Goal: Task Accomplishment & Management: Manage account settings

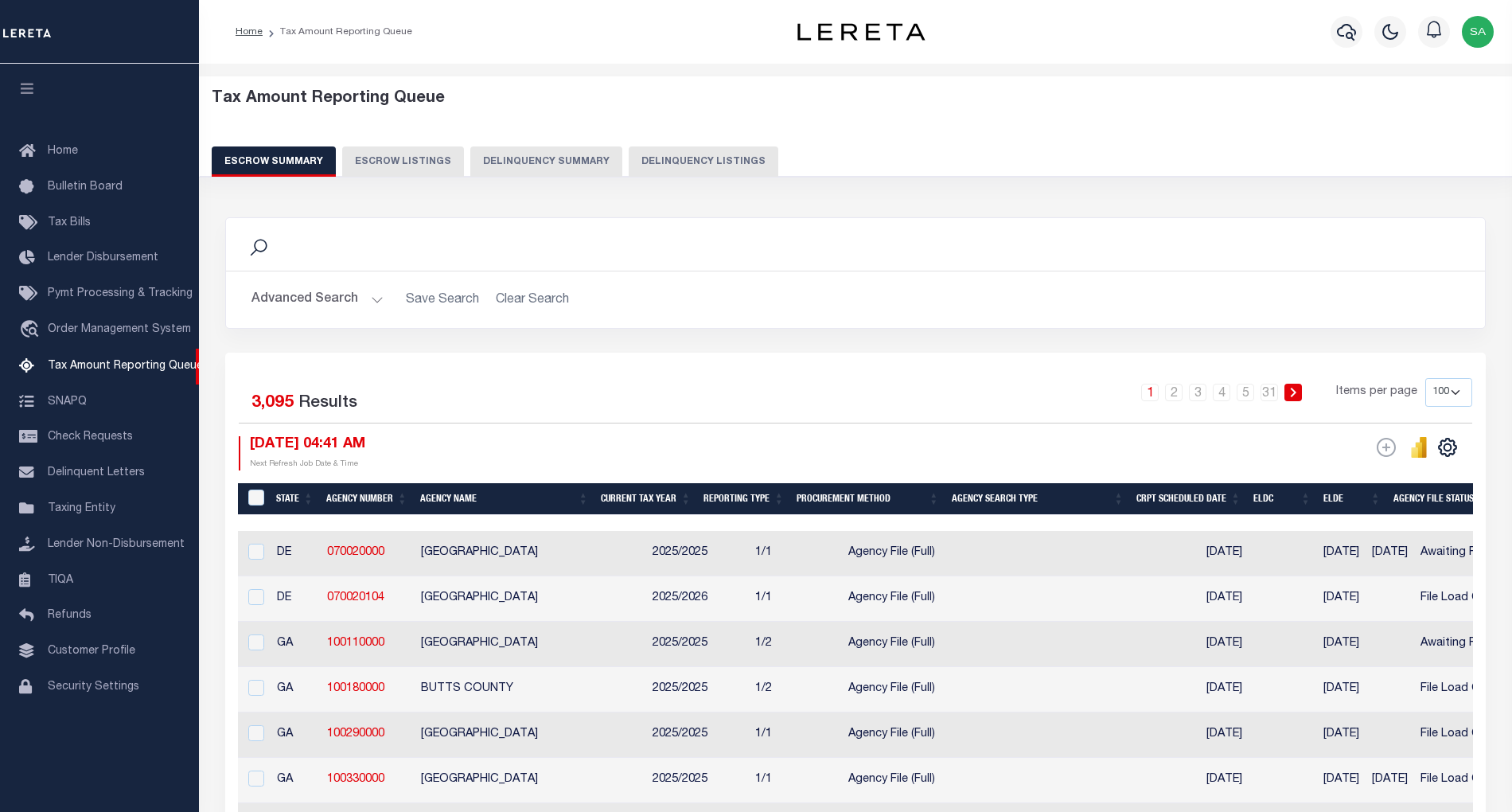
select select "100"
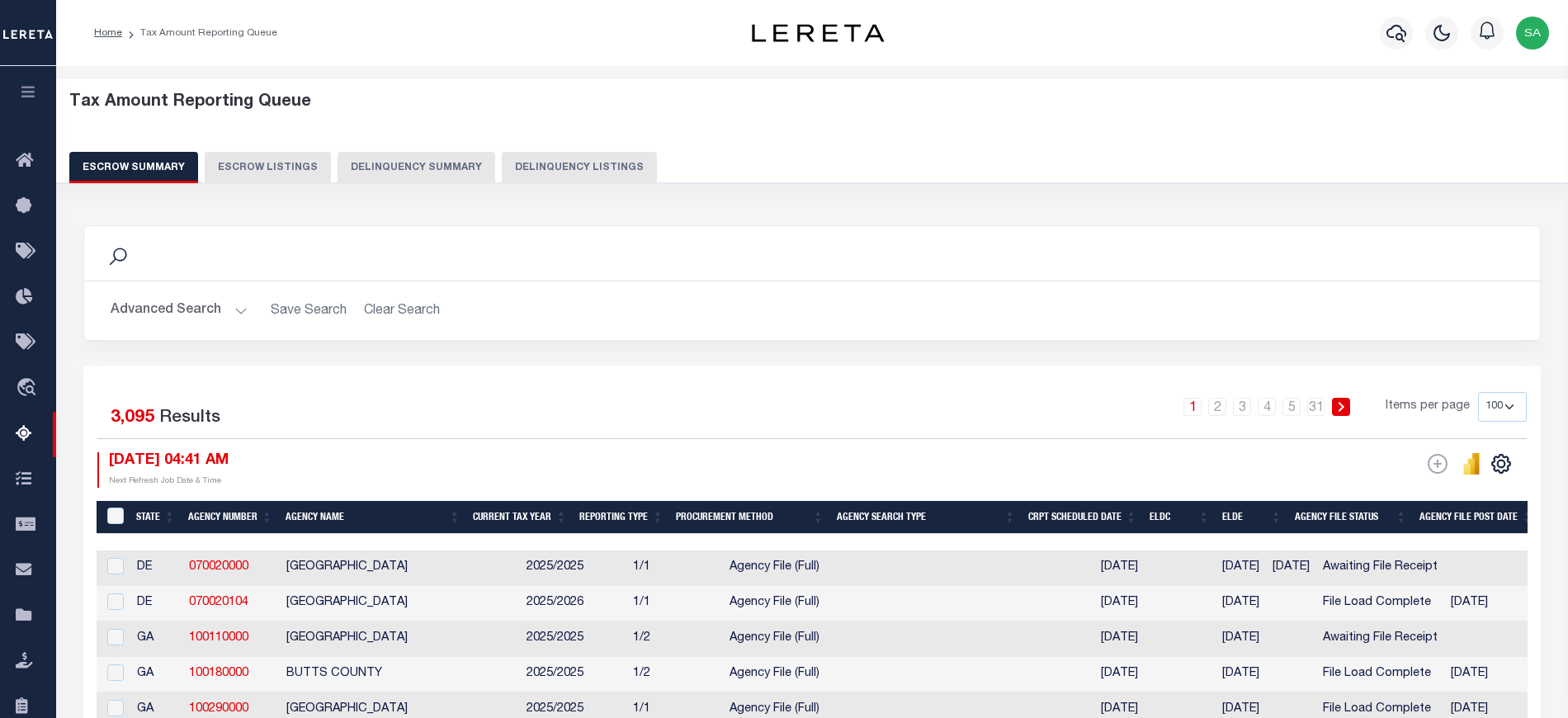
click at [584, 178] on button "Delinquency Listings" at bounding box center [579, 168] width 155 height 32
select select "MA"
select select "100"
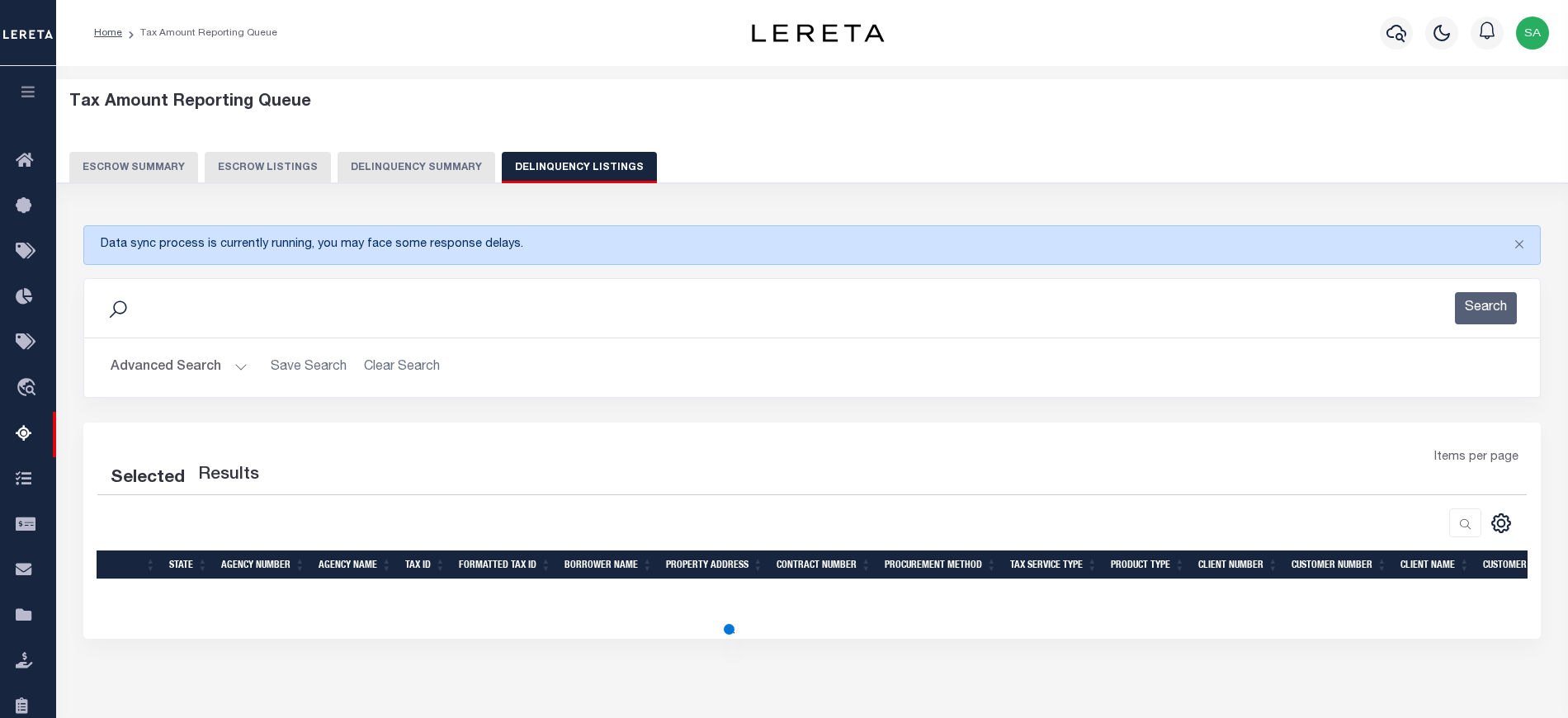
select select "100"
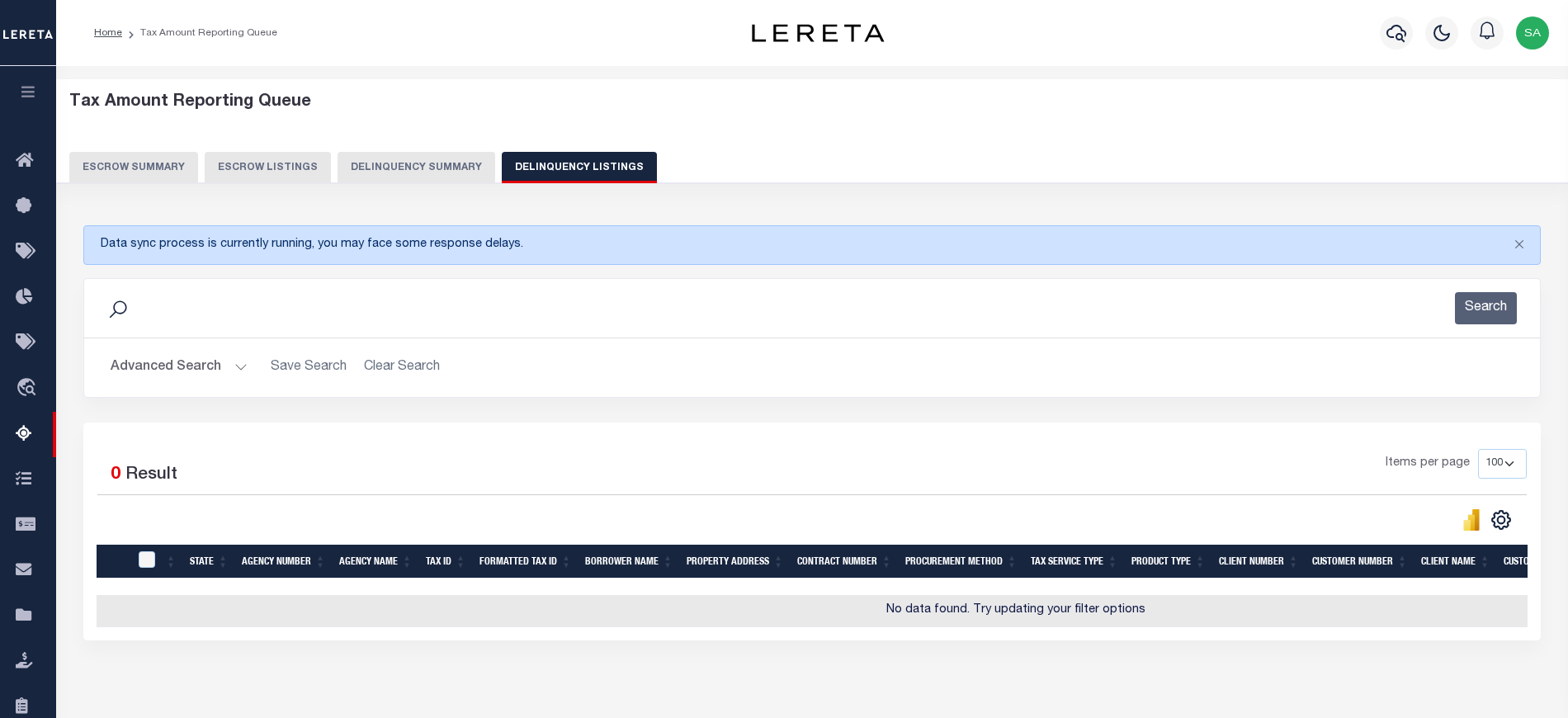
click at [219, 368] on button "Advanced Search" at bounding box center [179, 367] width 137 height 32
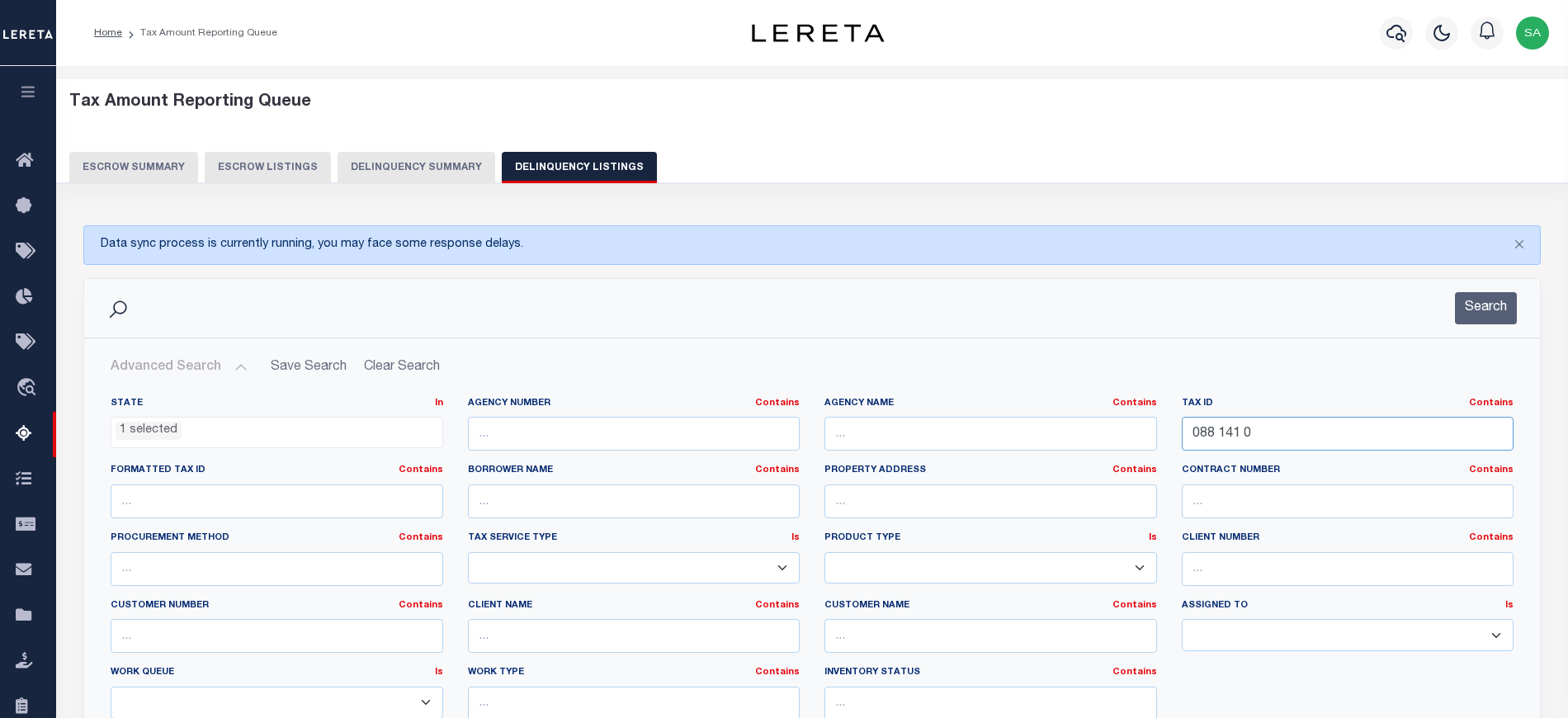
drag, startPoint x: 1291, startPoint y: 421, endPoint x: 1279, endPoint y: 437, distance: 20.0
click at [1286, 426] on input "088 141 0" at bounding box center [1348, 434] width 333 height 34
drag, startPoint x: 1279, startPoint y: 437, endPoint x: 1103, endPoint y: 437, distance: 176.0
click at [1103, 437] on div "State In In AK AL AR AZ CA CO CT DC DE FL GA GU HI IA ID IL IN KS KY LA MA MD M…" at bounding box center [812, 566] width 1428 height 337
paste input "48.255..00001"
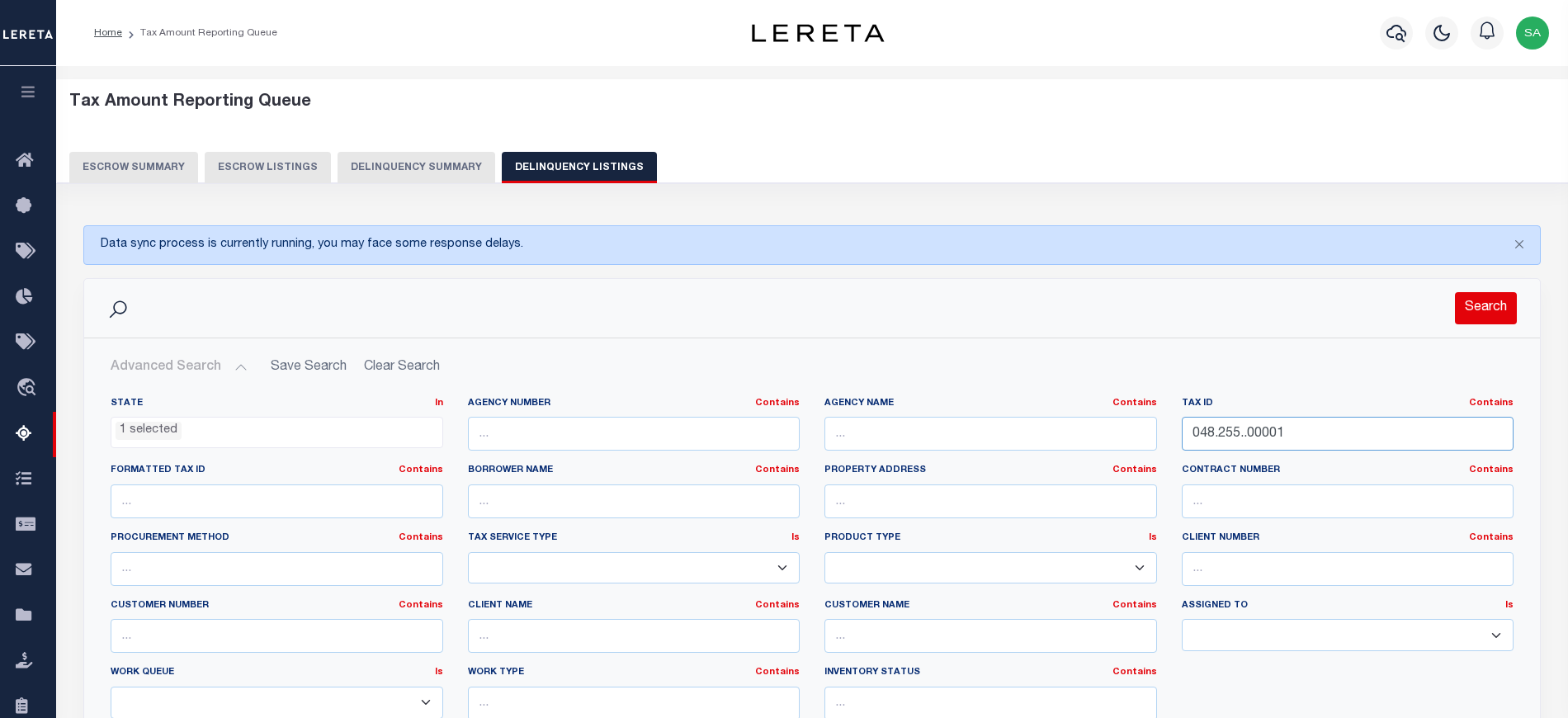
type input "048.255..00001"
click at [1486, 319] on button "Search" at bounding box center [1486, 308] width 62 height 32
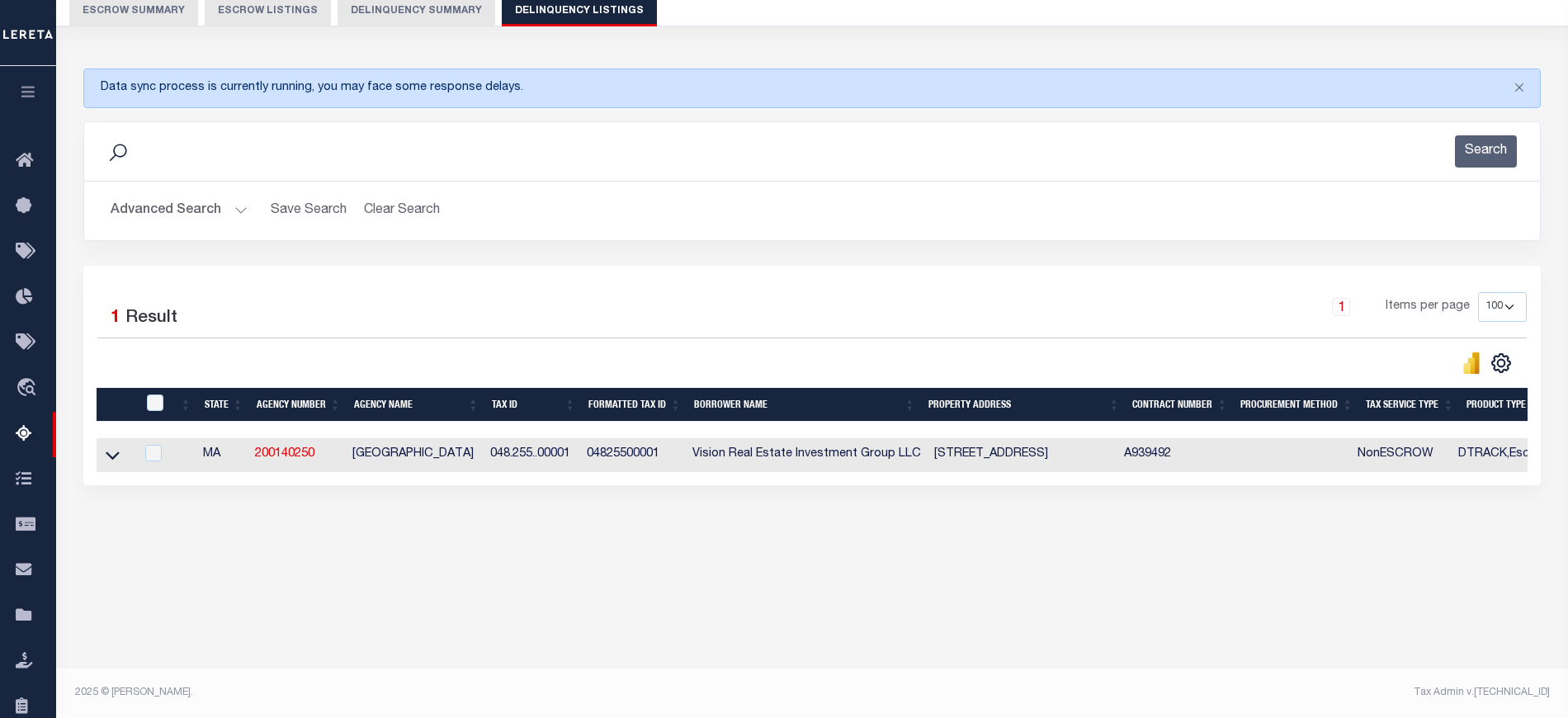
scroll to position [156, 0]
click at [113, 465] on icon at bounding box center [112, 455] width 14 height 17
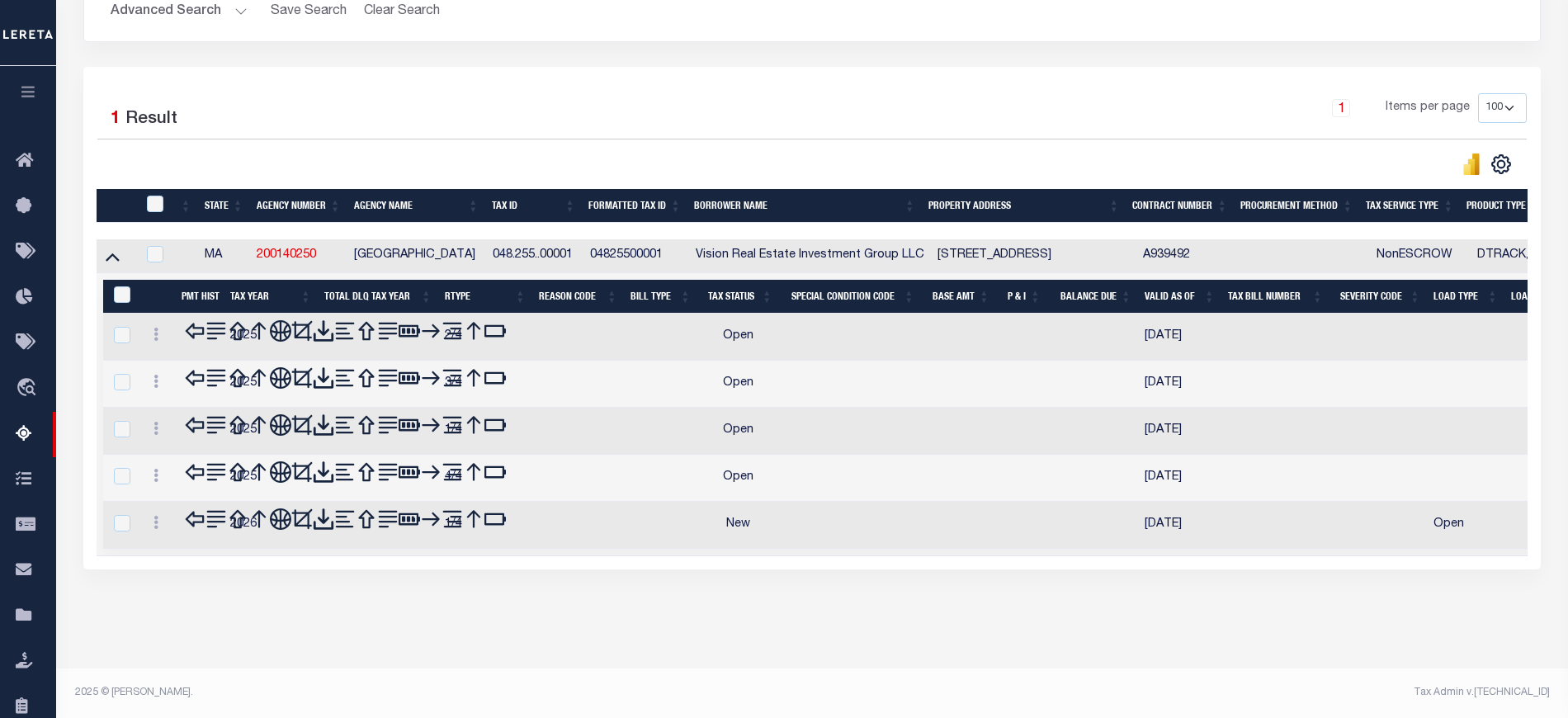
scroll to position [321, 0]
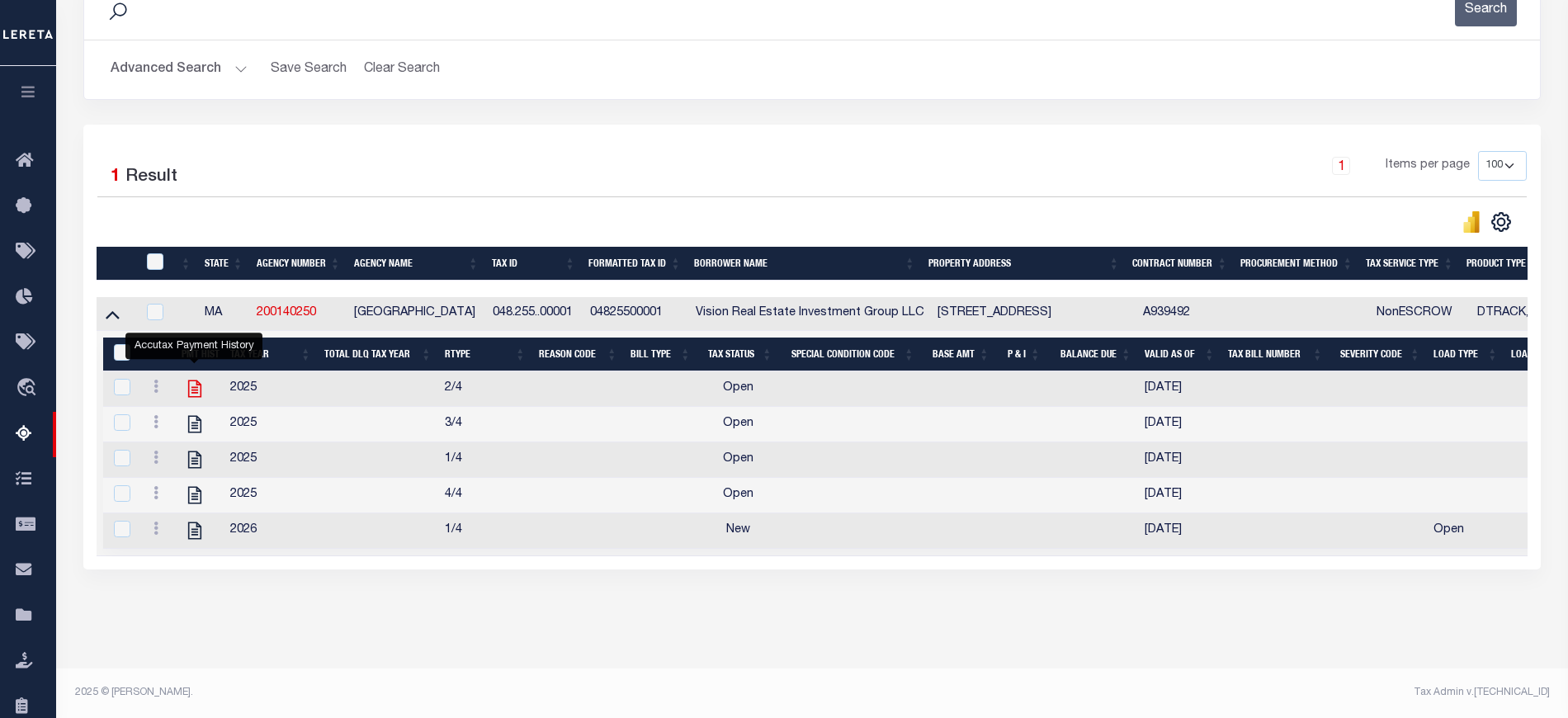
click at [195, 378] on icon "" at bounding box center [195, 389] width 22 height 22
checkbox input "true"
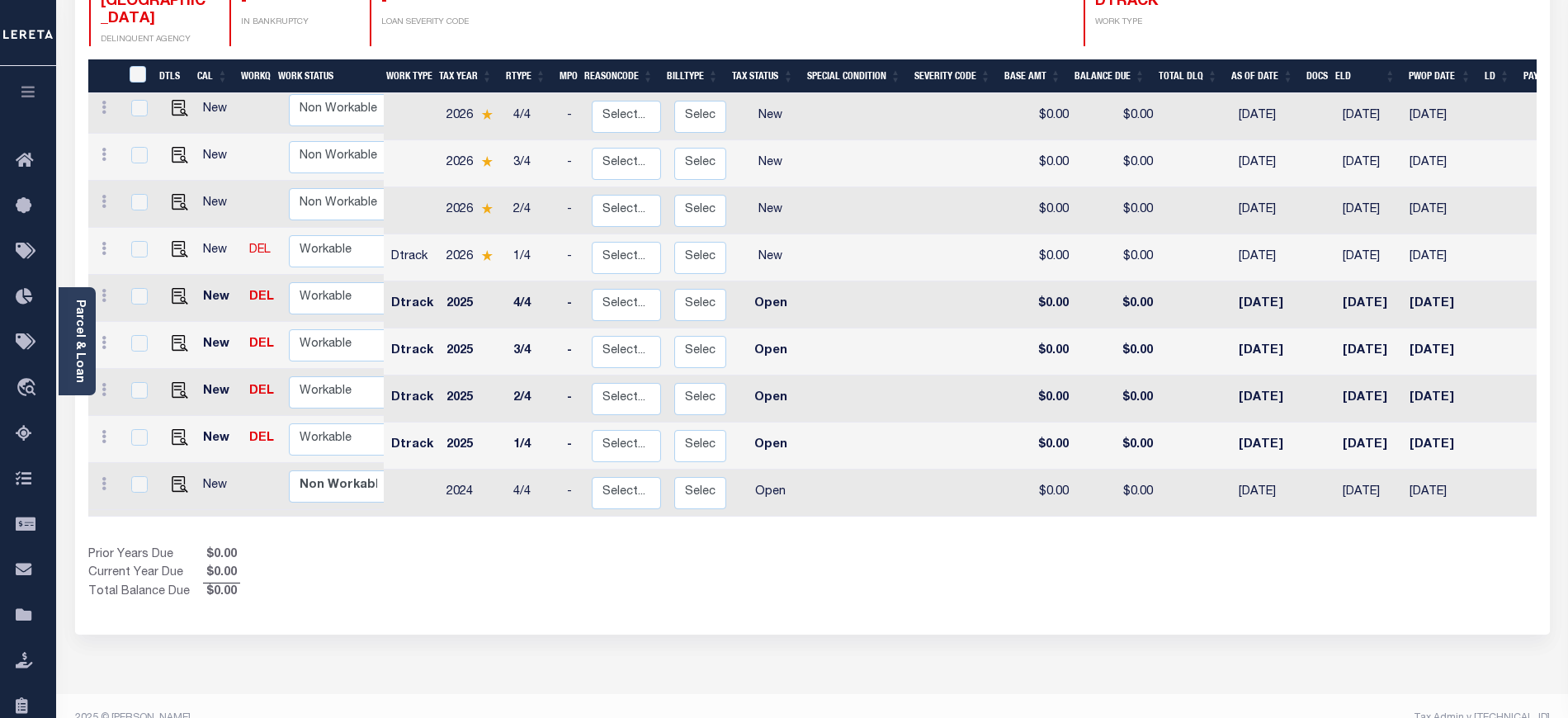
scroll to position [305, 0]
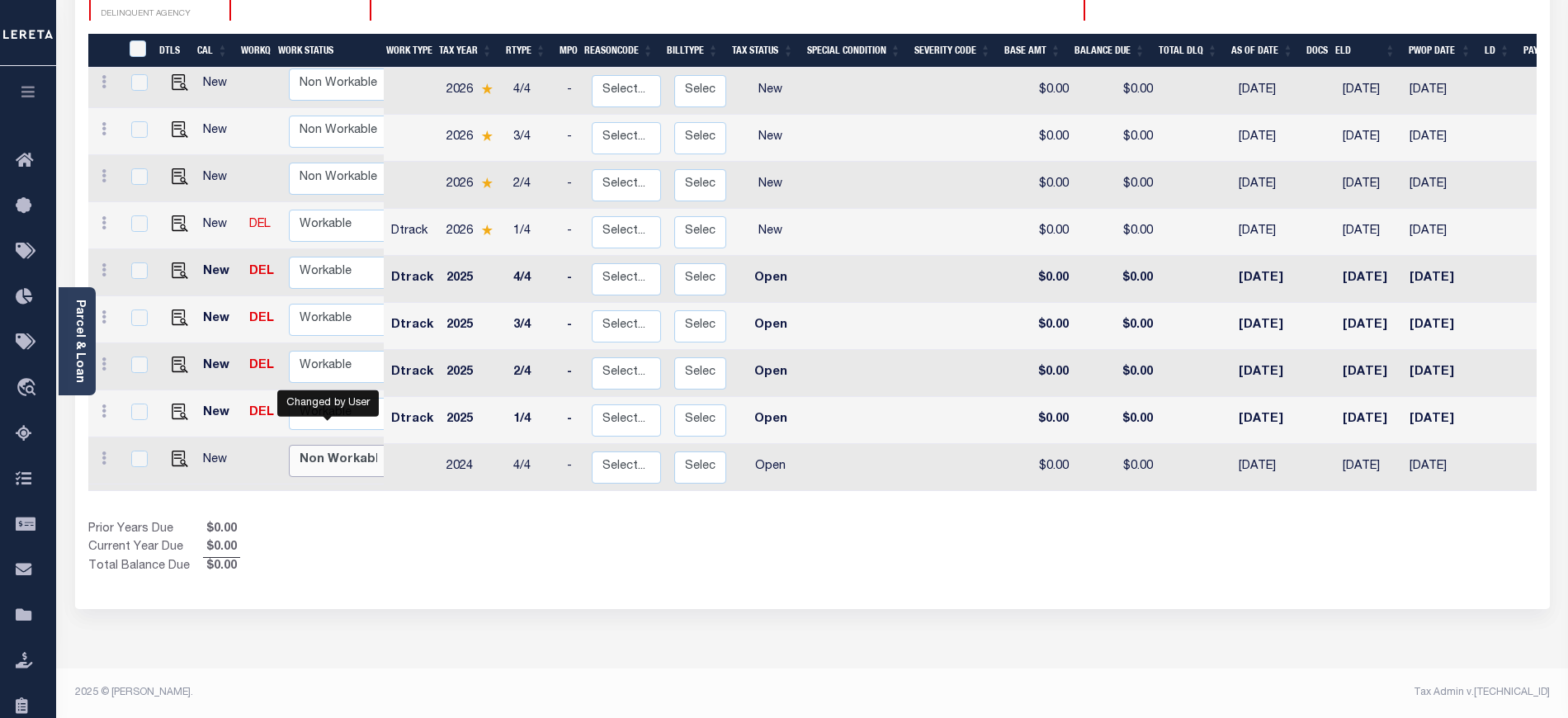
click at [354, 445] on select "Non Workable Workable" at bounding box center [337, 461] width 99 height 32
checkbox input "true"
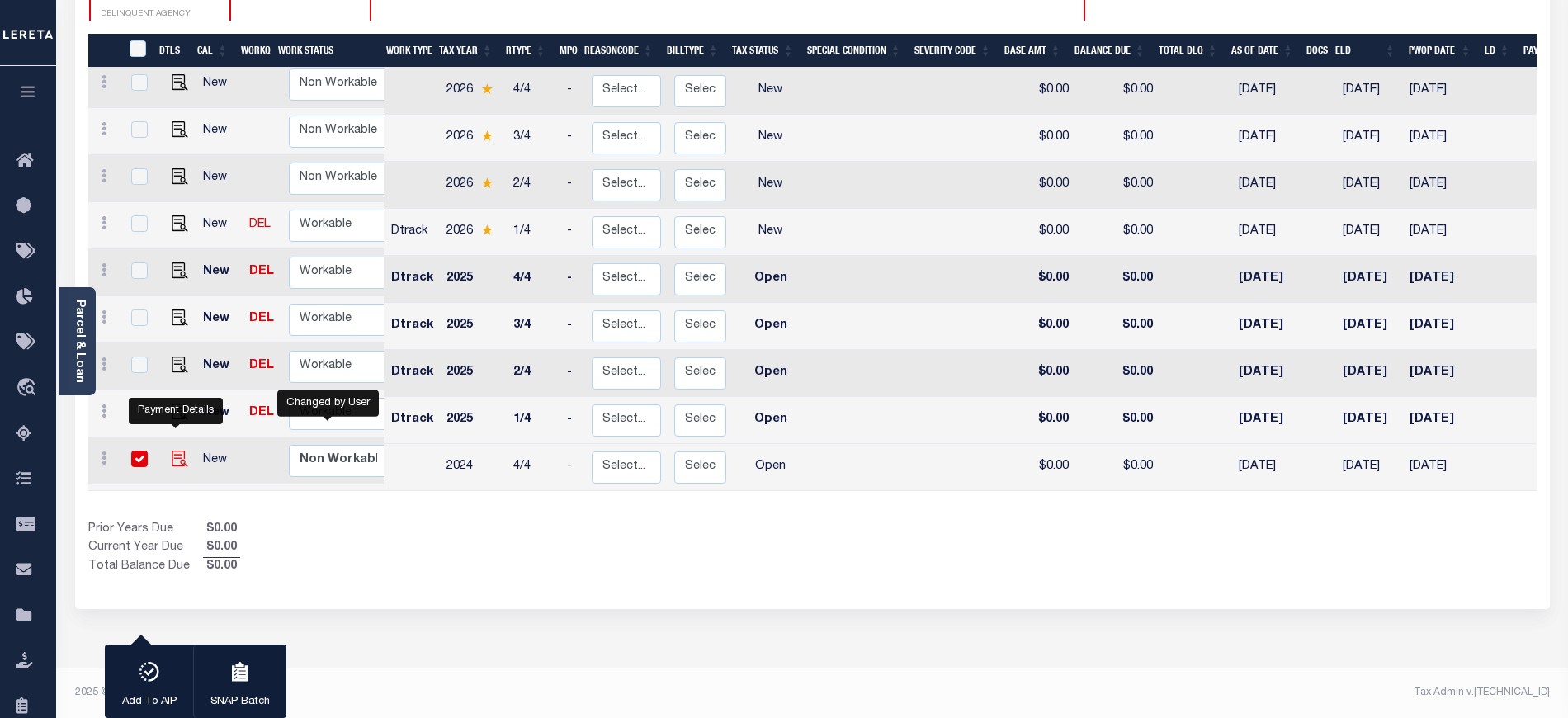
click at [178, 451] on img "" at bounding box center [179, 459] width 17 height 17
checkbox input "false"
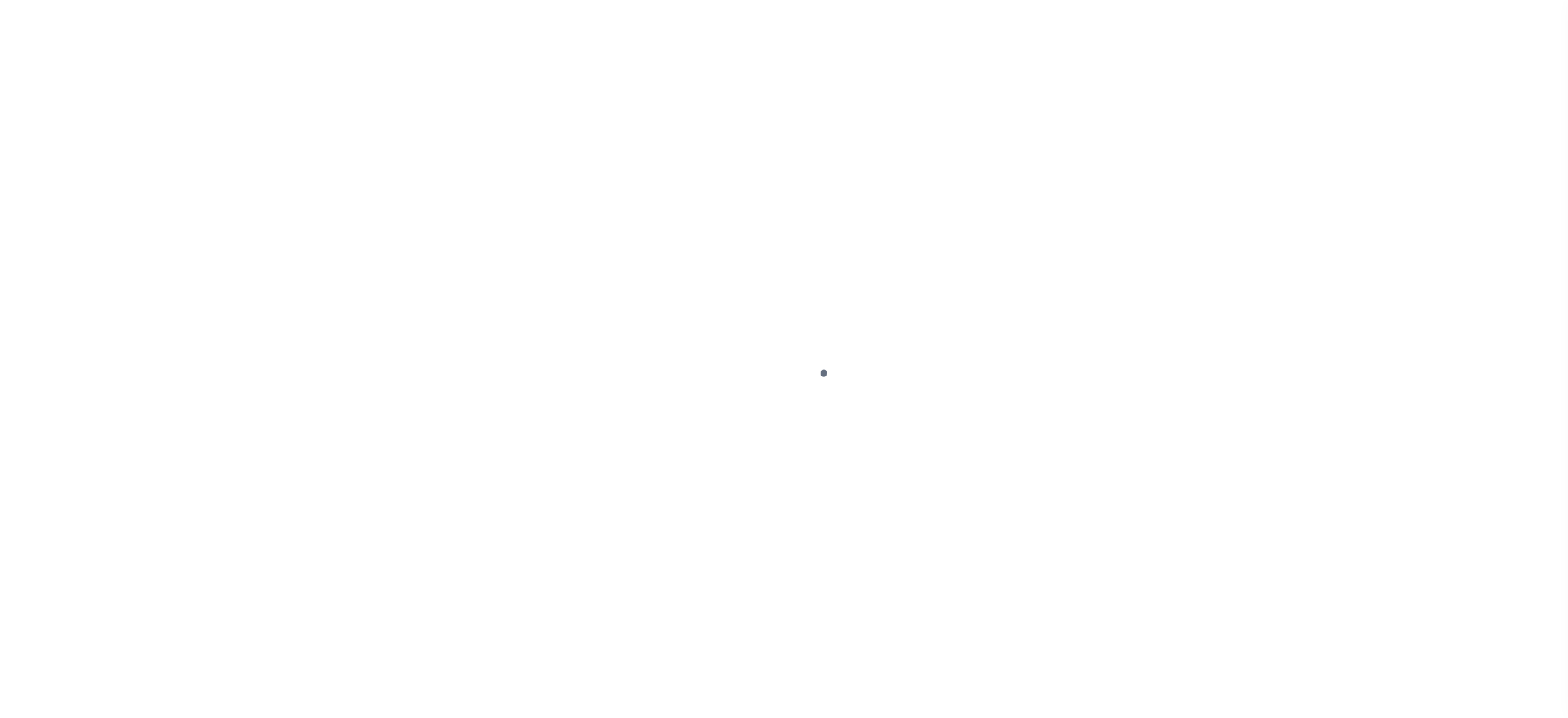
select select "OP2"
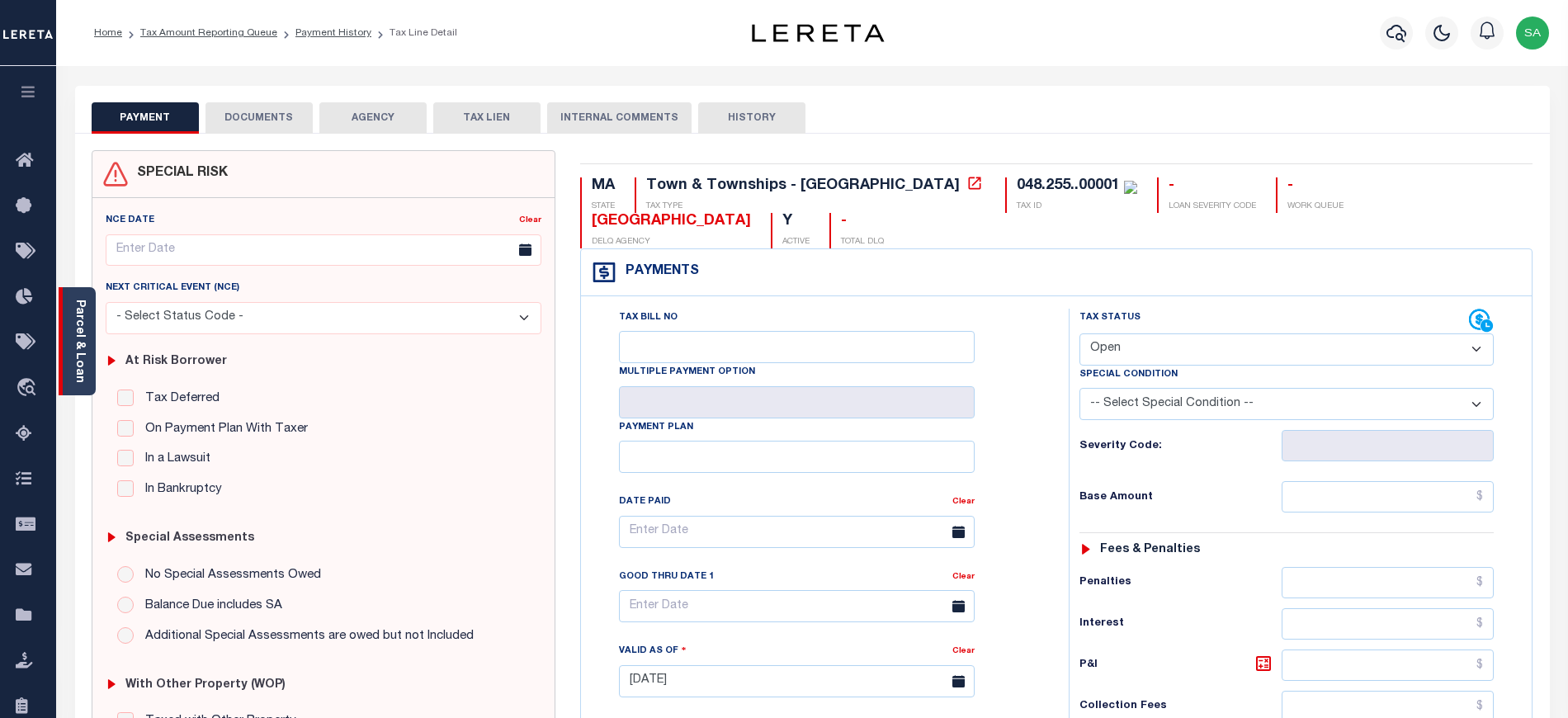
click at [88, 346] on div "Parcel & Loan" at bounding box center [77, 342] width 37 height 109
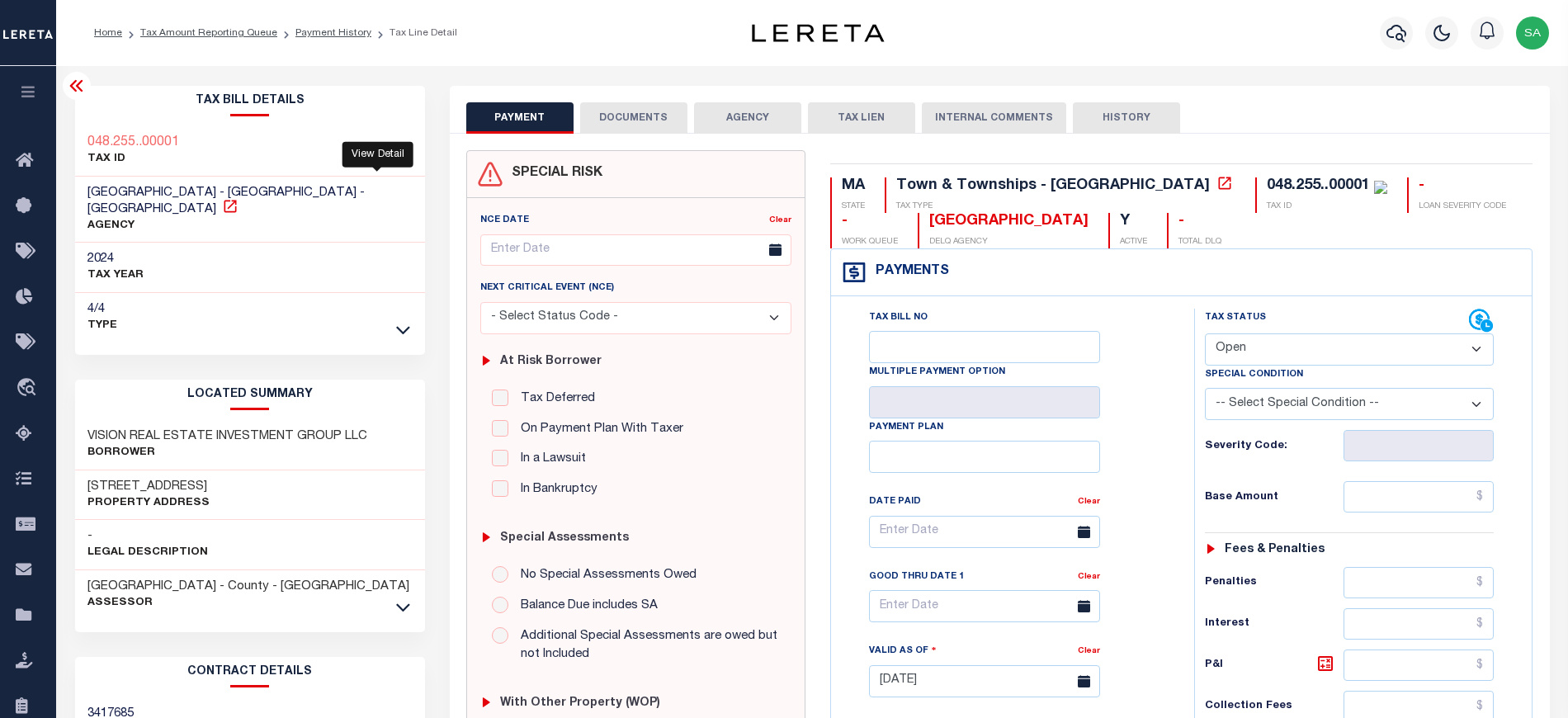
click at [236, 200] on icon at bounding box center [230, 206] width 12 height 12
drag, startPoint x: 83, startPoint y: 192, endPoint x: 172, endPoint y: 189, distance: 89.1
click at [172, 189] on div "SOUTHBRIDGE TOWN - Town & Townships - MA AGENCY" at bounding box center [250, 209] width 350 height 67
copy span "SOUTHBRIDGE"
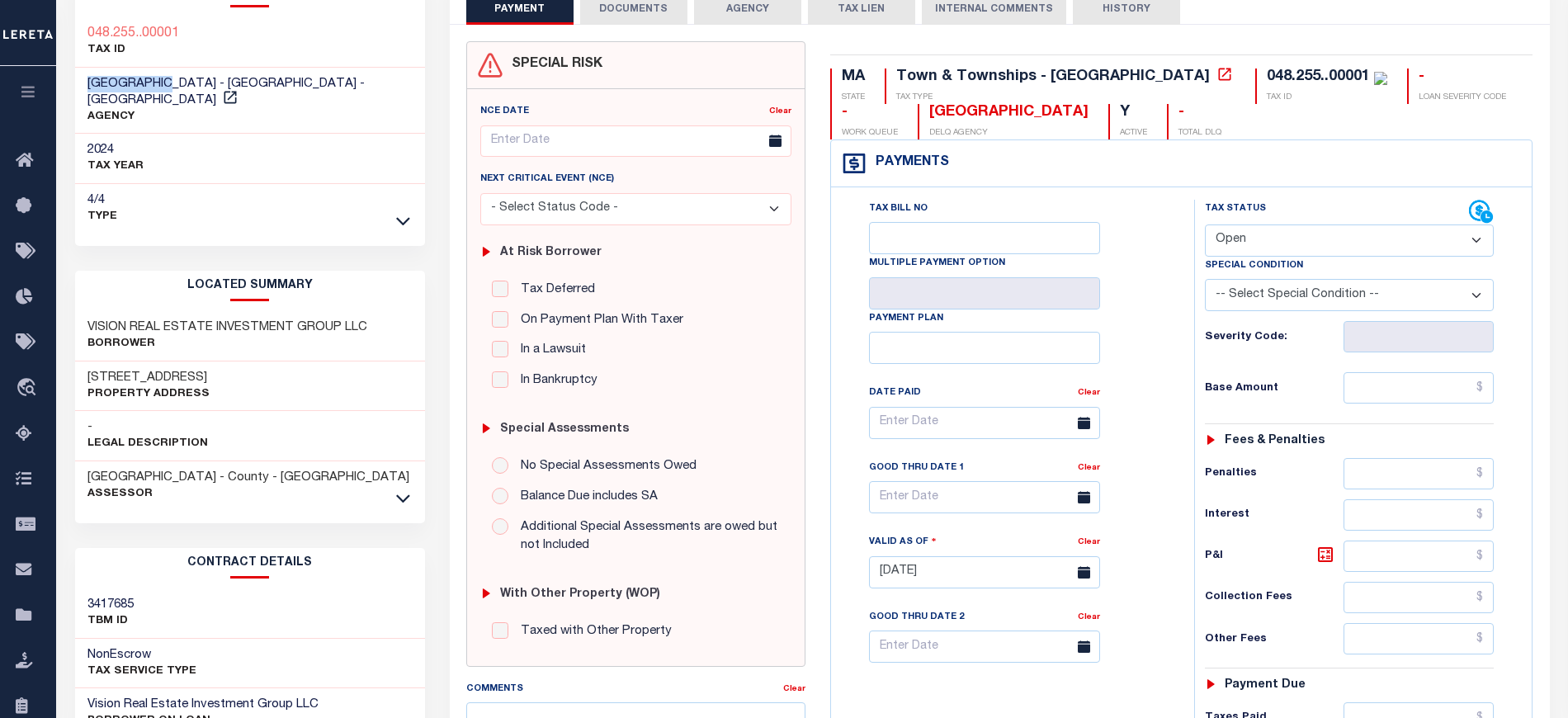
scroll to position [110, 0]
click at [403, 489] on icon at bounding box center [403, 497] width 14 height 17
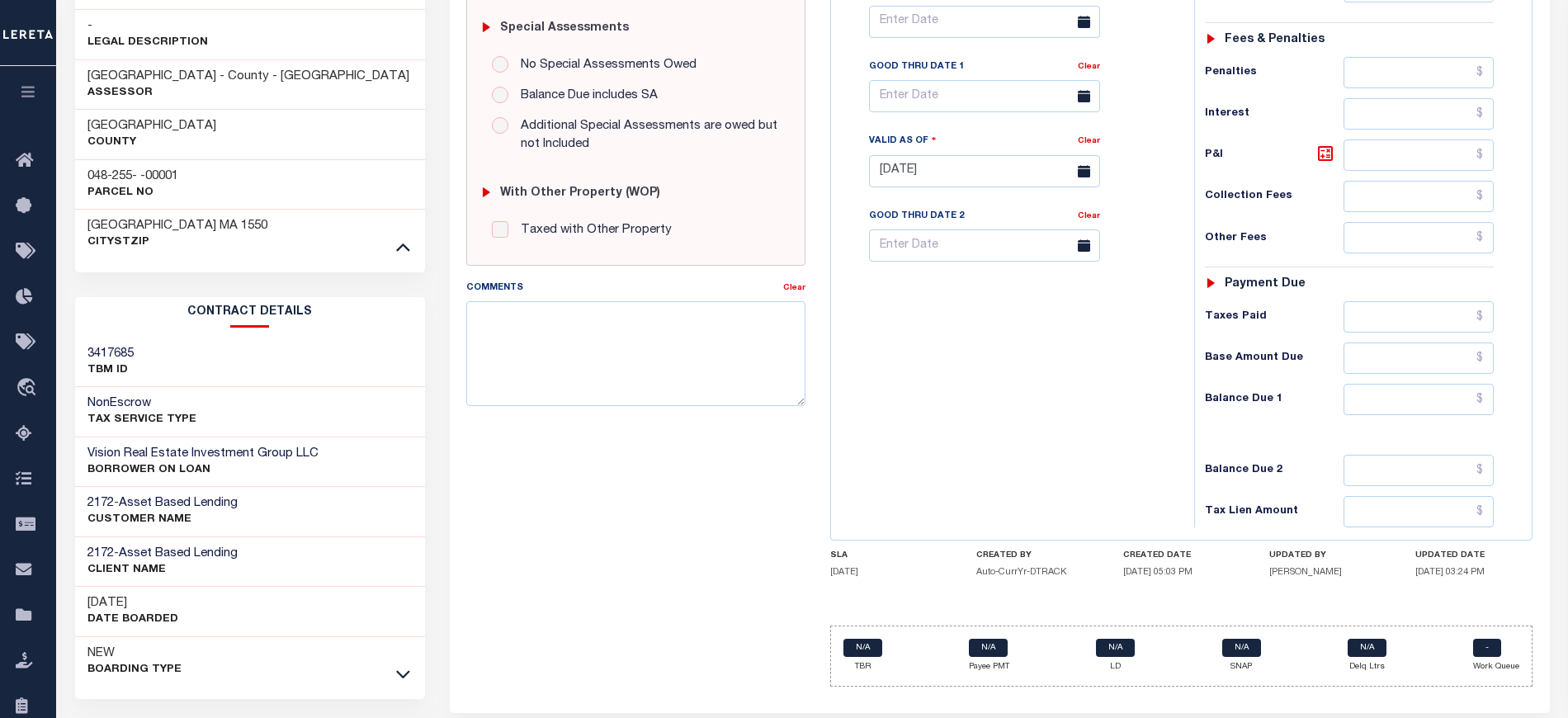
scroll to position [552, 0]
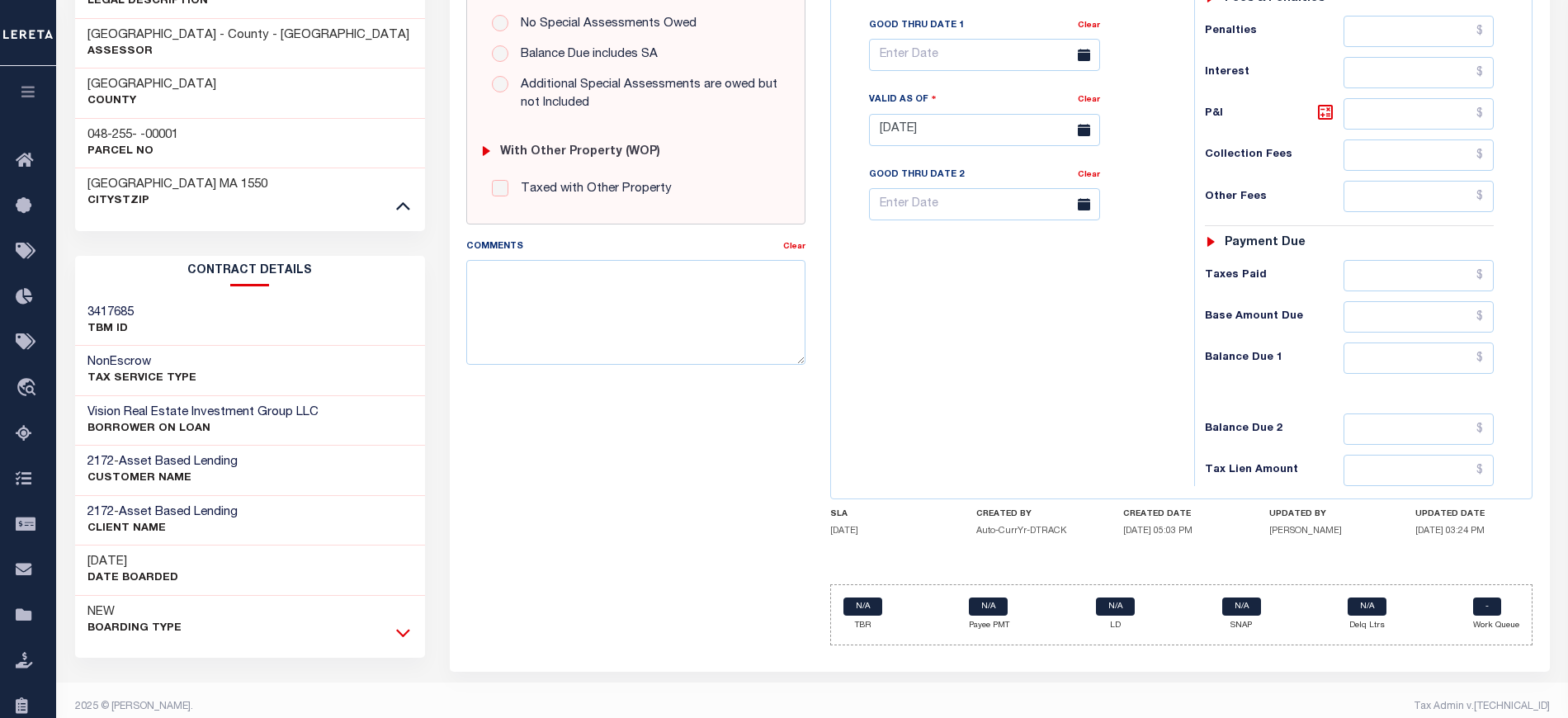
click at [400, 624] on icon at bounding box center [403, 632] width 14 height 17
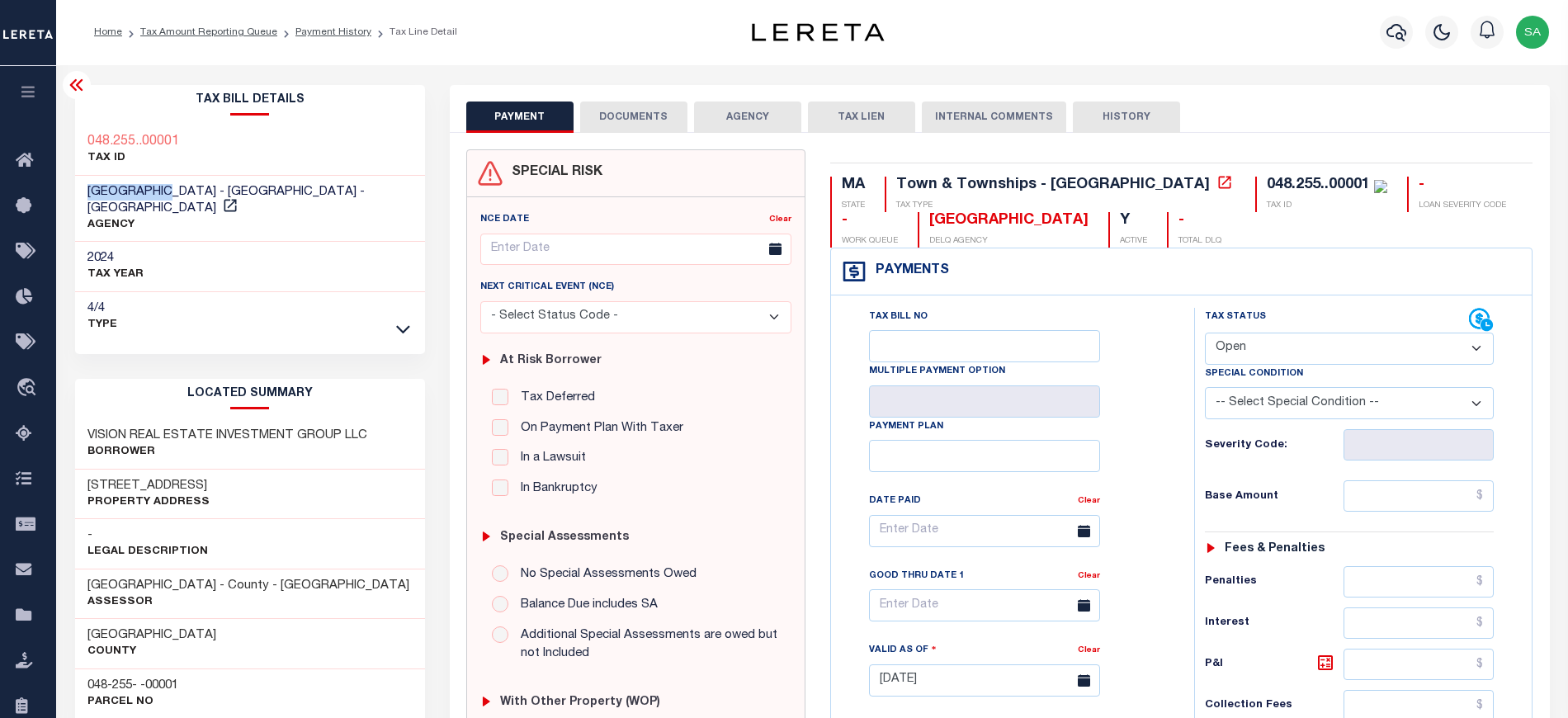
scroll to position [0, 0]
click at [331, 36] on link "Payment History" at bounding box center [334, 33] width 76 height 10
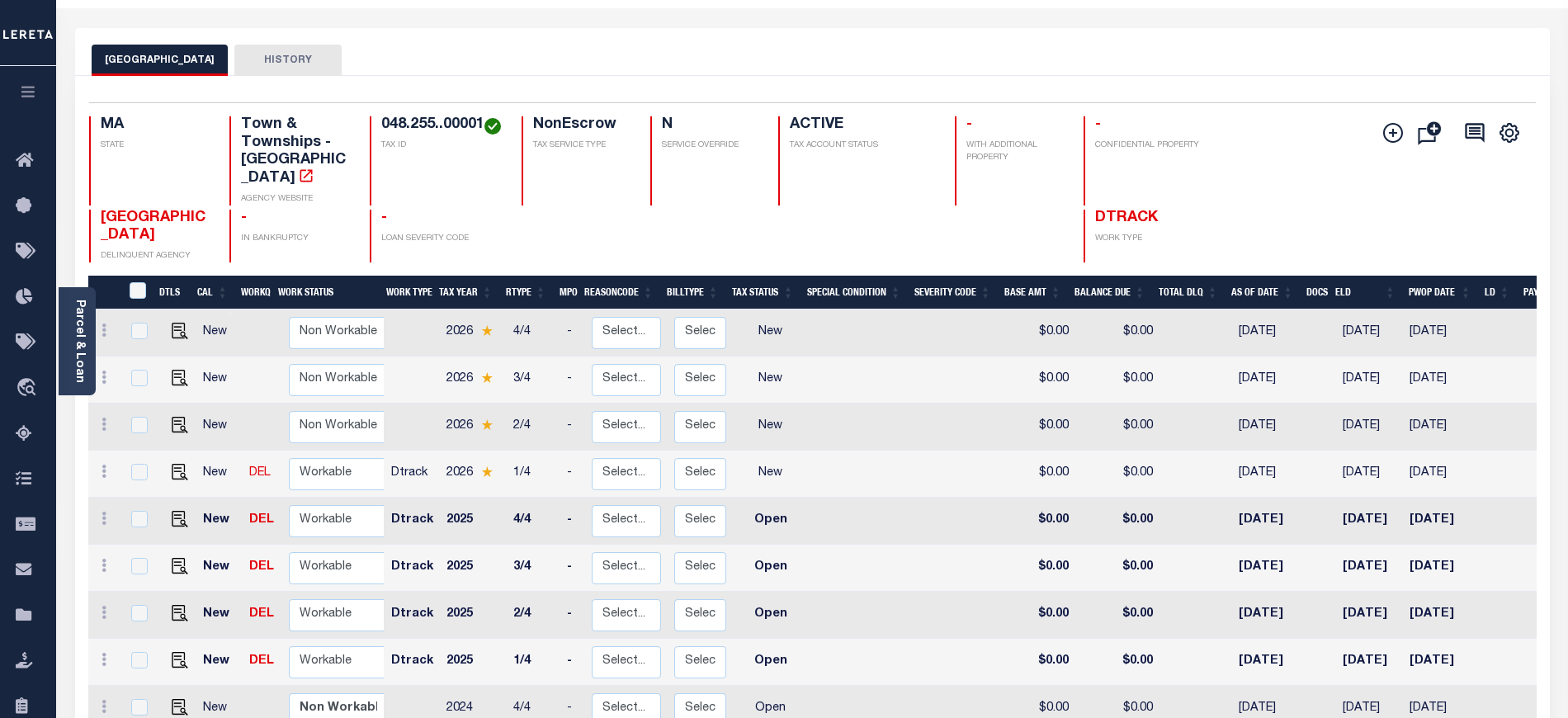
scroll to position [220, 0]
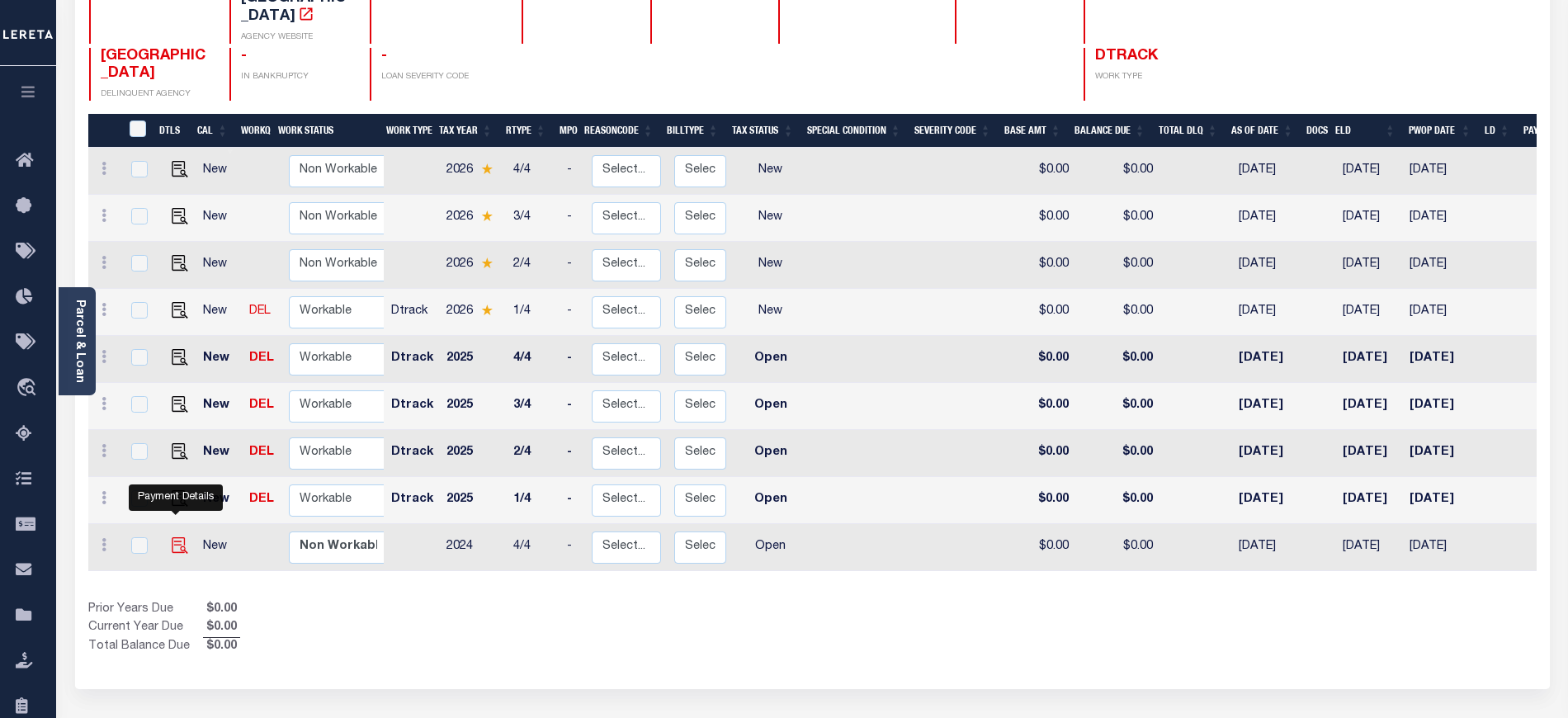
click at [178, 538] on img "" at bounding box center [179, 546] width 17 height 17
checkbox input "true"
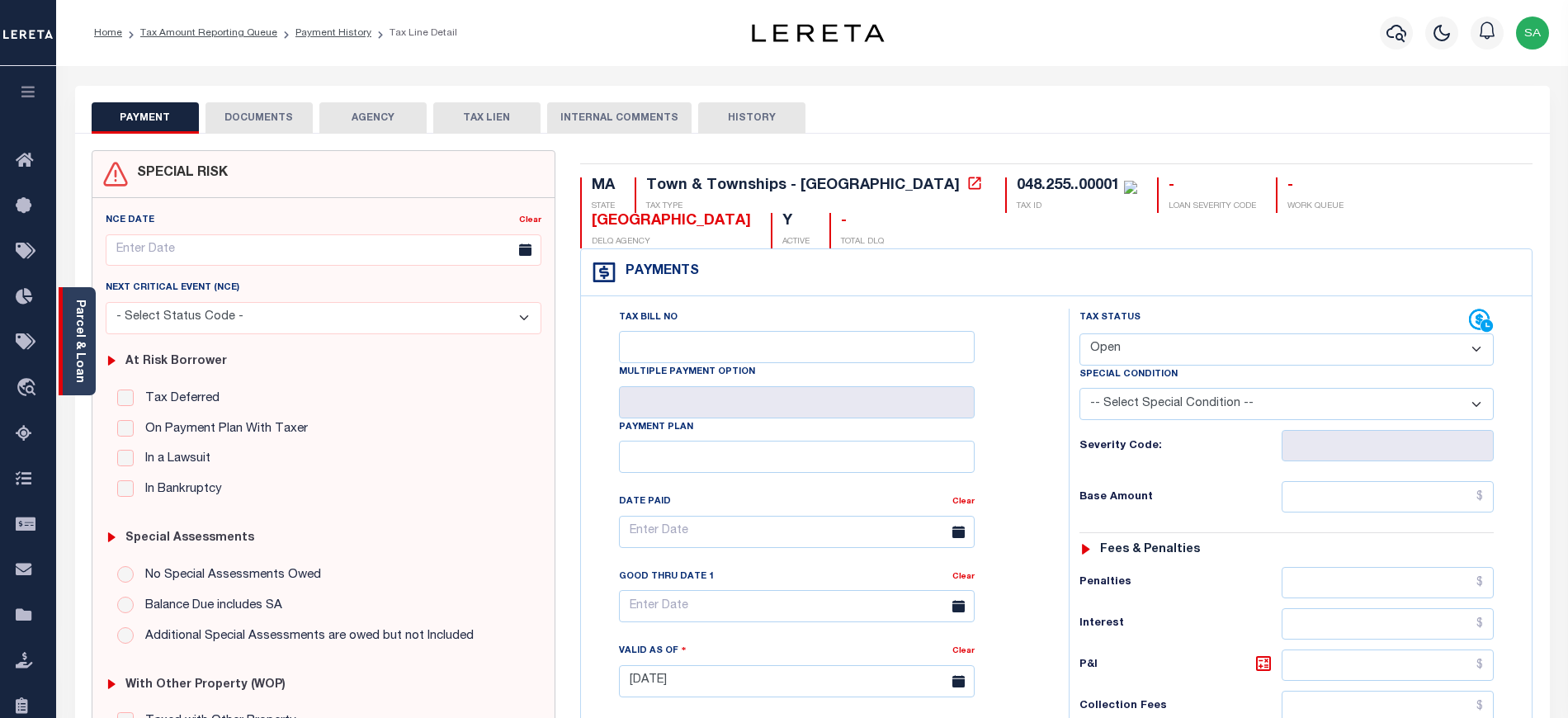
click at [87, 345] on div "Parcel & Loan" at bounding box center [77, 342] width 37 height 109
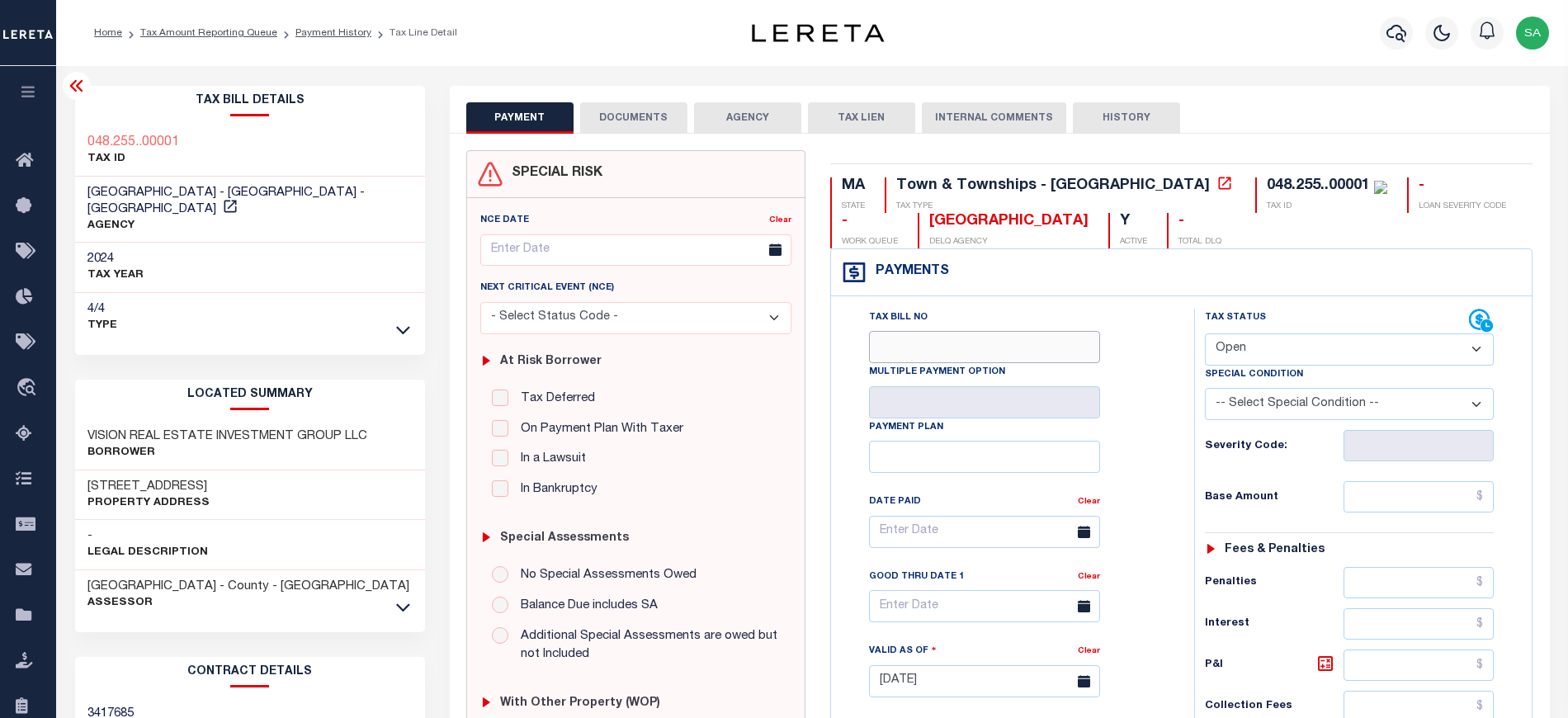
click at [886, 351] on input "Tax Bill No" at bounding box center [985, 347] width 231 height 32
click at [1328, 336] on select "- Select Status Code - Open Due/Unpaid Paid Incomplete No Tax Due Internal Refu…" at bounding box center [1349, 350] width 290 height 32
select select "PYD"
click at [1205, 336] on select "- Select Status Code - Open Due/Unpaid Paid Incomplete No Tax Due Internal Refu…" at bounding box center [1349, 350] width 290 height 32
type input "[DATE]"
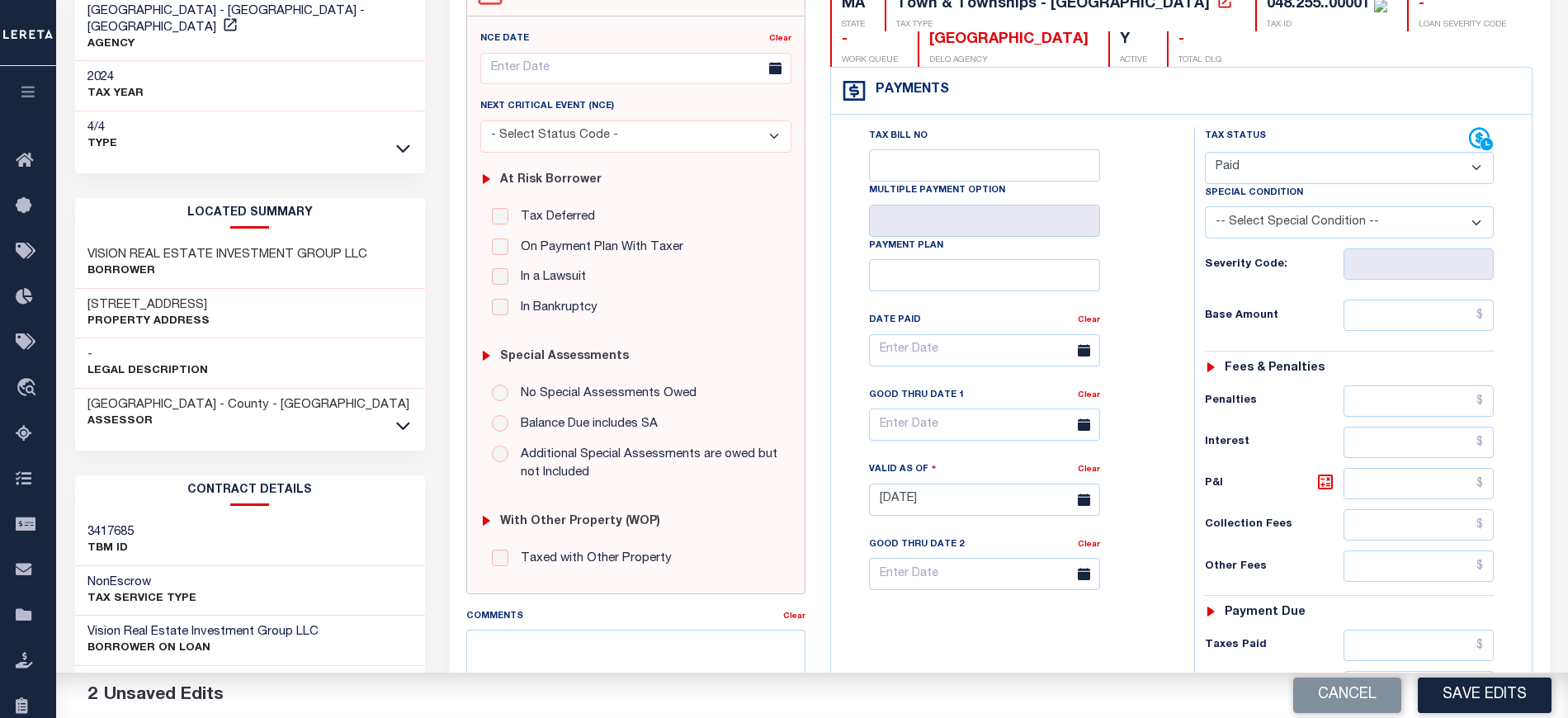
scroll to position [220, 0]
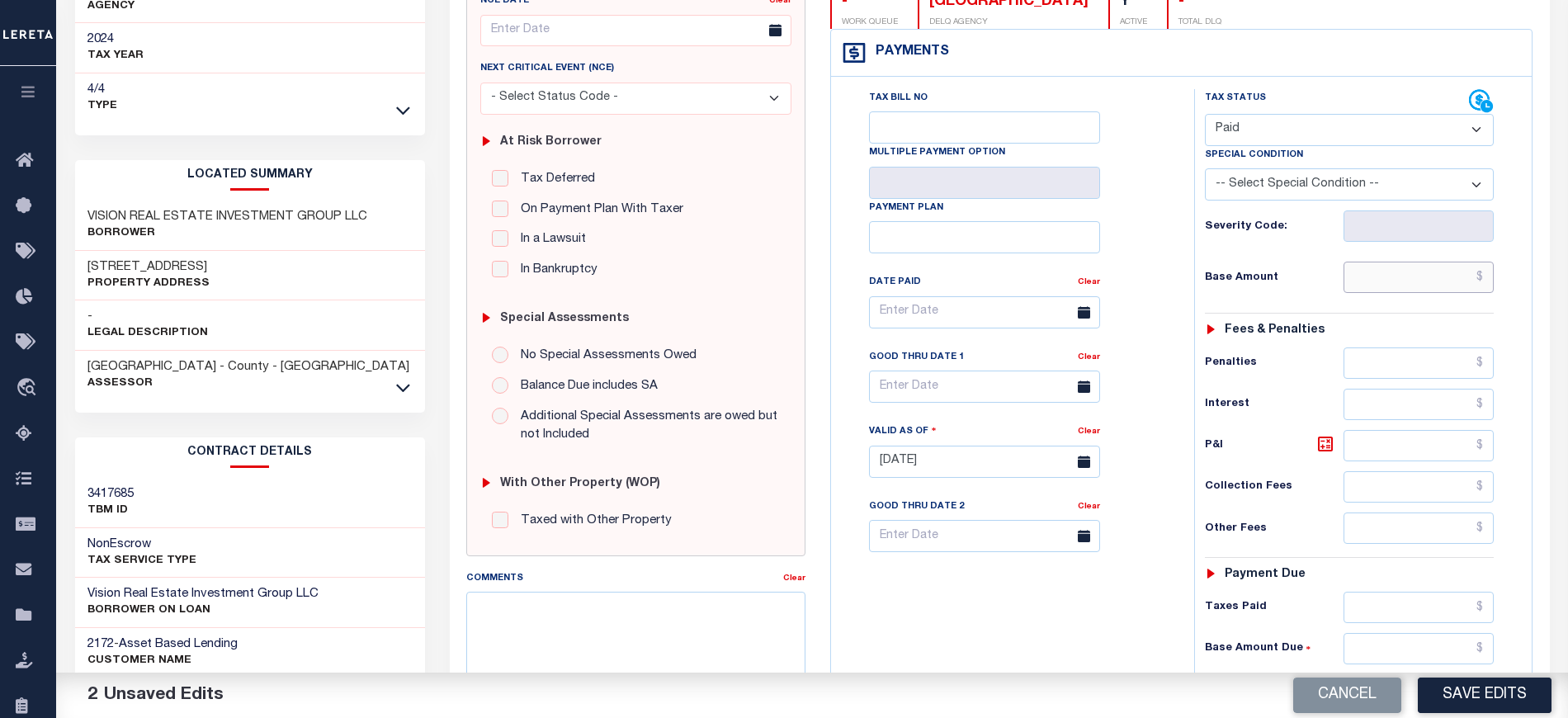
click at [1345, 289] on input "text" at bounding box center [1419, 278] width 150 height 32
type input "$0.00"
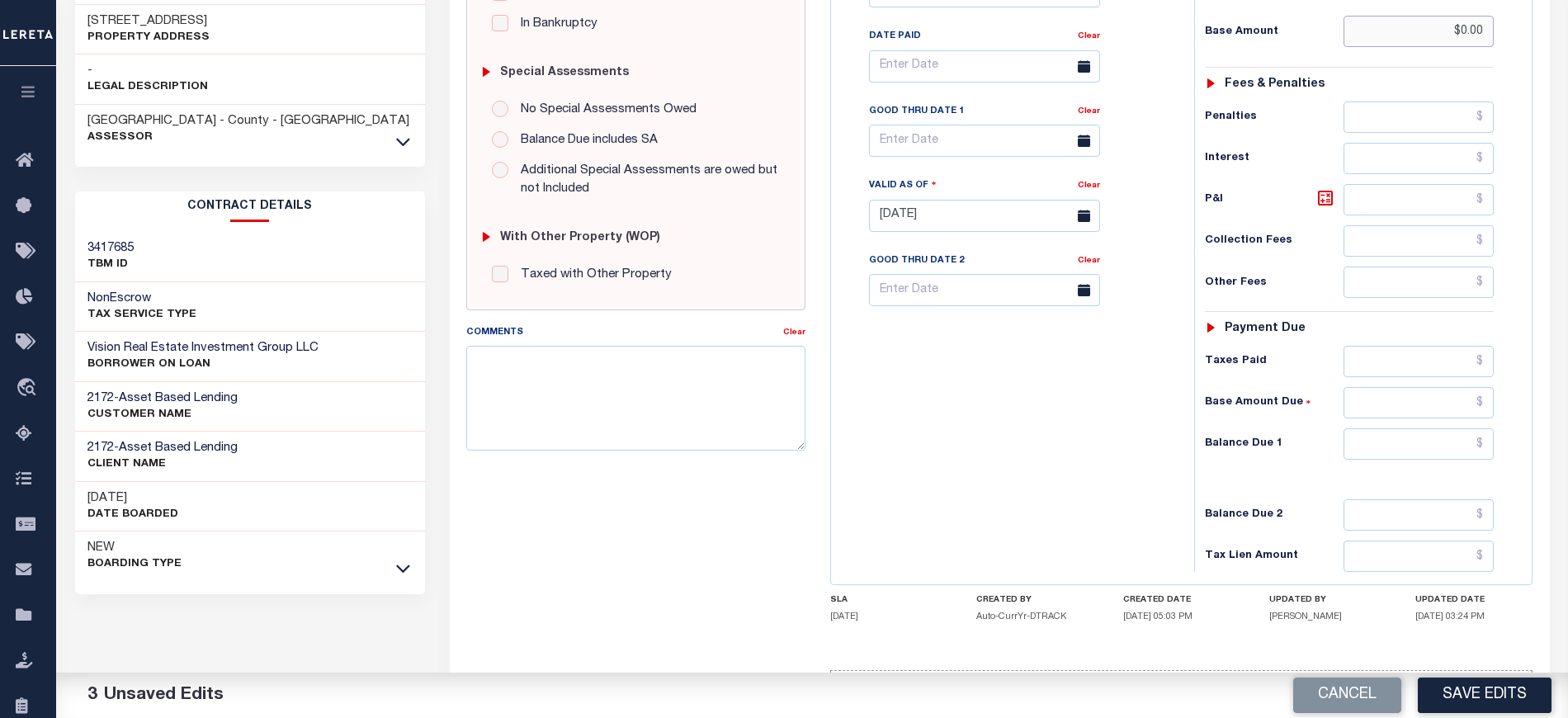
scroll to position [543, 0]
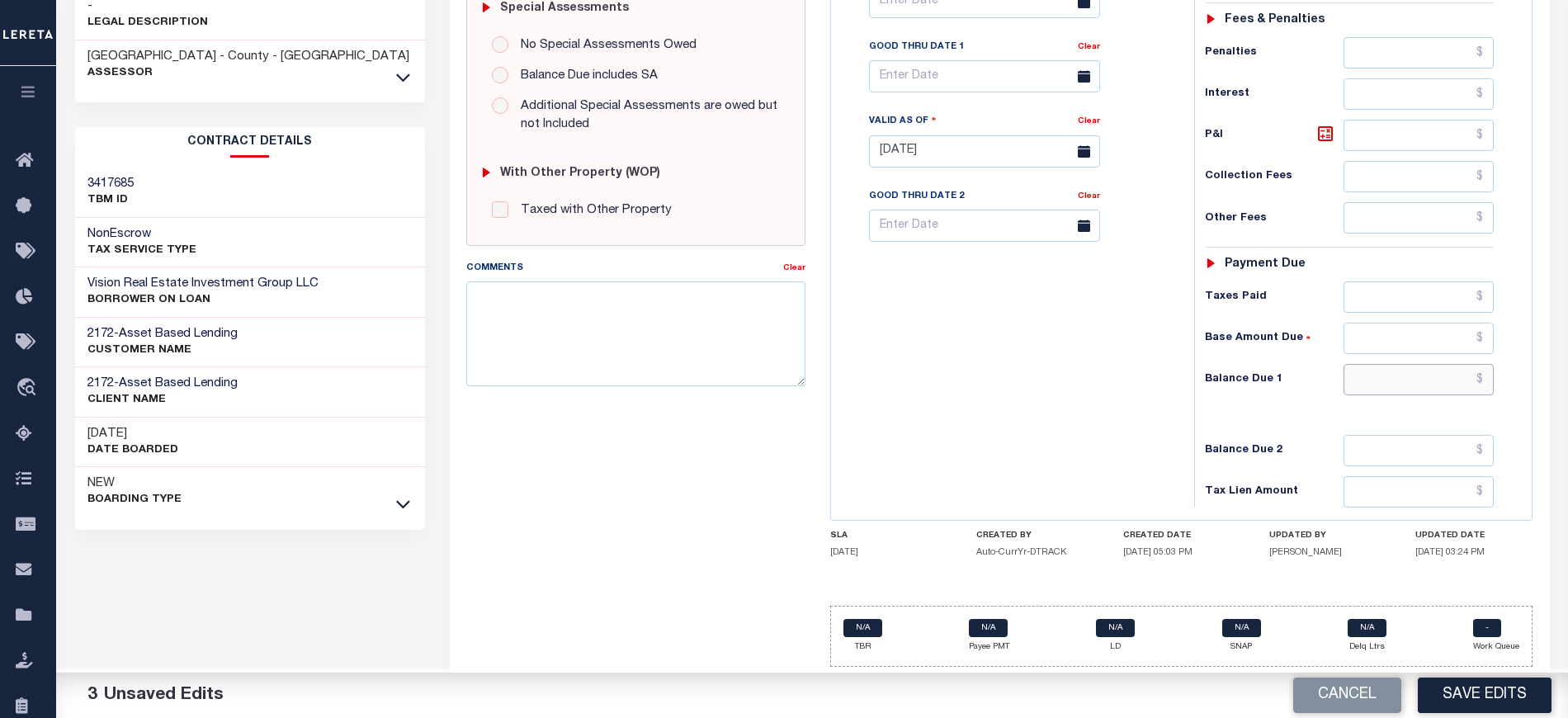
drag, startPoint x: 1365, startPoint y: 377, endPoint x: 1370, endPoint y: 386, distance: 10.3
click at [1365, 377] on input "text" at bounding box center [1419, 380] width 150 height 32
type input "$0.00"
click at [620, 341] on textarea "Comments" at bounding box center [635, 334] width 339 height 104
paste textarea "[DATE] As per tax collecor Holy the 2024 taxes are paid - sanand"
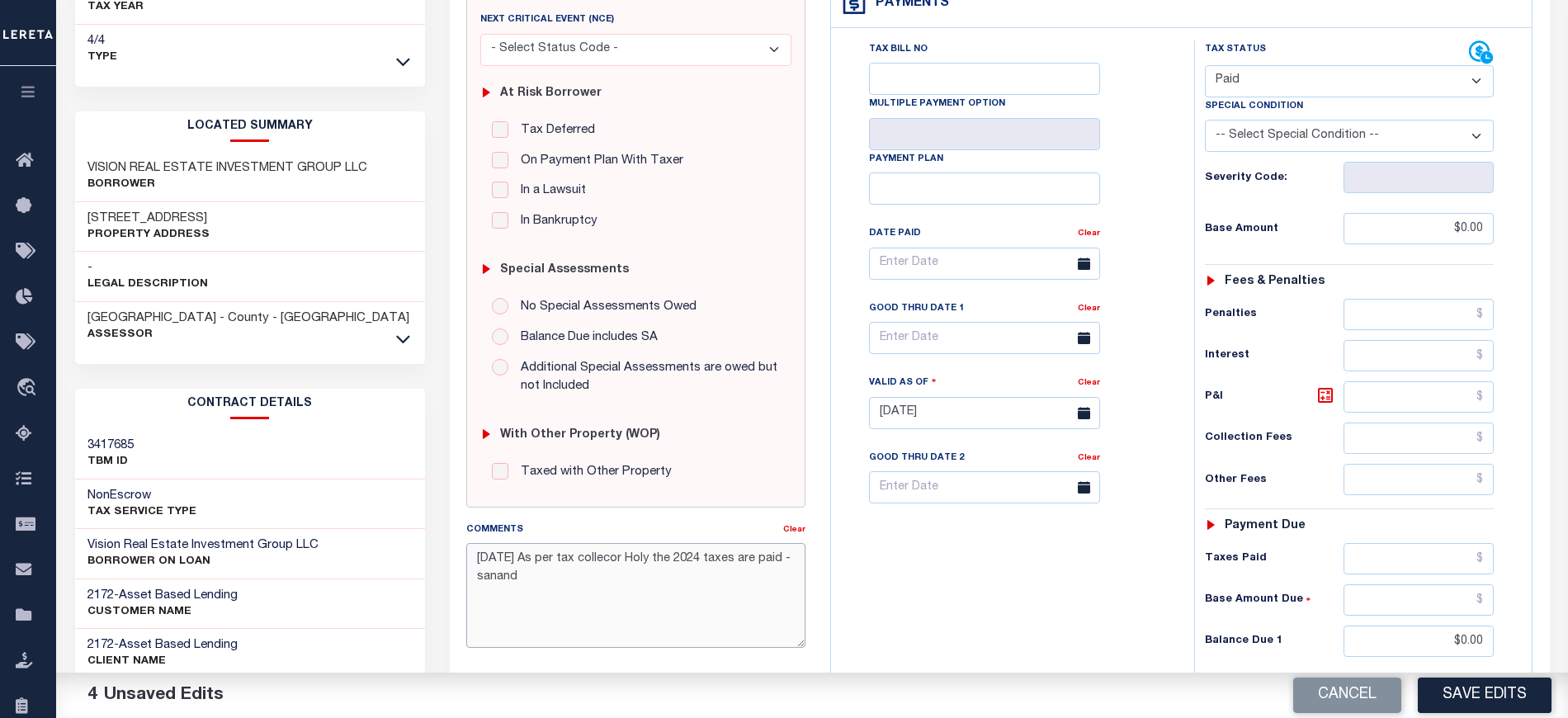
scroll to position [432, 0]
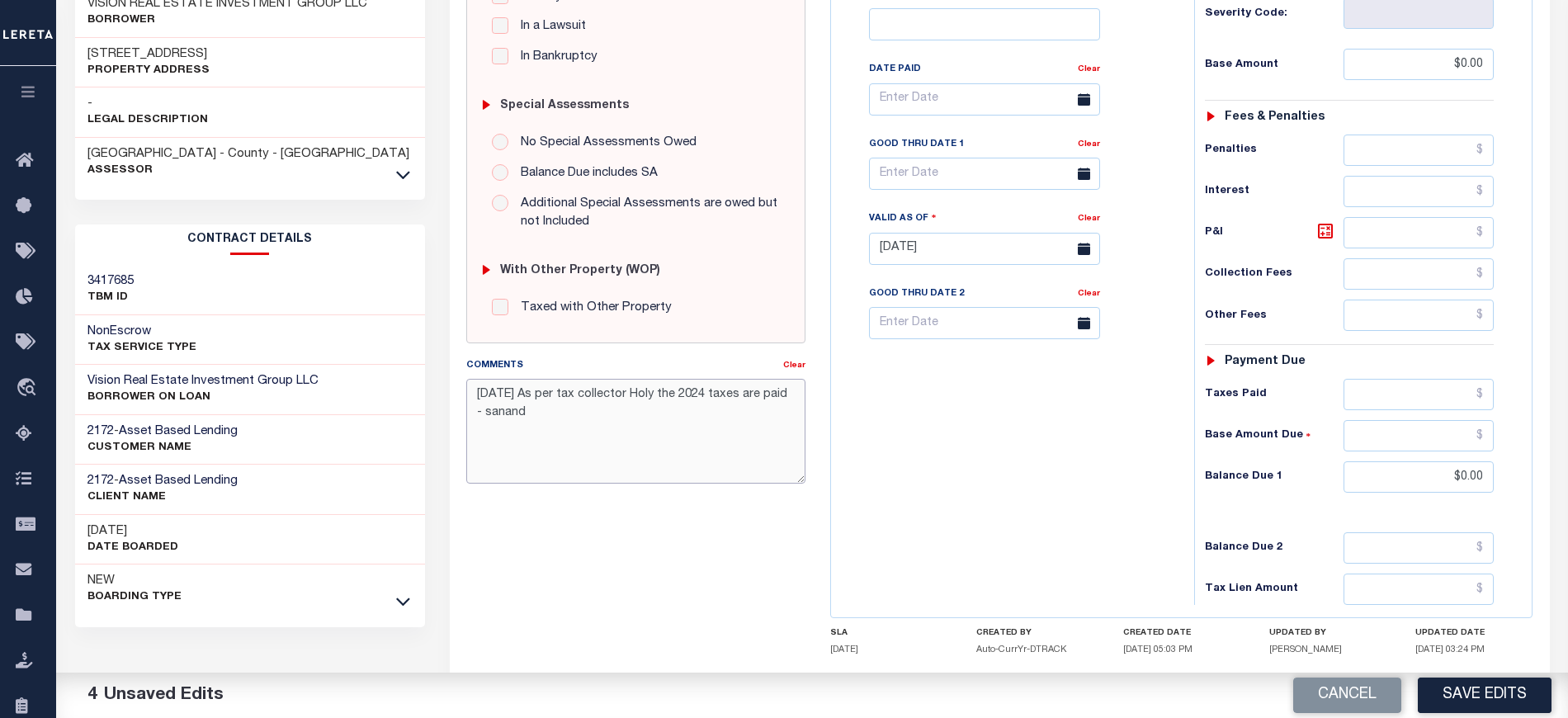
click at [617, 433] on textarea "[DATE] As per tax collector Holy the 2024 taxes are paid - sanand" at bounding box center [635, 431] width 339 height 104
drag, startPoint x: 591, startPoint y: 426, endPoint x: 463, endPoint y: 408, distance: 129.3
click at [463, 408] on div "Comments Clear [DATE] As per tax collector Holy the 2024 taxes are paid - [GEOG…" at bounding box center [636, 426] width 364 height 140
click at [617, 413] on textarea "[DATE] As per tax collector Holy the 2024 taxes are paid - sanand" at bounding box center [635, 431] width 339 height 104
drag, startPoint x: 560, startPoint y: 421, endPoint x: 462, endPoint y: 399, distance: 100.4
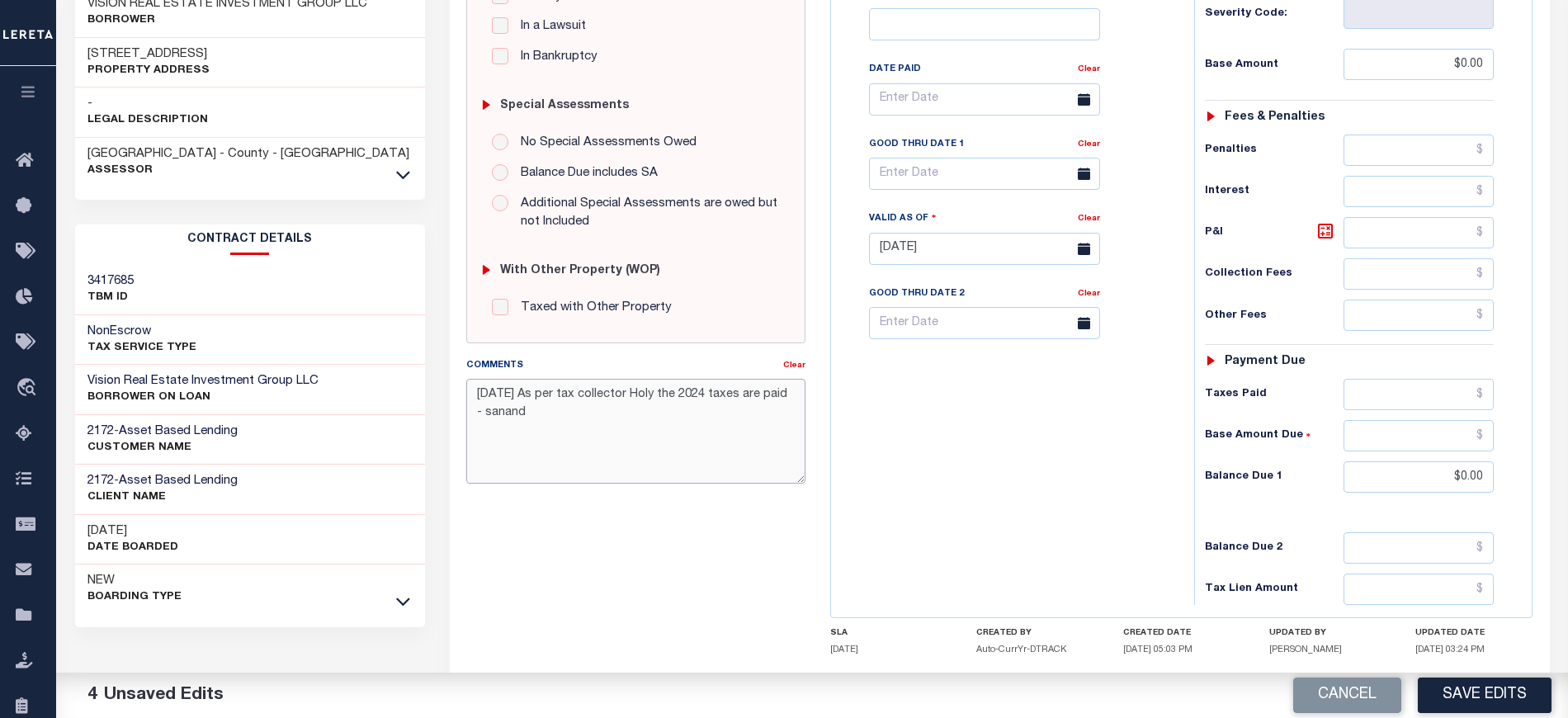
click at [462, 399] on div "Comments Clear [DATE] As per tax collector Holy the 2024 taxes are paid - [GEOG…" at bounding box center [636, 426] width 364 height 140
type textarea "[DATE] As per tax collector Holy the 2024 taxes are paid - sanand"
click at [839, 449] on div "Tax Bill No Multiple Payment Option Payment Plan Clear" at bounding box center [1008, 241] width 346 height 729
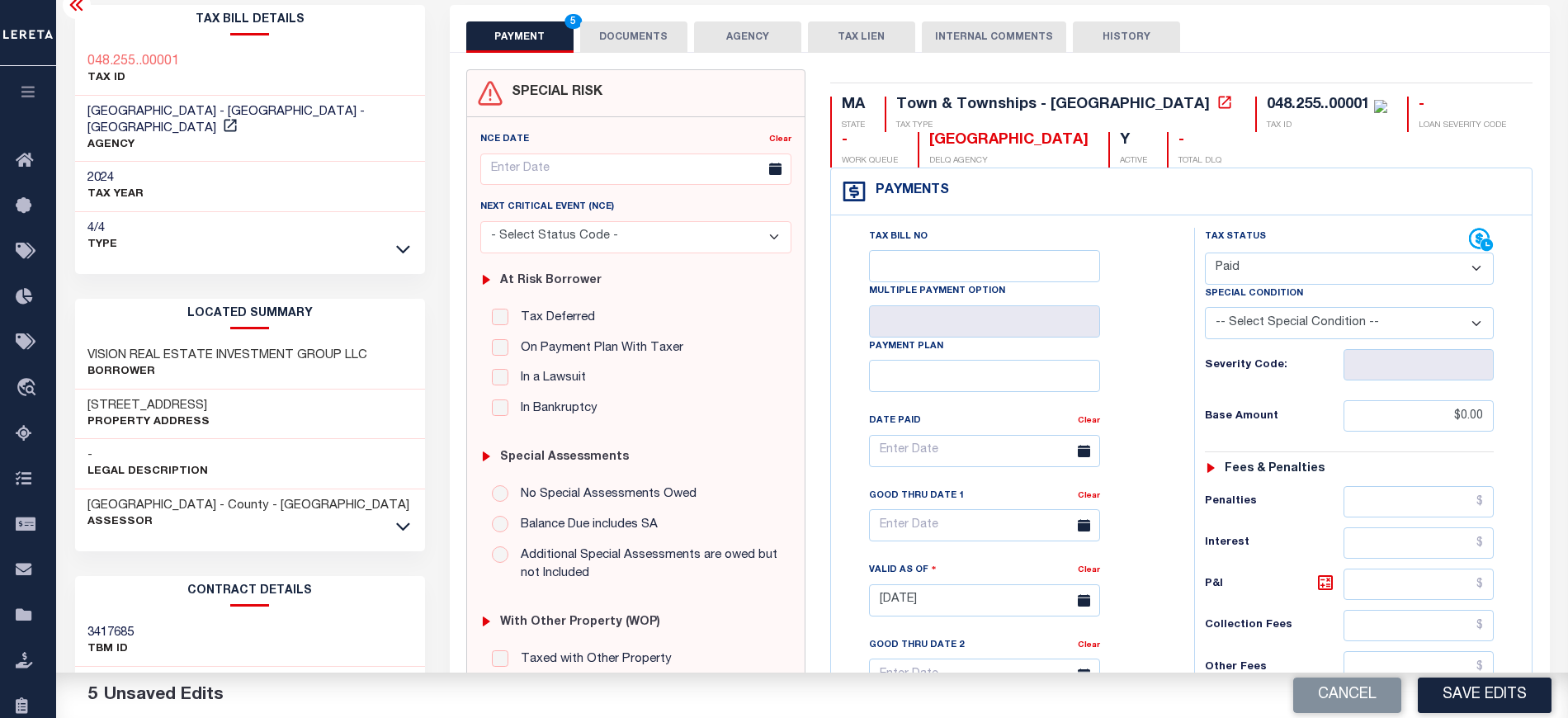
scroll to position [0, 0]
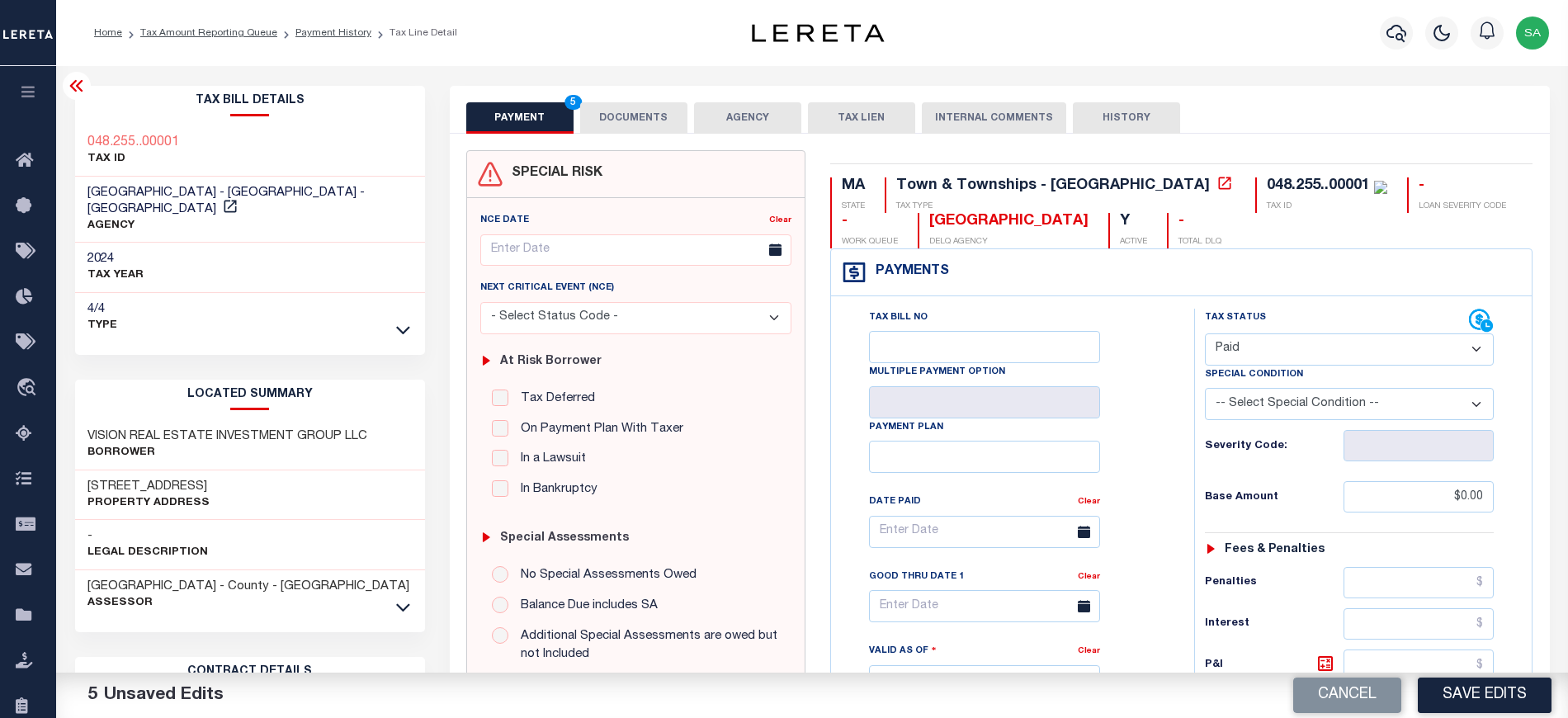
click at [80, 88] on icon at bounding box center [77, 86] width 20 height 20
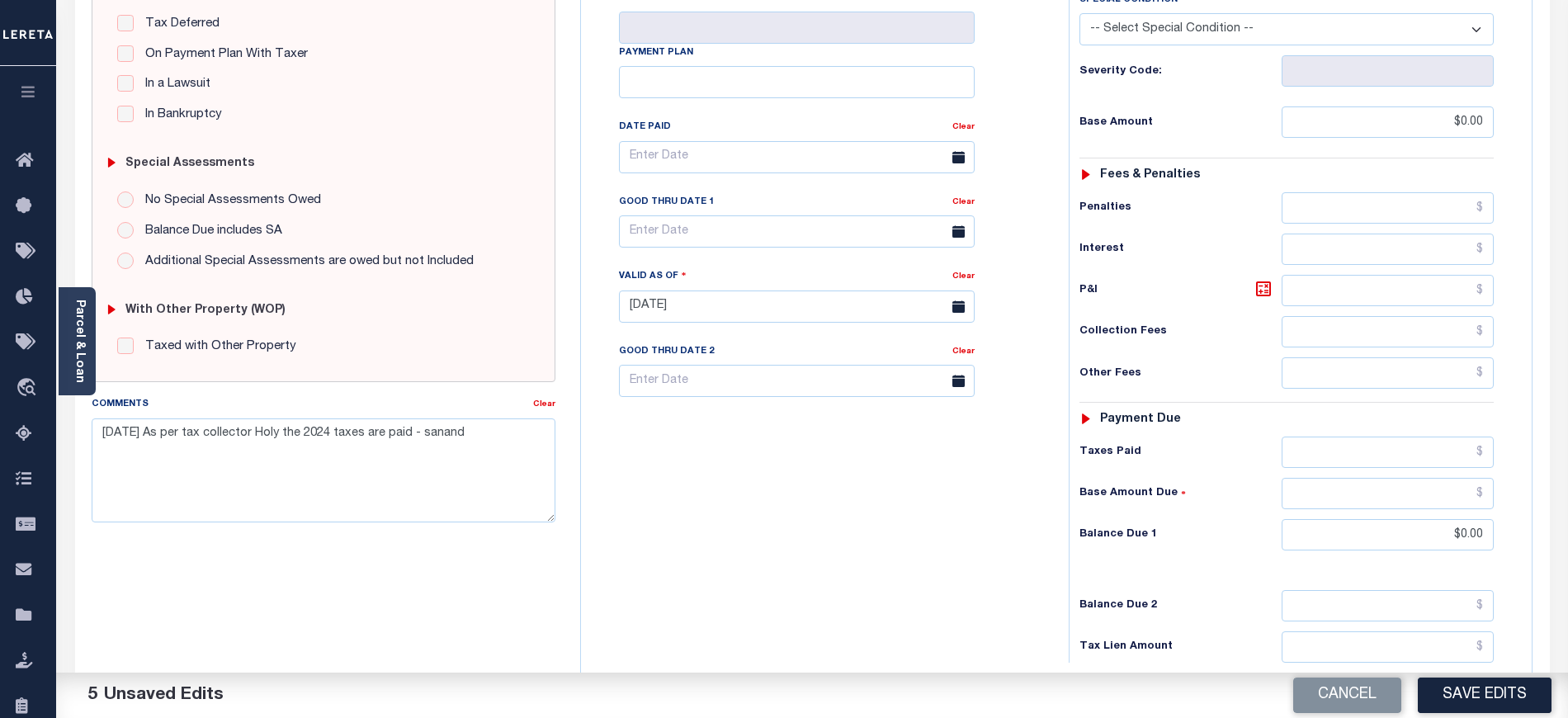
scroll to position [440, 0]
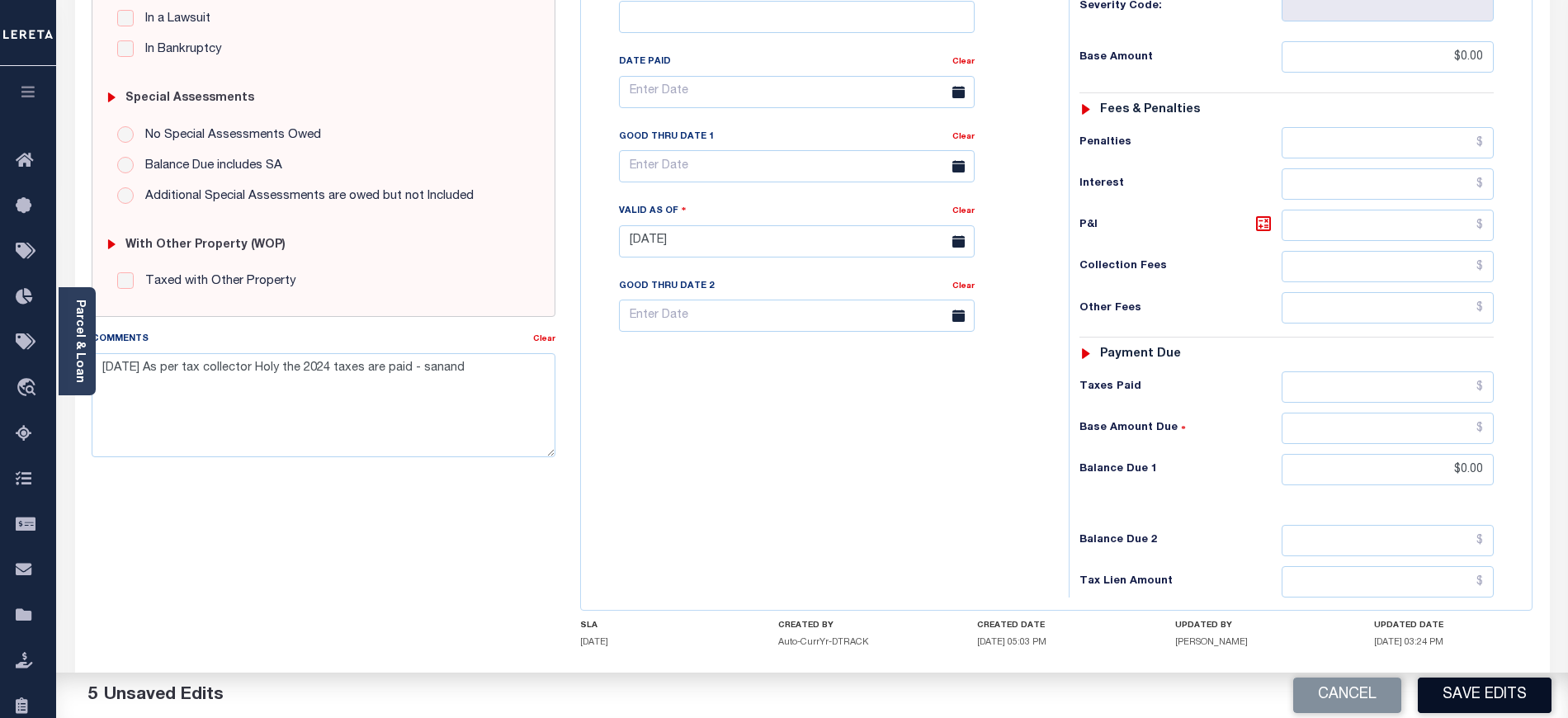
click at [1445, 694] on button "Save Edits" at bounding box center [1484, 696] width 133 height 36
checkbox input "false"
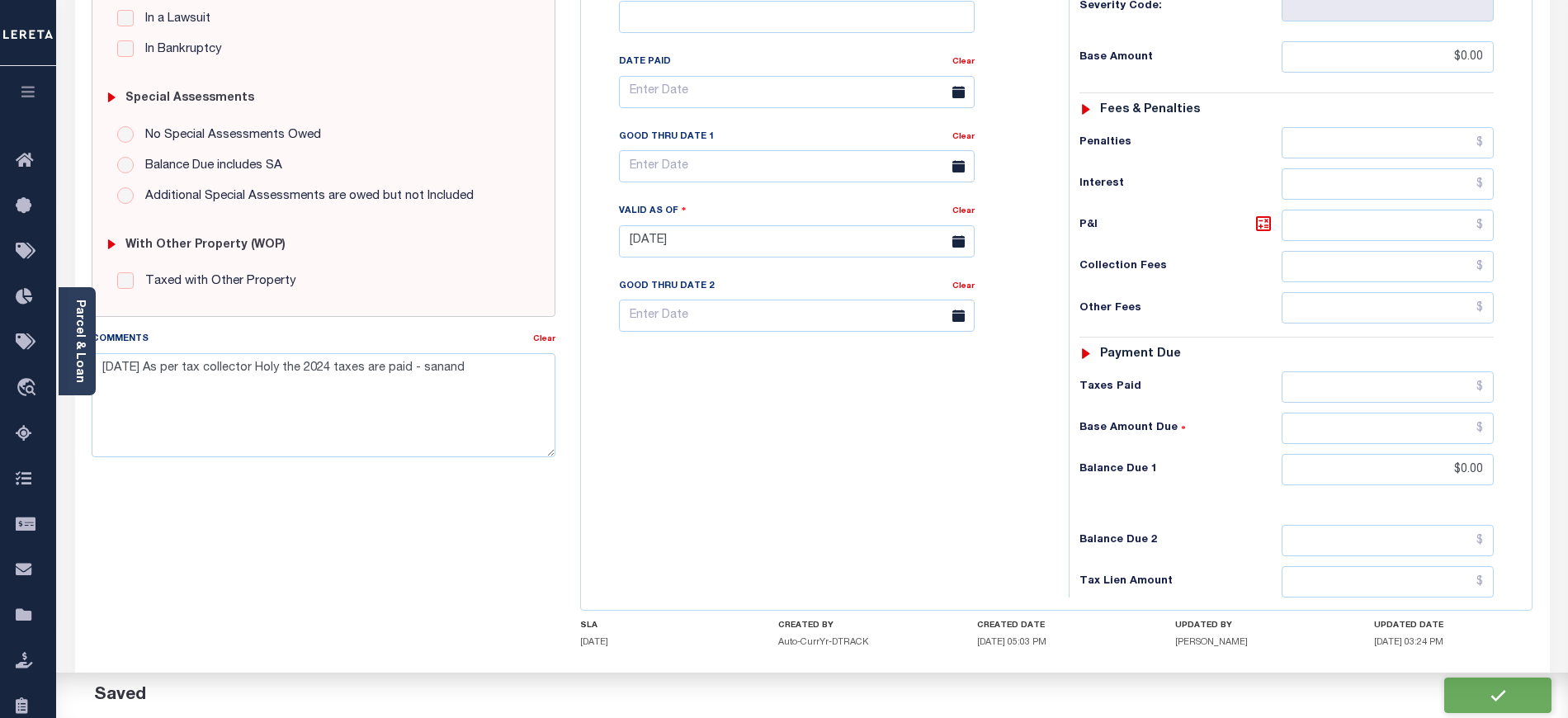
type input "$0"
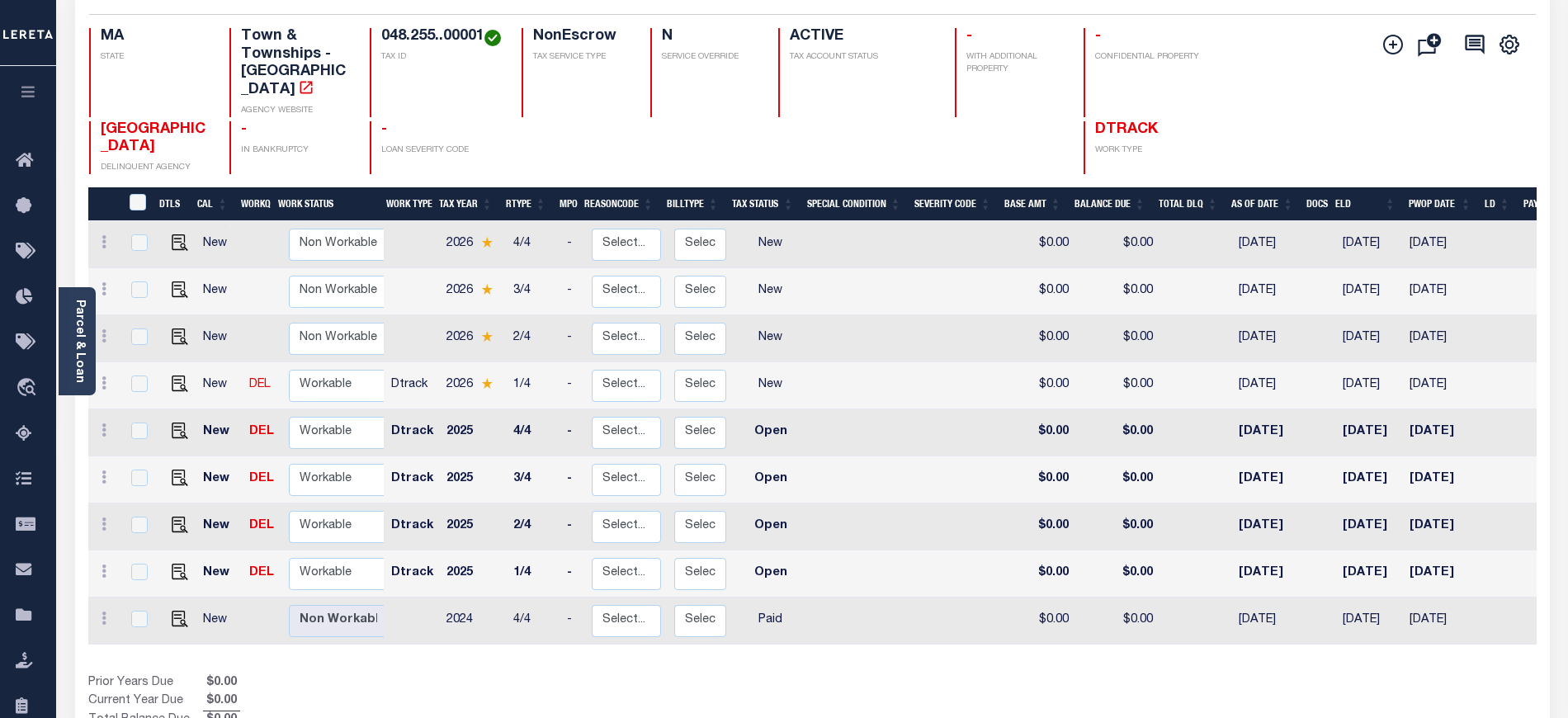
scroll to position [305, 0]
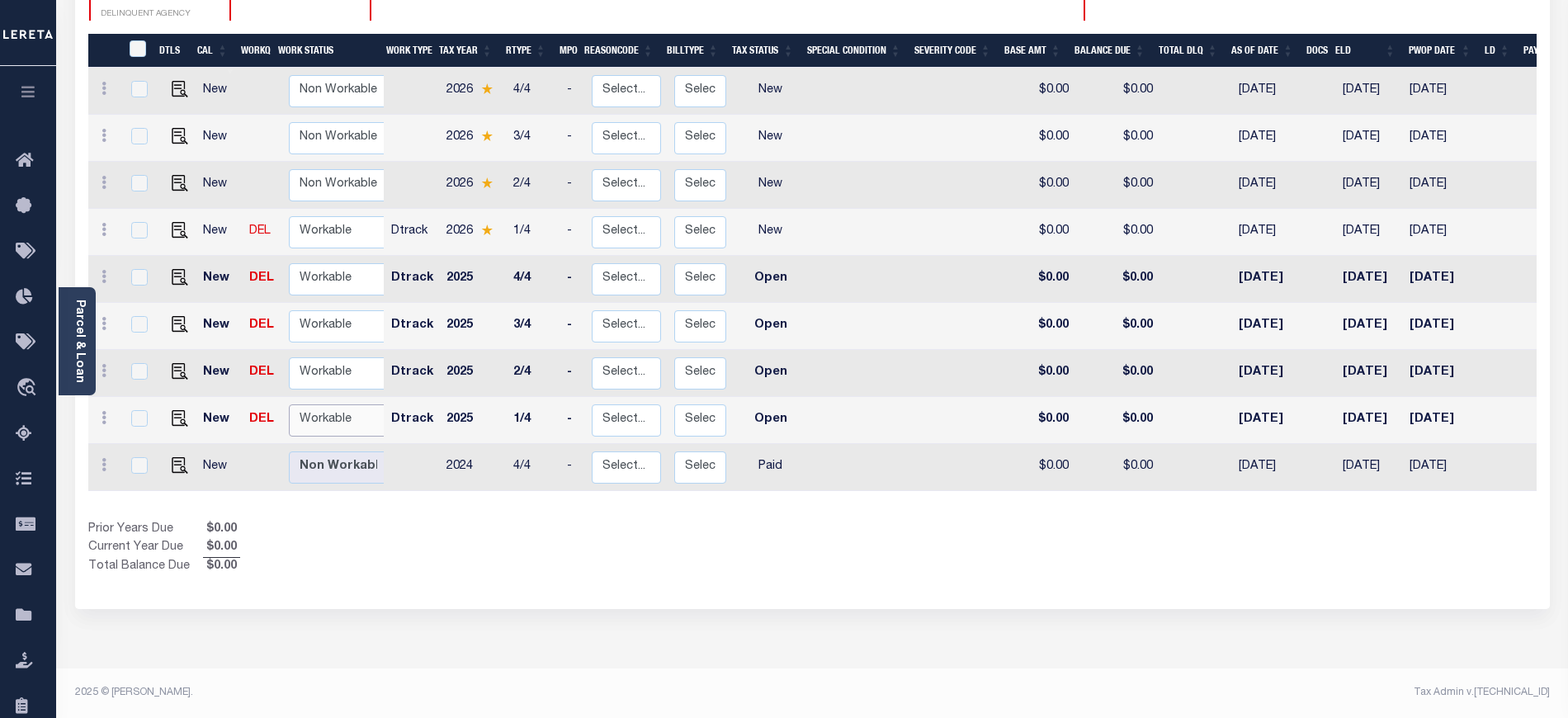
click at [340, 404] on select "Non Workable Workable" at bounding box center [337, 420] width 99 height 32
checkbox input "true"
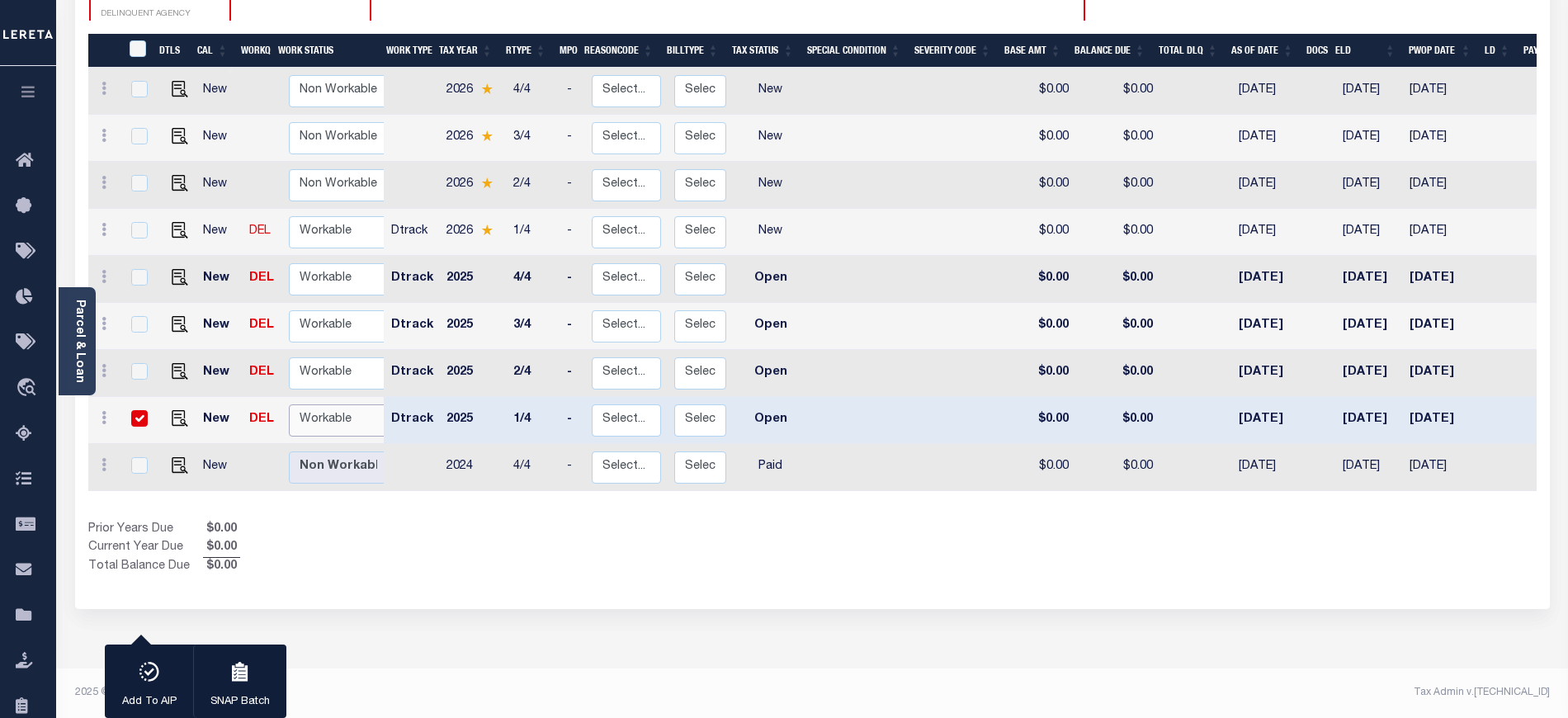
select select "true"
click at [289, 404] on select "Non Workable Workable" at bounding box center [337, 420] width 99 height 32
checkbox input "false"
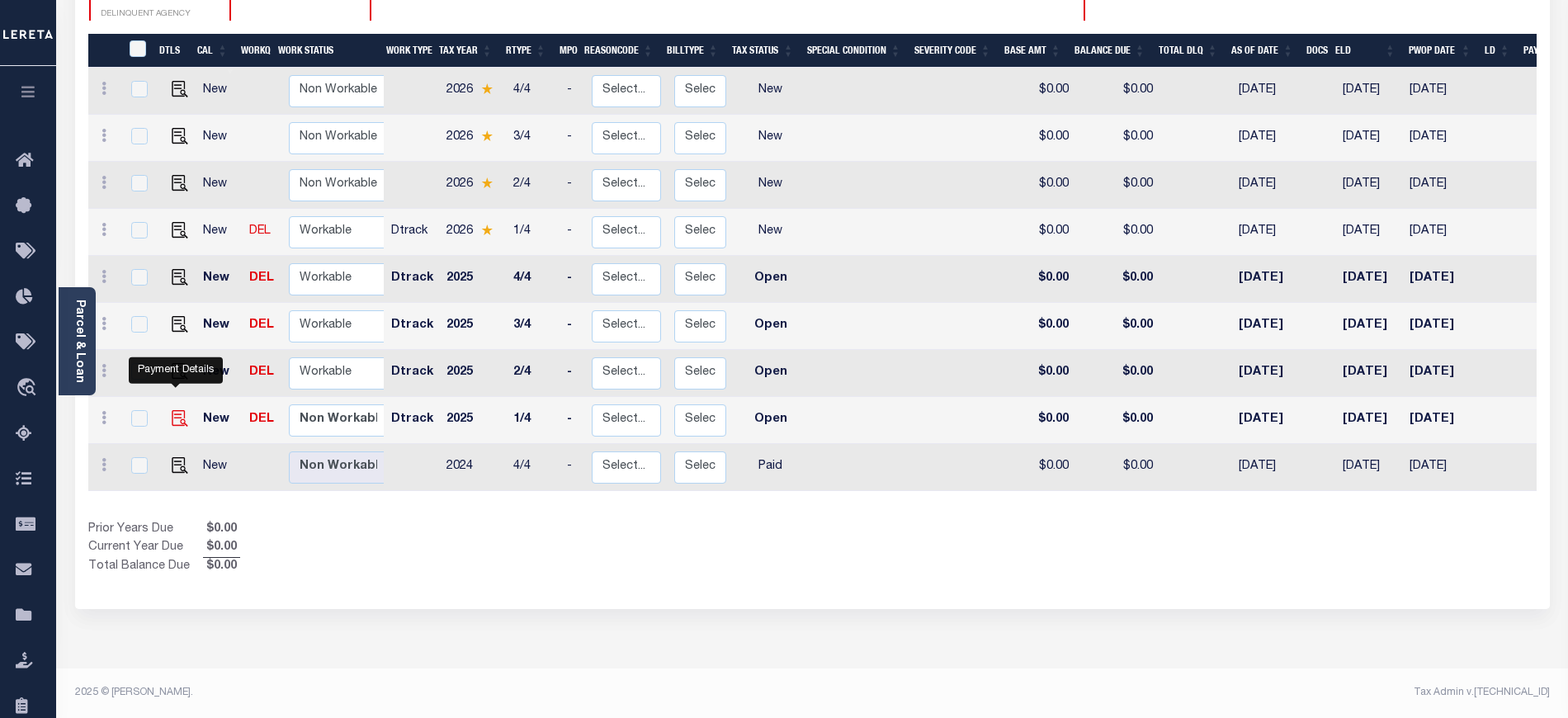
click at [176, 410] on img "" at bounding box center [179, 418] width 17 height 17
checkbox input "true"
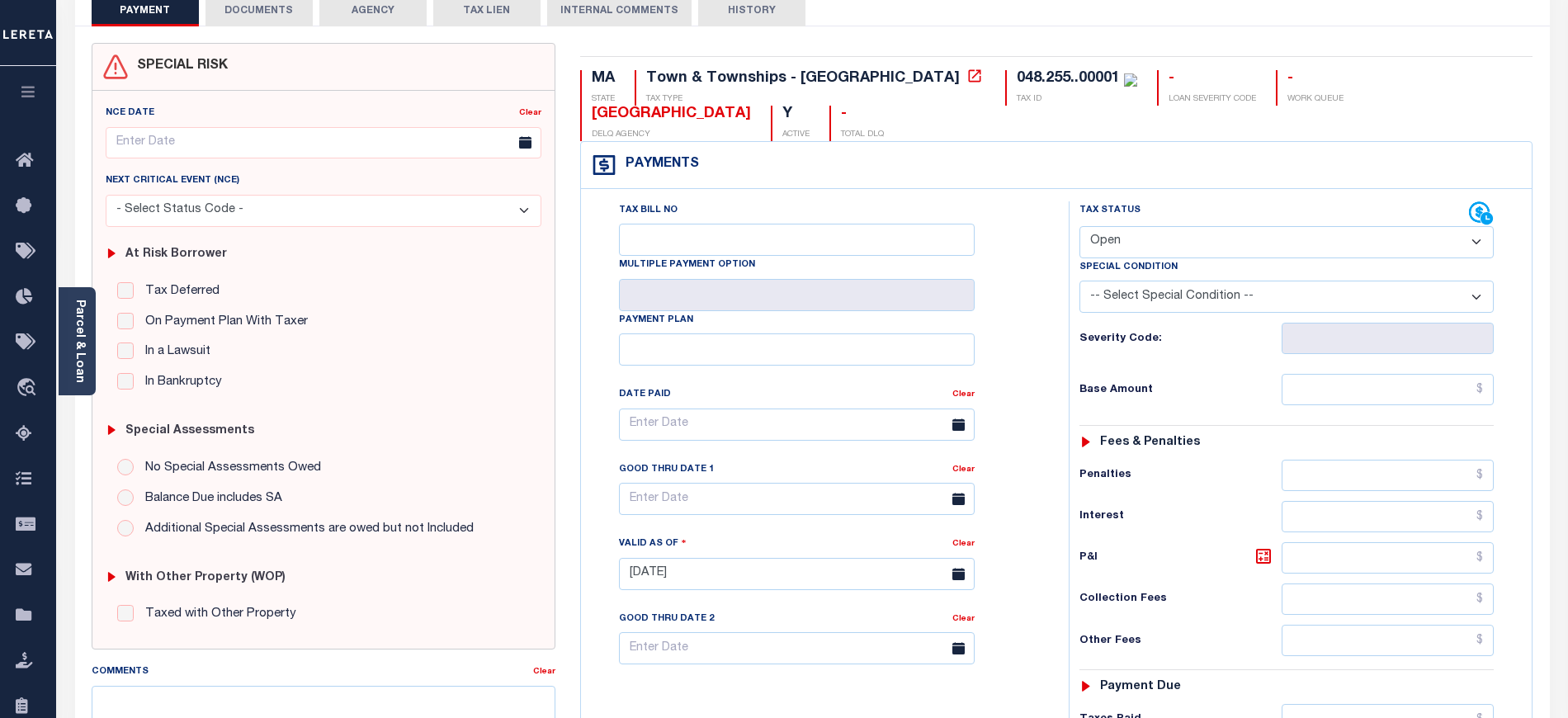
scroll to position [110, 0]
click at [825, 202] on div "Tax Bill No" at bounding box center [796, 226] width 355 height 55
click at [1238, 241] on select "- Select Status Code - Open Due/Unpaid Paid Incomplete No Tax Due Internal Refu…" at bounding box center [1286, 240] width 414 height 32
select select "PYD"
click at [1079, 225] on select "- Select Status Code - Open Due/Unpaid Paid Incomplete No Tax Due Internal Refu…" at bounding box center [1286, 240] width 414 height 32
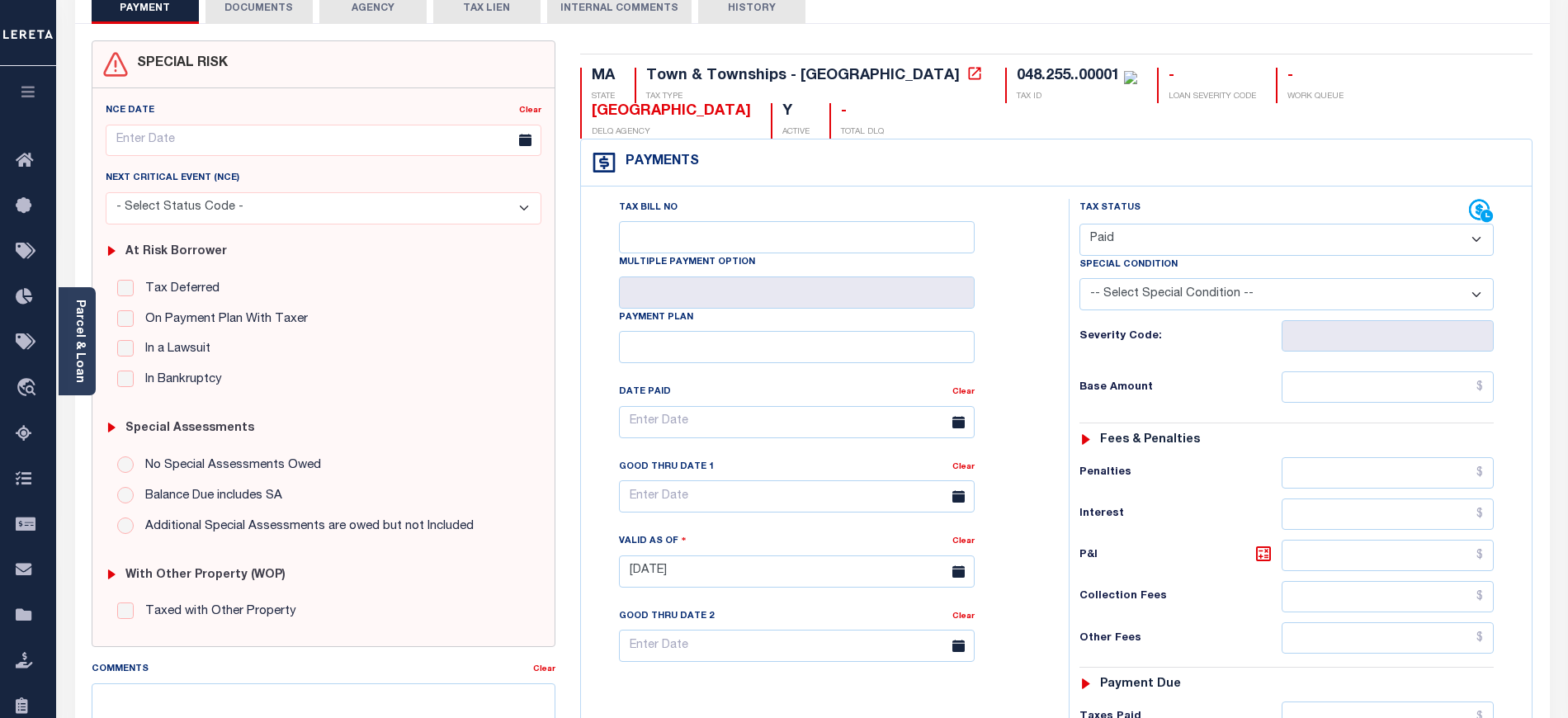
type input "[DATE]"
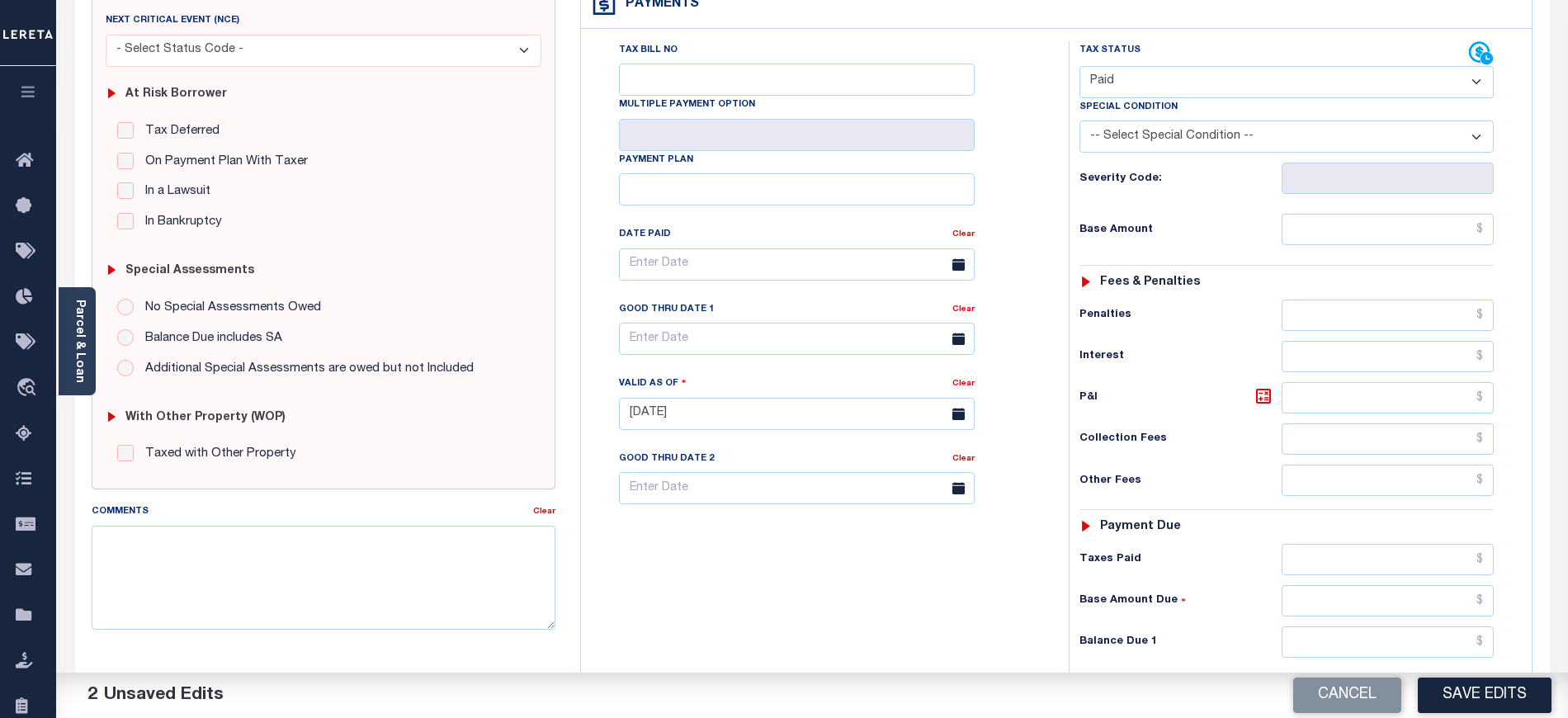
scroll to position [331, 0]
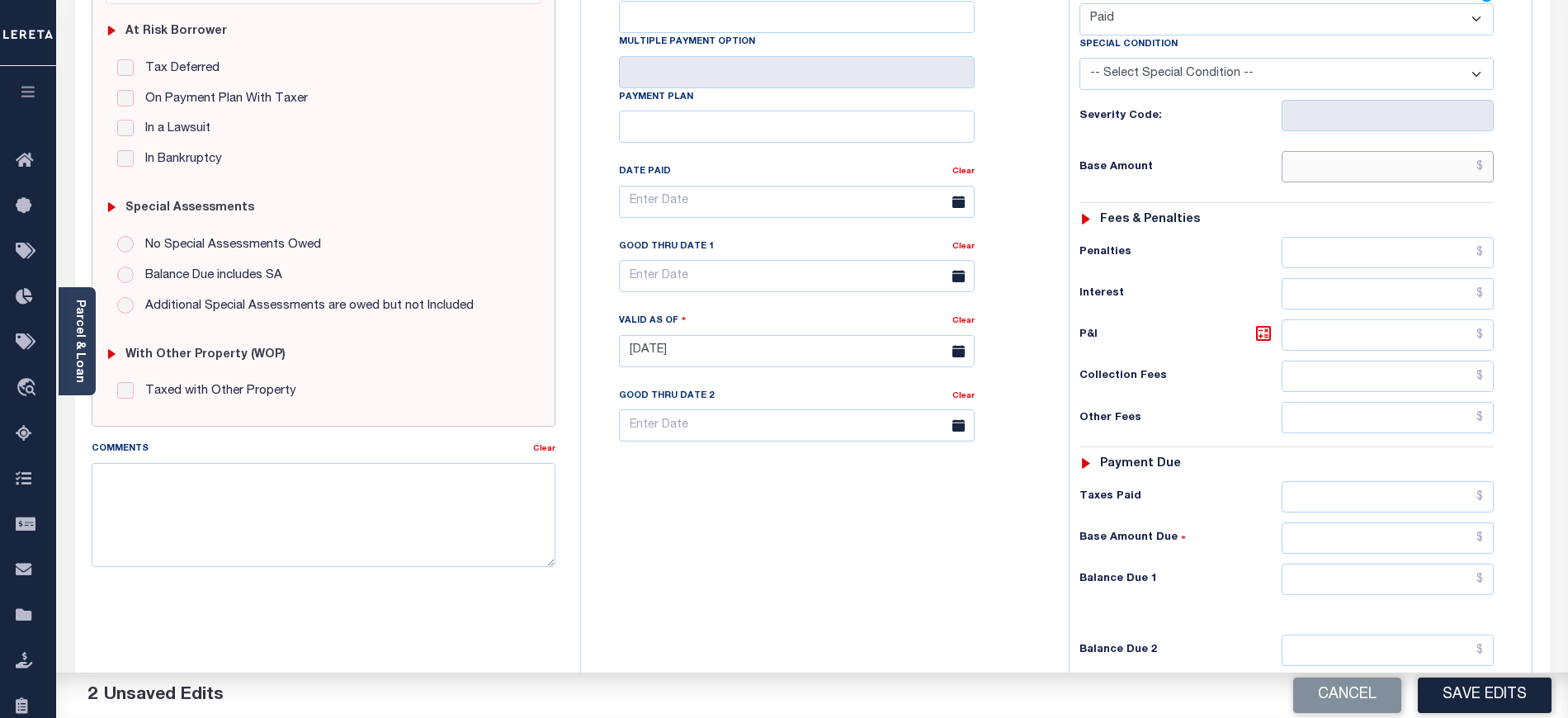
click at [1307, 160] on input "text" at bounding box center [1389, 167] width 213 height 32
type input "$0.00"
click at [1315, 592] on input "text" at bounding box center [1389, 580] width 213 height 32
type input "$0.00"
click at [249, 516] on textarea "Comments" at bounding box center [324, 515] width 464 height 104
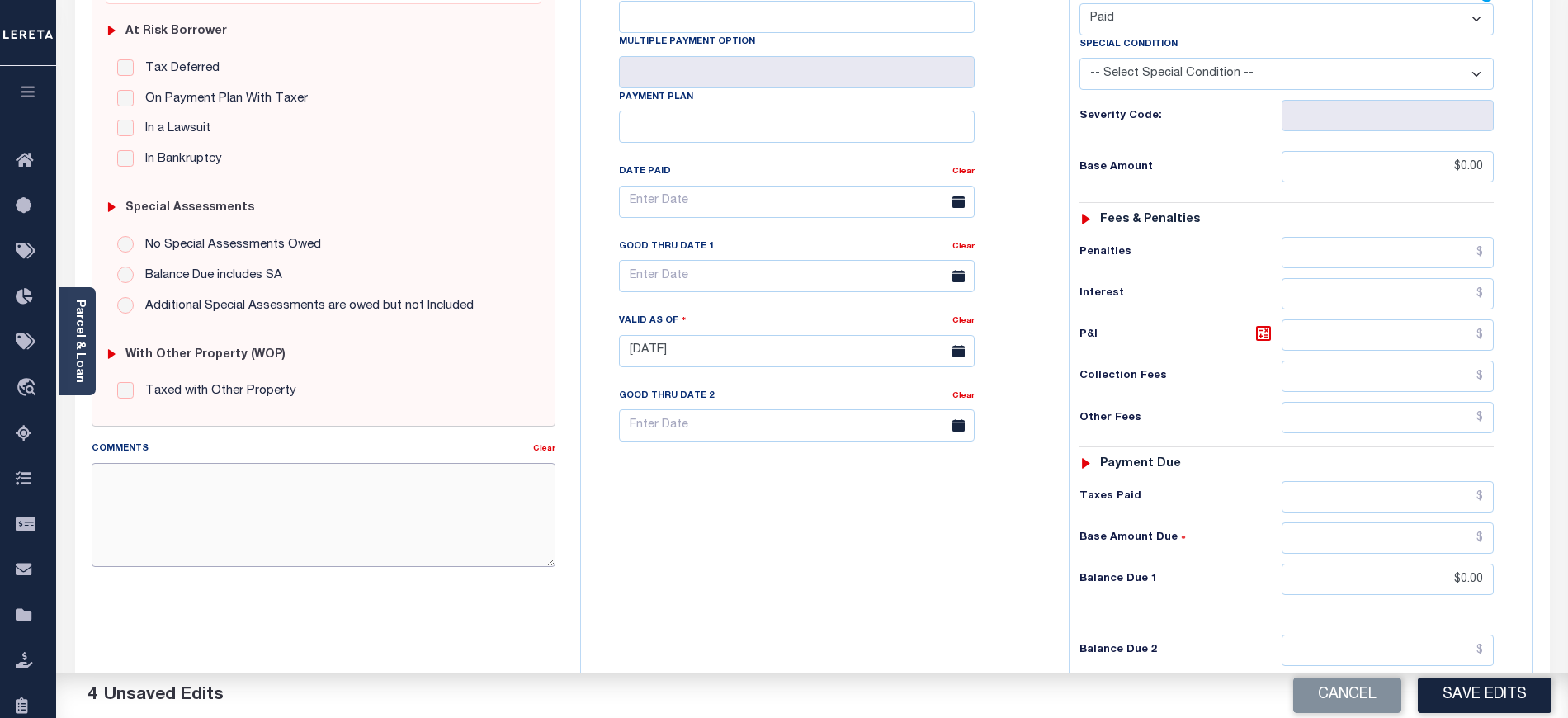
paste textarea "09/16/2025 As per tax collector Holy the 2025 taxes unpaid hence updated in las…"
type textarea "09/16/2025 As per tax collector Holy the 2025 taxes unpaid hence updated in las…"
click at [815, 550] on div "Tax Bill No Multiple Payment Option Payment Plan Clear" at bounding box center [820, 343] width 471 height 729
click at [1519, 701] on button "Save Edits" at bounding box center [1484, 696] width 133 height 36
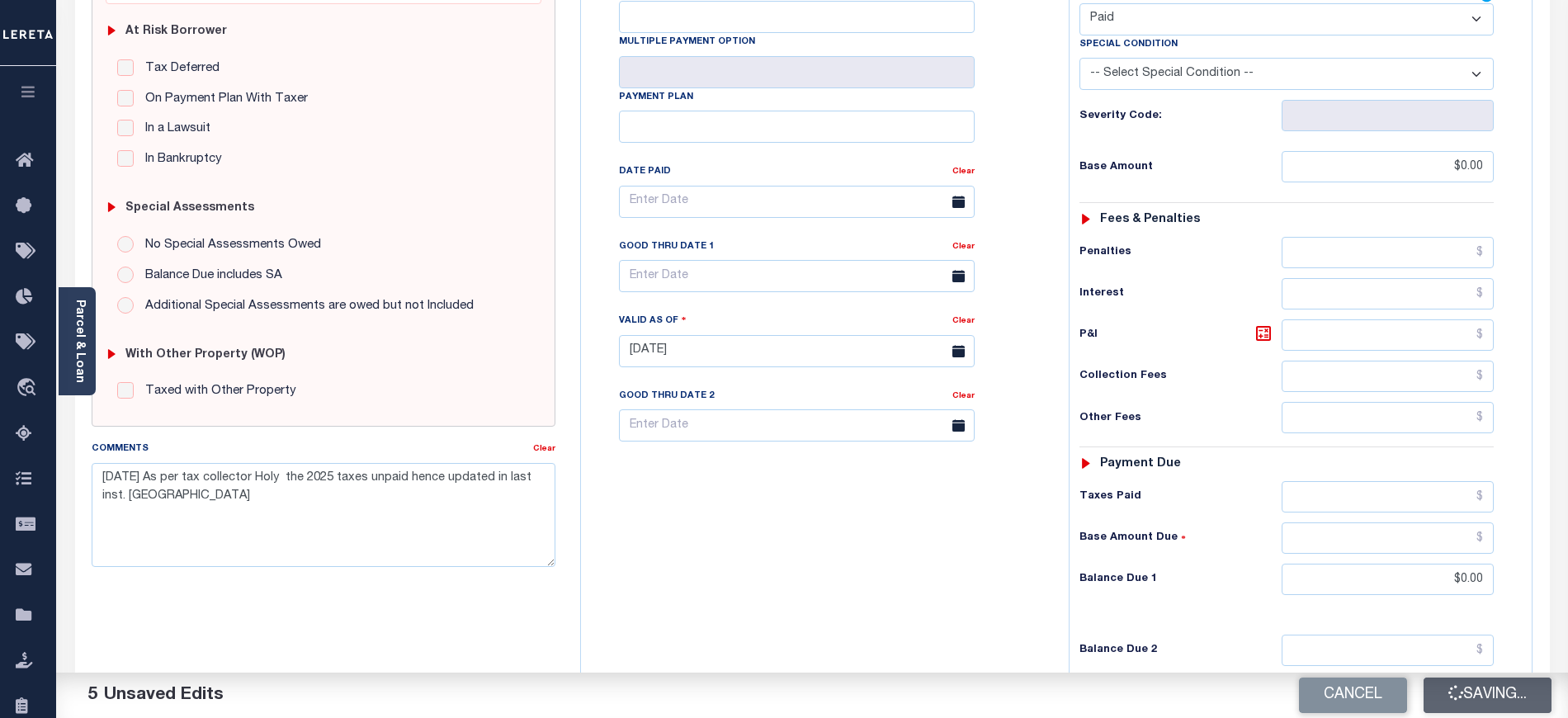
checkbox input "false"
type input "$0"
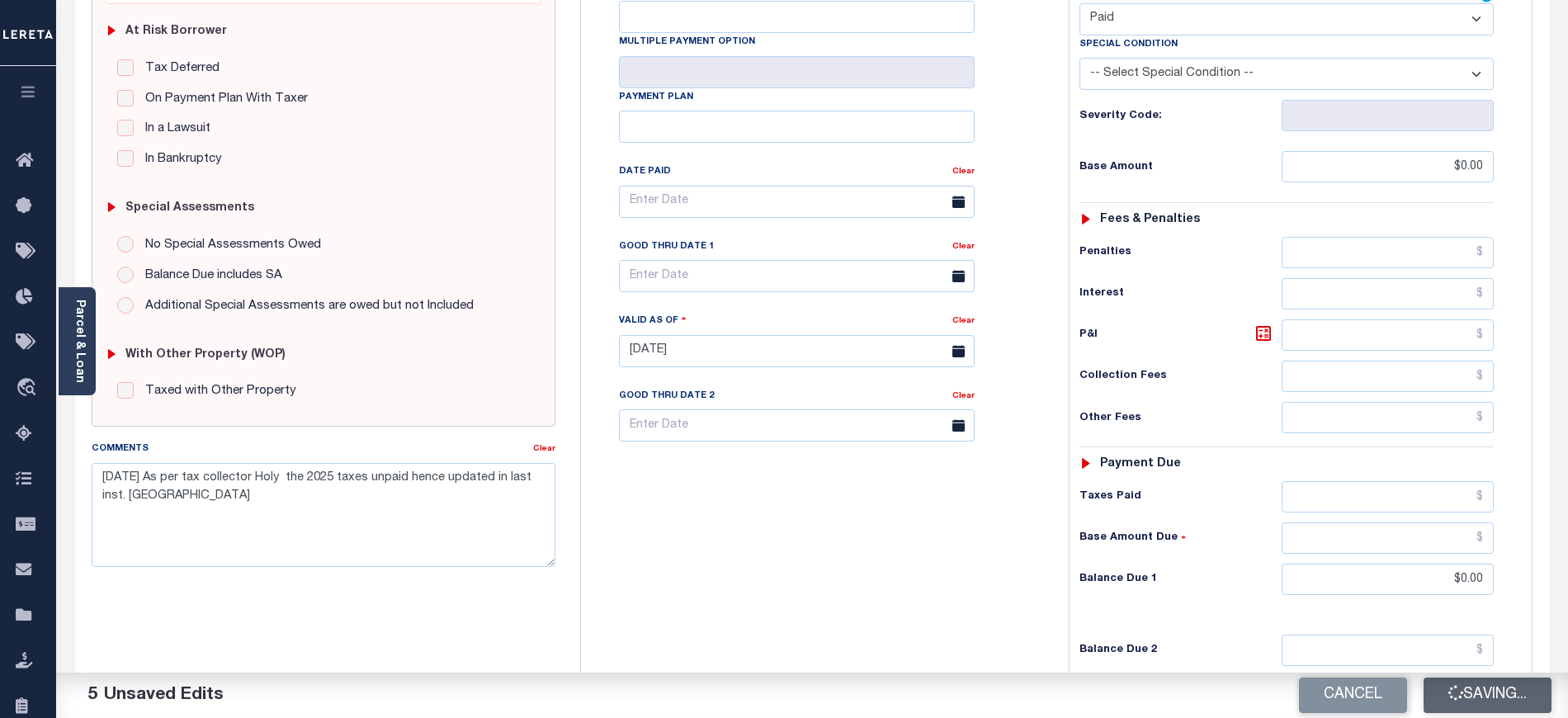
type input "$0"
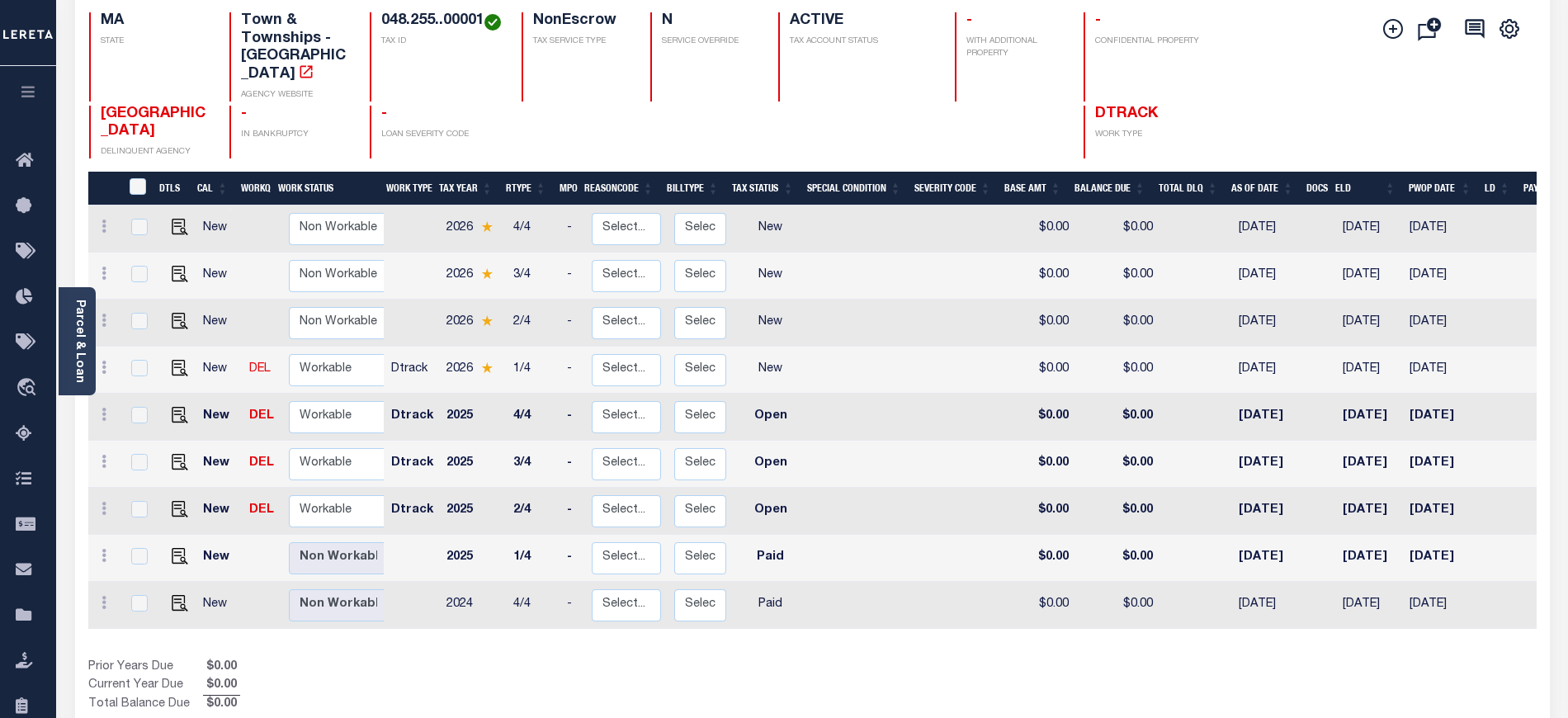
scroll to position [220, 0]
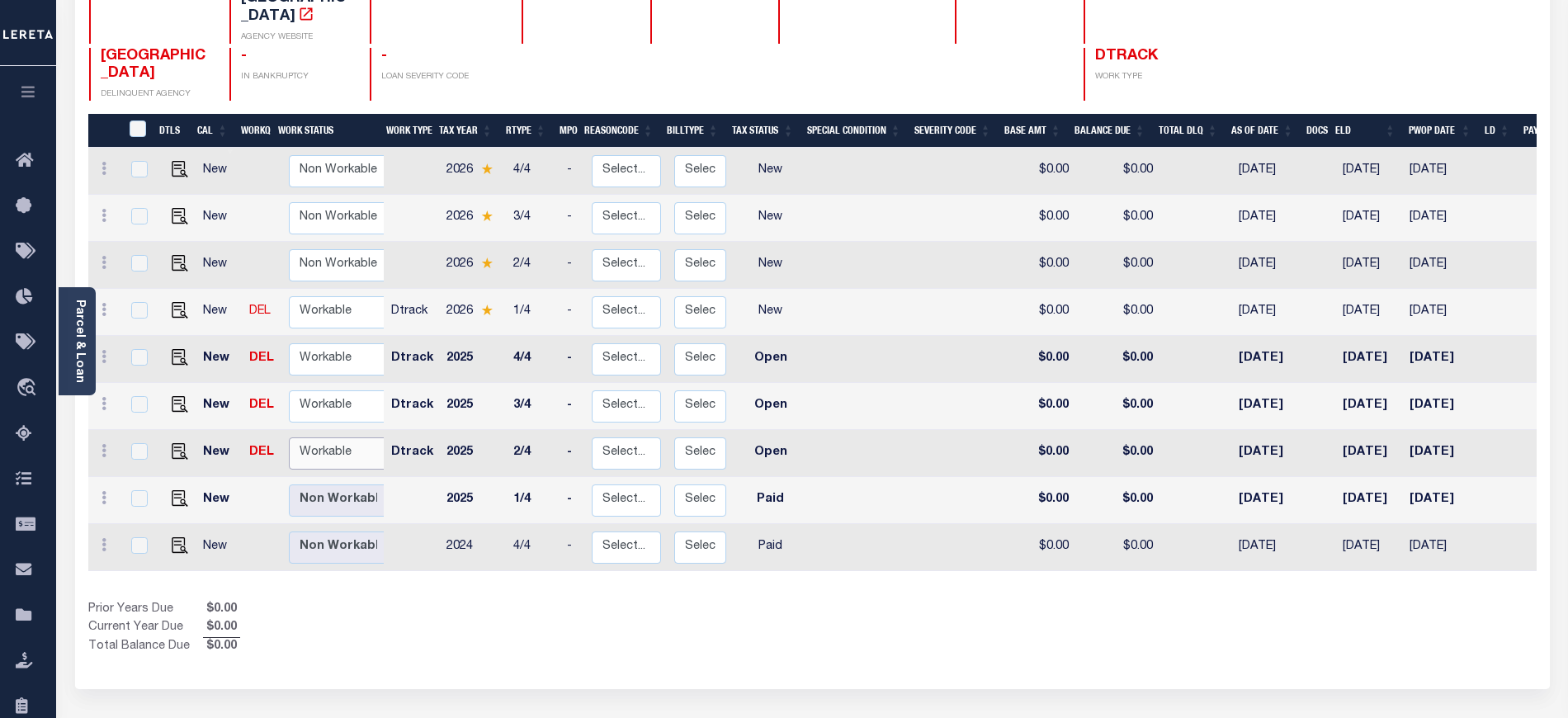
click at [353, 442] on select "Non Workable Workable" at bounding box center [337, 453] width 99 height 32
checkbox input "true"
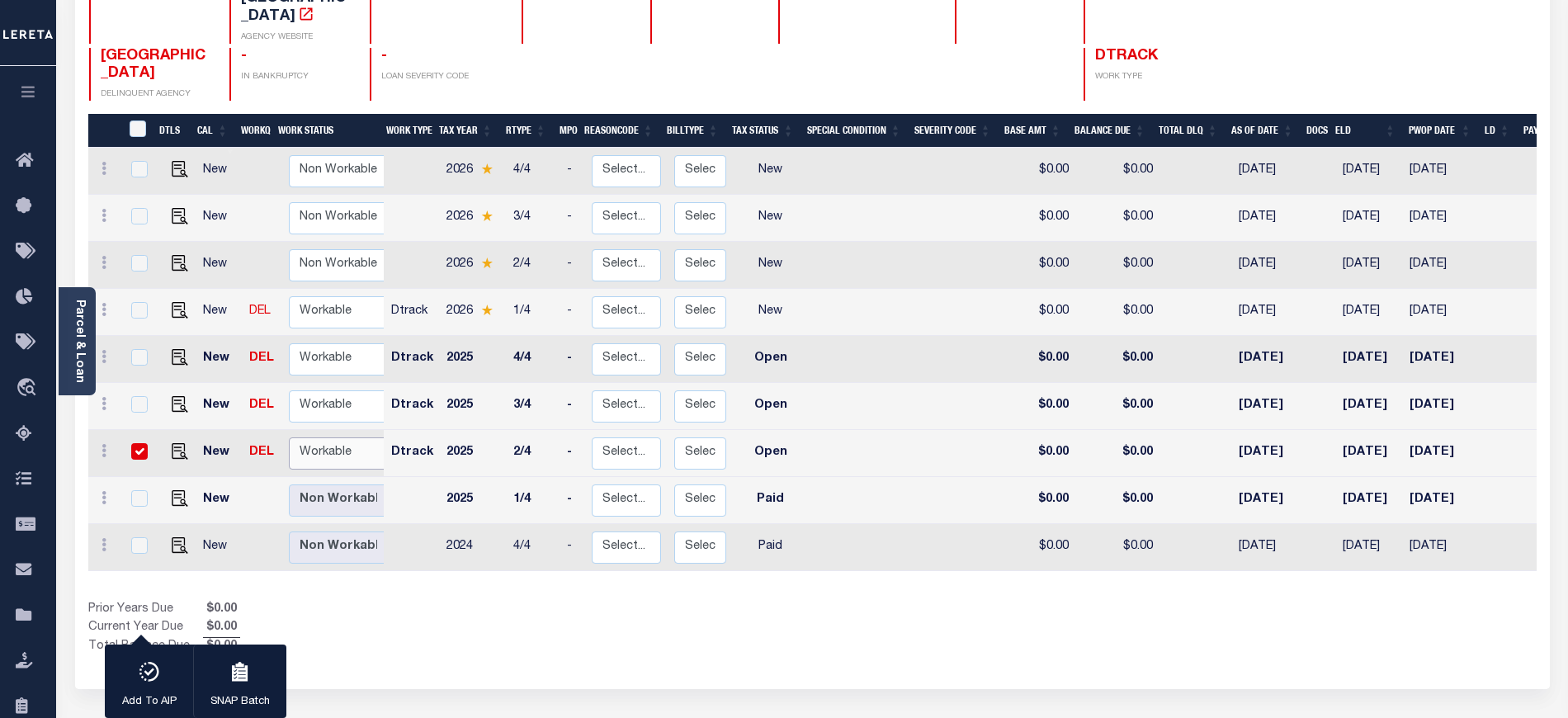
select select "true"
click at [289, 437] on select "Non Workable Workable" at bounding box center [337, 453] width 99 height 32
checkbox input "false"
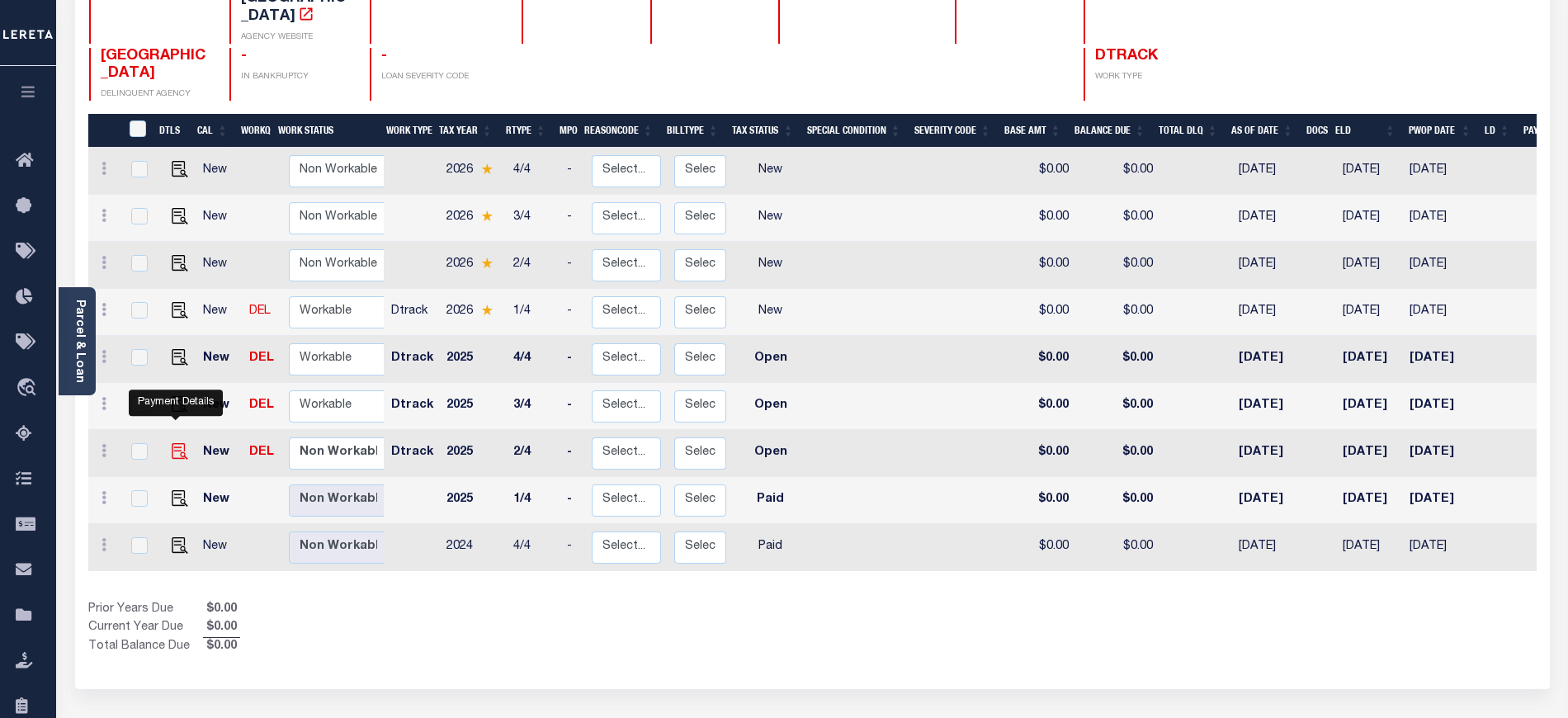
click at [178, 443] on img "" at bounding box center [179, 451] width 17 height 17
checkbox input "true"
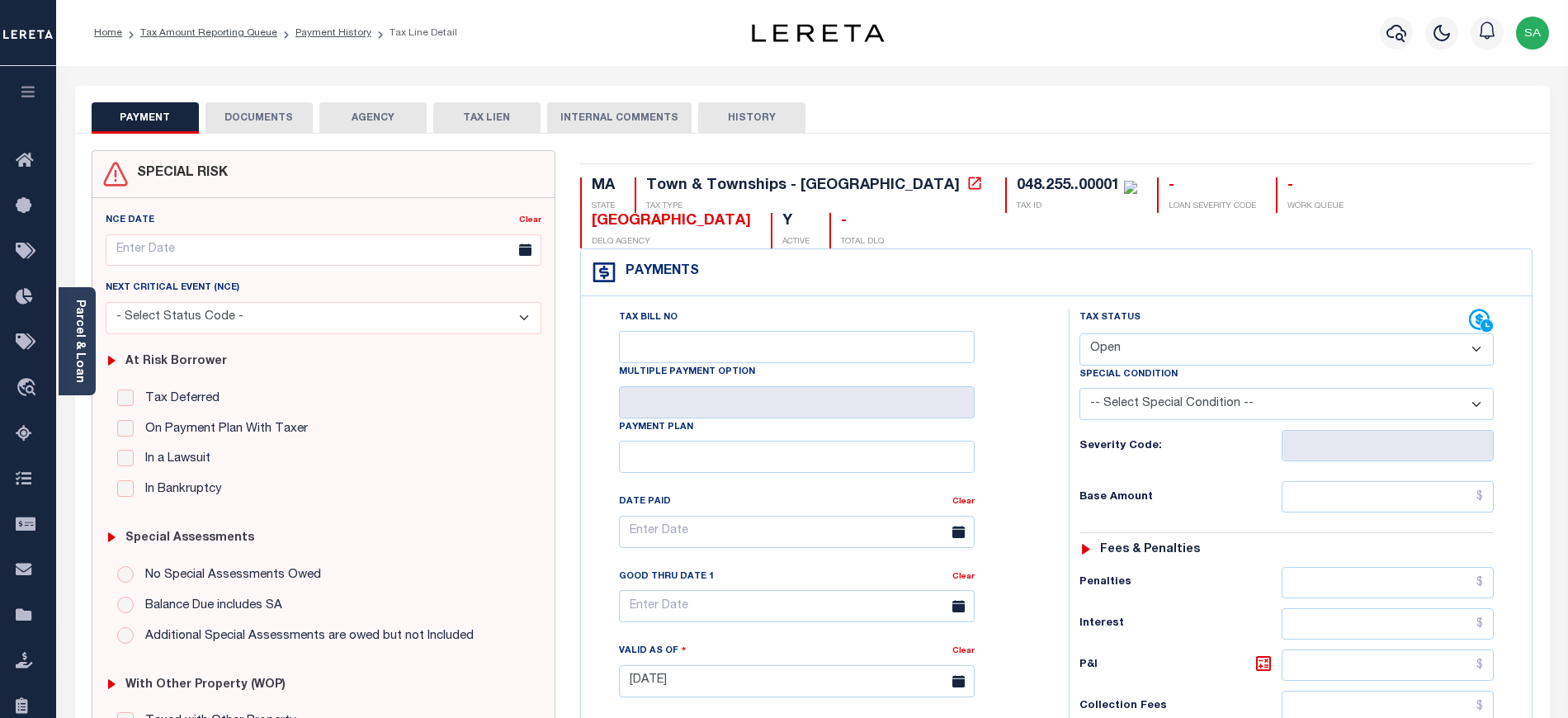
click at [1119, 328] on div "Tax Status Status" at bounding box center [1273, 321] width 389 height 25
click at [1119, 357] on select "- Select Status Code - Open Due/Unpaid Paid Incomplete No Tax Due Internal Refu…" at bounding box center [1286, 350] width 414 height 32
select select "PYD"
click at [1079, 336] on select "- Select Status Code - Open Due/Unpaid Paid Incomplete No Tax Due Internal Refu…" at bounding box center [1286, 350] width 414 height 32
type input "[DATE]"
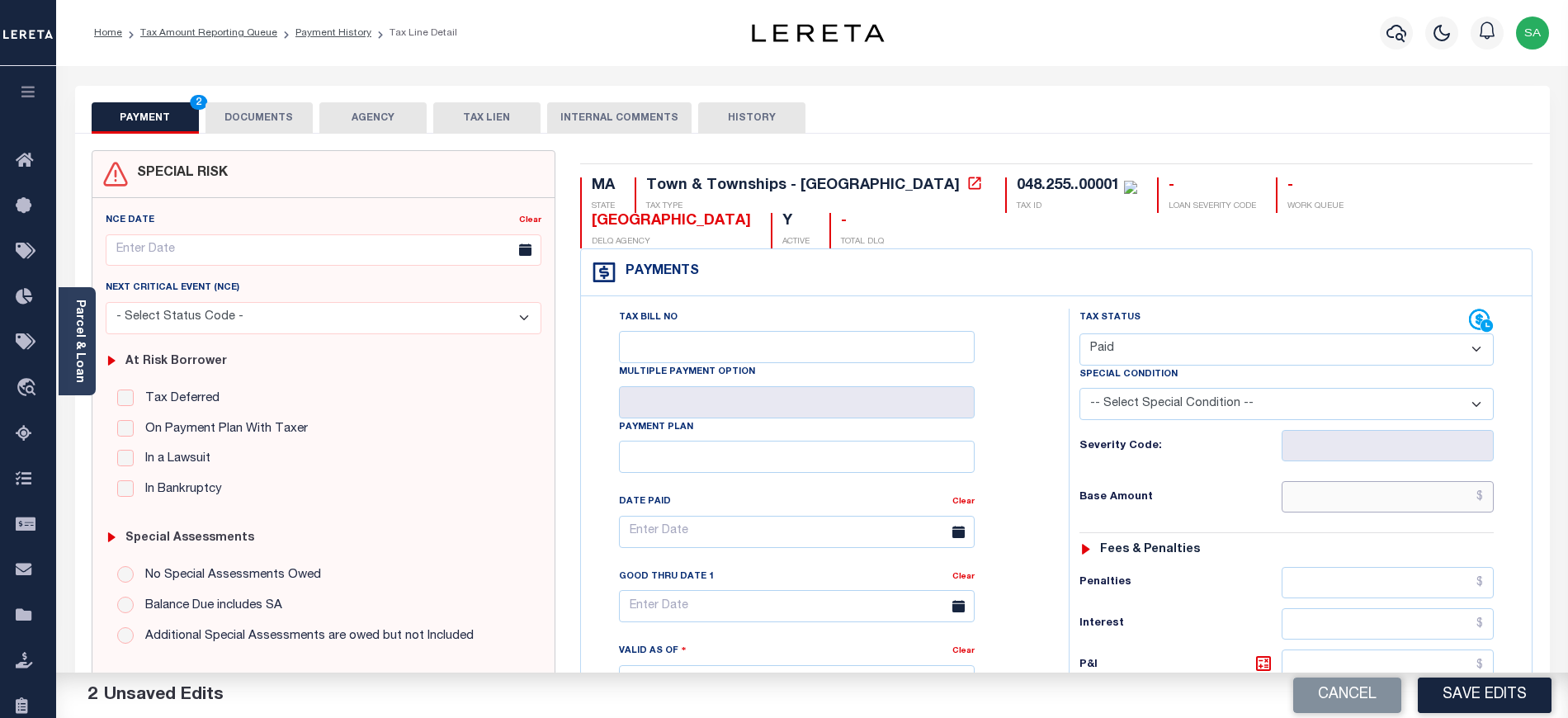
click at [1312, 500] on input "text" at bounding box center [1389, 497] width 213 height 32
type input "$0.00"
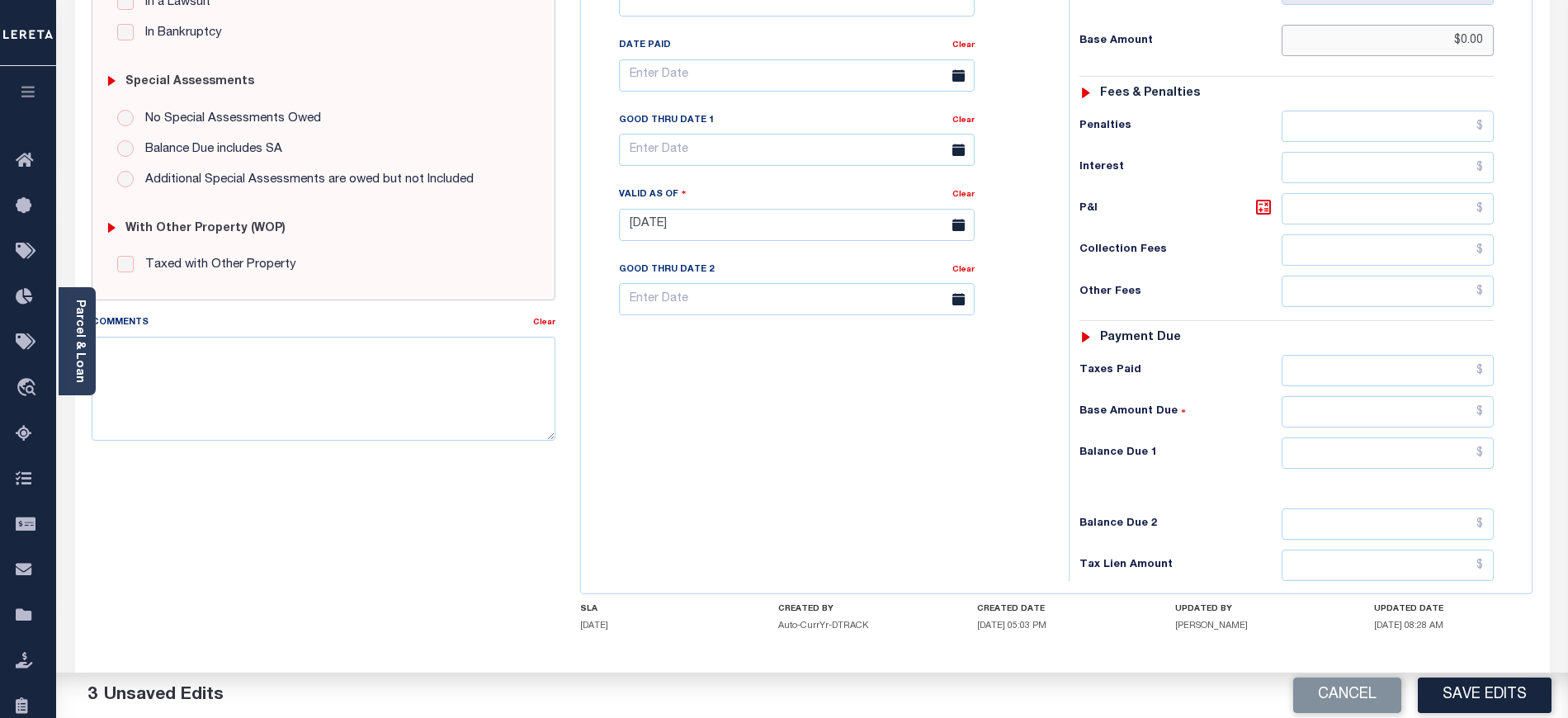
scroll to position [543, 0]
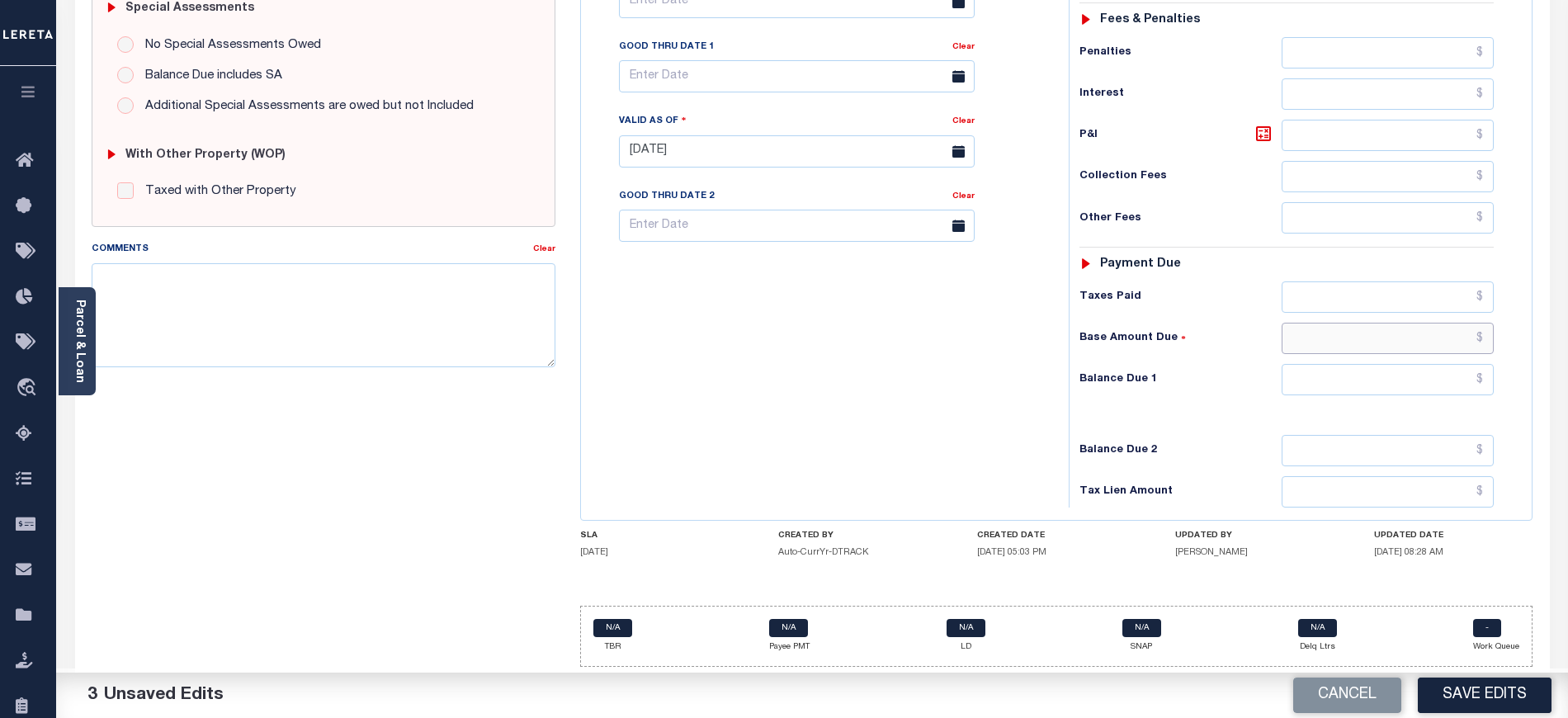
click at [1320, 342] on input "text" at bounding box center [1389, 339] width 213 height 32
click at [1317, 371] on input "text" at bounding box center [1389, 380] width 213 height 32
type input "$0.00"
click at [474, 292] on textarea "Comments" at bounding box center [324, 315] width 464 height 104
paste textarea "09/16/2025 As per tax collector Holy the 2025 taxes unpaid hence updated in las…"
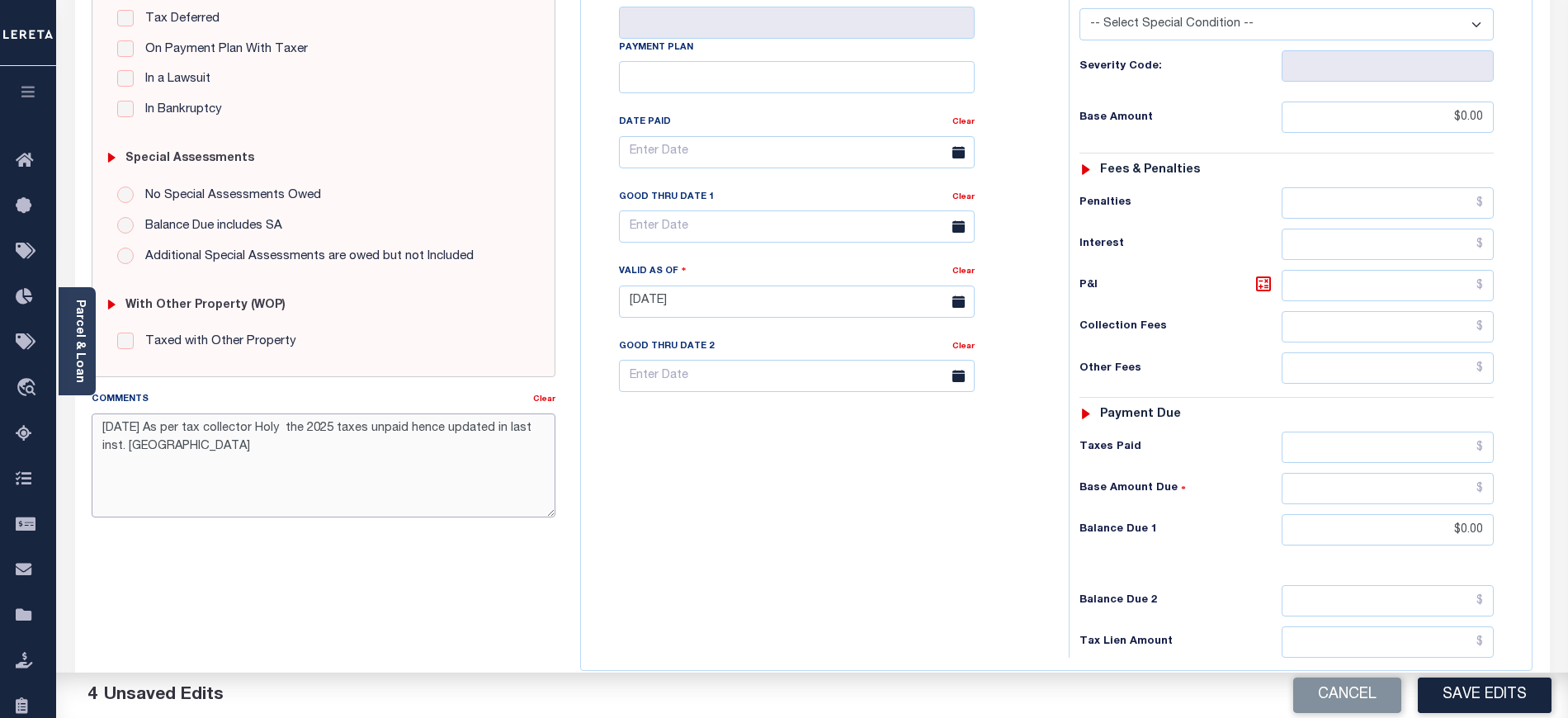
scroll to position [212, 0]
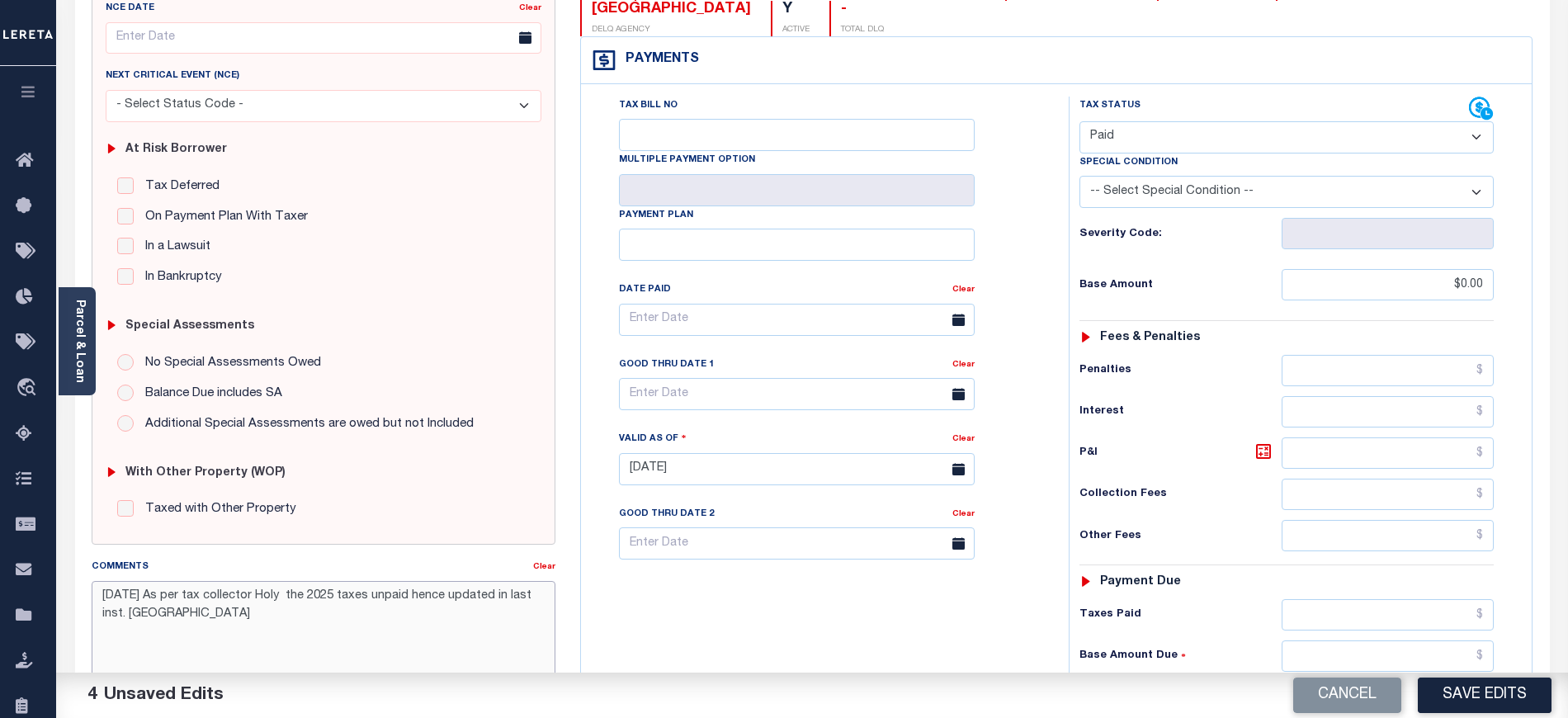
type textarea "09/16/2025 As per tax collector Holy the 2025 taxes unpaid hence updated in las…"
click at [1470, 705] on button "Save Edits" at bounding box center [1484, 696] width 133 height 36
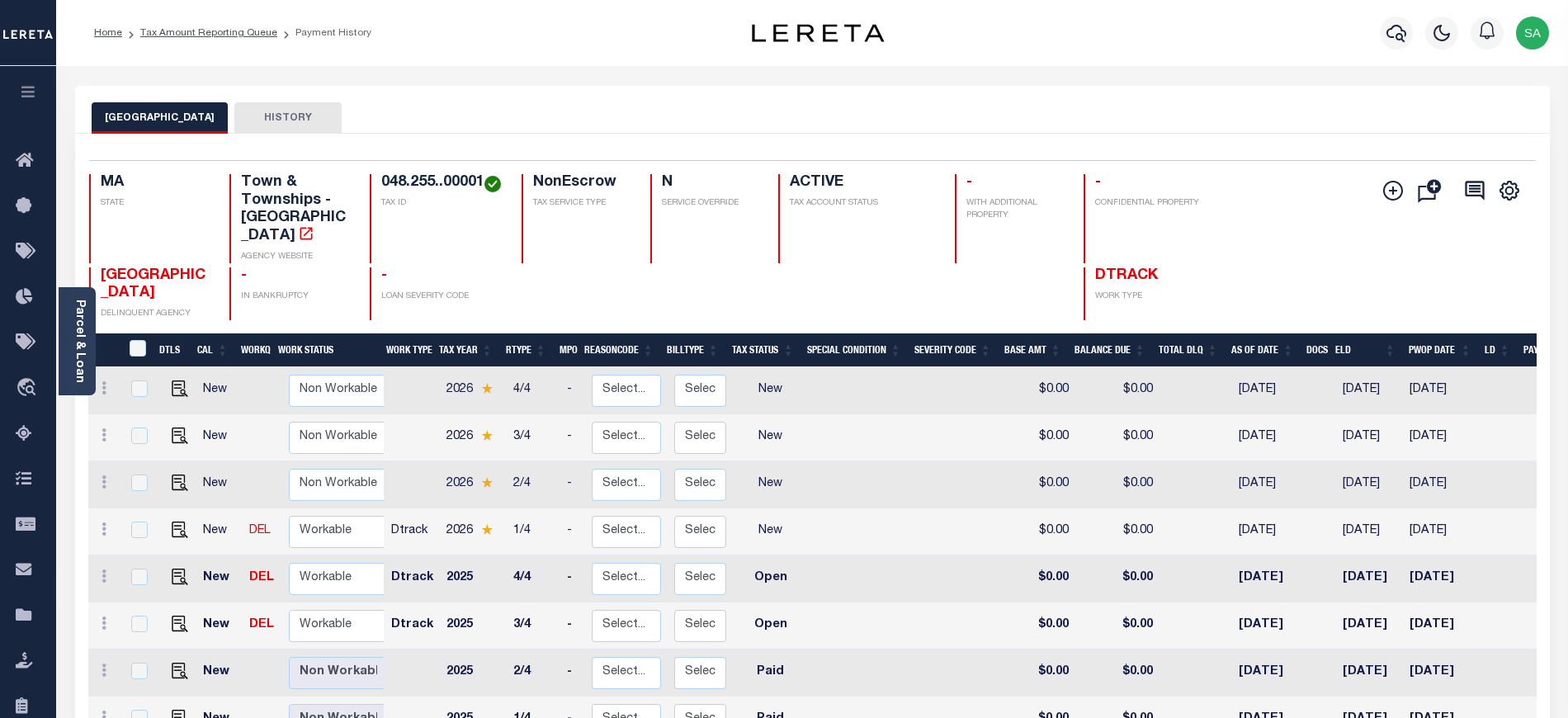
scroll to position [7, 0]
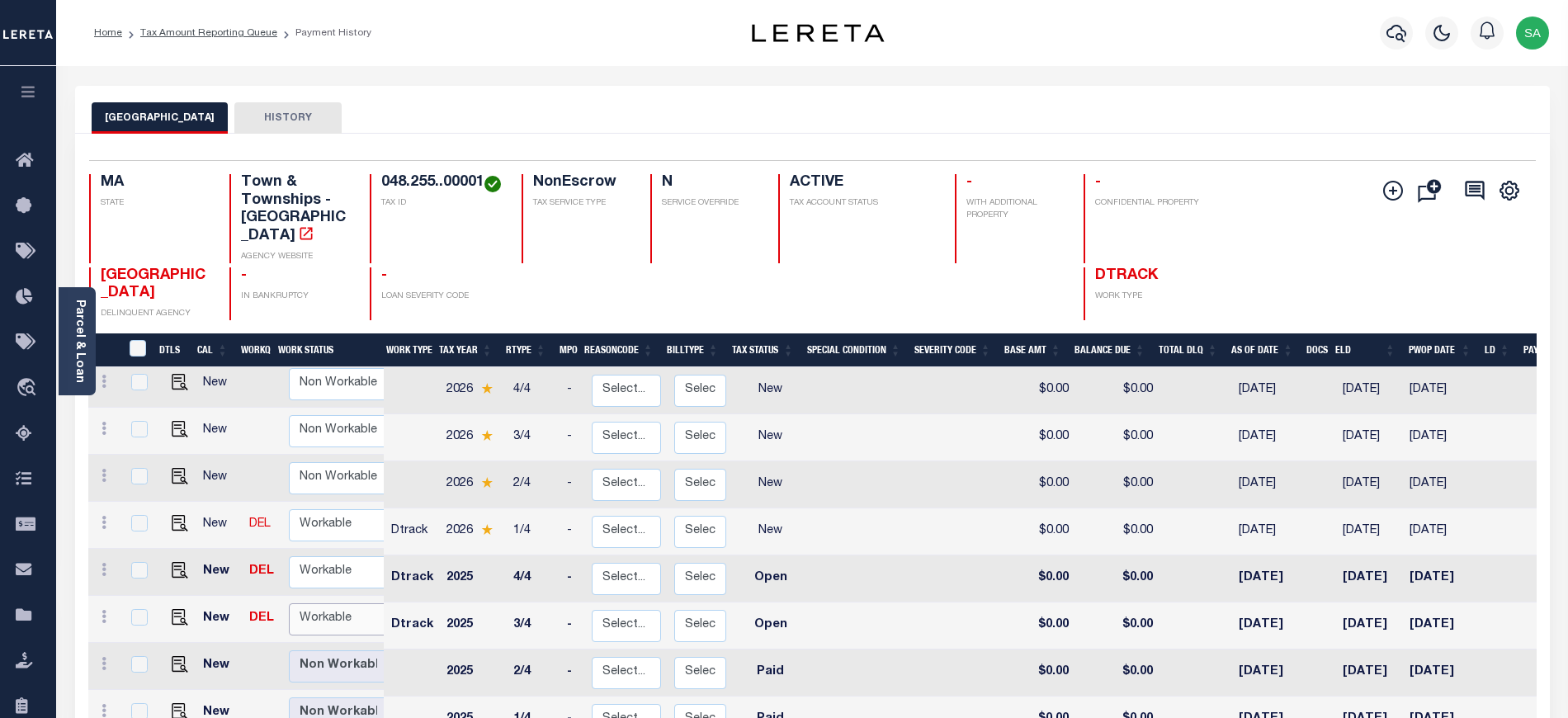
click at [322, 603] on select "Non Workable Workable" at bounding box center [337, 619] width 99 height 32
checkbox input "true"
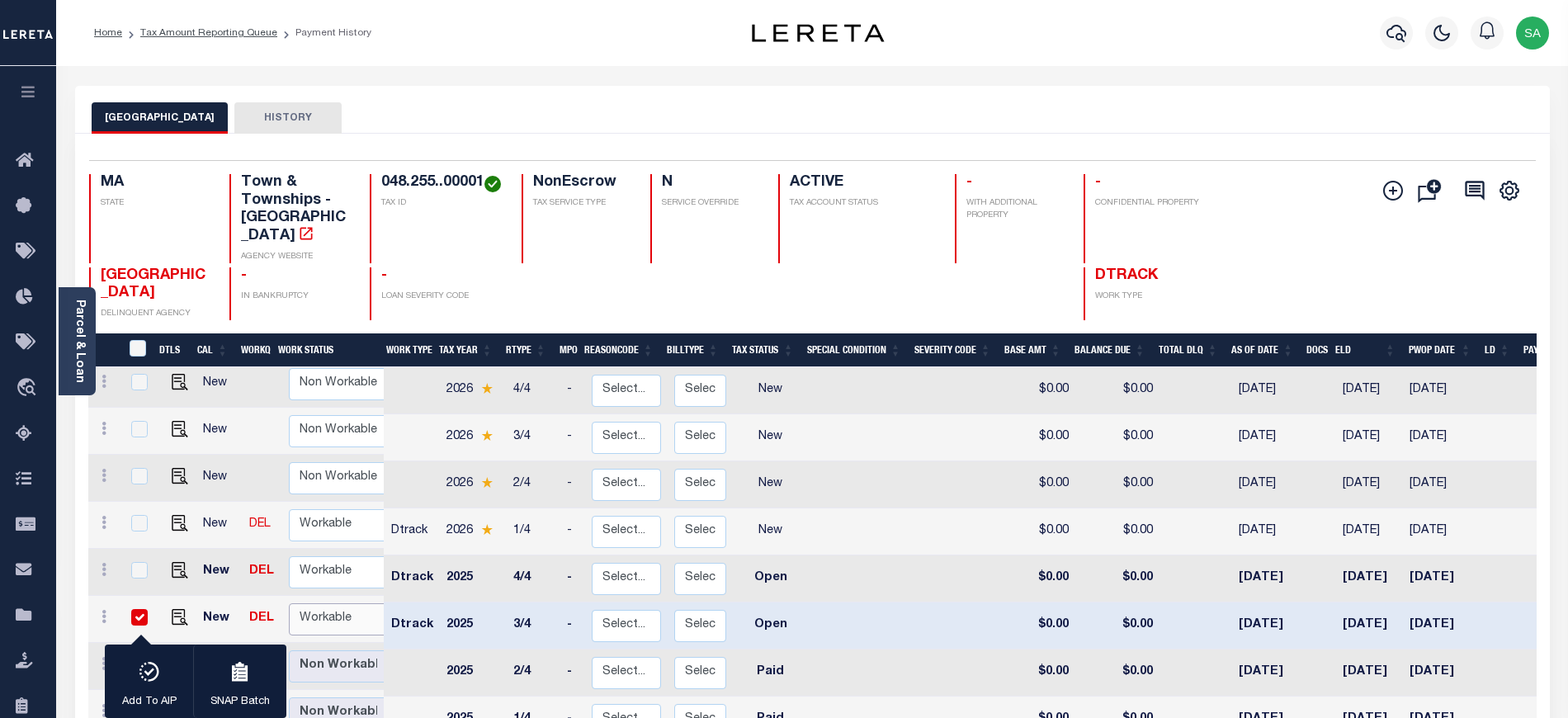
select select "true"
click at [289, 603] on select "Non Workable Workable" at bounding box center [337, 619] width 99 height 32
checkbox input "false"
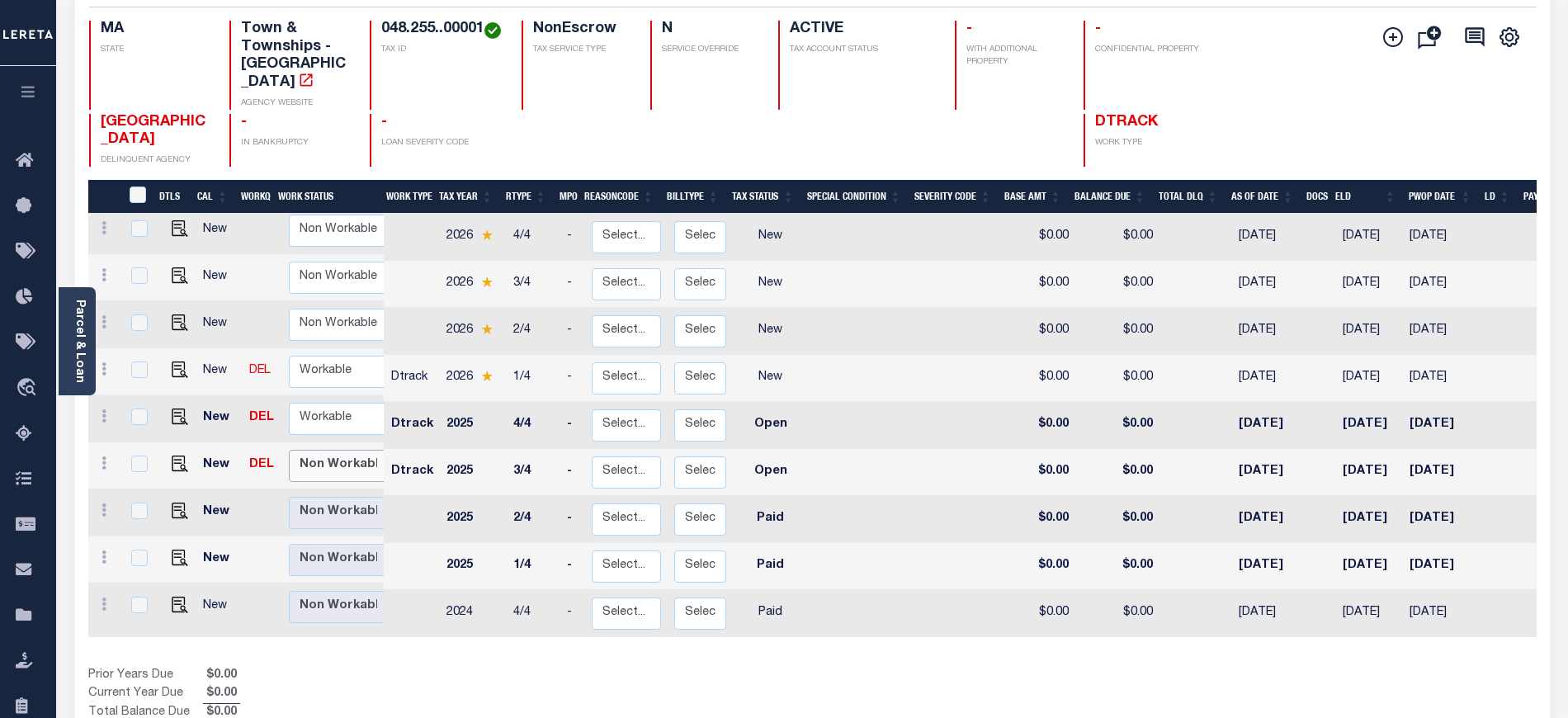
scroll to position [220, 0]
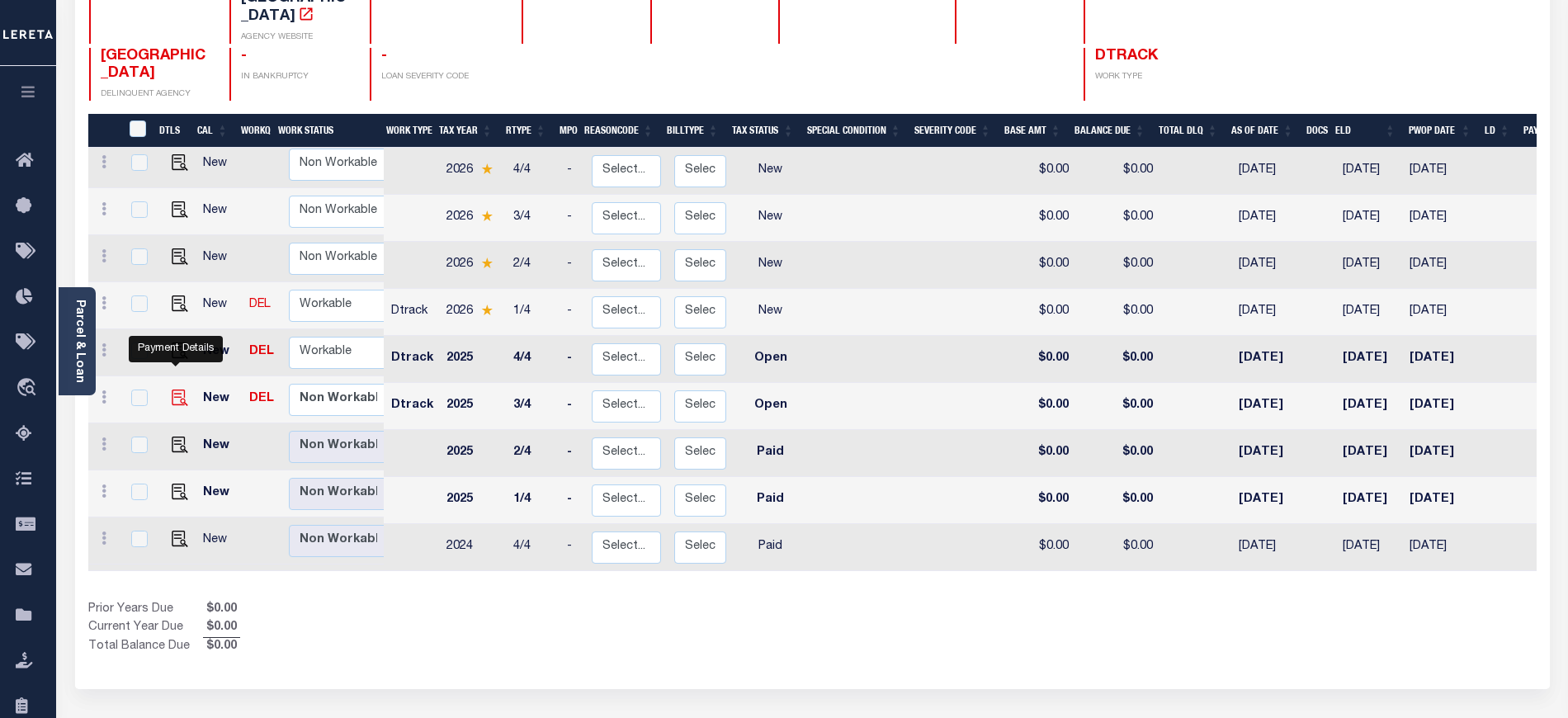
click at [171, 389] on img "" at bounding box center [179, 397] width 17 height 17
checkbox input "true"
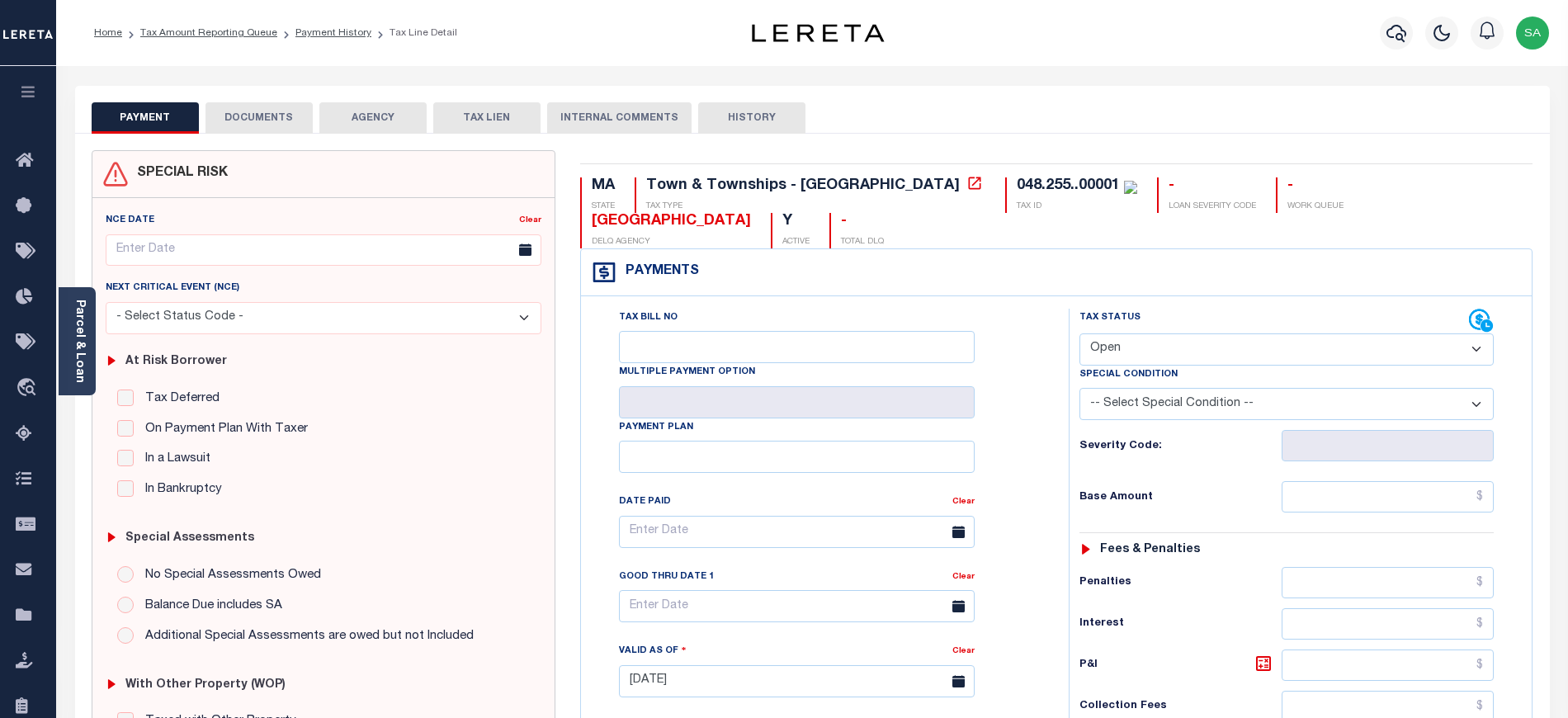
click at [1180, 338] on select "- Select Status Code - Open Due/Unpaid Paid Incomplete No Tax Due Internal Refu…" at bounding box center [1286, 350] width 414 height 32
select select "PYD"
click at [1079, 336] on select "- Select Status Code - Open Due/Unpaid Paid Incomplete No Tax Due Internal Refu…" at bounding box center [1286, 350] width 414 height 32
type input "[DATE]"
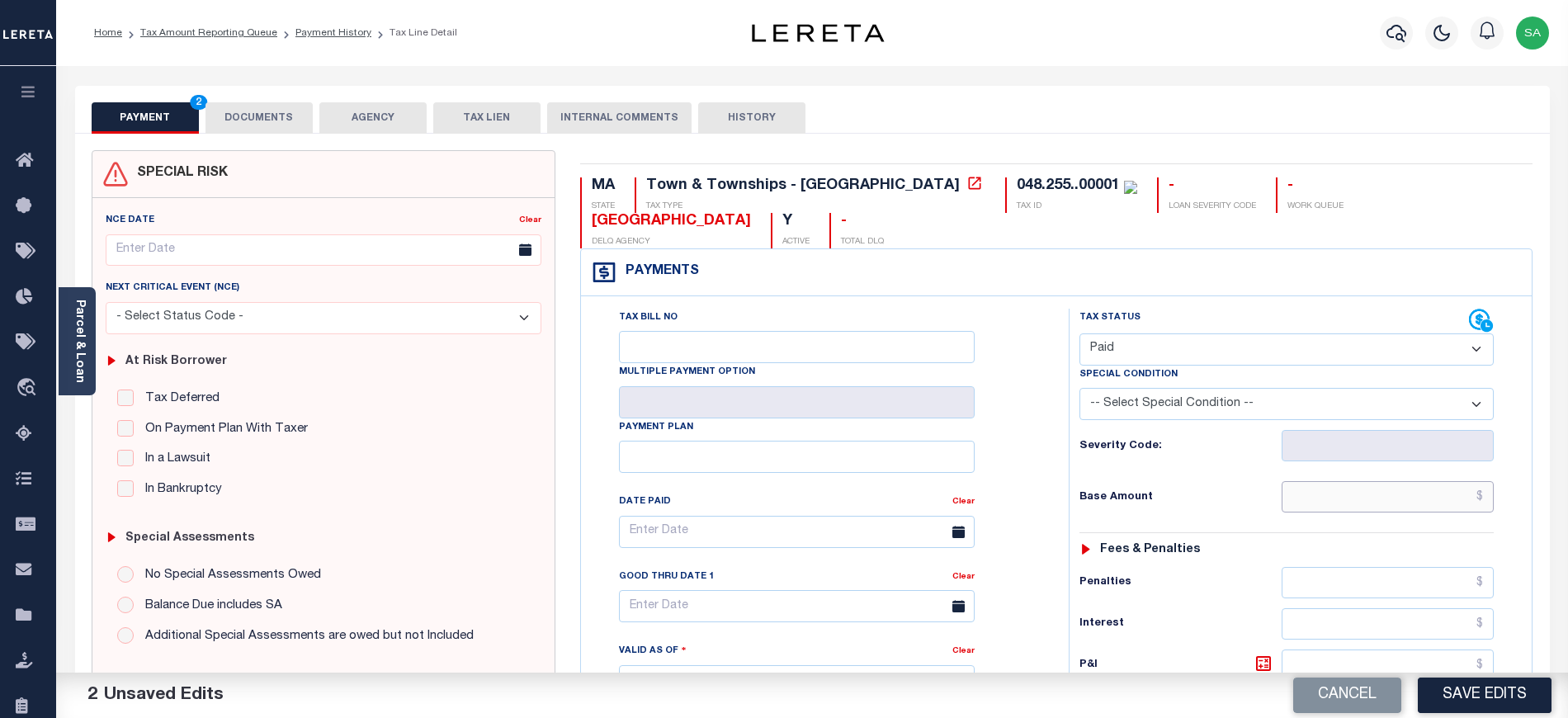
click at [1318, 495] on input "text" at bounding box center [1389, 497] width 213 height 32
type input "$0.00"
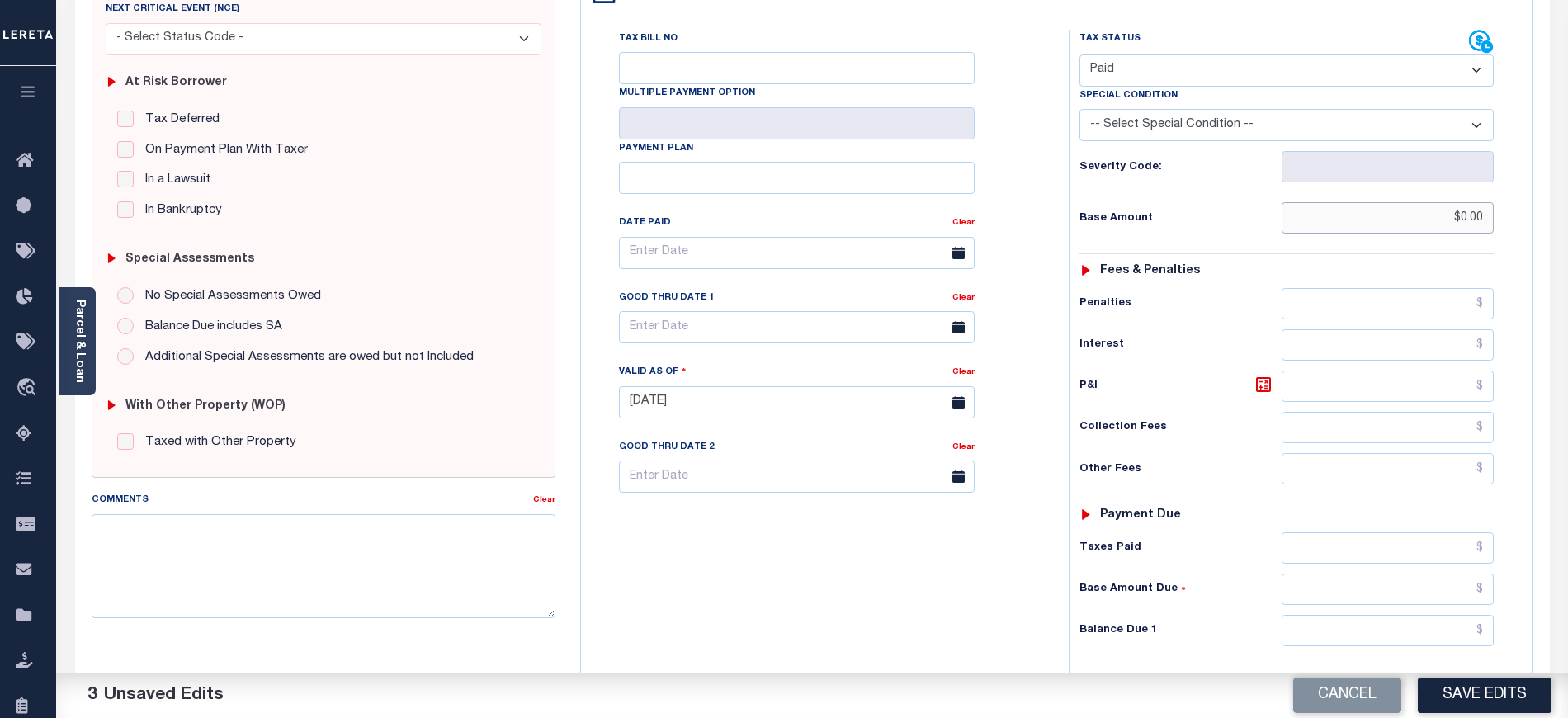
scroll to position [331, 0]
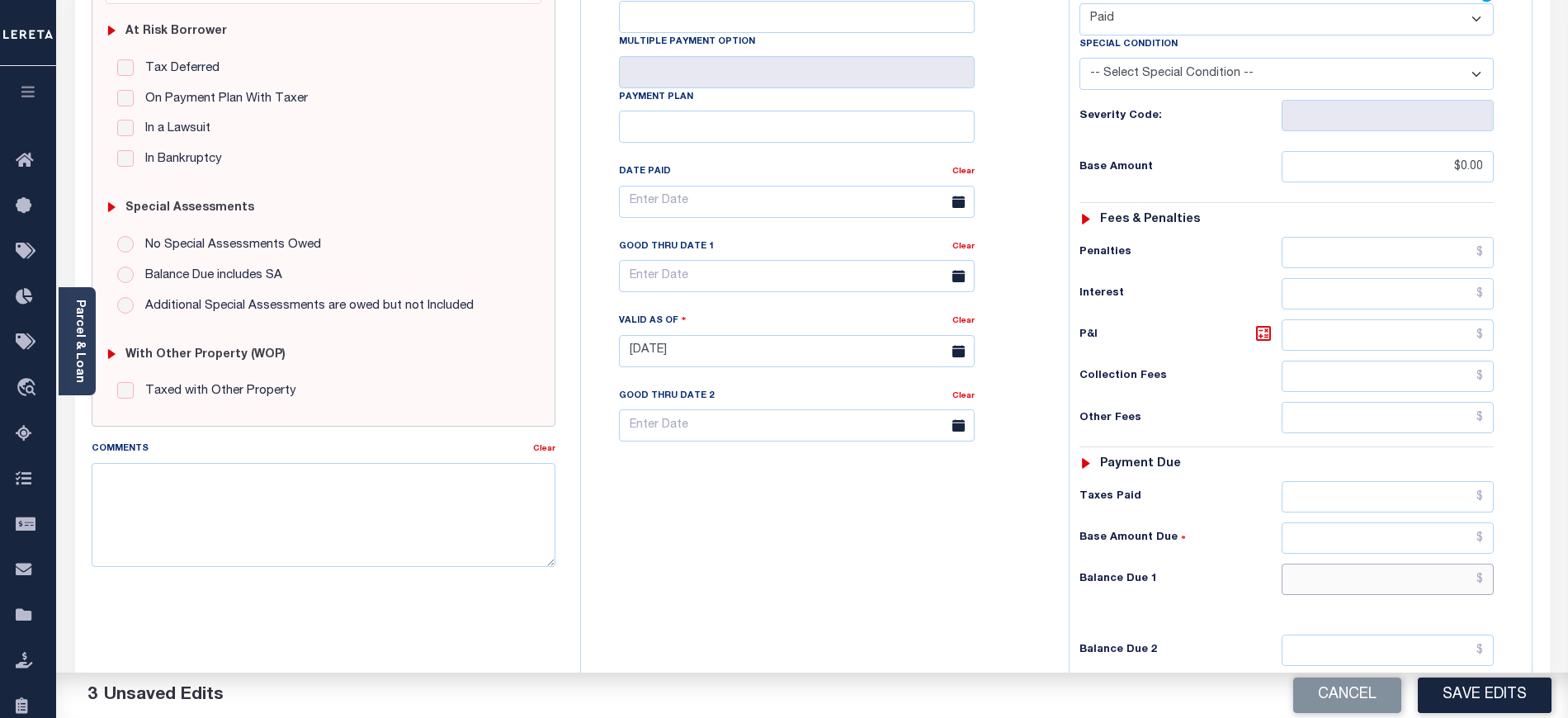
click at [1302, 573] on input "text" at bounding box center [1389, 580] width 213 height 32
type input "$0.00"
click at [476, 476] on textarea "Comments" at bounding box center [324, 515] width 464 height 104
paste textarea "[DATE] As per tax collector Holy the 2025 taxes unpaid hence updated in last in…"
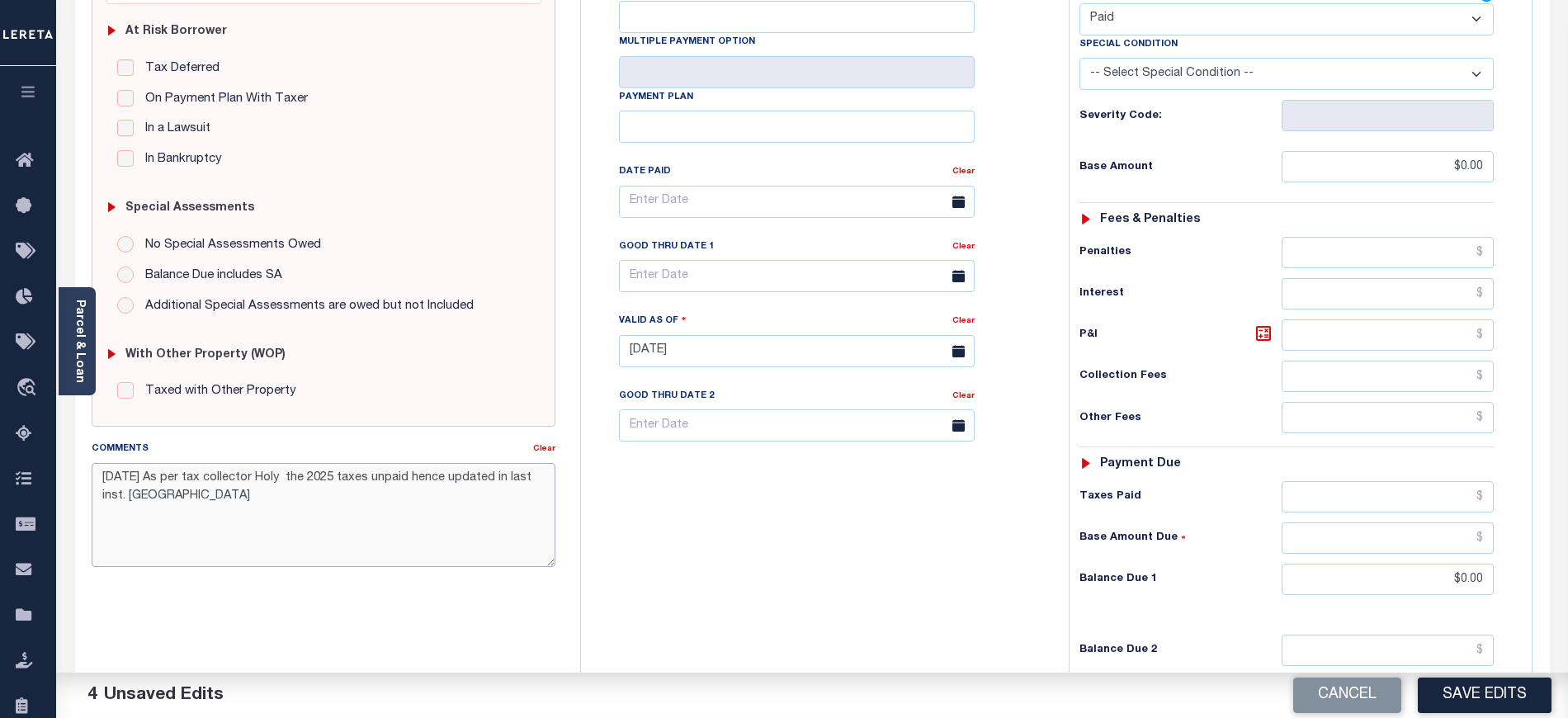
type textarea "[DATE] As per tax collector Holy the 2025 taxes unpaid hence updated in last in…"
click at [722, 536] on div "Tax Bill No Multiple Payment Option Payment Plan Clear" at bounding box center [820, 343] width 471 height 729
click at [1455, 711] on button "Save Edits" at bounding box center [1484, 696] width 133 height 36
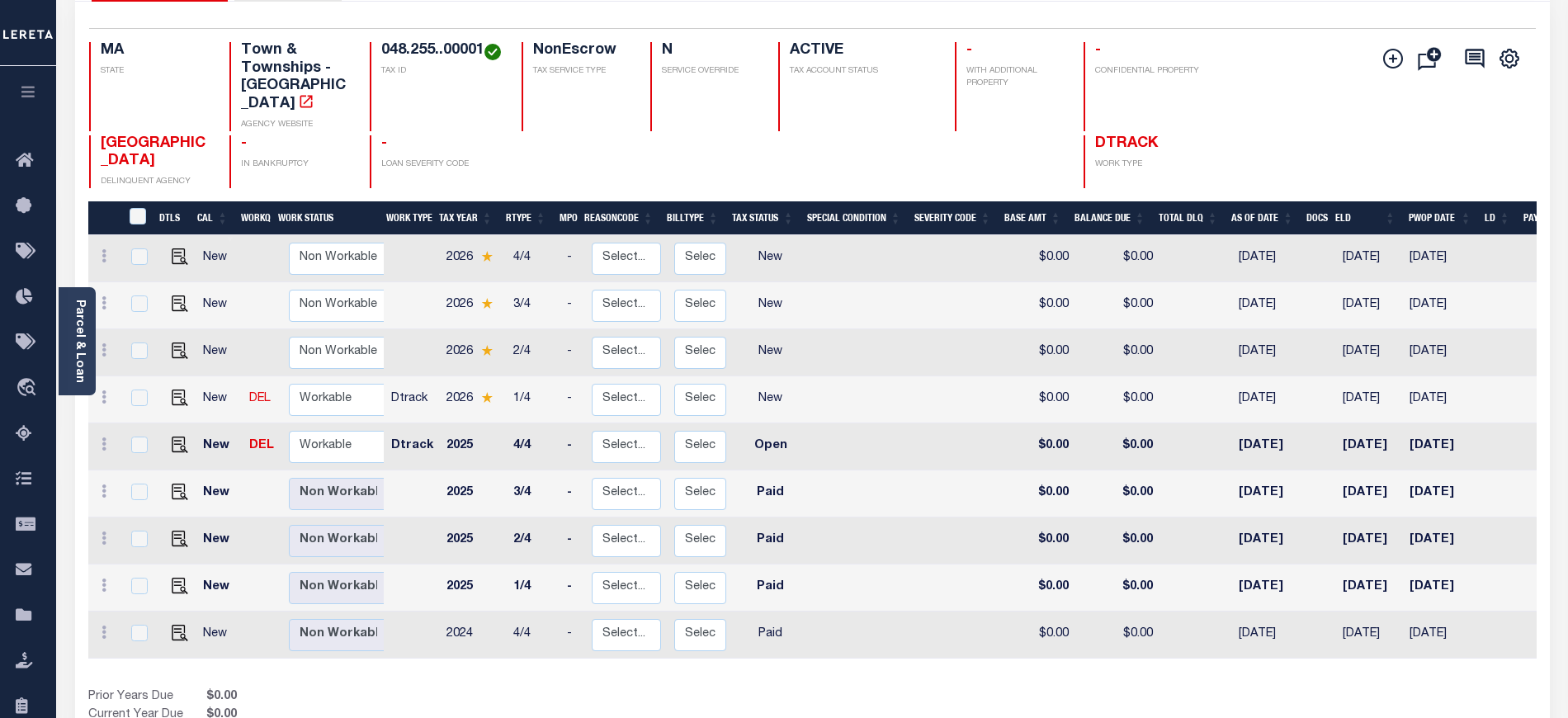
scroll to position [220, 0]
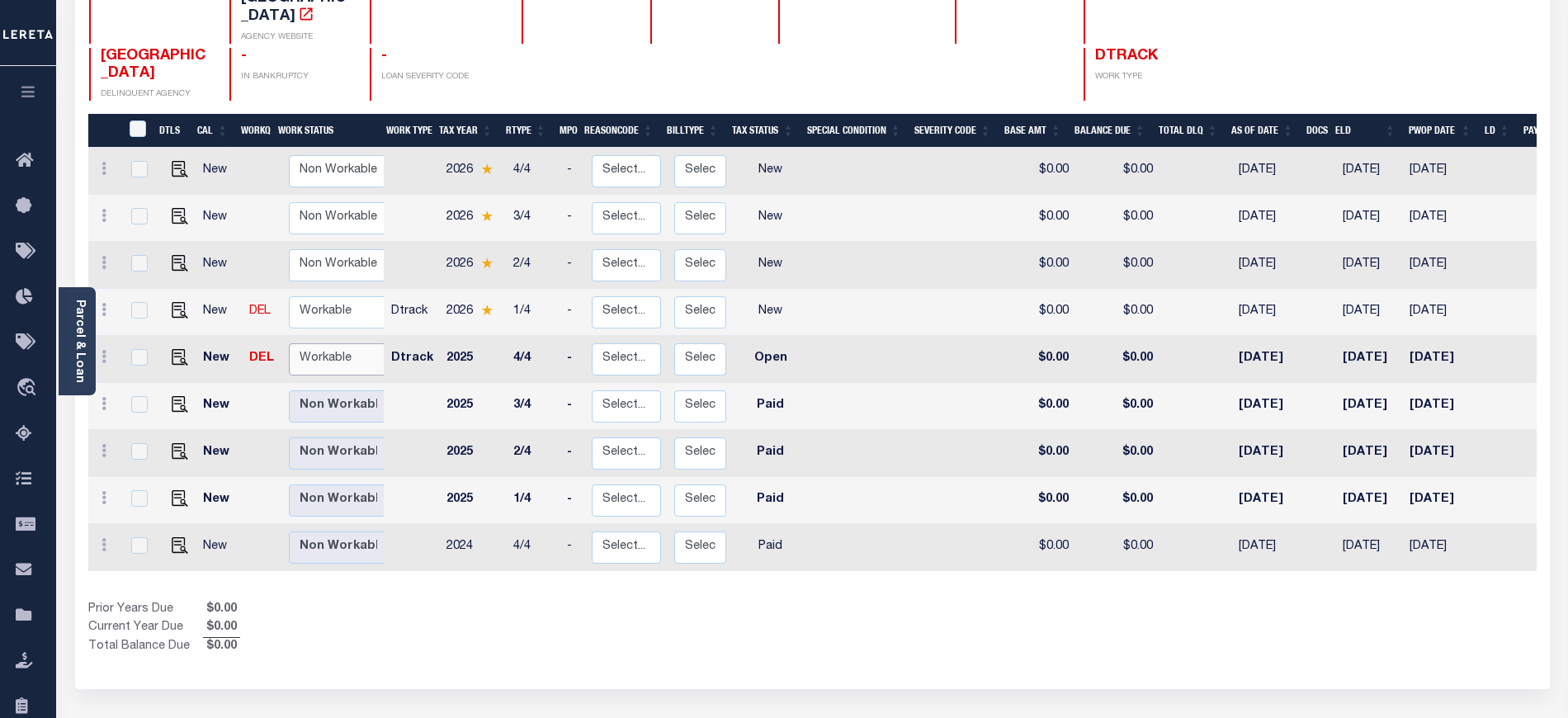
click at [329, 351] on select "Non Workable Workable" at bounding box center [337, 359] width 99 height 32
checkbox input "true"
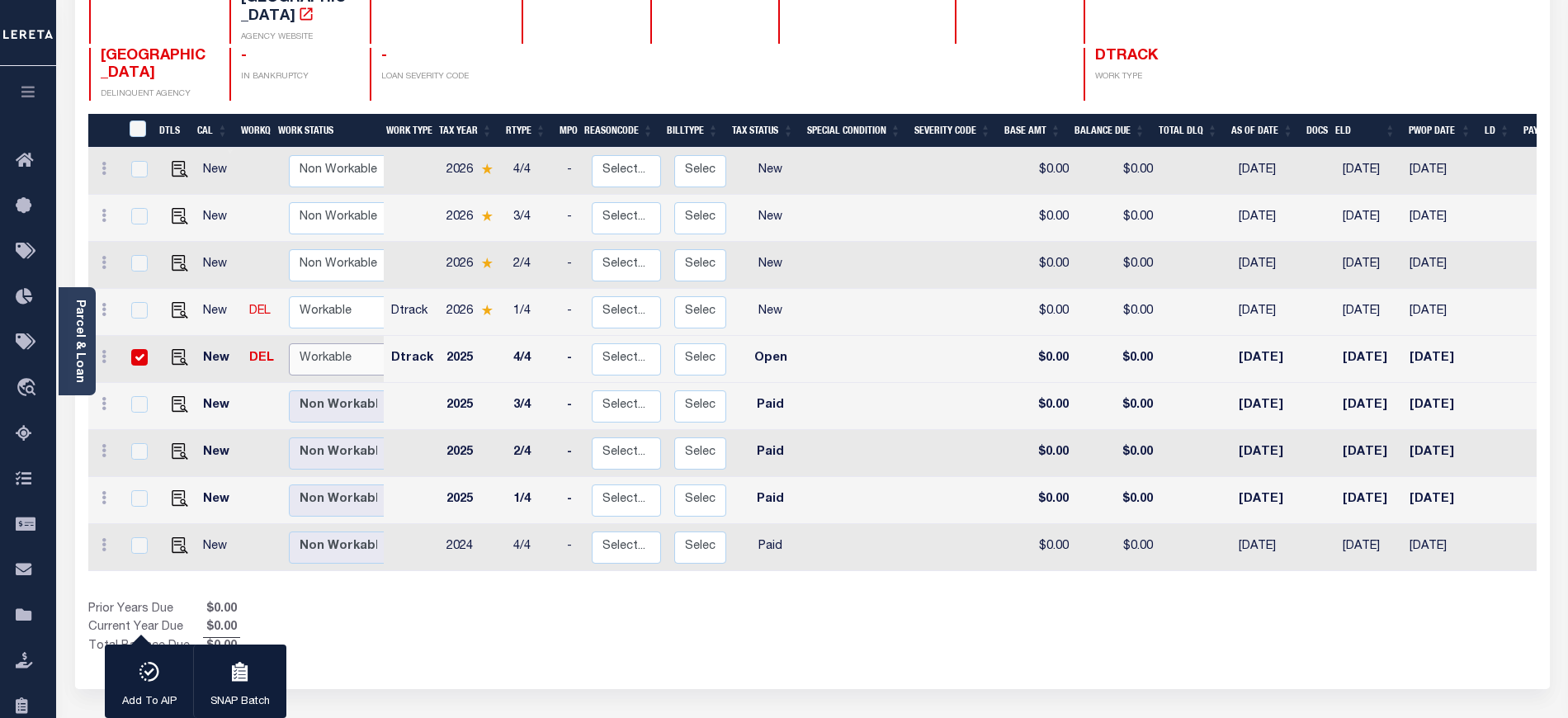
select select "true"
click at [289, 344] on select "Non Workable Workable" at bounding box center [337, 359] width 99 height 32
checkbox input "false"
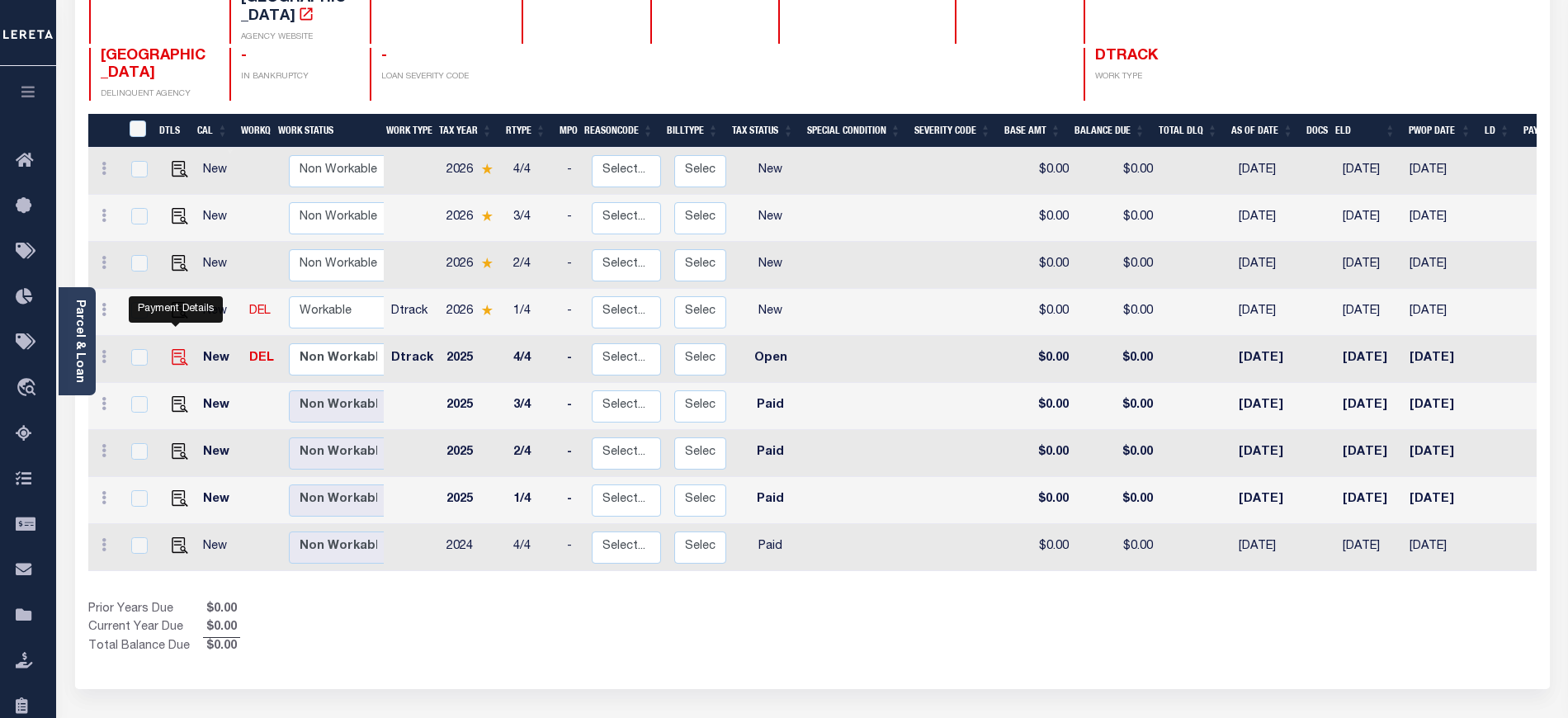
click at [175, 350] on img "" at bounding box center [179, 358] width 17 height 17
checkbox input "true"
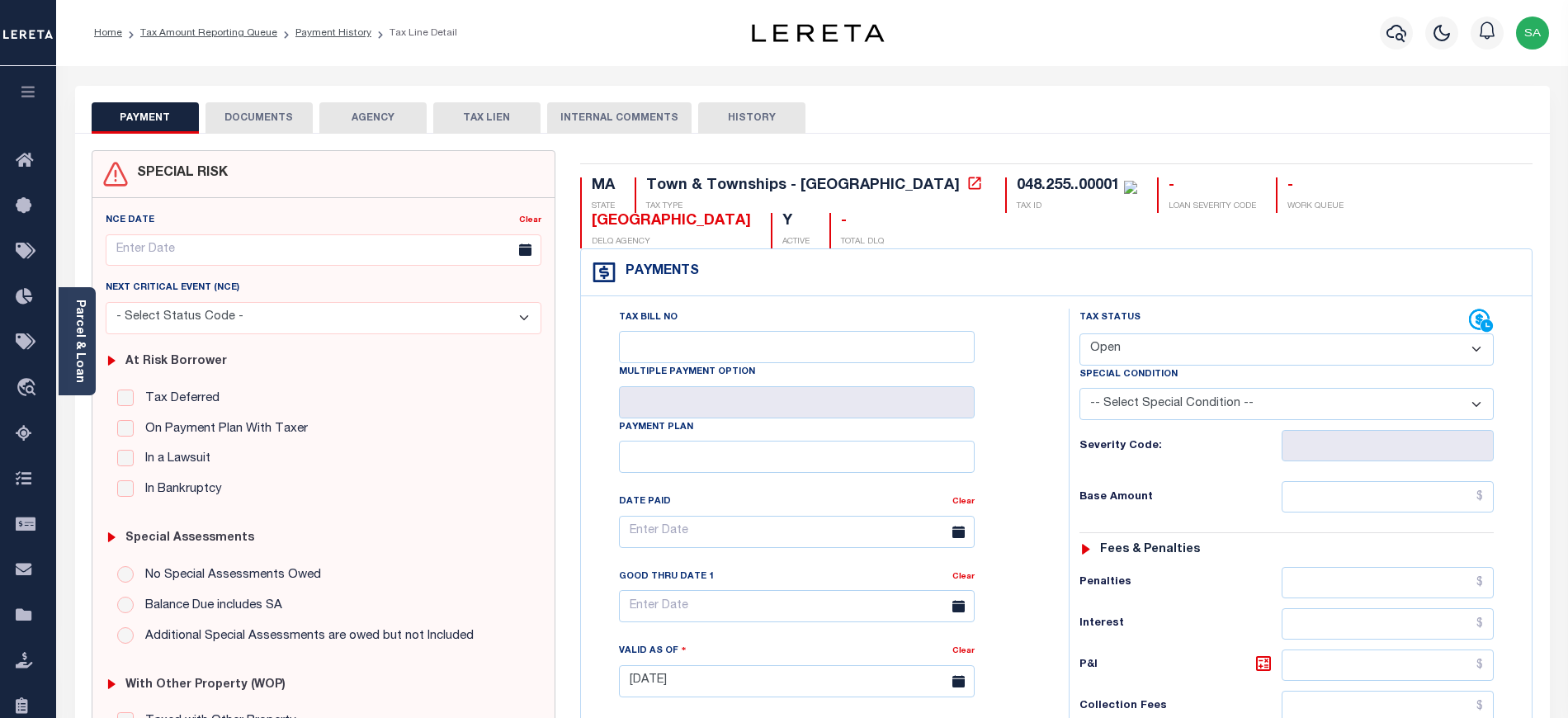
click at [1104, 360] on select "- Select Status Code - Open Due/Unpaid Paid Incomplete No Tax Due Internal Refu…" at bounding box center [1286, 350] width 414 height 32
select select "DUE"
click at [1079, 336] on select "- Select Status Code - Open Due/Unpaid Paid Incomplete No Tax Due Internal Refu…" at bounding box center [1286, 350] width 414 height 32
type input "09/16/2025"
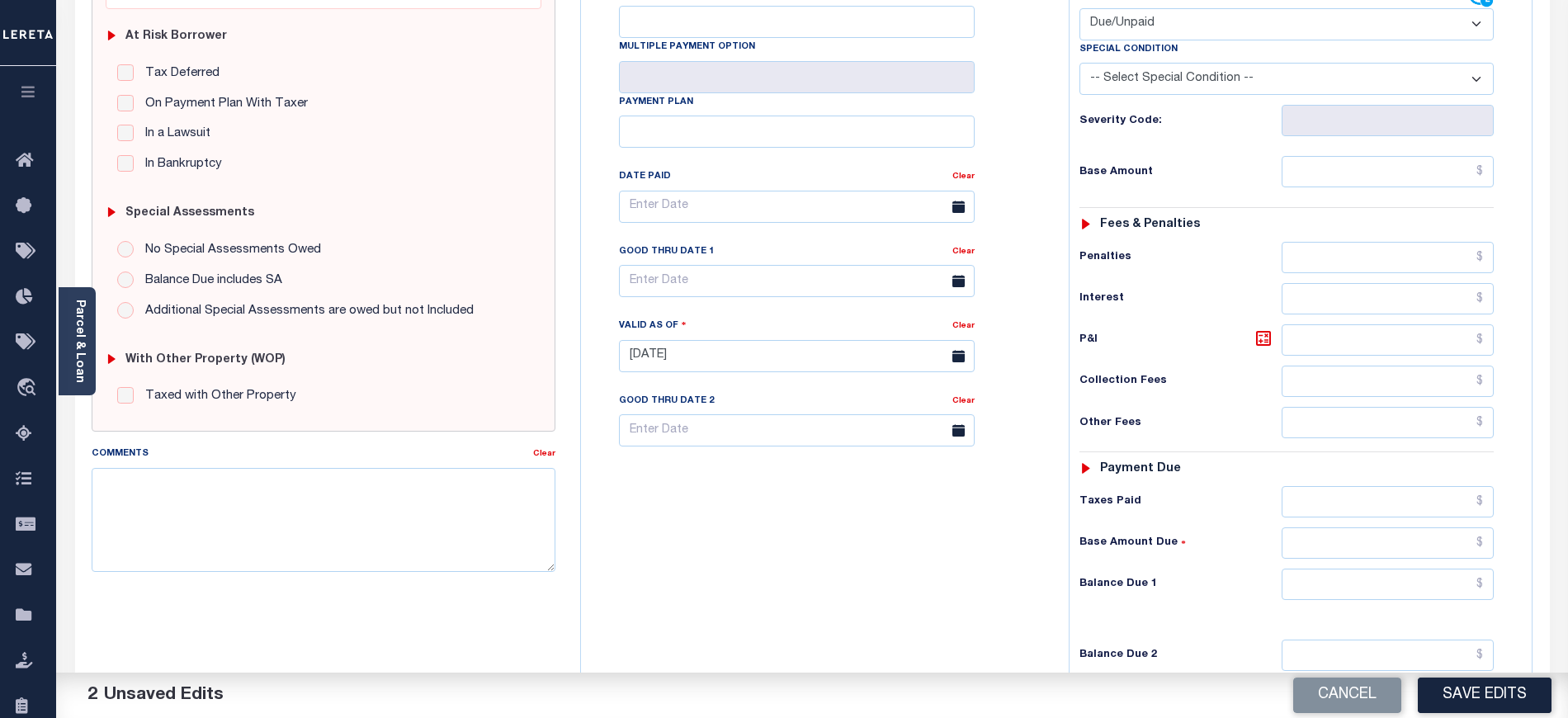
scroll to position [331, 0]
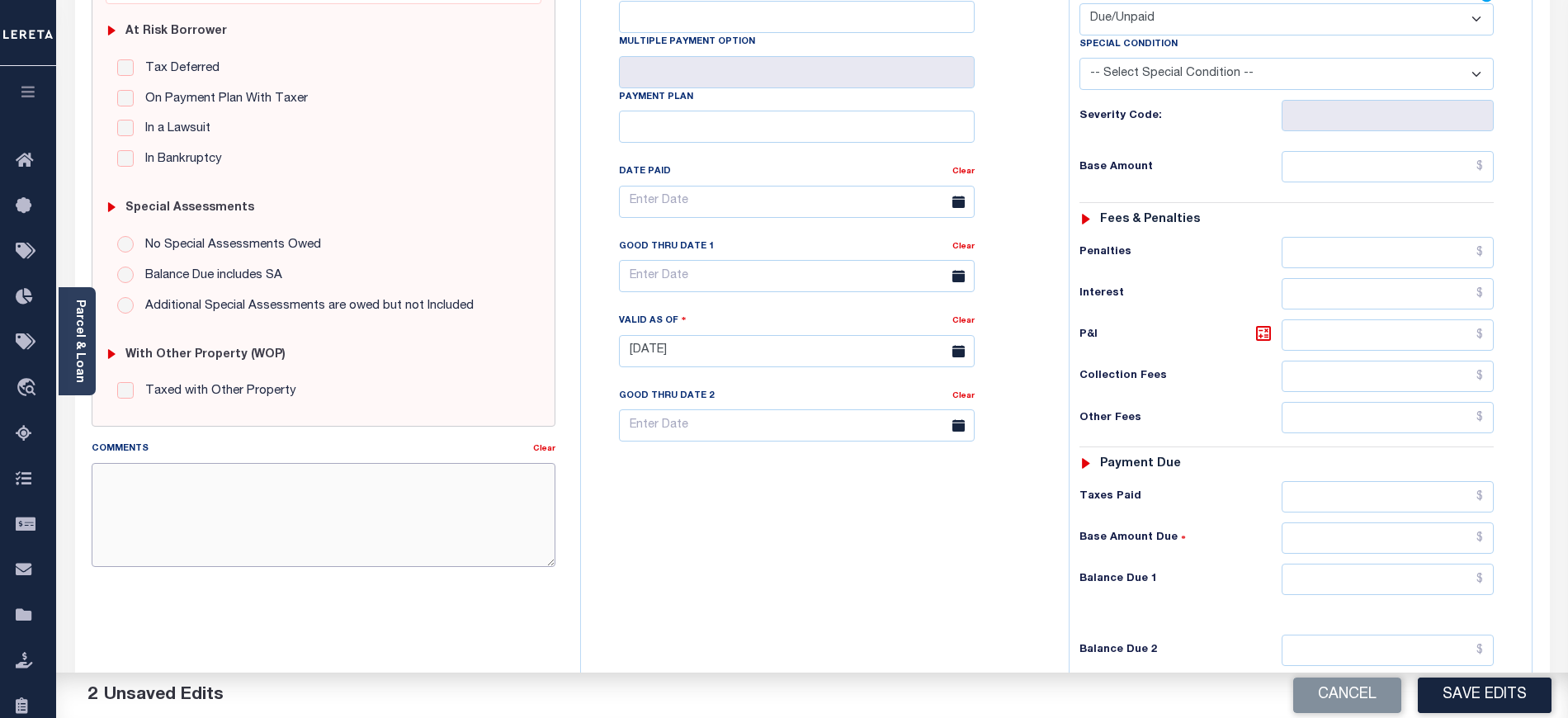
click at [361, 495] on textarea "Comments" at bounding box center [324, 515] width 464 height 104
paste textarea "09/16/2025 As per tax collector Holy the 2025 taxes unpaid hence updated in las…"
click at [143, 500] on textarea "09/16/2025 As per tax collector Holy the 2025 taxes unpaid hence updated in las…" at bounding box center [324, 515] width 464 height 104
click at [374, 513] on textarea "09/16/2025 As per tax collector Holy the 2025 taxes unpaid hence updated in las…" at bounding box center [324, 515] width 464 height 104
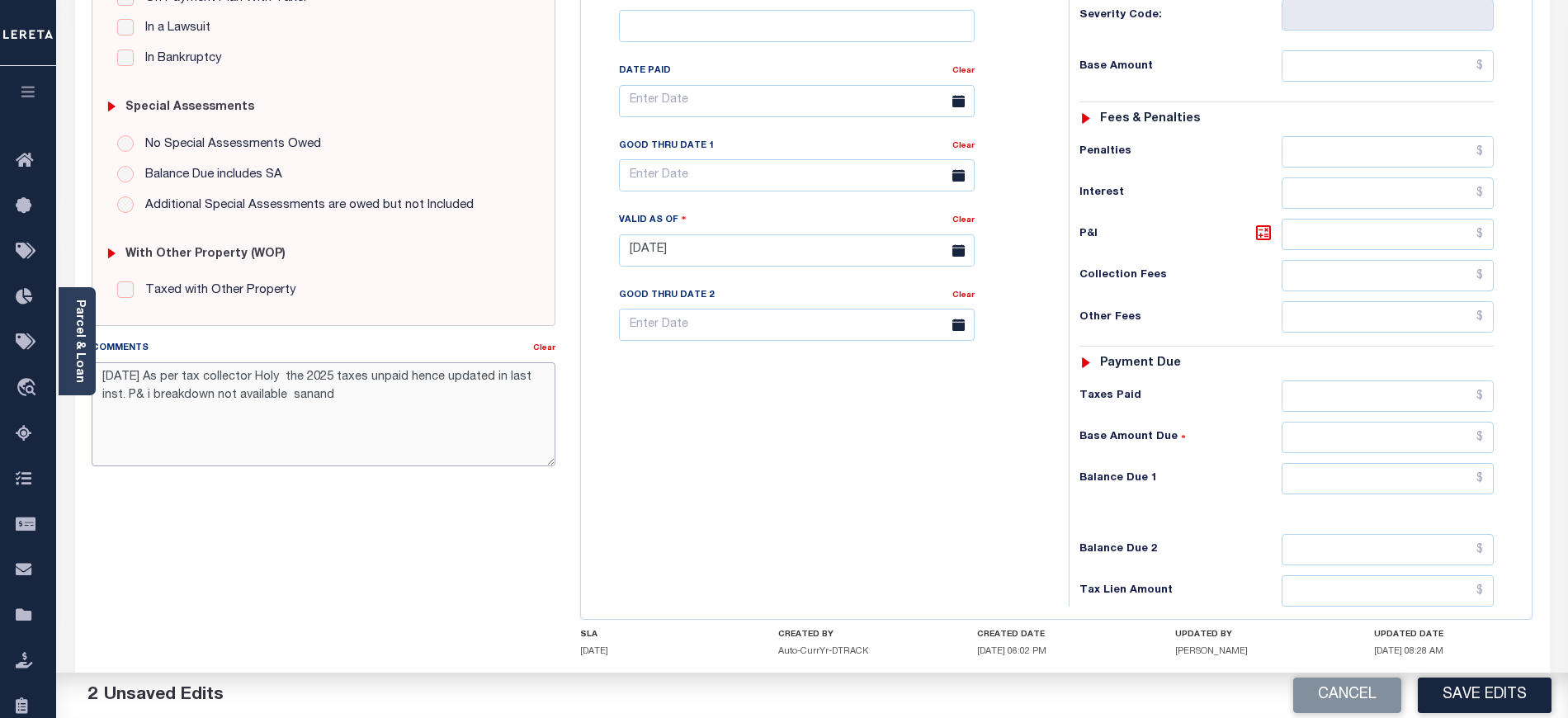
scroll to position [440, 0]
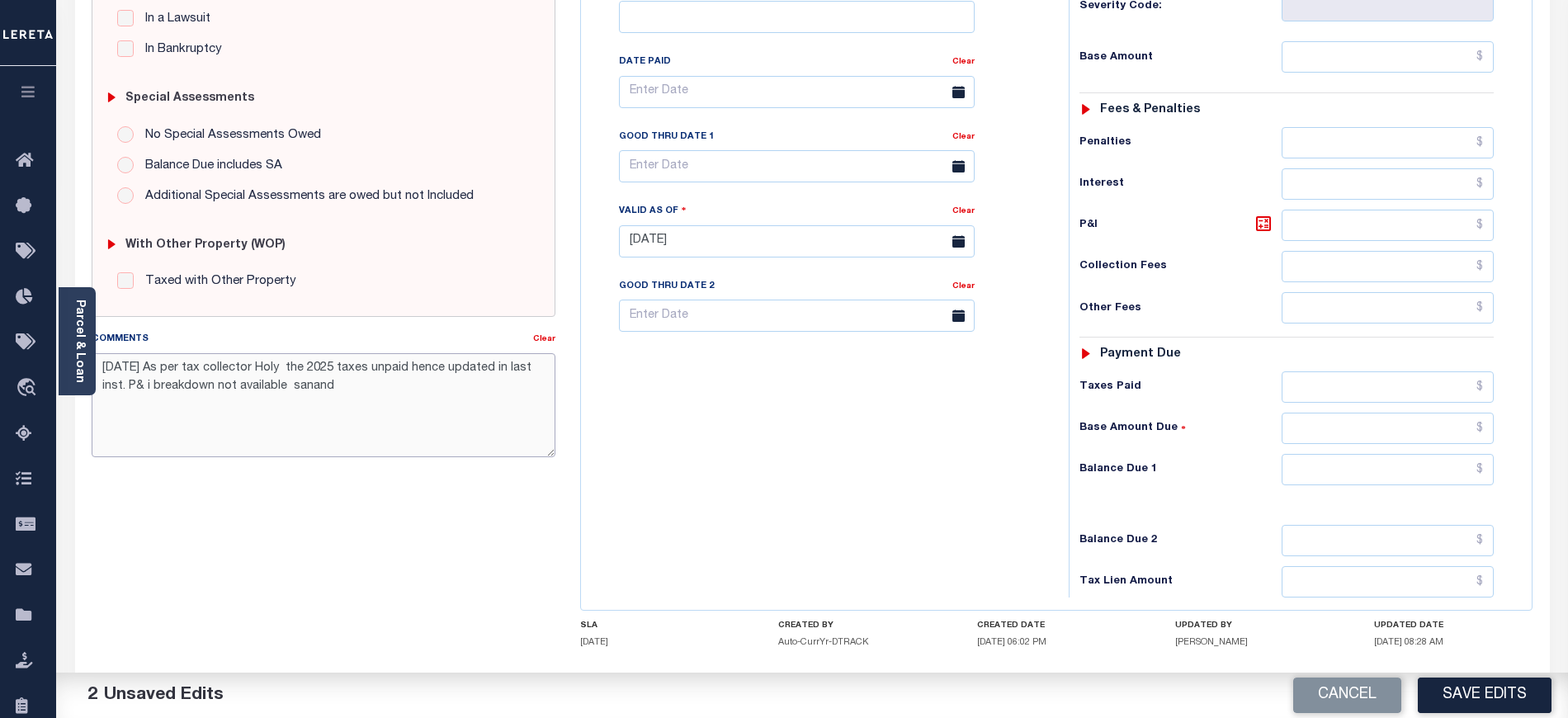
type textarea "09/16/2025 As per tax collector Holy the 2025 taxes unpaid hence updated in las…"
click at [915, 423] on div "Tax Bill No Multiple Payment Option Payment Plan Clear" at bounding box center [820, 233] width 471 height 729
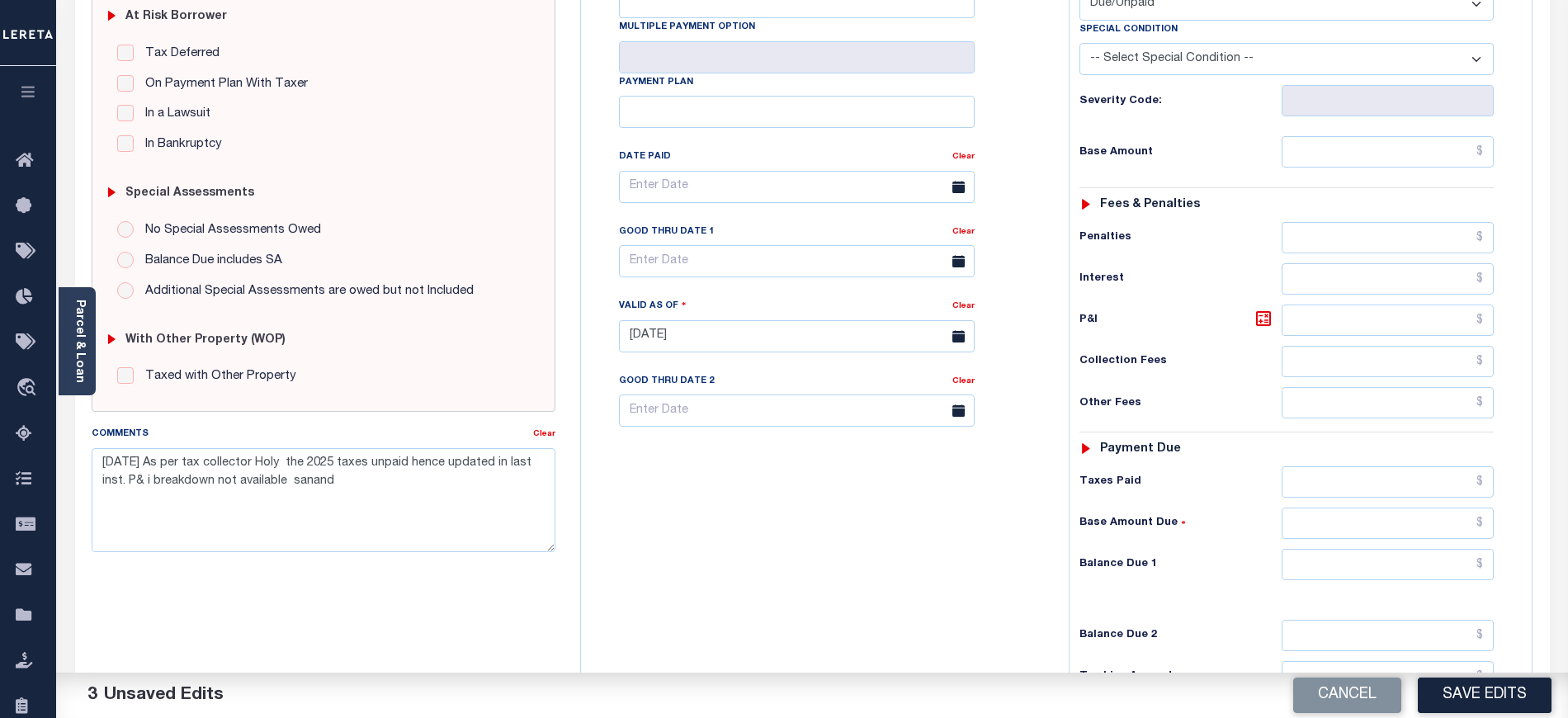
scroll to position [331, 0]
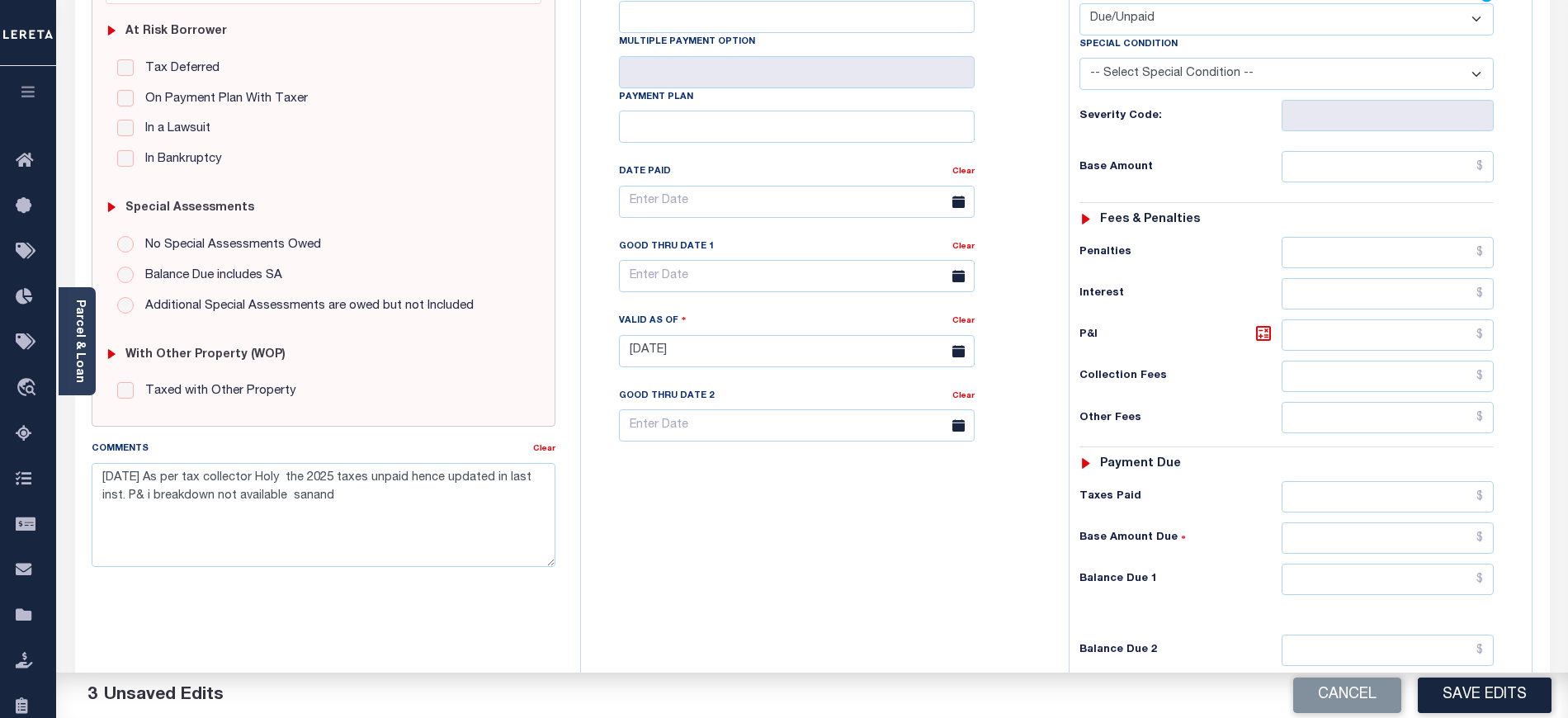
click at [1301, 191] on div "Tax Status Status - Select Status Code -" at bounding box center [1292, 343] width 447 height 729
click at [1296, 173] on input "text" at bounding box center [1389, 167] width 213 height 32
drag, startPoint x: 1306, startPoint y: 161, endPoint x: 1309, endPoint y: 183, distance: 22.2
click at [1306, 161] on input "text" at bounding box center [1389, 167] width 213 height 32
click at [1388, 179] on input "text" at bounding box center [1389, 167] width 213 height 32
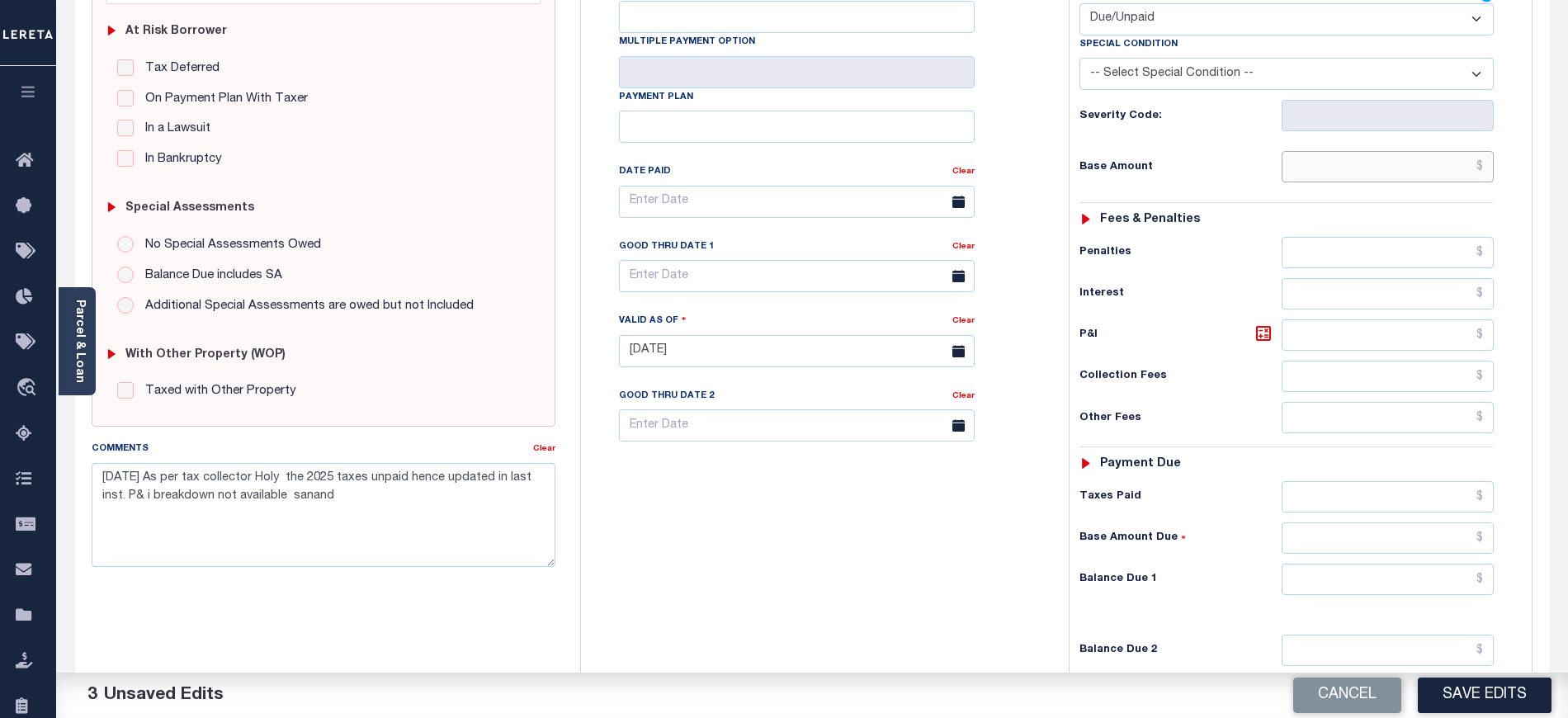
click at [1437, 172] on input "text" at bounding box center [1389, 167] width 213 height 32
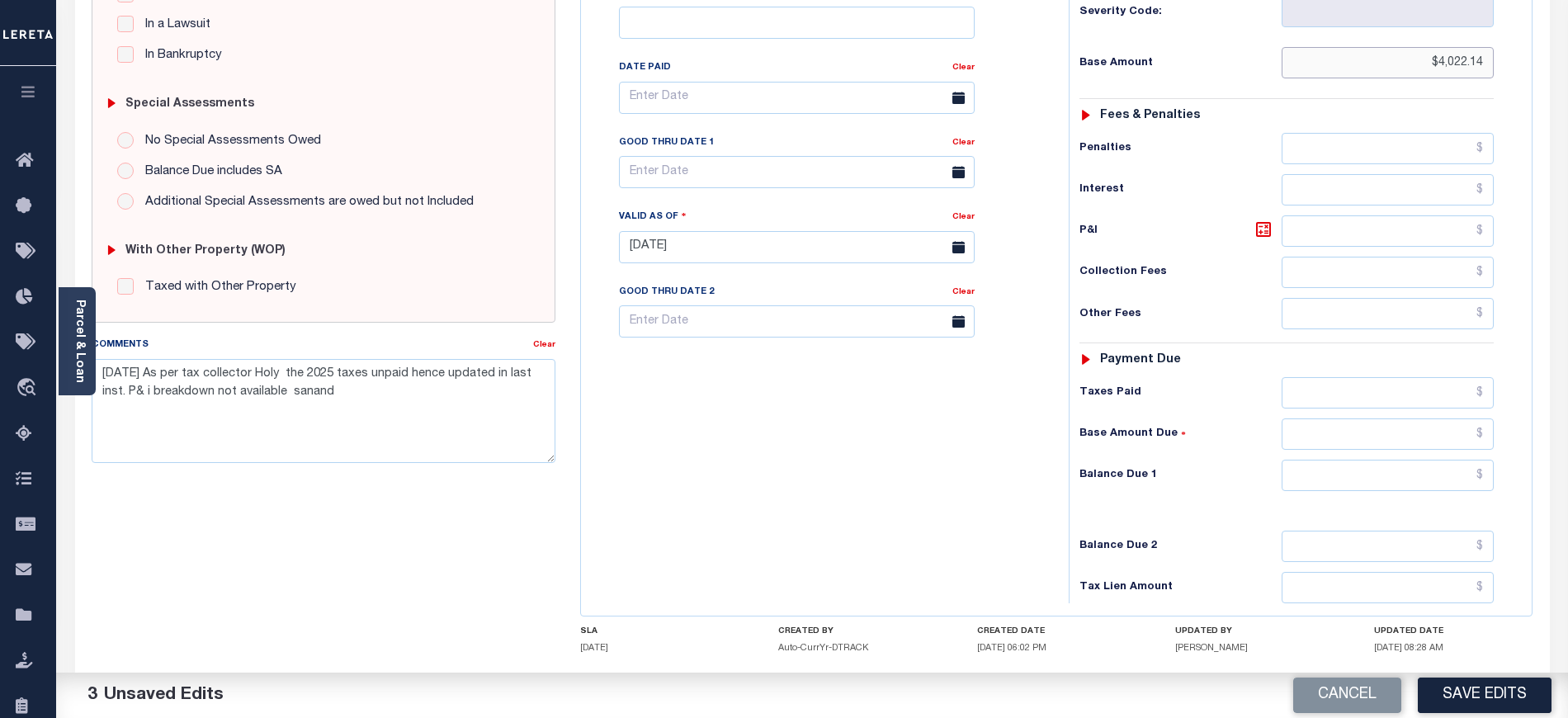
scroll to position [440, 0]
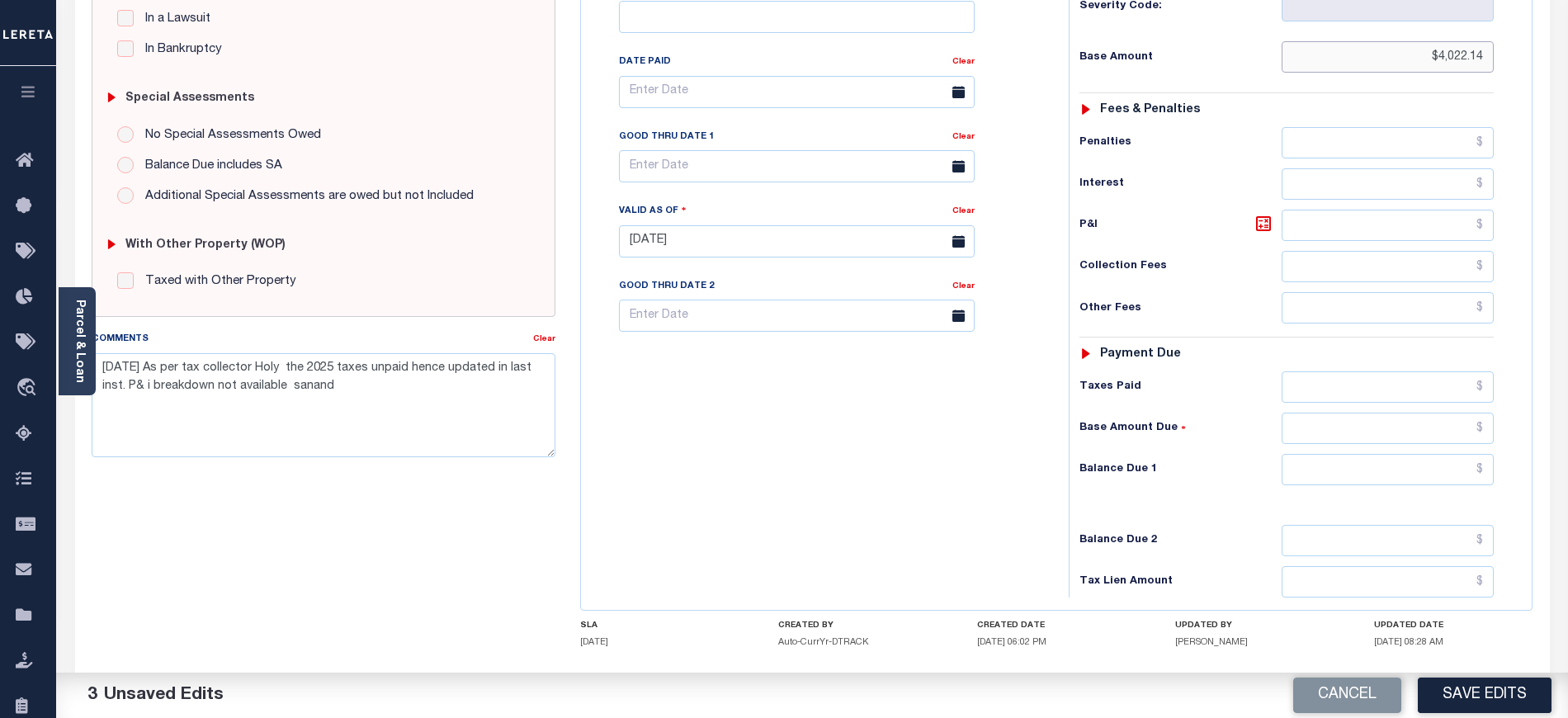
type input "$4,022.14"
click at [1292, 481] on input "text" at bounding box center [1389, 470] width 213 height 32
type input "$4,022.14"
click at [713, 173] on input "text" at bounding box center [796, 166] width 355 height 32
click at [722, 387] on span "30" at bounding box center [710, 395] width 32 height 32
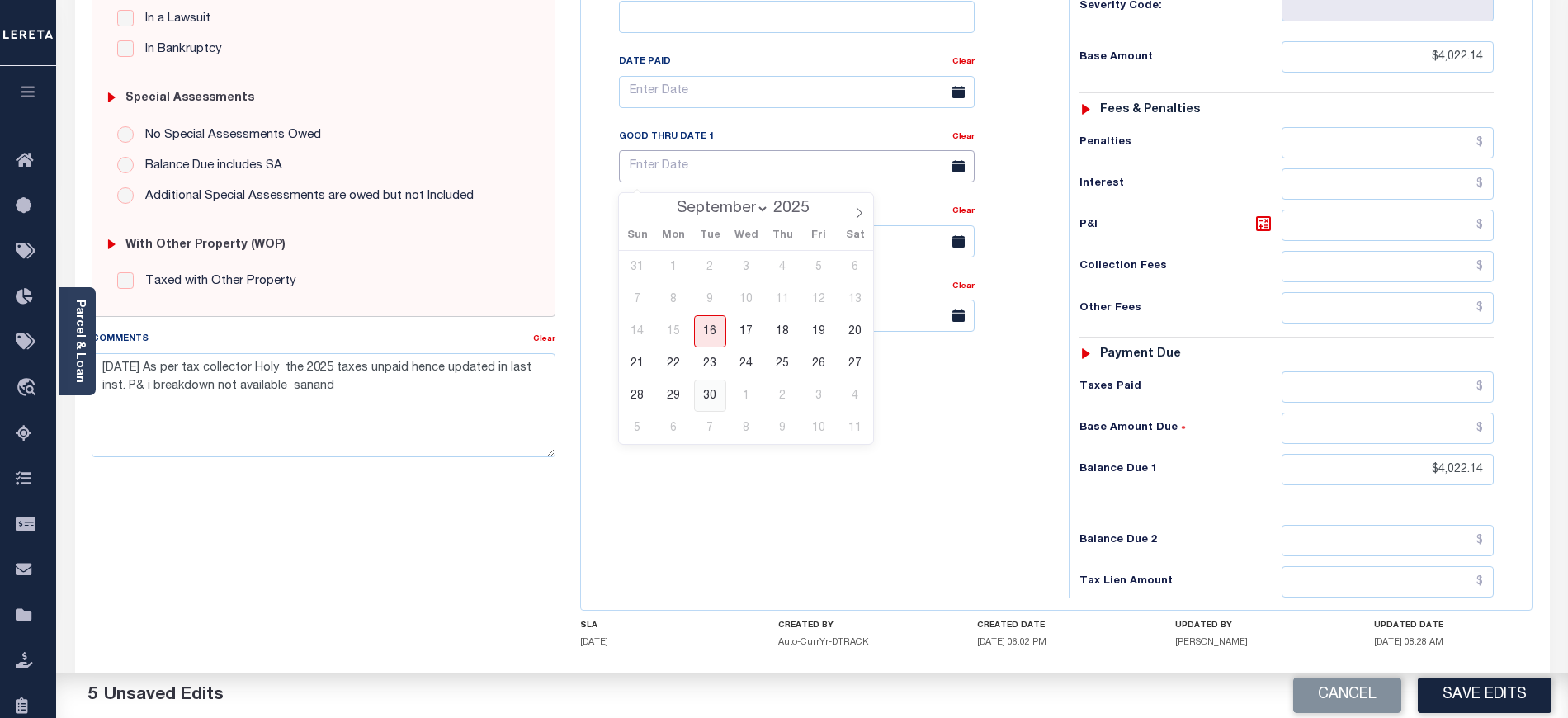
type input "09/30/2025"
click at [753, 446] on div "Tax Bill No Multiple Payment Option Payment Plan Clear" at bounding box center [820, 233] width 471 height 729
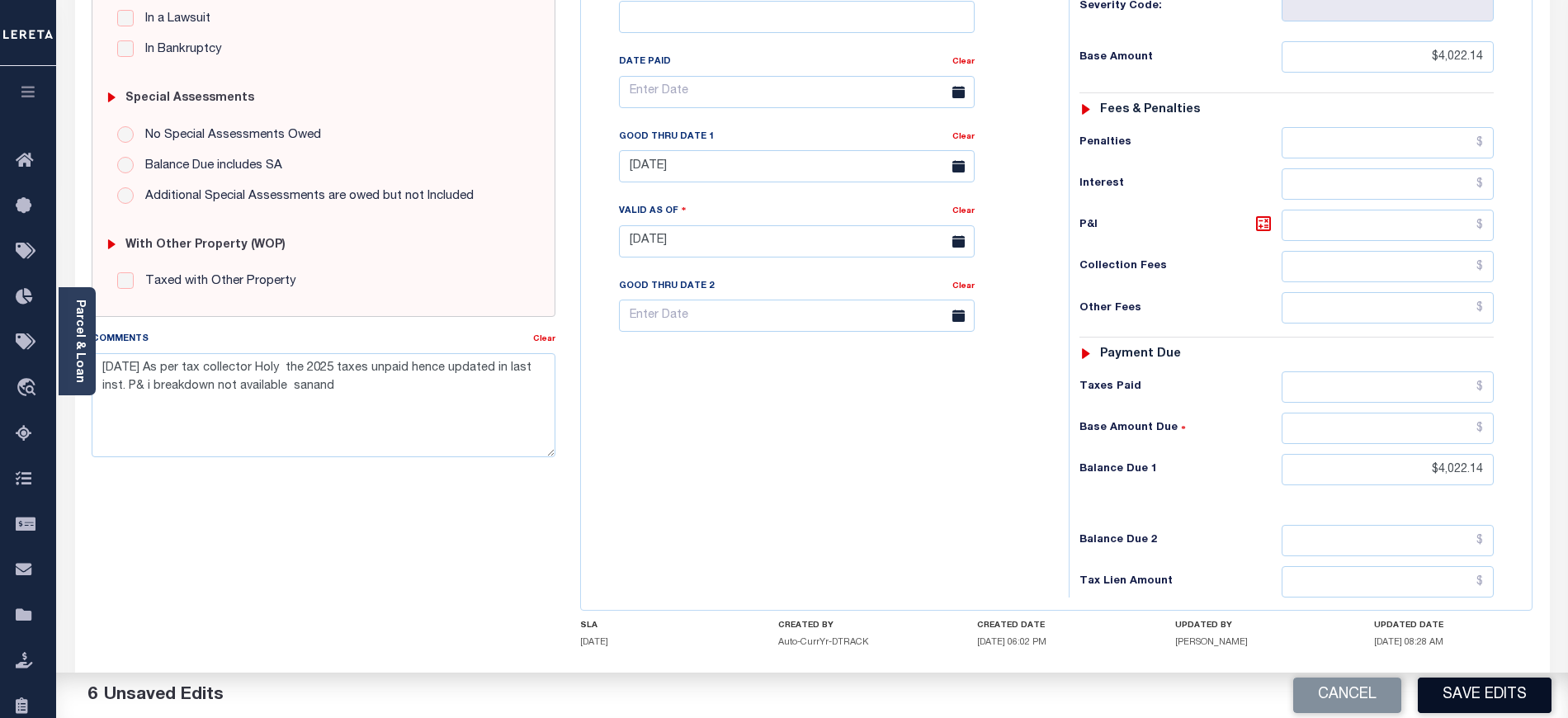
click at [1509, 693] on button "Save Edits" at bounding box center [1484, 696] width 133 height 36
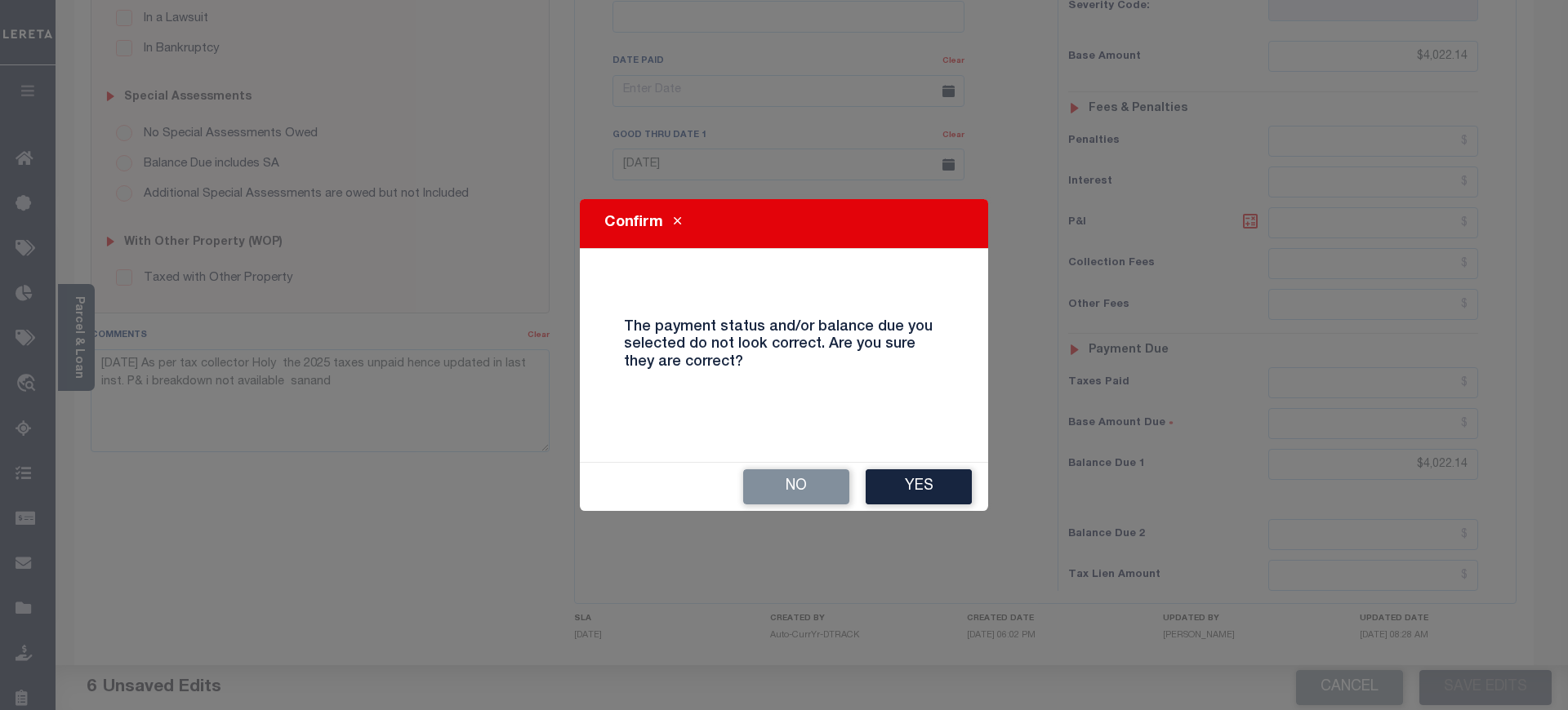
click button "Yes"
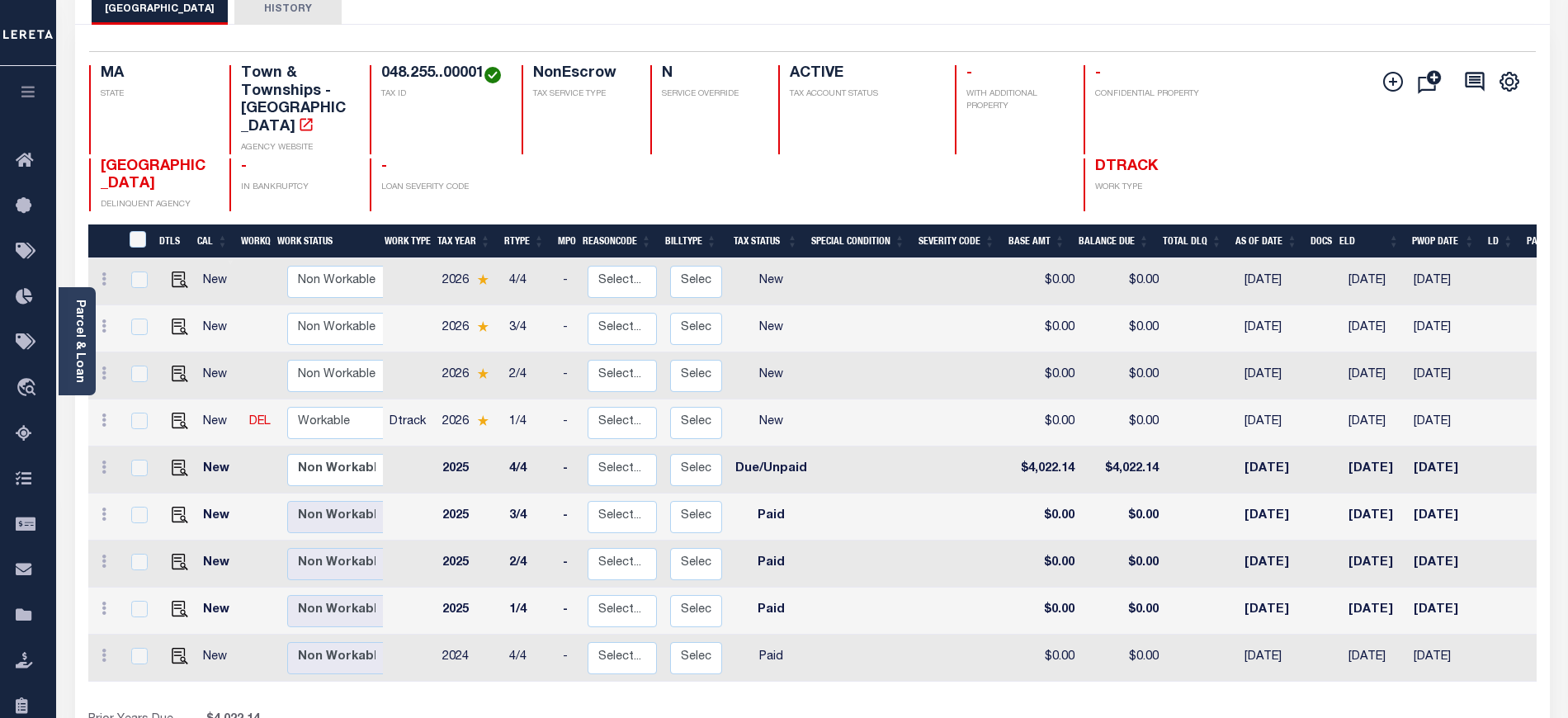
scroll to position [110, 0]
click at [322, 424] on td "Non Workable Workable" at bounding box center [339, 421] width 118 height 47
checkbox input "true"
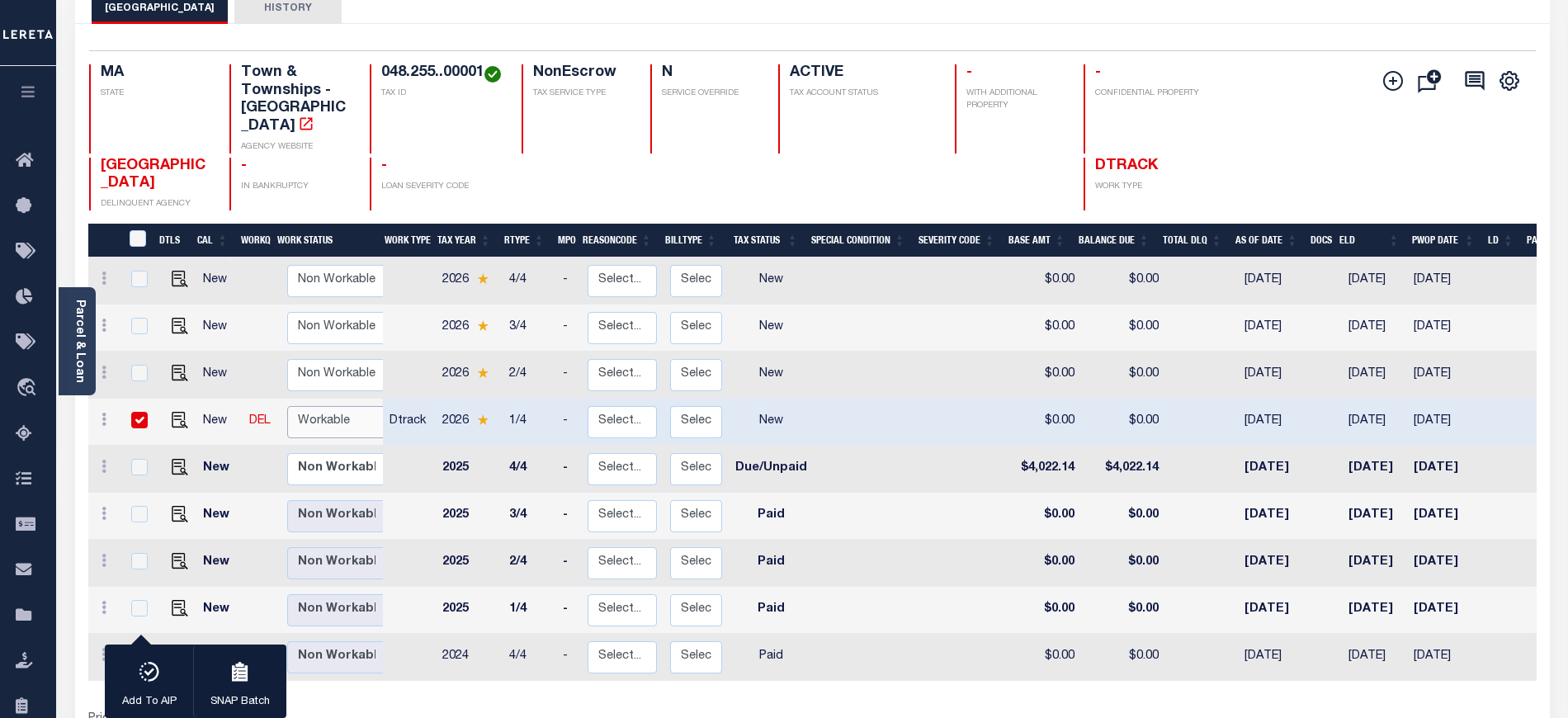
click at [336, 413] on select "Non Workable Workable" at bounding box center [336, 422] width 99 height 32
checkbox input "false"
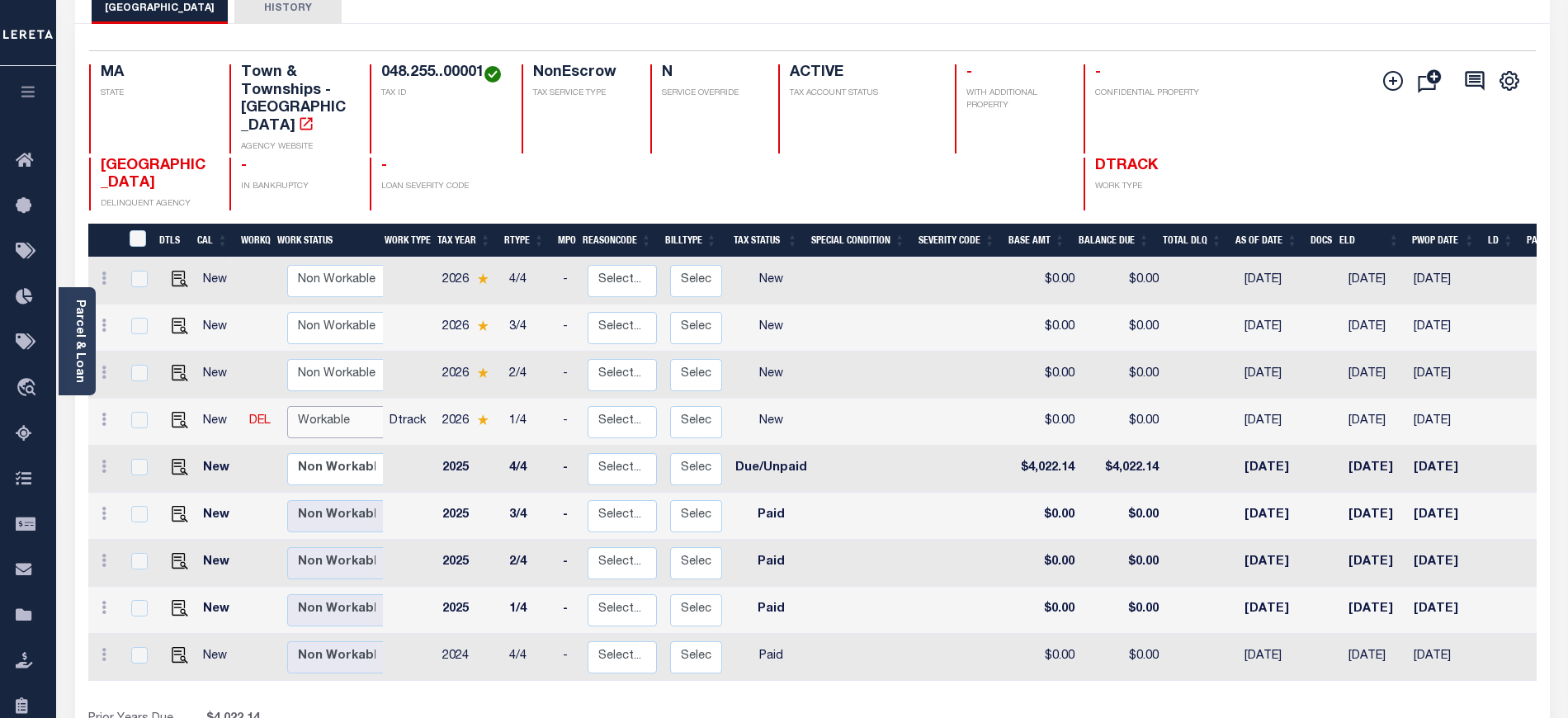
select select "true"
click at [288, 406] on select "Non Workable Workable" at bounding box center [336, 422] width 99 height 32
checkbox input "true"
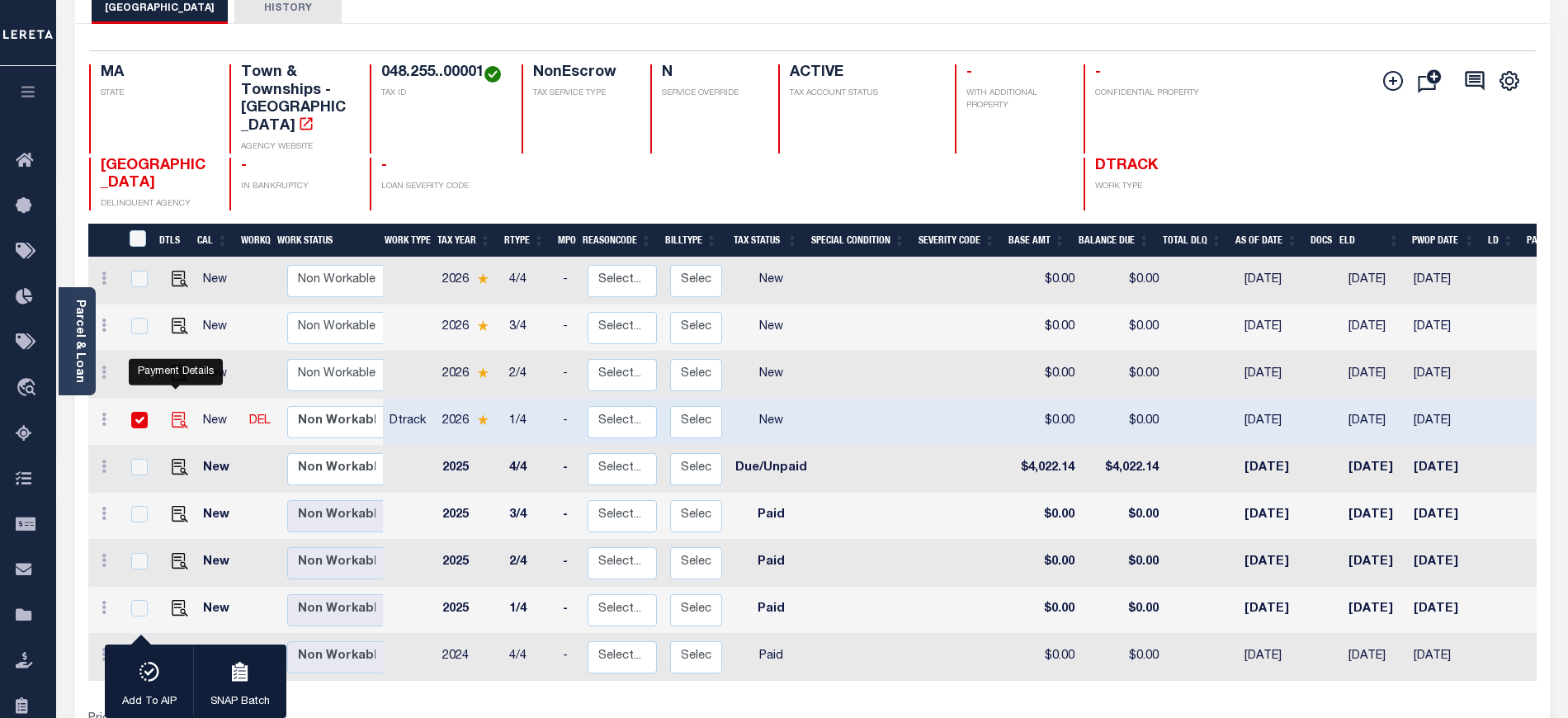
click at [173, 412] on img "" at bounding box center [179, 420] width 17 height 17
checkbox input "false"
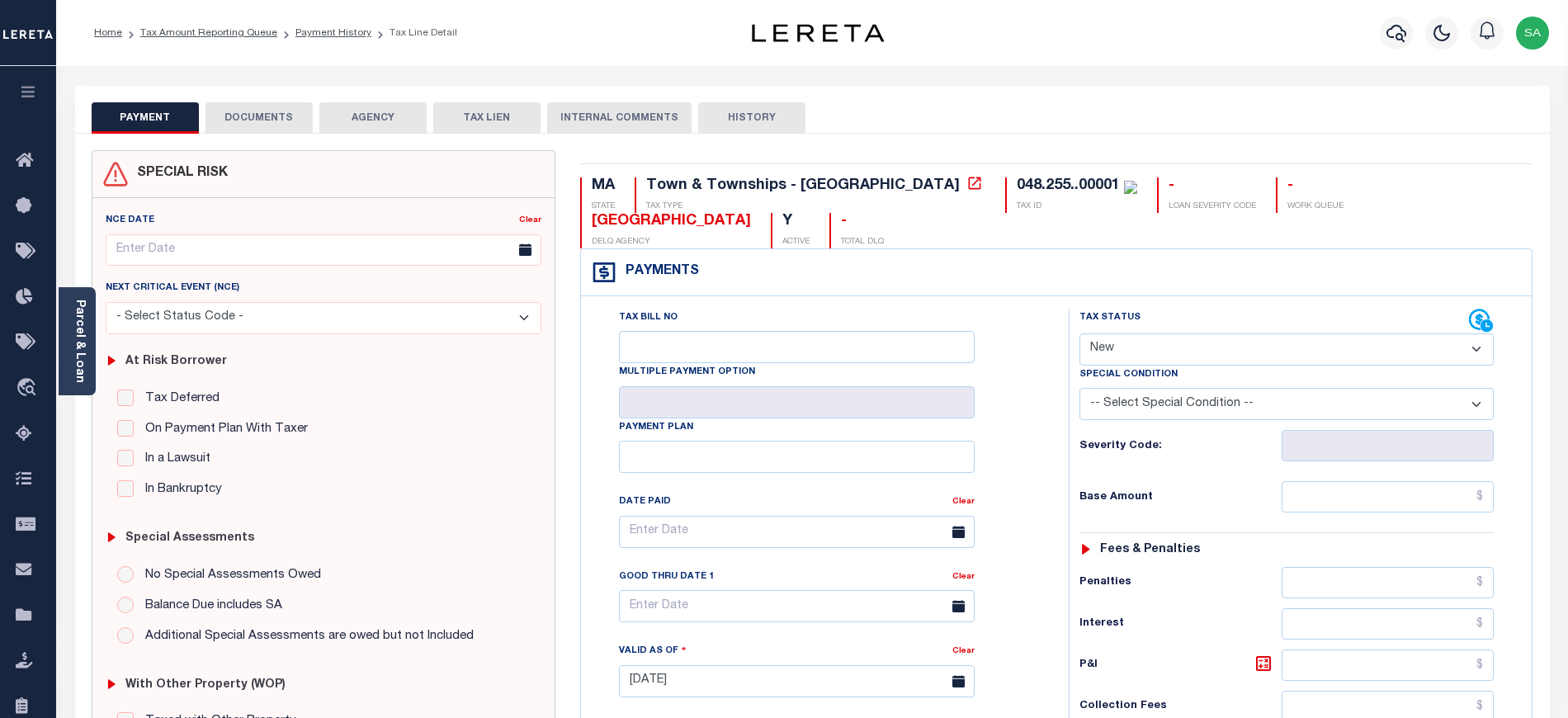
click at [942, 318] on div "Tax Bill No" at bounding box center [796, 336] width 355 height 55
click at [1298, 376] on div "Special Condition" at bounding box center [1286, 376] width 414 height 23
click at [1284, 361] on select "- Select Status Code - Open Due/Unpaid Paid Incomplete No Tax Due Internal Refu…" at bounding box center [1286, 350] width 414 height 32
select select "DUE"
click at [1079, 336] on select "- Select Status Code - Open Due/Unpaid Paid Incomplete No Tax Due Internal Refu…" at bounding box center [1286, 350] width 414 height 32
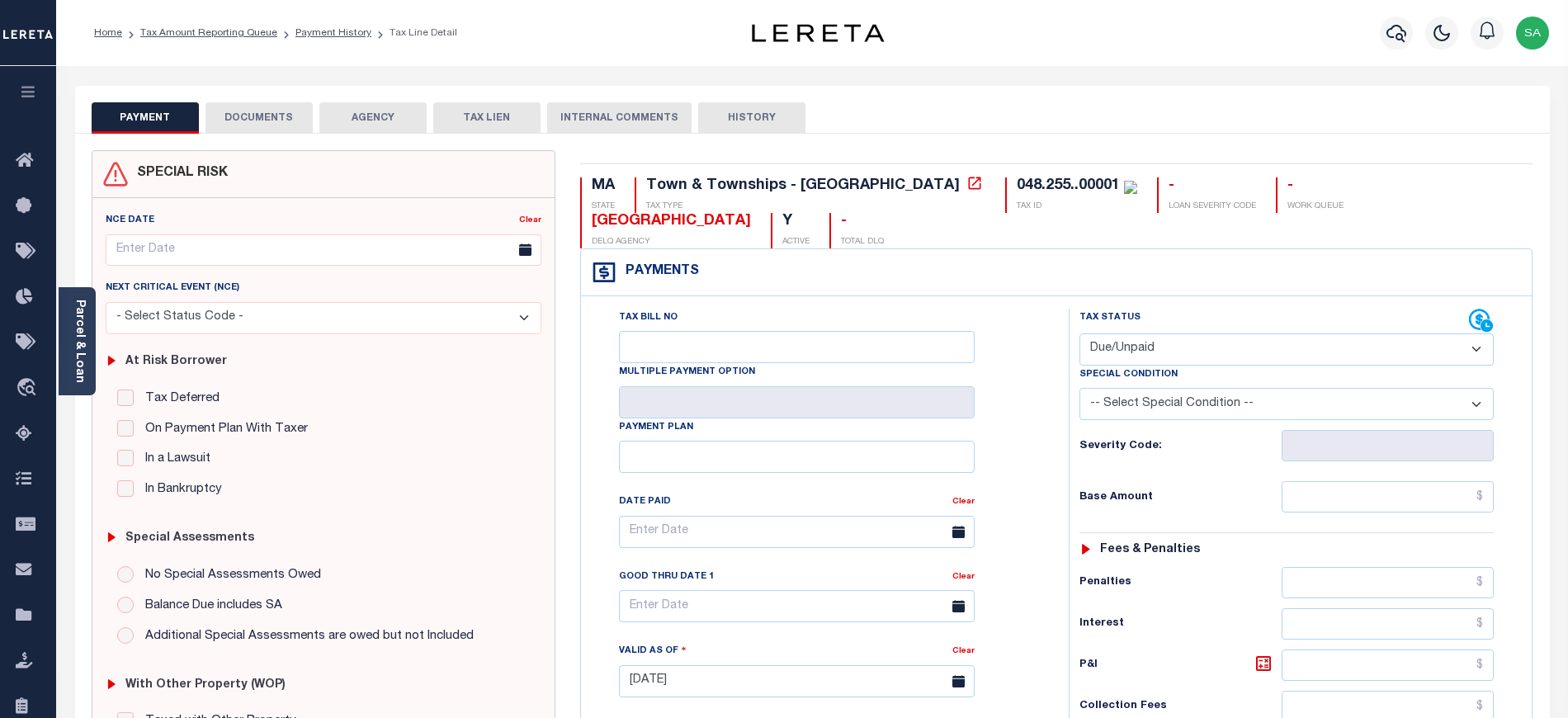
type input "[DATE]"
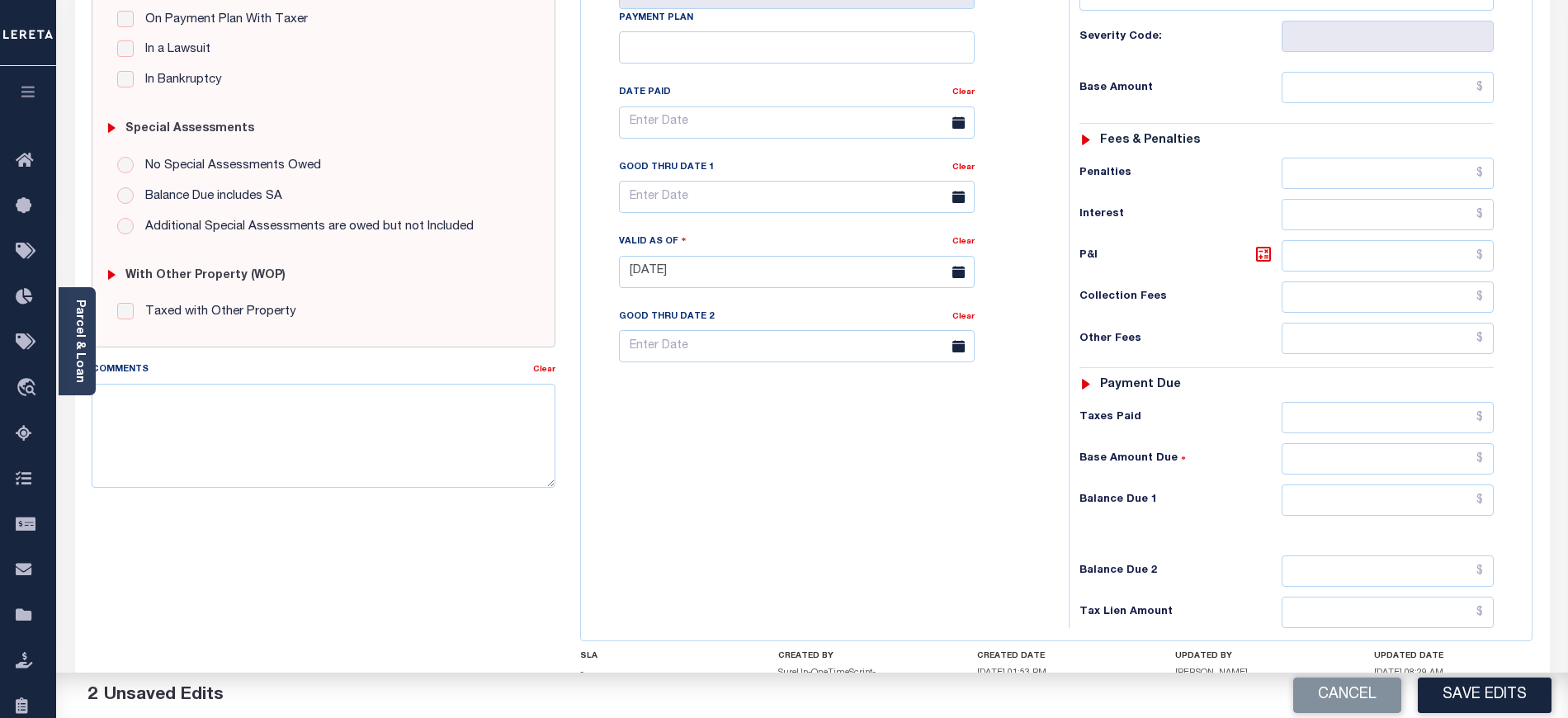
scroll to position [440, 0]
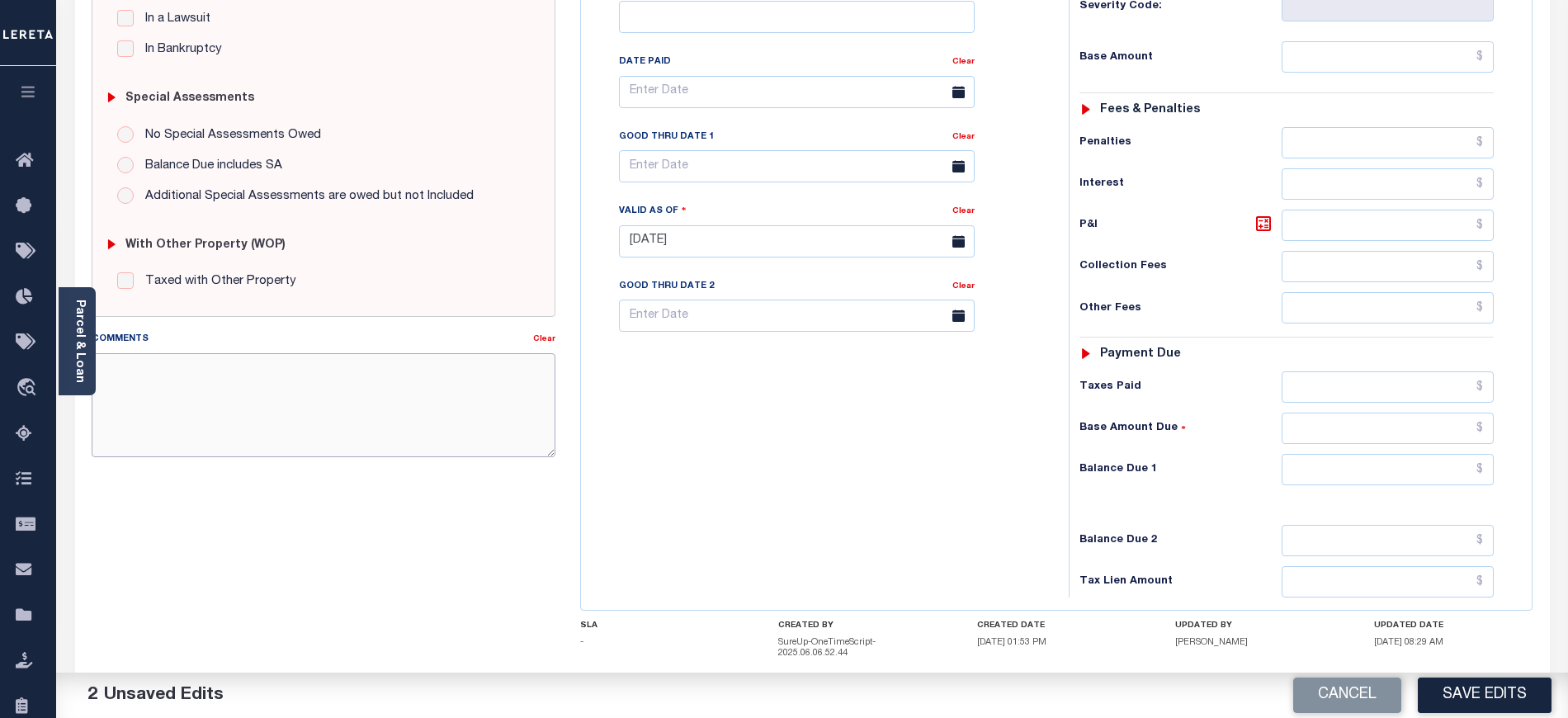
click at [234, 427] on textarea "Comments" at bounding box center [324, 405] width 464 height 104
paste textarea "[DATE] As per tax collector Holy the 2026/1st inst taxes unpaid P&I breakdown n…"
type textarea "[DATE] As per tax collector Holy the 2026/1st inst taxes unpaid P&I breakdown n…"
click at [1298, 73] on input "text" at bounding box center [1389, 57] width 213 height 32
click at [766, 523] on div "Tax Bill No Multiple Payment Option Payment Plan Clear" at bounding box center [820, 233] width 471 height 729
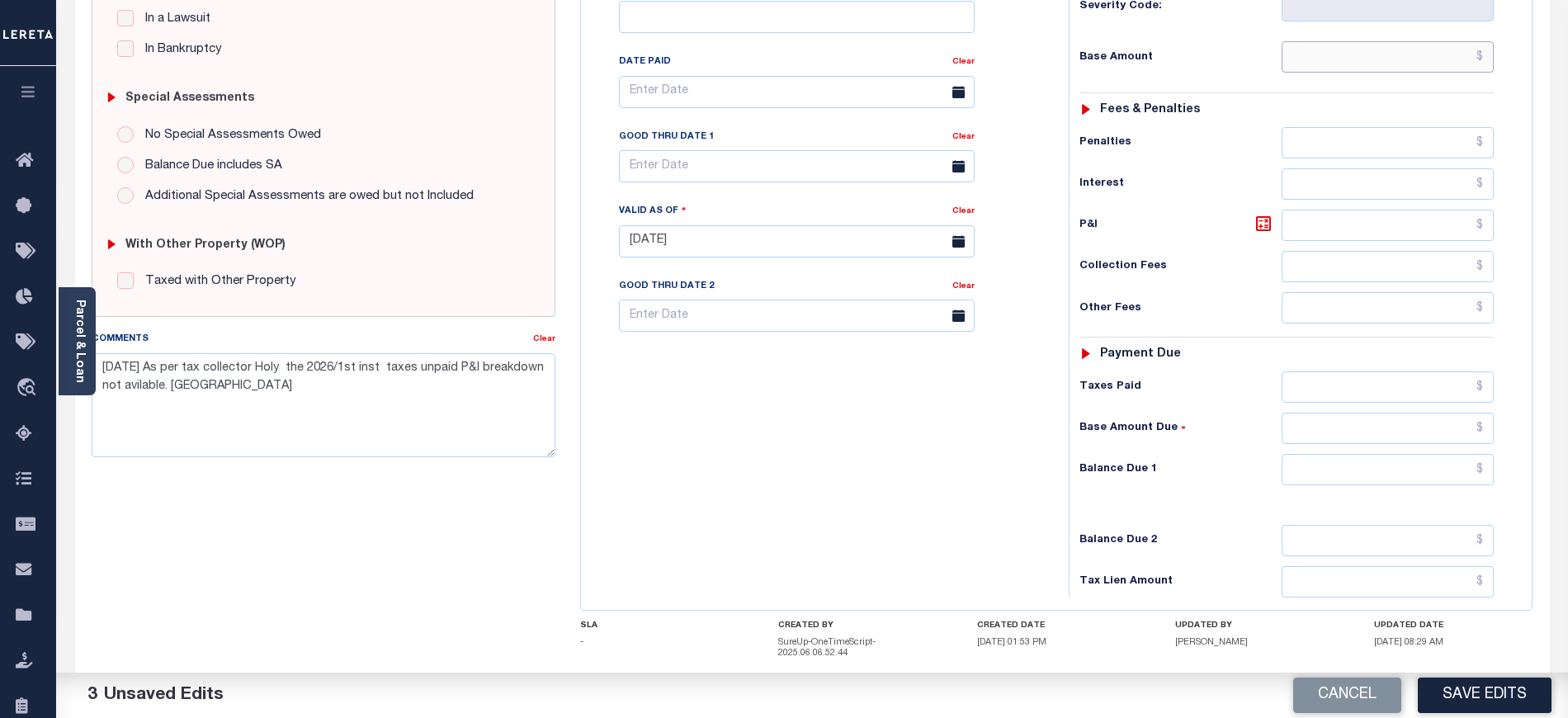
click at [1344, 61] on input "text" at bounding box center [1389, 57] width 213 height 32
type input "$999.23"
click at [1398, 485] on input "text" at bounding box center [1389, 470] width 213 height 32
type input "$999.23"
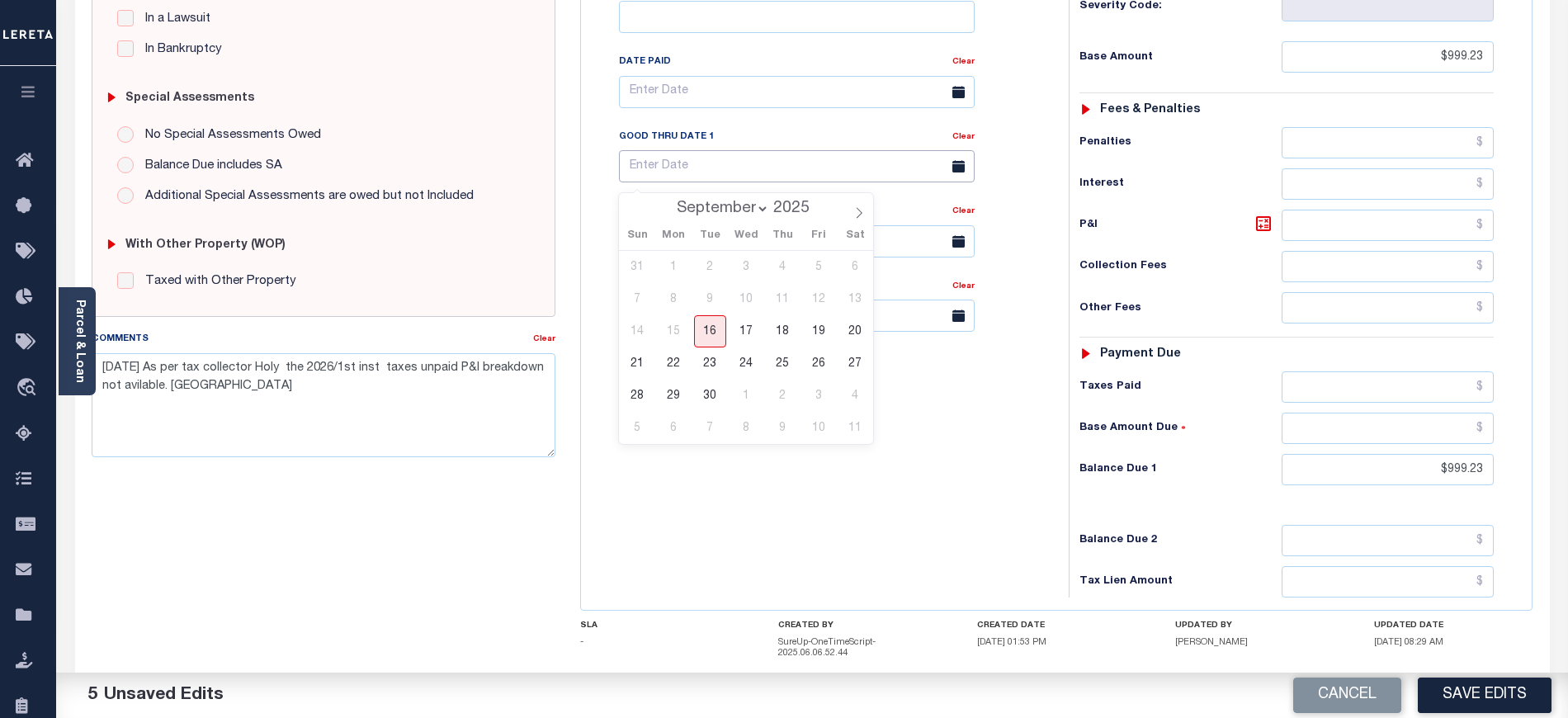
click at [765, 180] on input "text" at bounding box center [796, 166] width 355 height 32
click at [705, 406] on span "30" at bounding box center [710, 395] width 32 height 32
type input "[DATE]"
click at [705, 406] on div "Tax Bill No Multiple Payment Option Payment Plan Clear" at bounding box center [820, 233] width 471 height 729
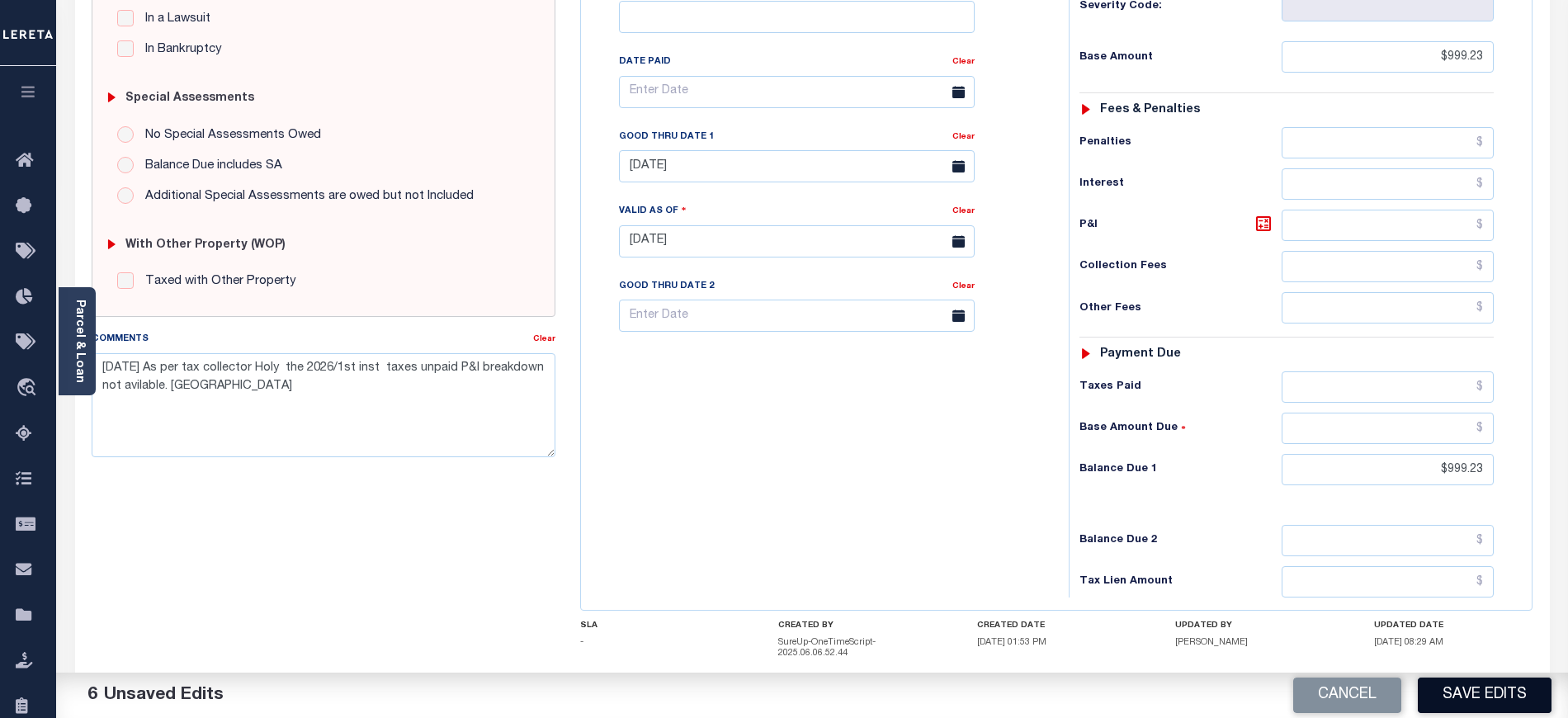
click at [1497, 688] on button "Save Edits" at bounding box center [1484, 696] width 133 height 36
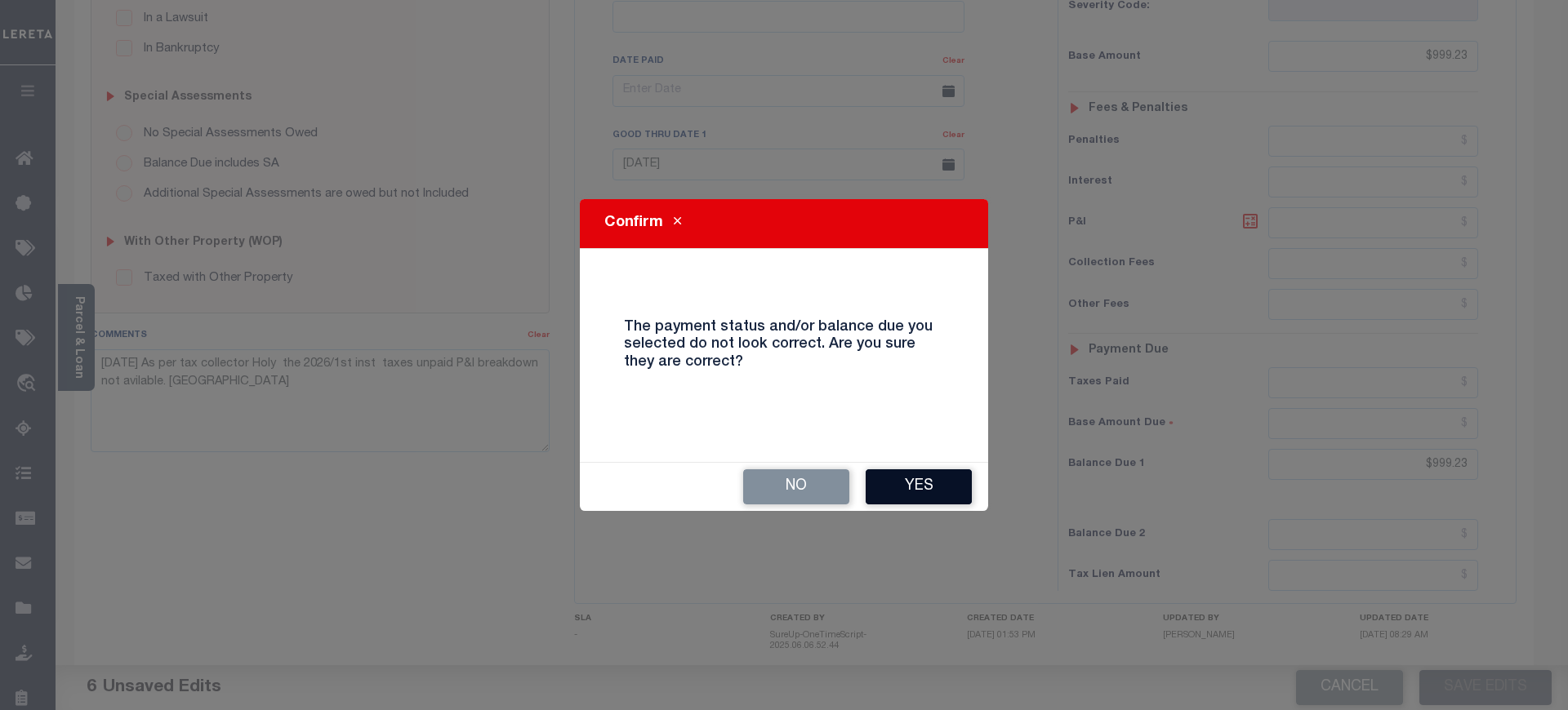
click at [891, 478] on button "Yes" at bounding box center [919, 487] width 106 height 35
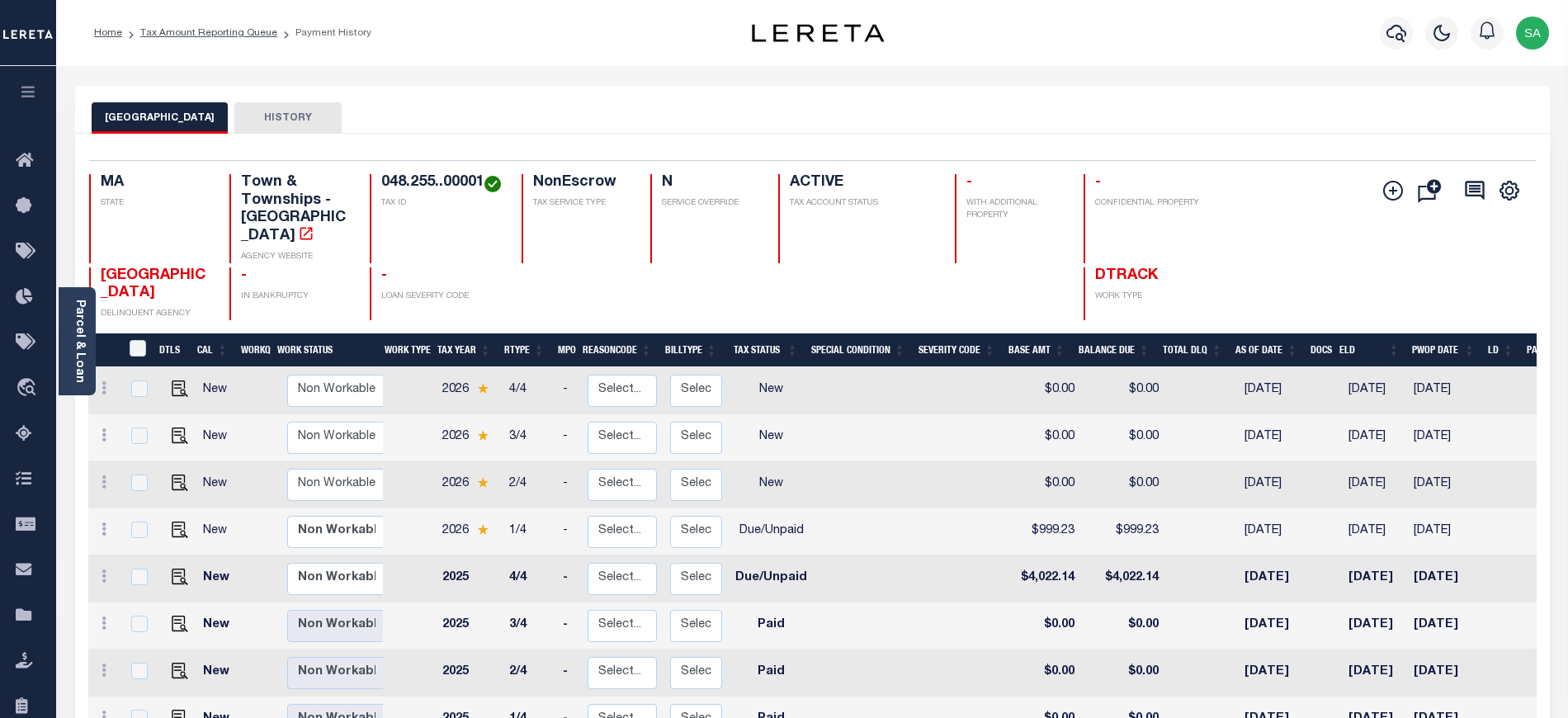
click at [245, 43] on ol "Home Tax Amount Reporting Queue Payment History" at bounding box center [232, 33] width 304 height 35
click at [245, 36] on link "Tax Amount Reporting Queue" at bounding box center [209, 33] width 137 height 10
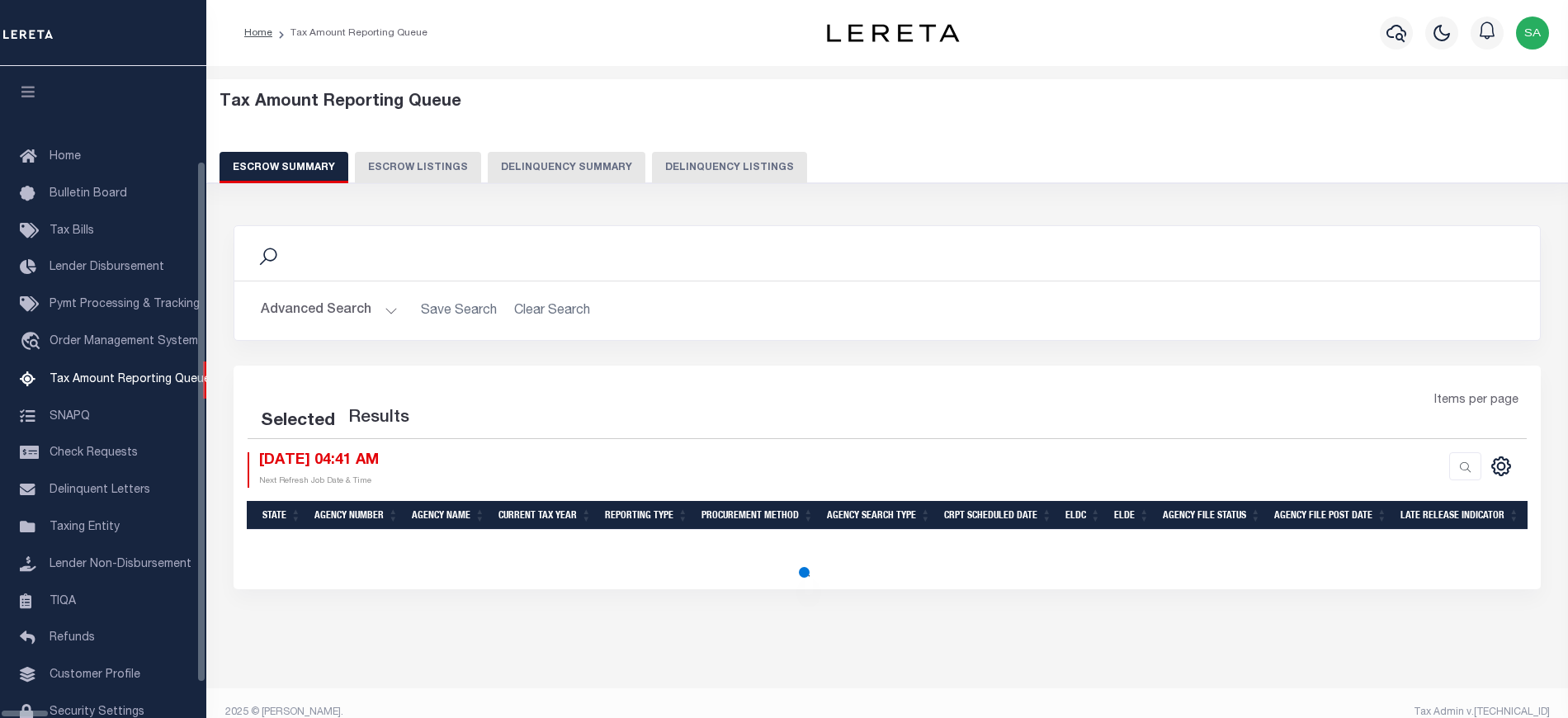
click at [714, 171] on button "Delinquency Listings" at bounding box center [730, 168] width 155 height 32
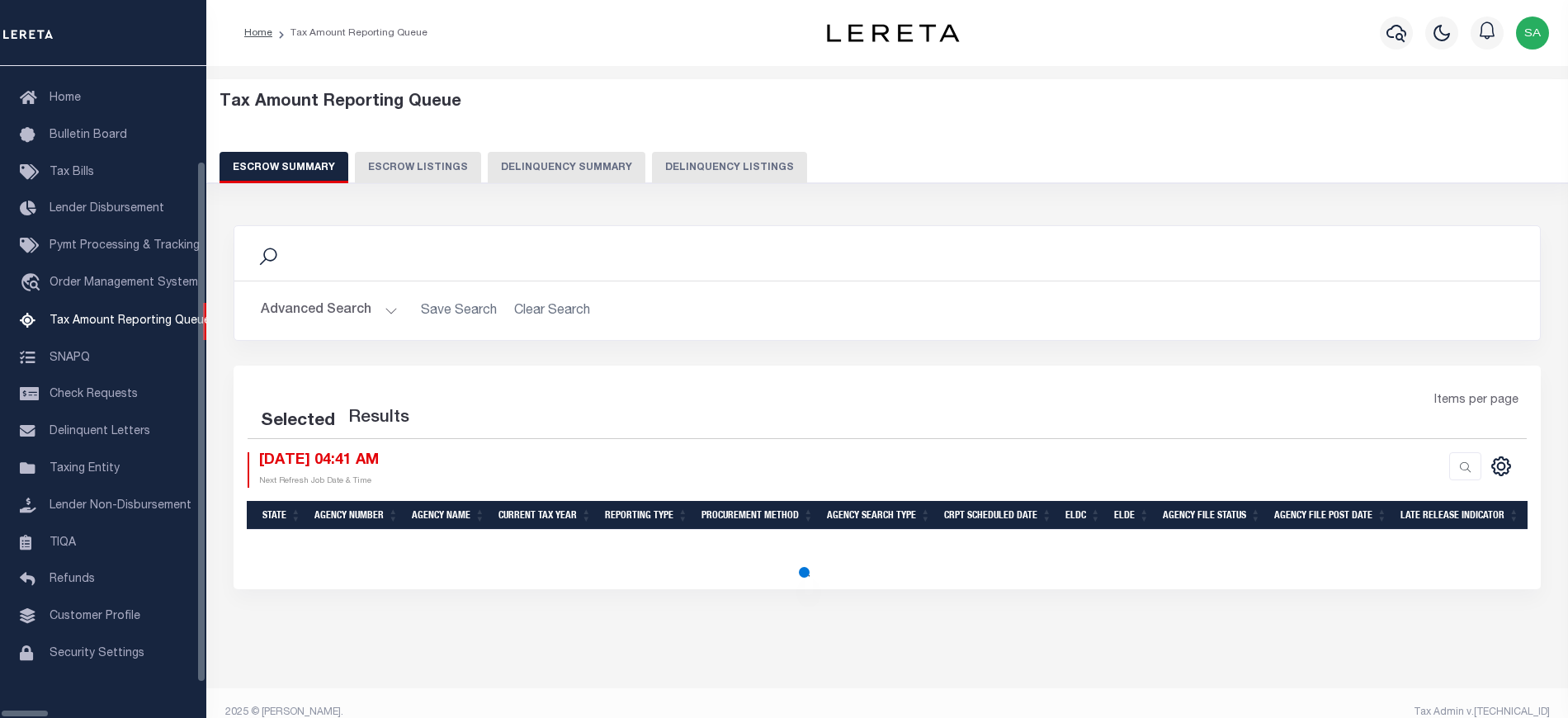
select select "100"
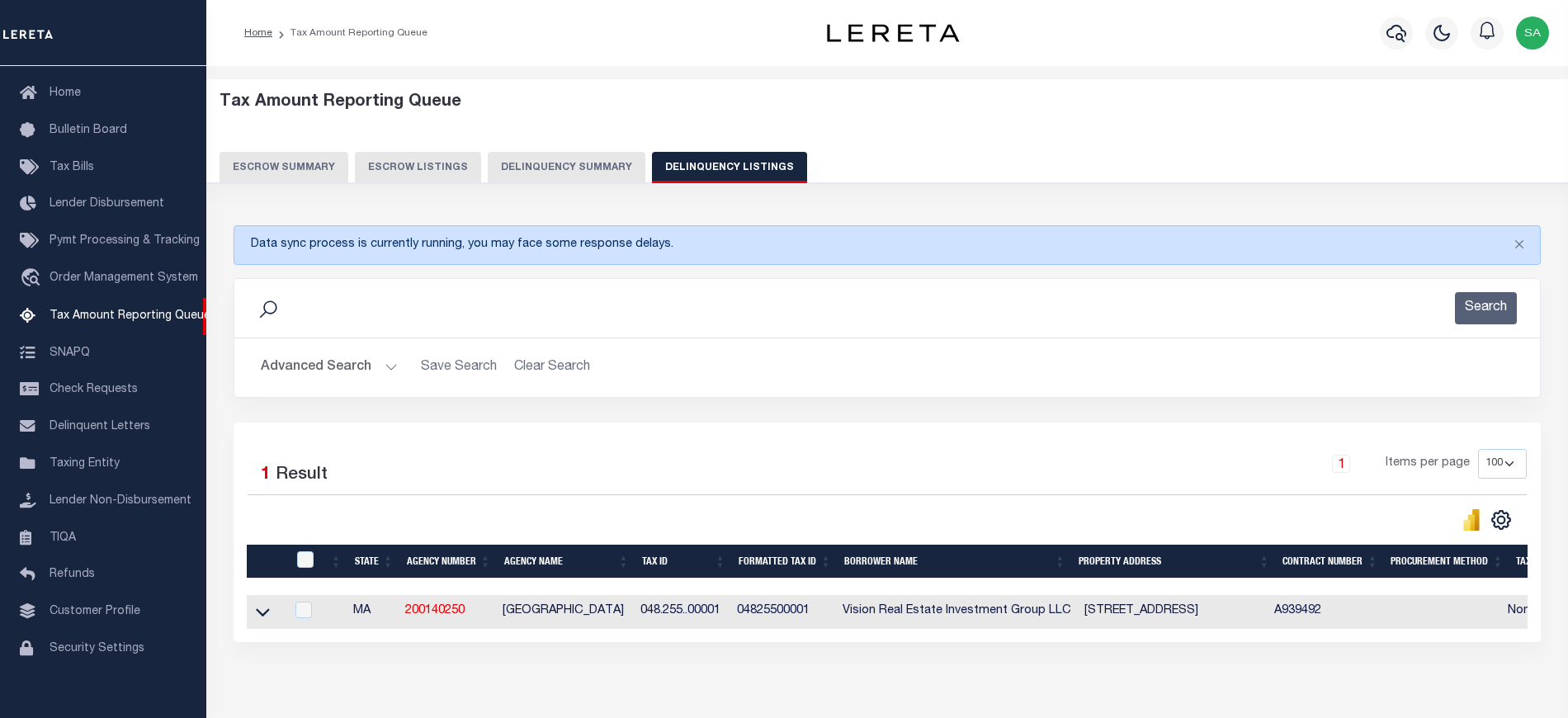
click at [357, 312] on div "Search" at bounding box center [887, 308] width 1279 height 32
click at [336, 370] on button "Advanced Search" at bounding box center [330, 367] width 137 height 32
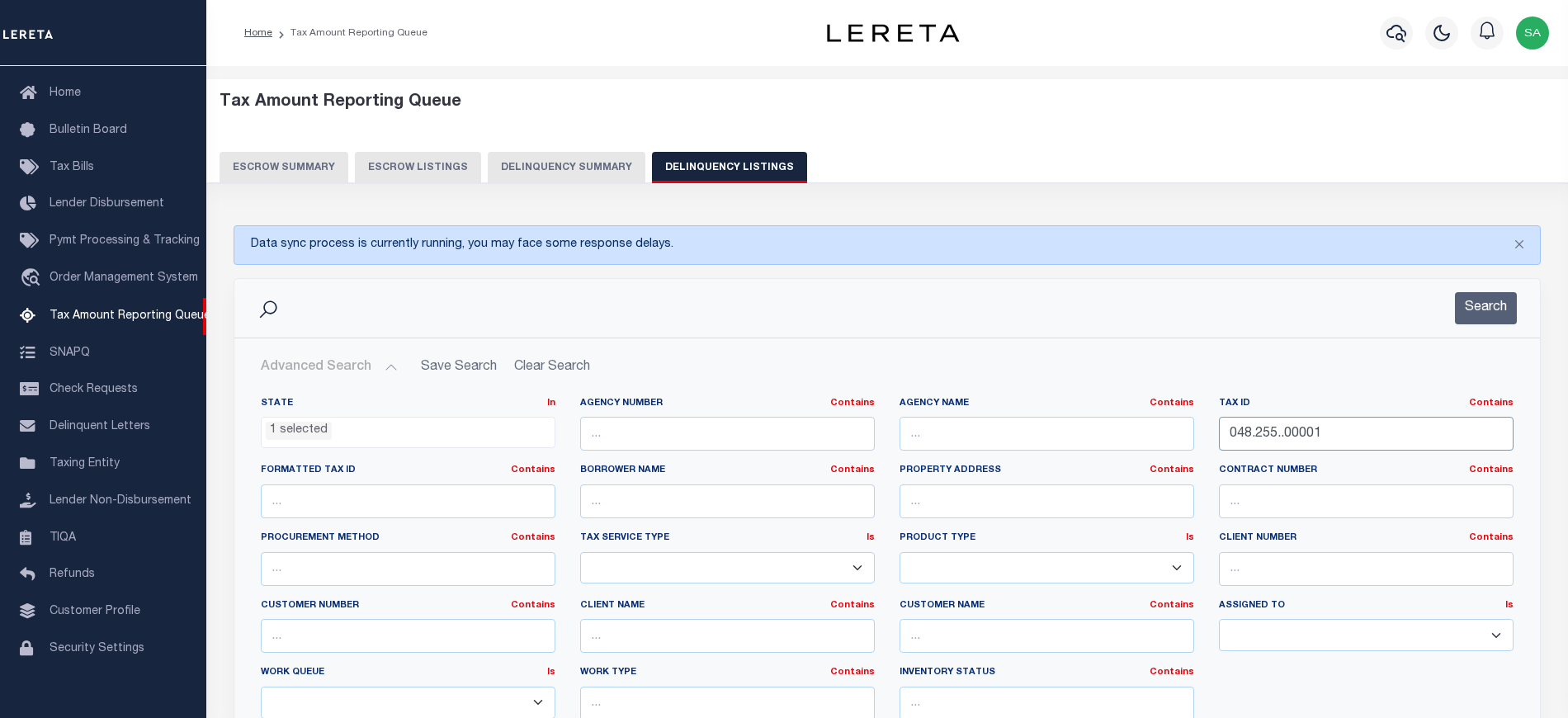
click at [1324, 437] on input "048.255..00001" at bounding box center [1367, 434] width 295 height 34
drag, startPoint x: 1325, startPoint y: 437, endPoint x: 1045, endPoint y: 417, distance: 280.7
click at [1045, 417] on div "State In In AK AL AR AZ CA CO CT DC DE FL GA GU HI IA ID IL IN KS KY LA MA MD M…" at bounding box center [887, 566] width 1277 height 337
paste input "14350017"
type input "014350017"
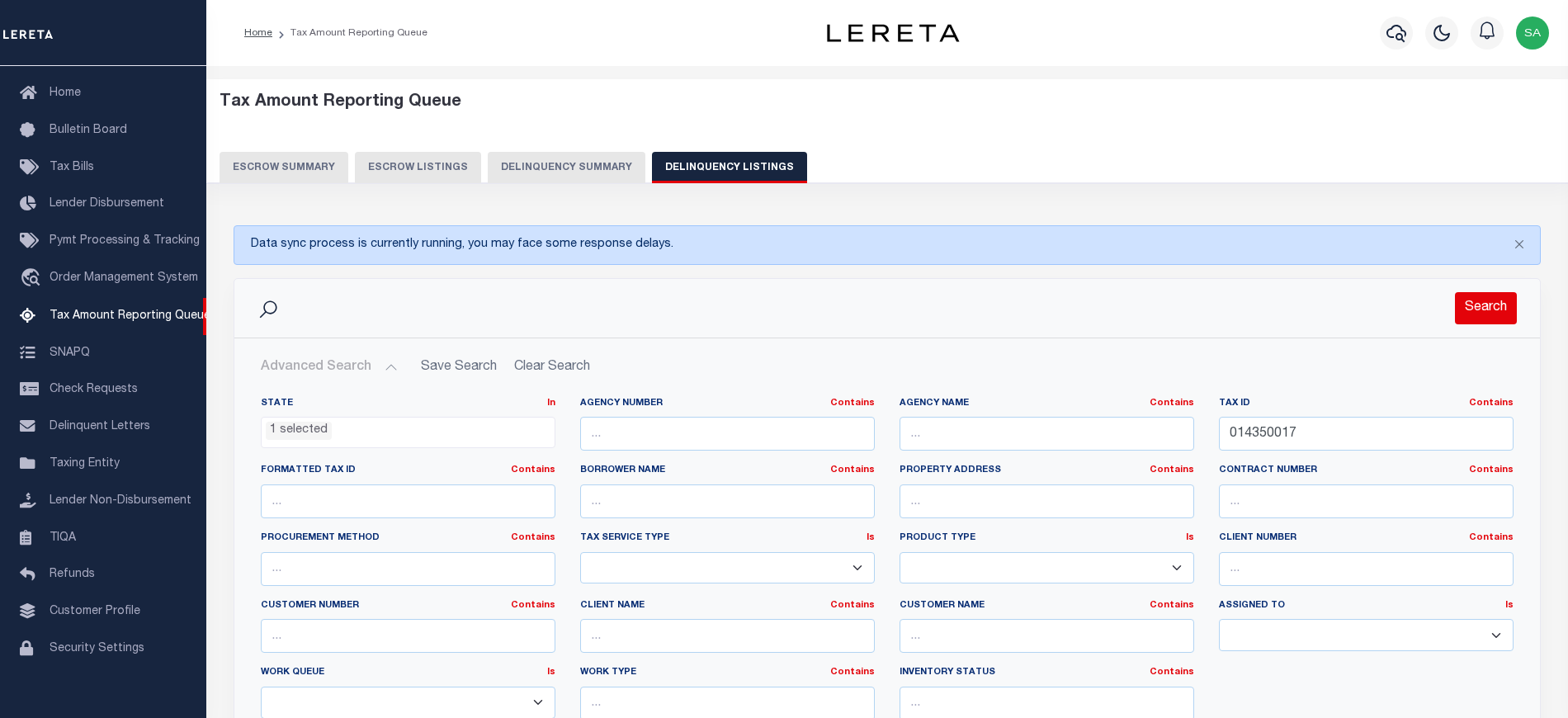
click at [1477, 312] on button "Search" at bounding box center [1486, 308] width 62 height 32
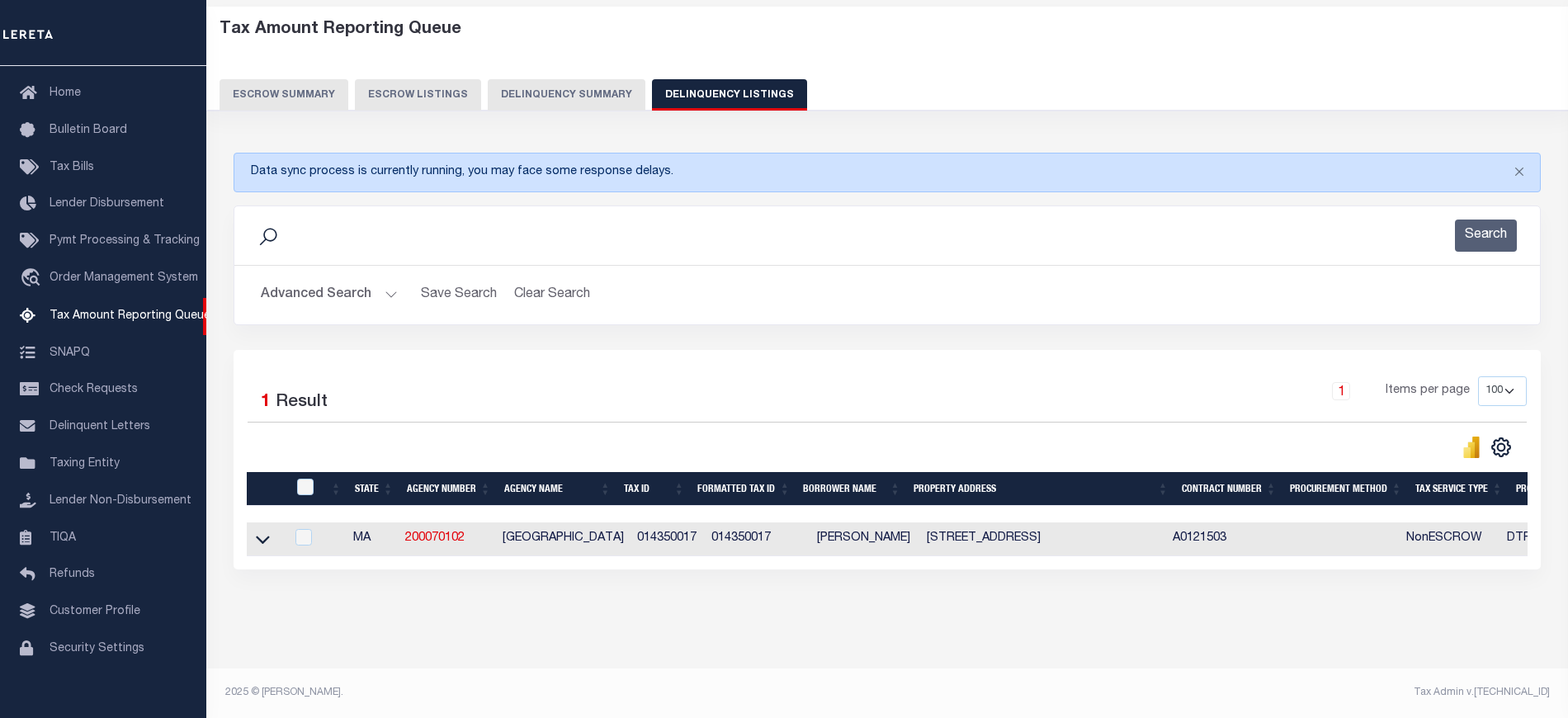
scroll to position [88, 0]
click at [264, 531] on icon at bounding box center [263, 539] width 14 height 17
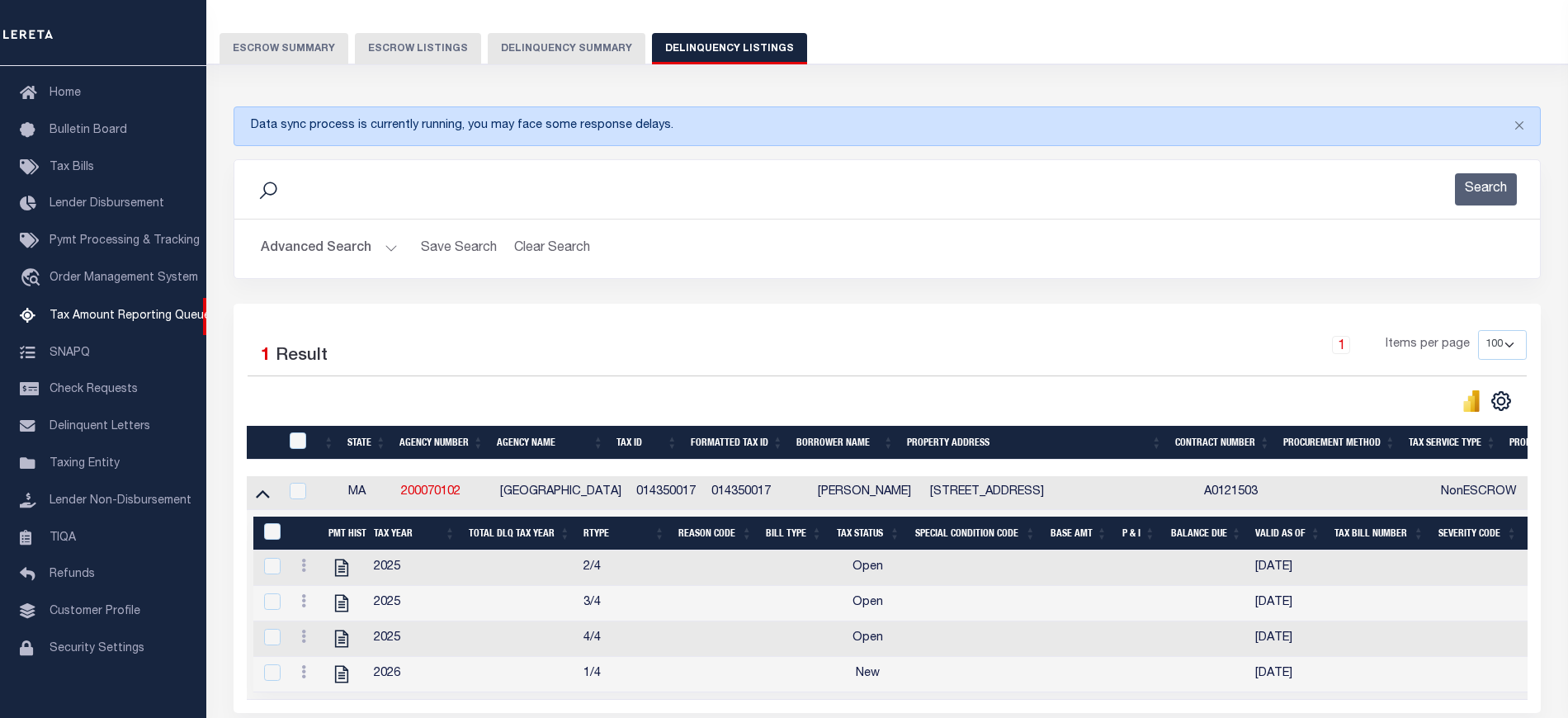
scroll to position [198, 0]
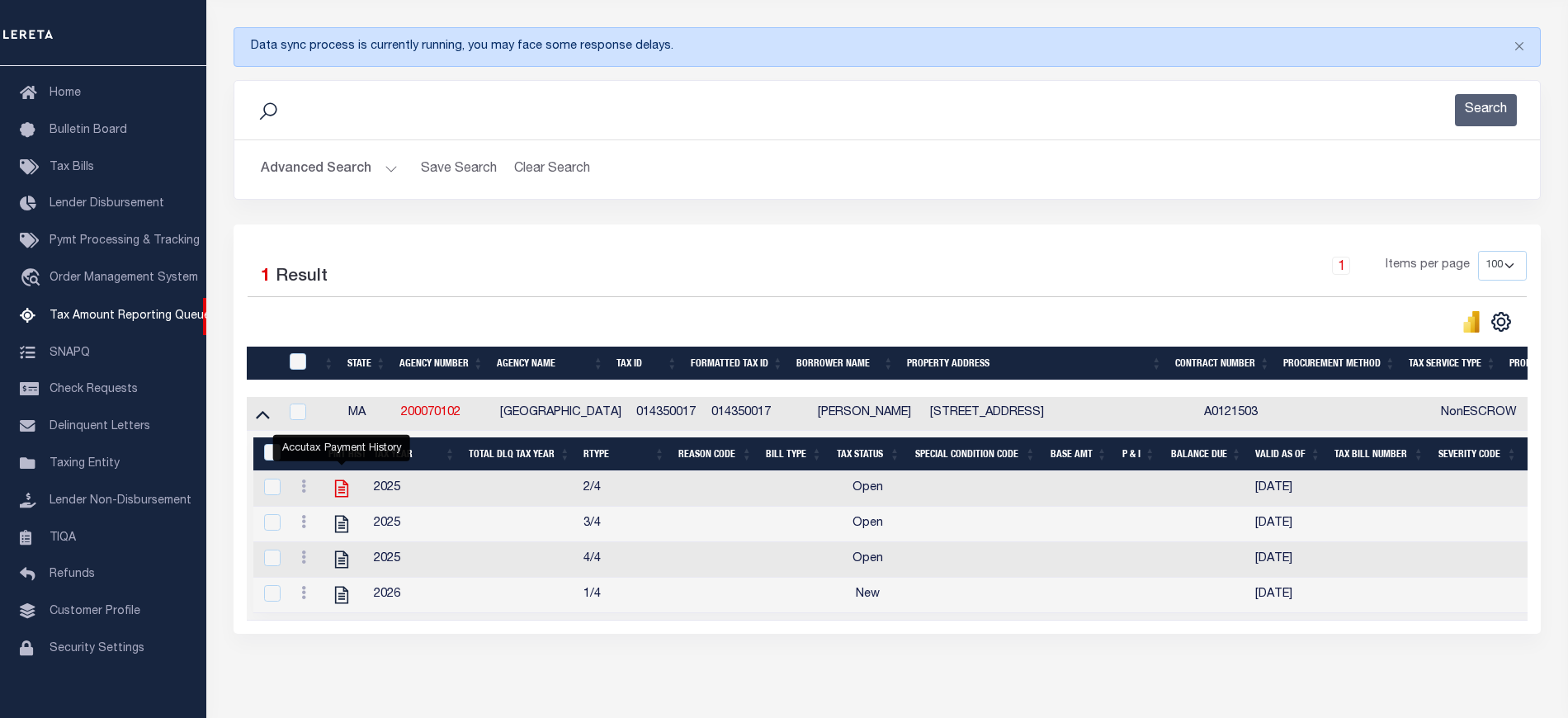
click at [345, 499] on icon "" at bounding box center [341, 489] width 22 height 22
checkbox input "true"
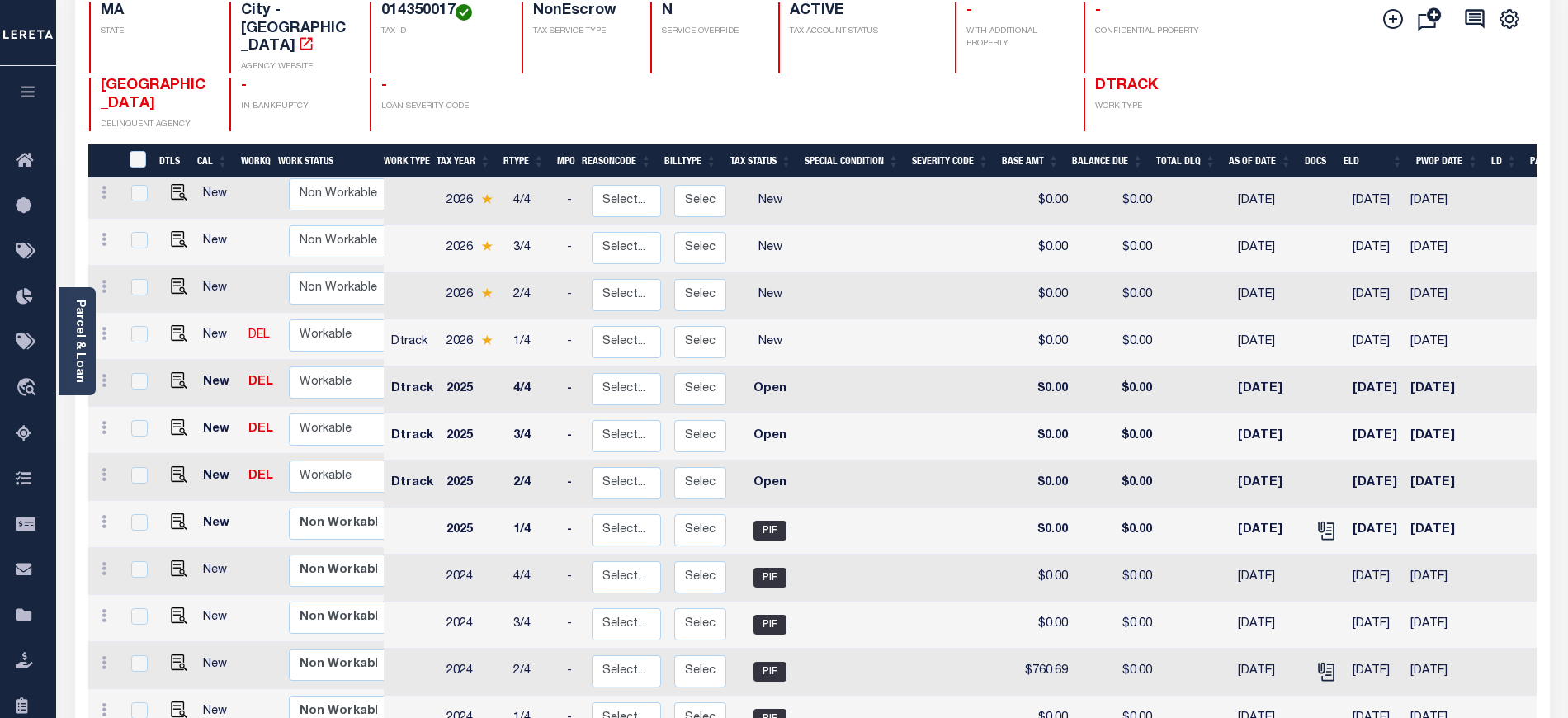
scroll to position [220, 0]
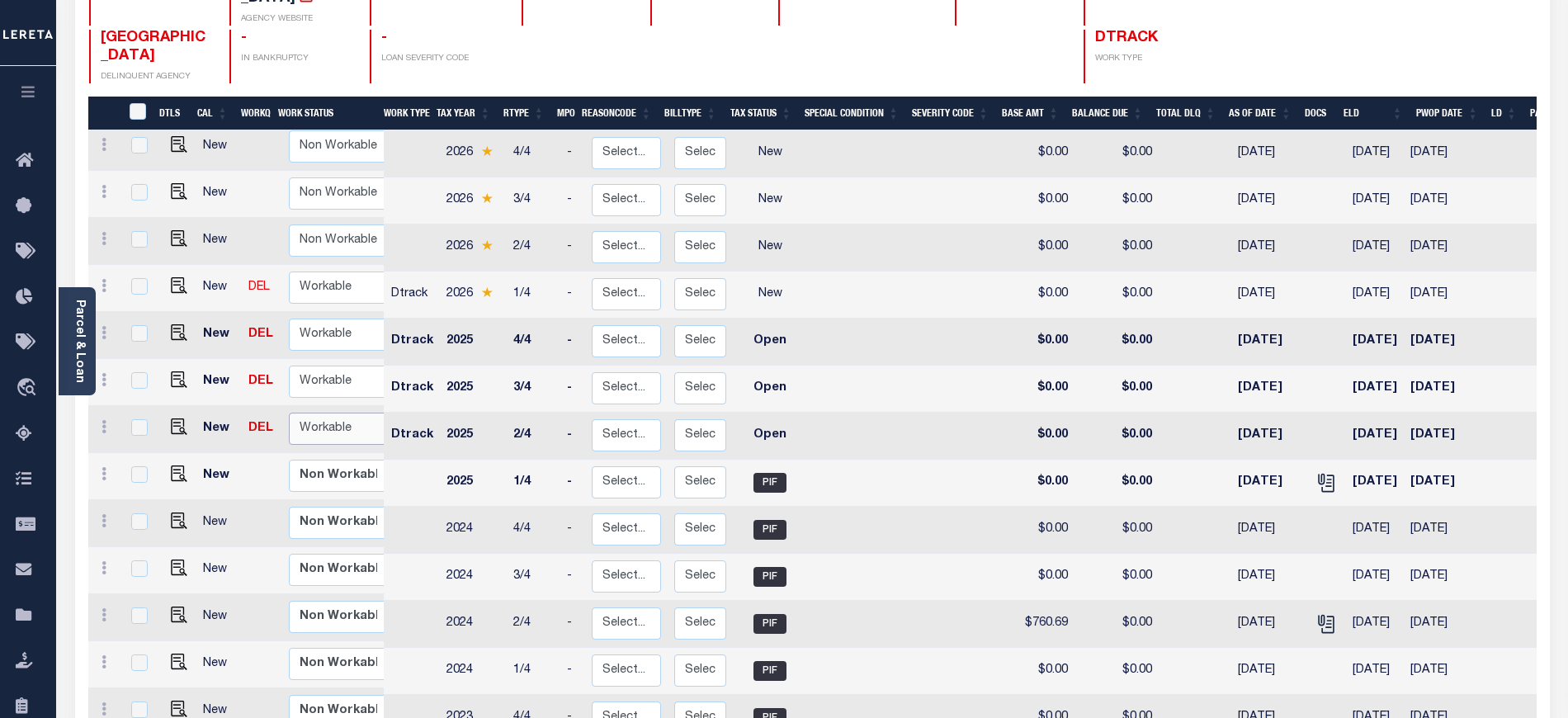
click at [360, 417] on select "Non Workable Workable" at bounding box center [337, 429] width 99 height 32
checkbox input "true"
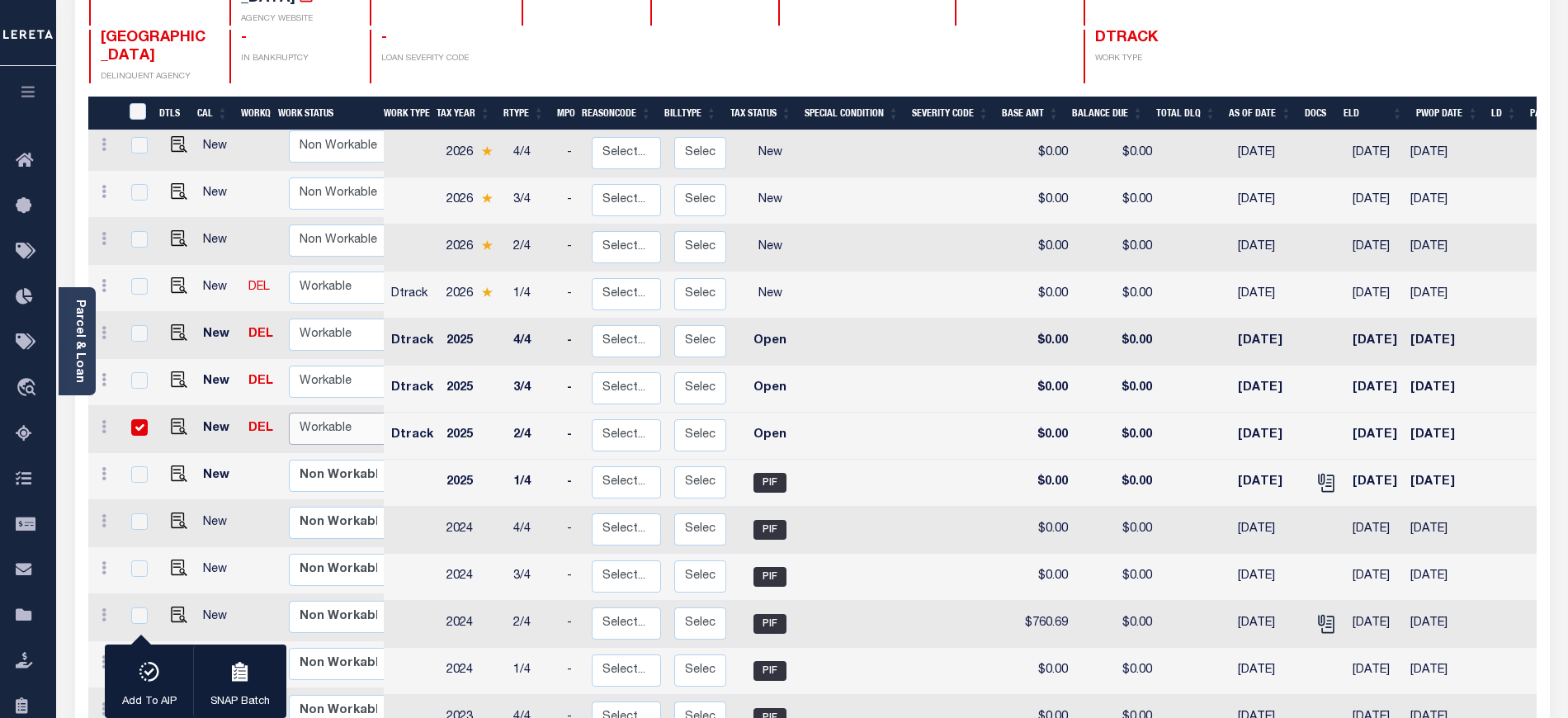
select select "true"
click at [289, 413] on select "Non Workable Workable" at bounding box center [337, 429] width 99 height 32
checkbox input "false"
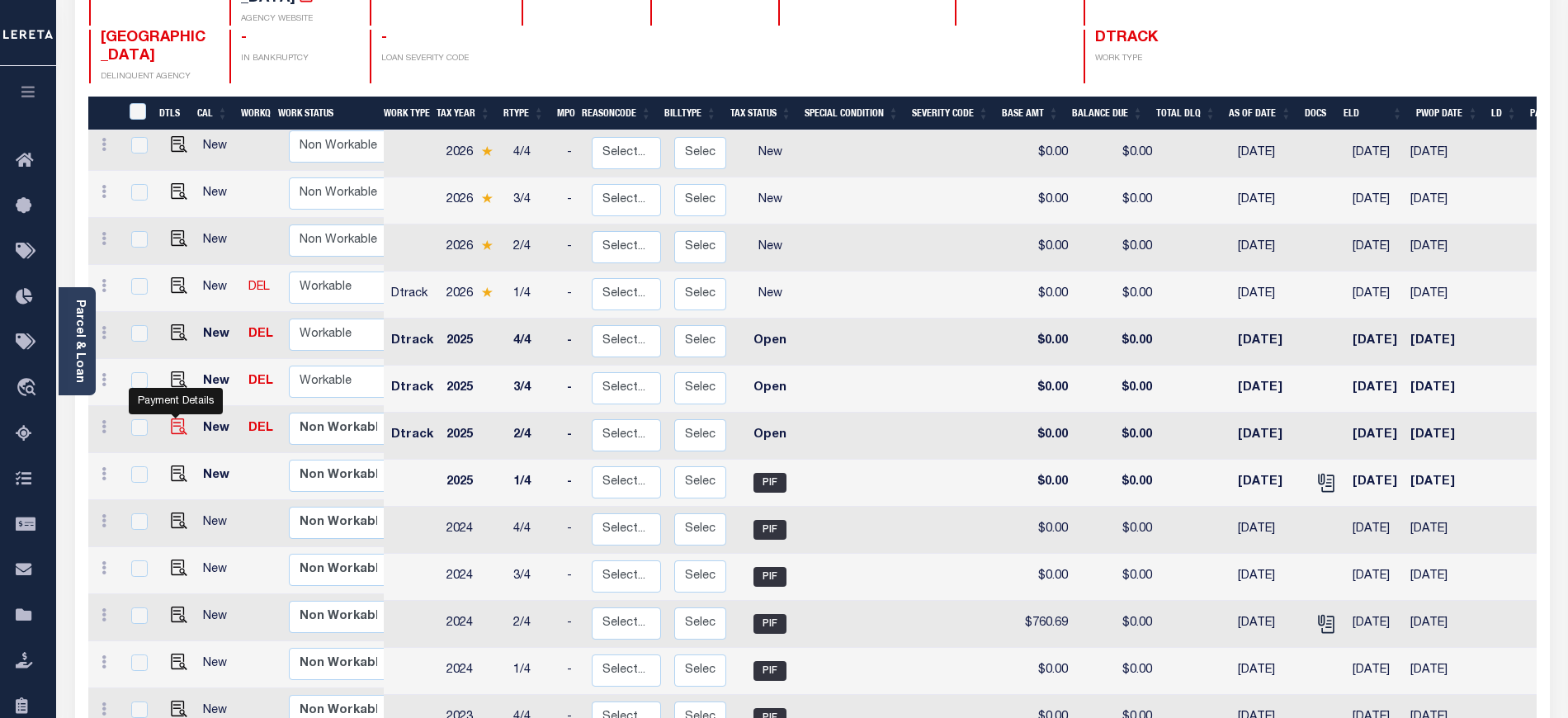
click at [178, 418] on img "" at bounding box center [179, 426] width 17 height 17
checkbox input "true"
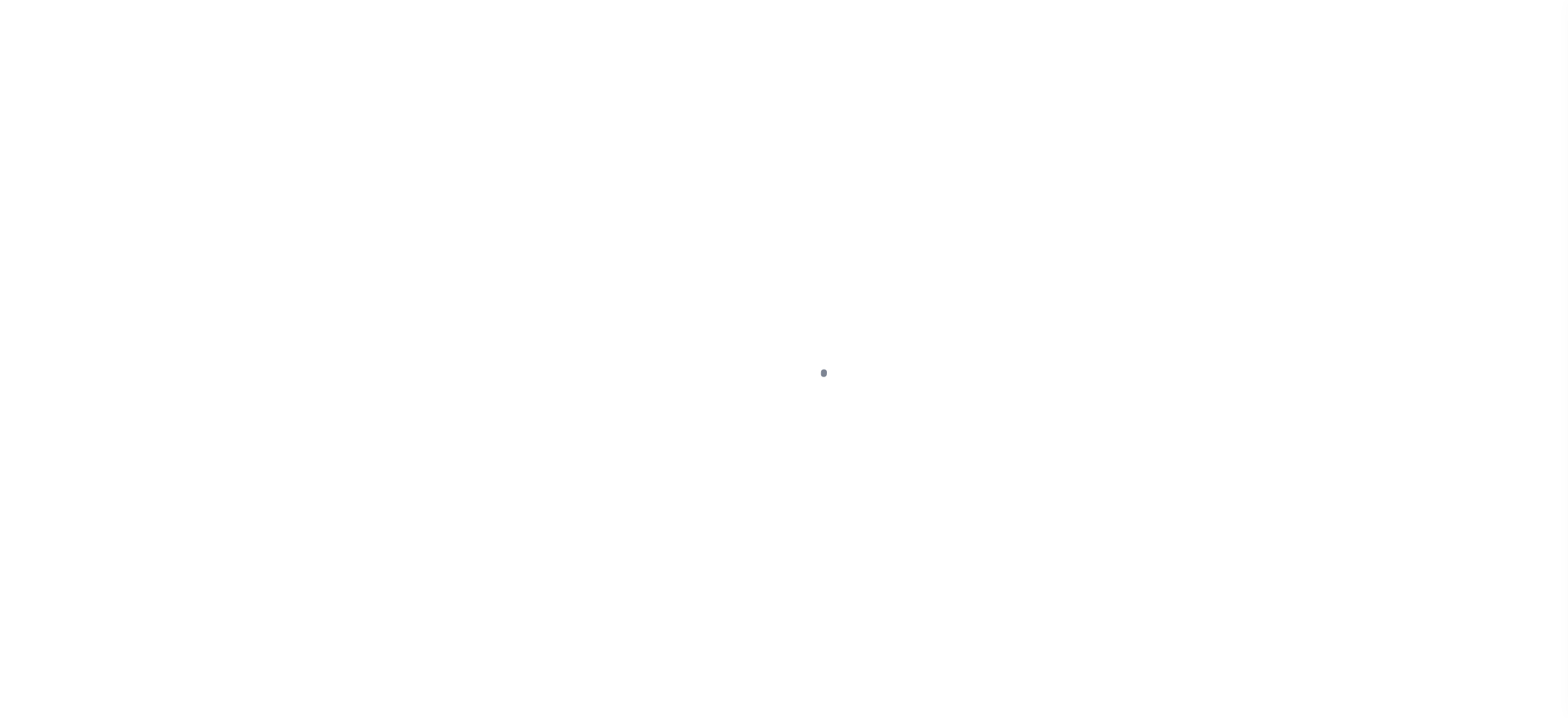
select select "OP2"
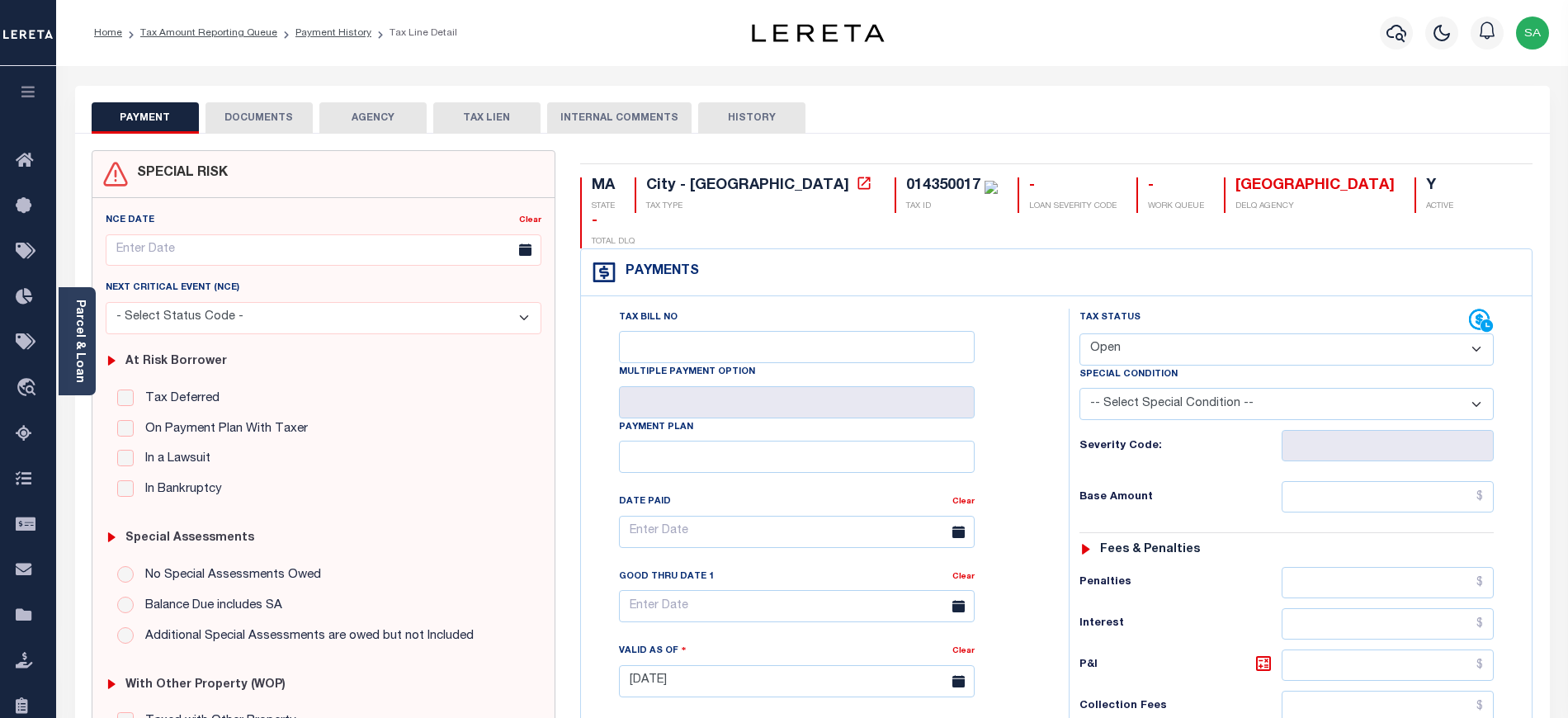
click at [368, 64] on div "Home Tax Amount Reporting Queue Payment History Tax Line Detail Profile" at bounding box center [811, 33] width 1512 height 66
click at [80, 325] on link "Parcel & Loan" at bounding box center [80, 342] width 12 height 84
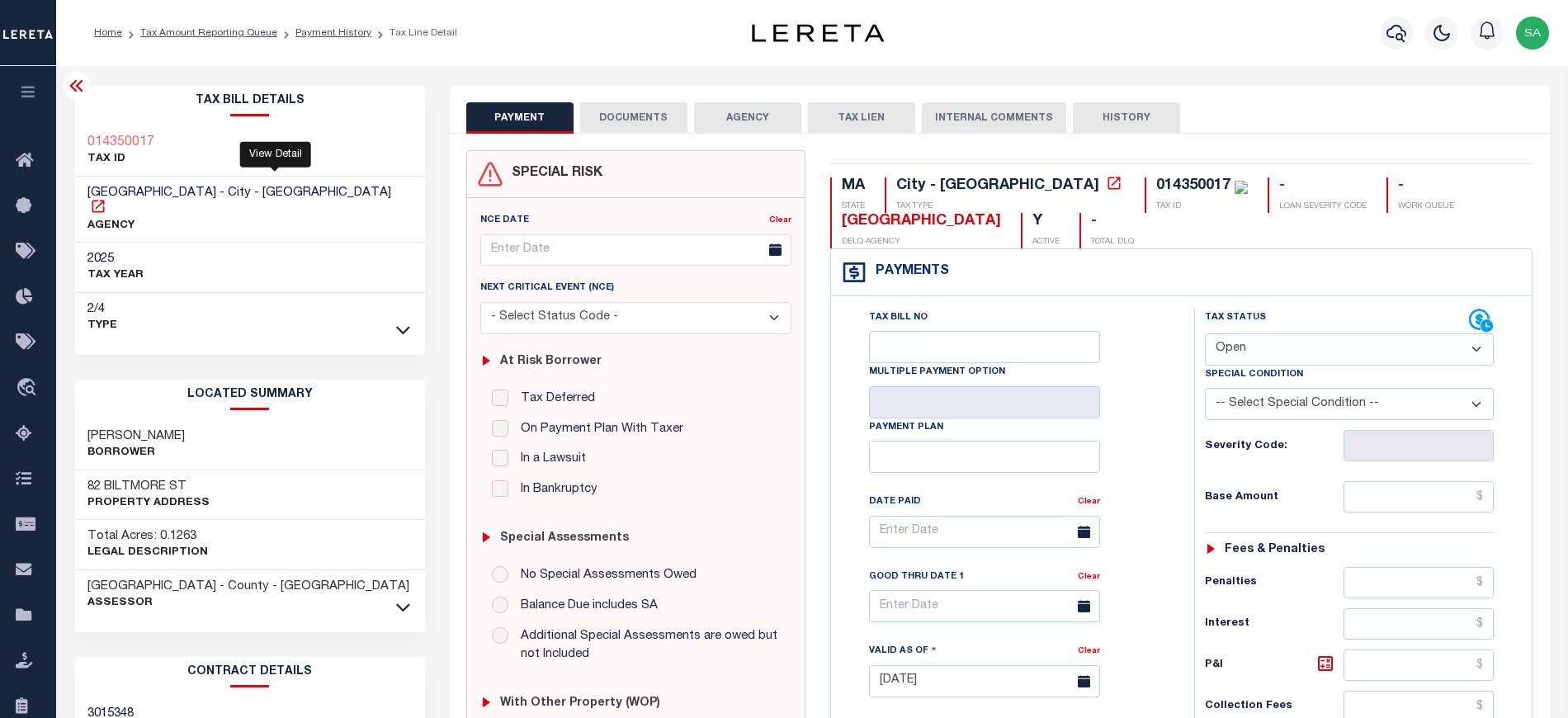
click at [107, 198] on icon at bounding box center [98, 206] width 17 height 17
drag, startPoint x: 88, startPoint y: 191, endPoint x: 166, endPoint y: 195, distance: 78.1
click at [166, 195] on span "SPRINGFIELD CITY - City - MA" at bounding box center [239, 192] width 304 height 12
copy span "SPRINGFIELD"
drag, startPoint x: 139, startPoint y: 143, endPoint x: 188, endPoint y: 142, distance: 49.0
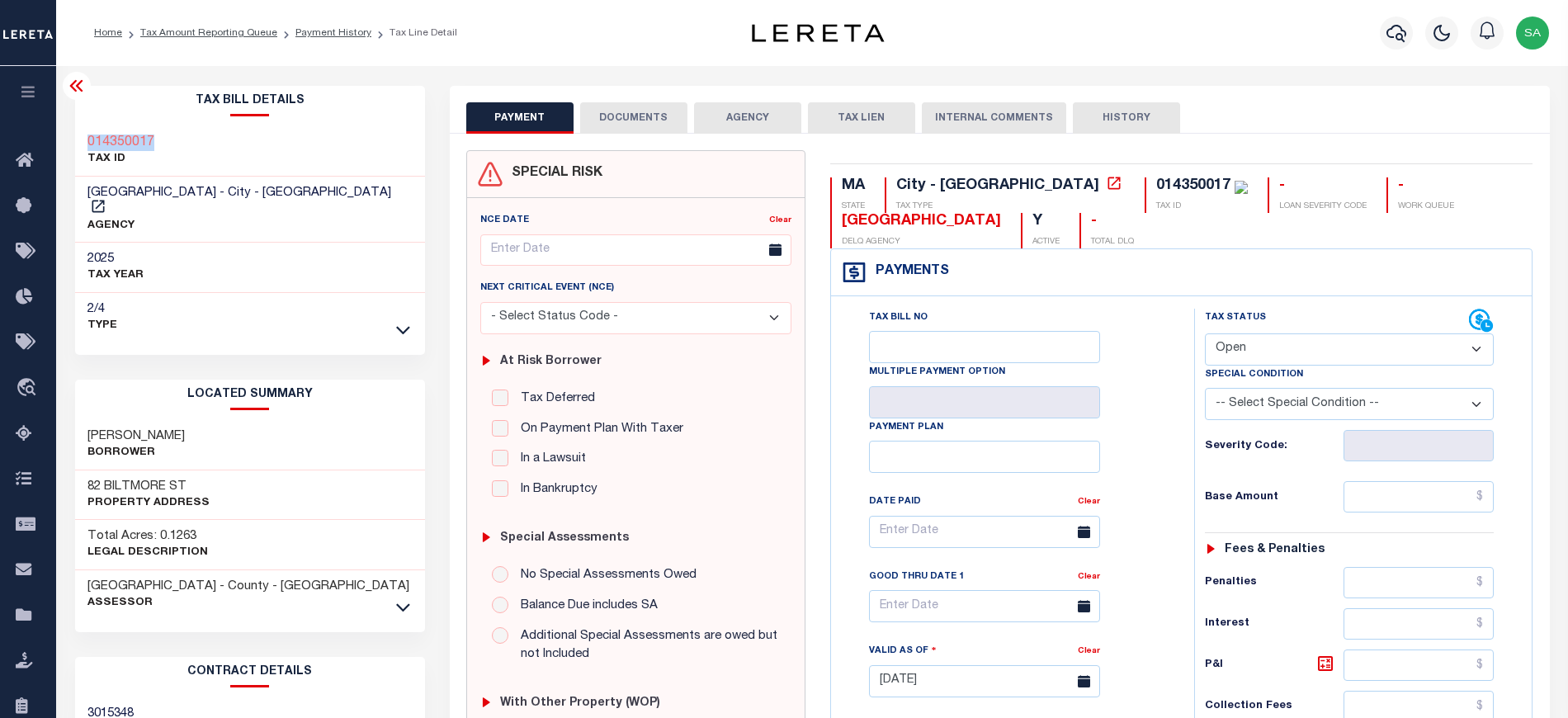
click at [188, 142] on div "014350017 TAX ID" at bounding box center [250, 151] width 350 height 51
copy h3 "014350017"
drag, startPoint x: 71, startPoint y: 87, endPoint x: 186, endPoint y: 20, distance: 133.1
click at [71, 87] on icon at bounding box center [76, 86] width 13 height 12
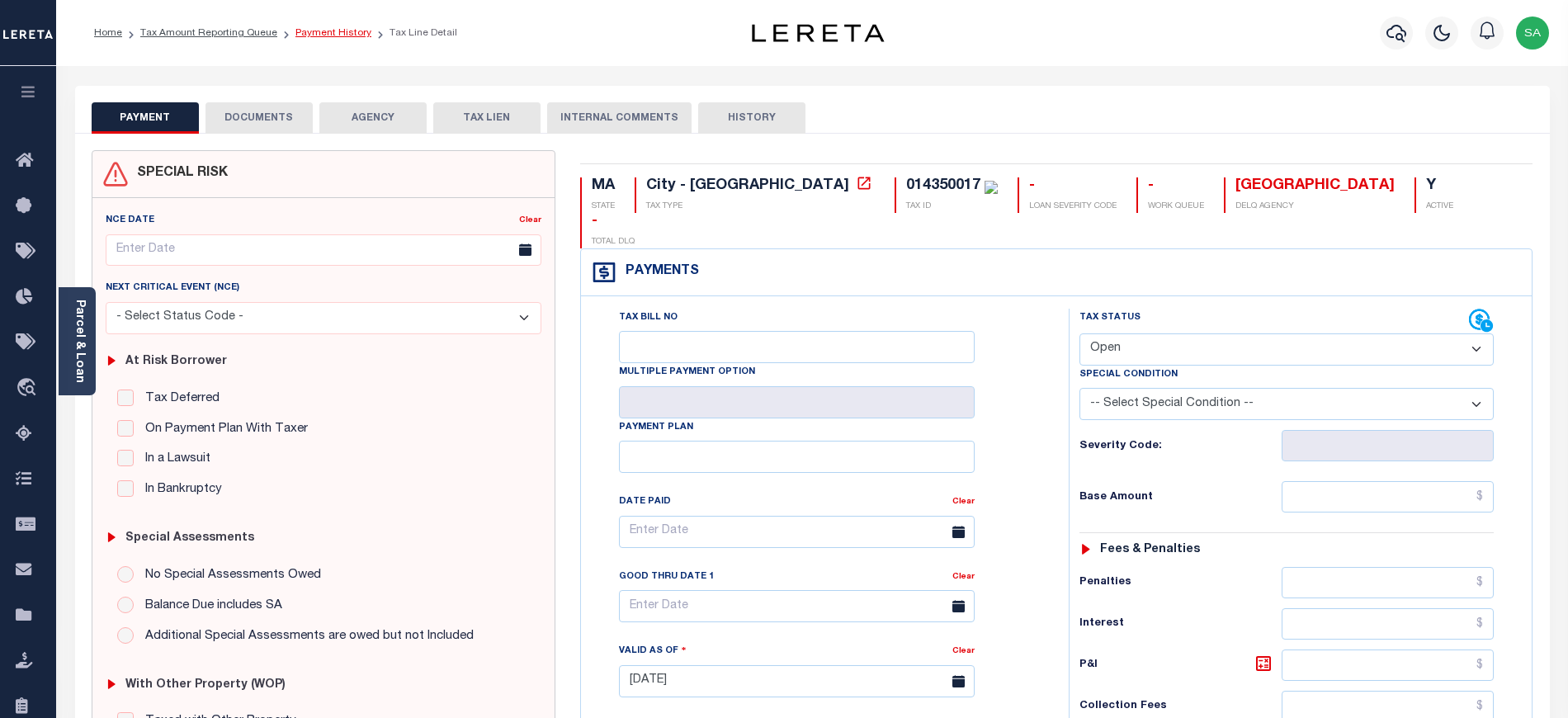
click at [319, 30] on link "Payment History" at bounding box center [334, 33] width 76 height 10
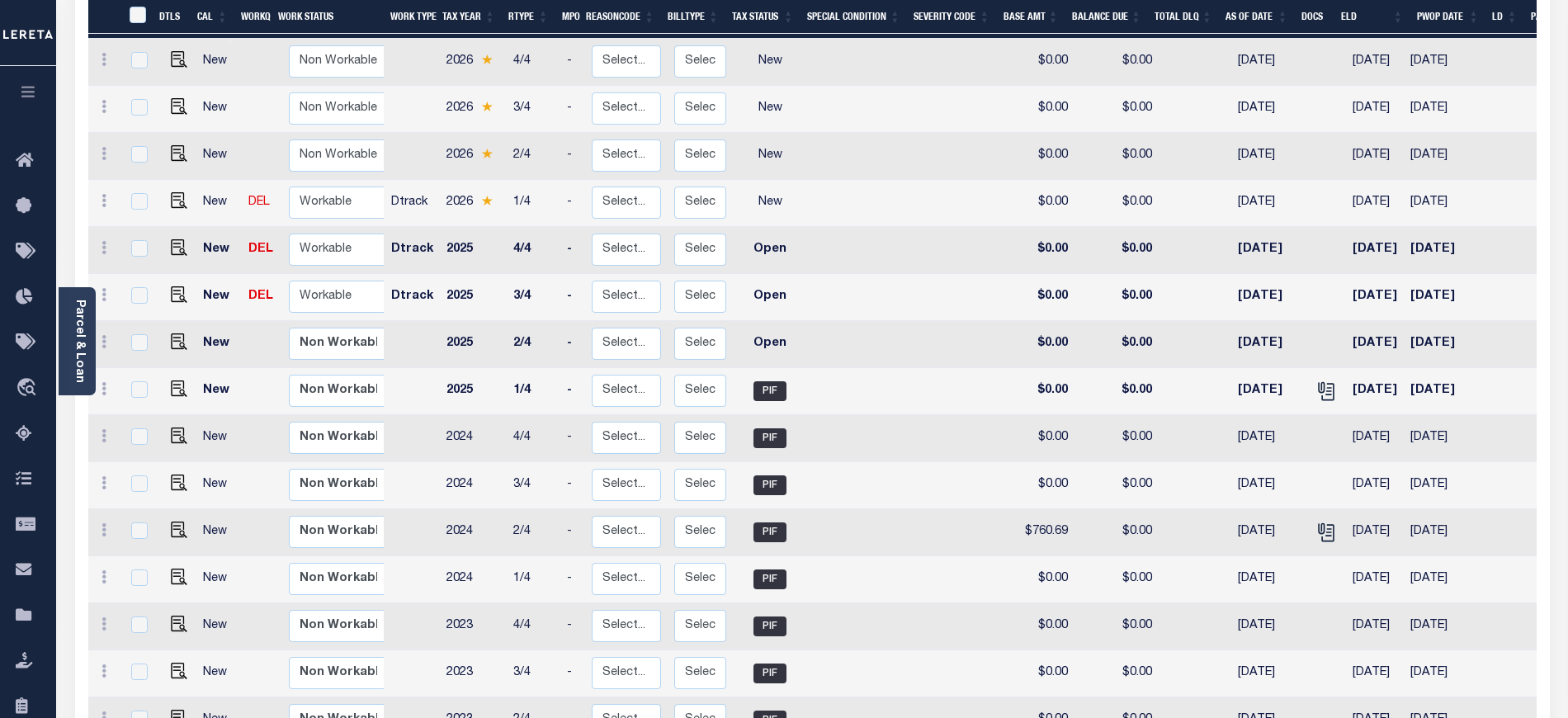
scroll to position [195, 0]
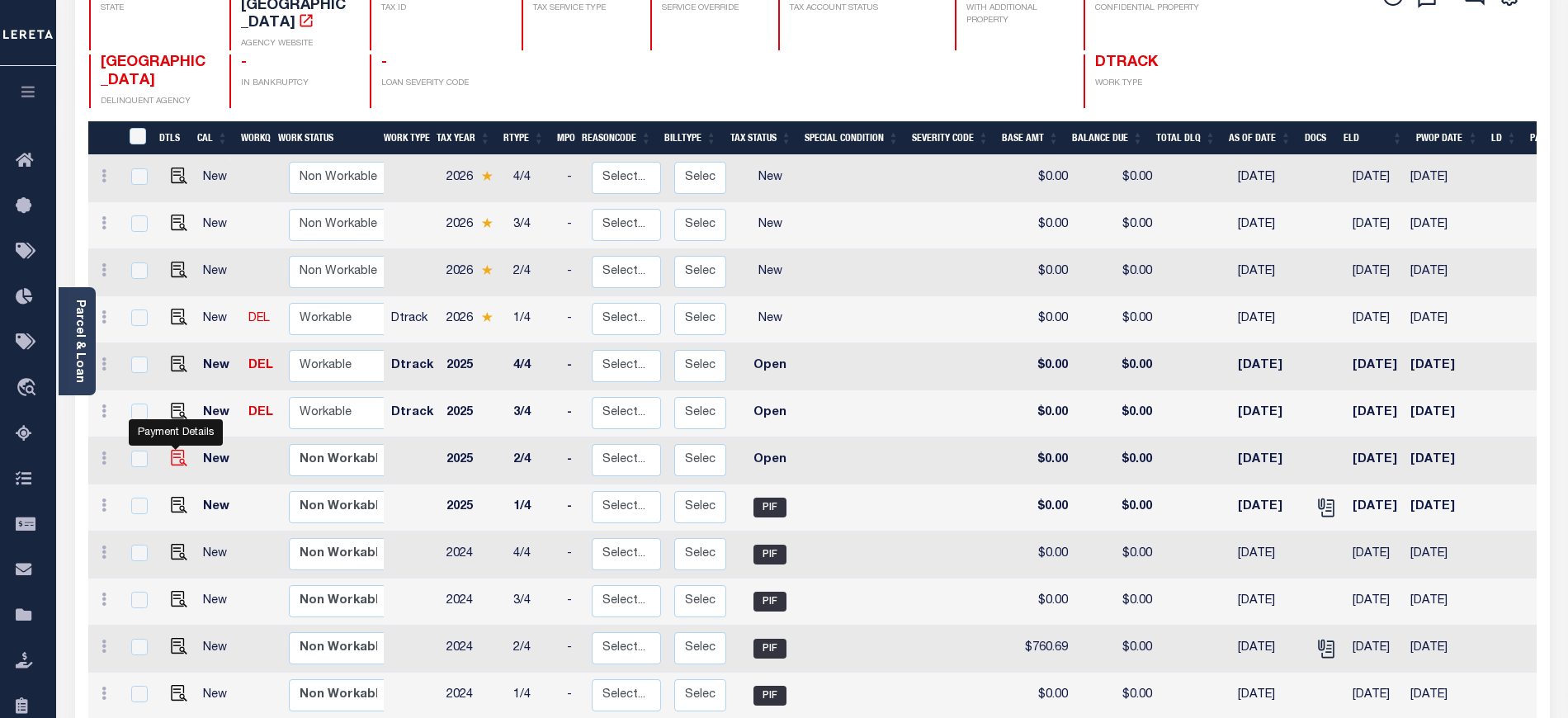
click at [171, 450] on img "" at bounding box center [179, 458] width 17 height 17
checkbox input "true"
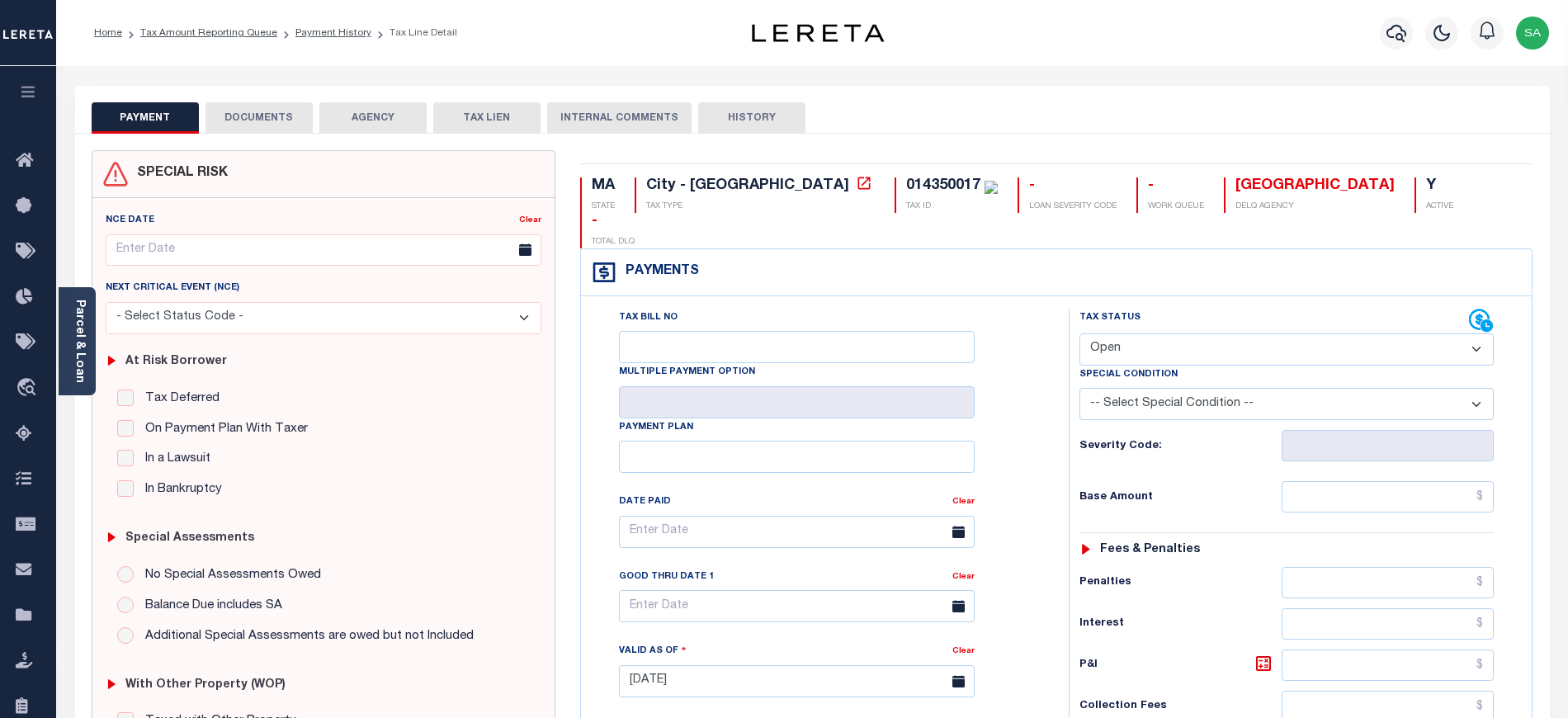
click at [1157, 334] on select "- Select Status Code - Open Due/Unpaid Paid Incomplete No Tax Due Internal Refu…" at bounding box center [1286, 350] width 414 height 32
select select "PYD"
click at [1079, 334] on select "- Select Status Code - Open Due/Unpaid Paid Incomplete No Tax Due Internal Refu…" at bounding box center [1286, 350] width 414 height 32
type input "[DATE]"
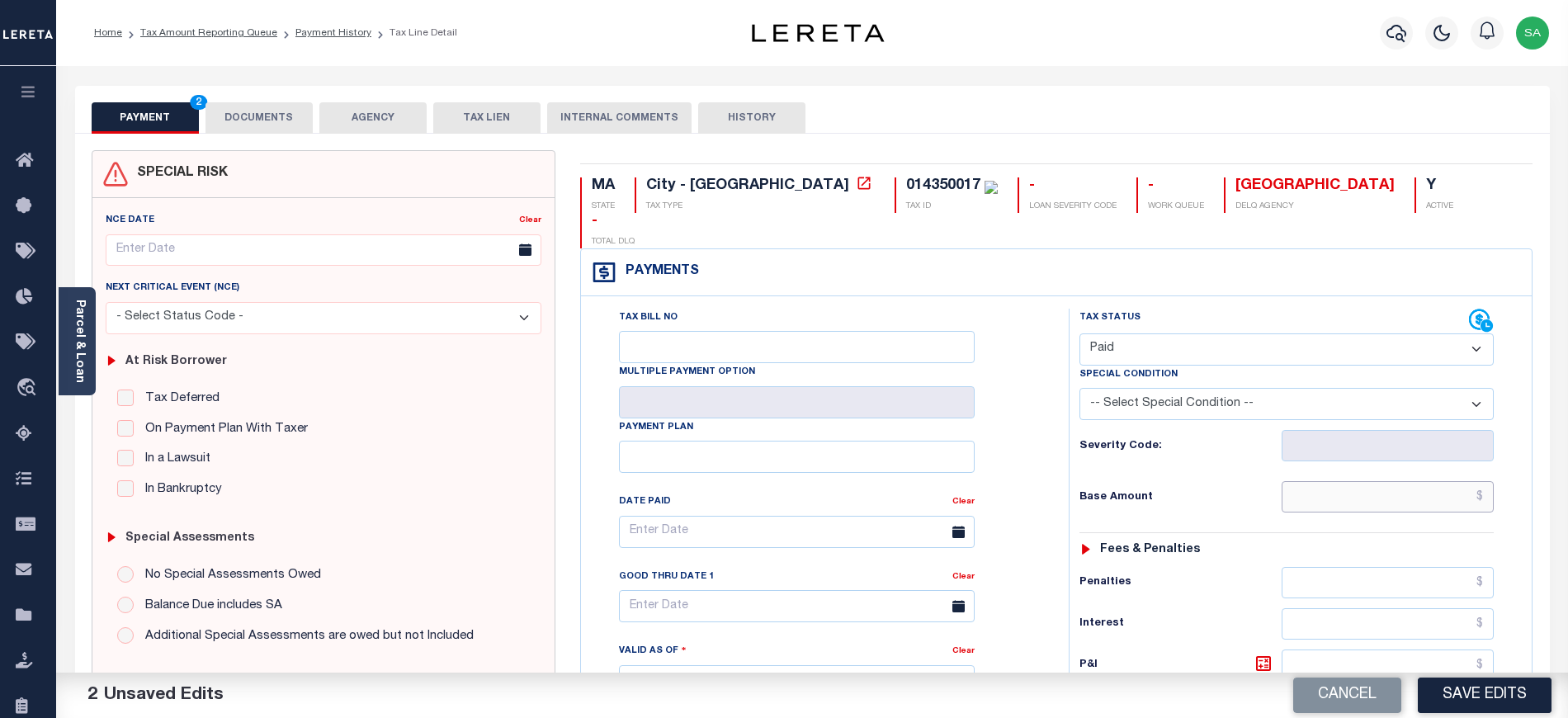
click at [1327, 481] on input "text" at bounding box center [1389, 497] width 213 height 32
type input "$0.00"
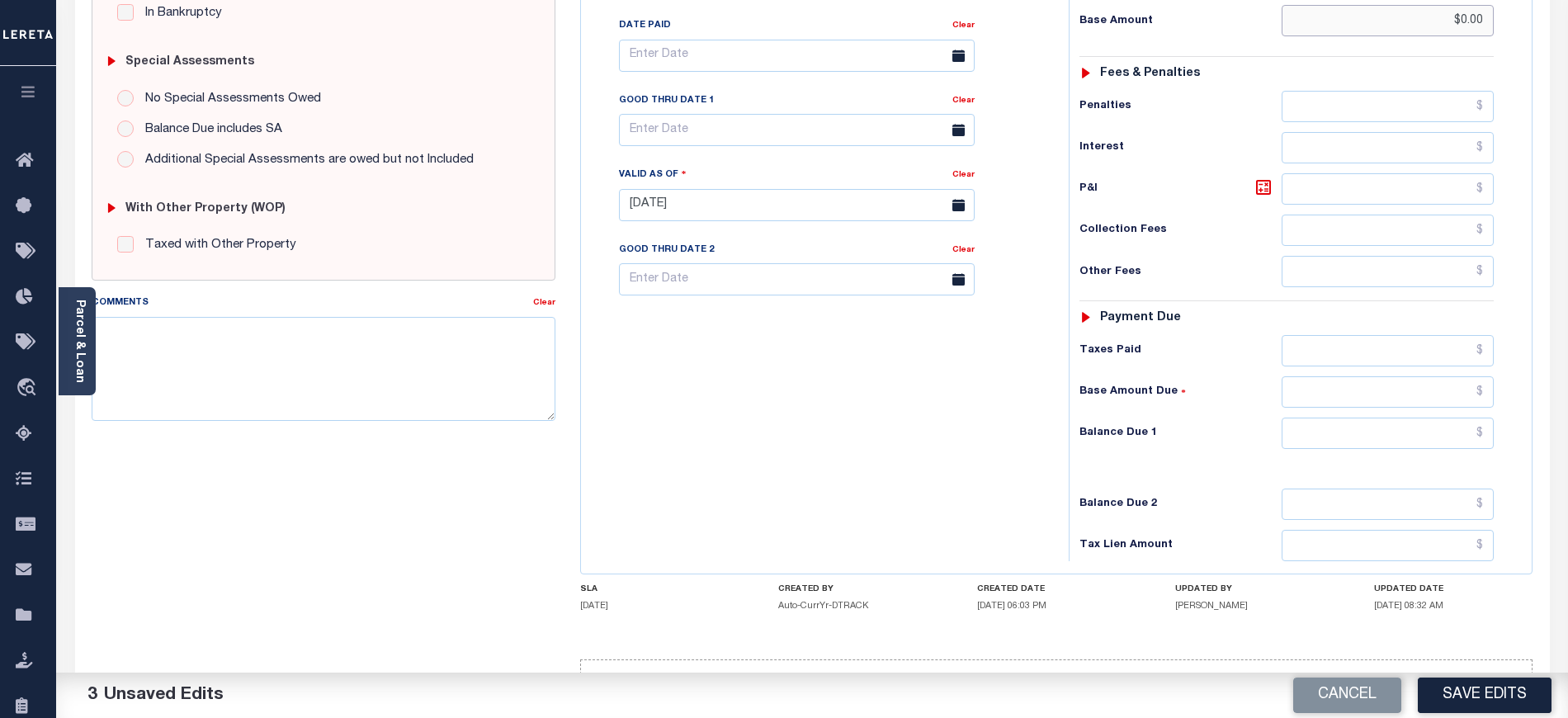
scroll to position [506, 0]
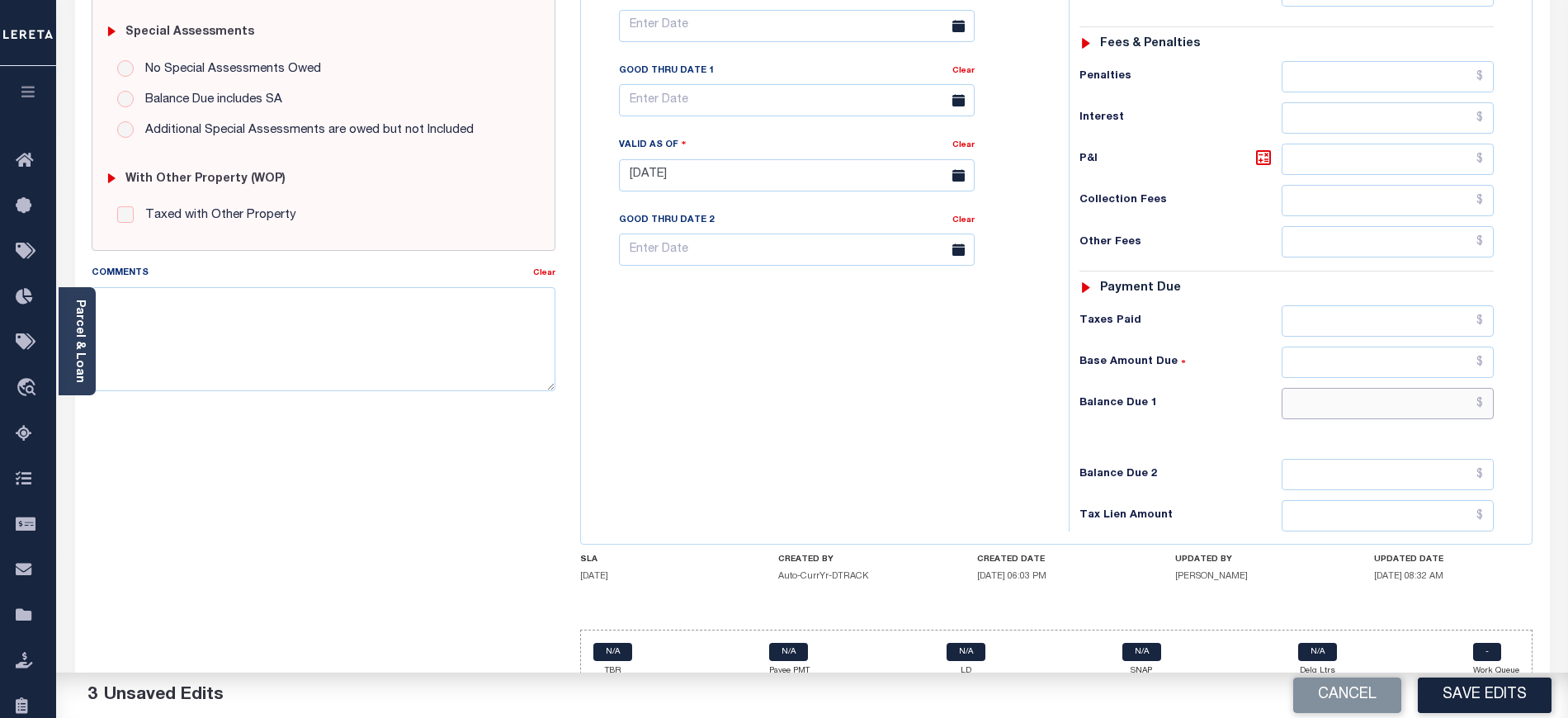
click at [1316, 388] on input "text" at bounding box center [1389, 404] width 213 height 32
type input "$0.00"
click at [562, 364] on div "Comments Clear" at bounding box center [324, 334] width 489 height 140
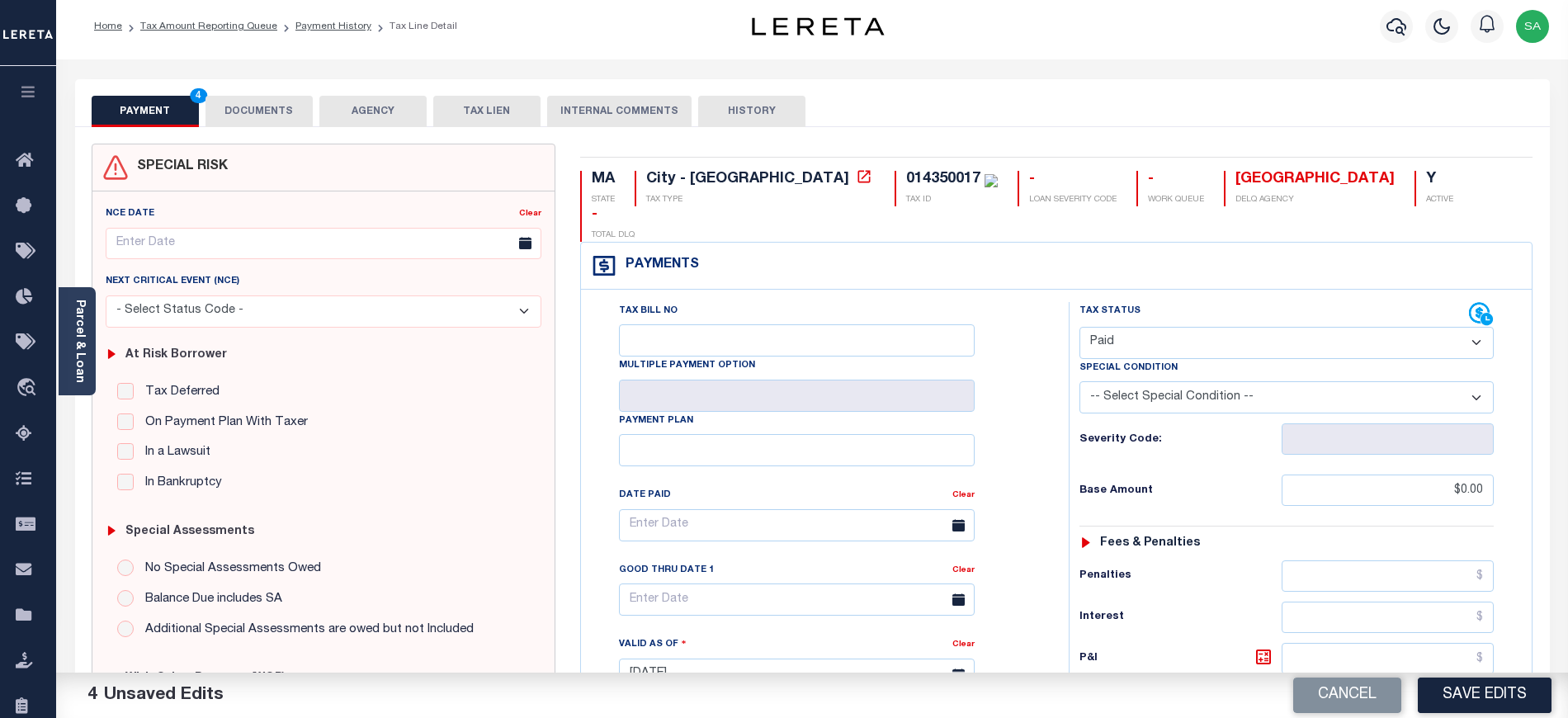
scroll to position [0, 0]
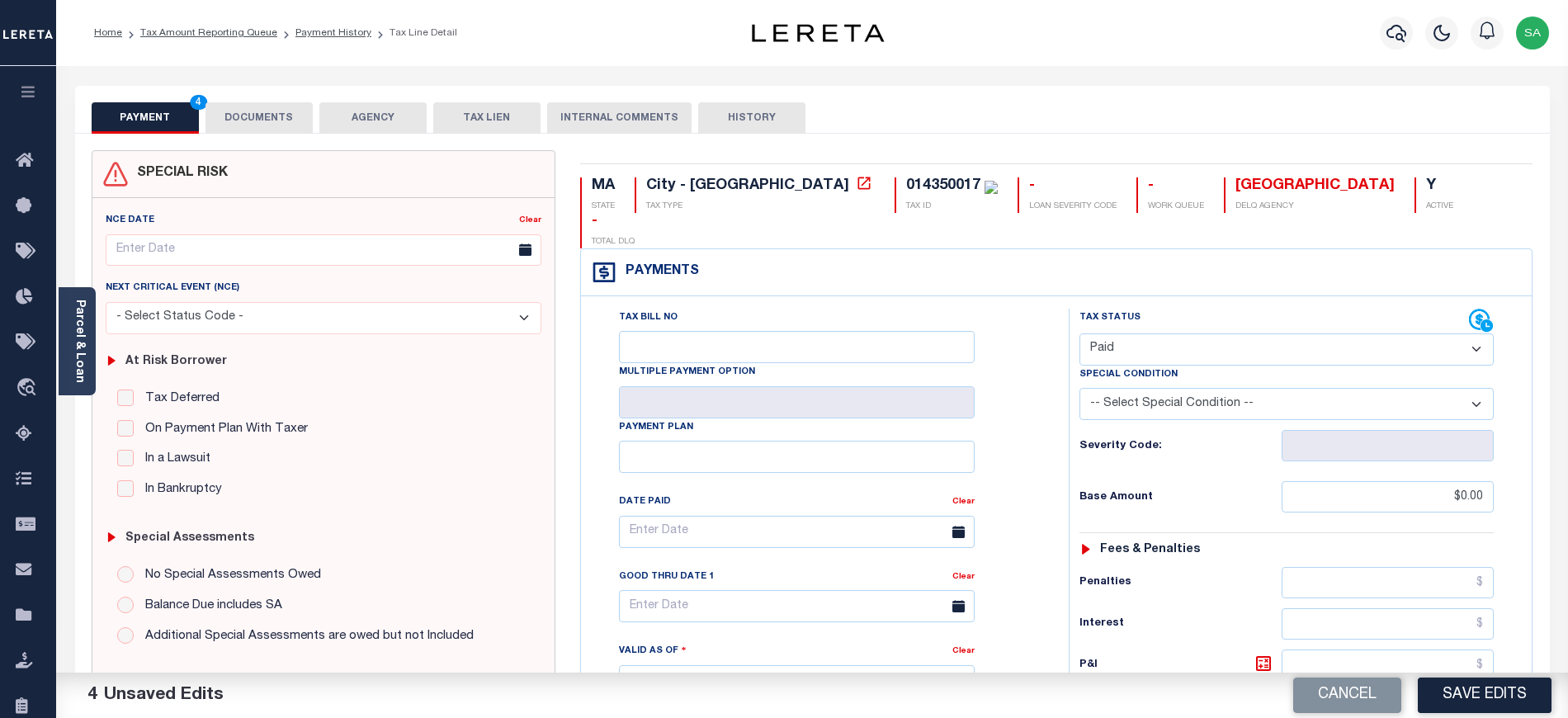
click at [285, 120] on button "DOCUMENTS" at bounding box center [259, 119] width 108 height 32
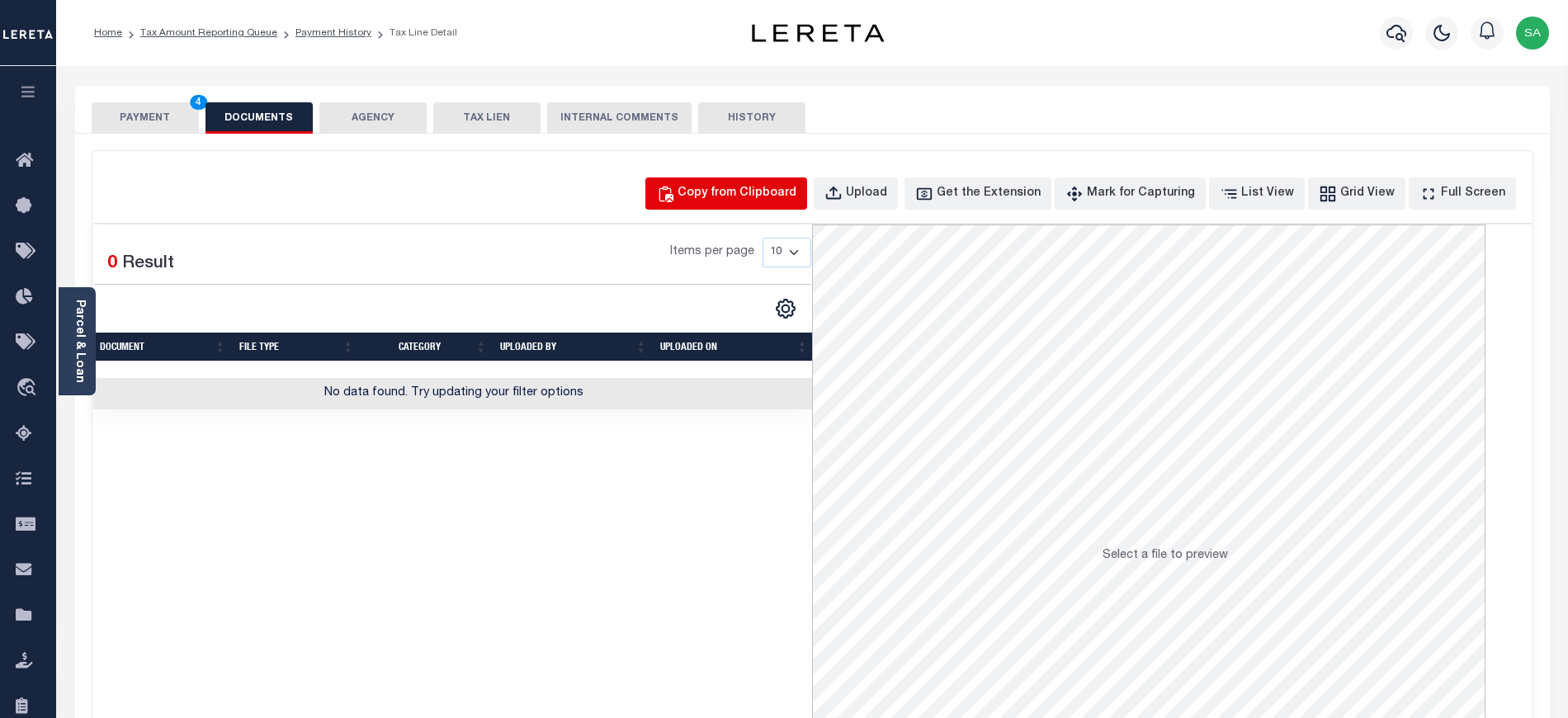
click at [761, 205] on button "Copy from Clipboard" at bounding box center [726, 193] width 161 height 32
select select "POP"
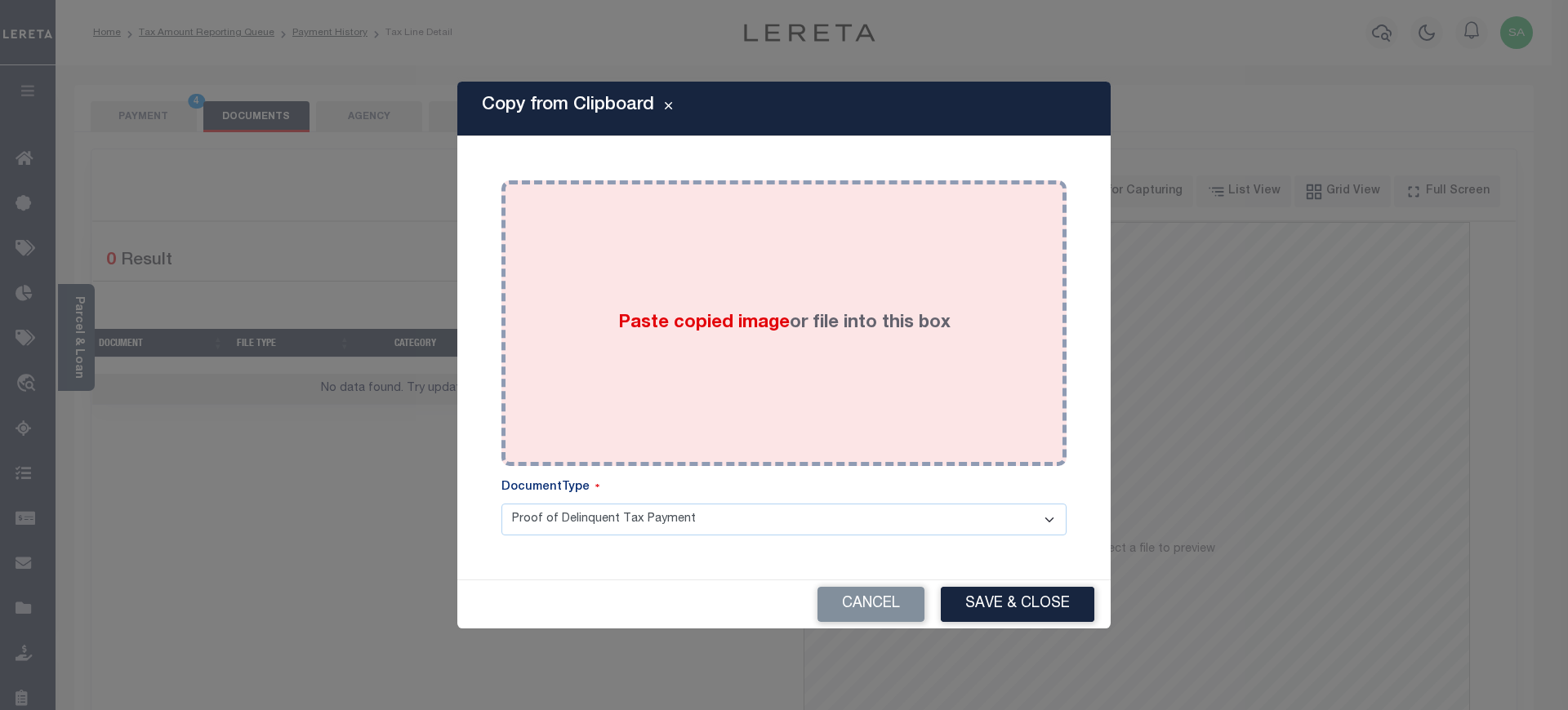
click at [840, 369] on div "Paste copied image or file into this box" at bounding box center [783, 323] width 541 height 261
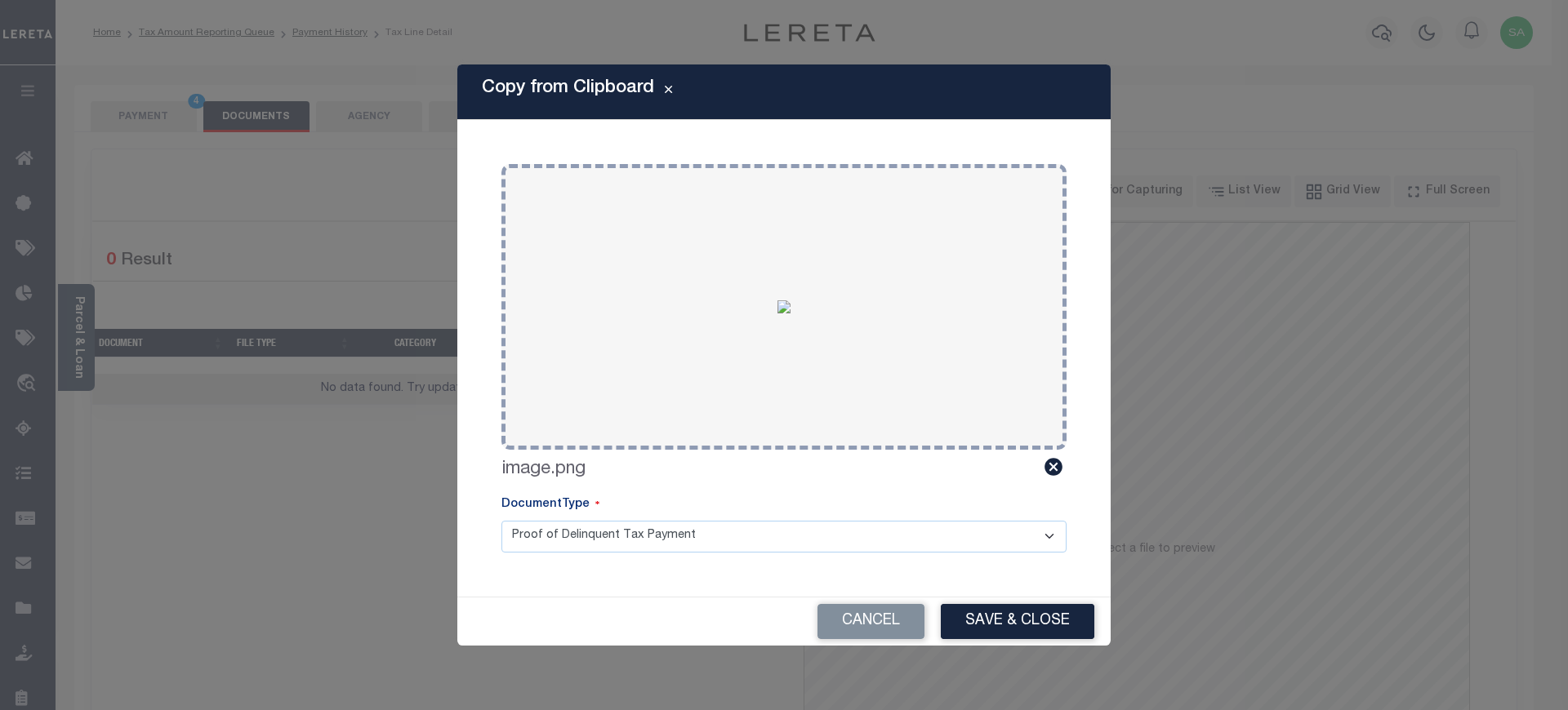
click at [1039, 603] on div "Cancel Save & Close" at bounding box center [783, 621] width 653 height 48
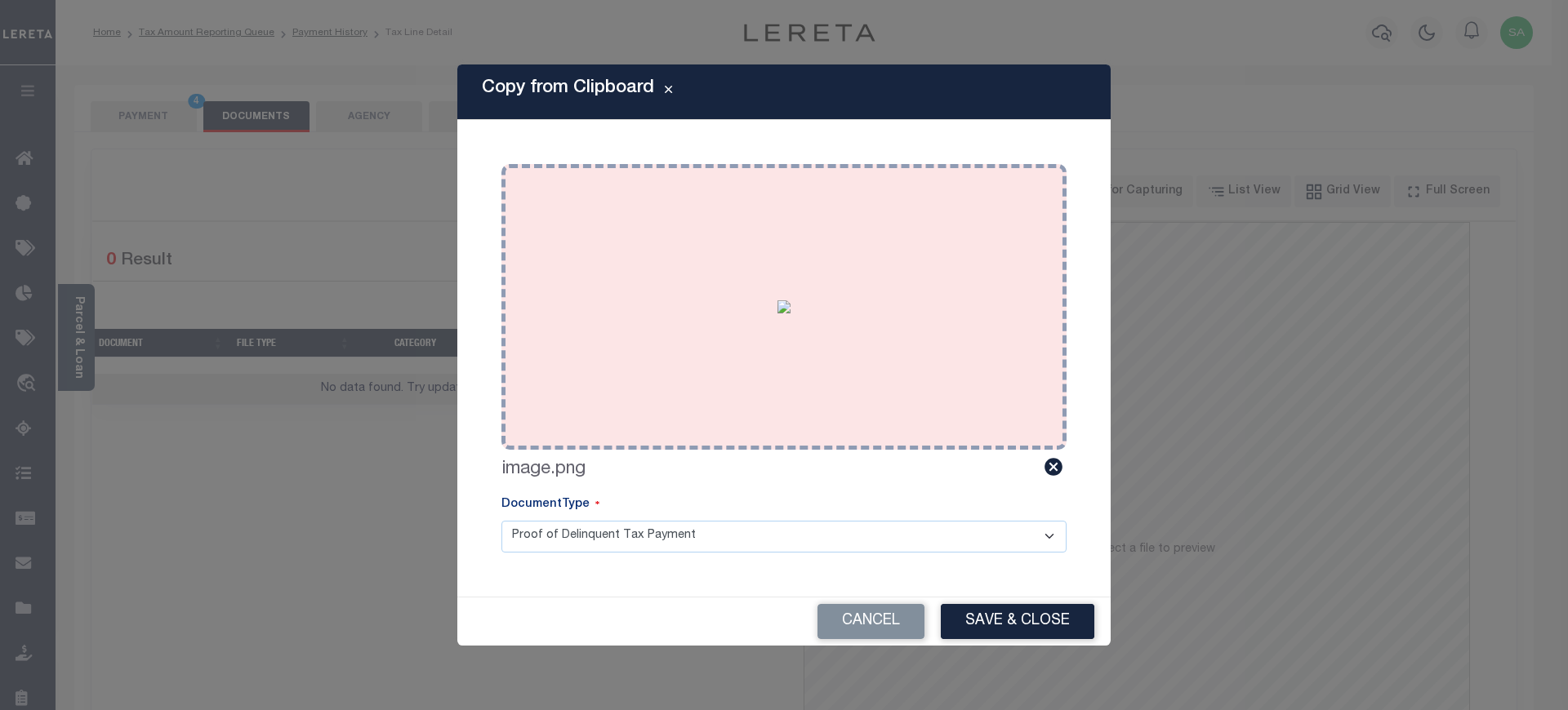
click at [996, 613] on button "Save & Close" at bounding box center [1017, 622] width 154 height 35
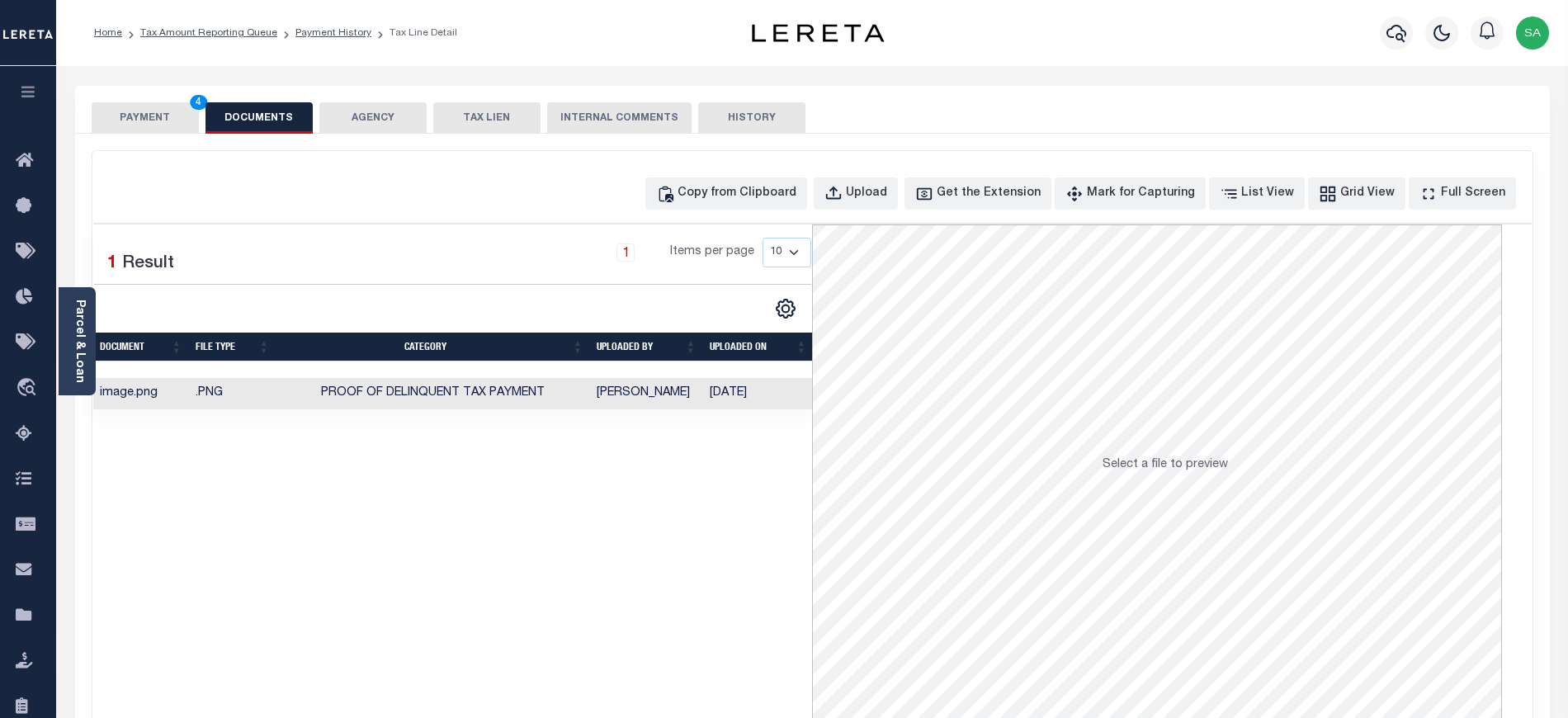
click at [165, 123] on button "PAYMENT 4" at bounding box center [145, 119] width 108 height 32
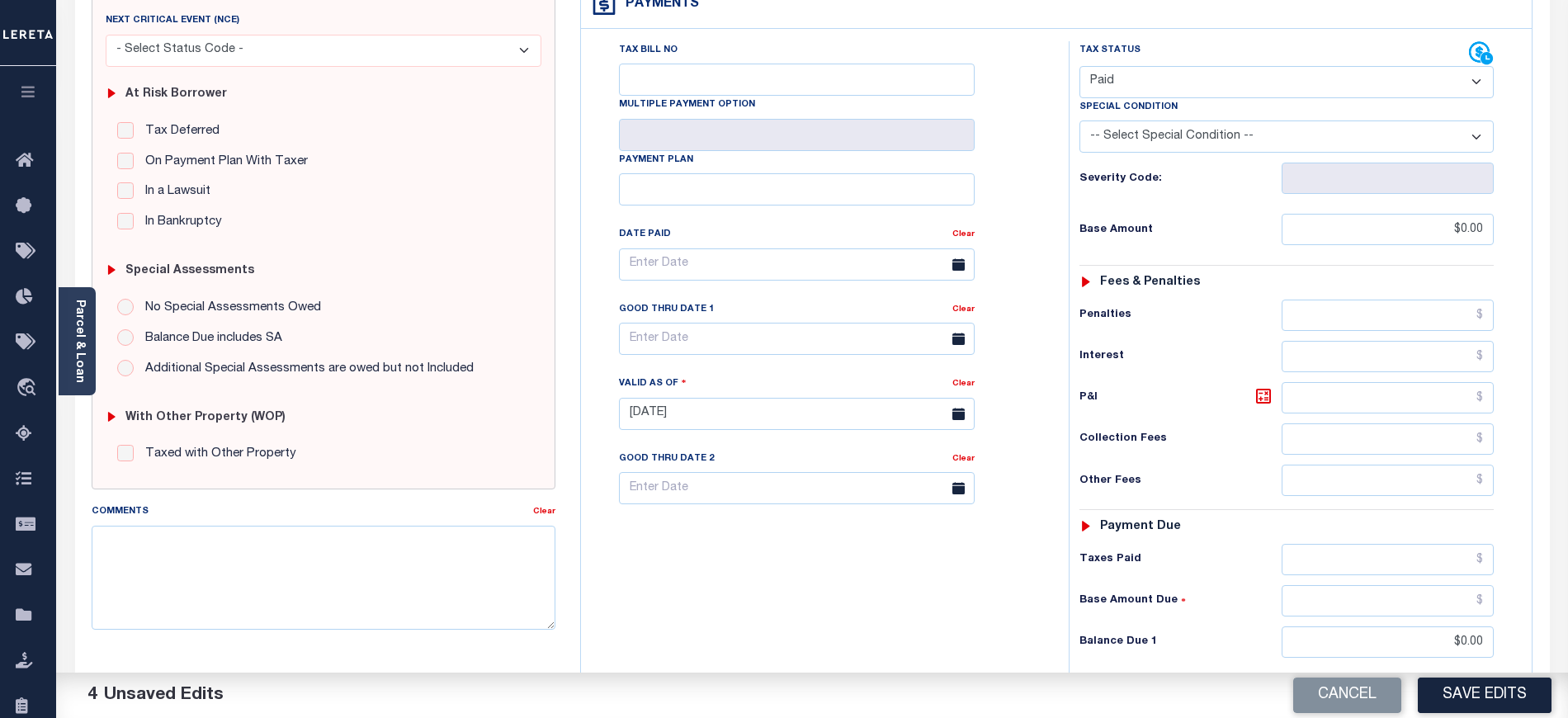
scroll to position [440, 0]
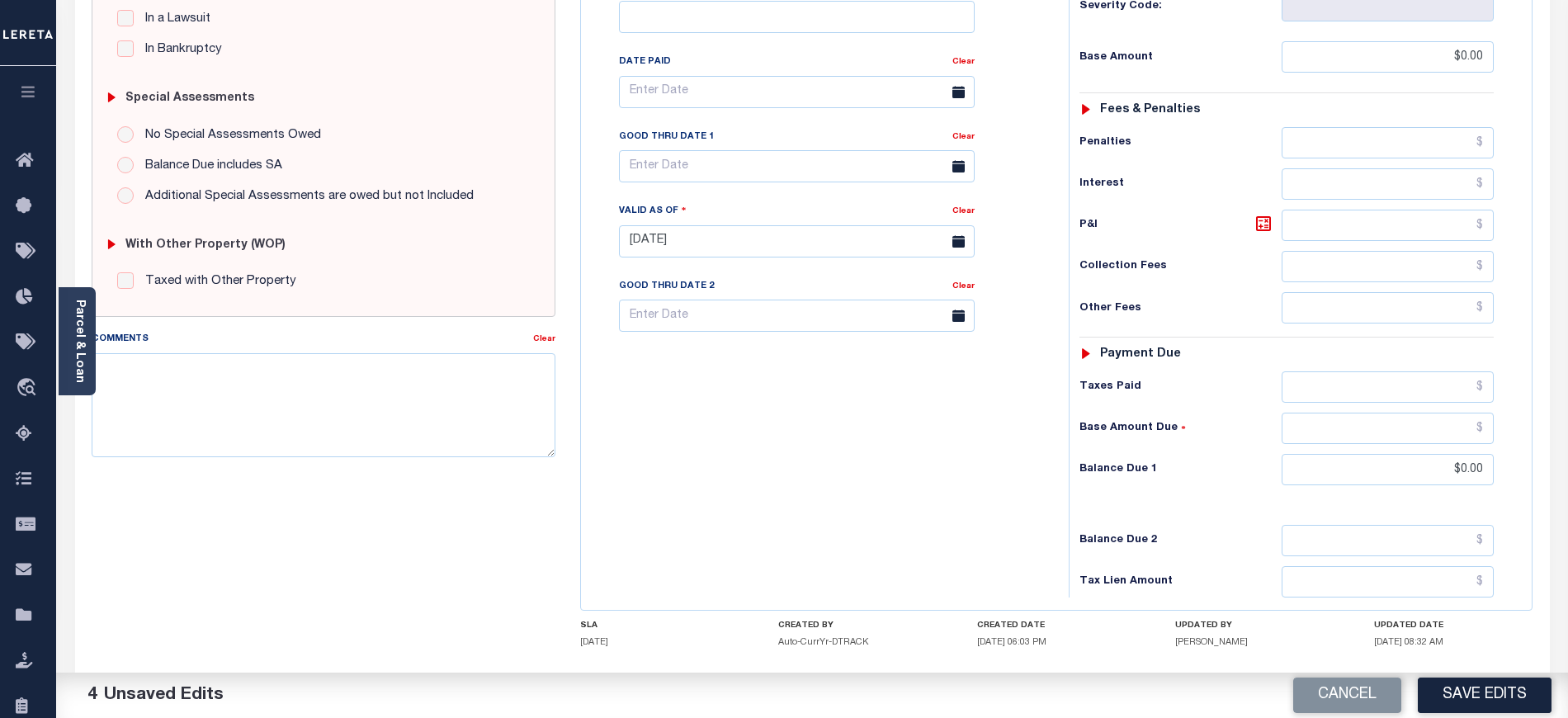
click at [1479, 691] on button "Save Edits" at bounding box center [1484, 696] width 133 height 36
checkbox input "false"
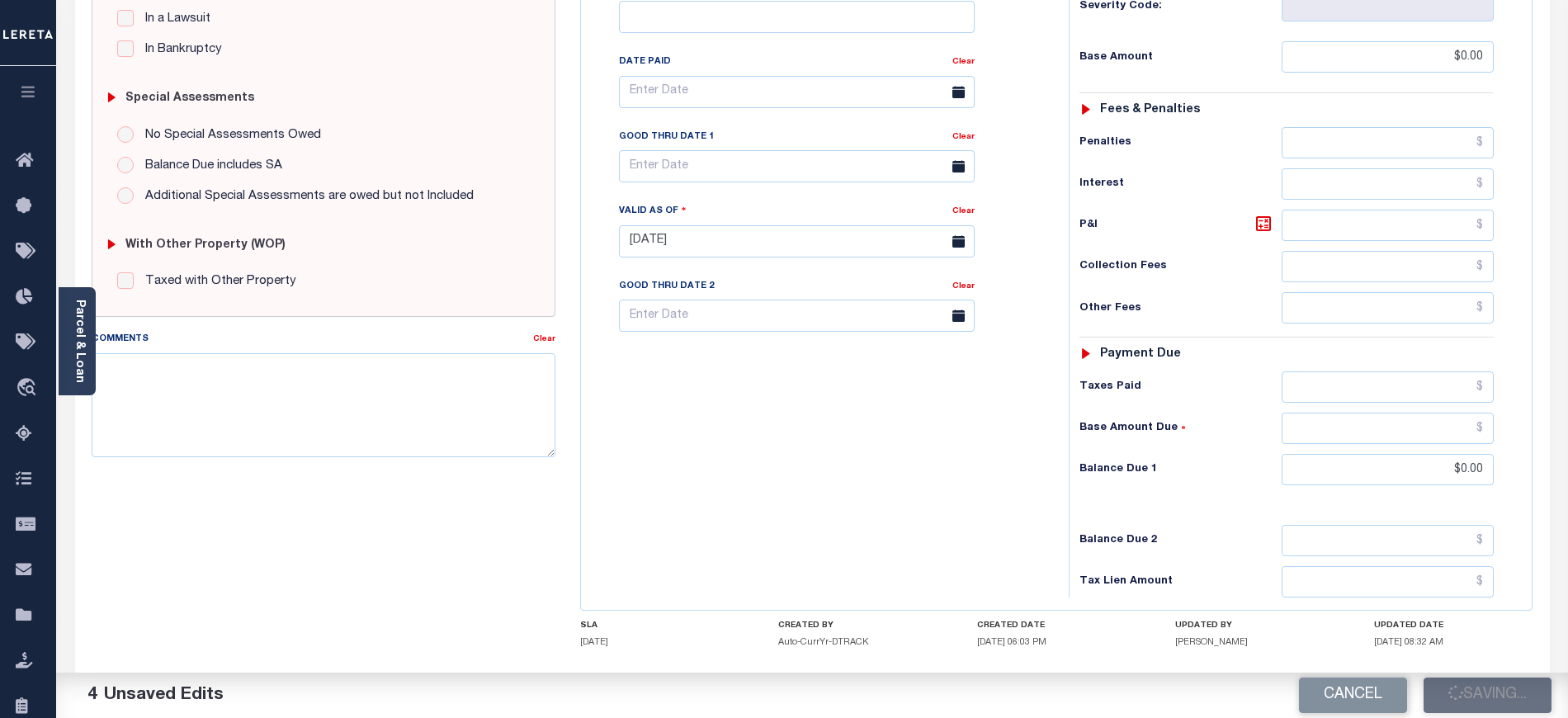
type input "$0"
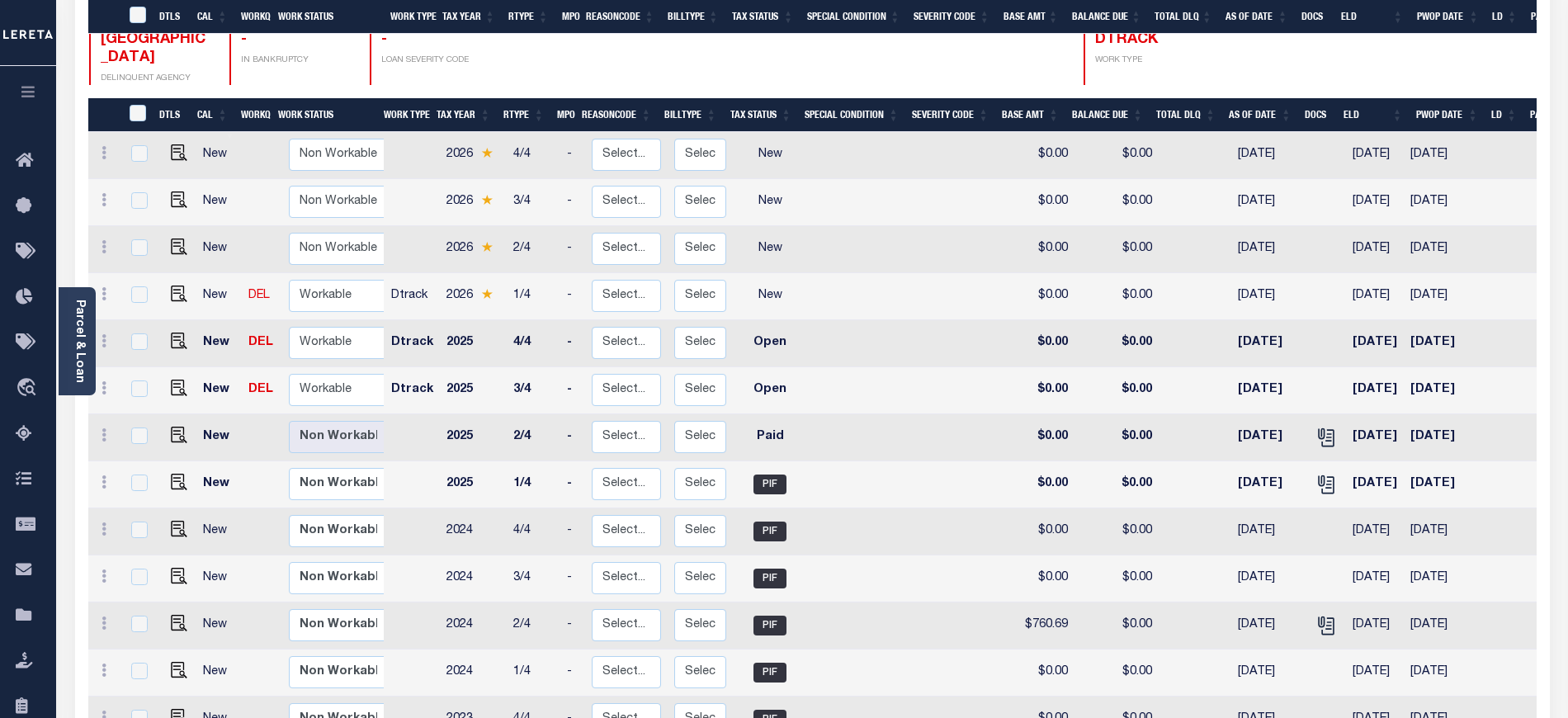
scroll to position [331, 0]
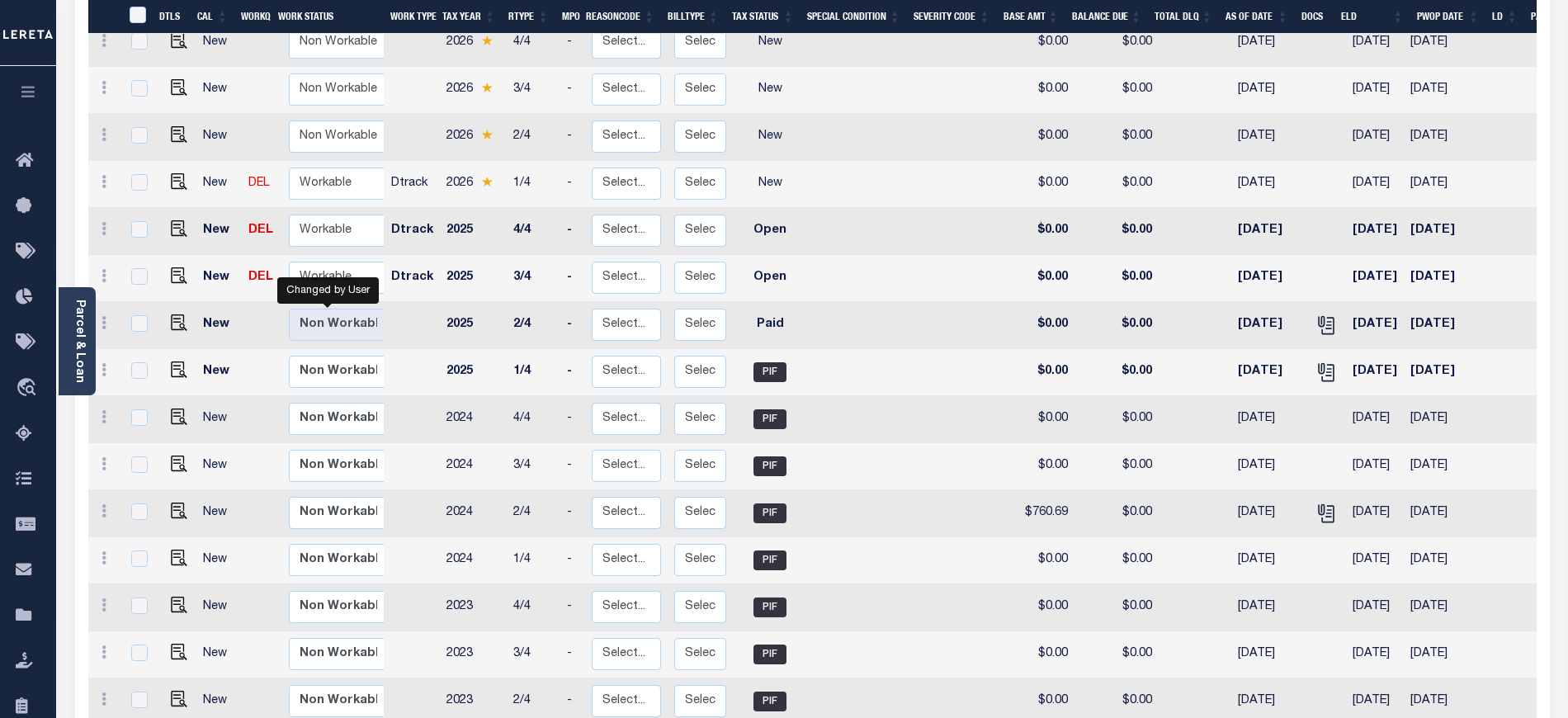
click at [305, 278] on div "Changed by User" at bounding box center [329, 291] width 102 height 27
click at [327, 262] on select "Non Workable Workable" at bounding box center [337, 278] width 99 height 32
checkbox input "true"
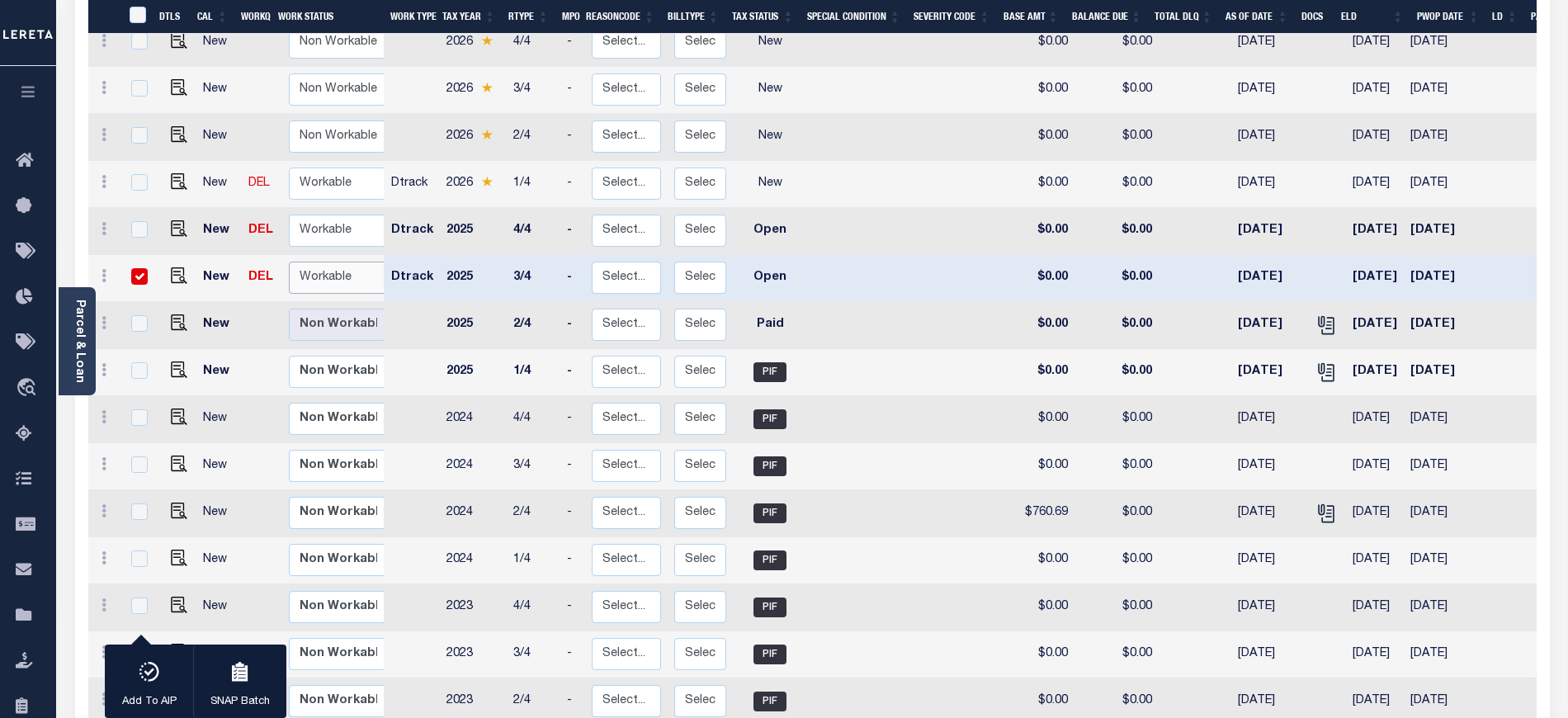
select select "true"
click at [289, 262] on select "Non Workable Workable" at bounding box center [337, 278] width 99 height 32
checkbox input "false"
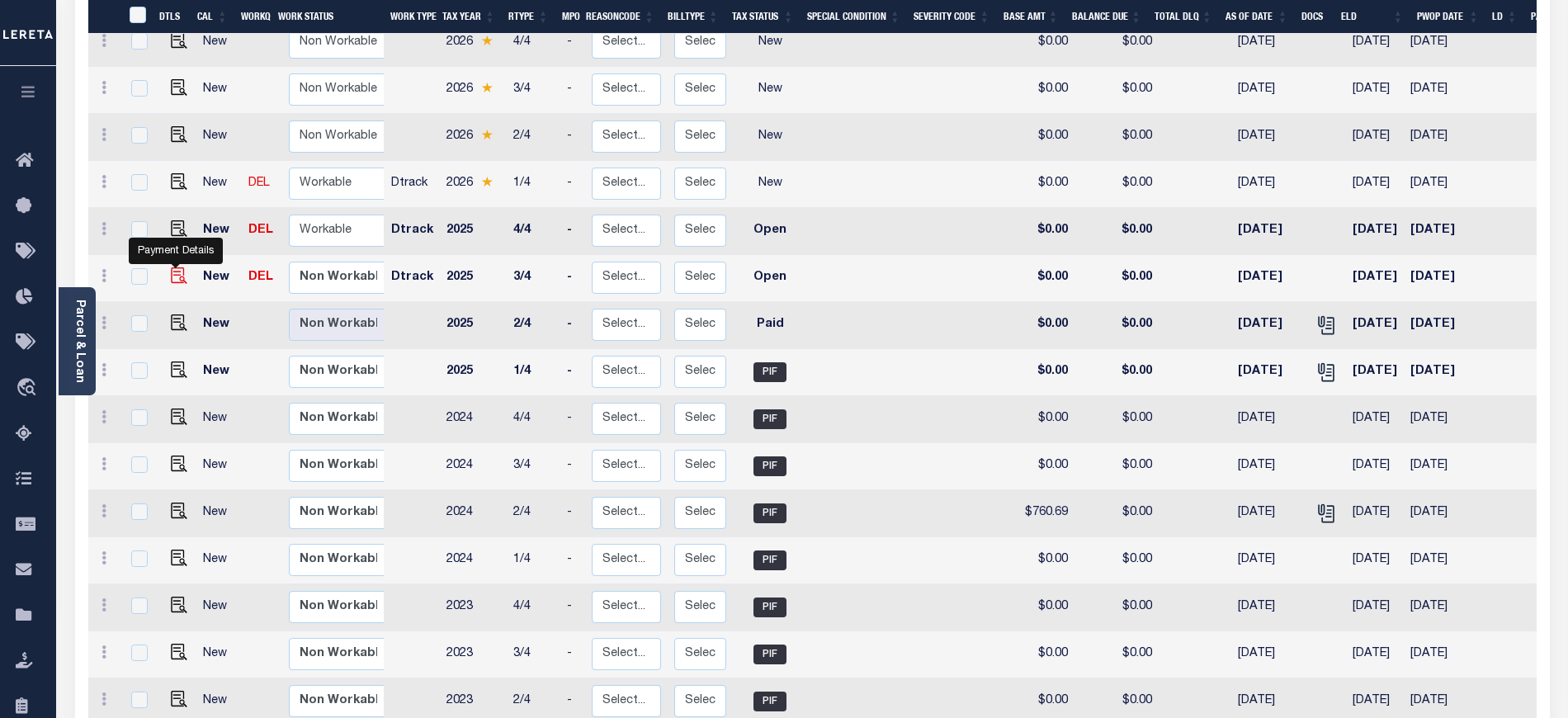
click at [171, 268] on img "" at bounding box center [179, 276] width 17 height 17
checkbox input "true"
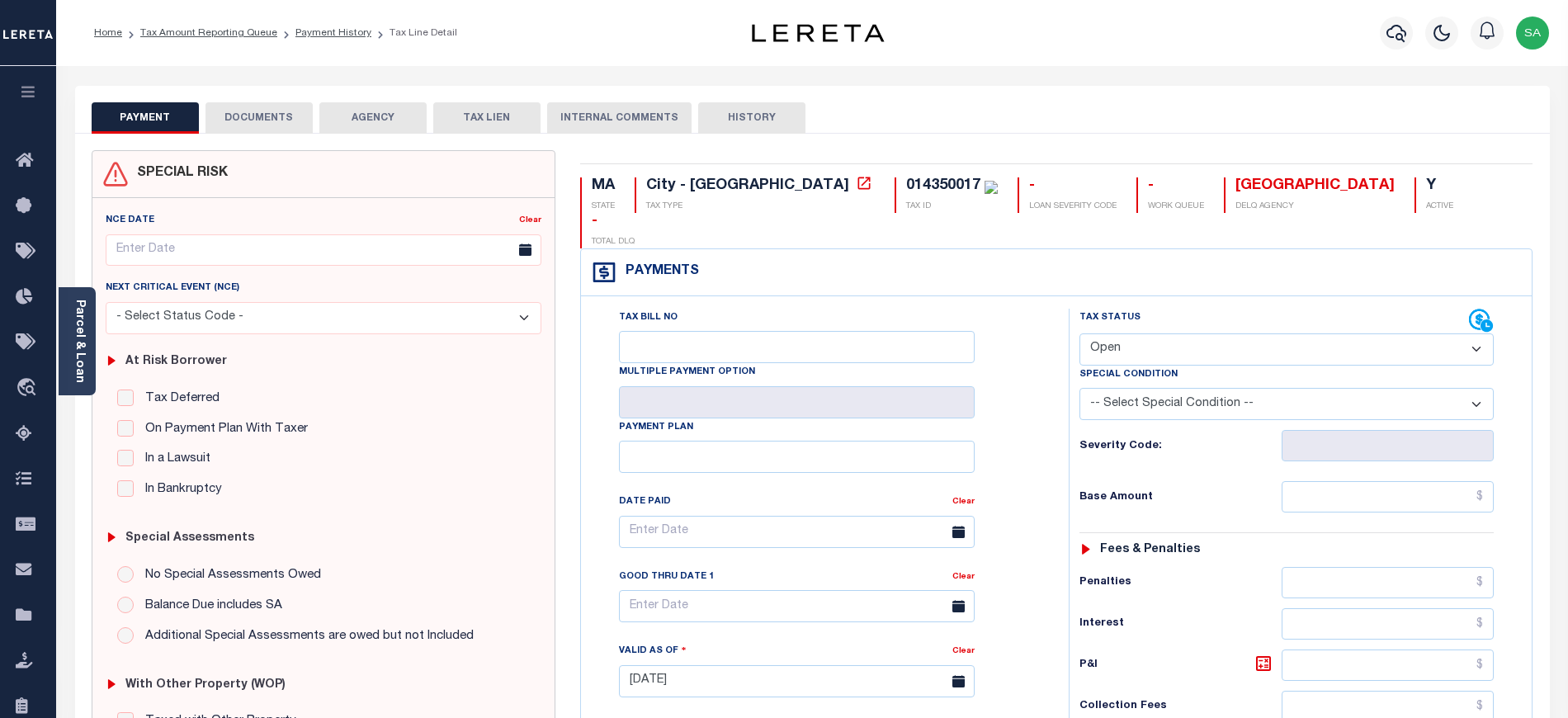
click at [1118, 334] on select "- Select Status Code - Open Due/Unpaid Paid Incomplete No Tax Due Internal Refu…" at bounding box center [1286, 350] width 414 height 32
select select "PYD"
click at [1079, 334] on select "- Select Status Code - Open Due/Unpaid Paid Incomplete No Tax Due Internal Refu…" at bounding box center [1286, 350] width 414 height 32
type input "[DATE]"
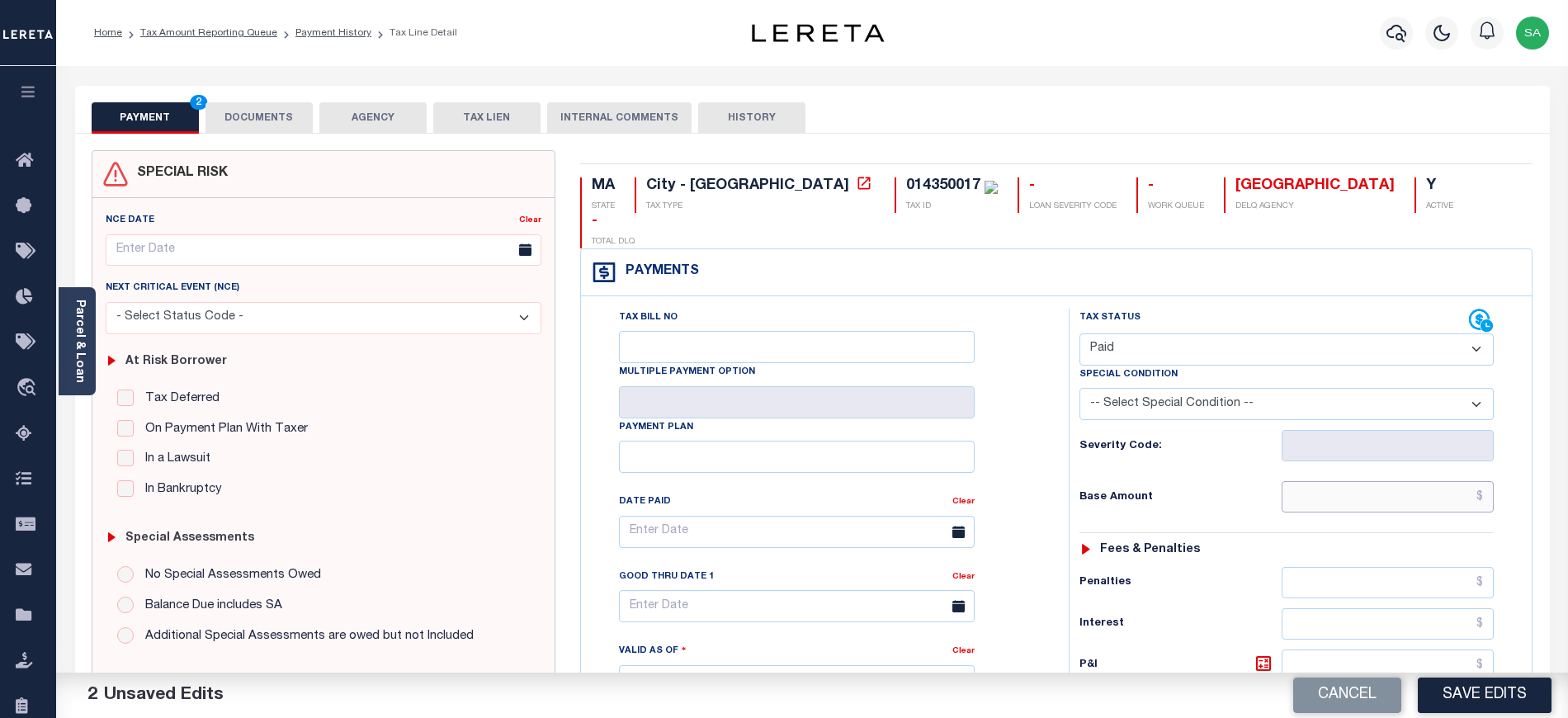
click at [1349, 481] on input "text" at bounding box center [1389, 497] width 213 height 32
type input "$0.00"
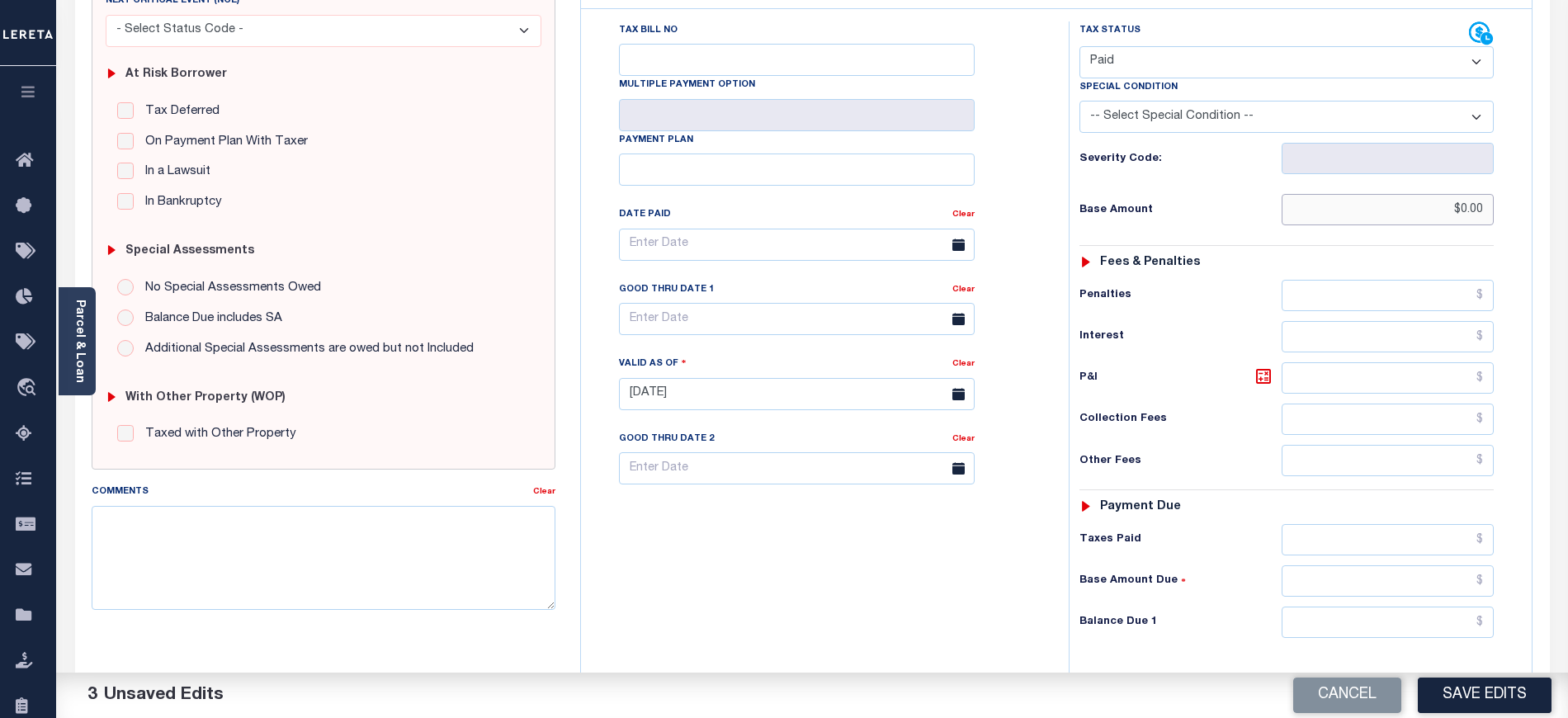
scroll to position [331, 0]
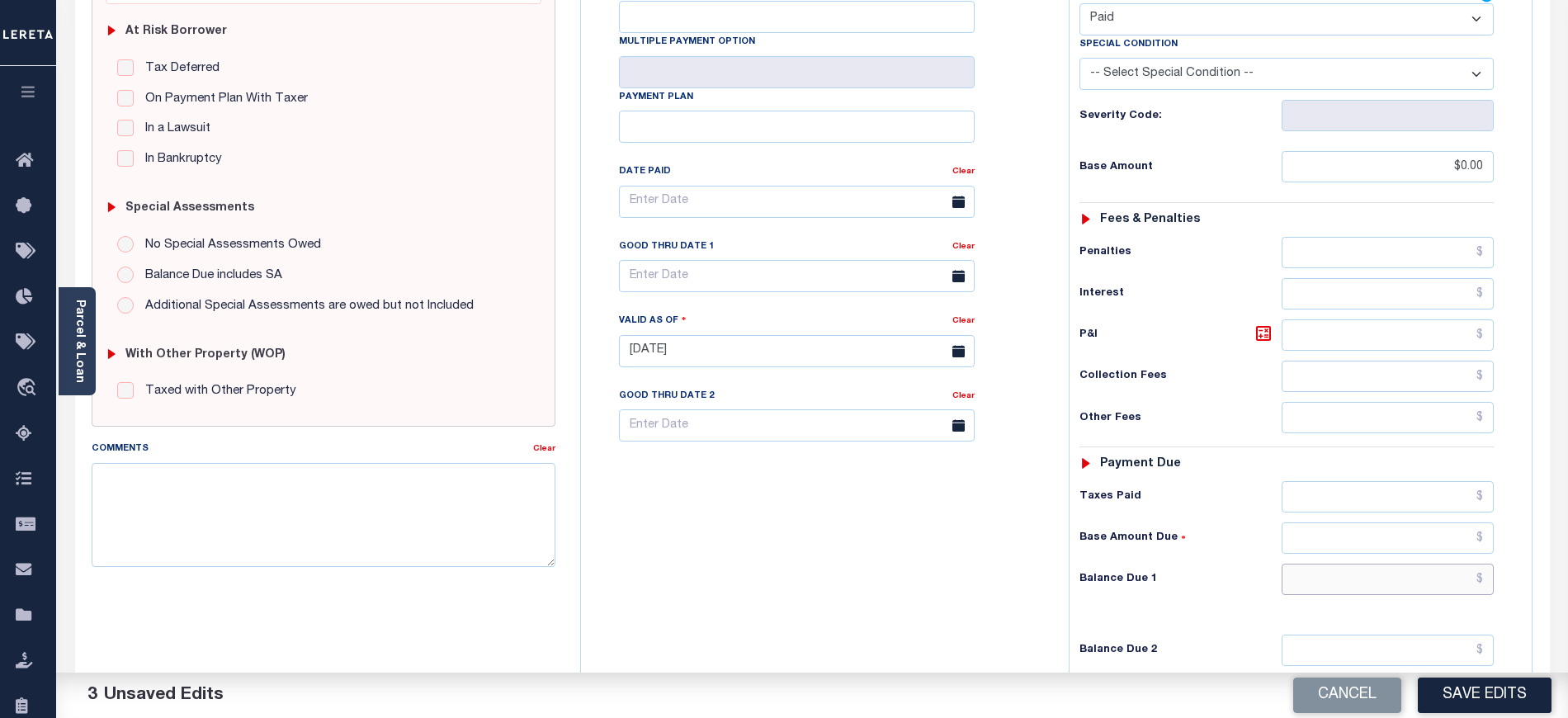
click at [1335, 564] on input "text" at bounding box center [1389, 580] width 213 height 32
type input "$0.00"
click at [754, 573] on div "Tax Bill No Multiple Payment Option Payment Plan Clear" at bounding box center [820, 343] width 471 height 729
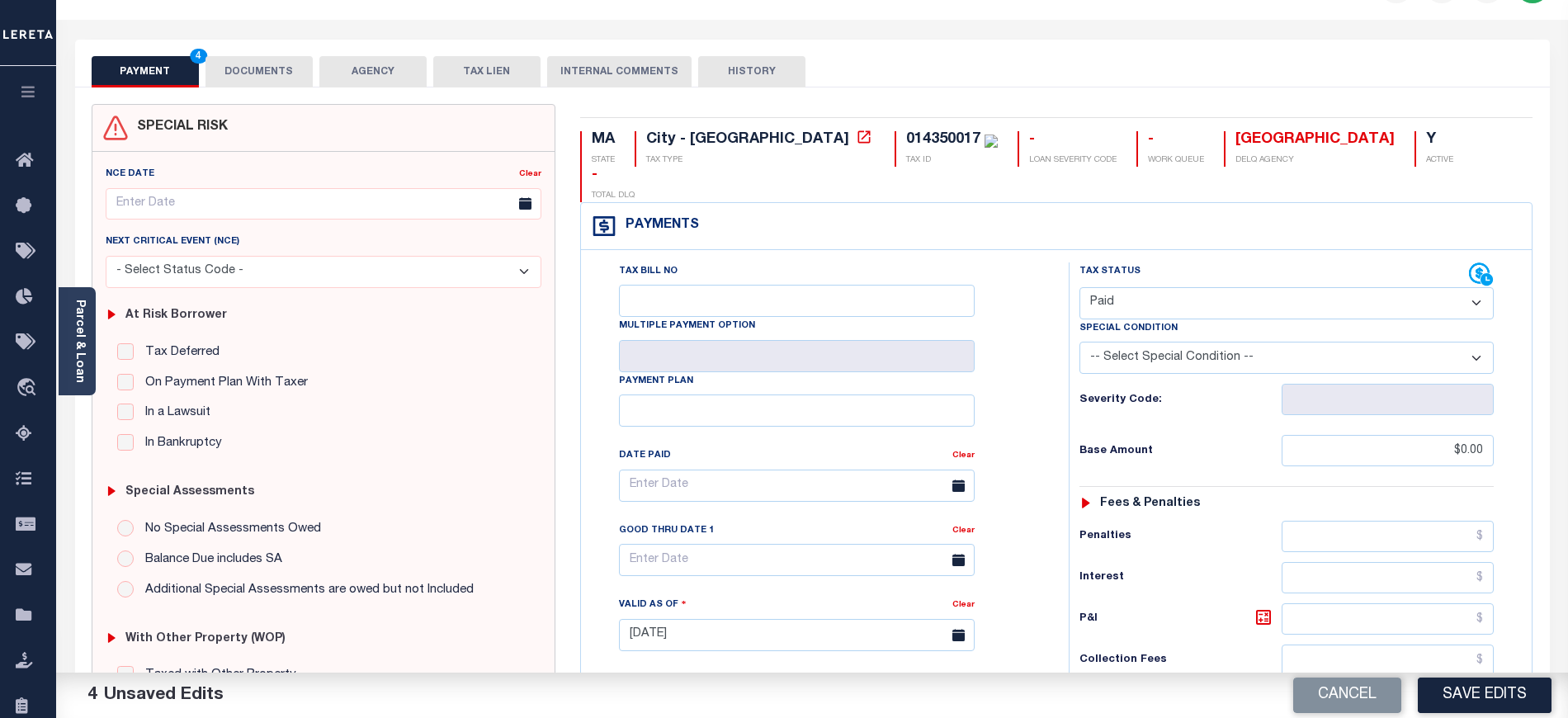
scroll to position [0, 0]
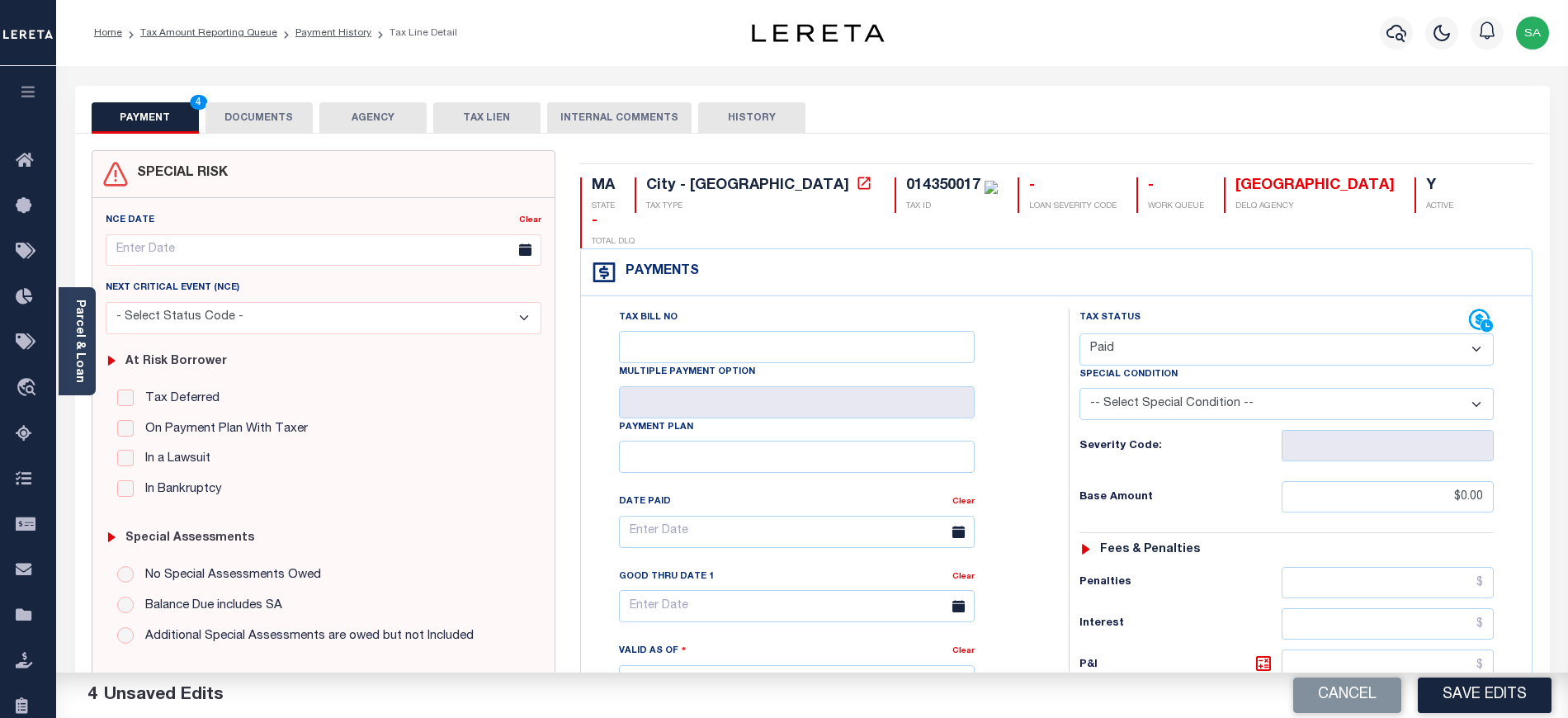
click at [302, 133] on div "SPECIAL RISK NCE Date Clear" at bounding box center [812, 678] width 1475 height 1089
click at [239, 125] on button "DOCUMENTS" at bounding box center [259, 119] width 108 height 32
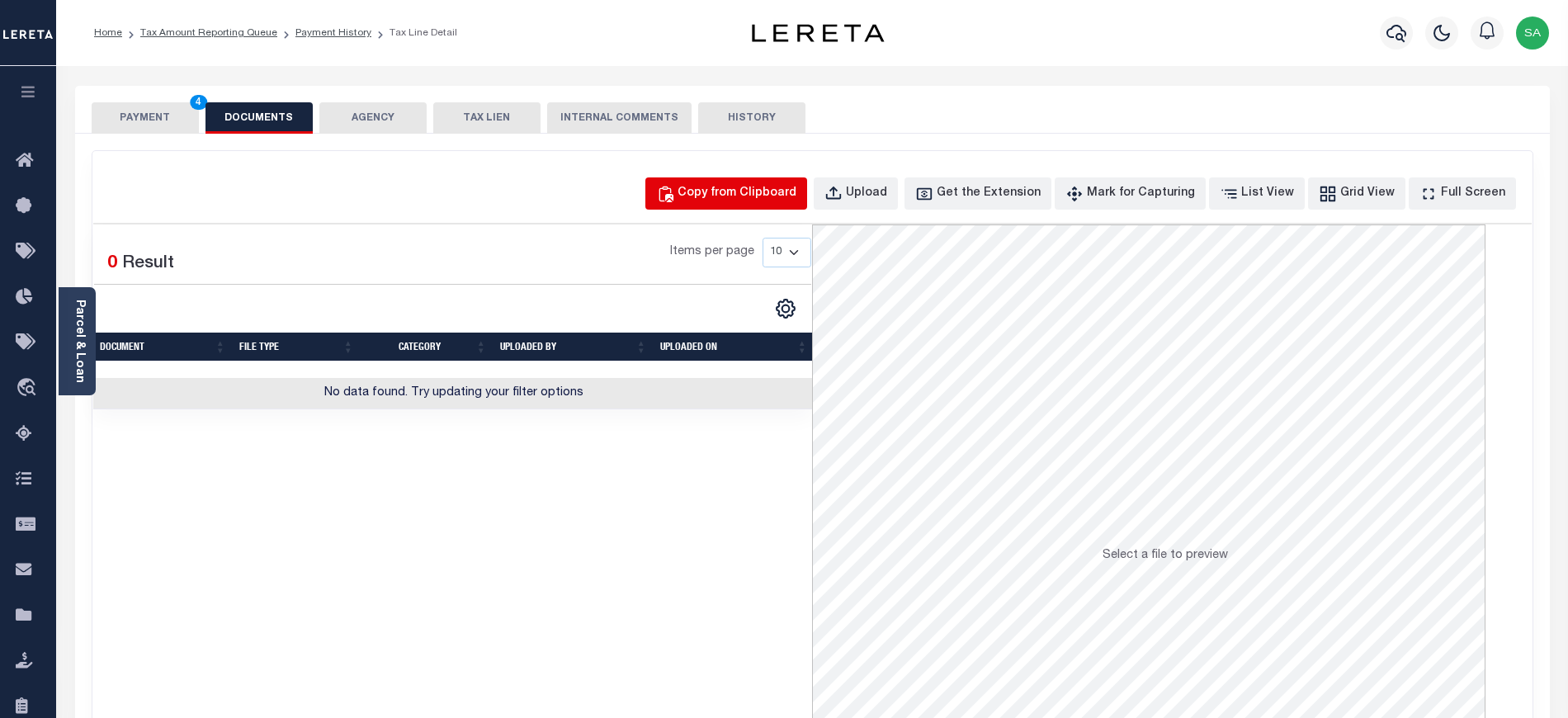
click at [745, 202] on div "Copy from Clipboard" at bounding box center [737, 194] width 118 height 18
select select "POP"
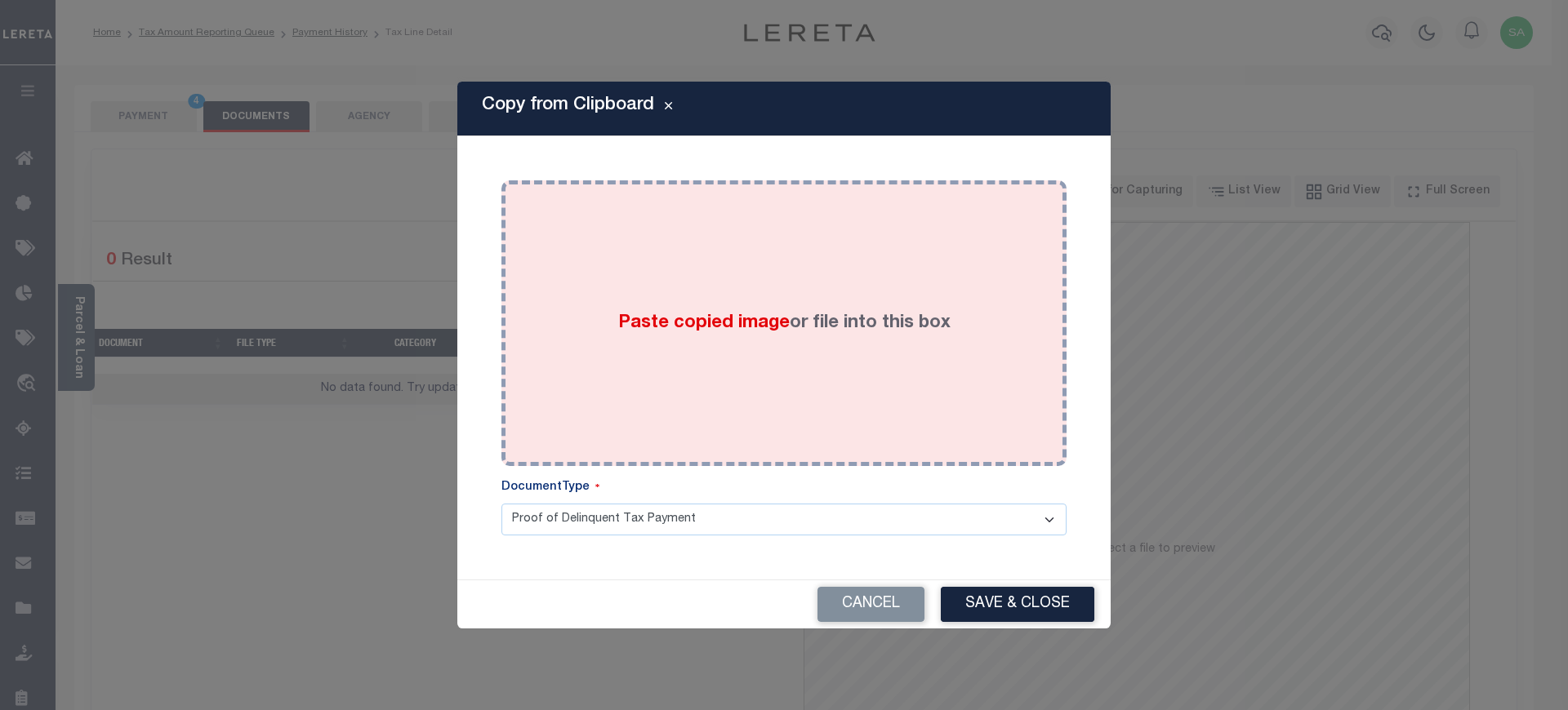
click at [747, 193] on div "Paste copied image or file into this box" at bounding box center [783, 323] width 541 height 261
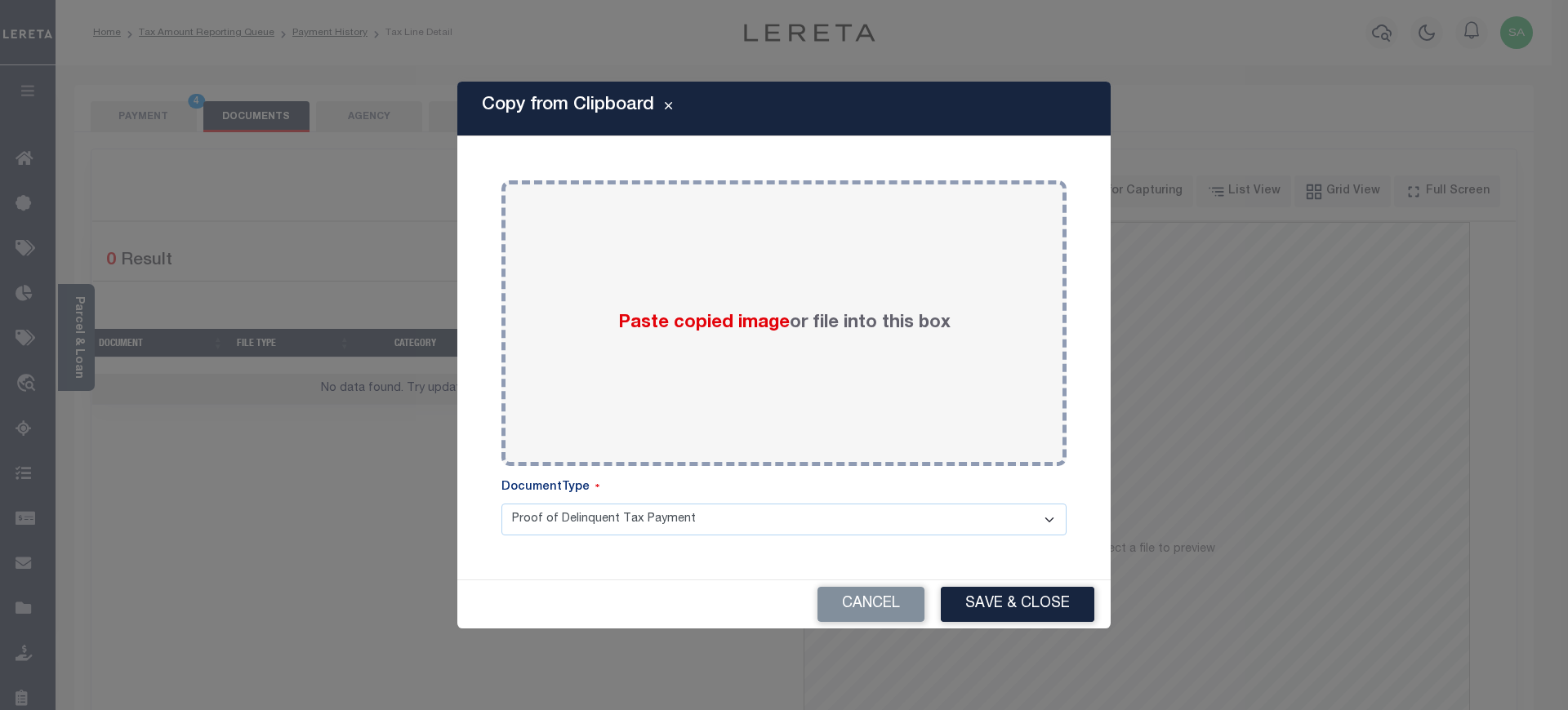
click at [821, 393] on div "Paste copied image or file into this box" at bounding box center [783, 323] width 541 height 261
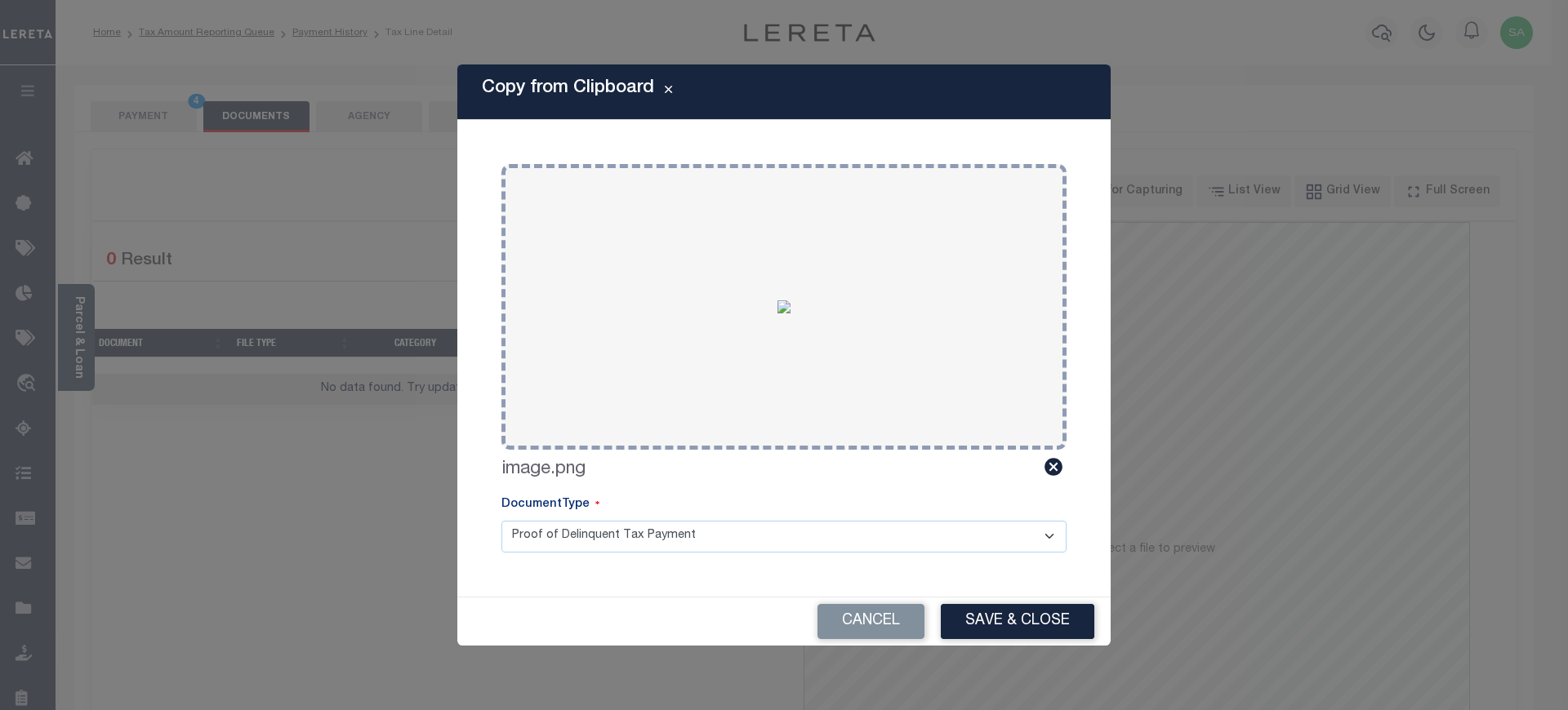
click at [1003, 618] on button "Save & Close" at bounding box center [1017, 622] width 154 height 35
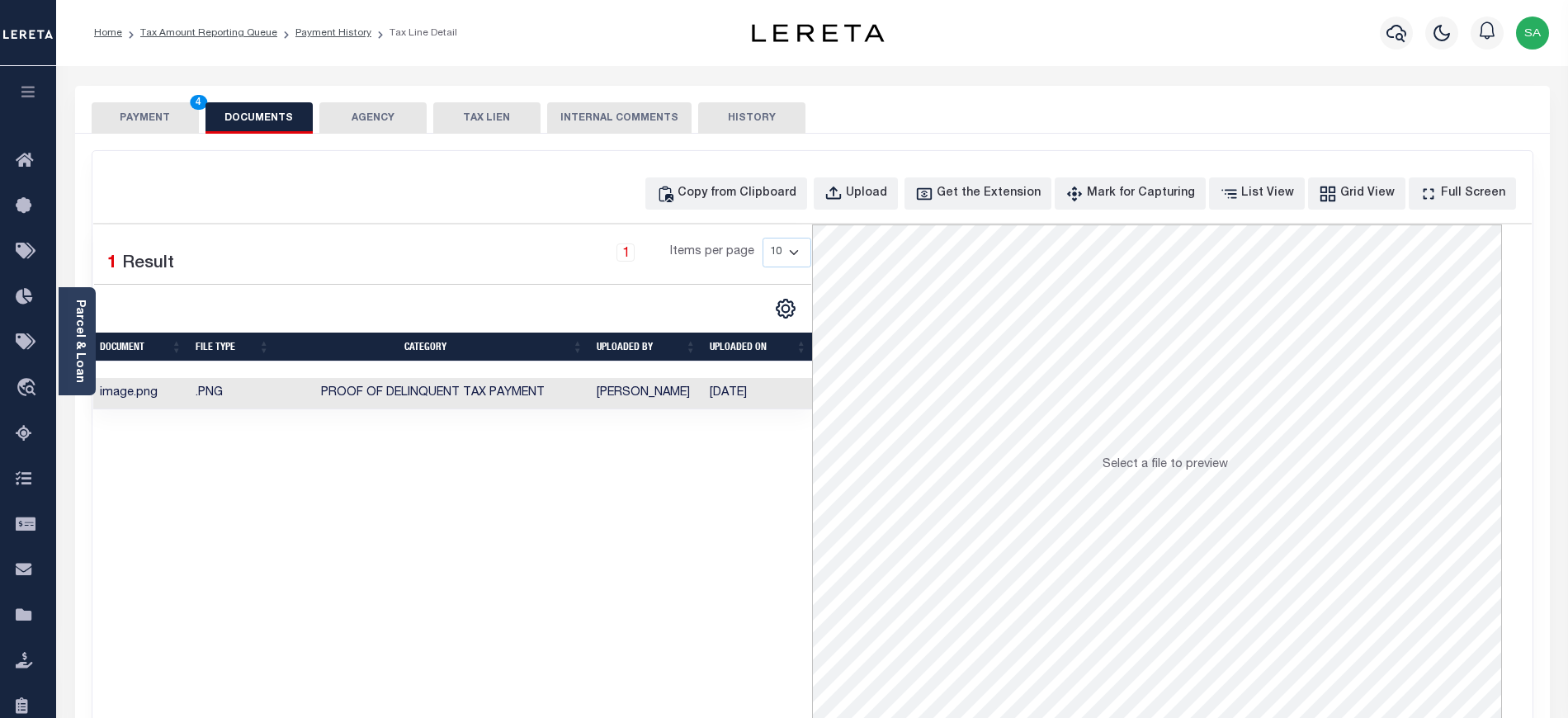
click at [152, 116] on button "PAYMENT 4" at bounding box center [145, 119] width 108 height 32
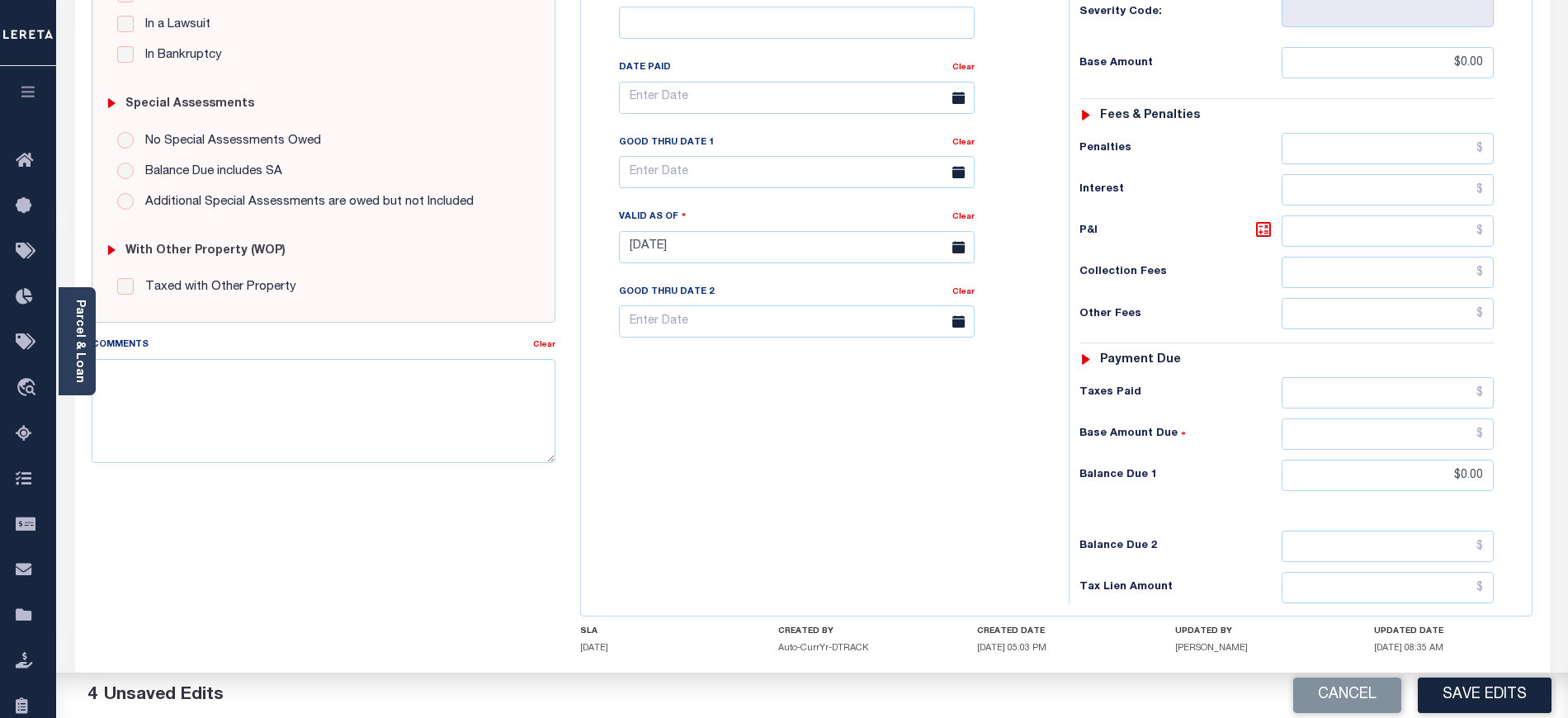
scroll to position [440, 0]
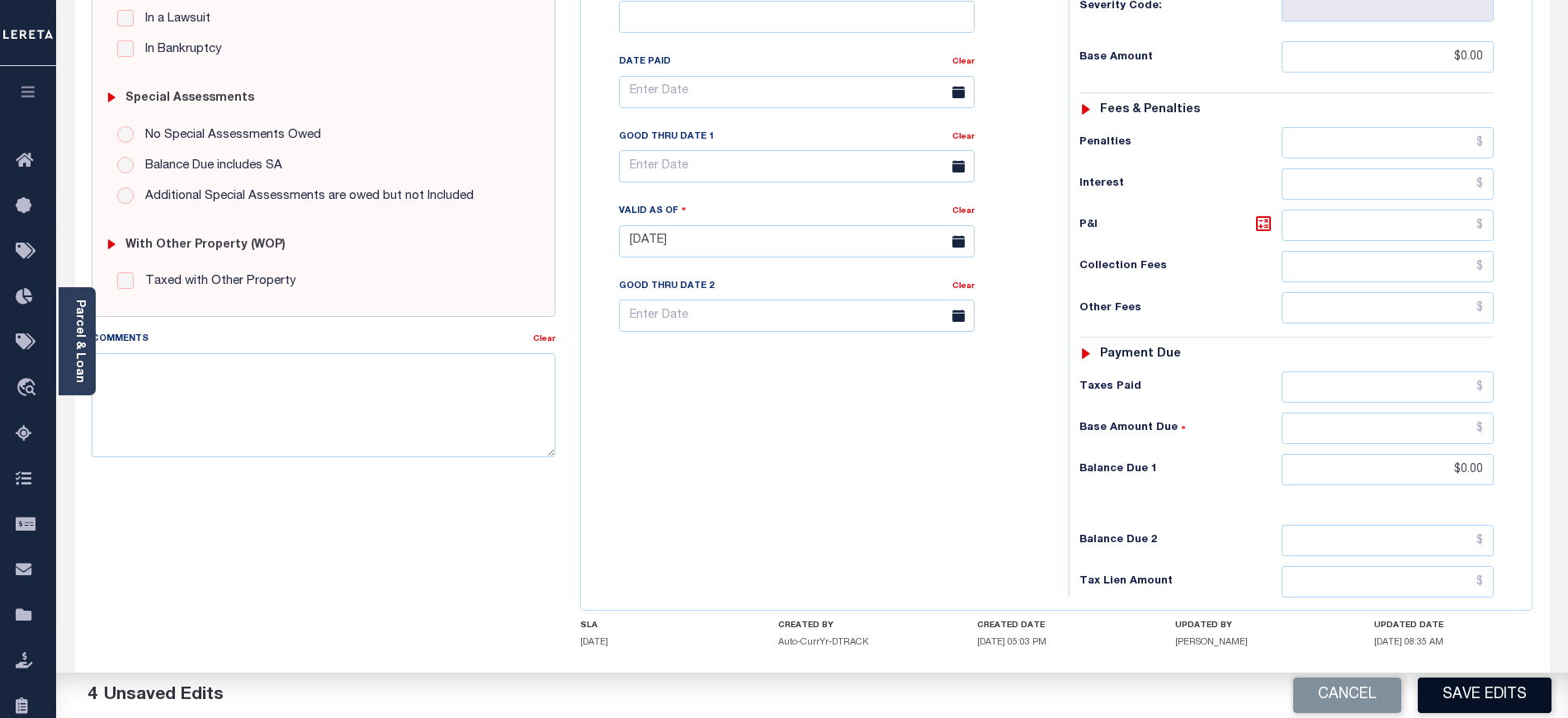
click at [1484, 695] on button "Save Edits" at bounding box center [1484, 696] width 133 height 36
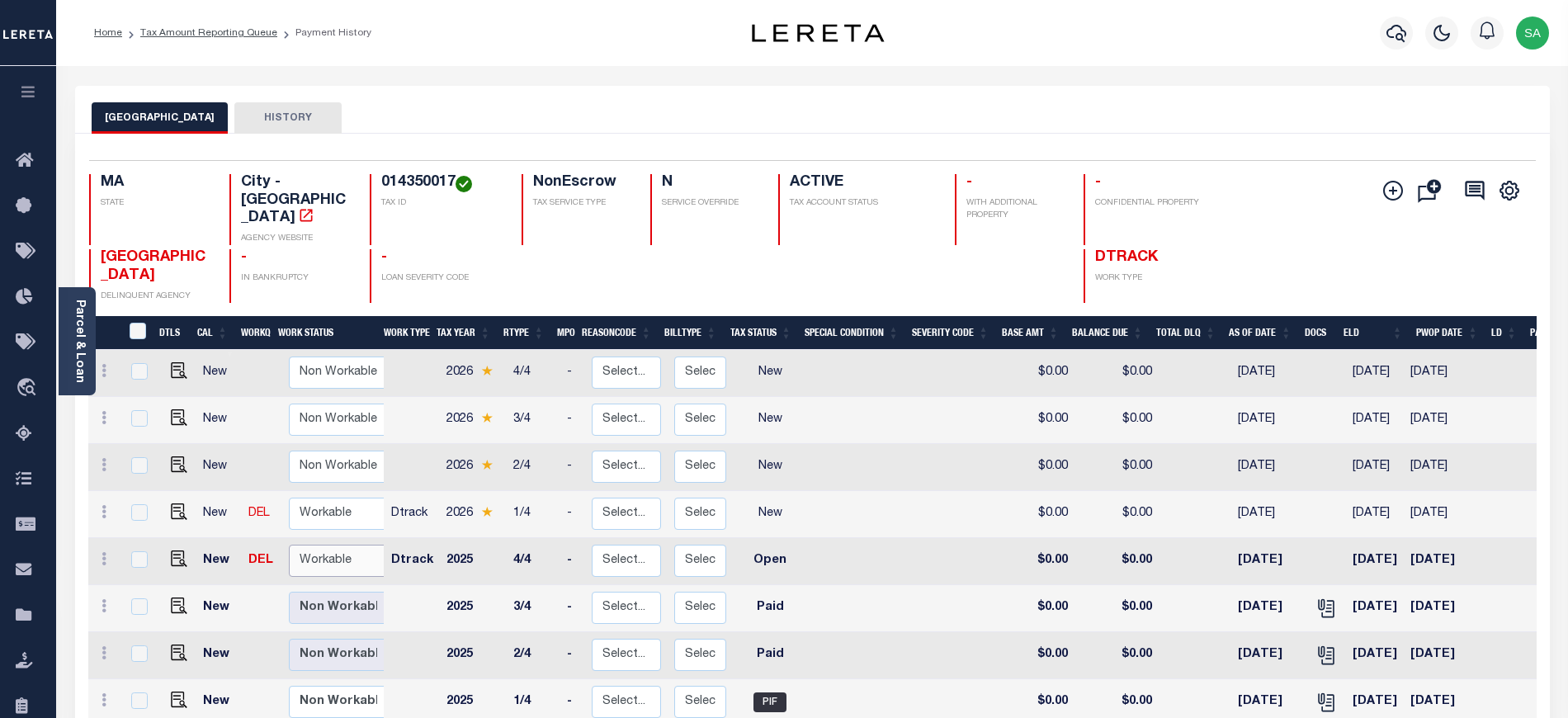
click at [329, 545] on select "Non Workable Workable" at bounding box center [337, 561] width 99 height 32
checkbox input "true"
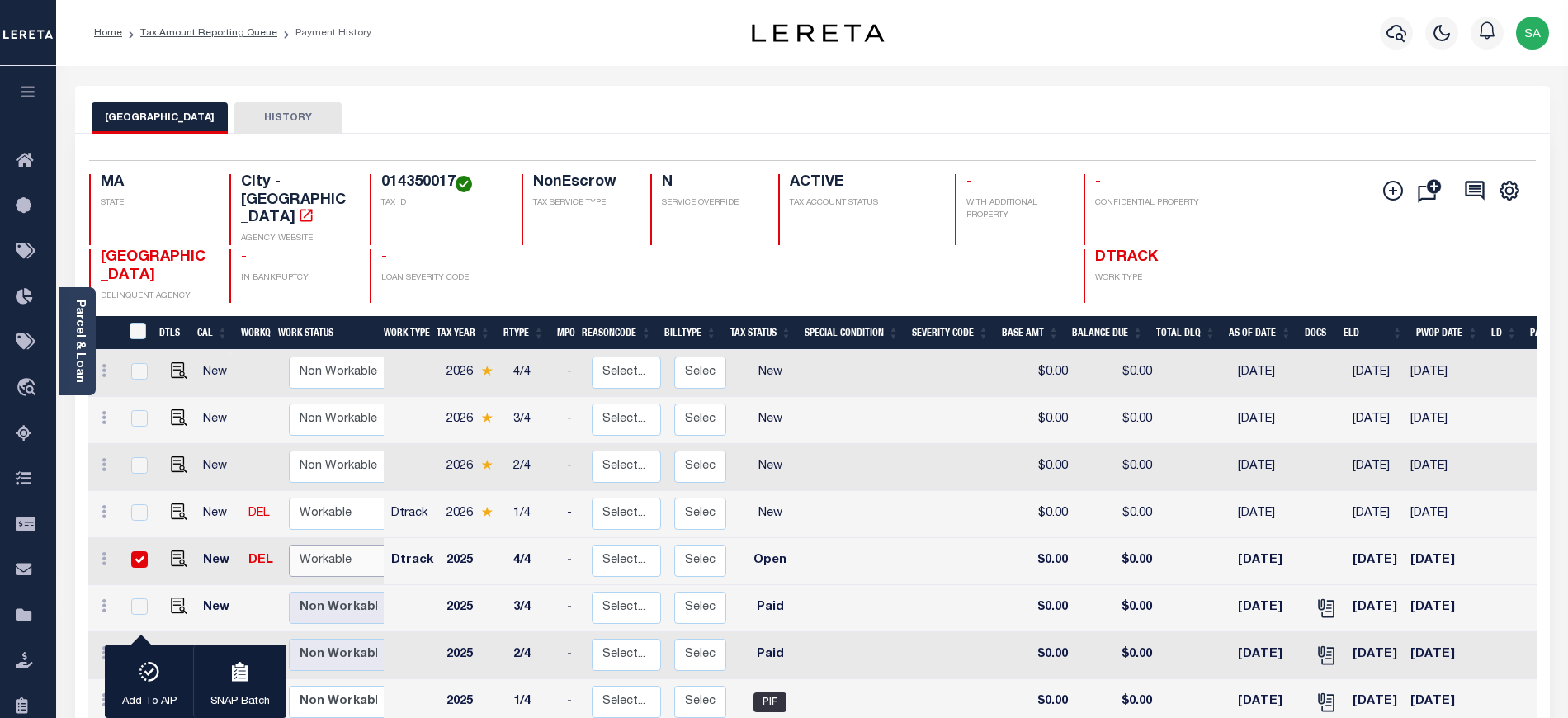
select select "true"
click at [289, 545] on select "Non Workable Workable" at bounding box center [337, 561] width 99 height 32
checkbox input "false"
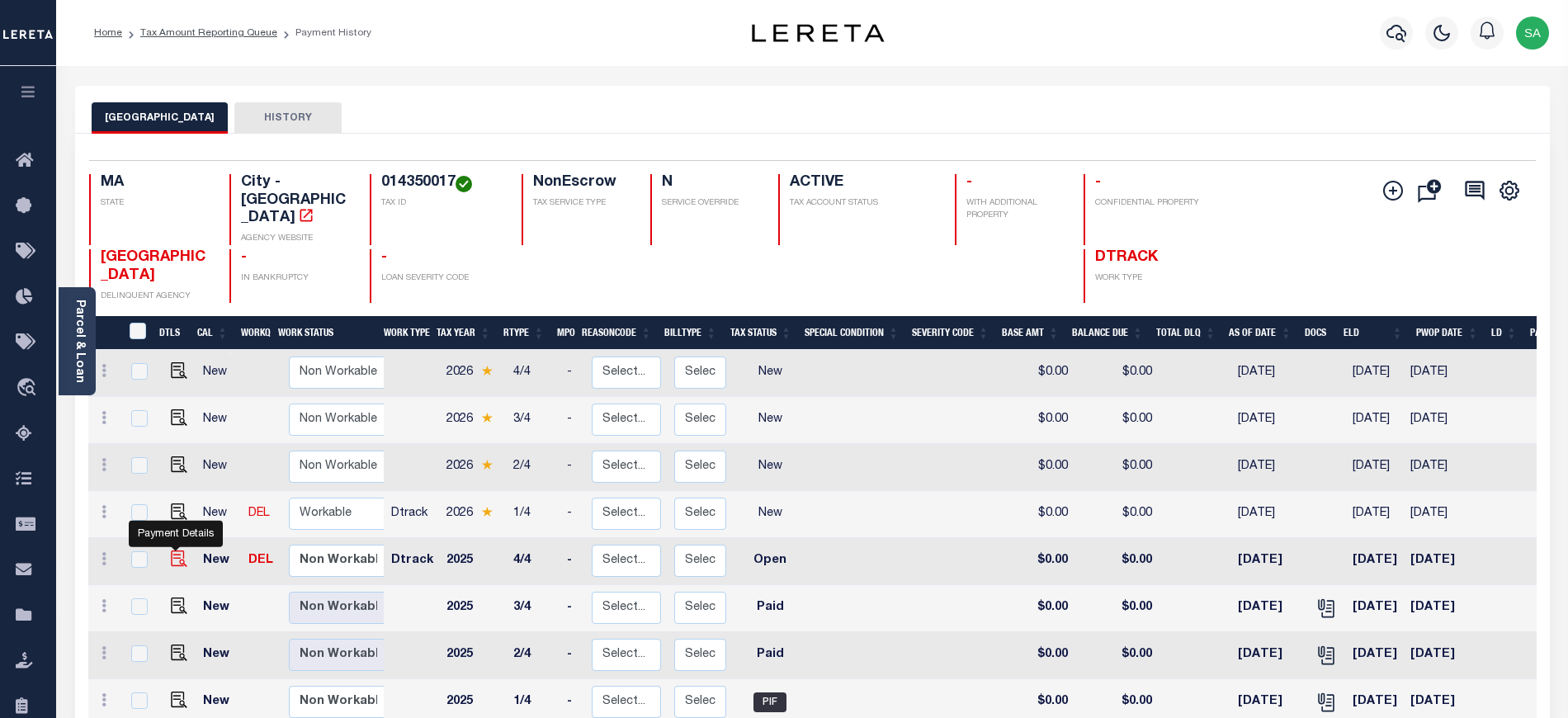
click at [176, 551] on img "" at bounding box center [179, 559] width 17 height 17
checkbox input "true"
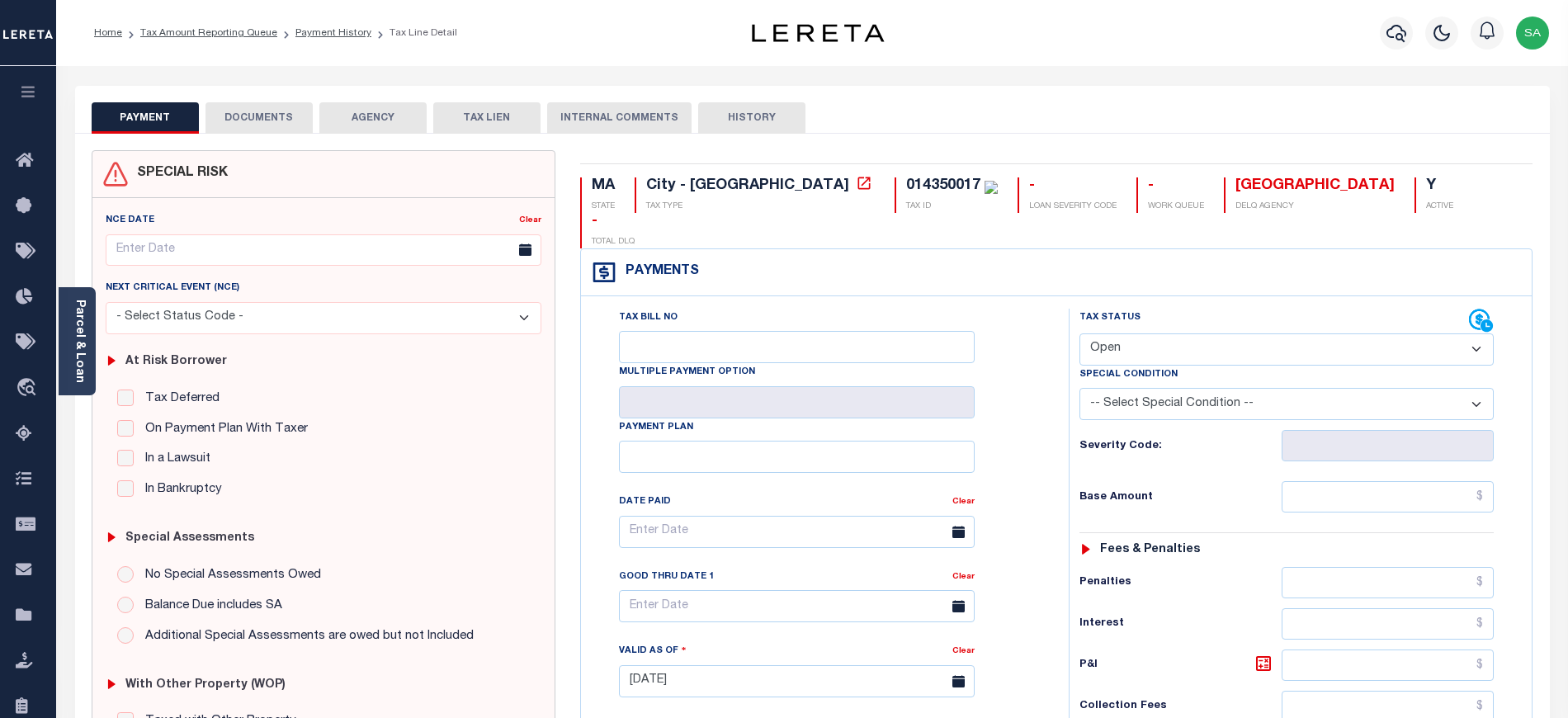
click at [1170, 334] on select "- Select Status Code - Open Due/Unpaid Paid Incomplete No Tax Due Internal Refu…" at bounding box center [1286, 350] width 414 height 32
select select "PYD"
click at [1079, 334] on select "- Select Status Code - Open Due/Unpaid Paid Incomplete No Tax Due Internal Refu…" at bounding box center [1286, 350] width 414 height 32
type input "[DATE]"
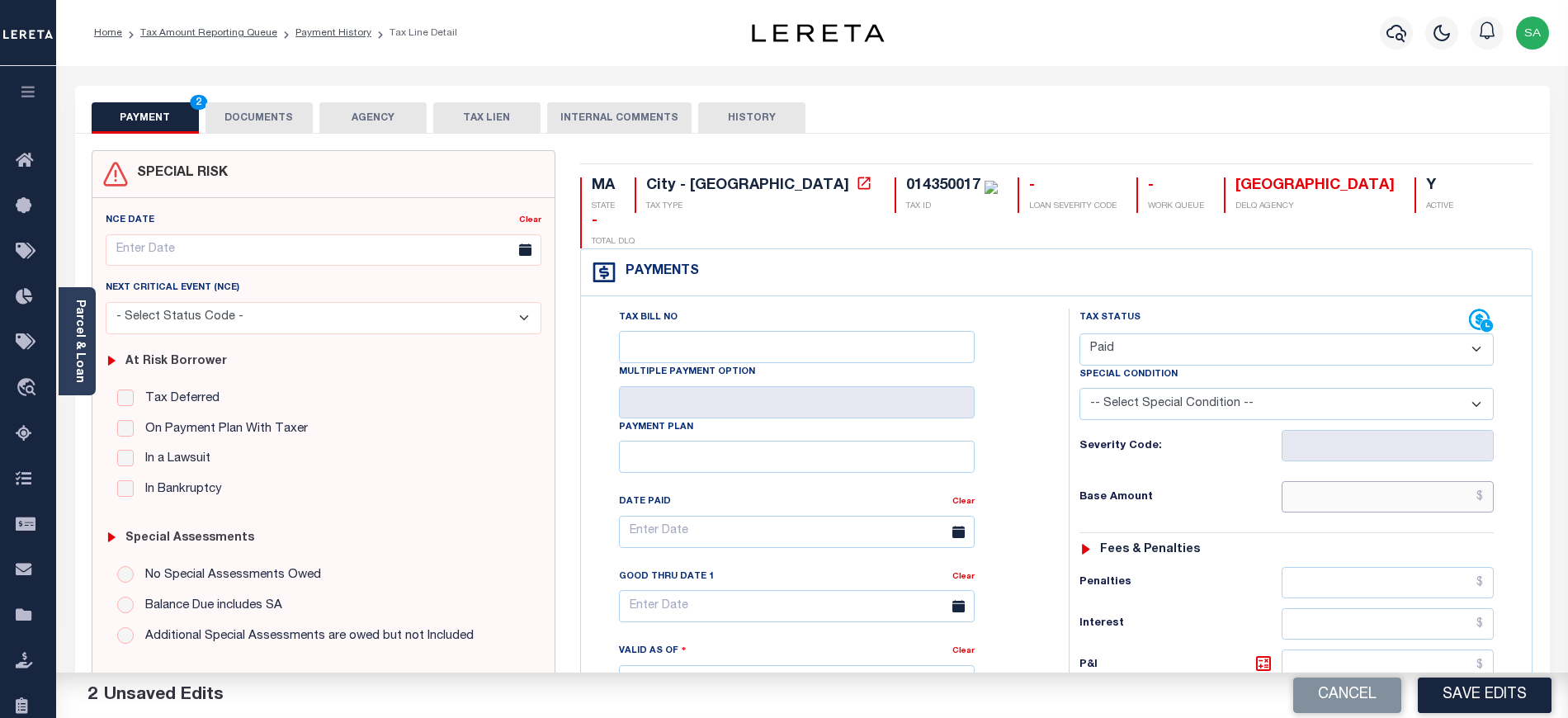
click at [1350, 481] on input "text" at bounding box center [1389, 497] width 213 height 32
click at [1318, 481] on input "text" at bounding box center [1389, 497] width 213 height 32
type input "$0.00"
click at [1288, 249] on div "Payments Warning! Search Status is not "Completed", amounts can not be keyed." at bounding box center [1057, 272] width 952 height 47
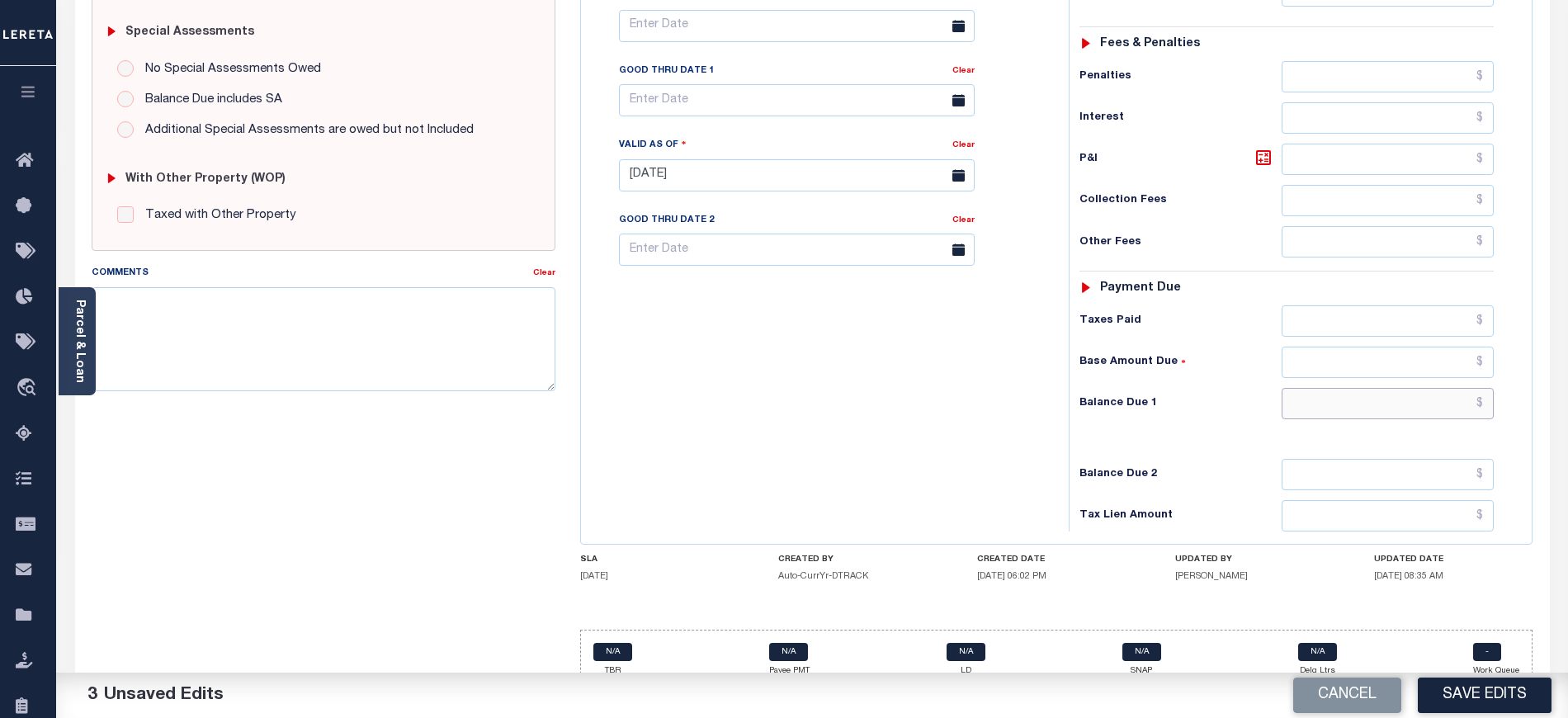
click at [1314, 388] on input "text" at bounding box center [1389, 404] width 213 height 32
type input "$0.00"
click at [794, 374] on div "Tax Bill No Multiple Payment Option Payment Plan Clear" at bounding box center [820, 167] width 471 height 729
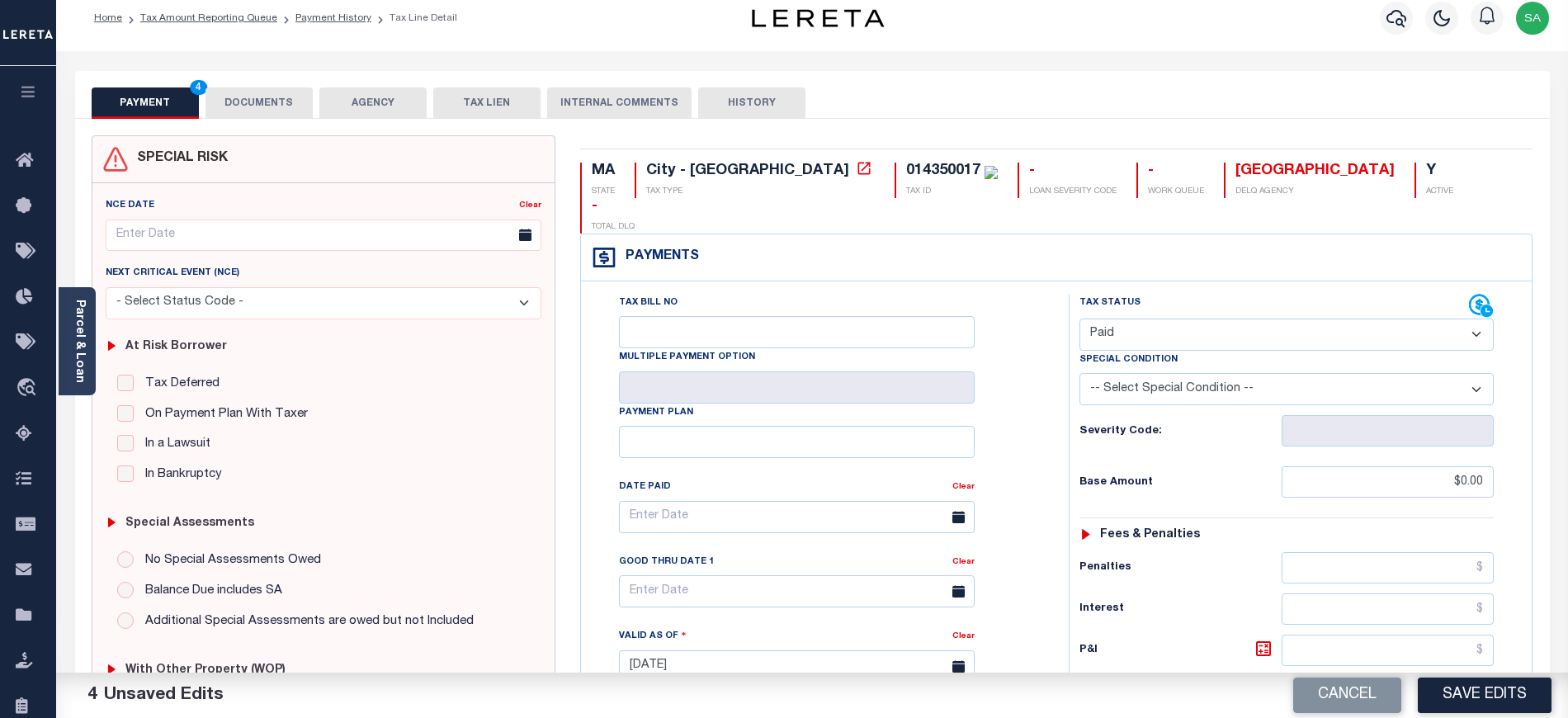
scroll to position [0, 0]
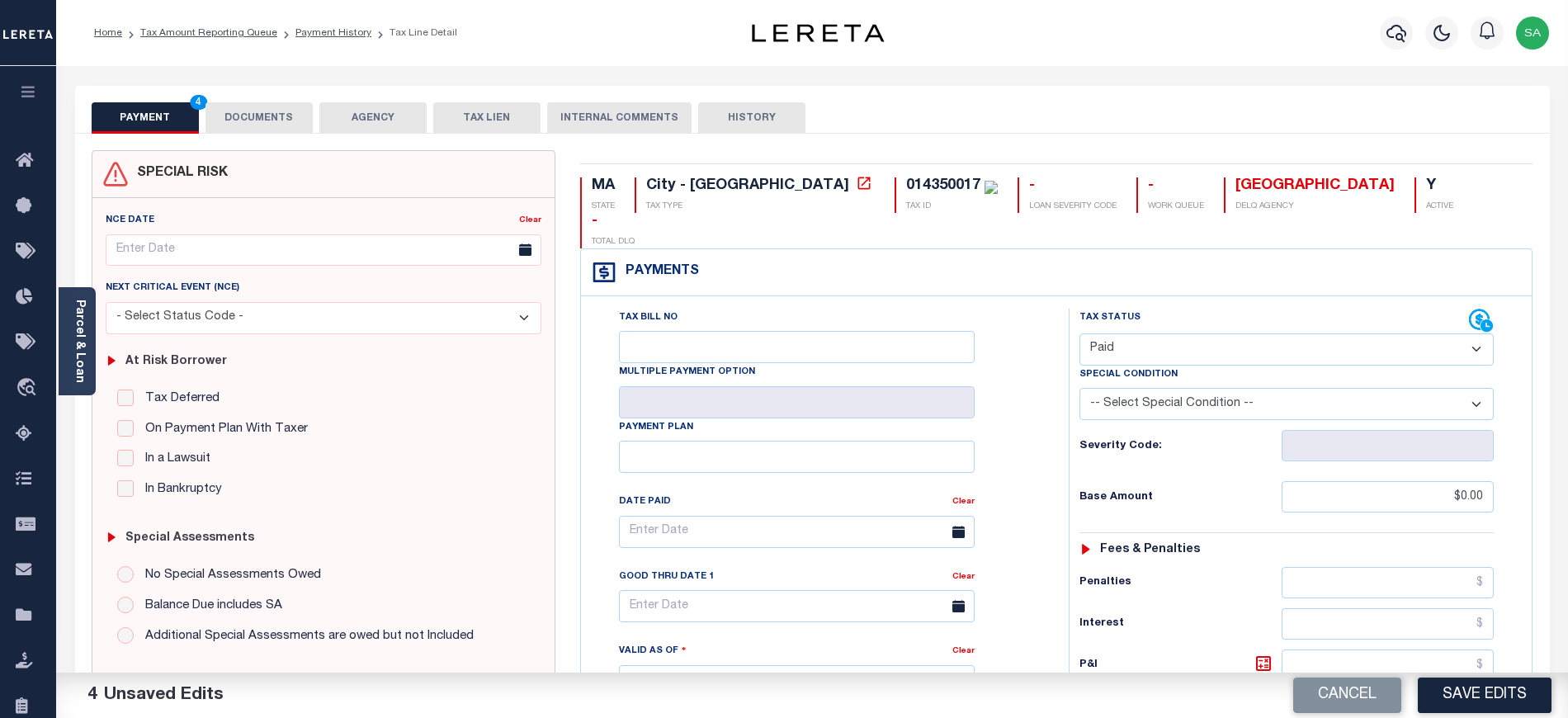
click at [295, 51] on div "Home Tax Amount Reporting Queue Payment History Tax Line Detail Profile" at bounding box center [811, 33] width 1512 height 66
click at [278, 123] on button "DOCUMENTS" at bounding box center [259, 119] width 108 height 32
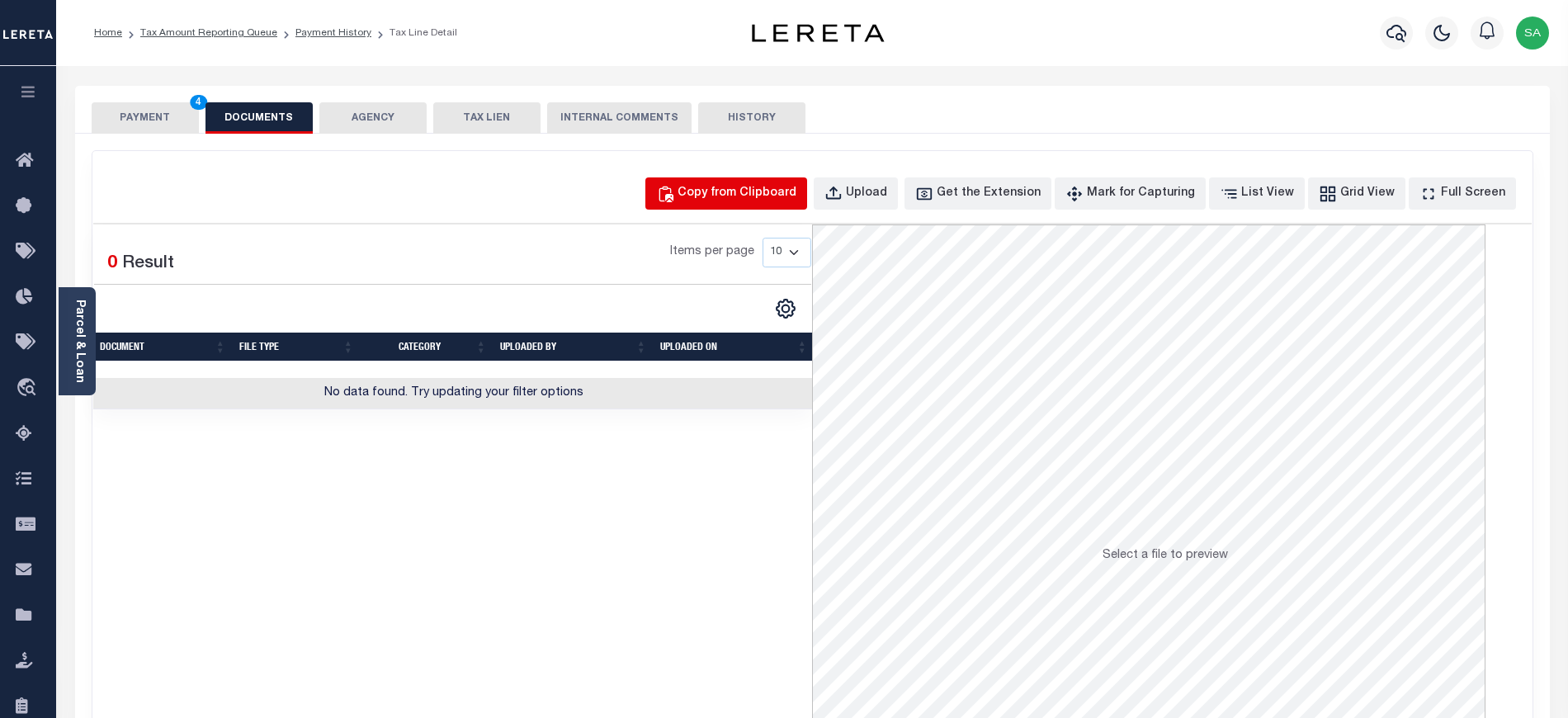
click at [771, 192] on div "Copy from Clipboard" at bounding box center [737, 194] width 118 height 18
select select "POP"
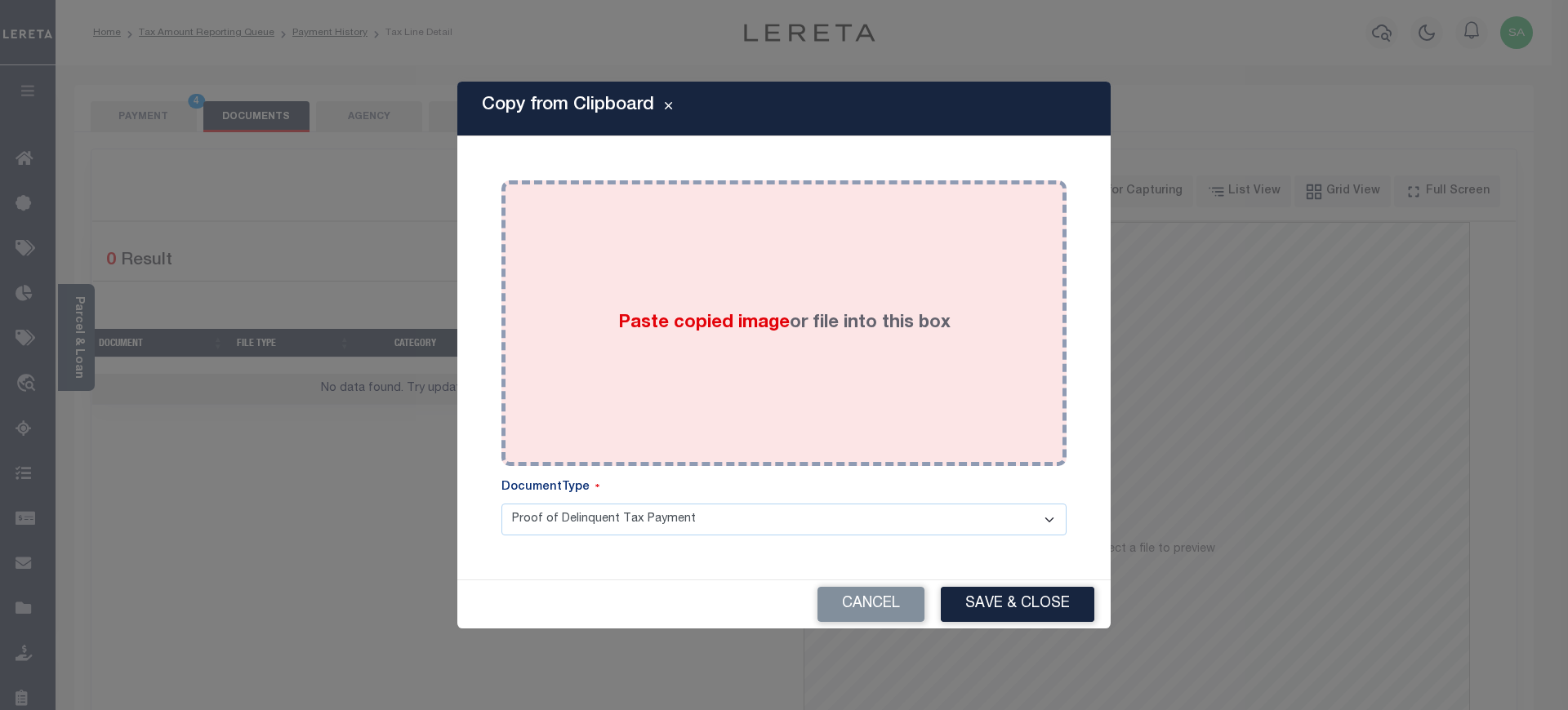
click at [819, 416] on div "Paste copied image or file into this box" at bounding box center [783, 323] width 541 height 261
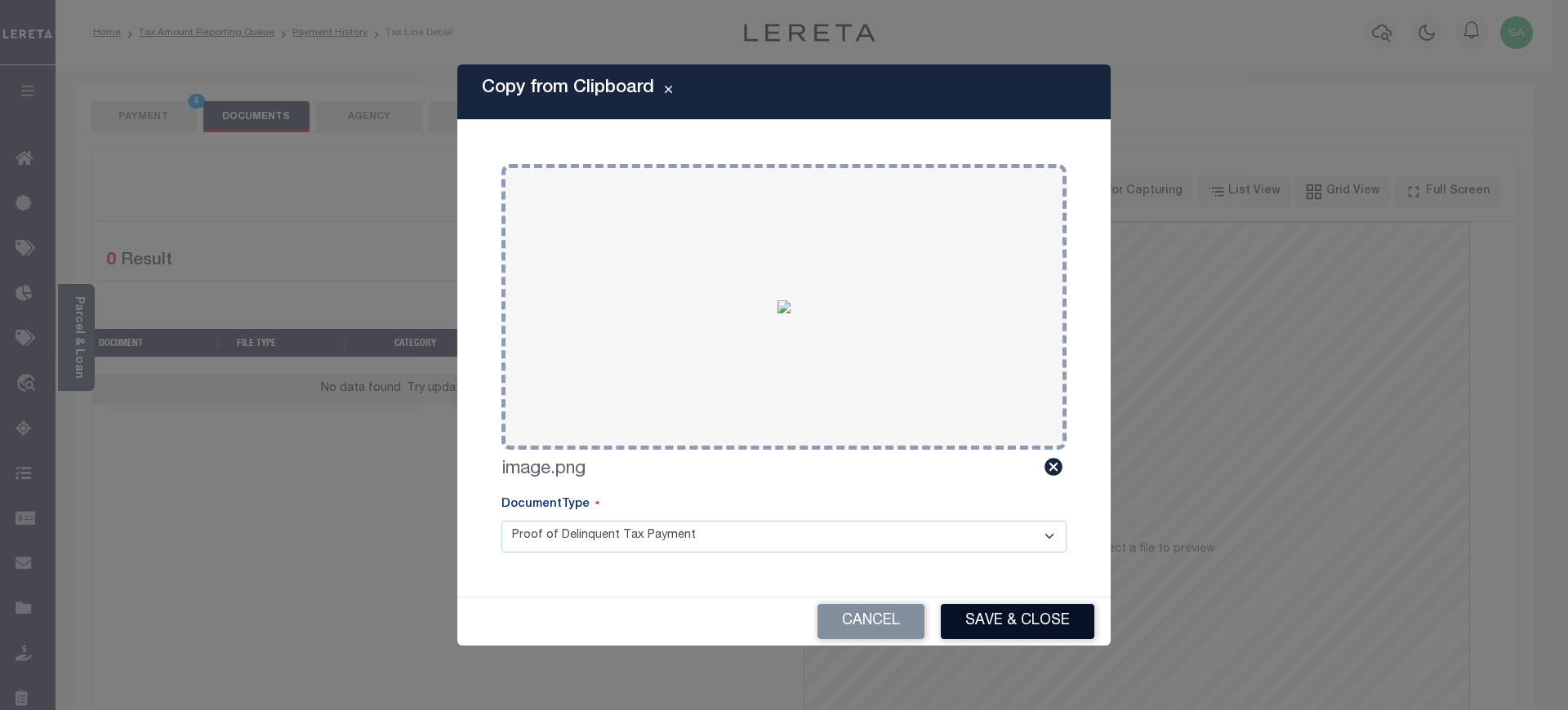
click at [987, 620] on button "Save & Close" at bounding box center [1017, 622] width 154 height 35
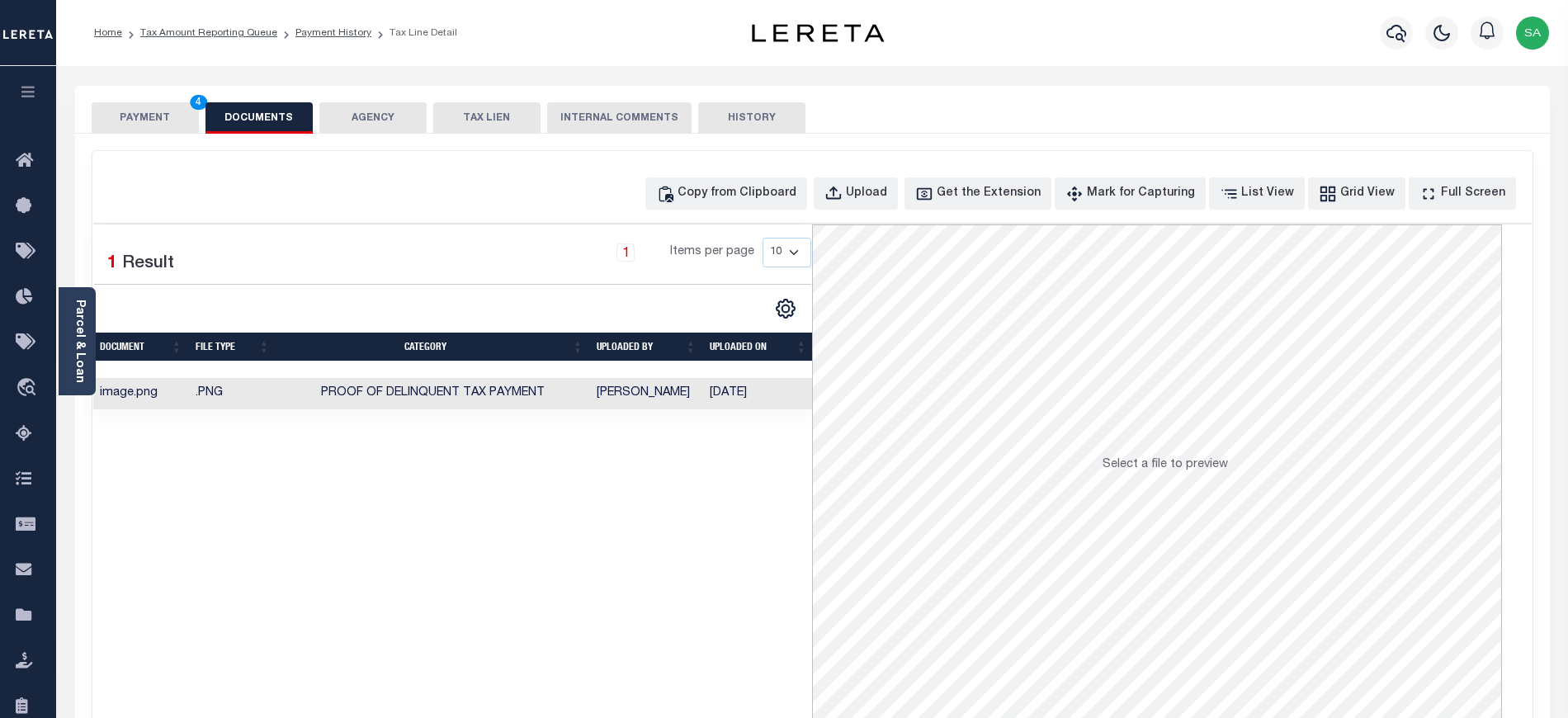
click at [182, 118] on button "PAYMENT 4" at bounding box center [145, 119] width 108 height 32
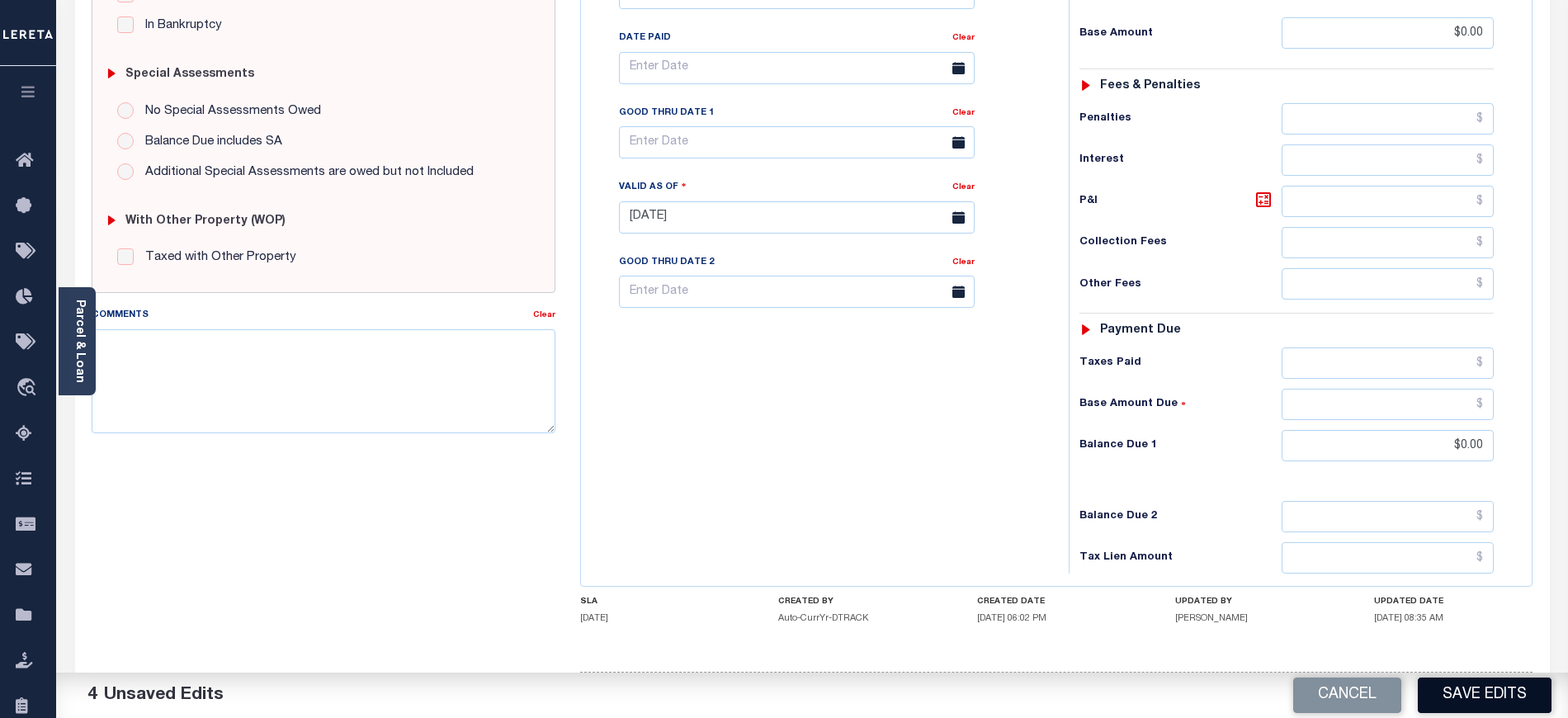
scroll to position [502, 0]
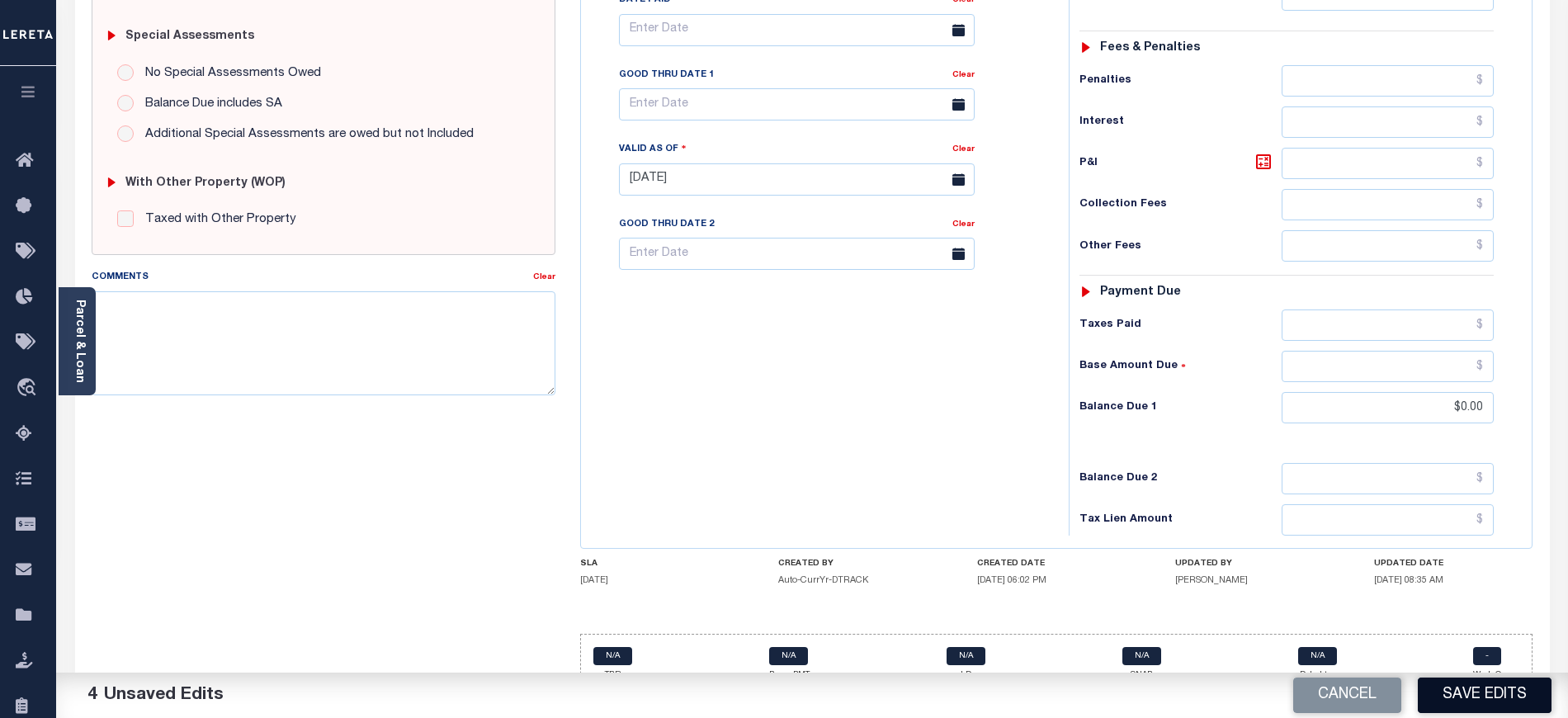
click at [1482, 694] on button "Save Edits" at bounding box center [1484, 696] width 133 height 36
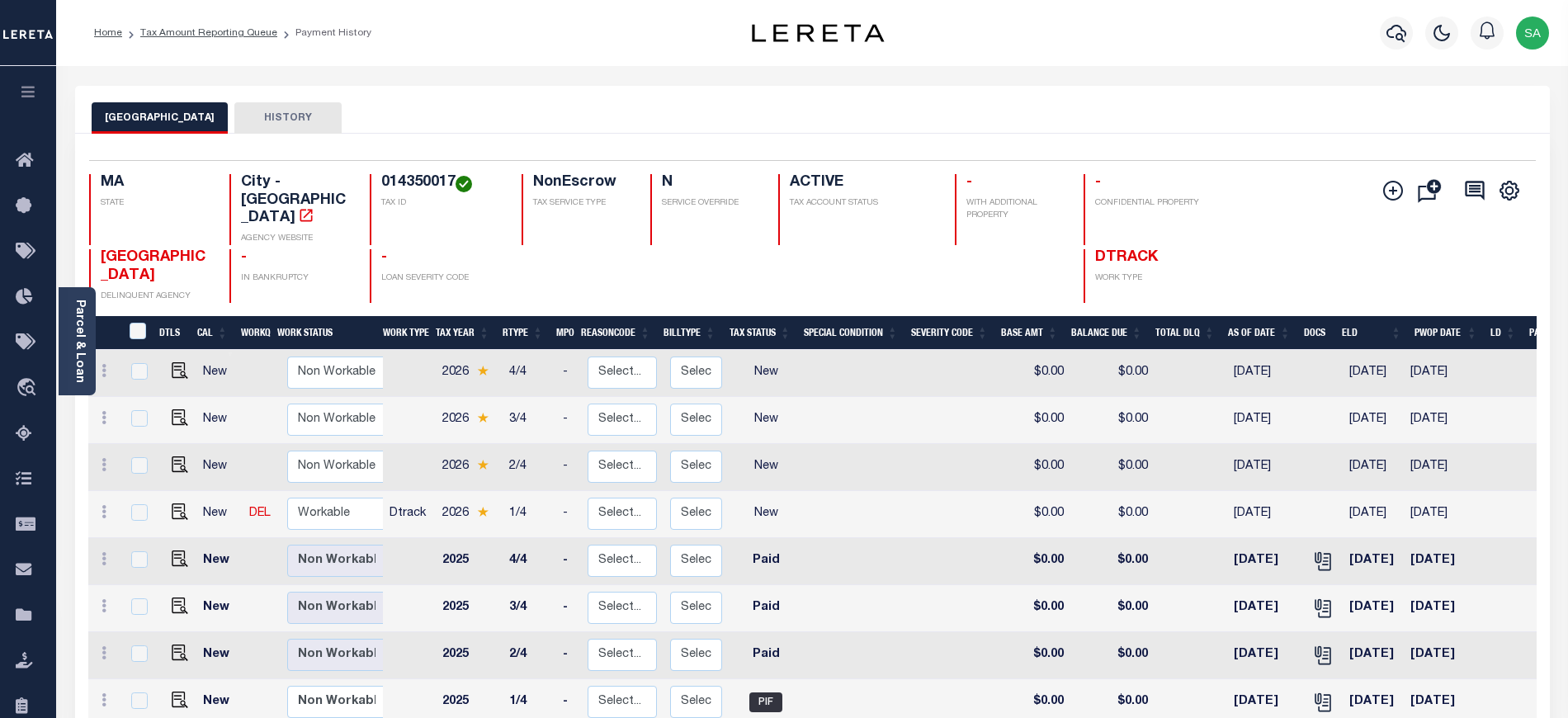
scroll to position [7, 0]
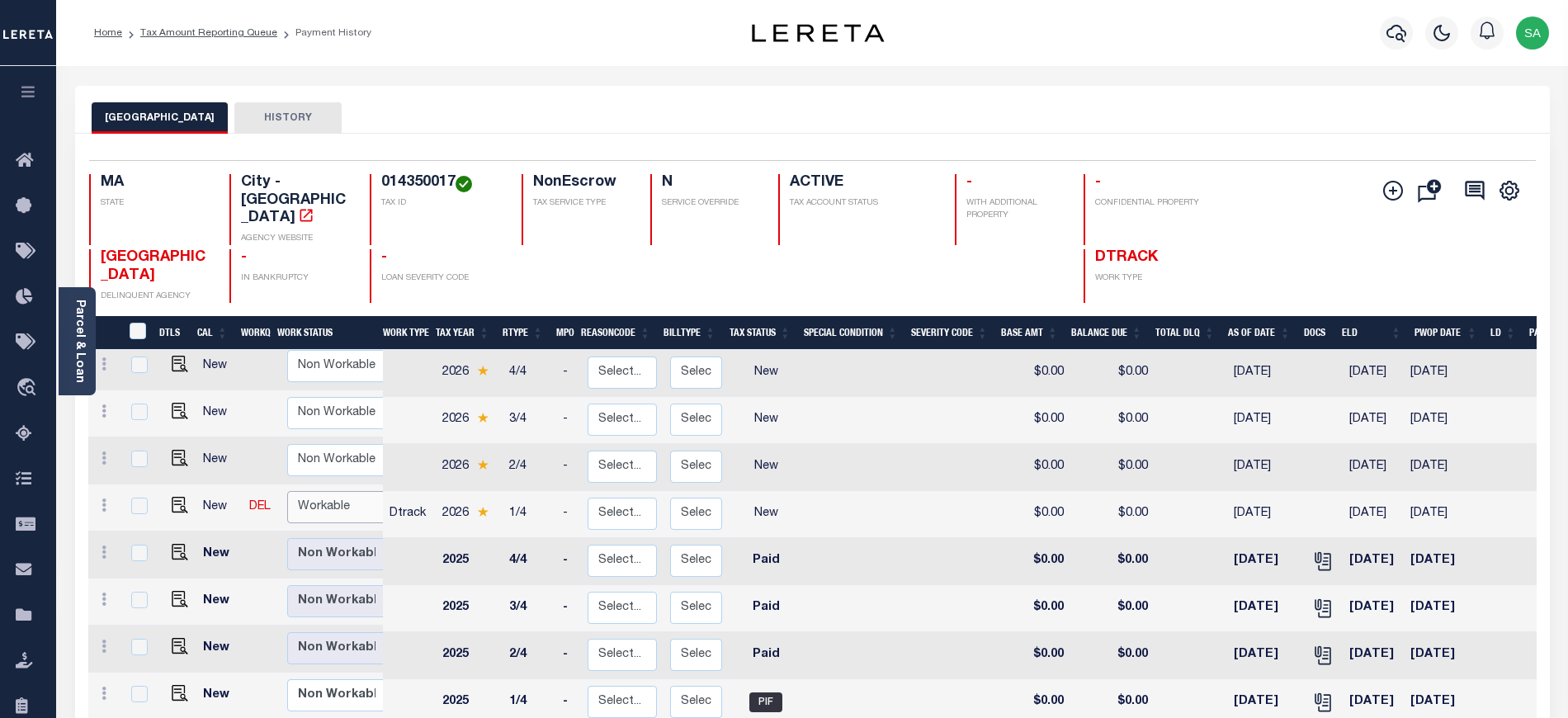
click at [331, 491] on select "Non Workable Workable" at bounding box center [336, 507] width 99 height 32
checkbox input "true"
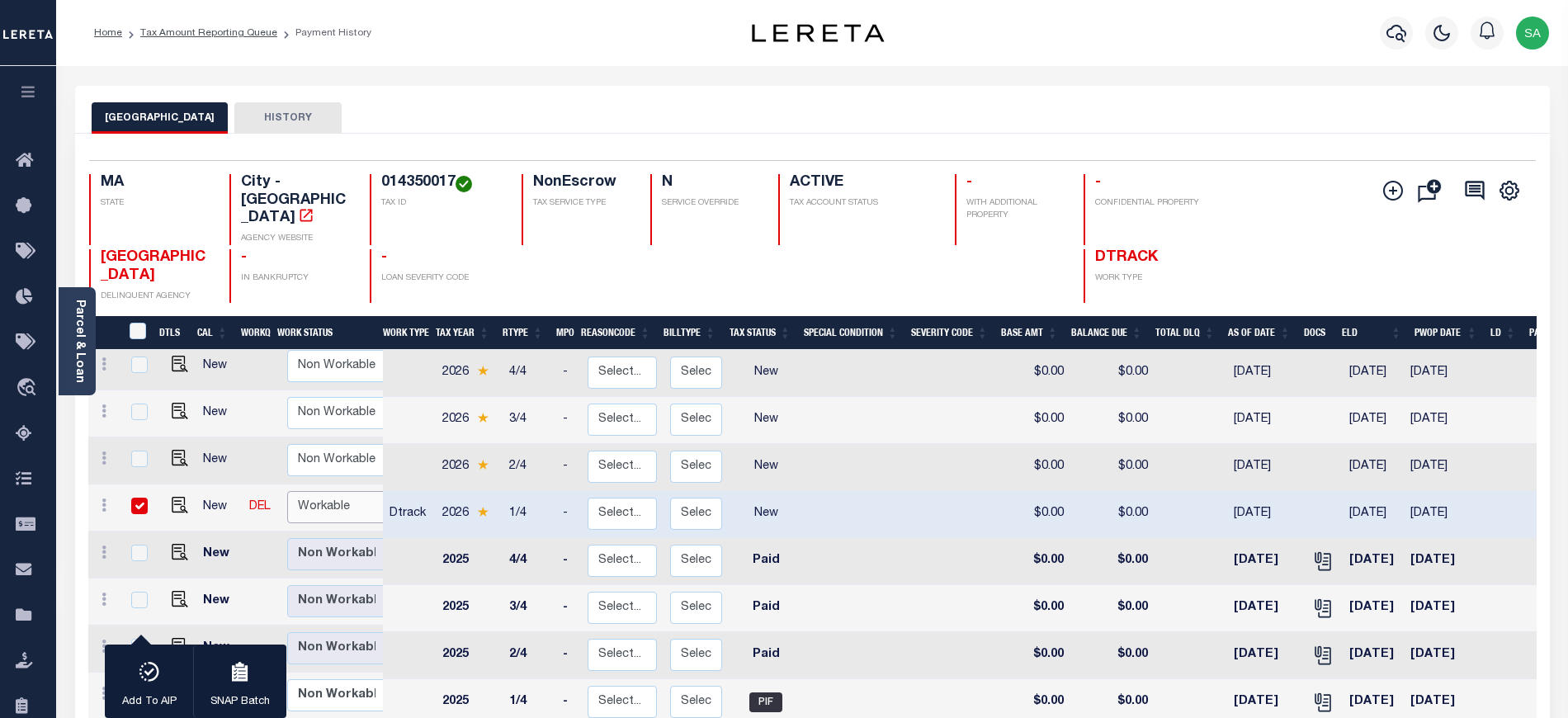
select select "true"
click at [288, 491] on select "Non Workable Workable" at bounding box center [336, 507] width 99 height 32
checkbox input "false"
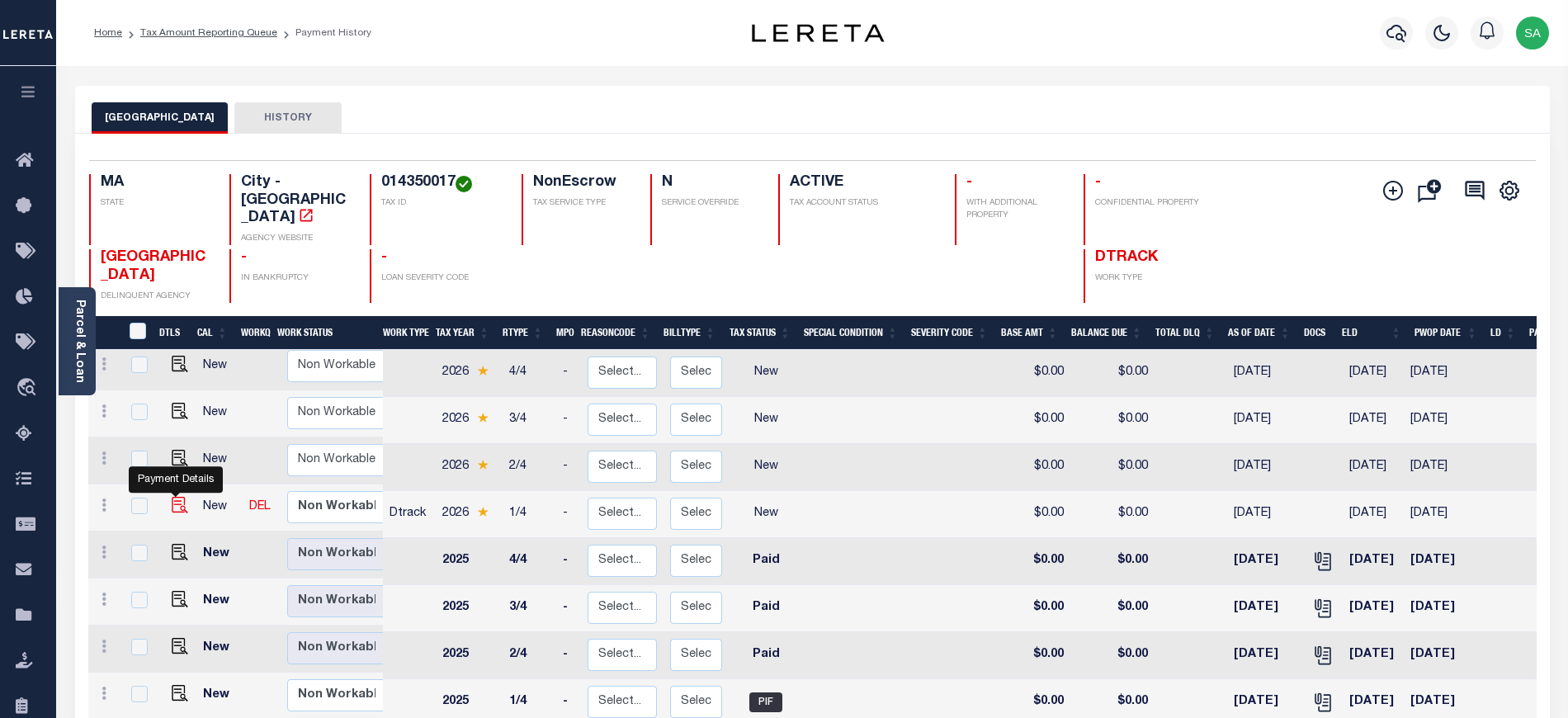
click at [178, 497] on img "" at bounding box center [179, 505] width 17 height 17
checkbox input "true"
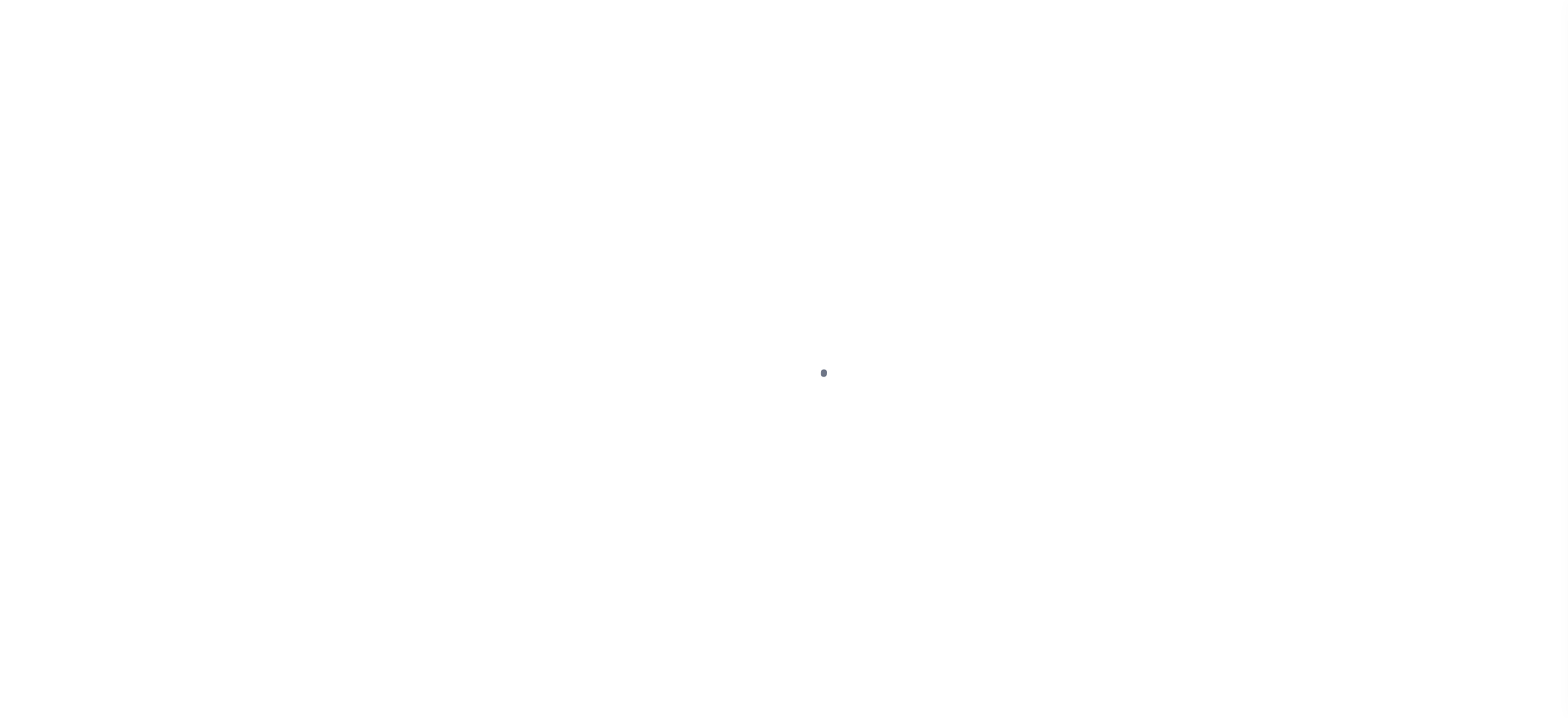
select select "NW2"
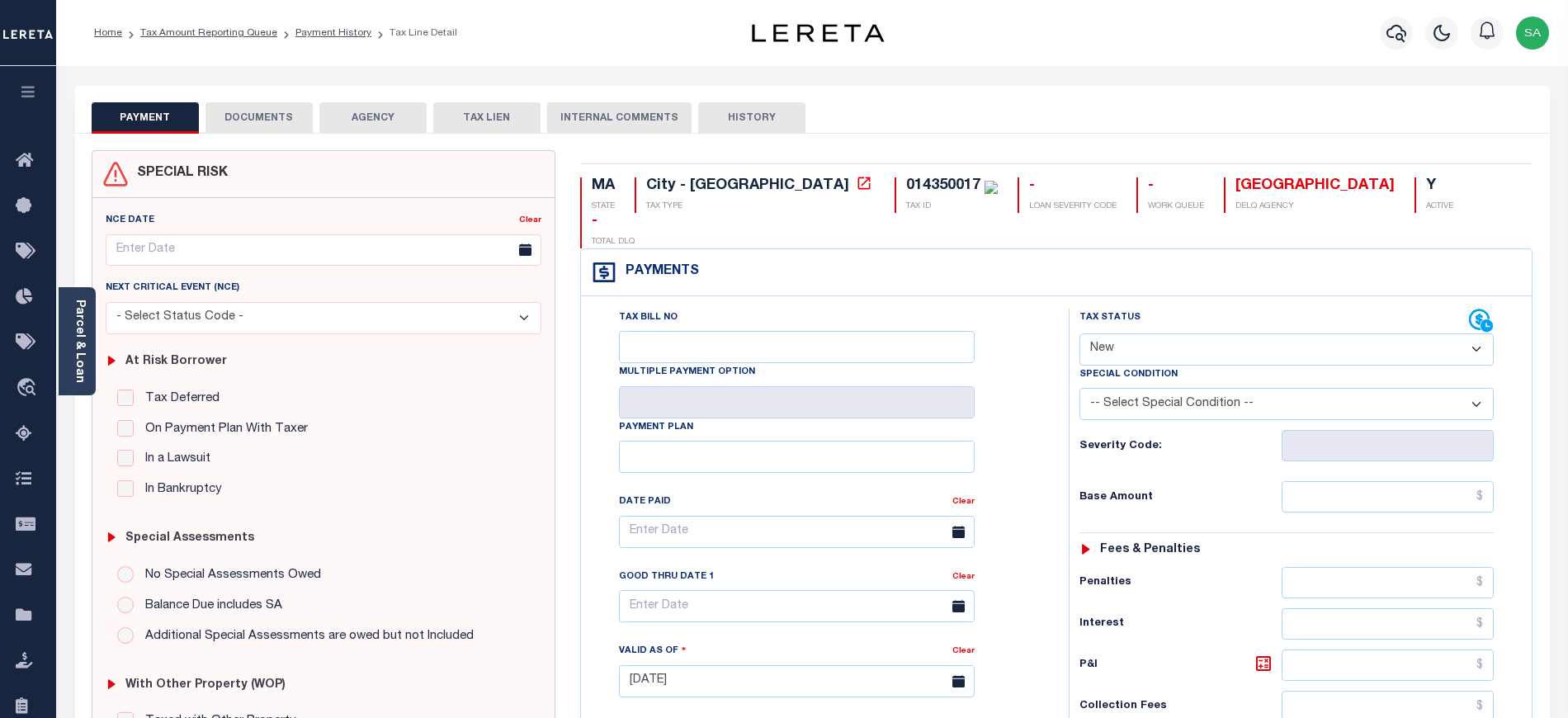
click at [273, 114] on button "DOCUMENTS" at bounding box center [259, 119] width 108 height 32
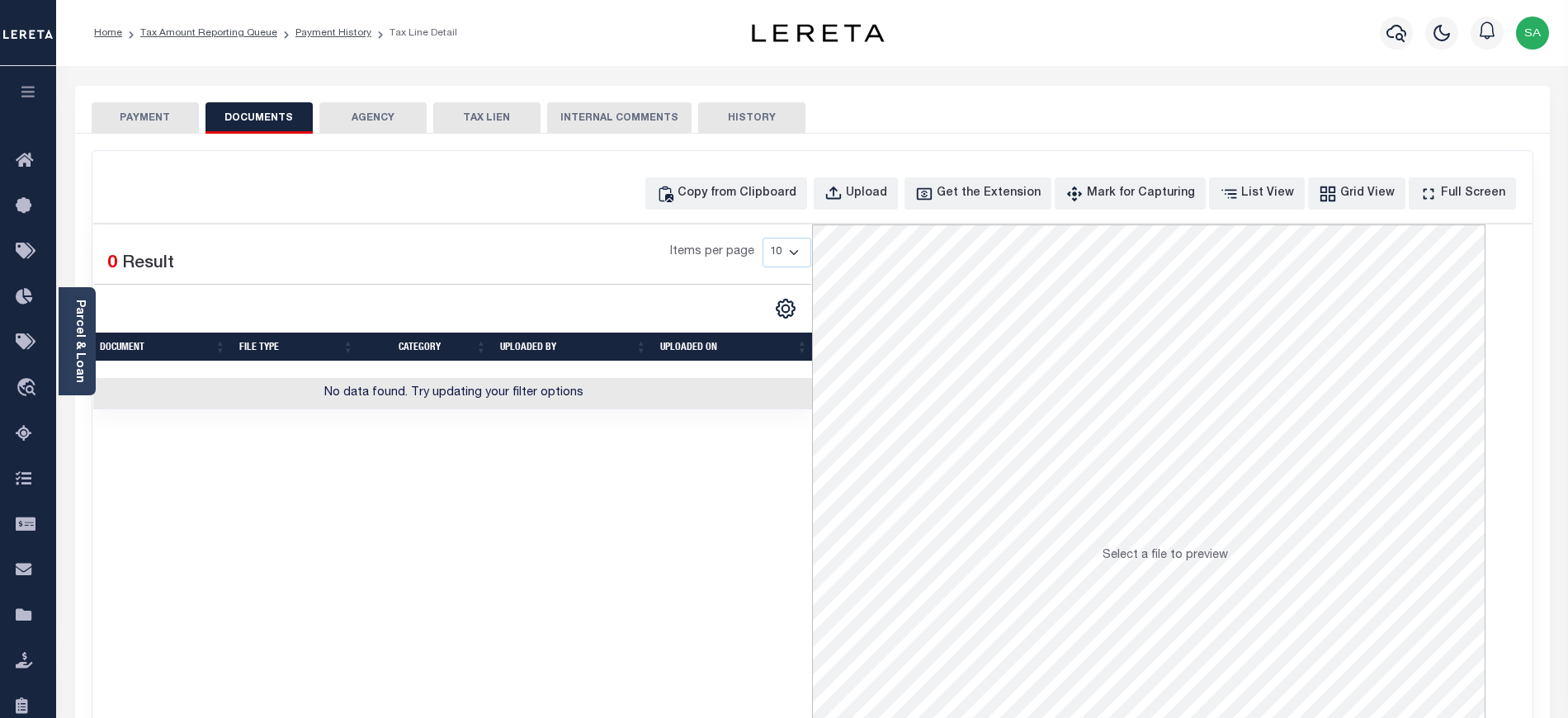
click at [678, 186] on div "Copy from Clipboard Upload Get the Extension Mark for Capturing Got it List Vie…" at bounding box center [812, 193] width 1439 height 32
click at [714, 189] on div "Copy from Clipboard" at bounding box center [737, 194] width 118 height 18
select select "POP"
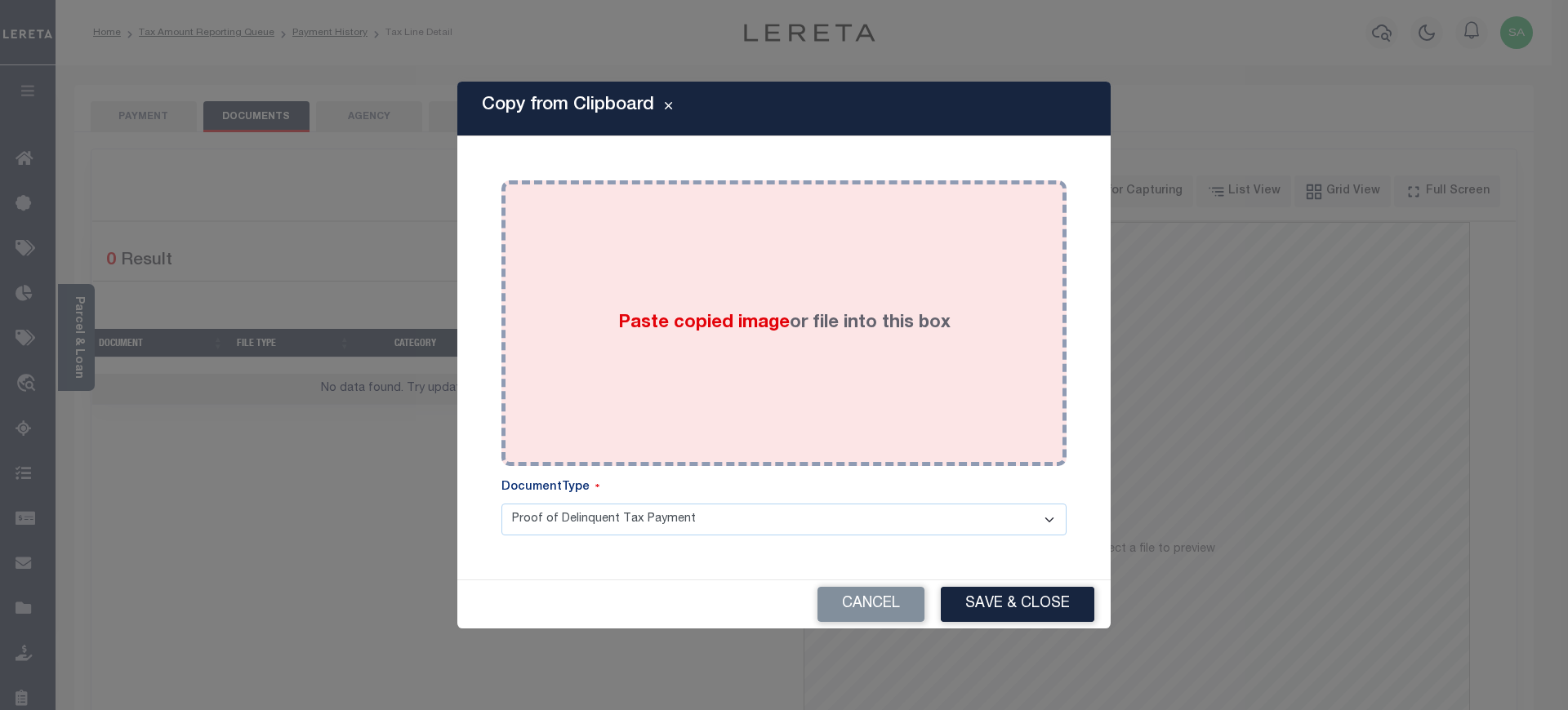
click at [821, 377] on div "Paste copied image or file into this box" at bounding box center [783, 323] width 541 height 261
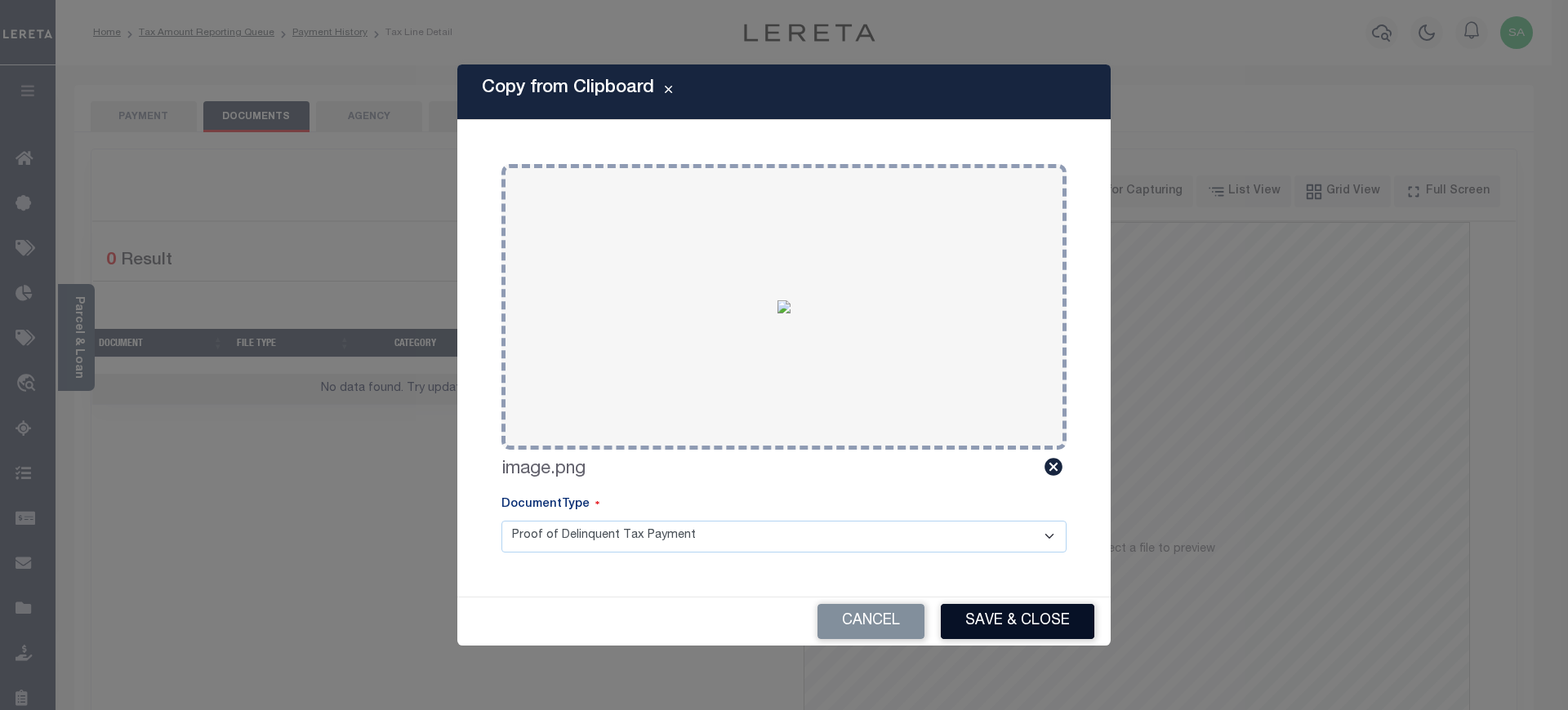
click at [1005, 622] on button "Save & Close" at bounding box center [1017, 622] width 154 height 35
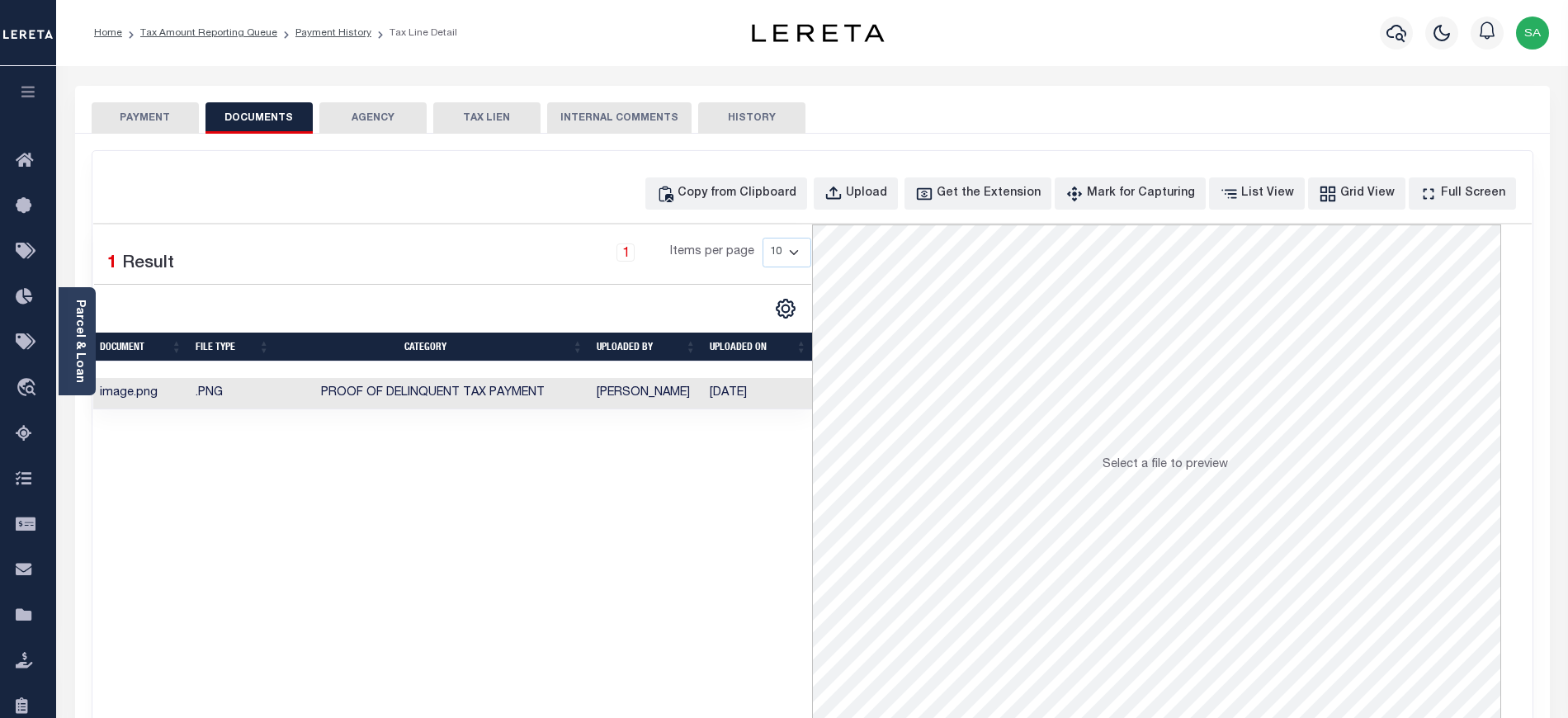
click at [161, 129] on button "PAYMENT" at bounding box center [145, 119] width 108 height 32
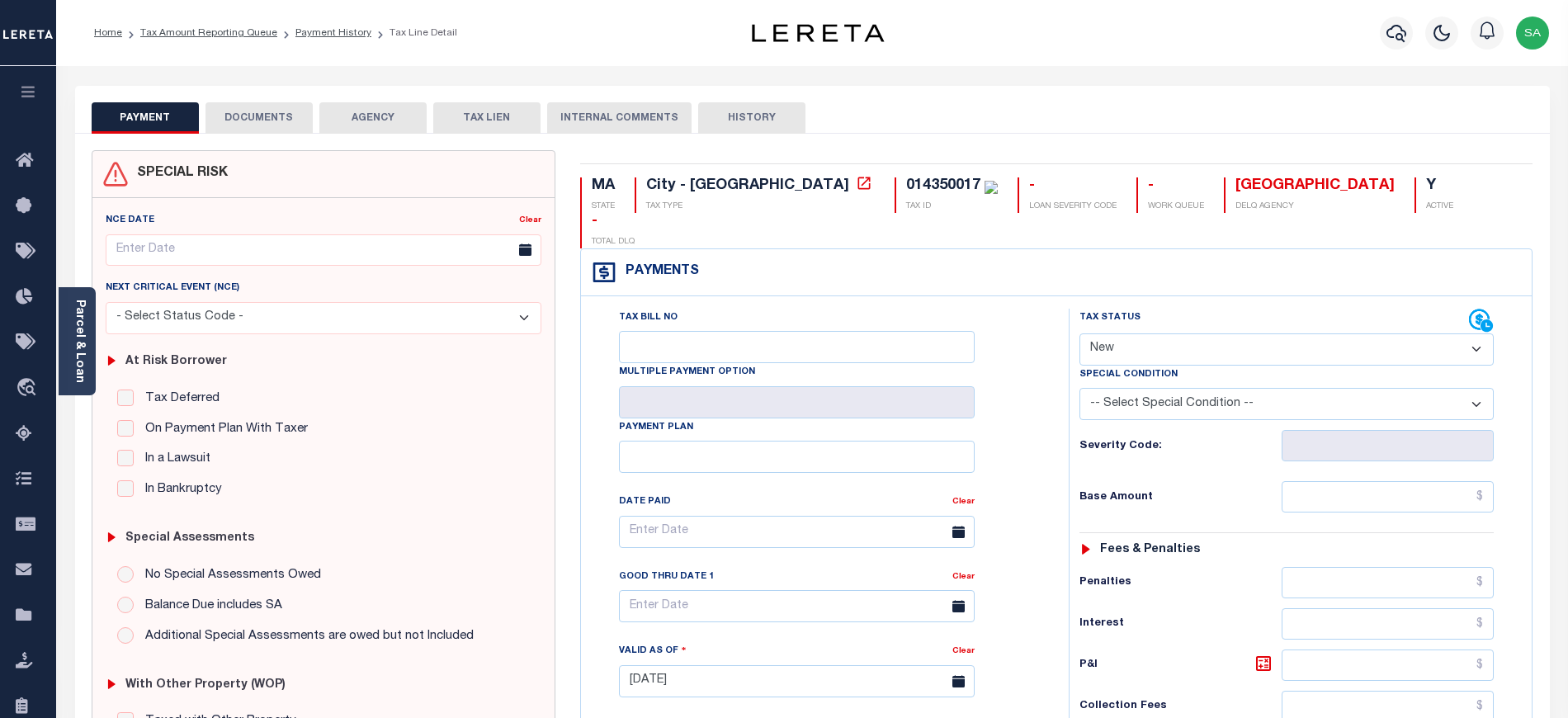
click at [1200, 334] on select "- Select Status Code - Open Due/Unpaid Paid Incomplete No Tax Due Internal Refu…" at bounding box center [1286, 350] width 414 height 32
select select "PYD"
click at [1079, 334] on select "- Select Status Code - Open Due/Unpaid Paid Incomplete No Tax Due Internal Refu…" at bounding box center [1286, 350] width 414 height 32
type input "[DATE]"
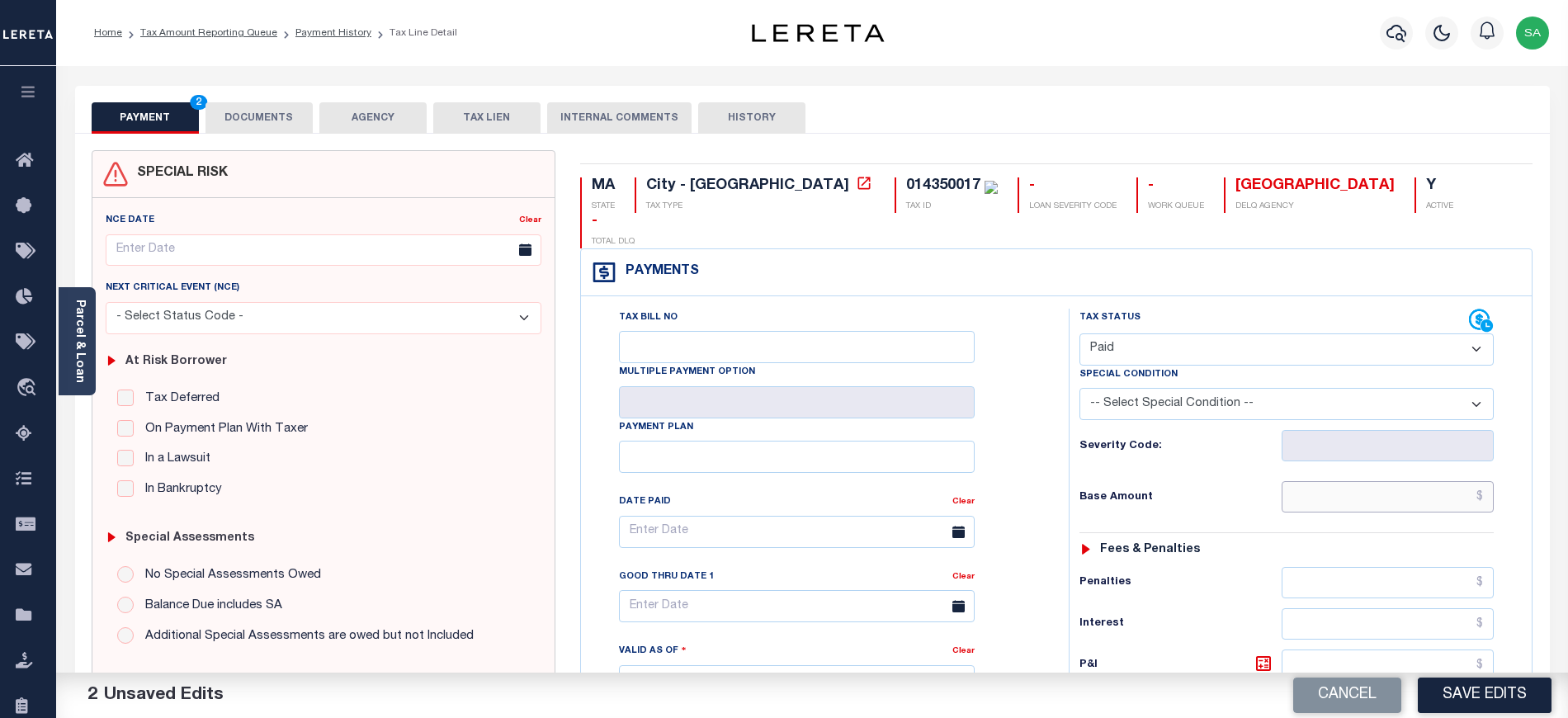
click at [1327, 481] on input "text" at bounding box center [1389, 497] width 213 height 32
type input "$0.00"
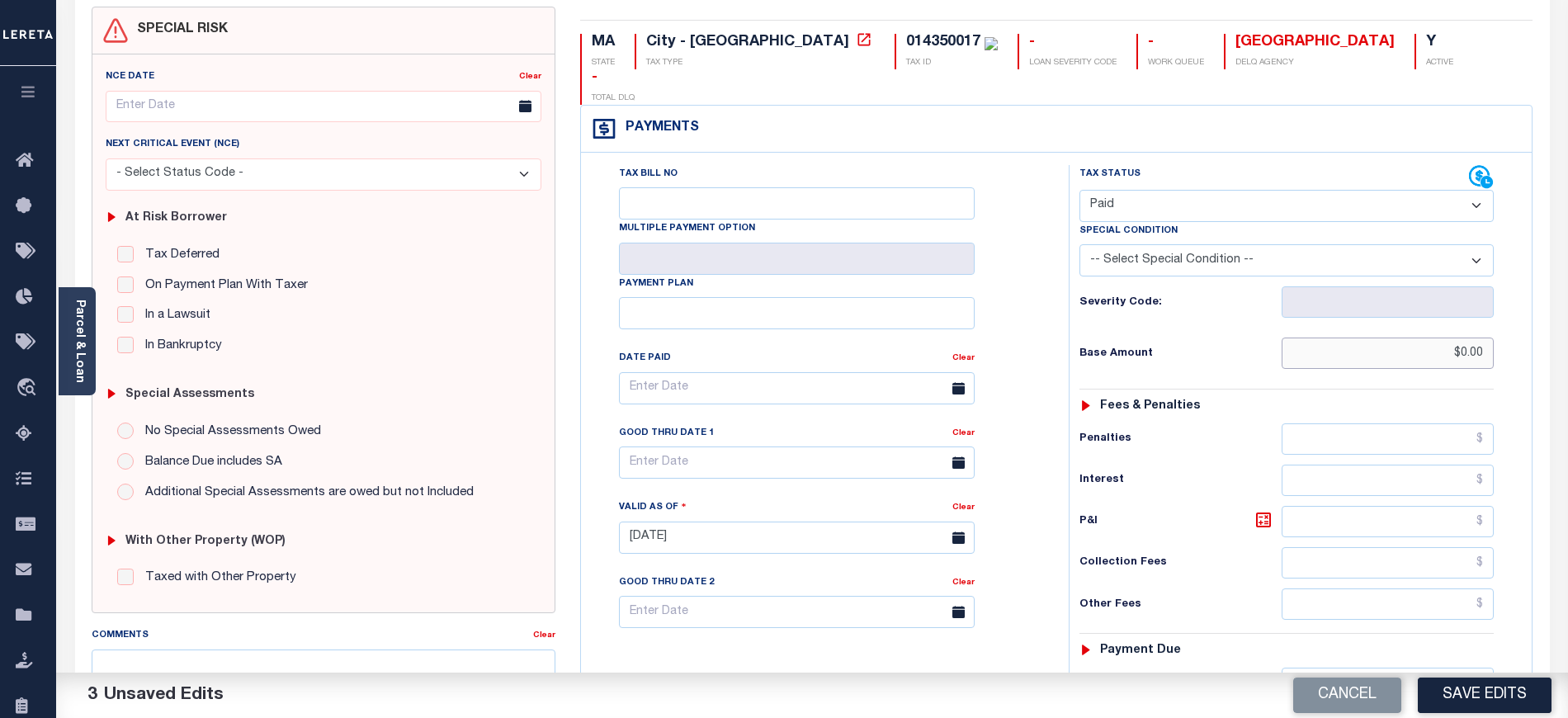
scroll to position [220, 0]
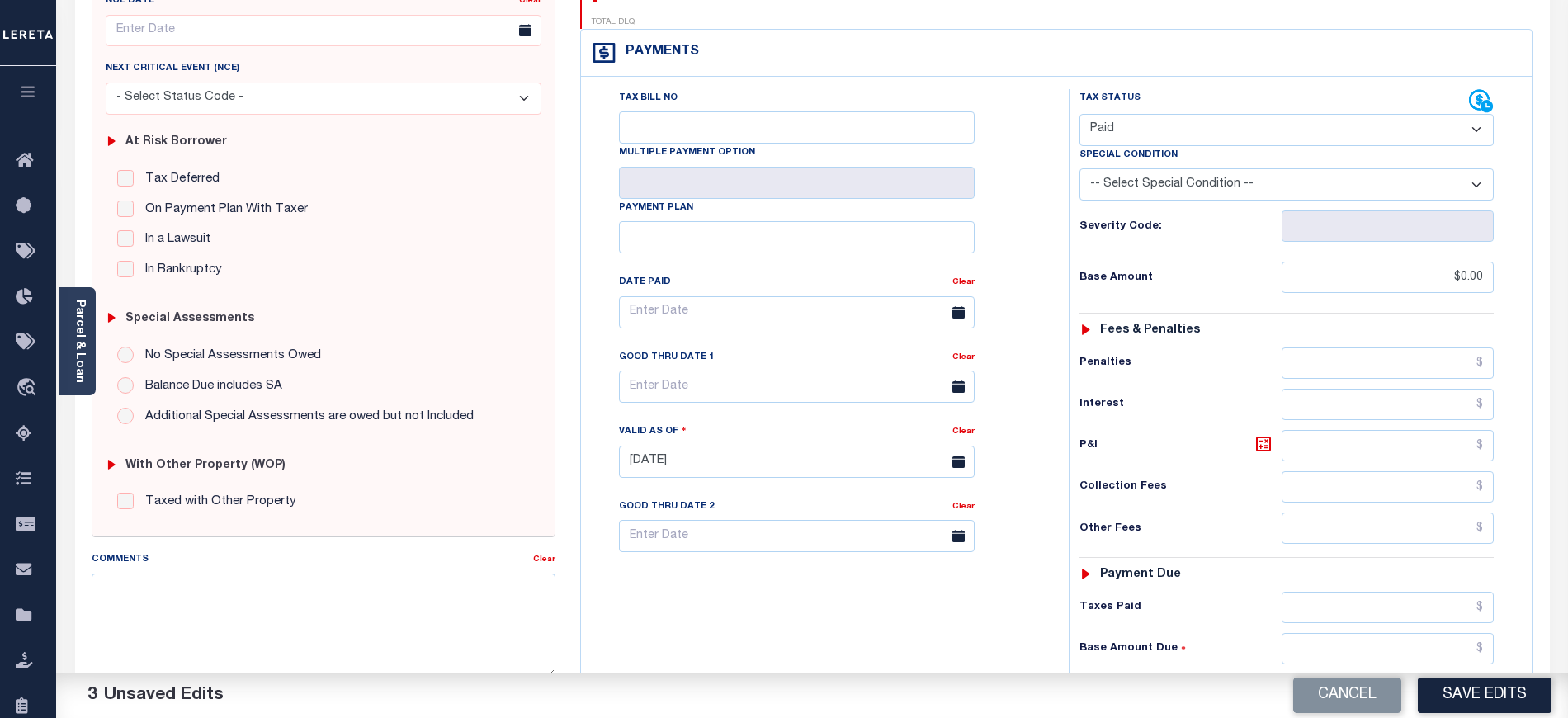
click at [1311, 674] on input "text" at bounding box center [1389, 690] width 213 height 32
type input "$0.00"
click at [908, 577] on div "Tax Bill No Multiple Payment Option Payment Plan Clear" at bounding box center [820, 454] width 471 height 729
click at [1469, 692] on button "Save Edits" at bounding box center [1484, 696] width 133 height 36
checkbox input "false"
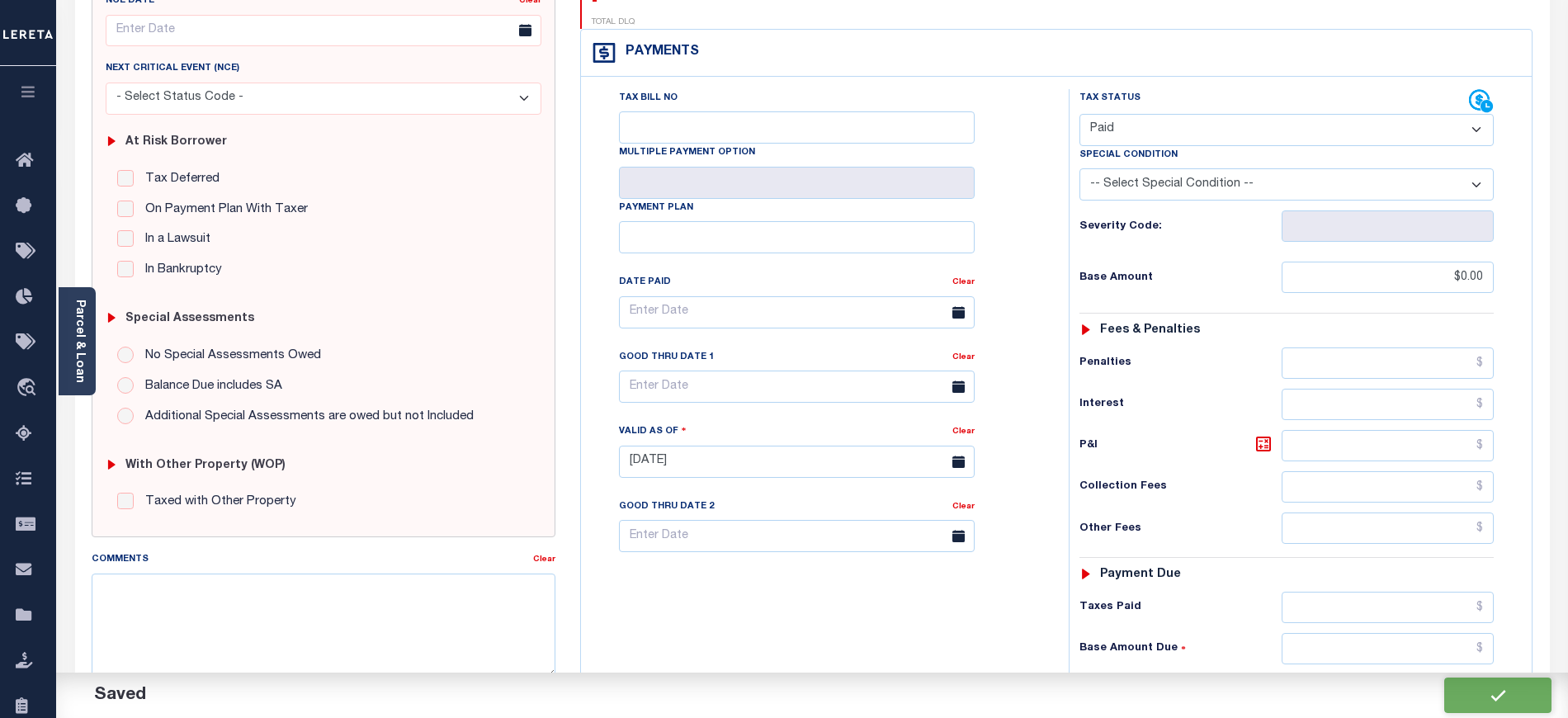
checkbox input "false"
type input "$0"
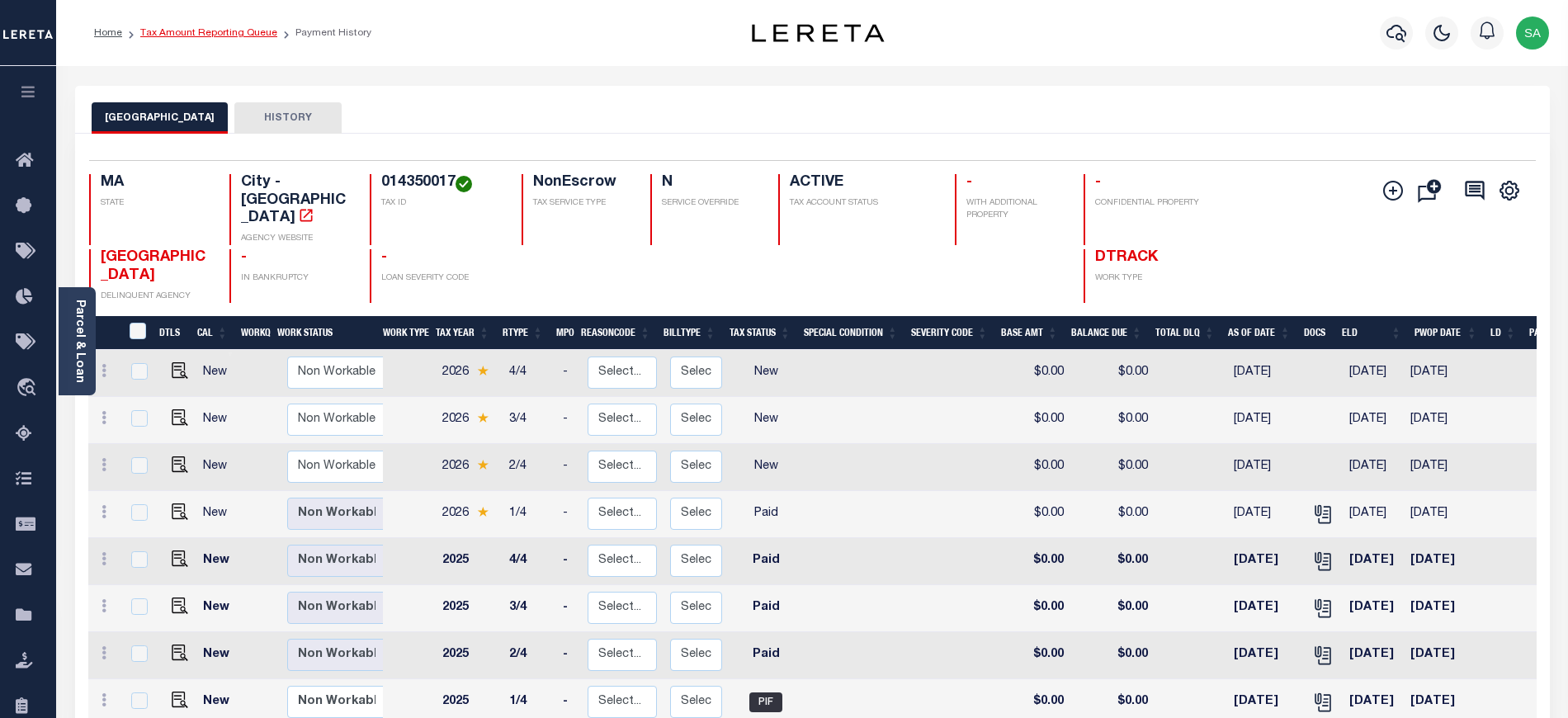
click at [210, 35] on link "Tax Amount Reporting Queue" at bounding box center [209, 33] width 137 height 10
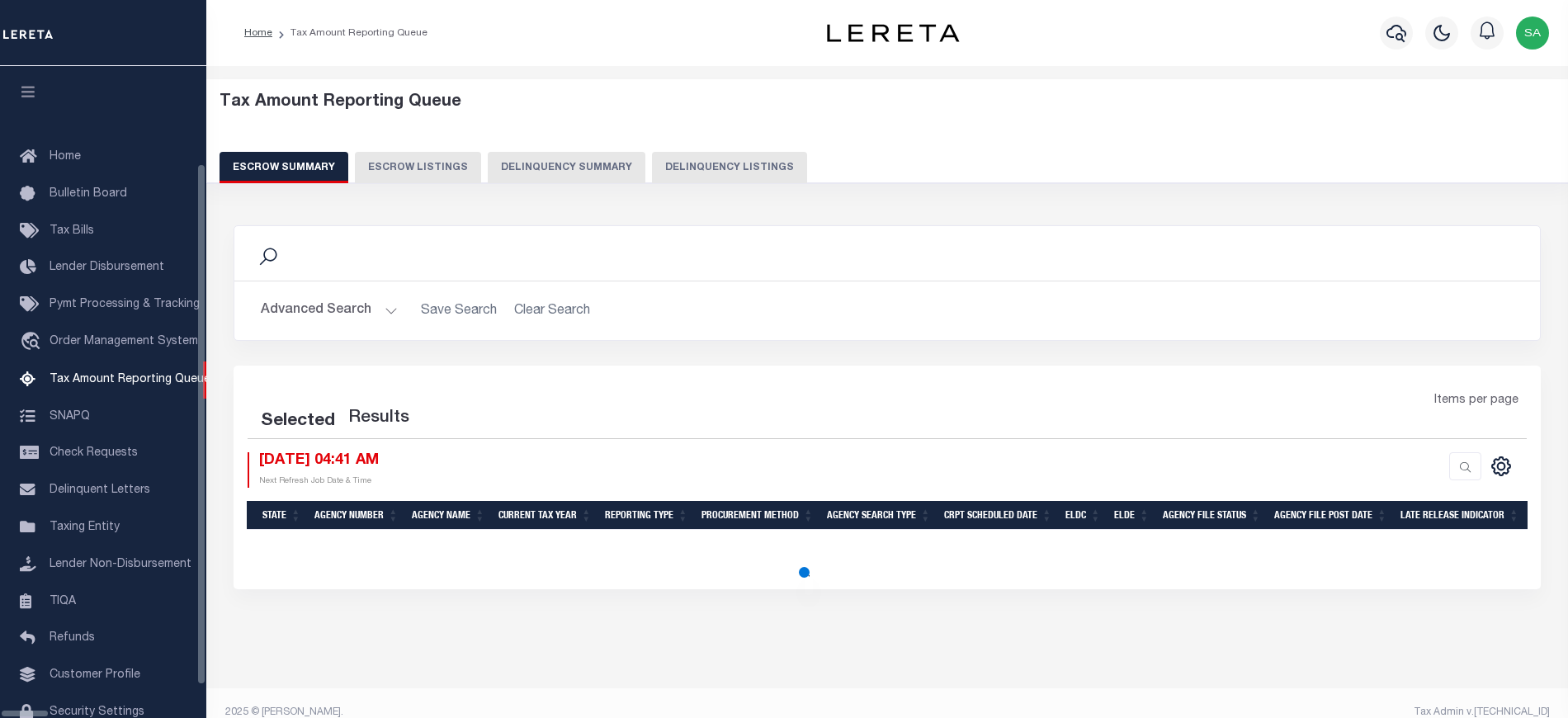
click at [683, 168] on button "Delinquency Listings" at bounding box center [730, 168] width 155 height 32
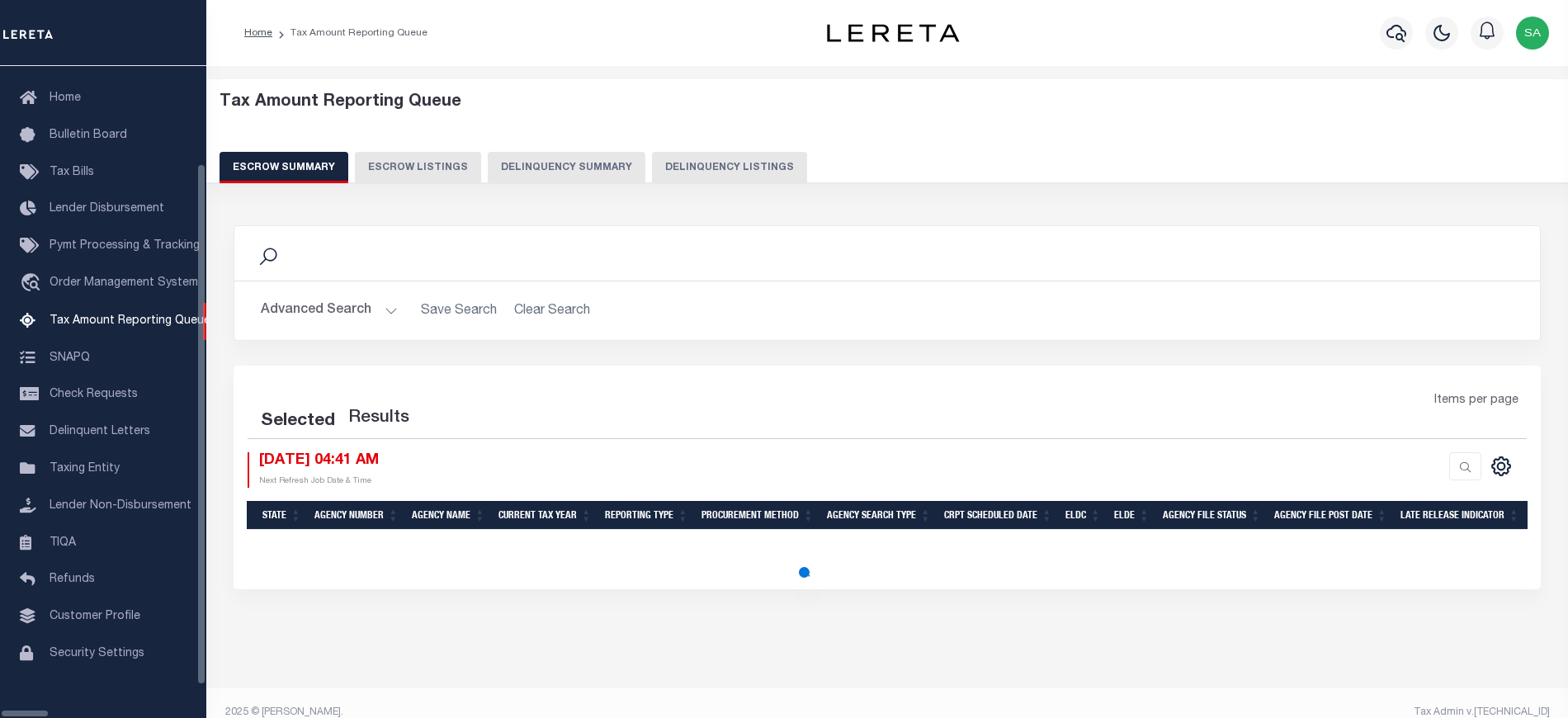
select select "MA"
select select "100"
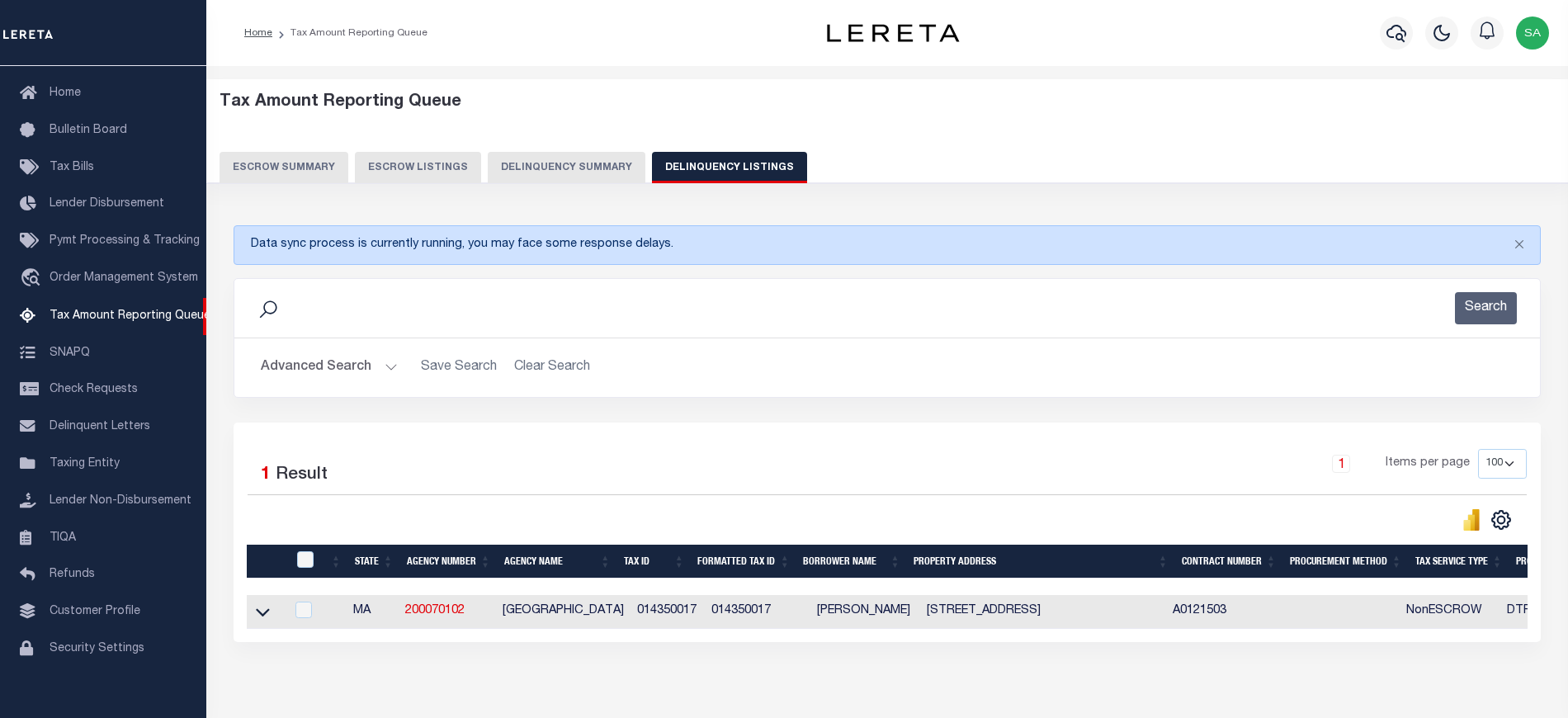
click at [324, 364] on button "Advanced Search" at bounding box center [330, 367] width 137 height 32
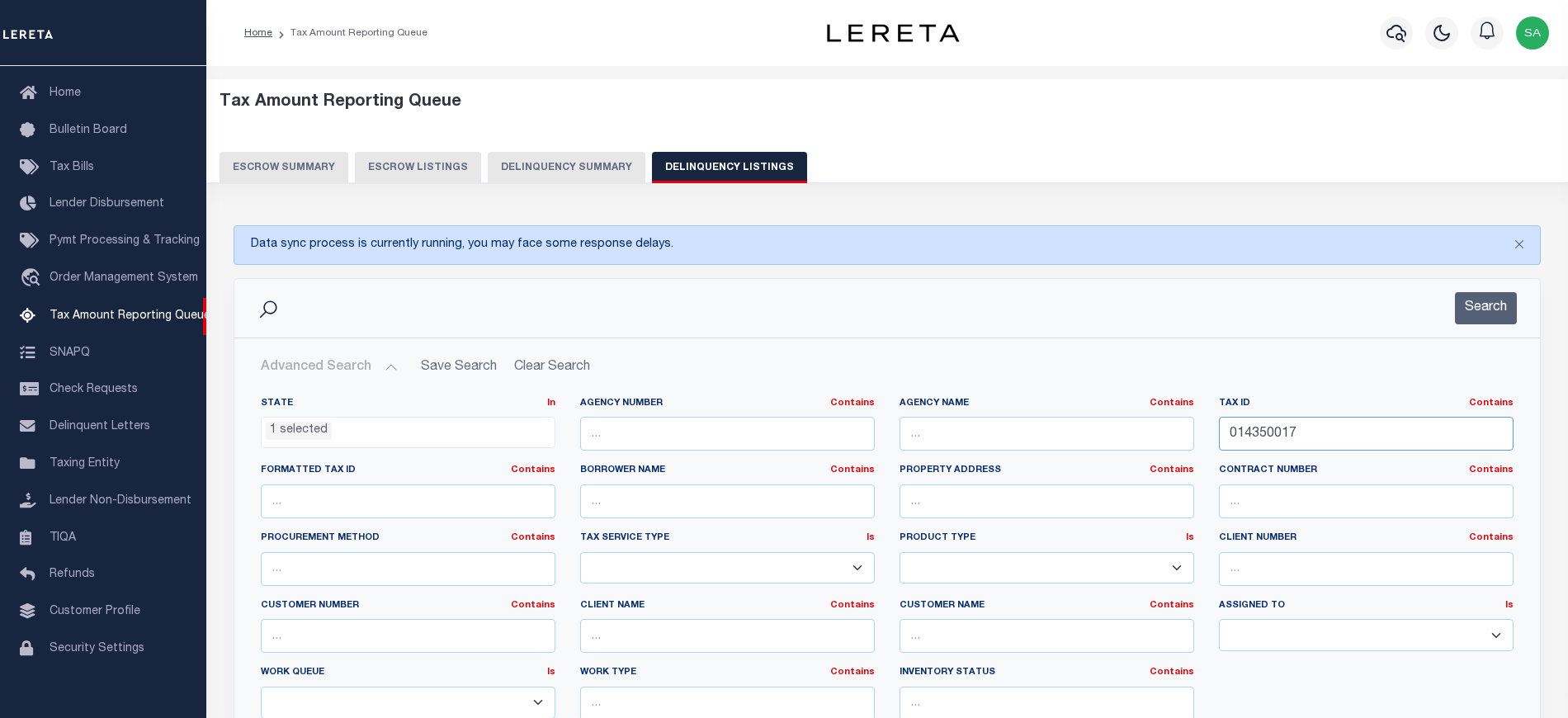
drag, startPoint x: 1291, startPoint y: 433, endPoint x: 1110, endPoint y: 420, distance: 181.5
click at [1110, 420] on div "State In In AK AL AR AZ CA CO CT DC DE FL GA GU HI IA ID IL IN KS [GEOGRAPHIC_D…" at bounding box center [887, 566] width 1277 height 337
click at [1328, 437] on input "014350017" at bounding box center [1367, 434] width 295 height 34
drag, startPoint x: 1328, startPoint y: 434, endPoint x: 1025, endPoint y: 427, distance: 303.1
click at [1025, 427] on div "State In In AK AL AR AZ CA CO CT DC DE FL GA GU HI IA ID IL IN KS KY LA MA MD M…" at bounding box center [887, 566] width 1277 height 337
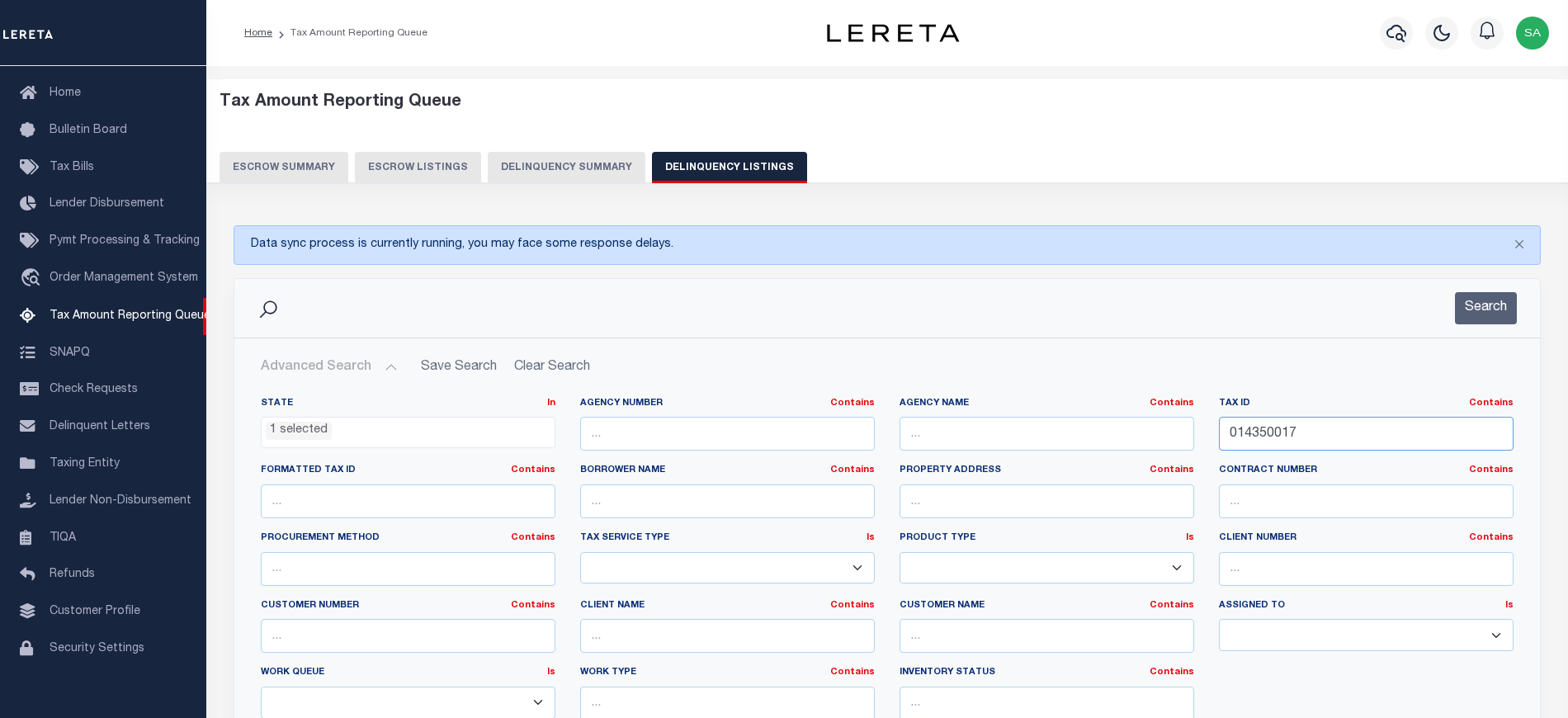
paste input "6550232"
type input "016550232"
click at [1470, 305] on button "Search" at bounding box center [1486, 308] width 62 height 32
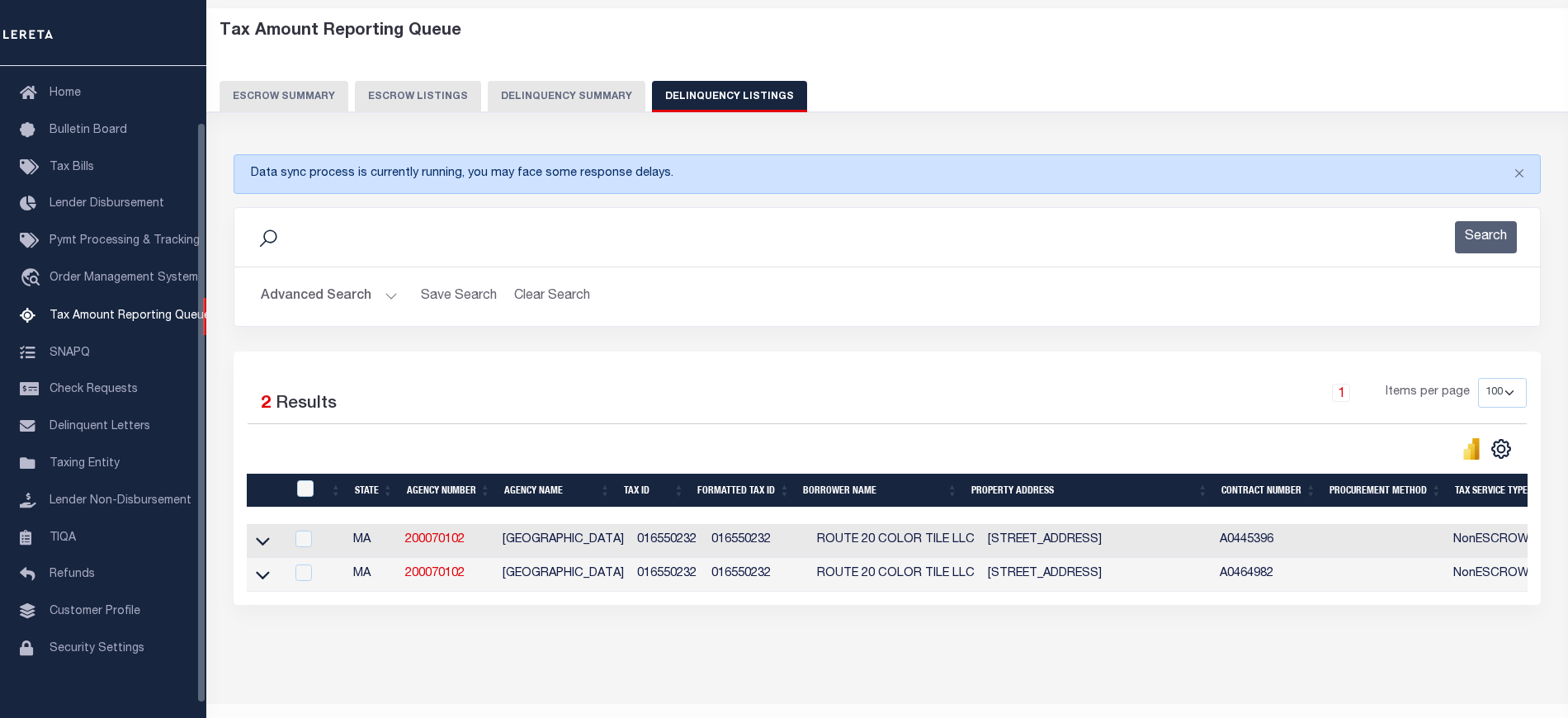
scroll to position [123, 0]
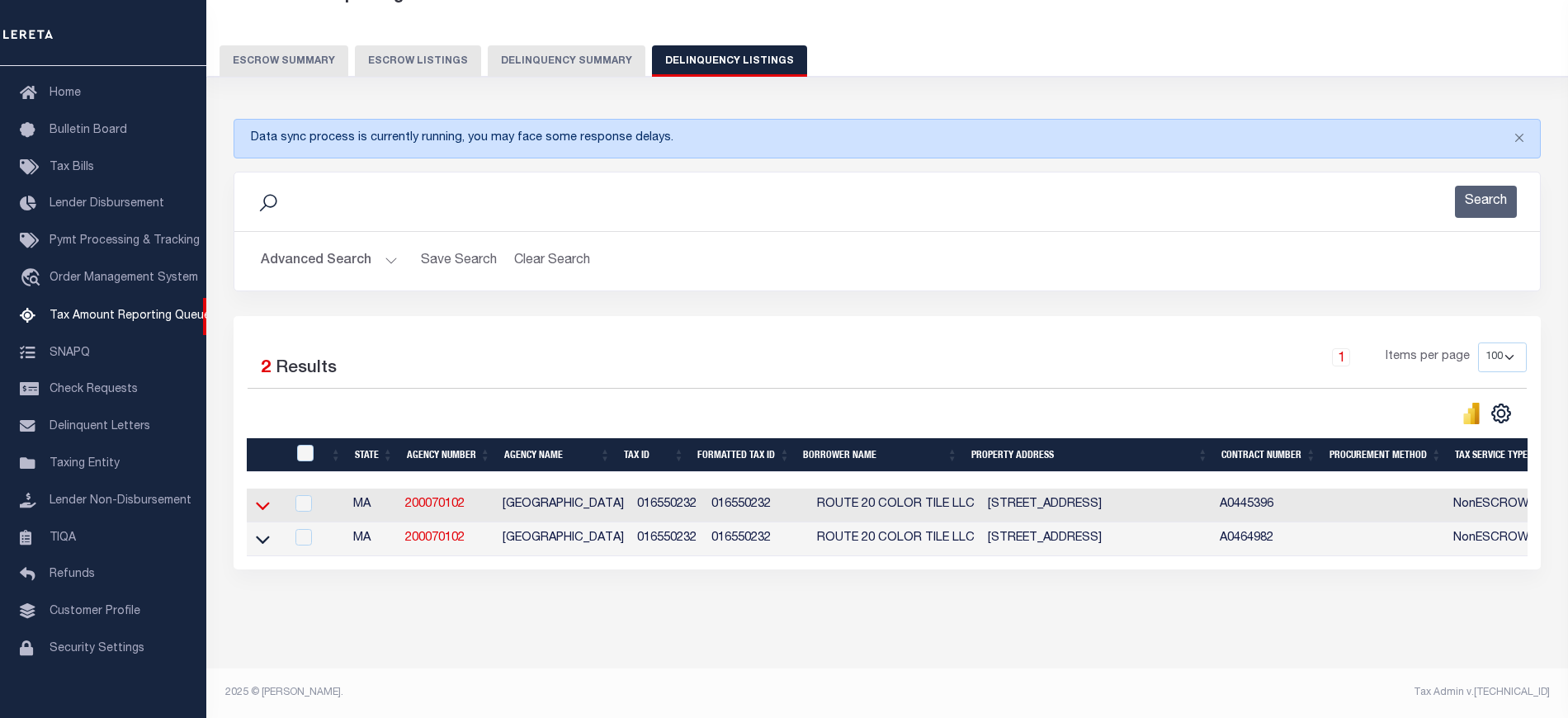
click at [268, 502] on icon at bounding box center [263, 506] width 14 height 8
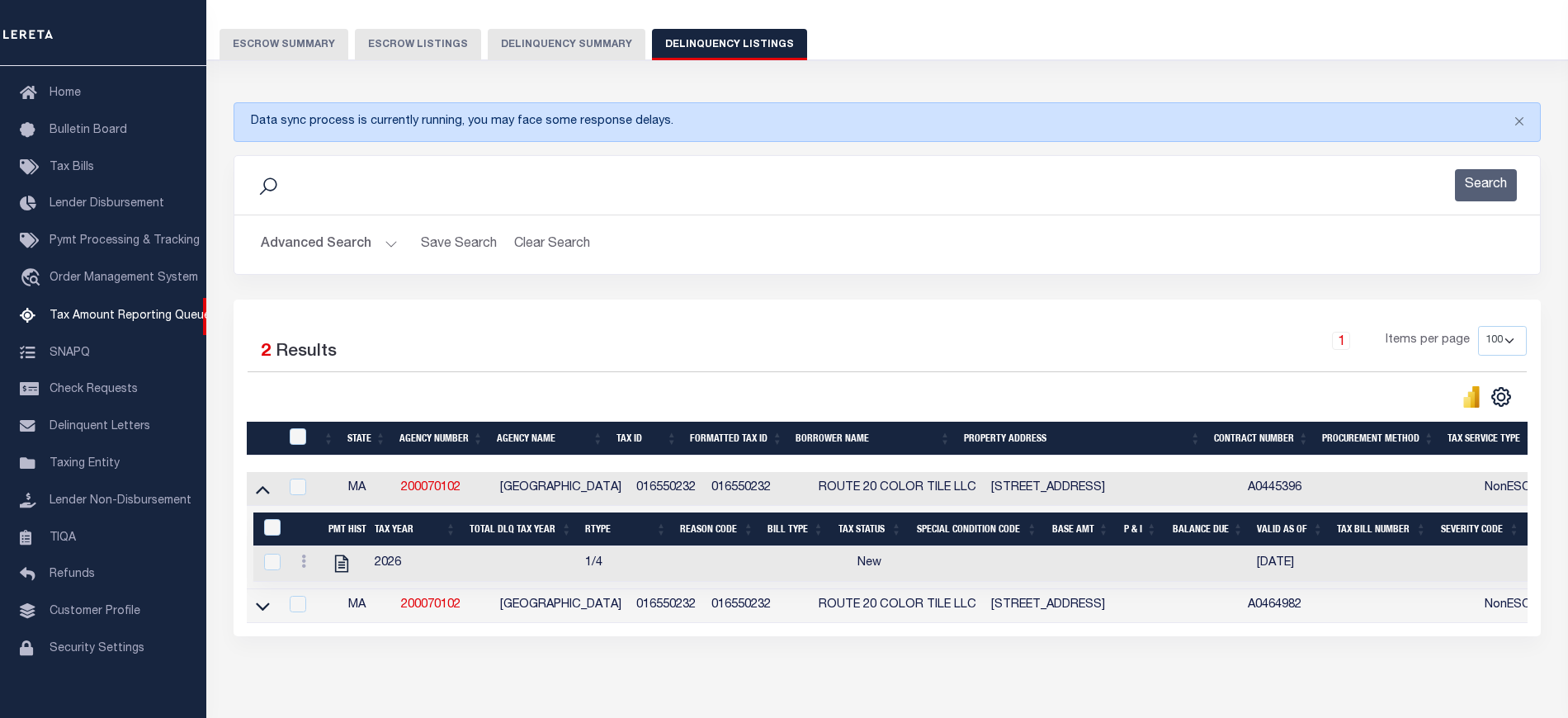
scroll to position [208, 0]
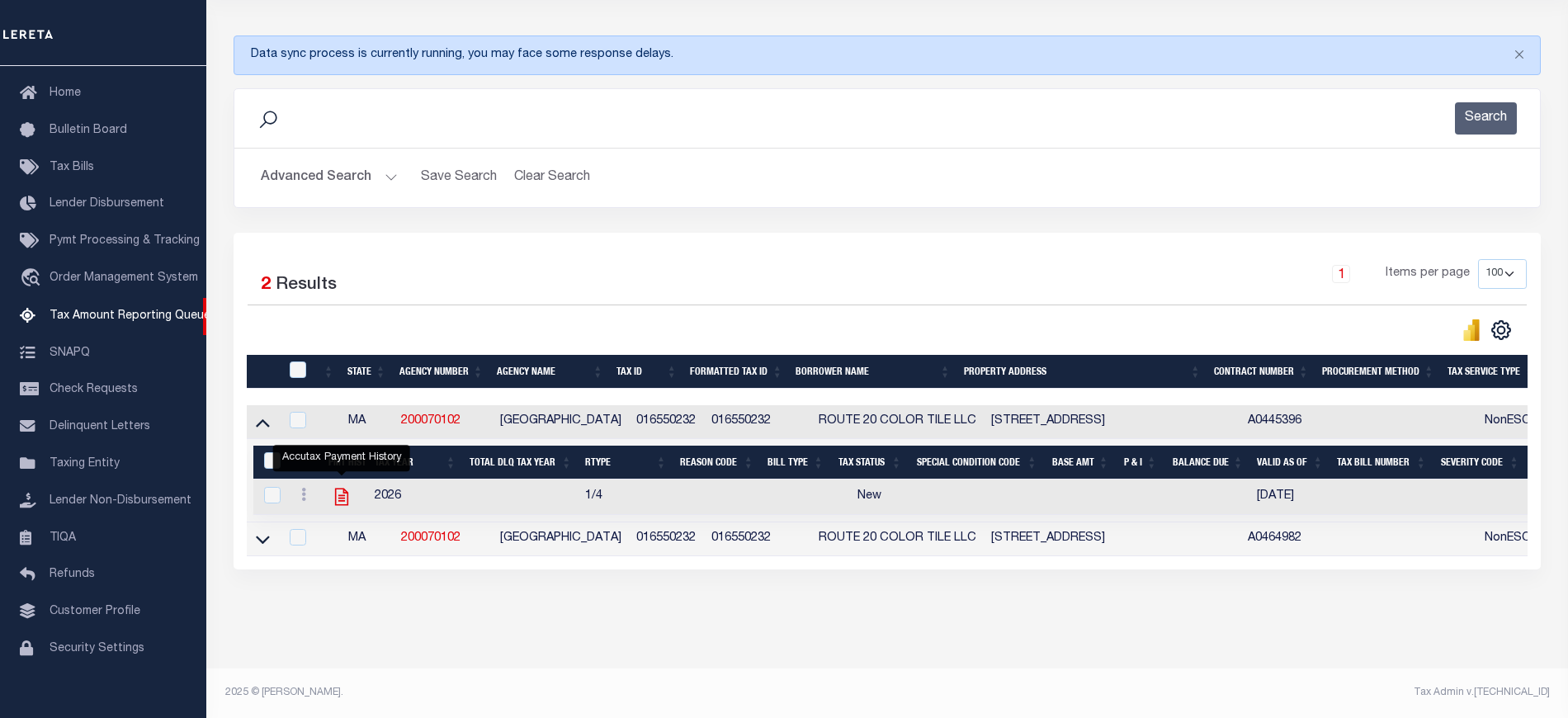
click at [340, 489] on icon "" at bounding box center [341, 497] width 22 height 22
checkbox input "true"
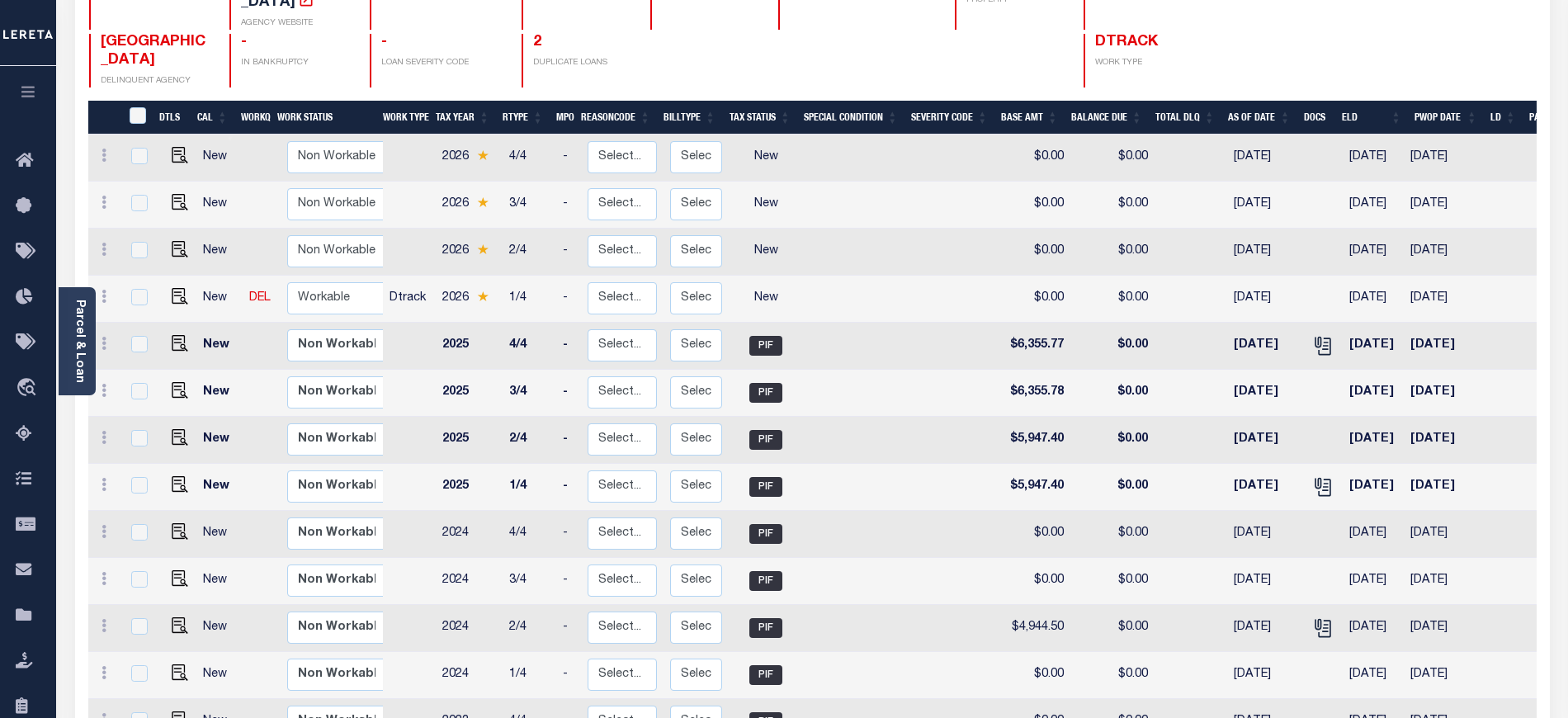
scroll to position [220, 0]
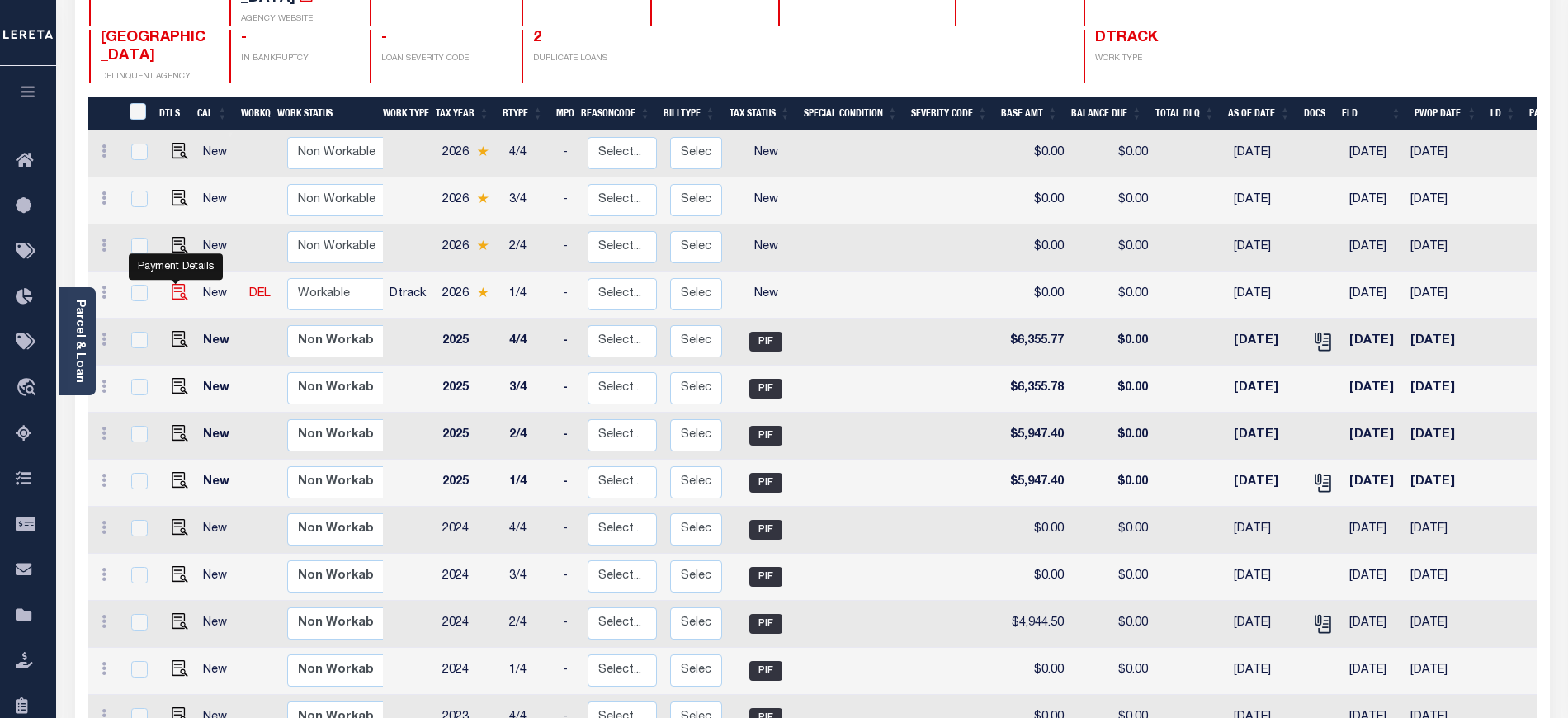
click at [180, 284] on img "" at bounding box center [179, 292] width 17 height 17
checkbox input "true"
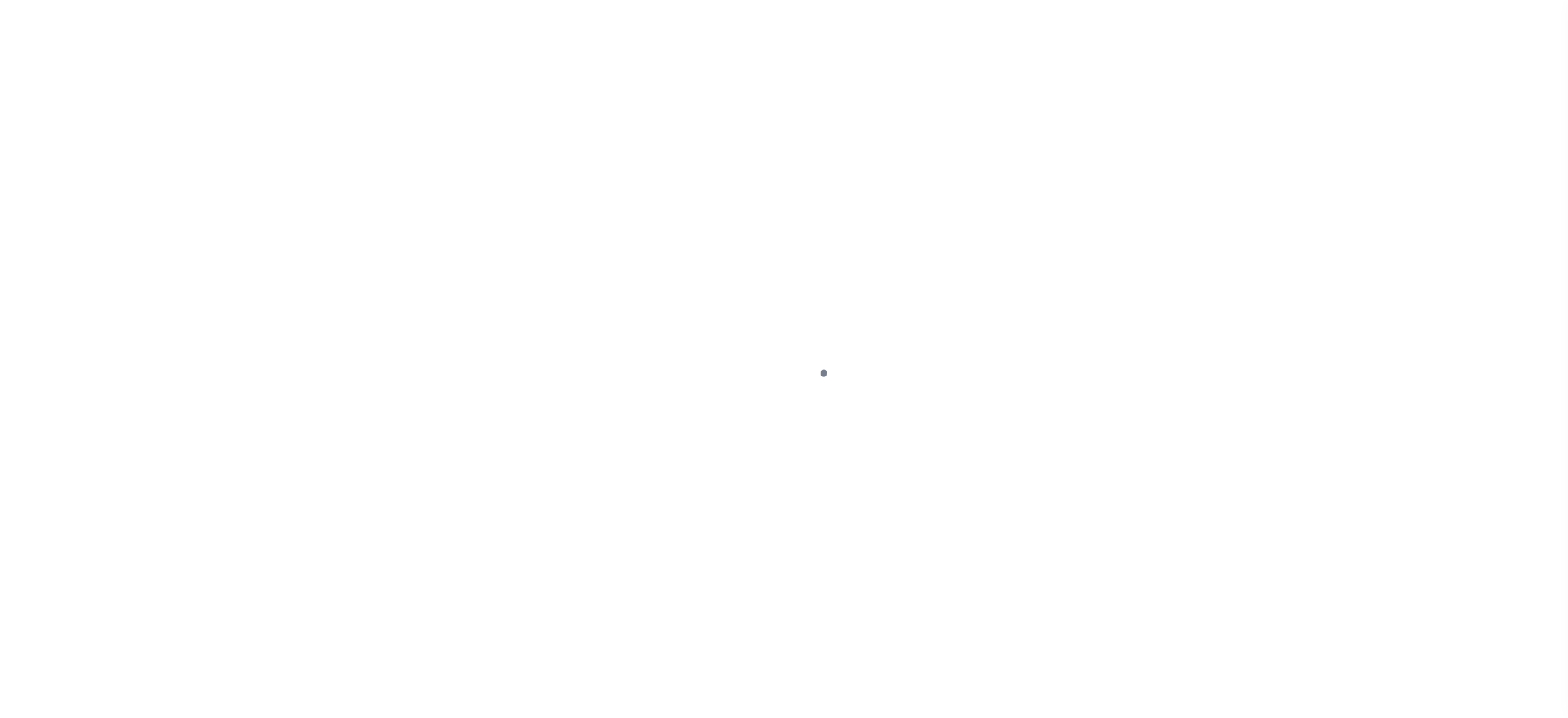
select select "NW2"
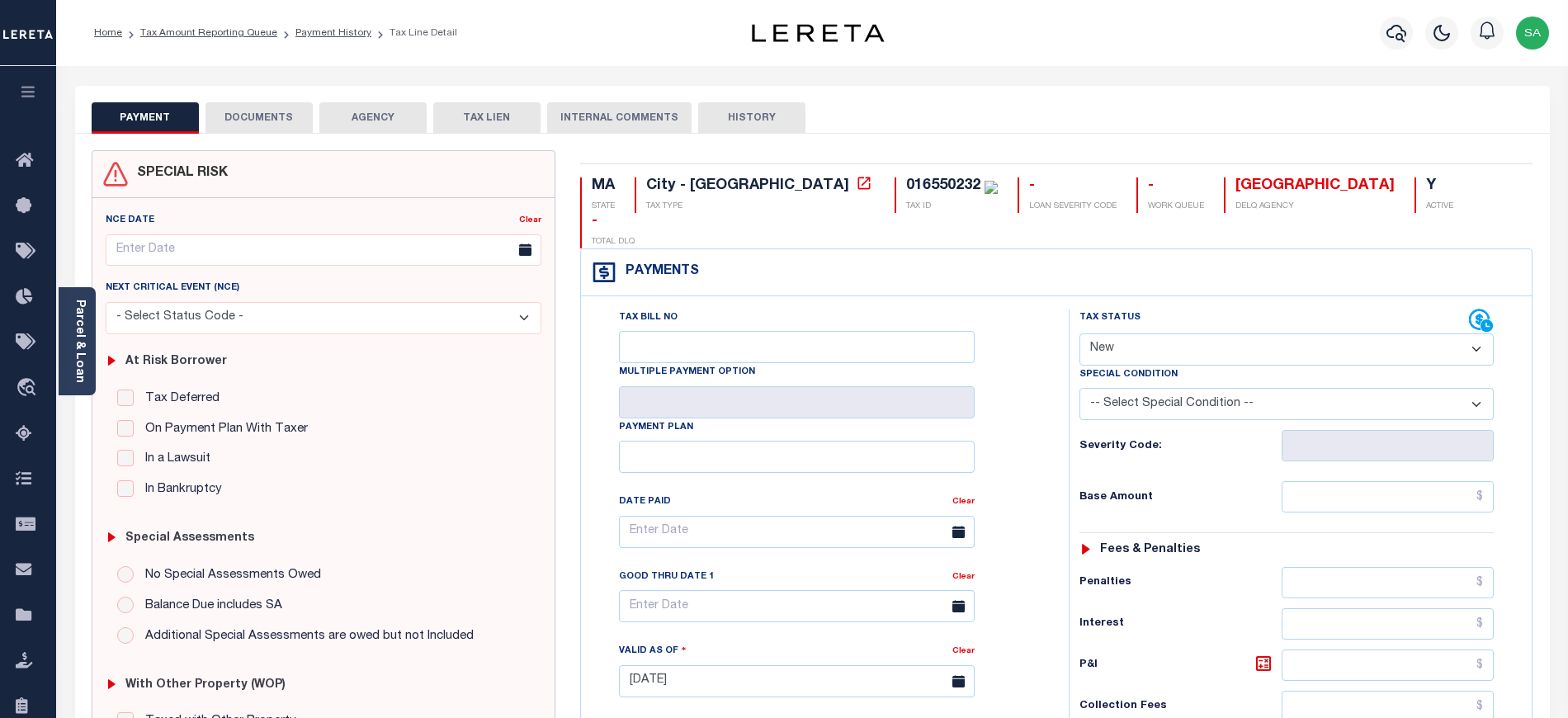
click at [236, 129] on button "DOCUMENTS" at bounding box center [259, 119] width 108 height 32
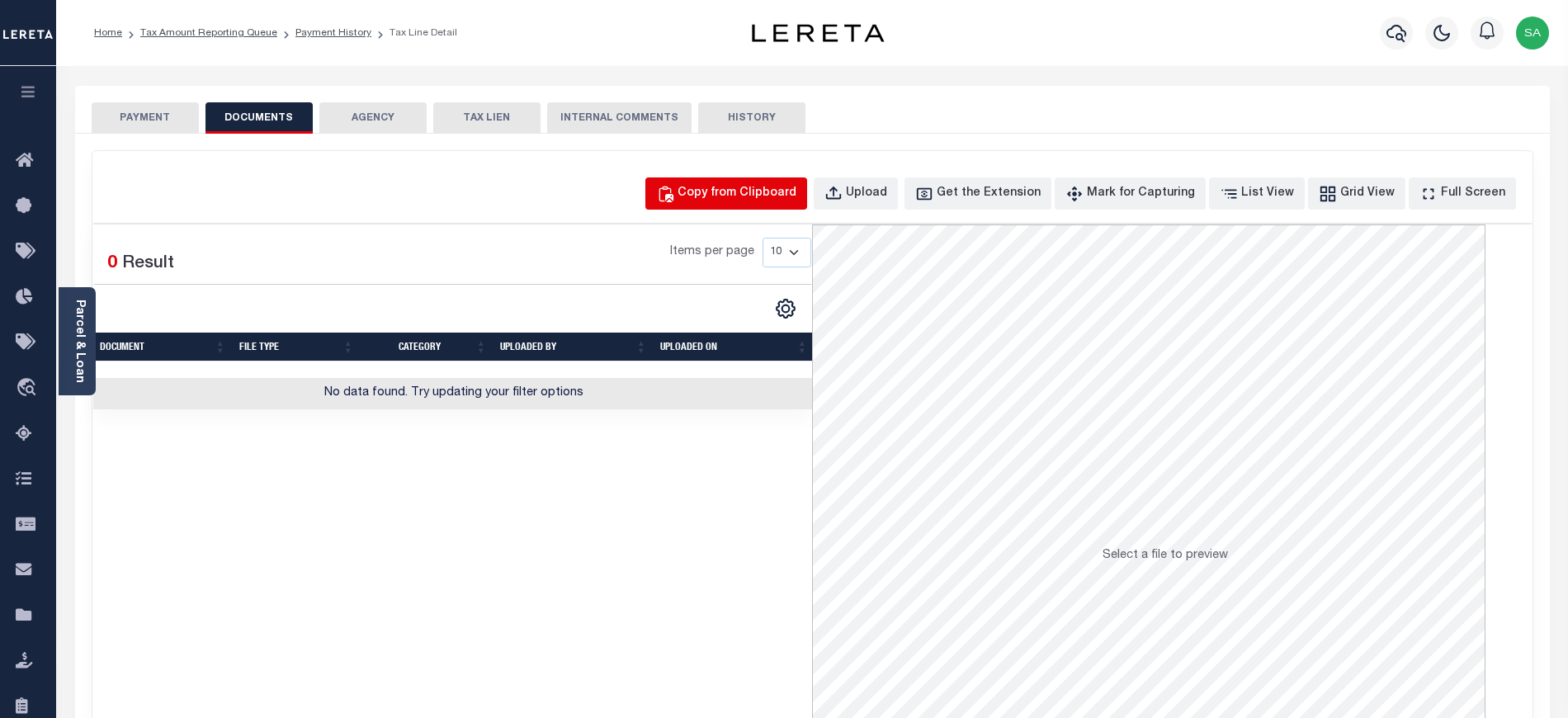
click at [775, 193] on div "Copy from Clipboard" at bounding box center [737, 194] width 118 height 18
select select "POP"
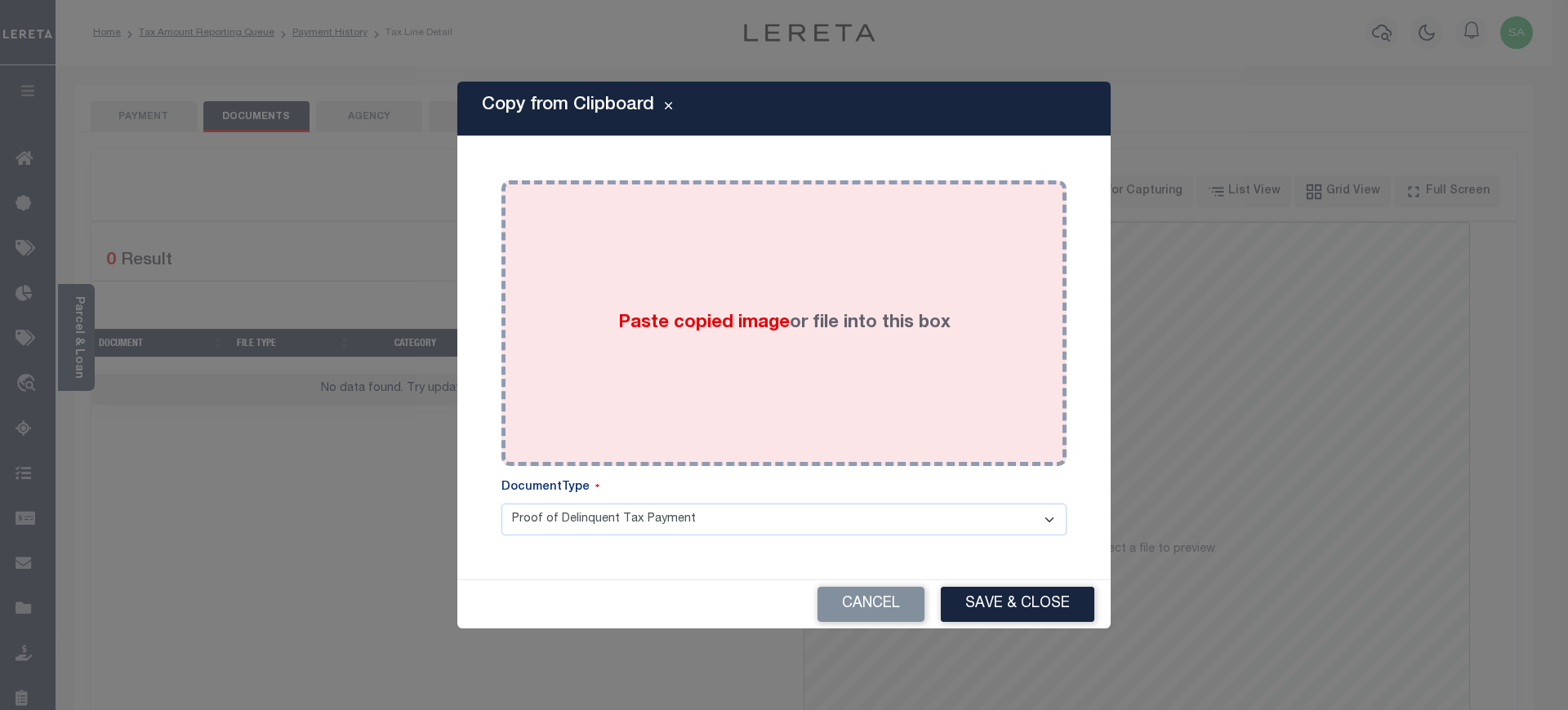
click at [844, 324] on label "Paste copied image or file into this box" at bounding box center [784, 323] width 332 height 27
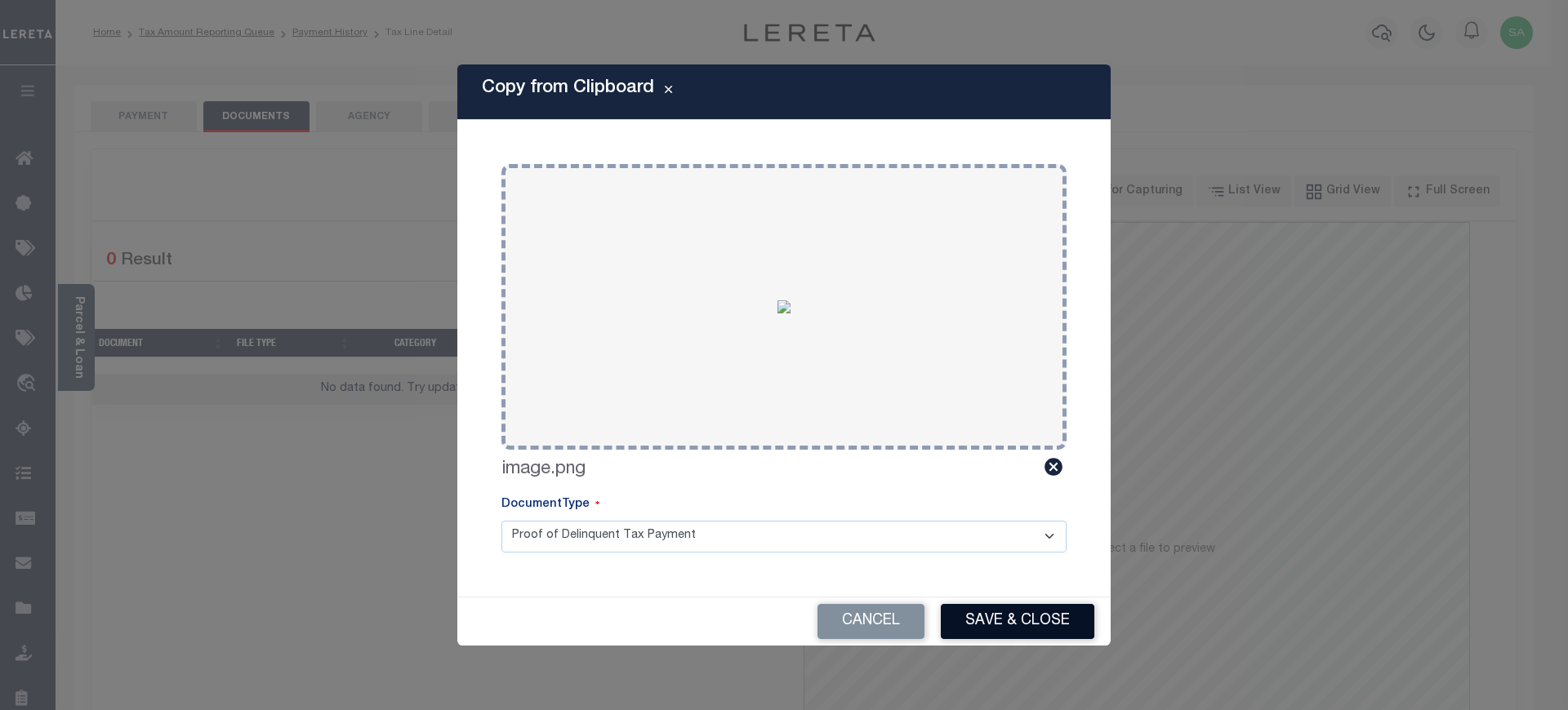
click at [1029, 617] on button "Save & Close" at bounding box center [1017, 622] width 154 height 35
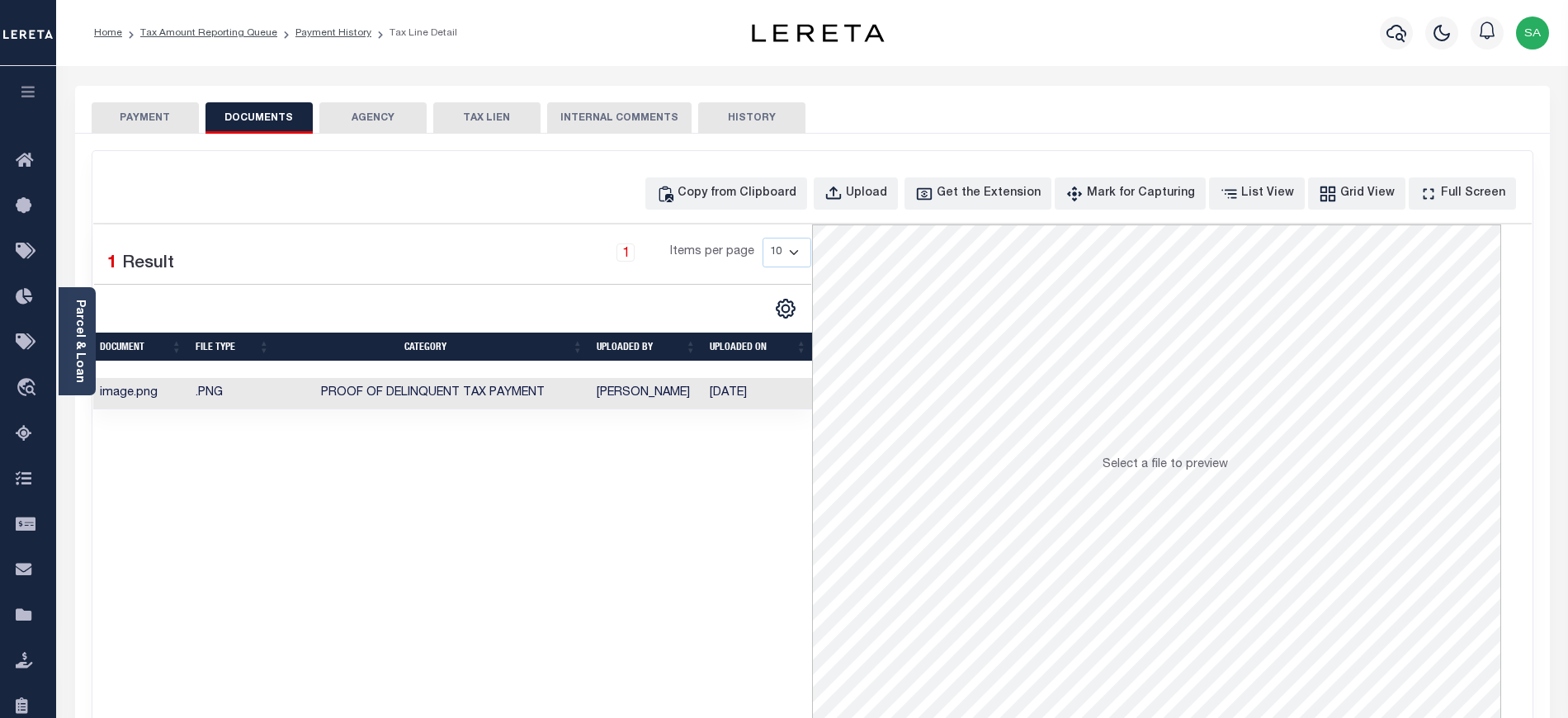
click at [130, 125] on button "PAYMENT" at bounding box center [145, 119] width 108 height 32
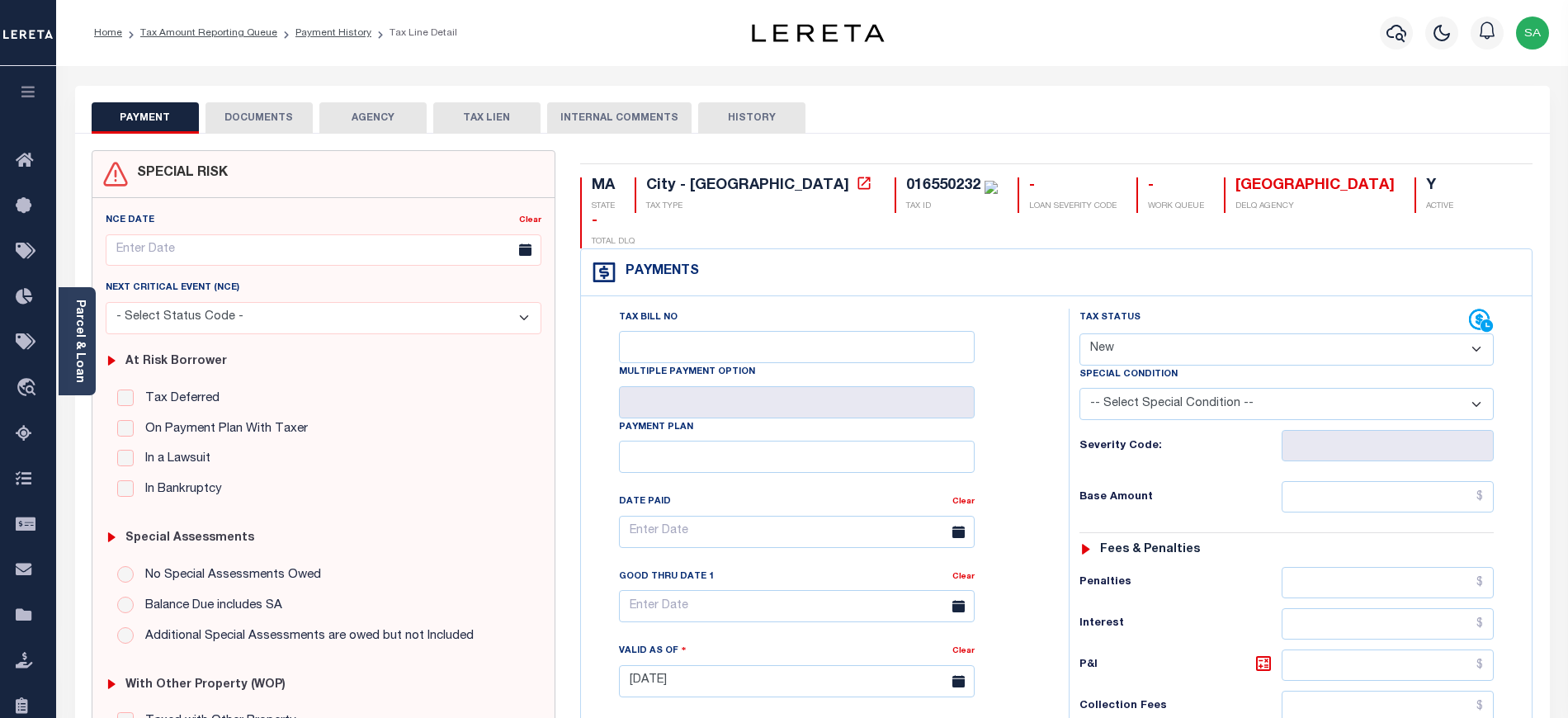
click at [1127, 309] on div "Tax Status Status" at bounding box center [1273, 321] width 389 height 25
click at [1106, 334] on select "- Select Status Code - Open Due/Unpaid Paid Incomplete No Tax Due Internal Refu…" at bounding box center [1286, 350] width 414 height 32
select select "PYD"
click at [1079, 334] on select "- Select Status Code - Open Due/Unpaid Paid Incomplete No Tax Due Internal Refu…" at bounding box center [1286, 350] width 414 height 32
type input "[DATE]"
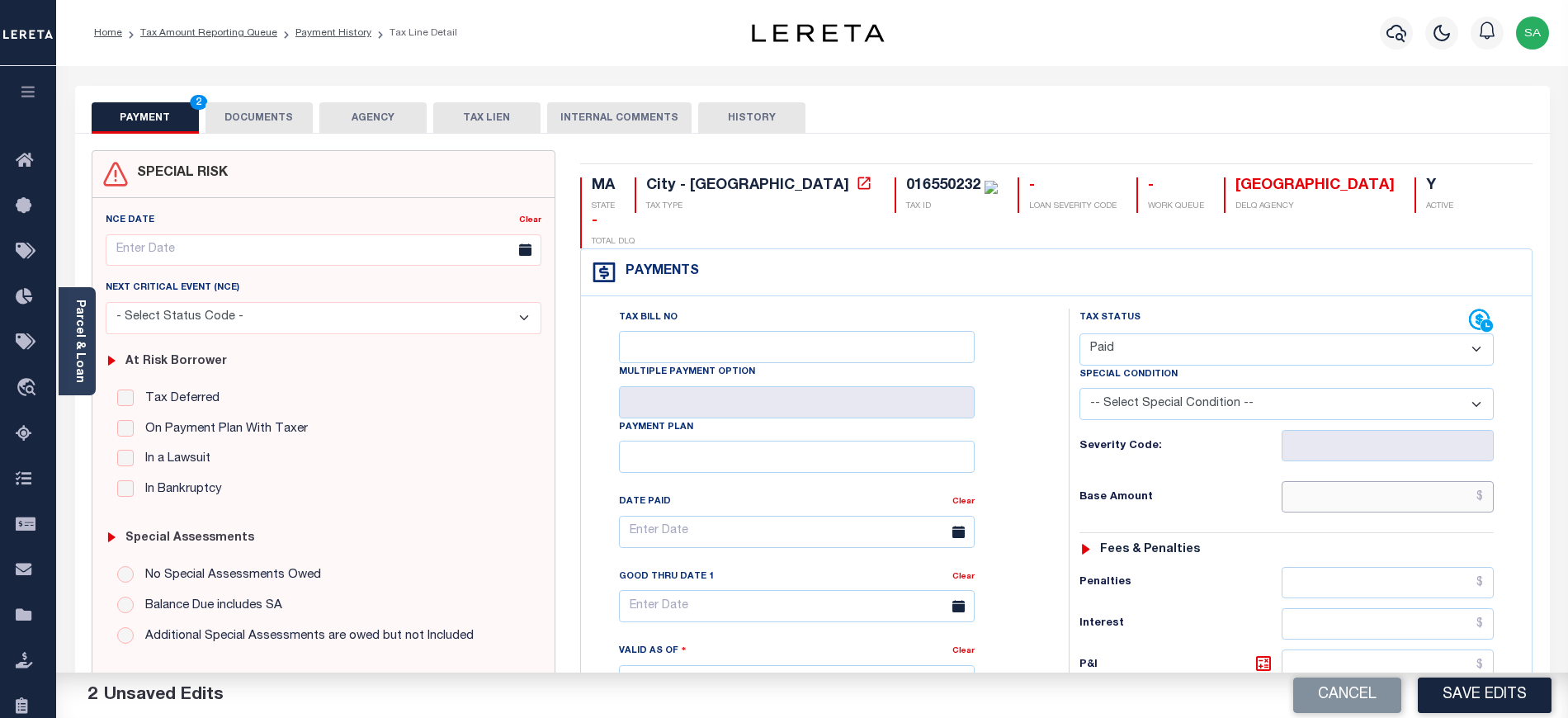
click at [1349, 481] on input "text" at bounding box center [1389, 497] width 213 height 32
type input "$0.00"
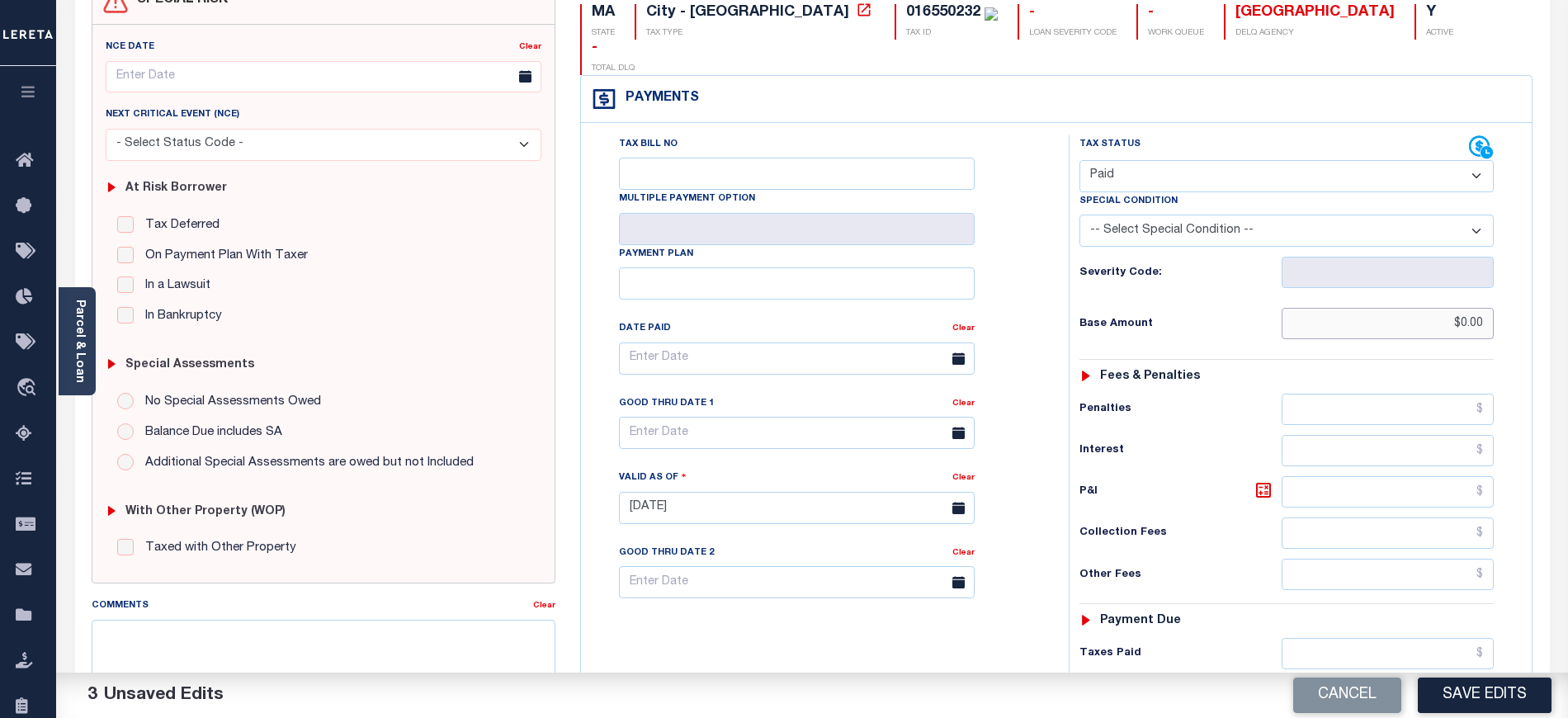
scroll to position [331, 0]
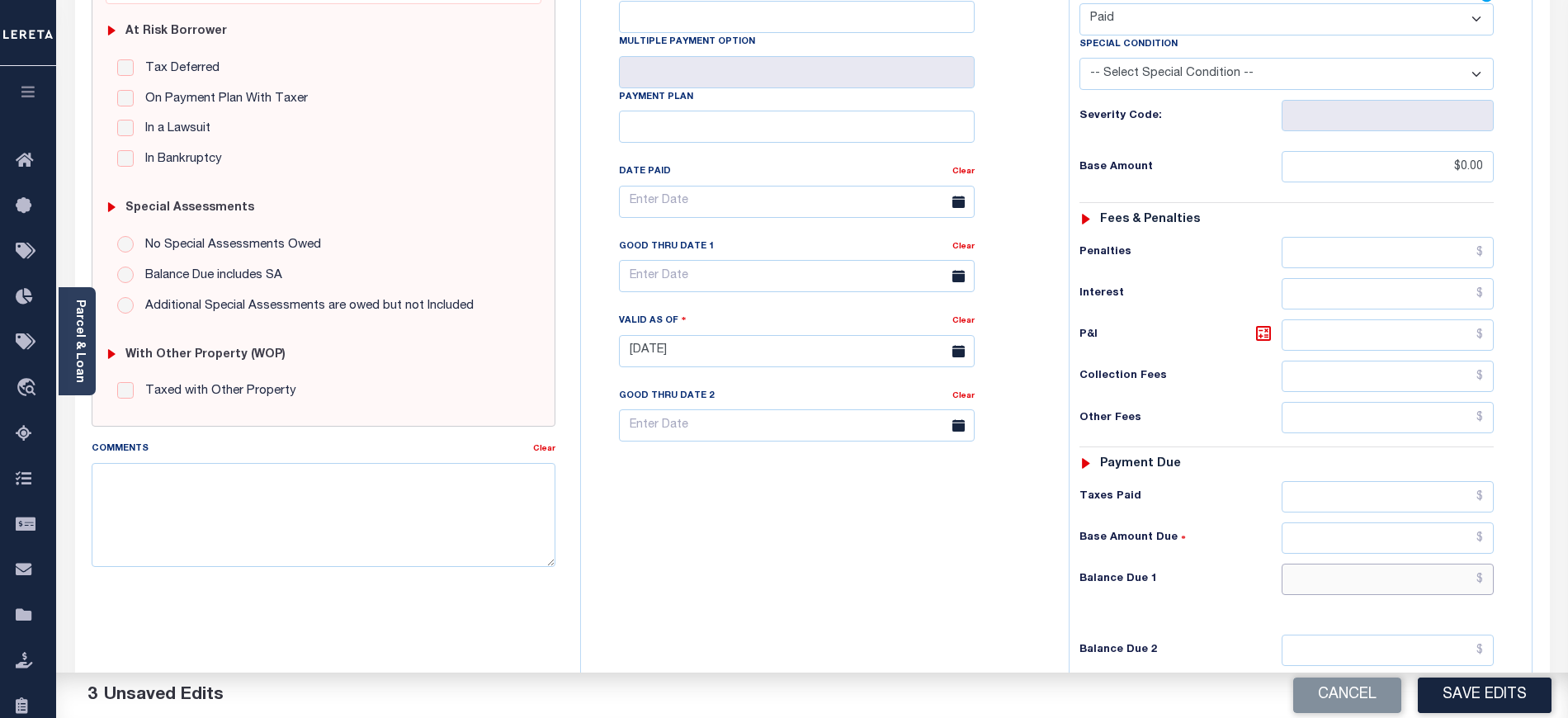
click at [1405, 564] on input "text" at bounding box center [1389, 580] width 213 height 32
type input "$0.00"
drag, startPoint x: 875, startPoint y: 513, endPoint x: 1193, endPoint y: 628, distance: 338.2
click at [875, 513] on div "Tax Bill No Multiple Payment Option Payment Plan Clear" at bounding box center [820, 343] width 471 height 729
click at [1527, 698] on button "Save Edits" at bounding box center [1484, 696] width 133 height 36
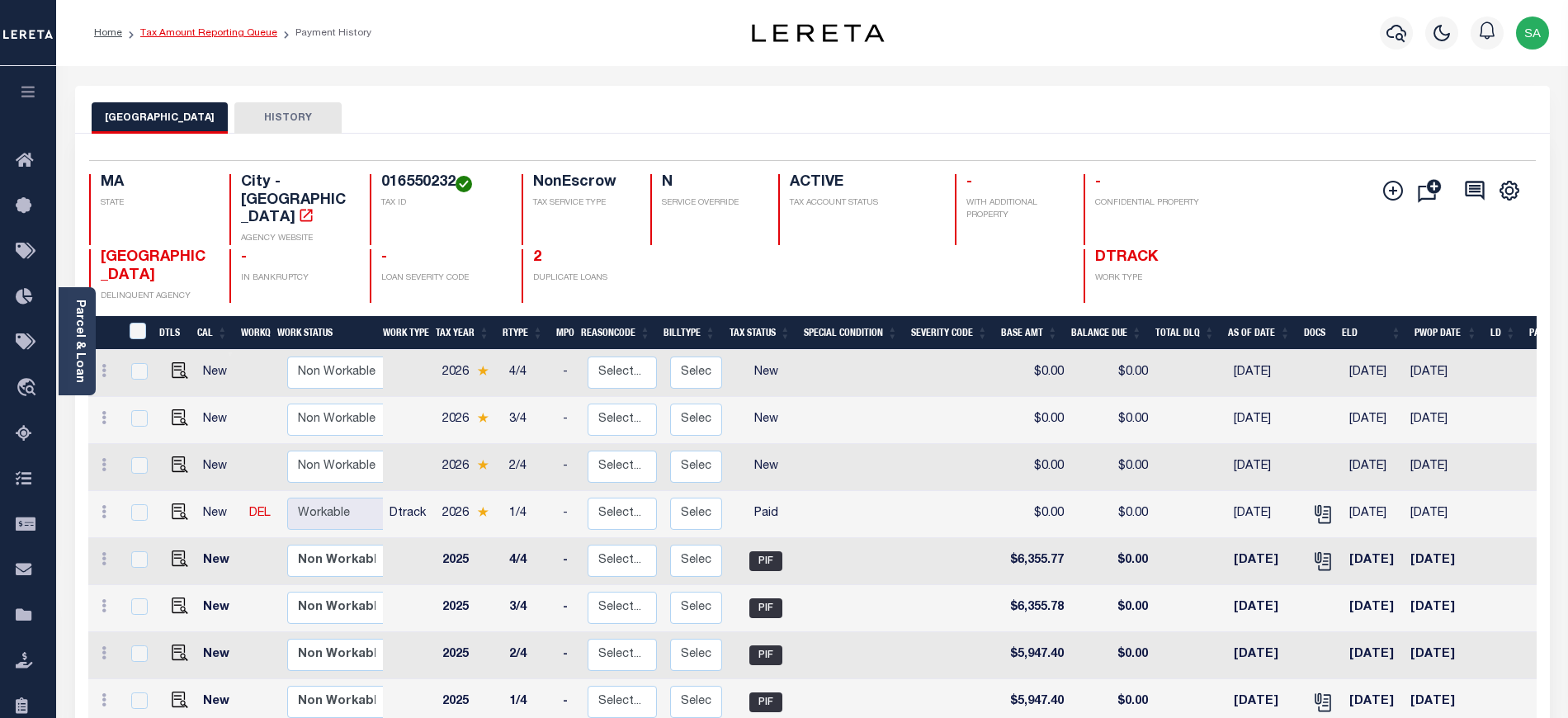
click at [238, 37] on link "Tax Amount Reporting Queue" at bounding box center [209, 33] width 137 height 10
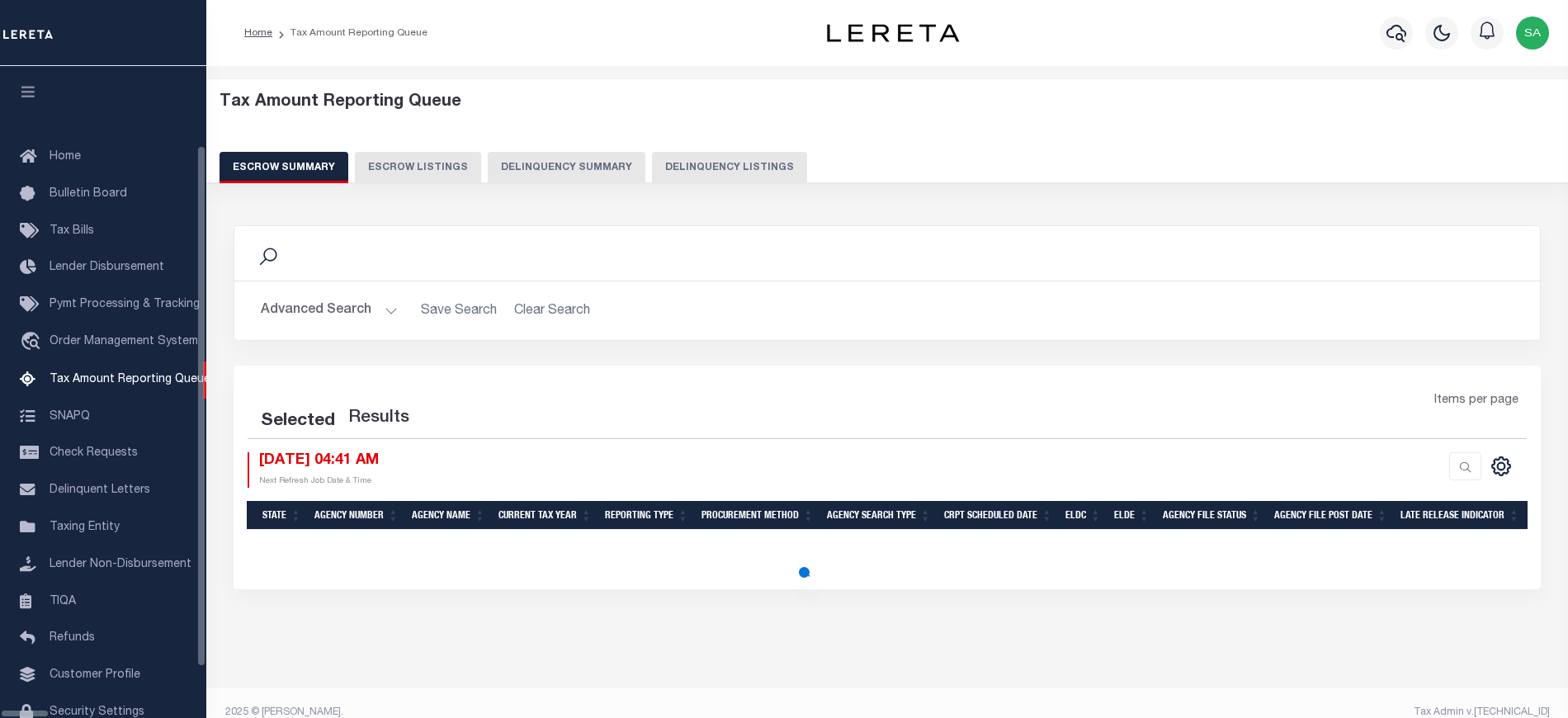
select select "100"
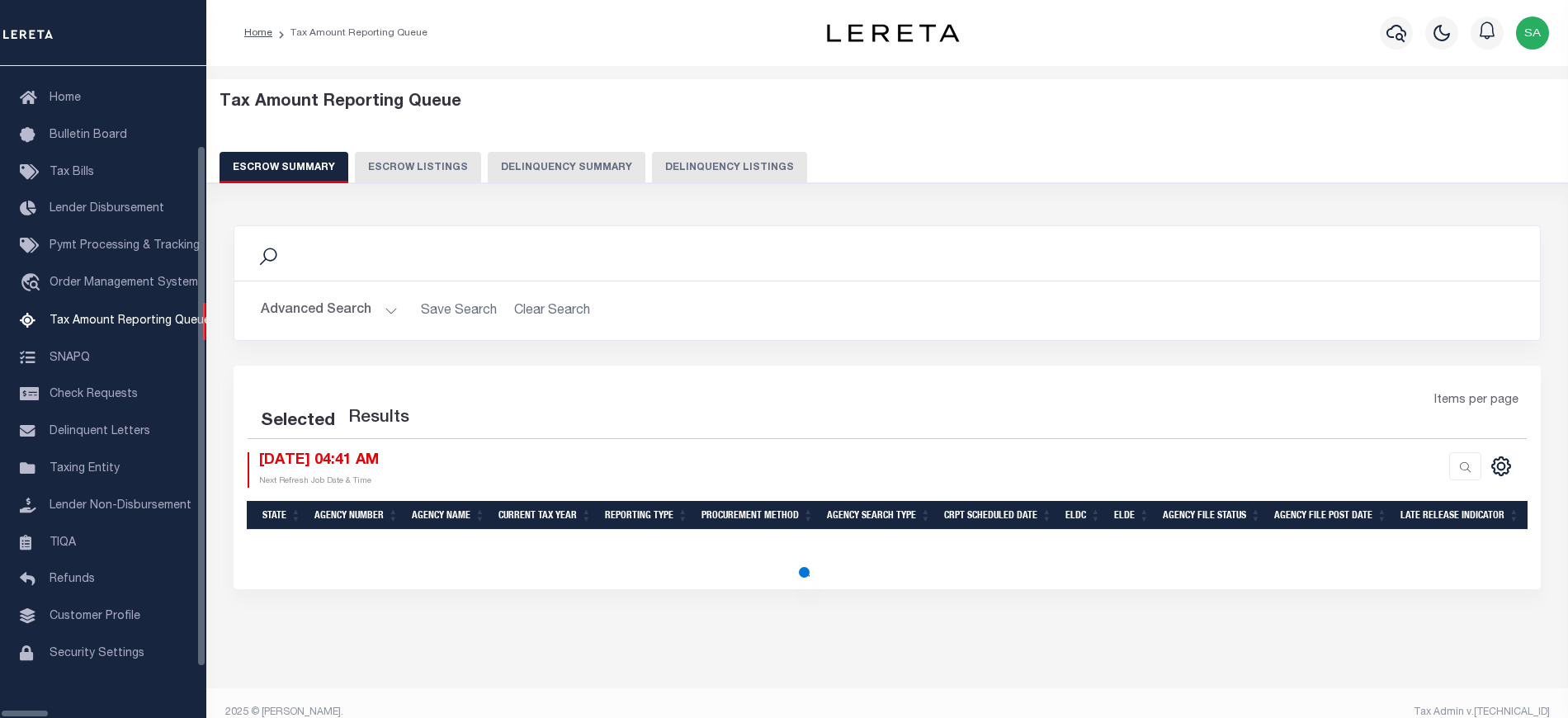
select select "100"
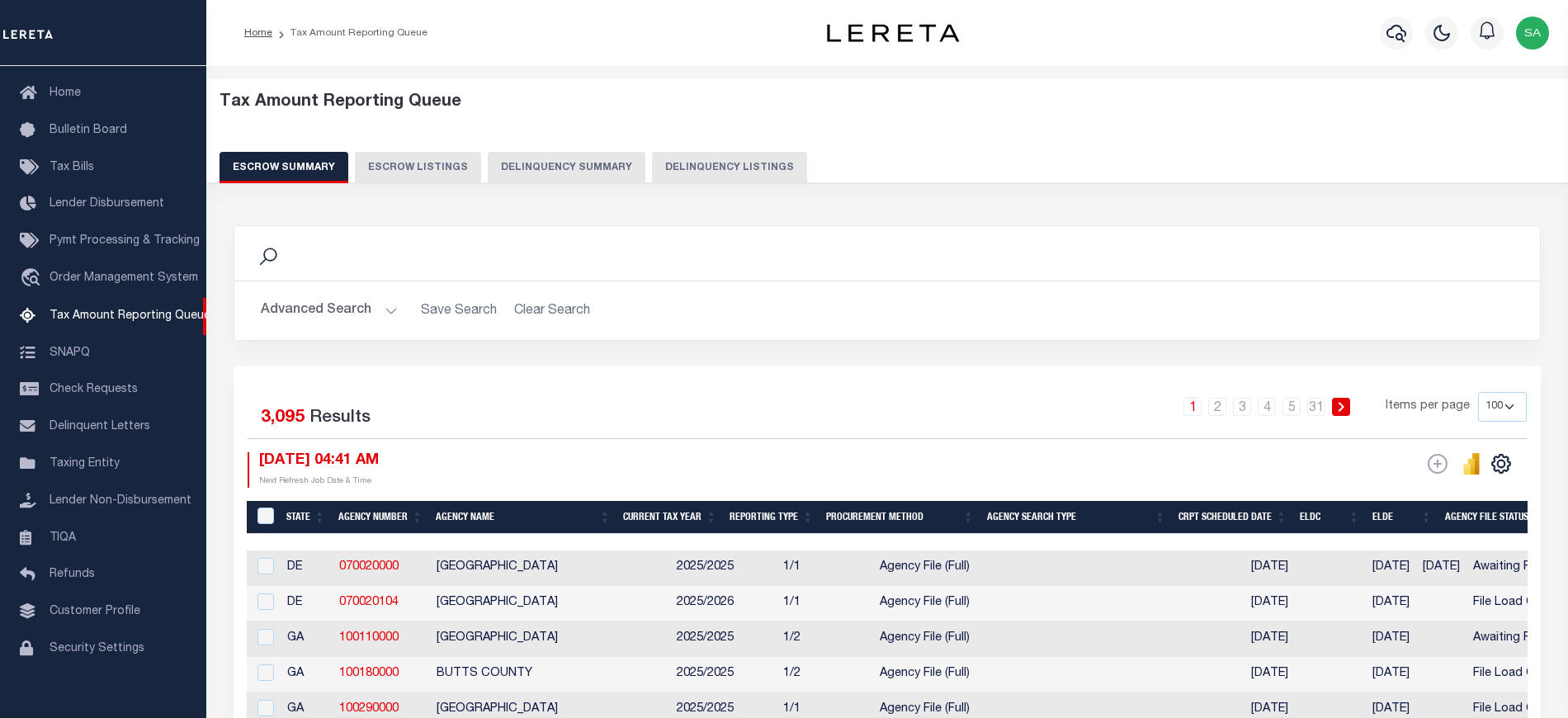
click at [731, 170] on button "Delinquency Listings" at bounding box center [730, 168] width 155 height 32
select select "100"
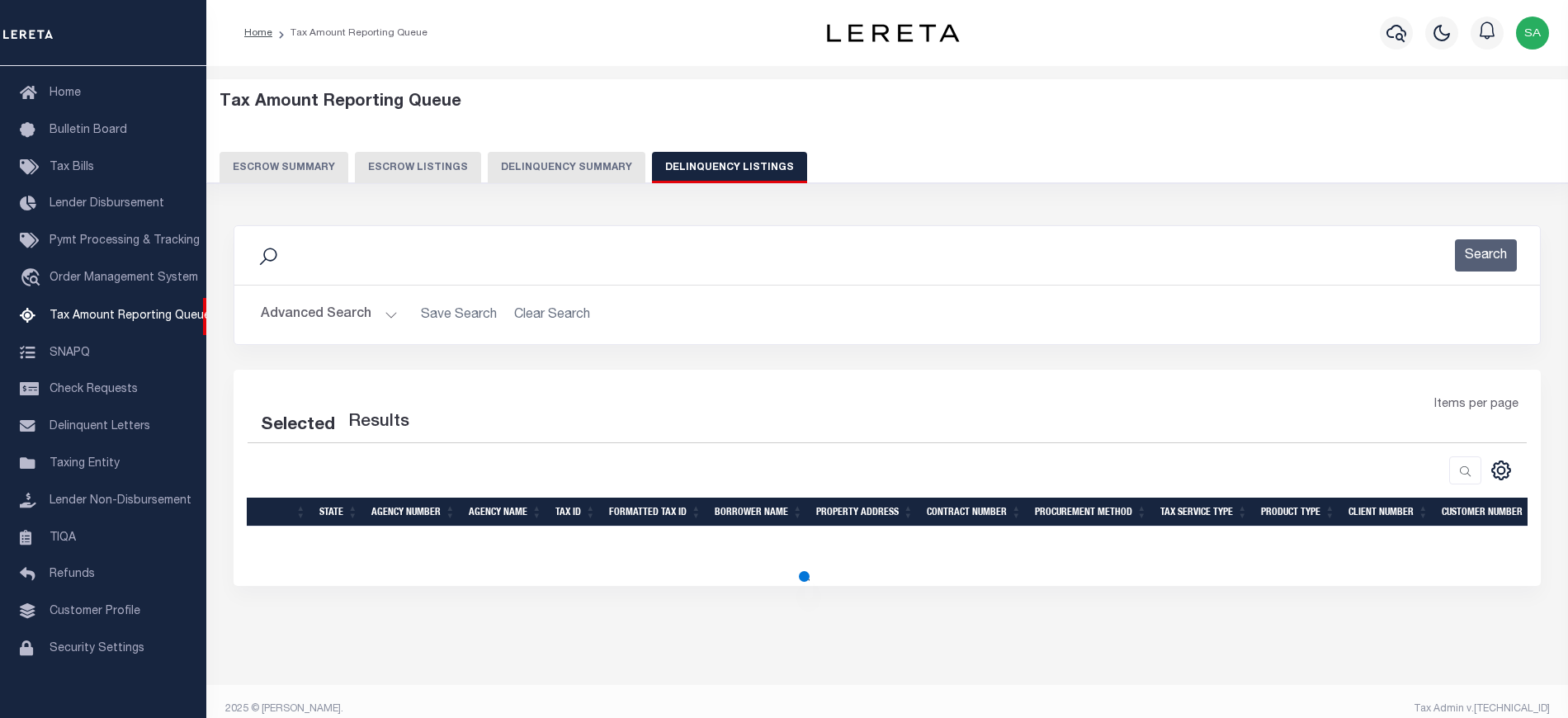
select select "100"
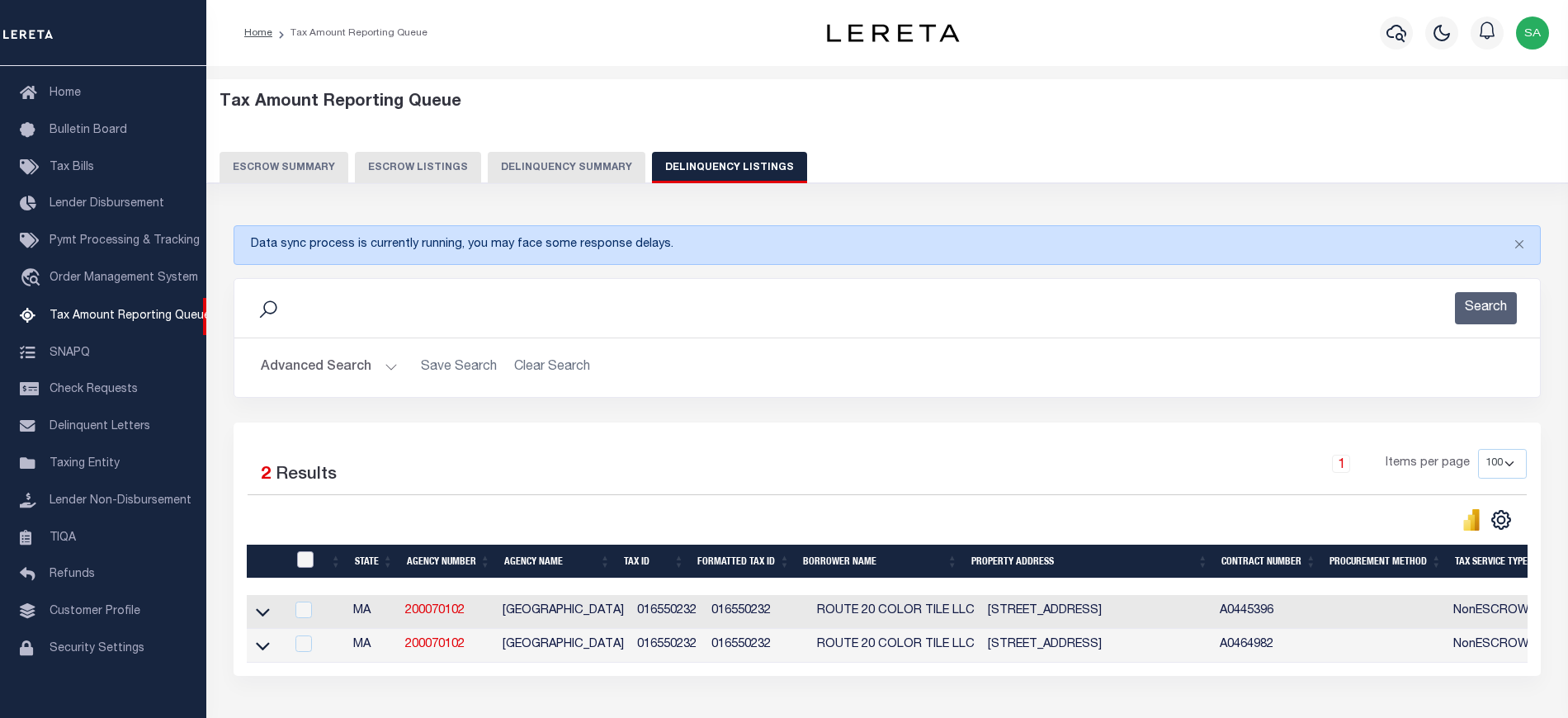
click at [298, 566] on input "checkbox" at bounding box center [305, 560] width 17 height 17
checkbox input "true"
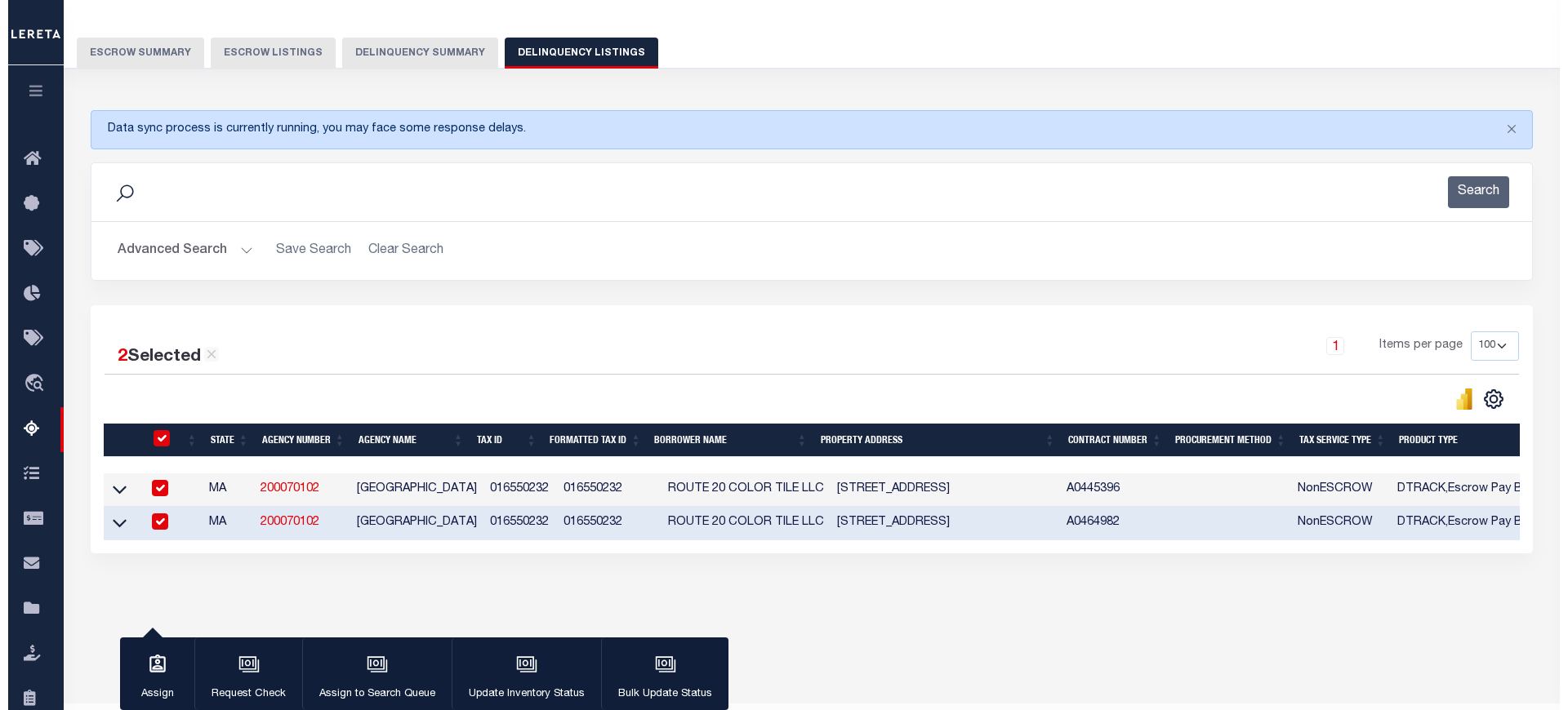
scroll to position [155, 0]
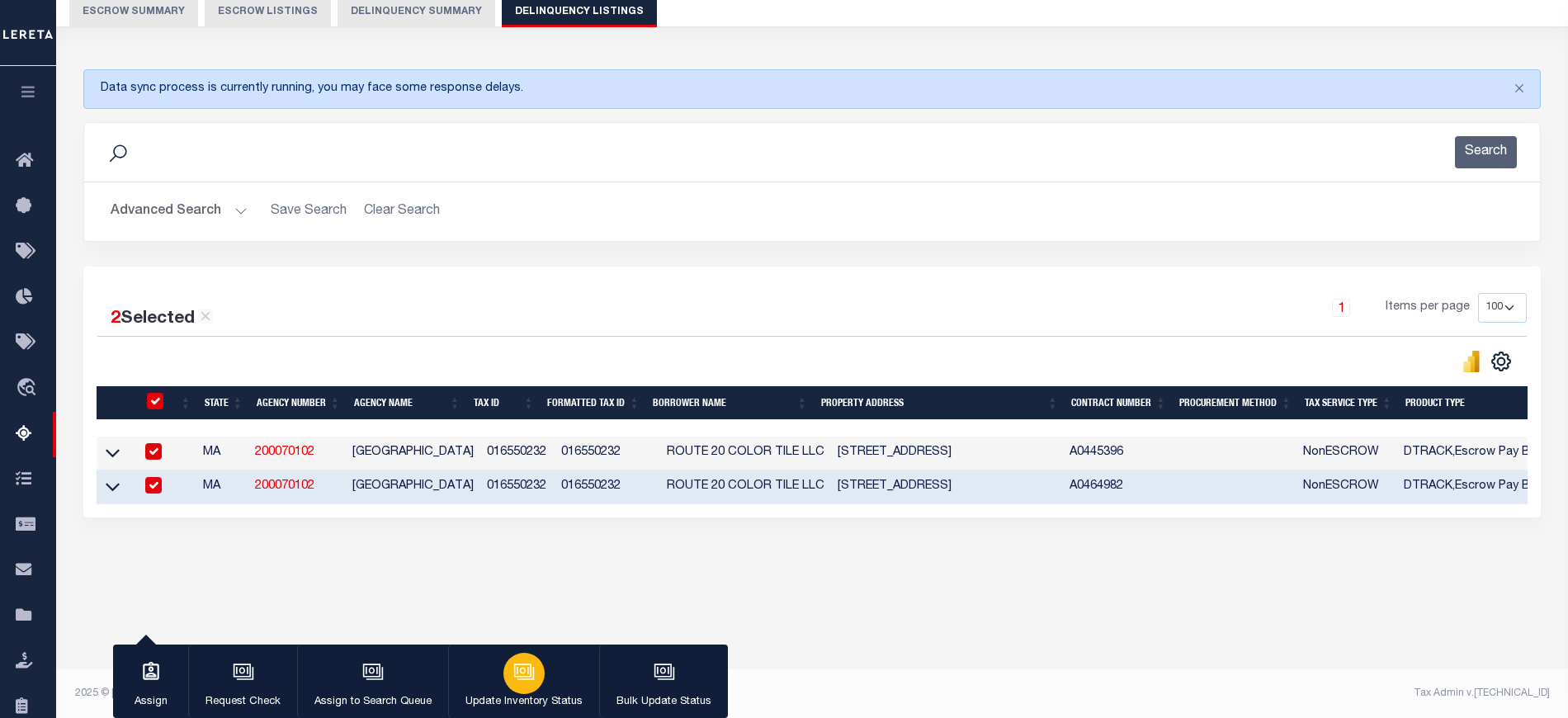
click at [515, 655] on div "button" at bounding box center [524, 673] width 41 height 41
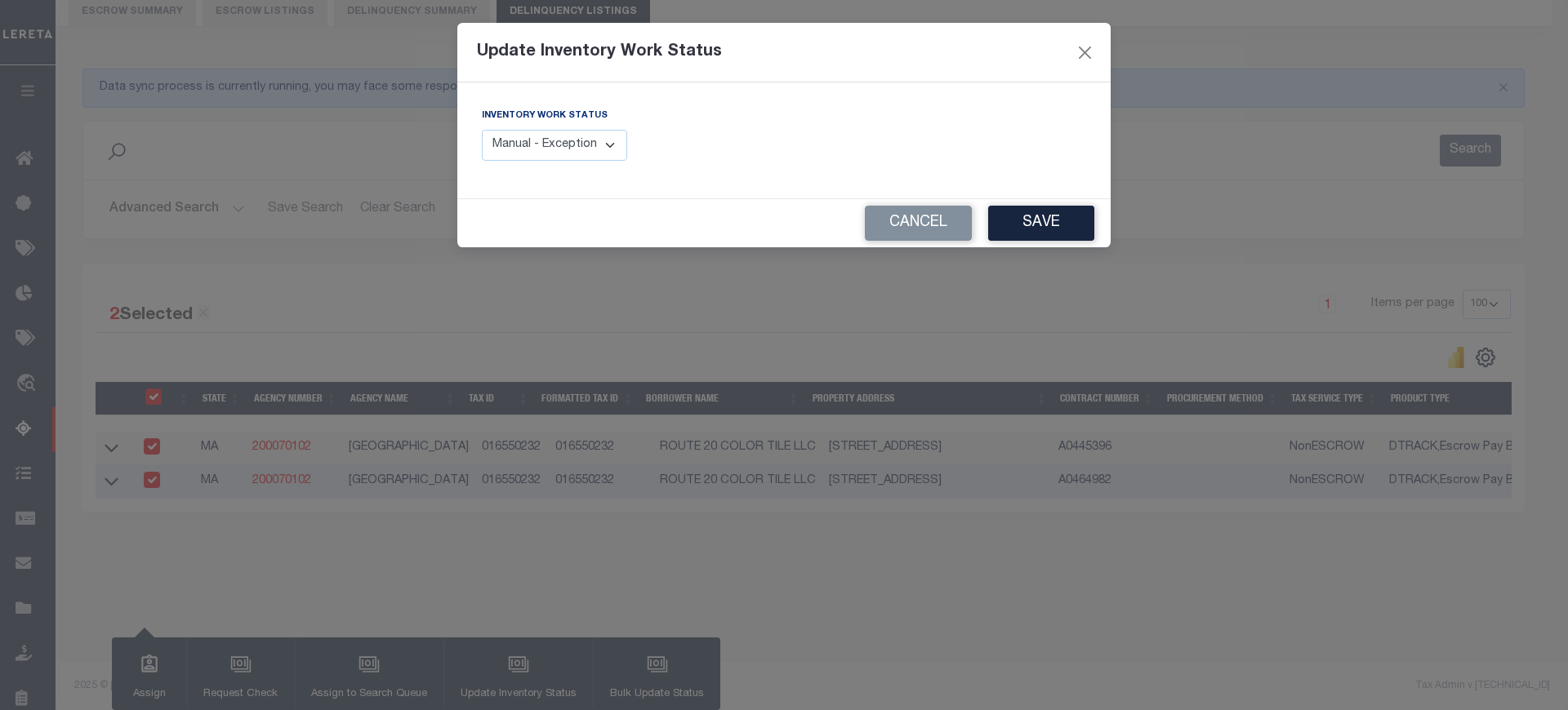
click at [533, 144] on select "Manual - Exception Pended - Awaiting Search Late Add Exception Completed" at bounding box center [555, 146] width 146 height 32
select select "4"
click at [482, 130] on select "Manual - Exception Pended - Awaiting Search Late Add Exception Completed" at bounding box center [555, 146] width 146 height 32
click at [1065, 228] on button "Save" at bounding box center [1041, 224] width 106 height 35
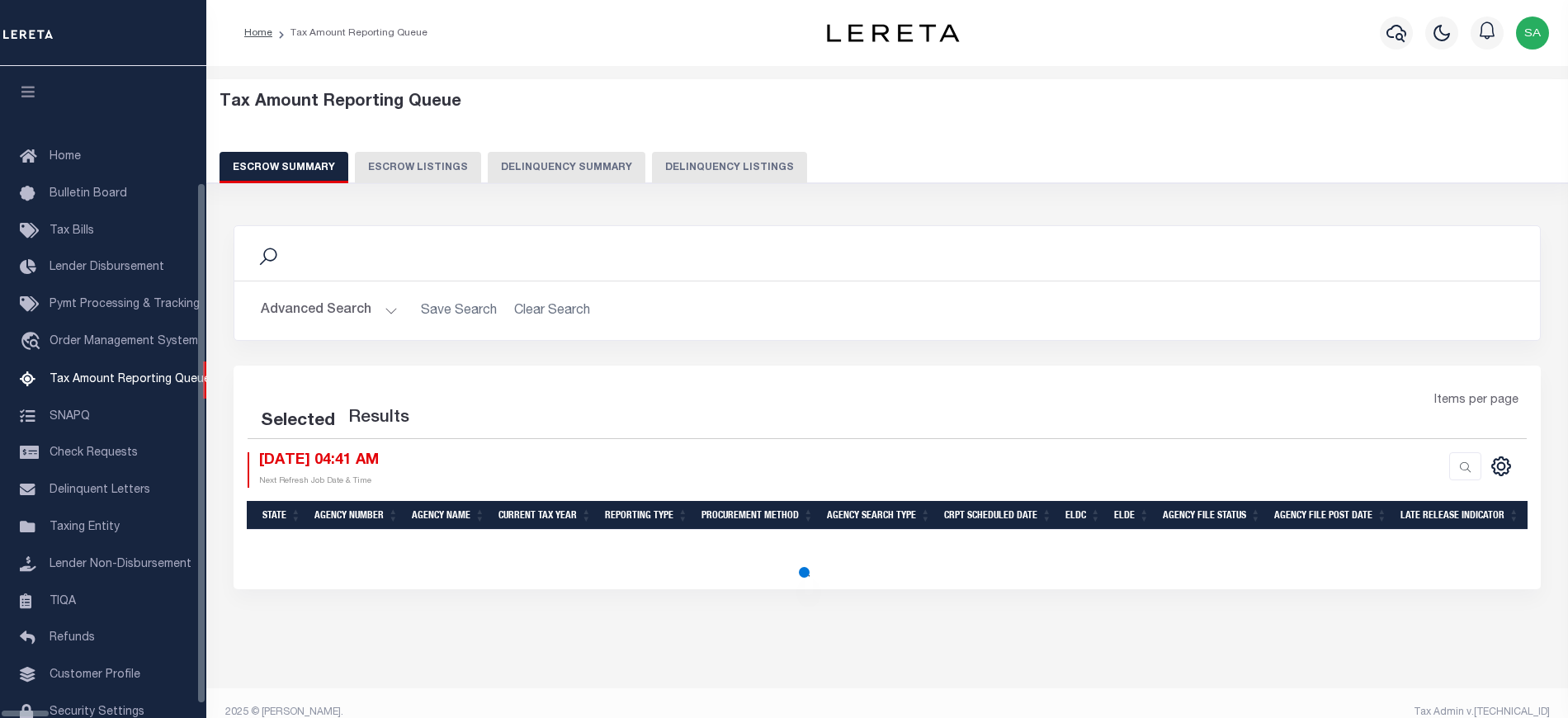
click at [669, 152] on button "Delinquency Listings" at bounding box center [730, 168] width 155 height 32
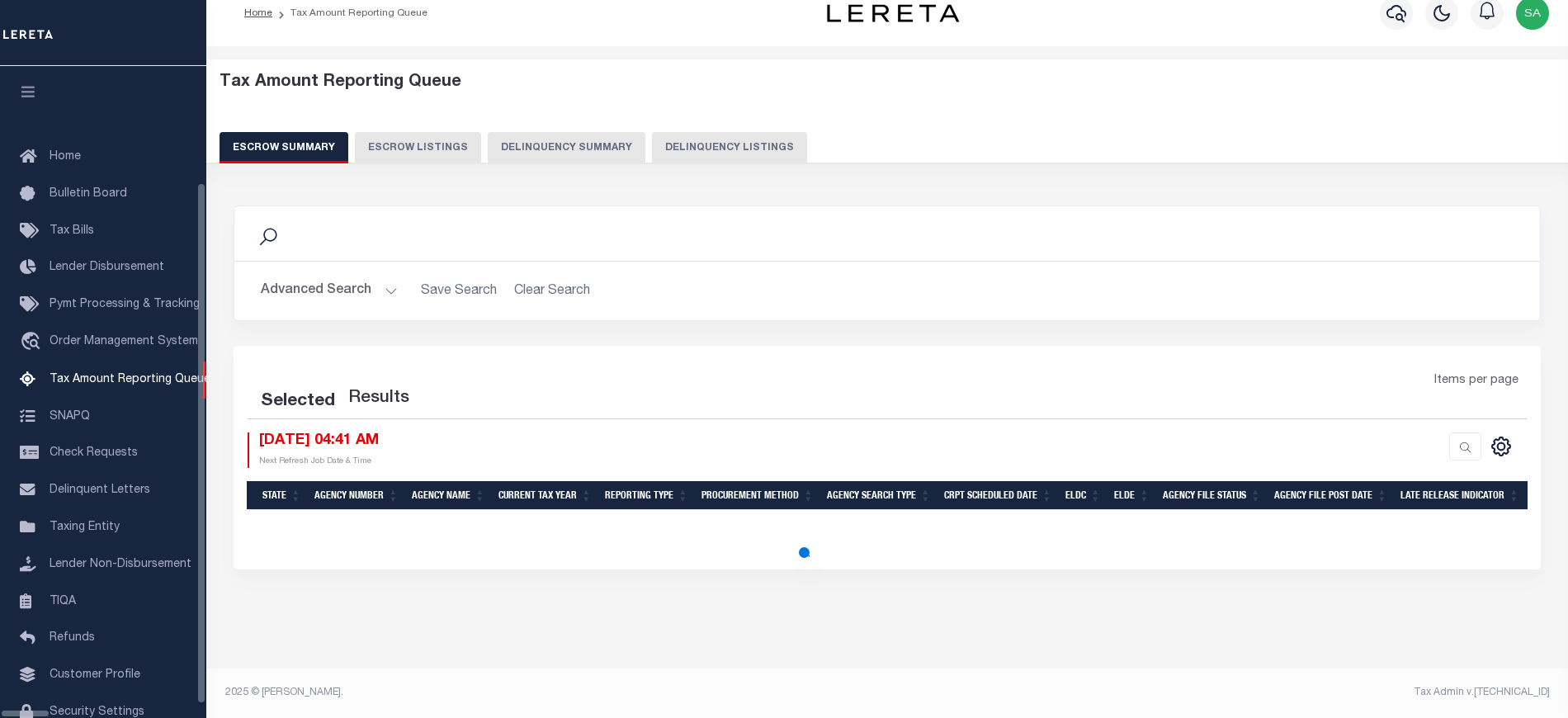
scroll to position [64, 0]
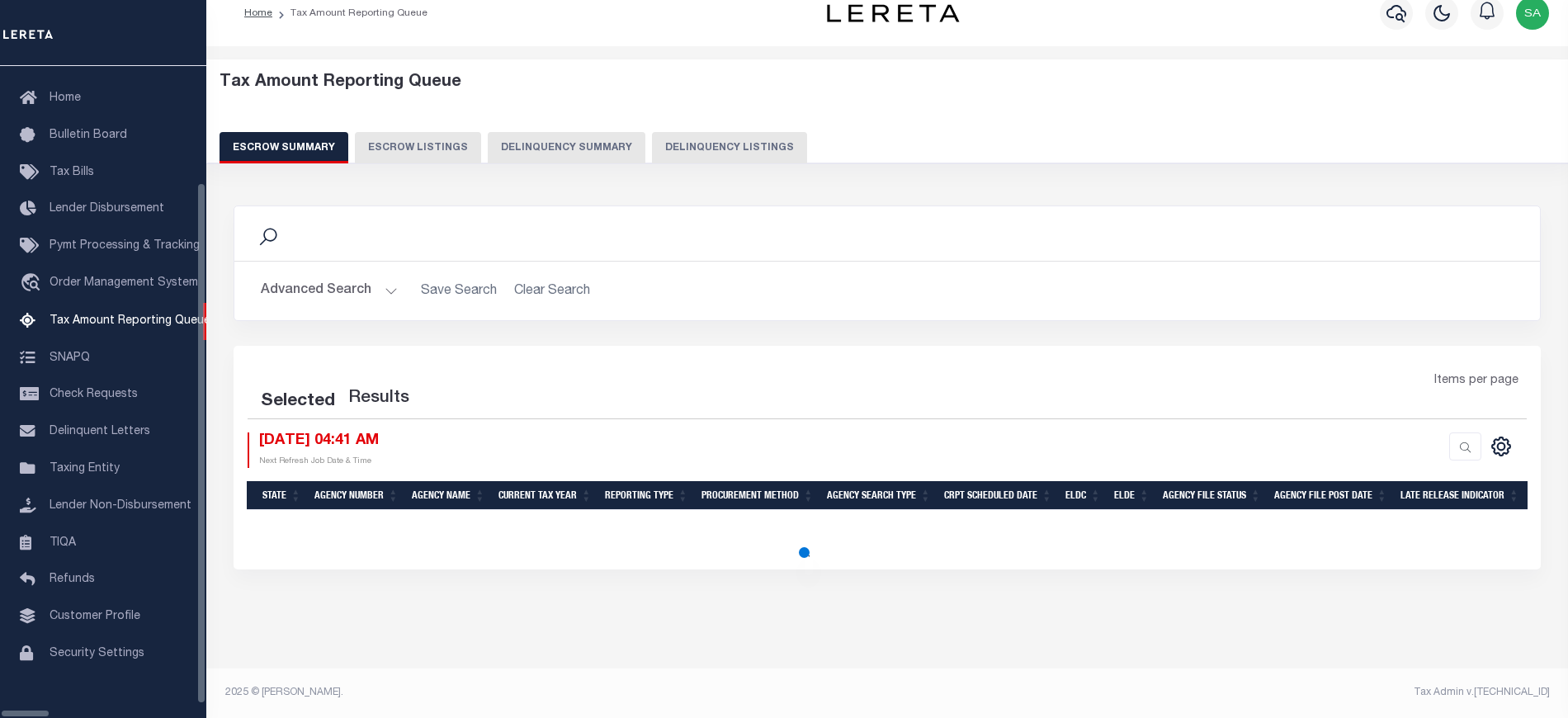
select select "100"
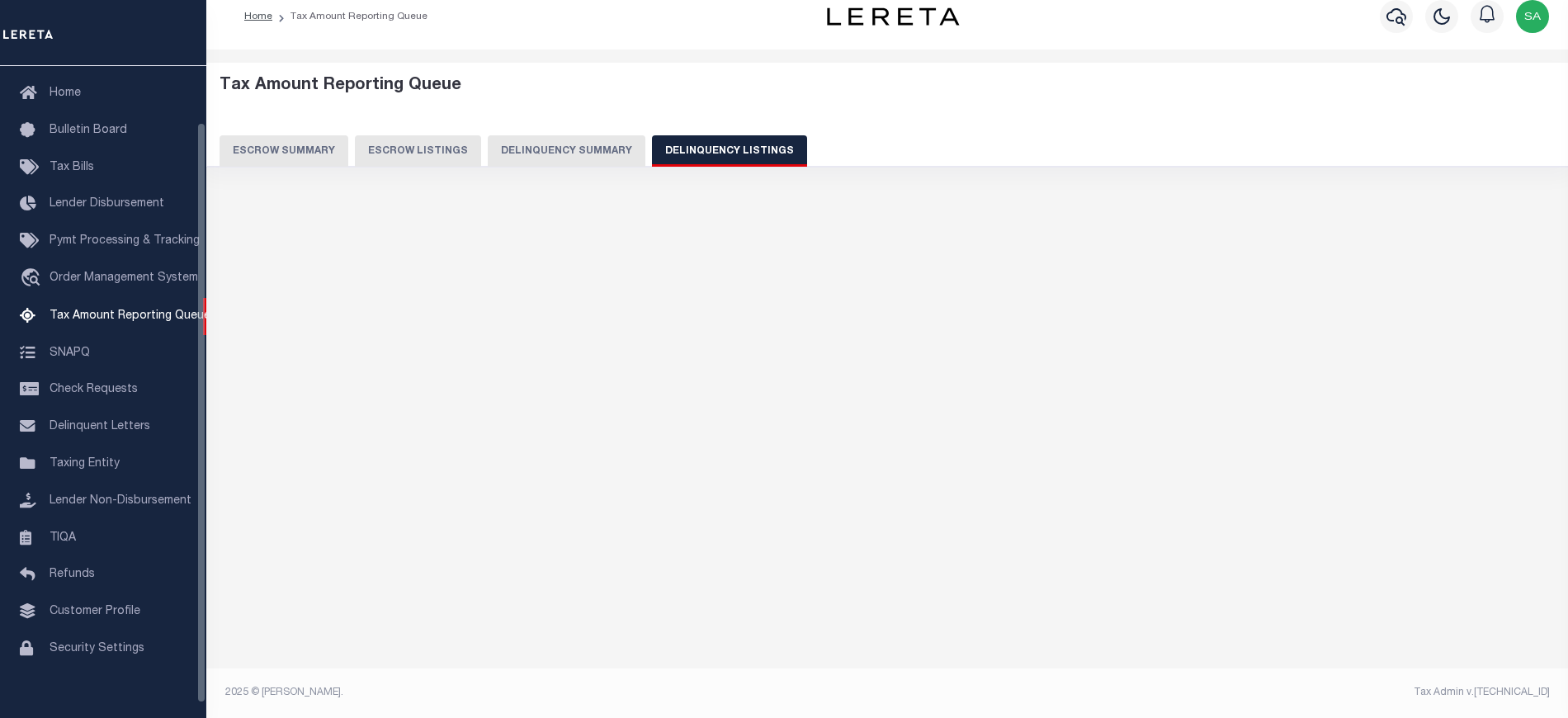
select select "100"
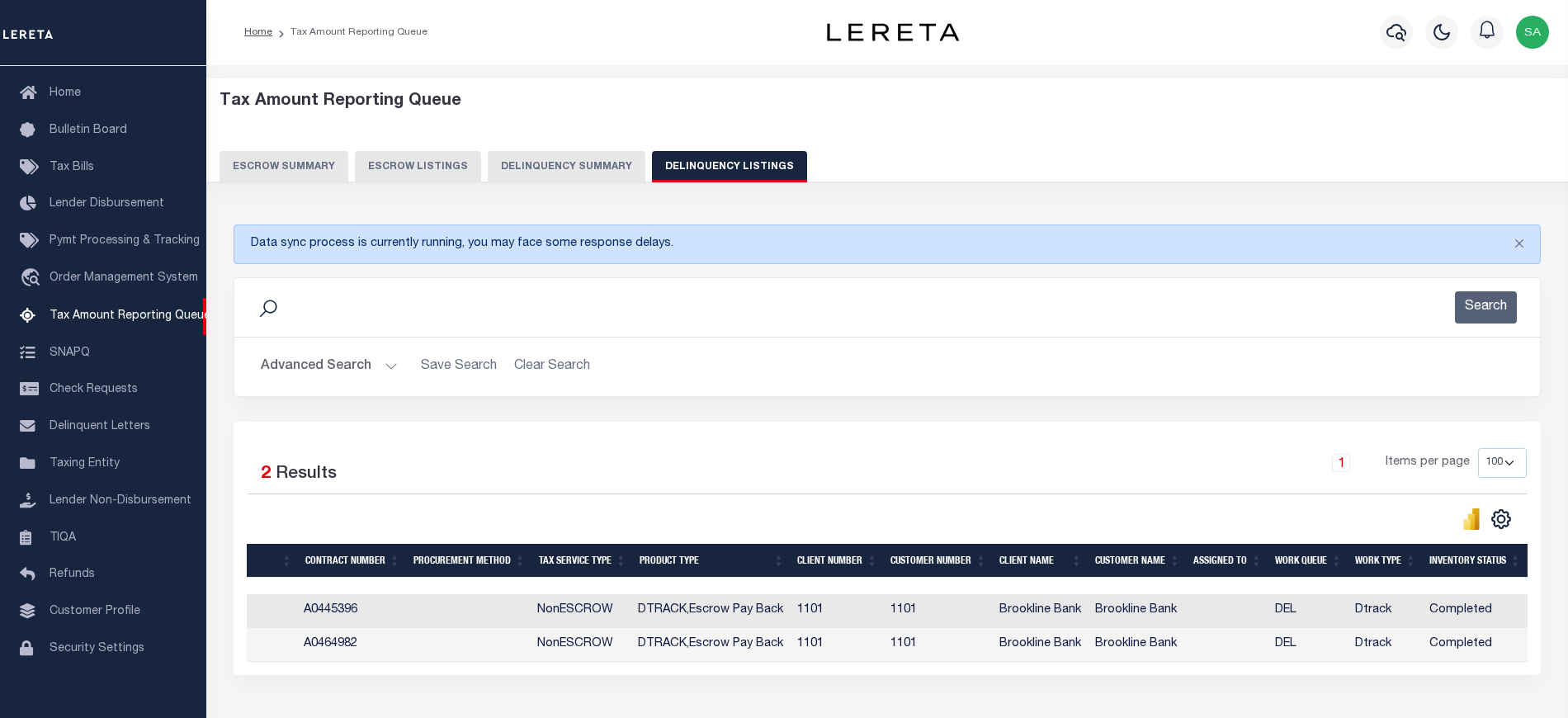
scroll to position [0, 0]
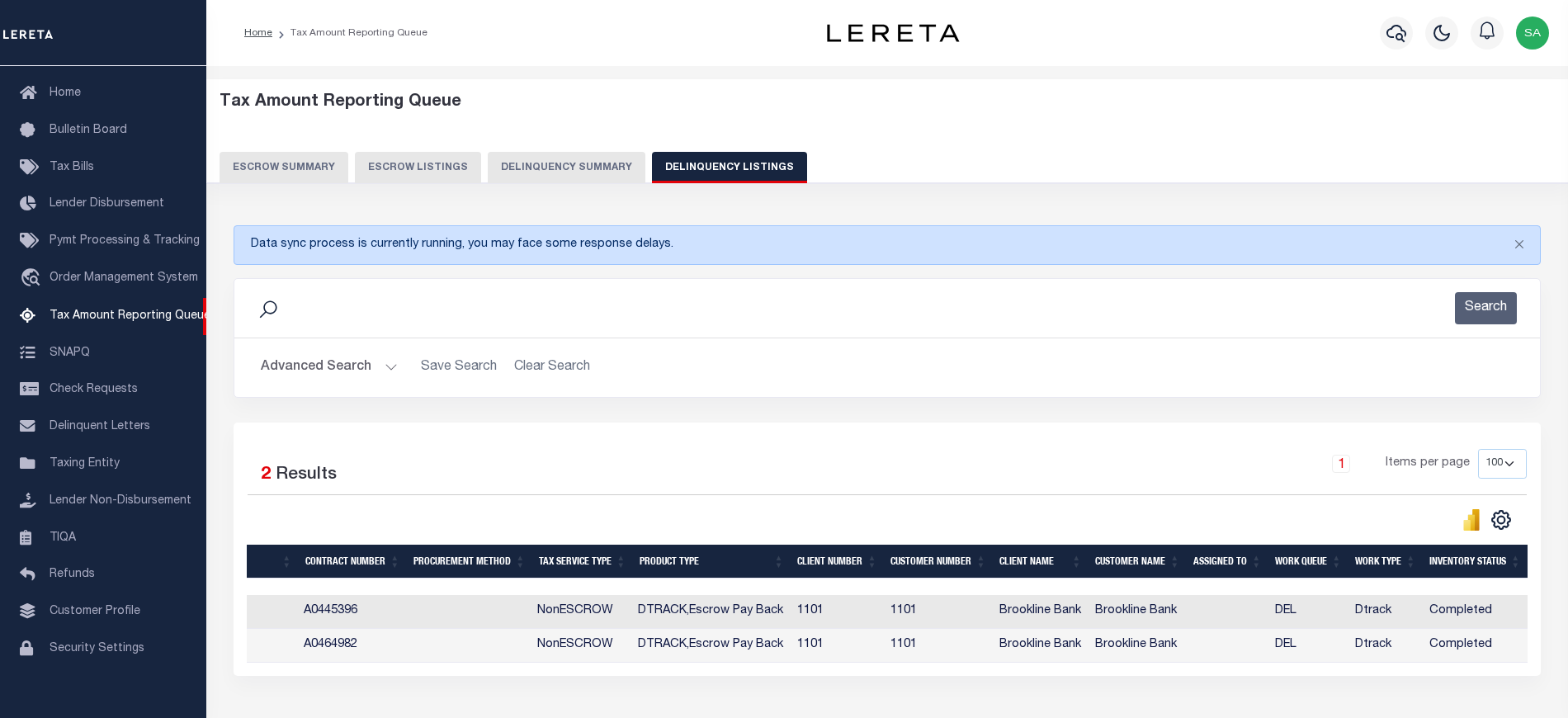
click at [344, 371] on button "Advanced Search" at bounding box center [330, 367] width 137 height 32
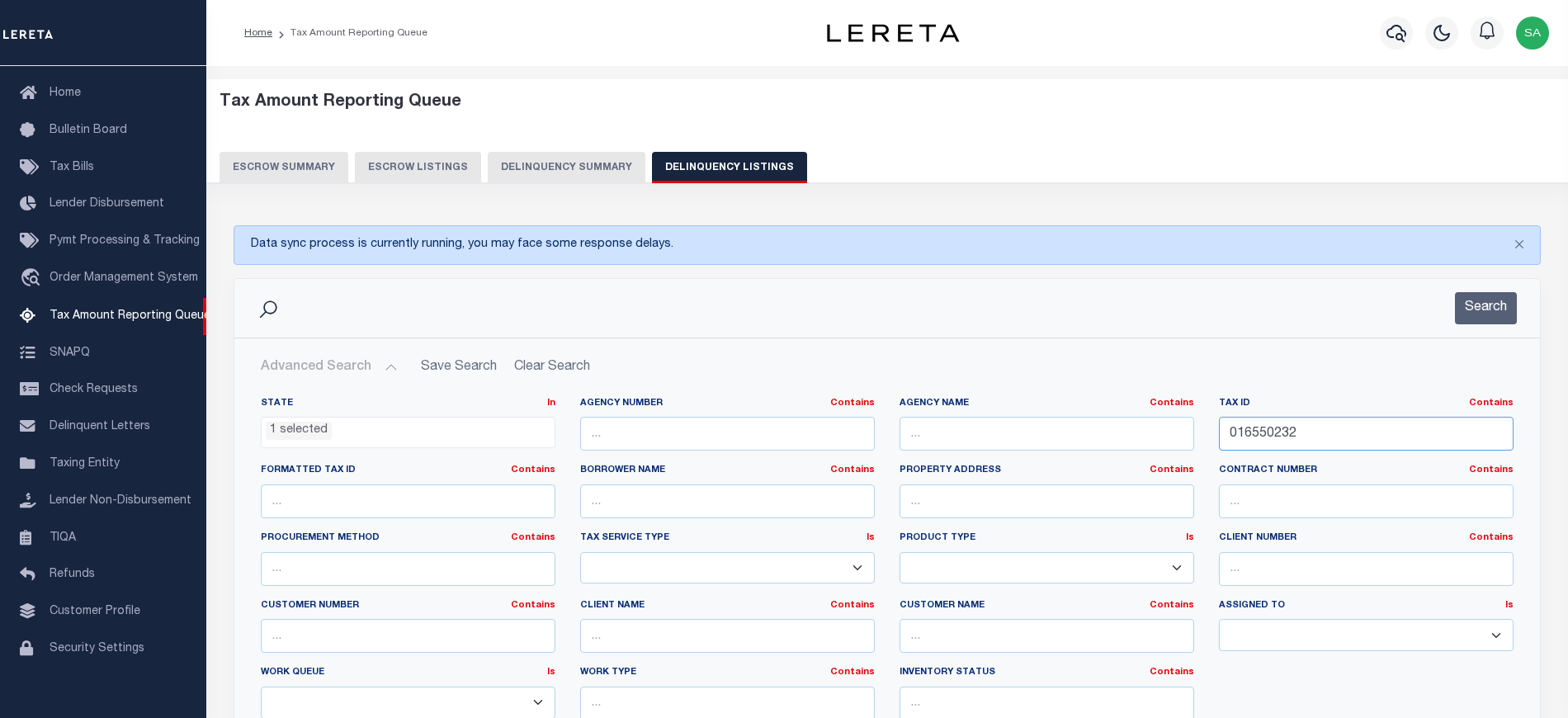
drag, startPoint x: 1342, startPoint y: 429, endPoint x: 886, endPoint y: 427, distance: 456.0
click at [833, 431] on div "State In In AK AL AR AZ CA CO CT DC DE FL GA GU HI IA ID IL IN KS [GEOGRAPHIC_D…" at bounding box center [887, 566] width 1277 height 337
paste input "9530030"
type input "019530030"
click at [1505, 308] on button "Search" at bounding box center [1486, 308] width 62 height 32
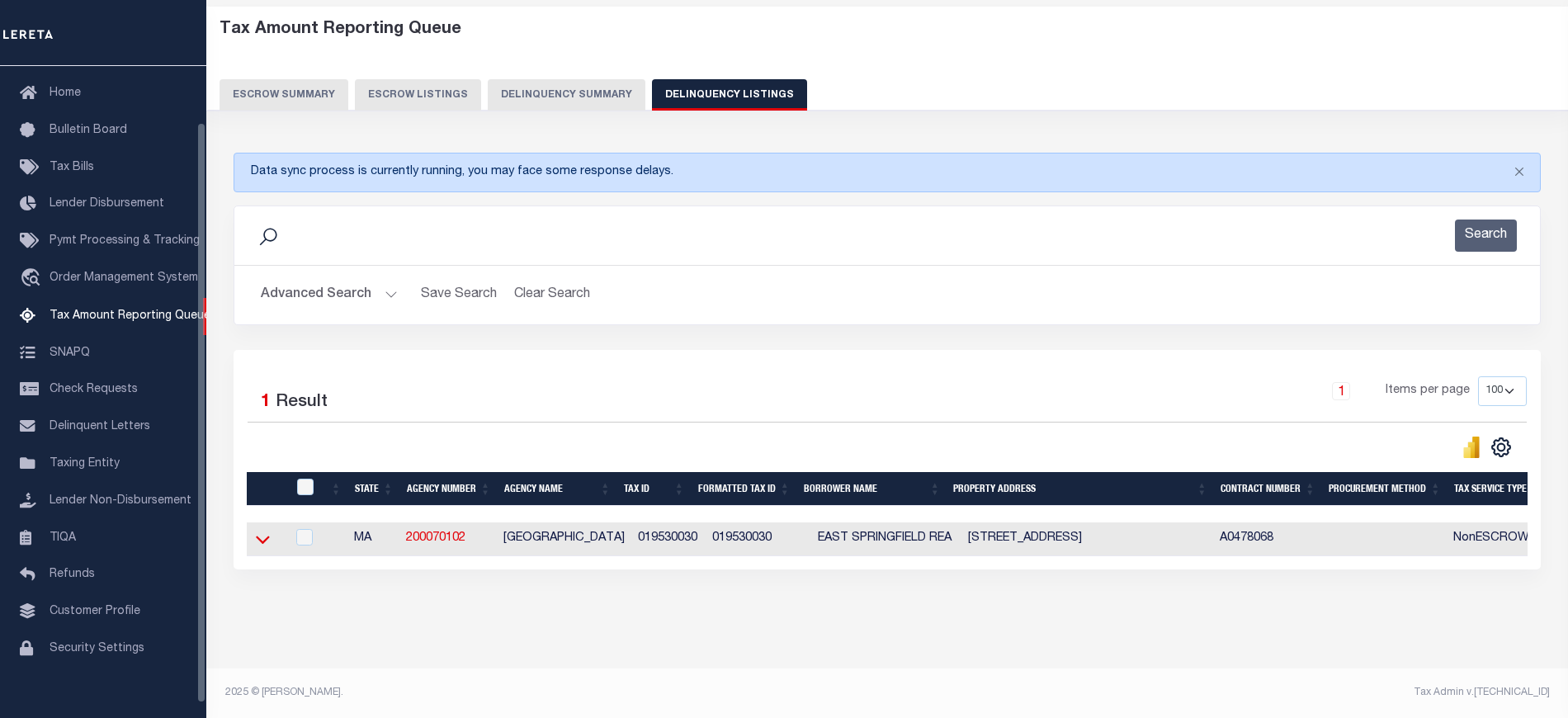
click at [259, 536] on icon at bounding box center [263, 540] width 14 height 8
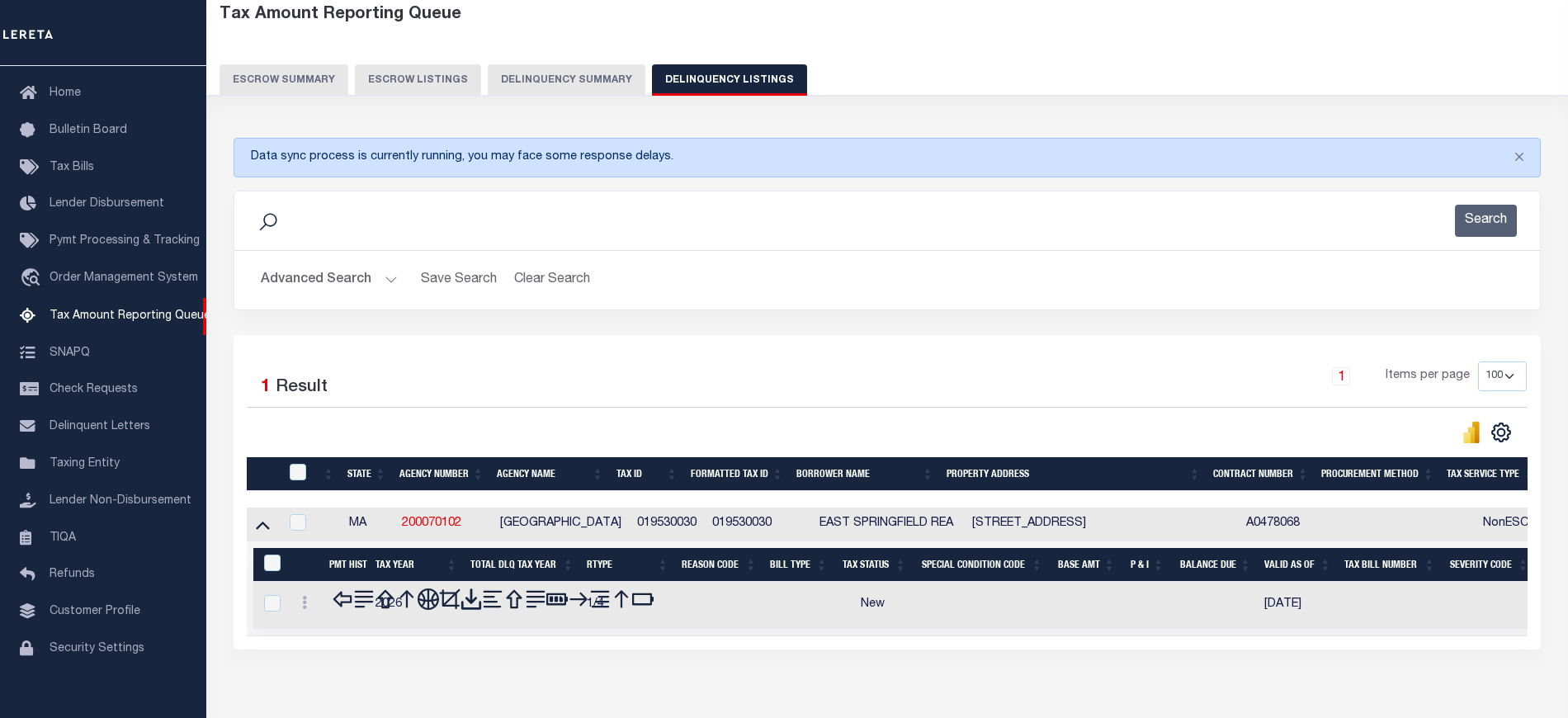
scroll to position [172, 0]
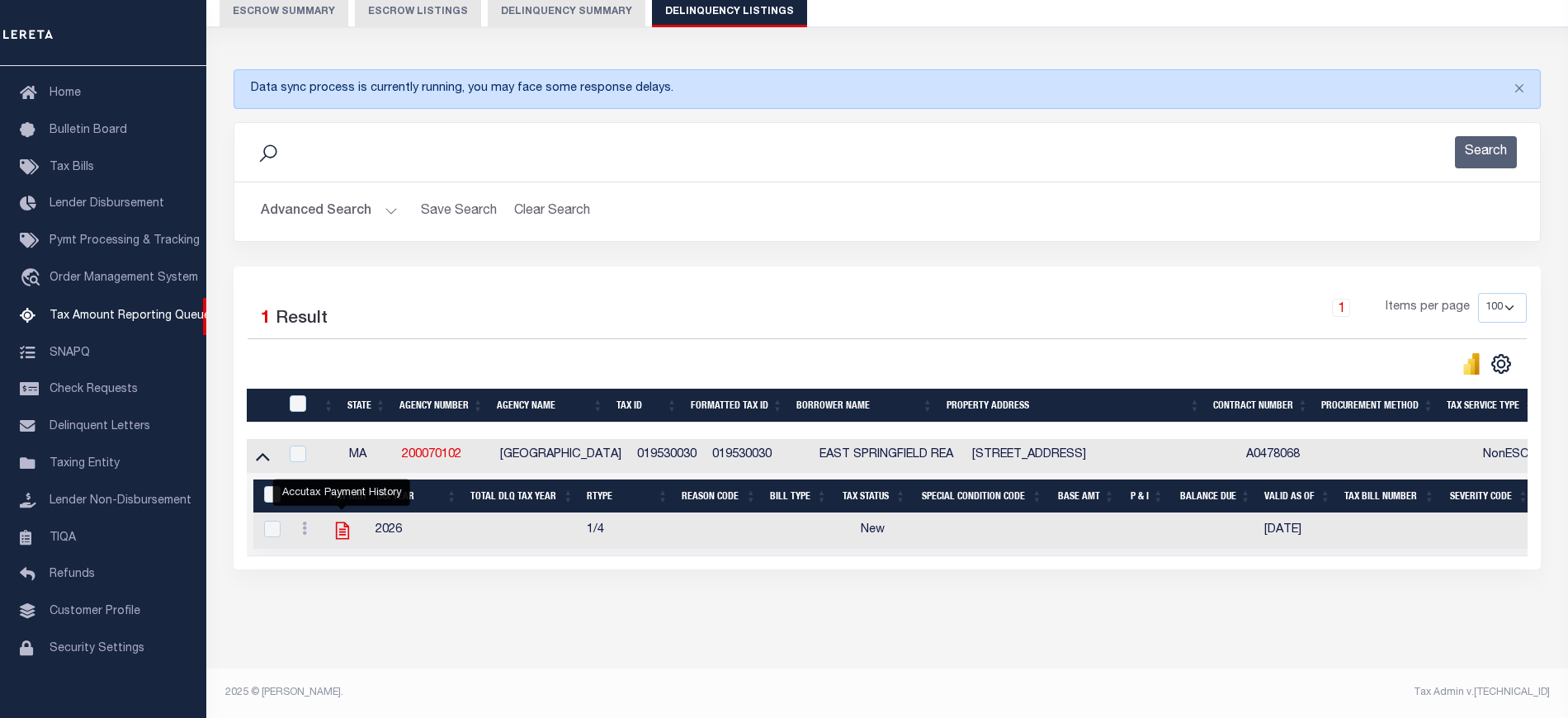
click at [340, 526] on icon "" at bounding box center [342, 531] width 22 height 22
checkbox input "true"
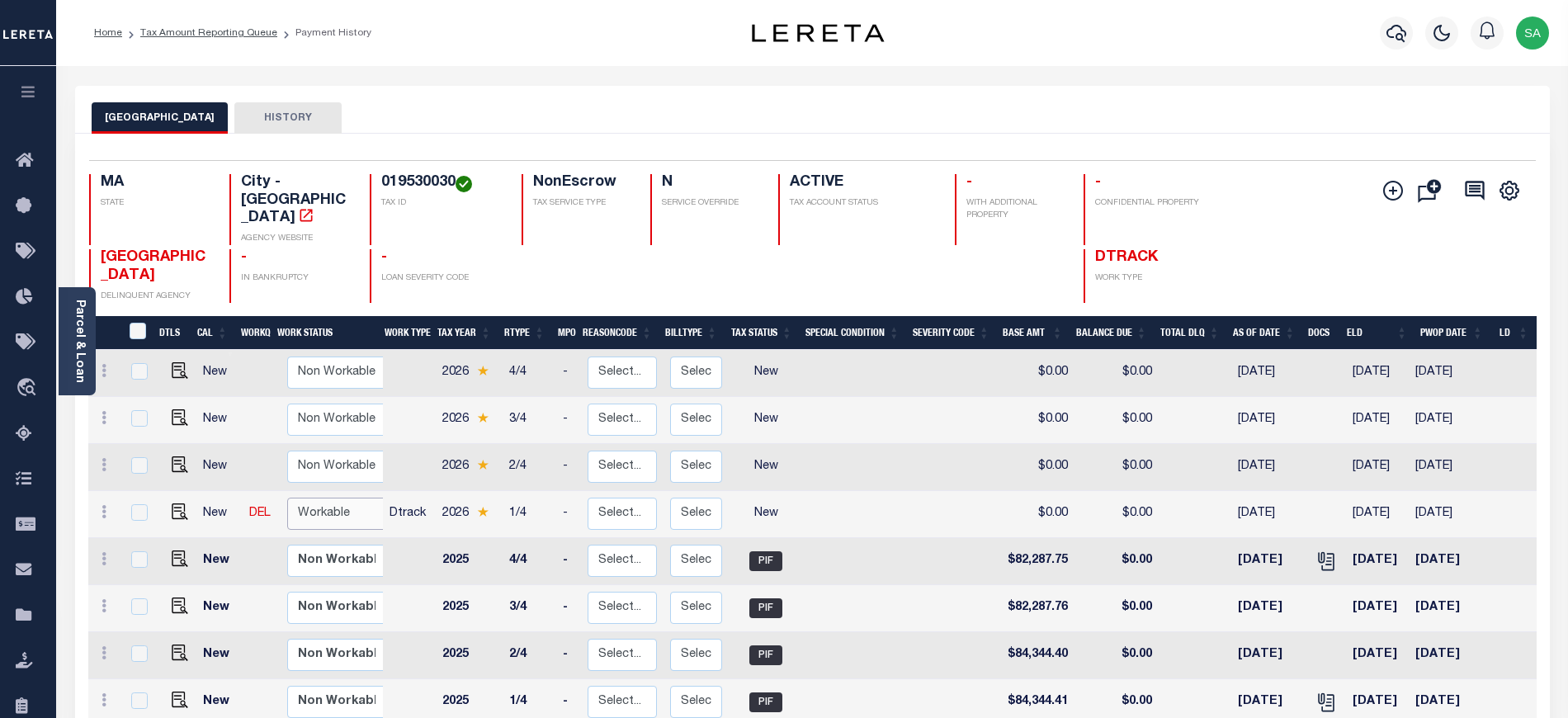
click at [318, 498] on select "Non Workable Workable" at bounding box center [336, 514] width 99 height 32
checkbox input "true"
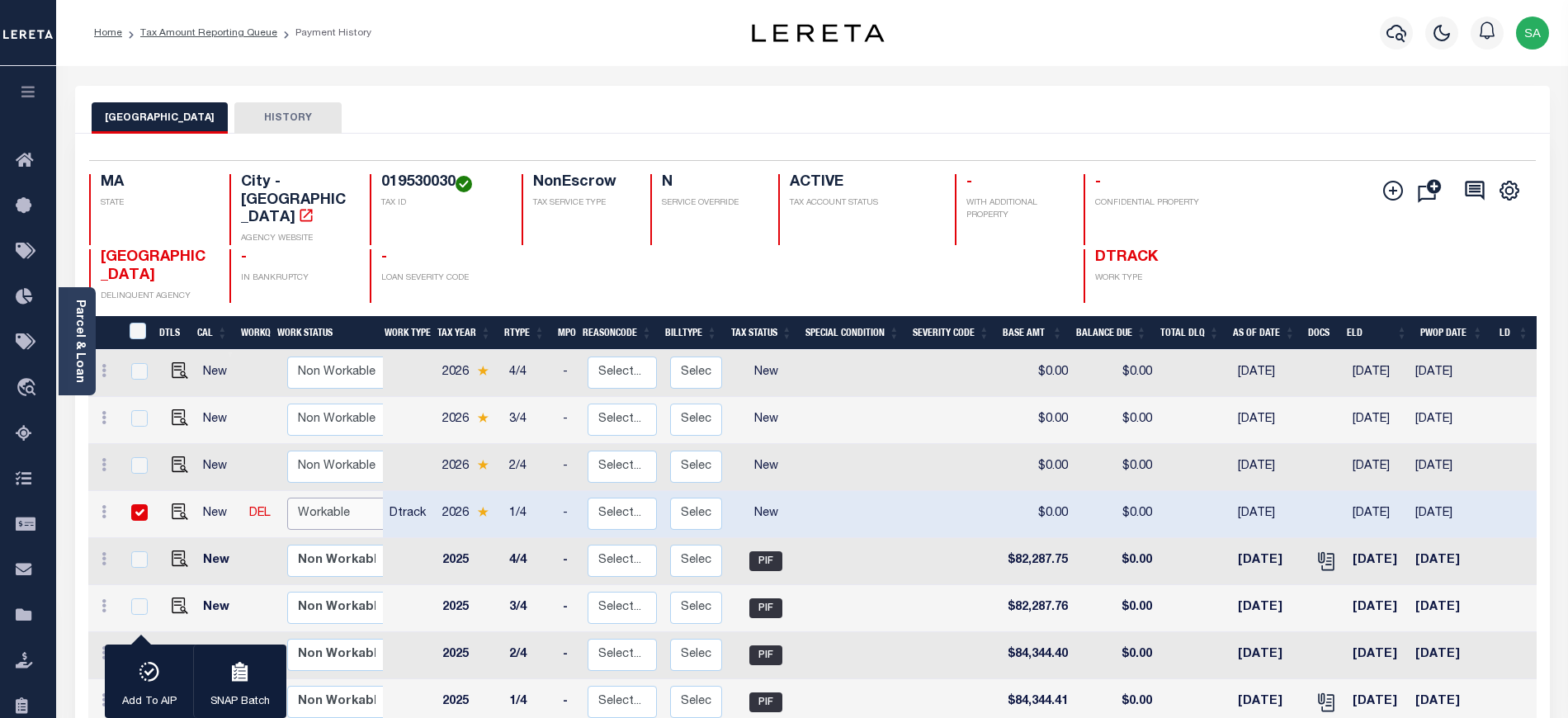
select select "true"
click at [288, 498] on select "Non Workable Workable" at bounding box center [336, 514] width 99 height 32
checkbox input "false"
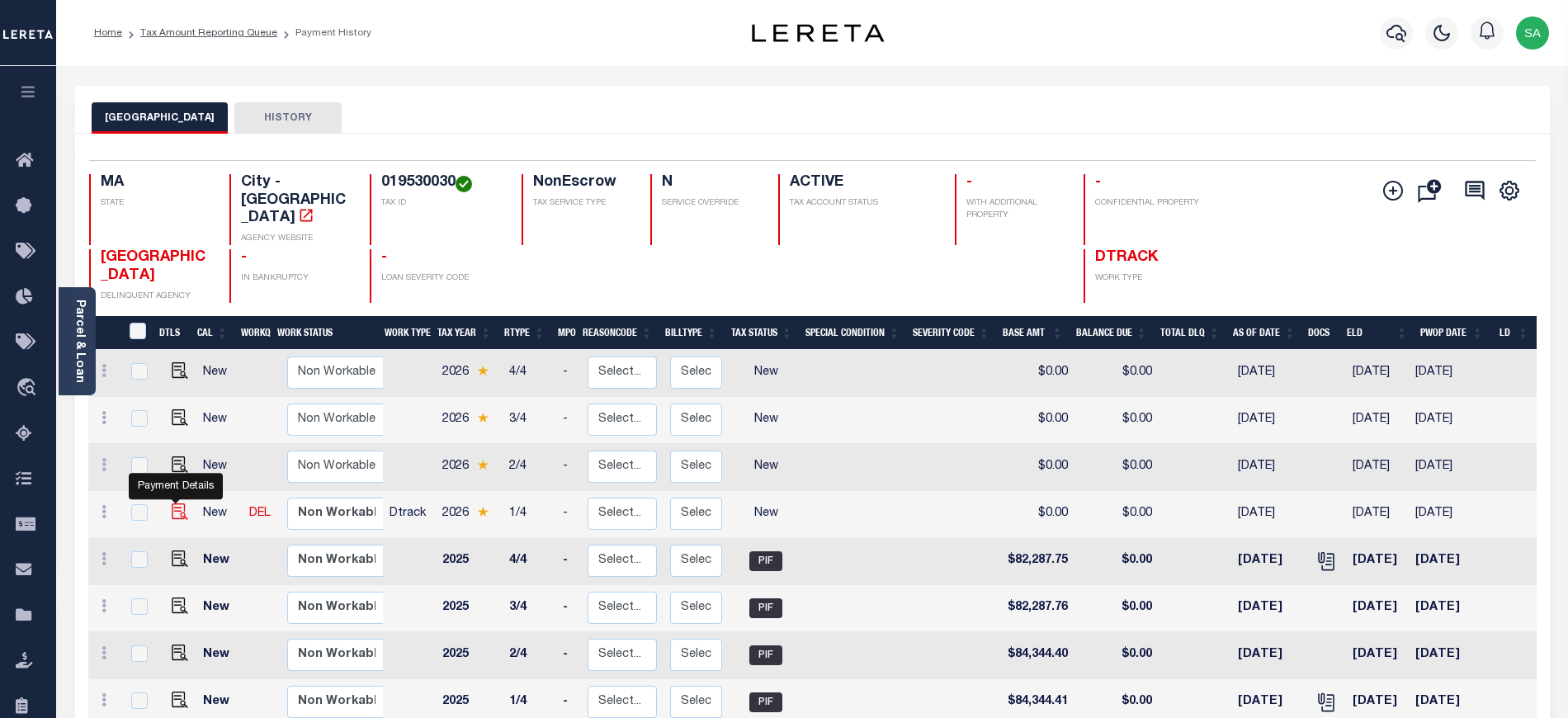
click at [181, 504] on img "" at bounding box center [179, 512] width 17 height 17
checkbox input "true"
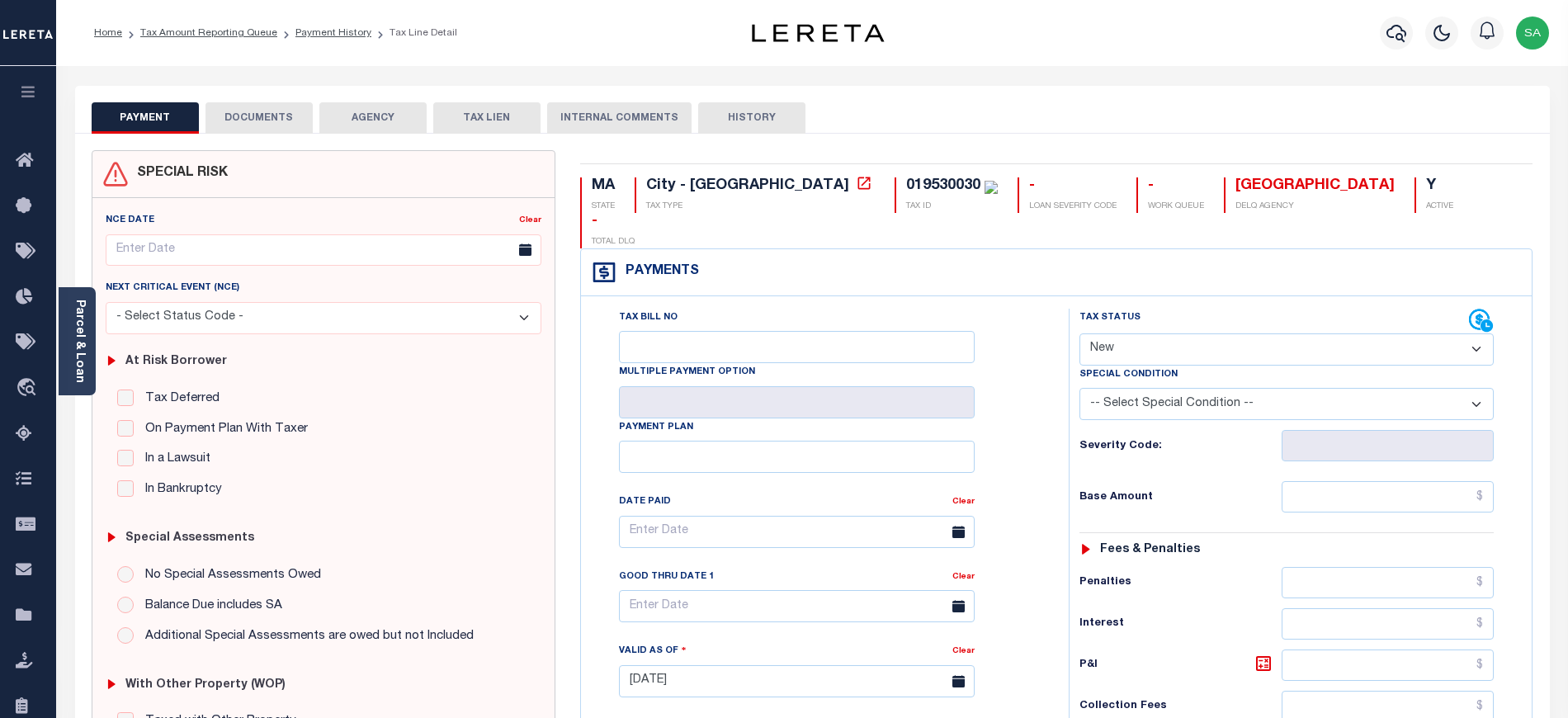
click at [1120, 334] on select "- Select Status Code - Open Due/Unpaid Paid Incomplete No Tax Due Internal Refu…" at bounding box center [1286, 350] width 414 height 32
select select "PYD"
click at [1079, 334] on select "- Select Status Code - Open Due/Unpaid Paid Incomplete No Tax Due Internal Refu…" at bounding box center [1286, 350] width 414 height 32
type input "[DATE]"
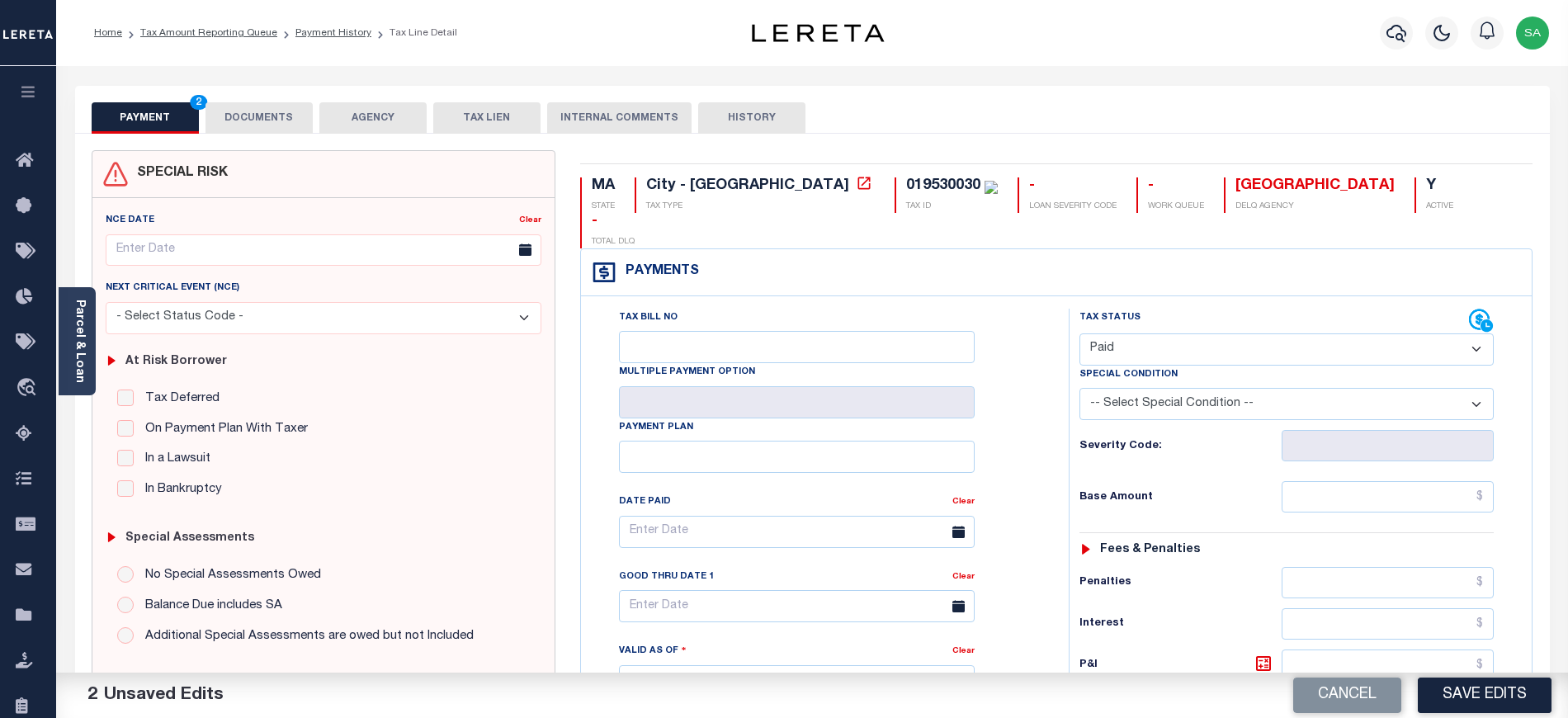
click at [1338, 484] on div "Tax Status Status - Select Status Code -" at bounding box center [1292, 673] width 447 height 729
click at [1319, 481] on input "text" at bounding box center [1389, 497] width 213 height 32
type input "$0.00"
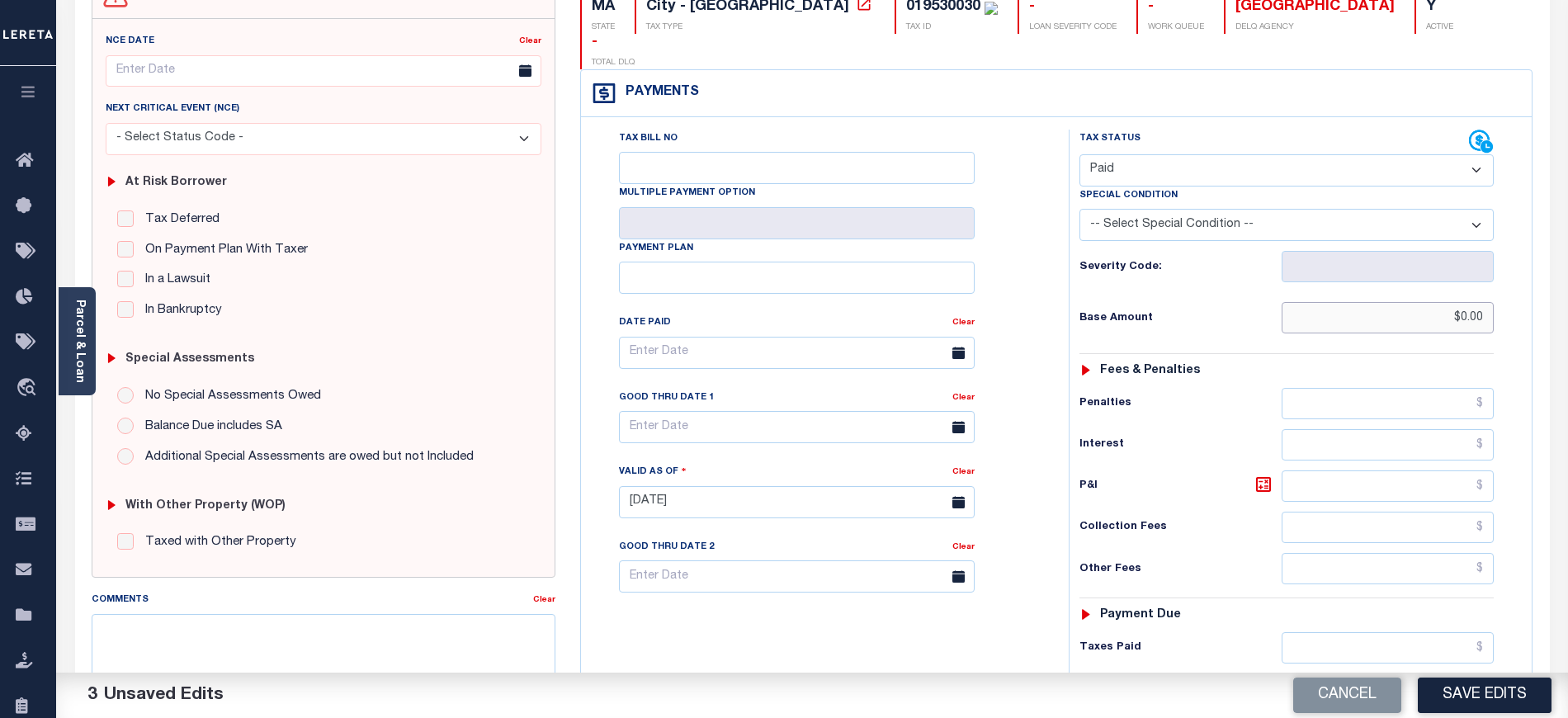
scroll to position [331, 0]
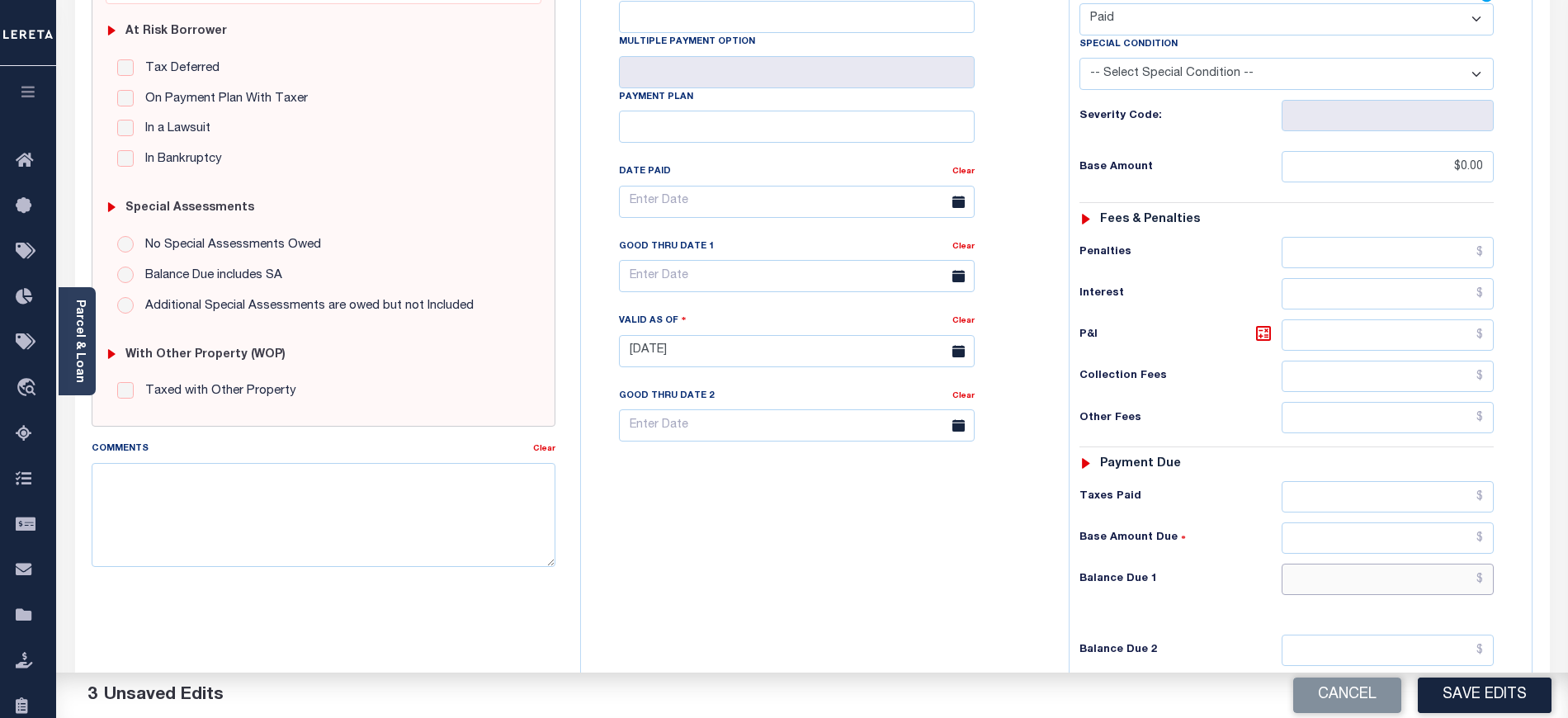
click at [1320, 564] on input "text" at bounding box center [1389, 580] width 213 height 32
type input "$0.00"
click at [770, 495] on div "Tax Bill No Multiple Payment Option Payment Plan Clear" at bounding box center [820, 343] width 471 height 729
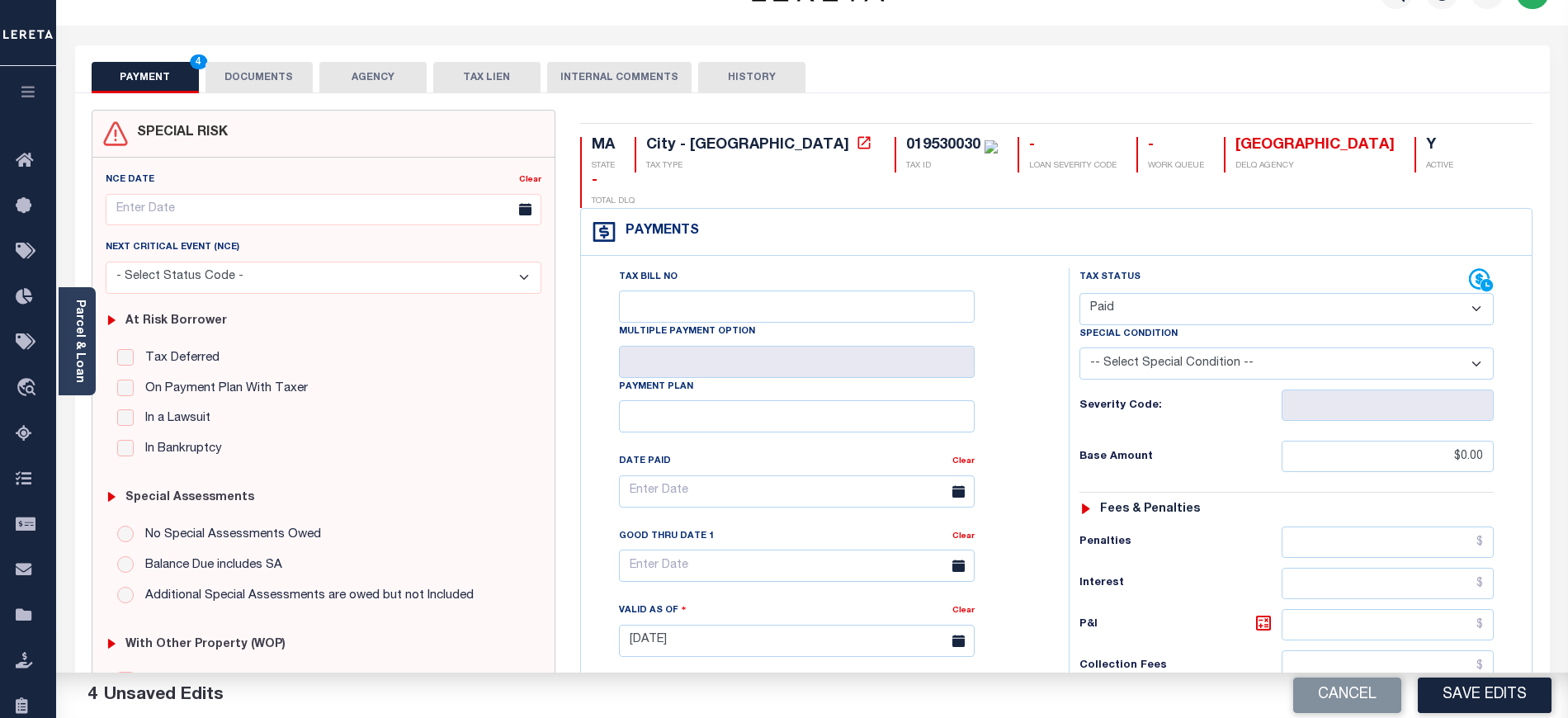
scroll to position [0, 0]
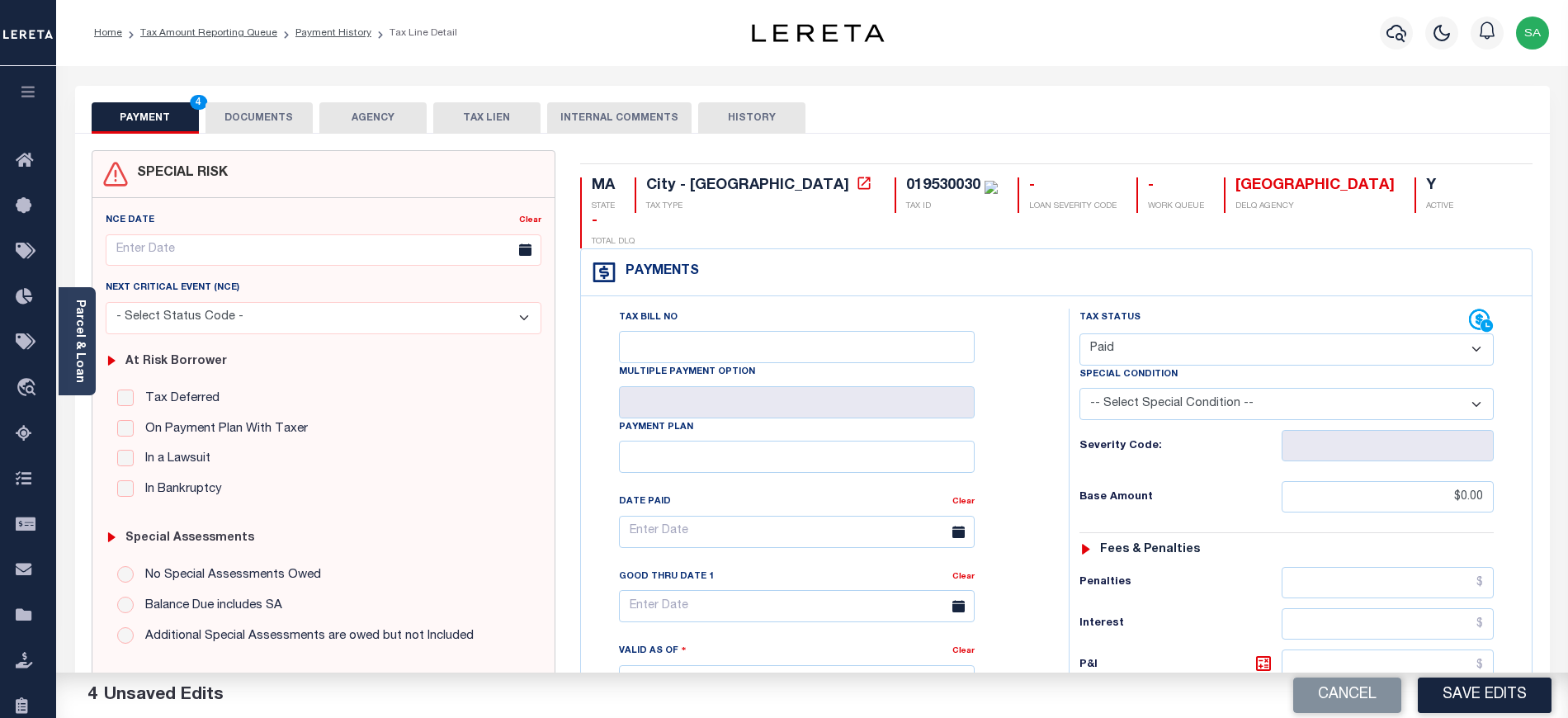
click at [244, 109] on button "DOCUMENTS" at bounding box center [259, 119] width 108 height 32
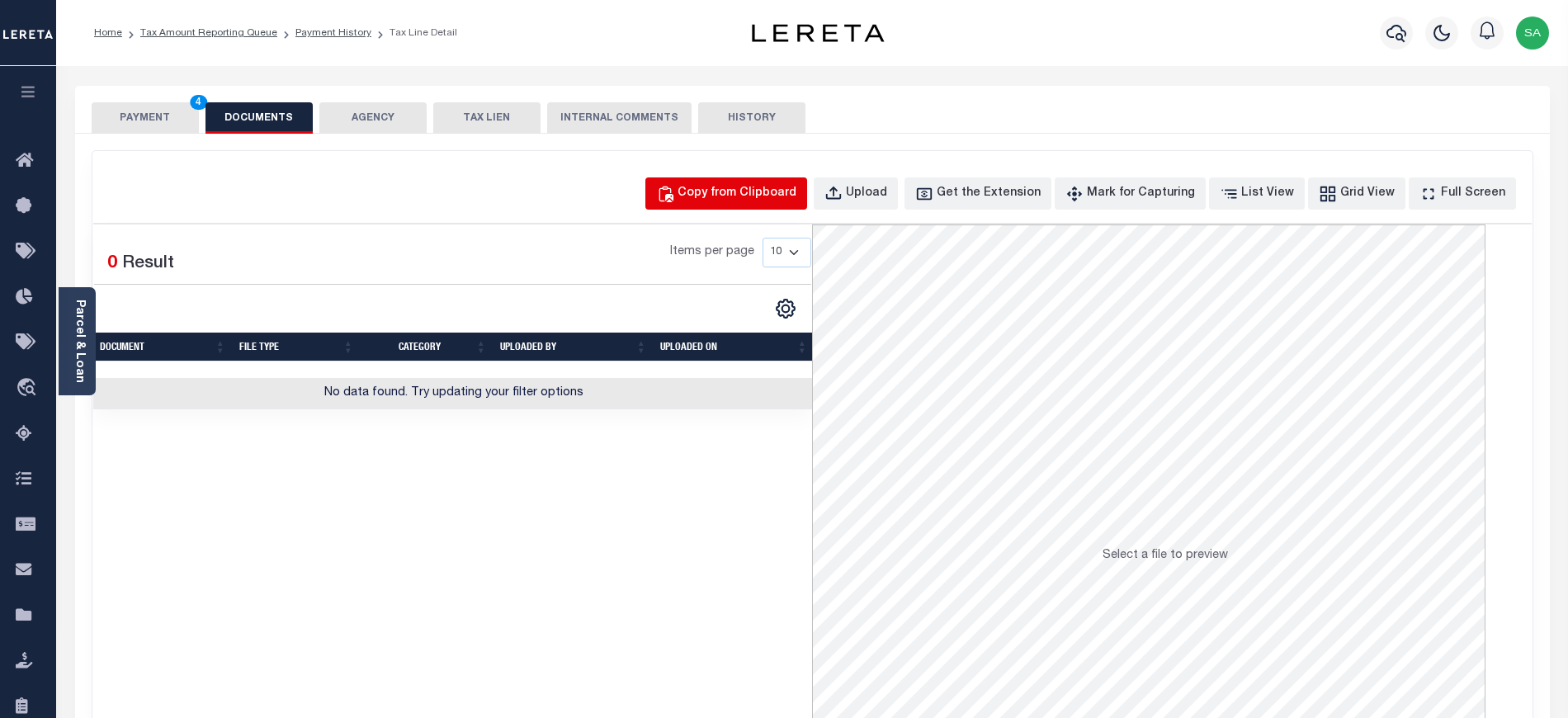
click at [771, 203] on button "Copy from Clipboard" at bounding box center [726, 193] width 161 height 32
select select "POP"
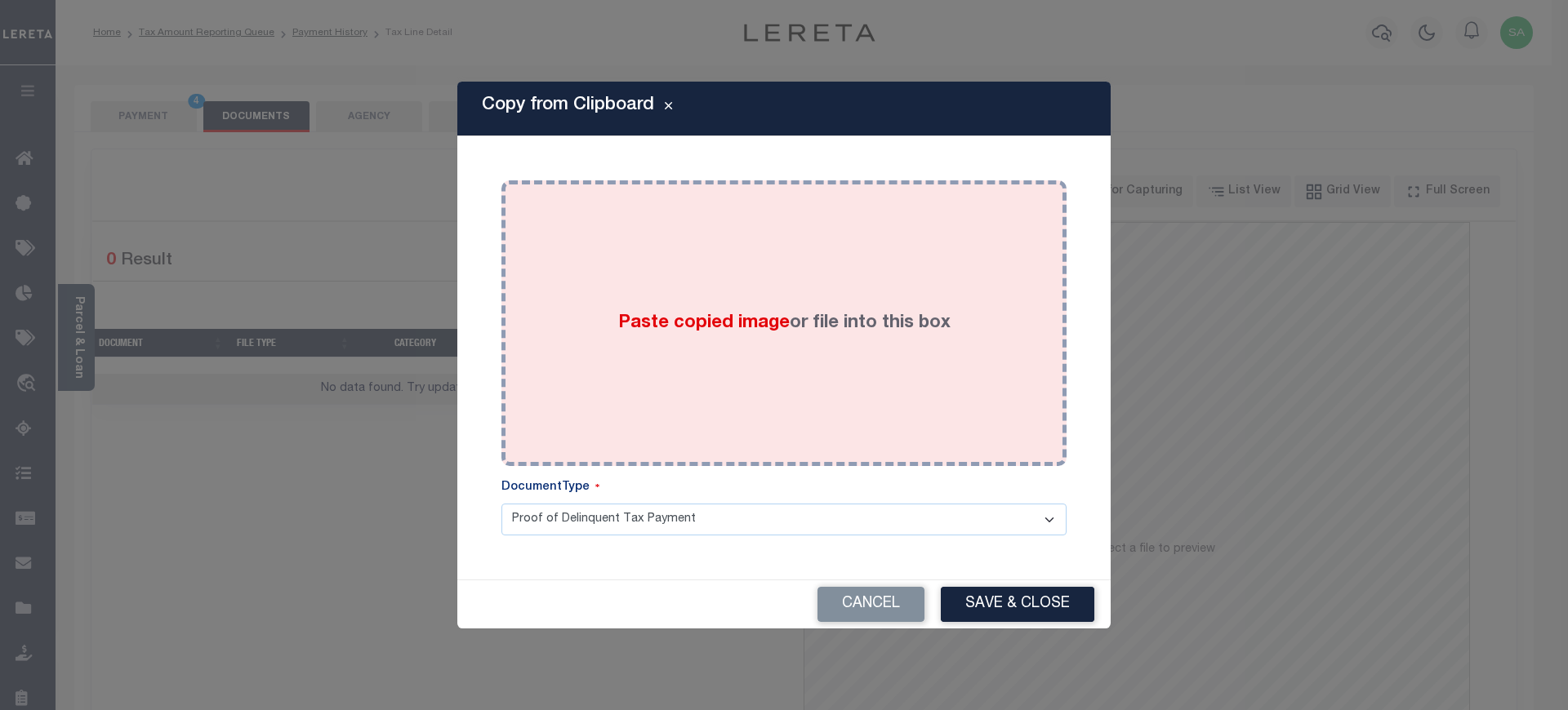
click at [795, 364] on div "Paste copied image or file into this box" at bounding box center [783, 323] width 541 height 261
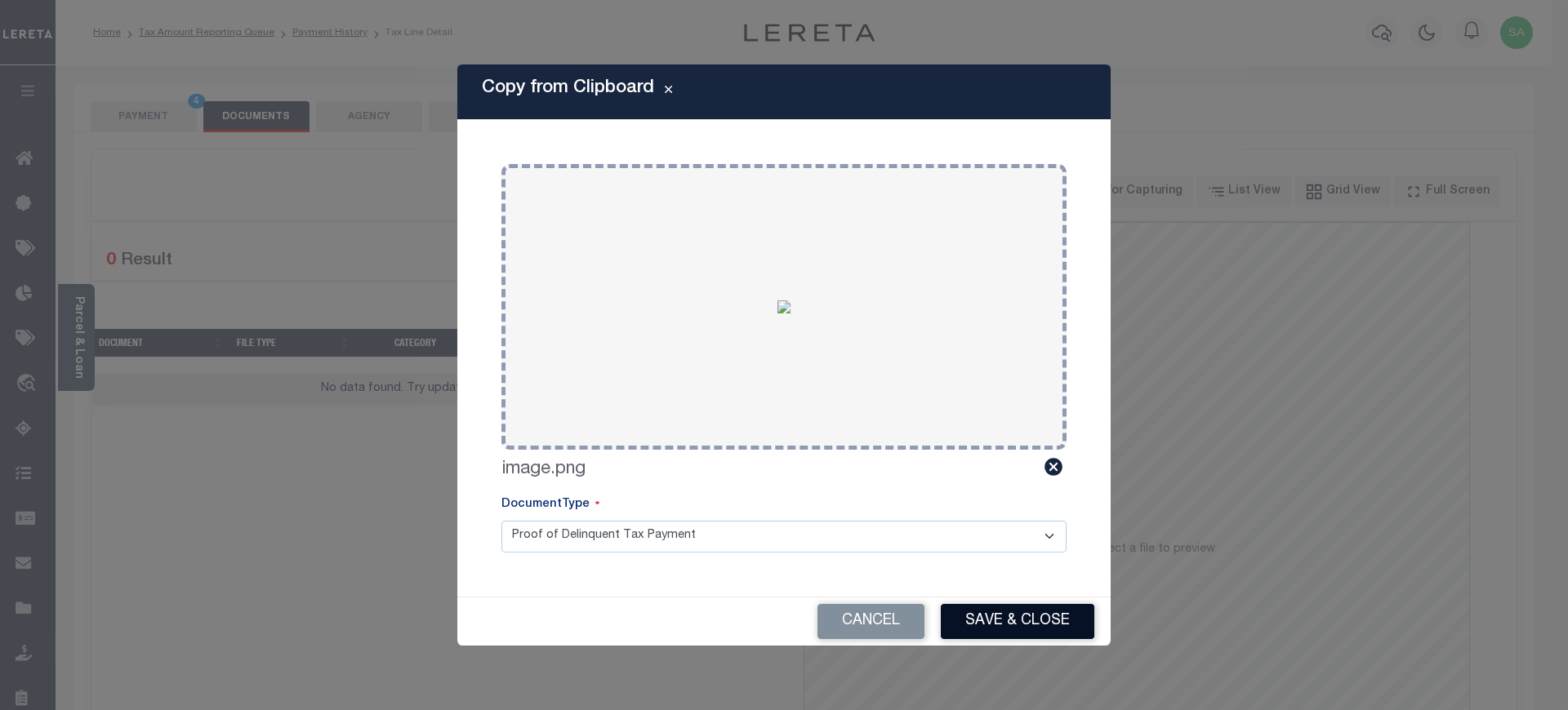
click at [987, 614] on button "Save & Close" at bounding box center [1017, 622] width 154 height 35
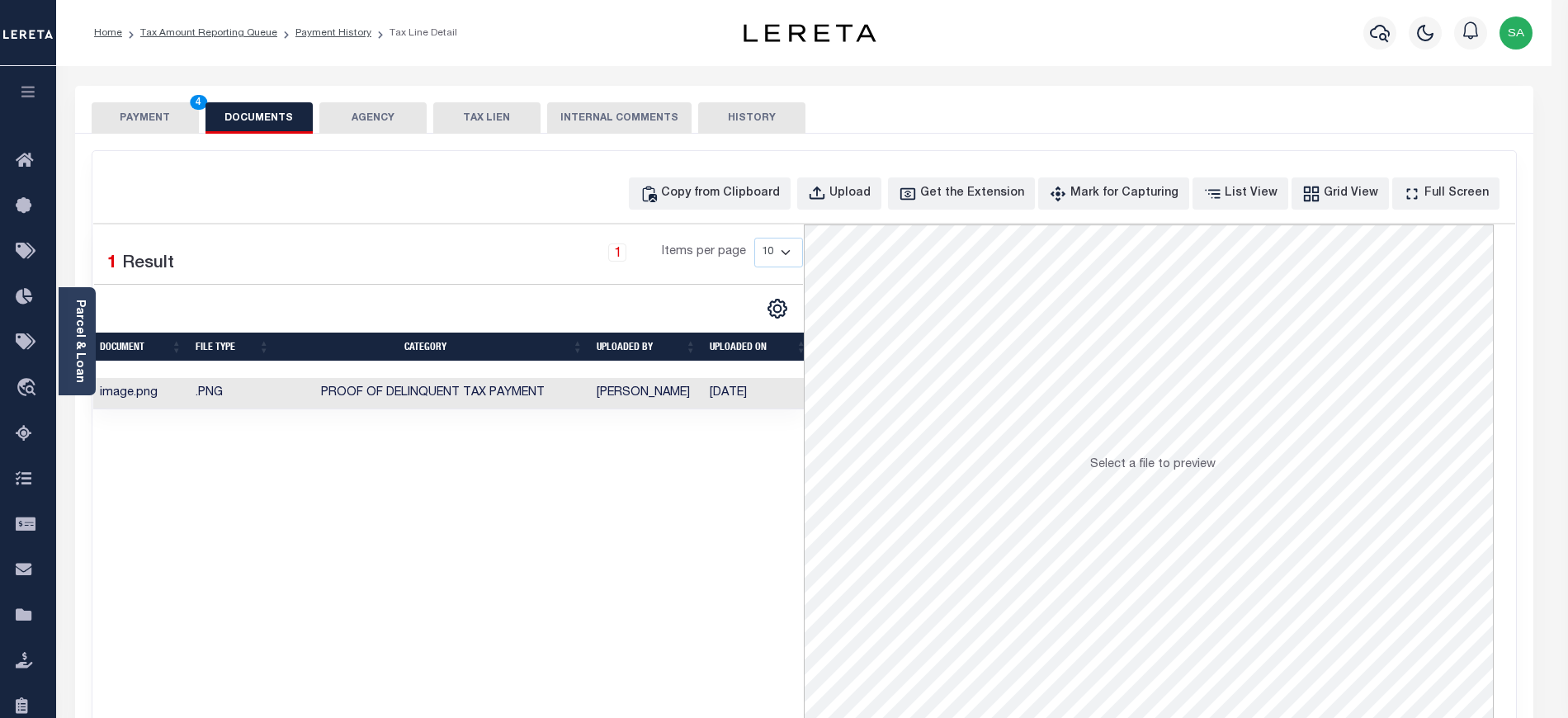
click at [162, 122] on button "PAYMENT 4" at bounding box center [145, 119] width 108 height 32
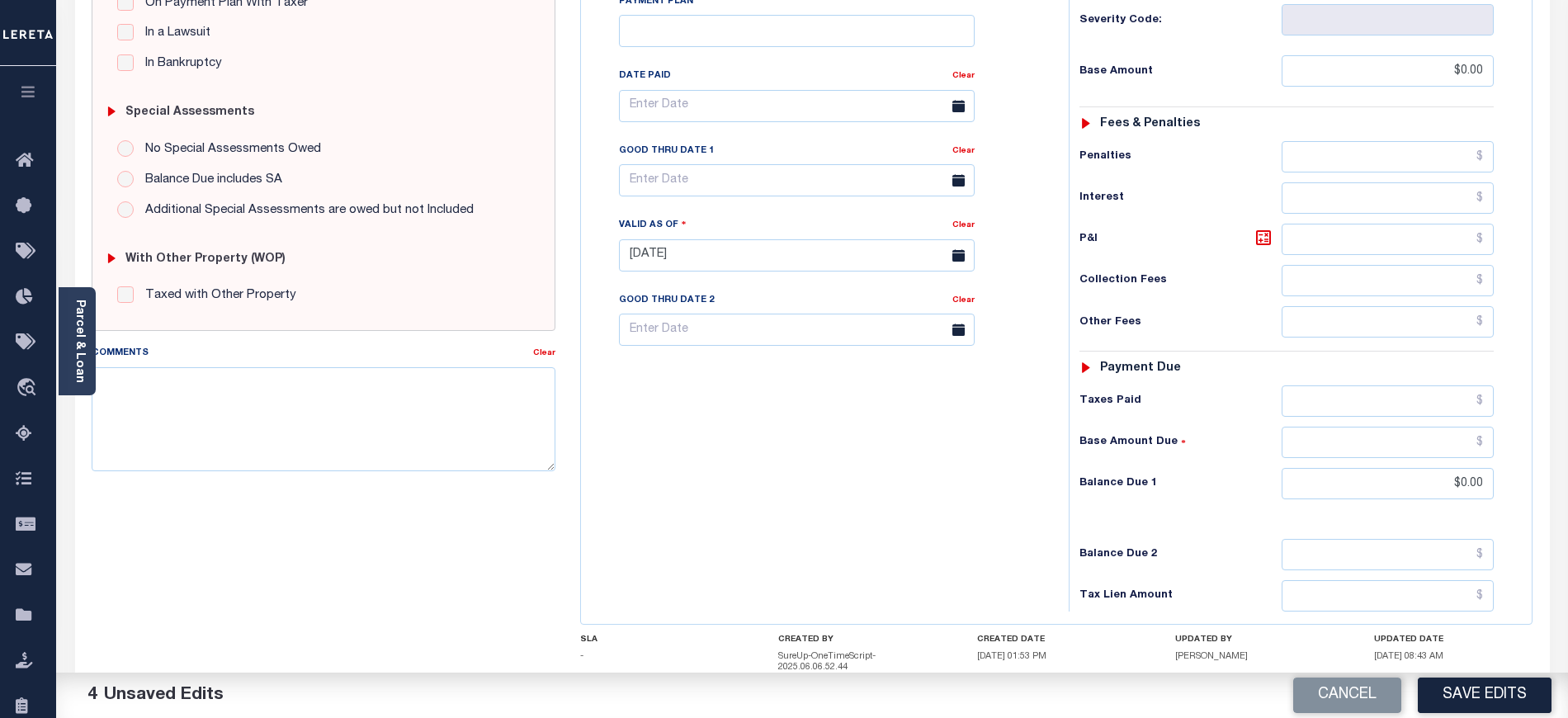
scroll to position [440, 0]
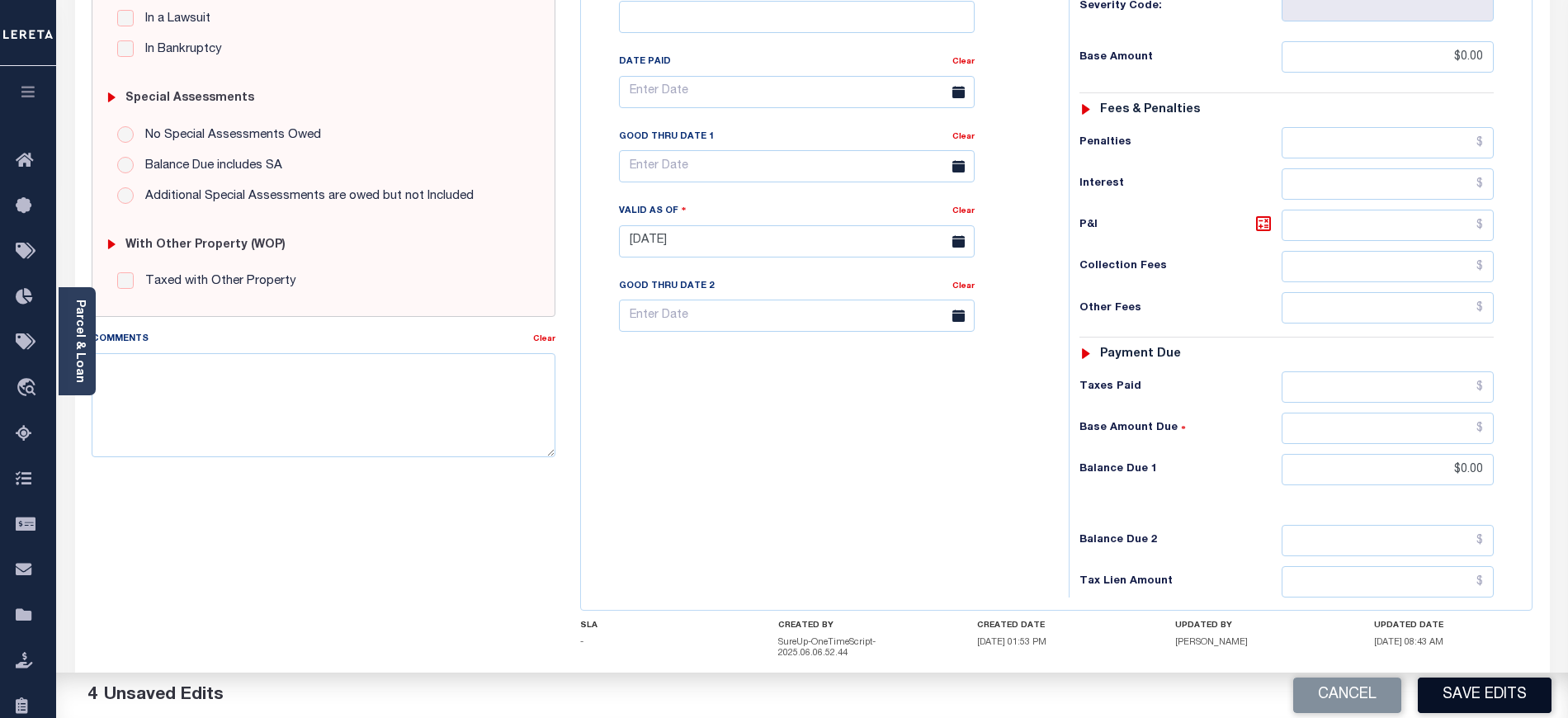
click at [1455, 678] on button "Save Edits" at bounding box center [1484, 696] width 133 height 36
checkbox input "false"
type input "$0"
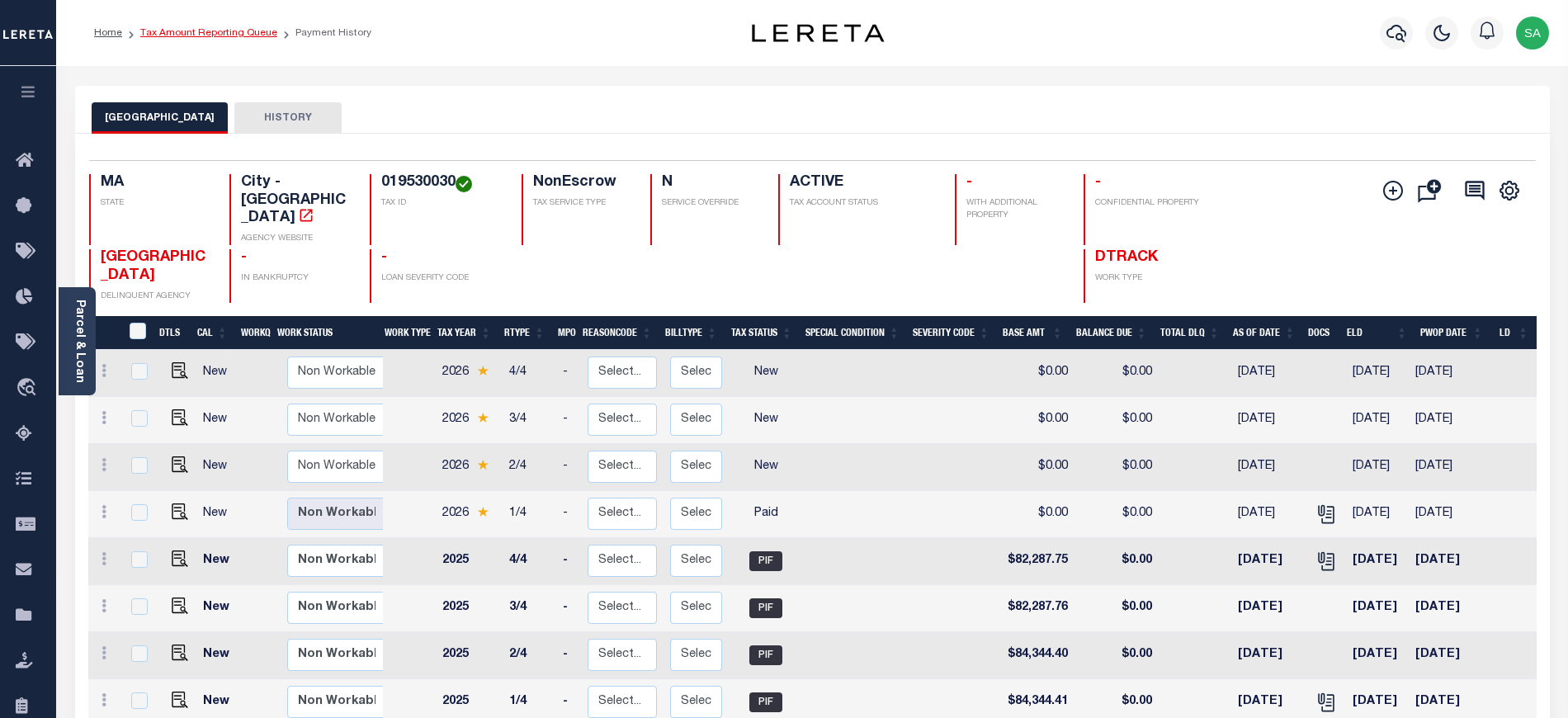
click at [215, 30] on link "Tax Amount Reporting Queue" at bounding box center [209, 33] width 137 height 10
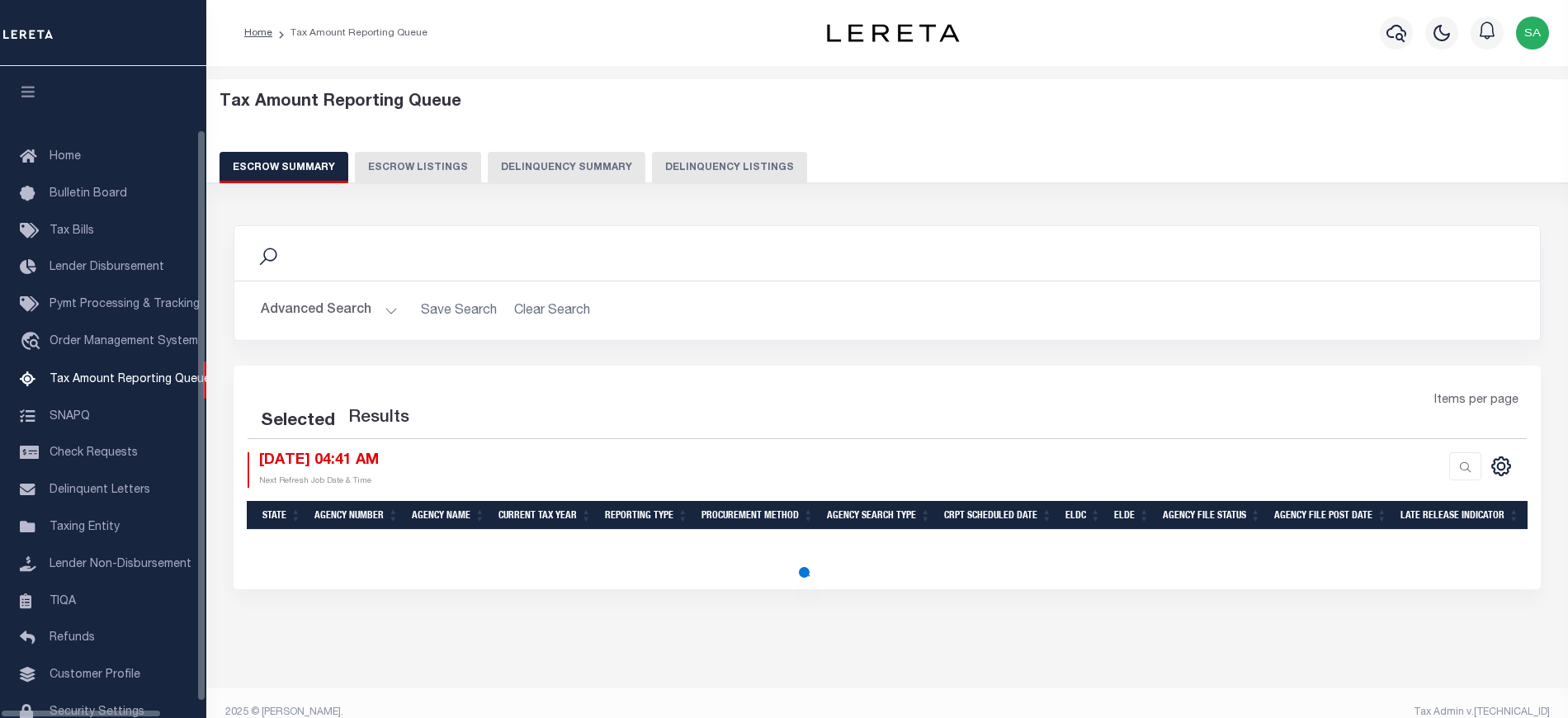
click at [690, 173] on button "Delinquency Listings" at bounding box center [730, 168] width 155 height 32
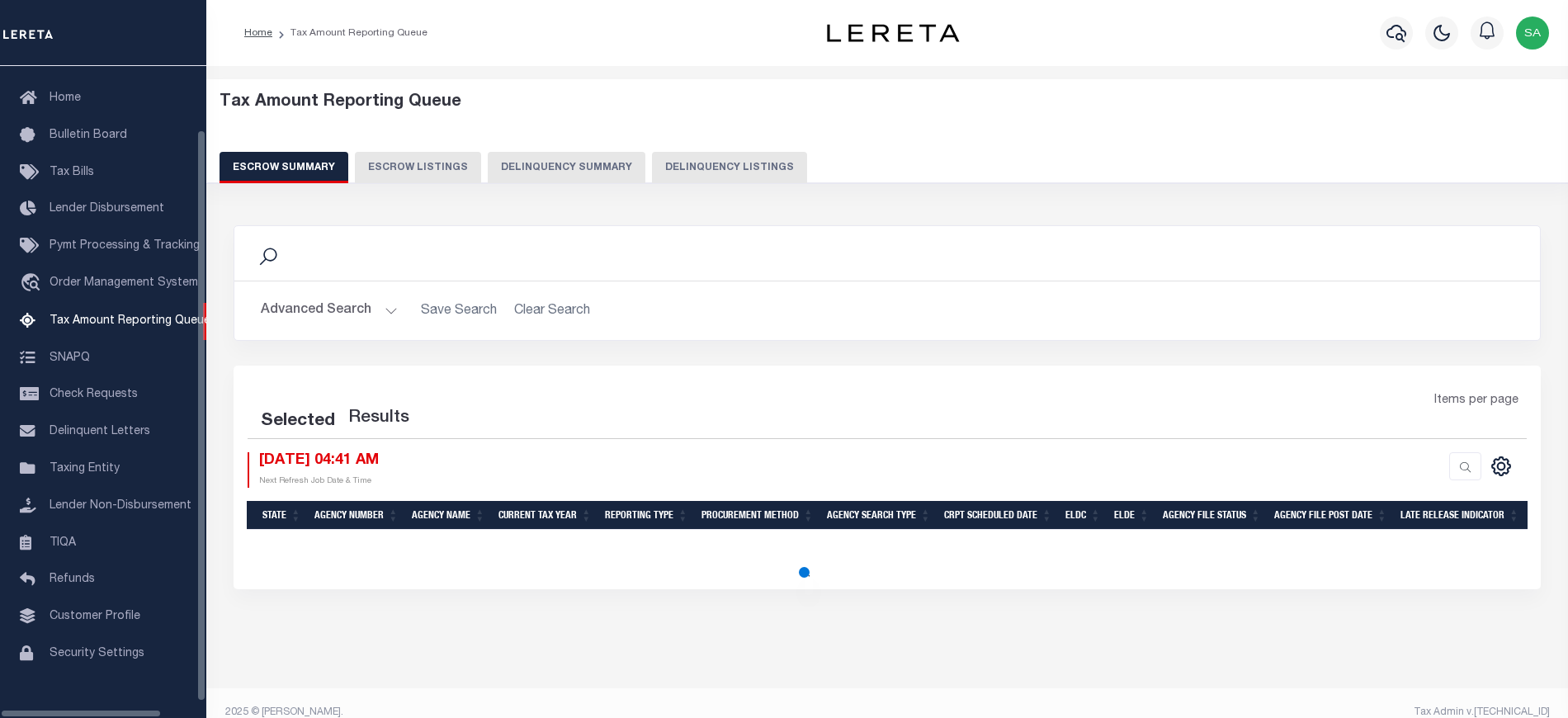
select select "100"
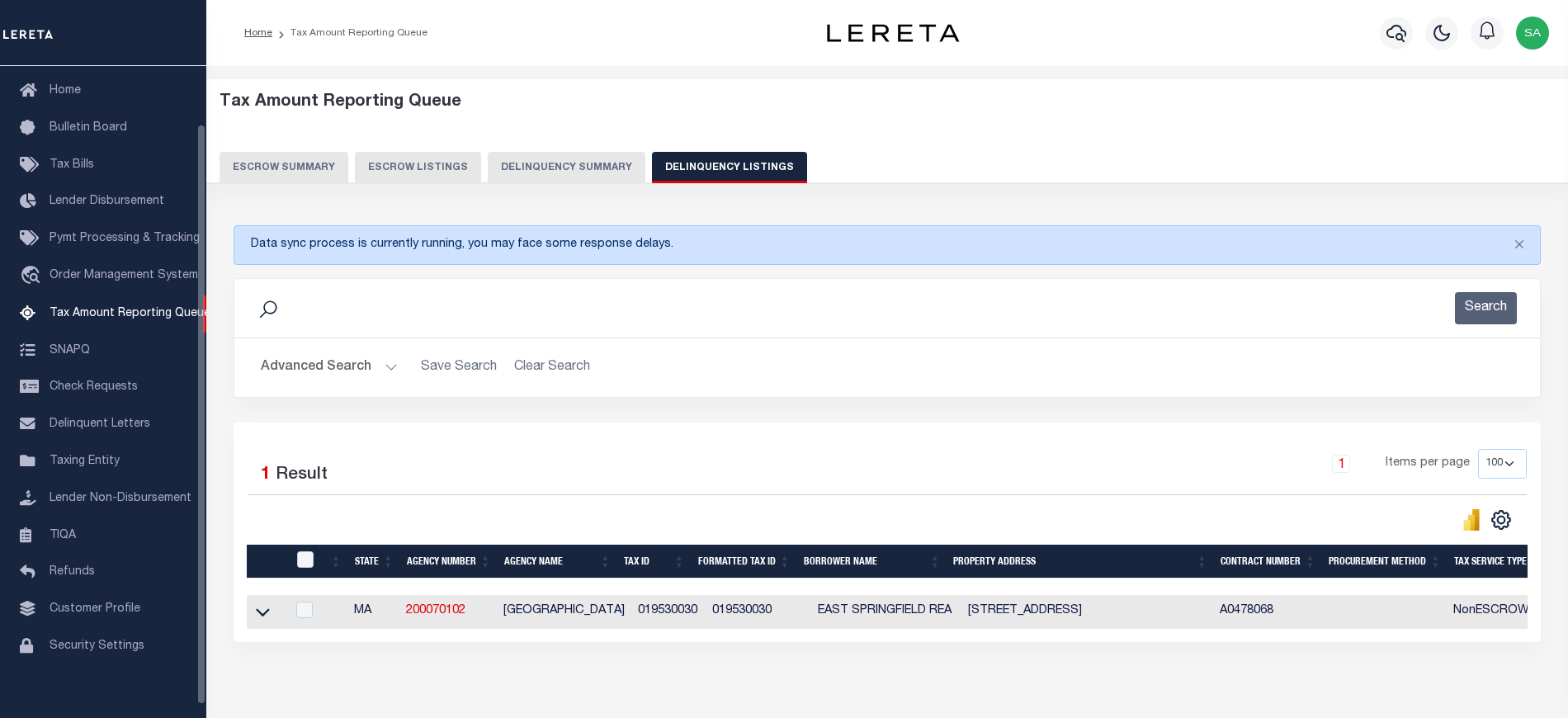
click at [354, 366] on button "Advanced Search" at bounding box center [330, 367] width 137 height 32
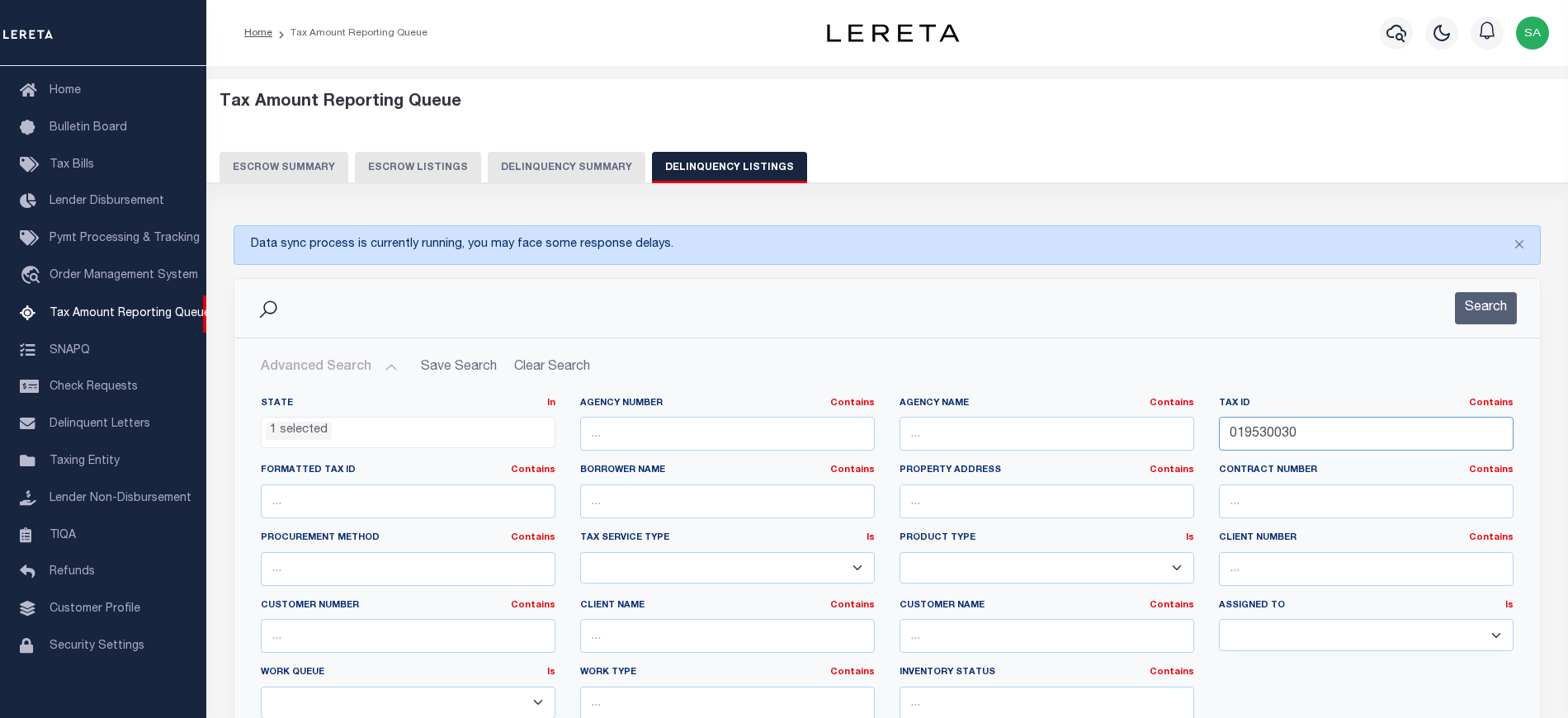
drag, startPoint x: 1286, startPoint y: 436, endPoint x: 1076, endPoint y: 436, distance: 210.0
click at [1076, 436] on div "State In In AK AL AR AZ CA CO CT DC DE FL GA GU HI IA ID IL IN KS [GEOGRAPHIC_D…" at bounding box center [887, 566] width 1277 height 337
paste input "53900018"
type input "053900018"
click at [1474, 302] on button "Search" at bounding box center [1486, 308] width 62 height 32
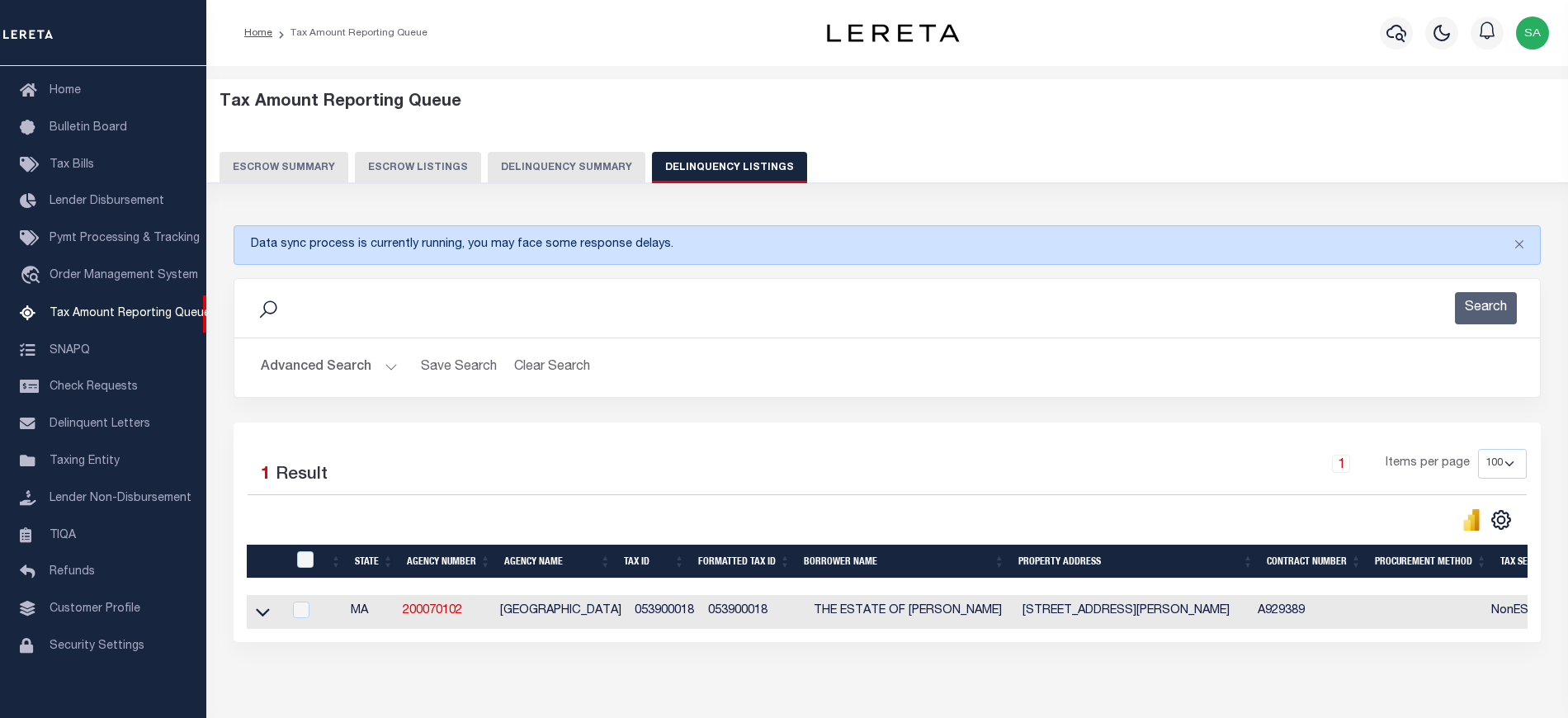
click at [271, 616] on link at bounding box center [263, 611] width 19 height 12
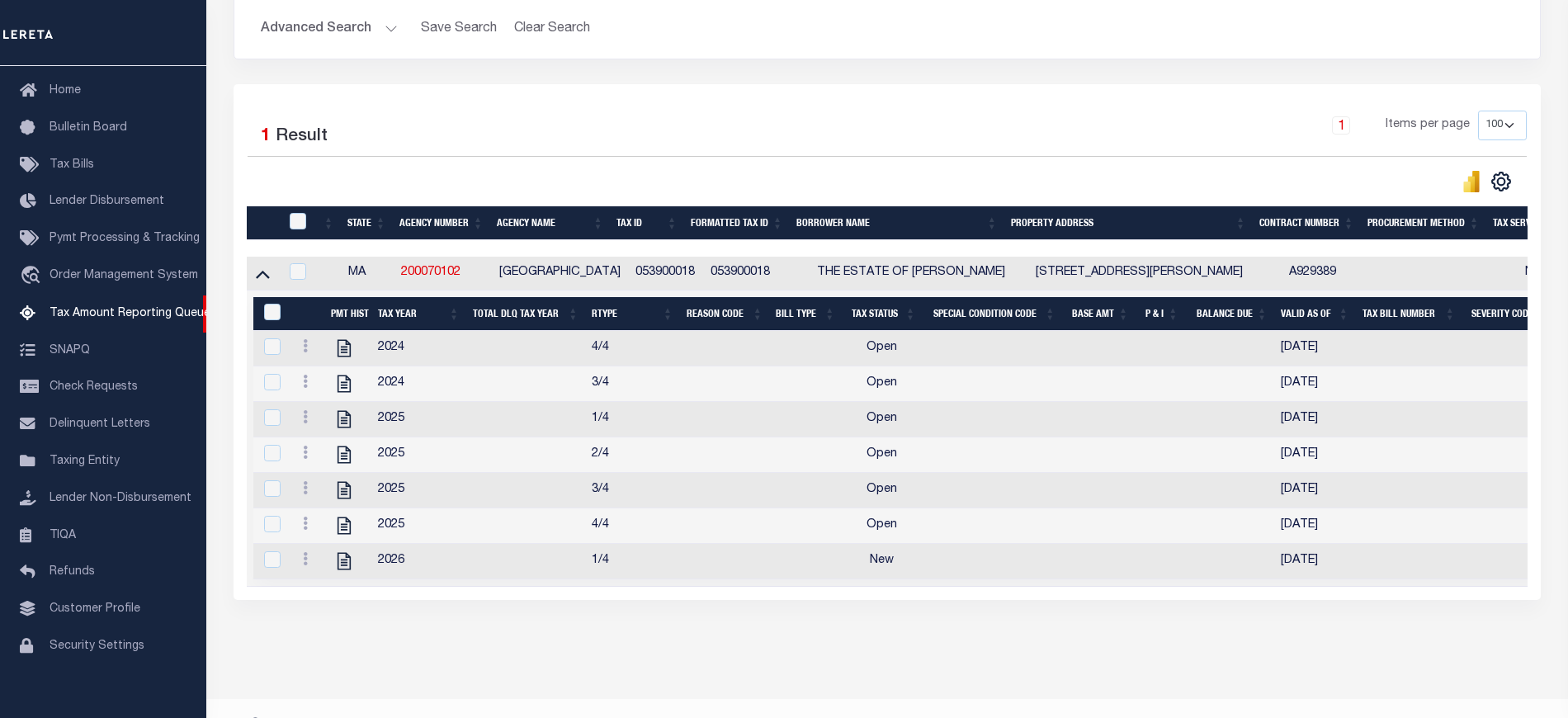
scroll to position [393, 0]
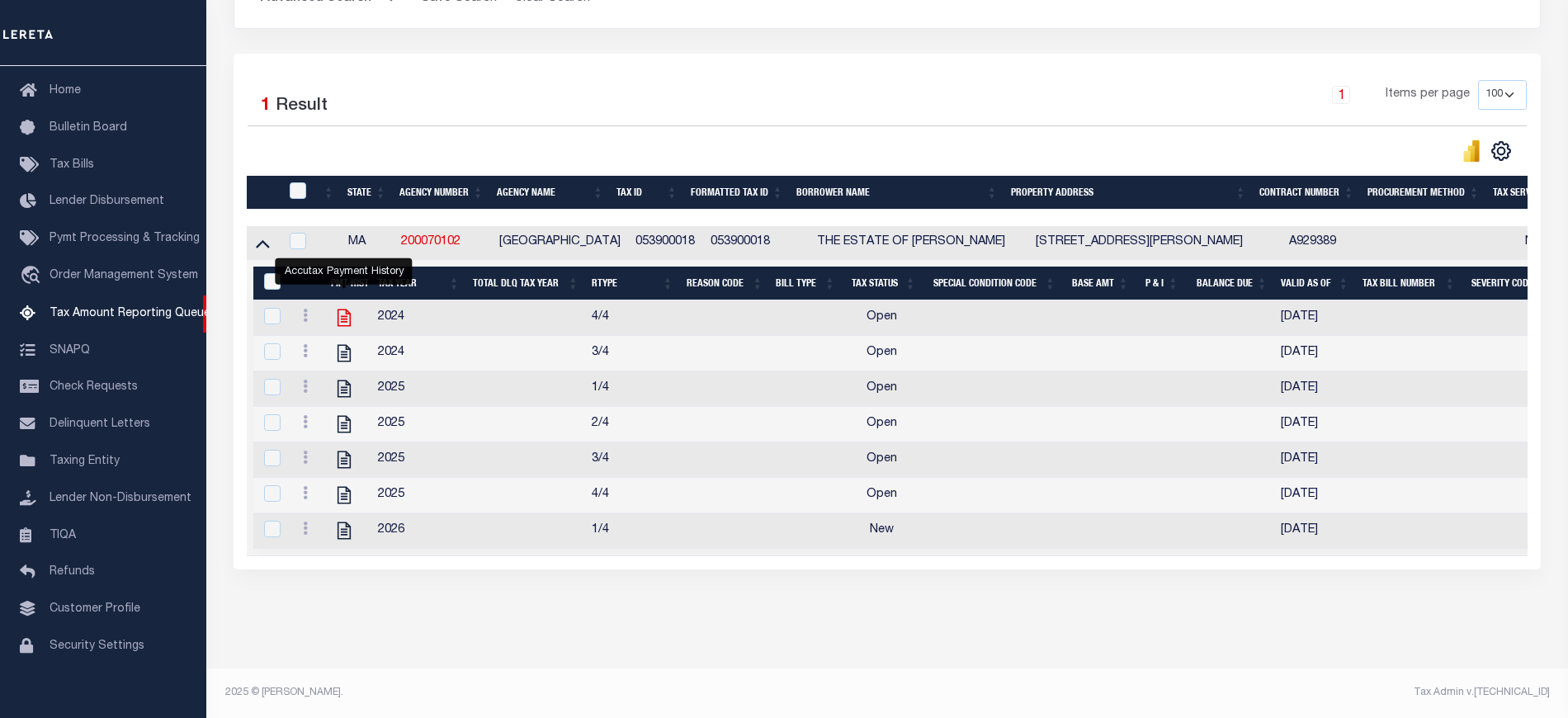
click at [346, 307] on icon "" at bounding box center [344, 318] width 22 height 22
checkbox input "true"
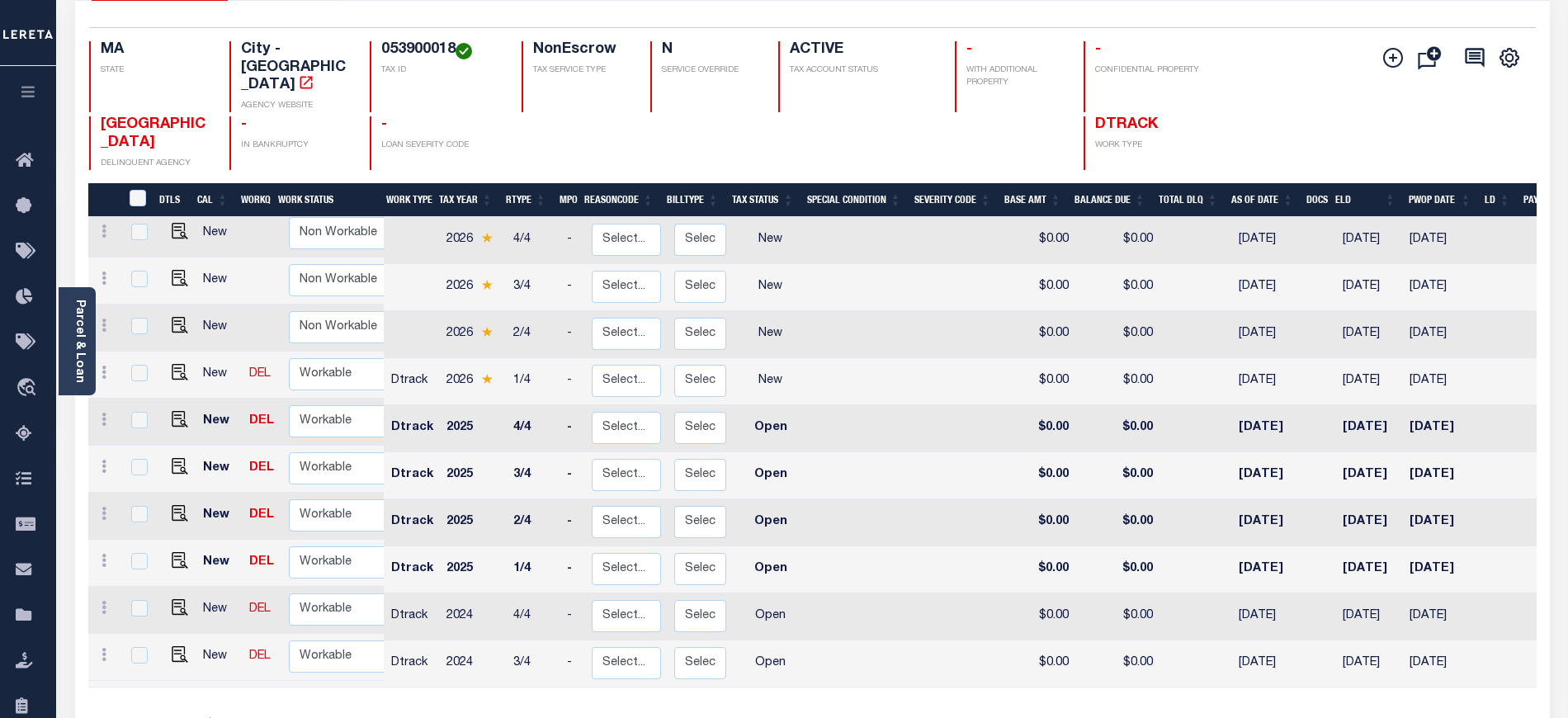
scroll to position [305, 0]
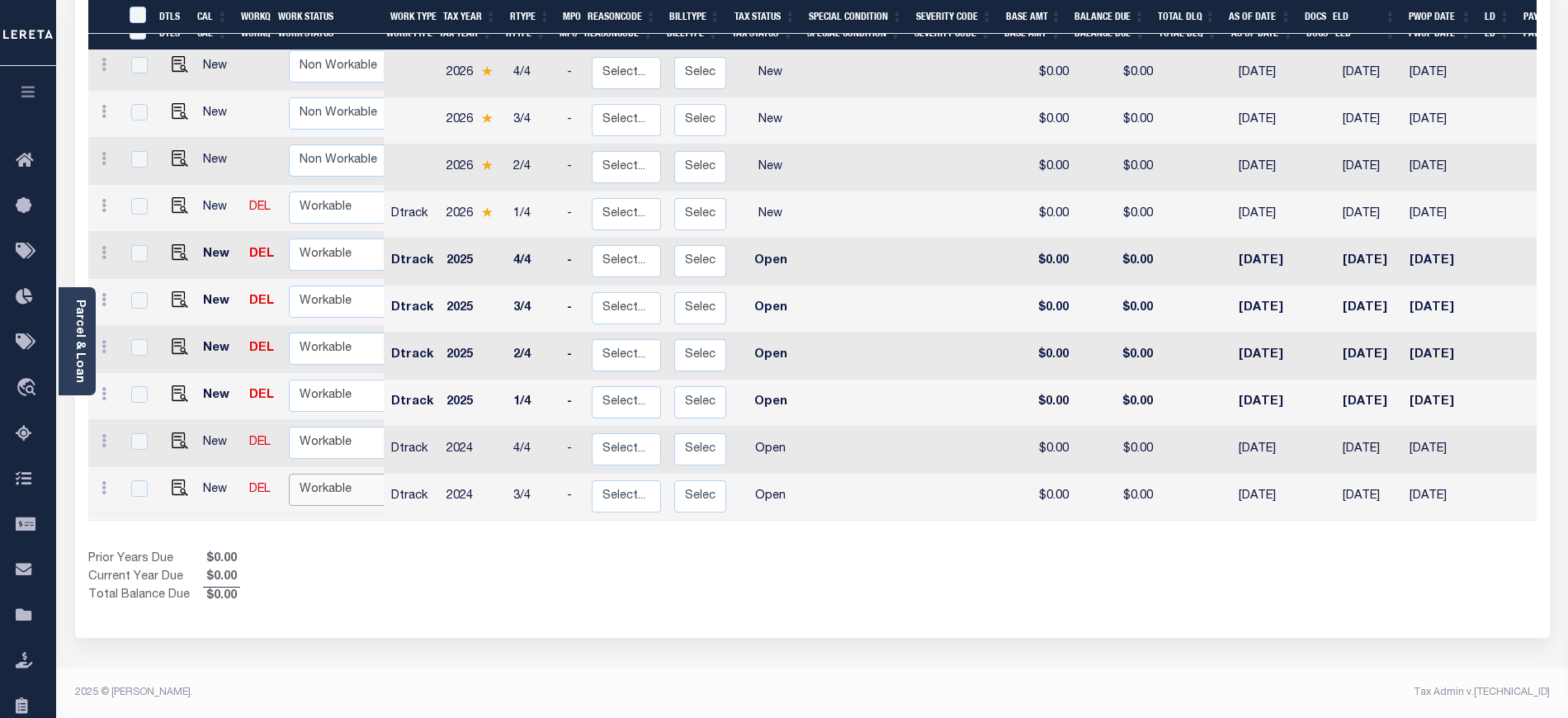
click at [343, 474] on select "Non Workable Workable" at bounding box center [337, 490] width 99 height 32
checkbox input "true"
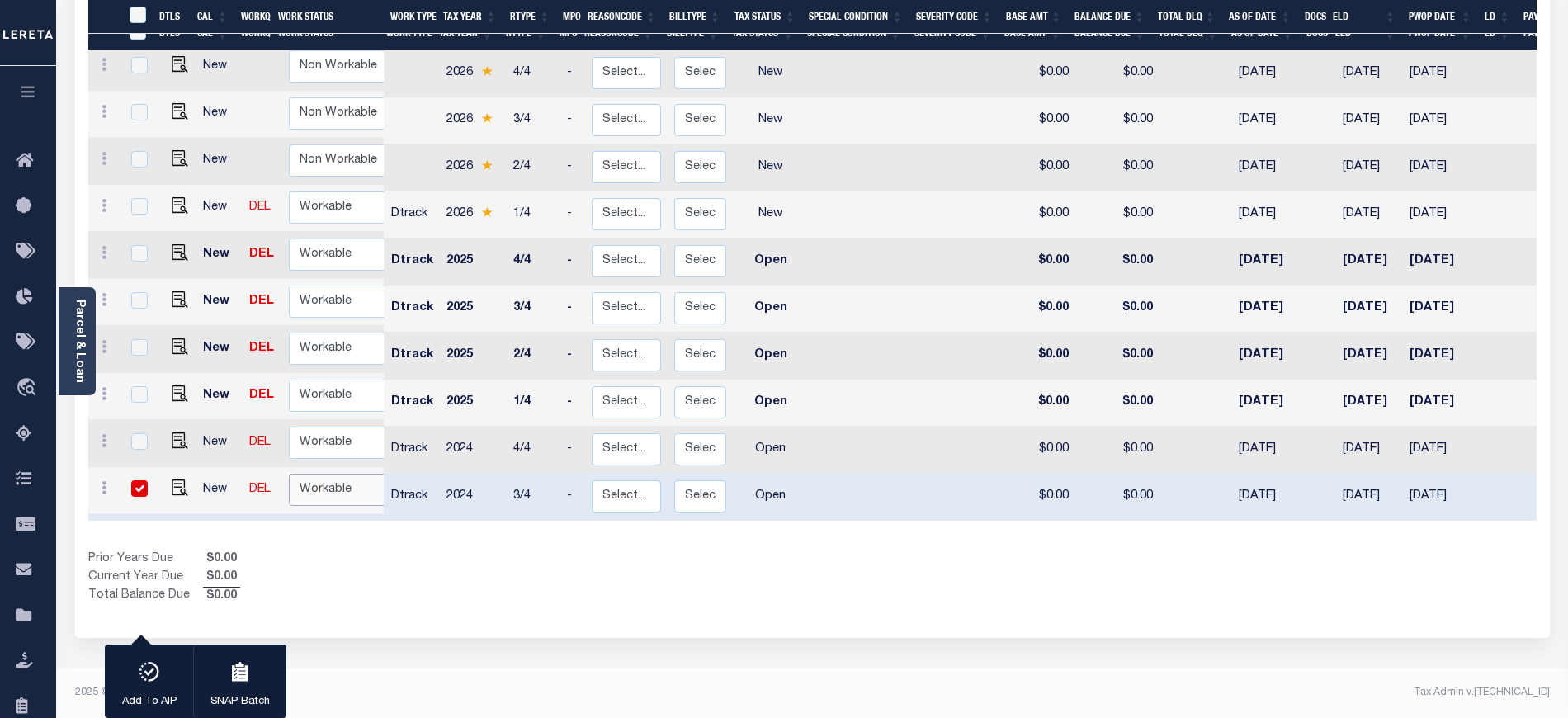
select select "true"
click at [289, 474] on select "Non Workable Workable" at bounding box center [337, 490] width 99 height 32
checkbox input "false"
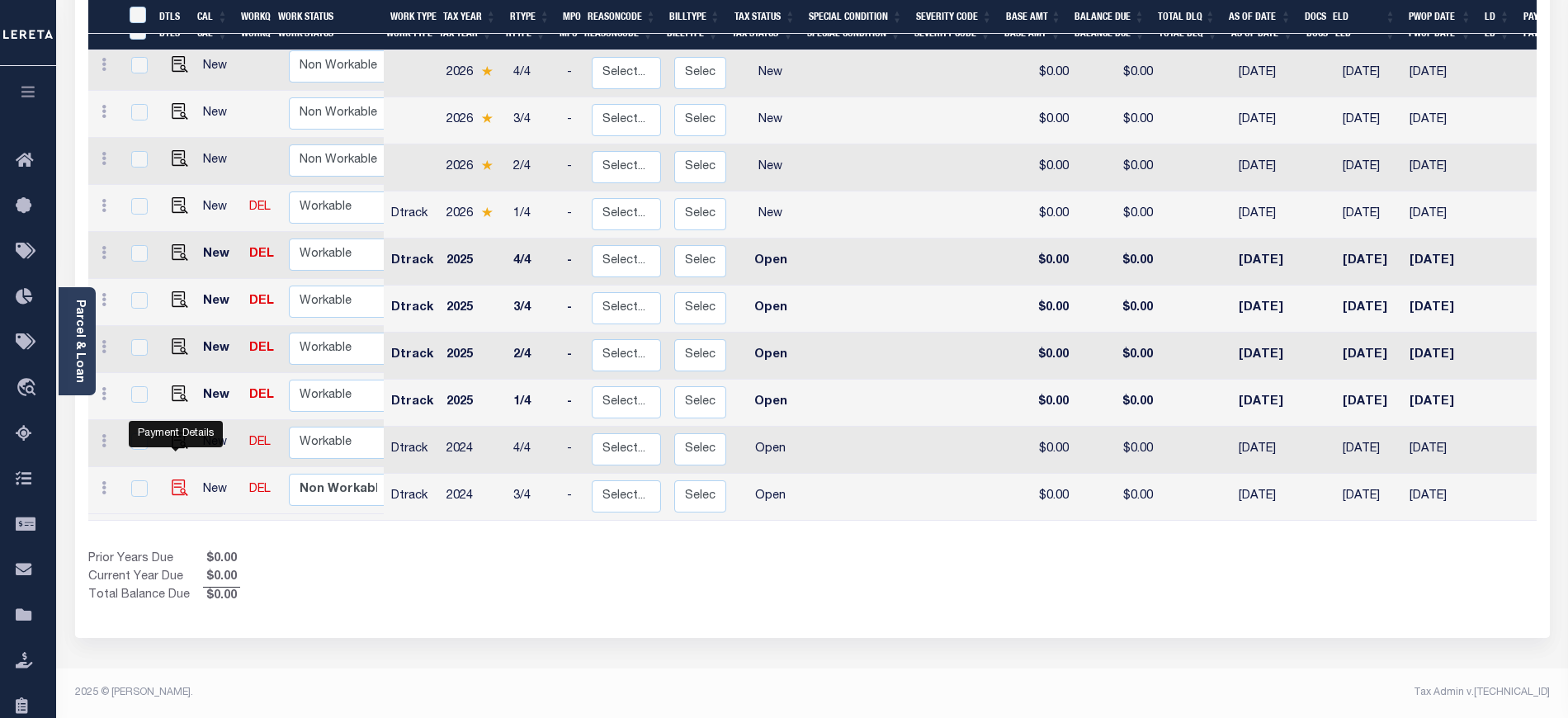
click at [175, 480] on img "" at bounding box center [179, 488] width 17 height 17
checkbox input "true"
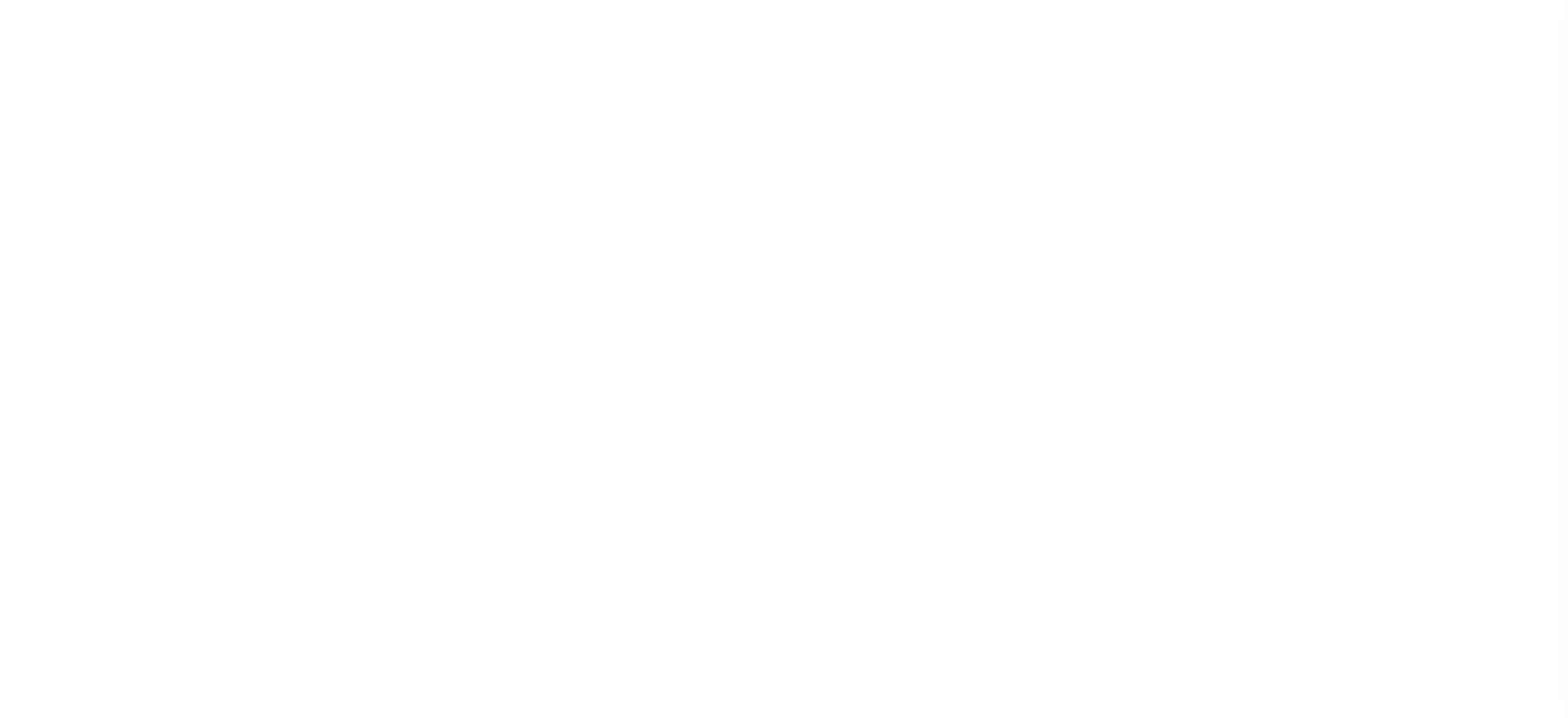
select select "OP2"
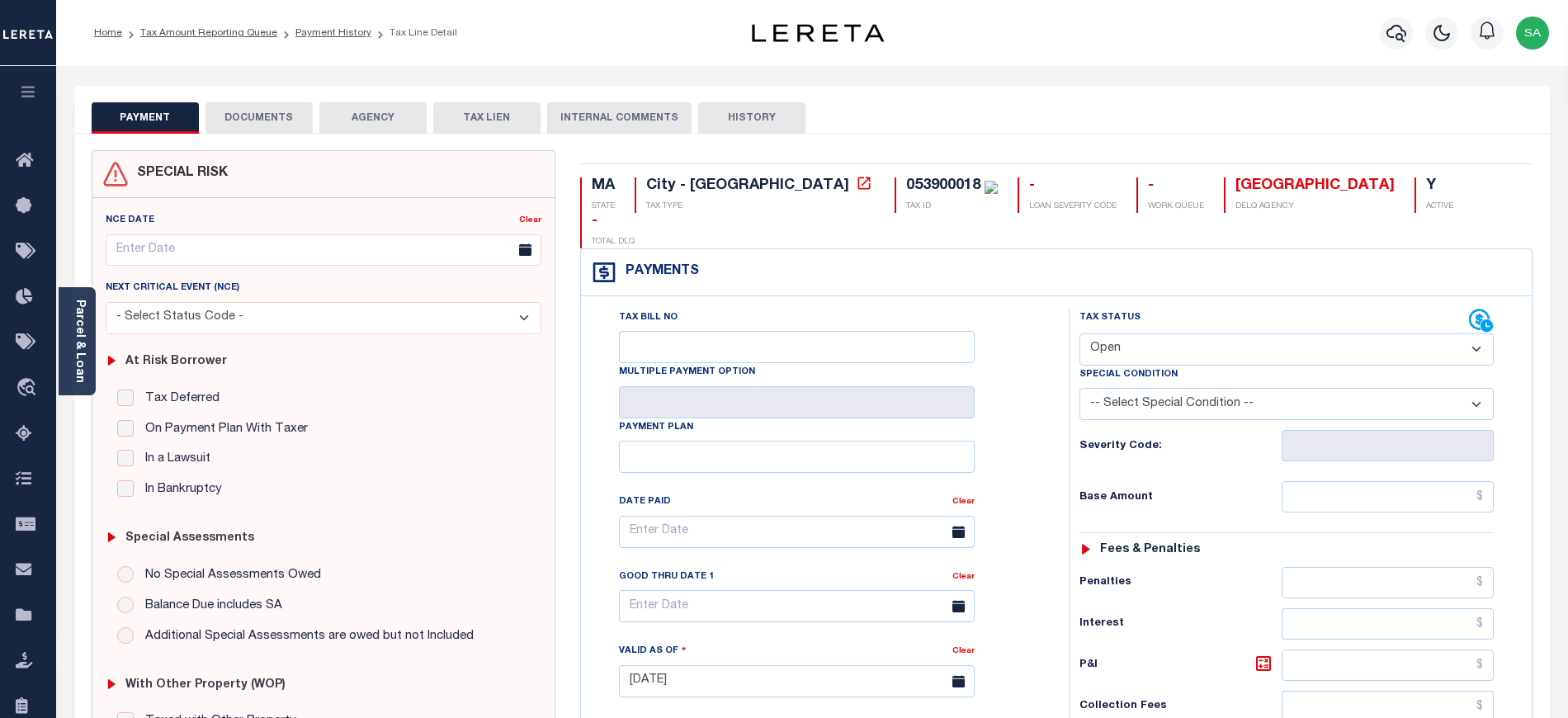
click at [319, 24] on ol "Home Tax Amount Reporting Queue Payment History Tax Line Detail" at bounding box center [275, 33] width 389 height 35
click at [319, 34] on link "Payment History" at bounding box center [334, 33] width 76 height 10
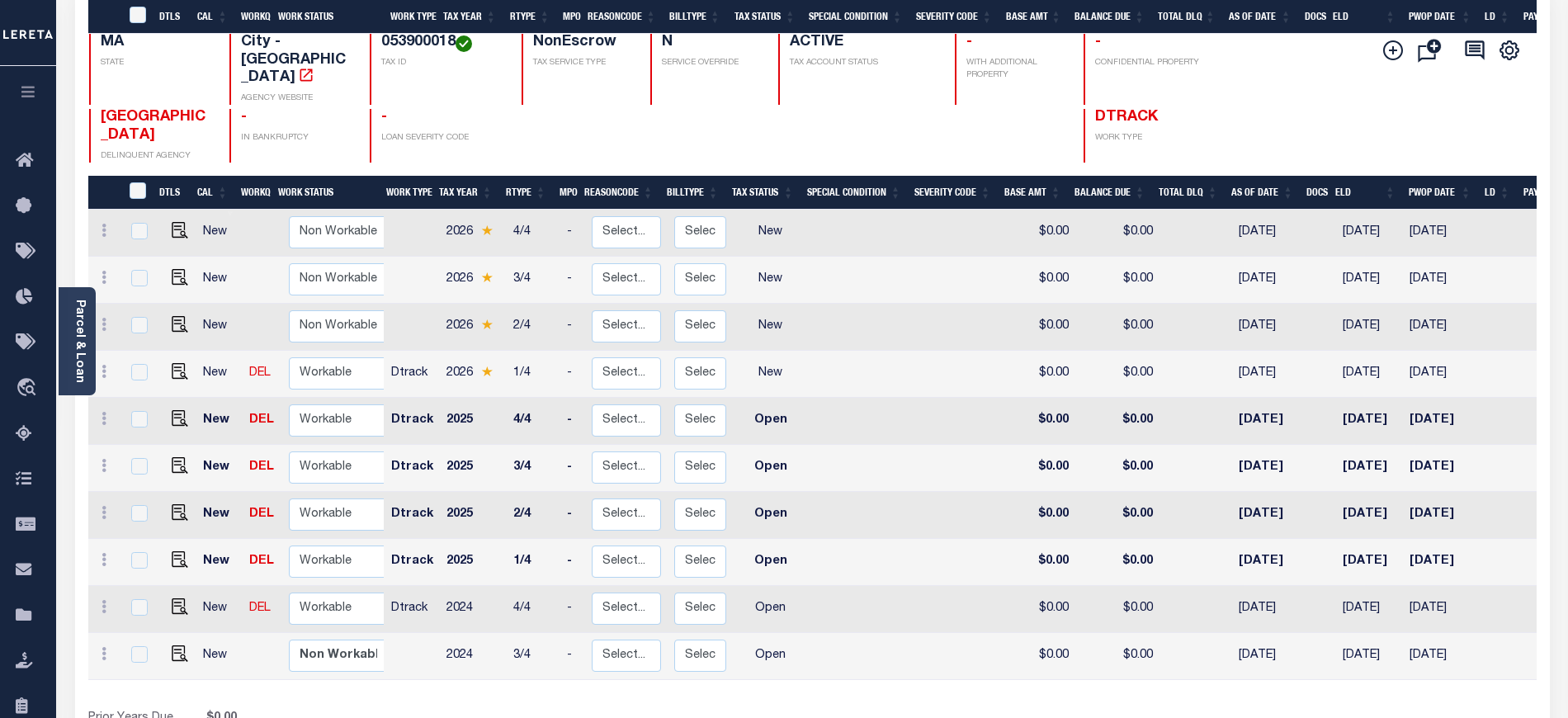
scroll to position [305, 0]
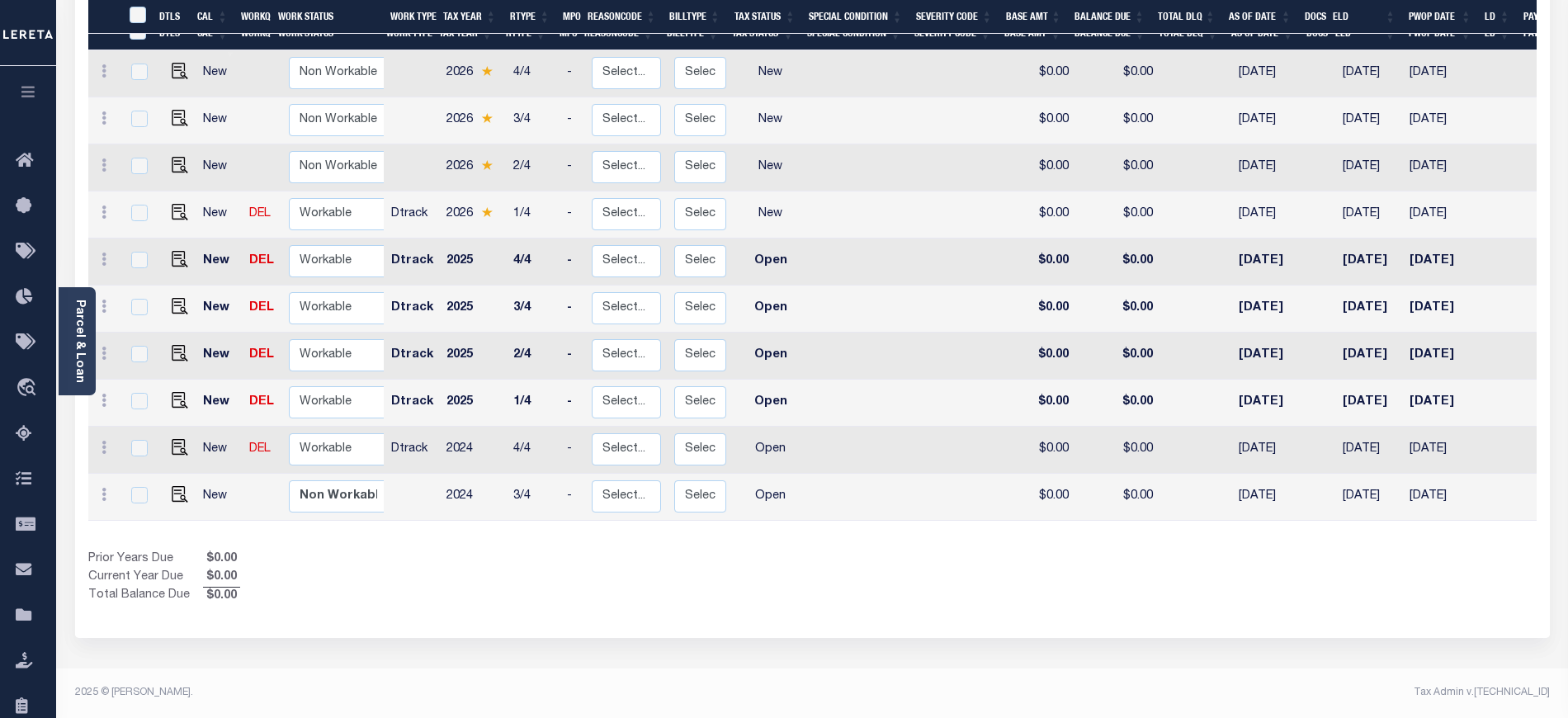
click at [331, 559] on div "Prior Years Due $0.00 Current Year Due $0.00 Total Balance Due $0.00" at bounding box center [451, 579] width 725 height 56
click at [173, 486] on img "" at bounding box center [179, 494] width 17 height 17
checkbox input "true"
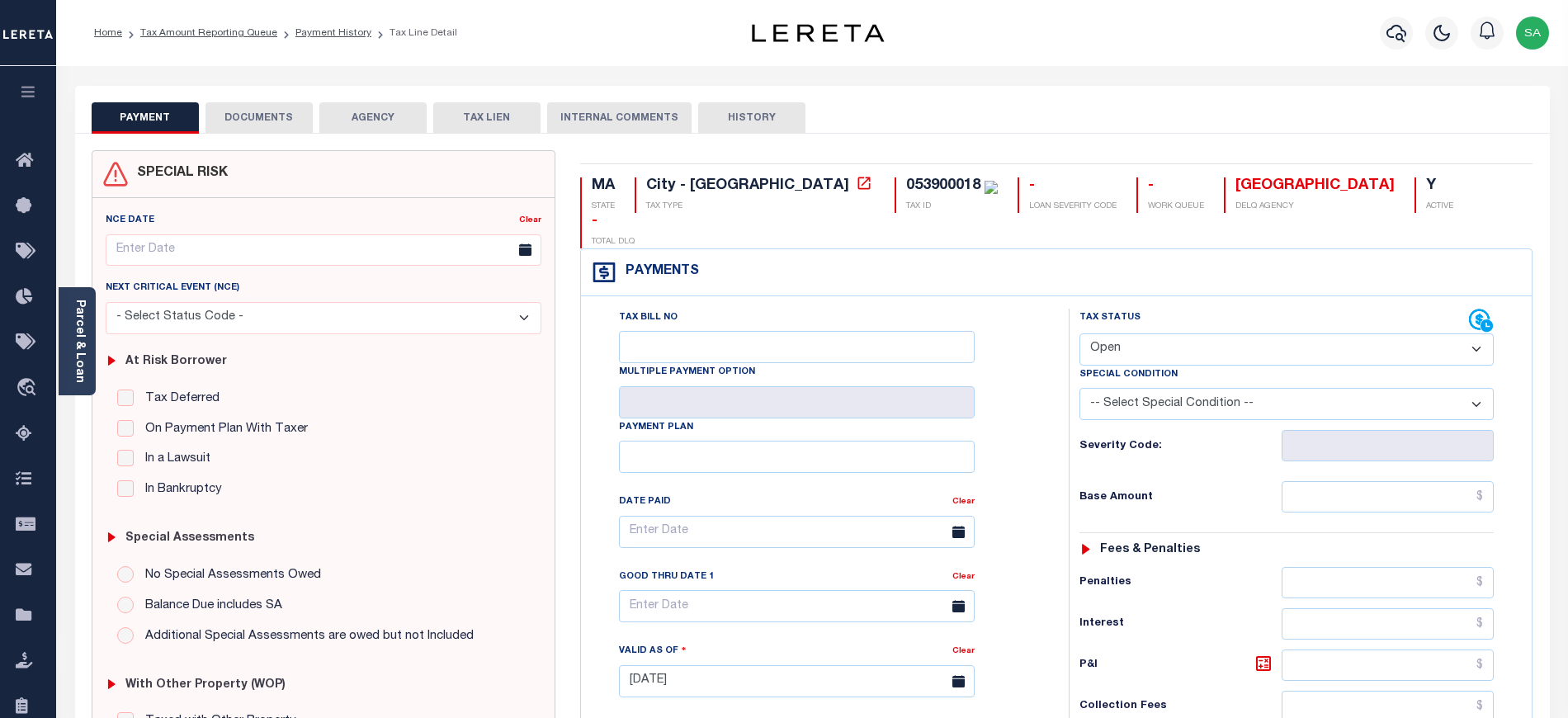
click at [1147, 334] on select "- Select Status Code - Open Due/Unpaid Paid Incomplete No Tax Due Internal Refu…" at bounding box center [1286, 350] width 414 height 32
select select "PYD"
click at [1079, 334] on select "- Select Status Code - Open Due/Unpaid Paid Incomplete No Tax Due Internal Refu…" at bounding box center [1286, 350] width 414 height 32
type input "[DATE]"
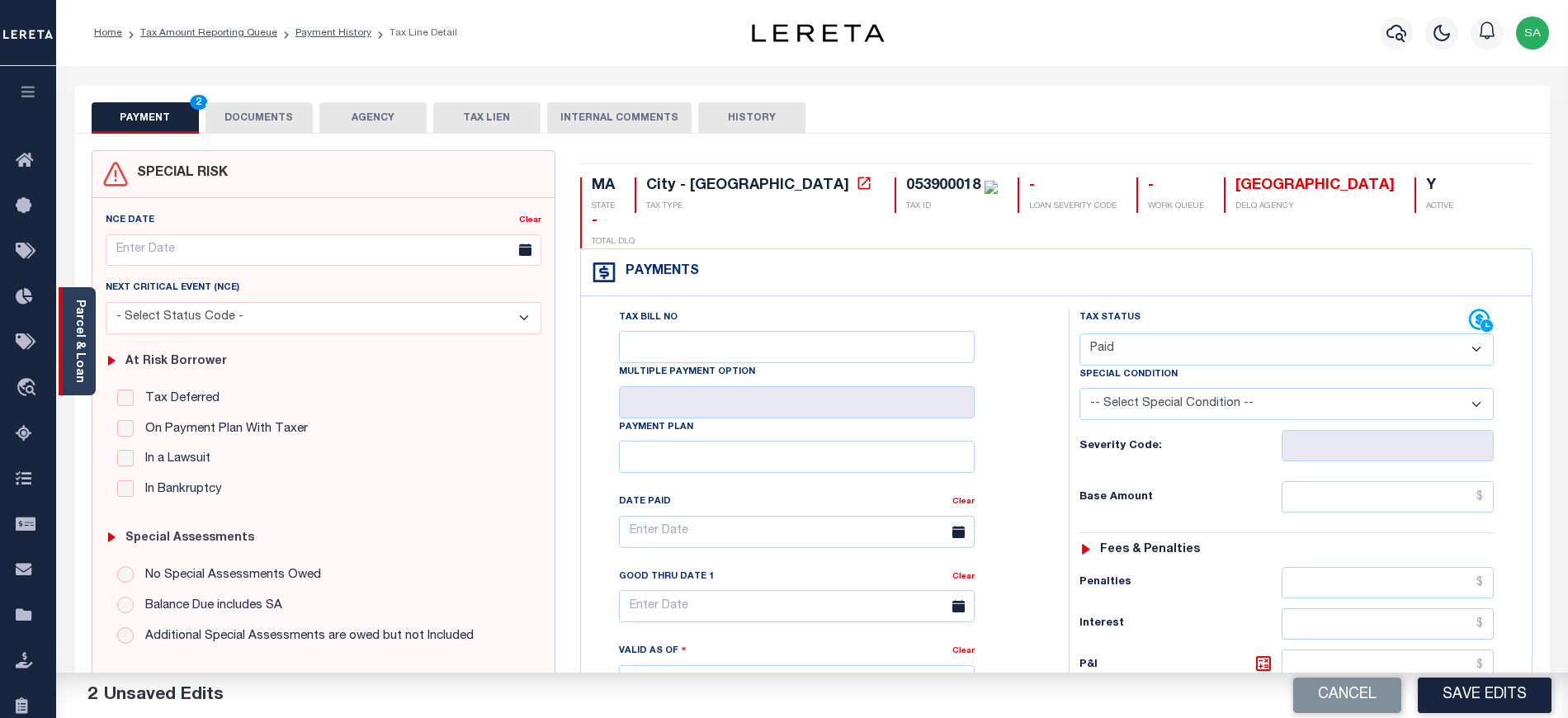
click at [74, 348] on link "Parcel & Loan" at bounding box center [80, 342] width 12 height 84
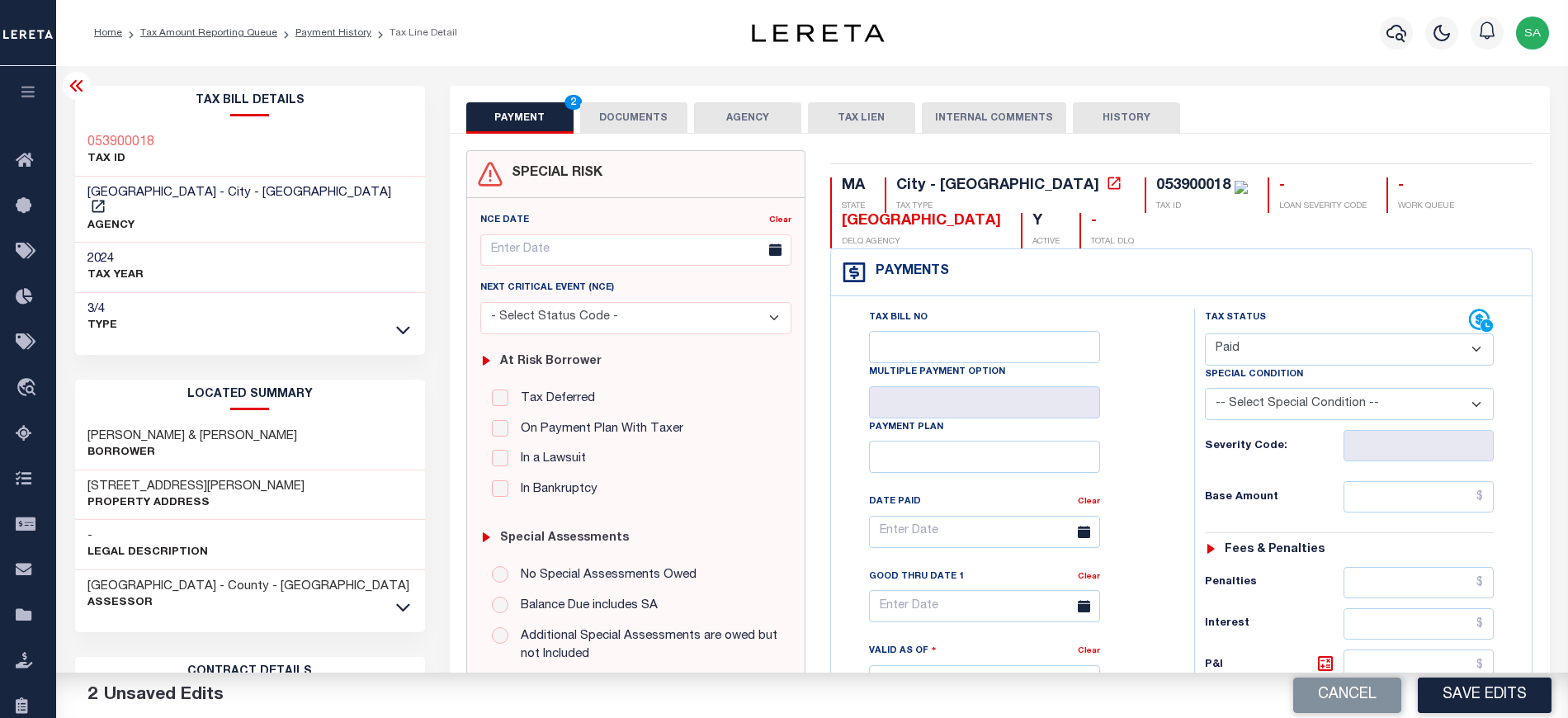
click at [80, 85] on icon at bounding box center [76, 86] width 13 height 12
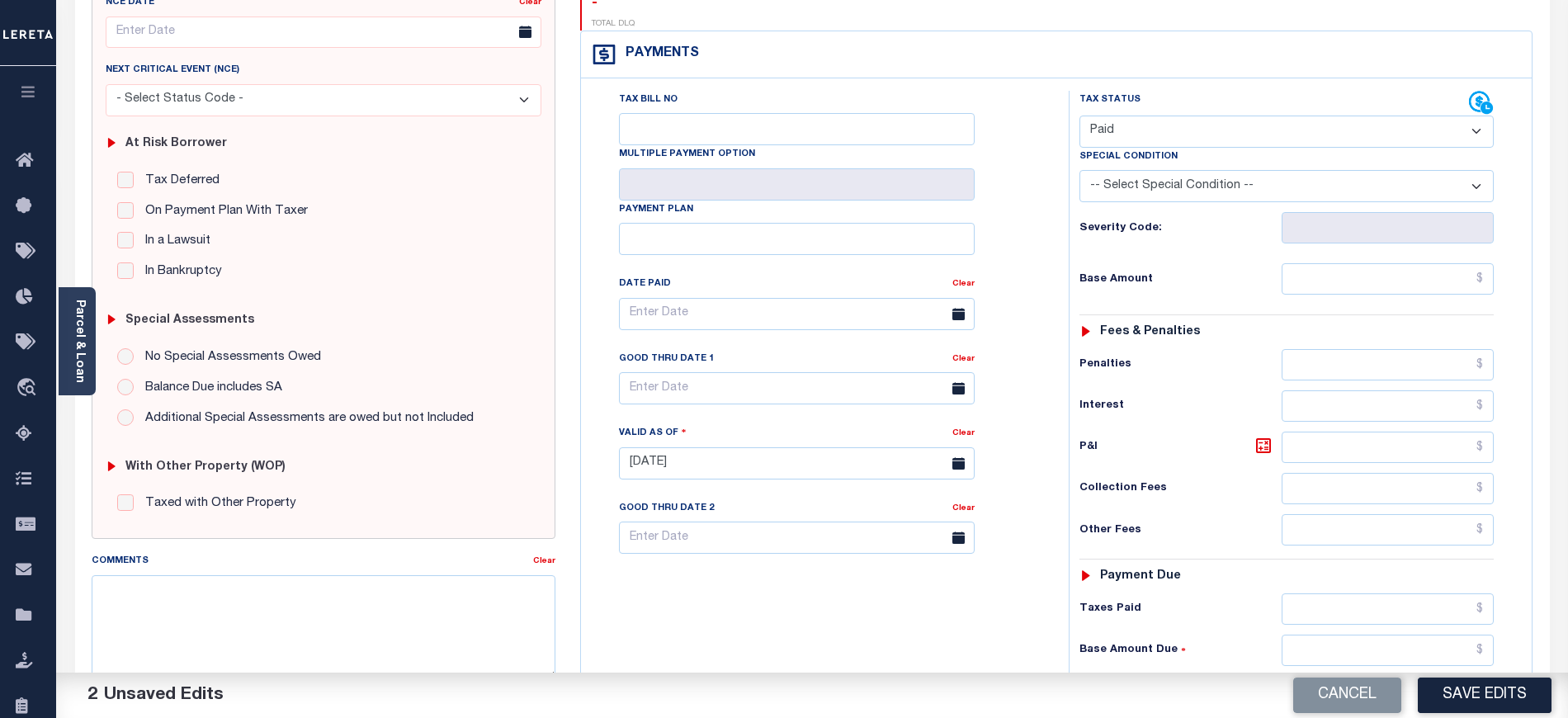
scroll to position [220, 0]
drag, startPoint x: 1321, startPoint y: 251, endPoint x: 1321, endPoint y: 263, distance: 12.0
click at [1321, 262] on input "text" at bounding box center [1389, 278] width 213 height 32
type input "$0.00"
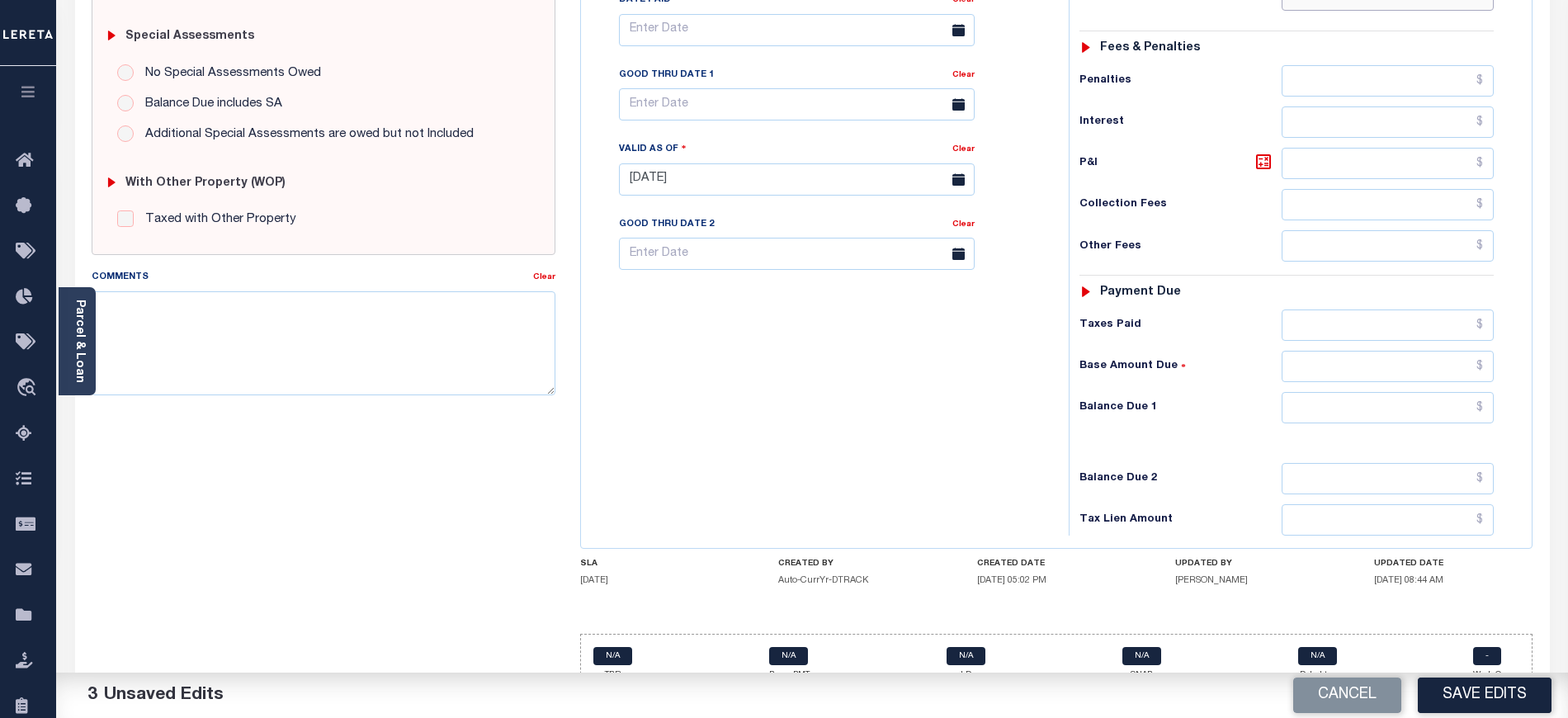
scroll to position [506, 0]
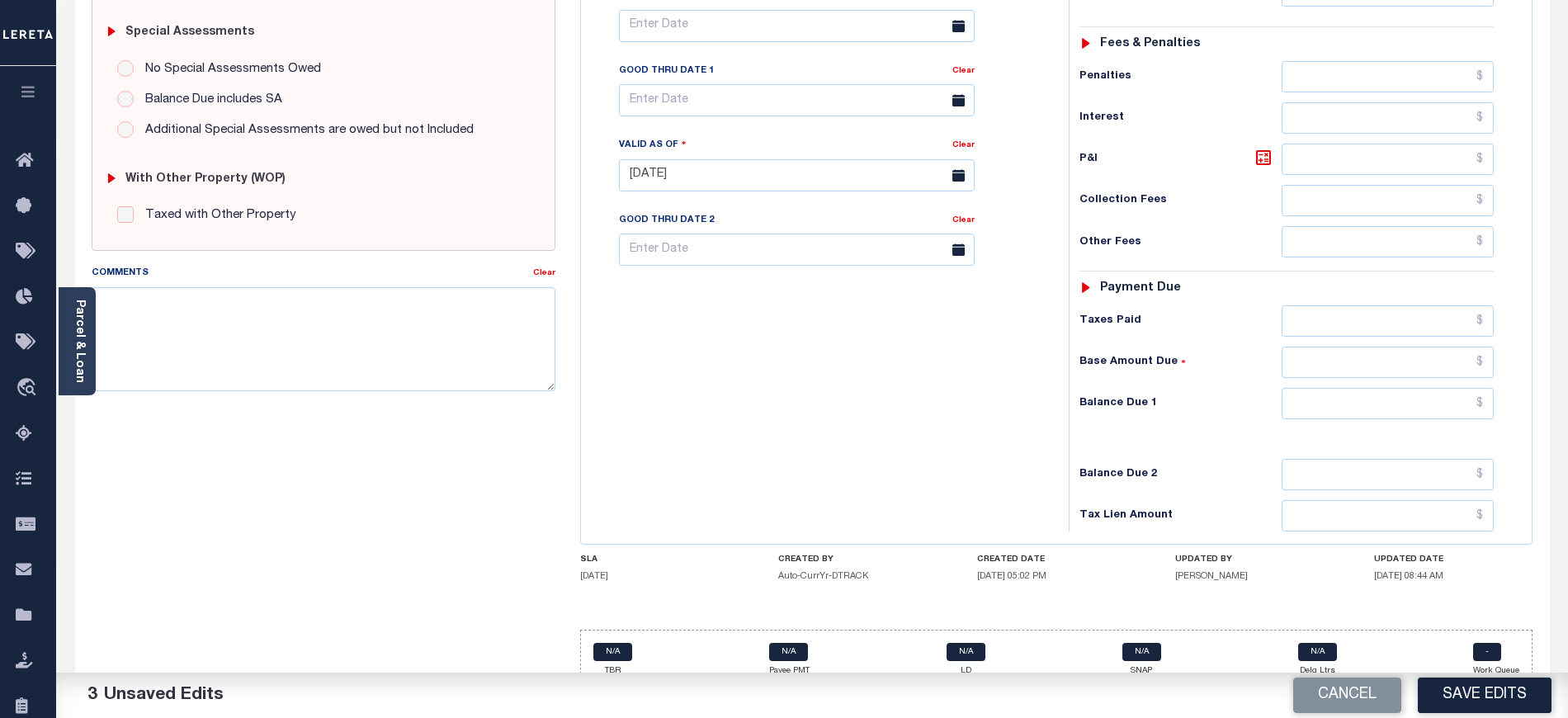
click at [1317, 403] on div "Tax Status Status - Select Status Code -" at bounding box center [1292, 167] width 447 height 729
drag, startPoint x: 1320, startPoint y: 377, endPoint x: 1320, endPoint y: 393, distance: 16.0
click at [1320, 388] on input "text" at bounding box center [1389, 404] width 213 height 32
type input "$0.00"
click at [943, 421] on div "Tax Bill No Multiple Payment Option Payment Plan Clear" at bounding box center [820, 167] width 471 height 729
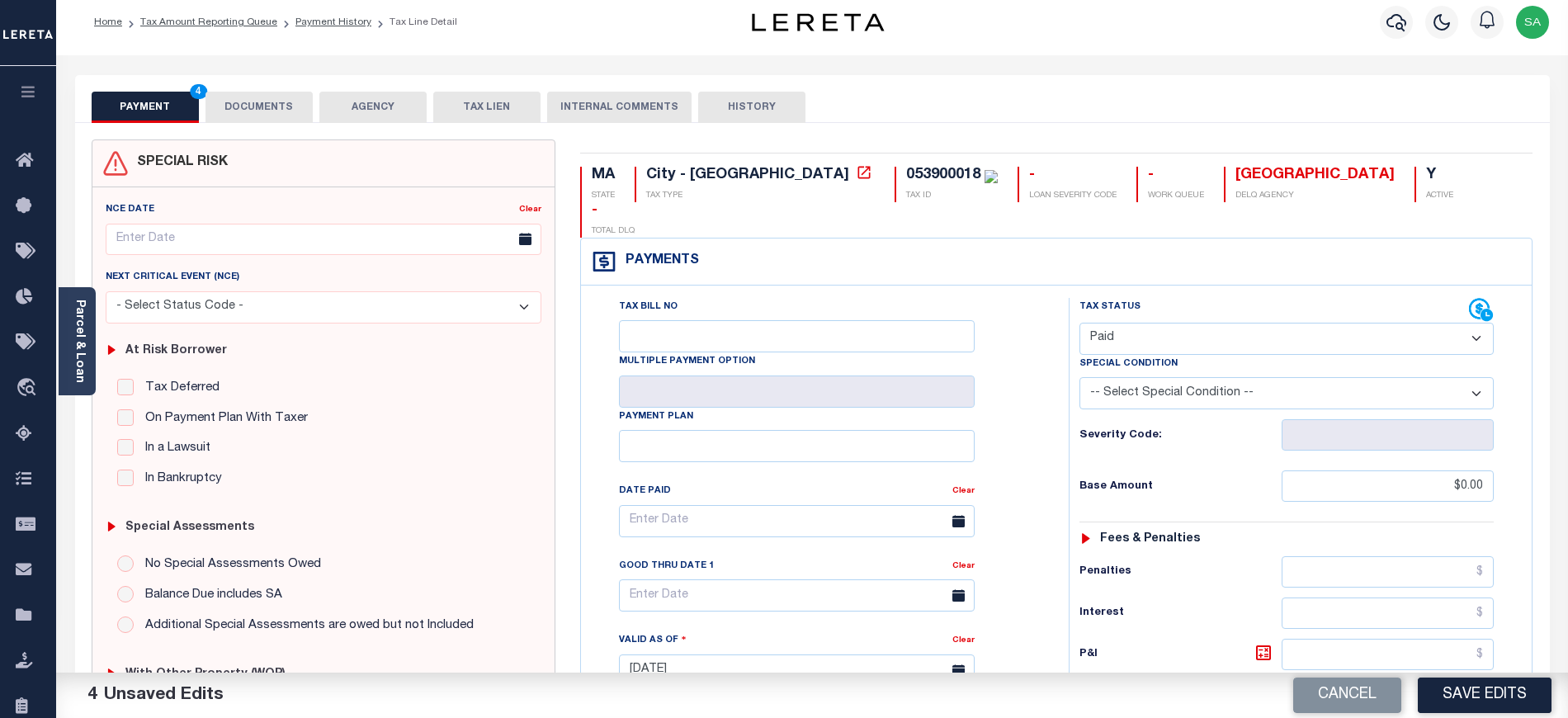
scroll to position [0, 0]
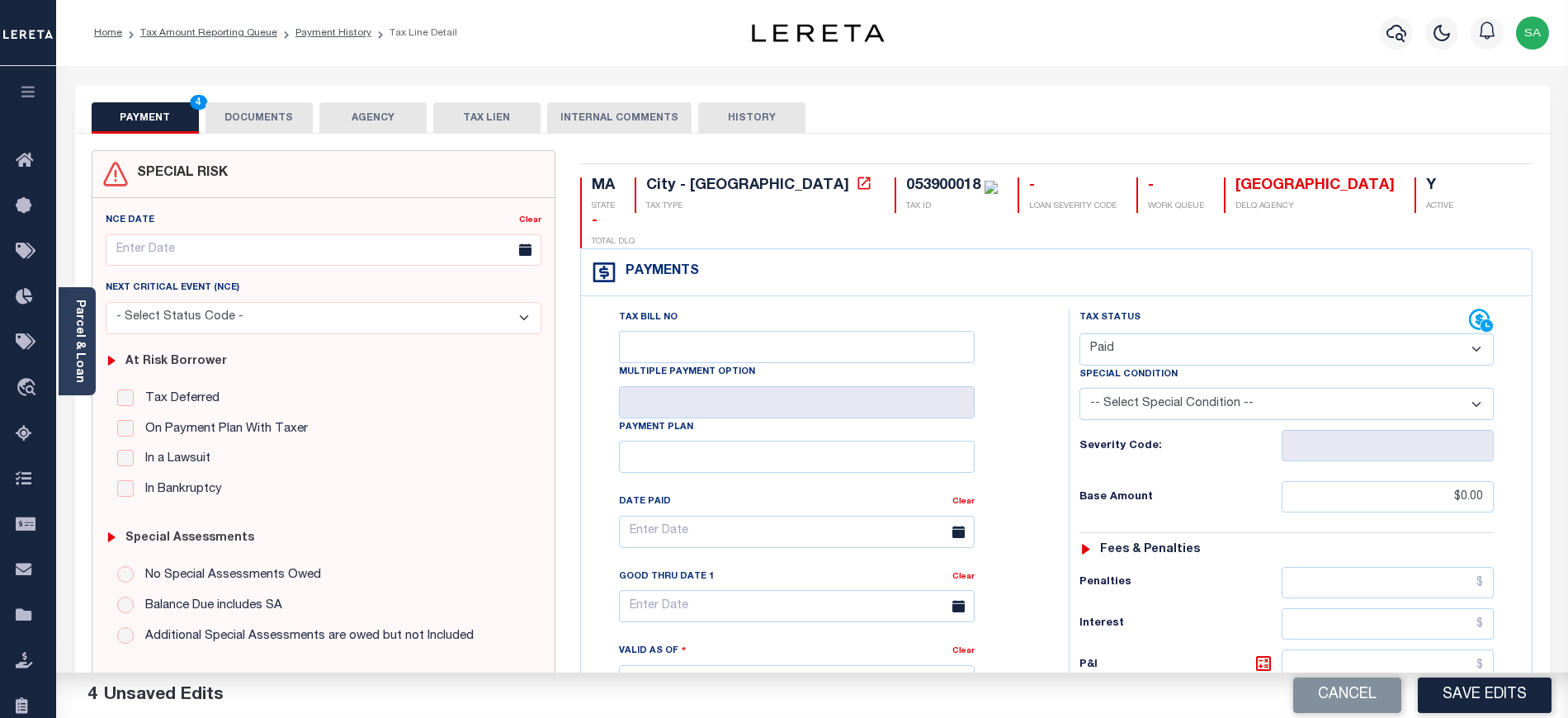
click at [259, 122] on button "DOCUMENTS" at bounding box center [259, 119] width 108 height 32
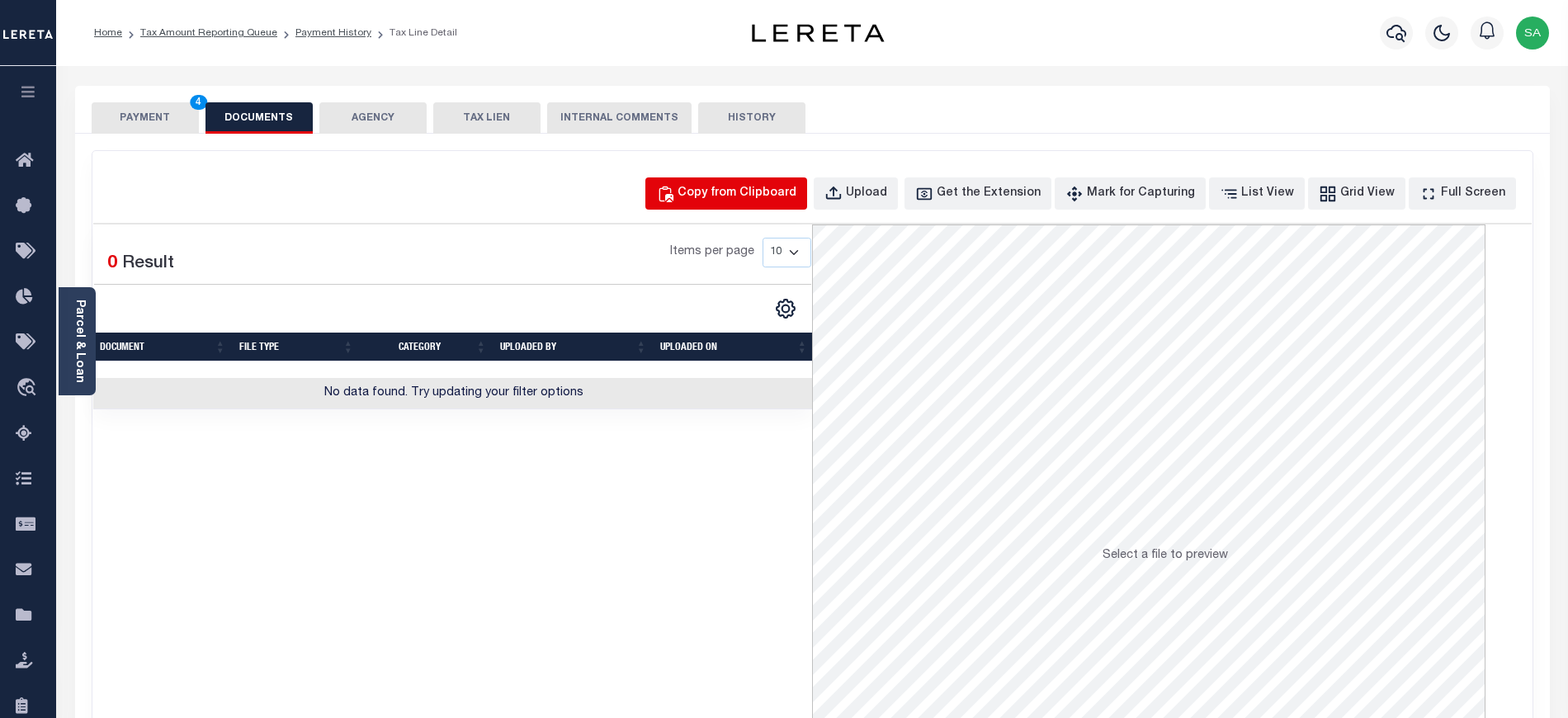
click at [770, 199] on div "Copy from Clipboard" at bounding box center [737, 194] width 118 height 18
select select "POP"
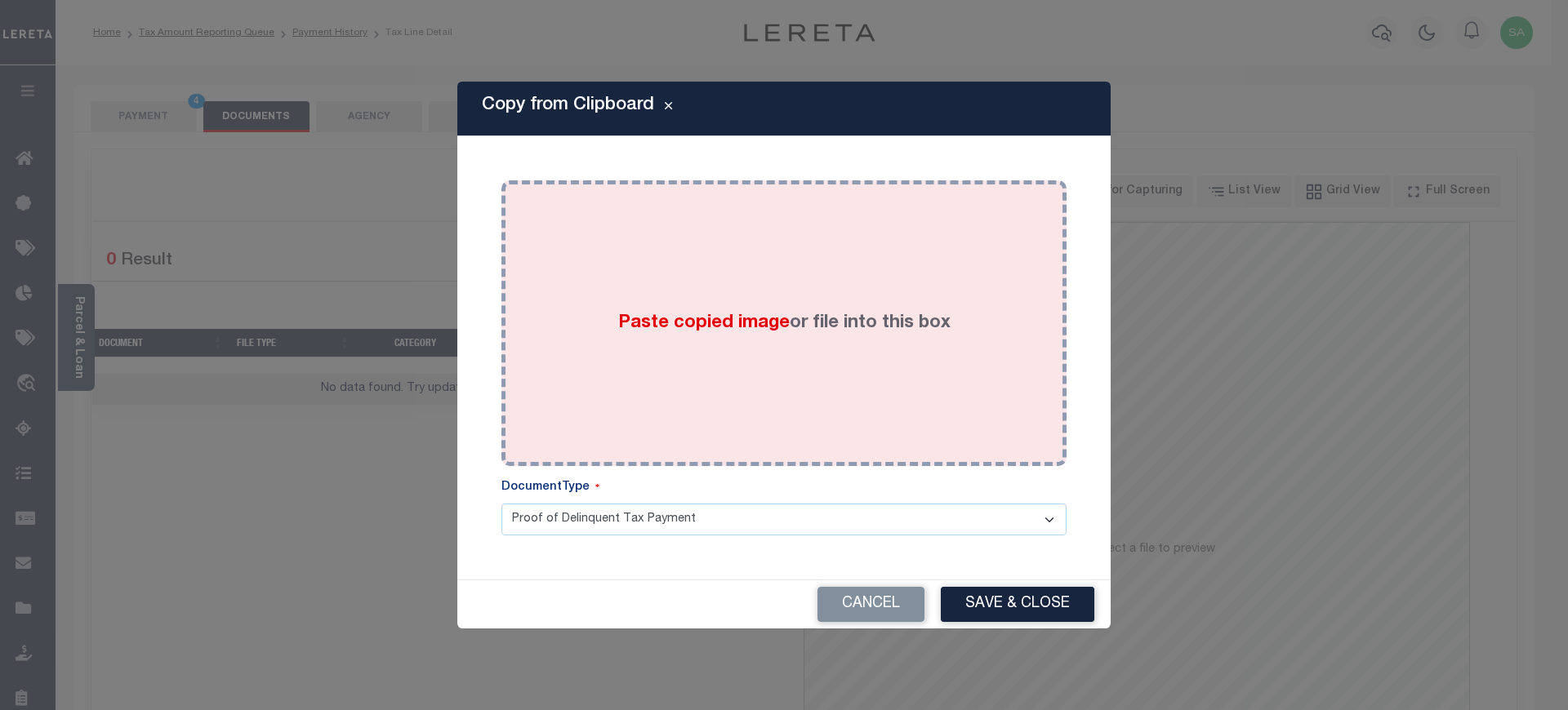
click at [802, 363] on div "Paste copied image or file into this box" at bounding box center [783, 323] width 541 height 261
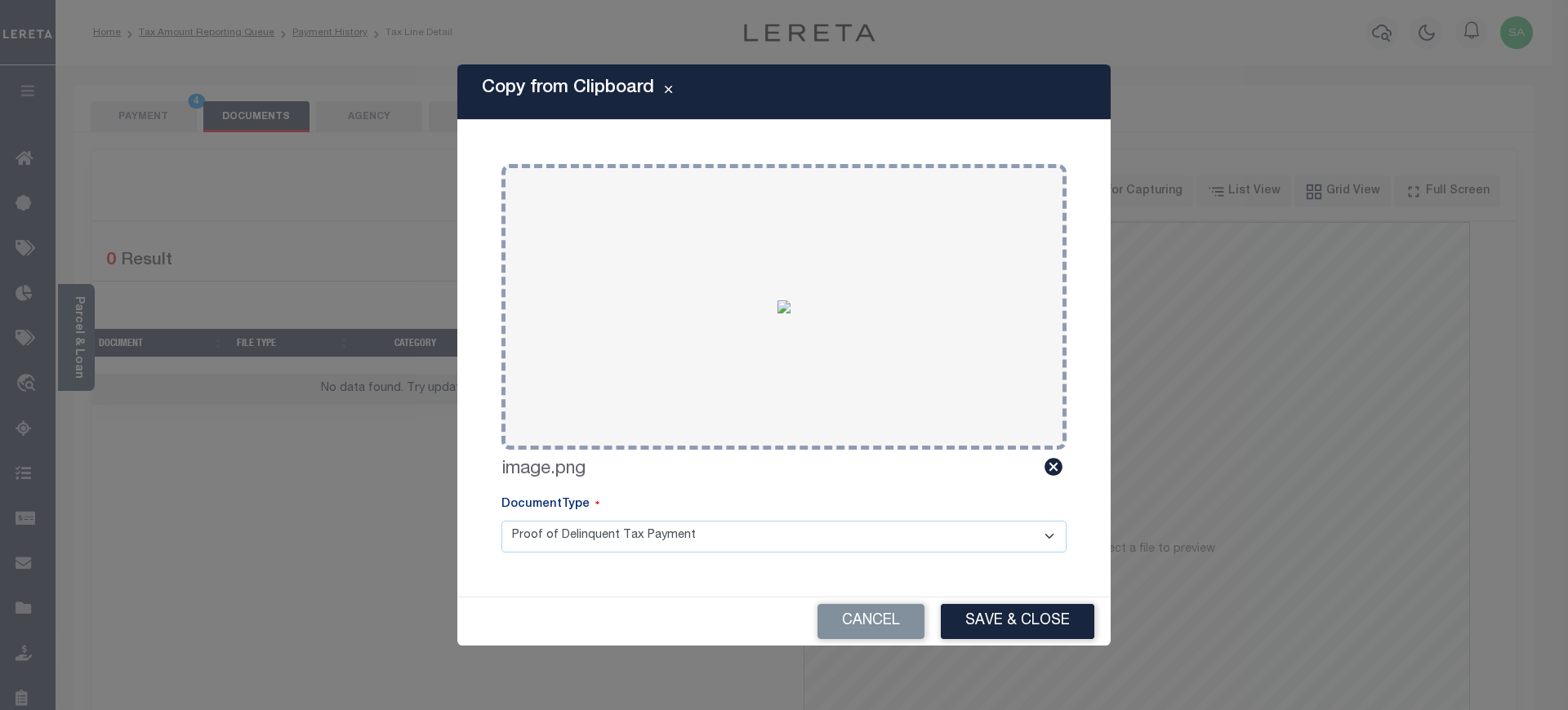
click at [1000, 623] on button "Save & Close" at bounding box center [1017, 622] width 154 height 35
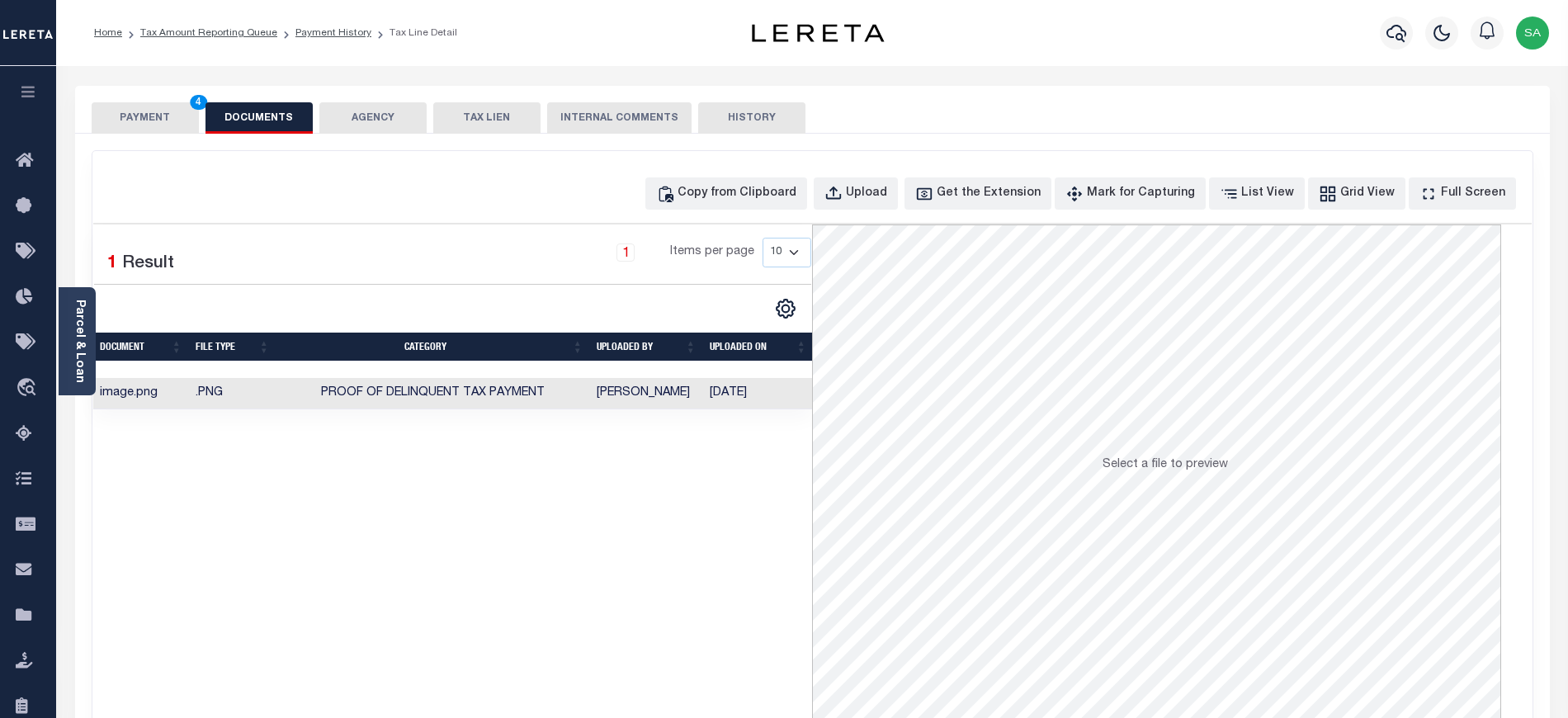
click at [159, 127] on button "PAYMENT 4" at bounding box center [145, 119] width 108 height 32
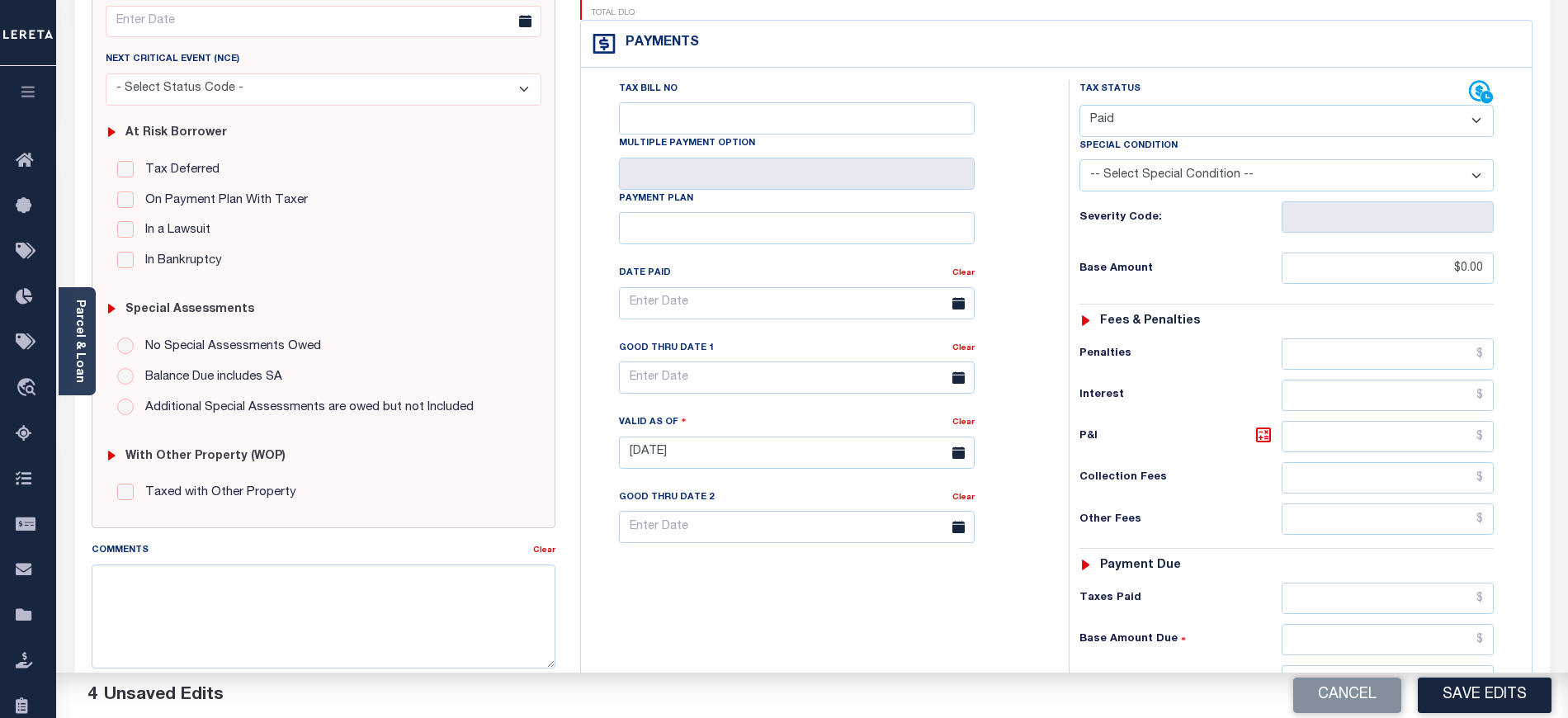
scroll to position [440, 0]
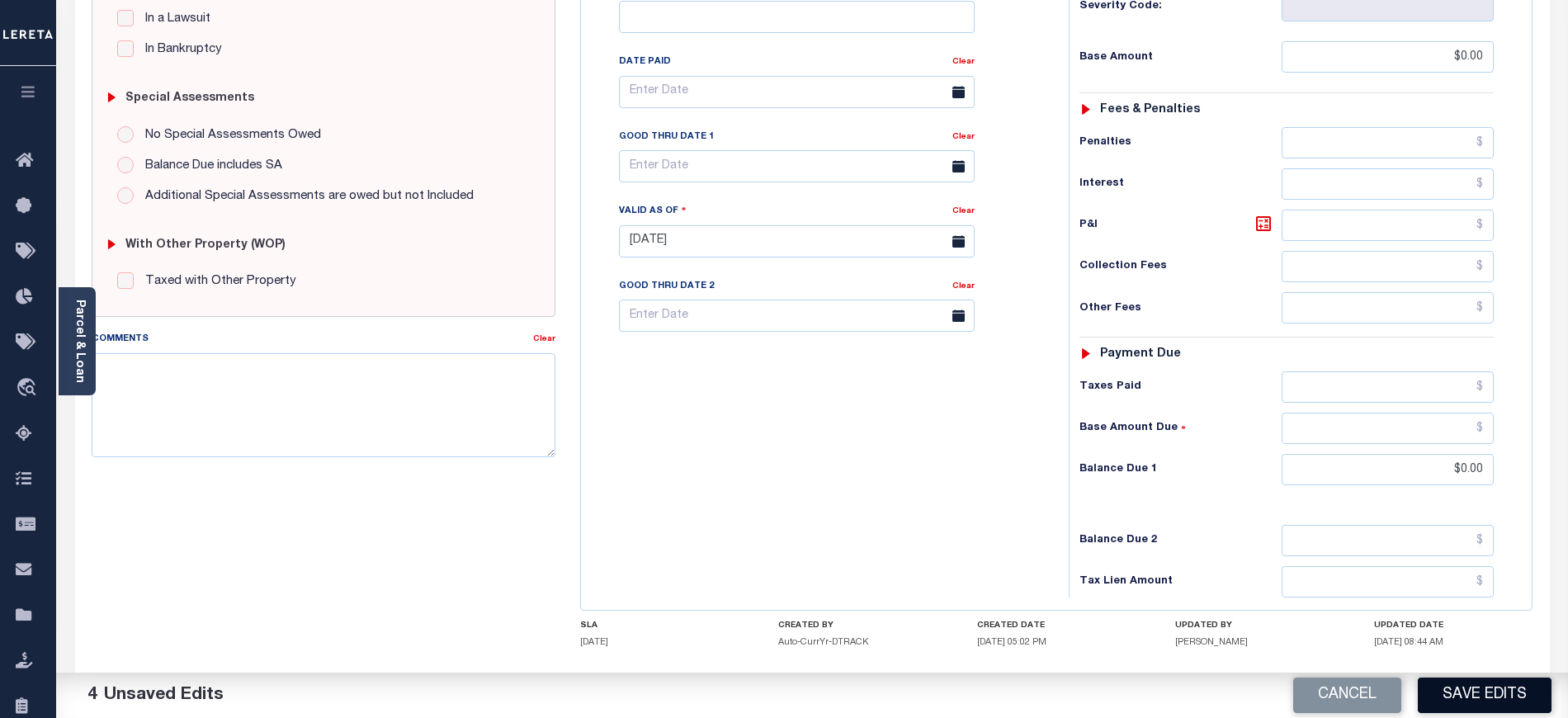
click at [1480, 687] on button "Save Edits" at bounding box center [1484, 696] width 133 height 36
checkbox input "false"
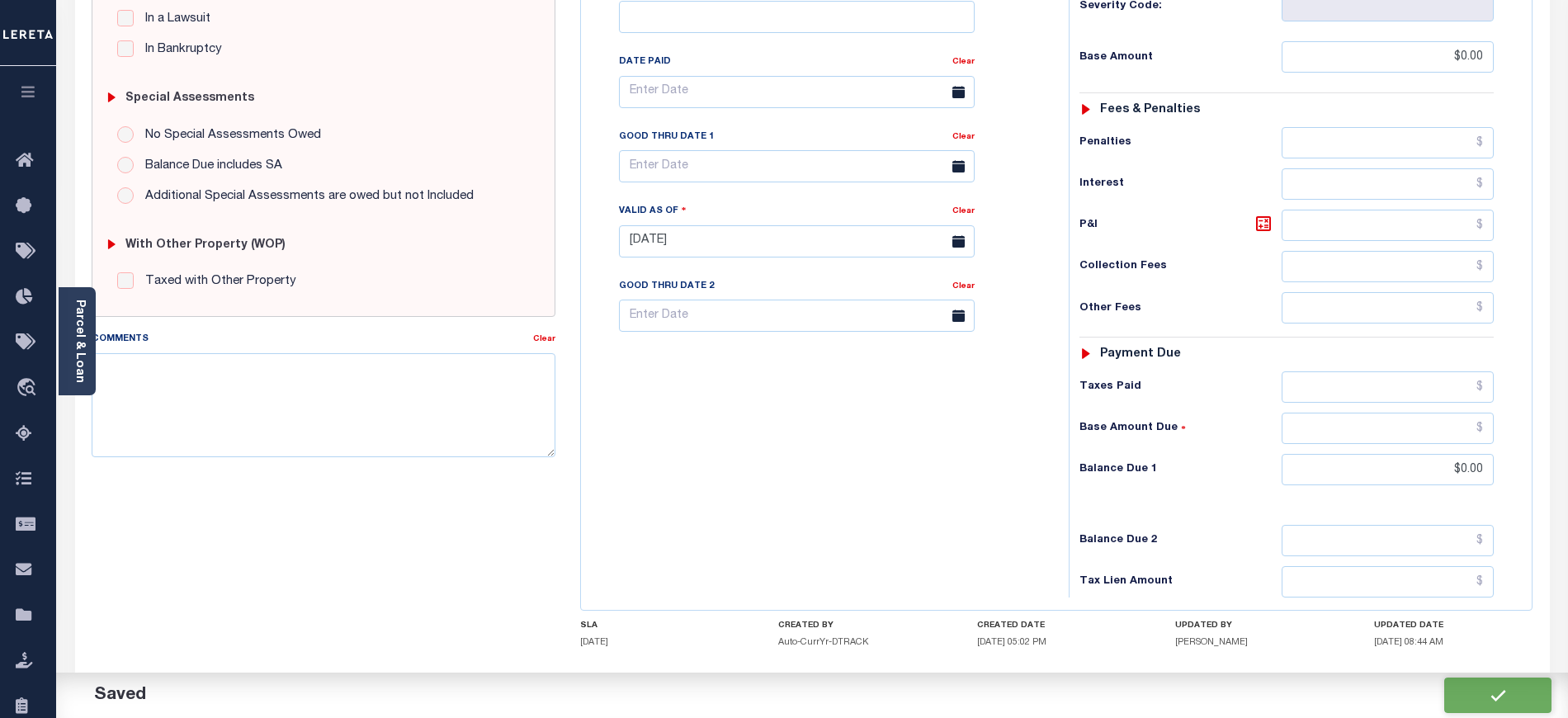
type input "$0"
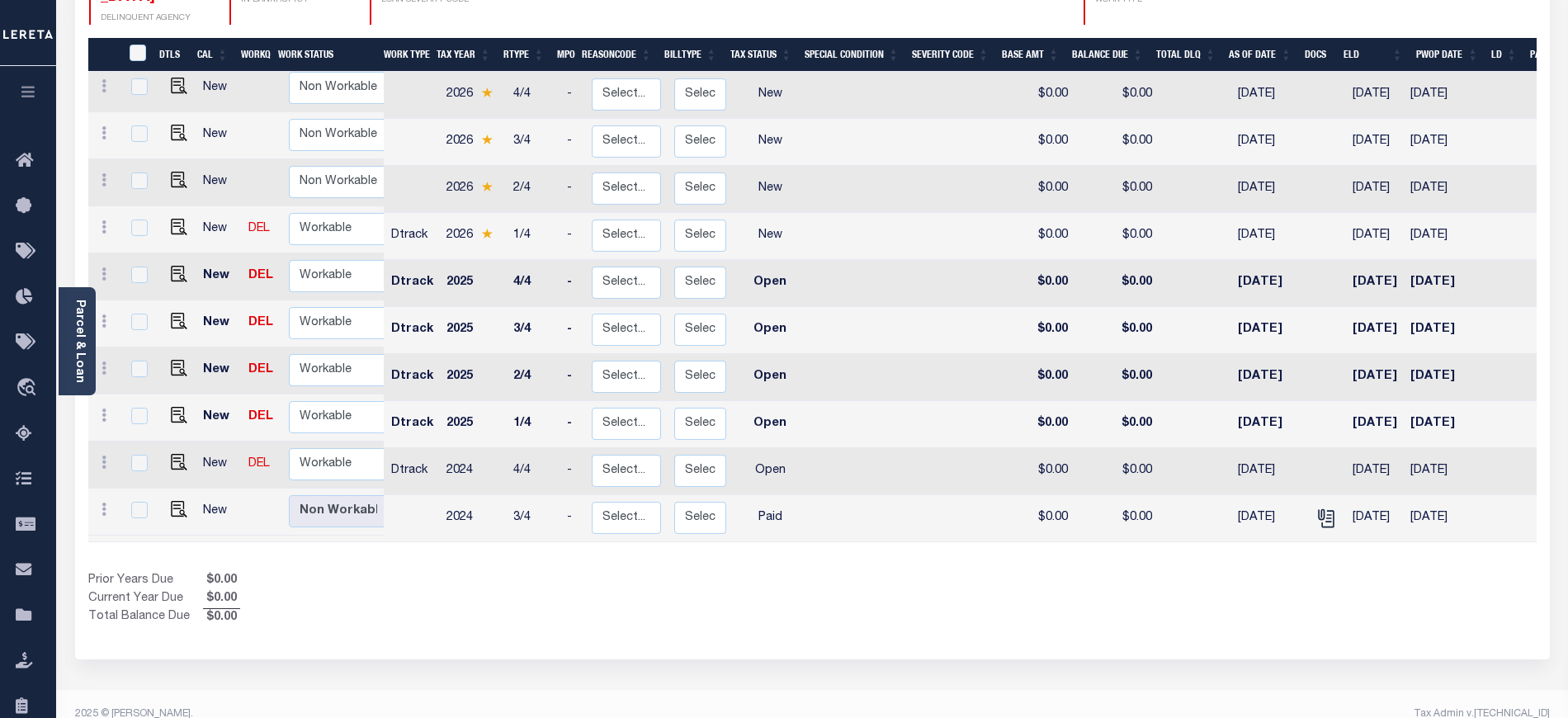
scroll to position [305, 0]
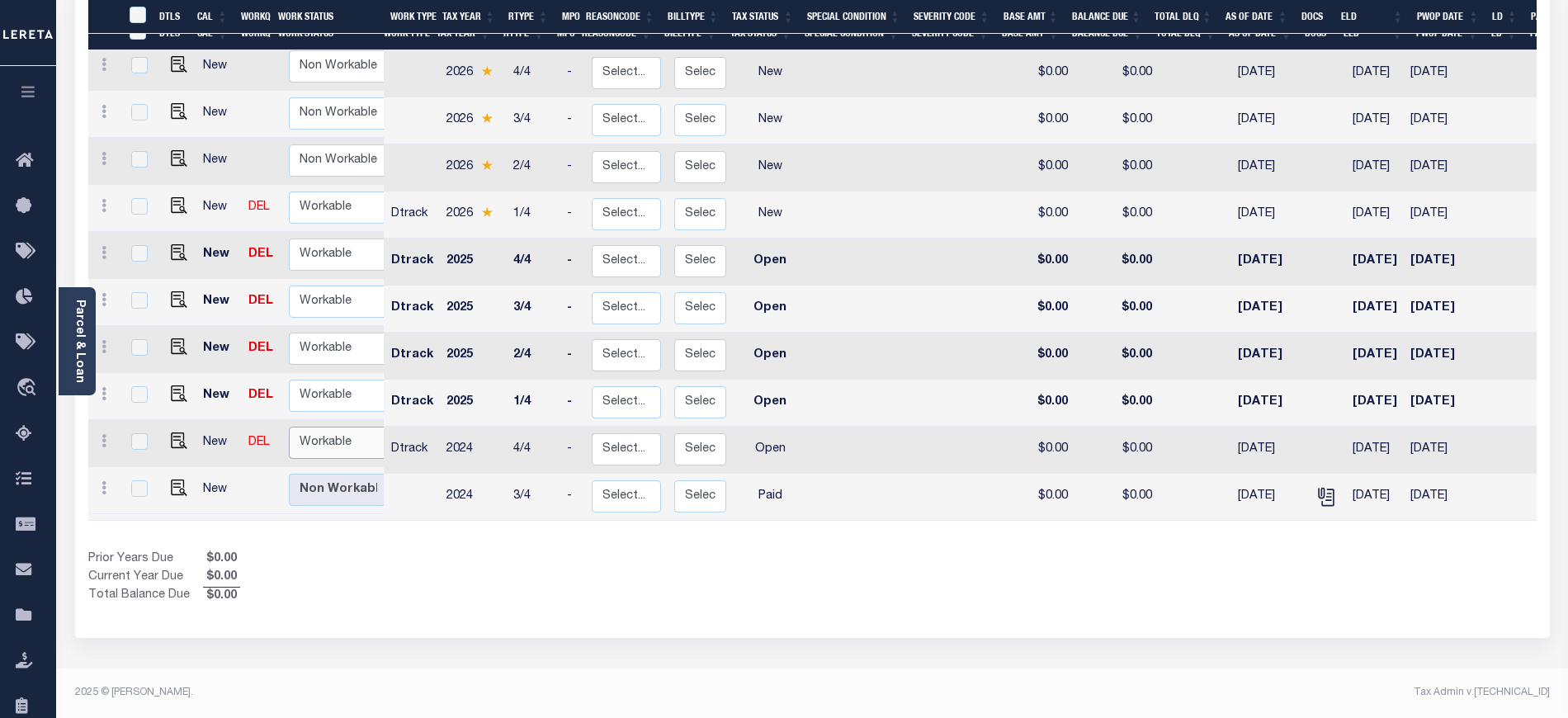
click at [338, 427] on select "Non Workable Workable" at bounding box center [337, 443] width 99 height 32
checkbox input "true"
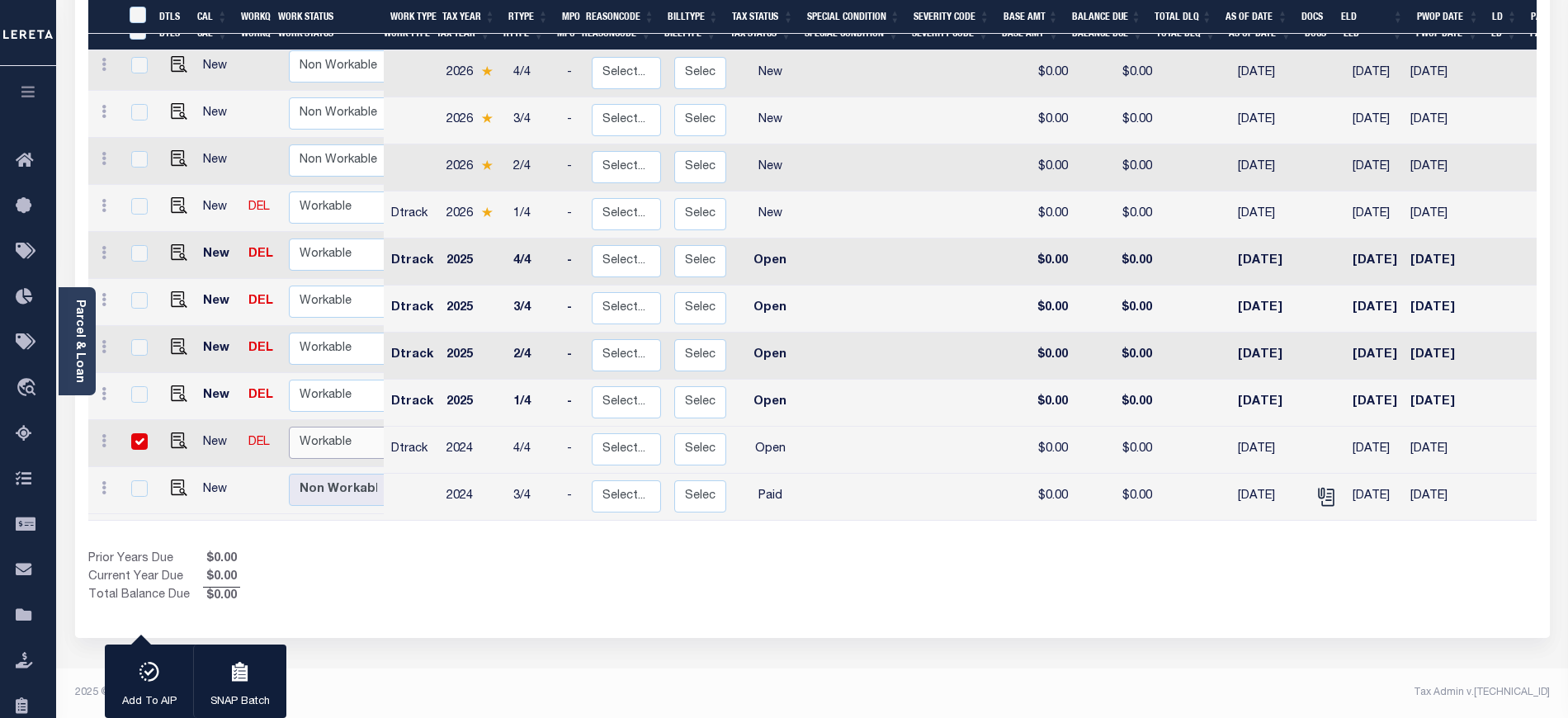
select select "true"
click at [289, 427] on select "Non Workable Workable" at bounding box center [337, 443] width 99 height 32
checkbox input "false"
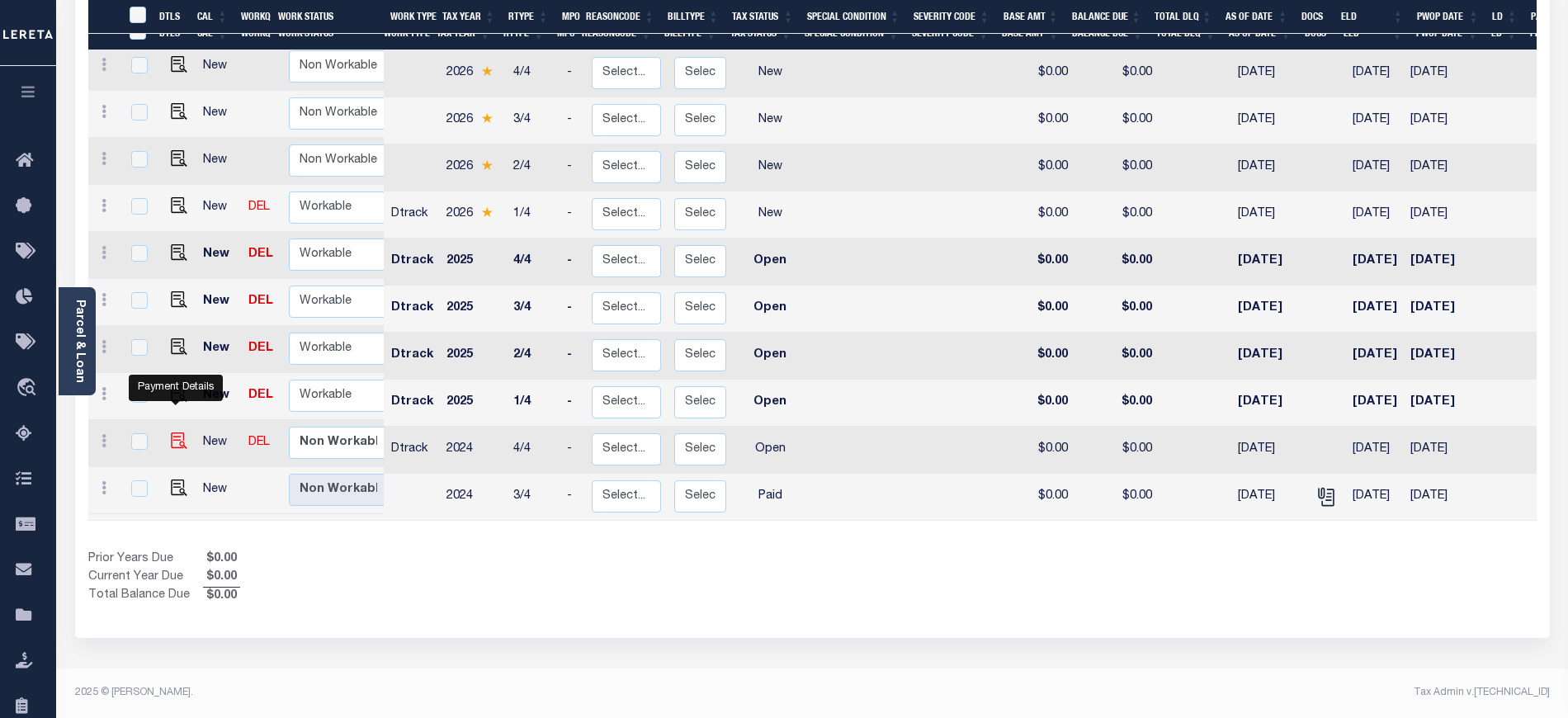
click at [171, 432] on img "" at bounding box center [179, 440] width 17 height 17
checkbox input "true"
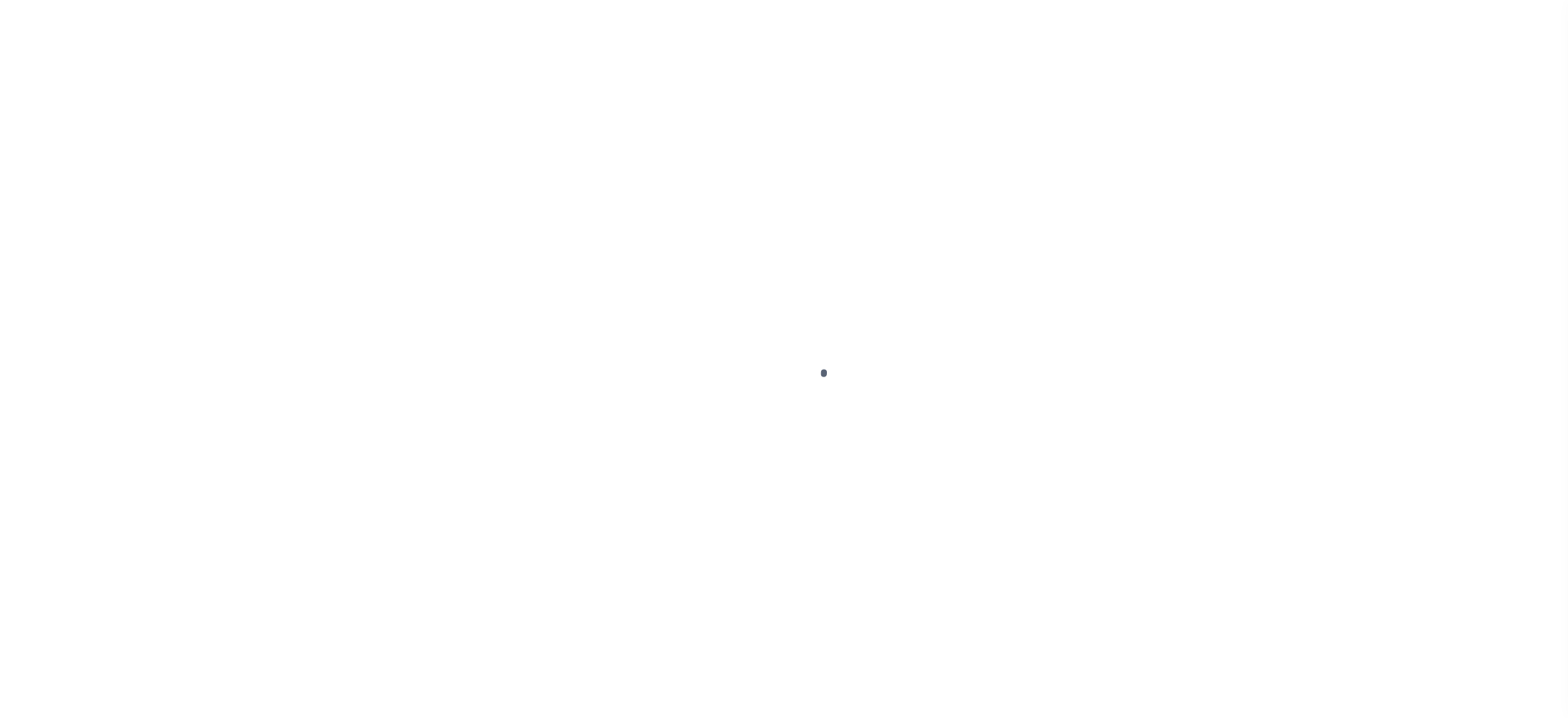
select select "OP2"
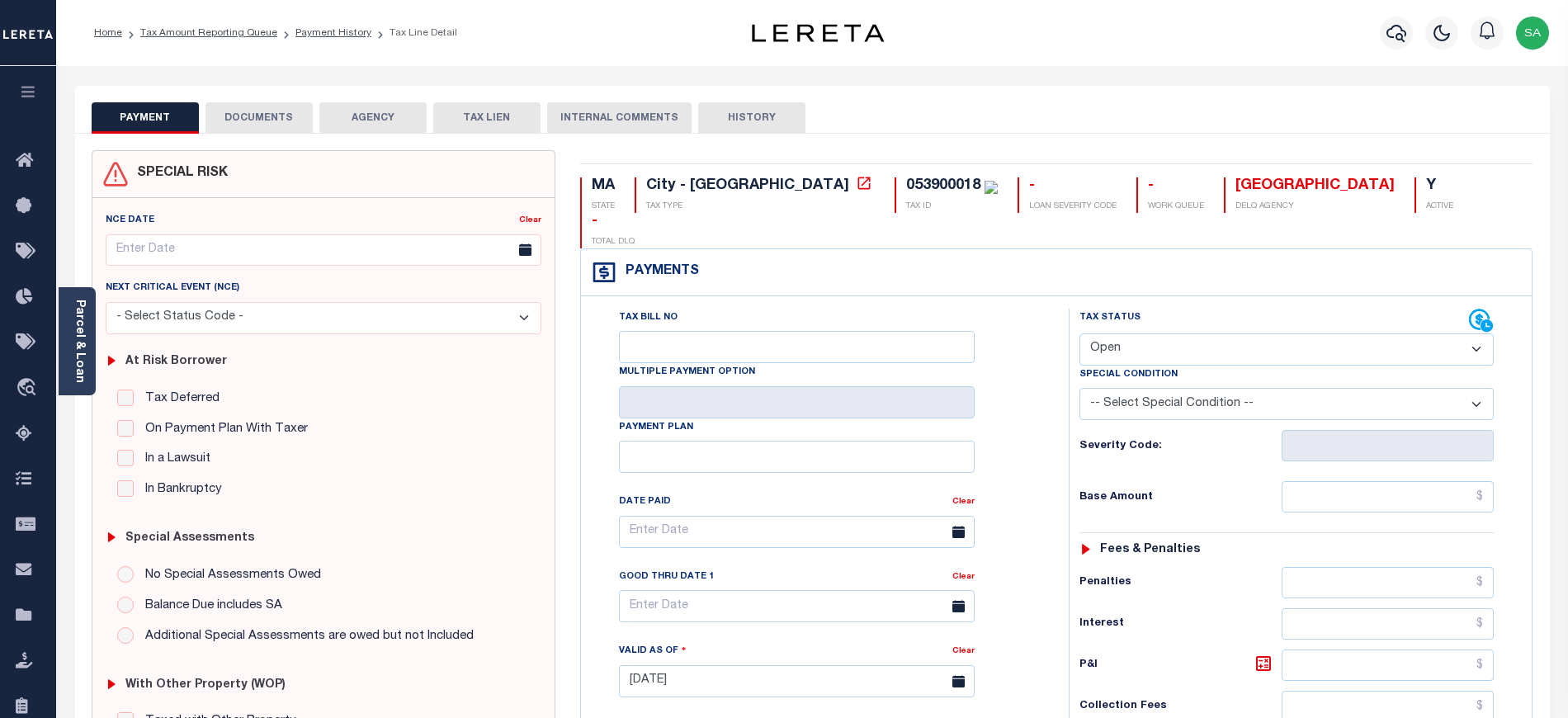
click at [271, 117] on button "DOCUMENTS" at bounding box center [259, 119] width 108 height 32
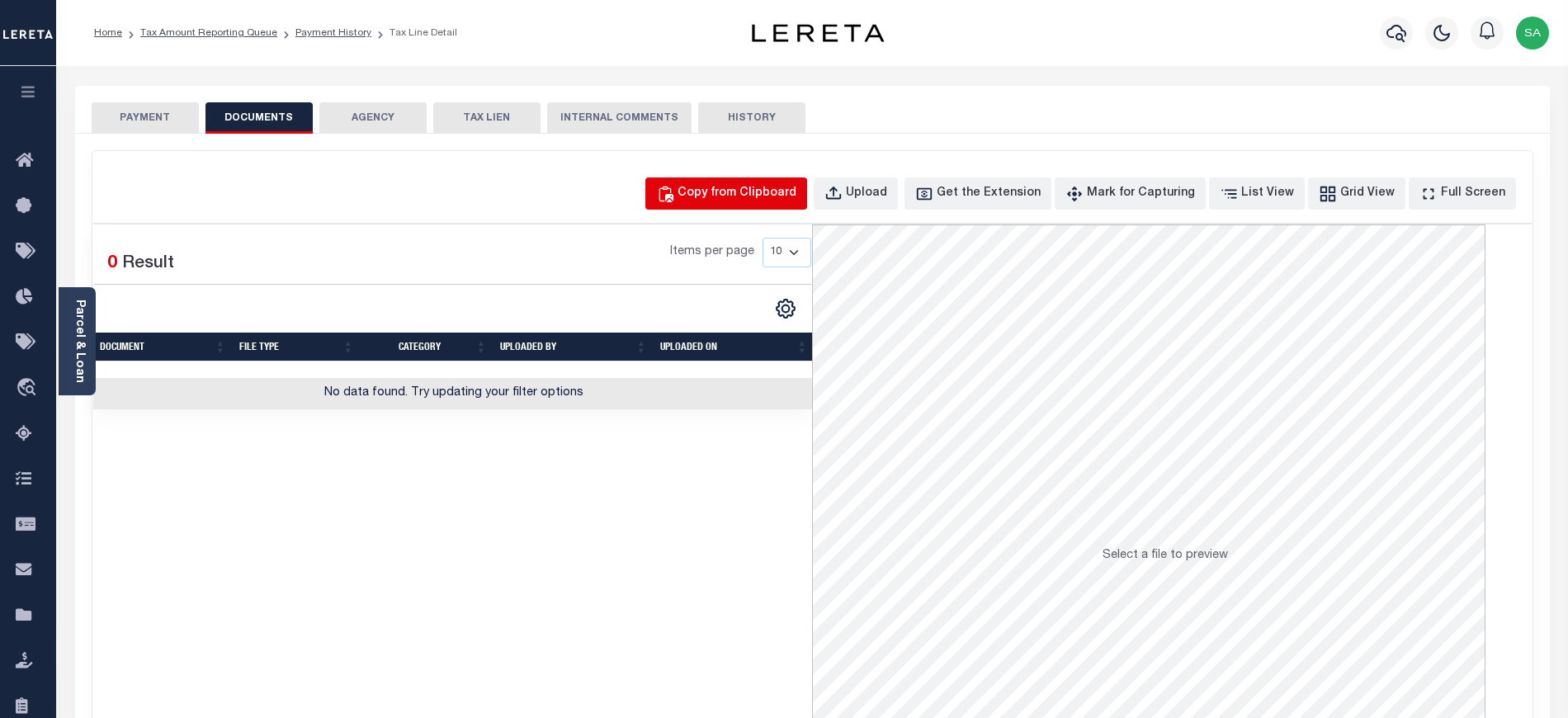
click at [790, 180] on button "Copy from Clipboard" at bounding box center [726, 193] width 161 height 32
select select "POP"
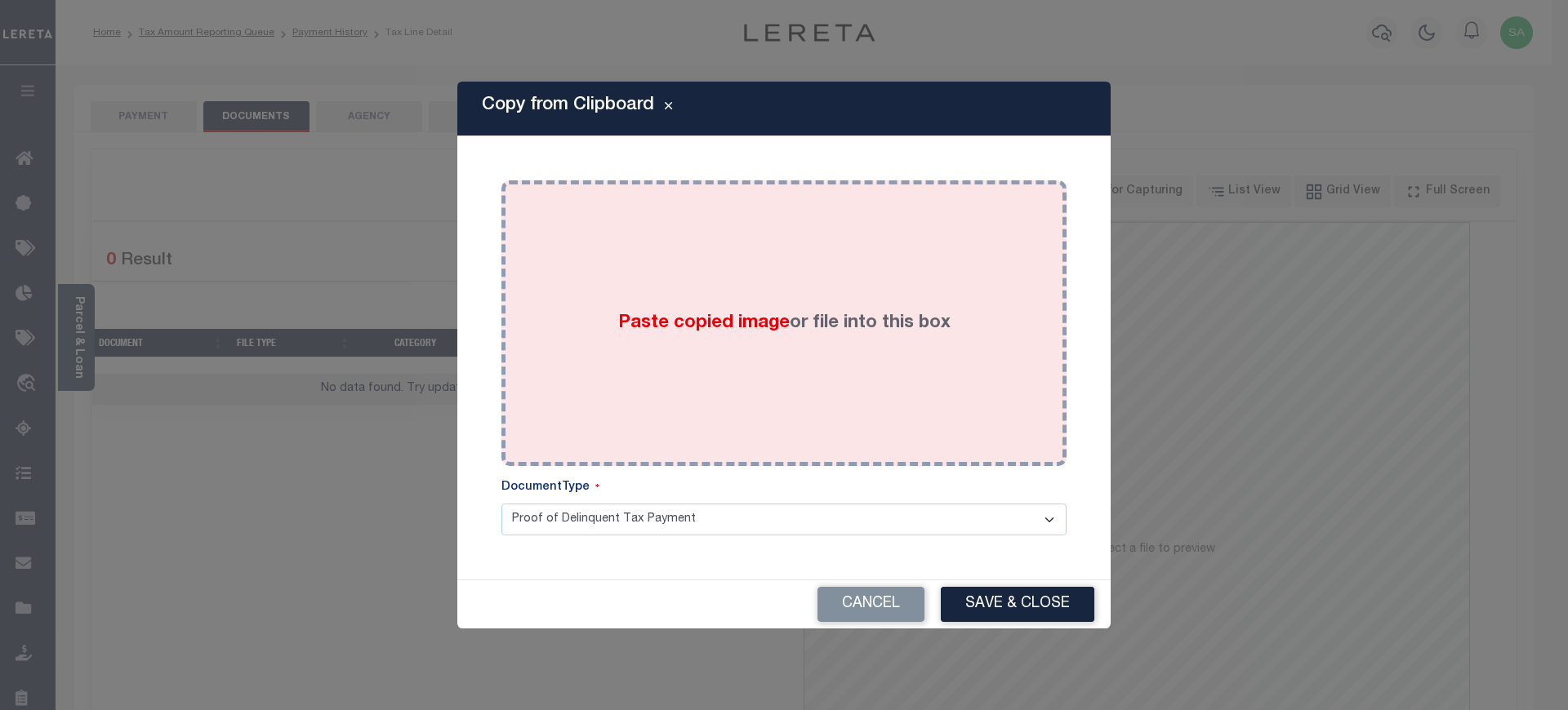
click at [787, 380] on div "Paste copied image or file into this box" at bounding box center [783, 323] width 541 height 261
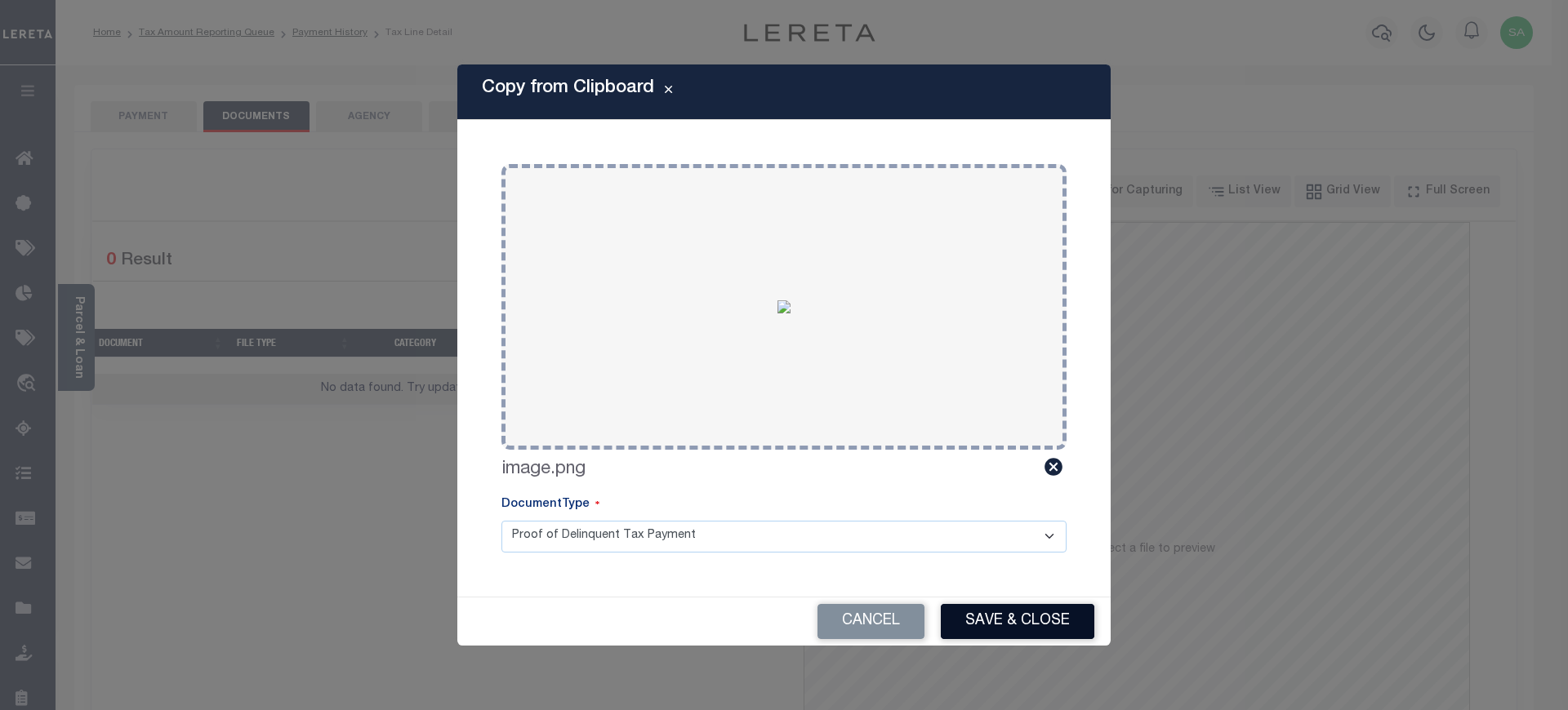
click at [997, 625] on button "Save & Close" at bounding box center [1017, 622] width 154 height 35
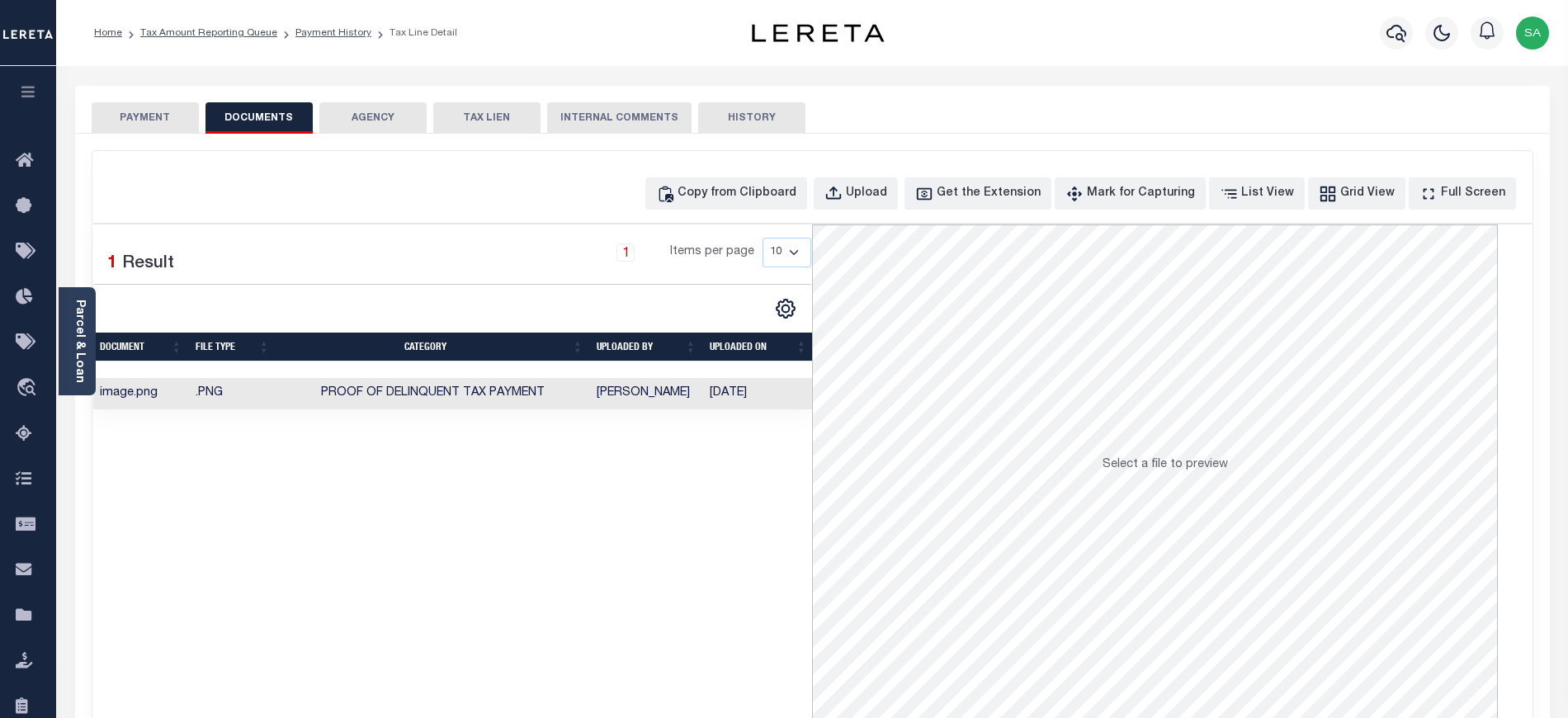
click at [161, 117] on button "PAYMENT" at bounding box center [145, 119] width 108 height 32
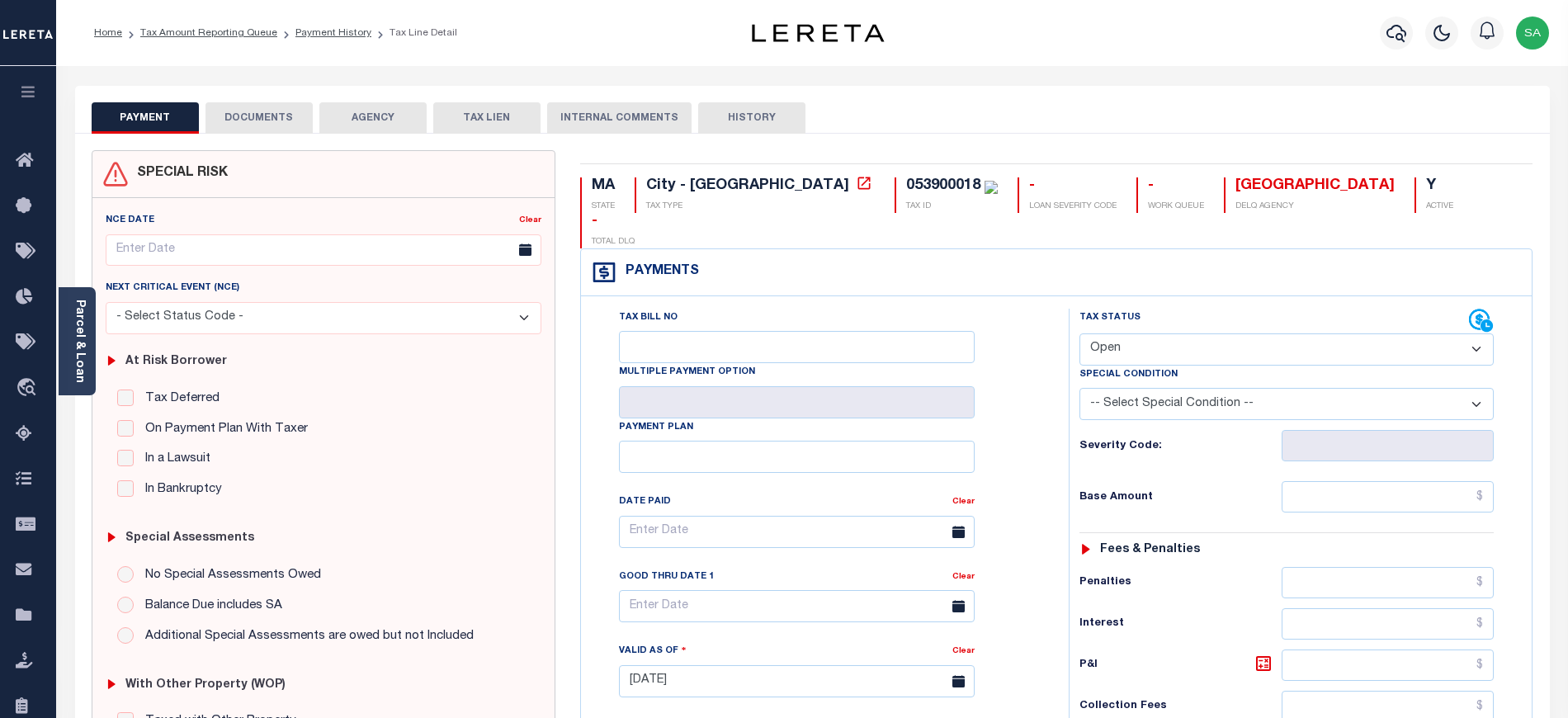
click at [1160, 334] on select "- Select Status Code - Open Due/Unpaid Paid Incomplete No Tax Due Internal Refu…" at bounding box center [1286, 350] width 414 height 32
select select "DUE"
click at [1079, 334] on select "- Select Status Code - Open Due/Unpaid Paid Incomplete No Tax Due Internal Refu…" at bounding box center [1286, 350] width 414 height 32
type input "[DATE]"
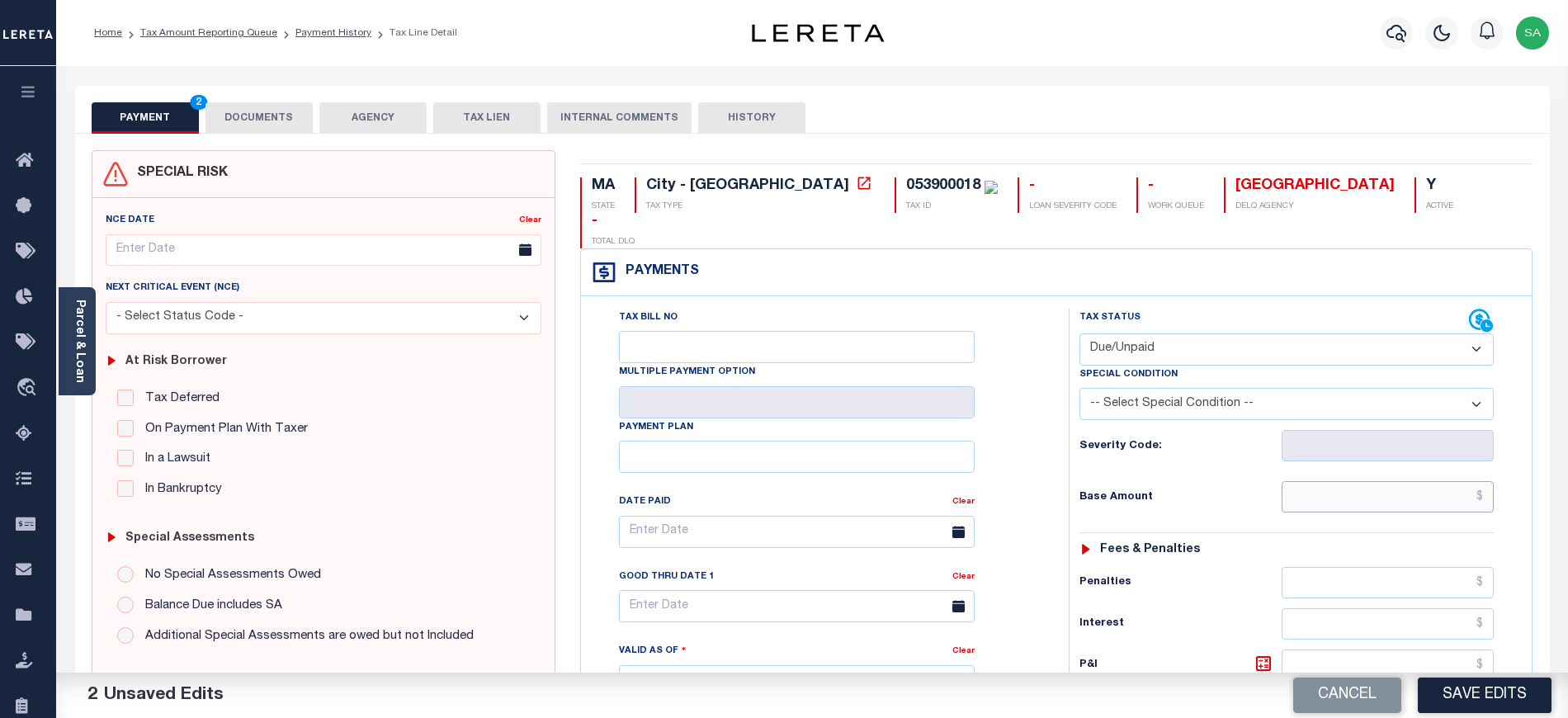
click at [1349, 481] on input "text" at bounding box center [1389, 497] width 213 height 32
click at [1320, 481] on input "text" at bounding box center [1389, 497] width 213 height 32
paste input "1,279.34"
type input "$1,279.34"
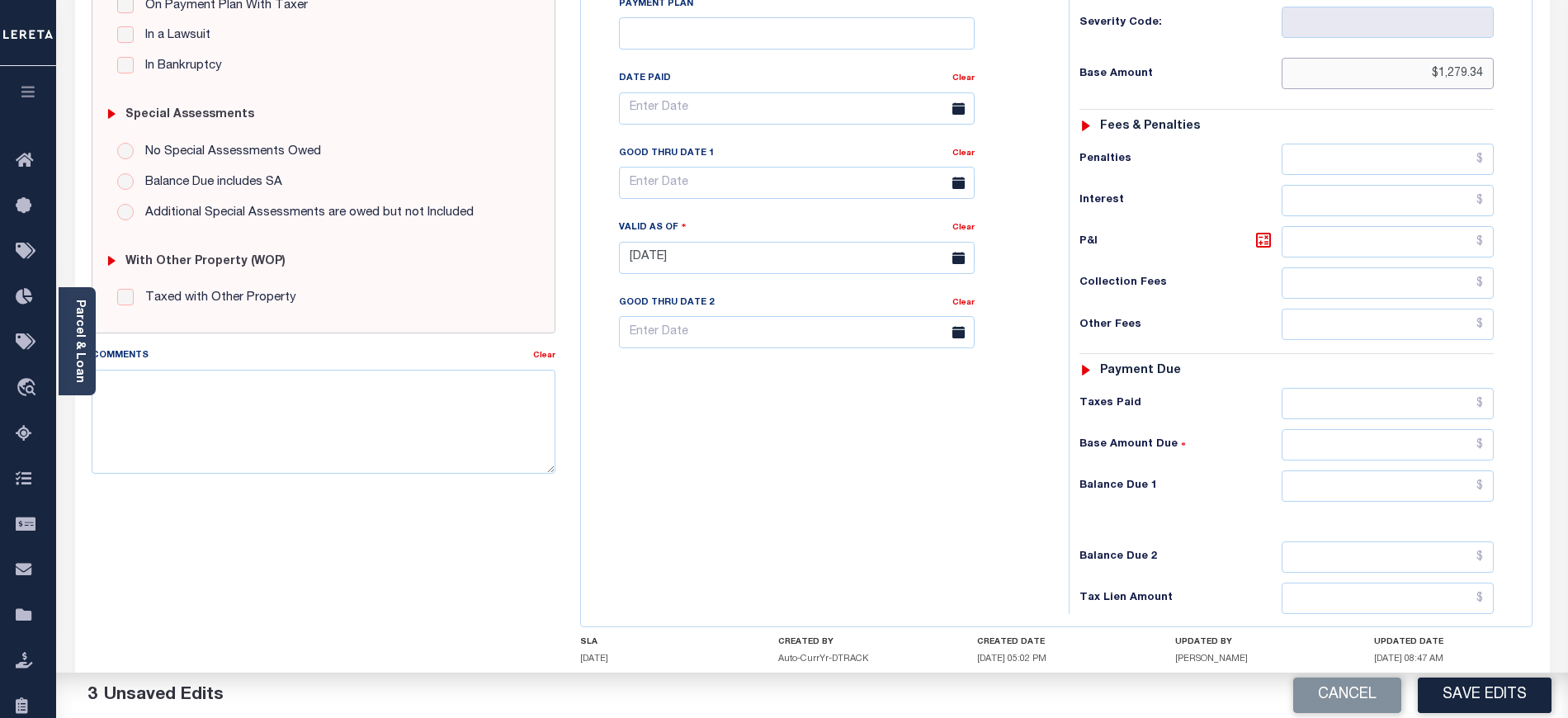
scroll to position [440, 0]
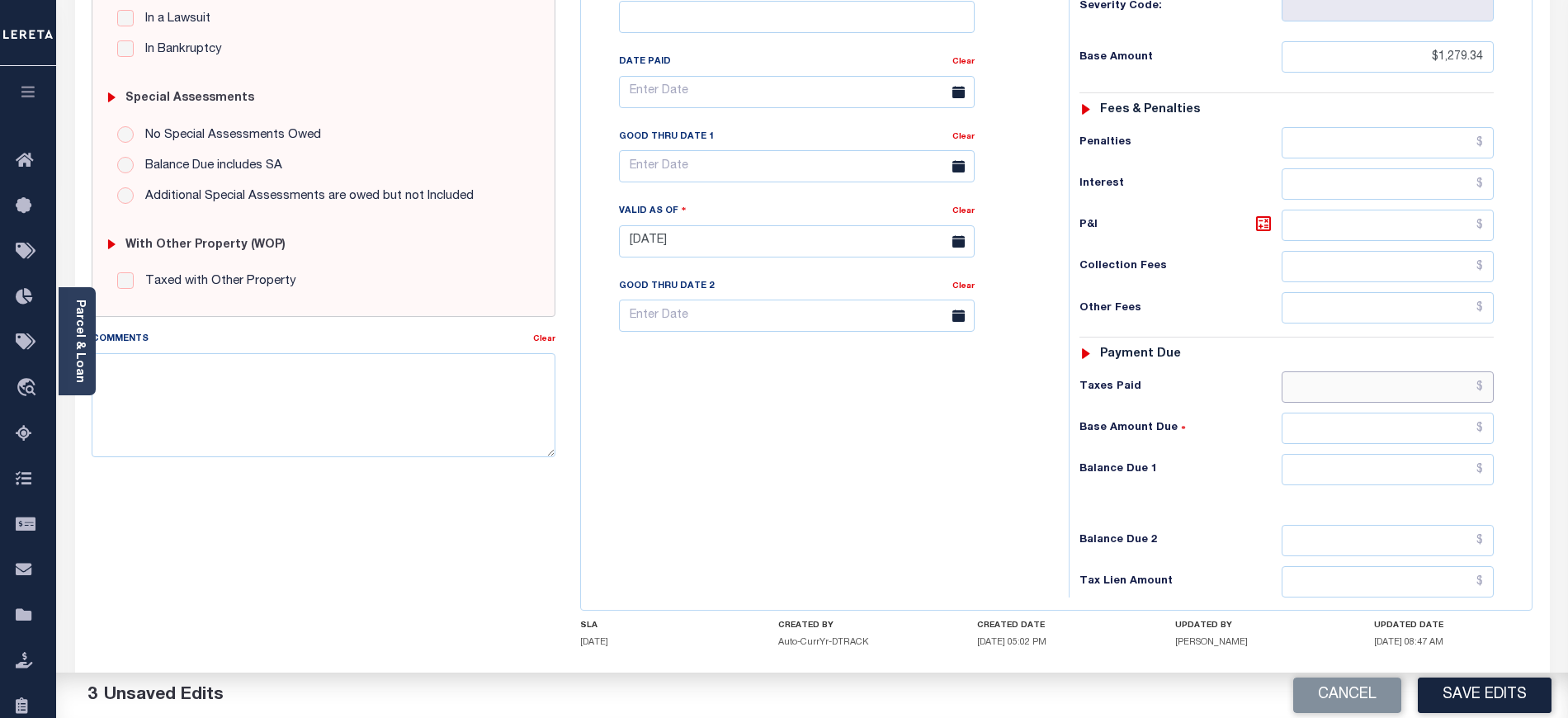
click at [1331, 371] on input "text" at bounding box center [1389, 387] width 213 height 32
paste input "1,272.61"
type input "$1,272.61"
click at [1372, 413] on input "text" at bounding box center [1389, 429] width 213 height 32
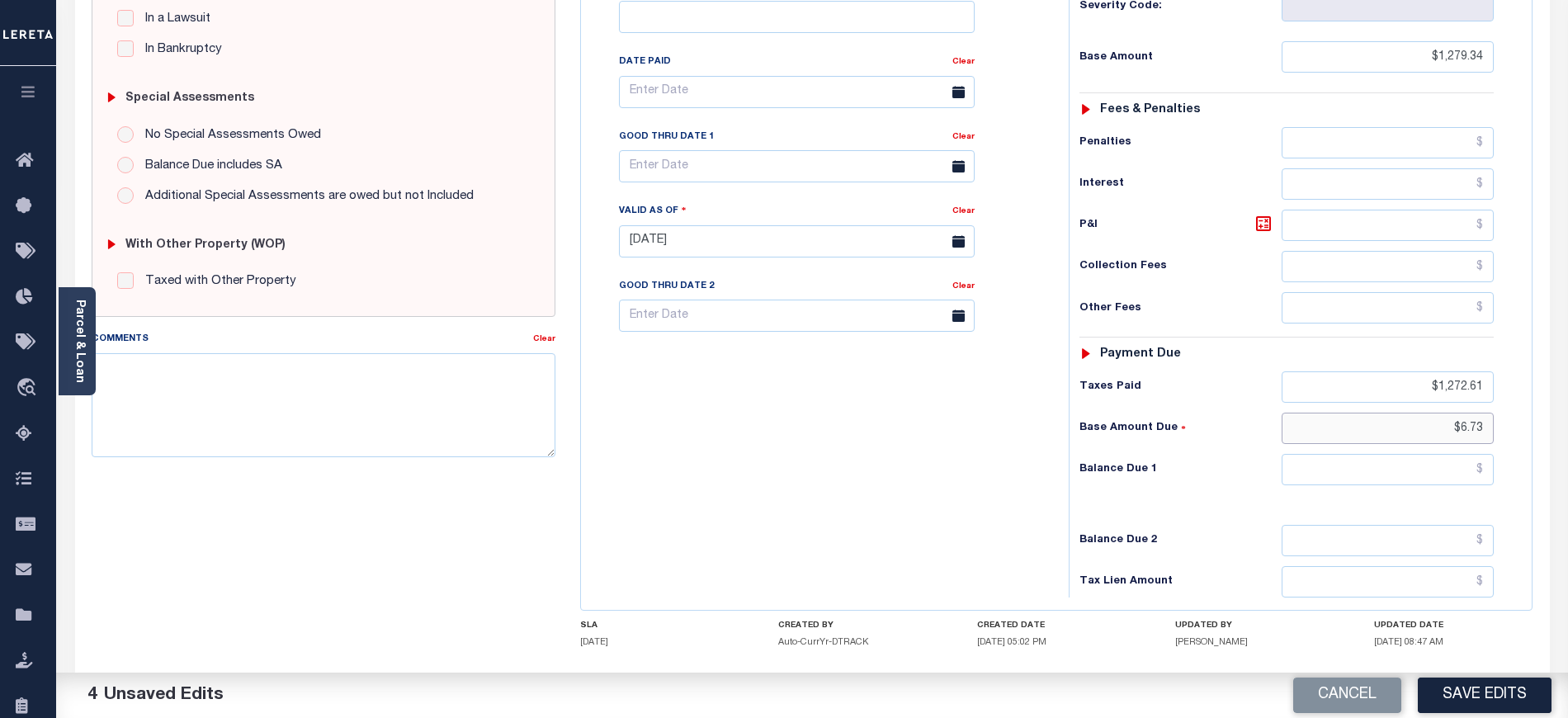
type input "$6.73"
click at [1344, 454] on input "text" at bounding box center [1389, 470] width 213 height 32
type input "$31.19"
click at [1324, 210] on input "text" at bounding box center [1389, 226] width 213 height 32
click at [1335, 210] on input "text" at bounding box center [1389, 226] width 213 height 32
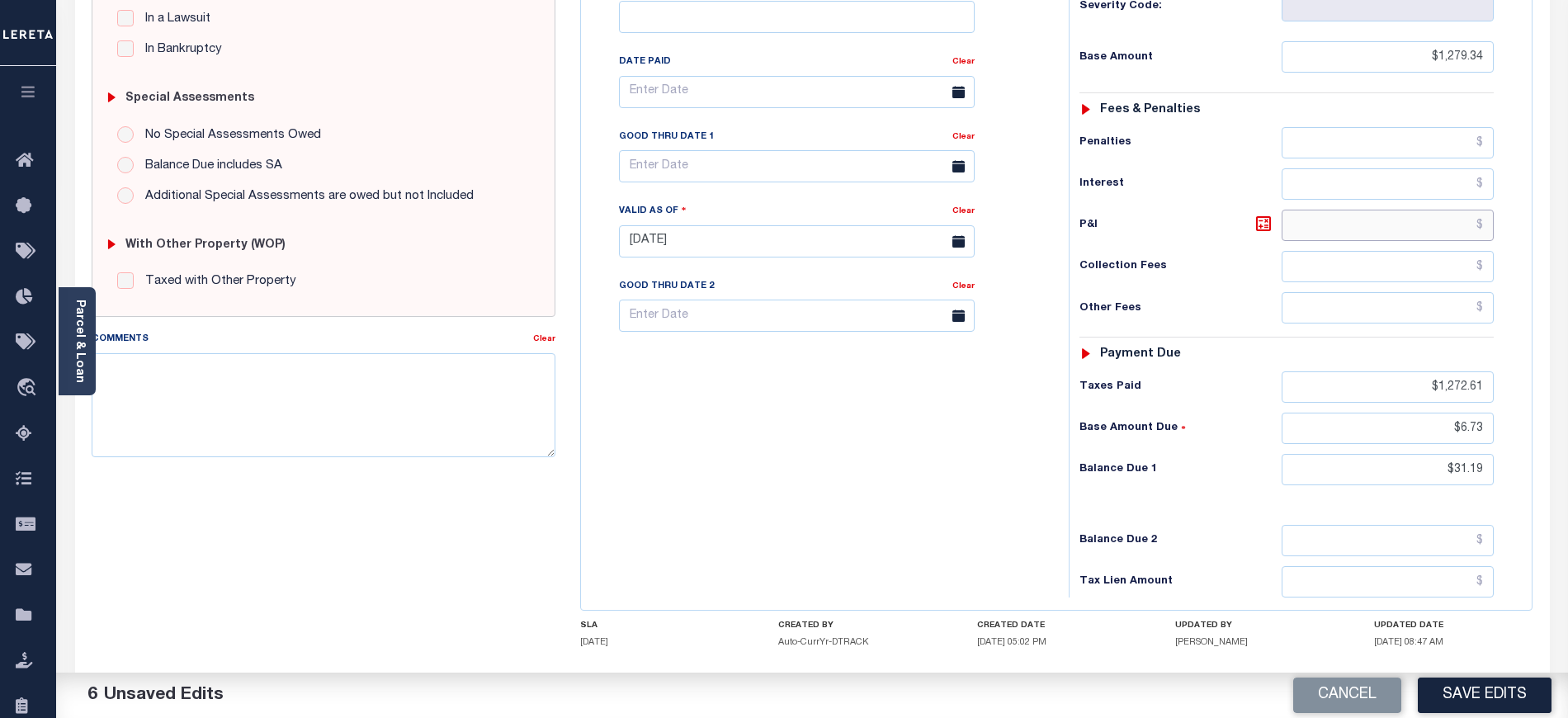
paste input "1.21"
type input "$1.21"
click at [941, 472] on div "Tax Bill No Multiple Payment Option Payment Plan Clear" at bounding box center [820, 233] width 471 height 729
click at [664, 142] on body "Home Tax Amount Reporting Queue Payment History Tax Line Detail Profile" at bounding box center [784, 181] width 1568 height 1244
click at [714, 359] on span "30" at bounding box center [710, 360] width 32 height 32
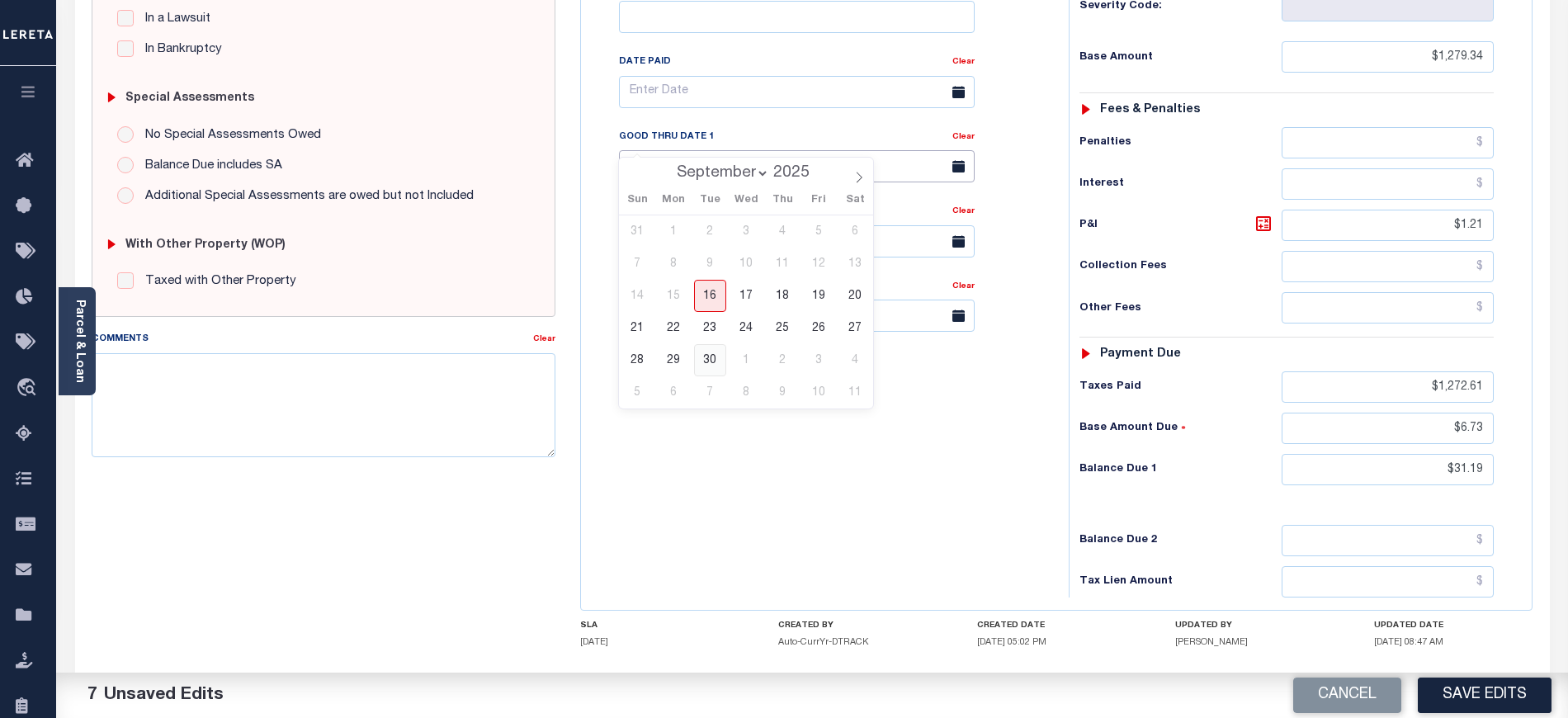
type input "09/30/2025"
click at [775, 381] on div "Tax Bill No Multiple Payment Option Payment Plan Clear" at bounding box center [820, 233] width 471 height 729
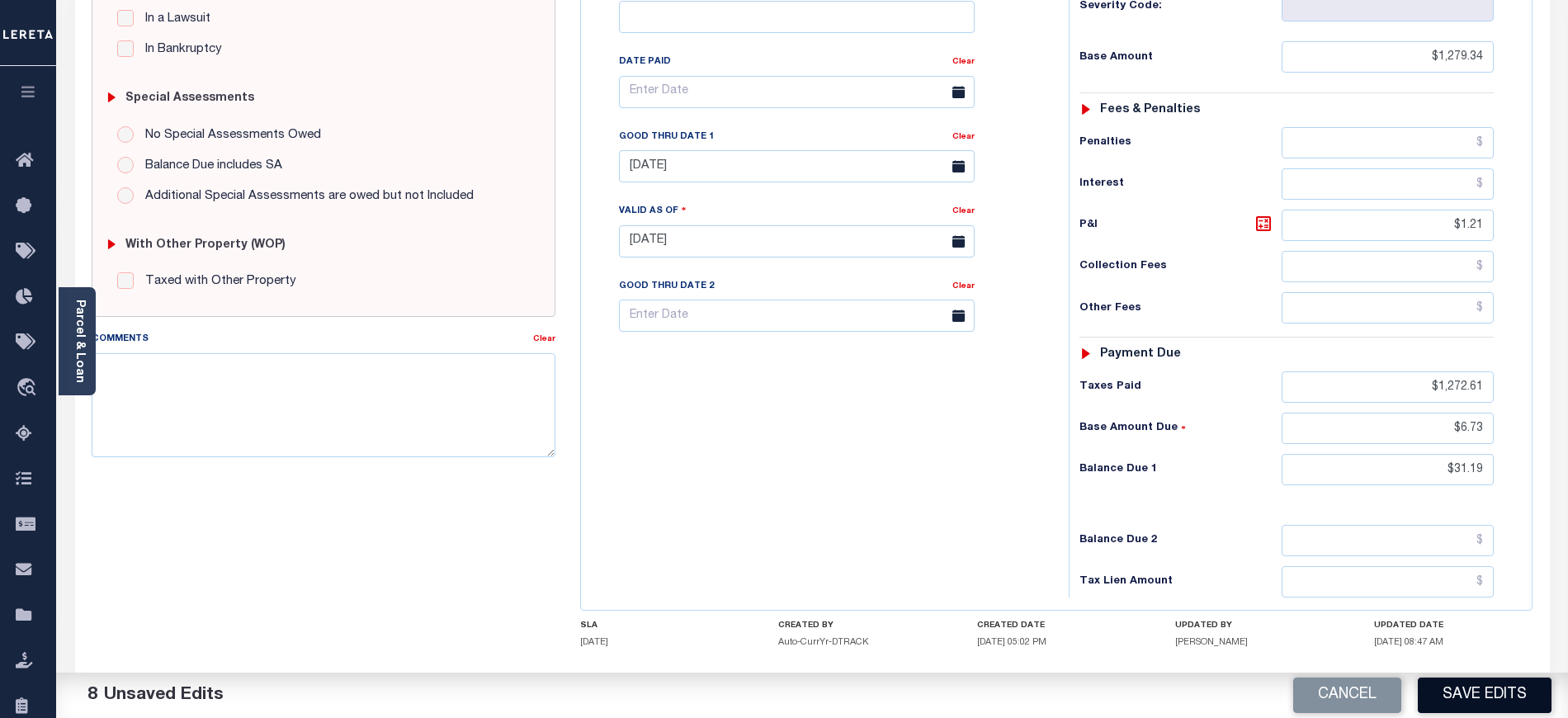
click at [1469, 691] on button "Save Edits" at bounding box center [1484, 696] width 133 height 36
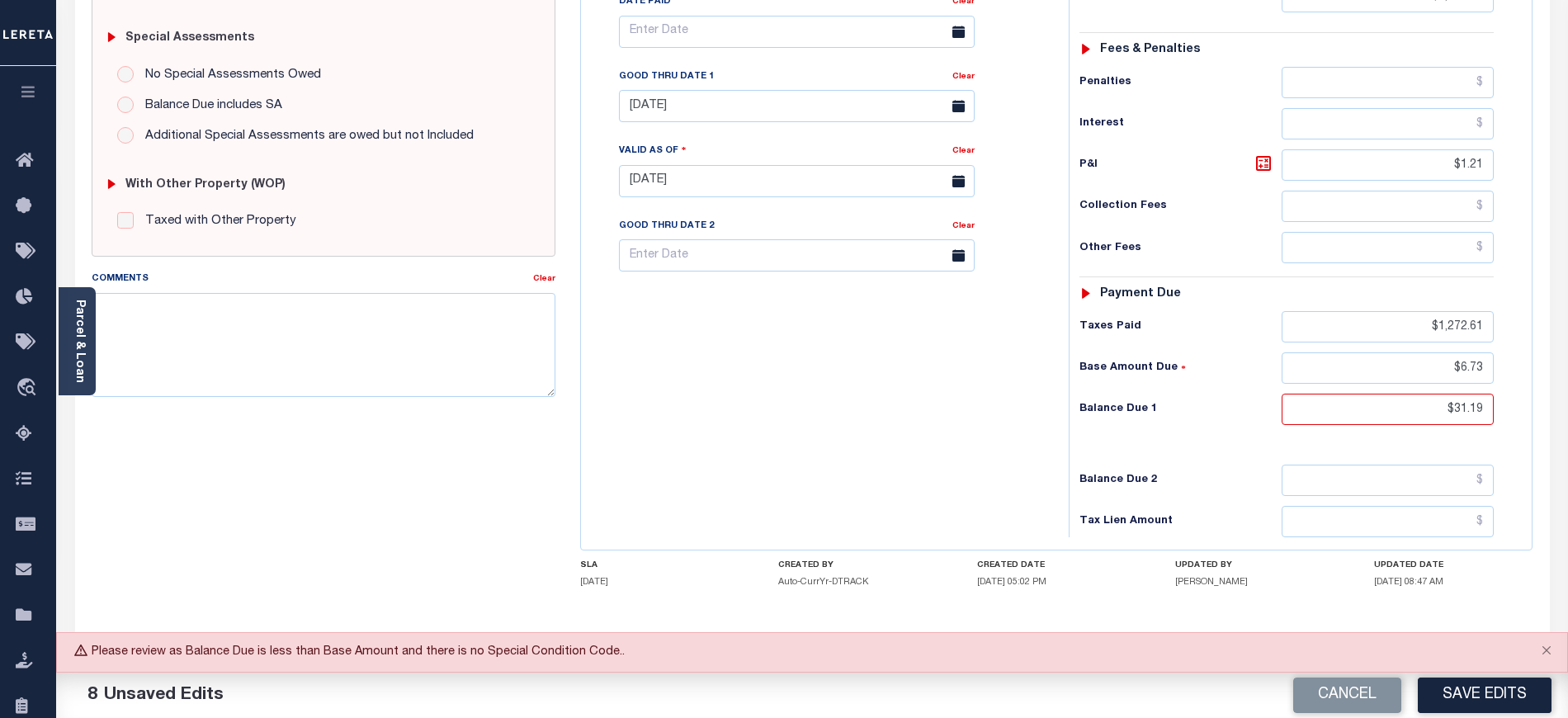
scroll to position [502, 0]
click at [1447, 351] on input "$6.73" at bounding box center [1389, 366] width 213 height 32
drag, startPoint x: 1447, startPoint y: 341, endPoint x: 1503, endPoint y: 338, distance: 56.1
click at [1503, 338] on div "Tax Status Status - Select Status Code -" at bounding box center [1292, 171] width 447 height 729
type input "$29.98"
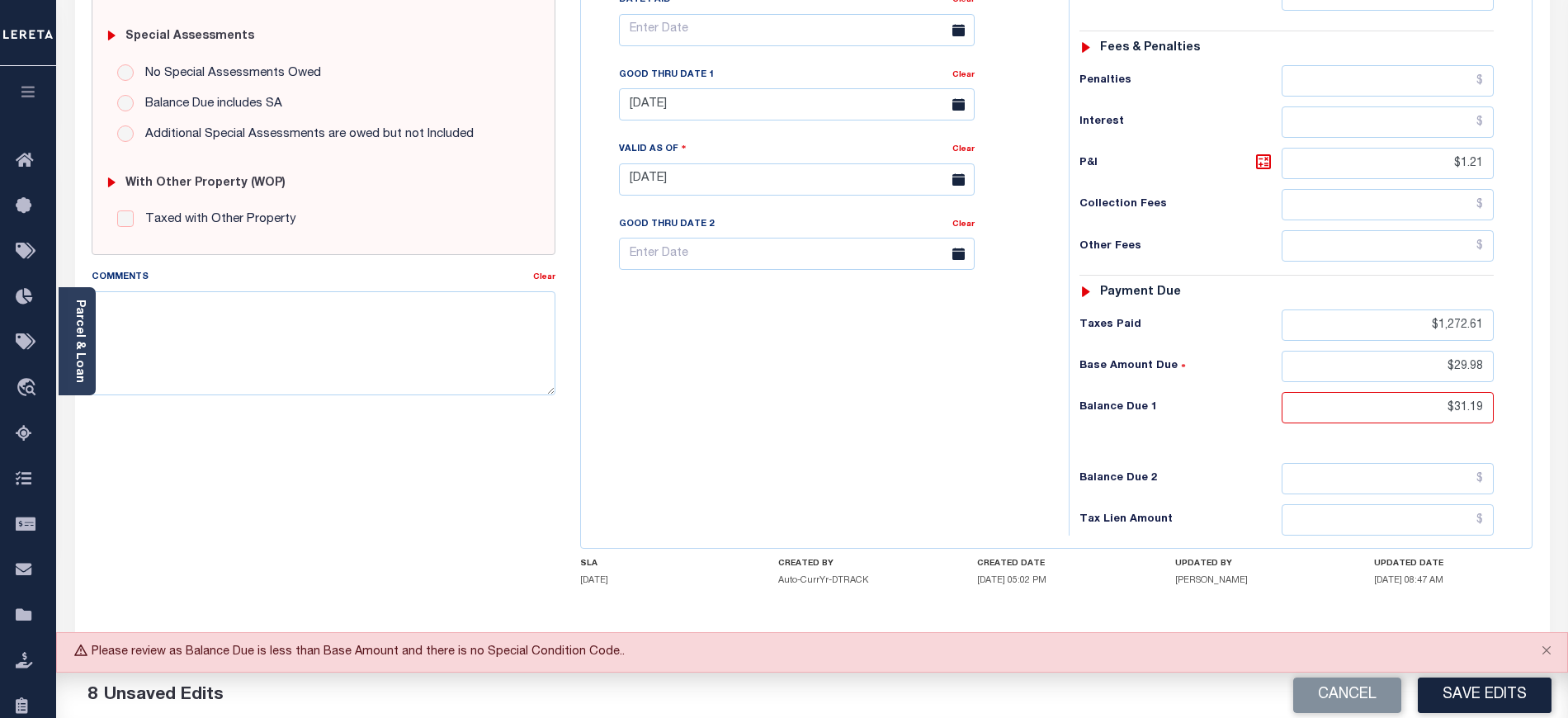
click at [1197, 359] on h6 "Base Amount Due" at bounding box center [1180, 365] width 201 height 13
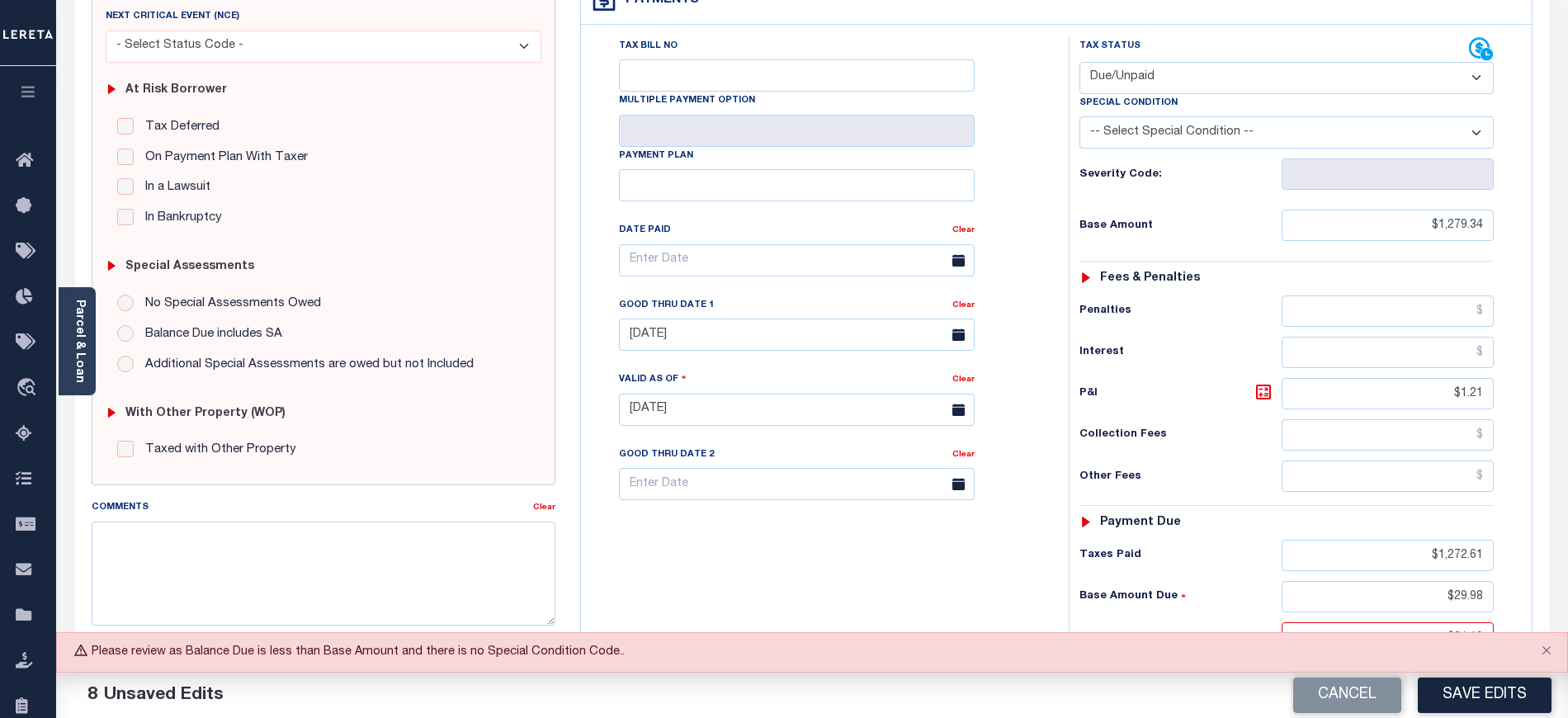
scroll to position [171, 0]
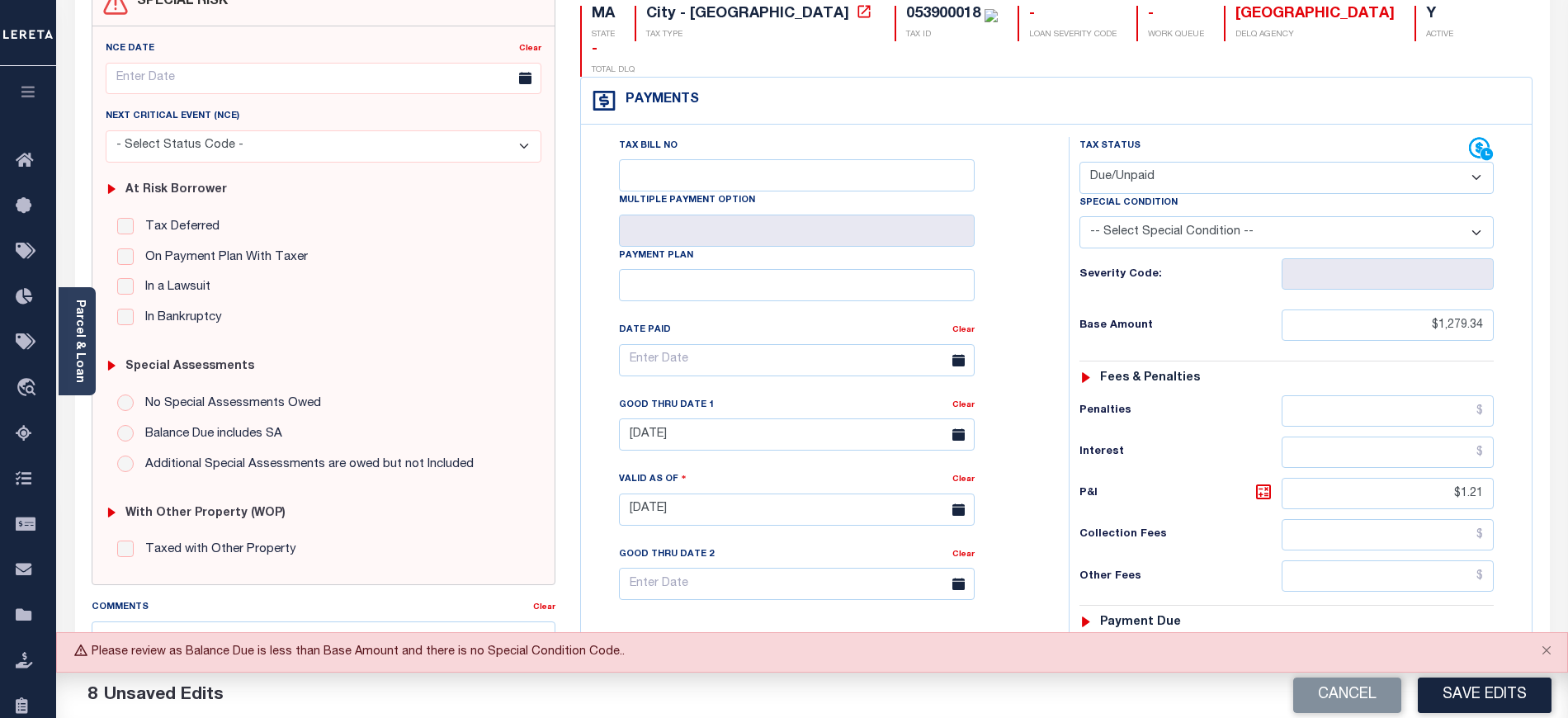
click at [1205, 216] on select "-- Select Special Condition -- 3RD PARTY TAX LIEN AGENCY TAX LIEN (A.K.A Inside…" at bounding box center [1286, 232] width 414 height 32
select select "15"
click at [1079, 216] on select "-- Select Special Condition -- 3RD PARTY TAX LIEN AGENCY TAX LIEN (A.K.A Inside…" at bounding box center [1286, 232] width 414 height 32
click at [1025, 366] on div "Tax Bill No Multiple Payment Option Payment Plan Clear" at bounding box center [820, 368] width 447 height 463
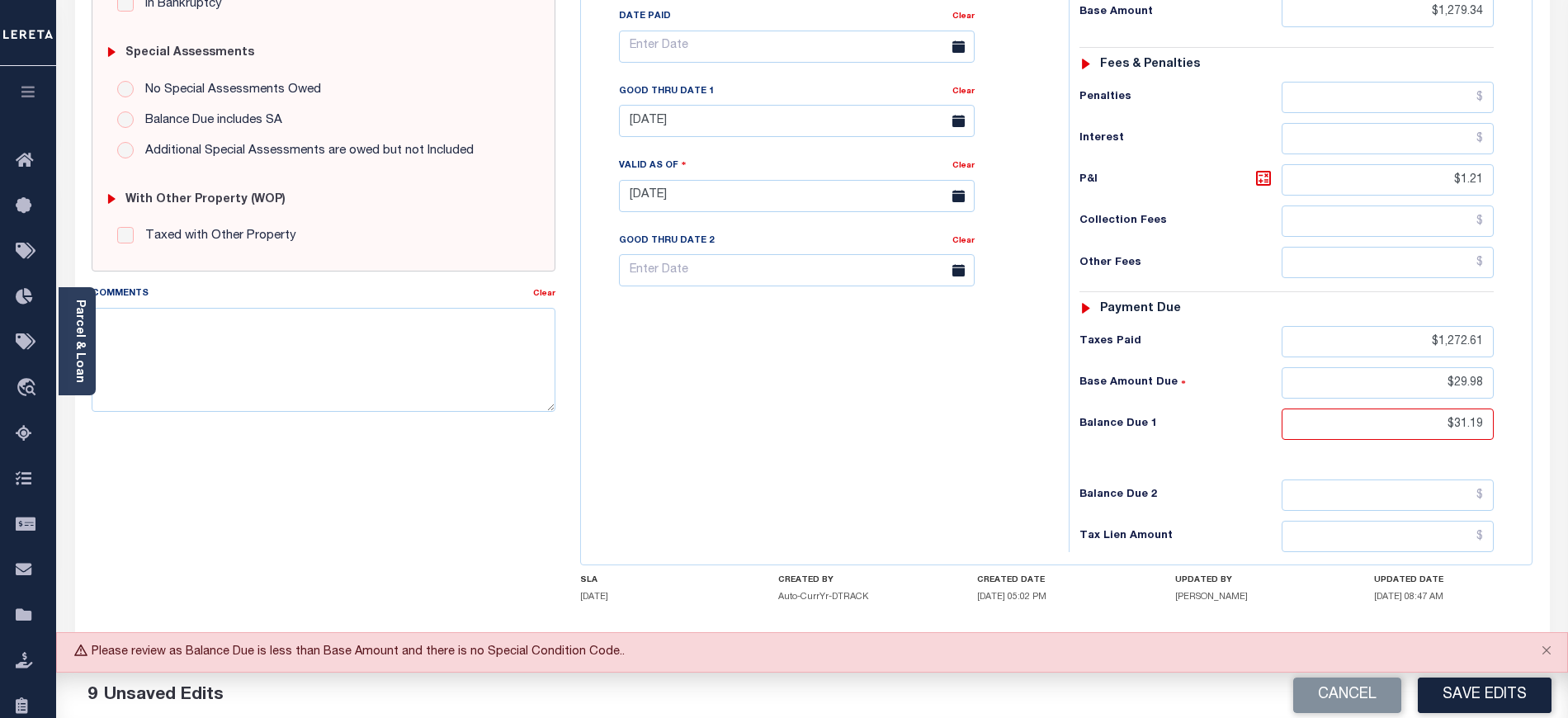
scroll to position [502, 0]
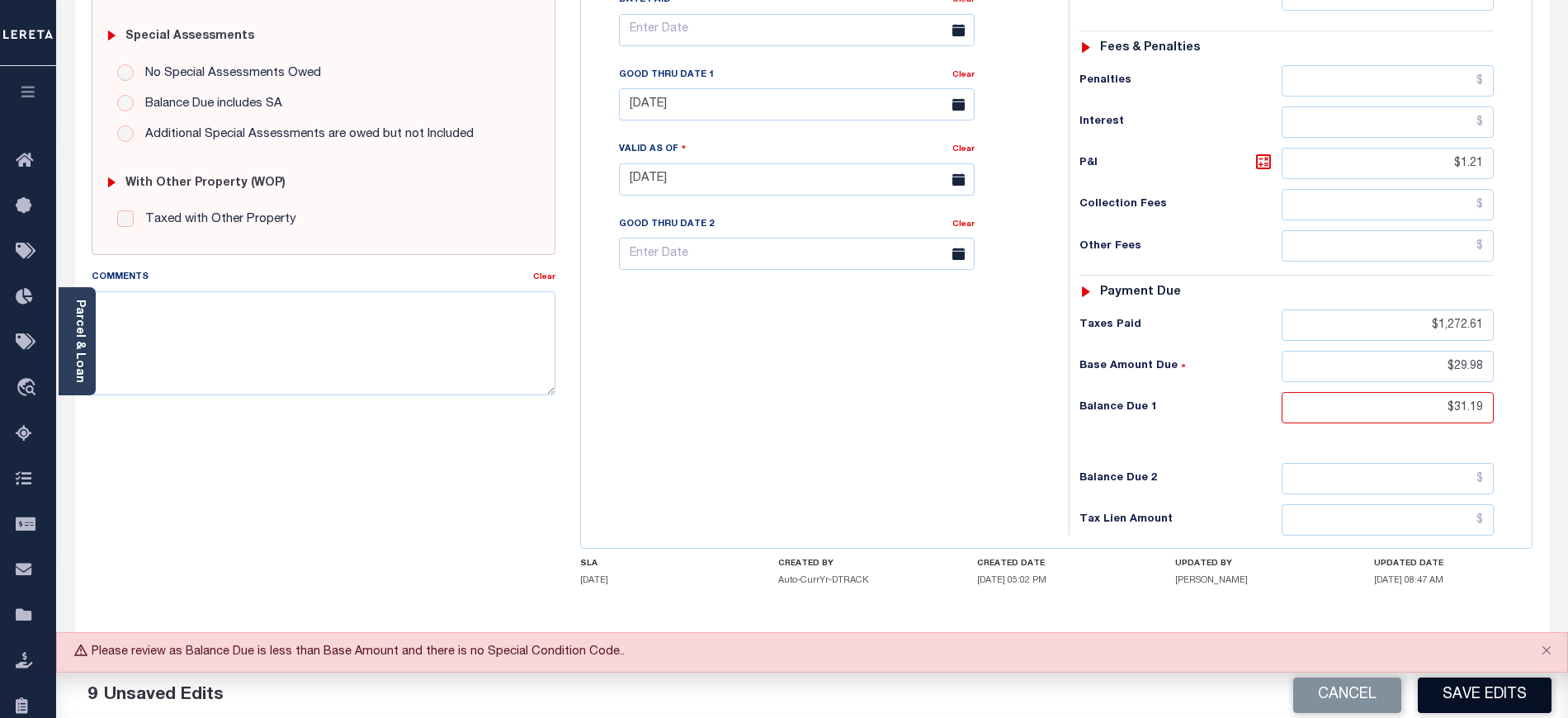
click at [1486, 700] on button "Save Edits" at bounding box center [1484, 696] width 133 height 36
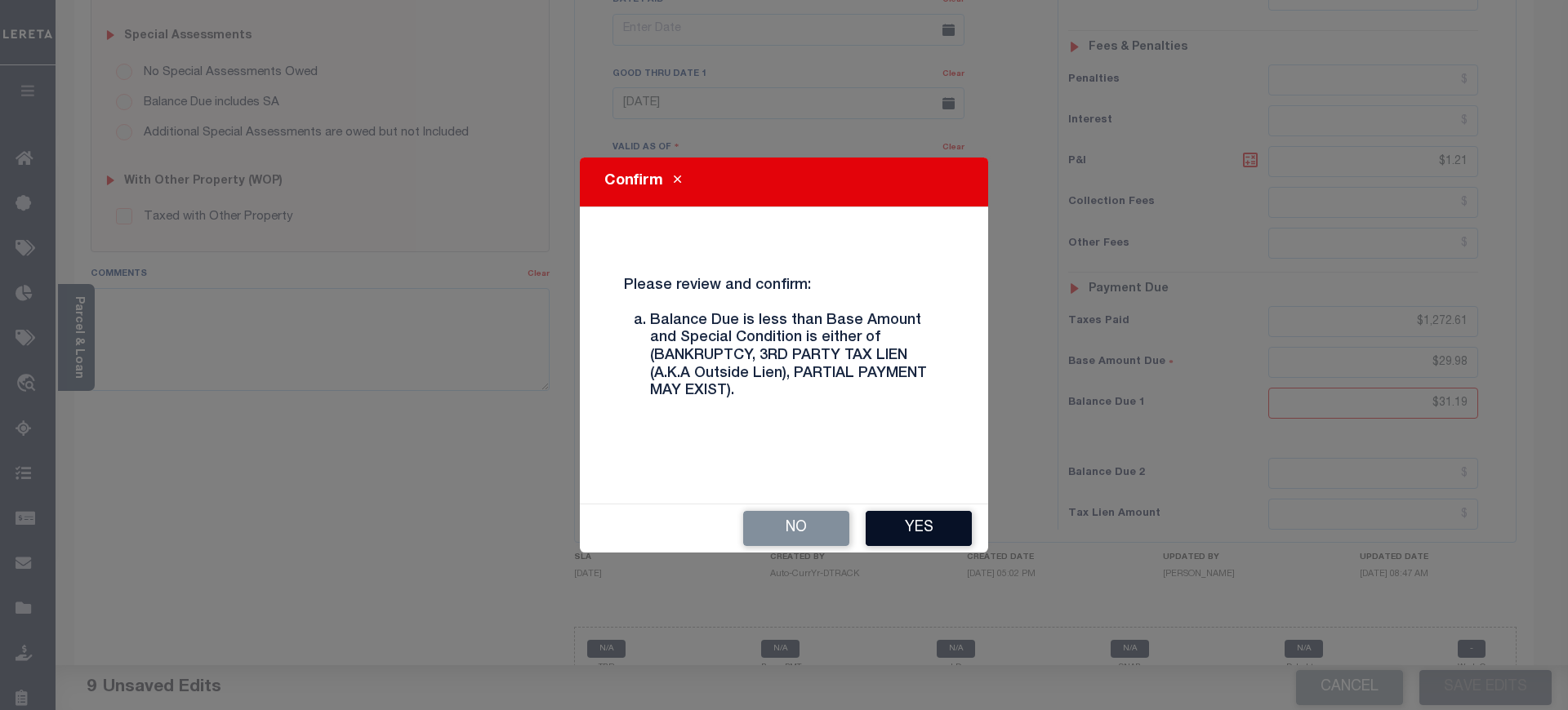
click at [924, 519] on button "Yes" at bounding box center [919, 529] width 106 height 35
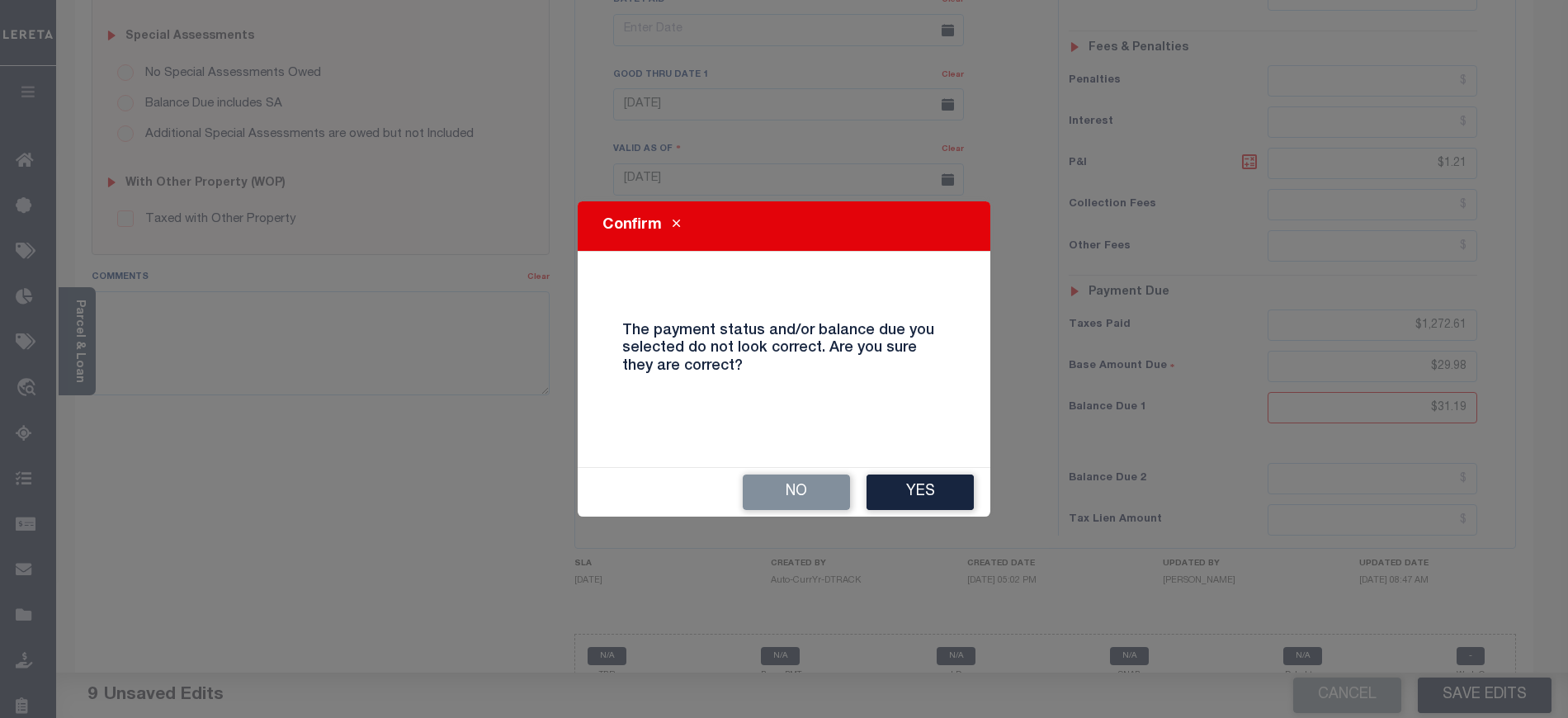
click at [934, 525] on div "Confirm The payment status and/or balance due you selected do not look correct.…" at bounding box center [784, 359] width 1568 height 718
click at [943, 496] on button "Yes" at bounding box center [921, 493] width 108 height 36
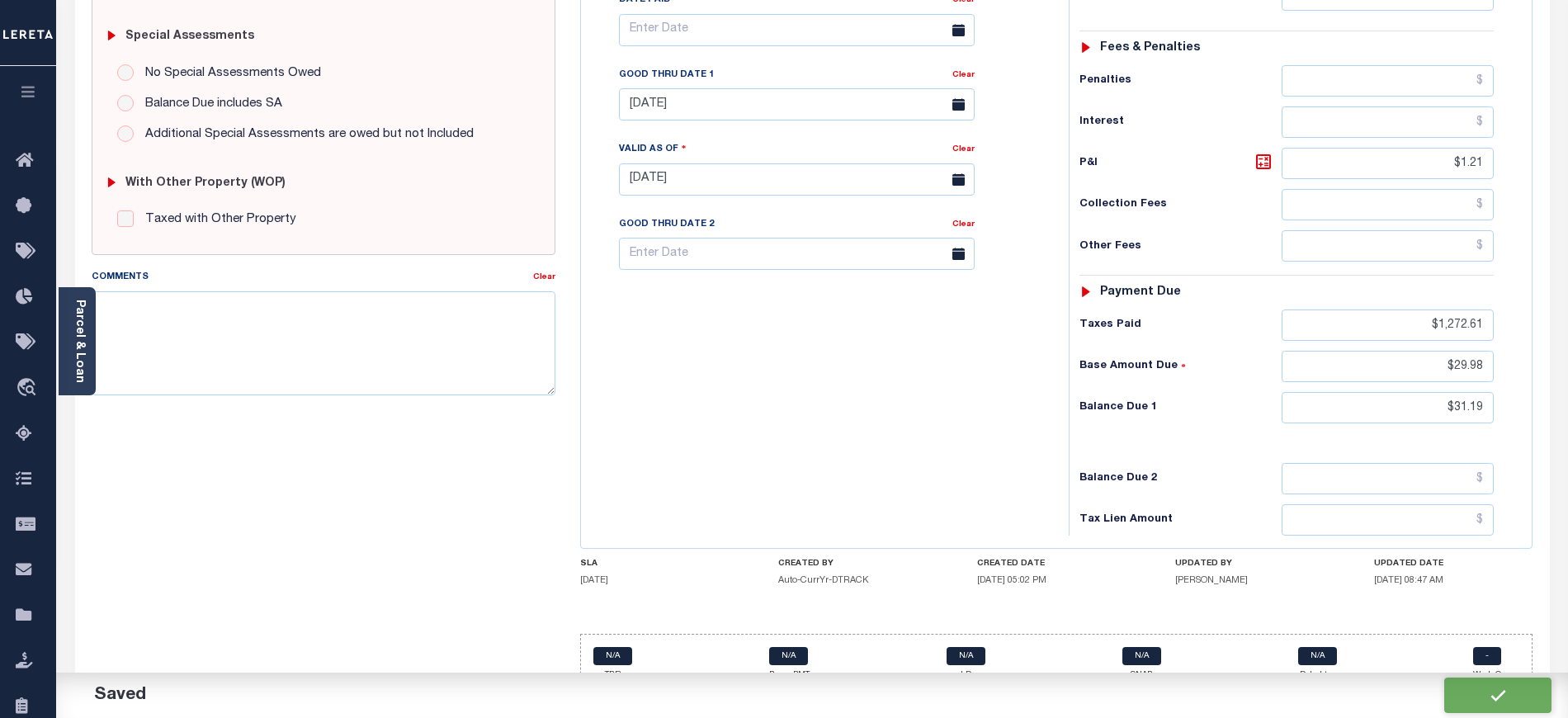
checkbox input "false"
type input "$1,279.34"
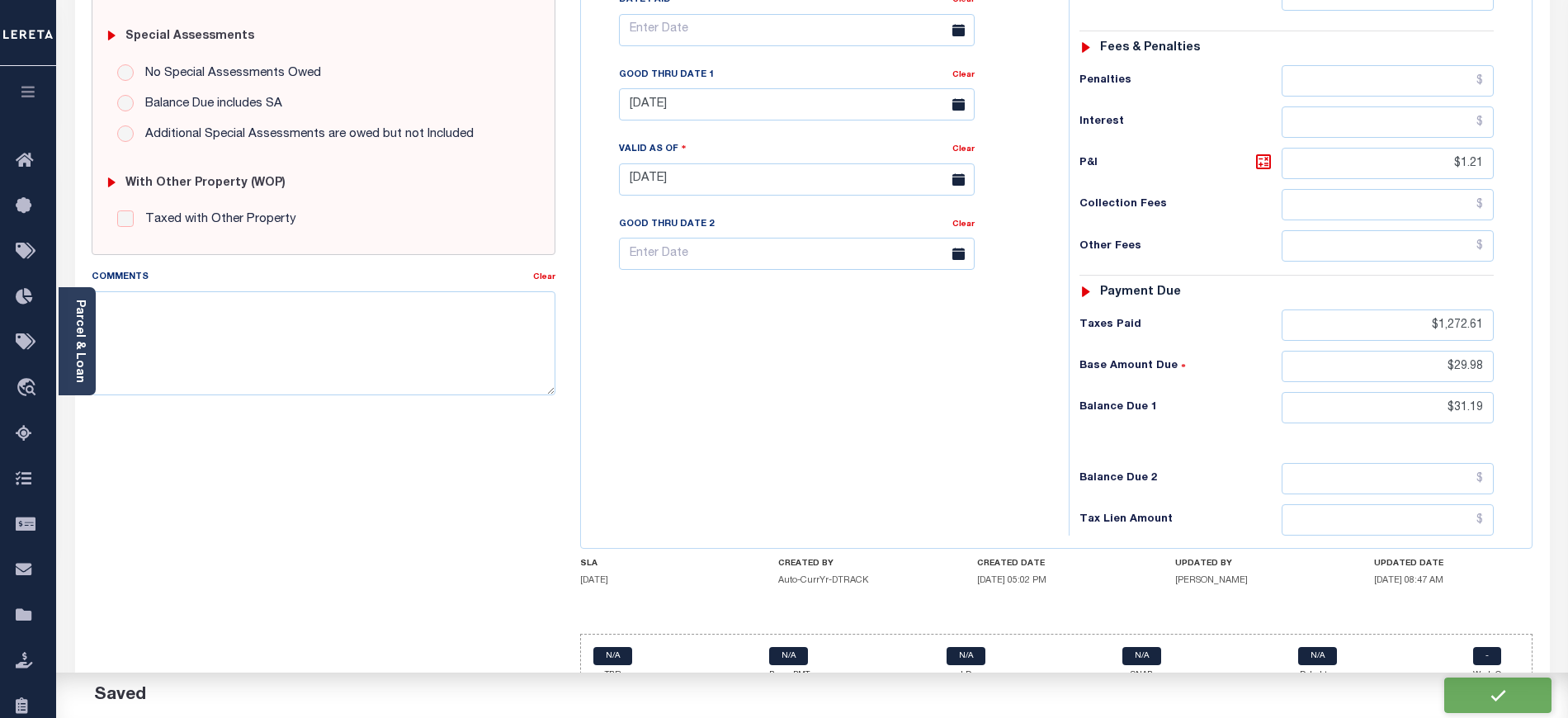
type input "$1.21"
type input "$1,272.61"
type input "$29.98"
type input "$31.19"
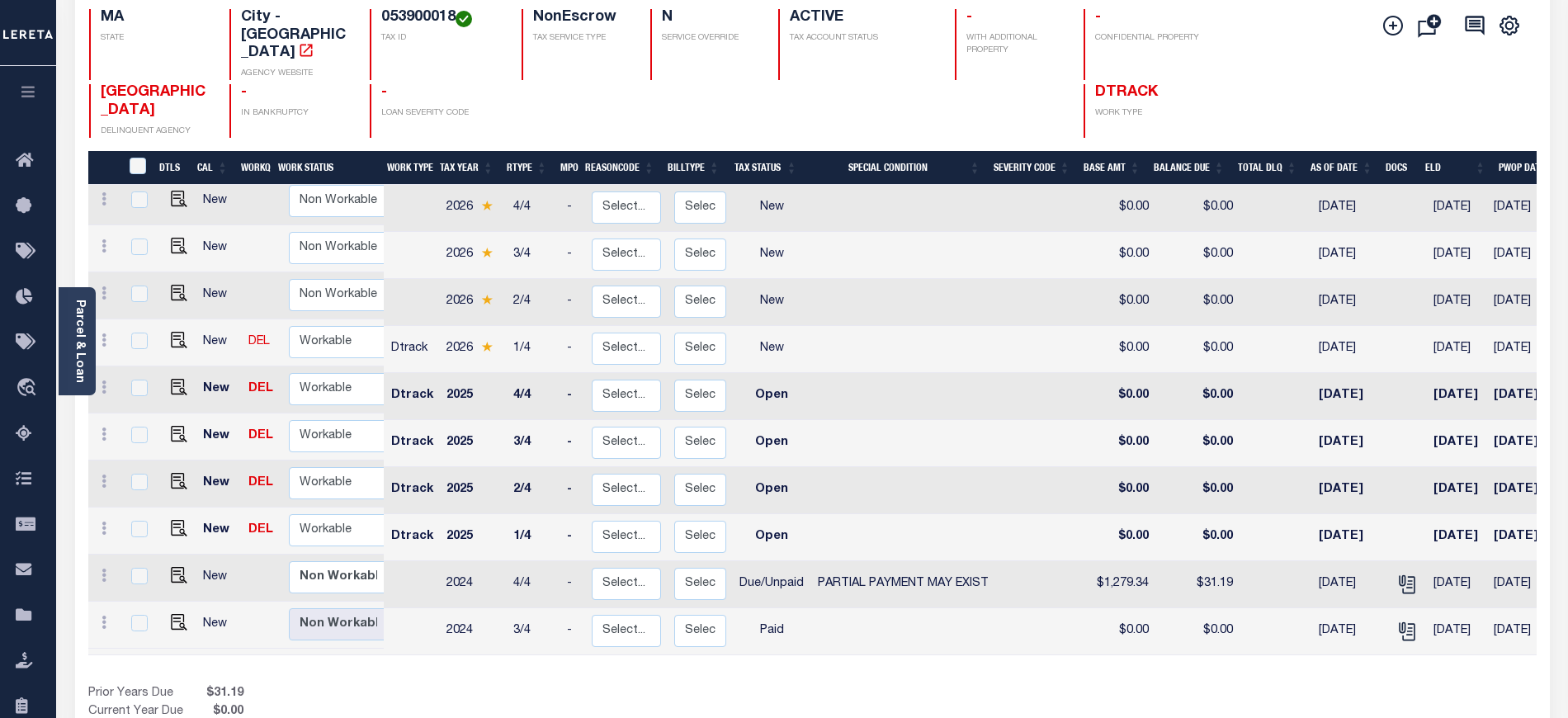
scroll to position [220, 0]
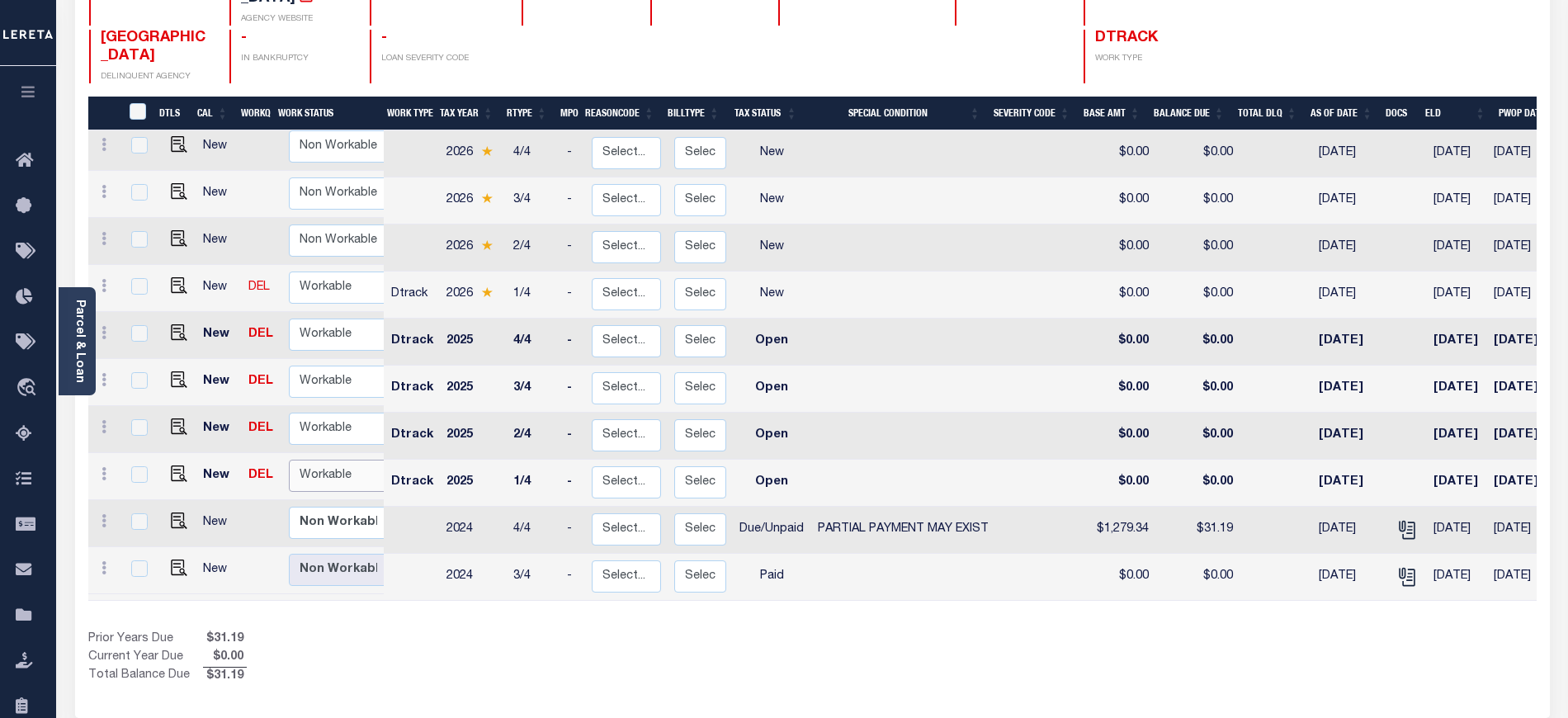
click at [308, 460] on select "Non Workable Workable" at bounding box center [337, 476] width 99 height 32
checkbox input "true"
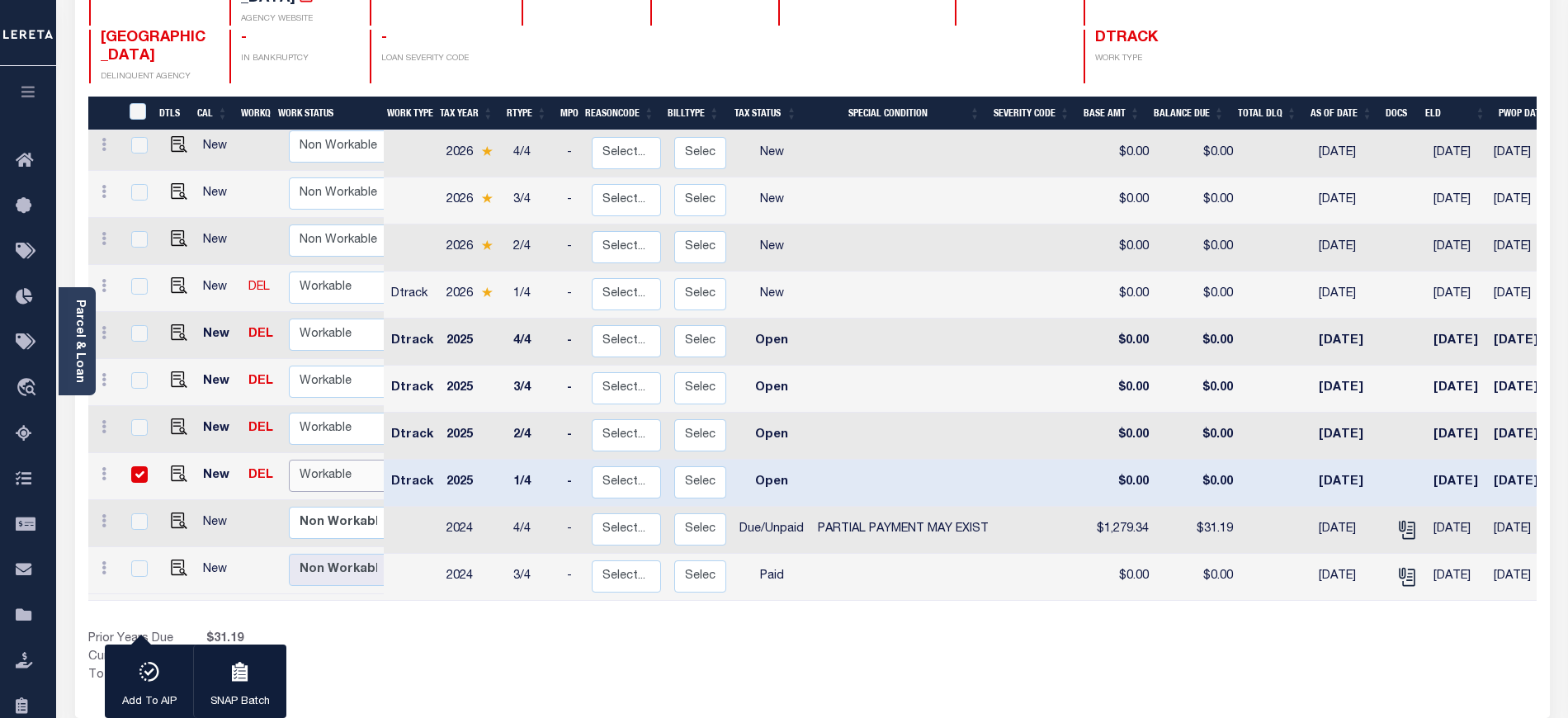
select select "true"
click at [289, 460] on select "Non Workable Workable" at bounding box center [337, 476] width 99 height 32
checkbox input "false"
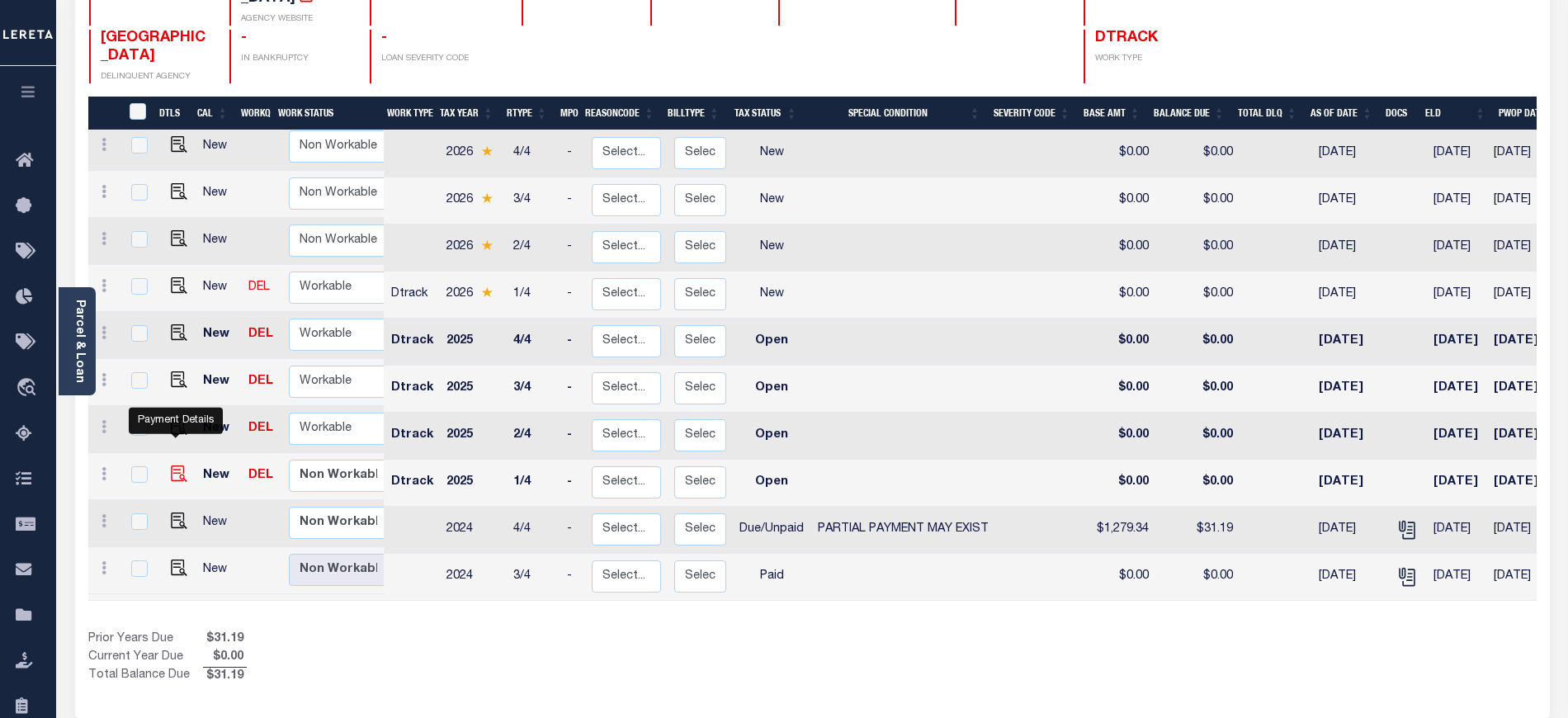
click at [176, 466] on img "" at bounding box center [179, 474] width 17 height 17
checkbox input "true"
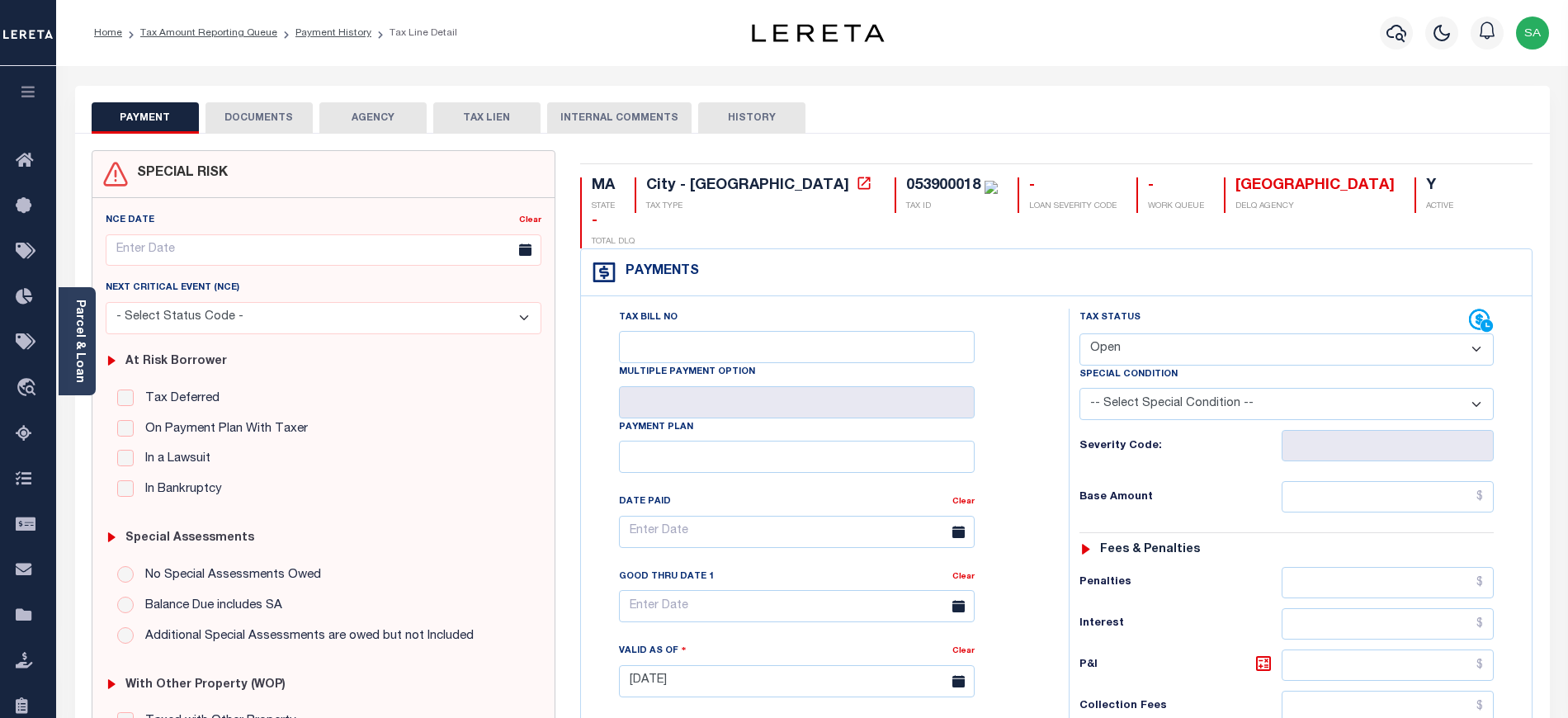
click at [1113, 334] on select "- Select Status Code - Open Due/Unpaid Paid Incomplete No Tax Due Internal Refu…" at bounding box center [1286, 350] width 414 height 32
select select "PYD"
click at [1079, 334] on select "- Select Status Code - Open Due/Unpaid Paid Incomplete No Tax Due Internal Refu…" at bounding box center [1286, 350] width 414 height 32
type input "[DATE]"
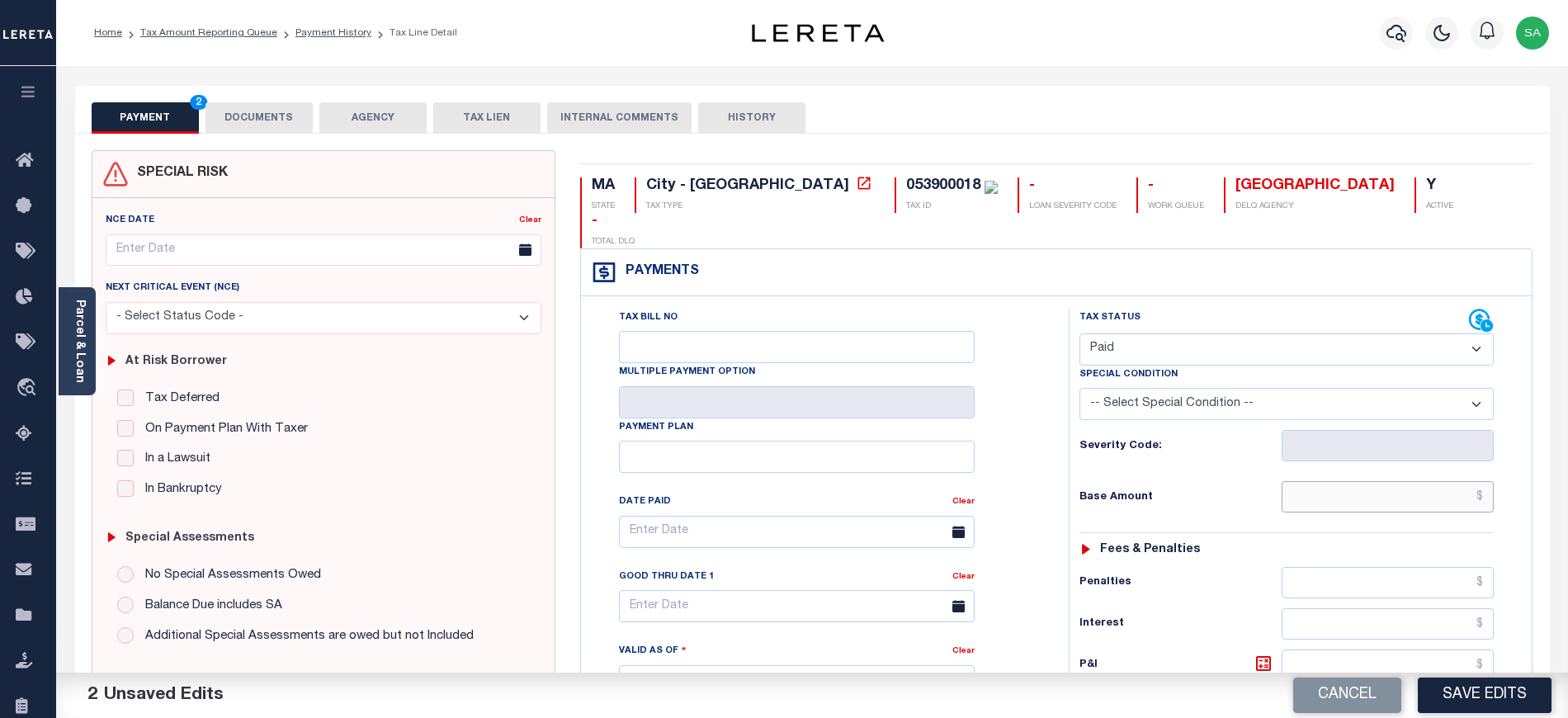
click at [1337, 481] on input "text" at bounding box center [1389, 497] width 213 height 32
type input "$0.00"
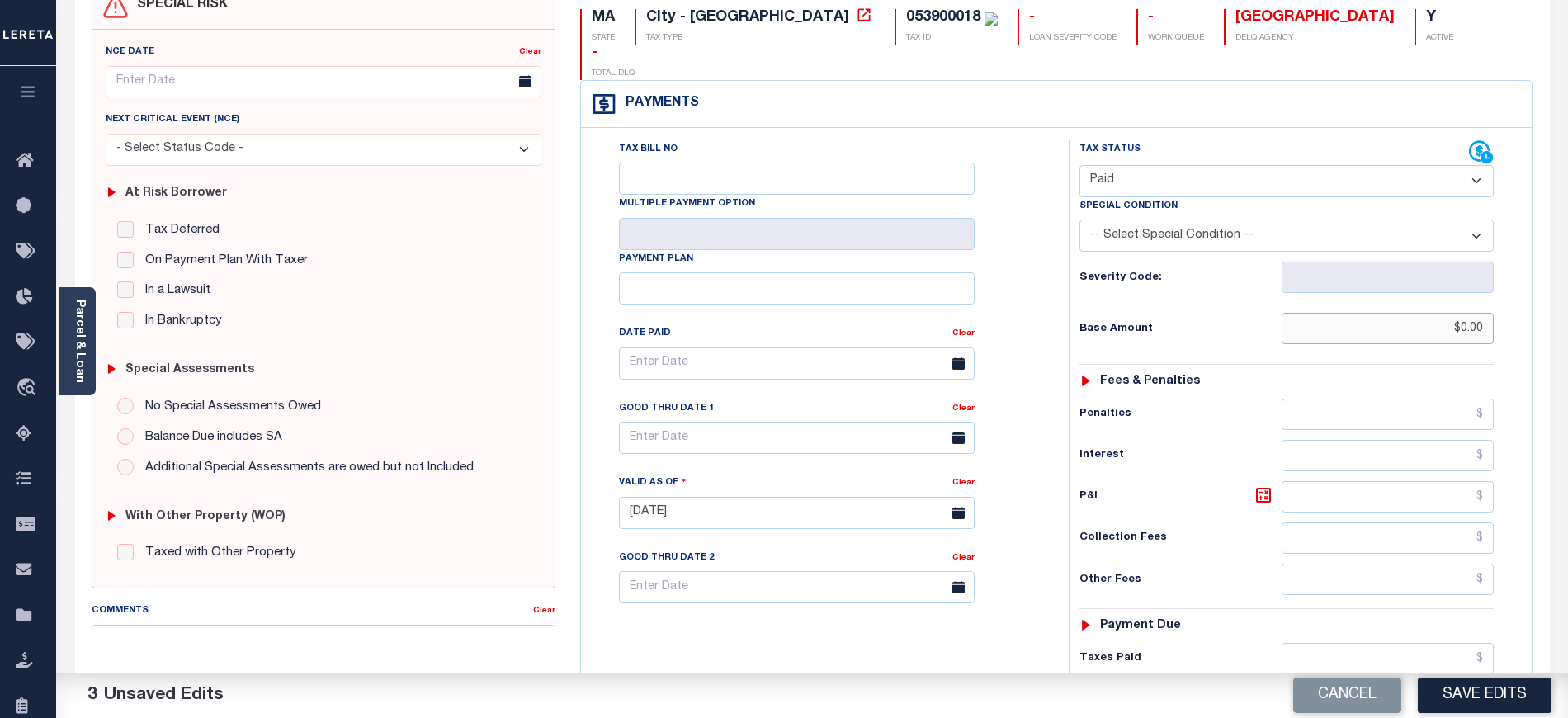
scroll to position [331, 0]
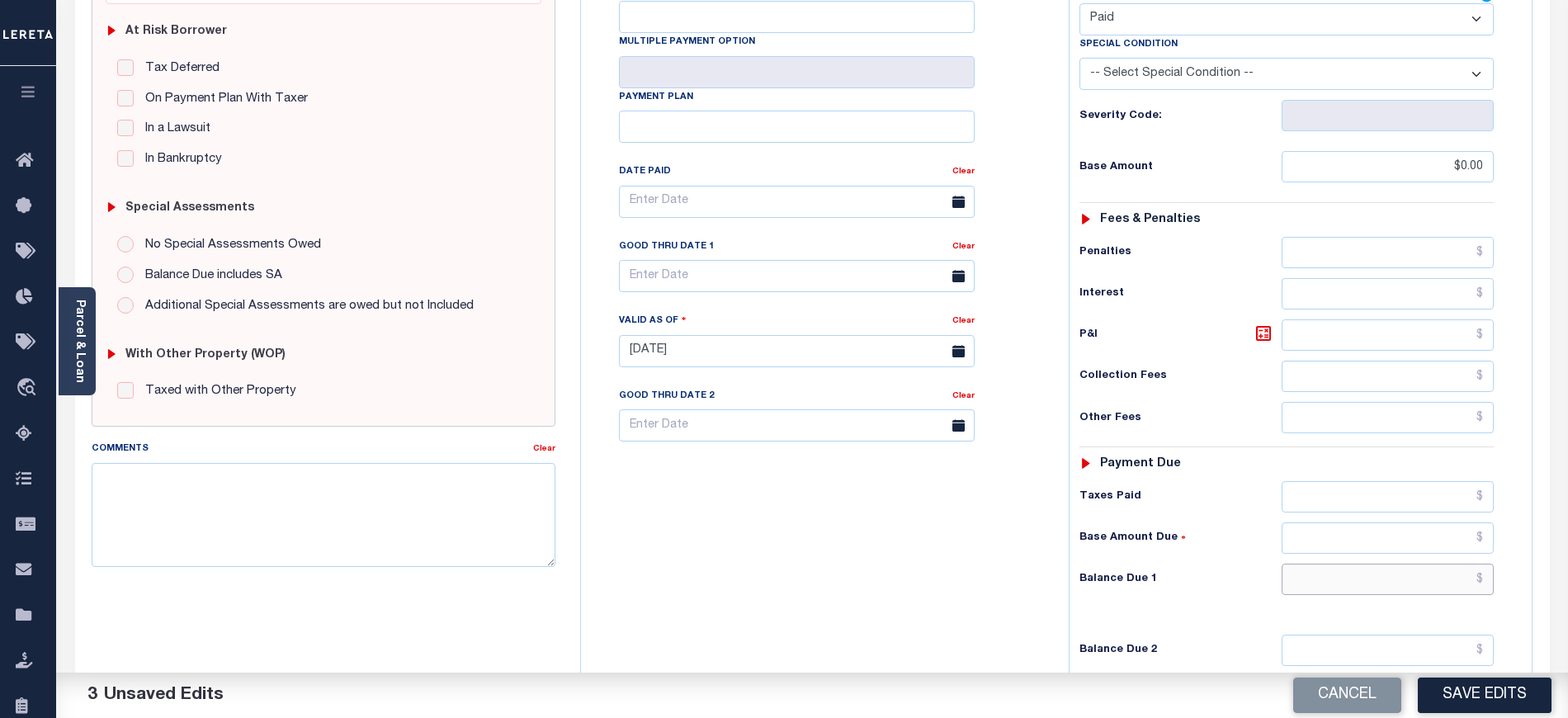
click at [1338, 564] on input "text" at bounding box center [1389, 580] width 213 height 32
type input "$0.00"
click at [758, 601] on div "Tax Bill No Multiple Payment Option Payment Plan Clear" at bounding box center [820, 343] width 471 height 729
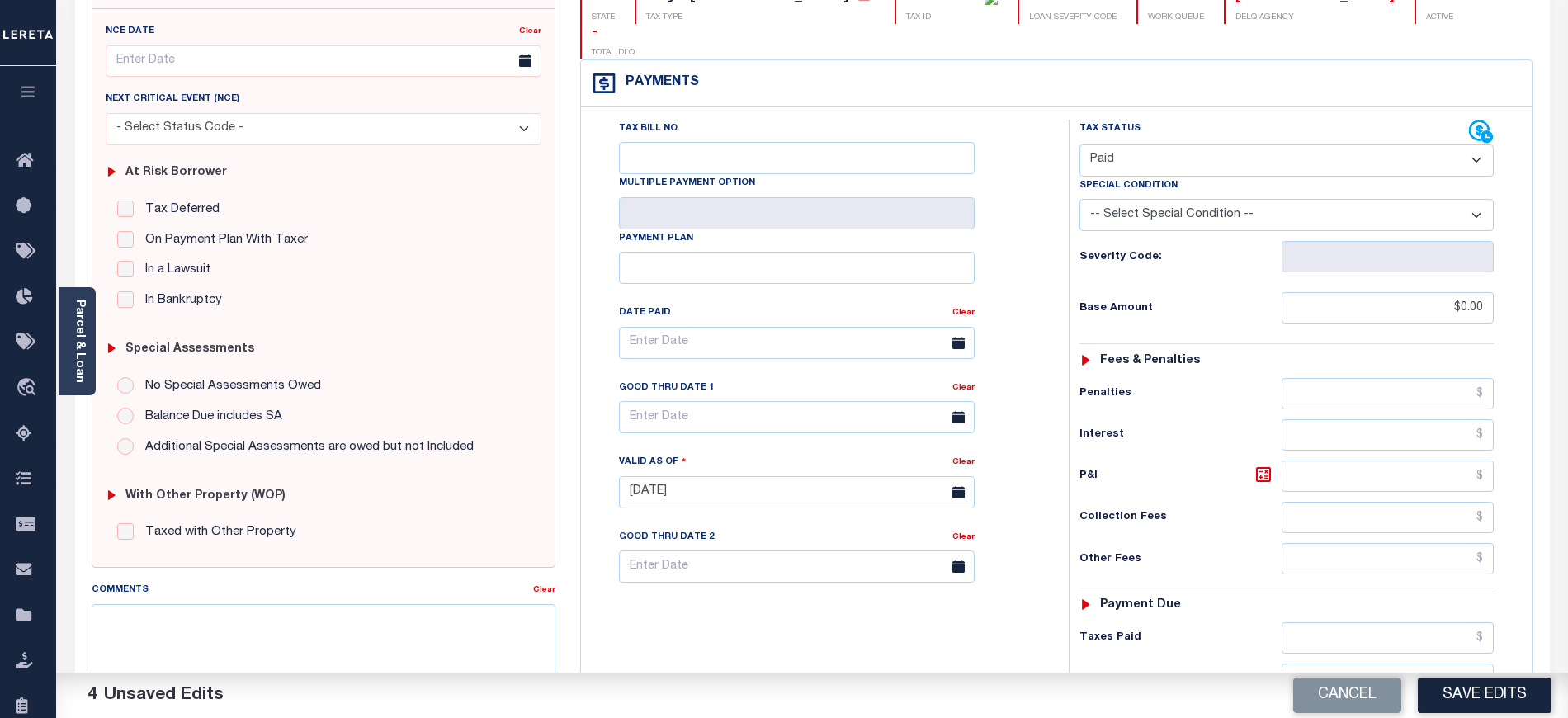
scroll to position [0, 0]
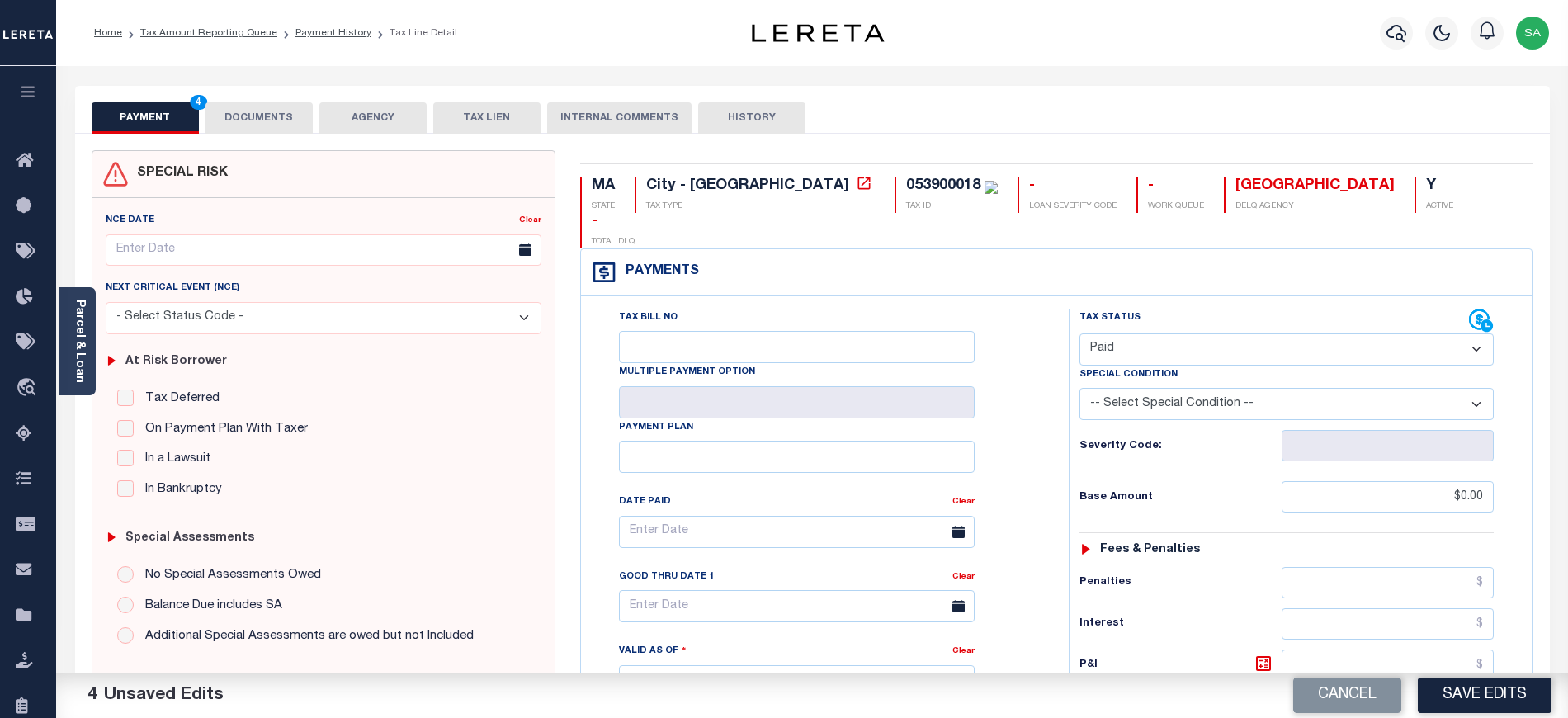
click at [261, 119] on button "DOCUMENTS" at bounding box center [259, 119] width 108 height 32
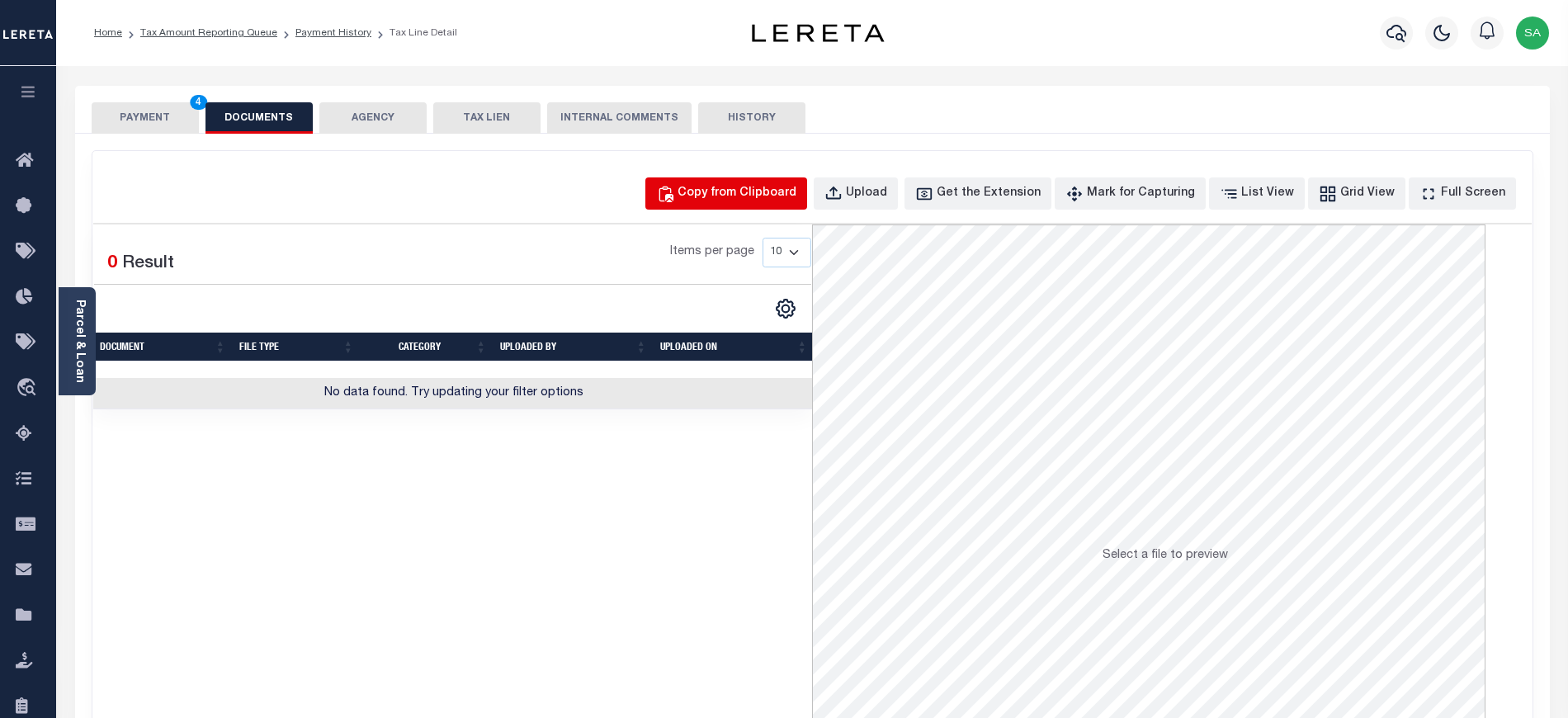
click at [731, 186] on div "Copy from Clipboard" at bounding box center [737, 194] width 118 height 18
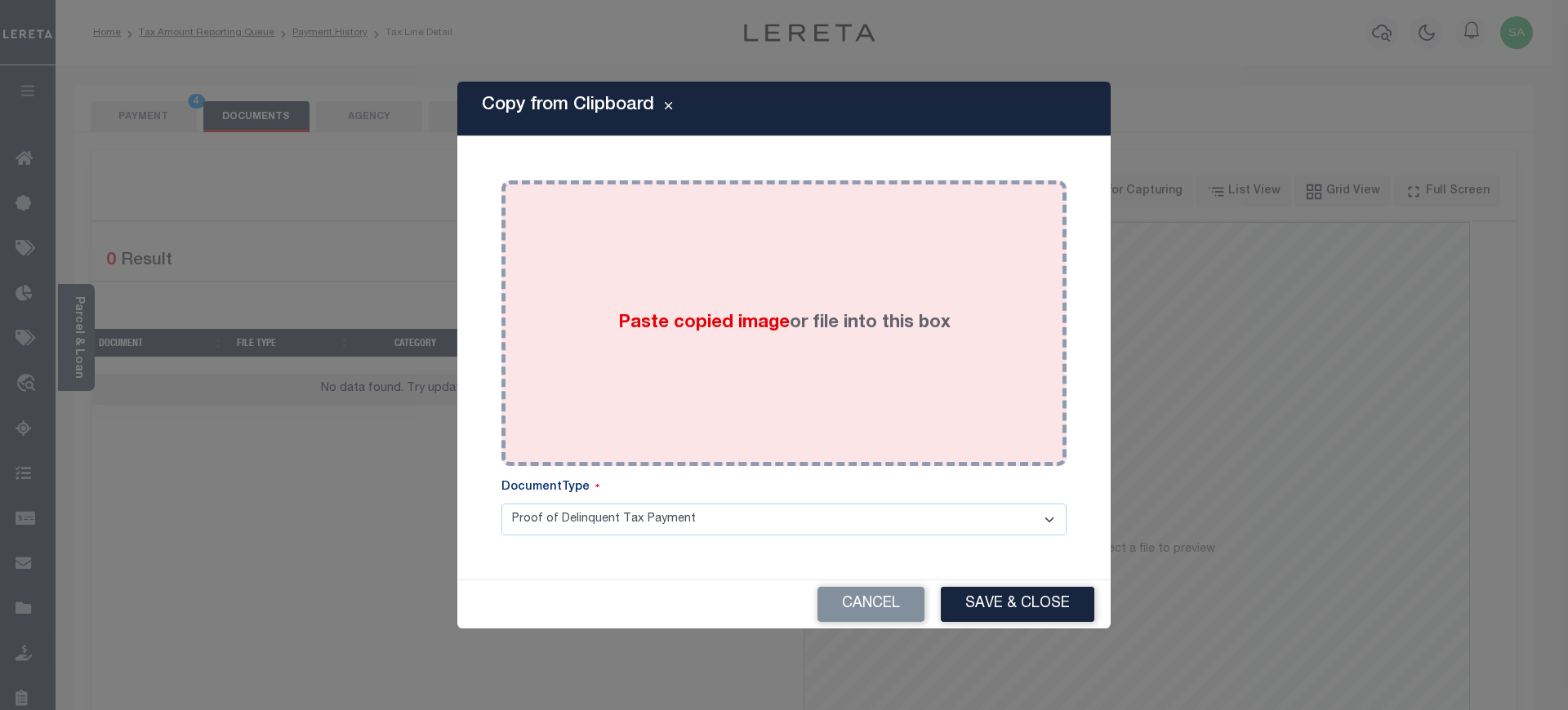
click at [764, 341] on div "Paste copied image or file into this box" at bounding box center [783, 323] width 541 height 261
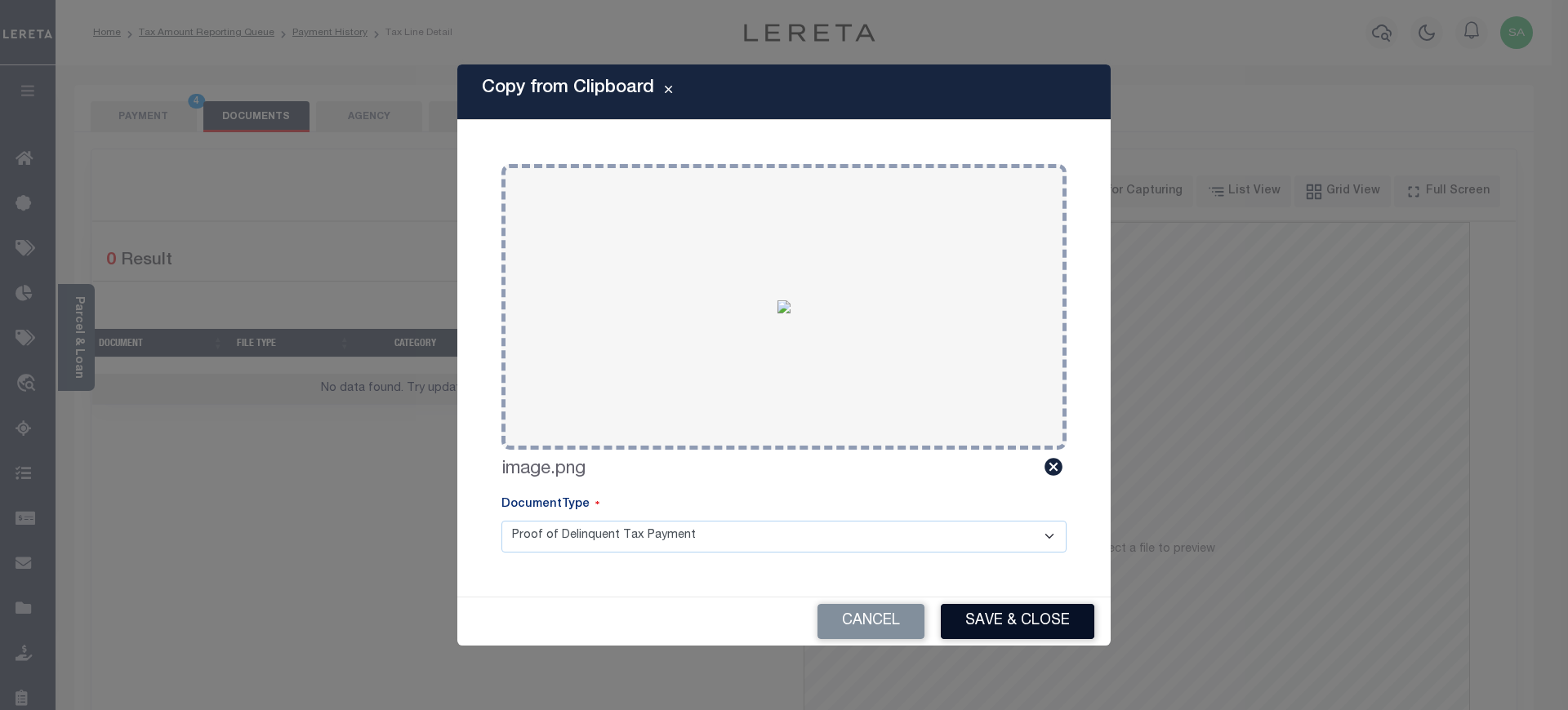
click at [1025, 621] on button "Save & Close" at bounding box center [1017, 622] width 154 height 35
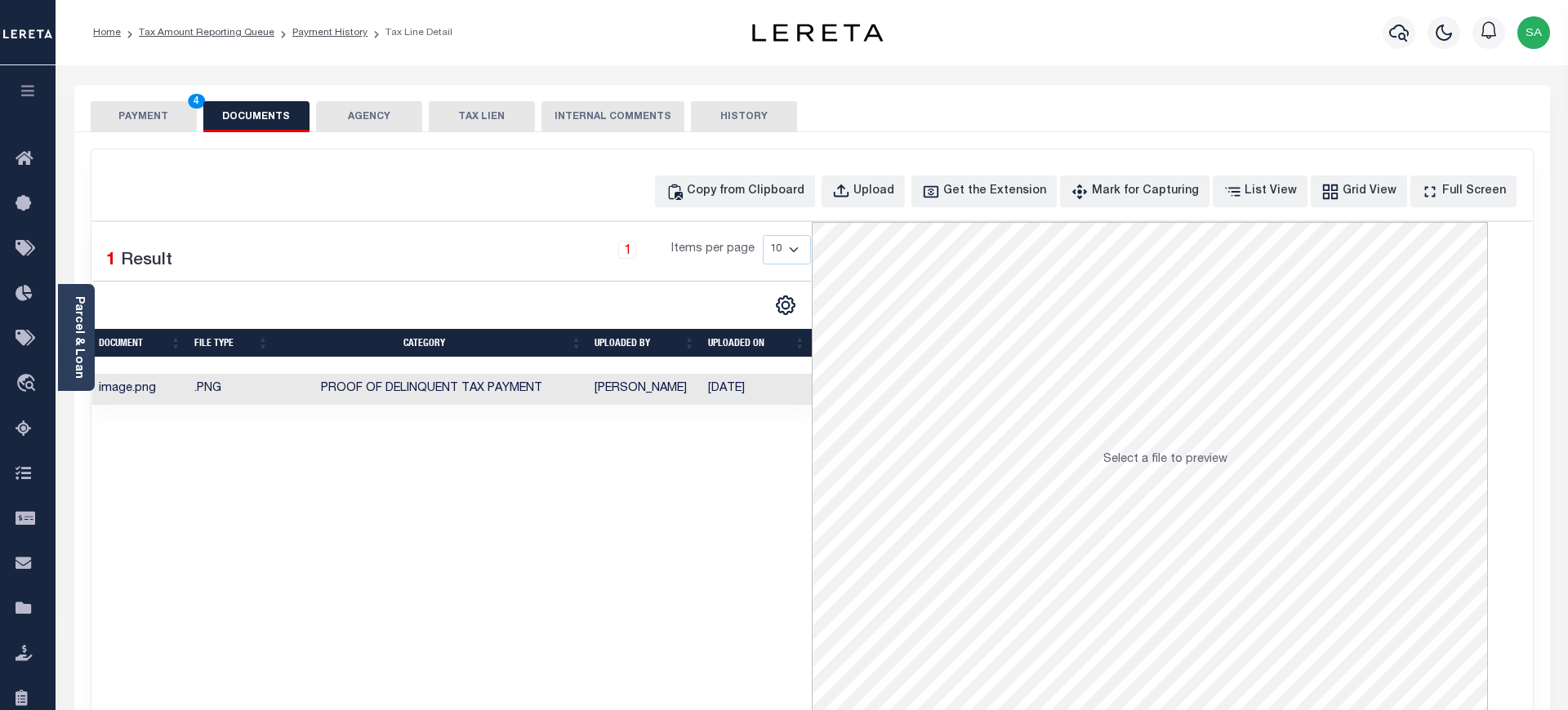
click at [139, 112] on button "PAYMENT 4" at bounding box center [144, 117] width 106 height 32
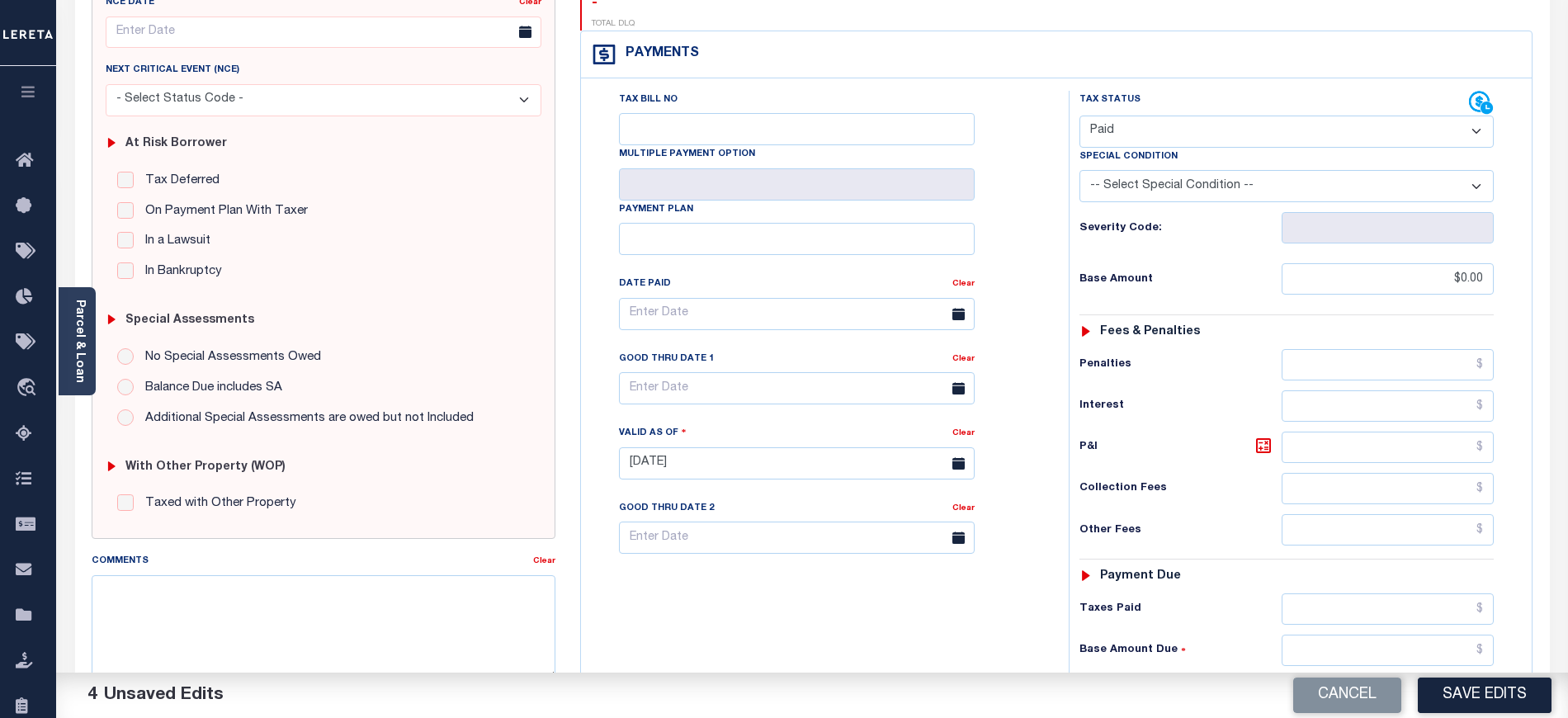
scroll to position [440, 0]
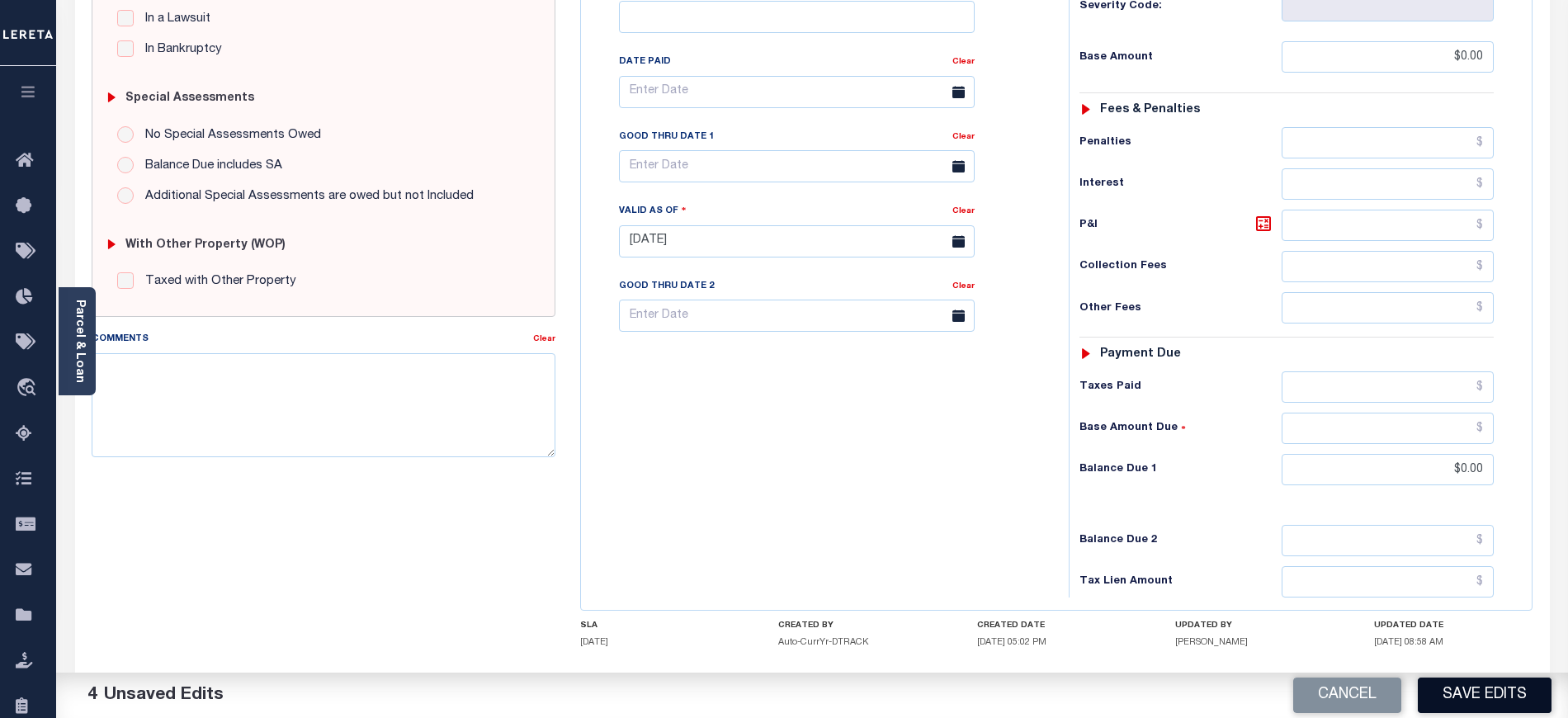
click at [1497, 695] on button "Save Edits" at bounding box center [1484, 696] width 133 height 36
checkbox input "false"
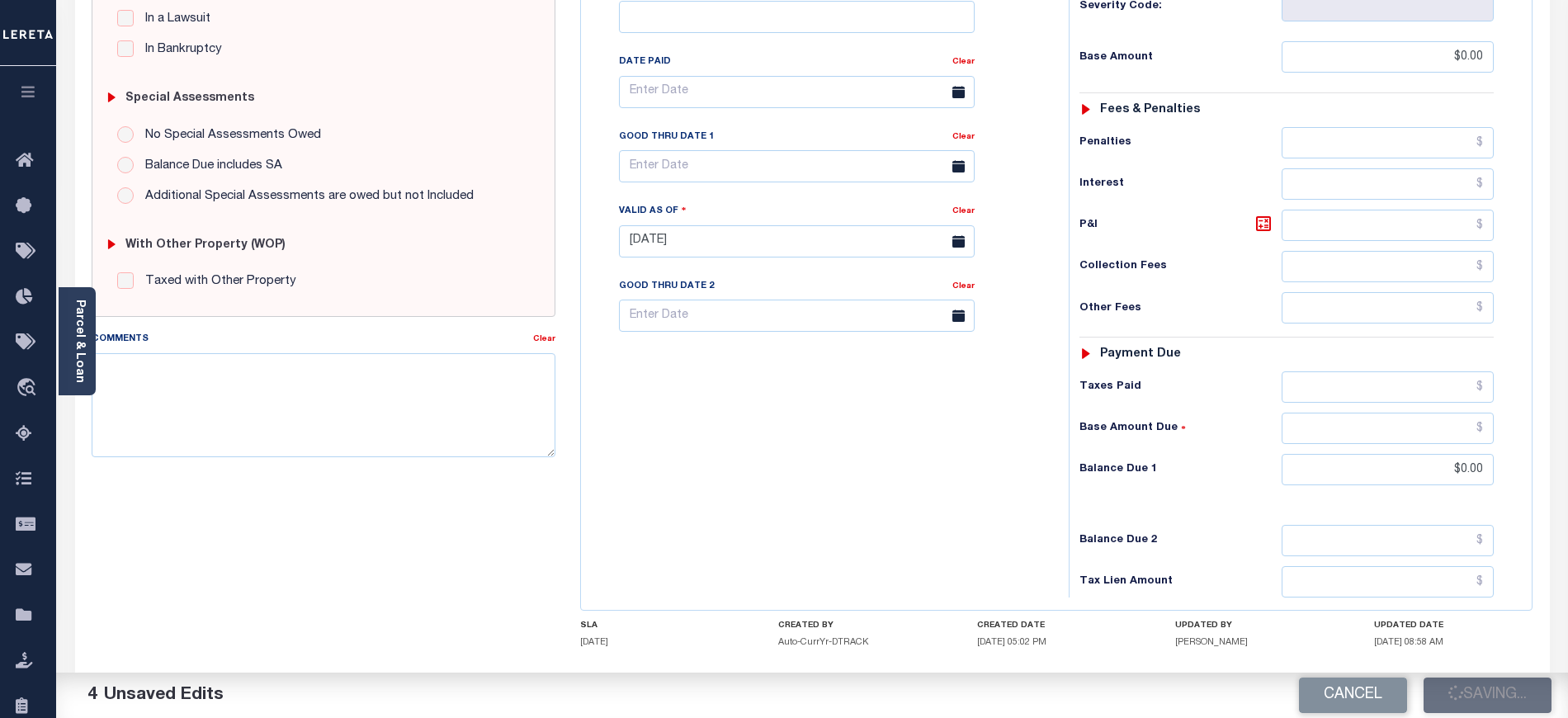
type input "$0"
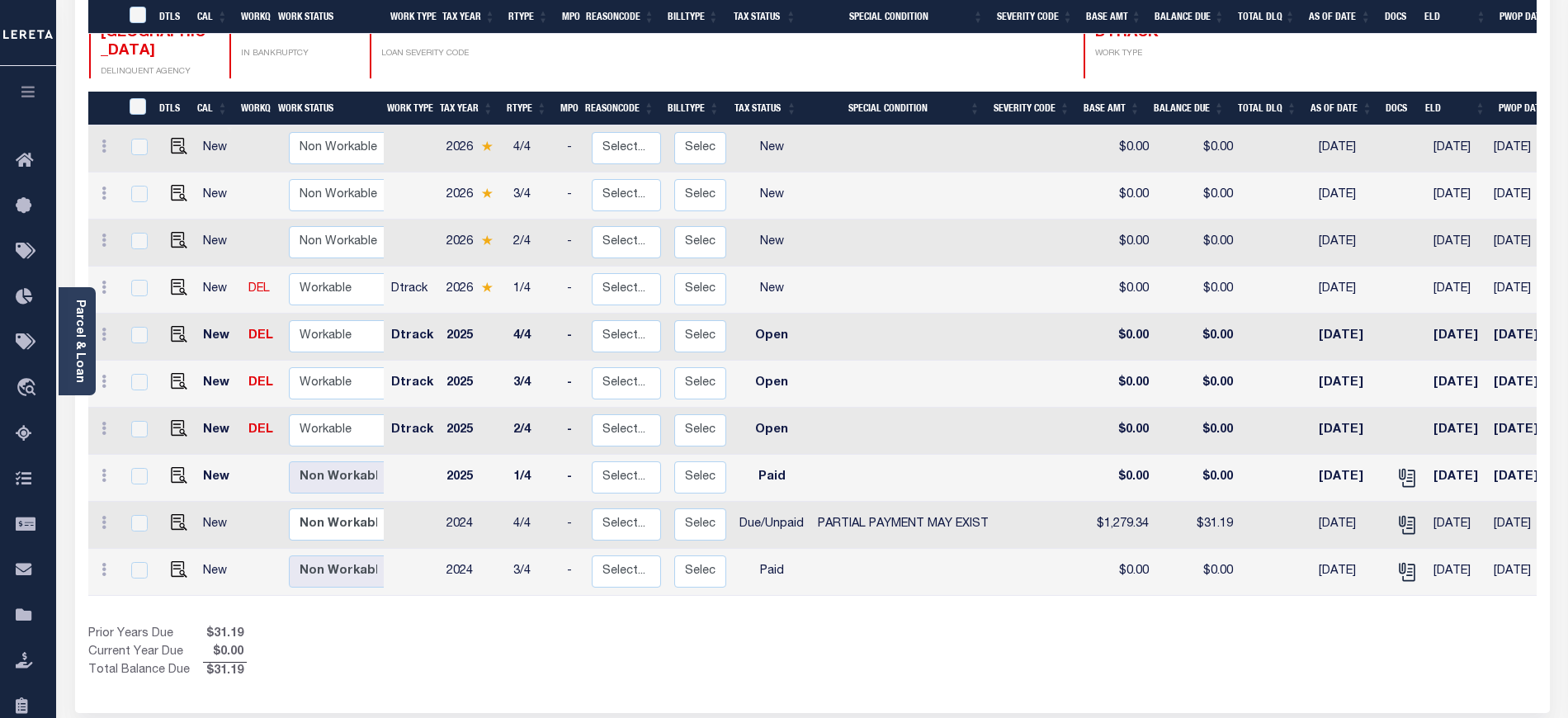
scroll to position [305, 0]
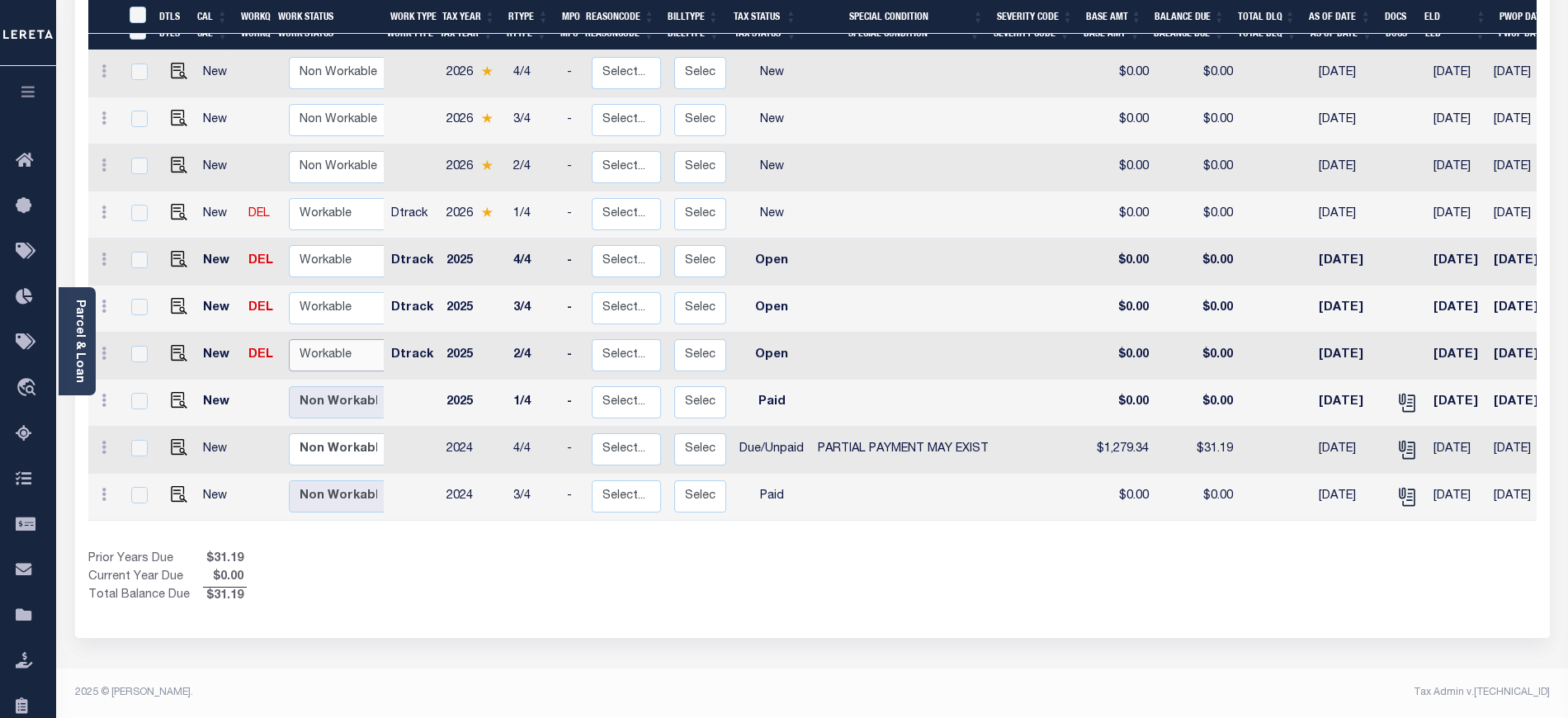
click at [336, 340] on select "Non Workable Workable" at bounding box center [337, 356] width 99 height 32
checkbox input "true"
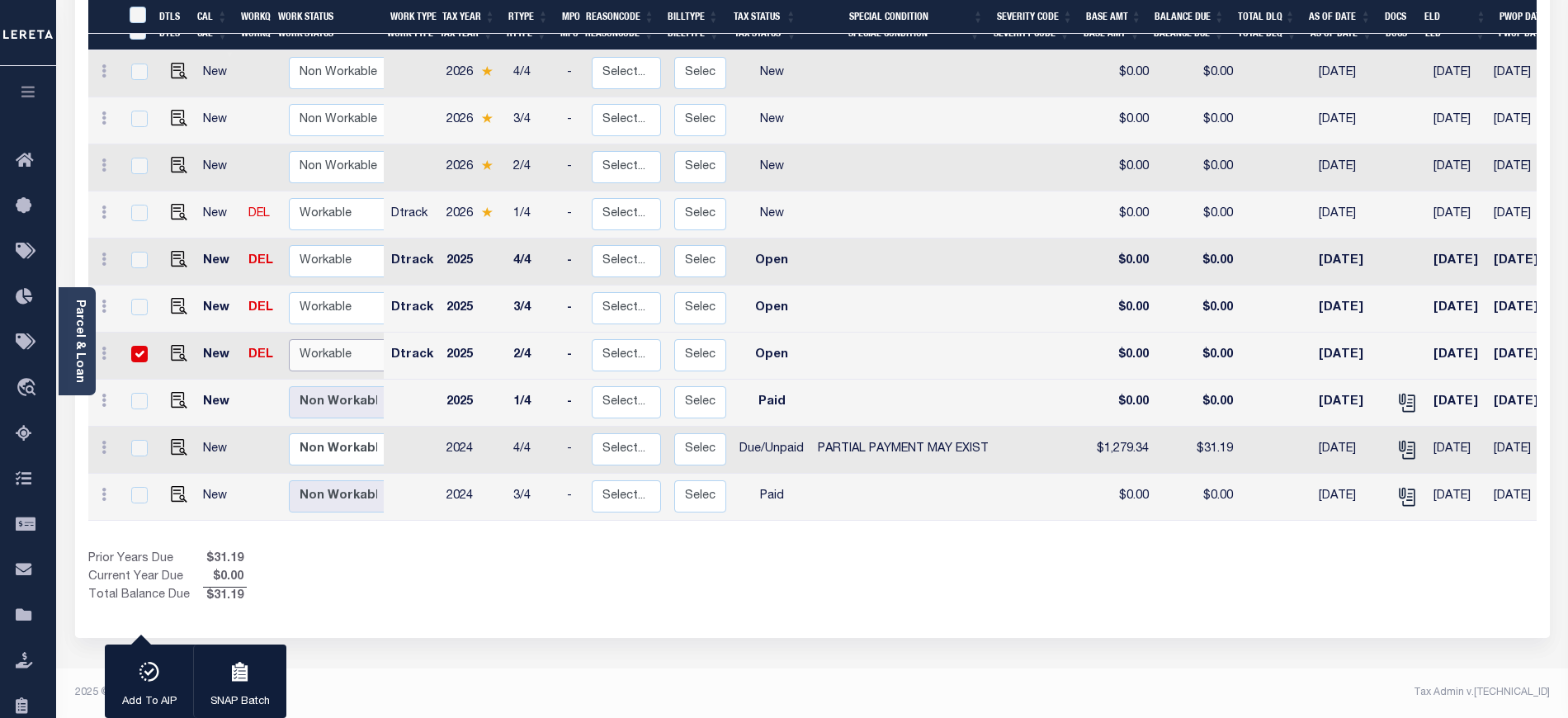
select select "true"
click at [289, 340] on select "Non Workable Workable" at bounding box center [337, 356] width 99 height 32
checkbox input "false"
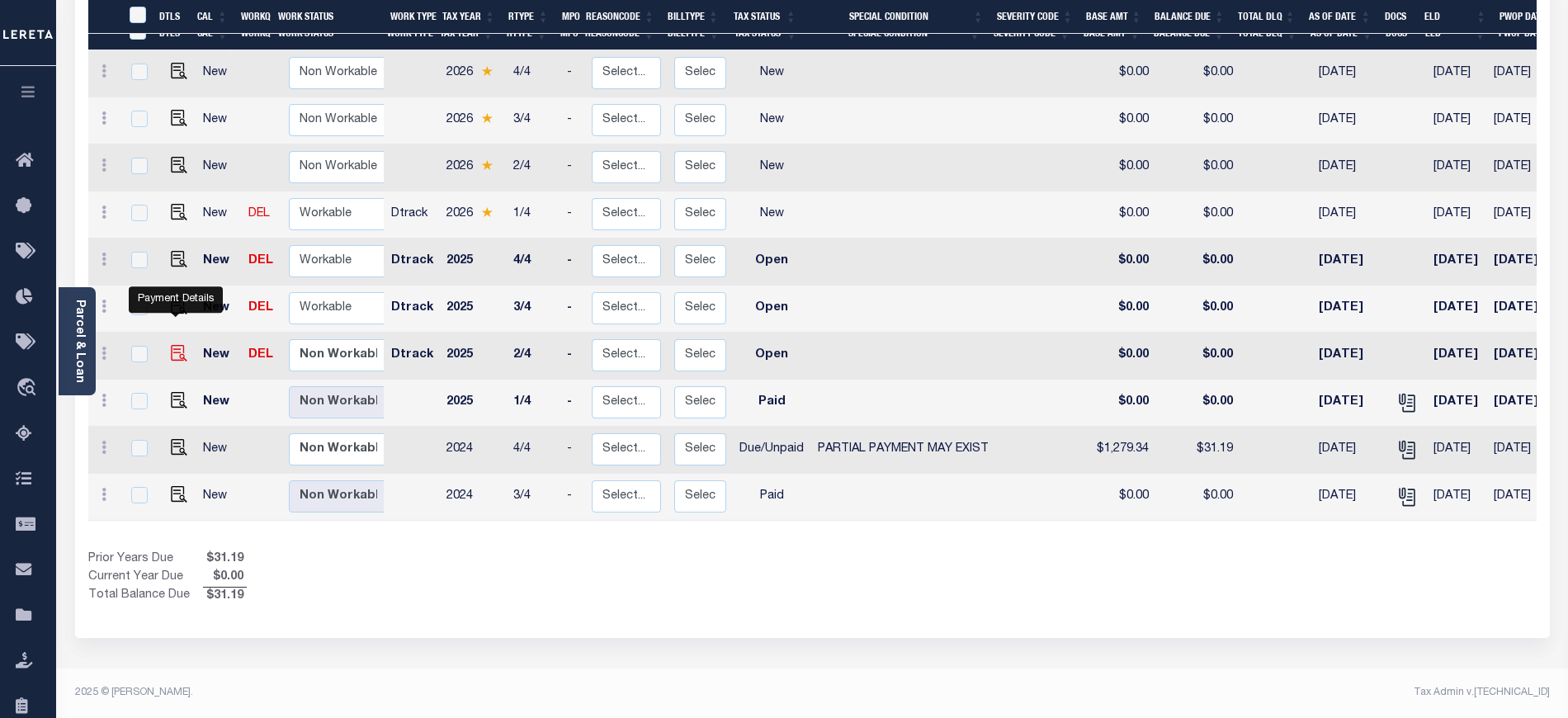
click at [176, 346] on img "" at bounding box center [179, 354] width 17 height 17
checkbox input "true"
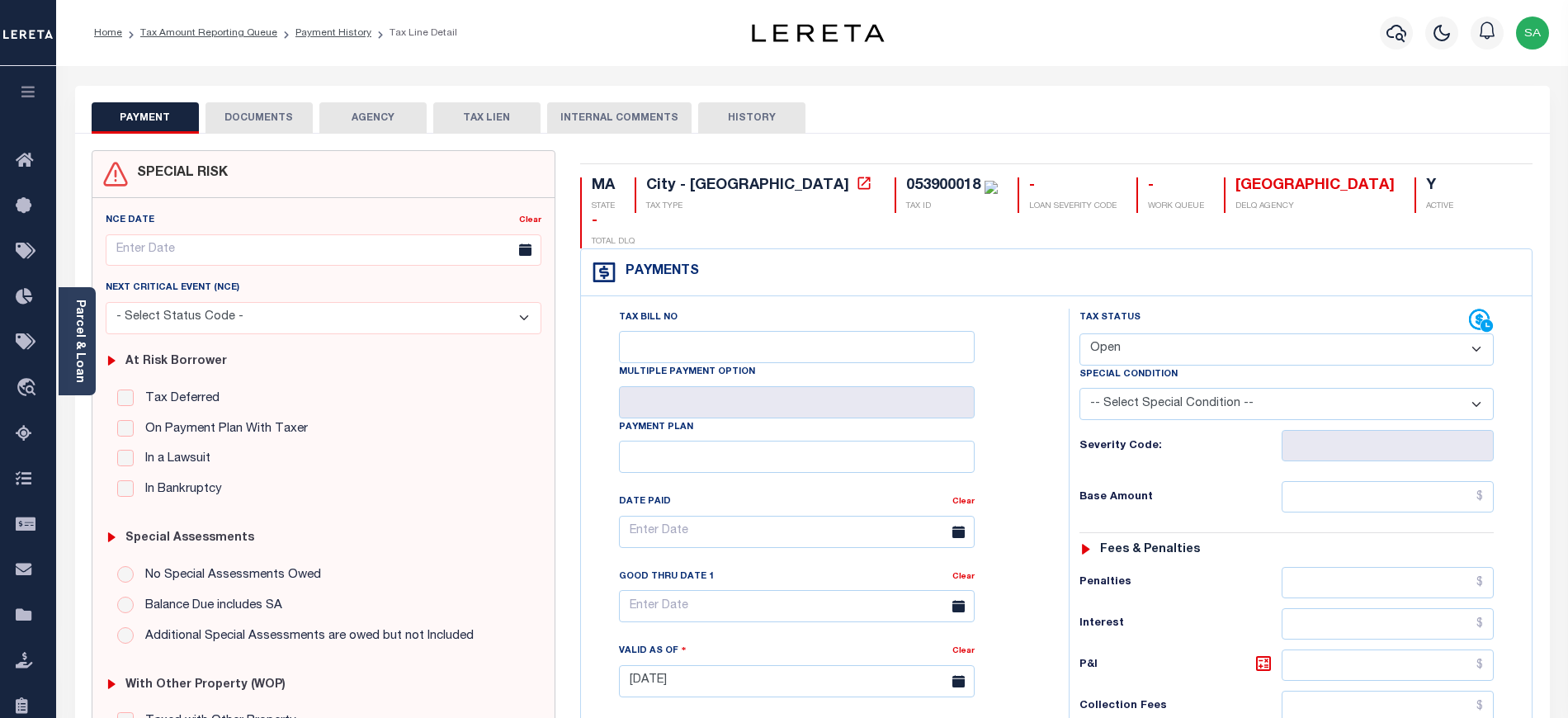
click at [1177, 334] on select "- Select Status Code - Open Due/Unpaid Paid Incomplete No Tax Due Internal Refu…" at bounding box center [1286, 350] width 414 height 32
select select "PYD"
click at [1079, 334] on select "- Select Status Code - Open Due/Unpaid Paid Incomplete No Tax Due Internal Refu…" at bounding box center [1286, 350] width 414 height 32
type input "[DATE]"
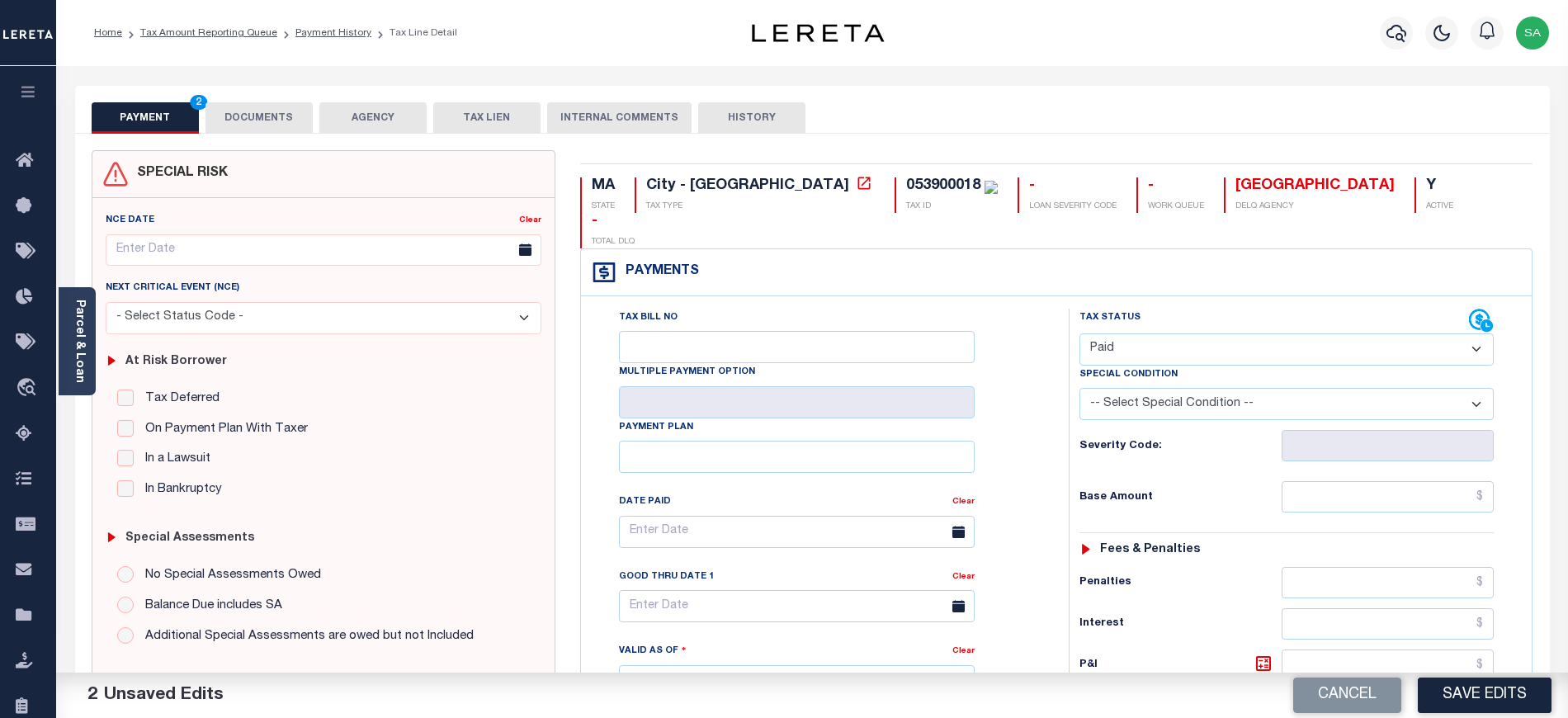
click at [1329, 447] on div "Tax Status Status - Select Status Code -" at bounding box center [1292, 673] width 447 height 729
click at [1322, 481] on input "text" at bounding box center [1389, 497] width 213 height 32
type input "$0.00"
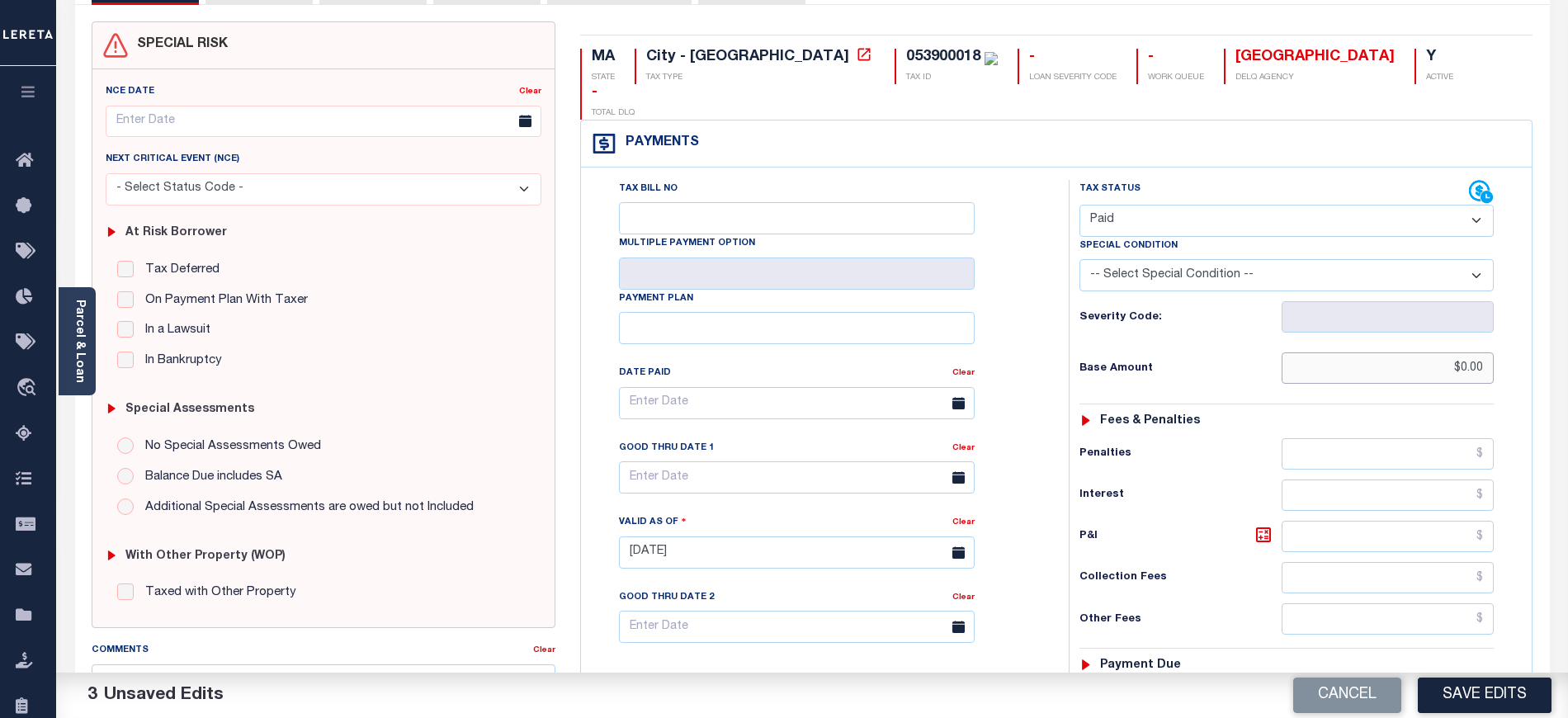
scroll to position [331, 0]
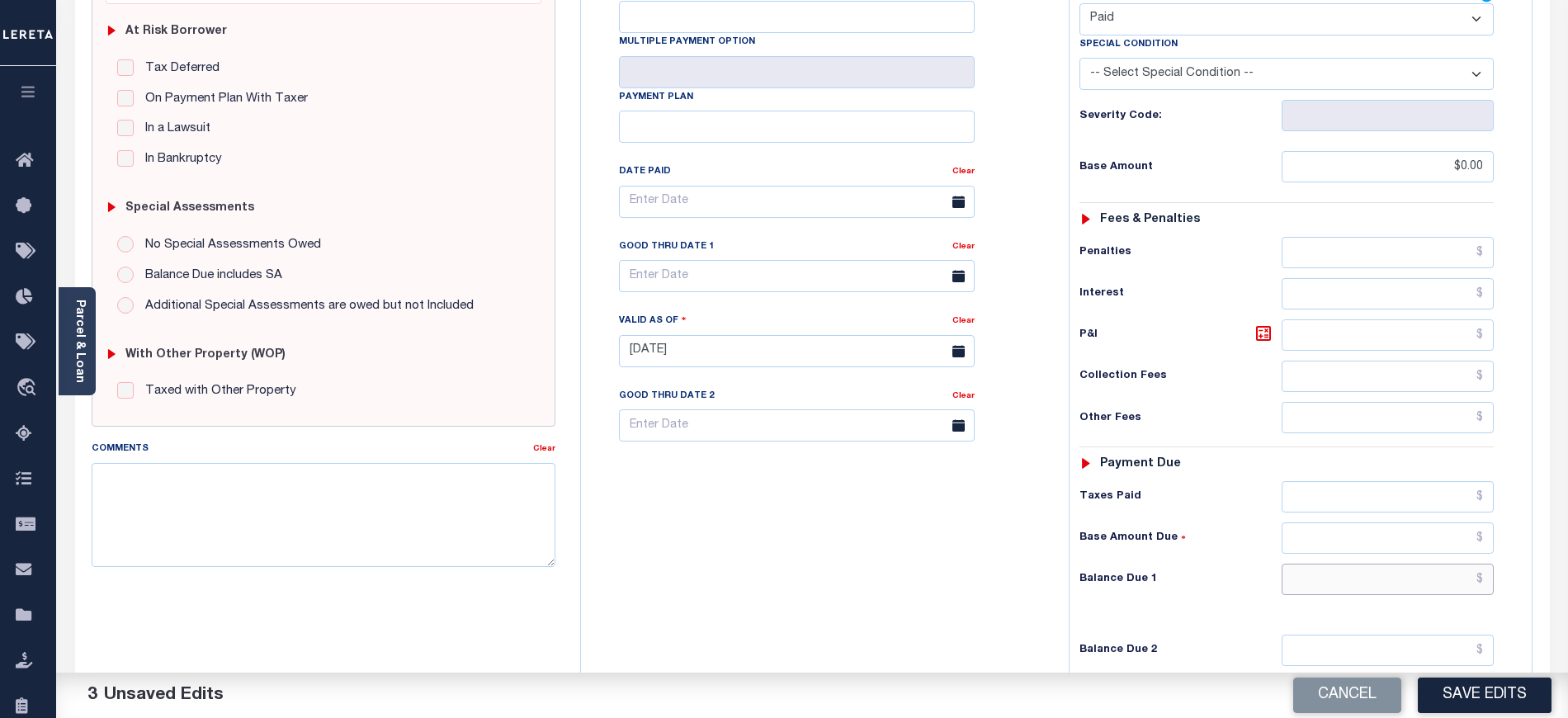
click at [1308, 564] on input "text" at bounding box center [1389, 580] width 213 height 32
type input "$0.00"
click at [703, 519] on div "Tax Bill No Multiple Payment Option Payment Plan Clear" at bounding box center [820, 343] width 471 height 729
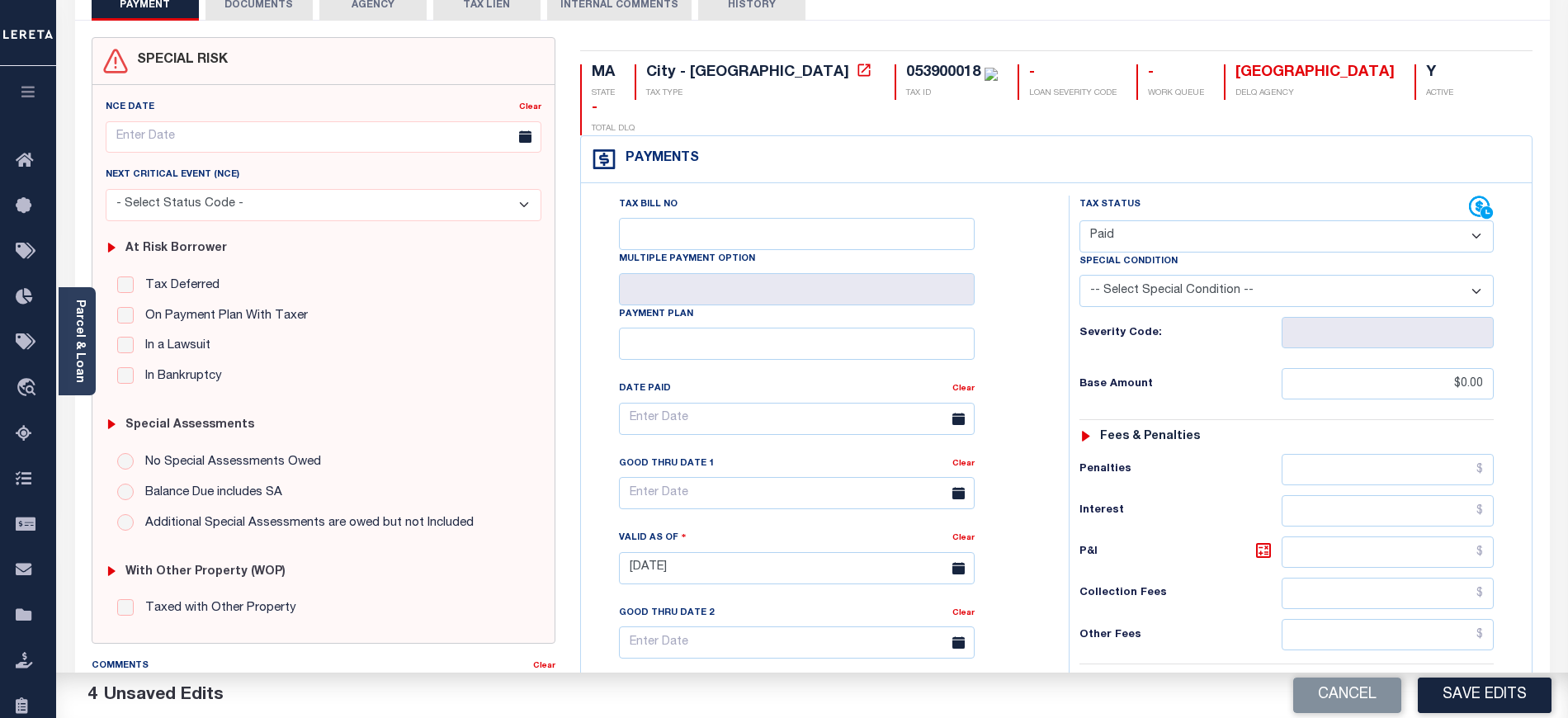
scroll to position [0, 0]
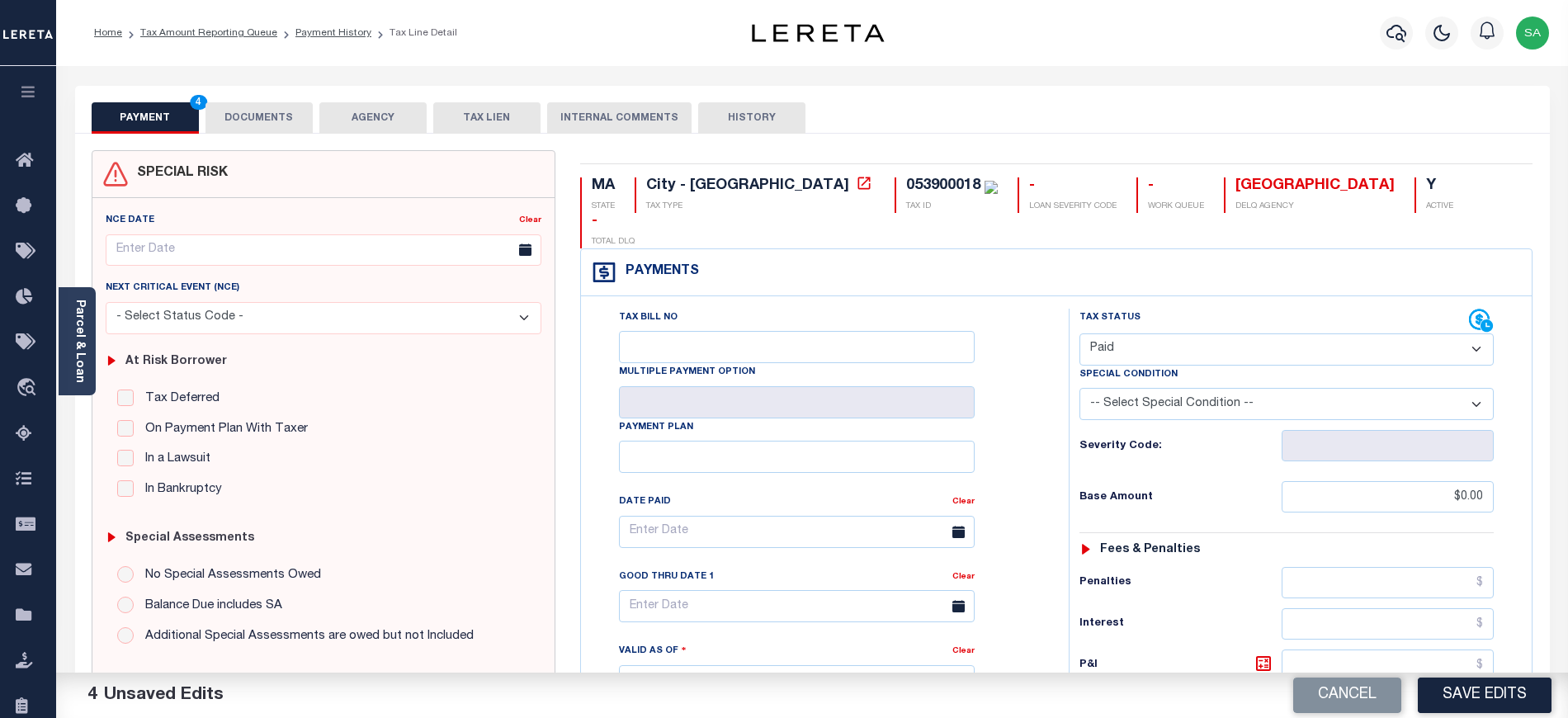
click at [282, 125] on button "DOCUMENTS" at bounding box center [259, 119] width 108 height 32
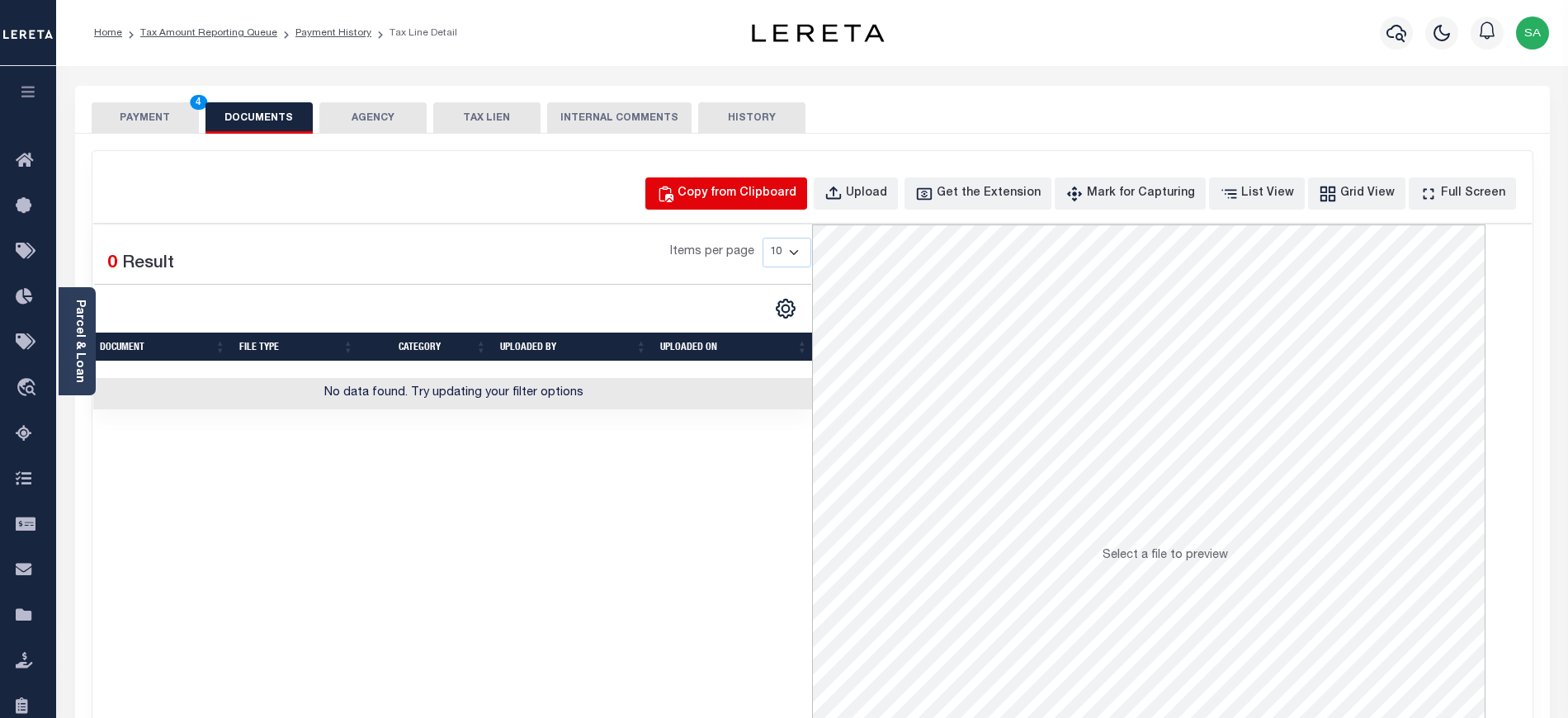
click at [724, 206] on button "Copy from Clipboard" at bounding box center [726, 193] width 161 height 32
select select "POP"
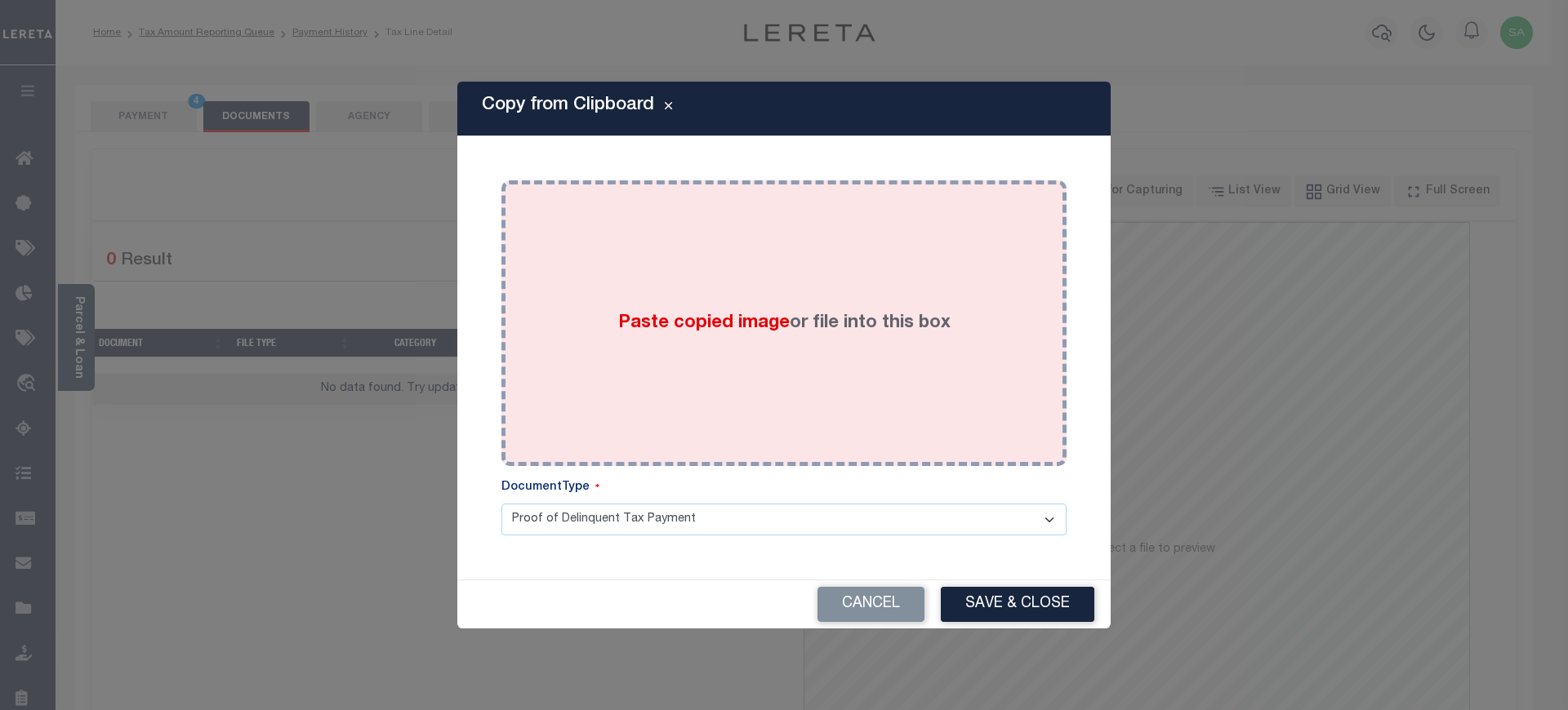
click at [861, 354] on div "Paste copied image or file into this box" at bounding box center [783, 323] width 541 height 261
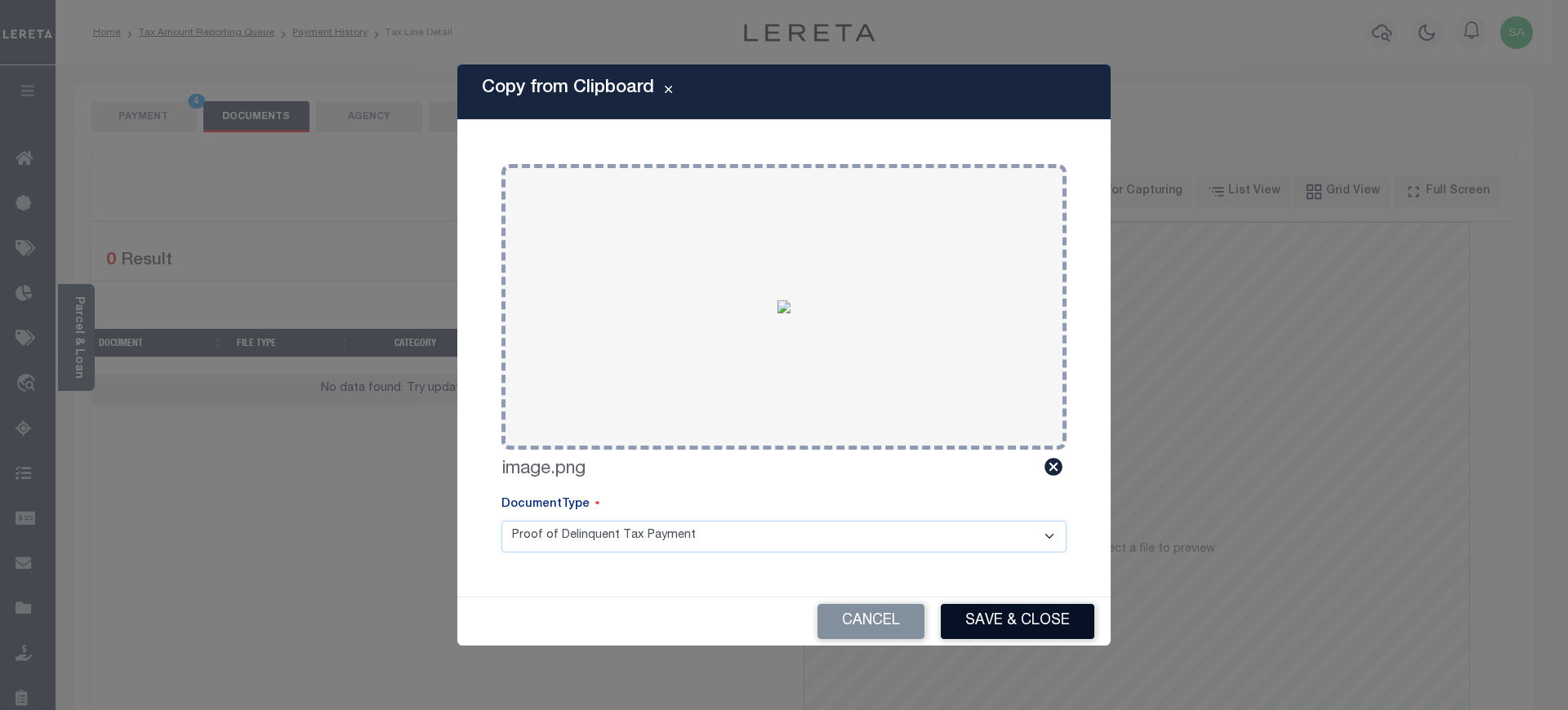
click at [1032, 606] on button "Save & Close" at bounding box center [1017, 622] width 154 height 35
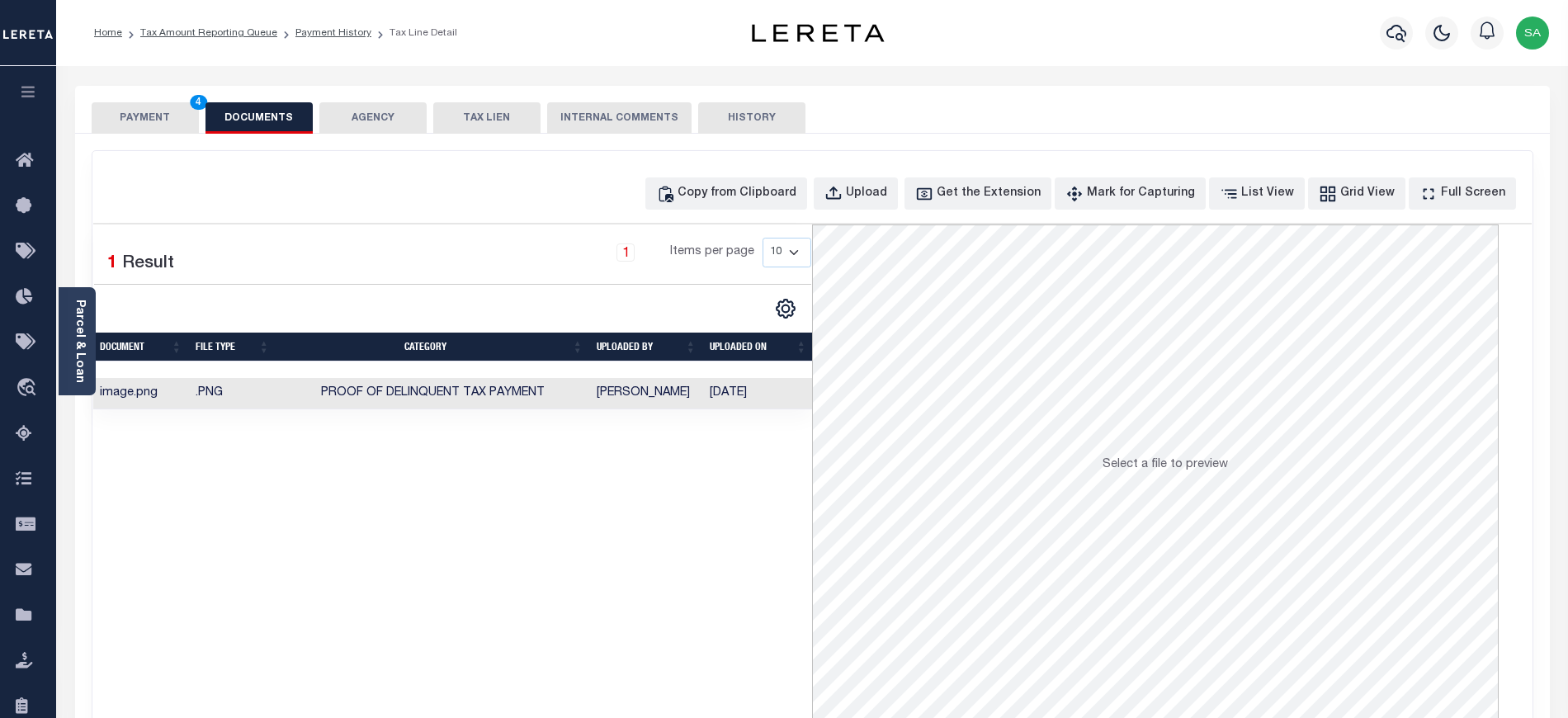
click at [165, 116] on button "PAYMENT 4" at bounding box center [145, 119] width 108 height 32
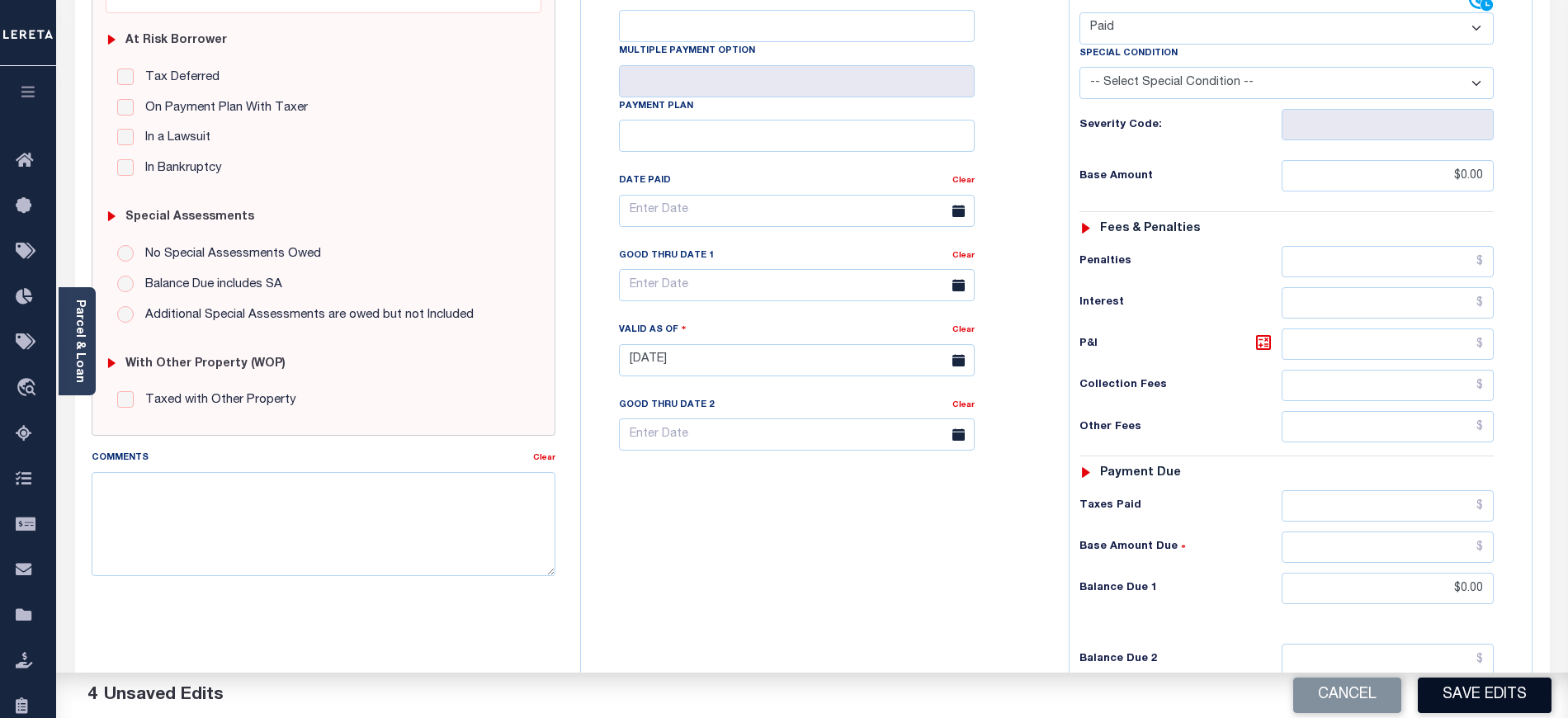
scroll to position [331, 0]
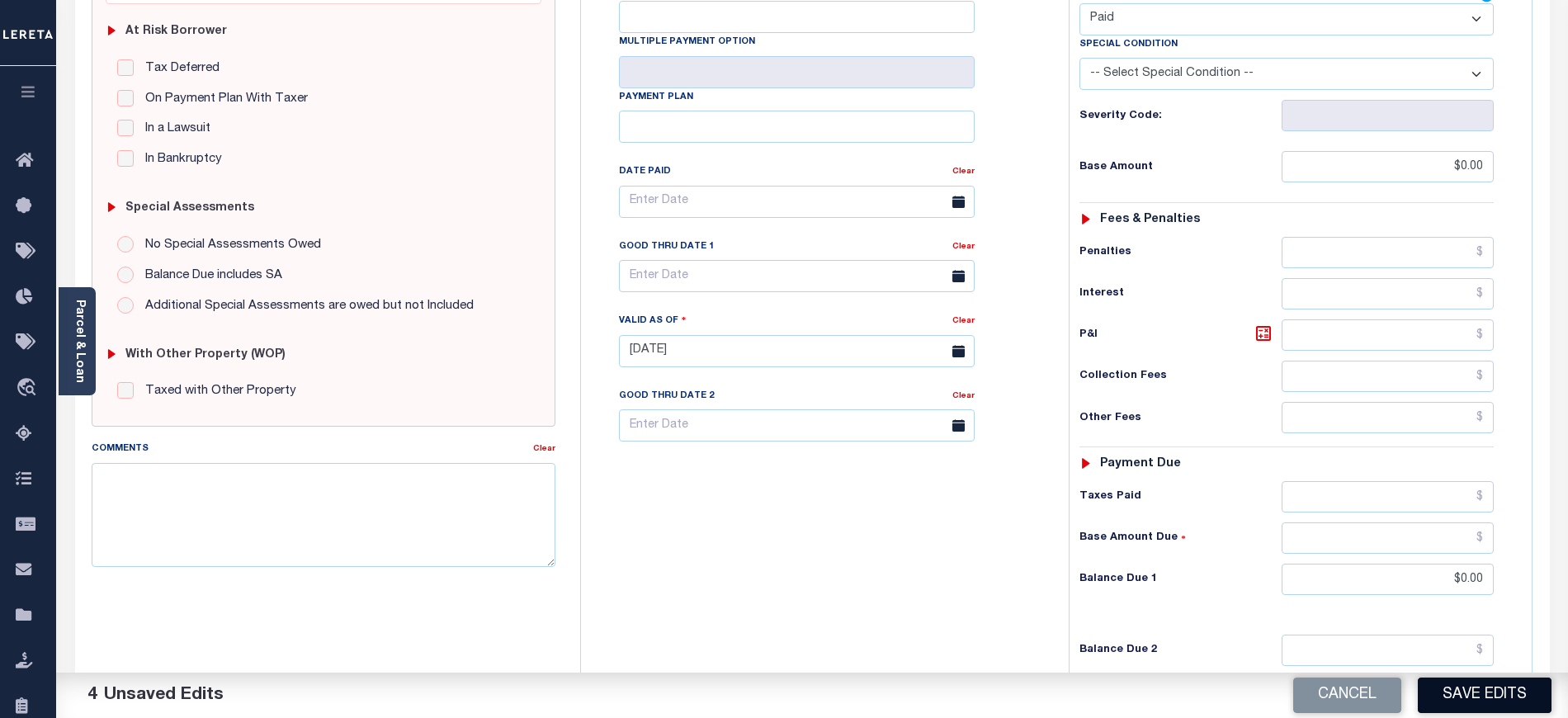
click at [1516, 701] on button "Save Edits" at bounding box center [1484, 696] width 133 height 36
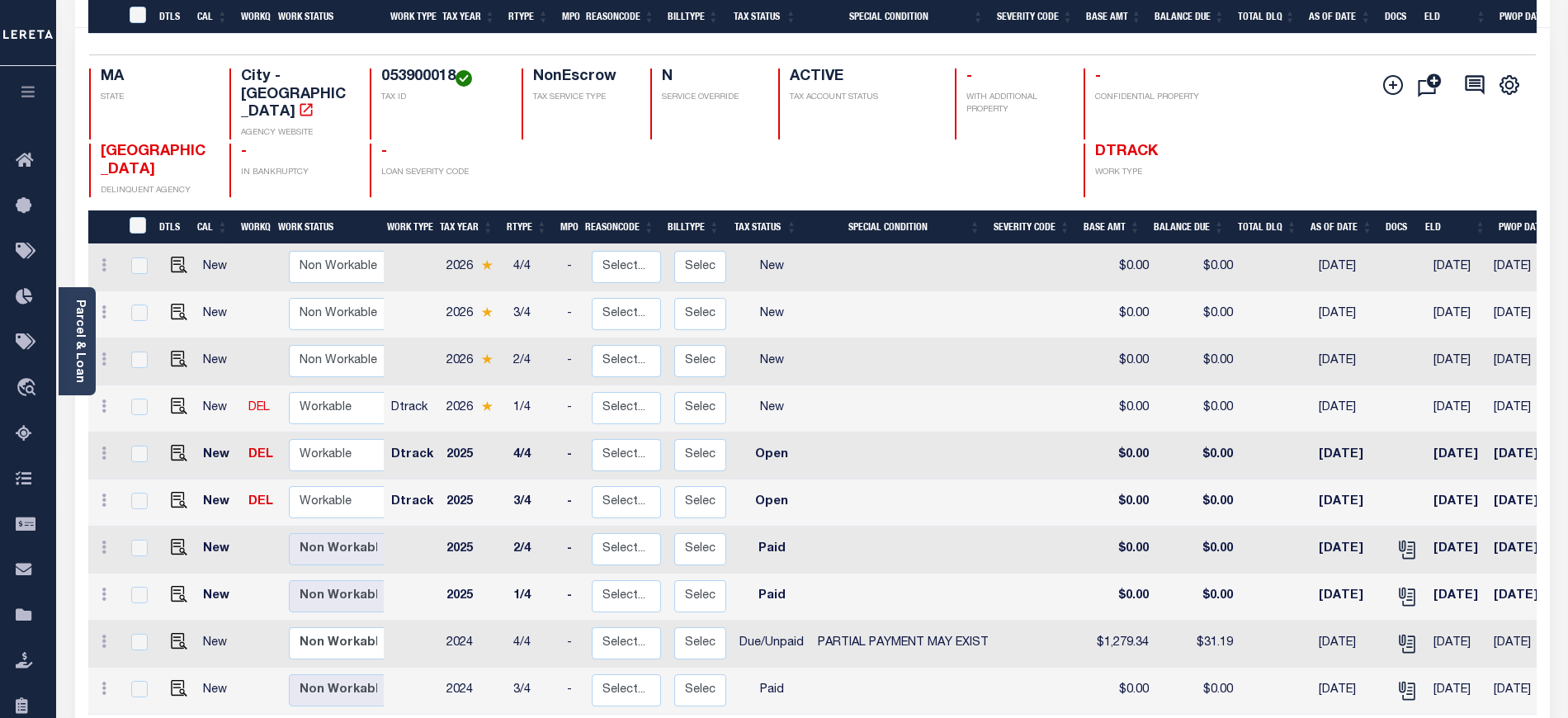
scroll to position [305, 0]
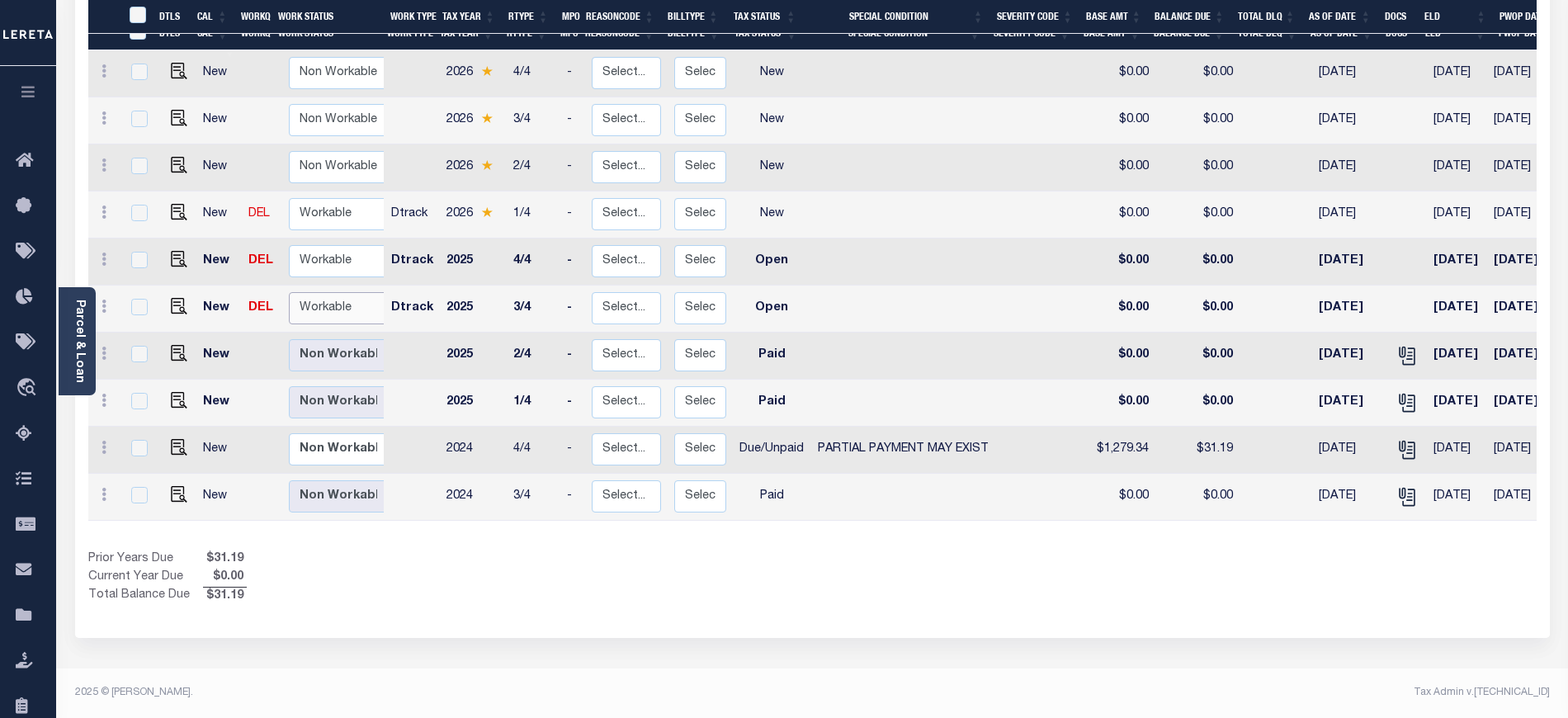
click at [324, 292] on select "Non Workable Workable" at bounding box center [337, 308] width 99 height 32
checkbox input "true"
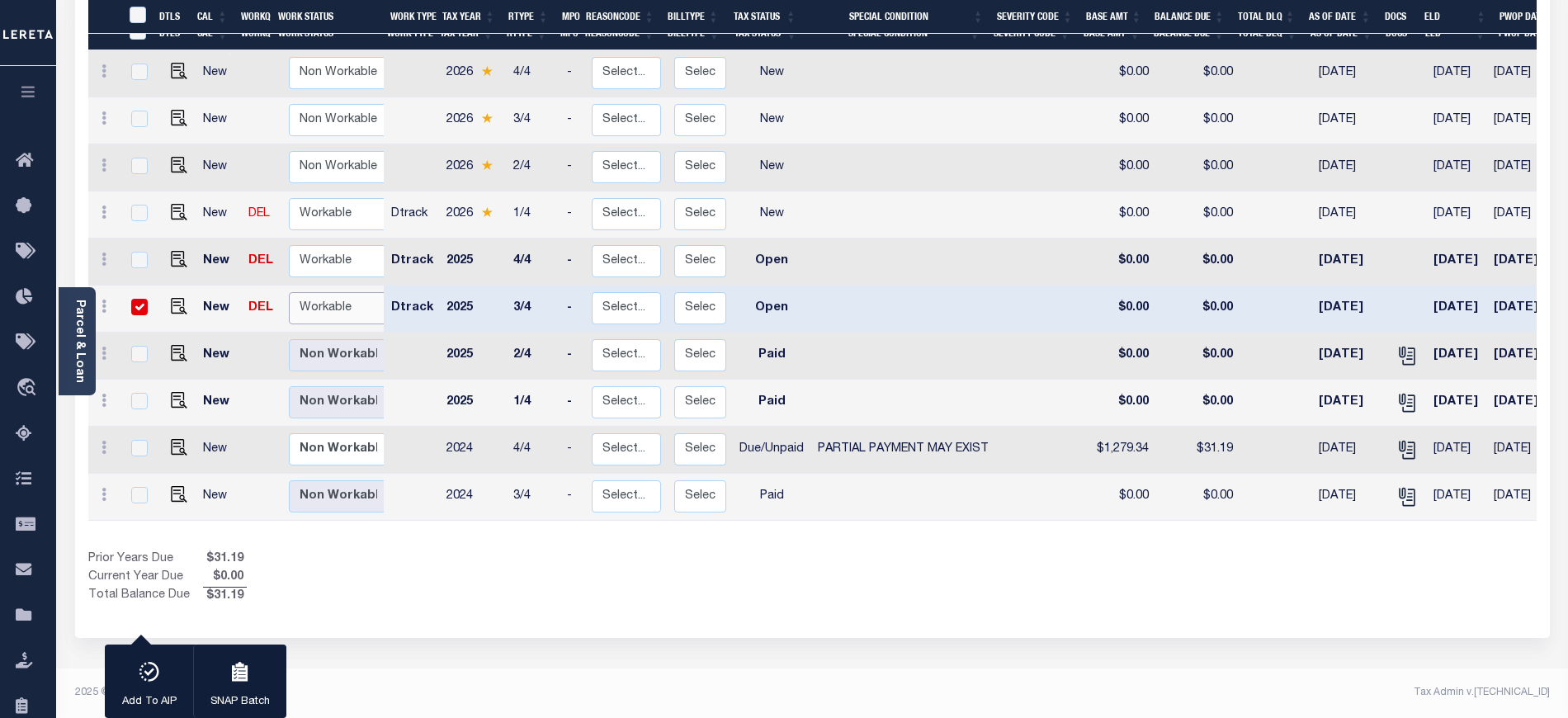
select select "true"
click at [289, 292] on select "Non Workable Workable" at bounding box center [337, 308] width 99 height 32
checkbox input "false"
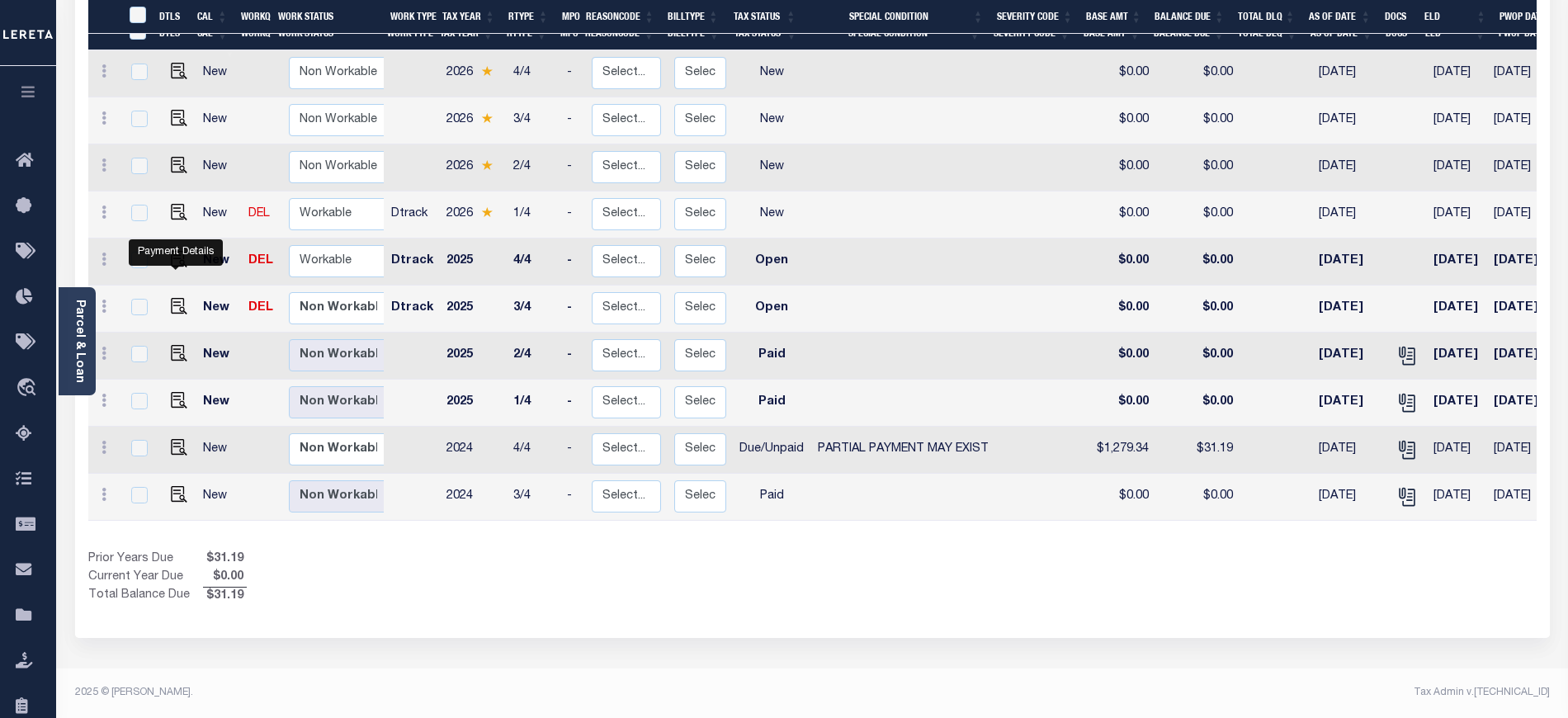
drag, startPoint x: 171, startPoint y: 282, endPoint x: 265, endPoint y: 166, distance: 149.3
click at [171, 298] on img "" at bounding box center [179, 306] width 17 height 17
checkbox input "true"
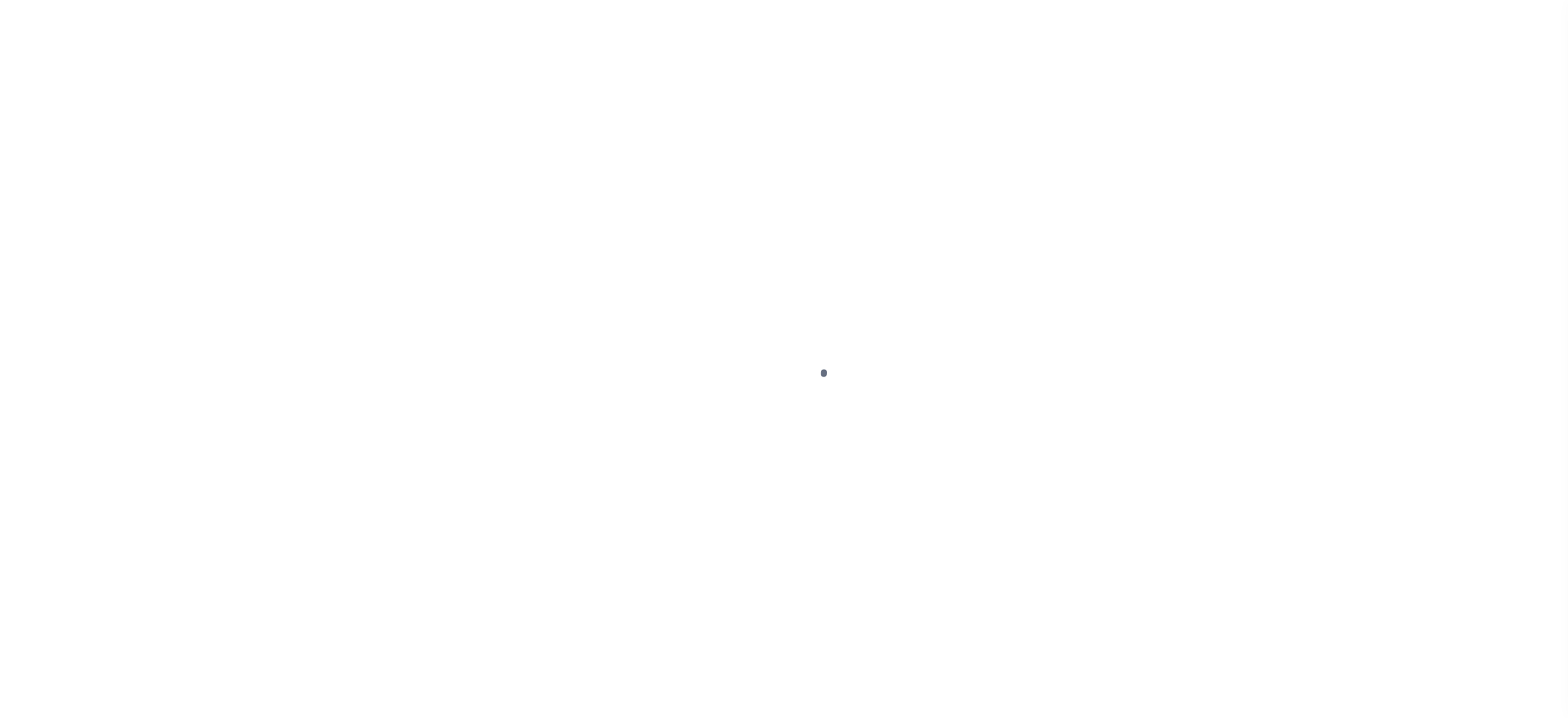
select select "OP2"
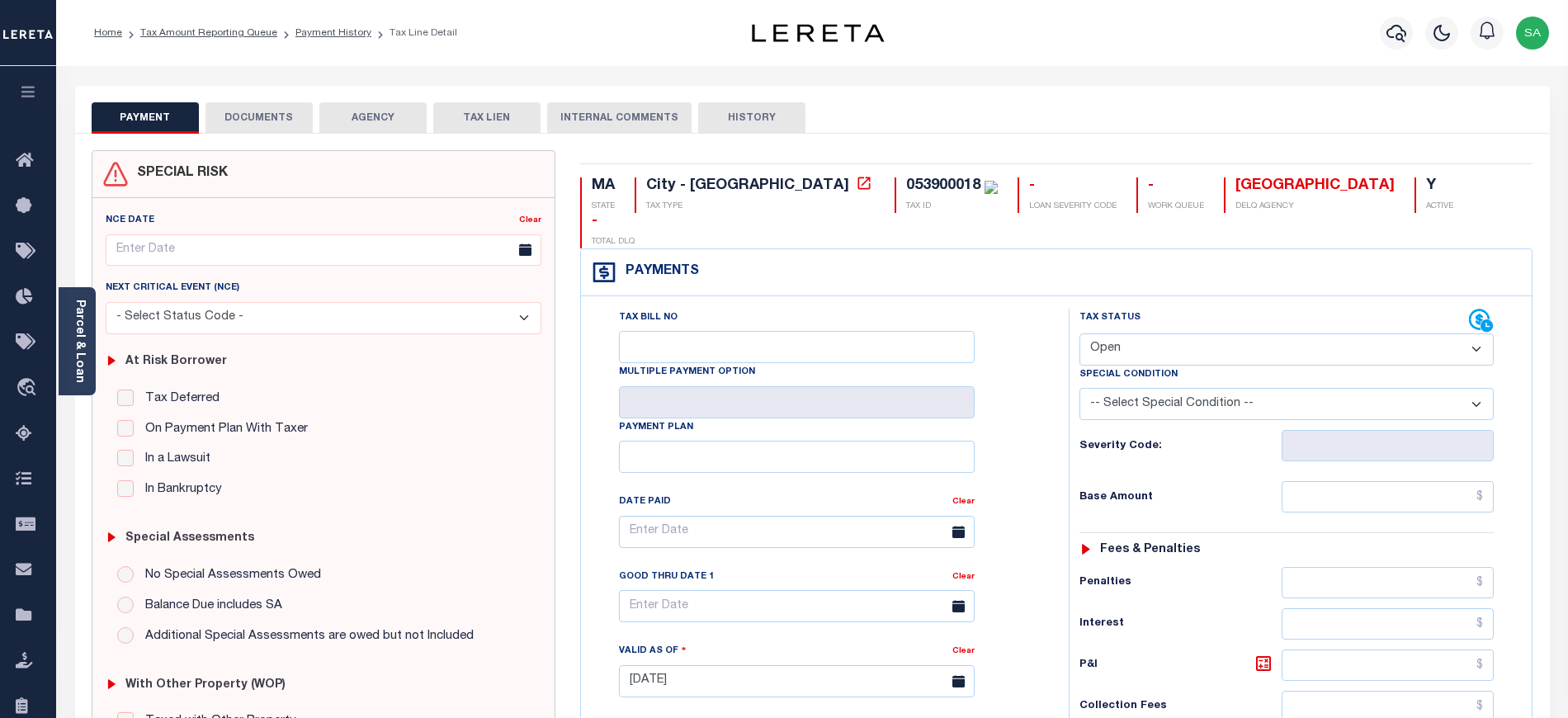
click at [262, 109] on button "DOCUMENTS" at bounding box center [259, 119] width 108 height 32
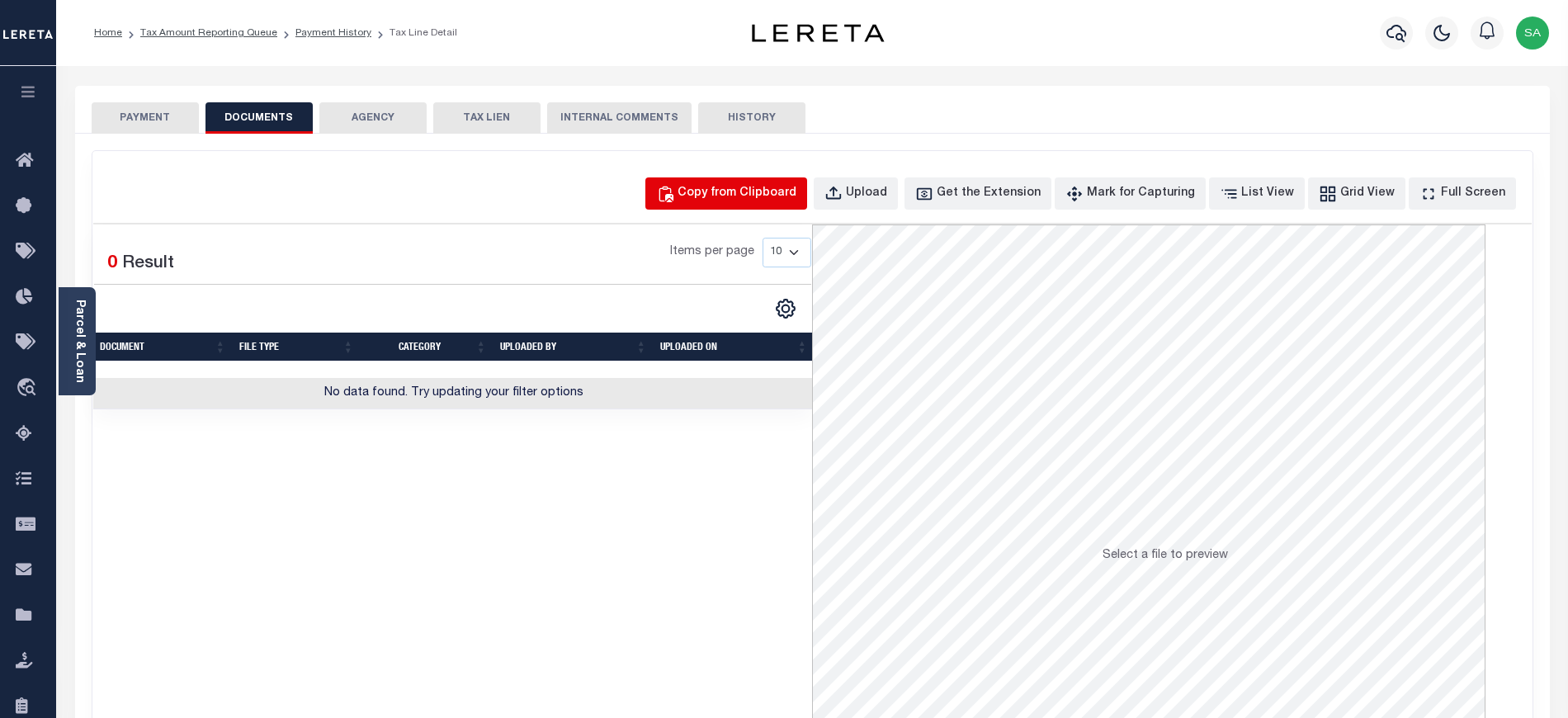
click at [738, 186] on div "Copy from Clipboard" at bounding box center [737, 194] width 118 height 18
select select "POP"
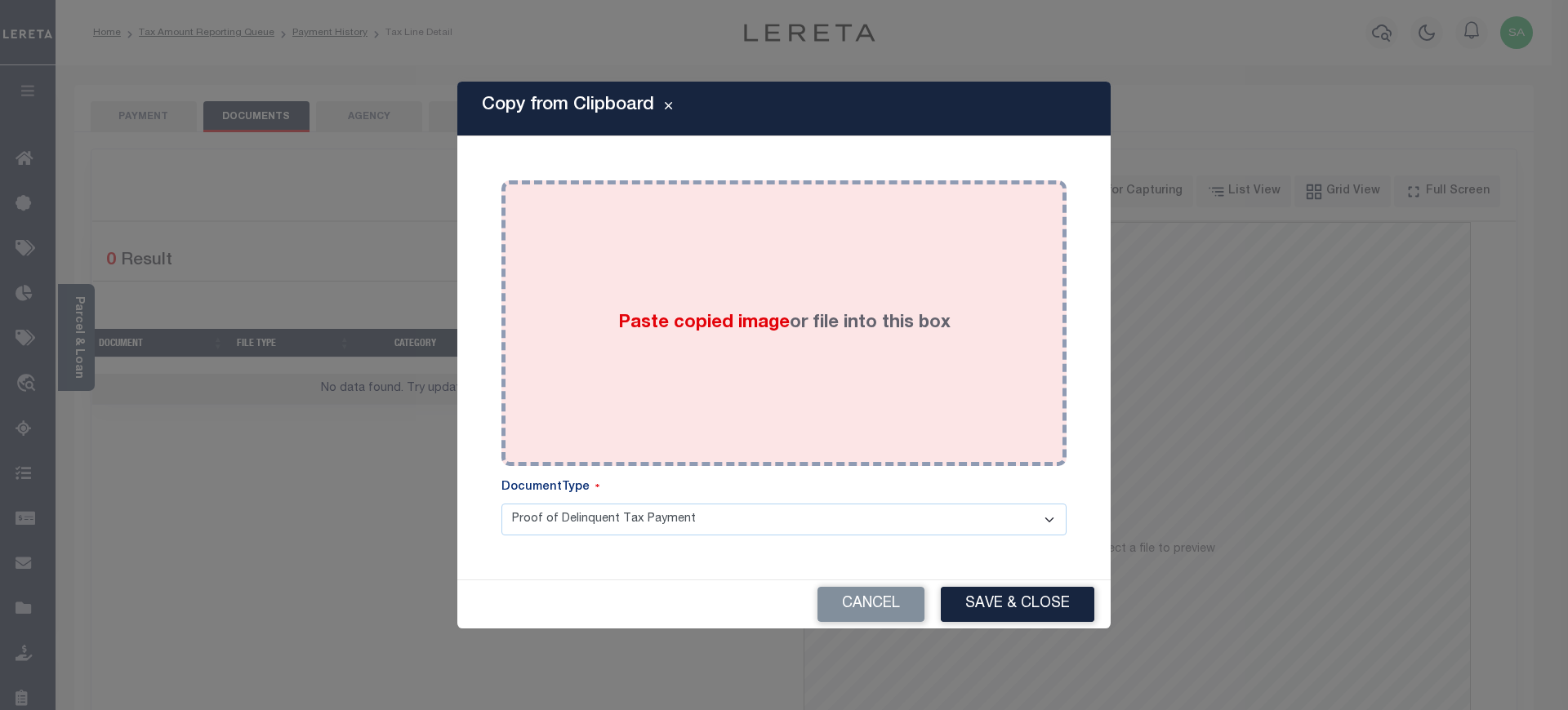
click at [743, 325] on span "Paste copied image" at bounding box center [704, 323] width 171 height 18
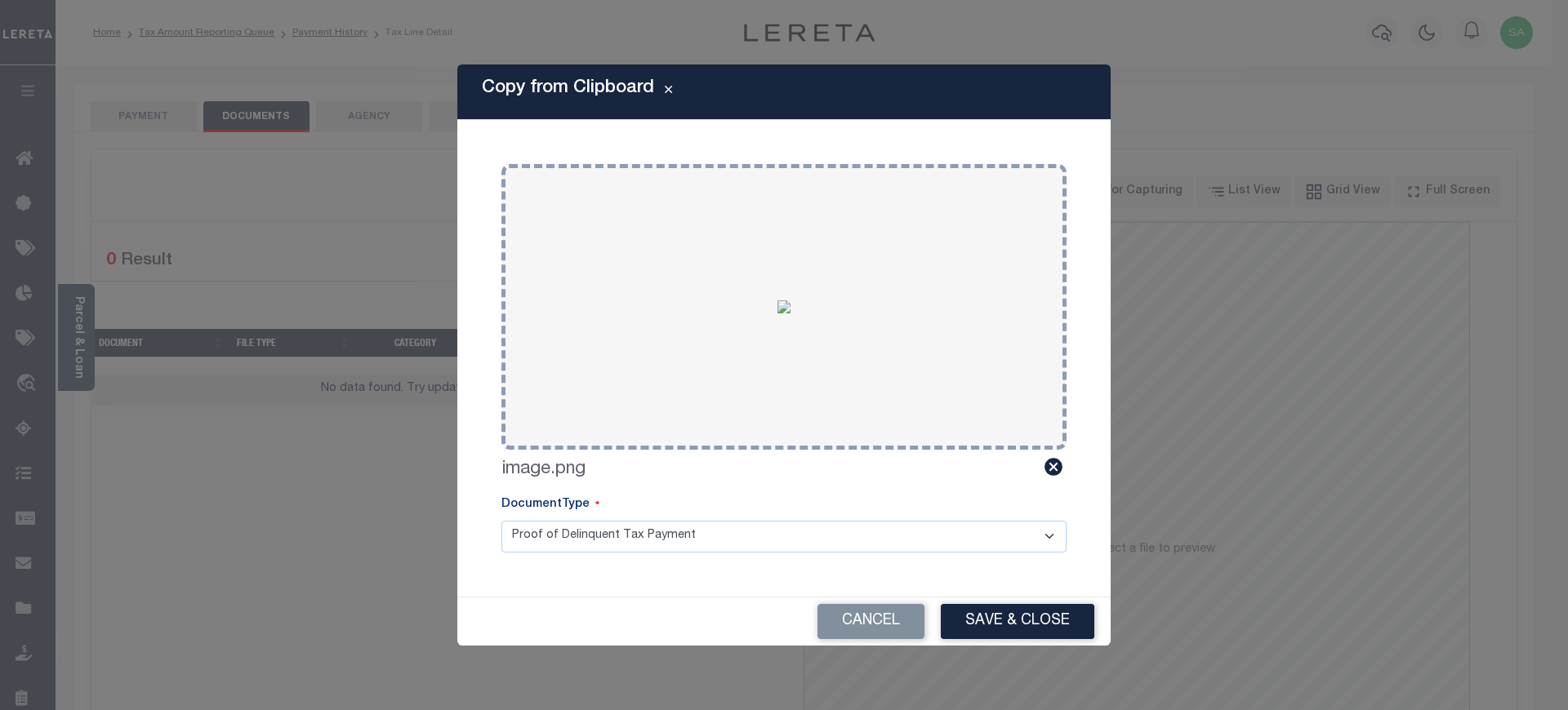
click at [965, 620] on button "Save & Close" at bounding box center [1017, 622] width 154 height 35
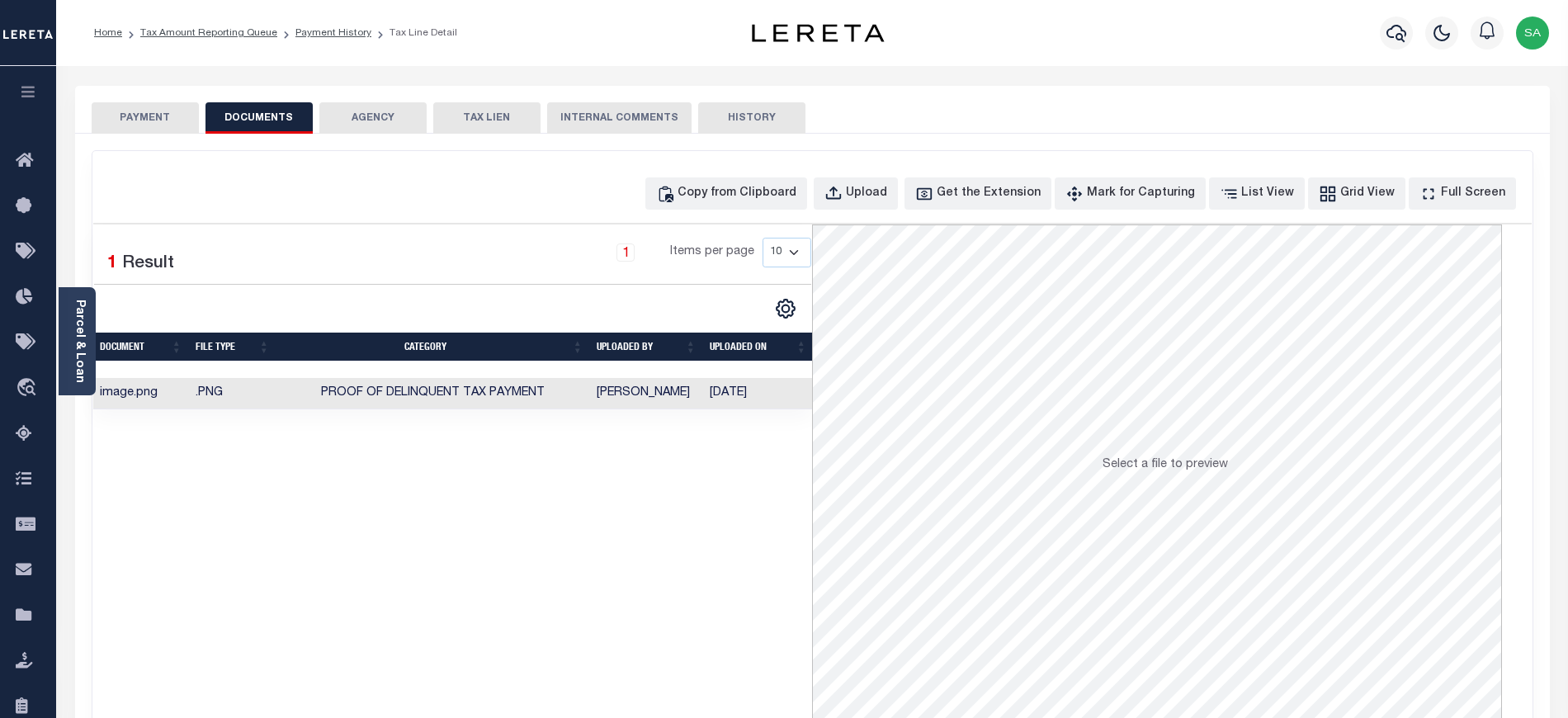
click at [143, 122] on button "PAYMENT" at bounding box center [145, 119] width 108 height 32
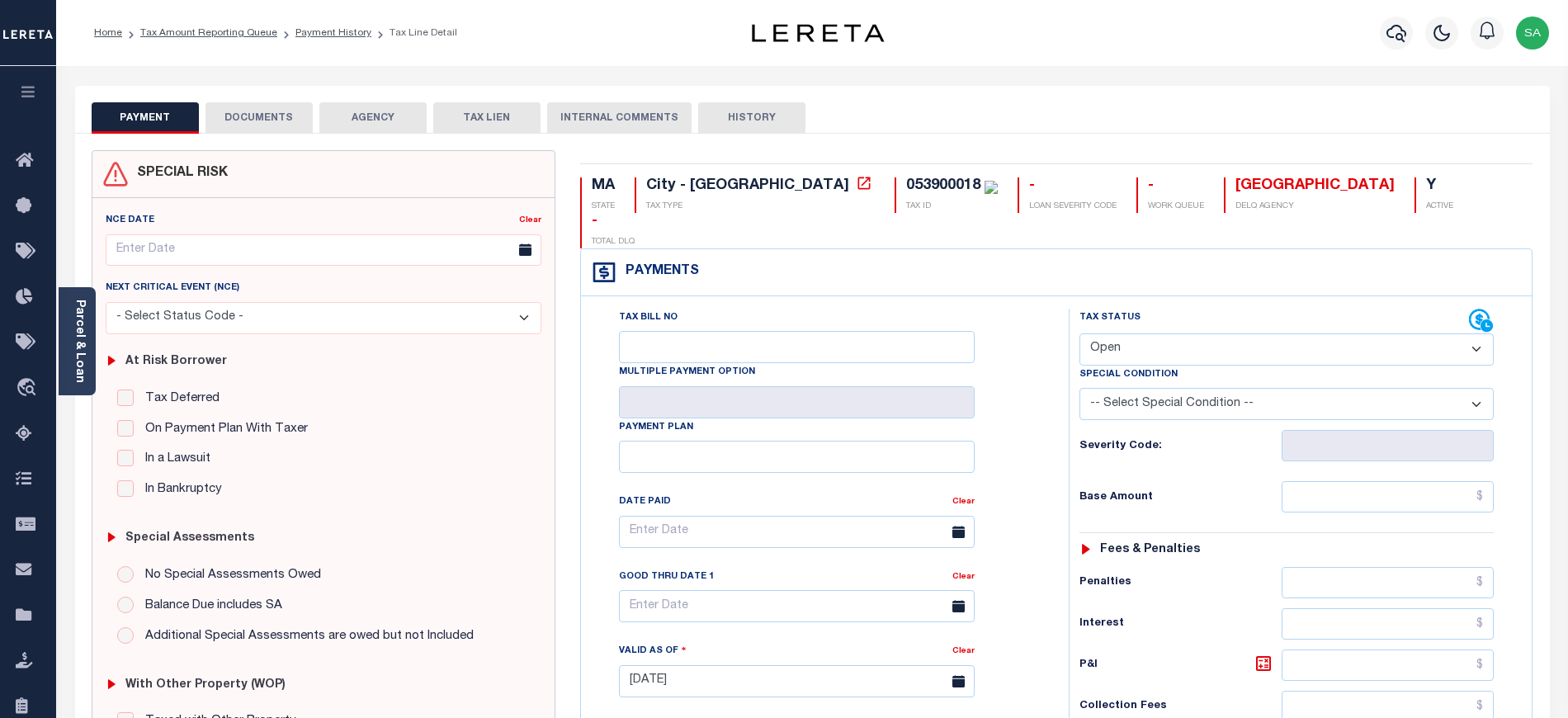
click select "- Select Status Code - Open Due/Unpaid Paid Incomplete No Tax Due Internal Refu…"
select select "DUE"
click select "- Select Status Code - Open Due/Unpaid Paid Incomplete No Tax Due Internal Refu…"
type input "[DATE]"
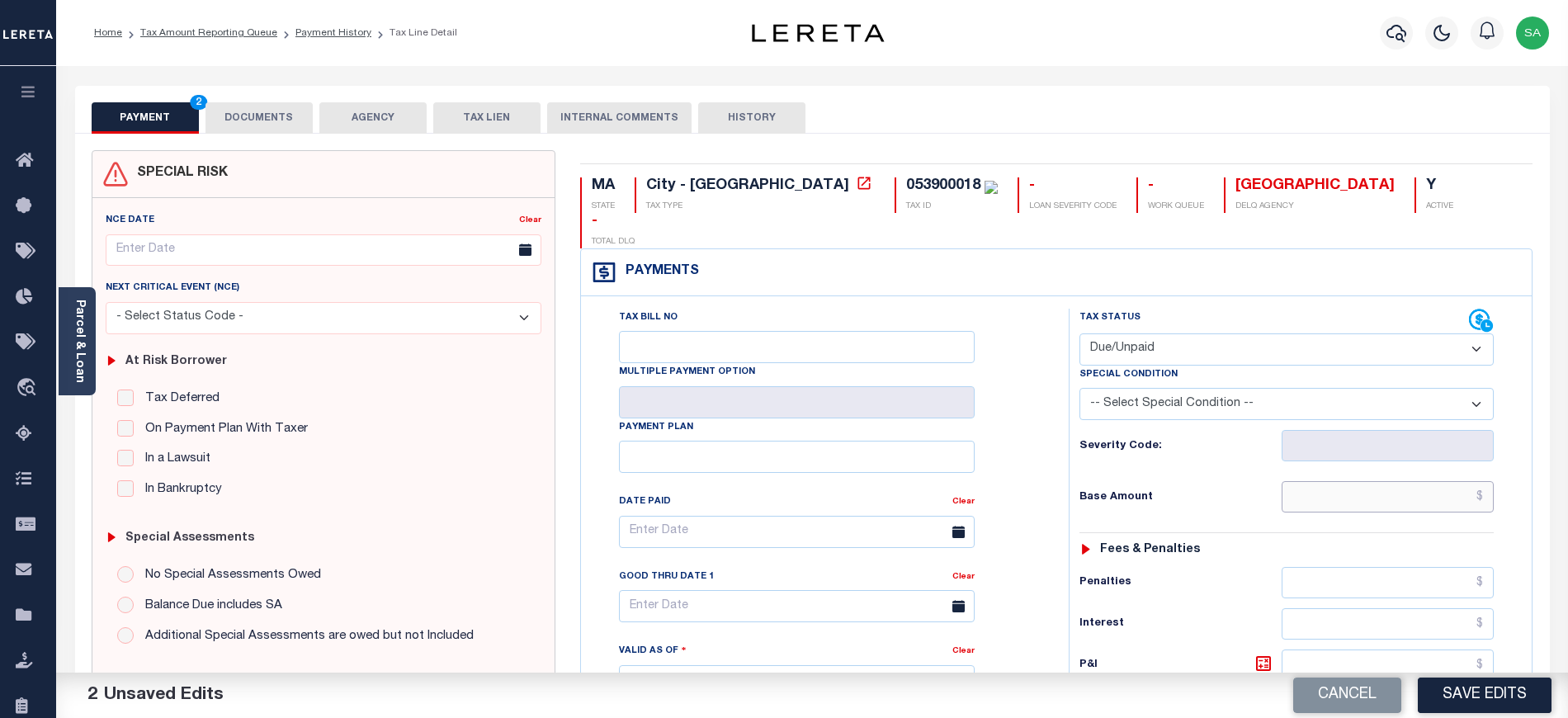
click input "text"
paste input "1,492.21"
type input "$1,492.21"
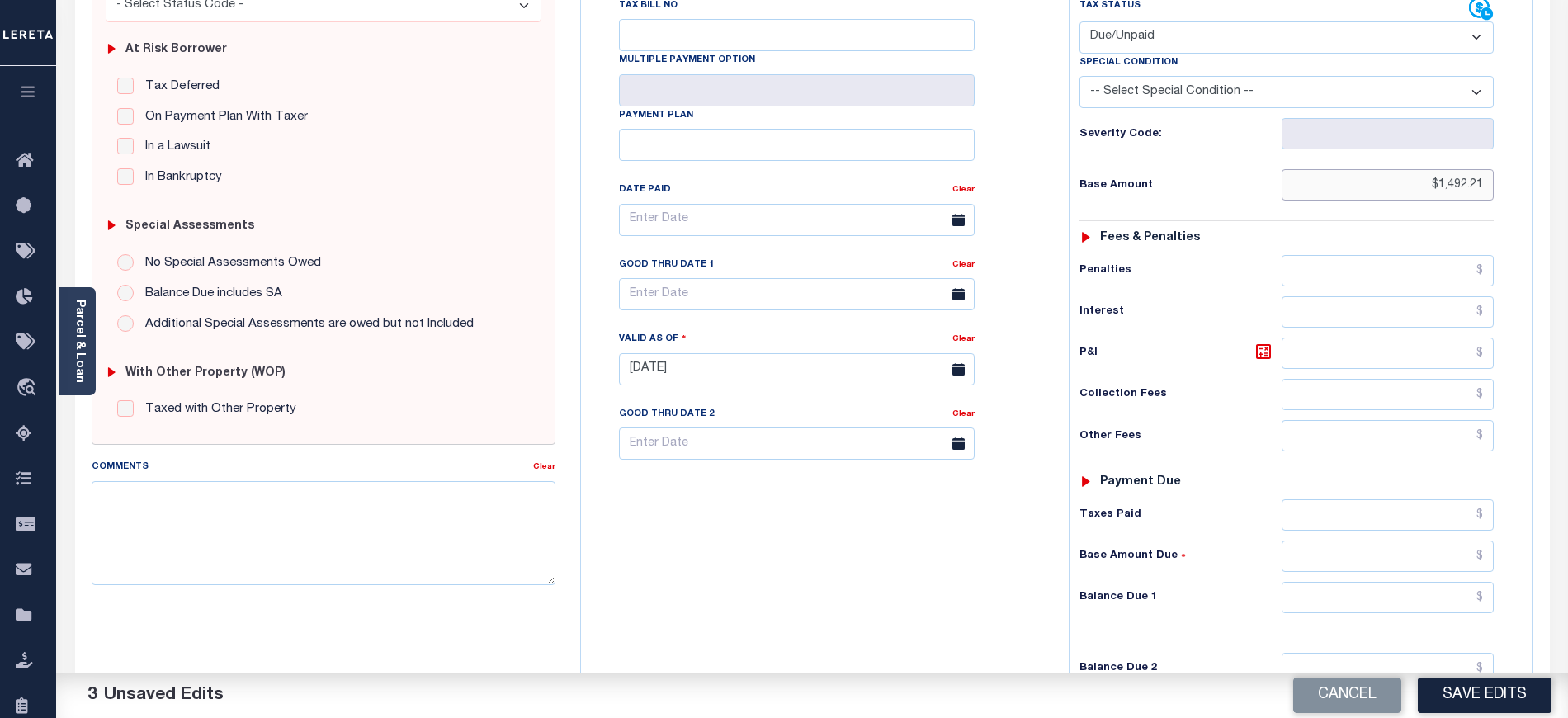
scroll to position [331, 0]
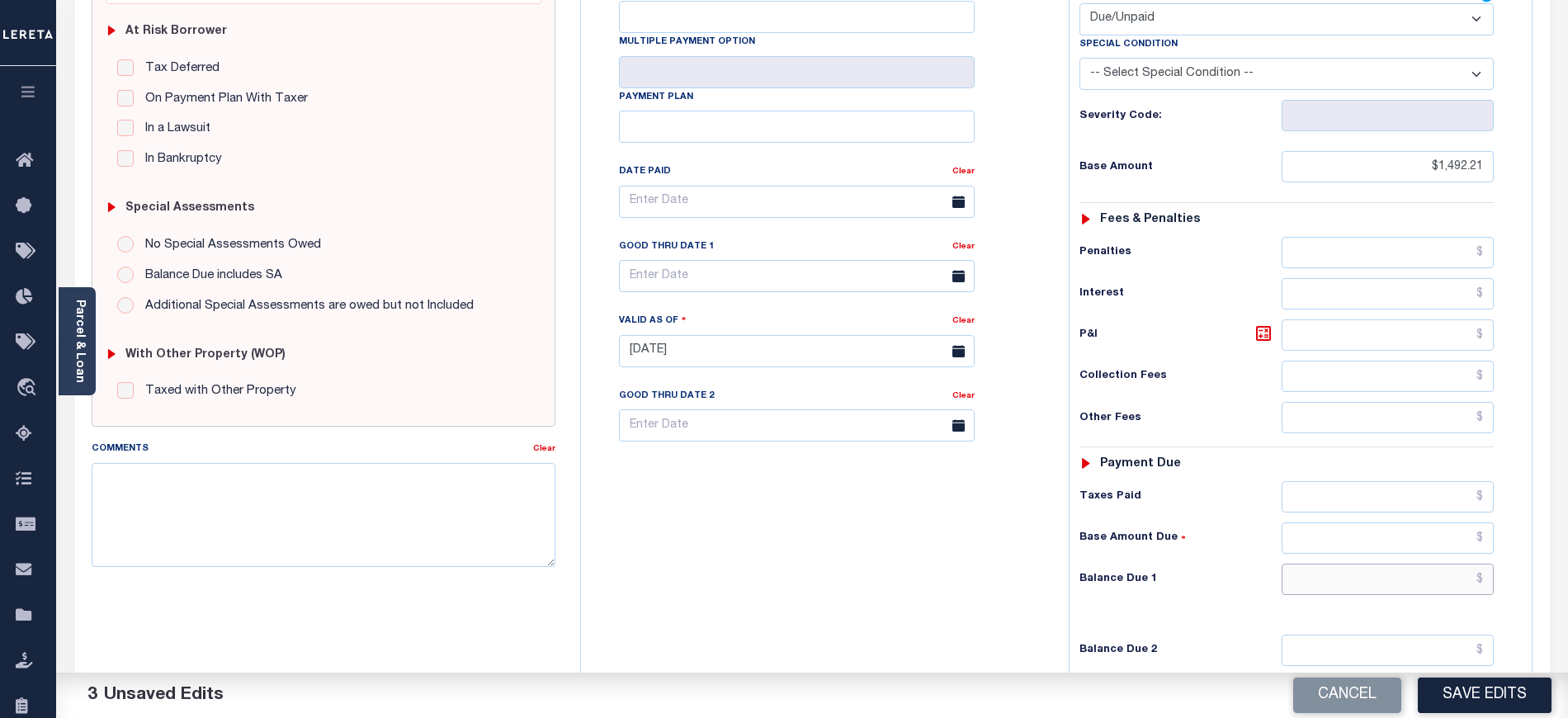
click input "text"
paste input "1,629.00"
type input "$1,629.00"
click icon
type input "$136.79"
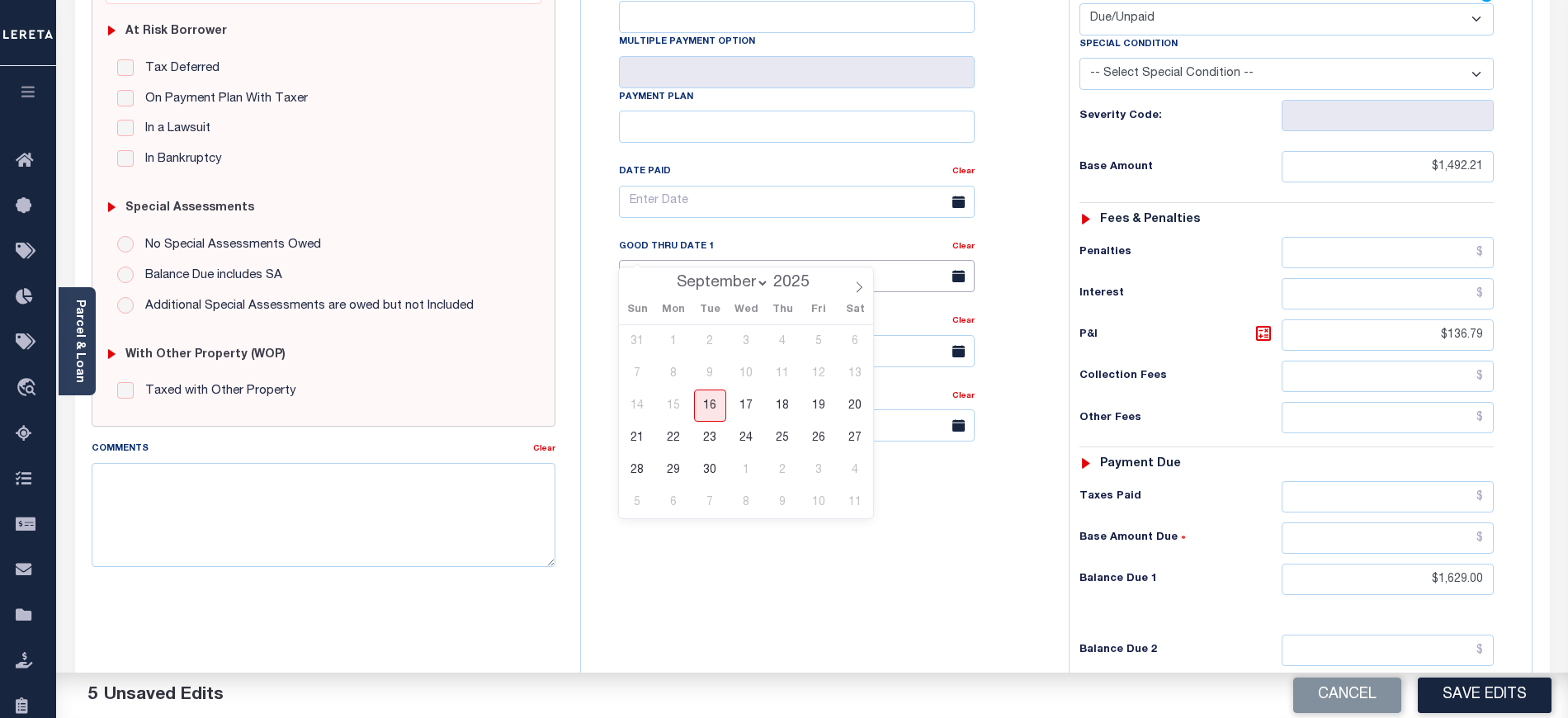
click input "text"
click span "30"
type input "[DATE]"
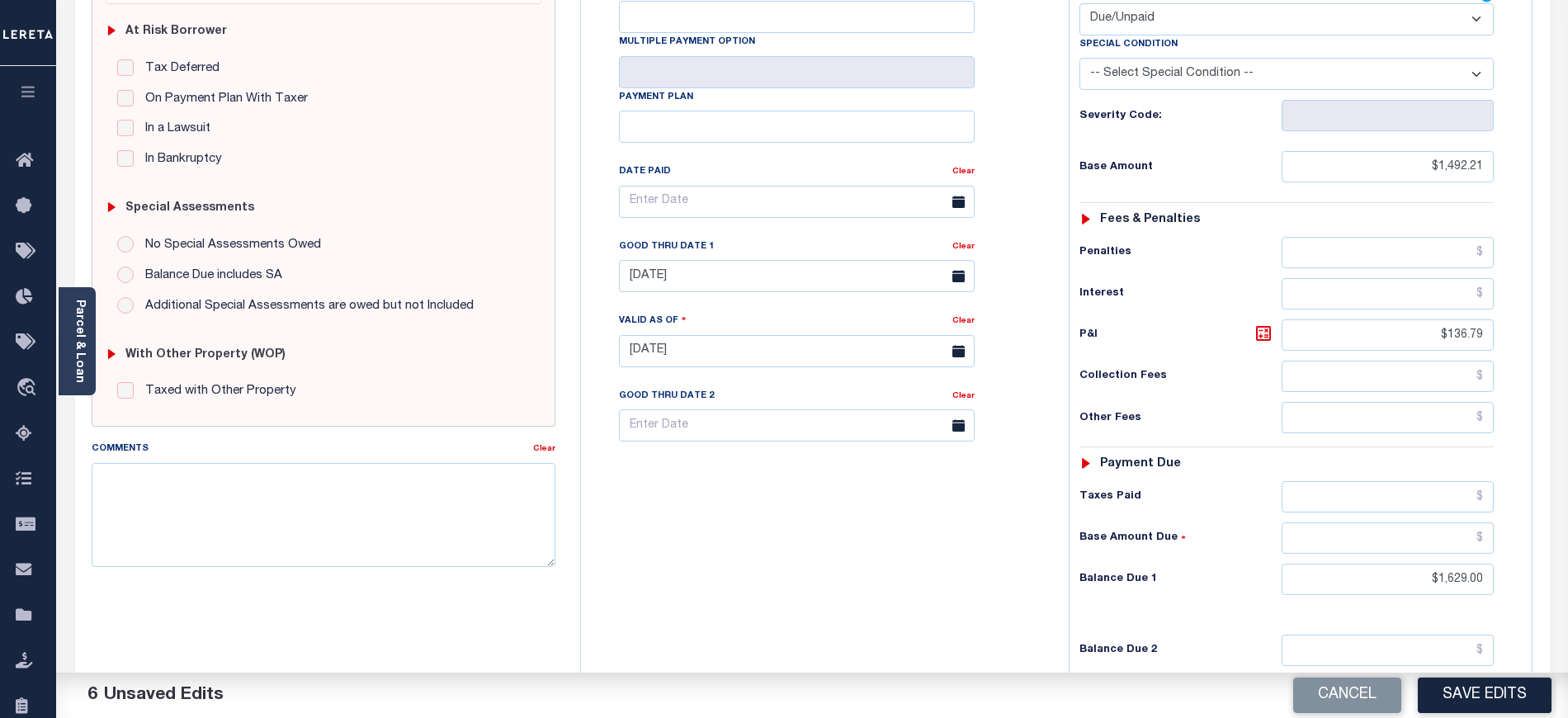
click div "Tax Bill No Multiple Payment Option Payment Plan Clear"
click button "Save Edits"
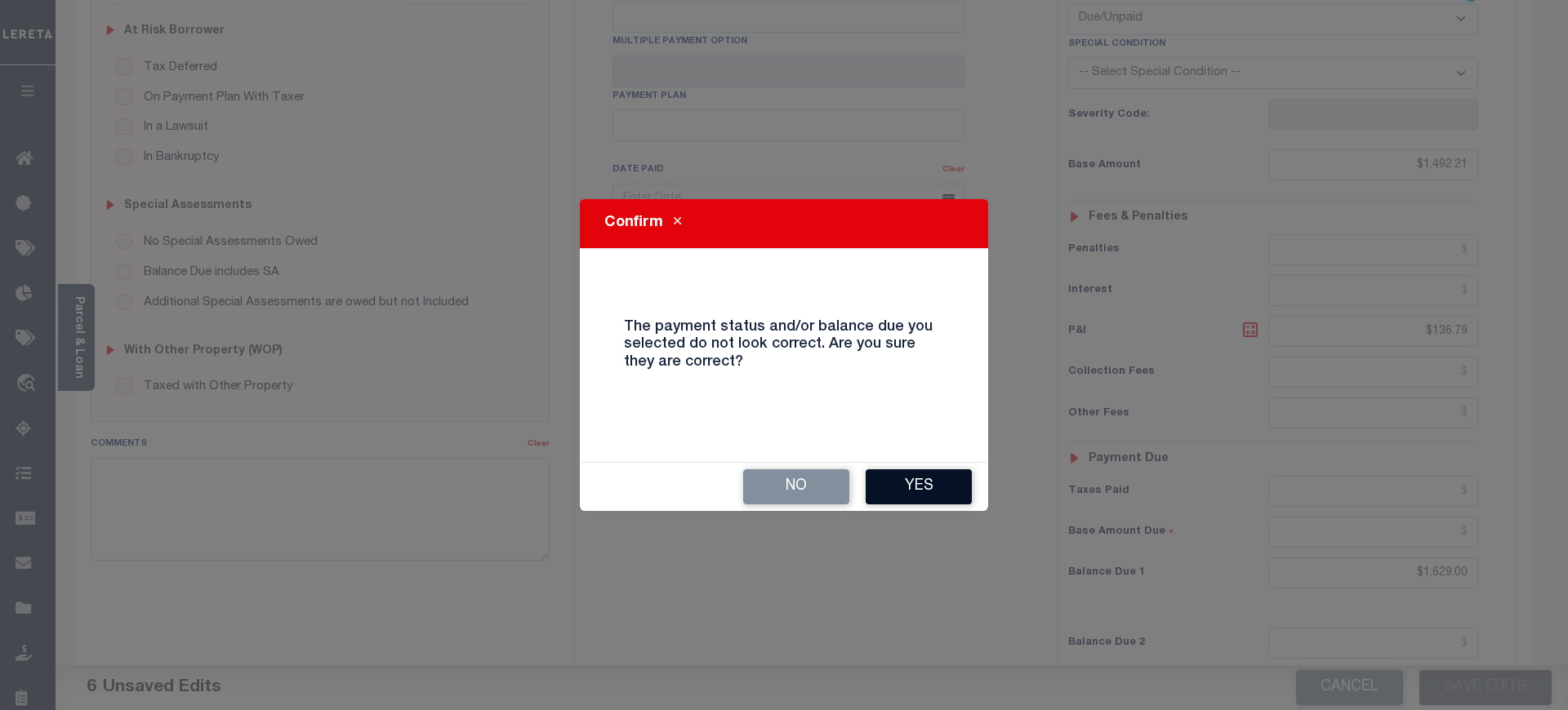
click button "Yes"
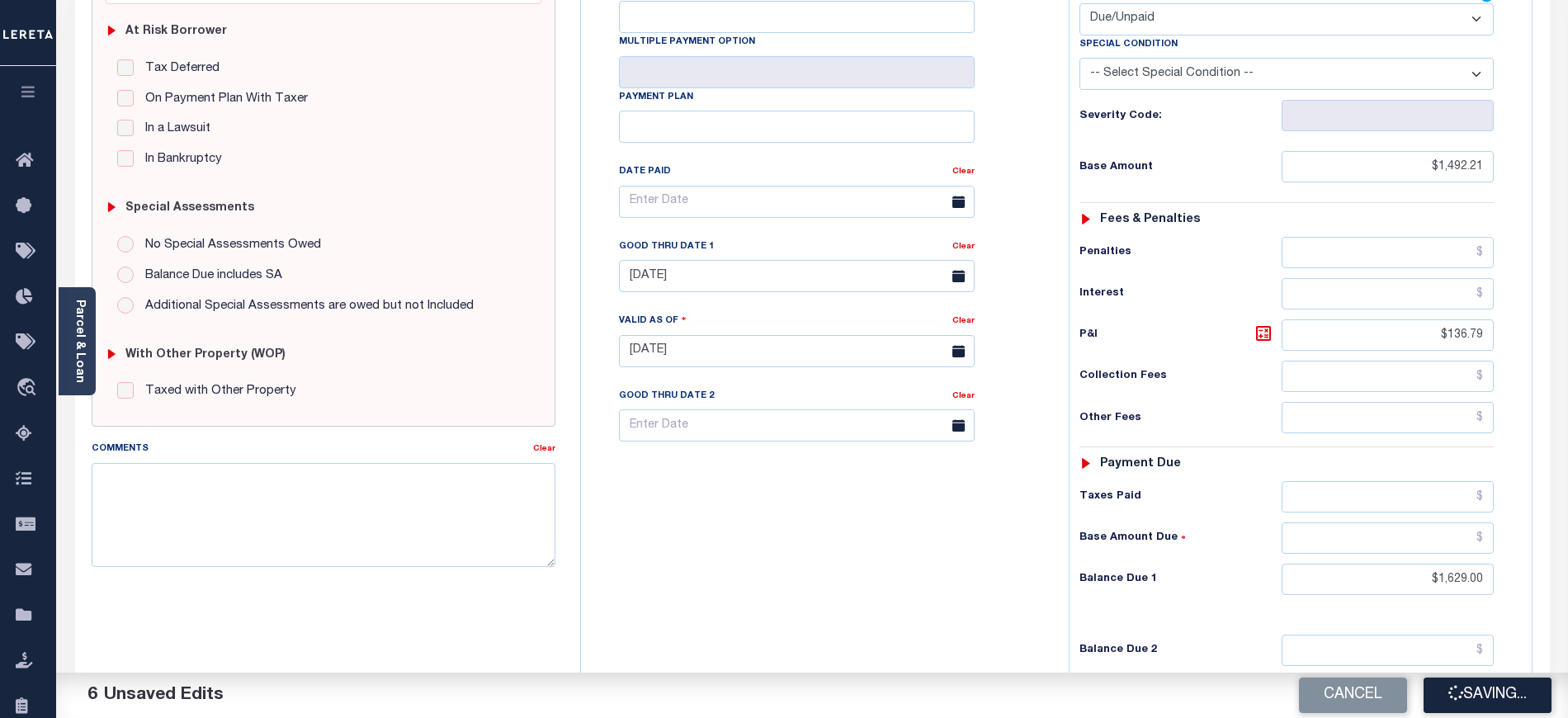
checkbox input "false"
type input "$1,492.21"
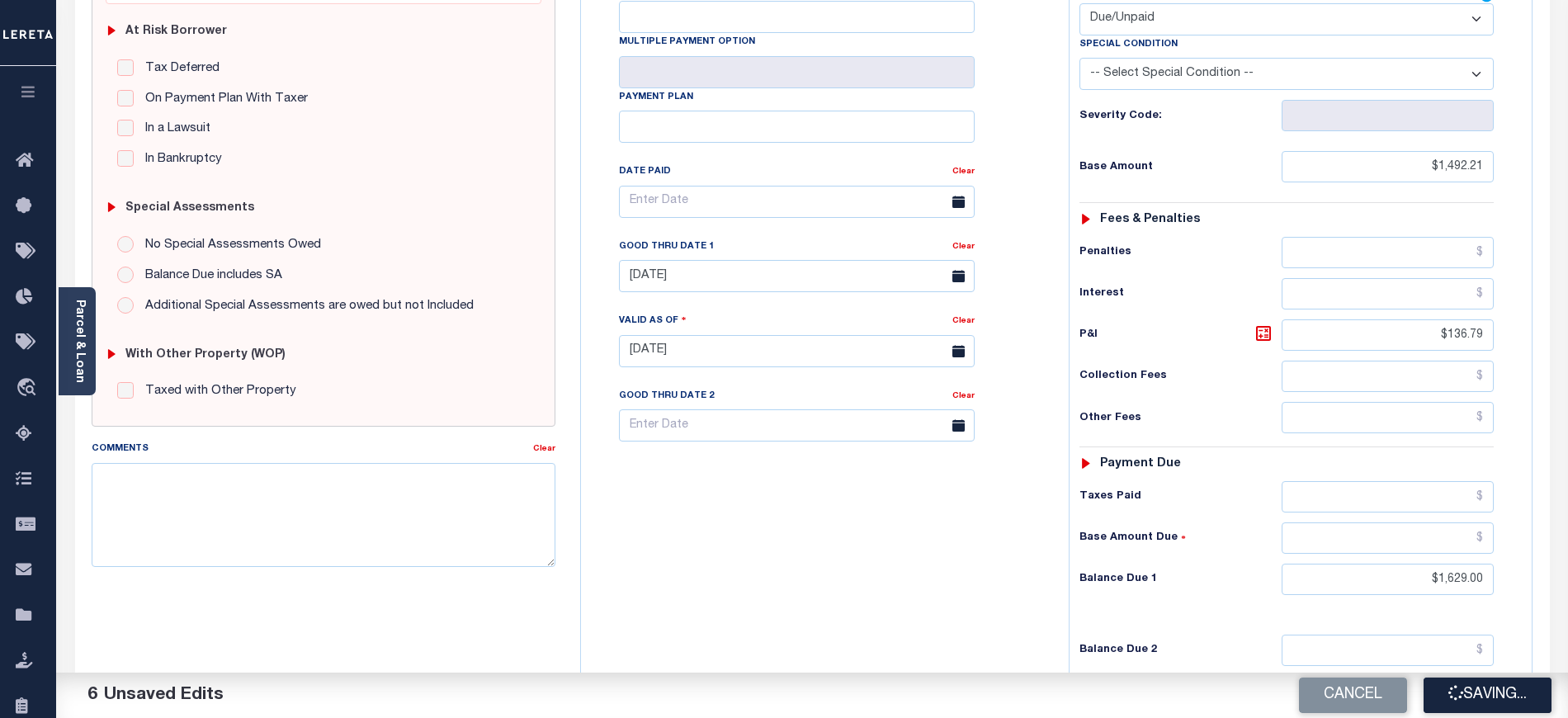
type input "$136.79"
type input "$1,629"
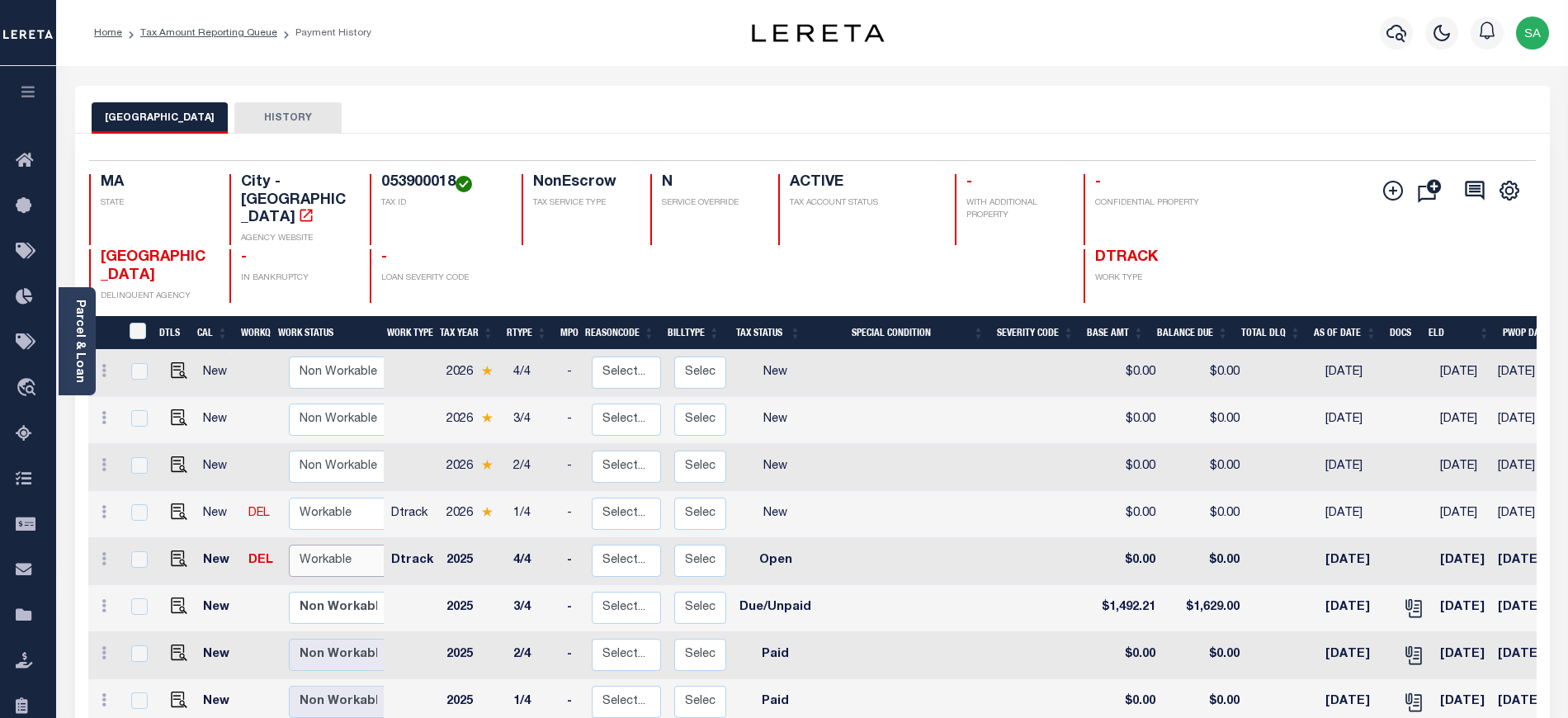
click at [356, 549] on select "Non Workable Workable" at bounding box center [337, 561] width 99 height 32
checkbox input "true"
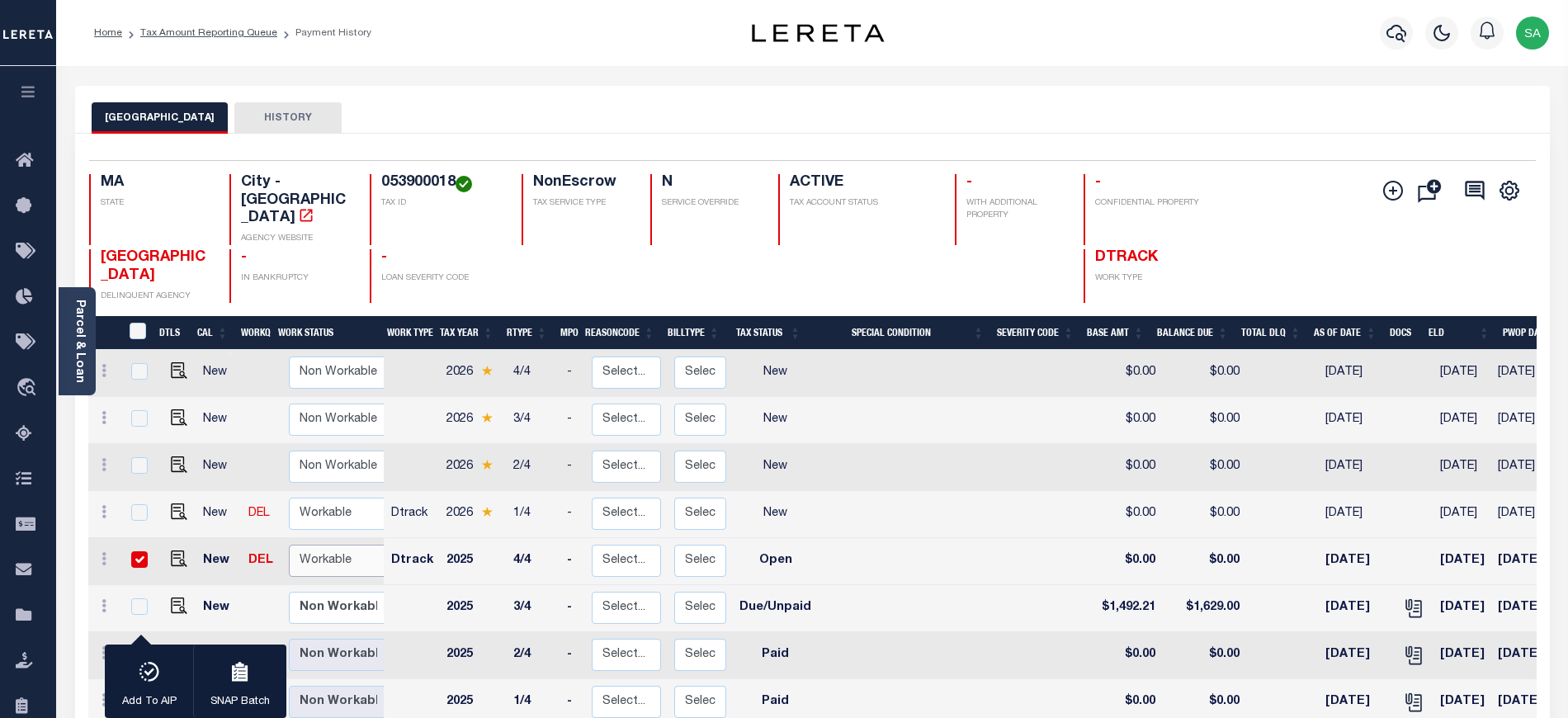
select select "true"
click at [289, 545] on select "Non Workable Workable" at bounding box center [337, 561] width 99 height 32
checkbox input "false"
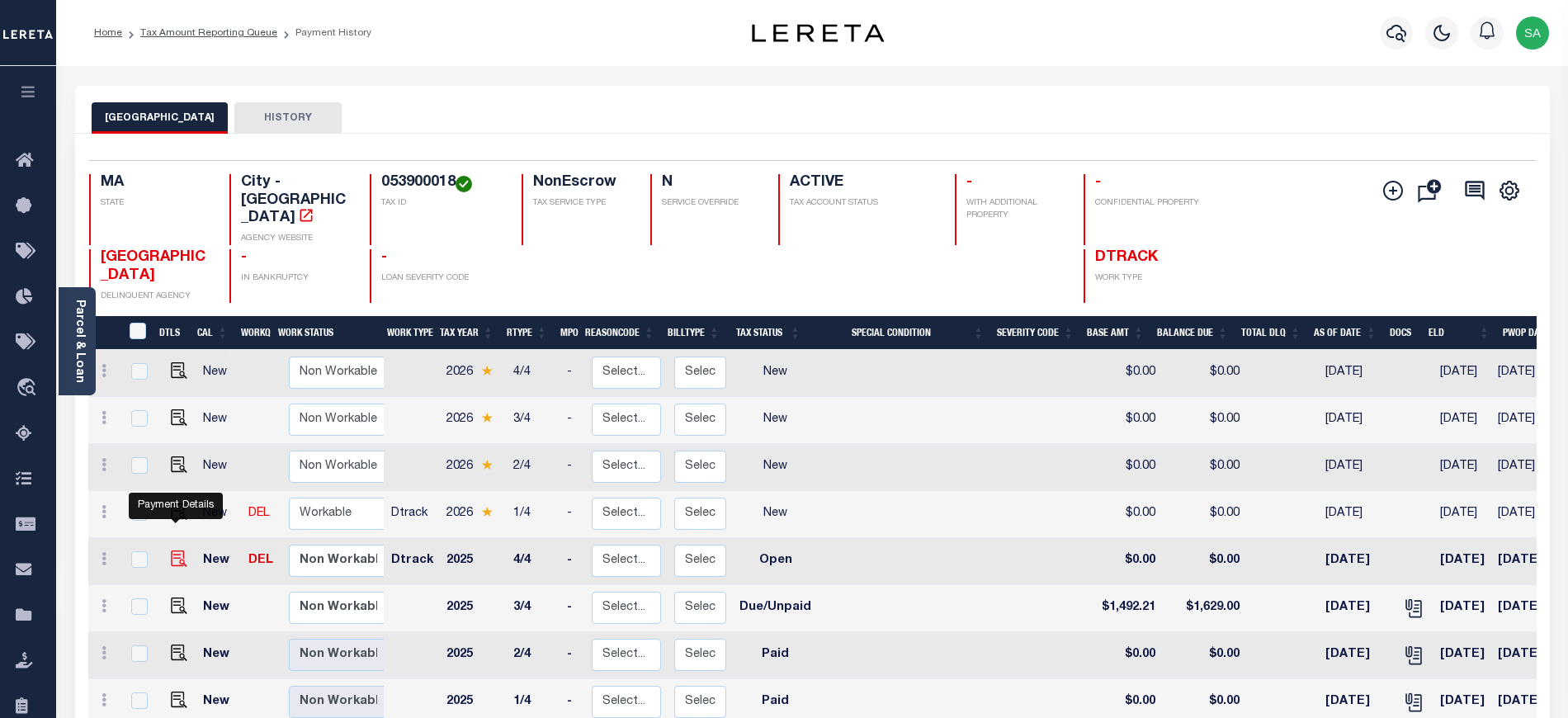
click at [178, 551] on img "" at bounding box center [179, 559] width 17 height 17
checkbox input "true"
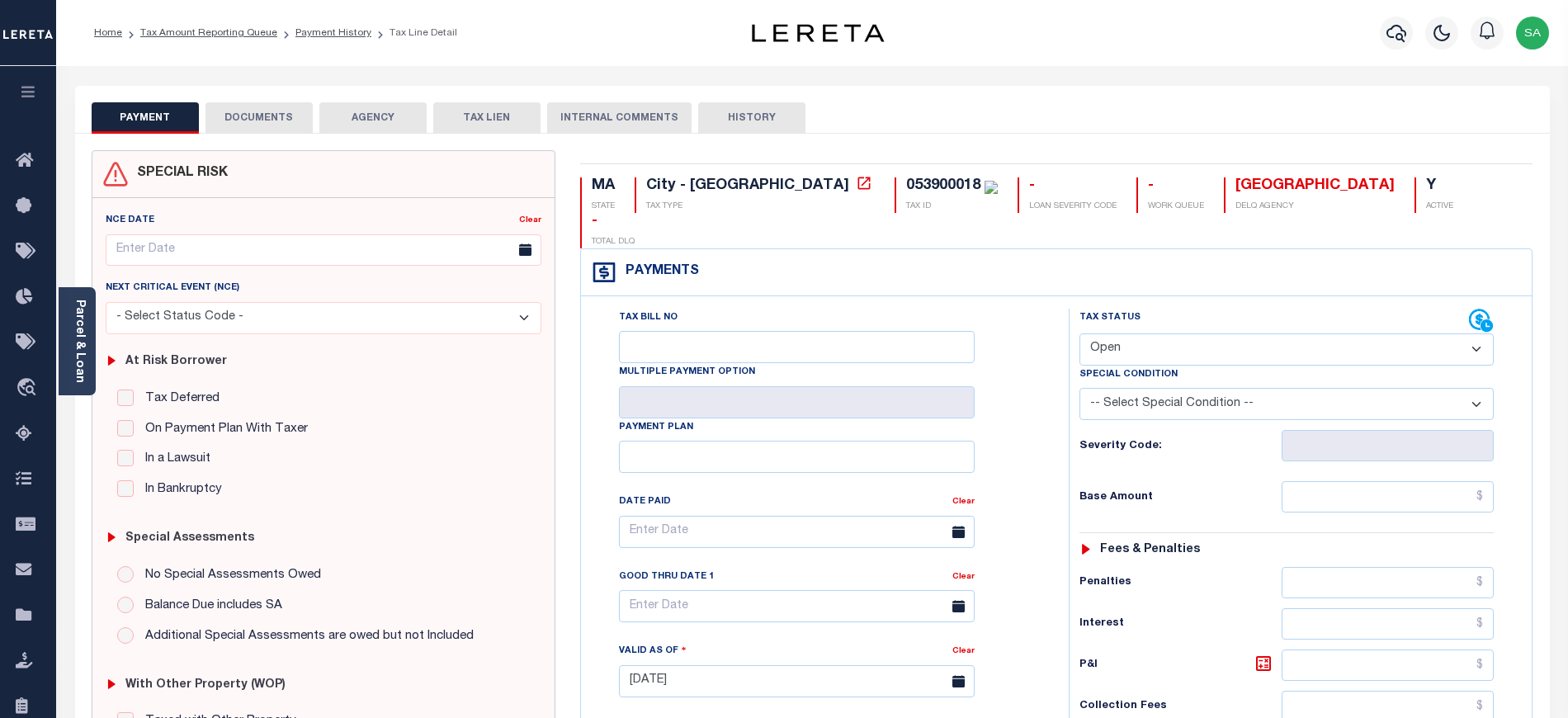
click at [1264, 334] on select "- Select Status Code - Open Due/Unpaid Paid Incomplete No Tax Due Internal Refu…" at bounding box center [1286, 350] width 414 height 32
select select "DUE"
click at [1079, 334] on select "- Select Status Code - Open Due/Unpaid Paid Incomplete No Tax Due Internal Refu…" at bounding box center [1286, 350] width 414 height 32
type input "[DATE]"
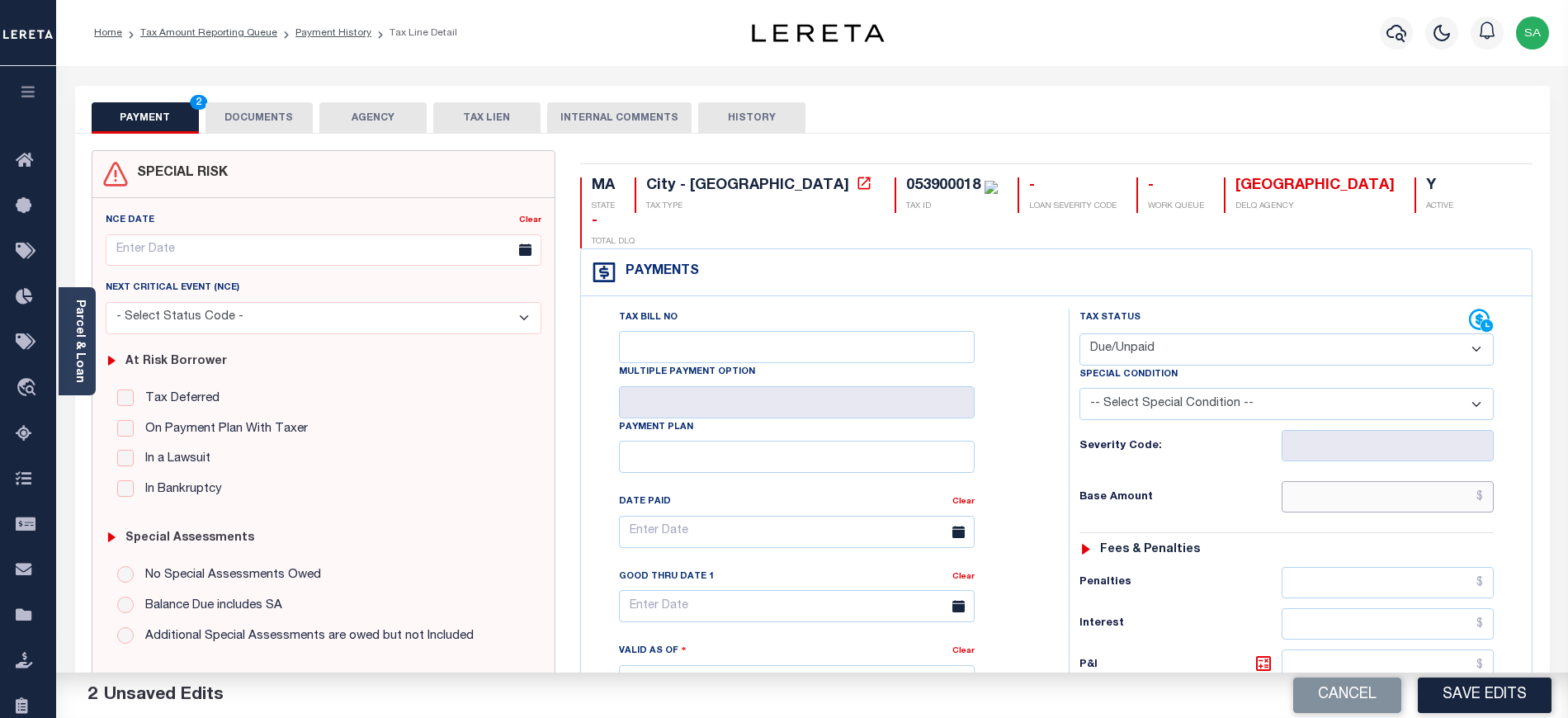
click at [1374, 481] on input "text" at bounding box center [1389, 497] width 213 height 32
paste input "1,492.20"
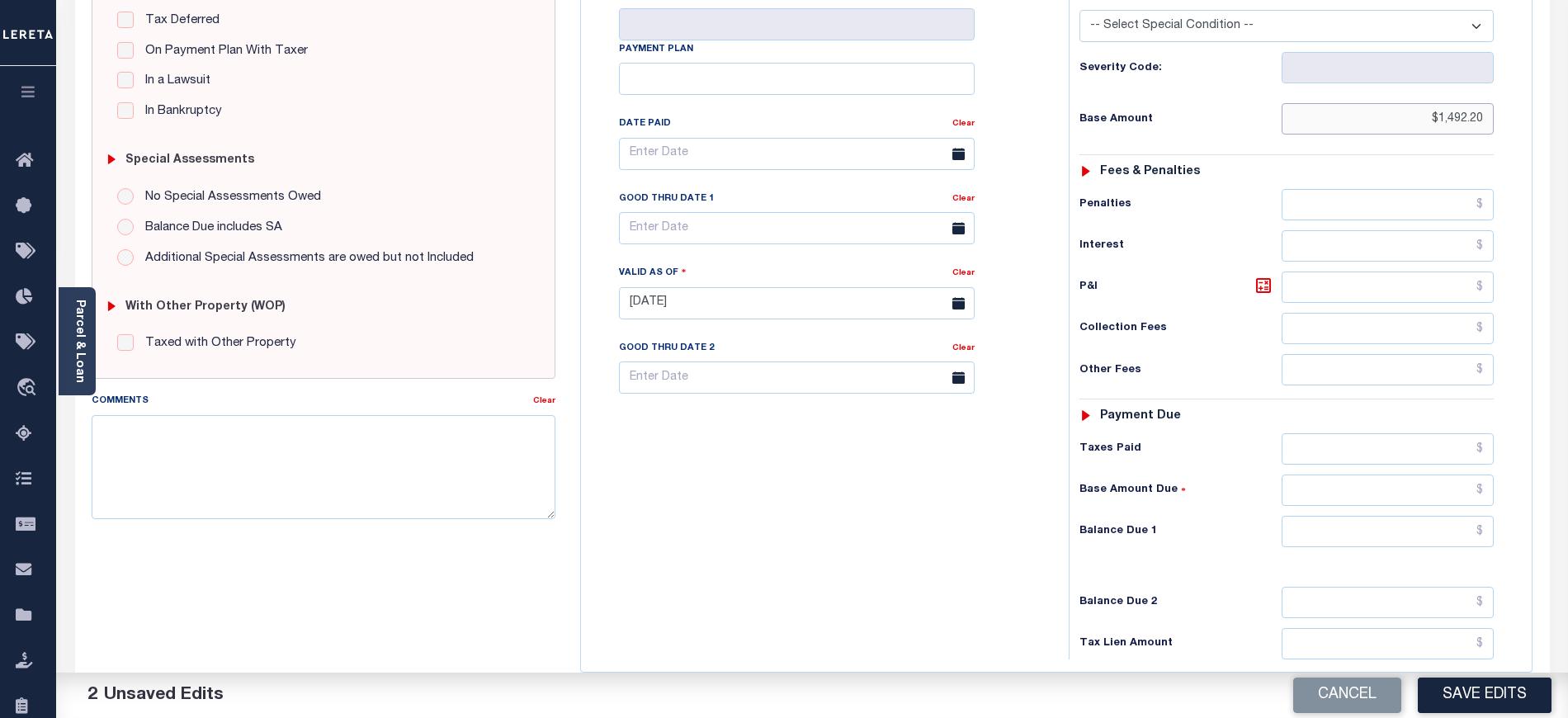
scroll to position [440, 0]
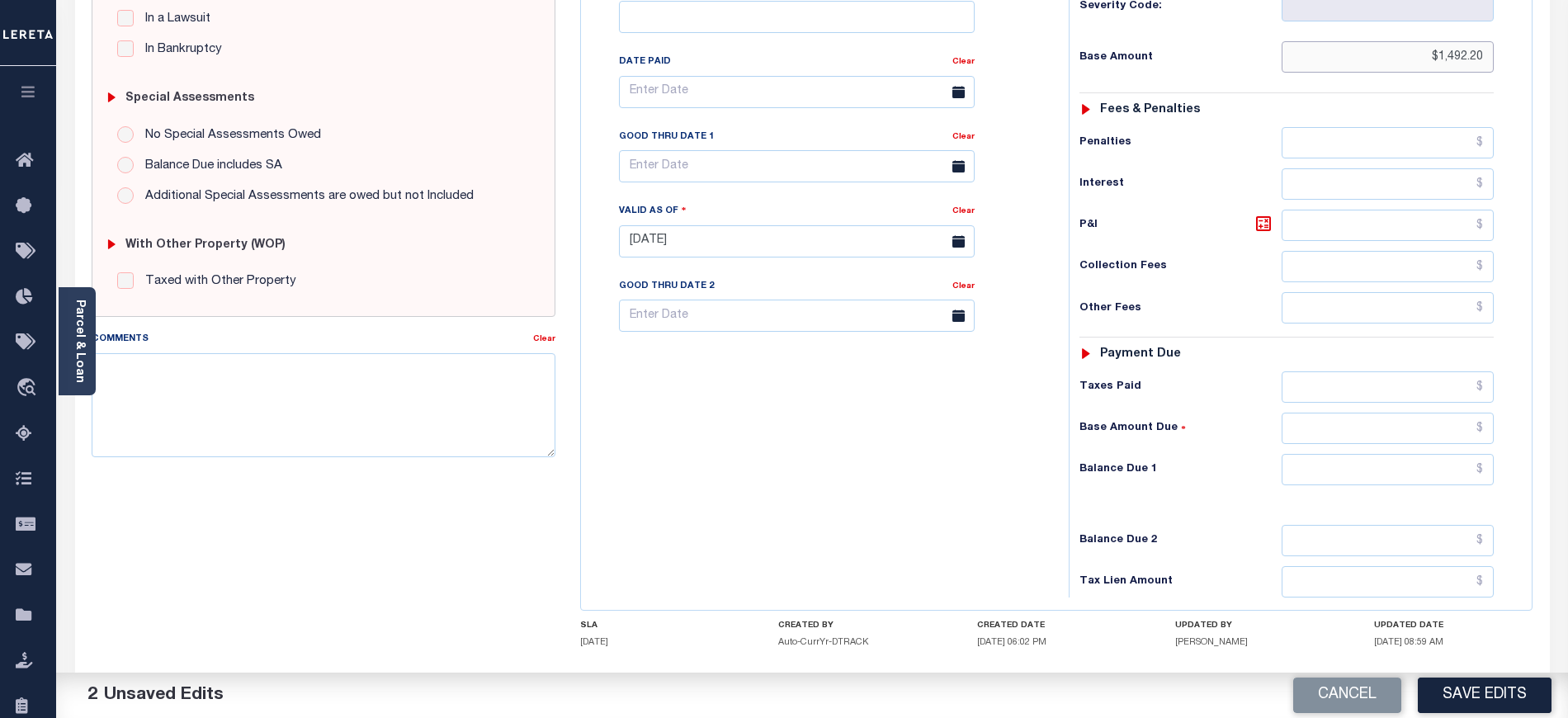
type input "$1,492.20"
drag, startPoint x: 1324, startPoint y: 432, endPoint x: 1040, endPoint y: 305, distance: 311.1
click at [1324, 454] on input "text" at bounding box center [1389, 470] width 213 height 32
click at [1317, 454] on input "text" at bounding box center [1389, 470] width 213 height 32
paste input "1,609.19"
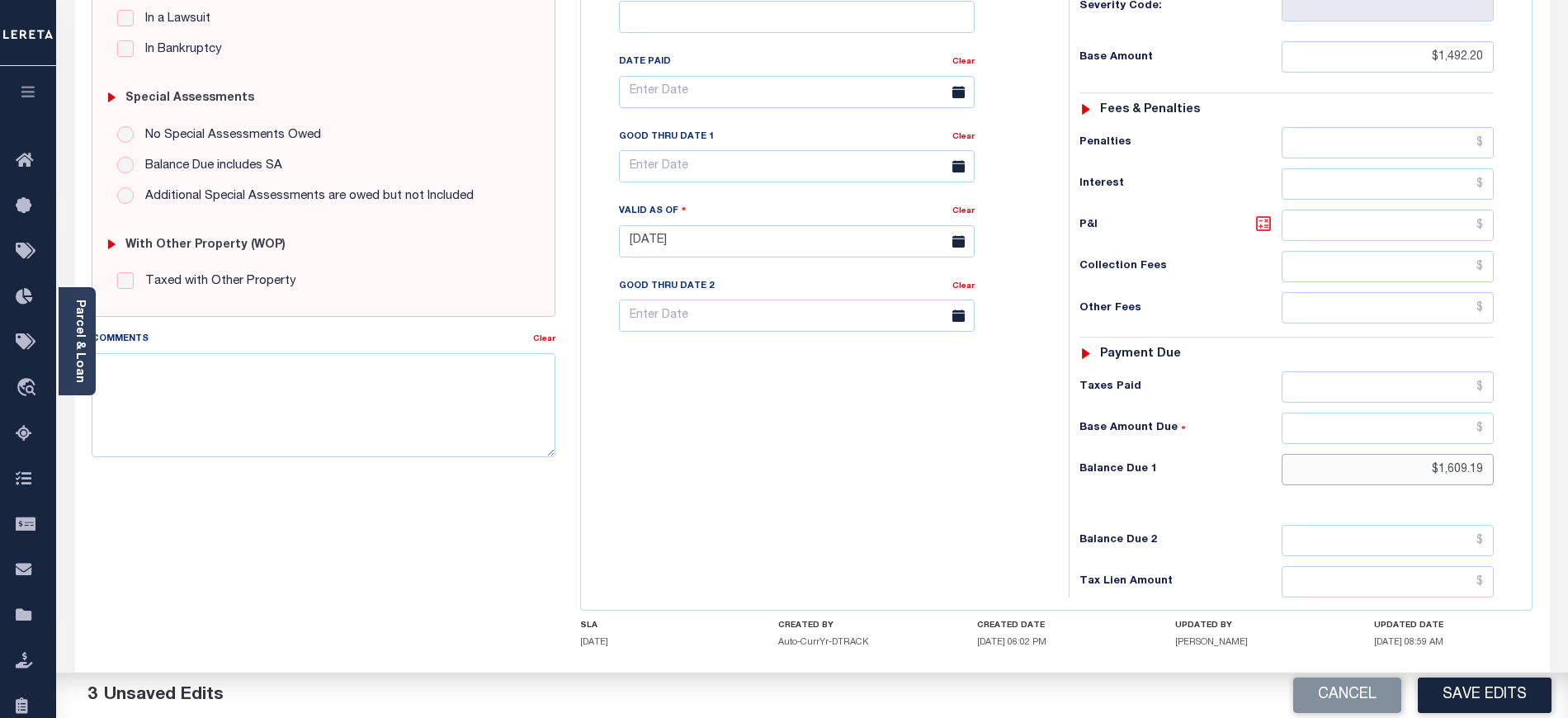
type input "$1,609.19"
click at [1264, 214] on icon at bounding box center [1263, 224] width 20 height 20
type input "$116.99"
click at [750, 363] on div "Tax Bill No Multiple Payment Option Payment Plan Clear" at bounding box center [820, 233] width 471 height 729
click at [1454, 688] on button "Save Edits" at bounding box center [1484, 696] width 133 height 36
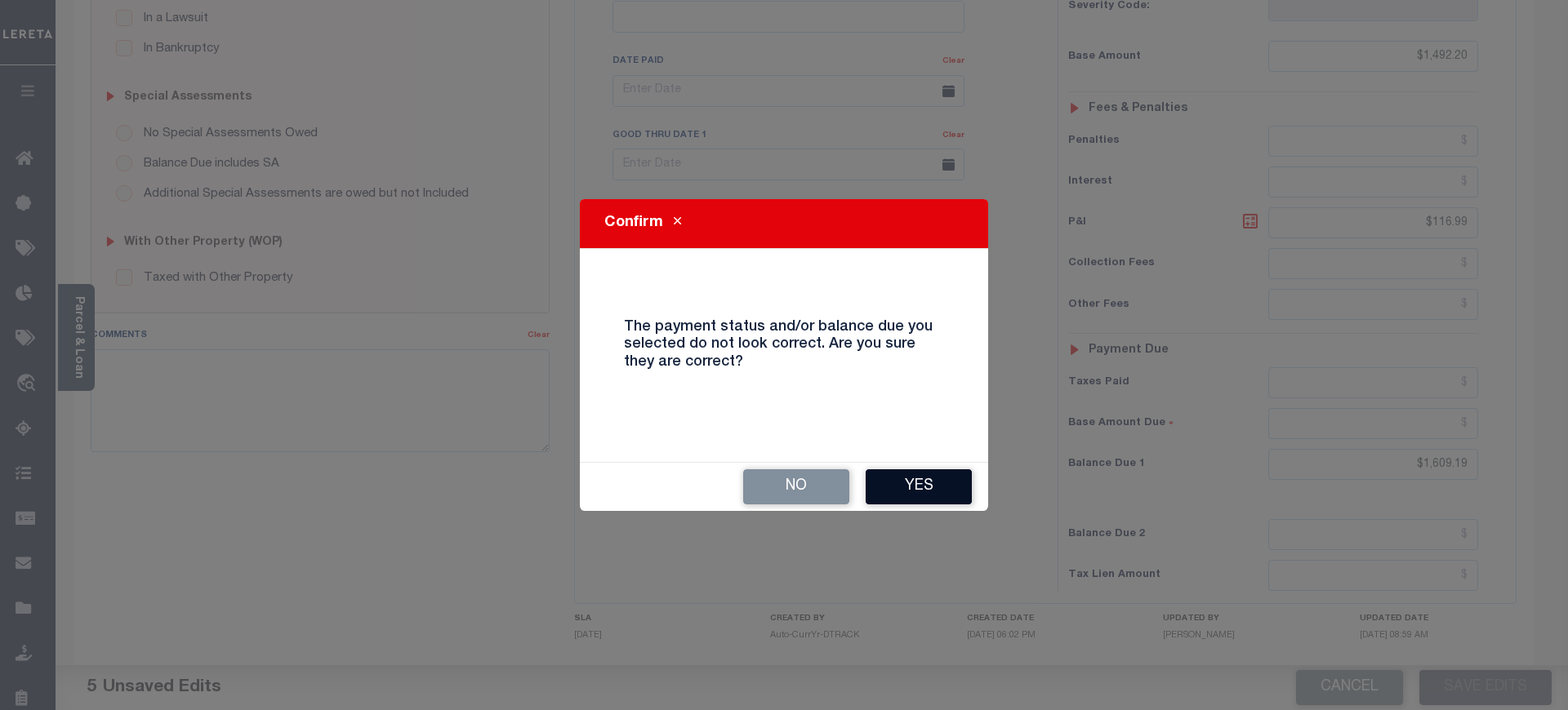
click at [961, 493] on button "Yes" at bounding box center [919, 487] width 106 height 35
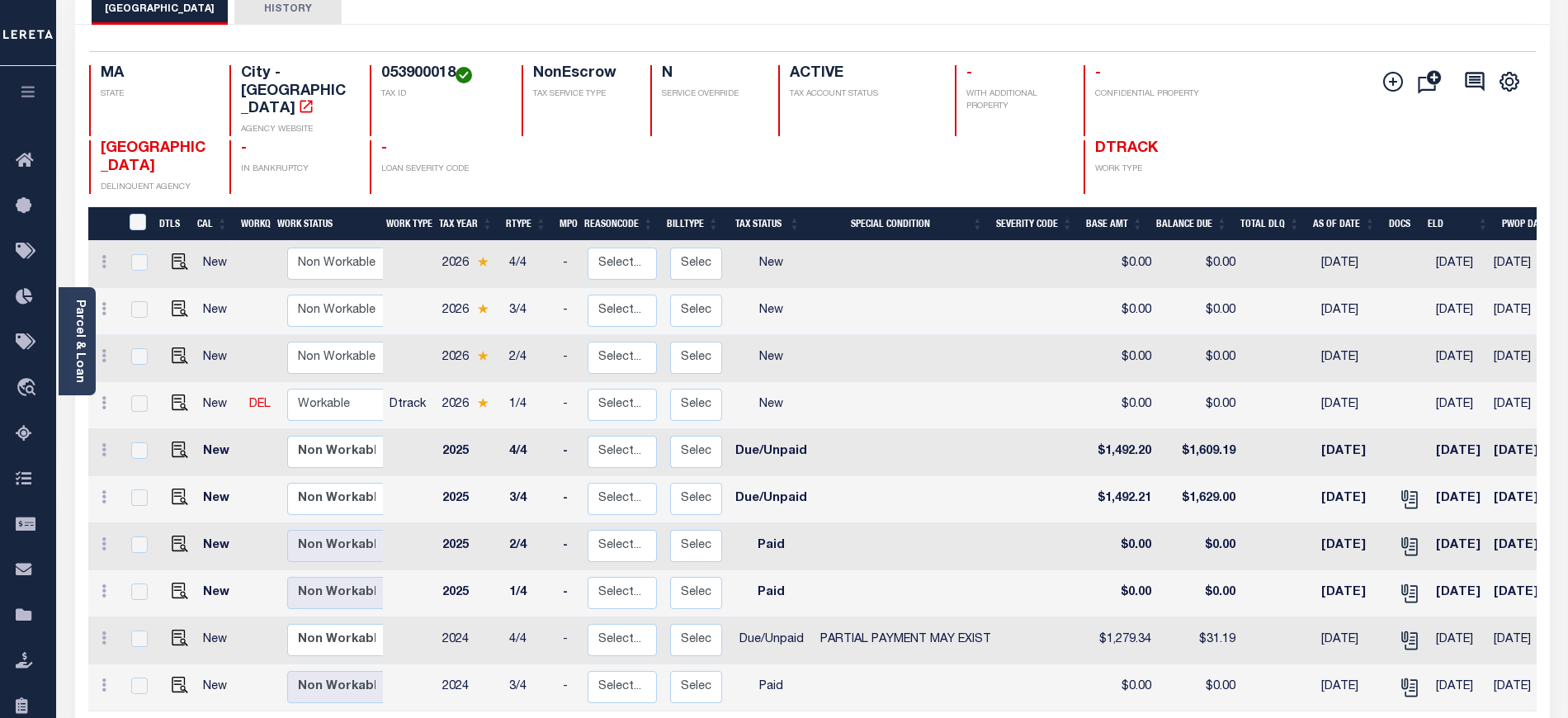
scroll to position [110, 0]
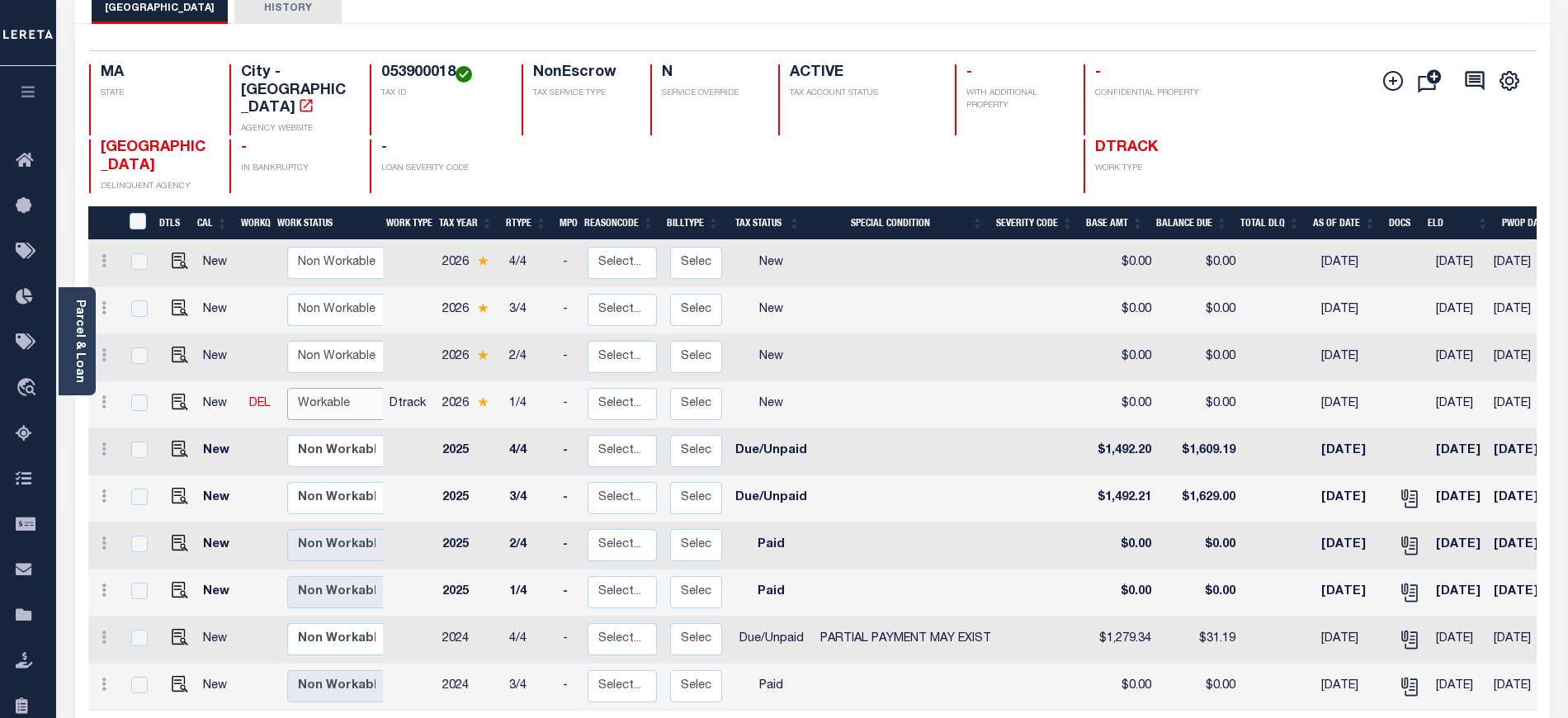
click at [350, 388] on select "Non Workable Workable" at bounding box center [336, 404] width 99 height 32
checkbox input "true"
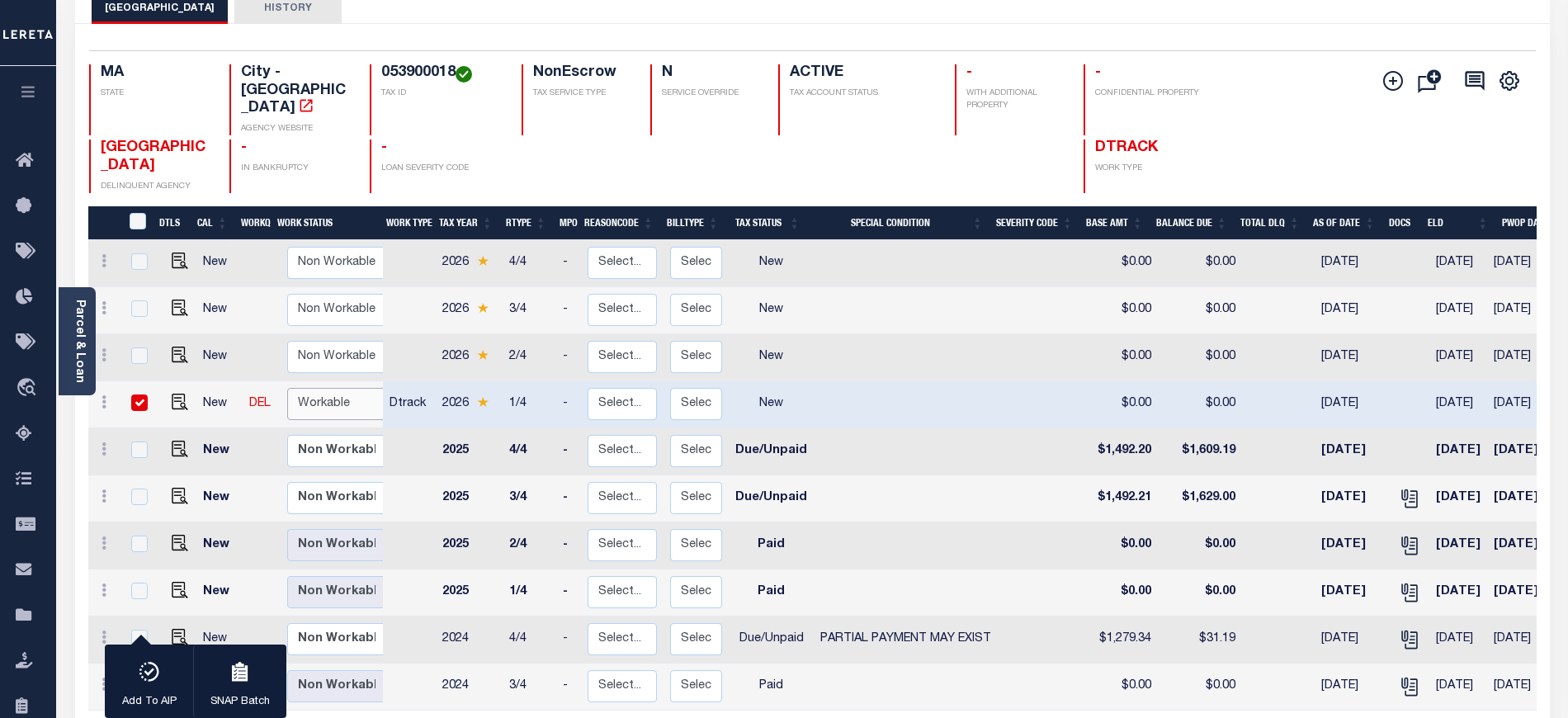
select select "true"
click at [288, 388] on select "Non Workable Workable" at bounding box center [336, 404] width 99 height 32
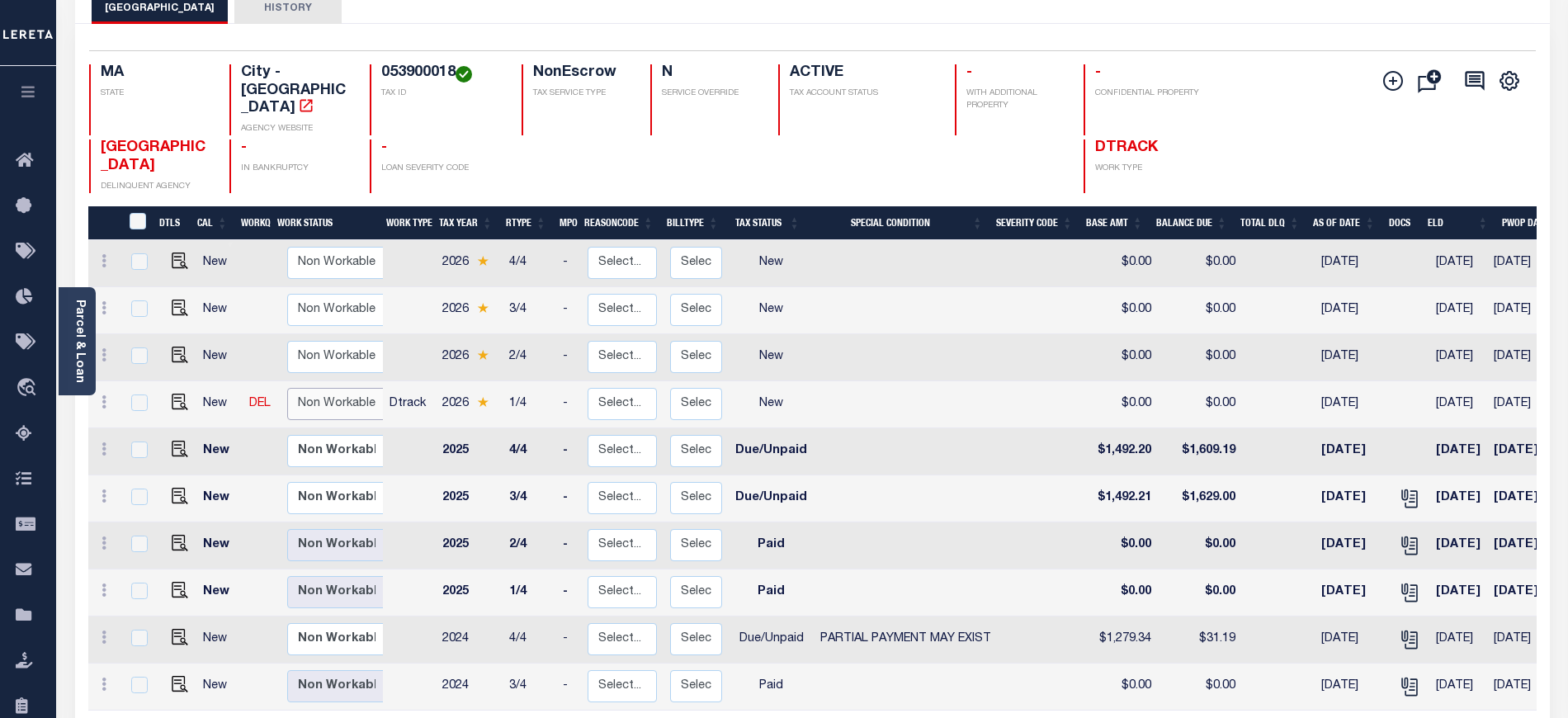
checkbox input "false"
click at [176, 393] on img "" at bounding box center [179, 401] width 17 height 17
checkbox input "true"
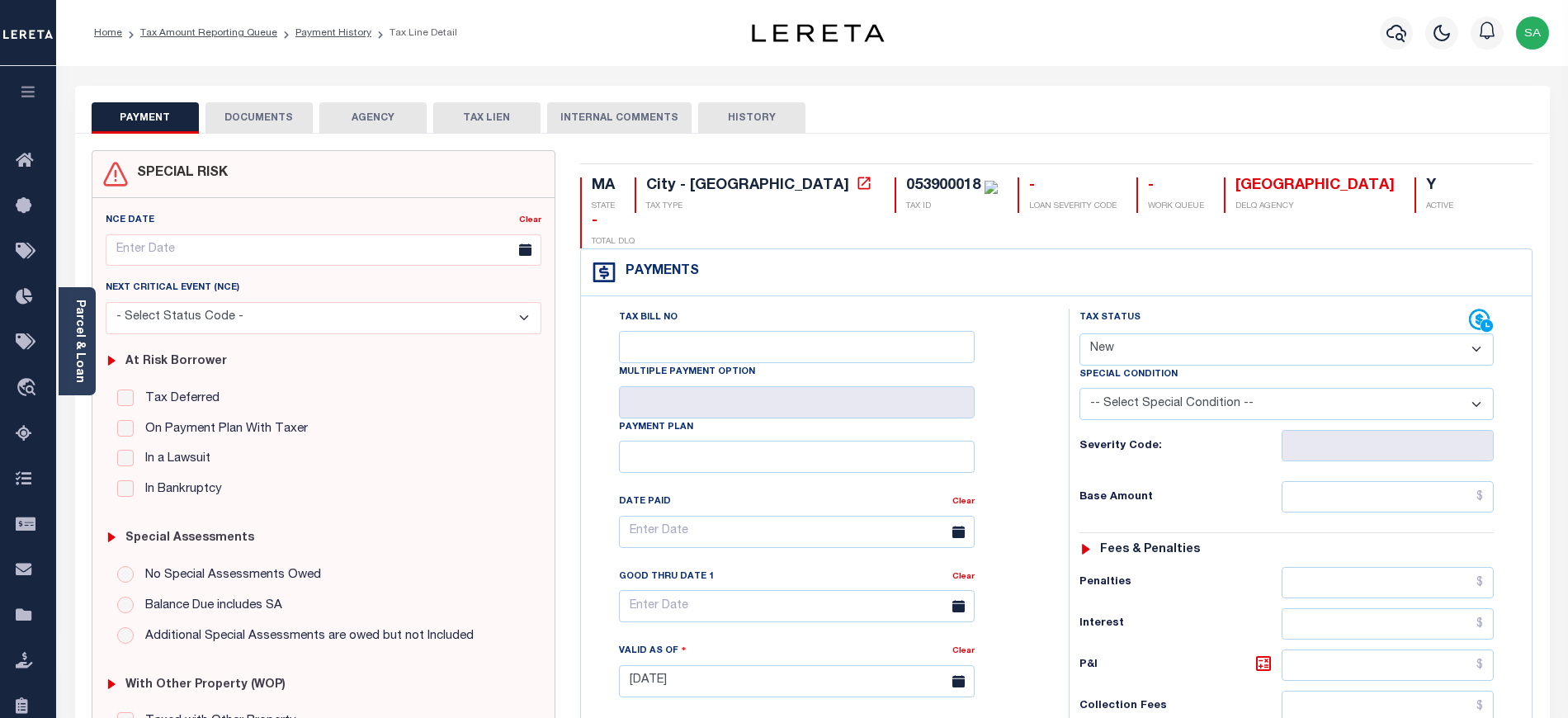
click at [1151, 334] on select "- Select Status Code - Open Due/Unpaid Paid Incomplete No Tax Due Internal Refu…" at bounding box center [1286, 350] width 414 height 32
select select "DUE"
click at [1079, 334] on select "- Select Status Code - Open Due/Unpaid Paid Incomplete No Tax Due Internal Refu…" at bounding box center [1286, 350] width 414 height 32
type input "[DATE]"
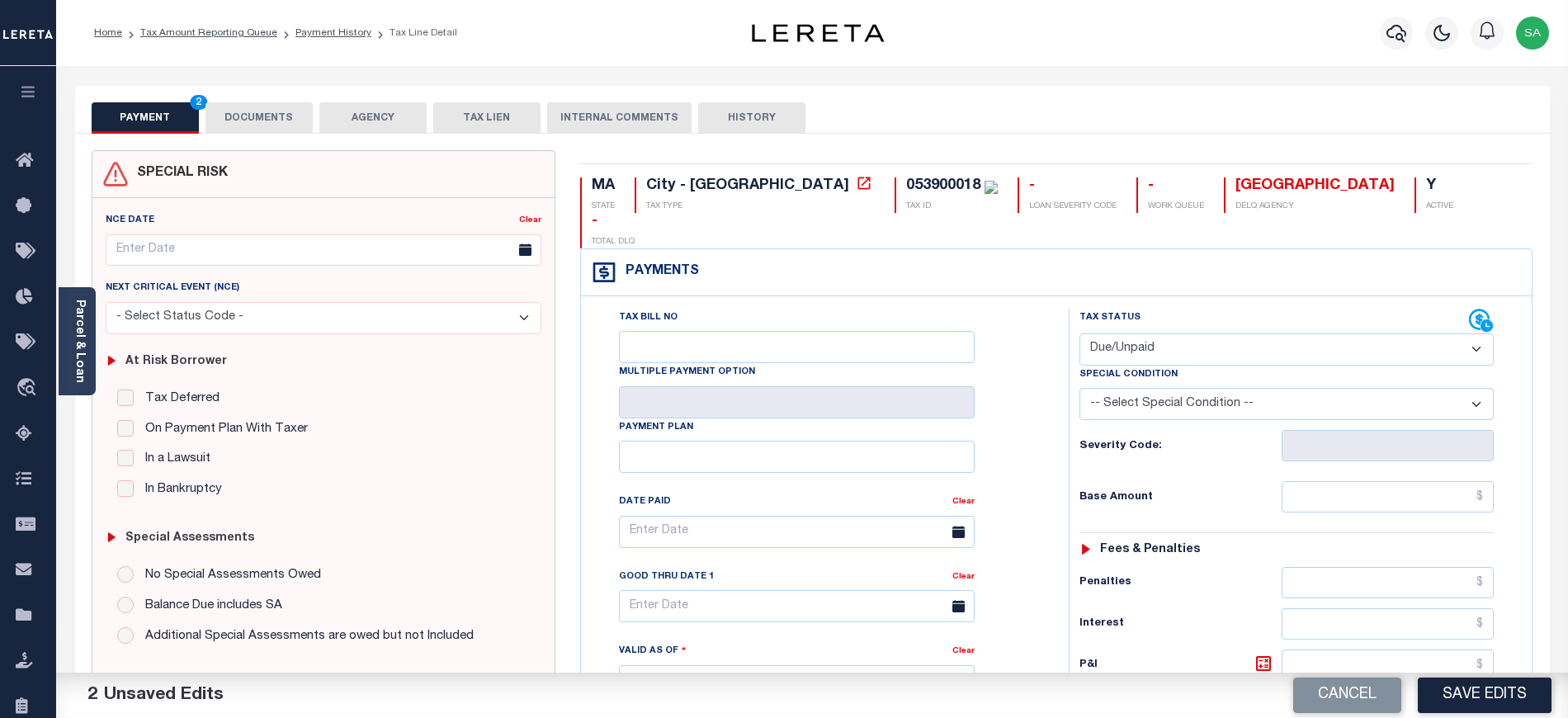
click at [1312, 490] on div "Tax Status Status - Select Status Code -" at bounding box center [1292, 673] width 447 height 729
click at [1317, 481] on input "text" at bounding box center [1389, 497] width 213 height 32
paste input "$9,040.07"
drag, startPoint x: 1390, startPoint y: 462, endPoint x: 1500, endPoint y: 462, distance: 110.0
click at [1500, 462] on div "Tax Status Status - Select Status Code -" at bounding box center [1292, 673] width 447 height 729
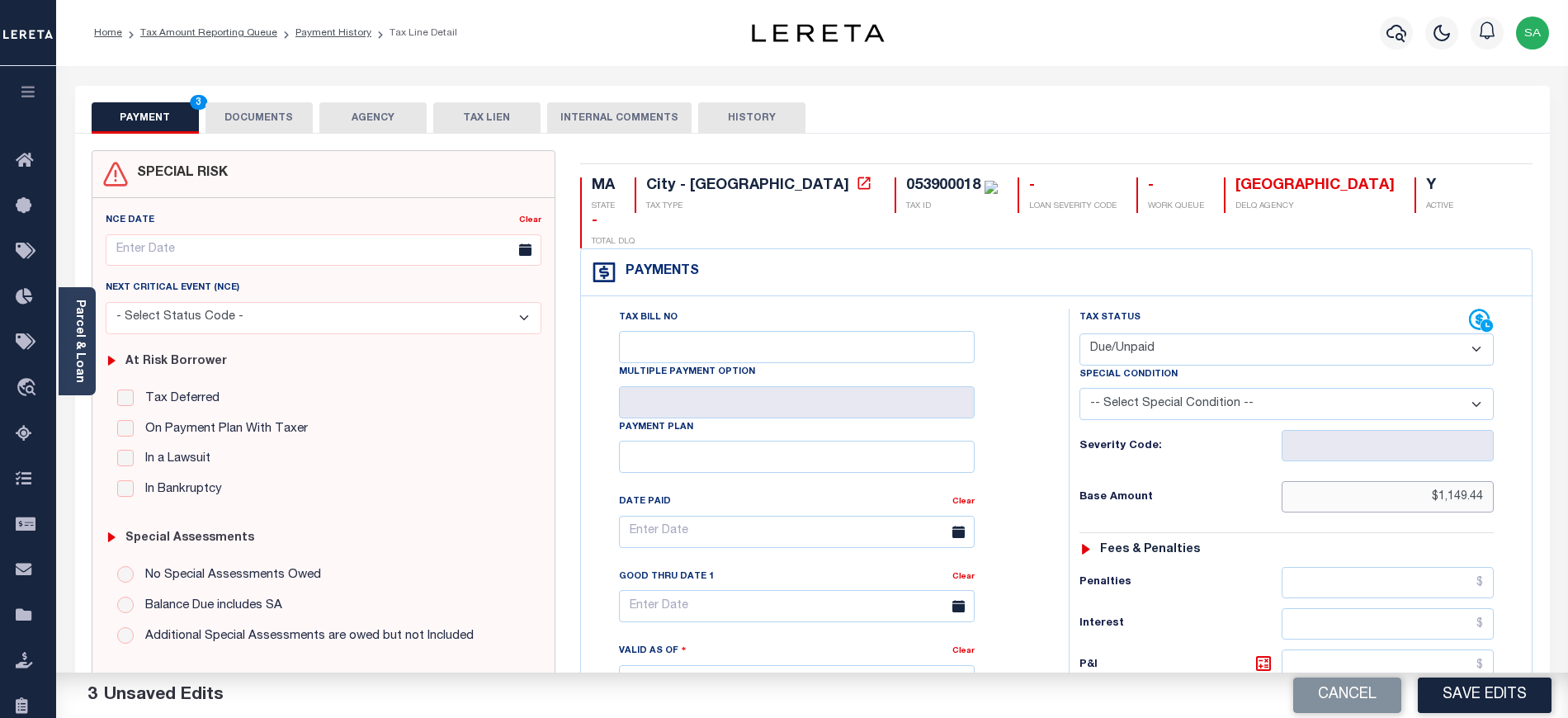
type input "$1,149.44"
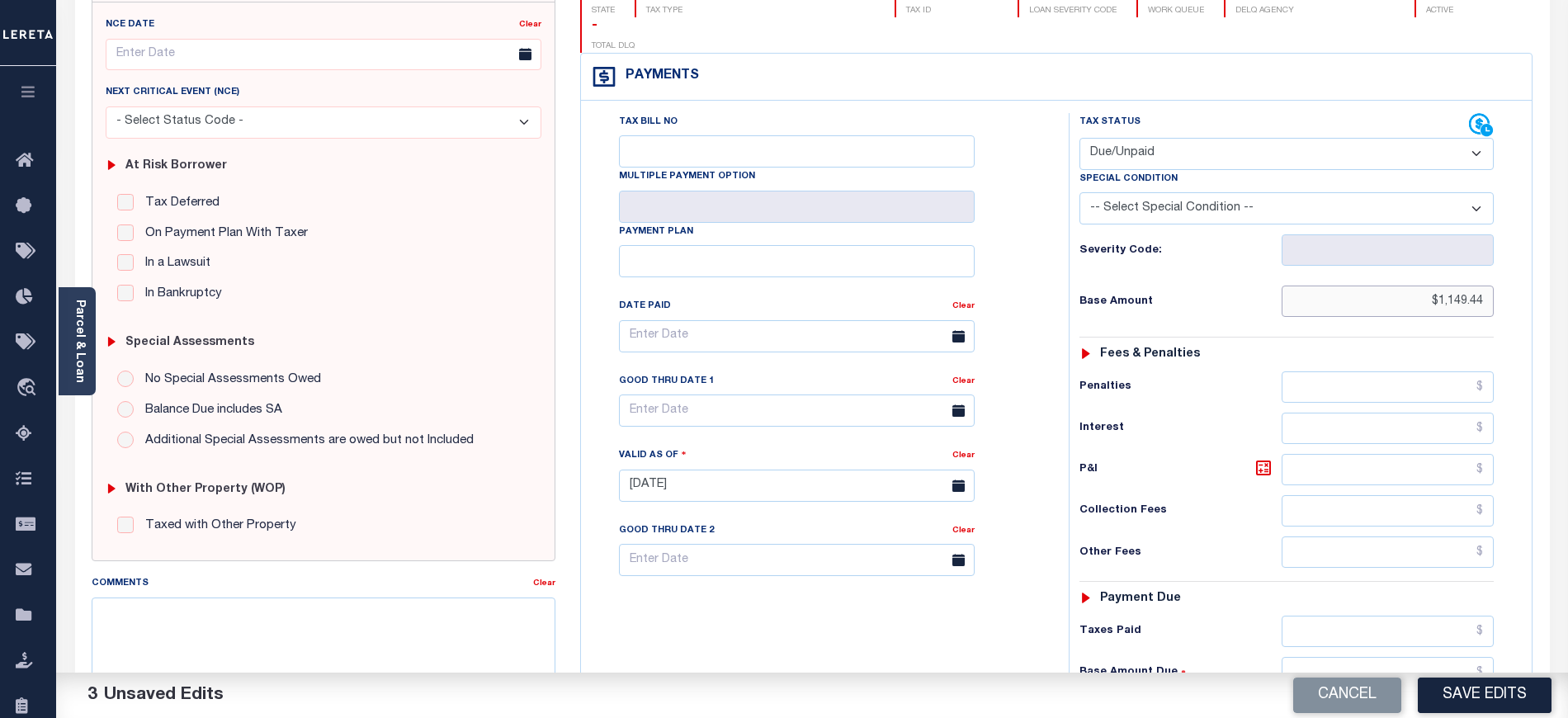
scroll to position [331, 0]
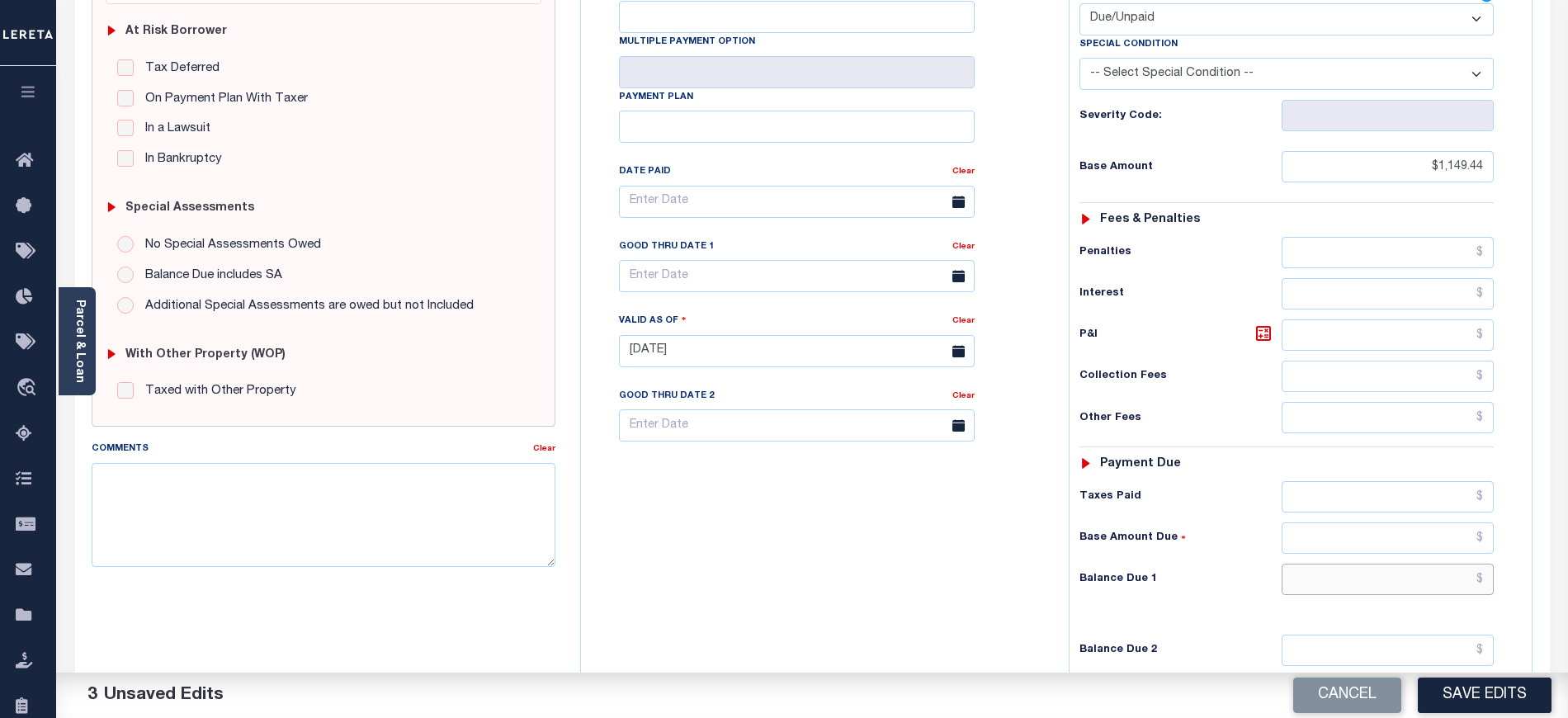
click at [1340, 564] on input "text" at bounding box center [1389, 580] width 213 height 32
drag, startPoint x: 1470, startPoint y: 550, endPoint x: 1510, endPoint y: 552, distance: 40.0
click at [1510, 552] on div "Tax Status Status - Select Status Code -" at bounding box center [1292, 343] width 447 height 729
drag, startPoint x: 1472, startPoint y: 550, endPoint x: 1516, endPoint y: 550, distance: 44.0
click at [1516, 550] on div "Tax Status Status" at bounding box center [1291, 343] width 471 height 729
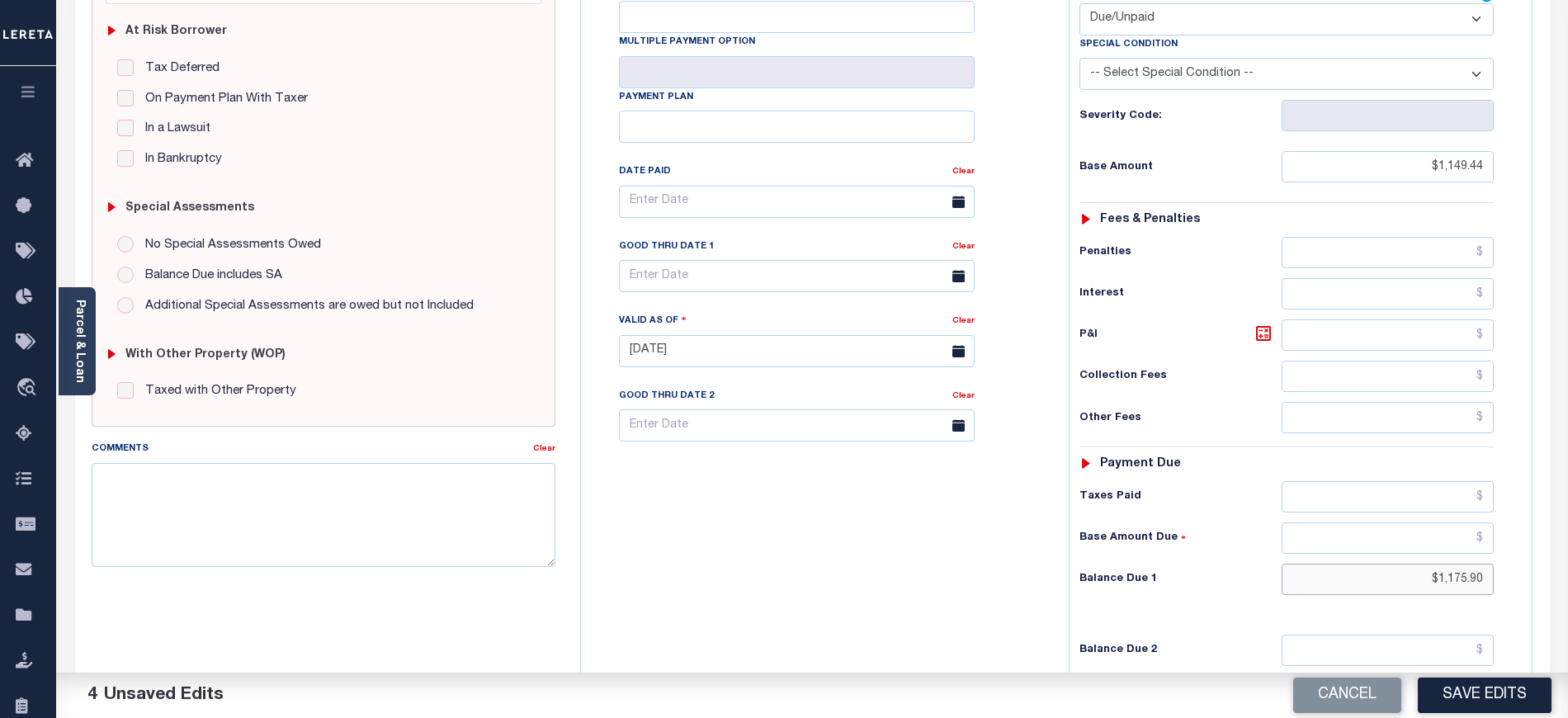
type input "$1,175.90"
click at [1258, 324] on icon at bounding box center [1263, 334] width 20 height 20
type input "$26.46"
click at [728, 260] on input "text" at bounding box center [796, 276] width 355 height 32
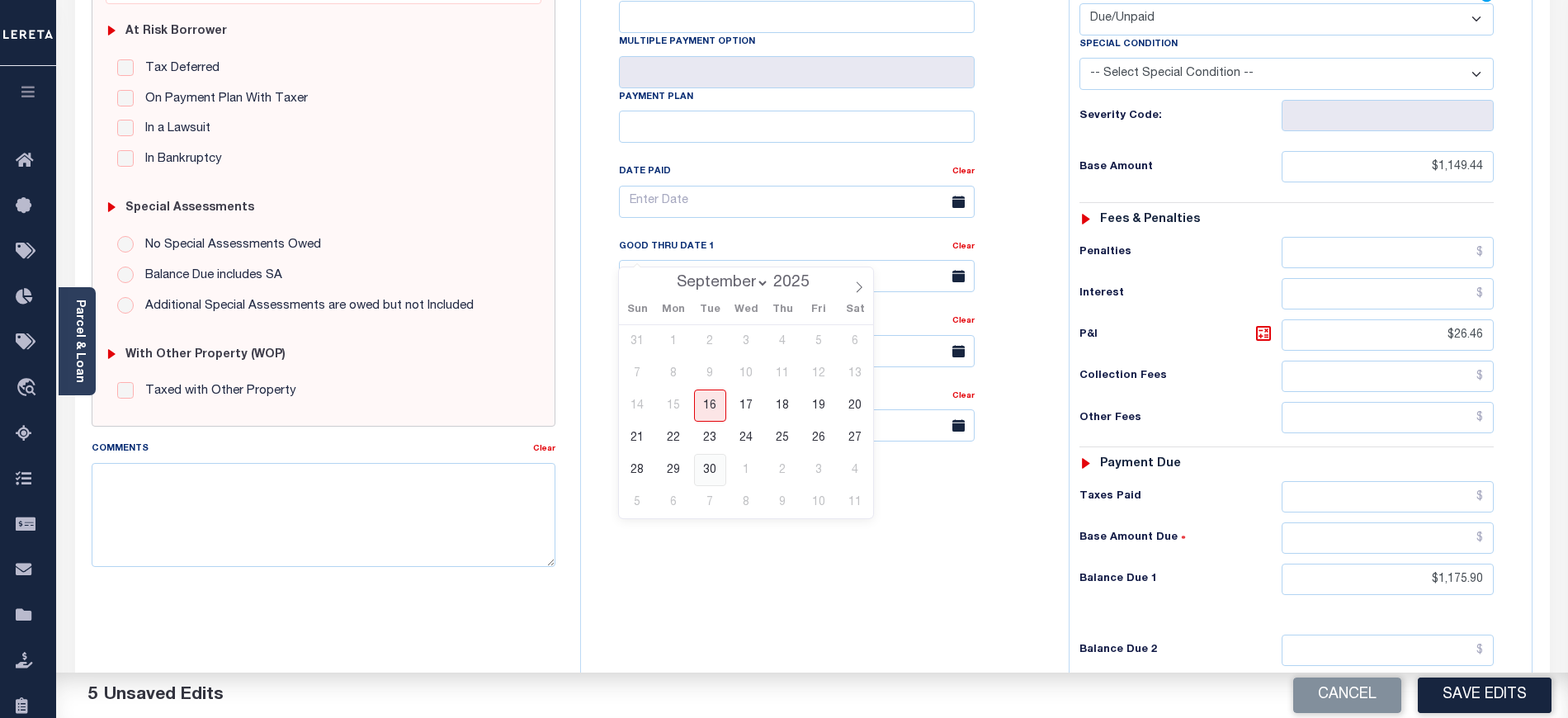
click at [708, 471] on span "30" at bounding box center [710, 470] width 32 height 32
type input "[DATE]"
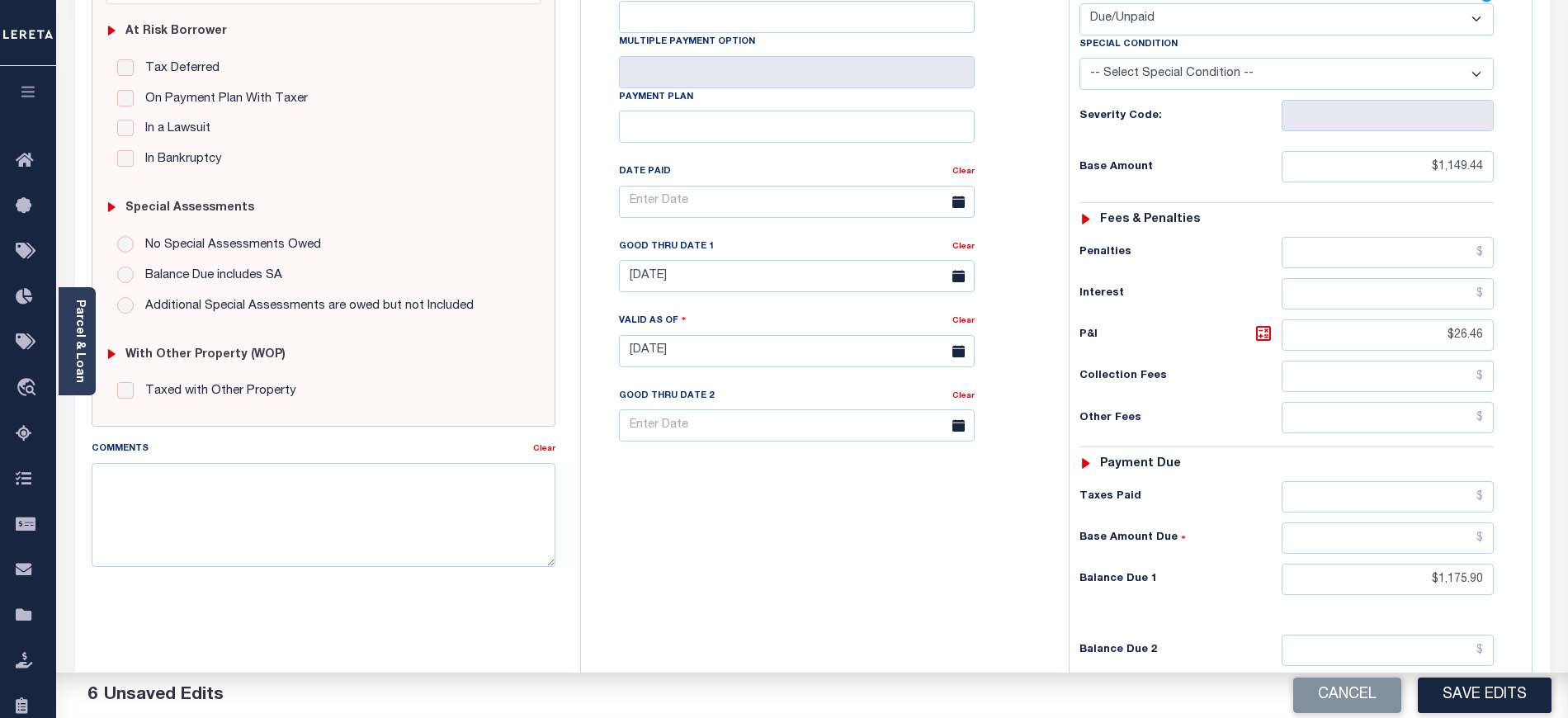
click at [820, 595] on div "Tax Bill No Multiple Payment Option Payment Plan Clear" at bounding box center [820, 343] width 471 height 729
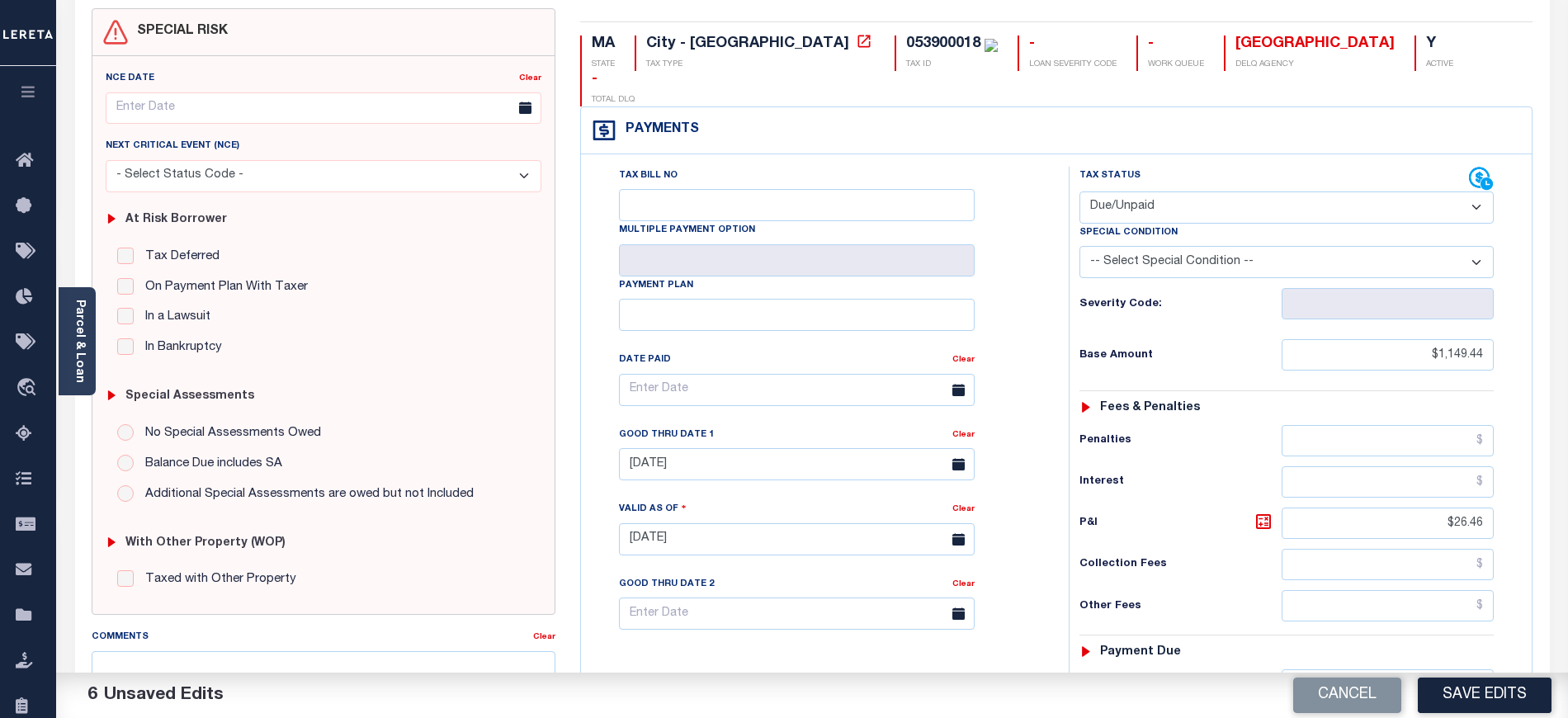
scroll to position [0, 0]
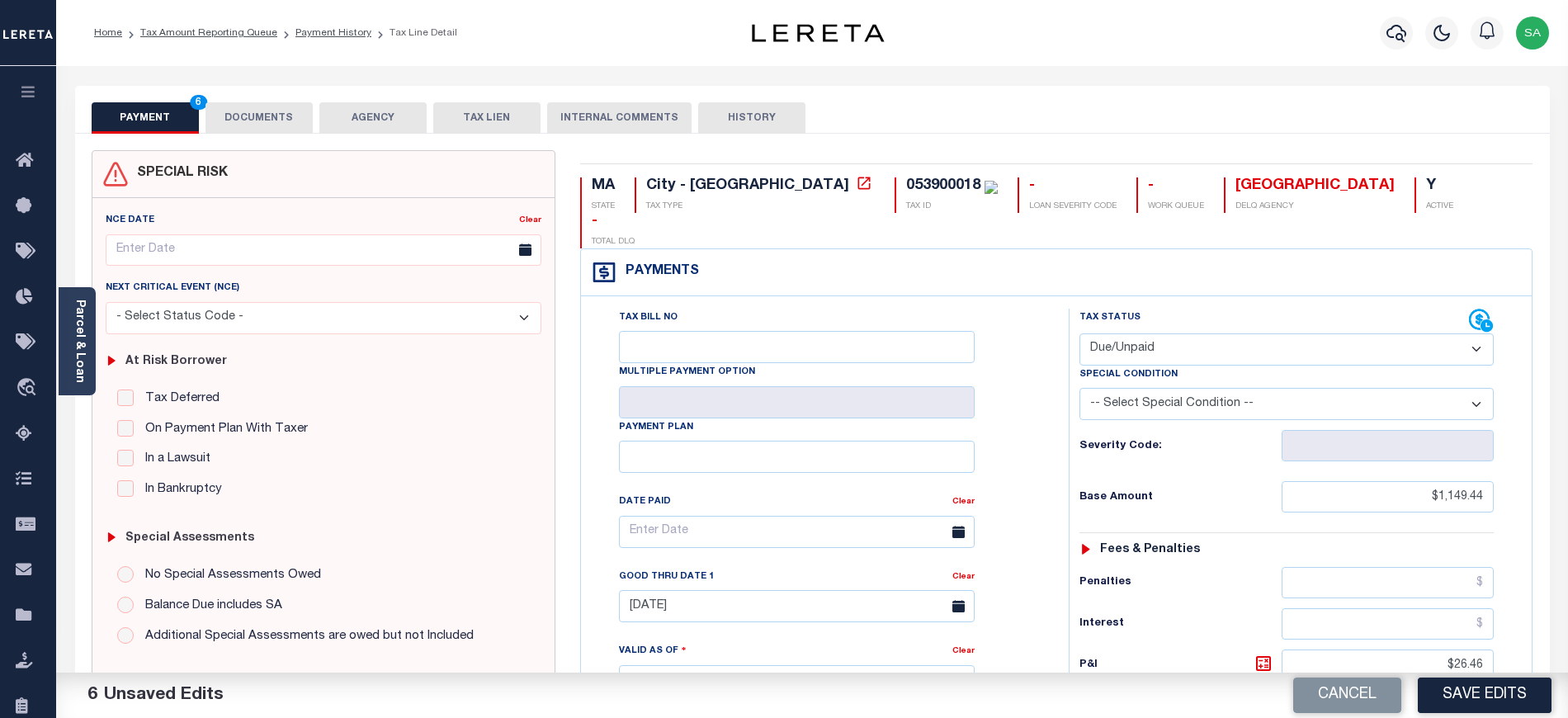
click at [254, 114] on button "DOCUMENTS" at bounding box center [259, 119] width 108 height 32
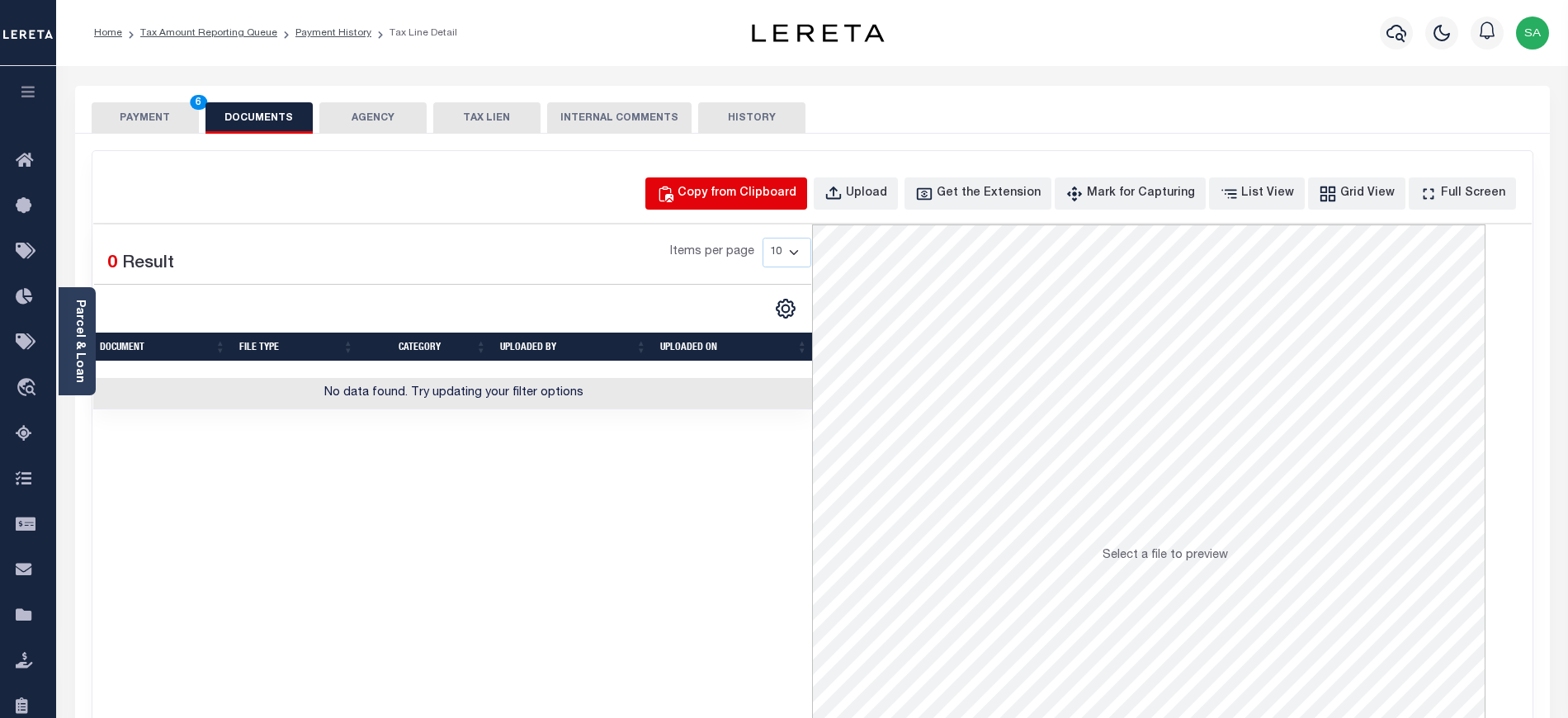
click at [796, 201] on div "Copy from Clipboard" at bounding box center [737, 194] width 118 height 18
select select "POP"
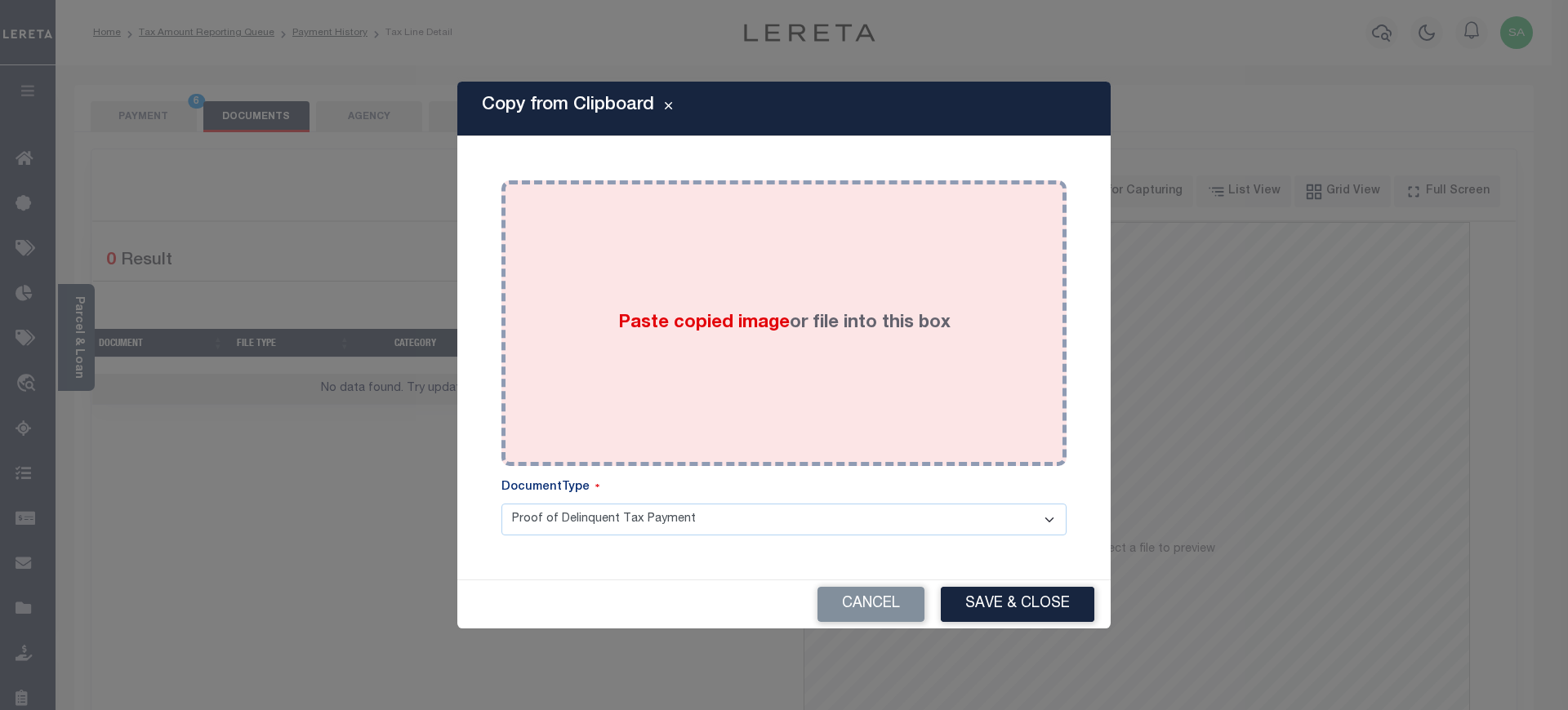
click at [826, 372] on div "Paste copied image or file into this box" at bounding box center [783, 323] width 541 height 261
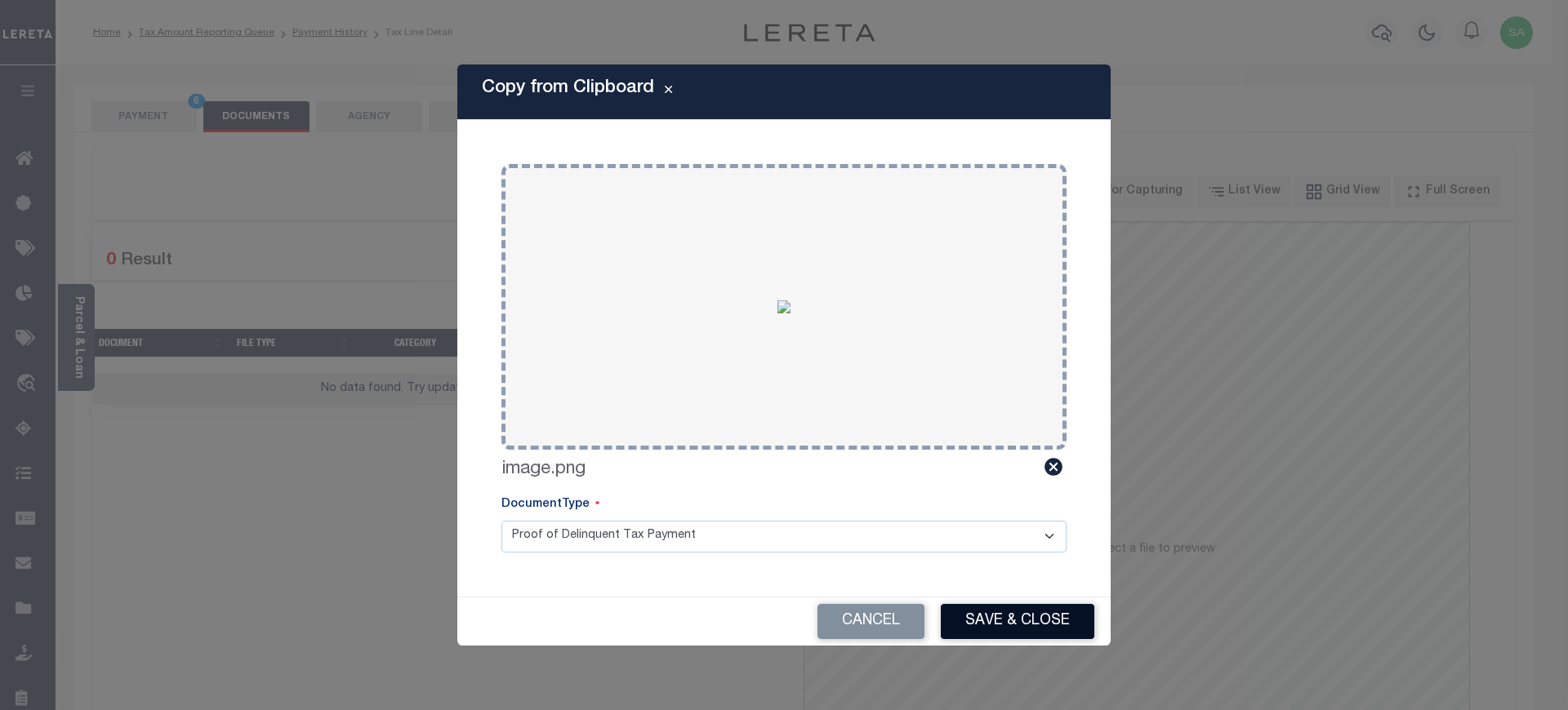
click at [1063, 627] on button "Save & Close" at bounding box center [1017, 622] width 154 height 35
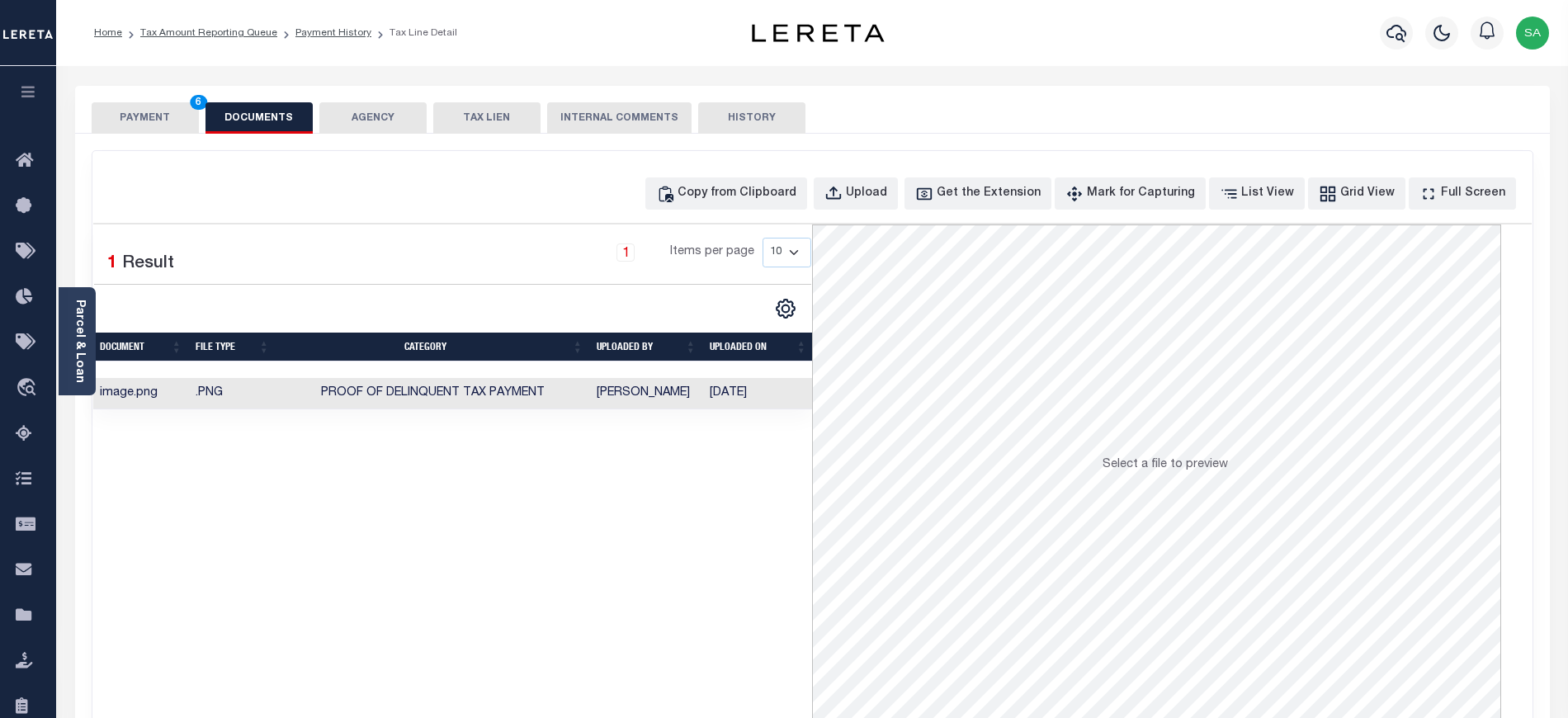
click at [169, 126] on button "PAYMENT 6" at bounding box center [145, 119] width 108 height 32
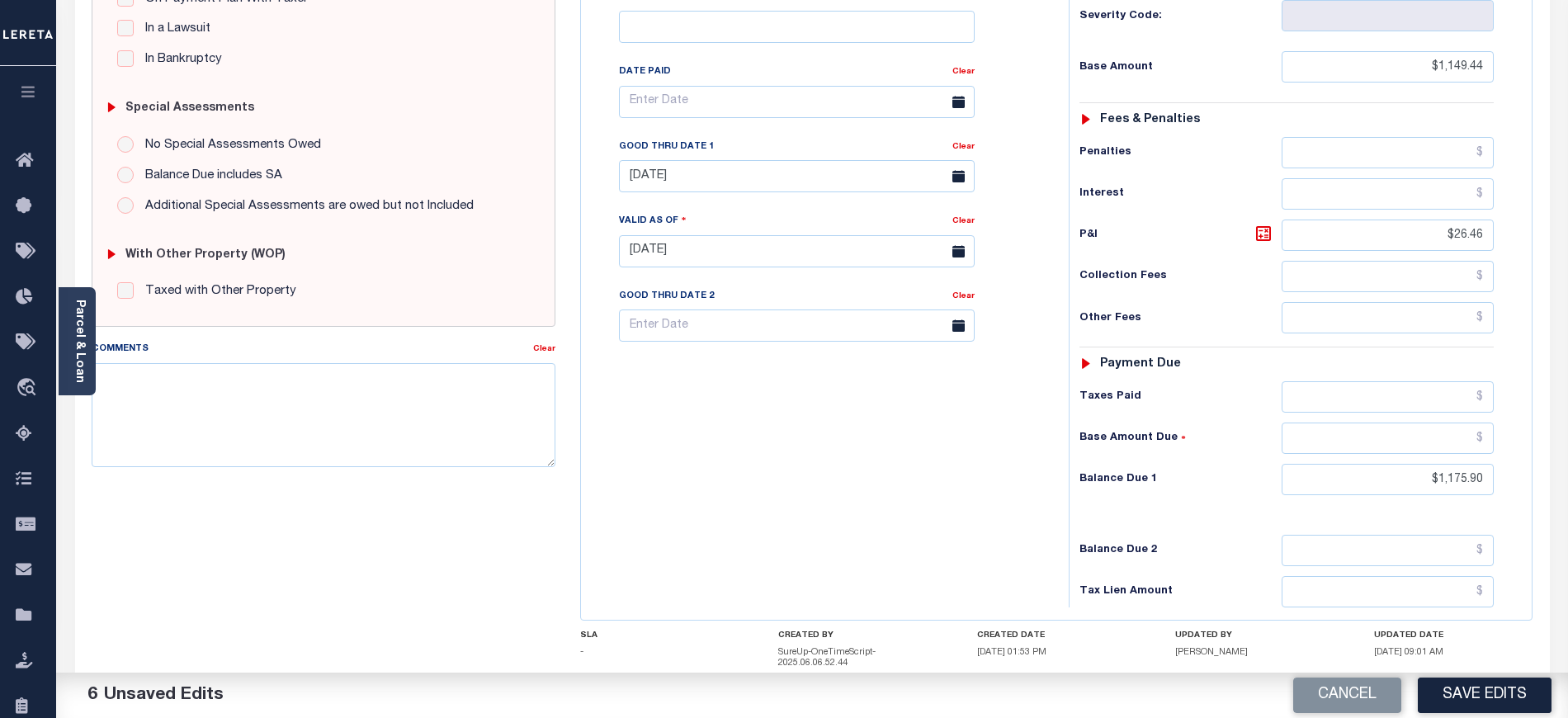
scroll to position [440, 0]
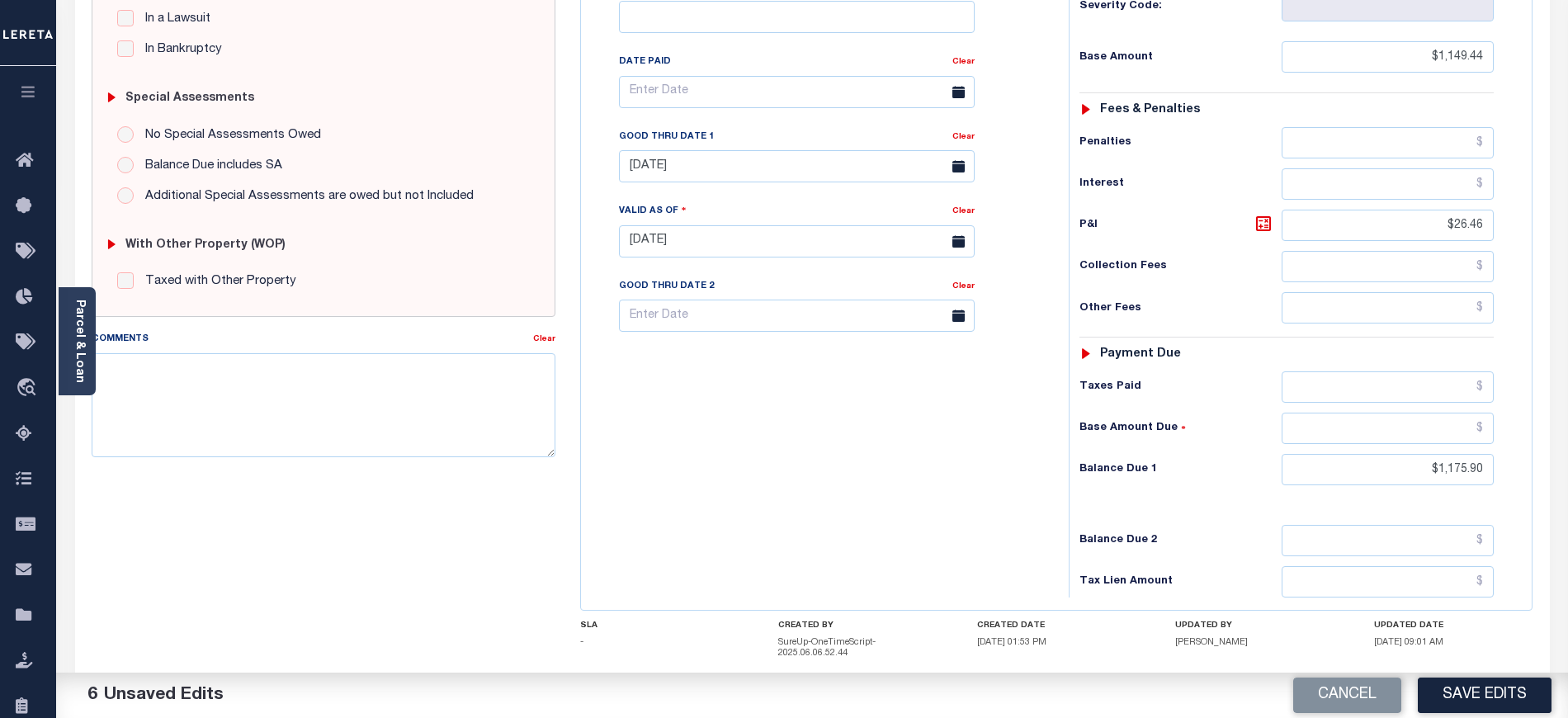
click at [1470, 697] on button "Save Edits" at bounding box center [1484, 696] width 133 height 36
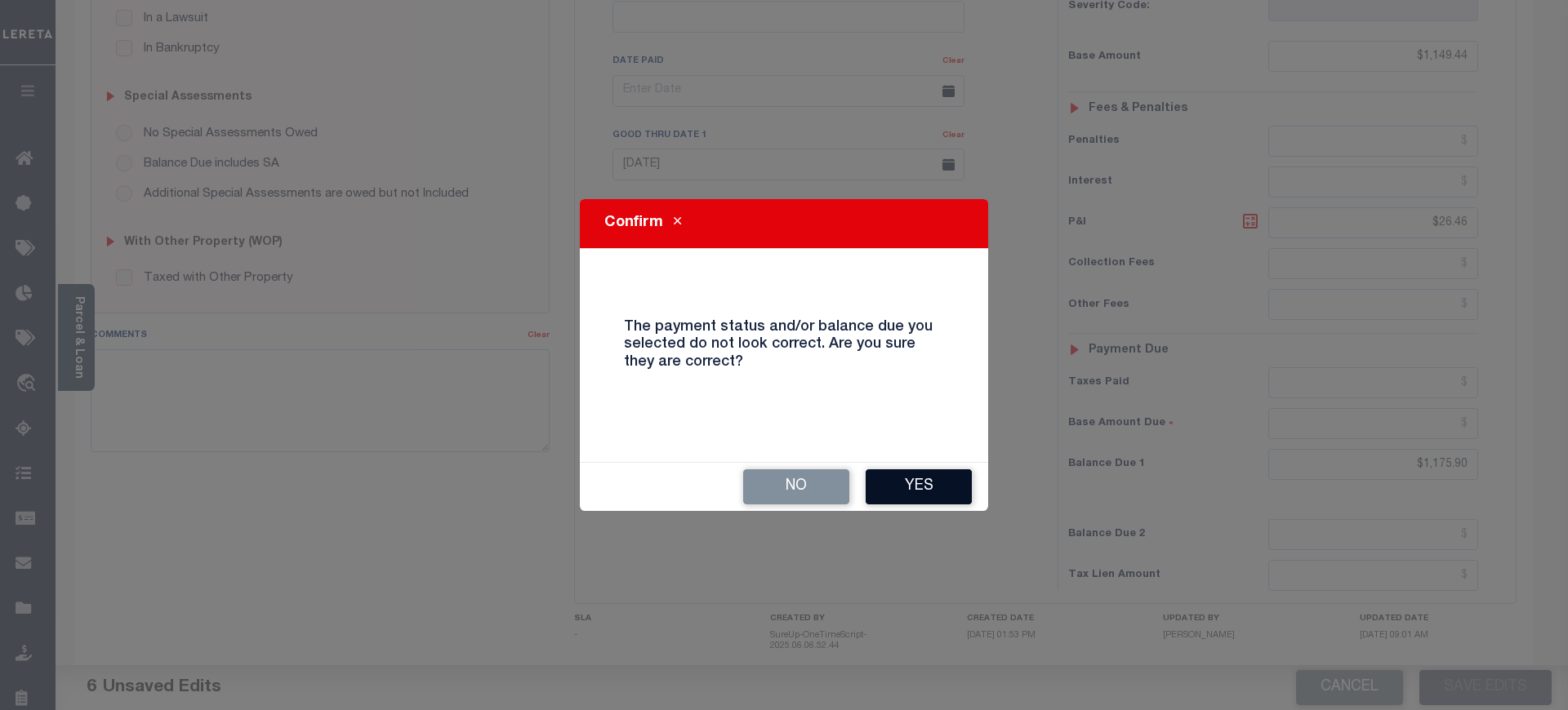
click at [912, 475] on button "Yes" at bounding box center [919, 487] width 106 height 35
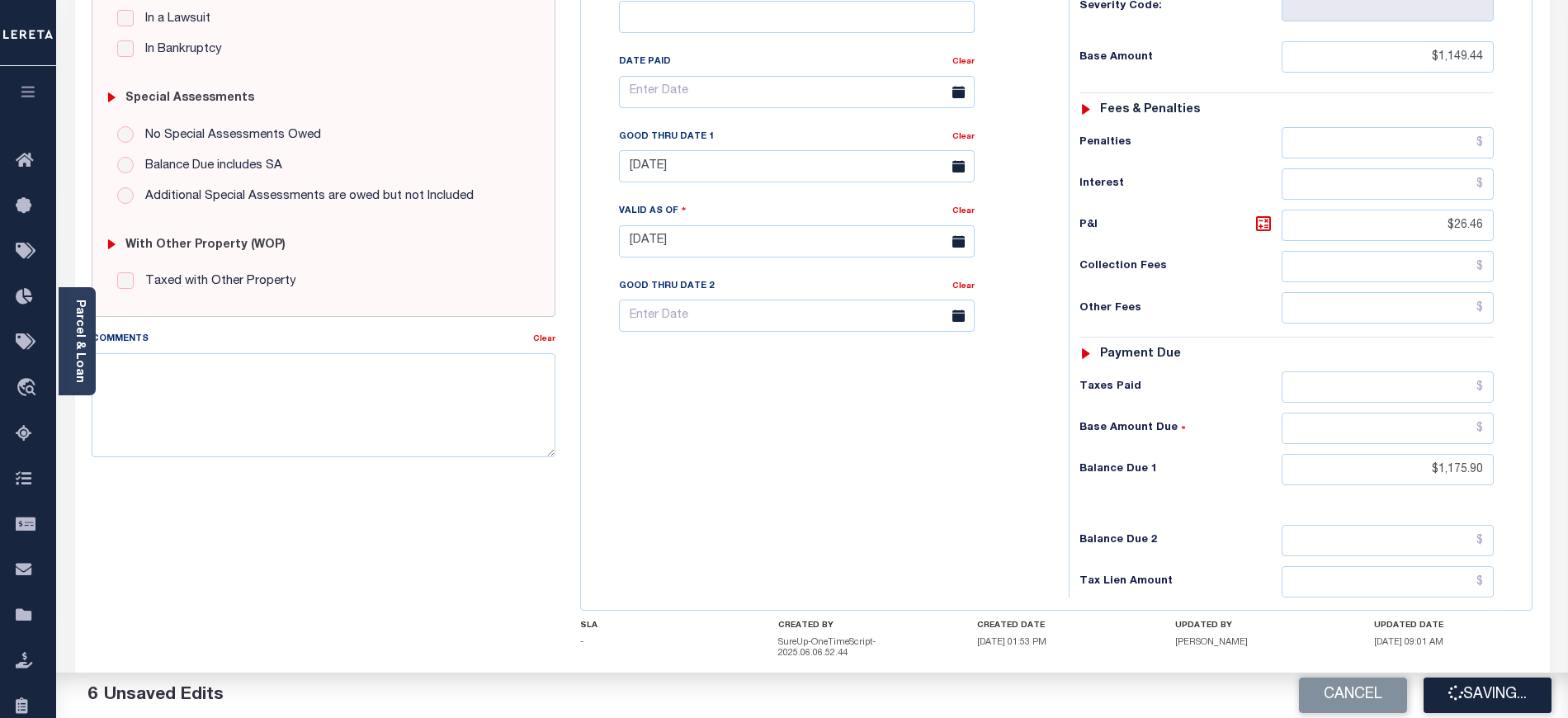
checkbox input "false"
type input "$1,149.44"
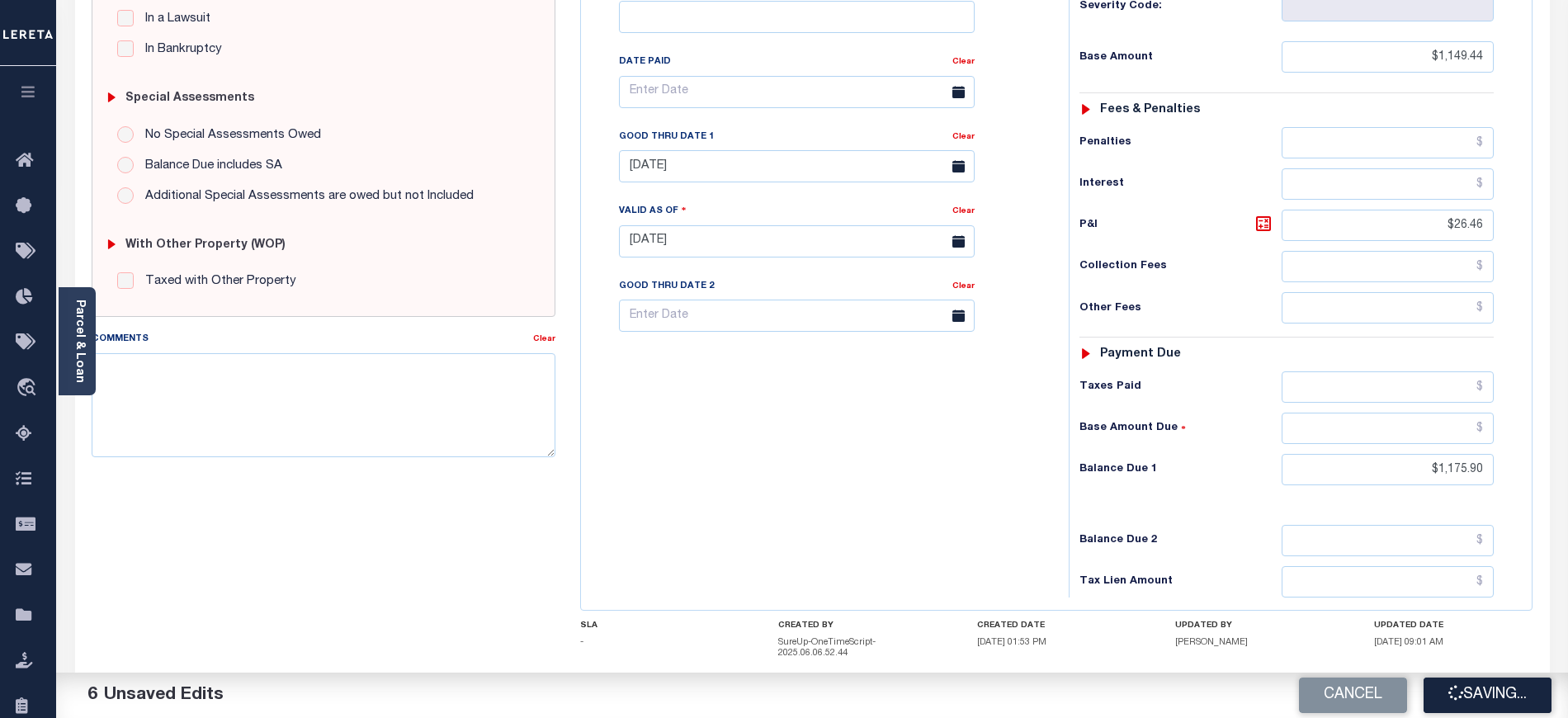
type input "$26.46"
type input "$1,175.9"
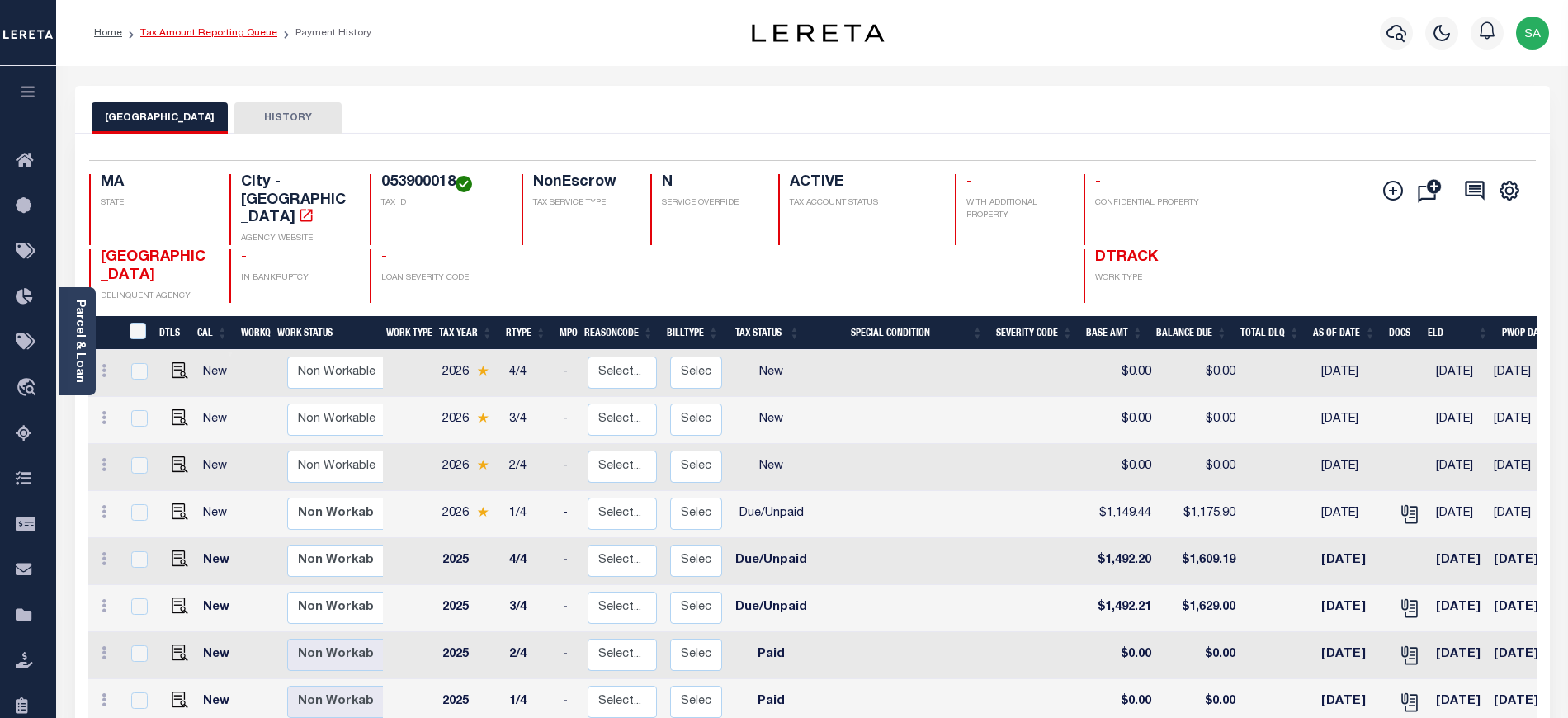
click at [210, 30] on link "Tax Amount Reporting Queue" at bounding box center [209, 33] width 137 height 10
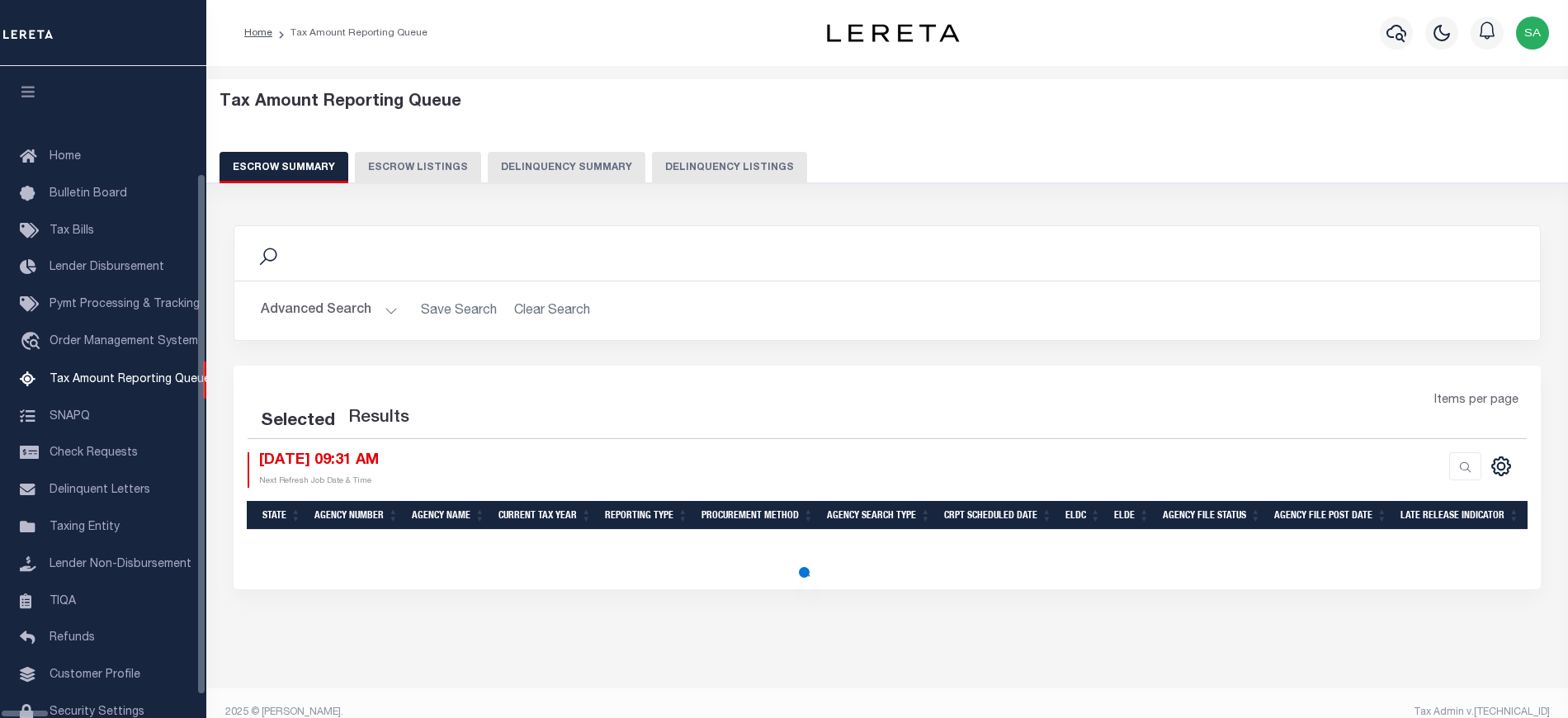
click at [717, 166] on button "Delinquency Listings" at bounding box center [730, 168] width 155 height 32
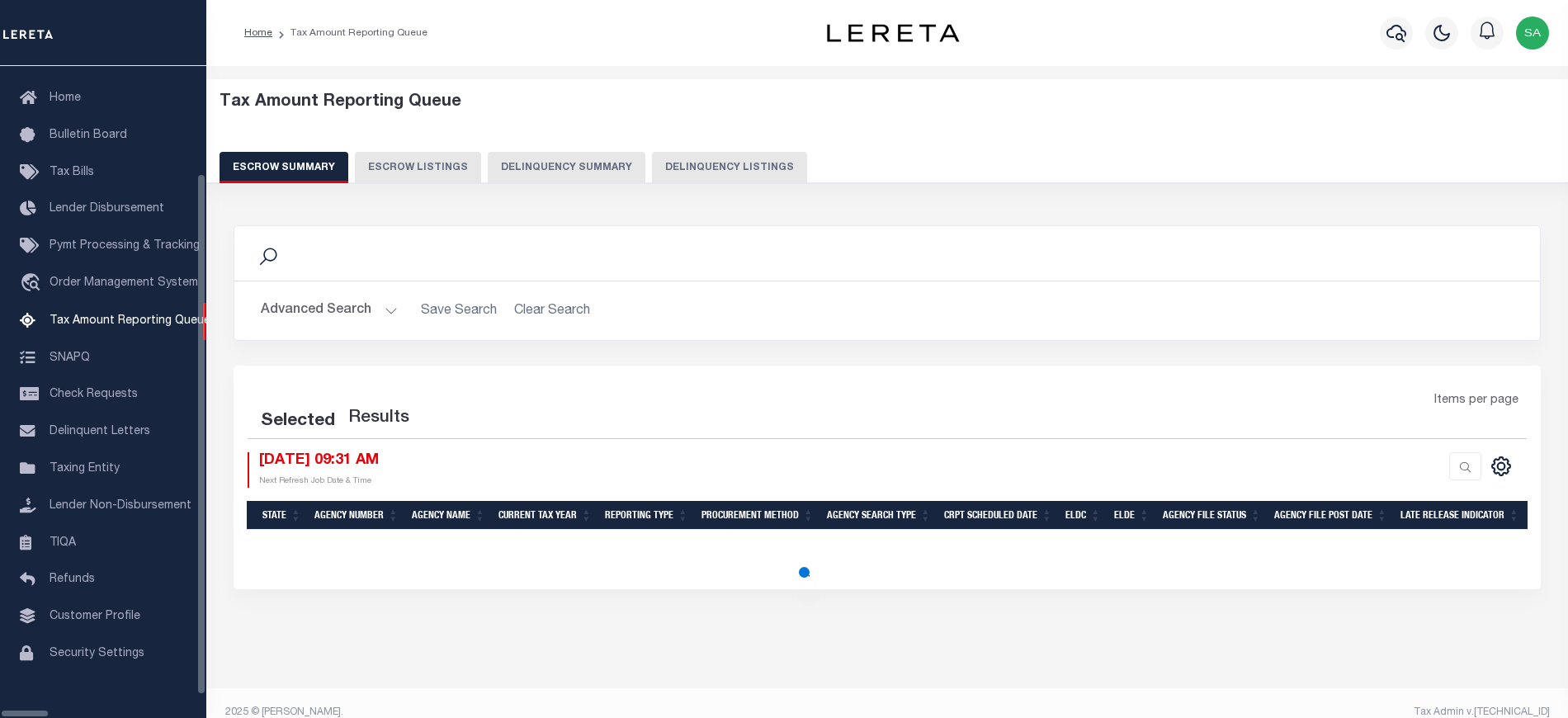
select select "100"
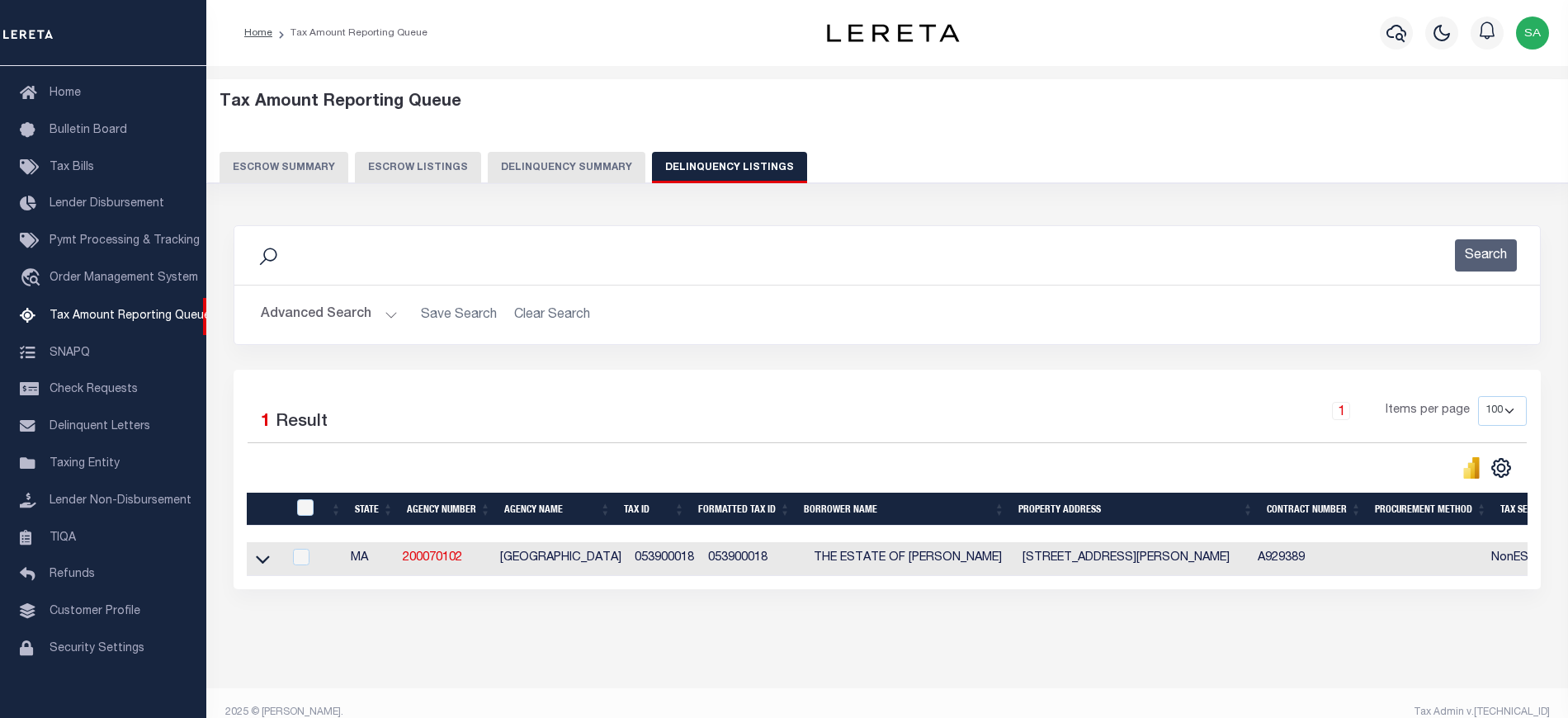
click at [340, 307] on button "Advanced Search" at bounding box center [330, 315] width 137 height 32
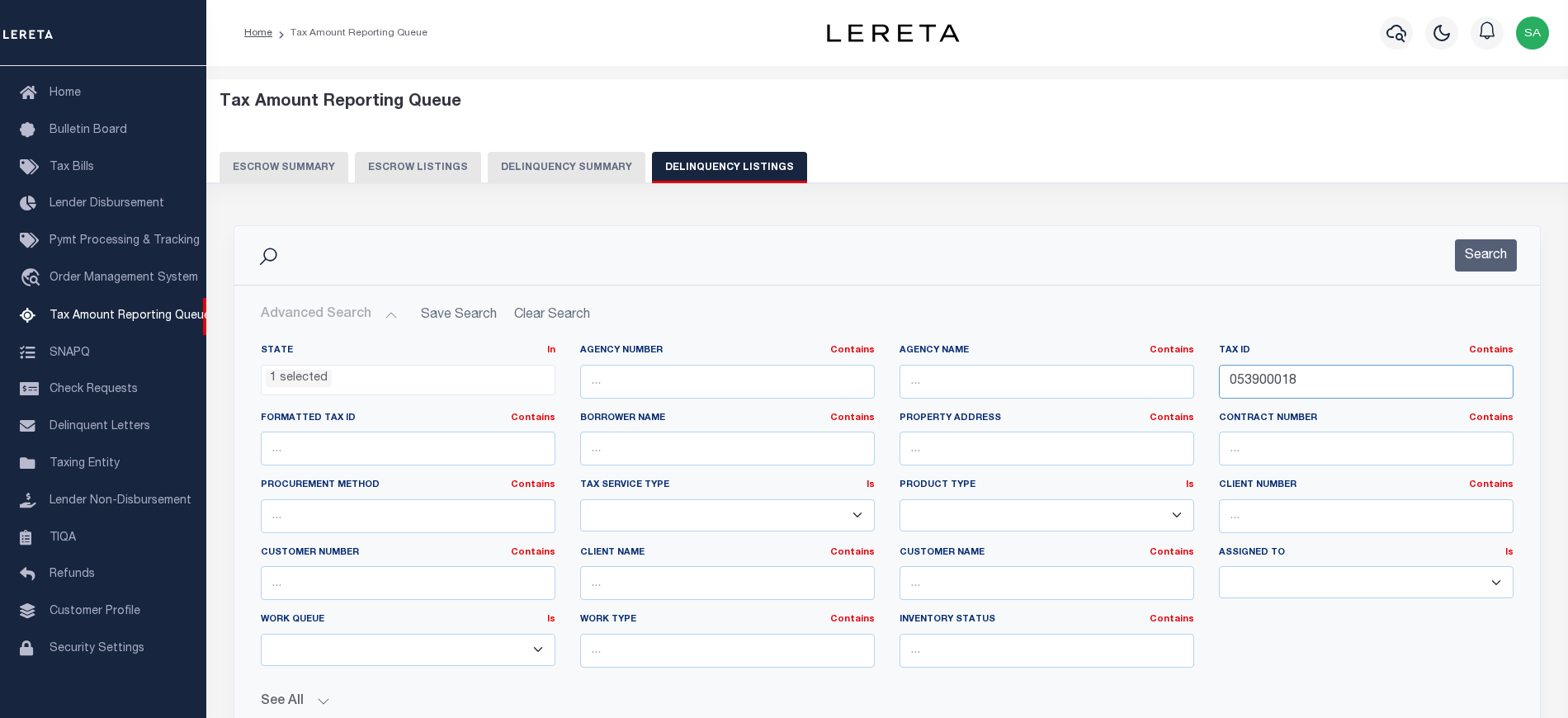
drag, startPoint x: 1318, startPoint y: 389, endPoint x: 1147, endPoint y: 371, distance: 171.9
click at [1147, 371] on div "State In In AK AL AR AZ CA CO CT DC DE FL GA GU HI IA ID IL IN KS KY LA MA MD M…" at bounding box center [887, 513] width 1277 height 337
paste input "03 123 0"
type input "003 123 0"
click at [1499, 249] on button "Search" at bounding box center [1486, 255] width 62 height 32
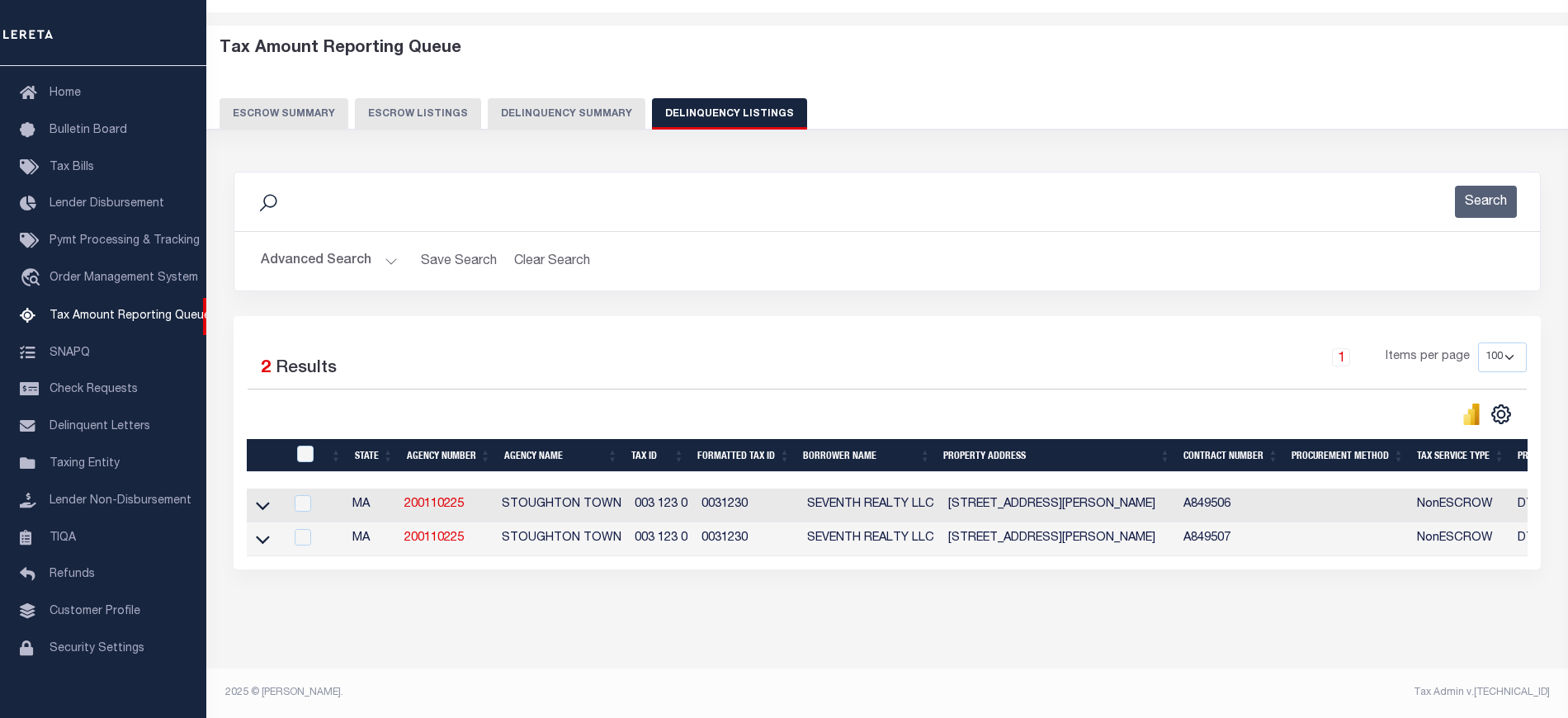
scroll to position [70, 0]
click at [265, 489] on td at bounding box center [265, 506] width 37 height 34
checkbox input "true"
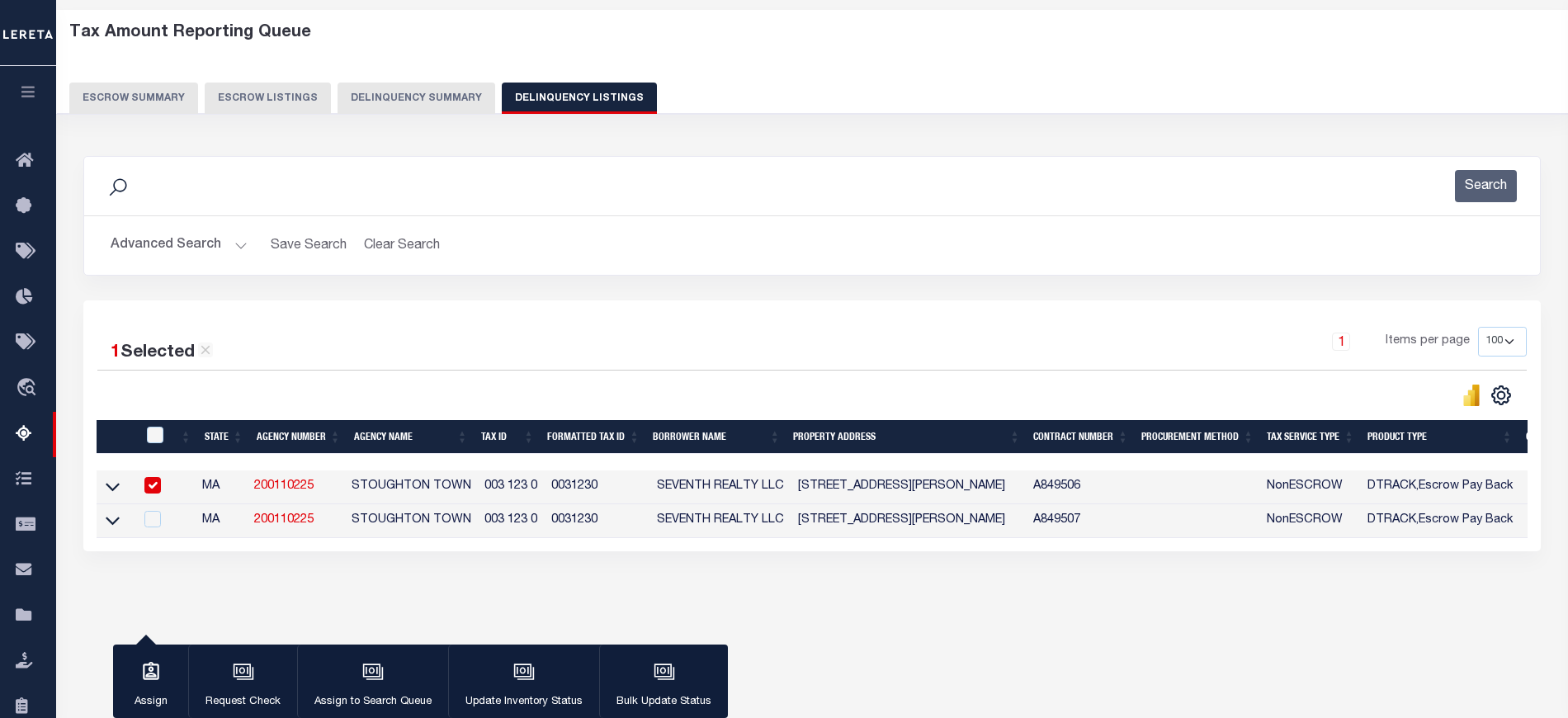
scroll to position [67, 0]
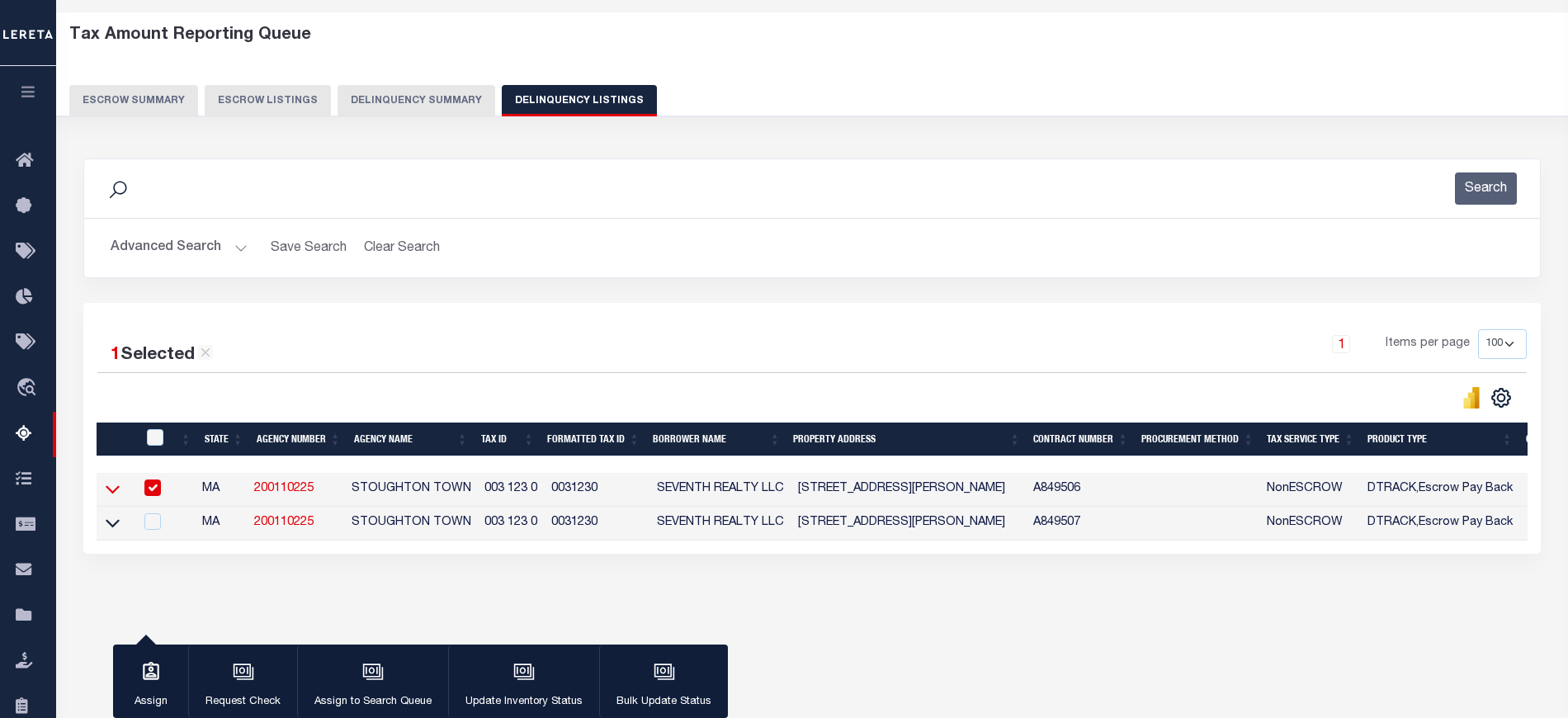
click at [110, 490] on icon at bounding box center [112, 489] width 14 height 17
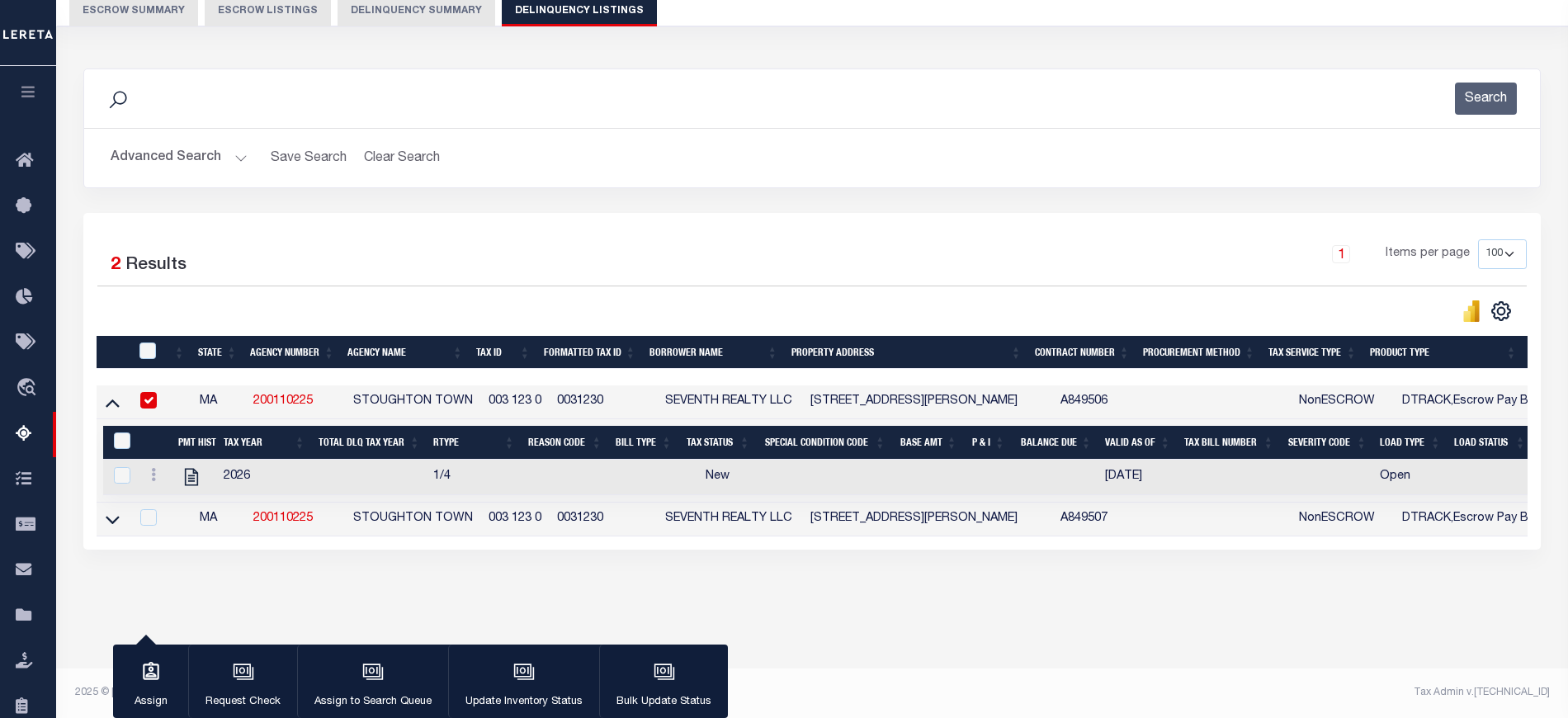
scroll to position [156, 0]
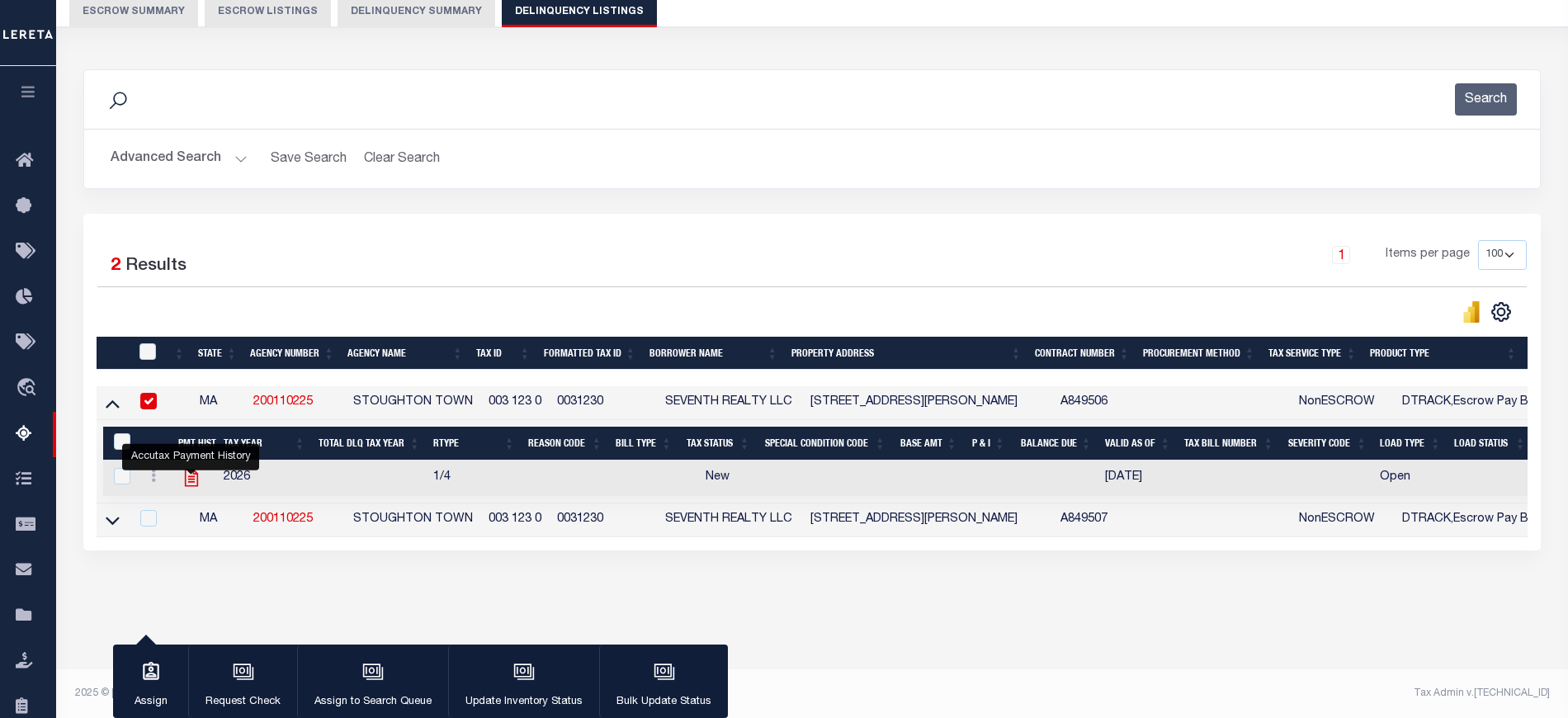
click at [192, 484] on icon "" at bounding box center [192, 478] width 22 height 22
checkbox input "true"
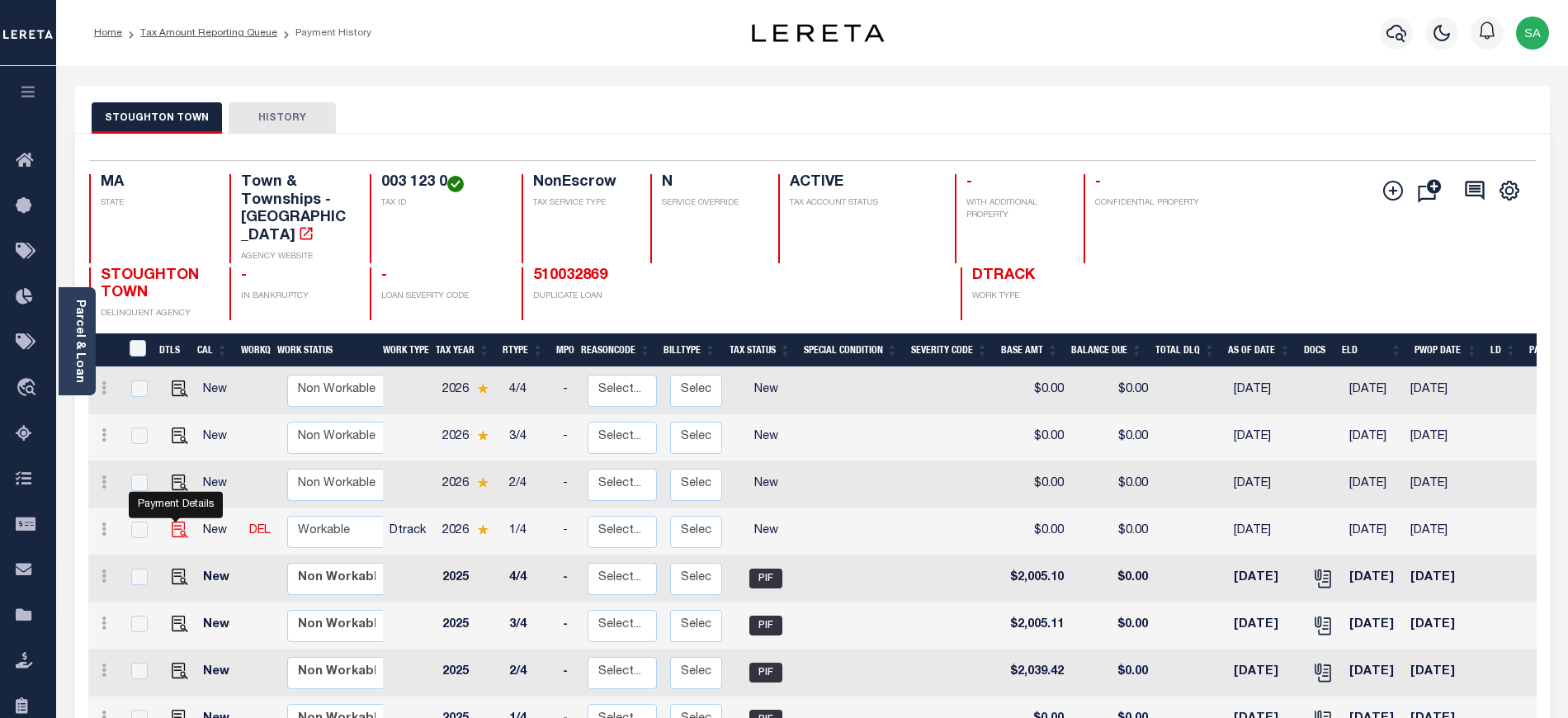
click at [171, 522] on img "" at bounding box center [179, 530] width 17 height 17
checkbox input "true"
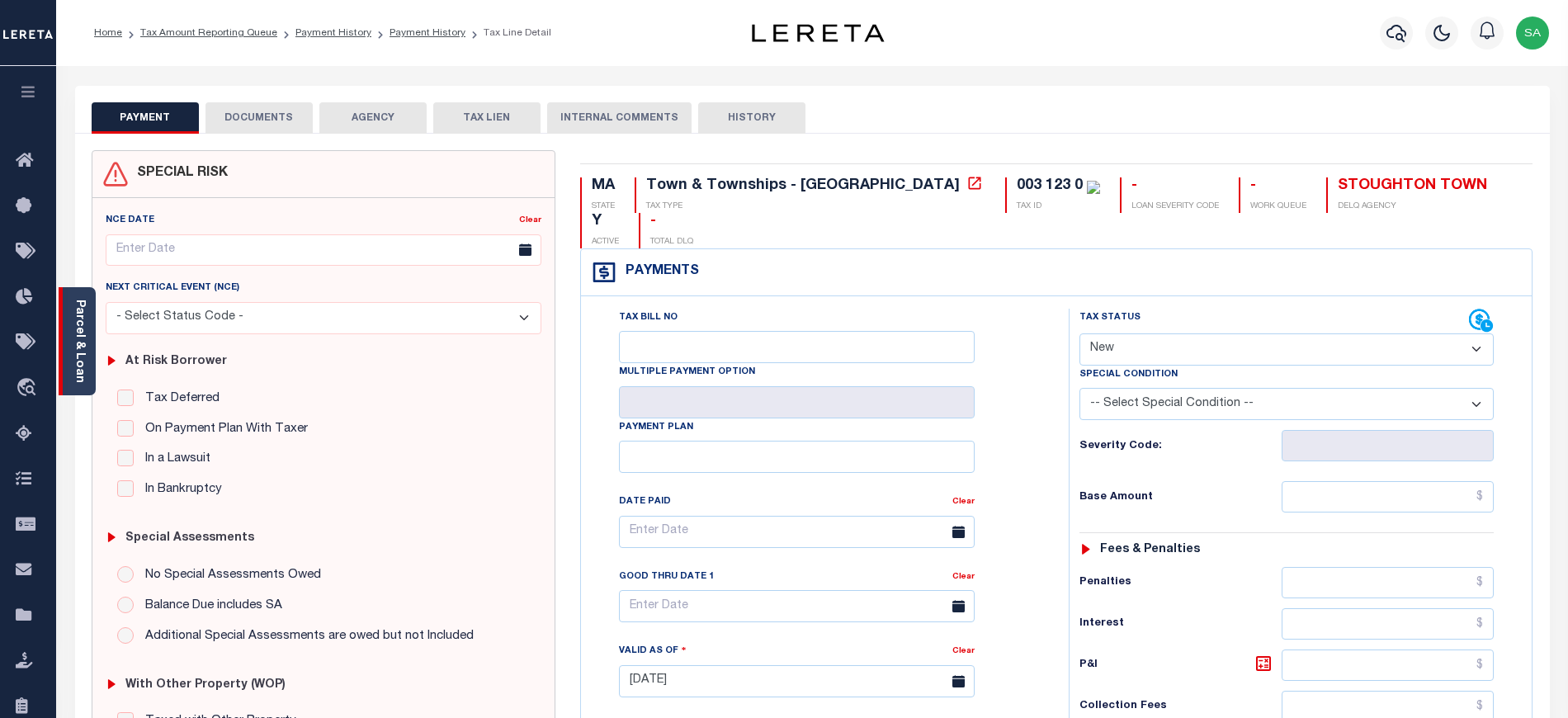
click at [93, 326] on div "Parcel & Loan" at bounding box center [77, 342] width 37 height 109
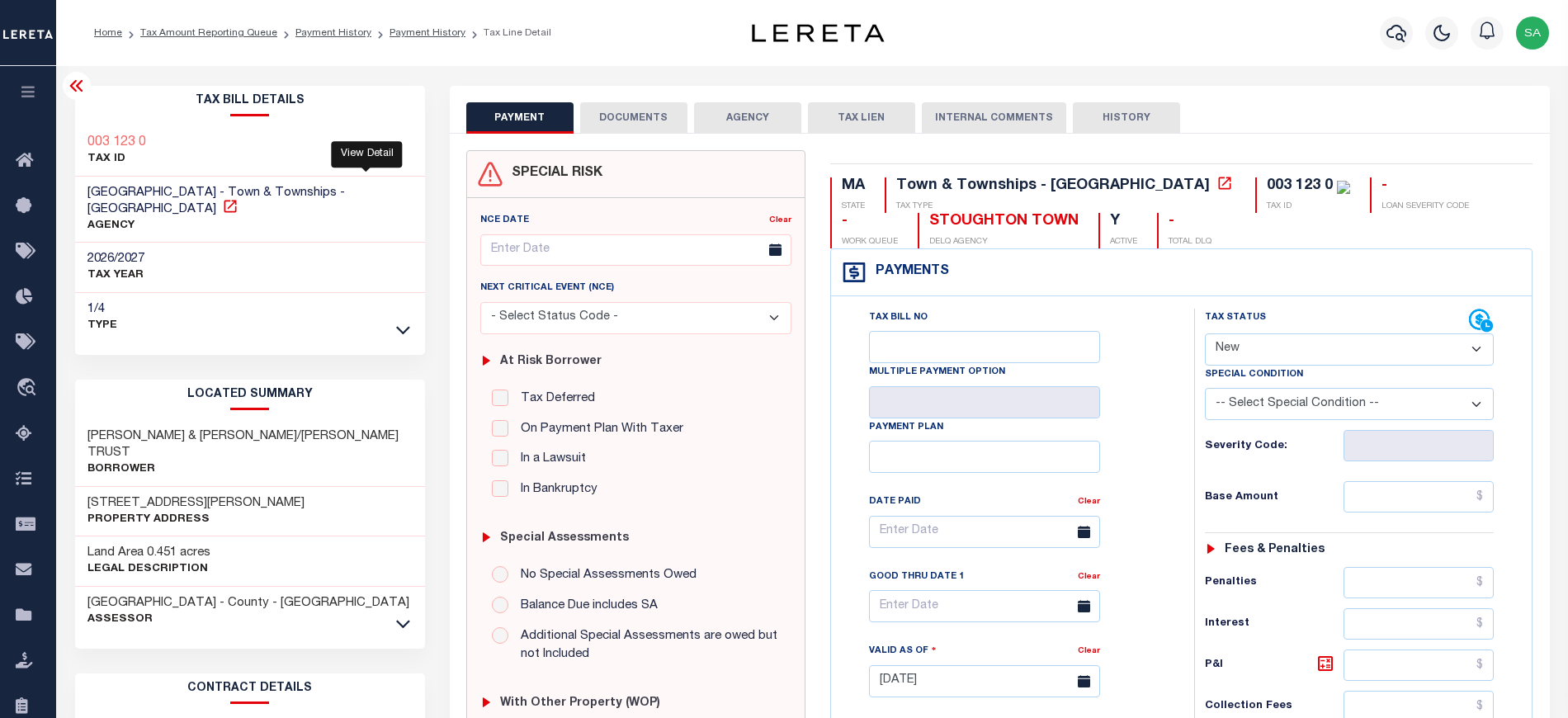
click at [236, 200] on icon at bounding box center [230, 206] width 12 height 12
drag, startPoint x: 88, startPoint y: 189, endPoint x: 162, endPoint y: 193, distance: 74.1
click at [162, 193] on span "[GEOGRAPHIC_DATA] - Town & Townships - [GEOGRAPHIC_DATA]" at bounding box center [216, 200] width 258 height 29
copy span "STOUGHTON"
drag, startPoint x: 83, startPoint y: 142, endPoint x: 178, endPoint y: 137, distance: 95.1
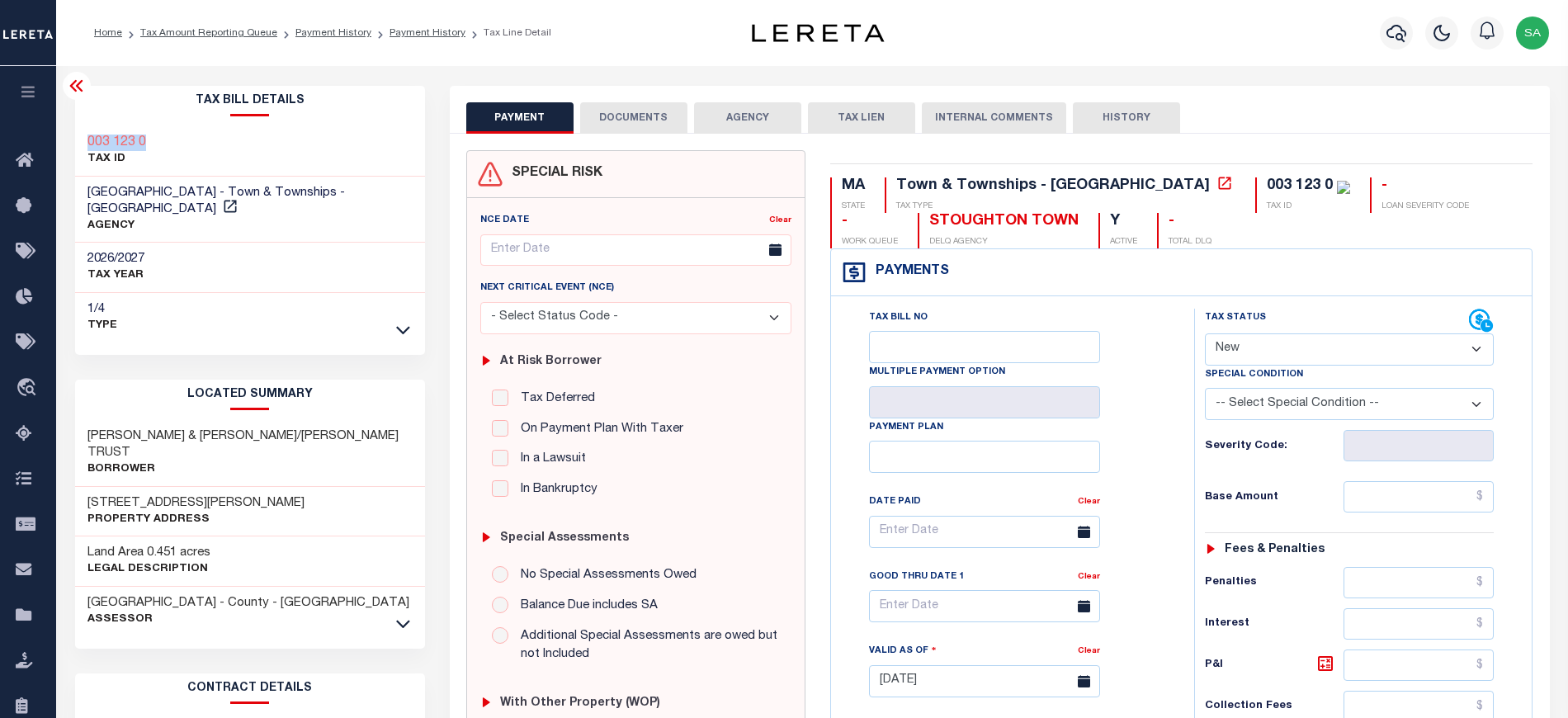
click at [178, 137] on div "003 123 0 TAX ID" at bounding box center [250, 151] width 350 height 51
copy h3 "003 123 0"
click at [1253, 332] on div "Tax Status Status" at bounding box center [1337, 321] width 265 height 25
click at [1278, 338] on select "- Select Status Code - Open Due/Unpaid Paid Incomplete No Tax Due Internal Refu…" at bounding box center [1349, 350] width 290 height 32
select select "DUE"
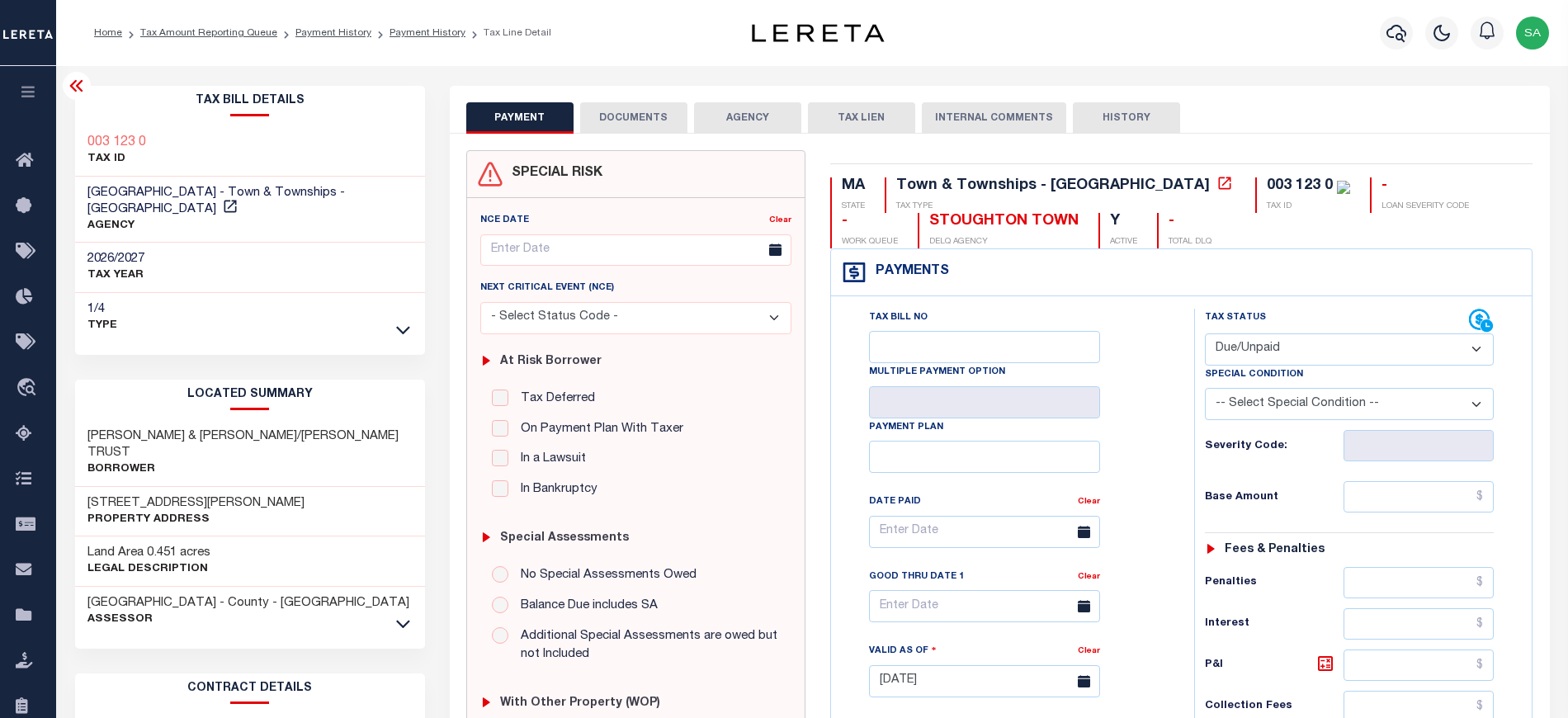
click at [1205, 336] on select "- Select Status Code - Open Due/Unpaid Paid Incomplete No Tax Due Internal Refu…" at bounding box center [1349, 350] width 290 height 32
type input "[DATE]"
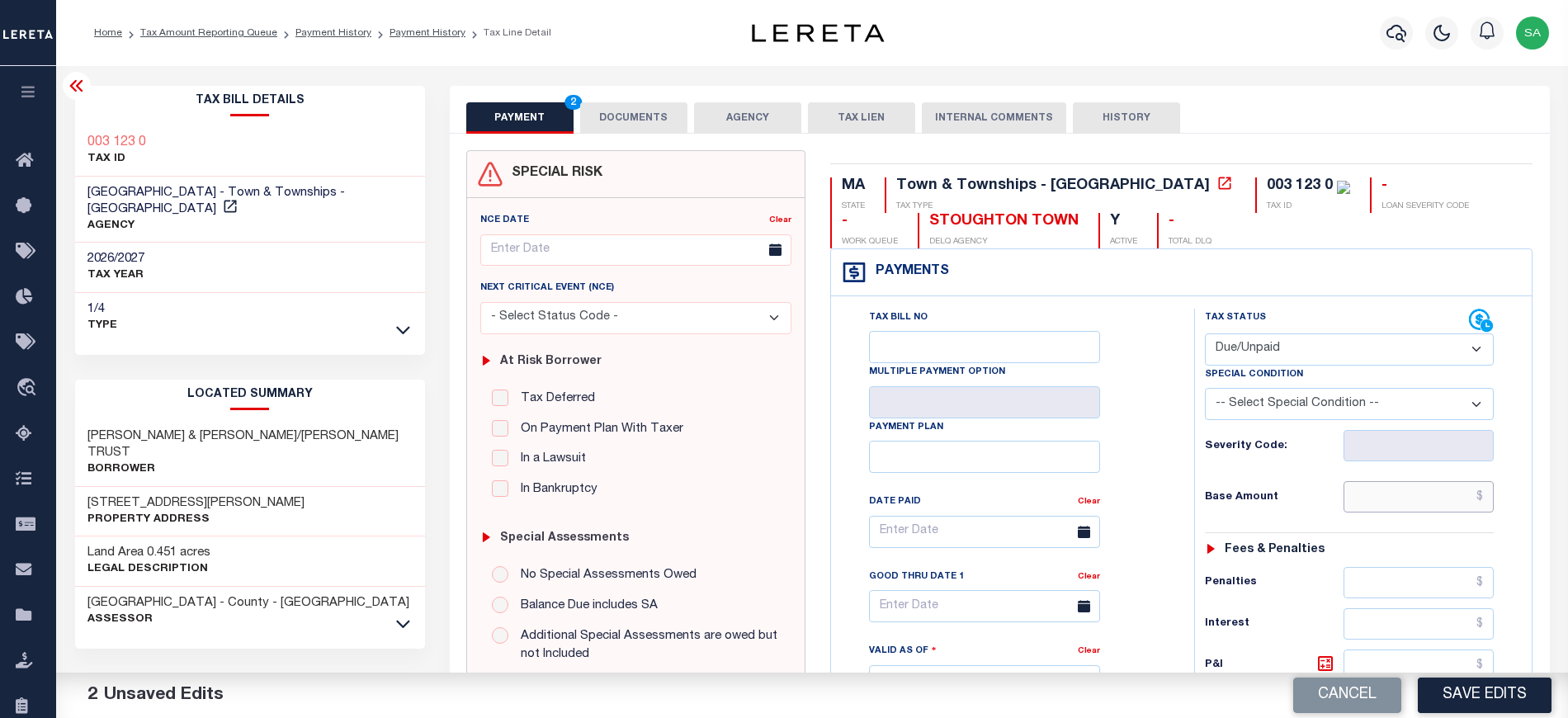
click at [1362, 510] on input "text" at bounding box center [1419, 497] width 150 height 32
click at [1387, 504] on input "text" at bounding box center [1419, 497] width 150 height 32
click at [1430, 502] on input "text" at bounding box center [1419, 497] width 150 height 32
drag, startPoint x: 1470, startPoint y: 496, endPoint x: 1515, endPoint y: 496, distance: 45.0
click at [1515, 496] on div "Tax Status Status - Select Status Code -" at bounding box center [1355, 673] width 322 height 729
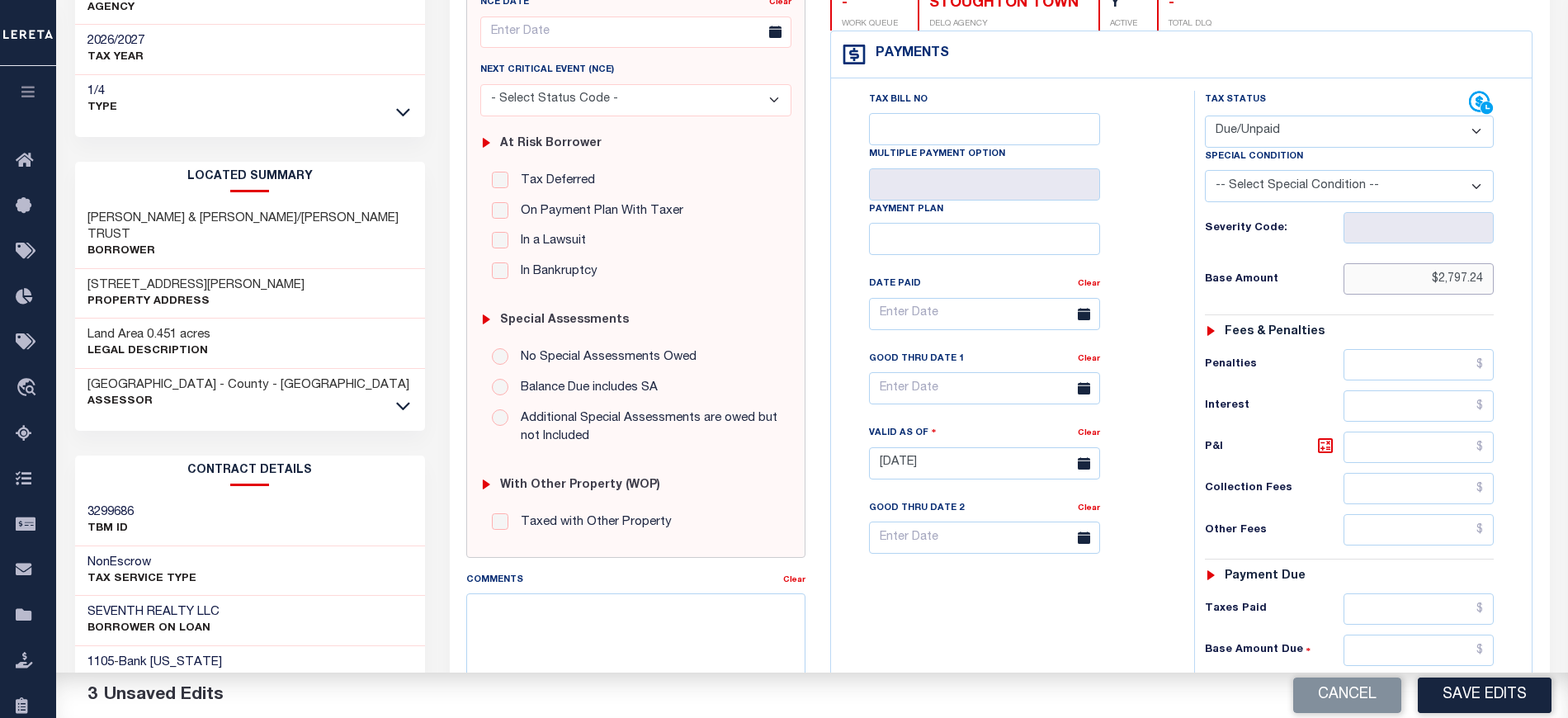
scroll to position [331, 0]
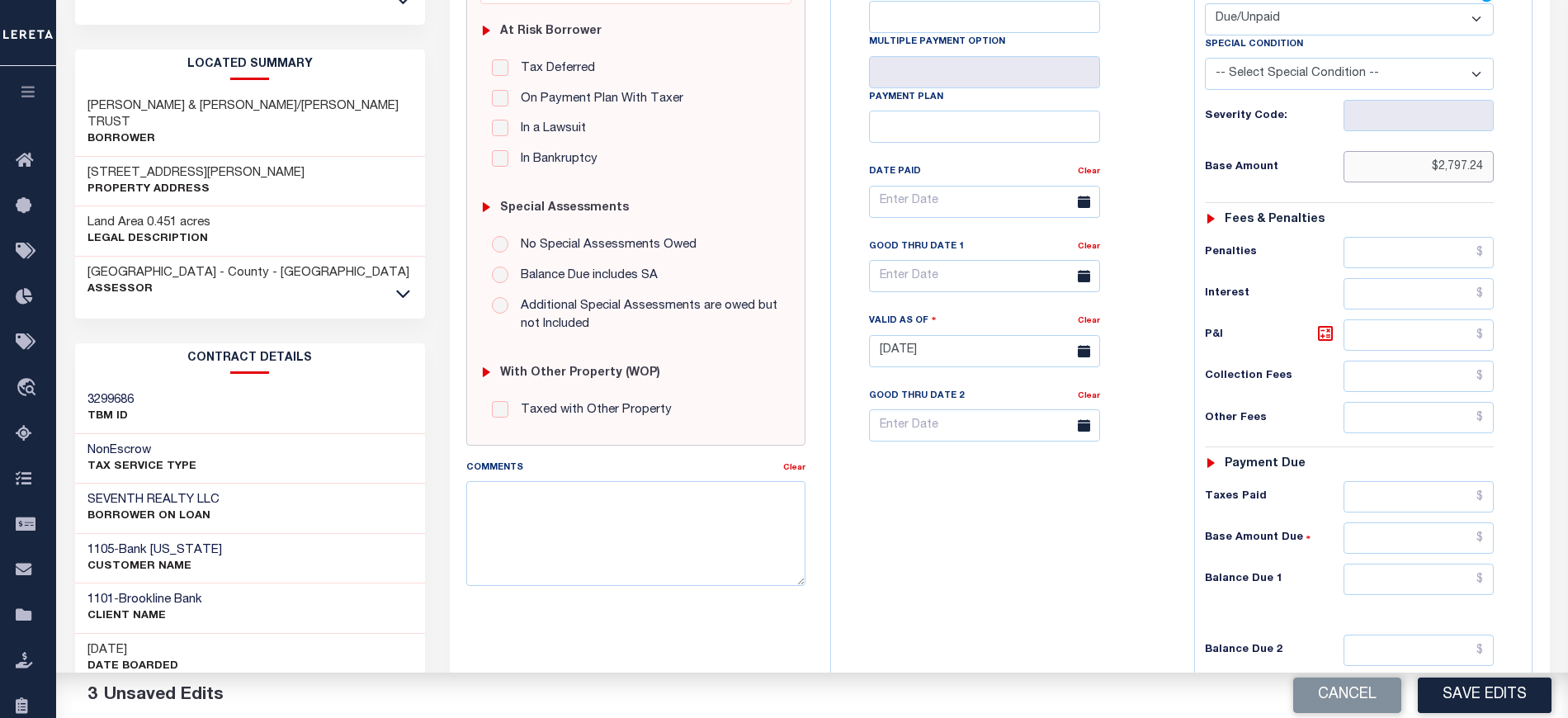
type input "$2,797.24"
click at [1380, 592] on input "text" at bounding box center [1419, 580] width 150 height 32
paste input "2,846.59"
type input "$2,846.59"
click at [1334, 341] on icon at bounding box center [1326, 334] width 20 height 20
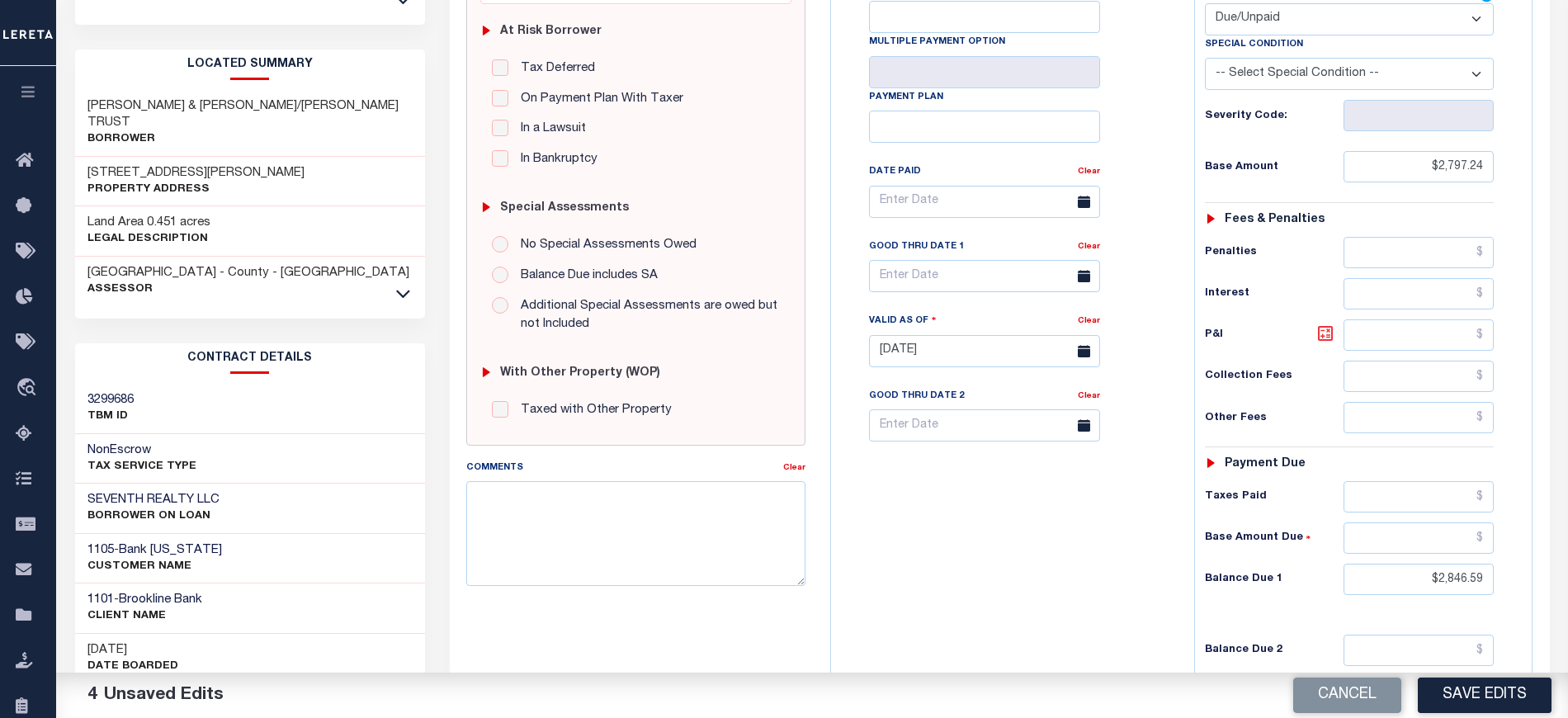
type input "$49.35"
click at [1006, 539] on div "Tax Bill No Multiple Payment Option Payment Plan Clear" at bounding box center [1008, 343] width 346 height 729
click at [964, 275] on input "text" at bounding box center [985, 276] width 231 height 32
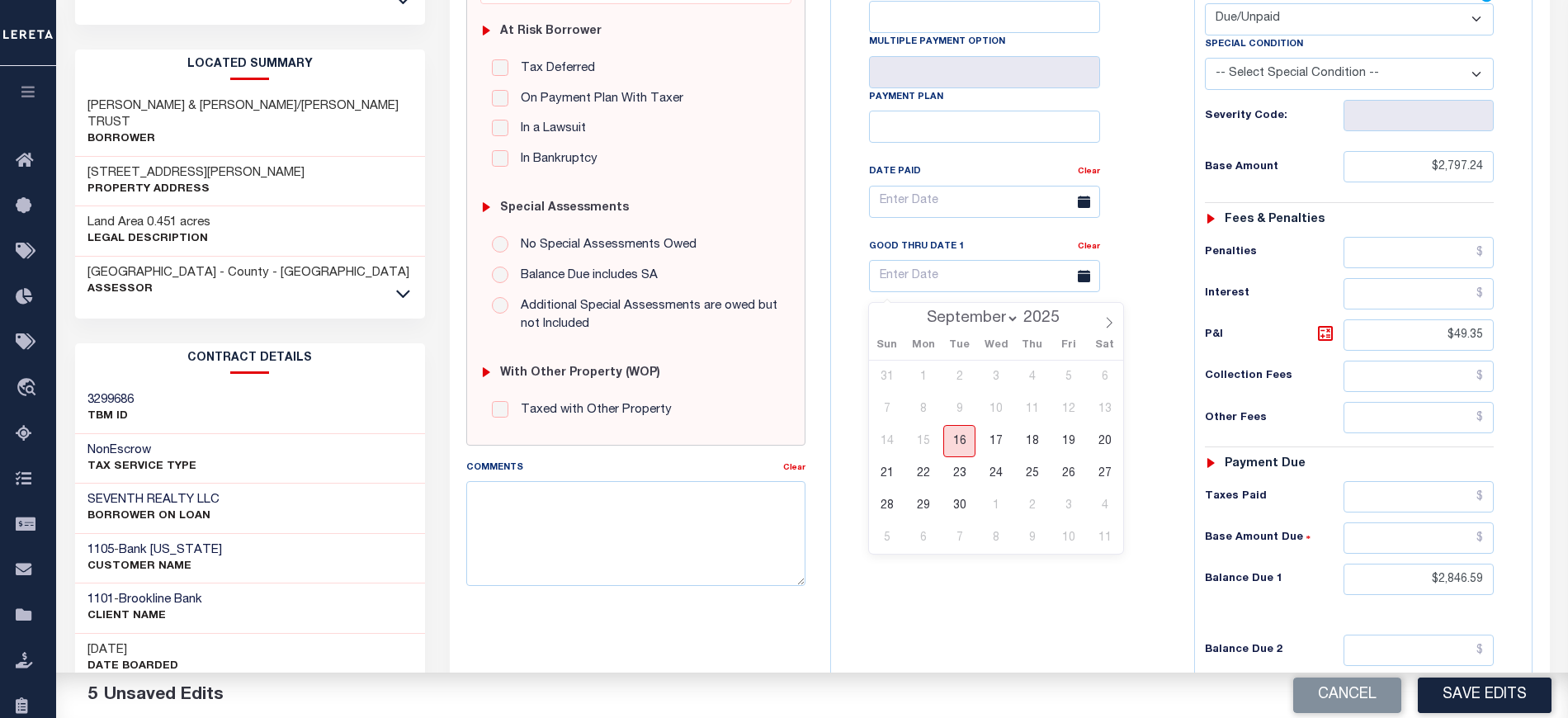
click at [962, 446] on span "16" at bounding box center [960, 441] width 32 height 32
type input "[DATE]"
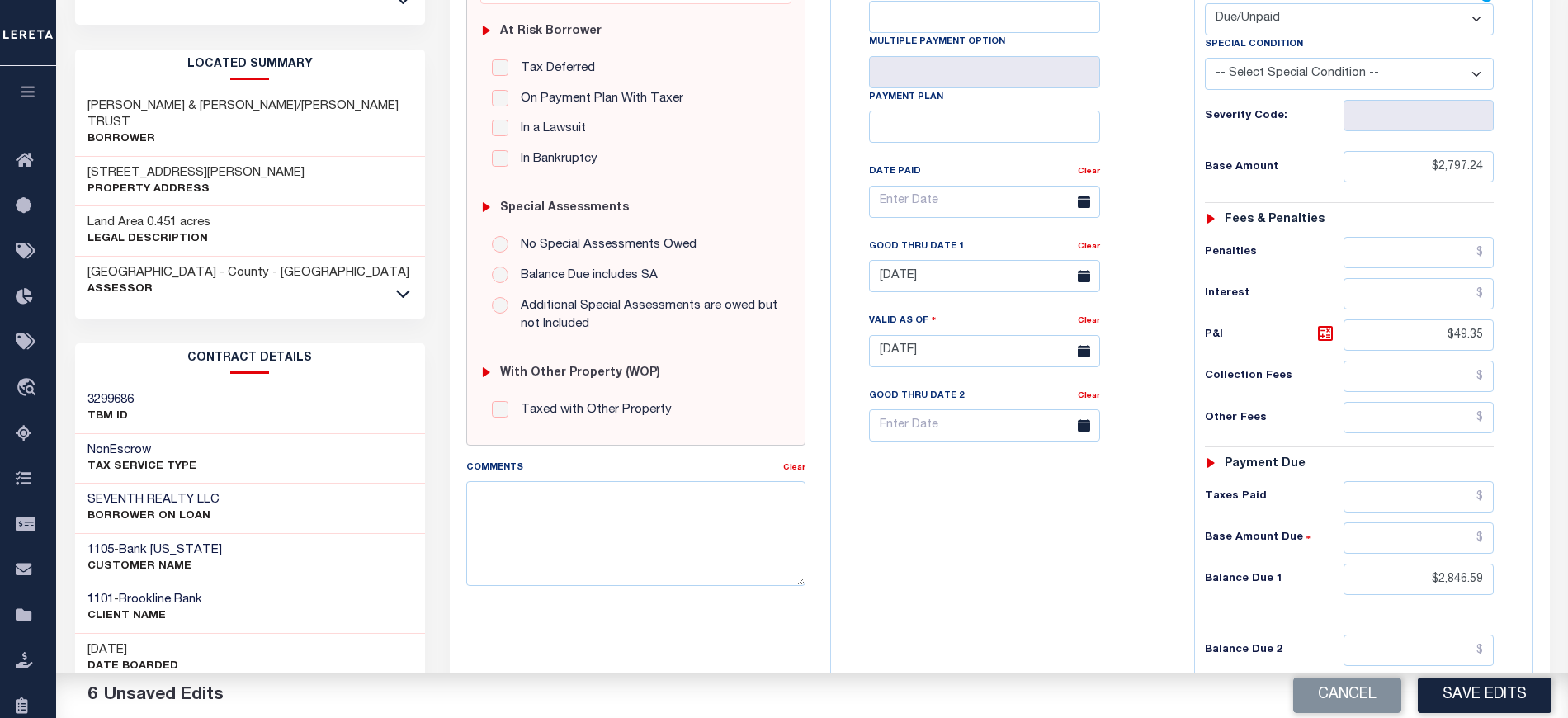
click at [949, 586] on div "Tax Bill No Multiple Payment Option Payment Plan Clear" at bounding box center [1008, 343] width 346 height 729
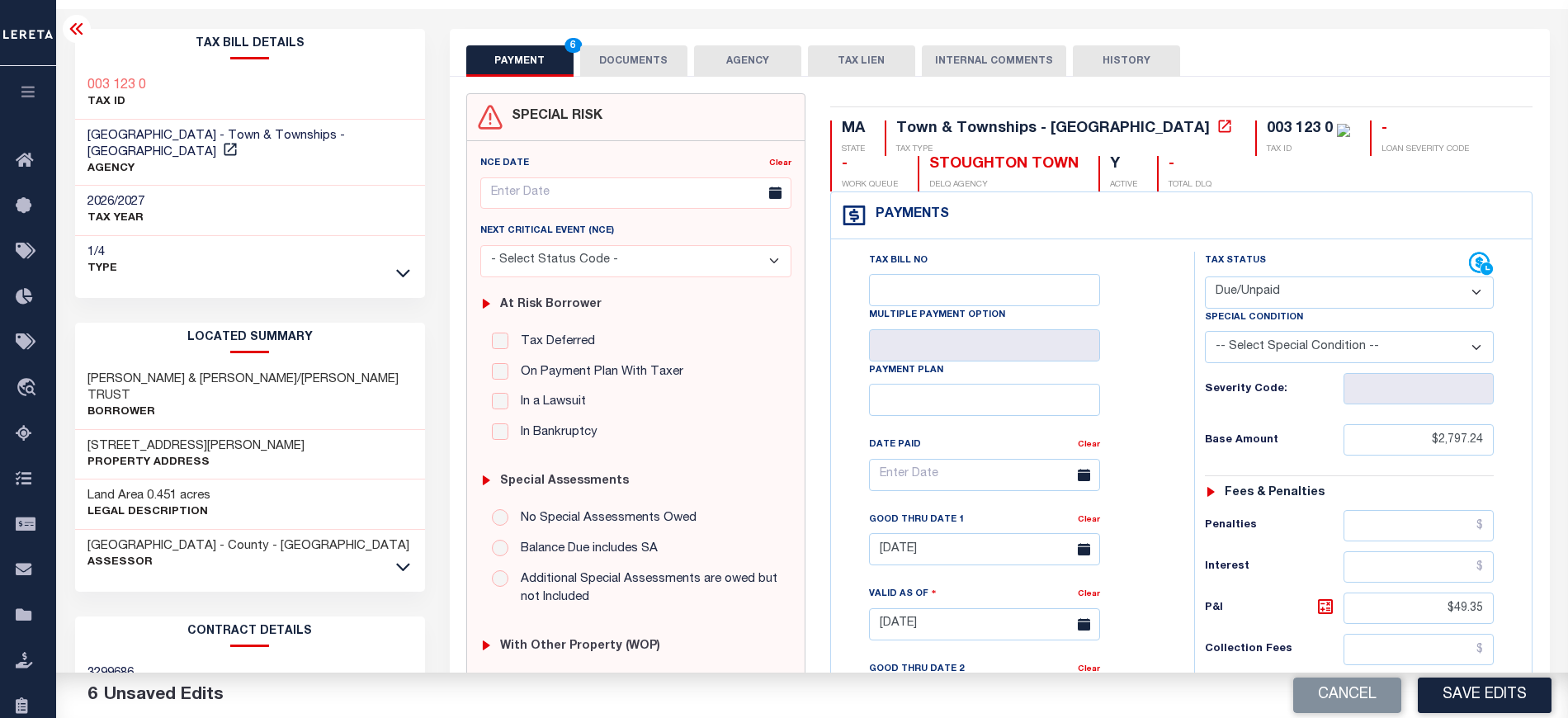
scroll to position [0, 0]
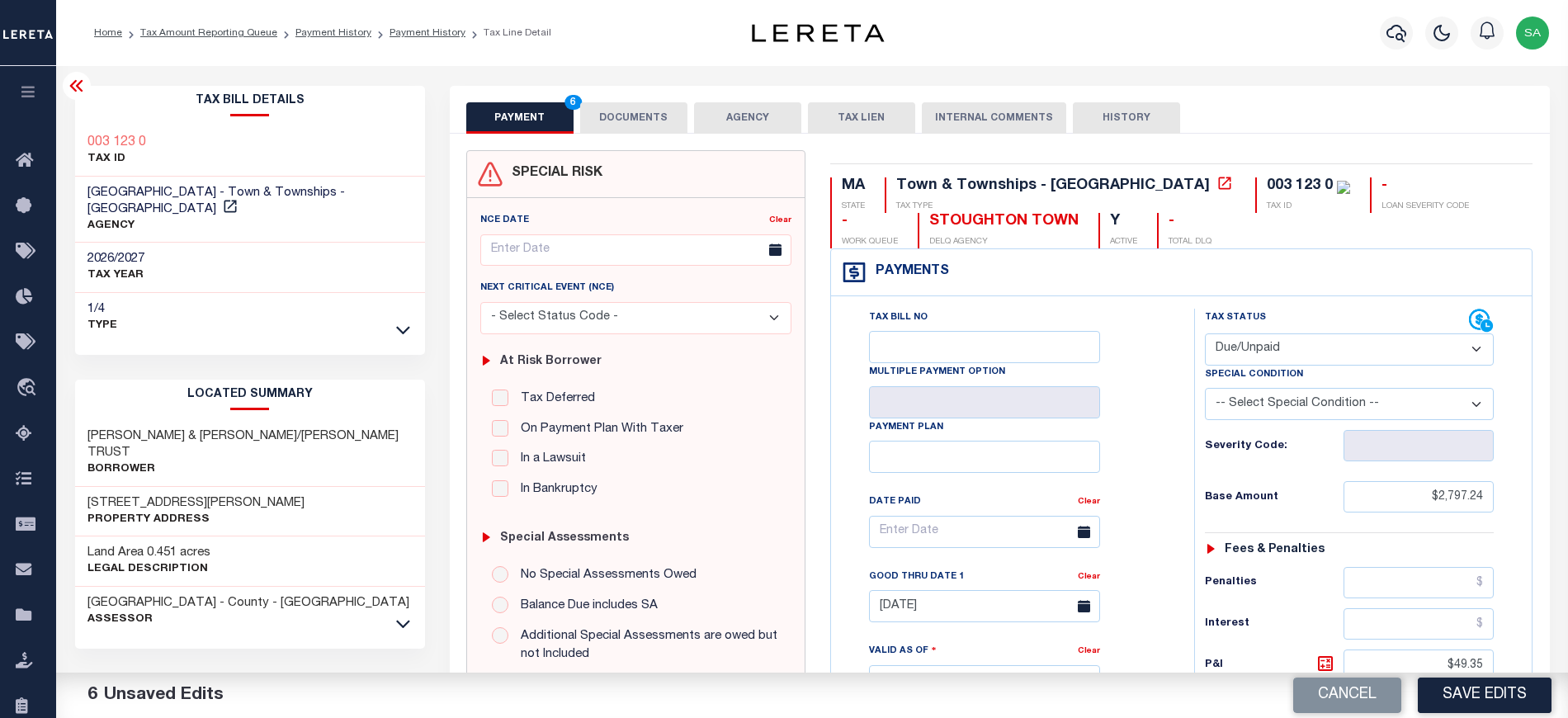
click at [632, 120] on button "DOCUMENTS" at bounding box center [634, 119] width 108 height 32
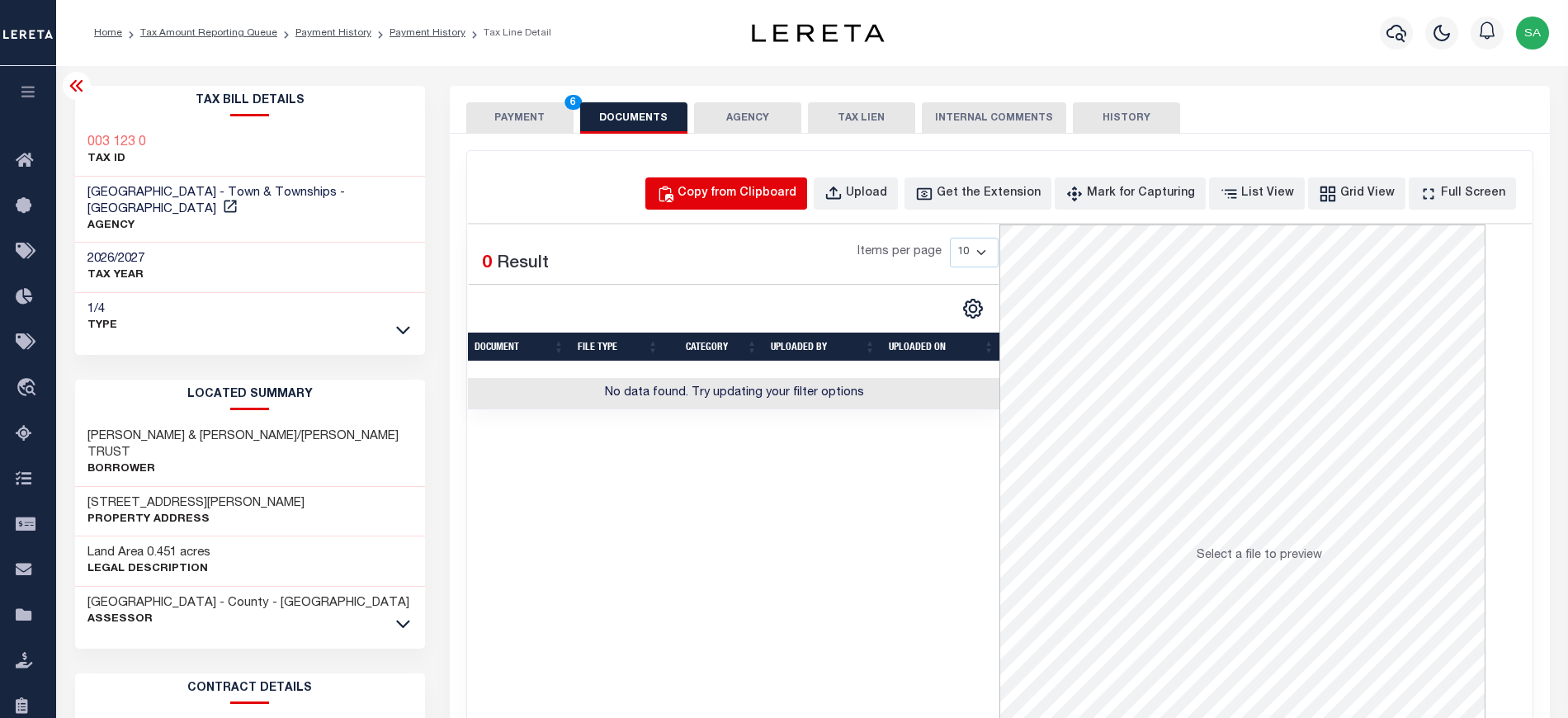
click at [796, 196] on div "Copy from Clipboard" at bounding box center [737, 194] width 118 height 18
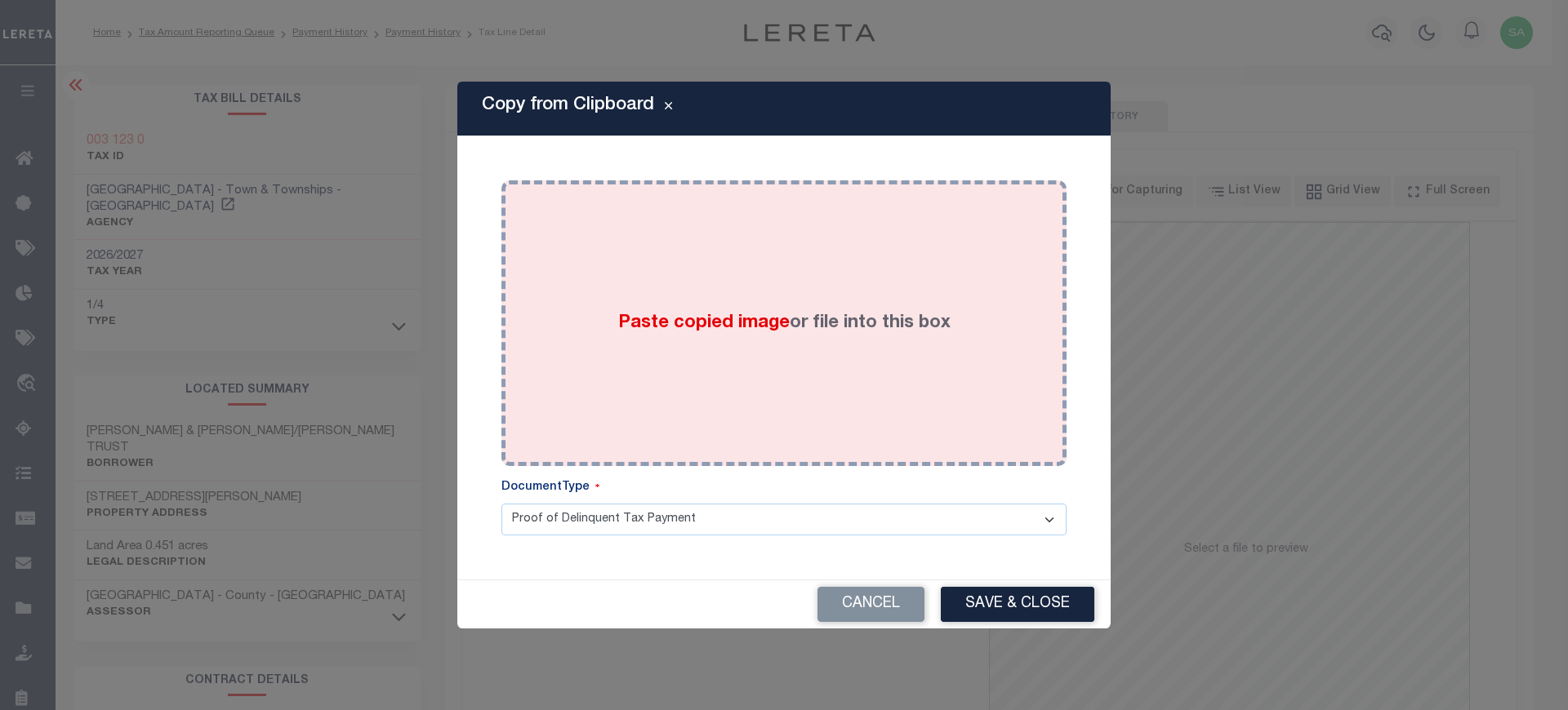
click at [920, 333] on label "Paste copied image or file into this box" at bounding box center [784, 323] width 332 height 27
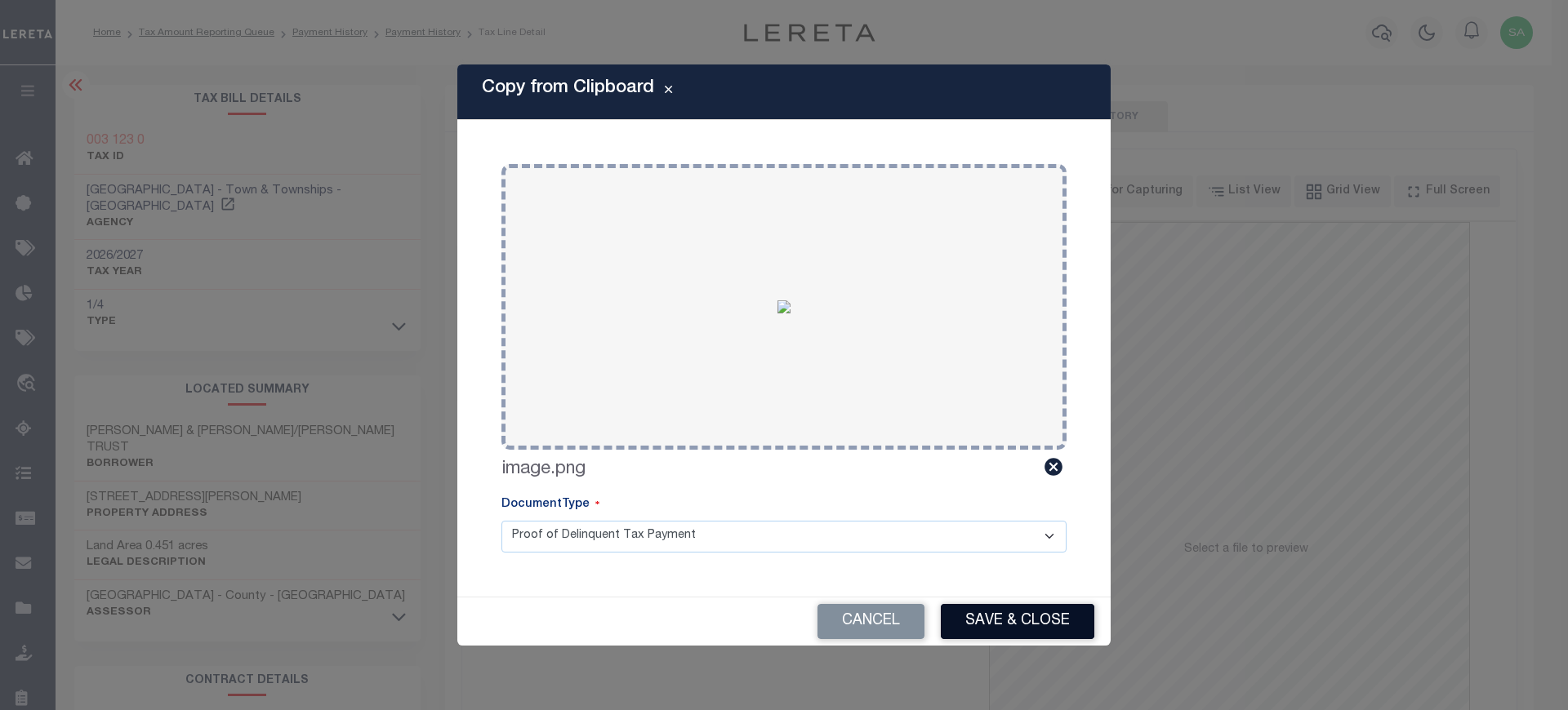
click at [1029, 627] on button "Save & Close" at bounding box center [1017, 622] width 154 height 35
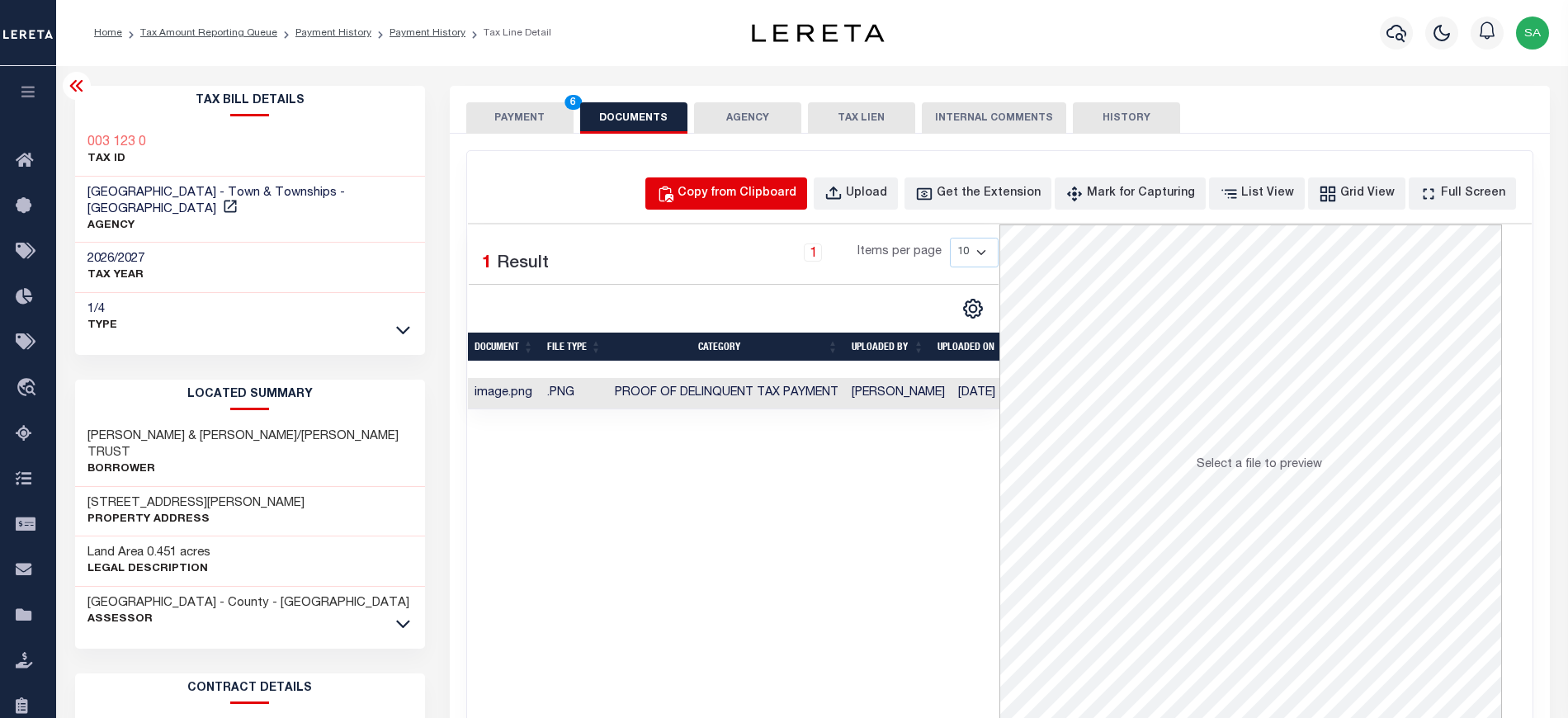
click at [781, 186] on div "Copy from Clipboard" at bounding box center [737, 194] width 118 height 18
select select "POP"
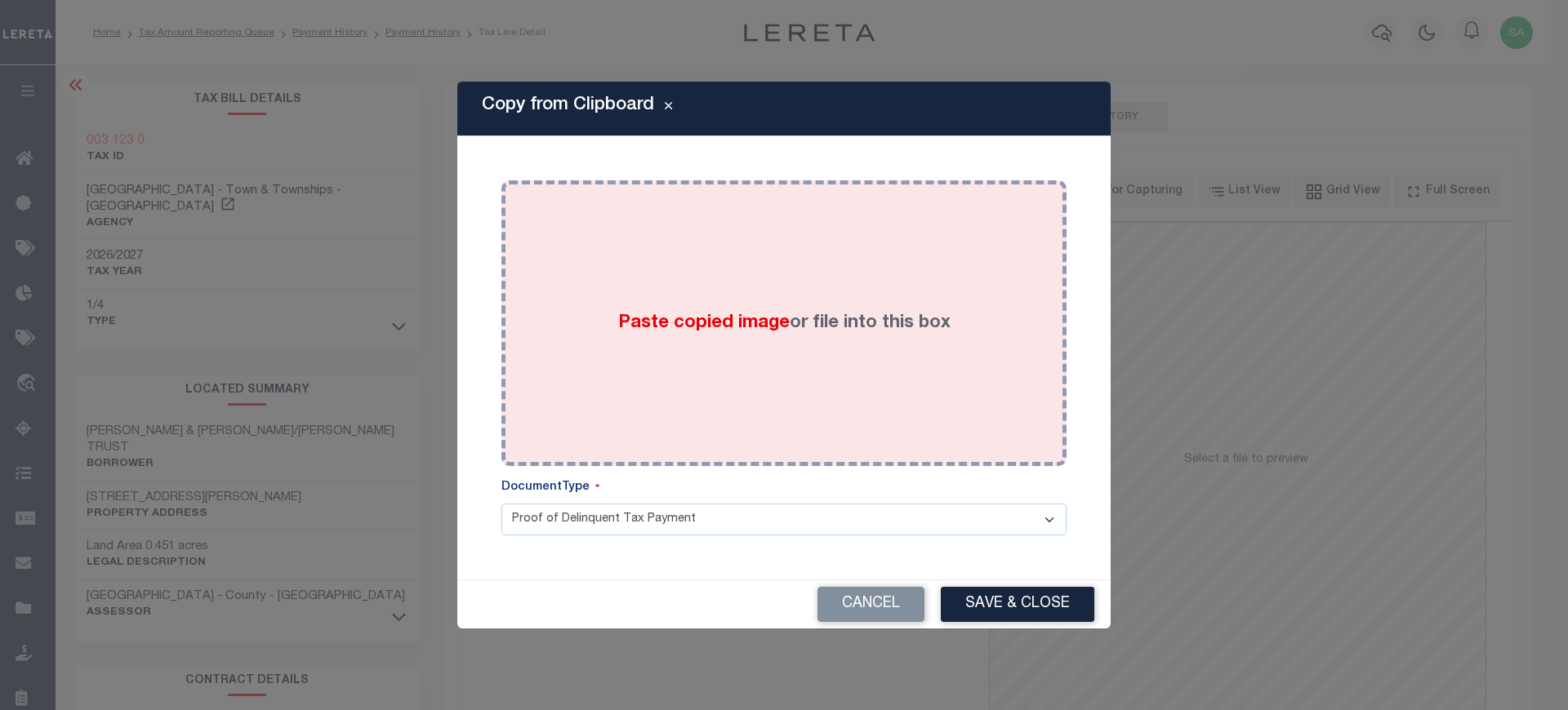
click at [916, 377] on div "Paste copied image or file into this box" at bounding box center [783, 323] width 541 height 261
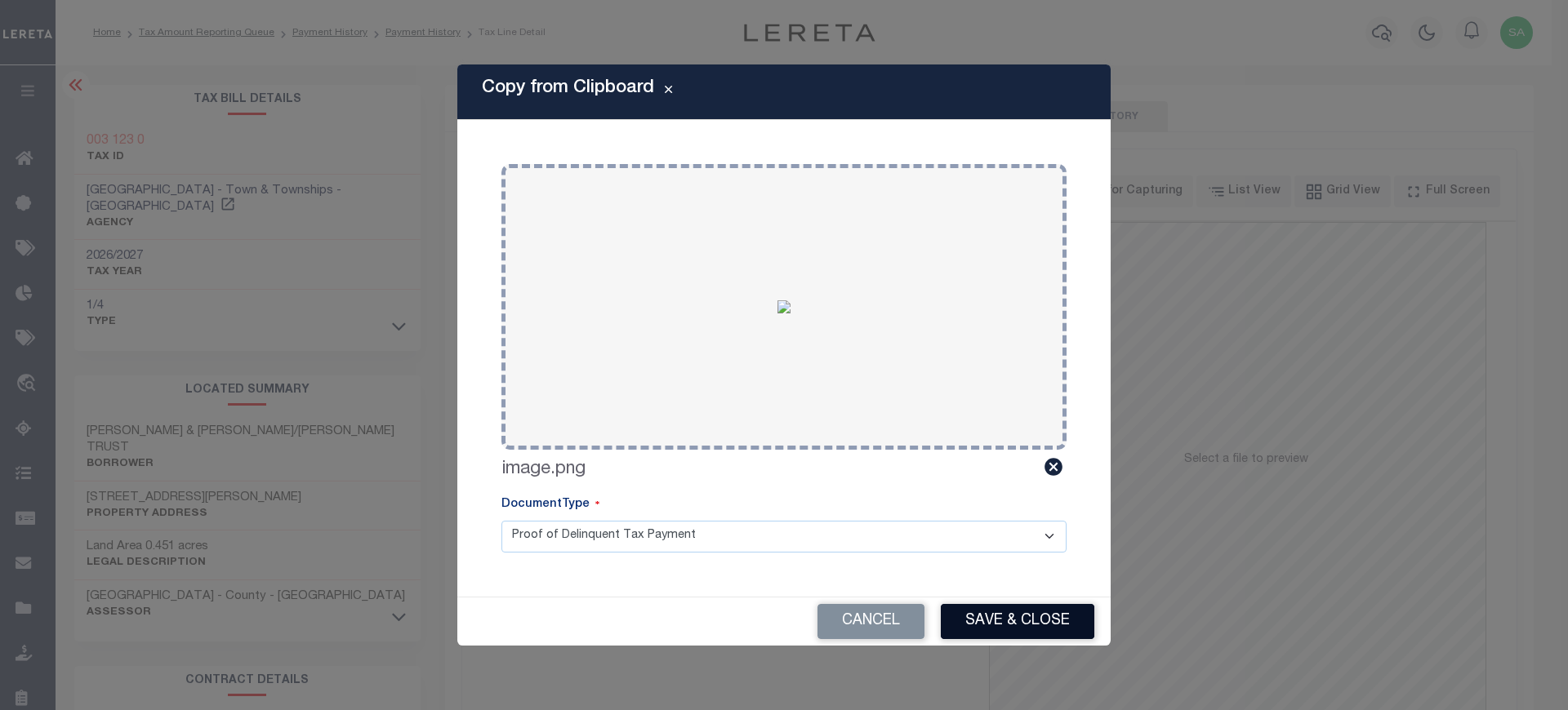
click at [1039, 627] on button "Save & Close" at bounding box center [1017, 622] width 154 height 35
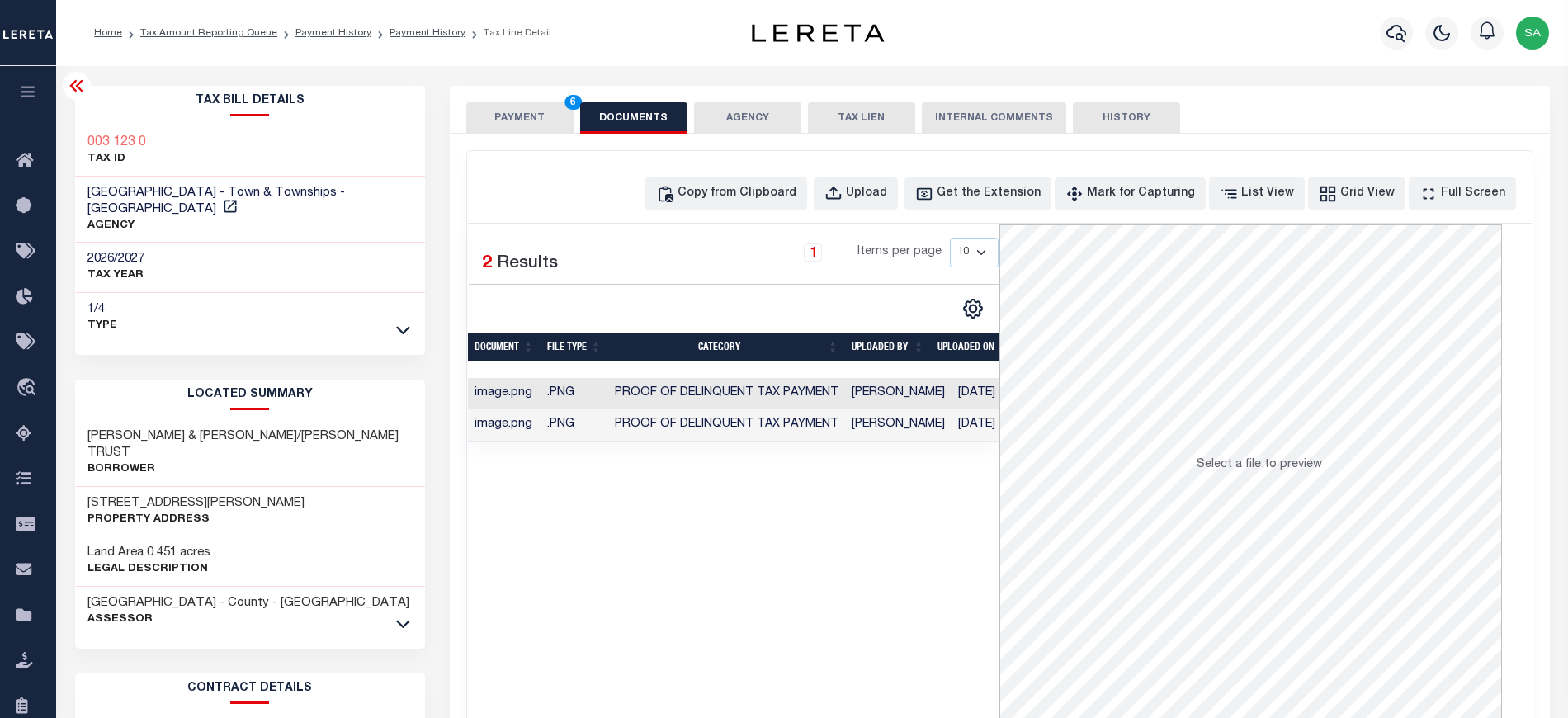
click at [500, 118] on button "PAYMENT 6" at bounding box center [520, 119] width 108 height 32
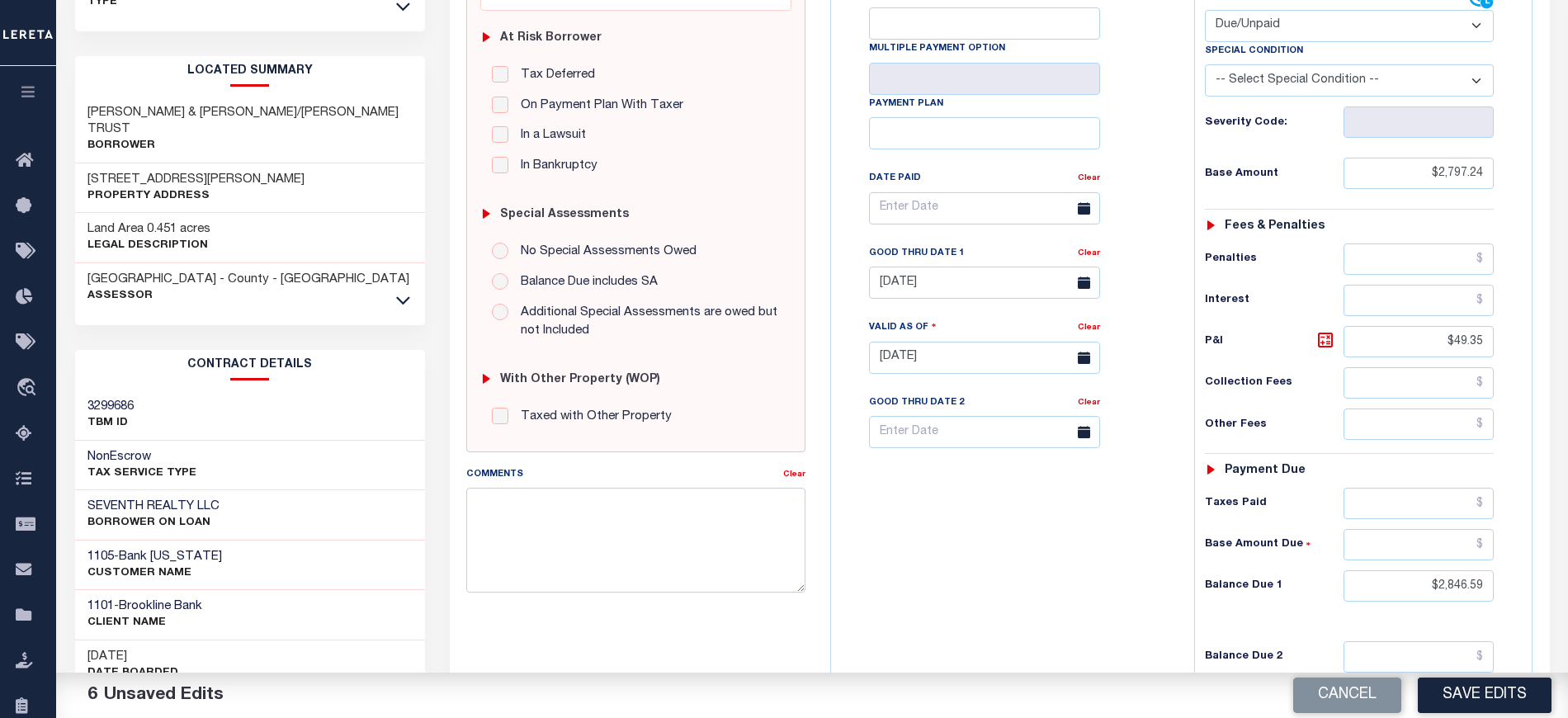
scroll to position [440, 0]
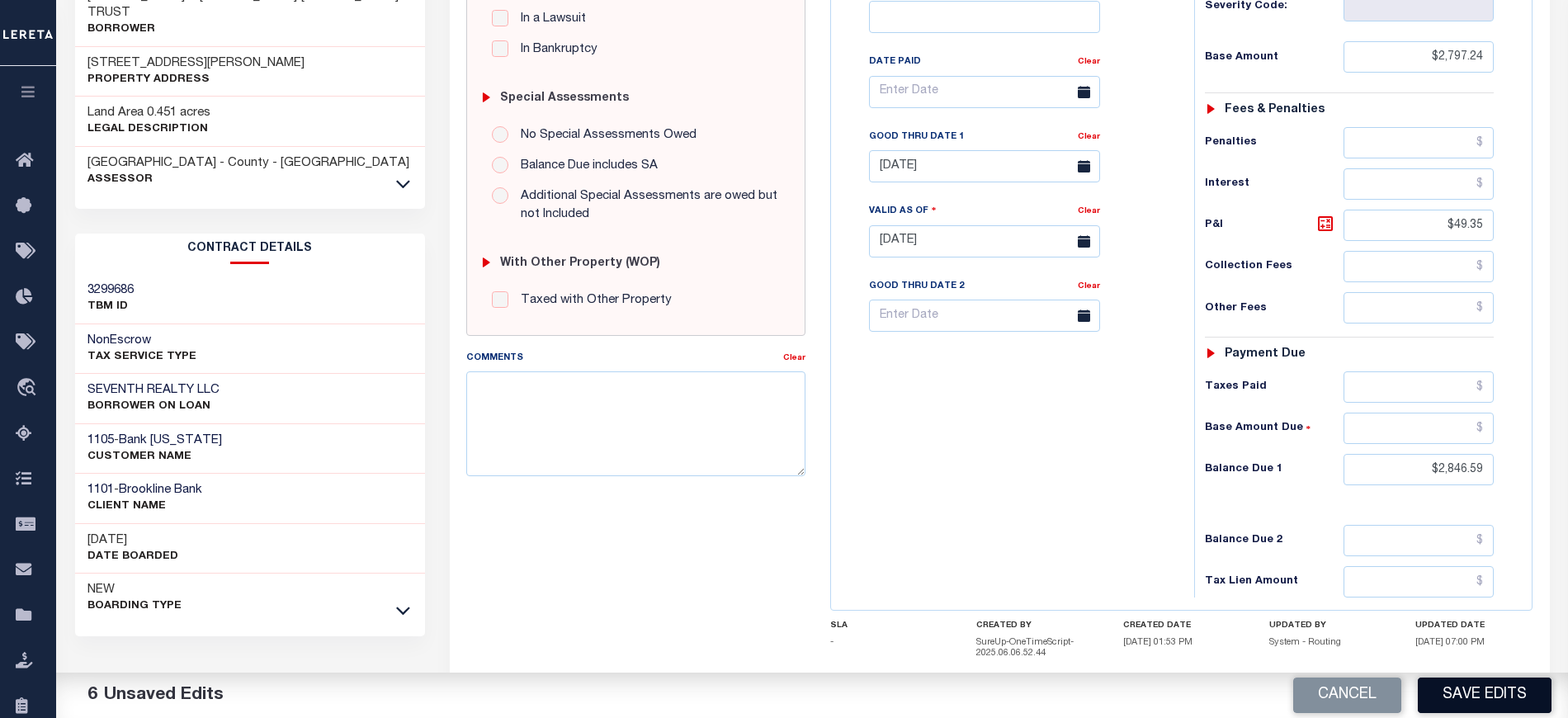
click at [1464, 688] on button "Save Edits" at bounding box center [1484, 696] width 133 height 36
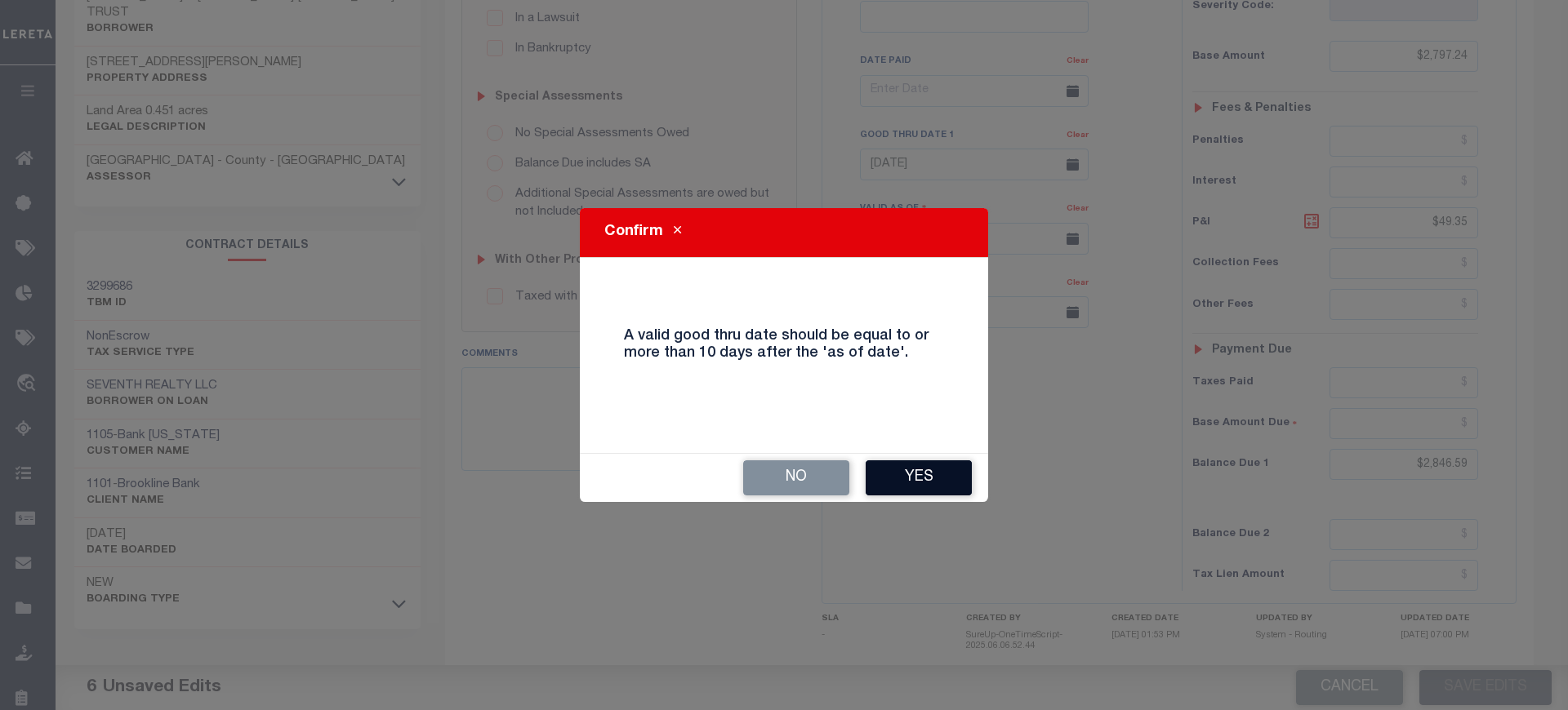
click at [902, 471] on button "Yes" at bounding box center [919, 479] width 106 height 35
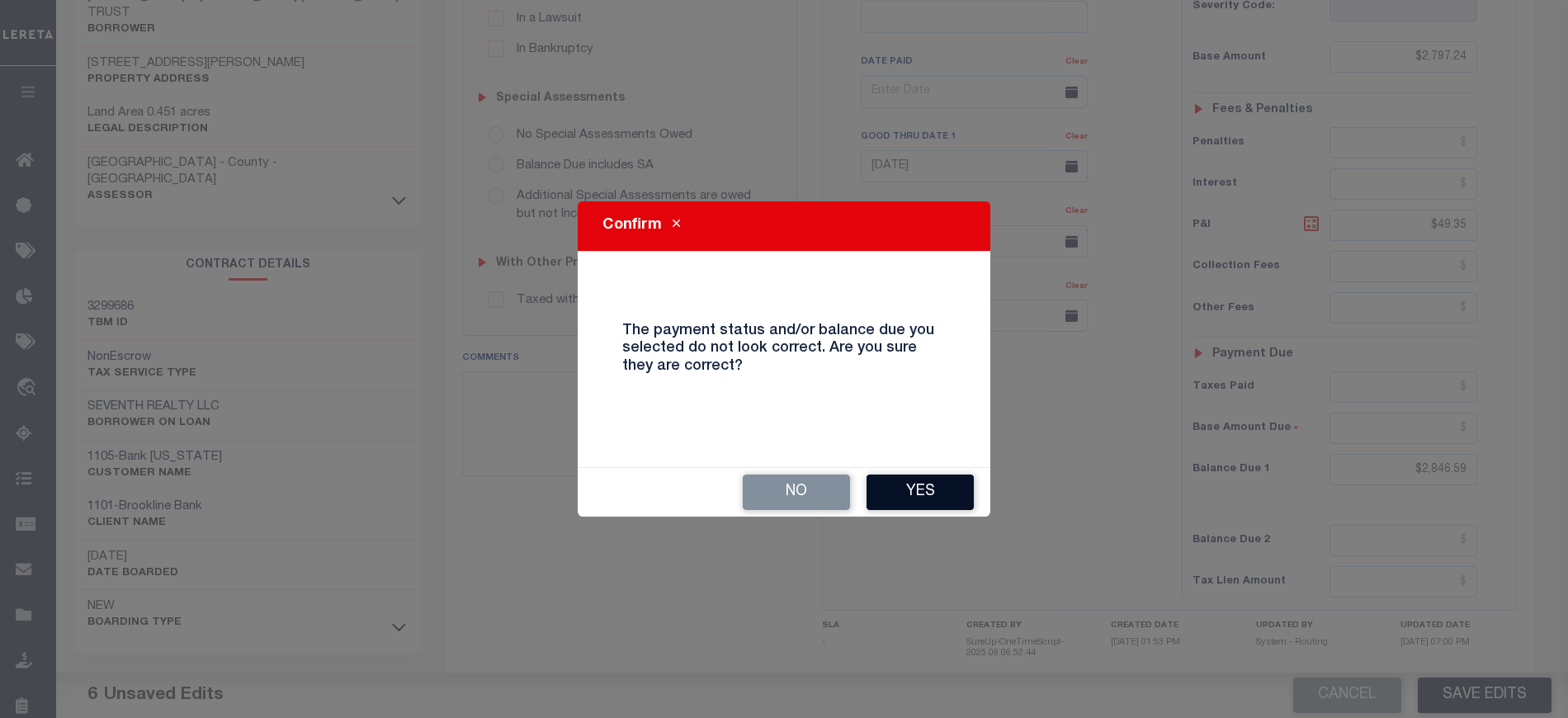
click at [912, 477] on button "Yes" at bounding box center [921, 493] width 108 height 36
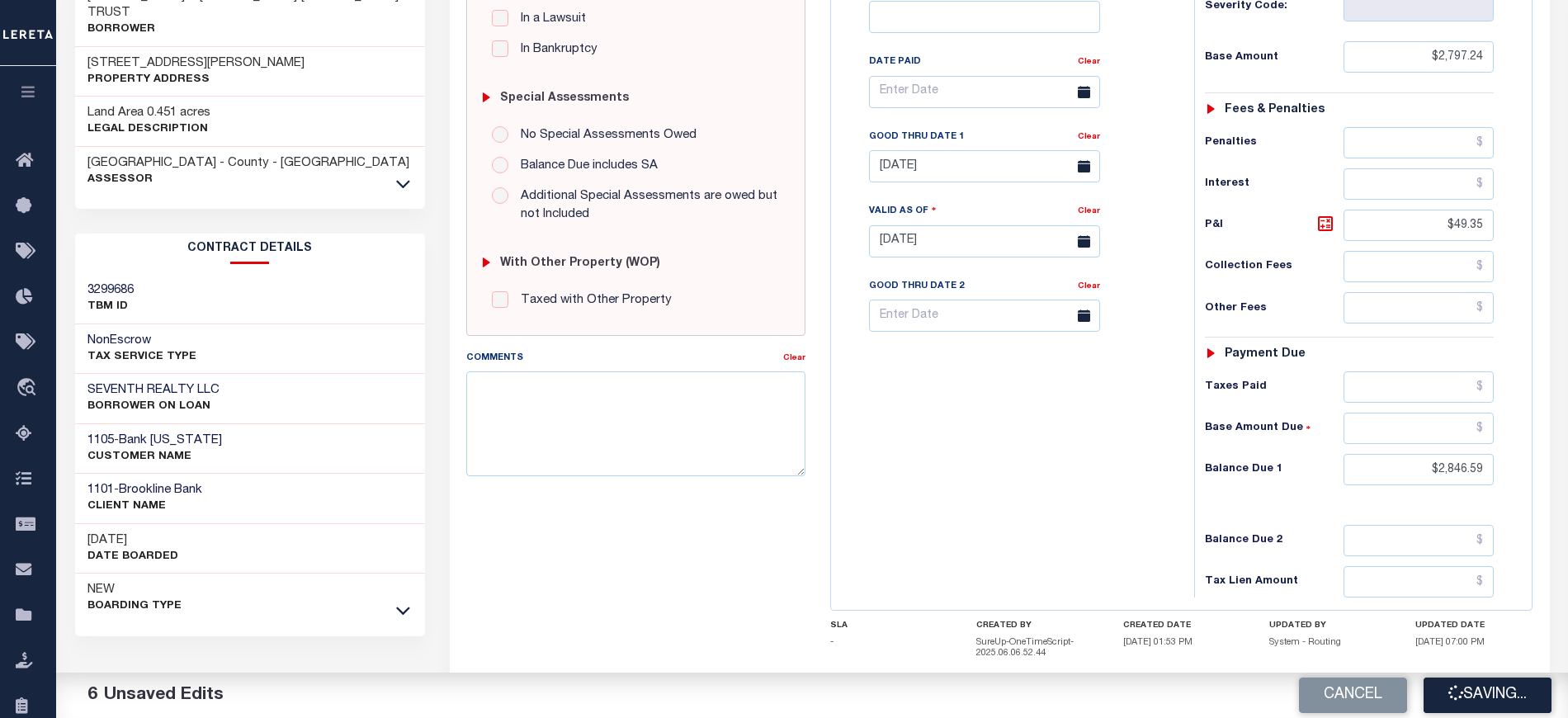
checkbox input "false"
type input "$2,797.24"
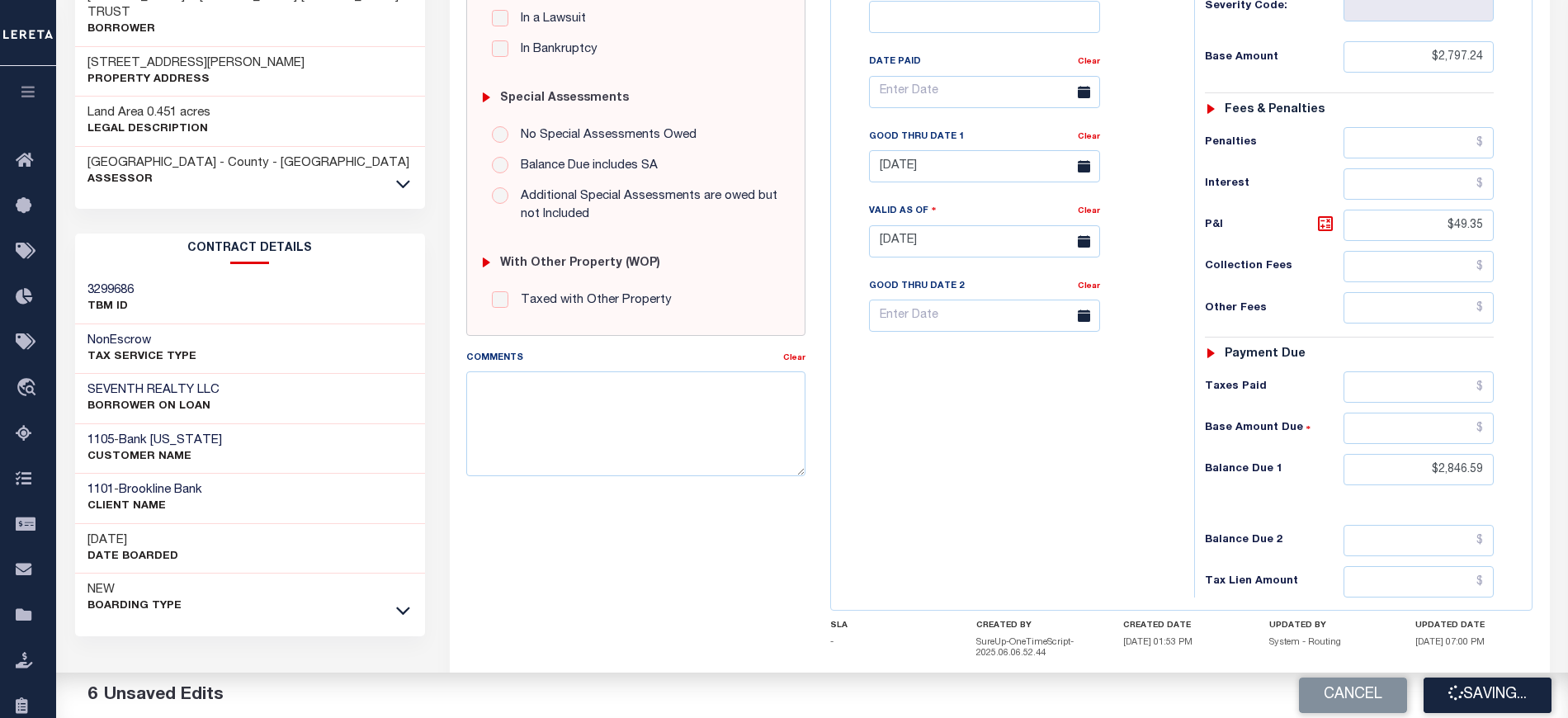
type input "$49.35"
type input "$2,846.59"
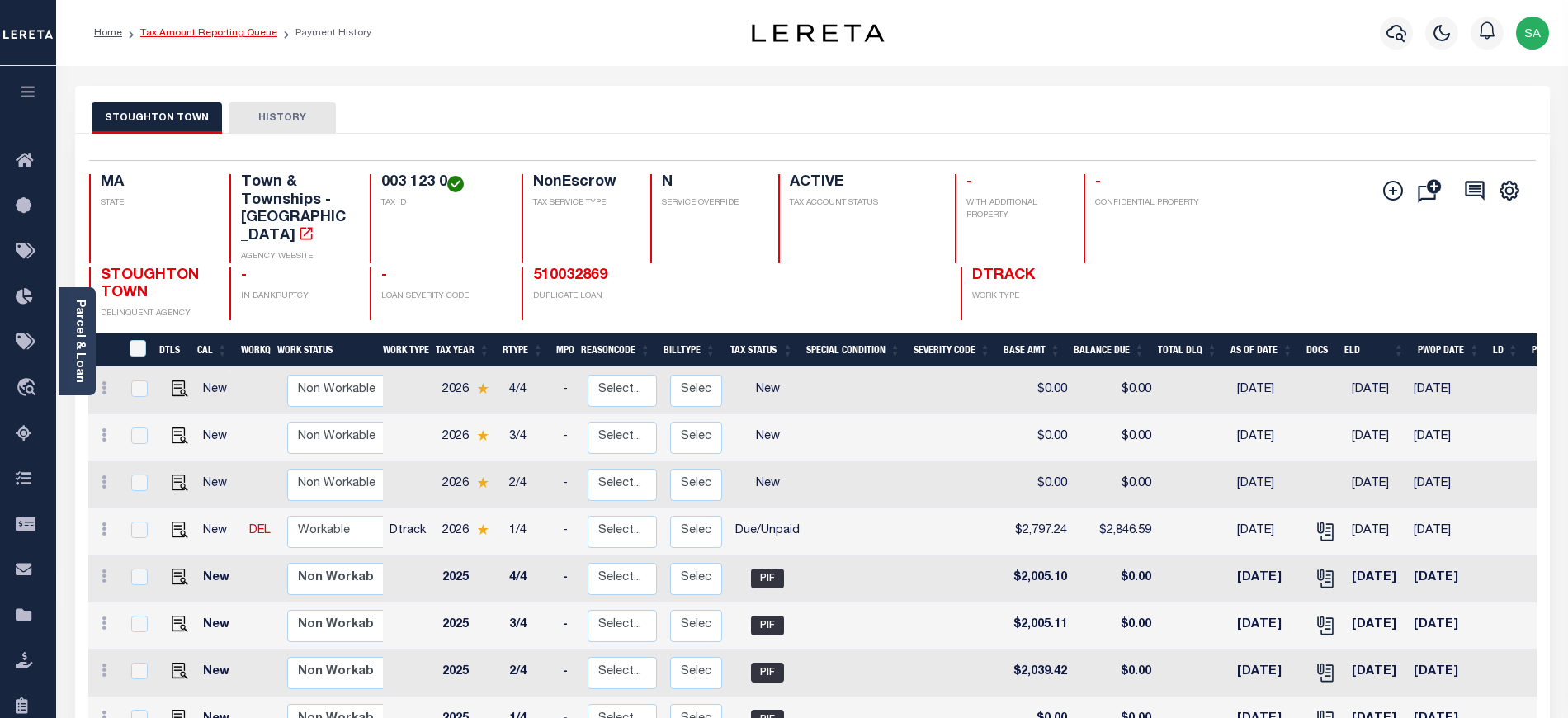
click at [239, 35] on link "Tax Amount Reporting Queue" at bounding box center [209, 33] width 137 height 10
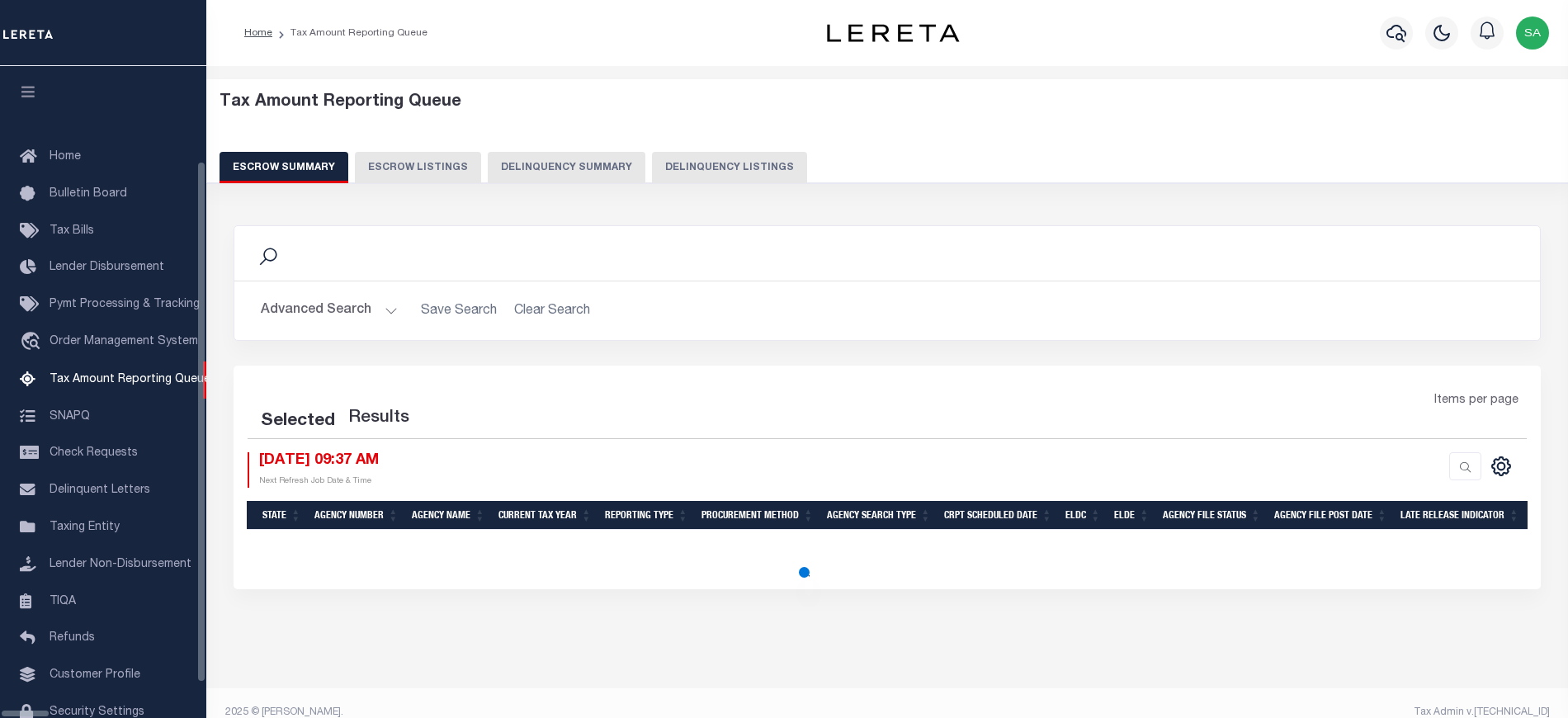
select select "100"
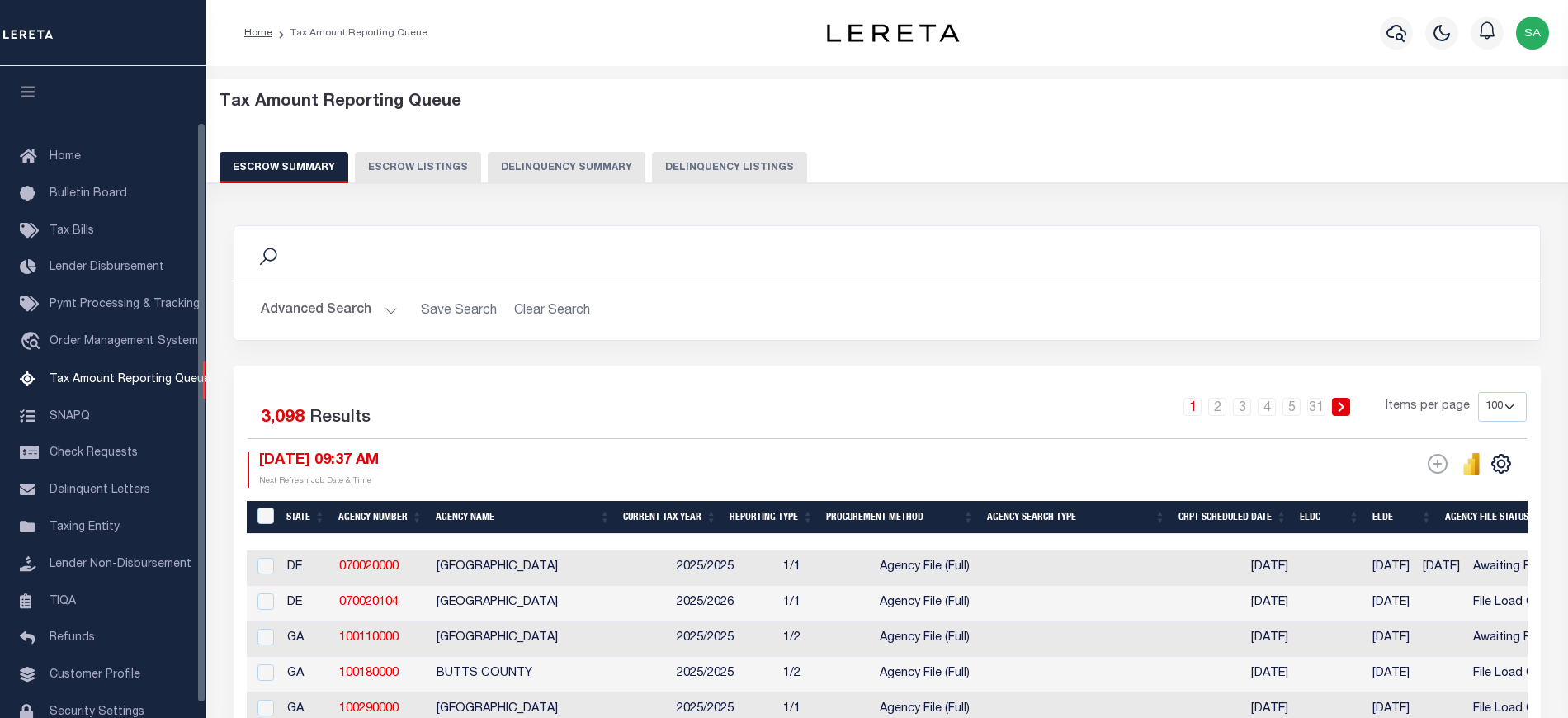
scroll to position [64, 0]
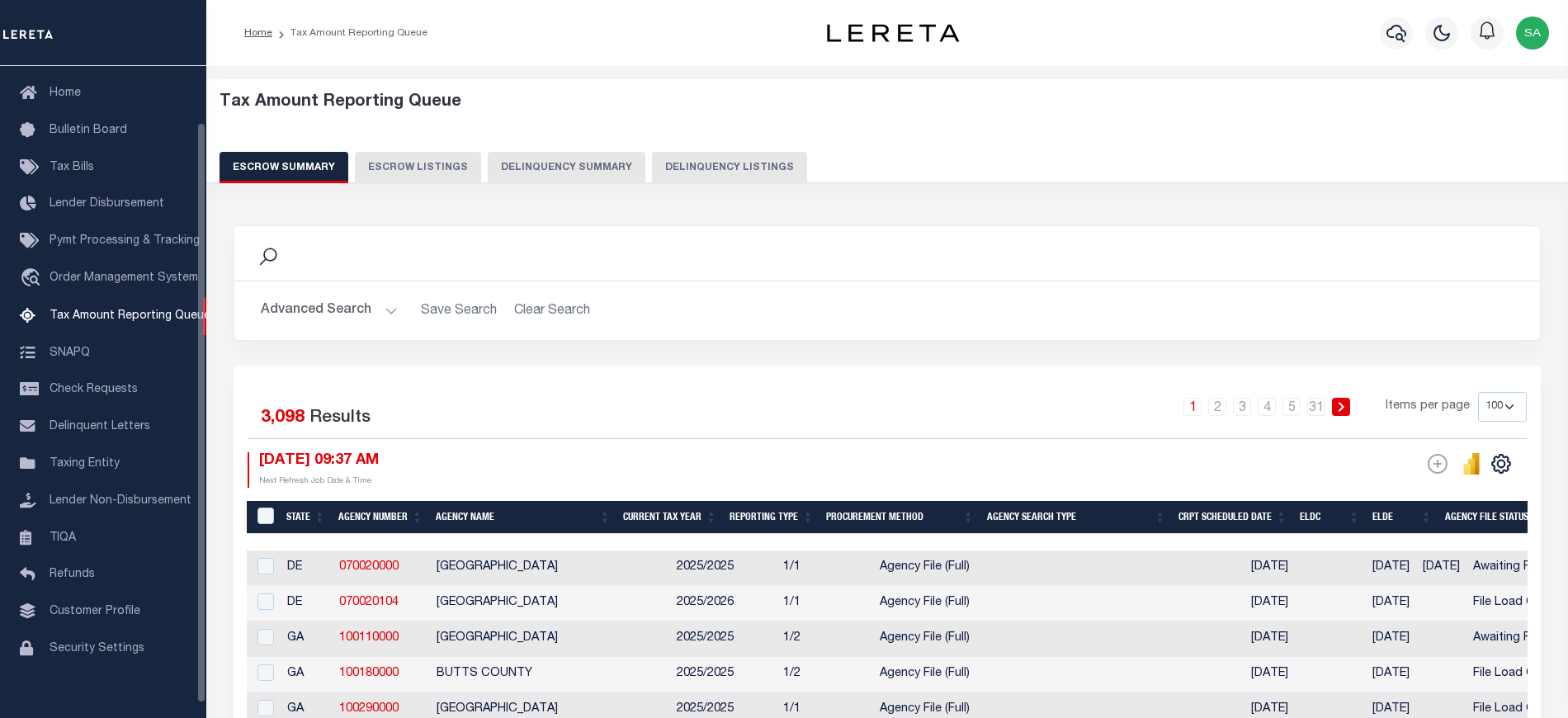
click at [678, 171] on button "Delinquency Listings" at bounding box center [730, 168] width 155 height 32
select select "100"
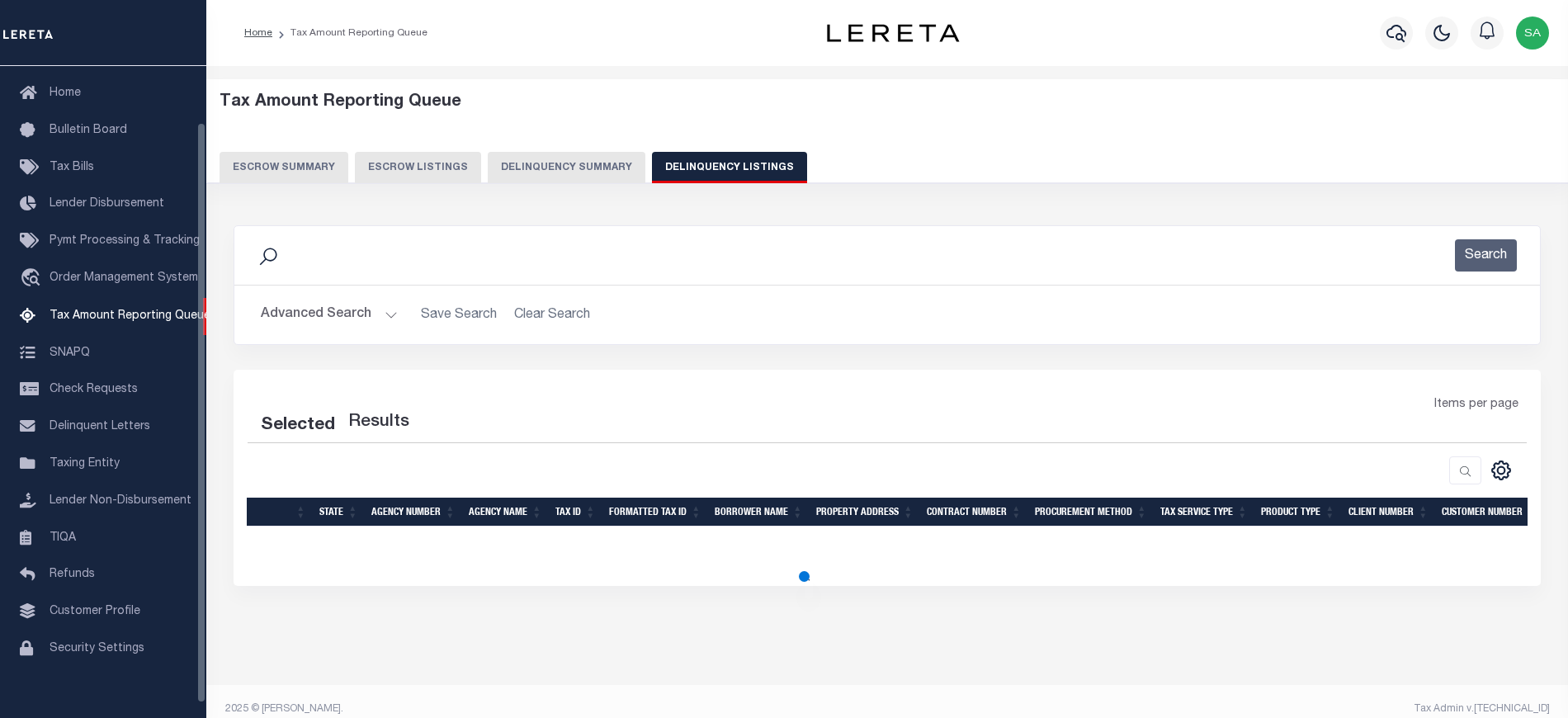
select select "100"
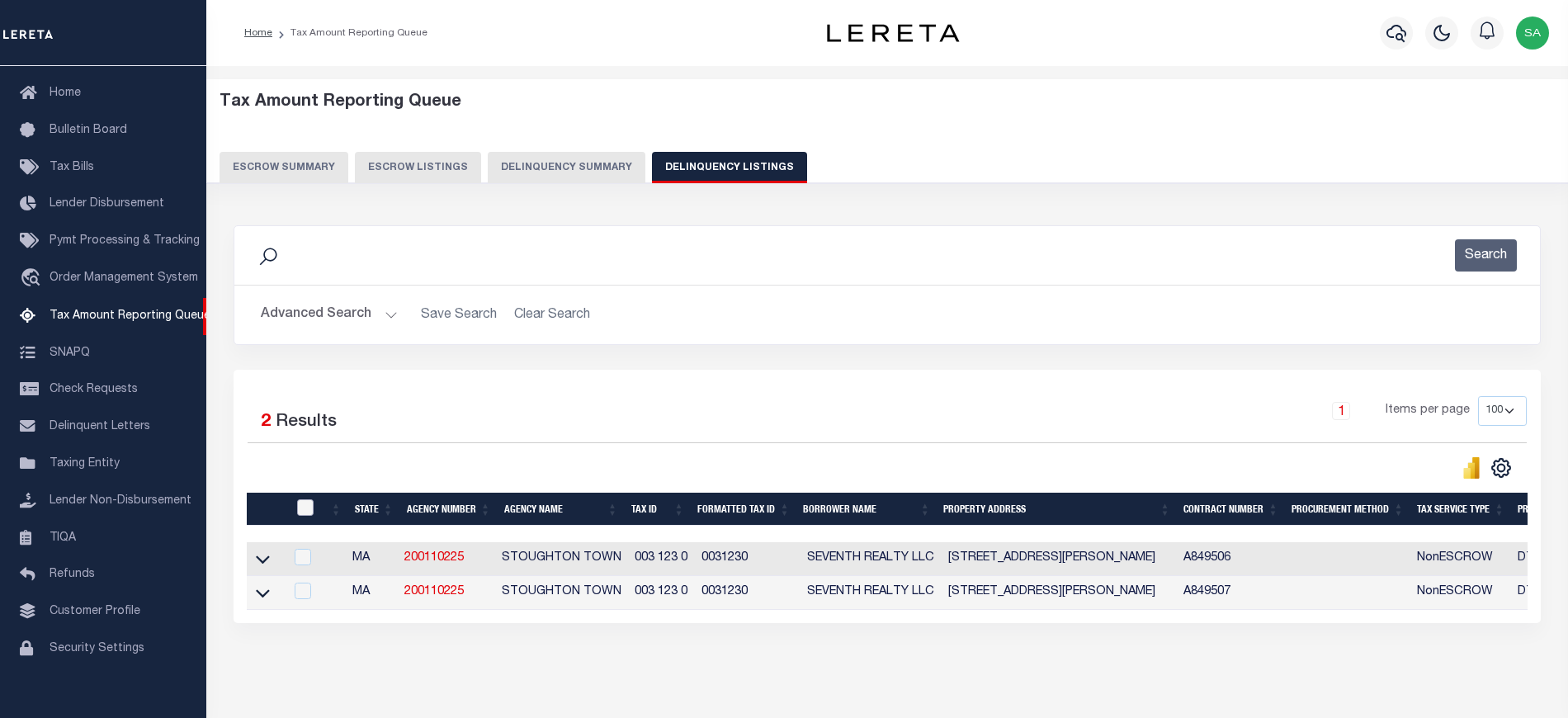
click at [302, 507] on input "checkbox" at bounding box center [305, 508] width 17 height 17
checkbox input "true"
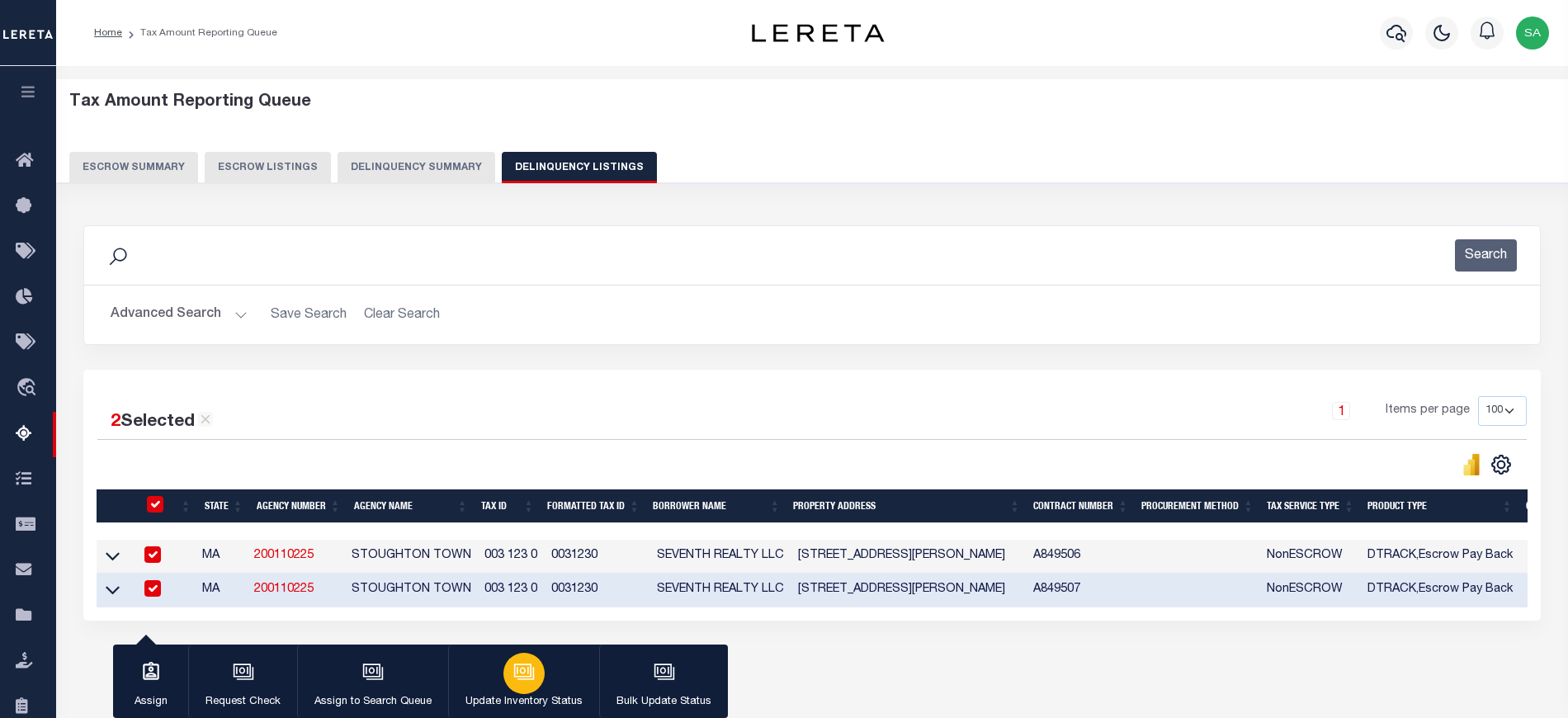
click at [532, 683] on icon "button" at bounding box center [525, 672] width 22 height 22
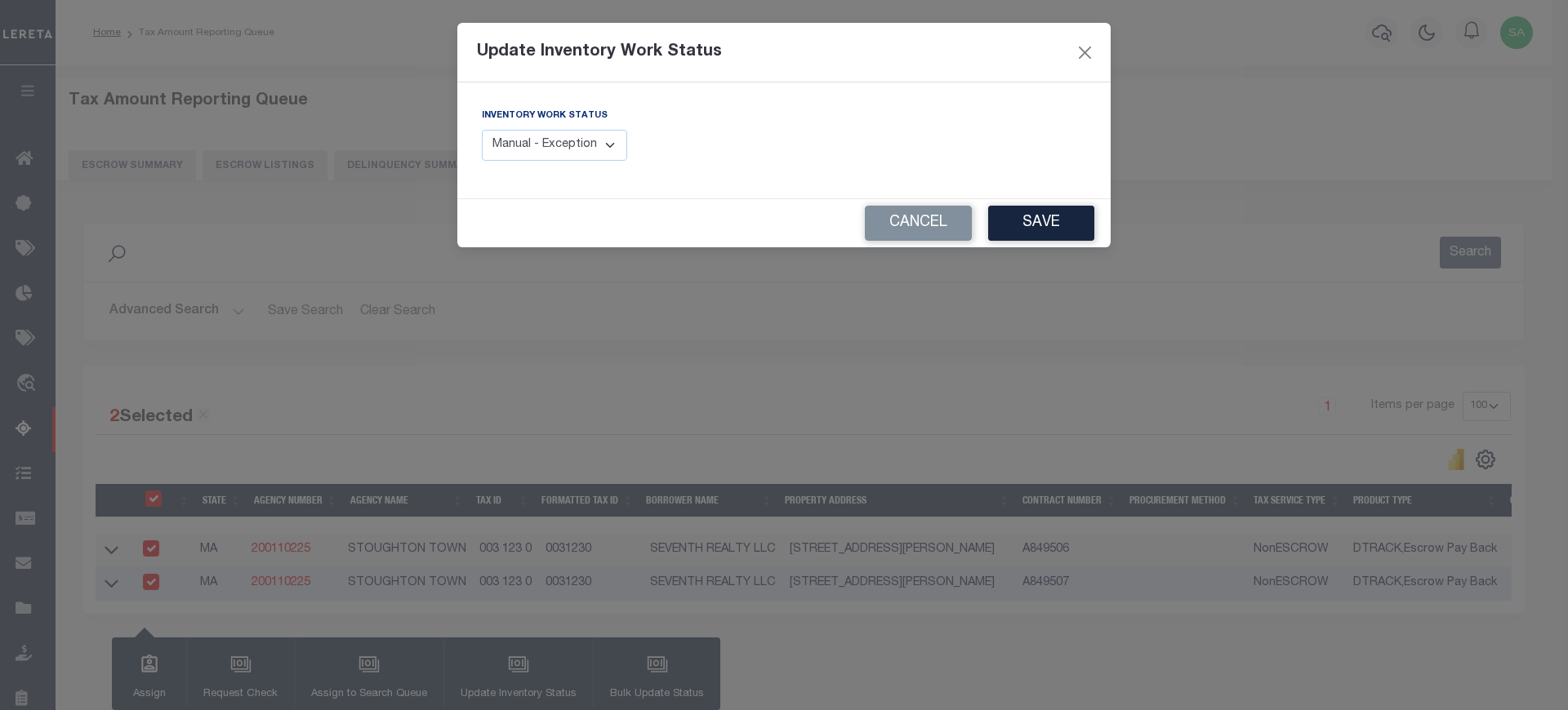
click at [585, 132] on select "Manual - Exception Pended - Awaiting Search Late Add Exception Completed" at bounding box center [555, 146] width 146 height 32
select select "4"
click at [482, 130] on select "Manual - Exception Pended - Awaiting Search Late Add Exception Completed" at bounding box center [555, 146] width 146 height 32
click at [1045, 224] on button "Save" at bounding box center [1041, 224] width 106 height 35
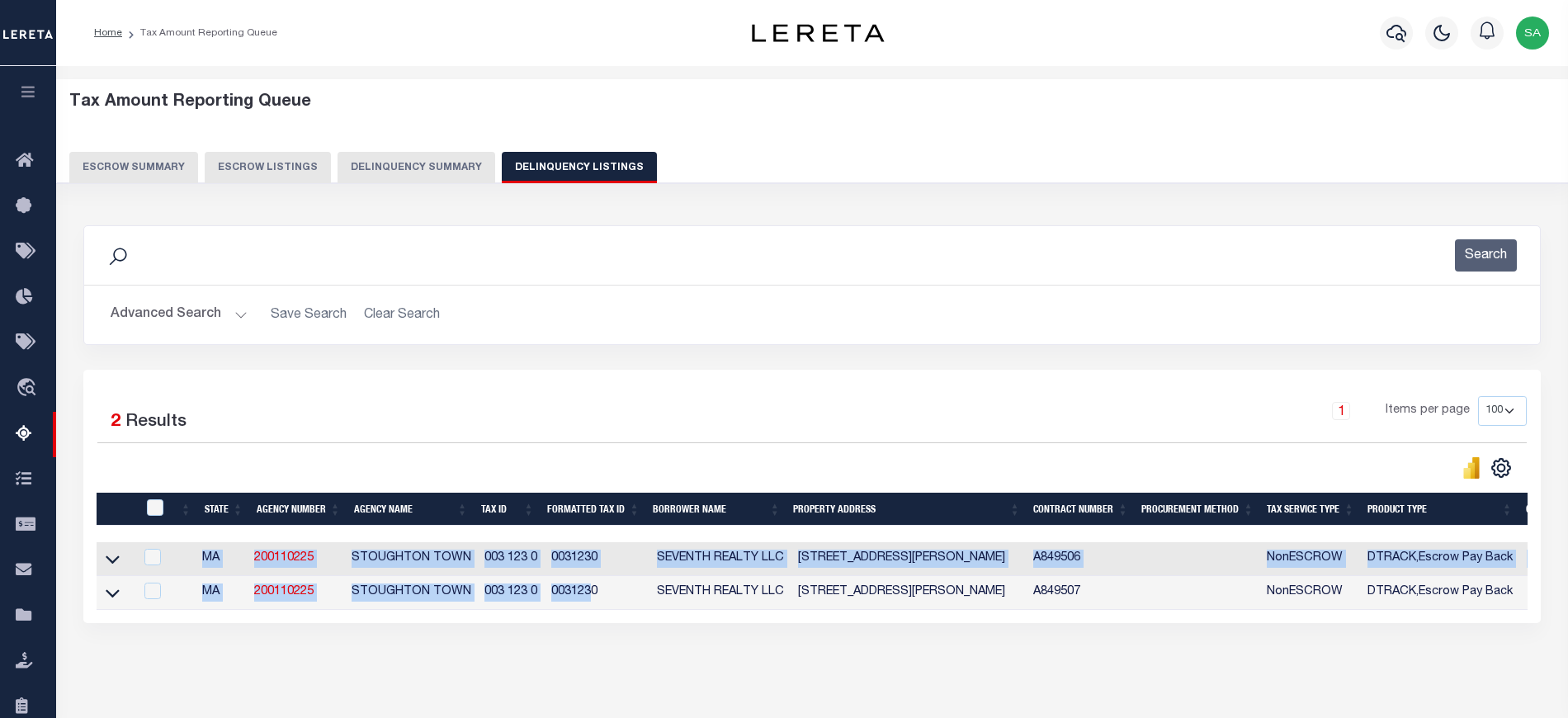
drag, startPoint x: 588, startPoint y: 615, endPoint x: 1255, endPoint y: 619, distance: 667.0
click at [1255, 610] on div "State Agency Number Agency Name Tax ID Formatted Tax ID Borrower Name Property …" at bounding box center [812, 577] width 1432 height 68
click at [969, 623] on div "2 Selected 2 Results 1 Items per page 10 25 50 100 500" at bounding box center [812, 496] width 1457 height 254
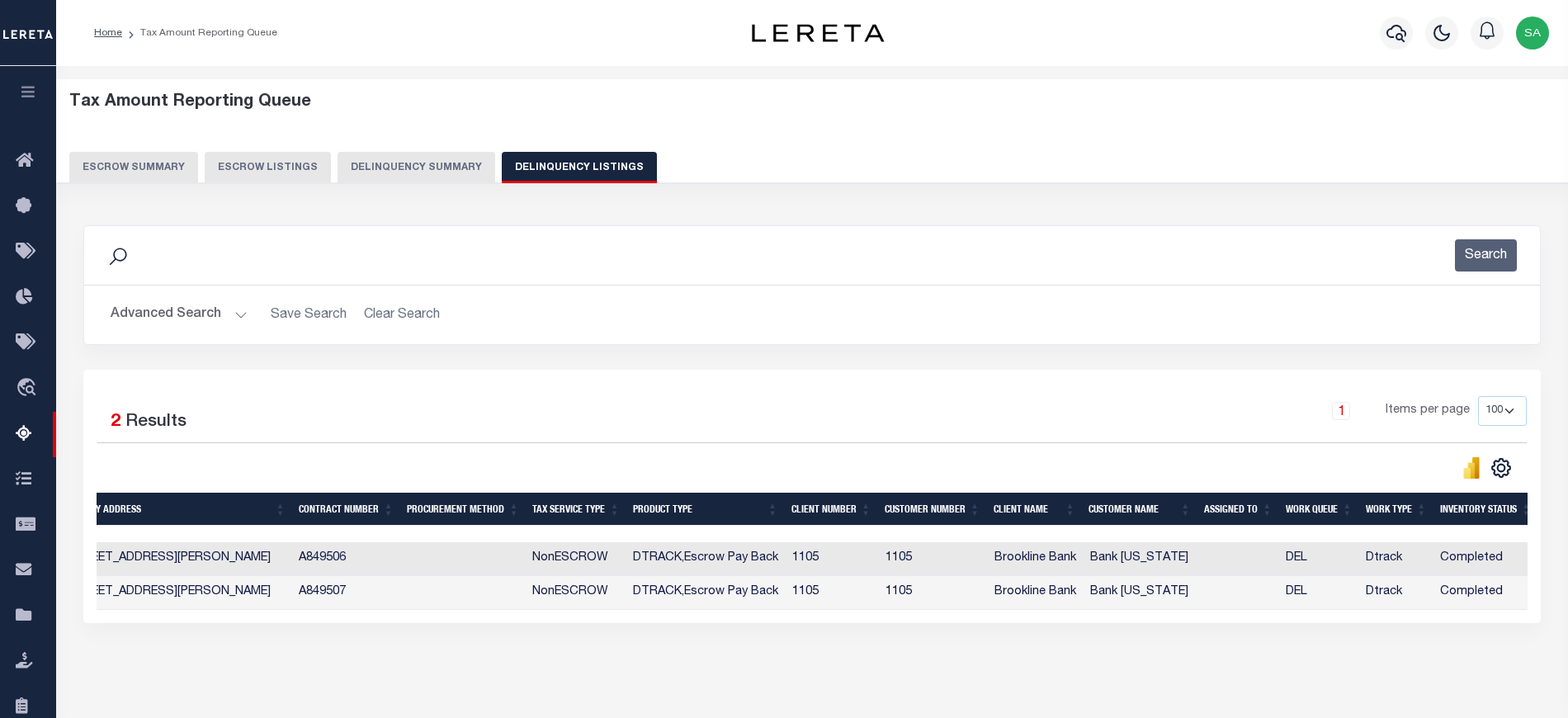
scroll to position [0, 738]
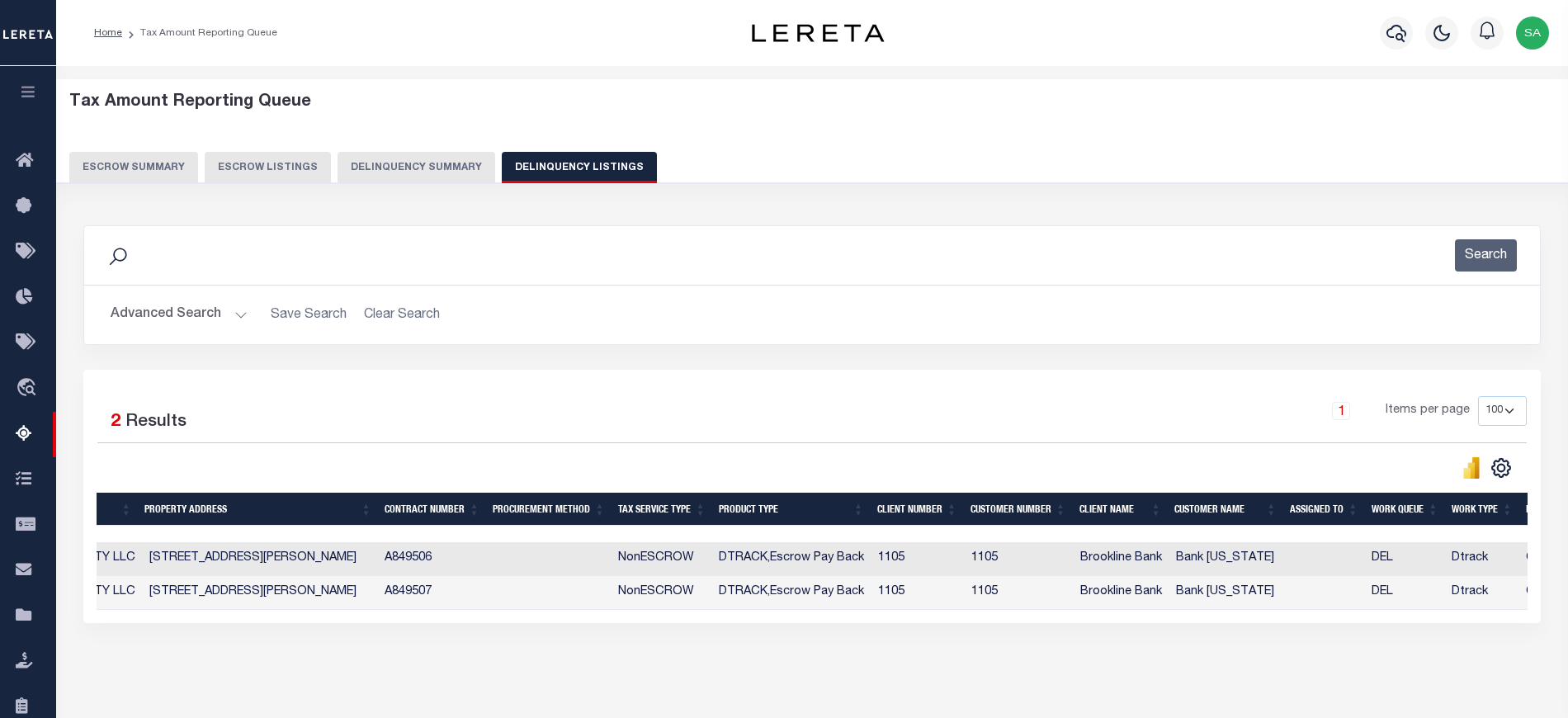
click at [193, 314] on button "Advanced Search" at bounding box center [179, 315] width 137 height 32
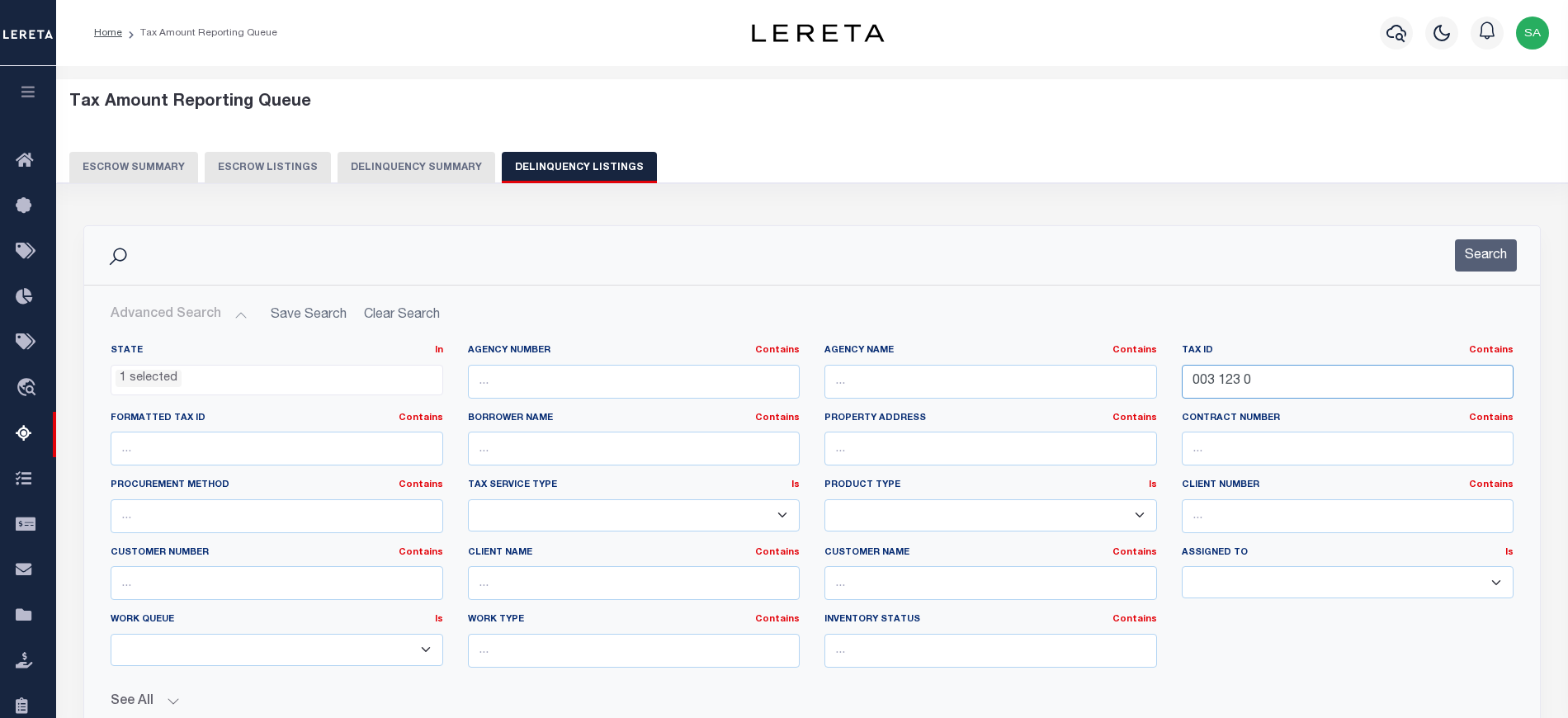
click at [1298, 384] on input "003 123 0" at bounding box center [1348, 381] width 333 height 34
drag, startPoint x: 1294, startPoint y: 383, endPoint x: 949, endPoint y: 378, distance: 345.0
click at [949, 378] on div "State In In AK AL AR AZ CA CO CT DC DE FL GA GU HI IA ID IL IN KS KY LA MA MD M…" at bounding box center [812, 513] width 1428 height 337
paste input "61 057"
type input "061 057 0"
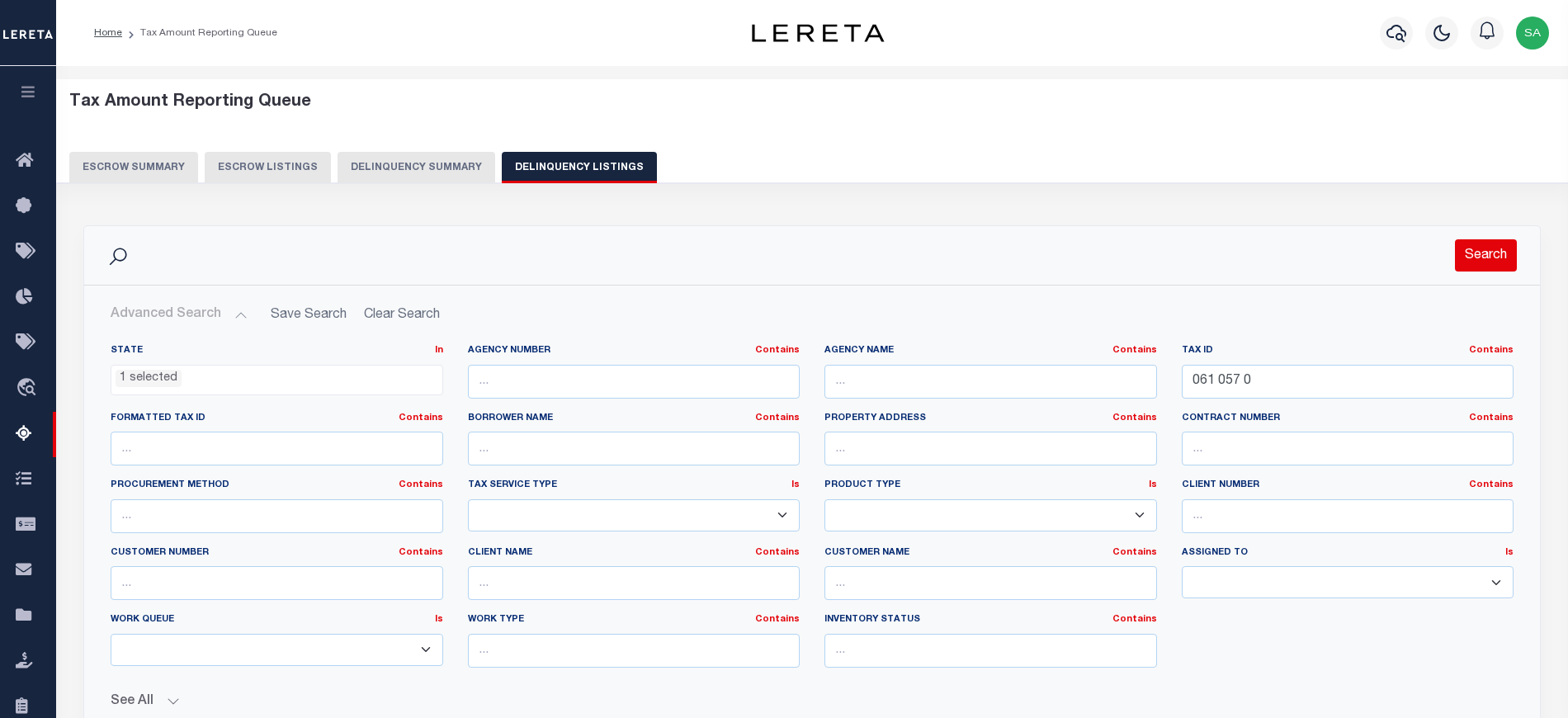
click at [1486, 246] on button "Search" at bounding box center [1486, 255] width 62 height 32
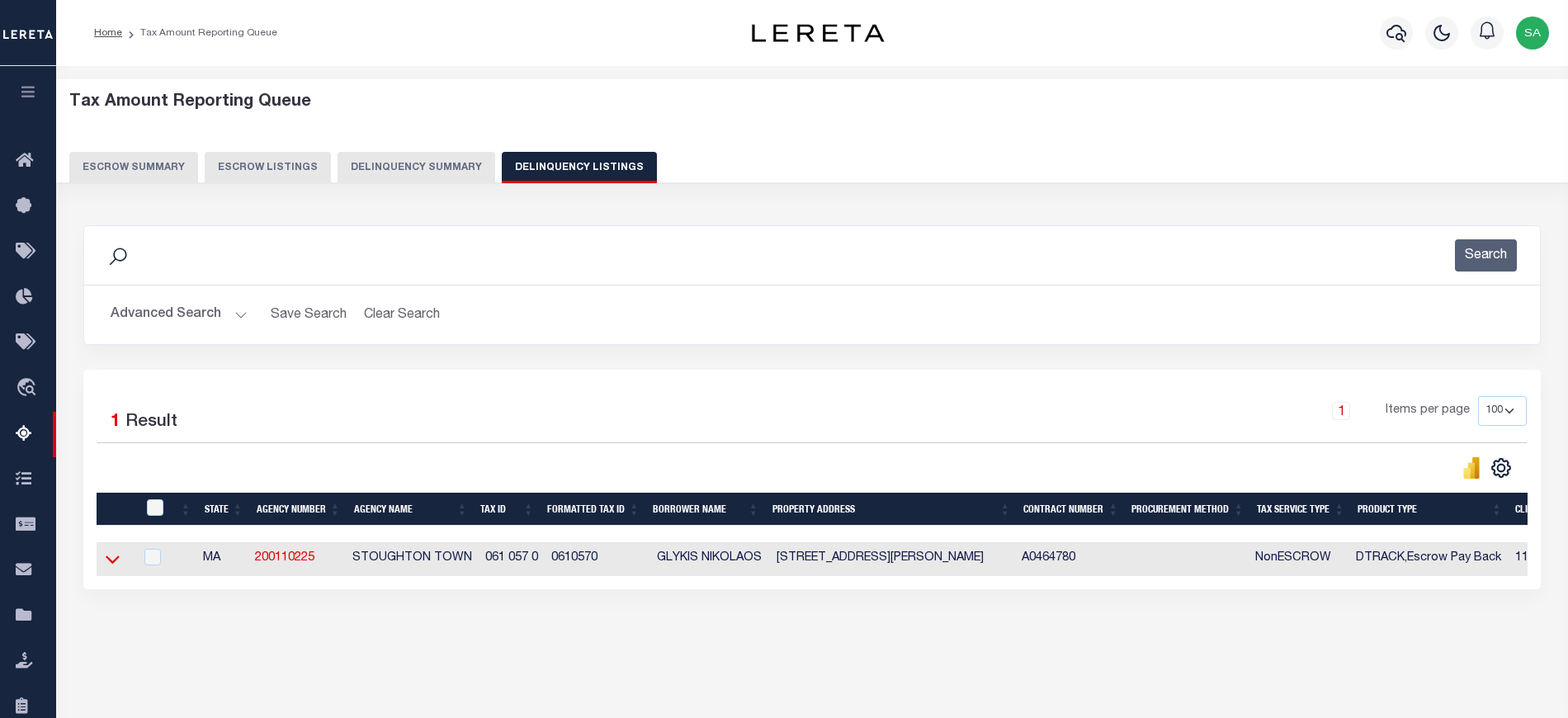
click at [111, 565] on icon at bounding box center [112, 561] width 14 height 8
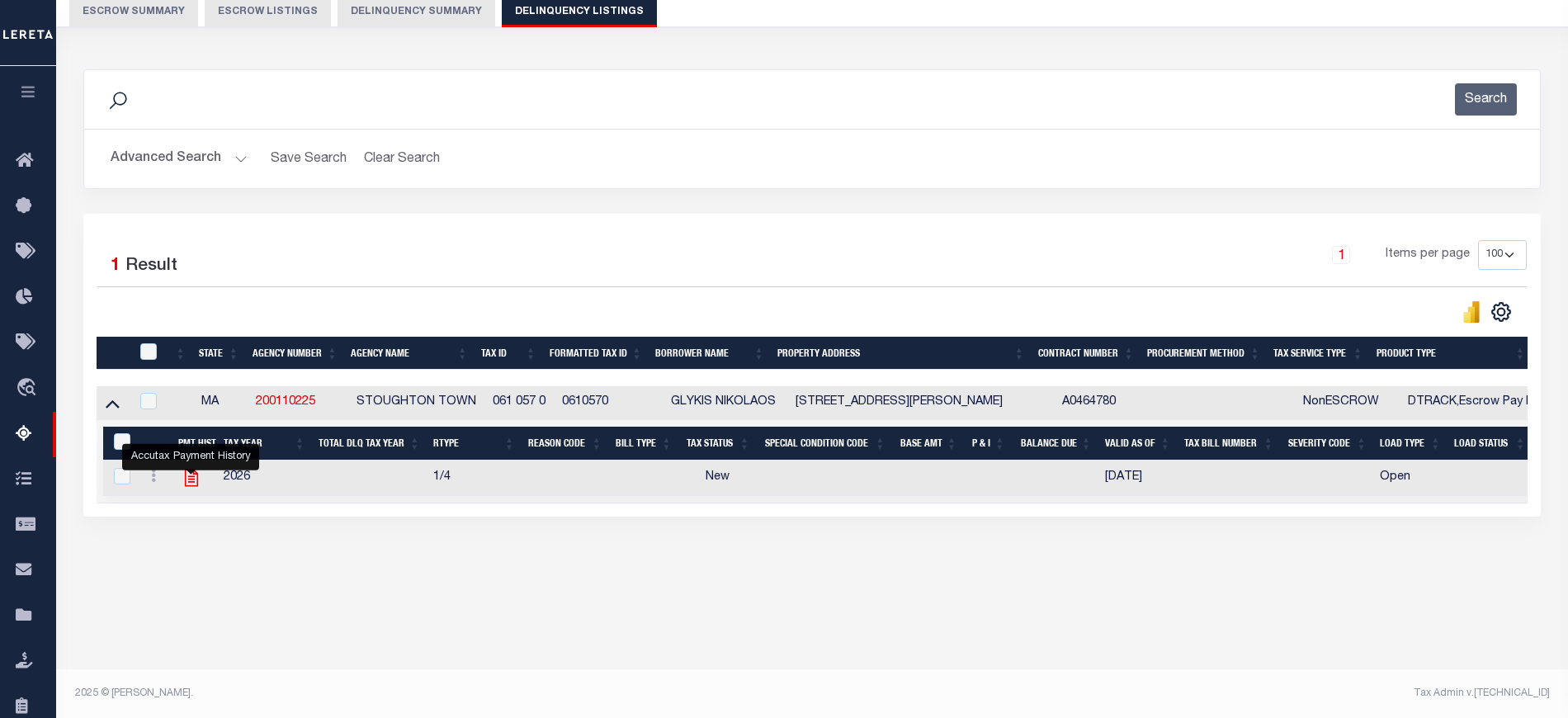
click at [186, 483] on icon "" at bounding box center [192, 478] width 22 height 22
checkbox input "true"
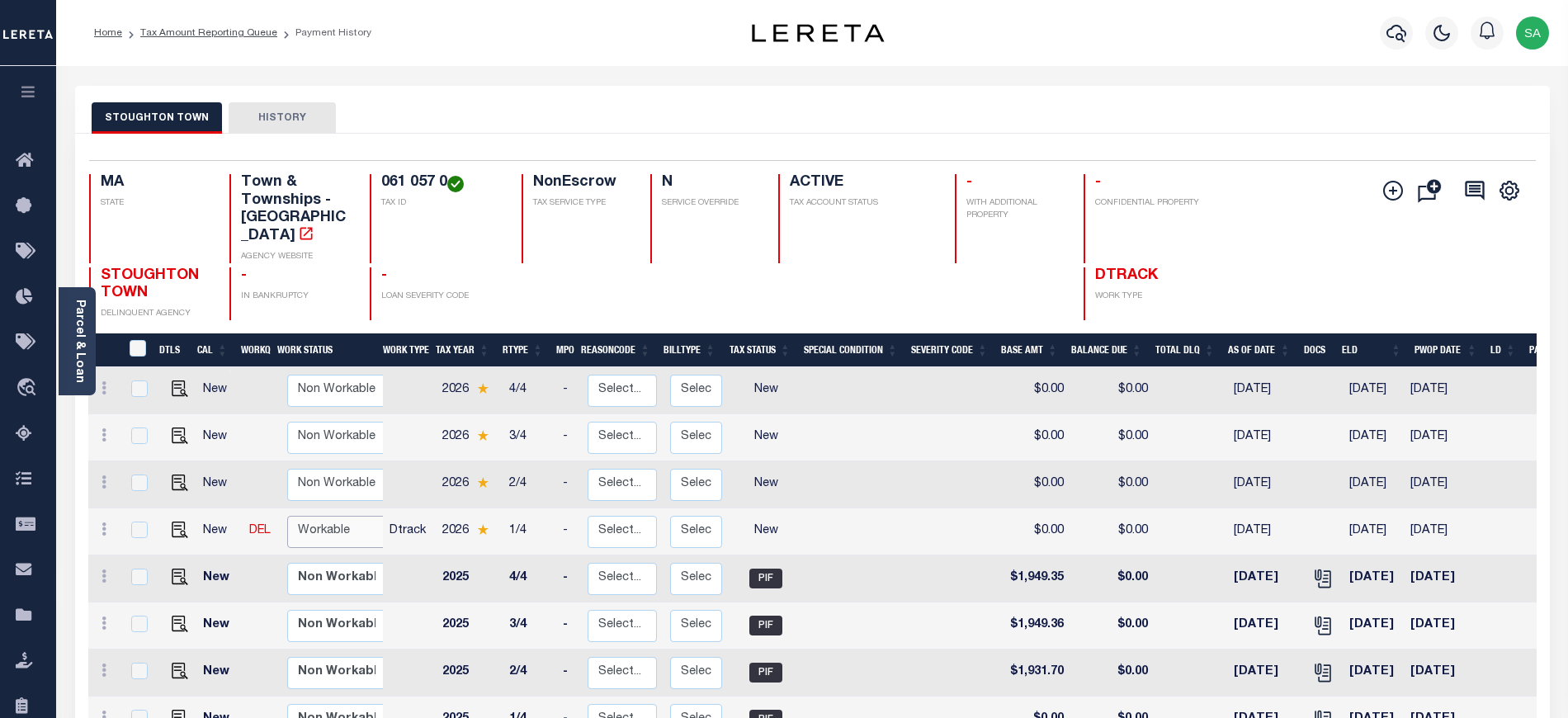
click at [331, 516] on select "Non Workable Workable" at bounding box center [336, 532] width 99 height 32
checkbox input "true"
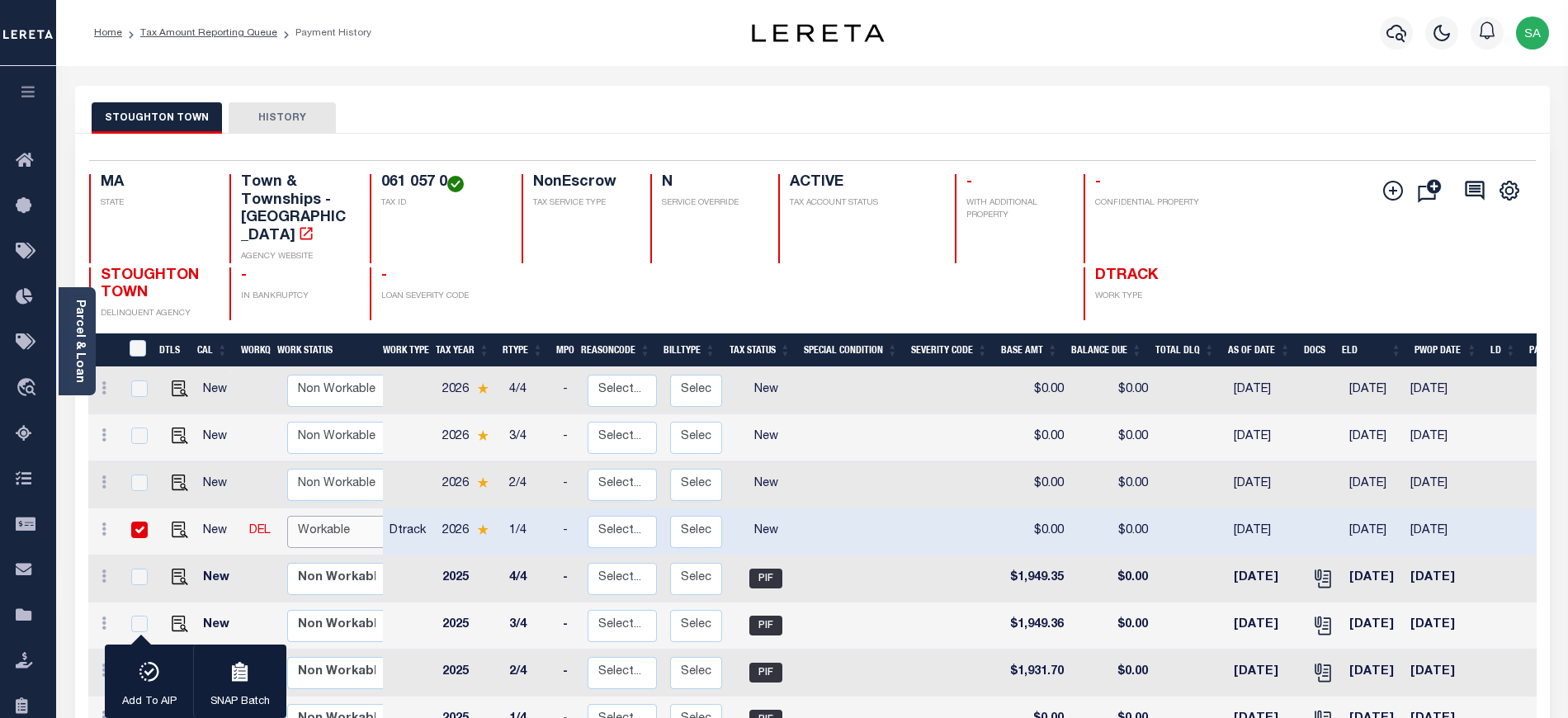
select select "true"
click at [288, 516] on select "Non Workable Workable" at bounding box center [336, 532] width 99 height 32
checkbox input "false"
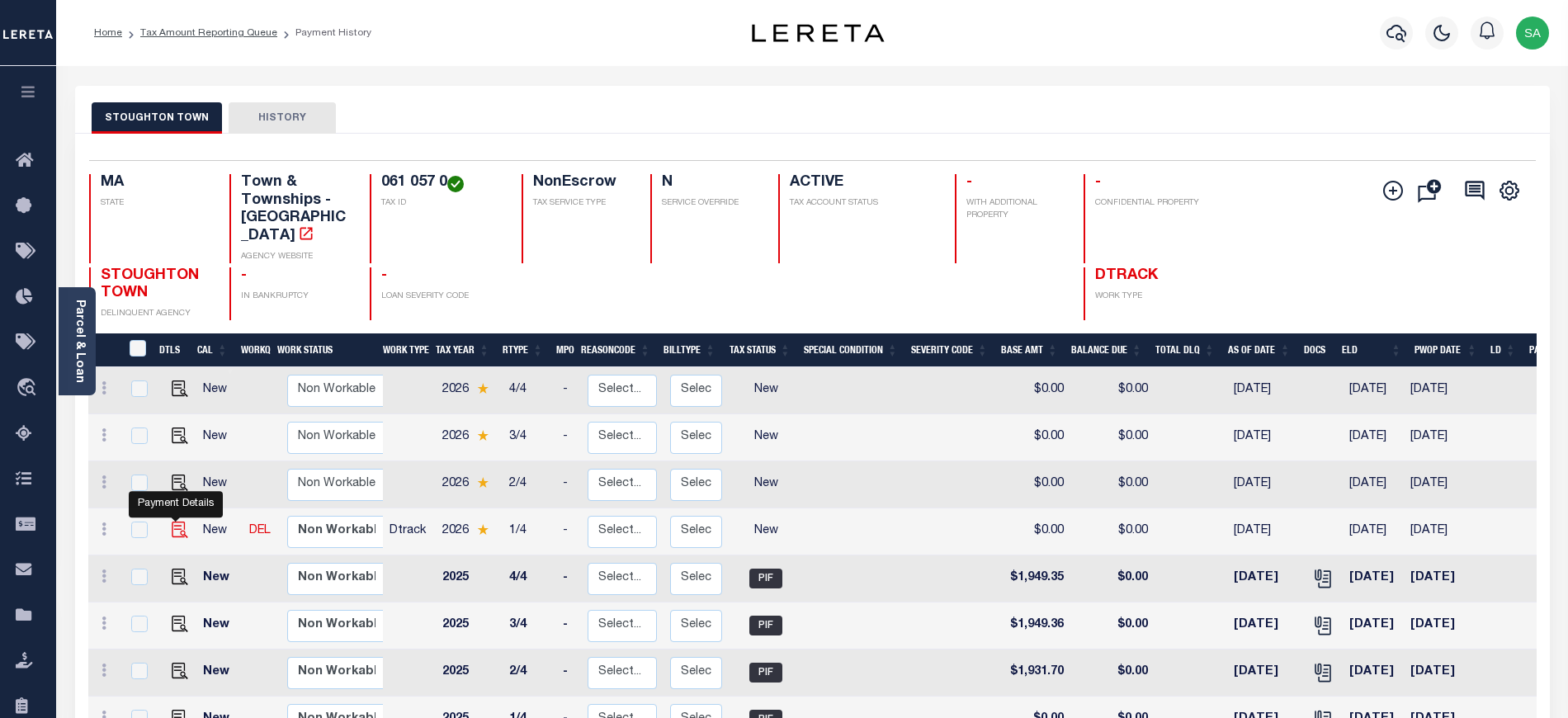
click at [179, 522] on img "" at bounding box center [179, 530] width 17 height 17
checkbox input "true"
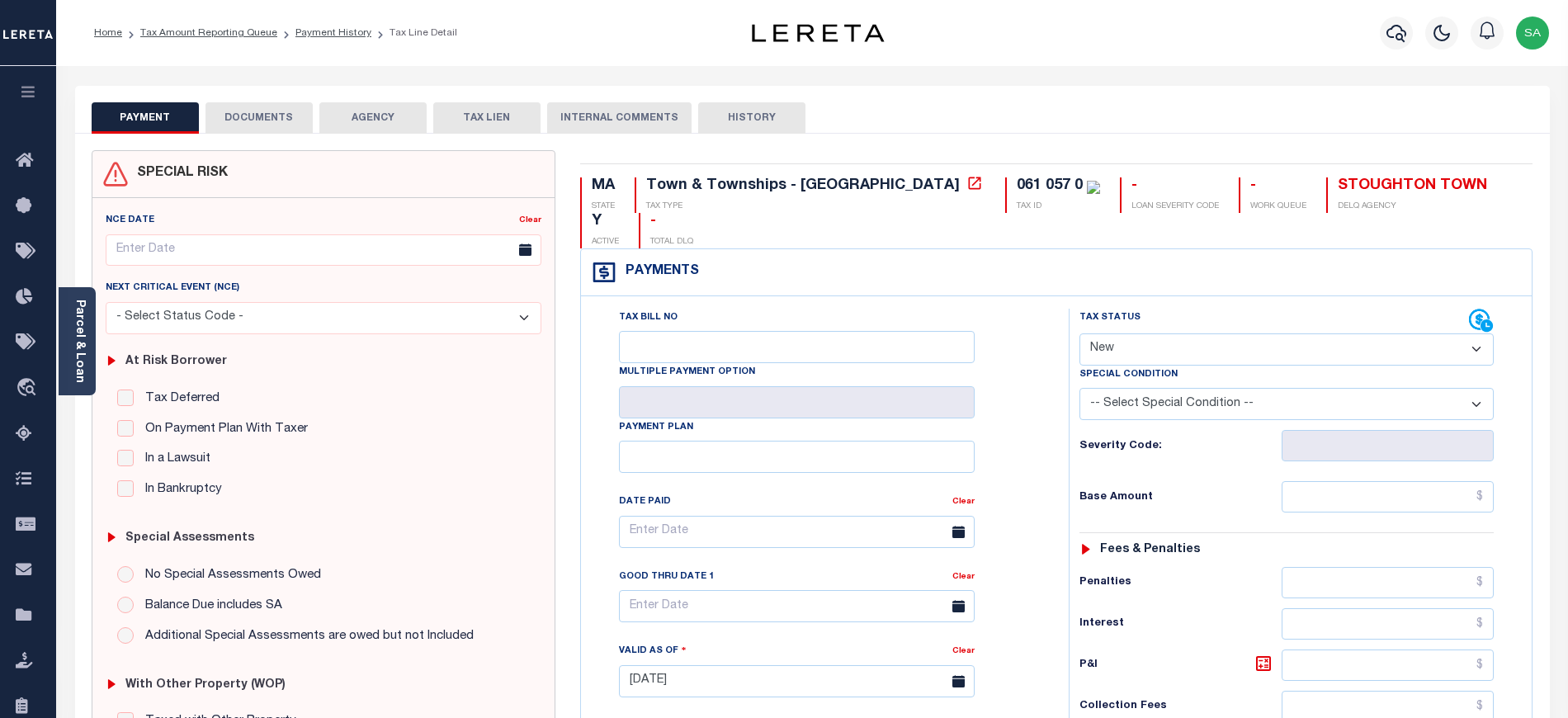
click at [1203, 334] on select "- Select Status Code - Open Due/Unpaid Paid Incomplete No Tax Due Internal Refu…" at bounding box center [1286, 350] width 414 height 32
select select "DUE"
click at [1079, 334] on select "- Select Status Code - Open Due/Unpaid Paid Incomplete No Tax Due Internal Refu…" at bounding box center [1286, 350] width 414 height 32
type input "[DATE]"
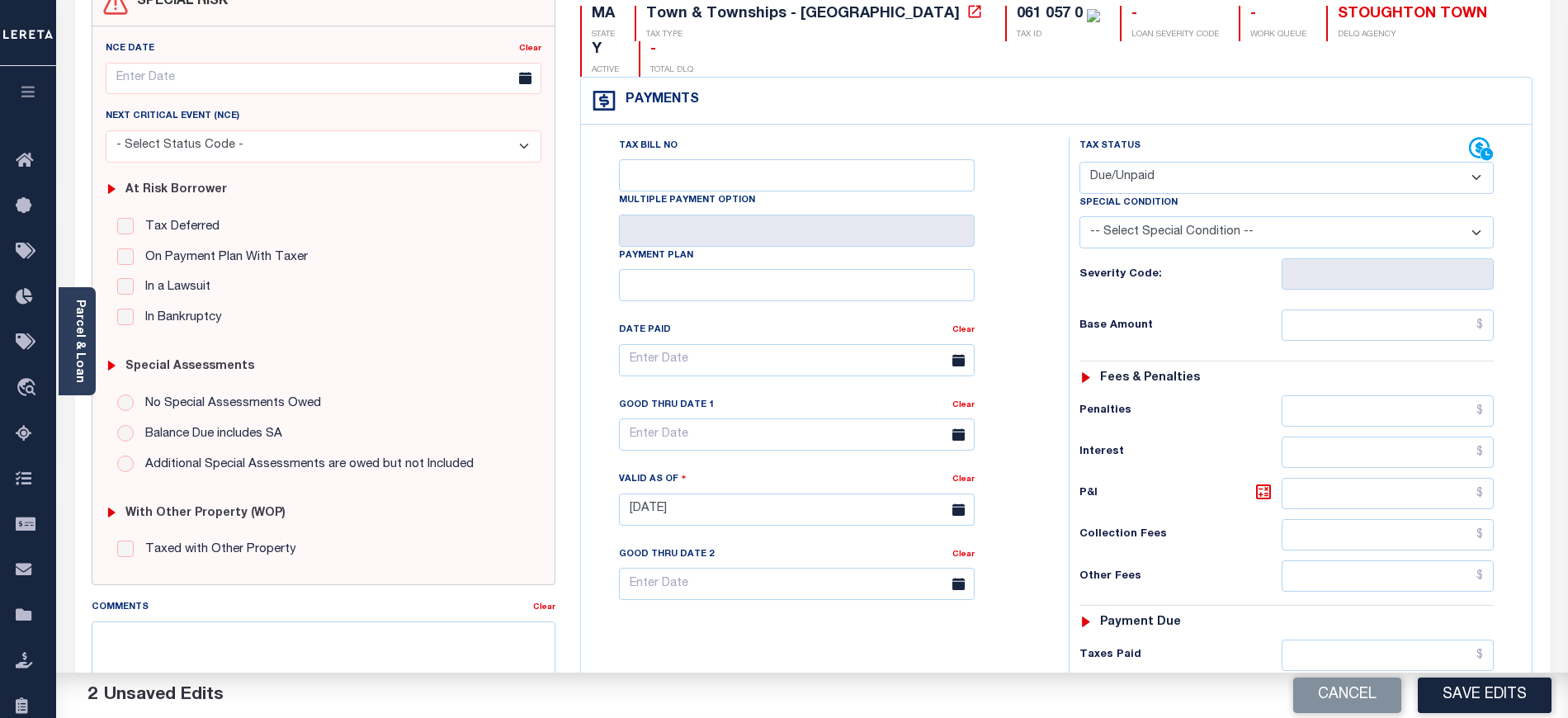
scroll to position [220, 0]
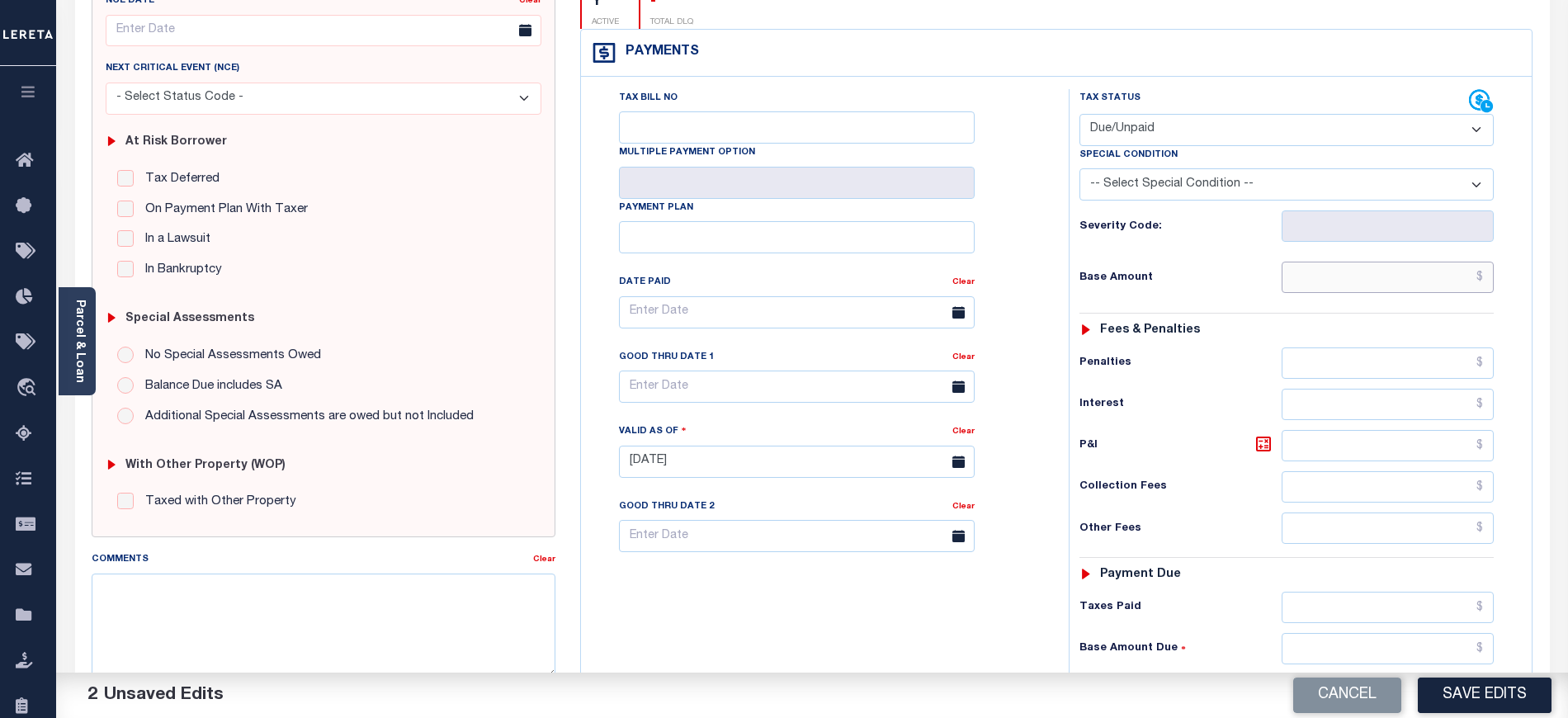
click at [1358, 262] on input "text" at bounding box center [1389, 278] width 213 height 32
drag, startPoint x: 1357, startPoint y: 249, endPoint x: 1335, endPoint y: 239, distance: 24.2
click at [1357, 262] on input "text" at bounding box center [1389, 278] width 213 height 32
drag, startPoint x: 1448, startPoint y: 244, endPoint x: 1535, endPoint y: 239, distance: 87.1
click at [1535, 239] on div "MA STATE Town & Townships - MA TAX TYPE 061 057 0 TAX ID - LOAN SEVERITY CODE -…" at bounding box center [1056, 466] width 978 height 1072
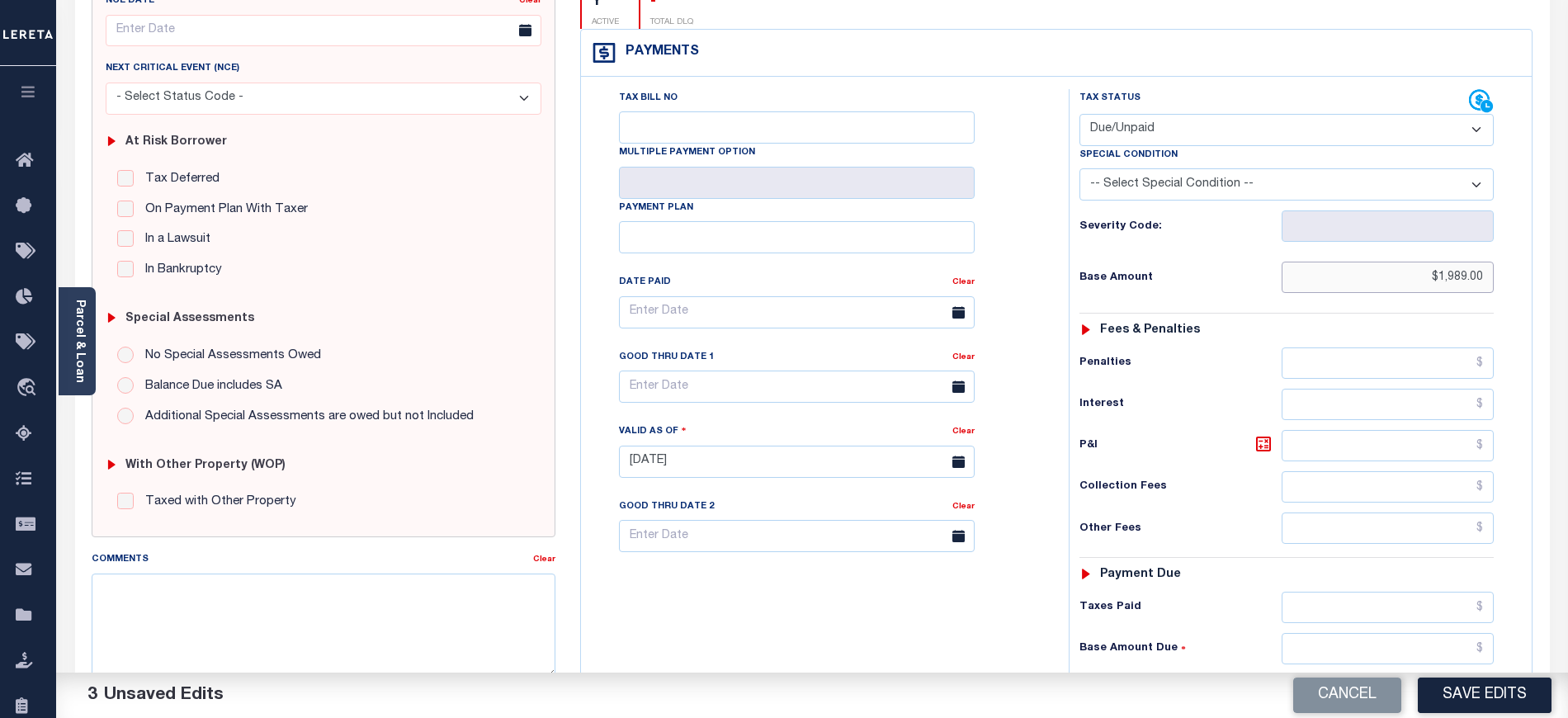
drag, startPoint x: 1470, startPoint y: 248, endPoint x: 1509, endPoint y: 245, distance: 39.1
click at [1509, 245] on div "Tax Status Status - Select Status Code -" at bounding box center [1292, 454] width 447 height 729
type input "$1,989.05"
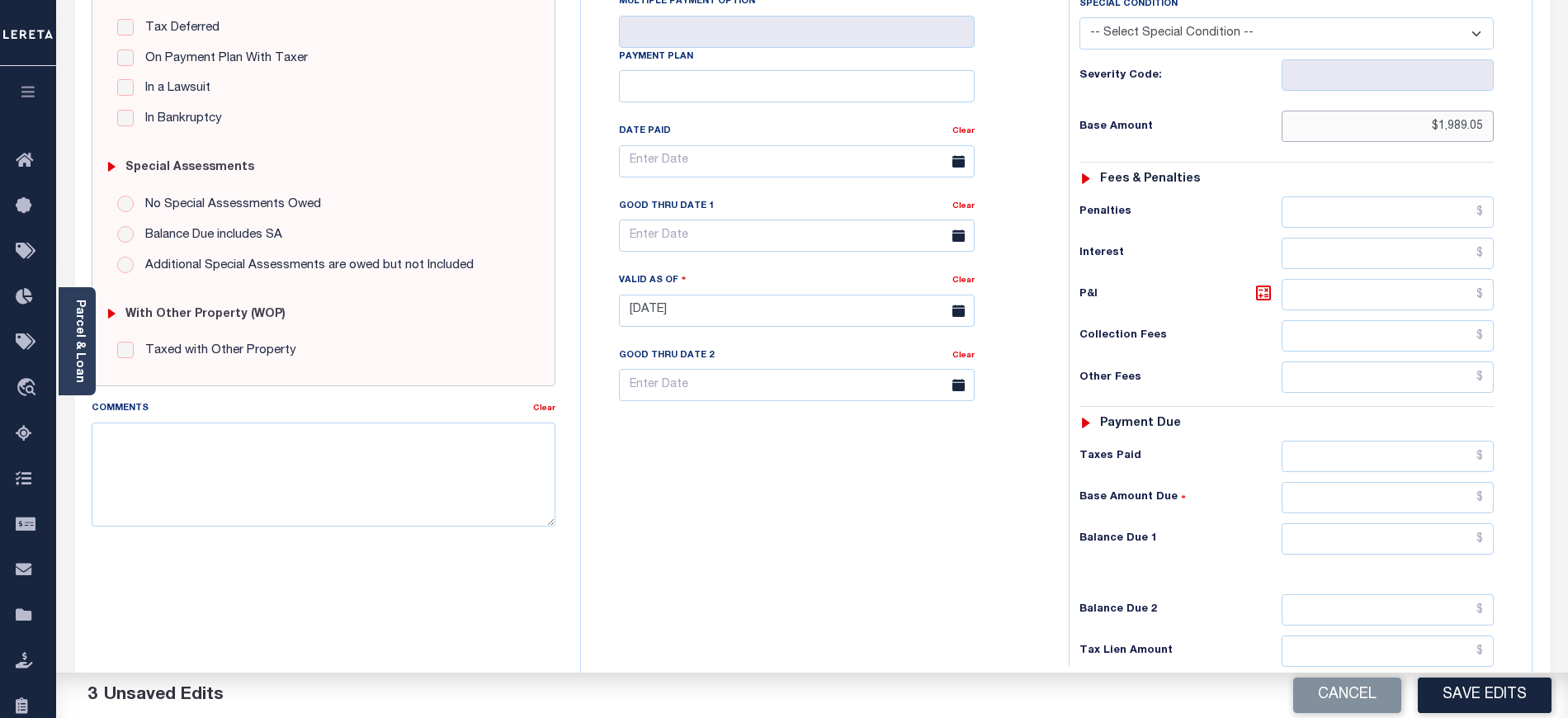
scroll to position [517, 0]
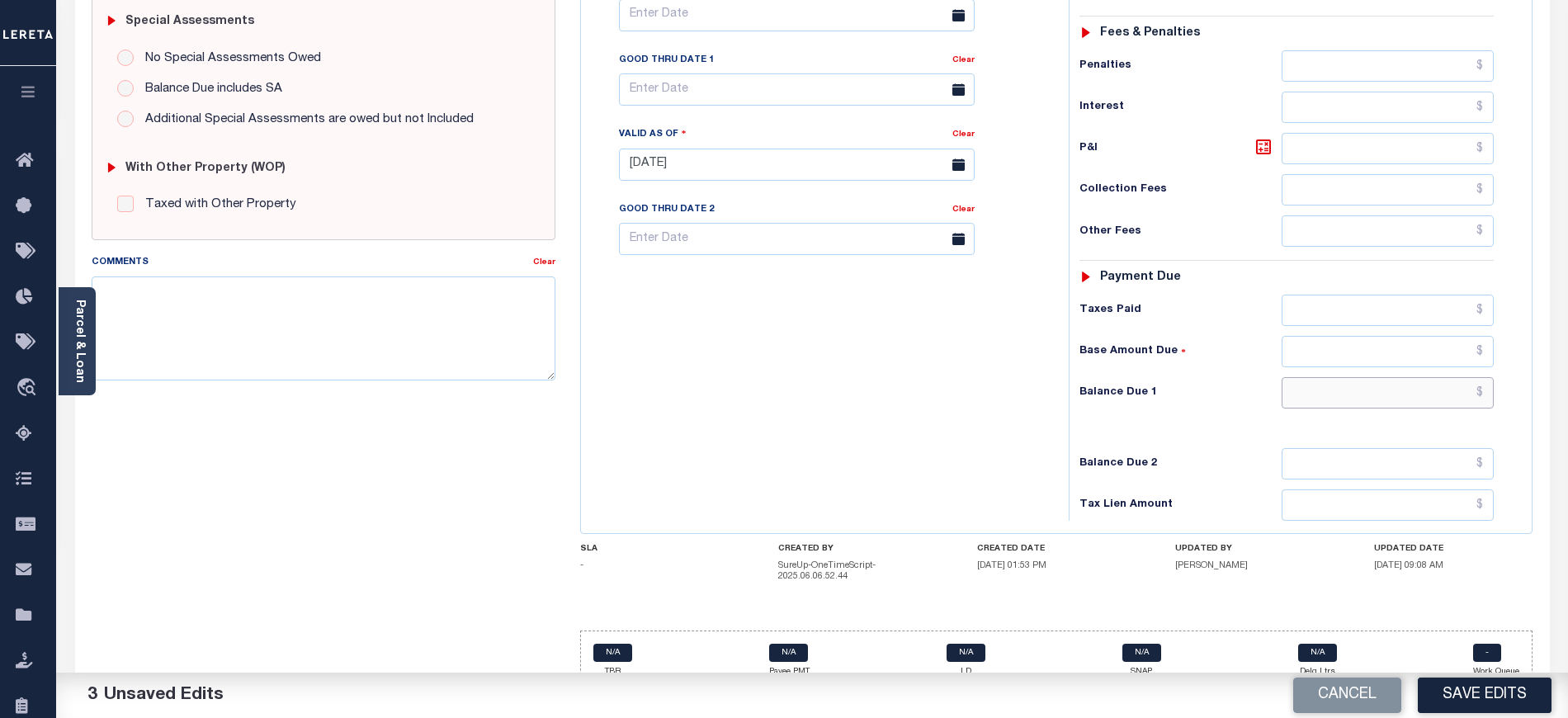
drag, startPoint x: 1349, startPoint y: 366, endPoint x: 1319, endPoint y: 359, distance: 30.8
click at [1349, 377] on input "text" at bounding box center [1389, 393] width 213 height 32
click at [1324, 377] on input "text" at bounding box center [1389, 393] width 213 height 32
paste input "2,024.14"
type input "$2,024.14"
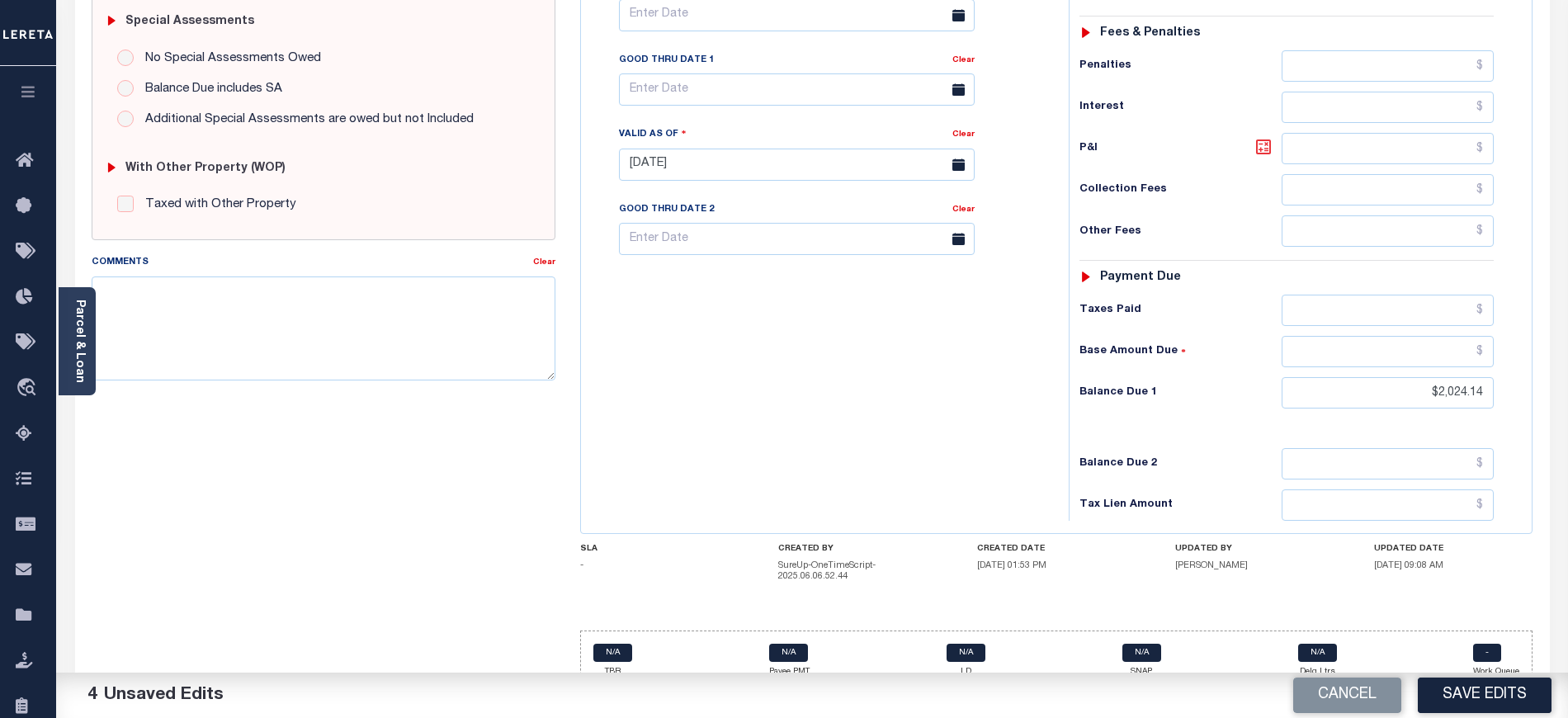
click at [1259, 142] on icon at bounding box center [1263, 147] width 10 height 10
type input "$35.09"
click at [744, 74] on input "text" at bounding box center [796, 90] width 355 height 32
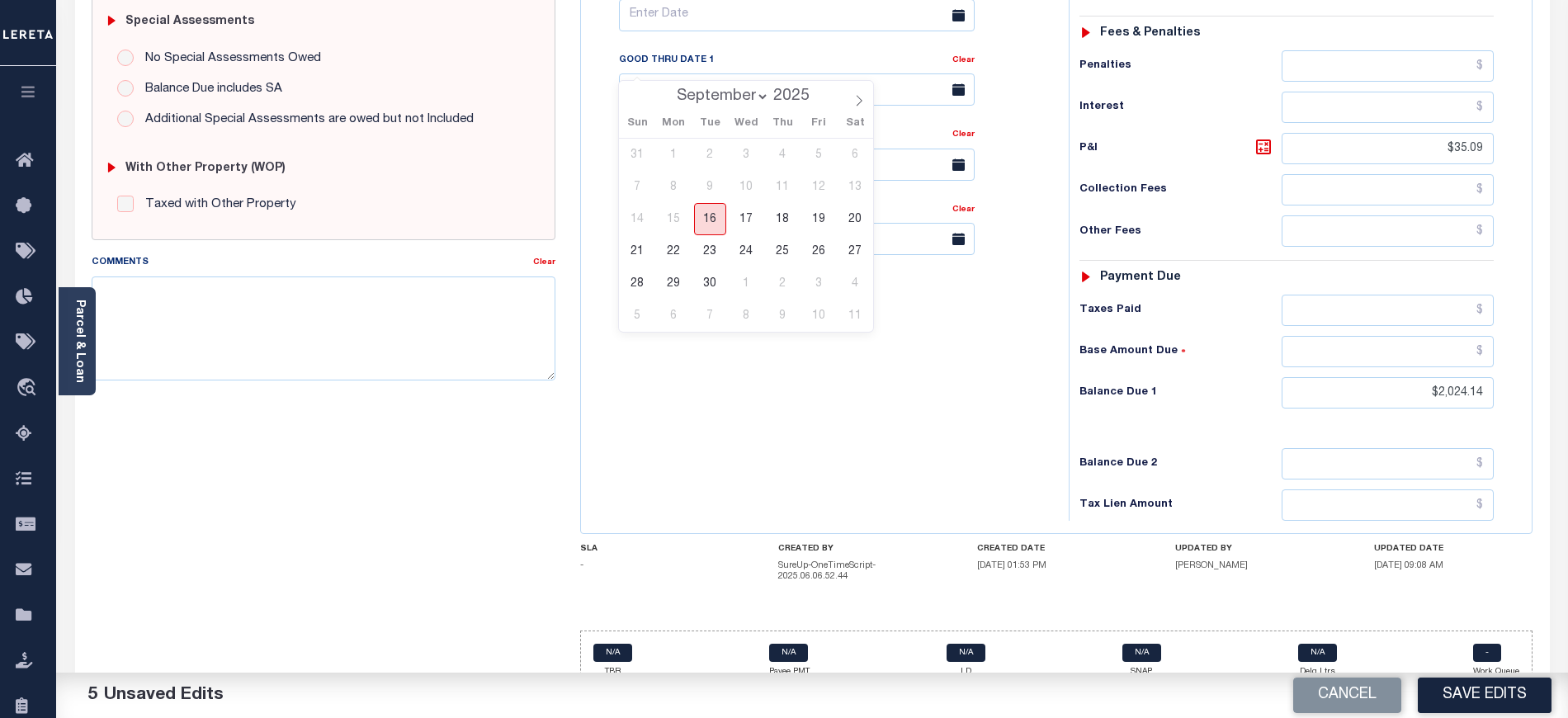
click at [712, 221] on span "16" at bounding box center [710, 219] width 32 height 32
type input "[DATE]"
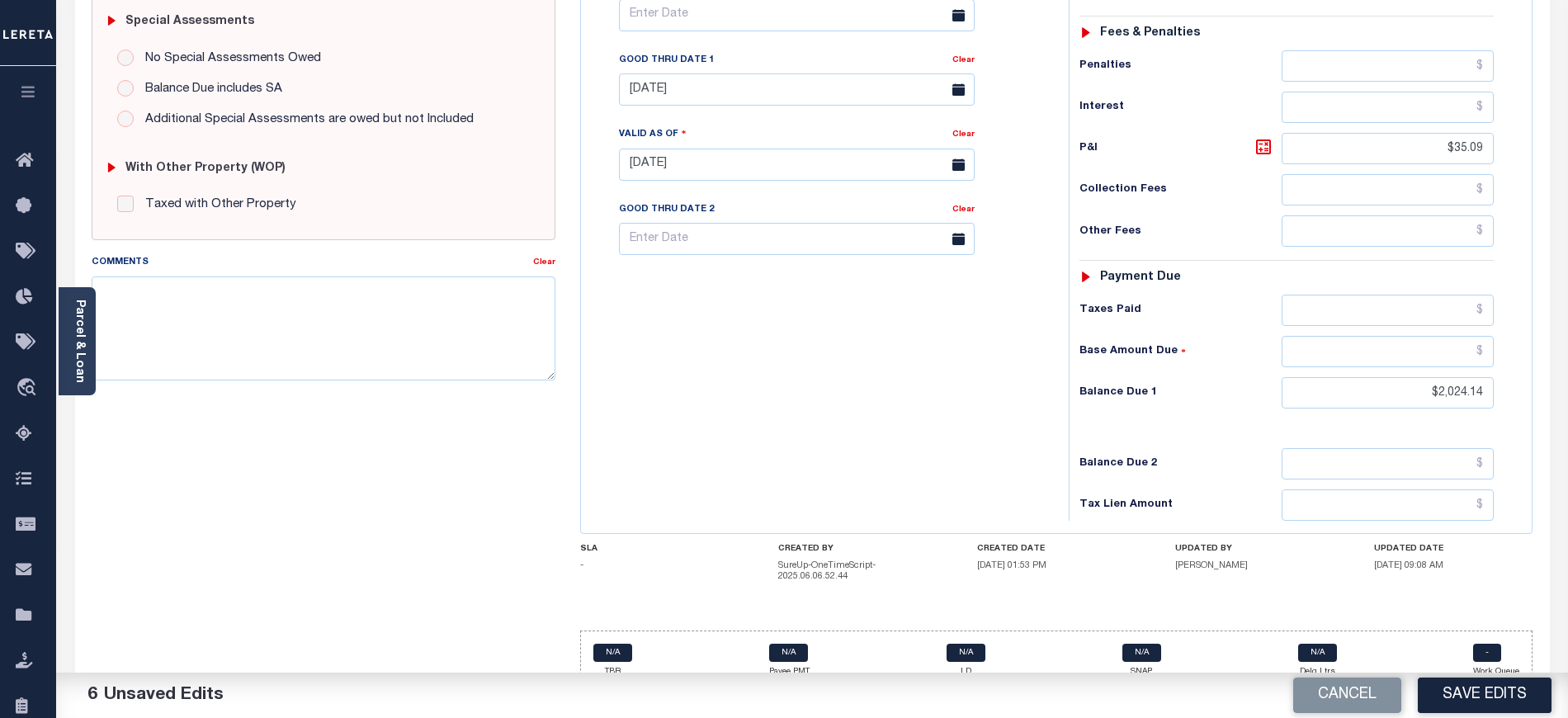
click at [812, 376] on div "Tax Bill No Multiple Payment Option Payment Plan Clear" at bounding box center [820, 156] width 471 height 729
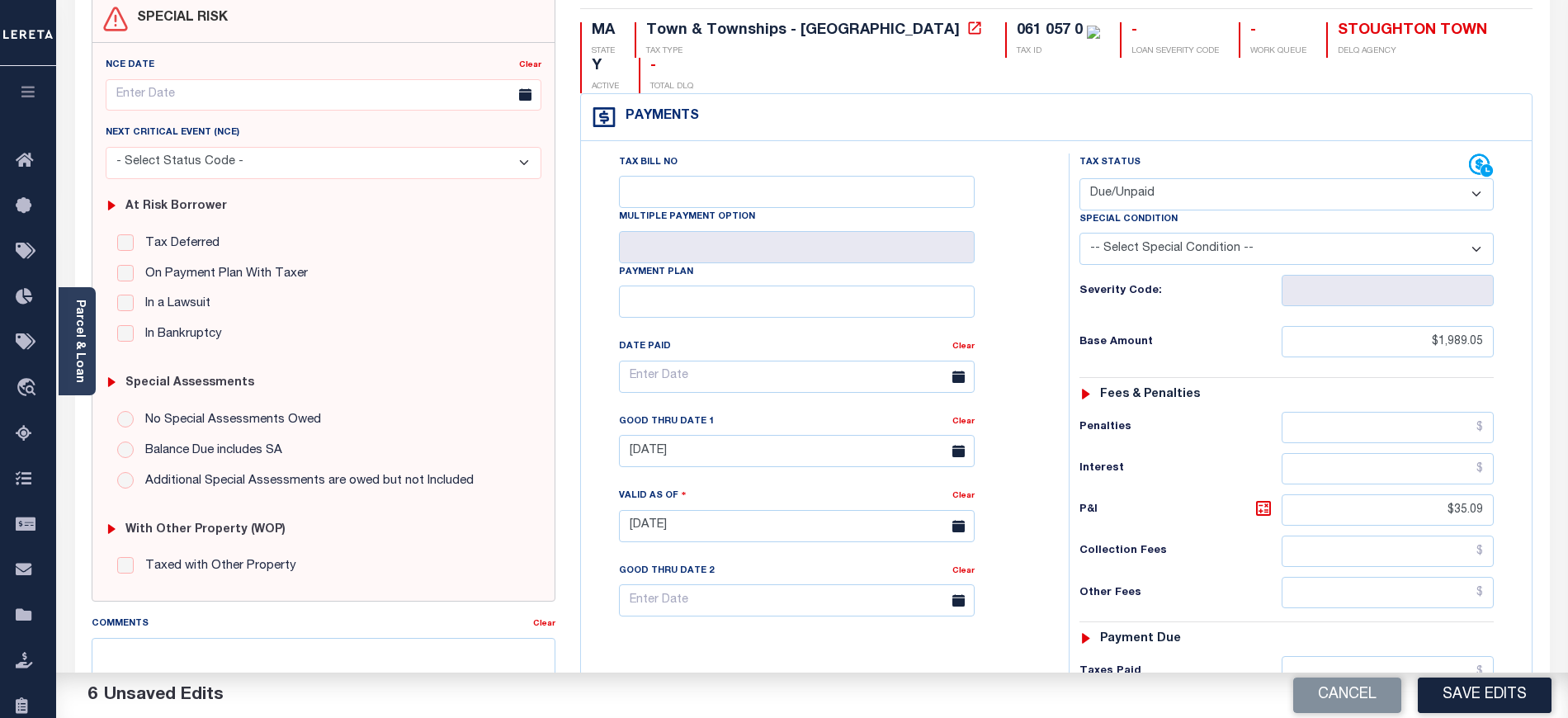
scroll to position [0, 0]
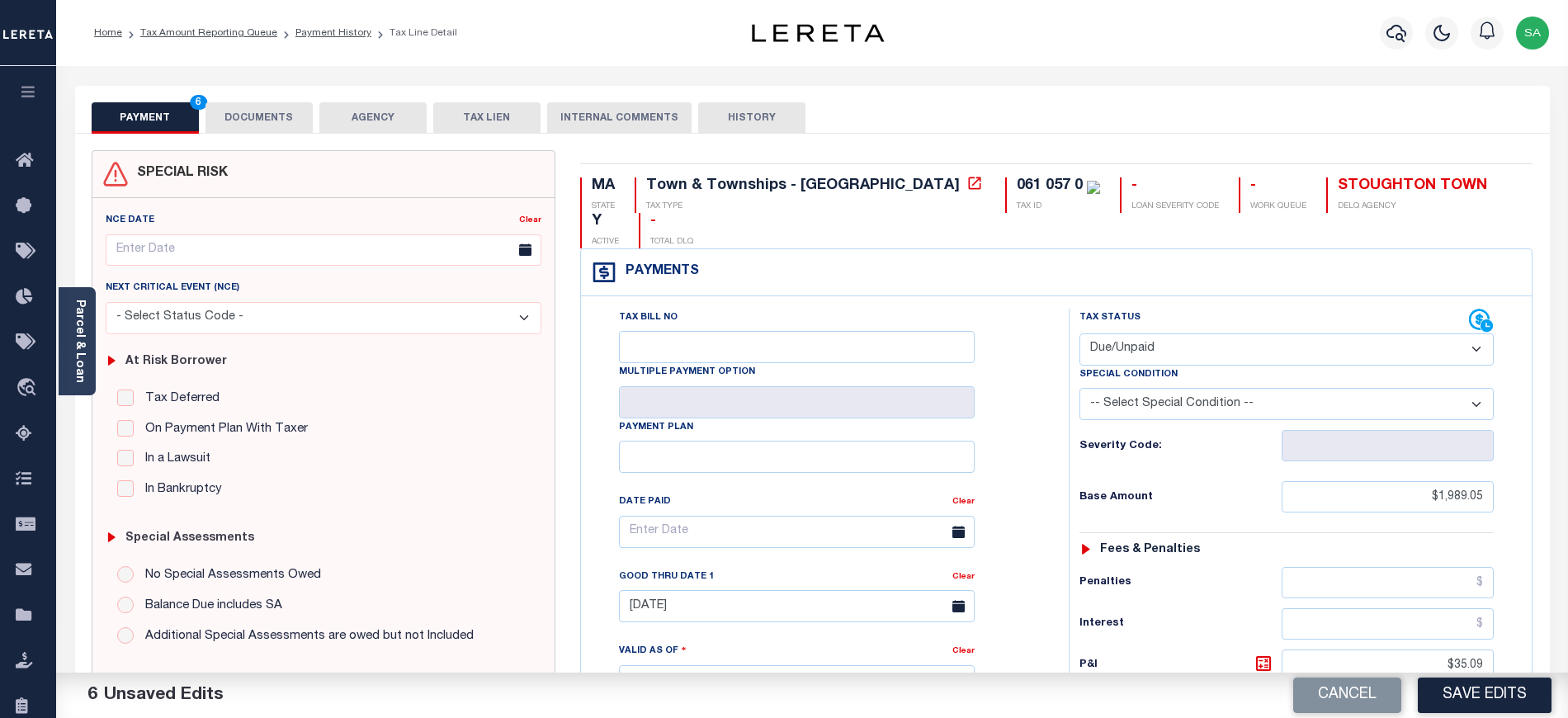
click at [243, 118] on button "DOCUMENTS" at bounding box center [259, 119] width 108 height 32
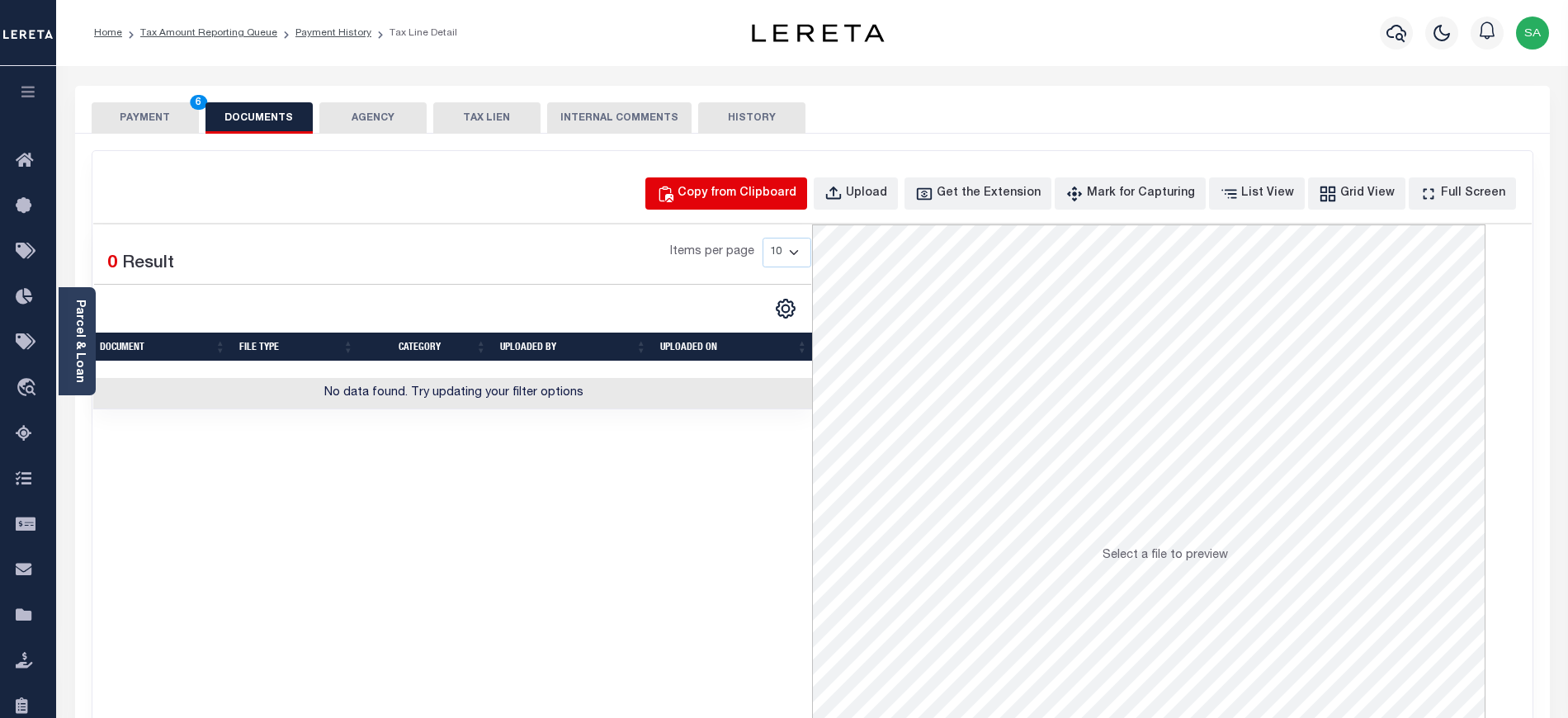
click at [761, 190] on div "Copy from Clipboard" at bounding box center [737, 194] width 118 height 18
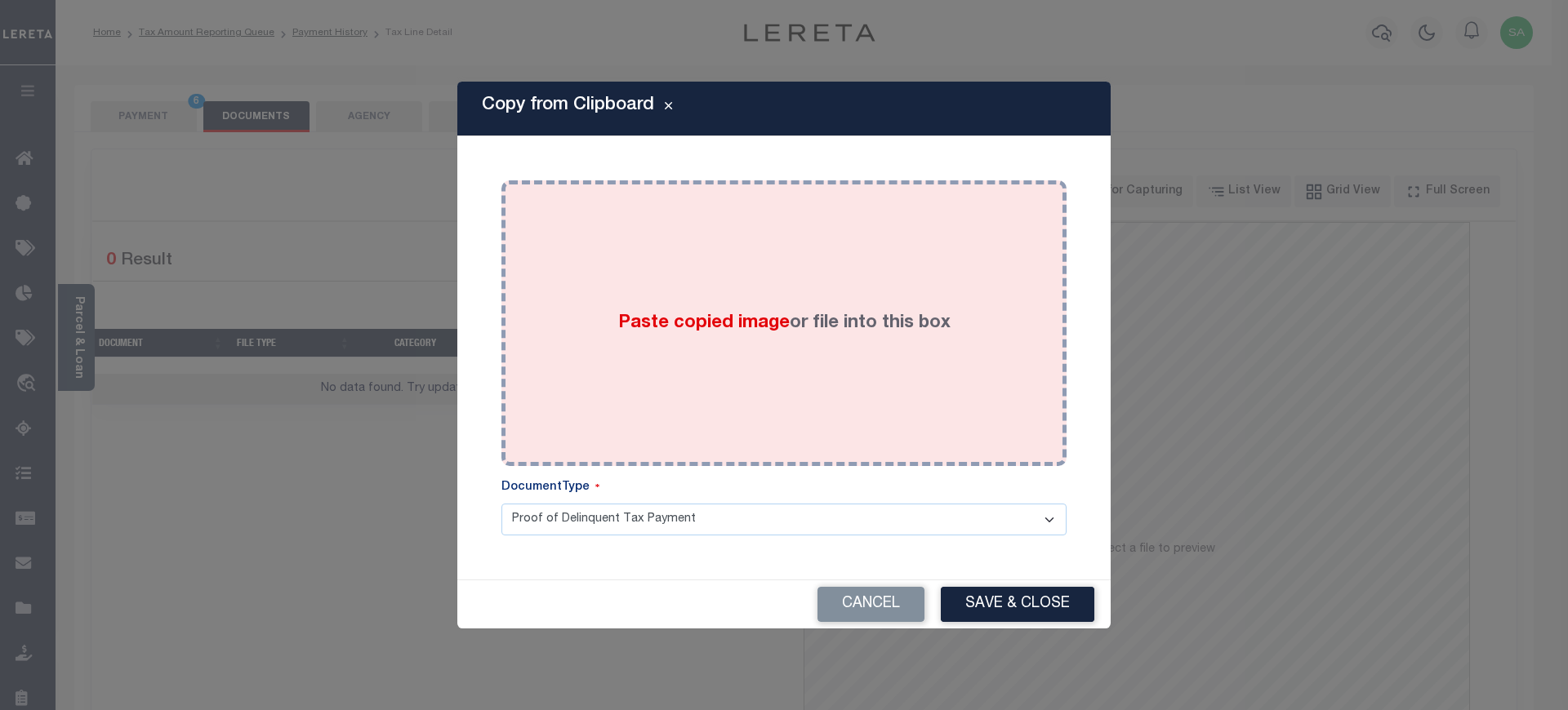
click at [859, 393] on div "Paste copied image or file into this box" at bounding box center [783, 323] width 541 height 261
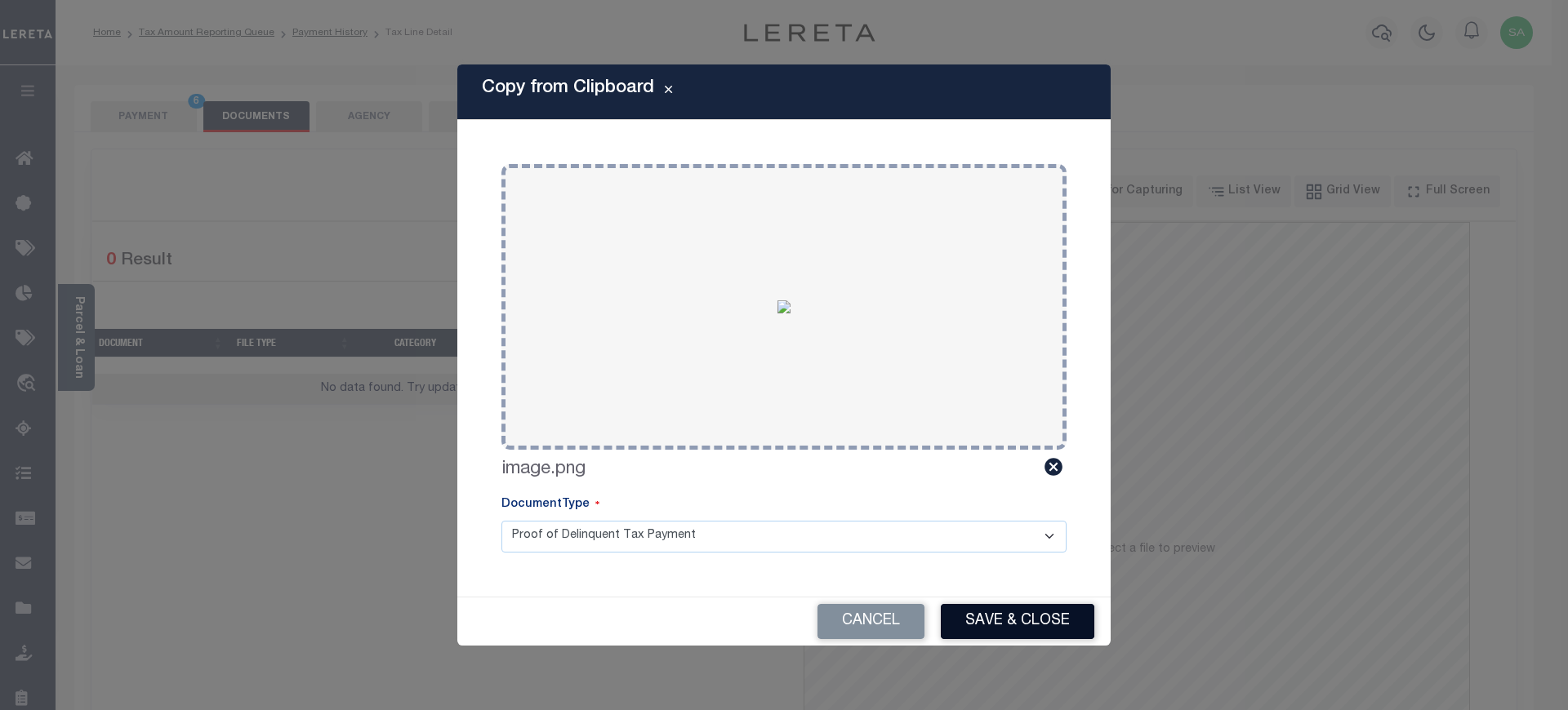
click at [1029, 622] on button "Save & Close" at bounding box center [1017, 622] width 154 height 35
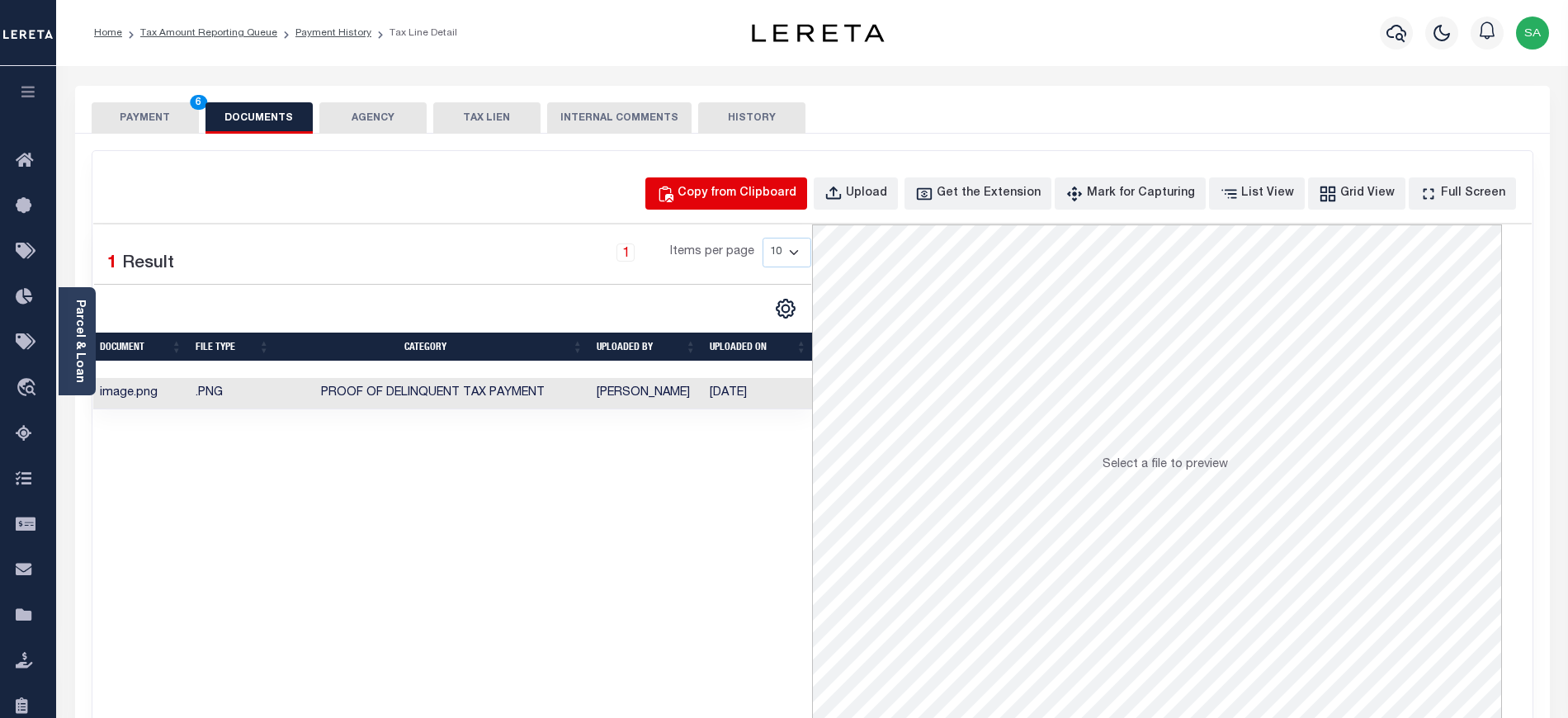
click at [737, 189] on div "Copy from Clipboard" at bounding box center [737, 194] width 118 height 18
select select "POP"
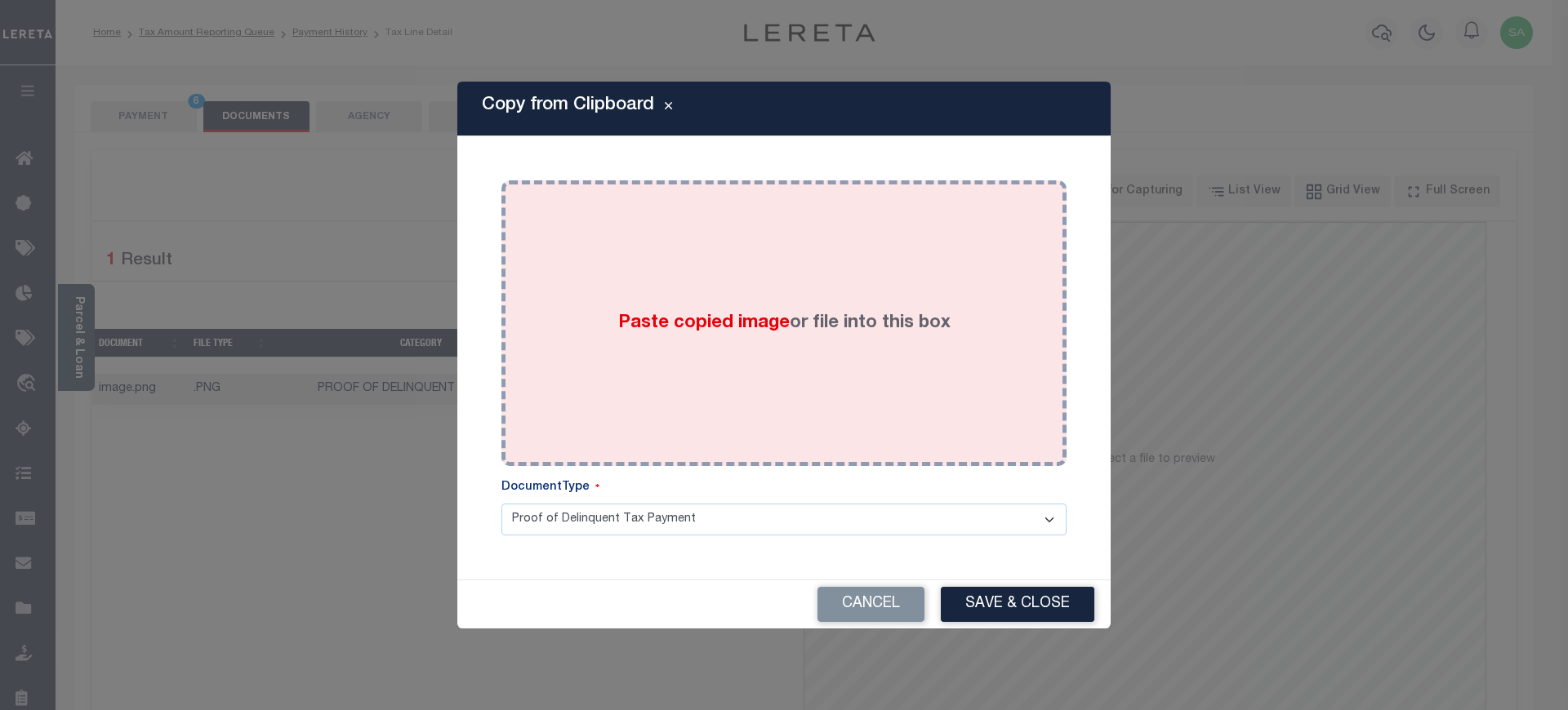
click at [923, 428] on div "Paste copied image or file into this box" at bounding box center [783, 323] width 541 height 261
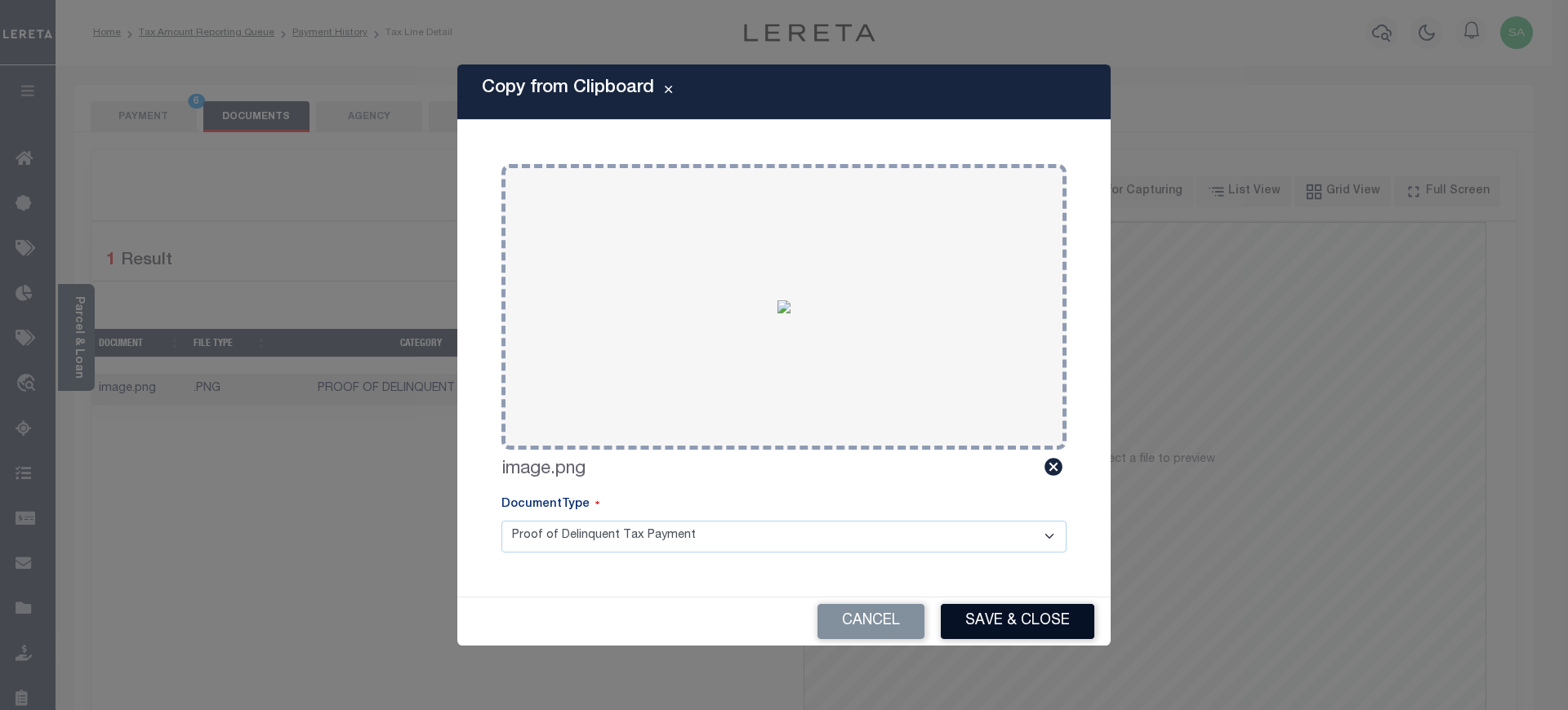
click at [1062, 623] on button "Save & Close" at bounding box center [1017, 622] width 154 height 35
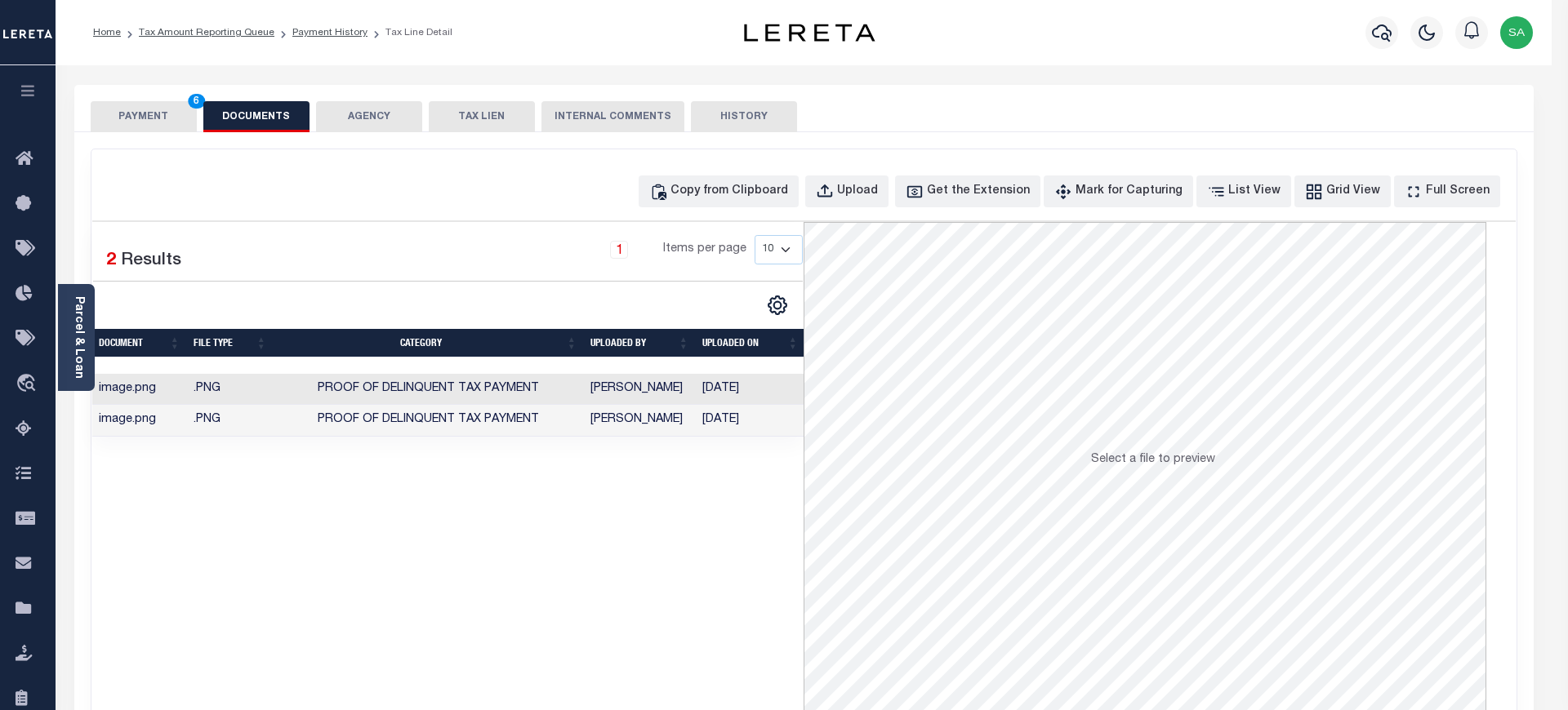
click at [141, 119] on div at bounding box center [784, 355] width 1568 height 710
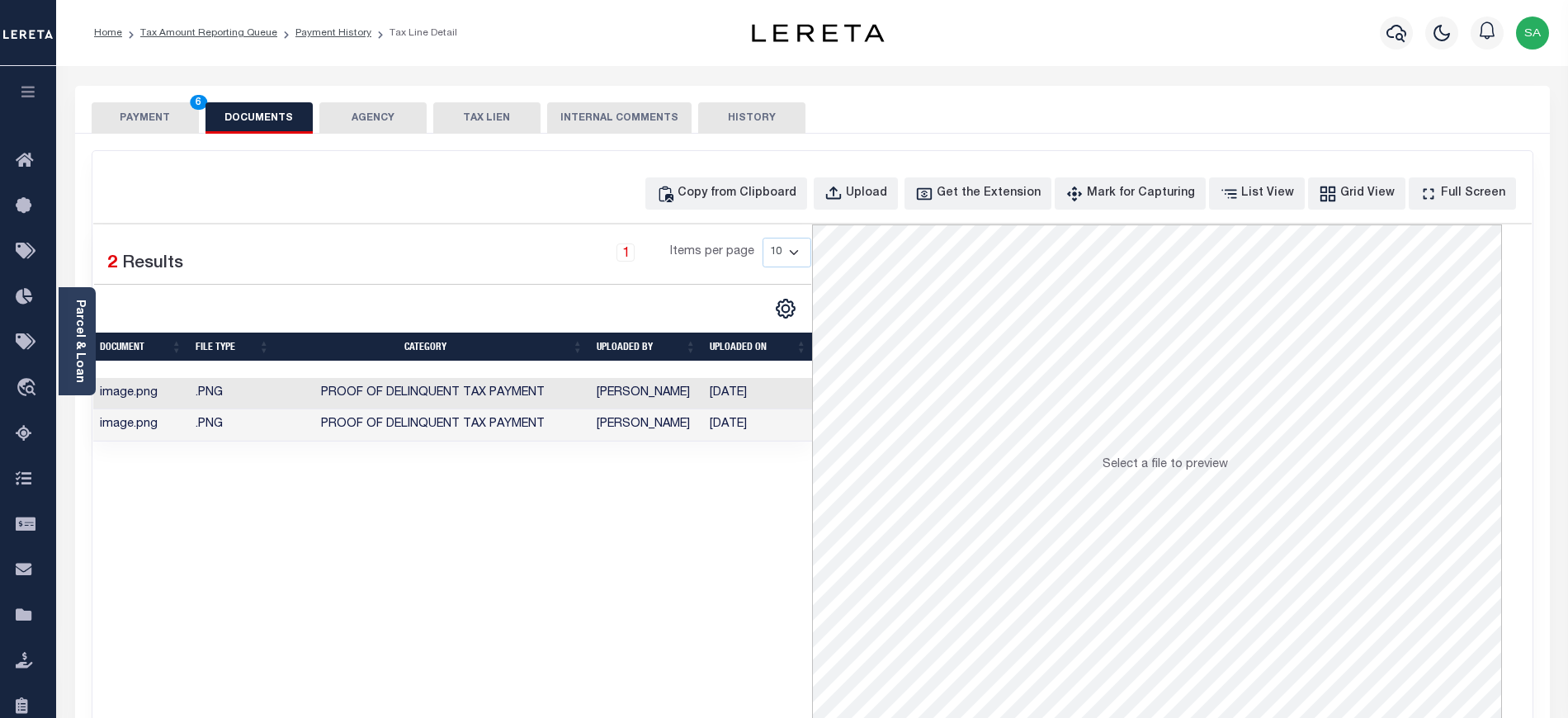
click at [142, 120] on button "PAYMENT 6" at bounding box center [145, 119] width 108 height 32
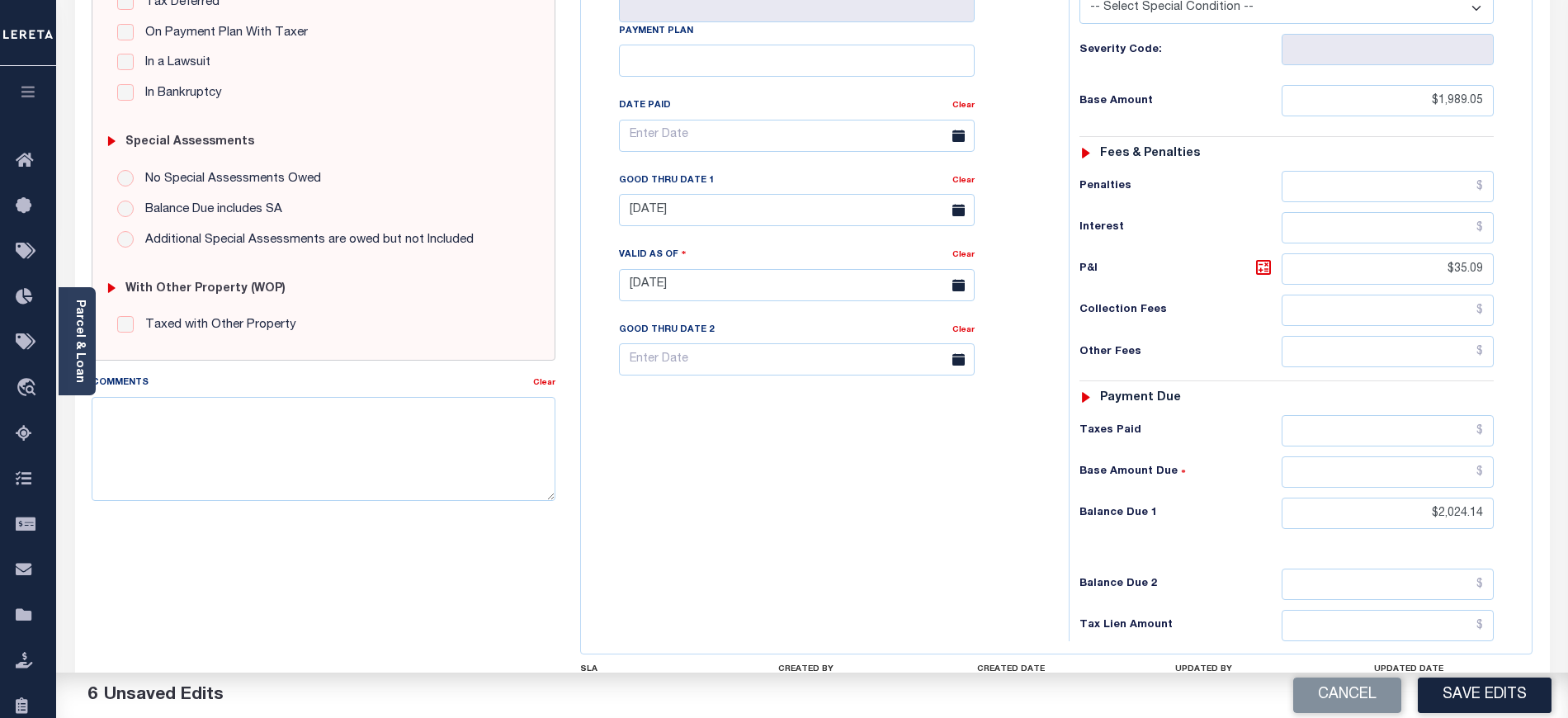
scroll to position [440, 0]
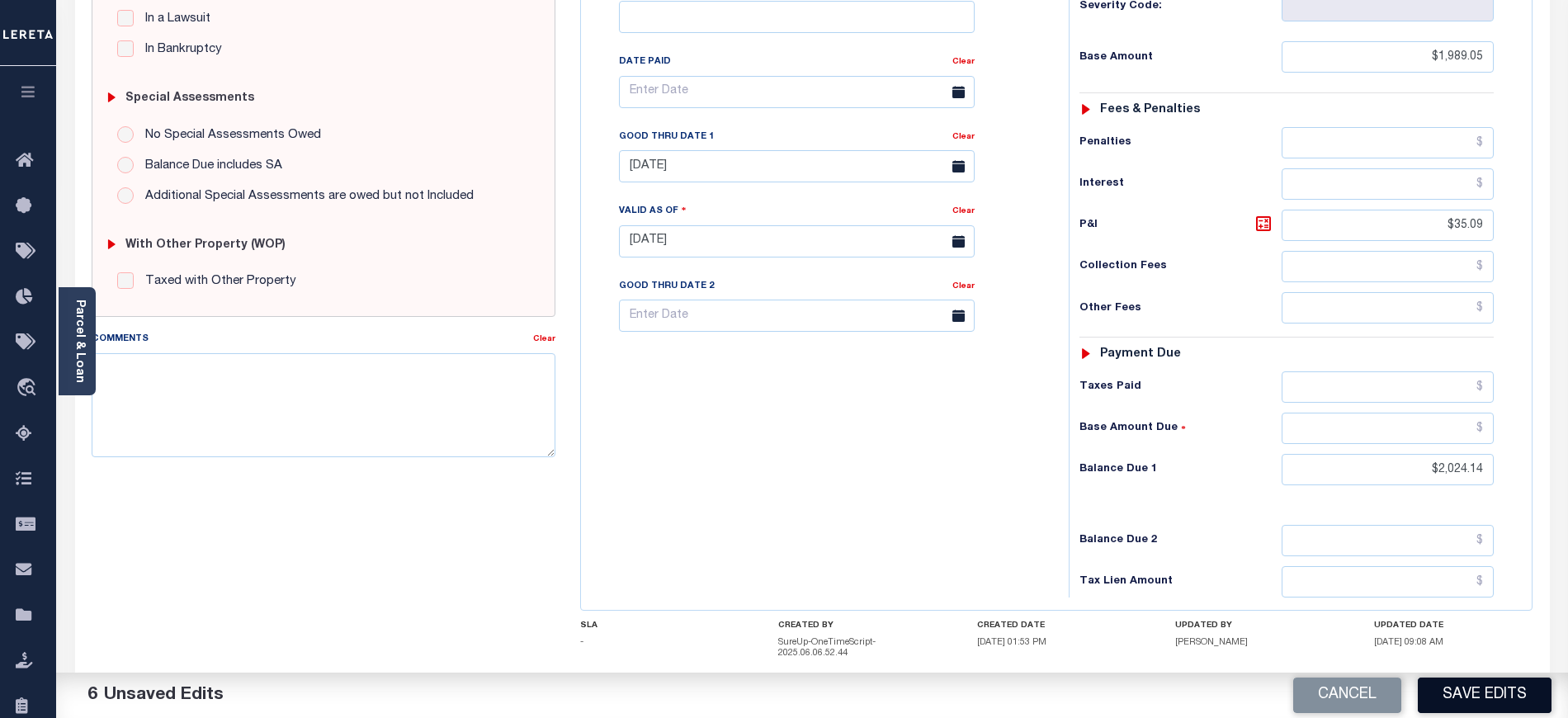
click at [1487, 692] on button "Save Edits" at bounding box center [1484, 696] width 133 height 36
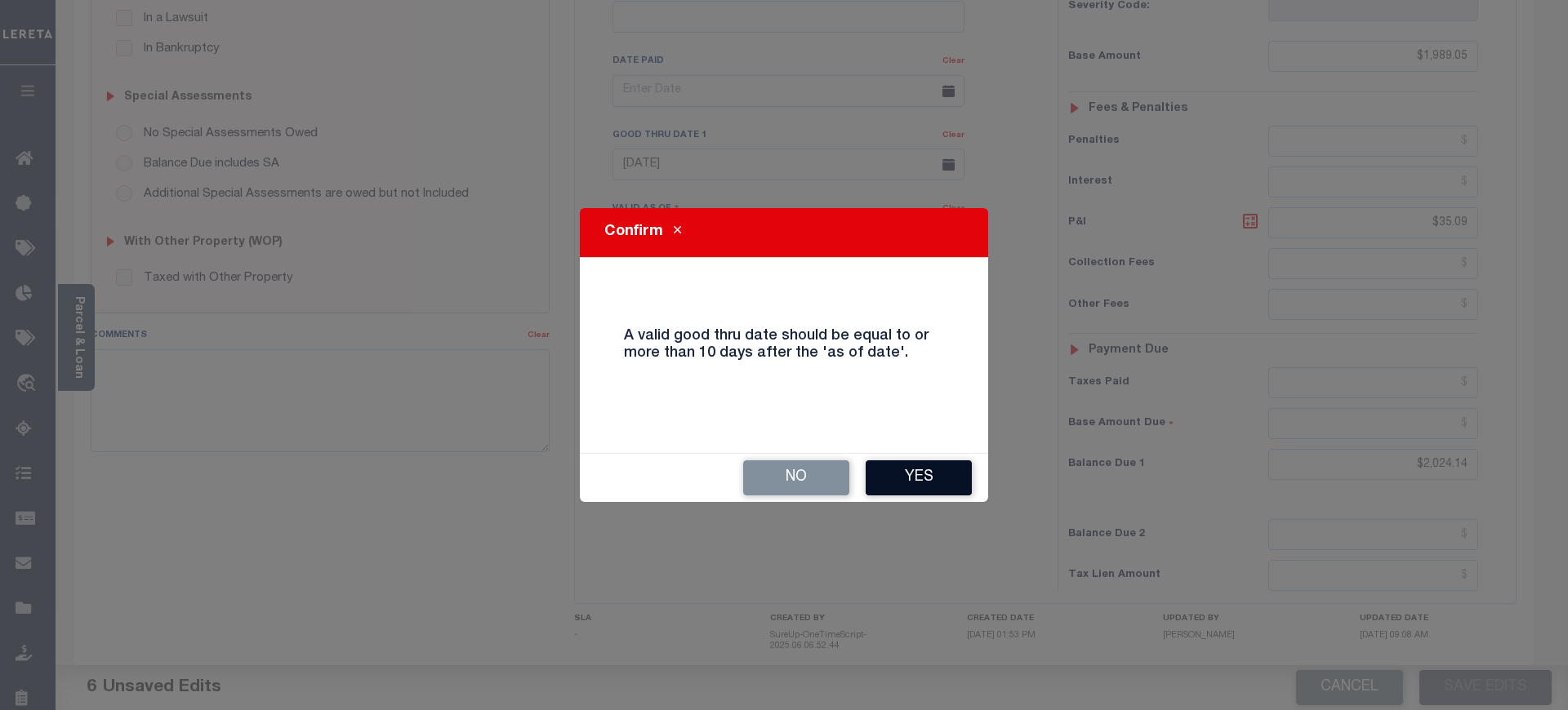
click at [931, 486] on button "Yes" at bounding box center [919, 479] width 106 height 35
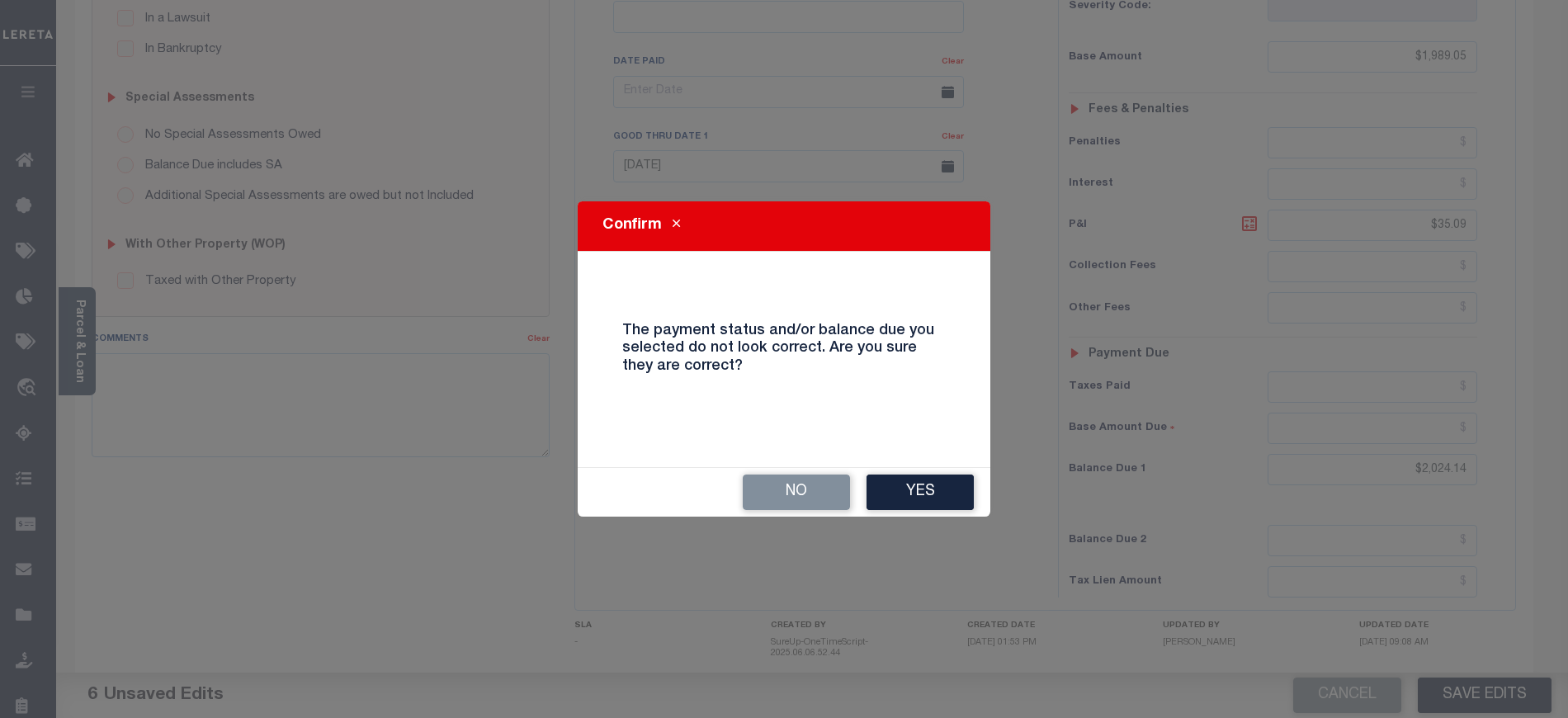
click at [941, 492] on button "Yes" at bounding box center [921, 493] width 108 height 36
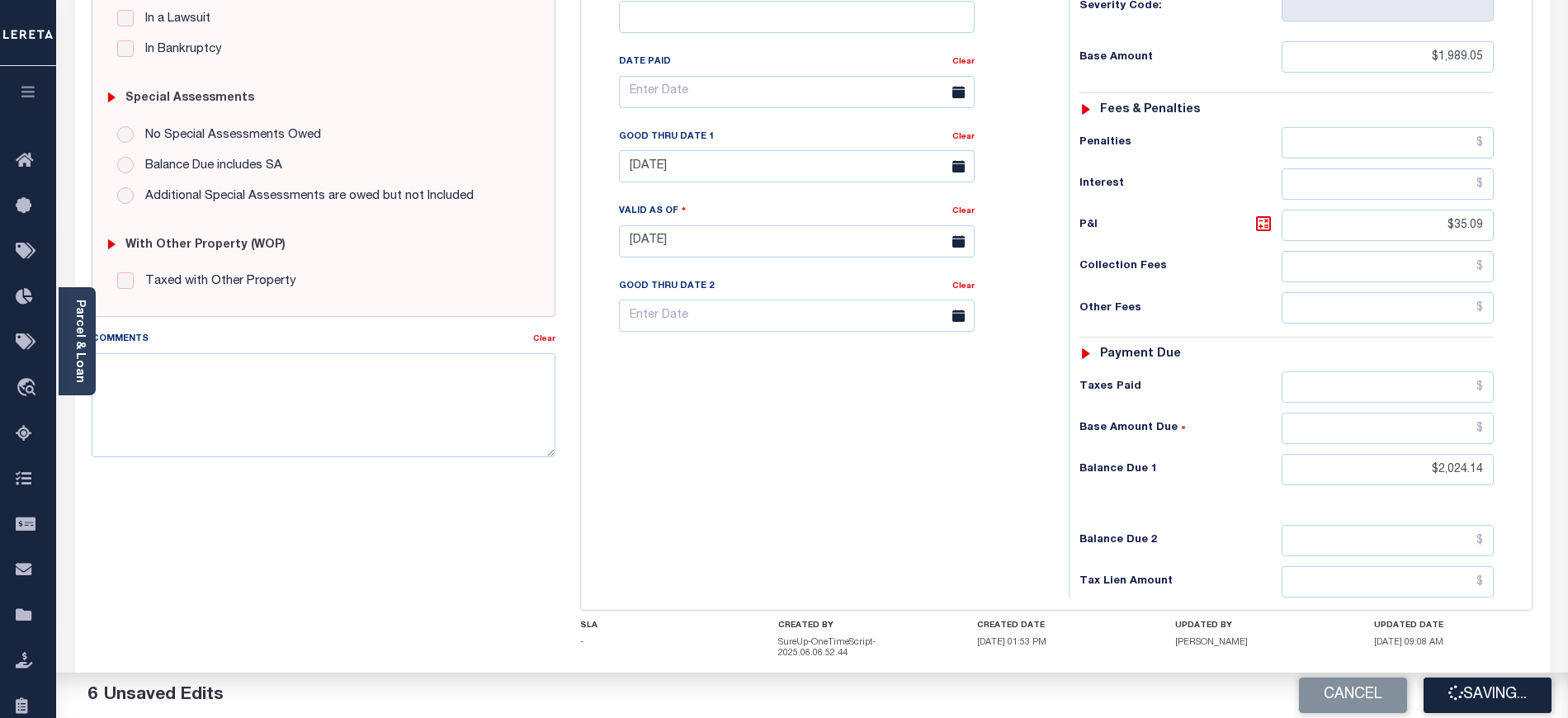
checkbox input "false"
type input "$1,989.05"
type input "$35.09"
type input "$2,024.14"
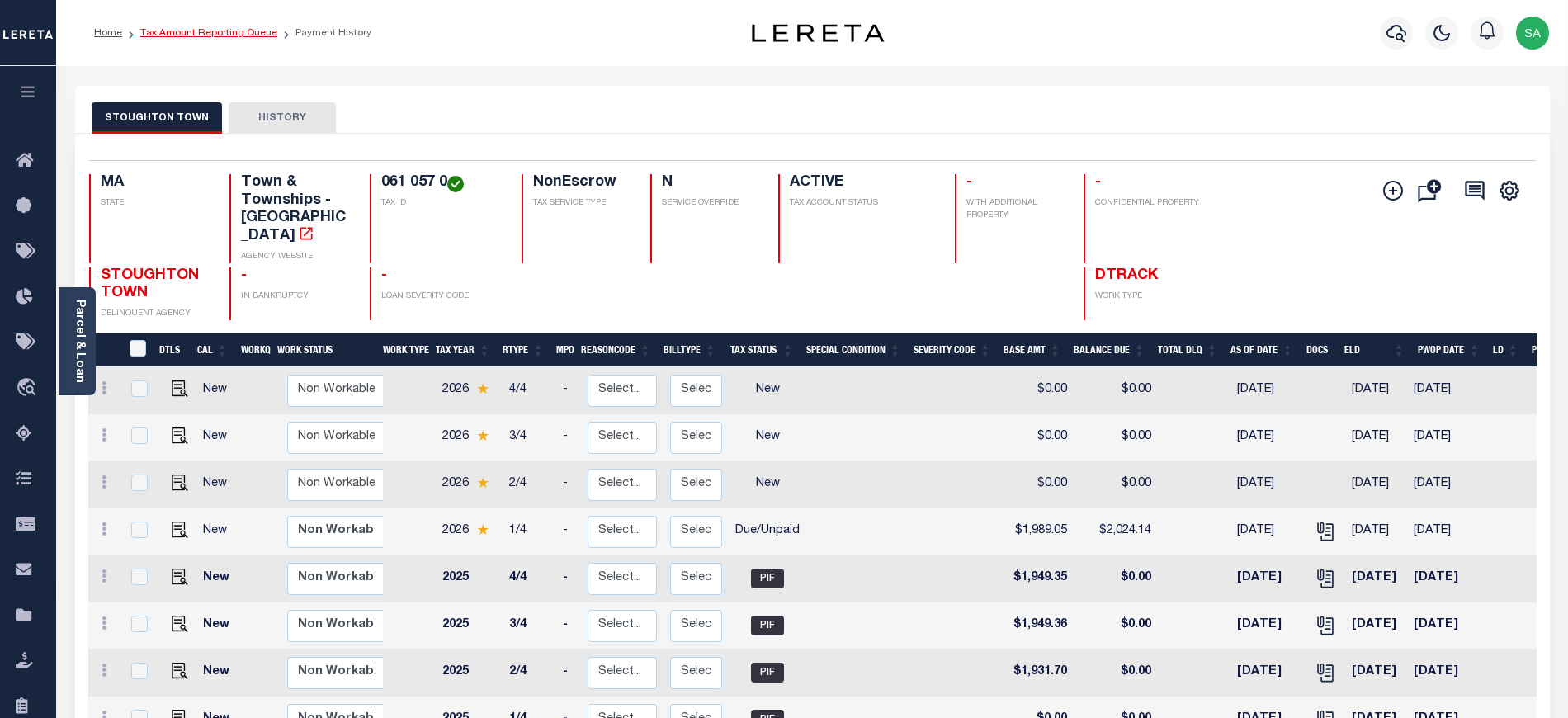
click at [225, 34] on link "Tax Amount Reporting Queue" at bounding box center [209, 33] width 137 height 10
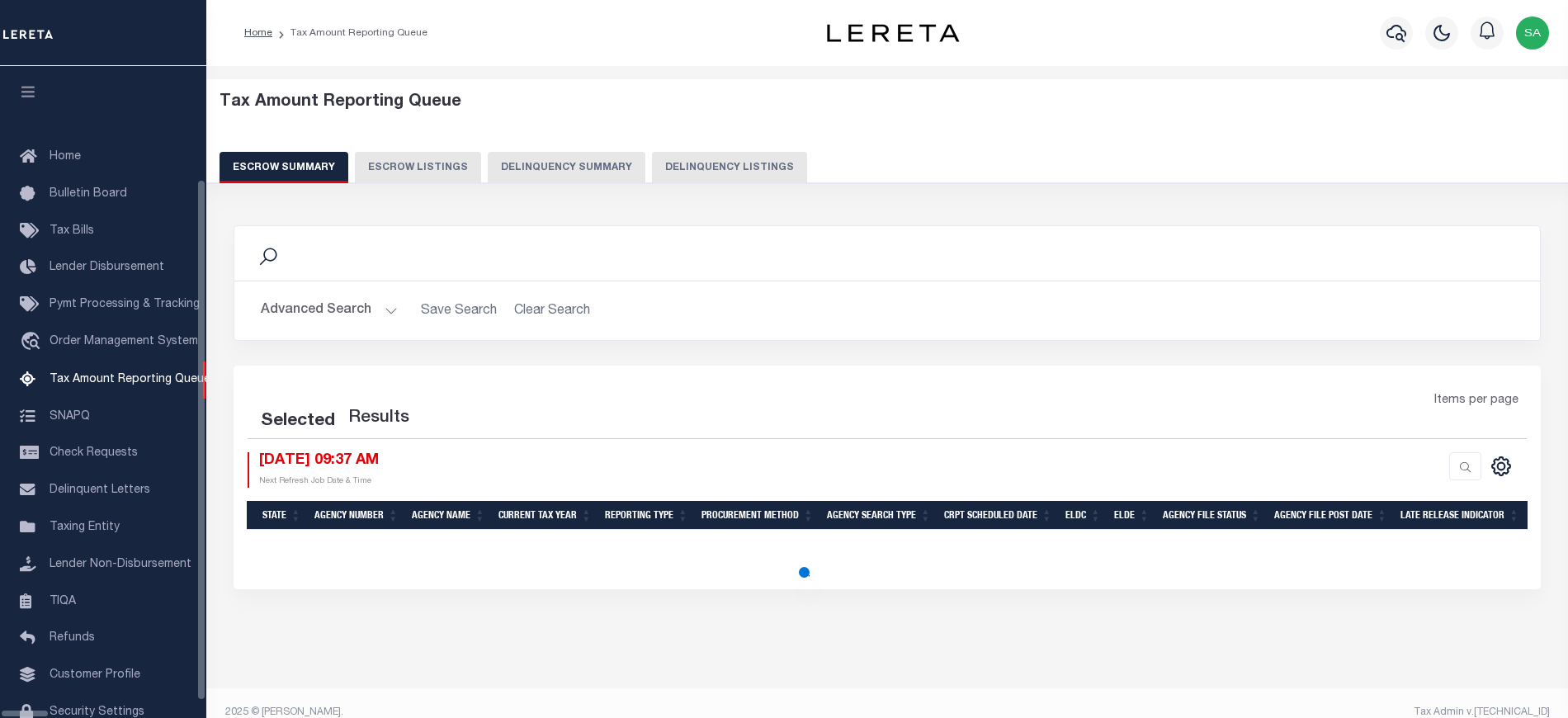
click at [723, 176] on button "Delinquency Listings" at bounding box center [730, 168] width 155 height 32
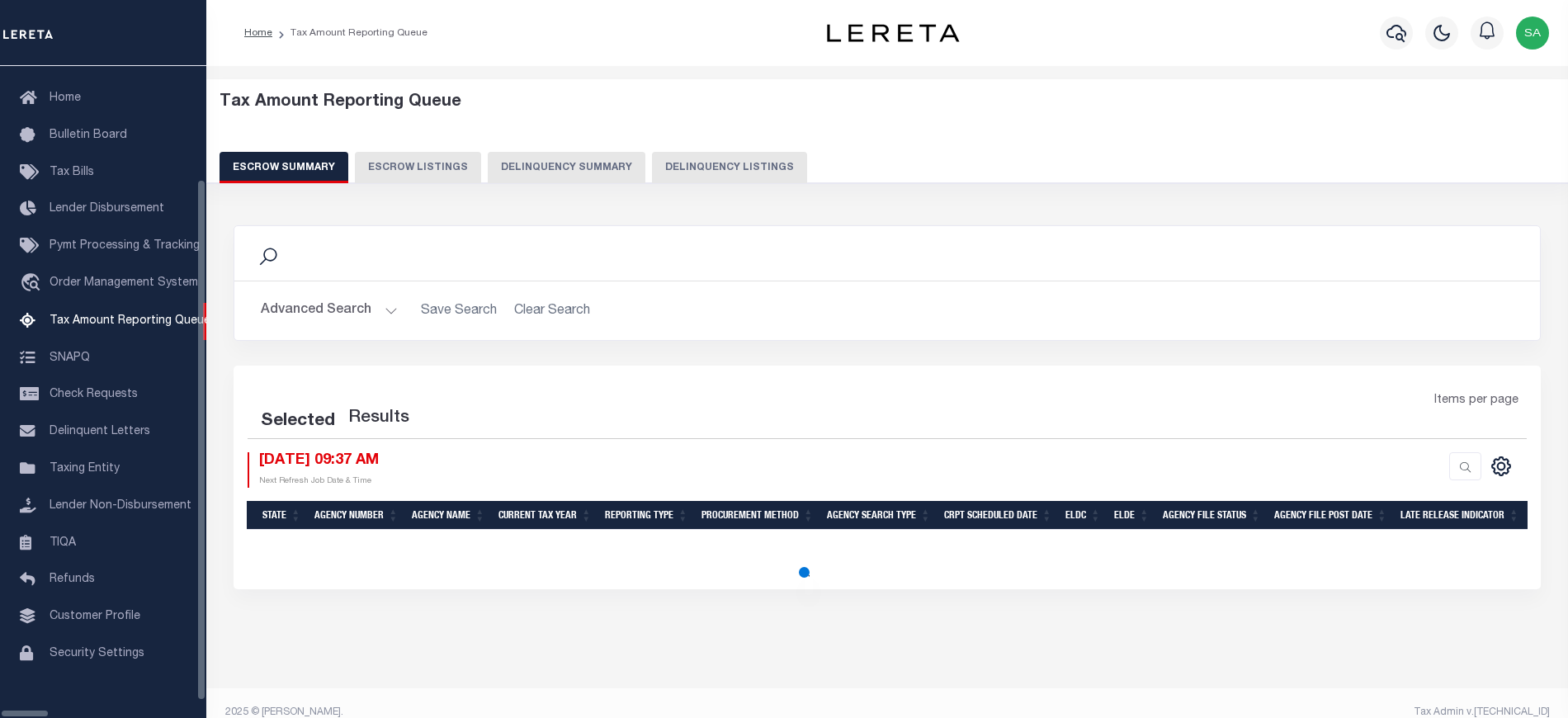
select select "100"
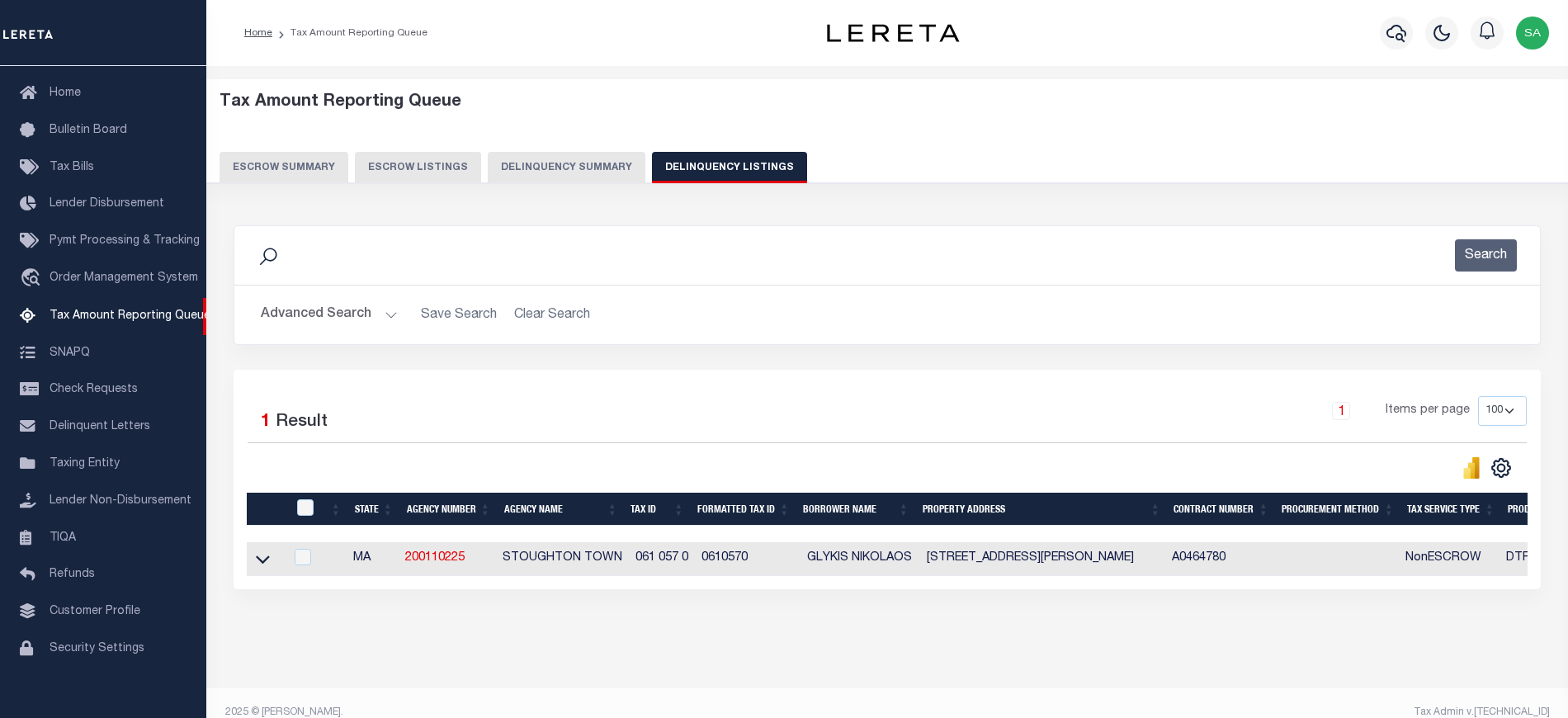
click at [322, 315] on button "Advanced Search" at bounding box center [330, 315] width 137 height 32
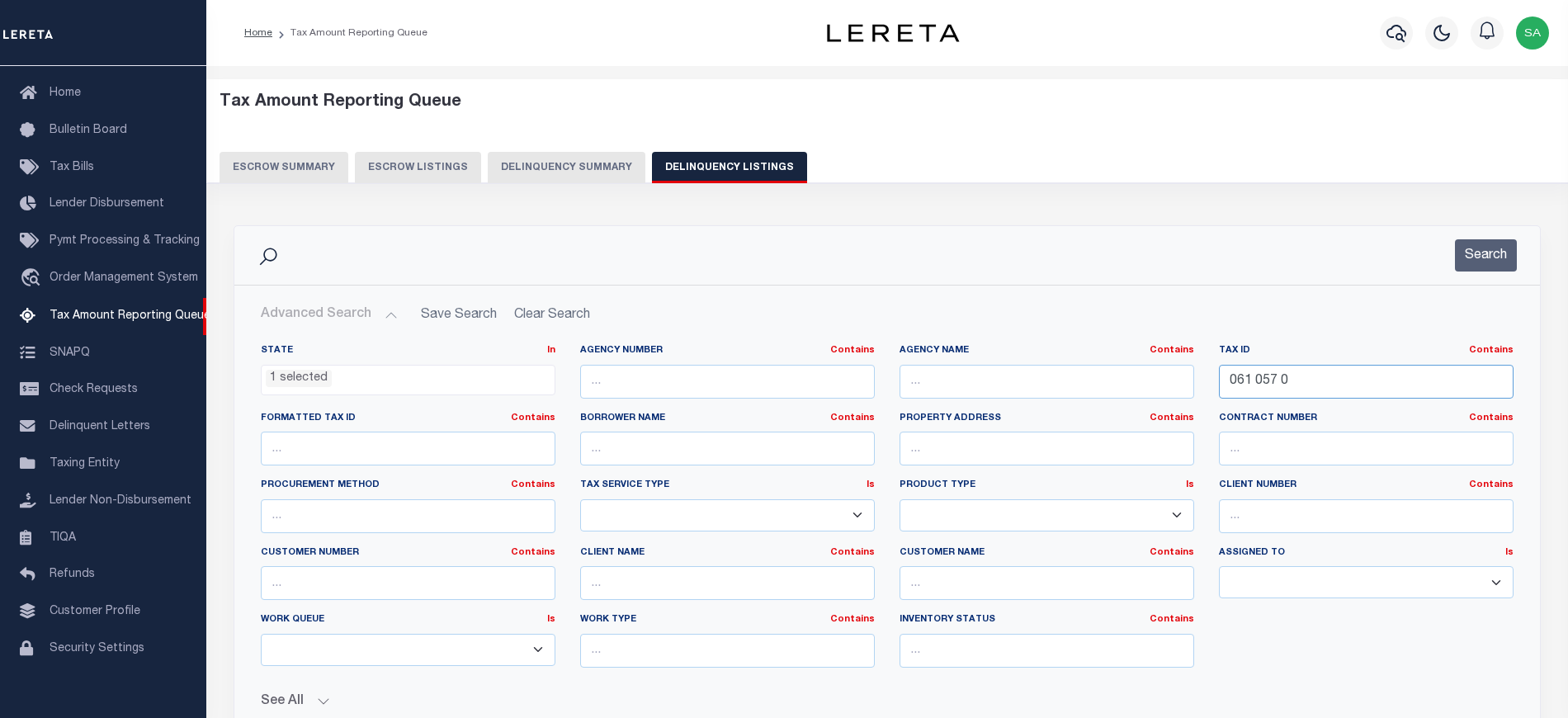
drag, startPoint x: 1292, startPoint y: 386, endPoint x: 1179, endPoint y: 379, distance: 113.2
click at [1179, 379] on div "State In In AK AL AR AZ CA CO CT DC DE FL GA GU HI IA ID IL IN KS [GEOGRAPHIC_D…" at bounding box center [887, 513] width 1277 height 337
paste input "7 30"
type input "067 307 0"
click at [1492, 258] on button "Search" at bounding box center [1486, 255] width 62 height 32
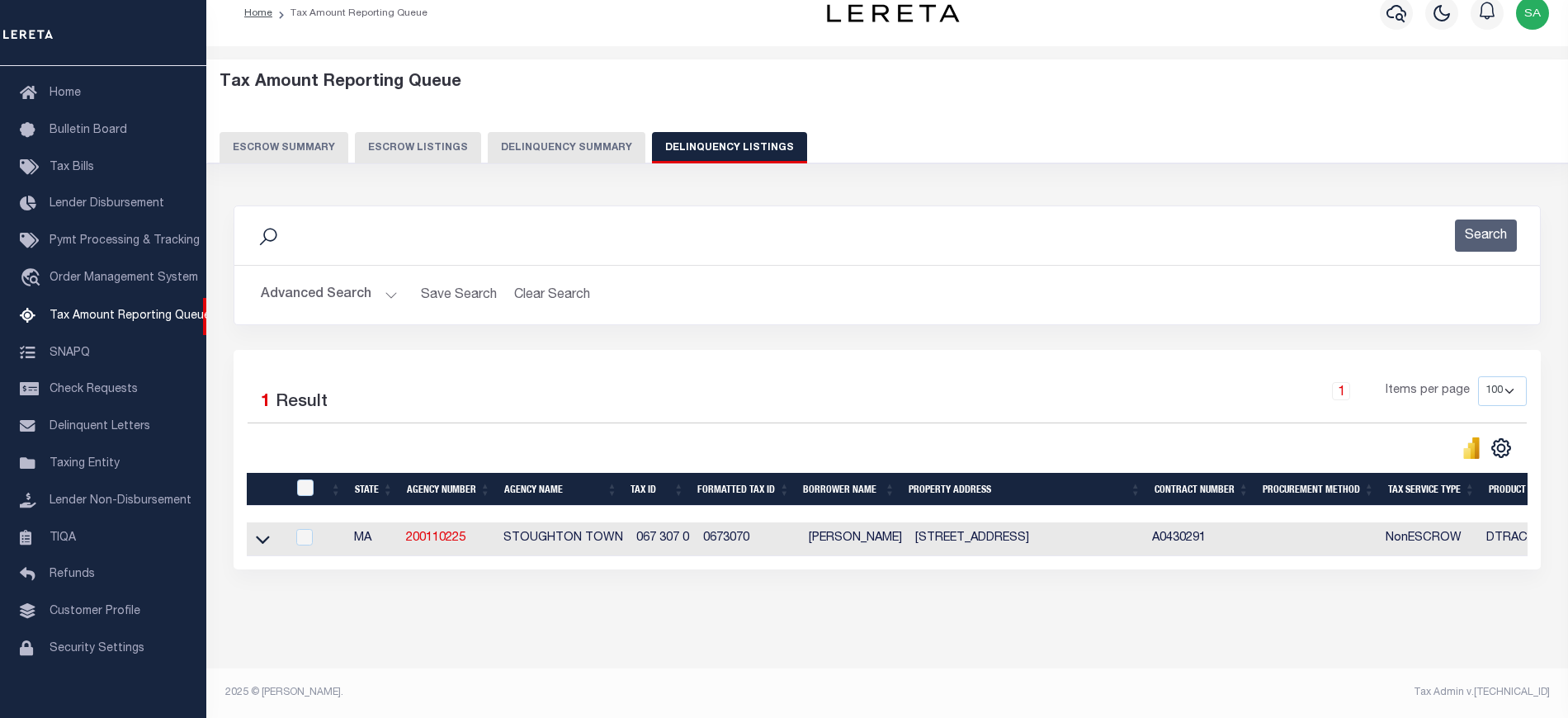
scroll to position [35, 0]
click at [269, 531] on icon at bounding box center [263, 539] width 14 height 17
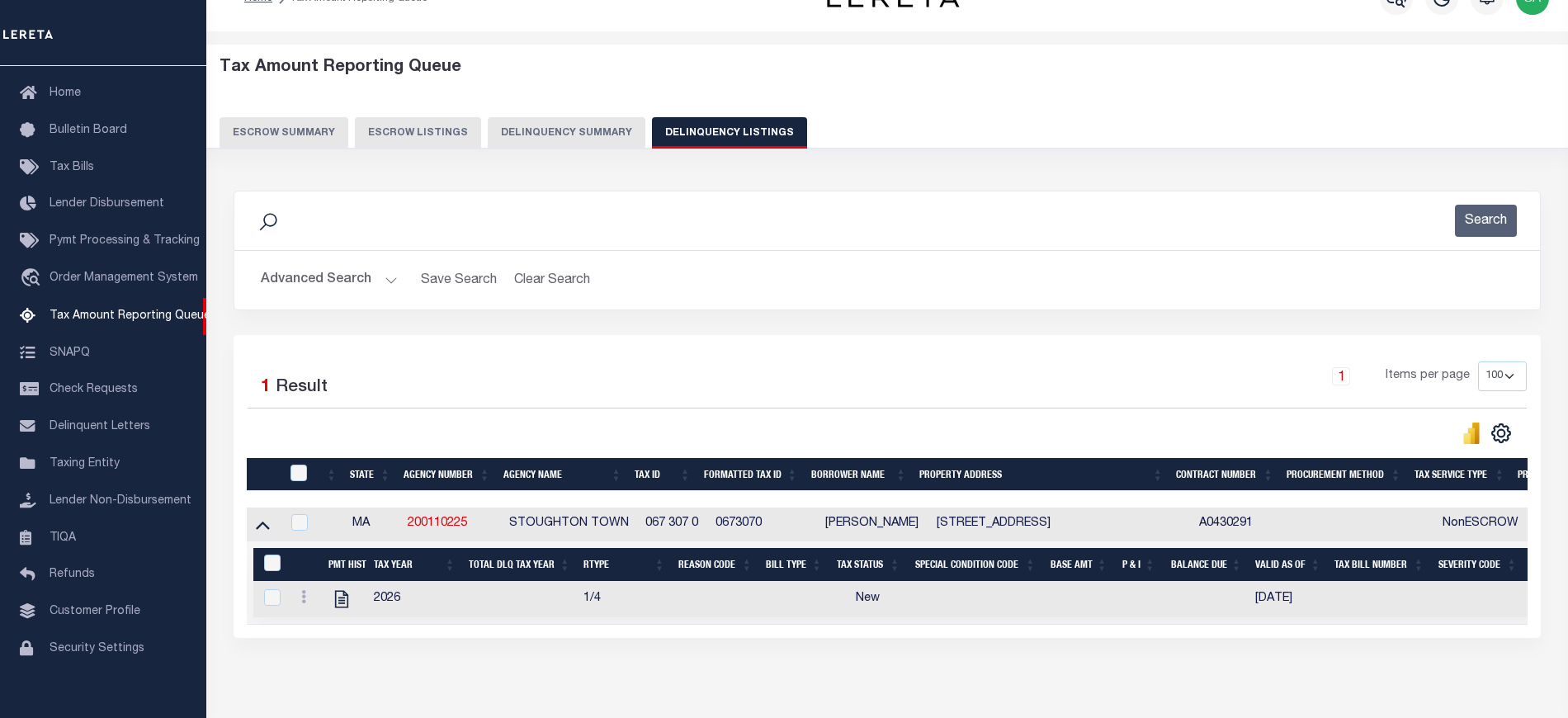
scroll to position [120, 0]
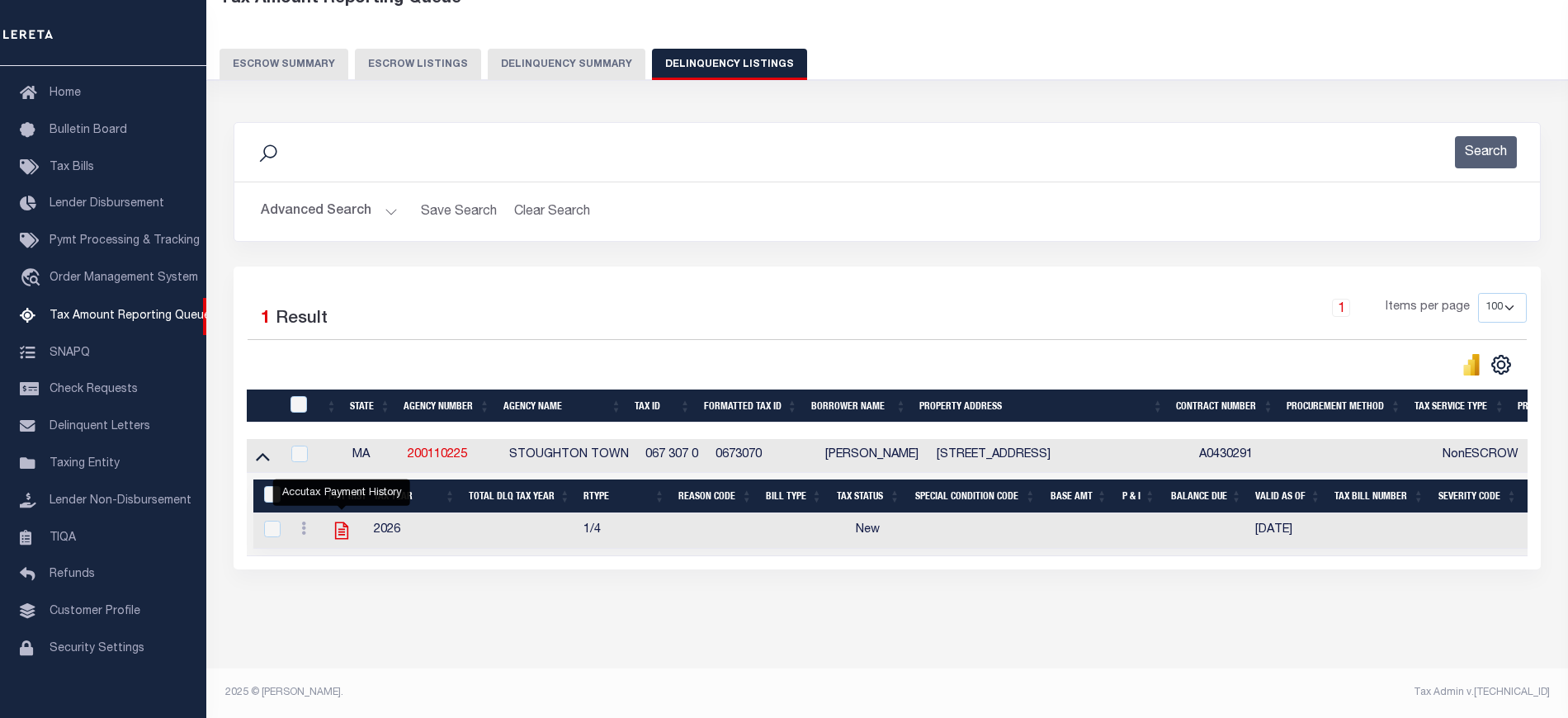
click at [340, 526] on icon "" at bounding box center [341, 531] width 22 height 22
checkbox input "true"
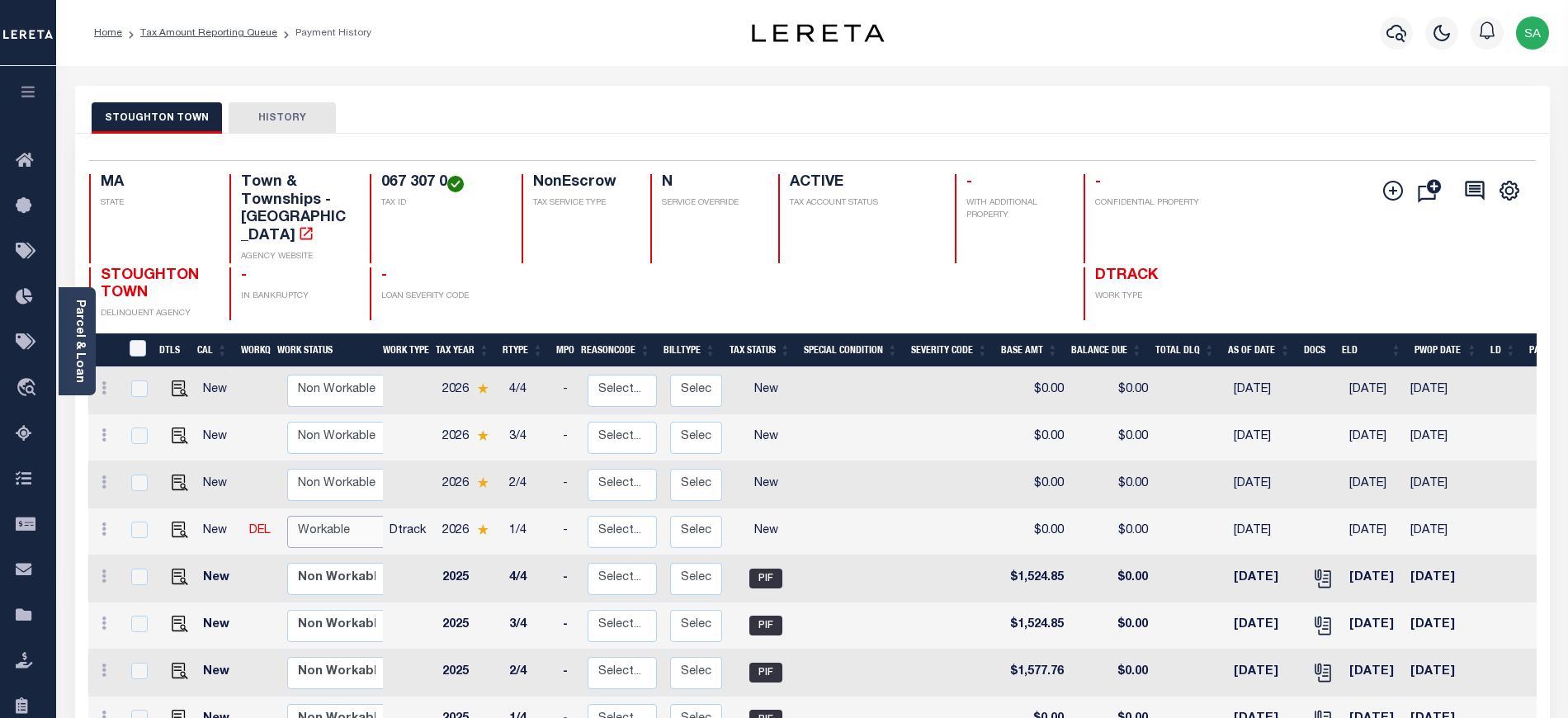
click at [316, 516] on select "Non Workable Workable" at bounding box center [336, 532] width 99 height 32
checkbox input "true"
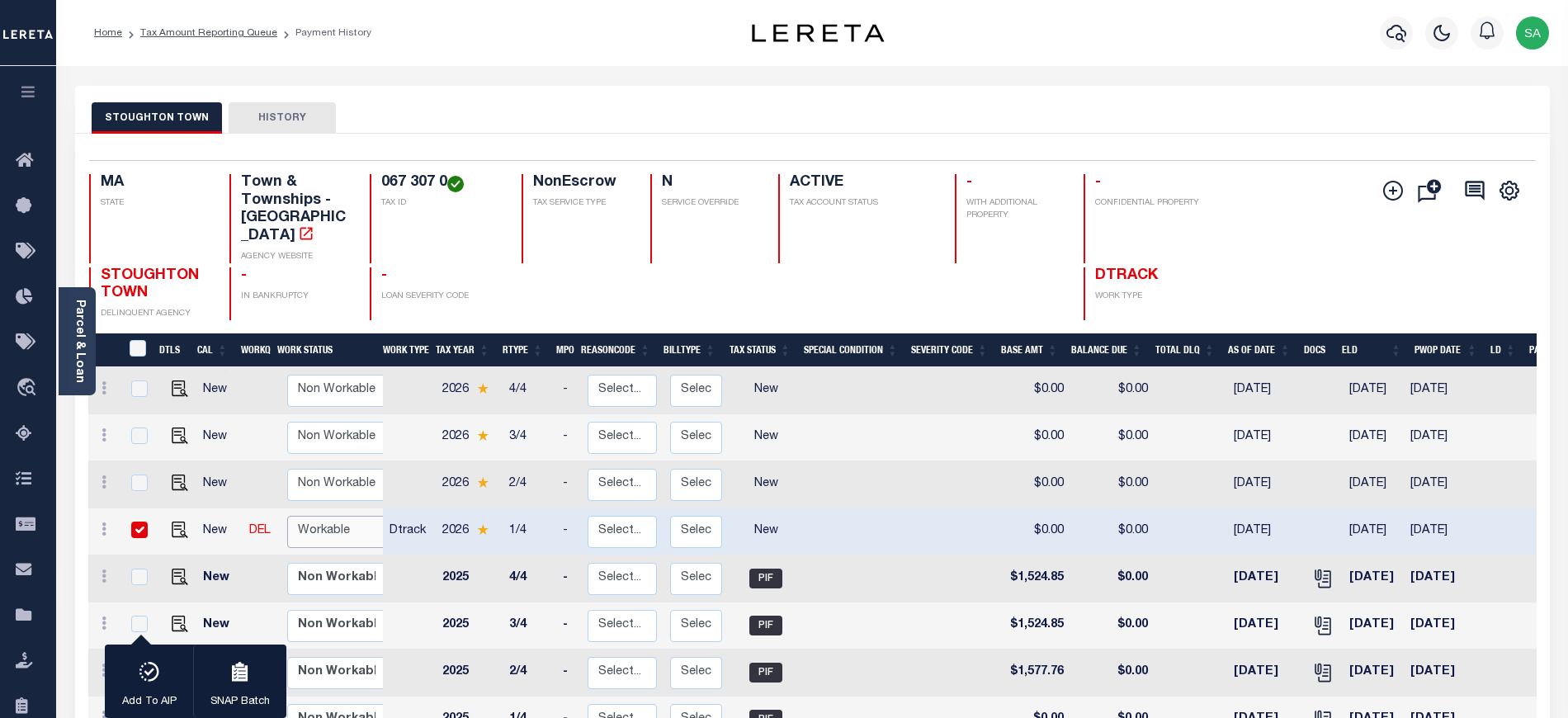
select select "true"
click at [288, 516] on select "Non Workable Workable" at bounding box center [336, 532] width 99 height 32
checkbox input "false"
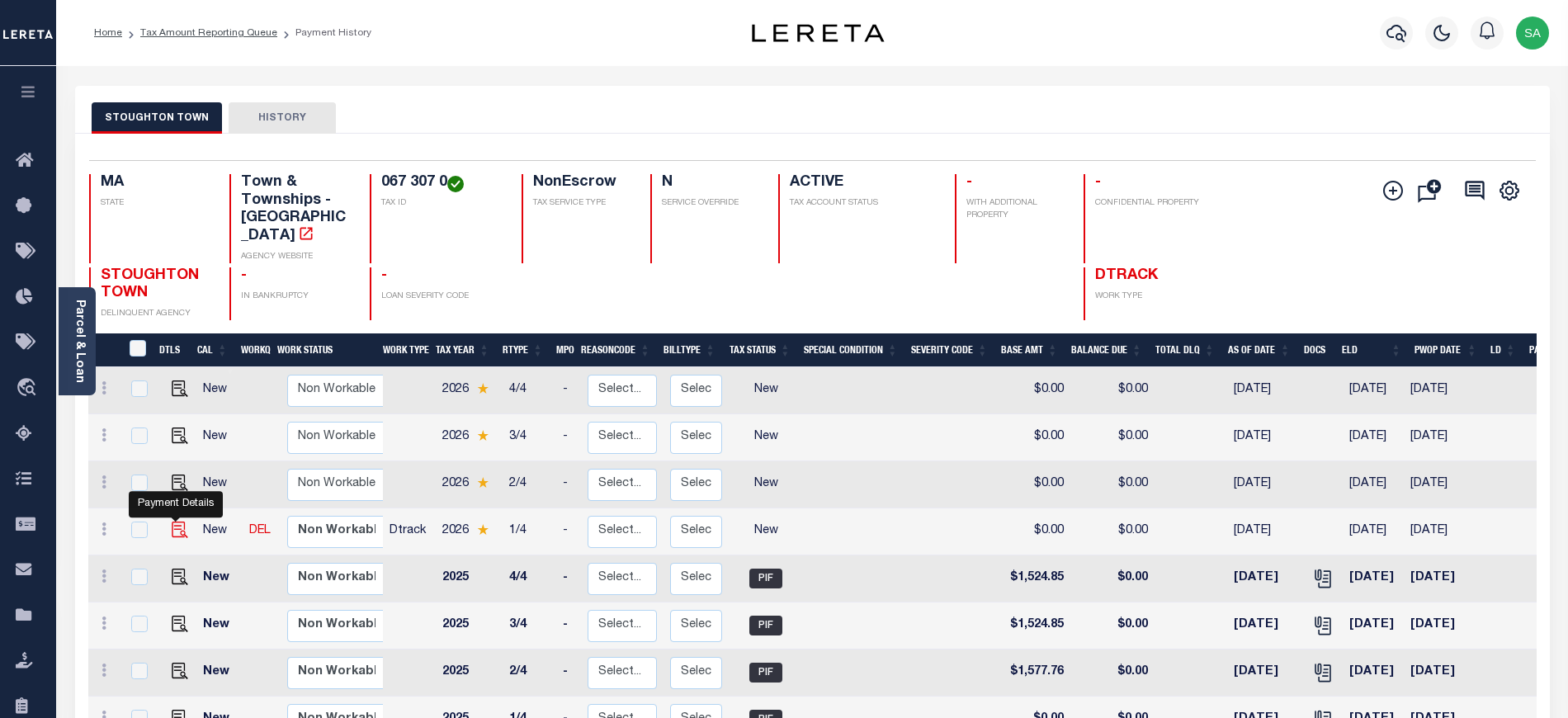
click at [172, 522] on img "" at bounding box center [179, 530] width 17 height 17
checkbox input "true"
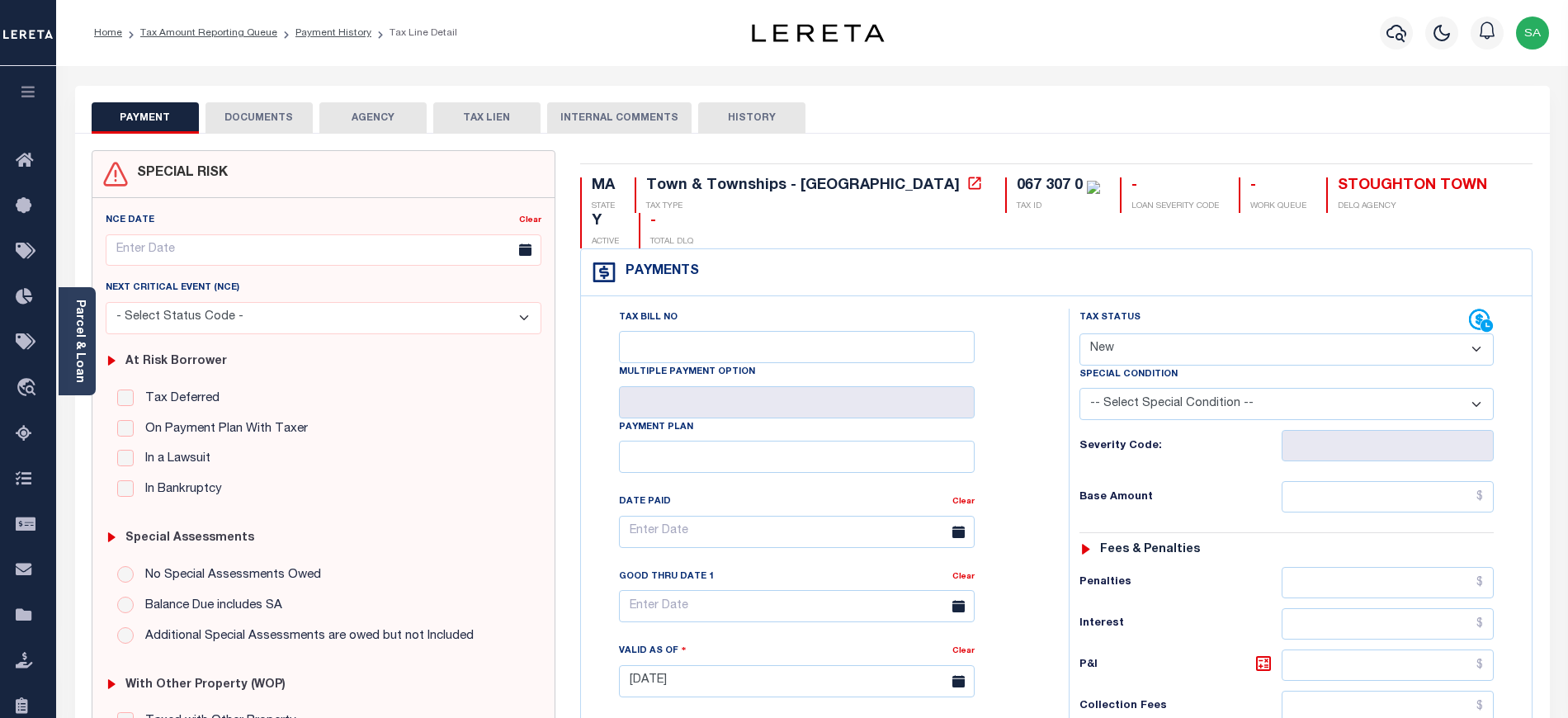
click at [1114, 334] on select "- Select Status Code - Open Due/Unpaid Paid Incomplete No Tax Due Internal Refu…" at bounding box center [1286, 350] width 414 height 32
click at [1133, 334] on select "- Select Status Code - Open Due/Unpaid Paid Incomplete No Tax Due Internal Refu…" at bounding box center [1286, 350] width 414 height 32
click at [1120, 430] on div "Severity Code:" at bounding box center [1286, 446] width 414 height 32
click at [1127, 334] on select "- Select Status Code - Open Due/Unpaid Paid Incomplete No Tax Due Internal Refu…" at bounding box center [1286, 350] width 414 height 32
select select "DUE"
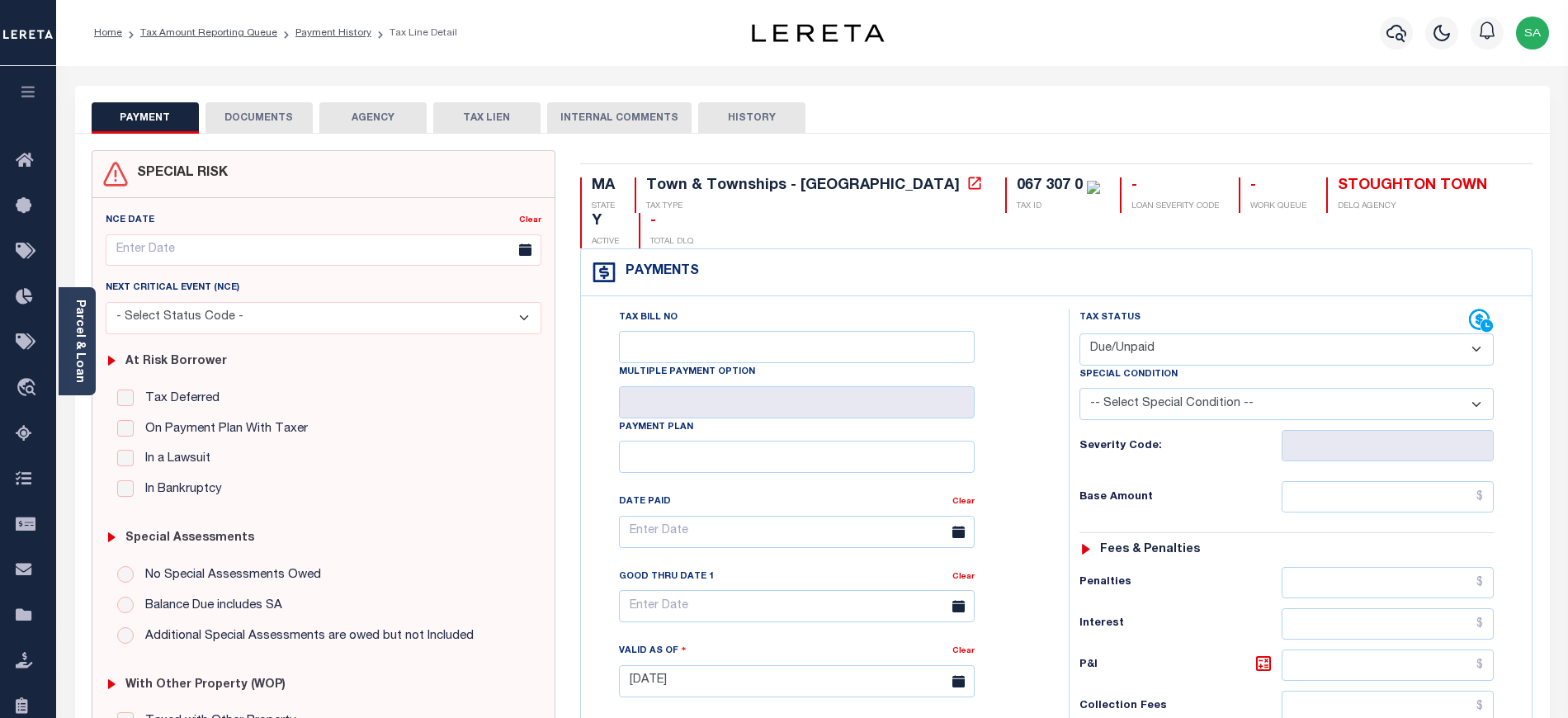
click at [1079, 334] on select "- Select Status Code - Open Due/Unpaid Paid Incomplete No Tax Due Internal Refu…" at bounding box center [1286, 350] width 414 height 32
type input "[DATE]"
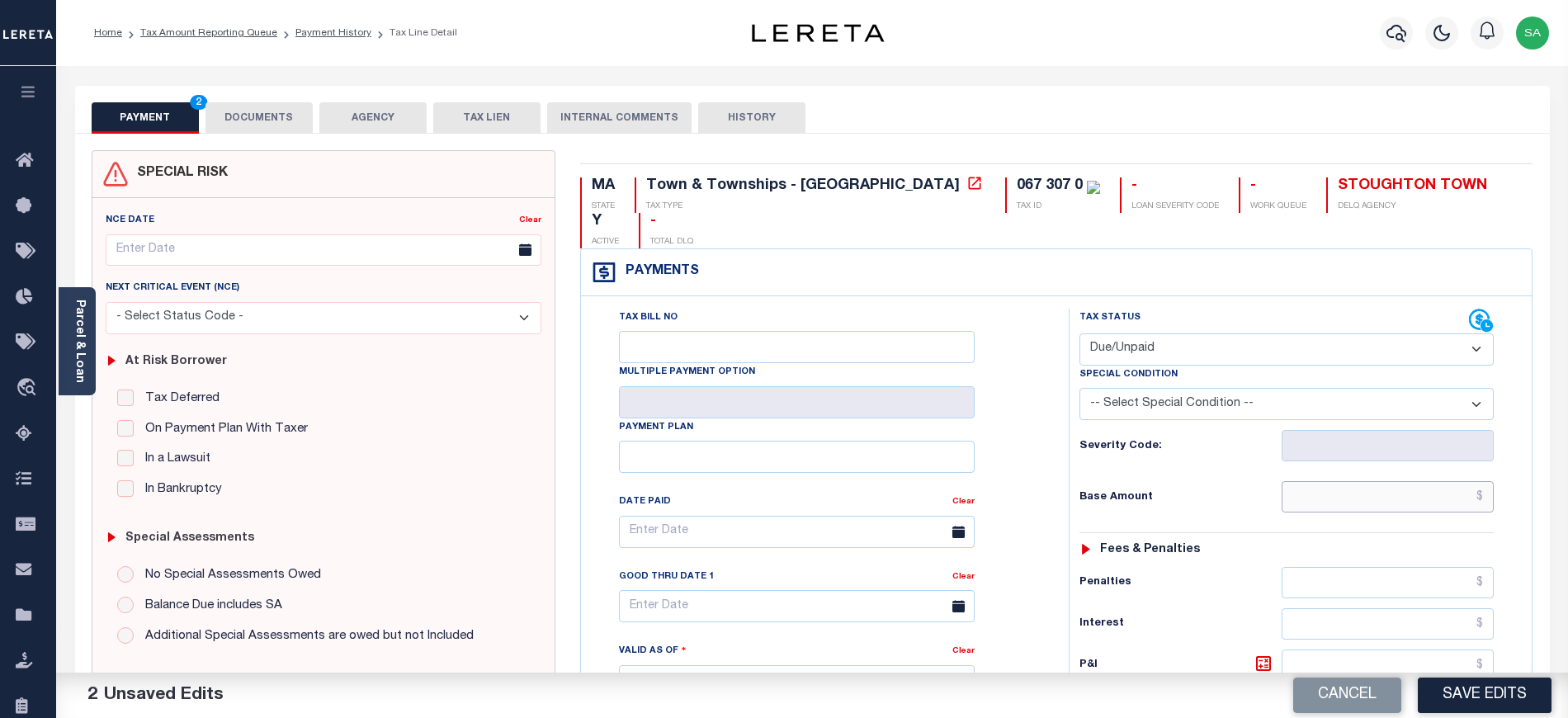
click at [1312, 481] on input "text" at bounding box center [1389, 497] width 213 height 32
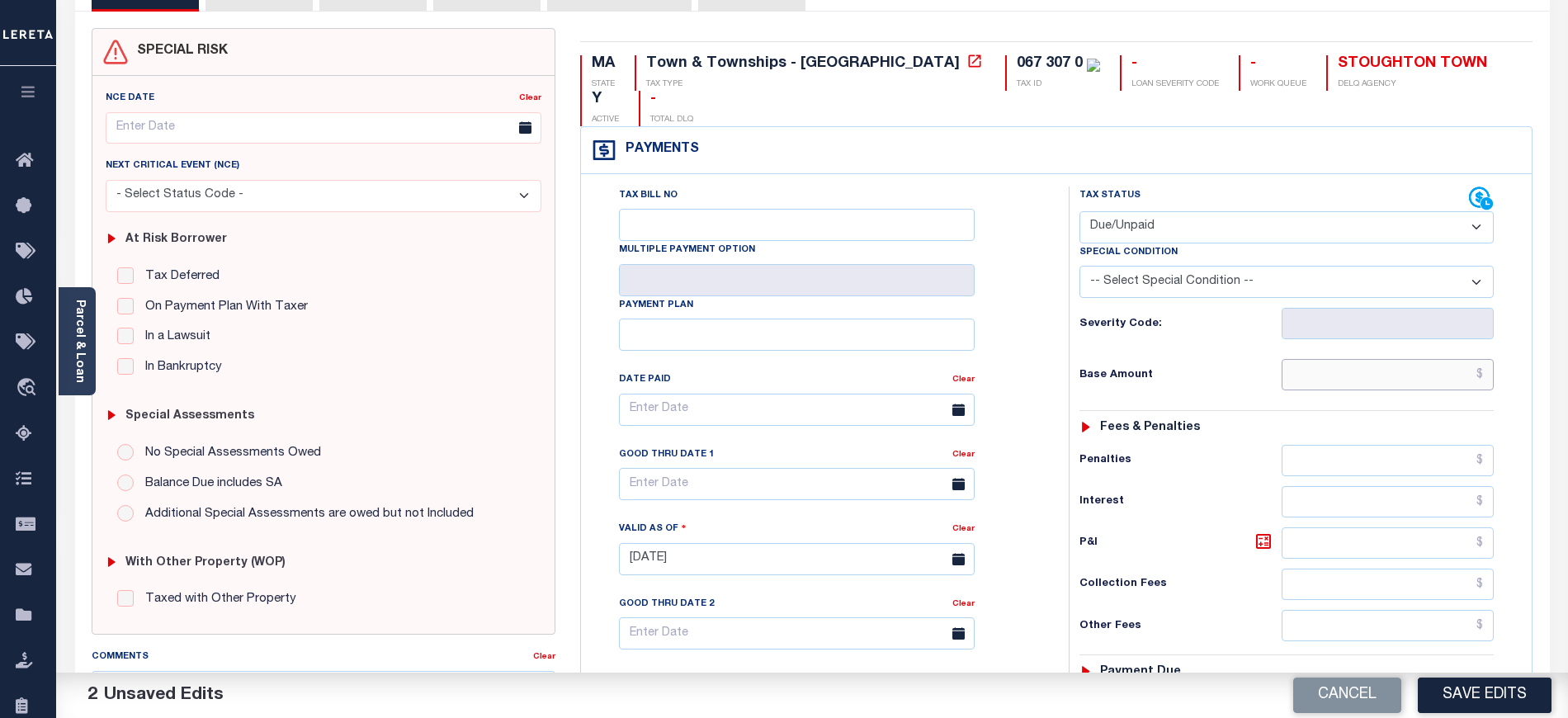
scroll to position [220, 0]
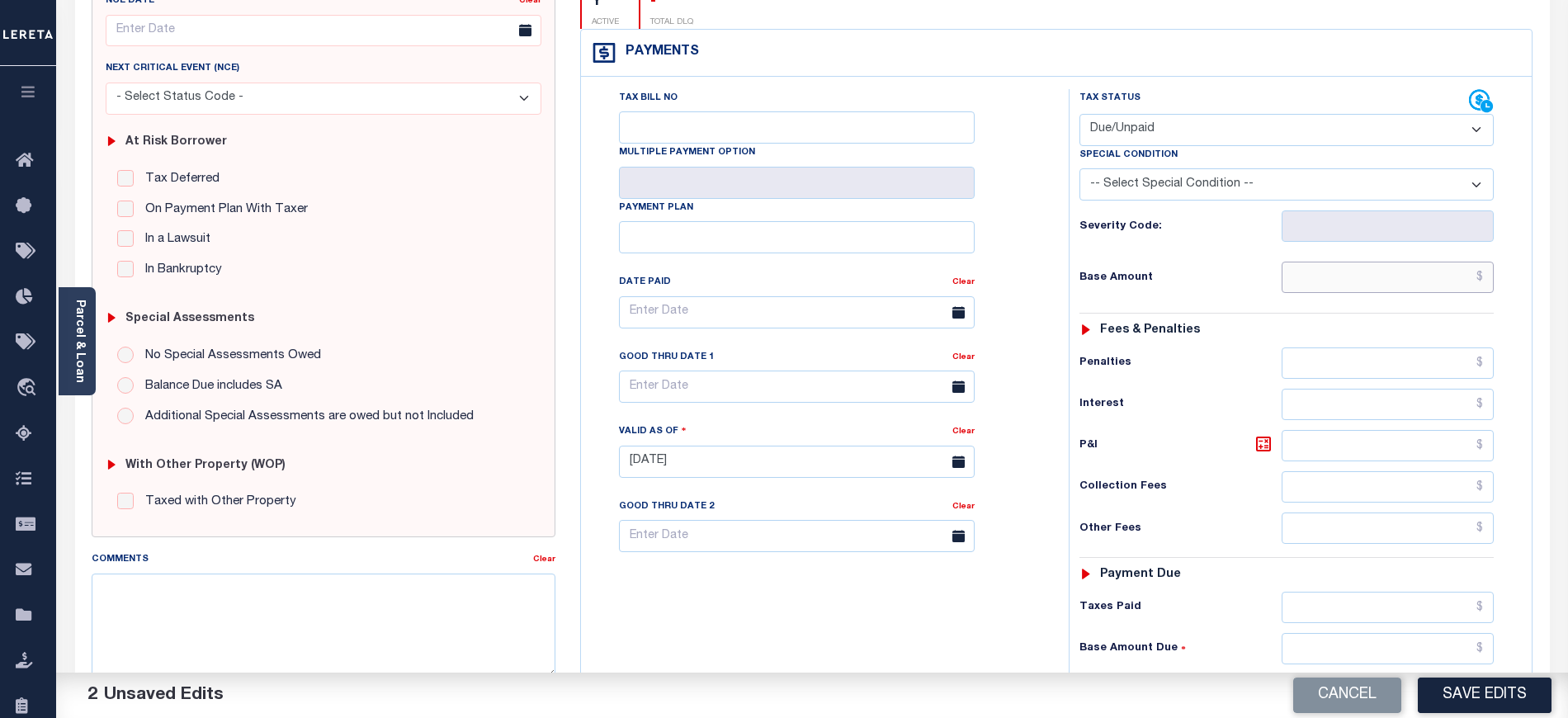
click at [1410, 262] on input "text" at bounding box center [1389, 278] width 213 height 32
drag, startPoint x: 1401, startPoint y: 244, endPoint x: 1174, endPoint y: 148, distance: 246.5
click at [1401, 262] on input "text" at bounding box center [1389, 278] width 213 height 32
type input "$1,590.09"
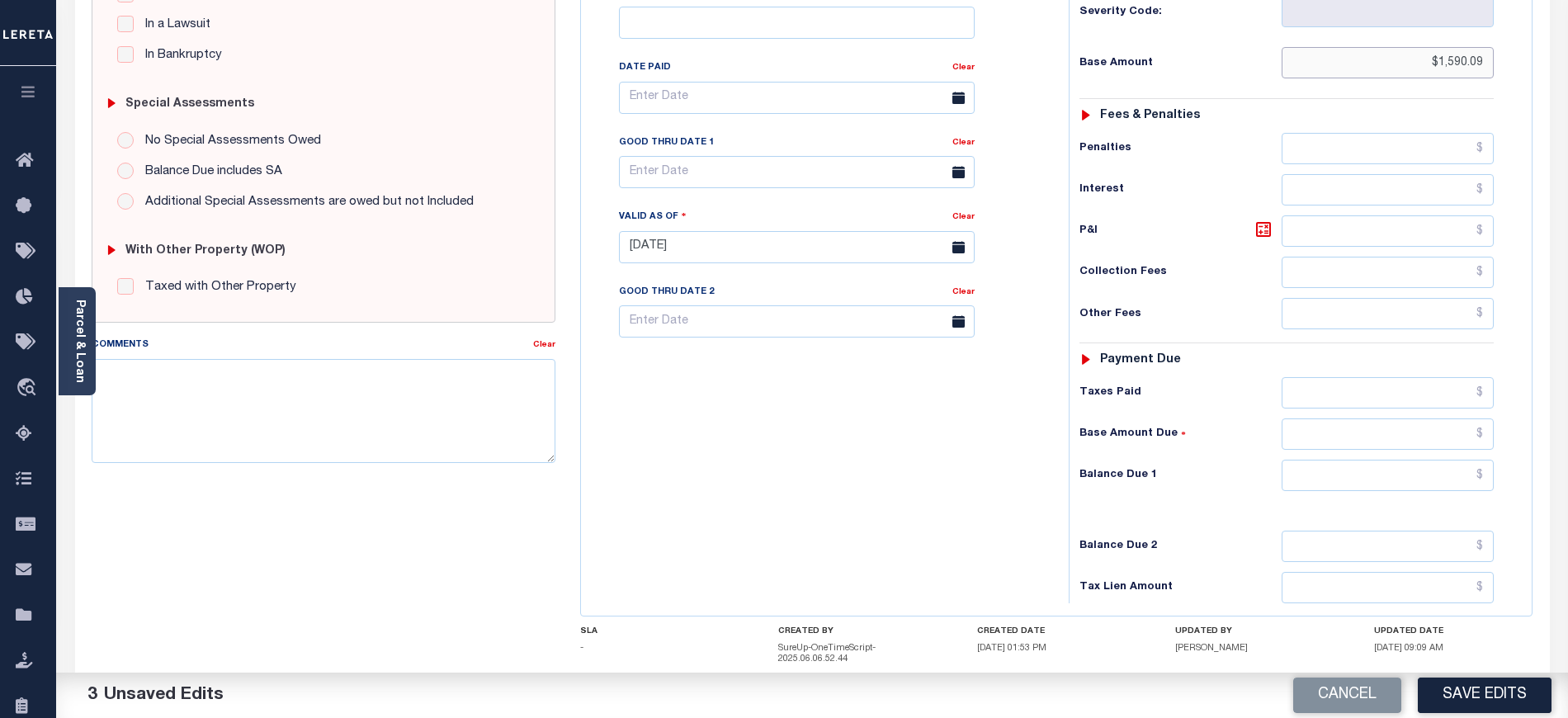
scroll to position [440, 0]
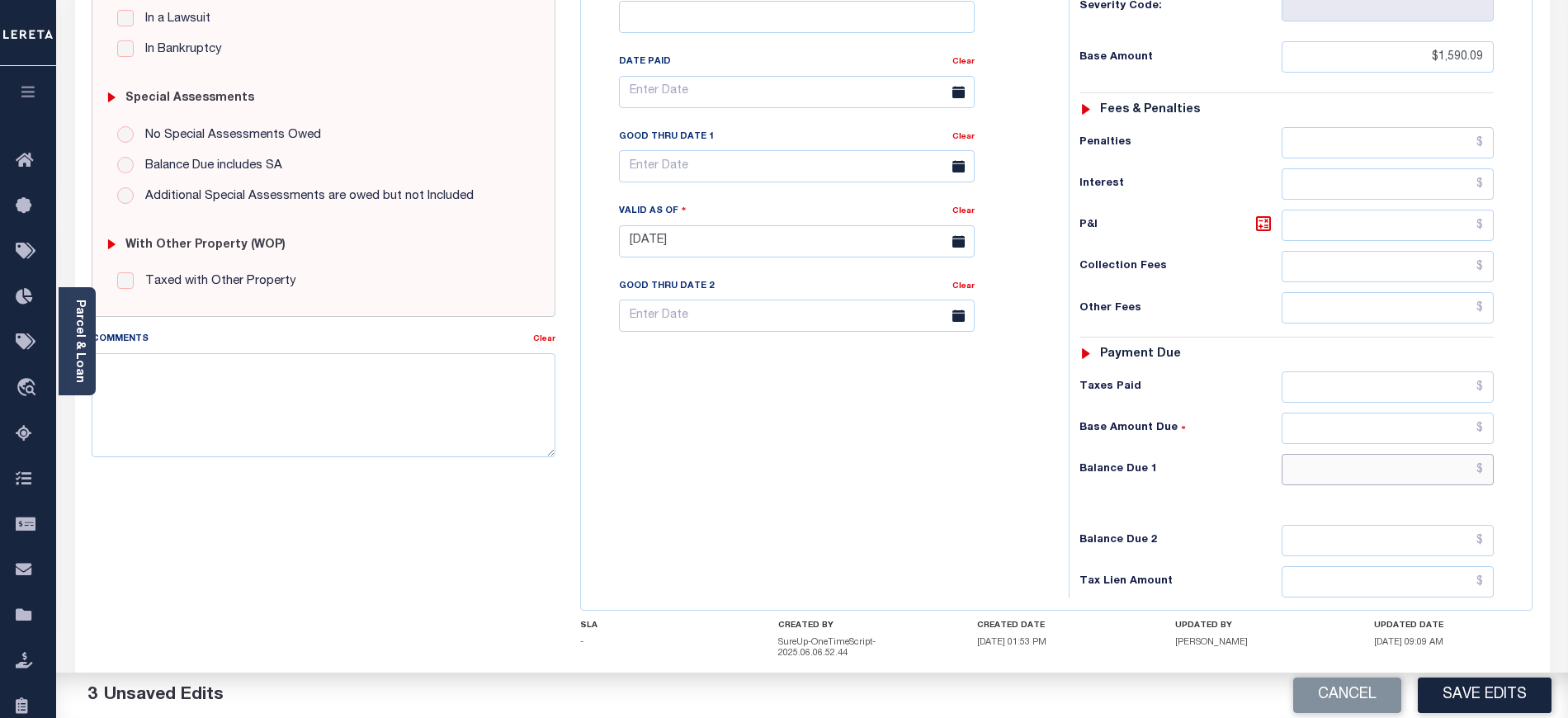
click at [1292, 454] on input "text" at bounding box center [1389, 470] width 213 height 32
click at [1395, 454] on input "text" at bounding box center [1389, 470] width 213 height 32
type input "$1,618.15"
drag, startPoint x: 1265, startPoint y: 198, endPoint x: 1227, endPoint y: 198, distance: 38.0
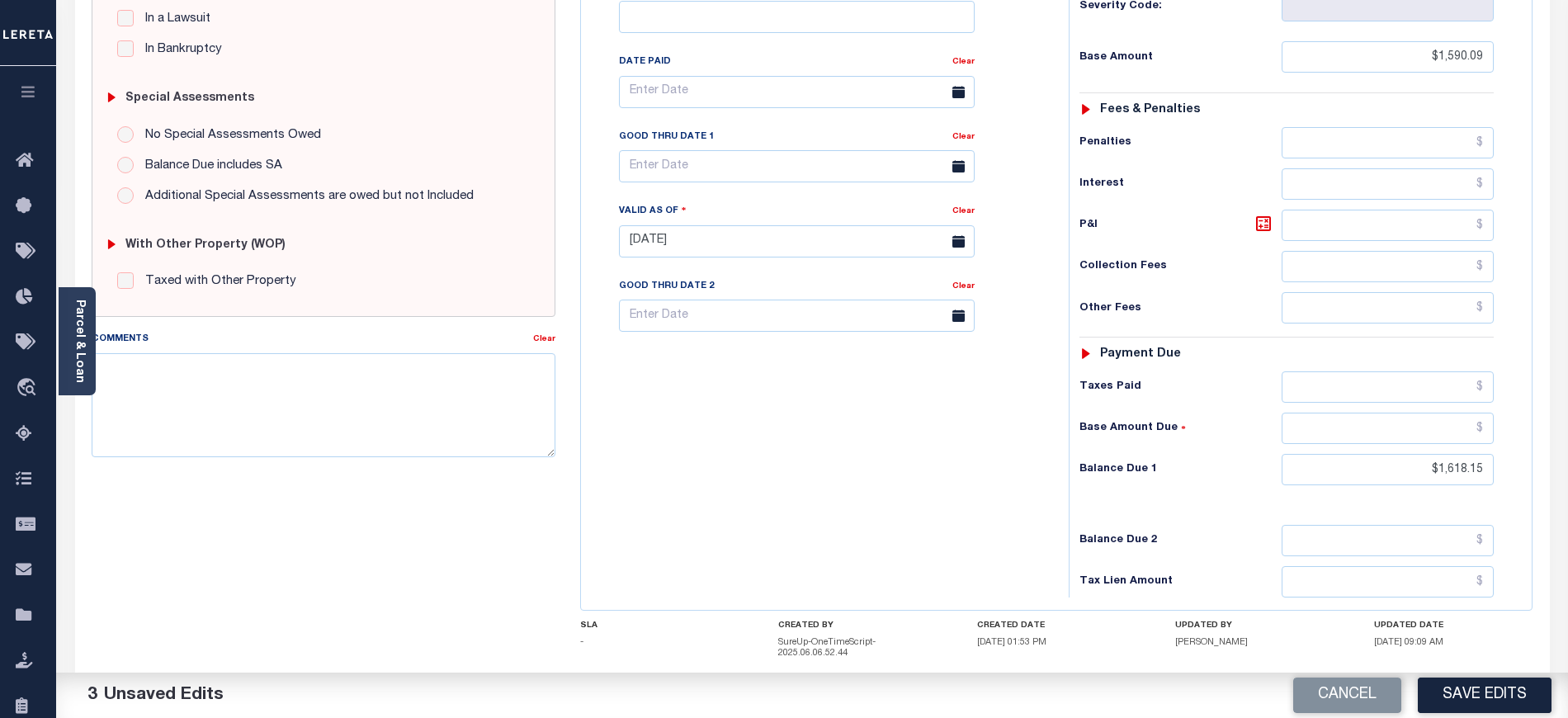
click at [1265, 214] on icon at bounding box center [1263, 224] width 20 height 20
type input "$28.06"
click at [761, 150] on input "text" at bounding box center [796, 166] width 355 height 32
click at [708, 299] on span "16" at bounding box center [710, 296] width 32 height 32
type input "[DATE]"
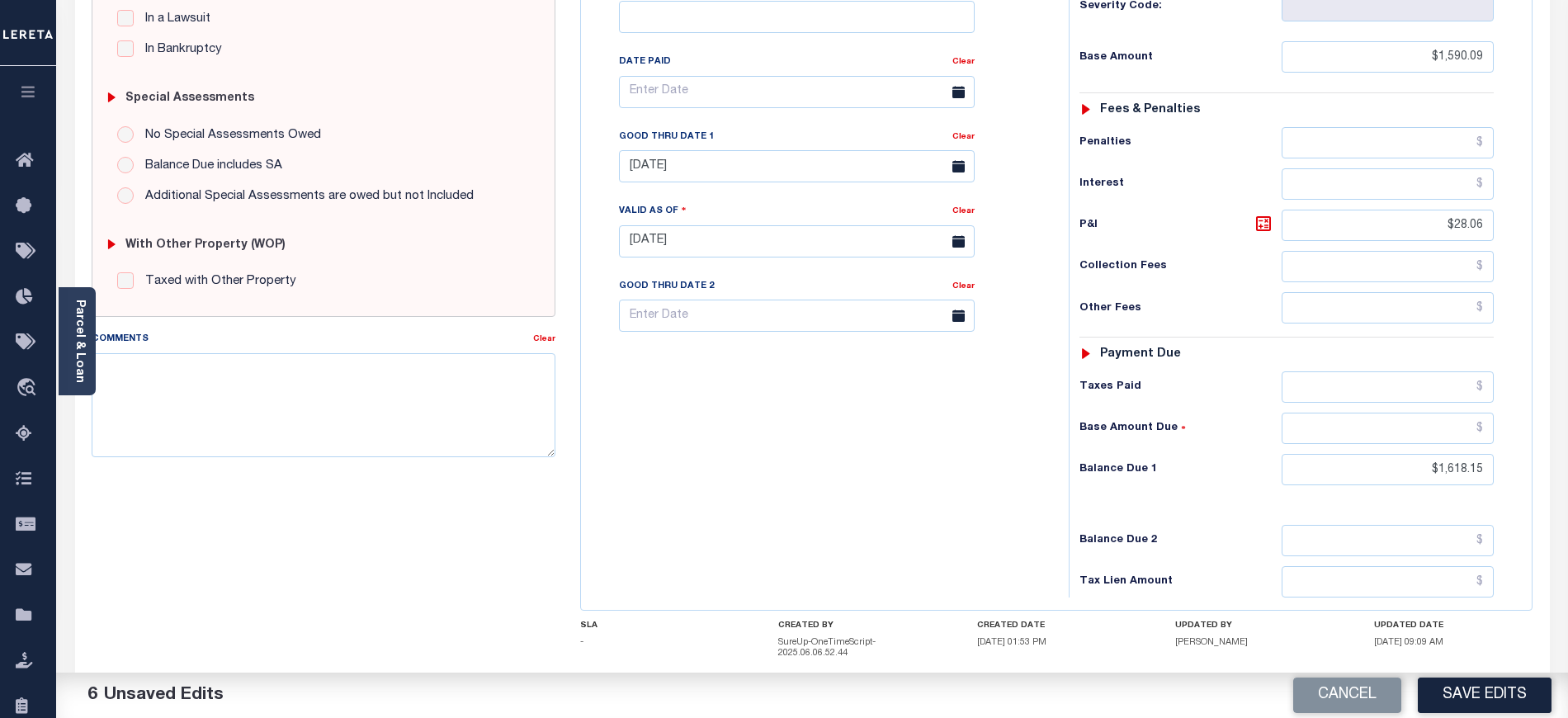
click at [700, 433] on div "Tax Bill No Multiple Payment Option Payment Plan Clear" at bounding box center [820, 233] width 471 height 729
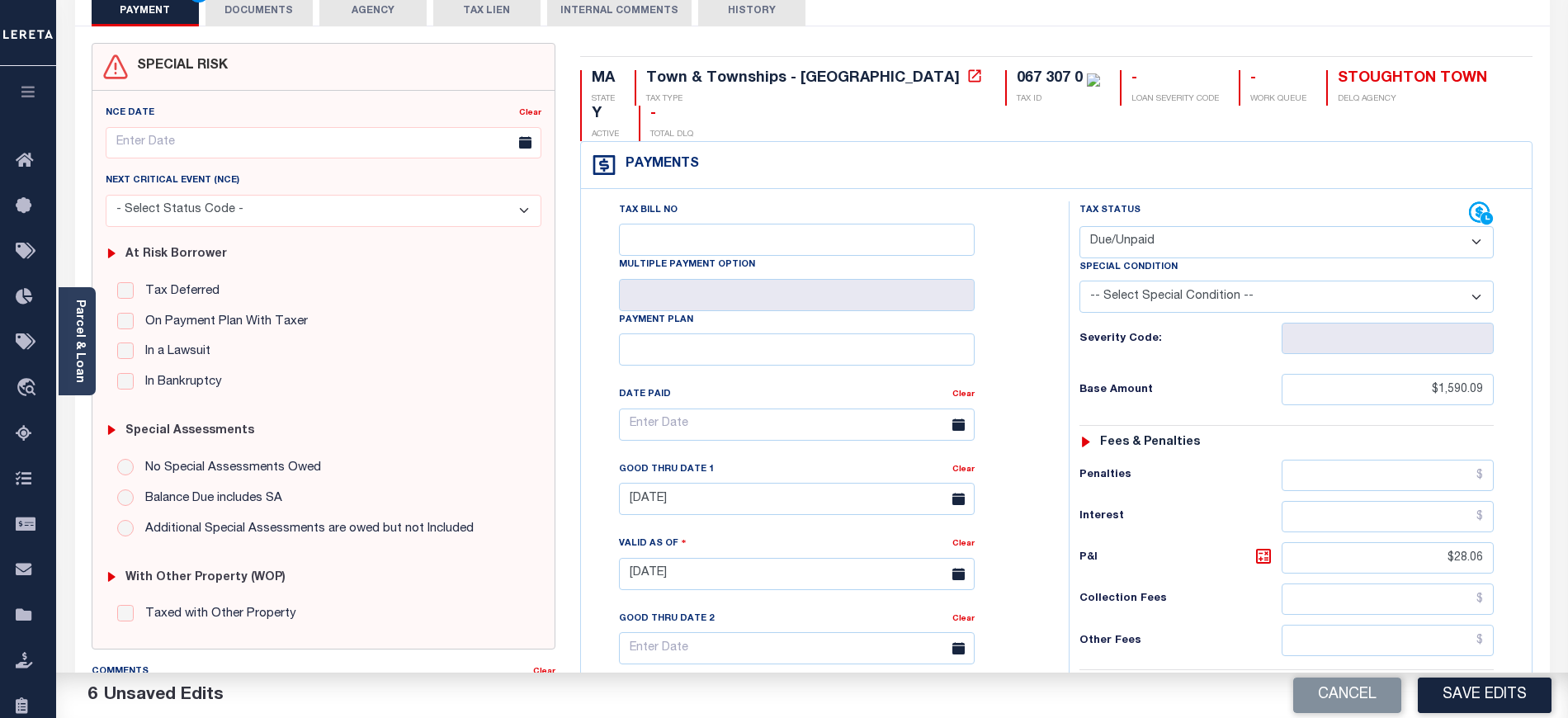
scroll to position [0, 0]
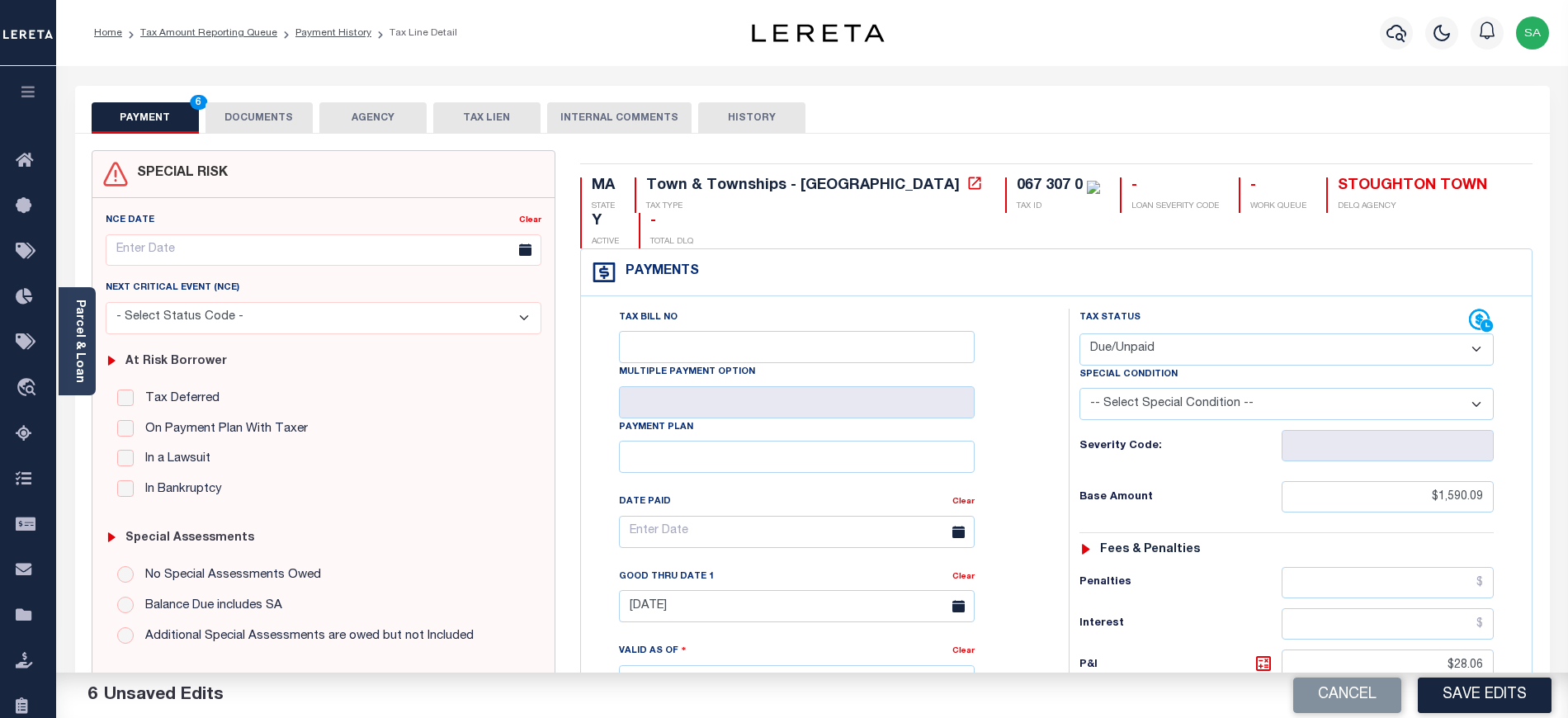
click at [279, 117] on button "DOCUMENTS" at bounding box center [259, 119] width 108 height 32
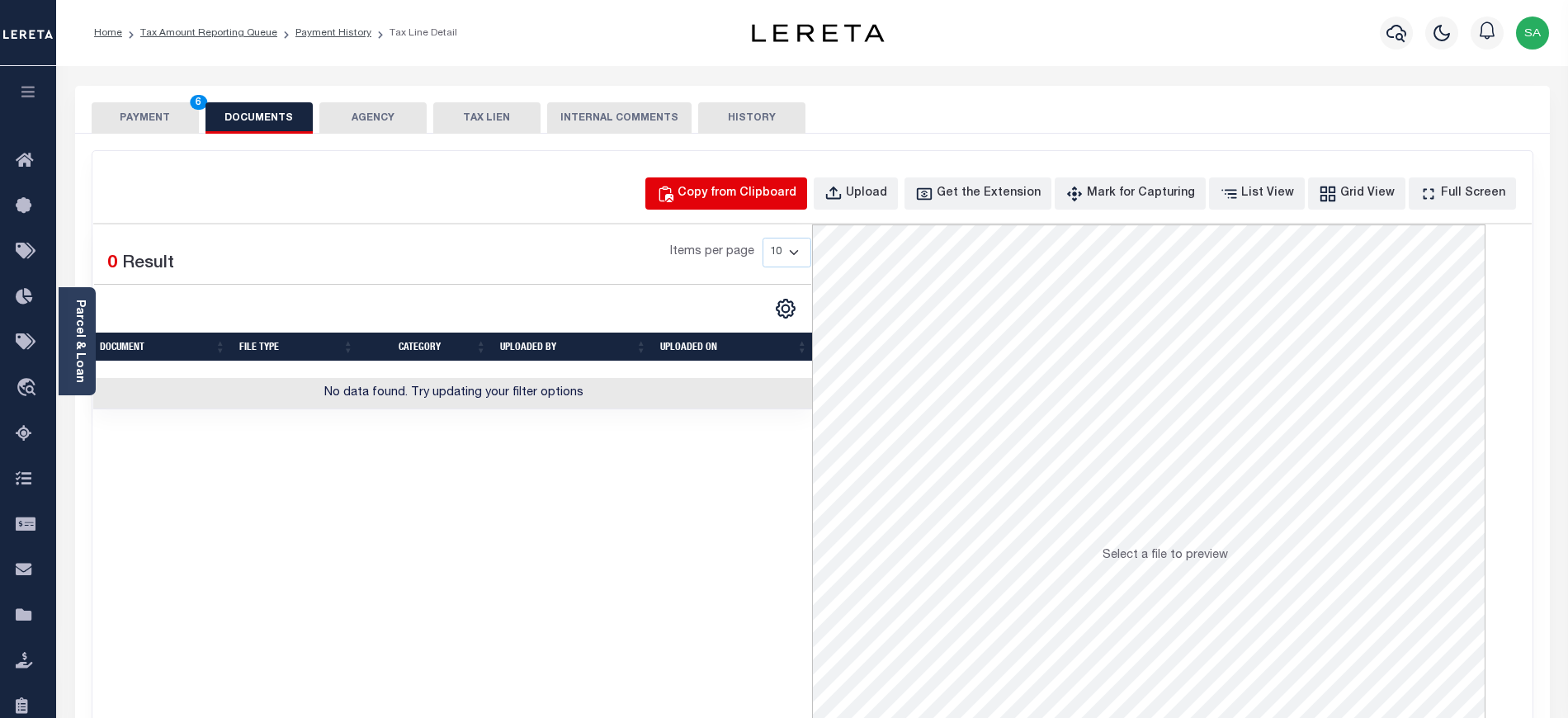
click at [717, 183] on button "Copy from Clipboard" at bounding box center [726, 193] width 161 height 32
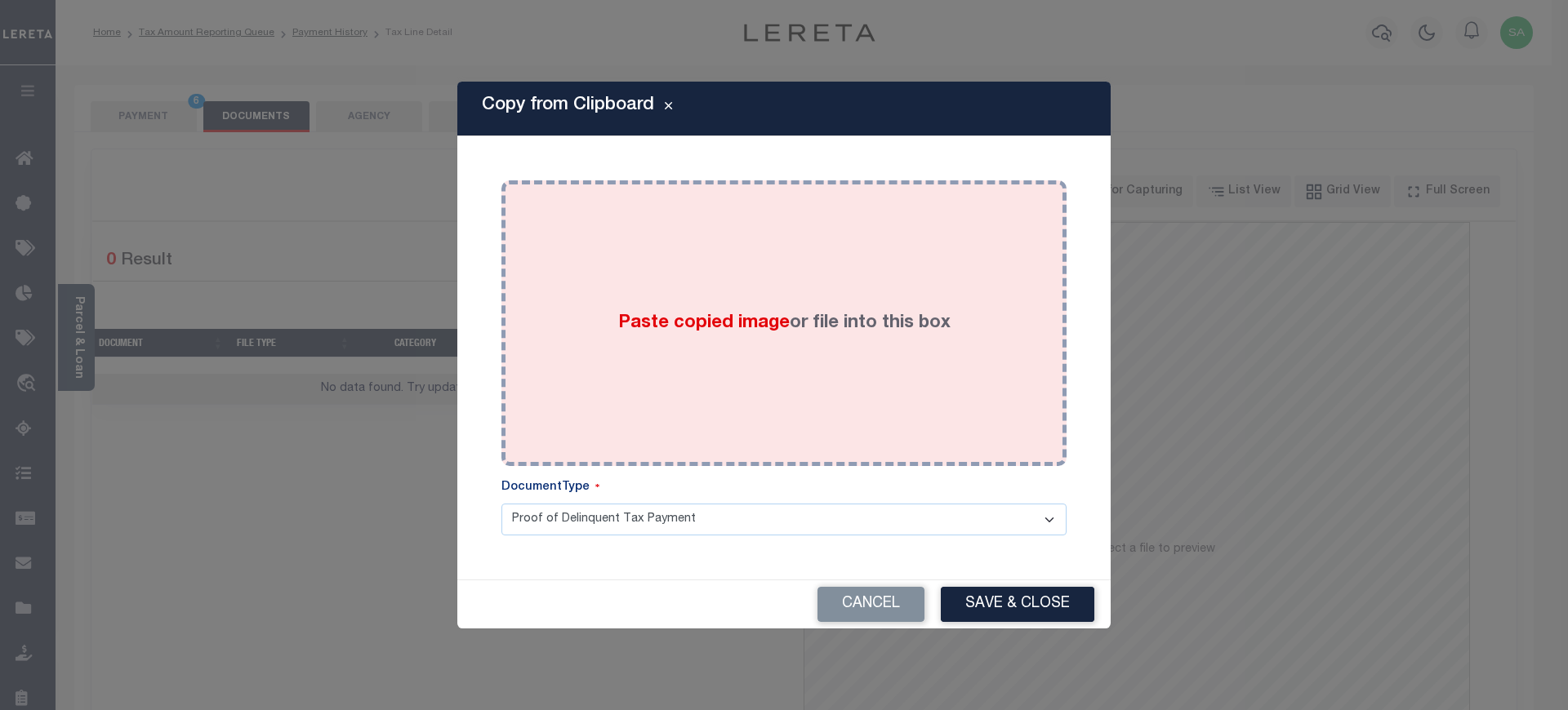
click at [826, 377] on div "Paste copied image or file into this box" at bounding box center [783, 323] width 541 height 261
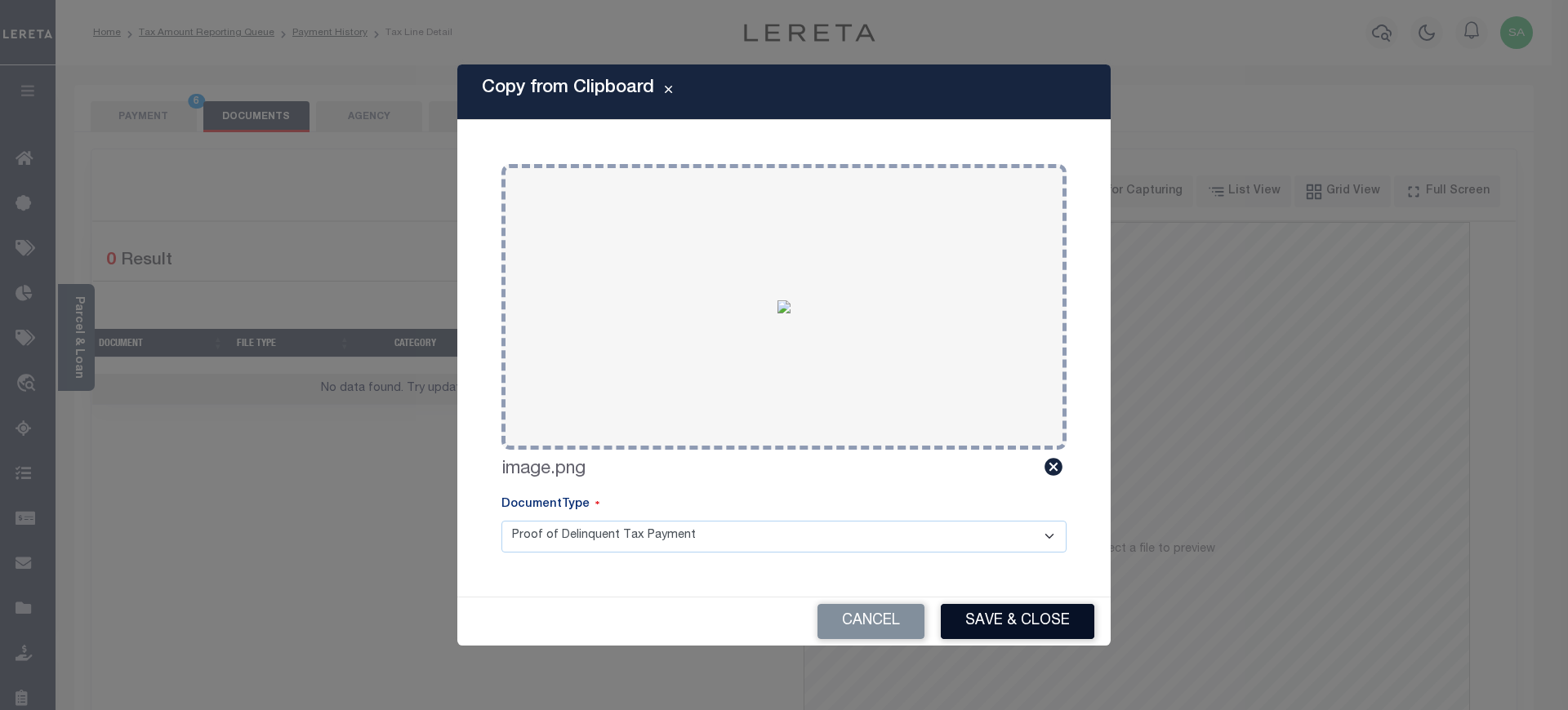
click at [977, 620] on button "Save & Close" at bounding box center [1017, 622] width 154 height 35
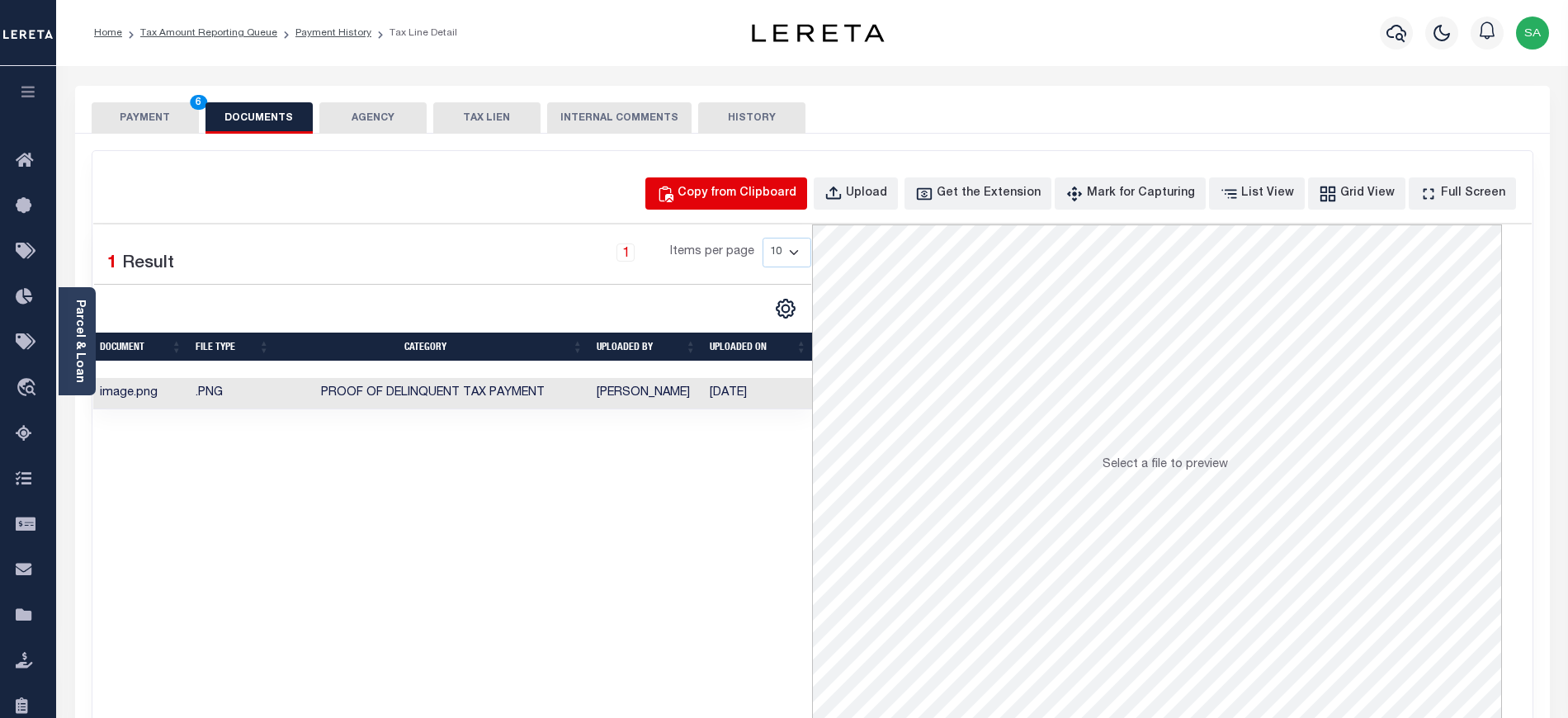
click at [748, 186] on div "Copy from Clipboard" at bounding box center [737, 194] width 118 height 18
select select "POP"
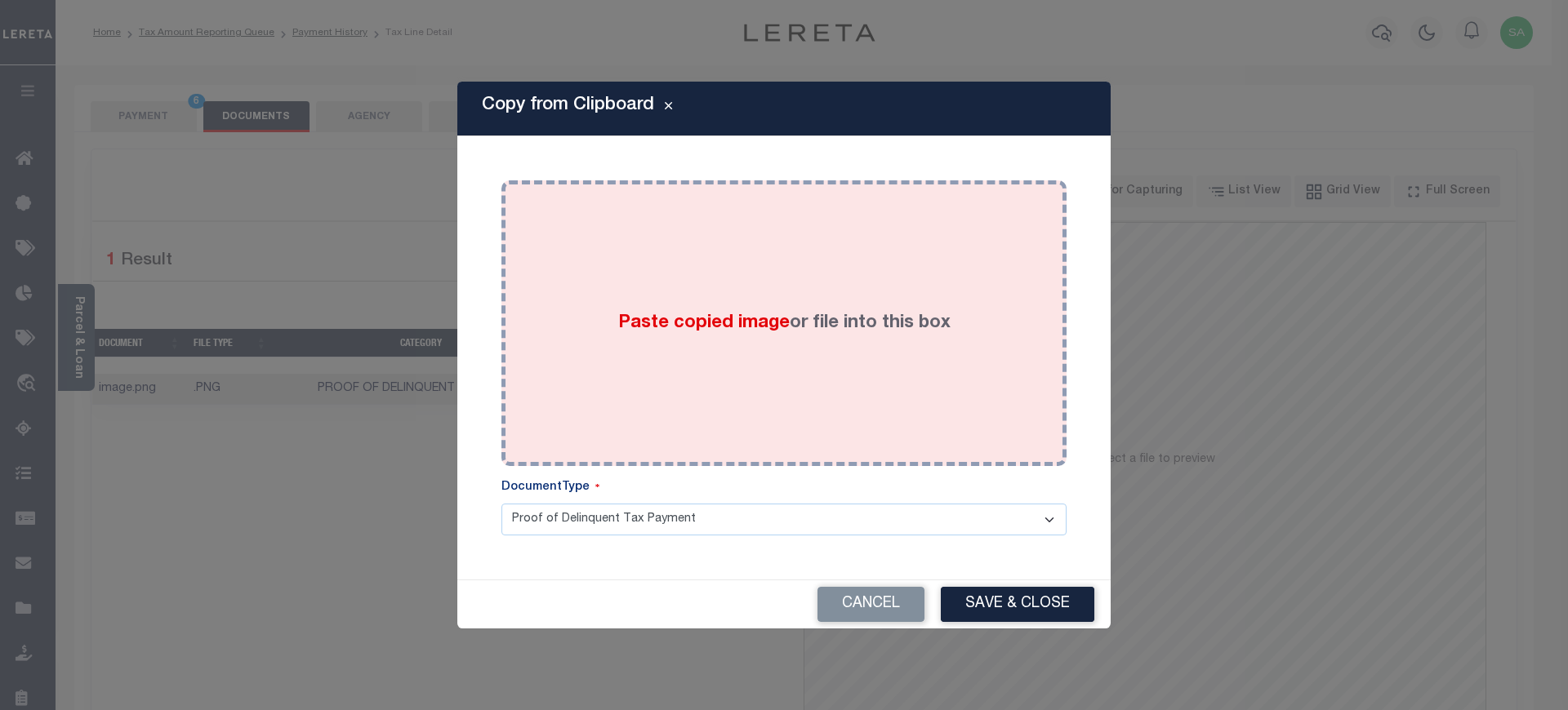
click at [848, 377] on div "Paste copied image or file into this box" at bounding box center [783, 323] width 541 height 261
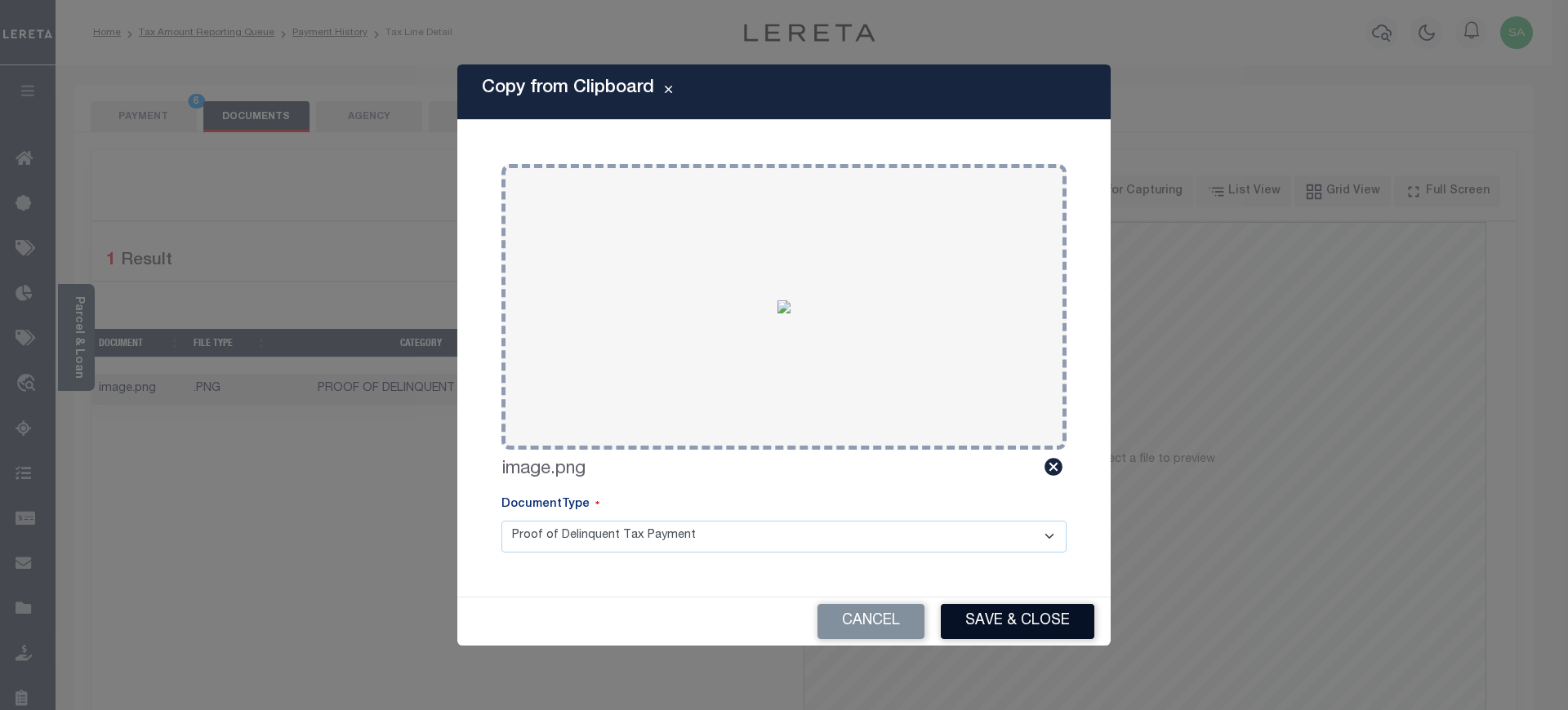
click at [1030, 628] on button "Save & Close" at bounding box center [1017, 622] width 154 height 35
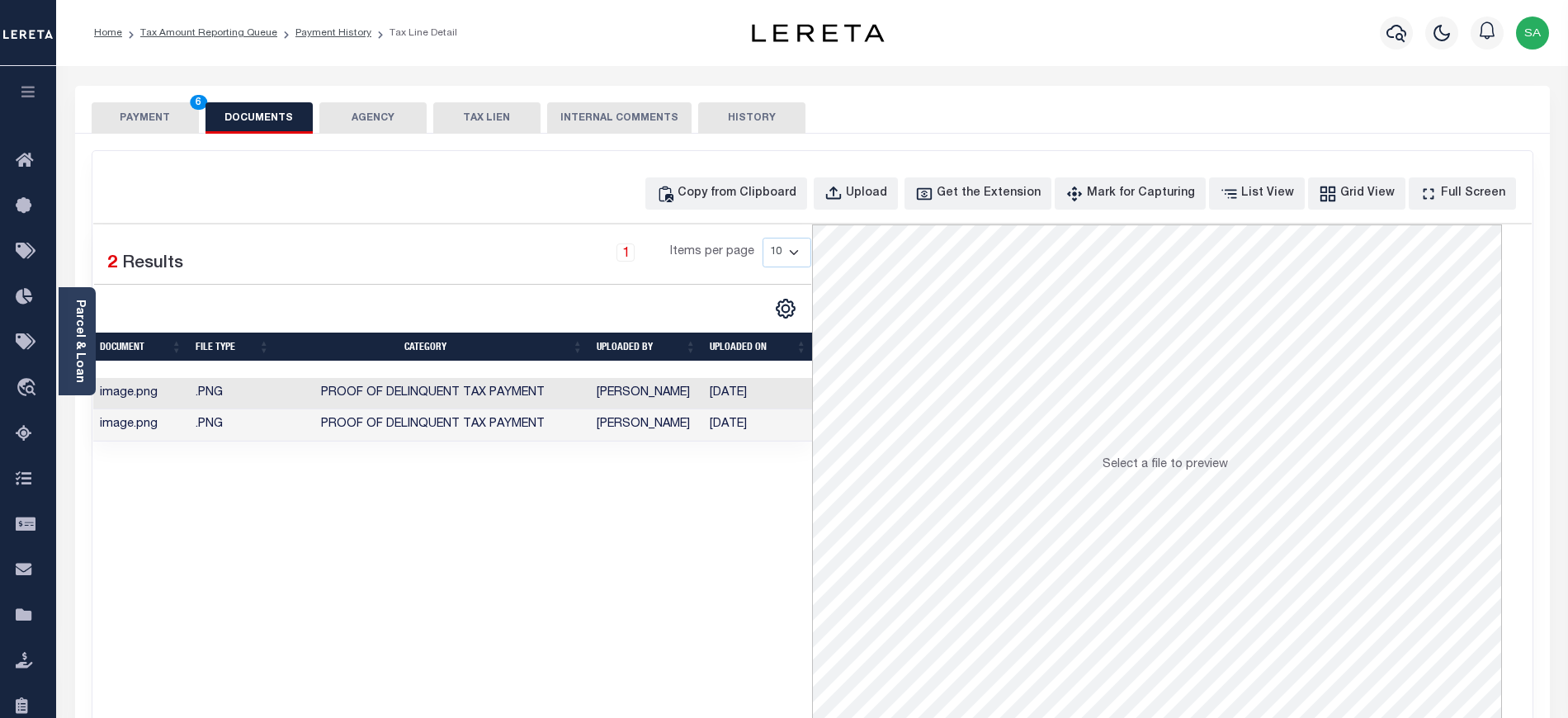
click at [145, 122] on button "PAYMENT 6" at bounding box center [145, 119] width 108 height 32
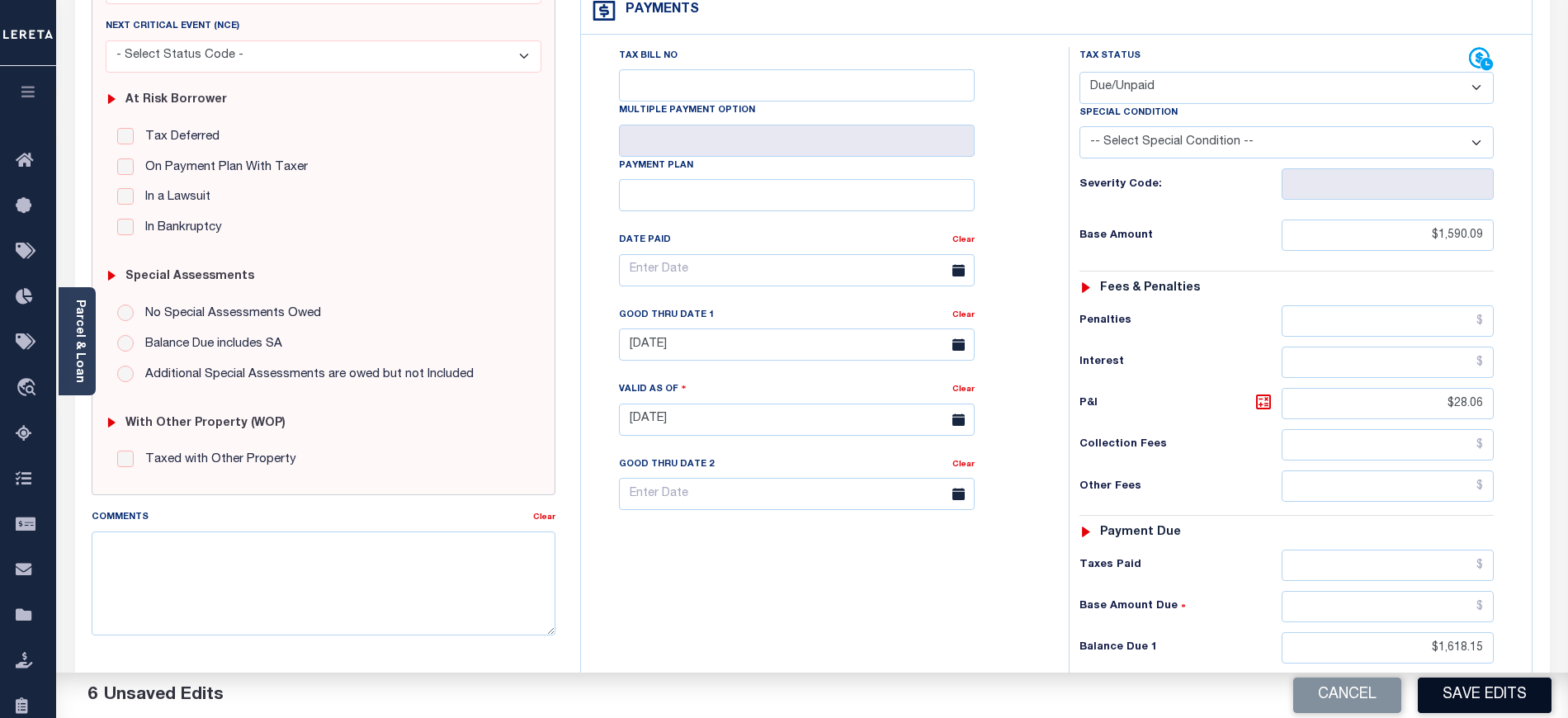
scroll to position [331, 0]
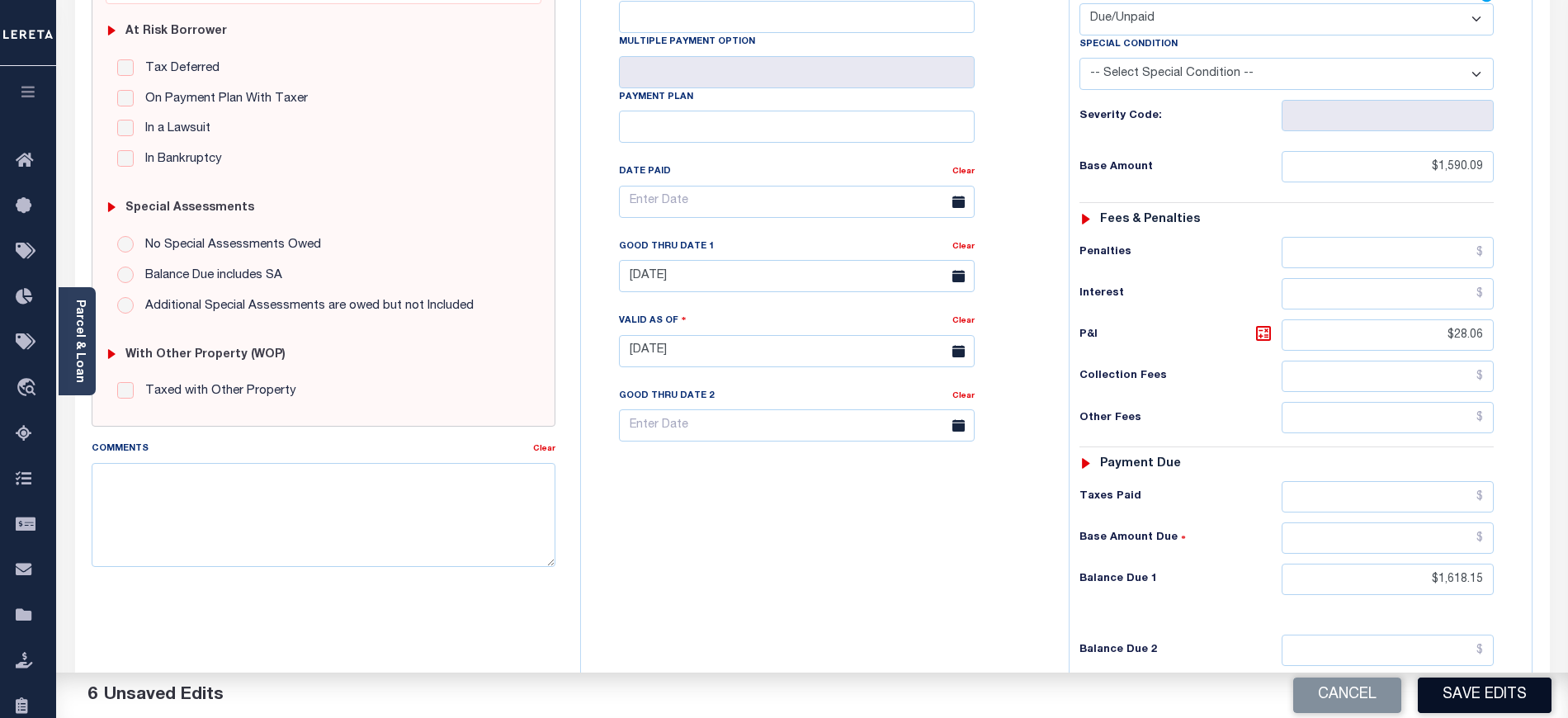
click at [1480, 694] on button "Save Edits" at bounding box center [1484, 696] width 133 height 36
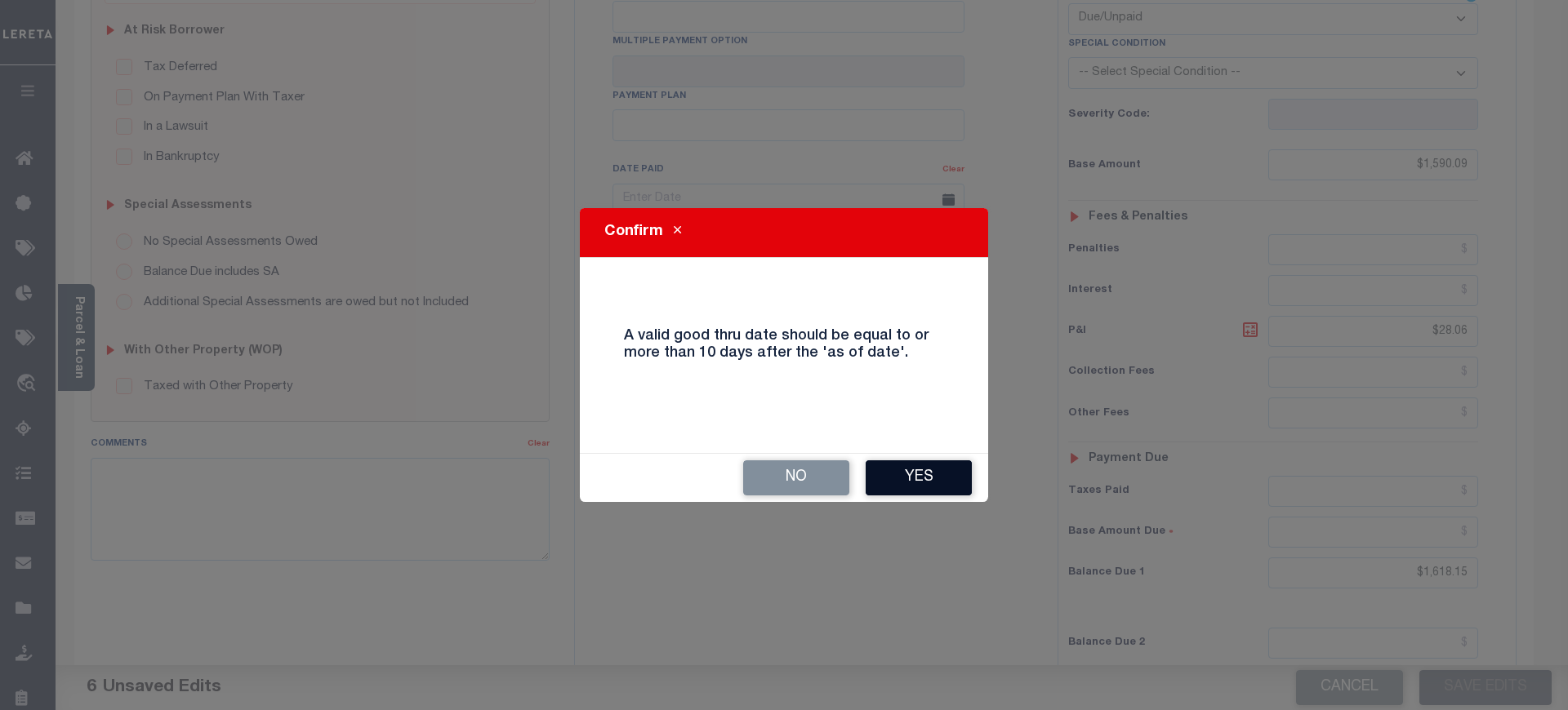
click at [905, 467] on button "Yes" at bounding box center [919, 479] width 106 height 35
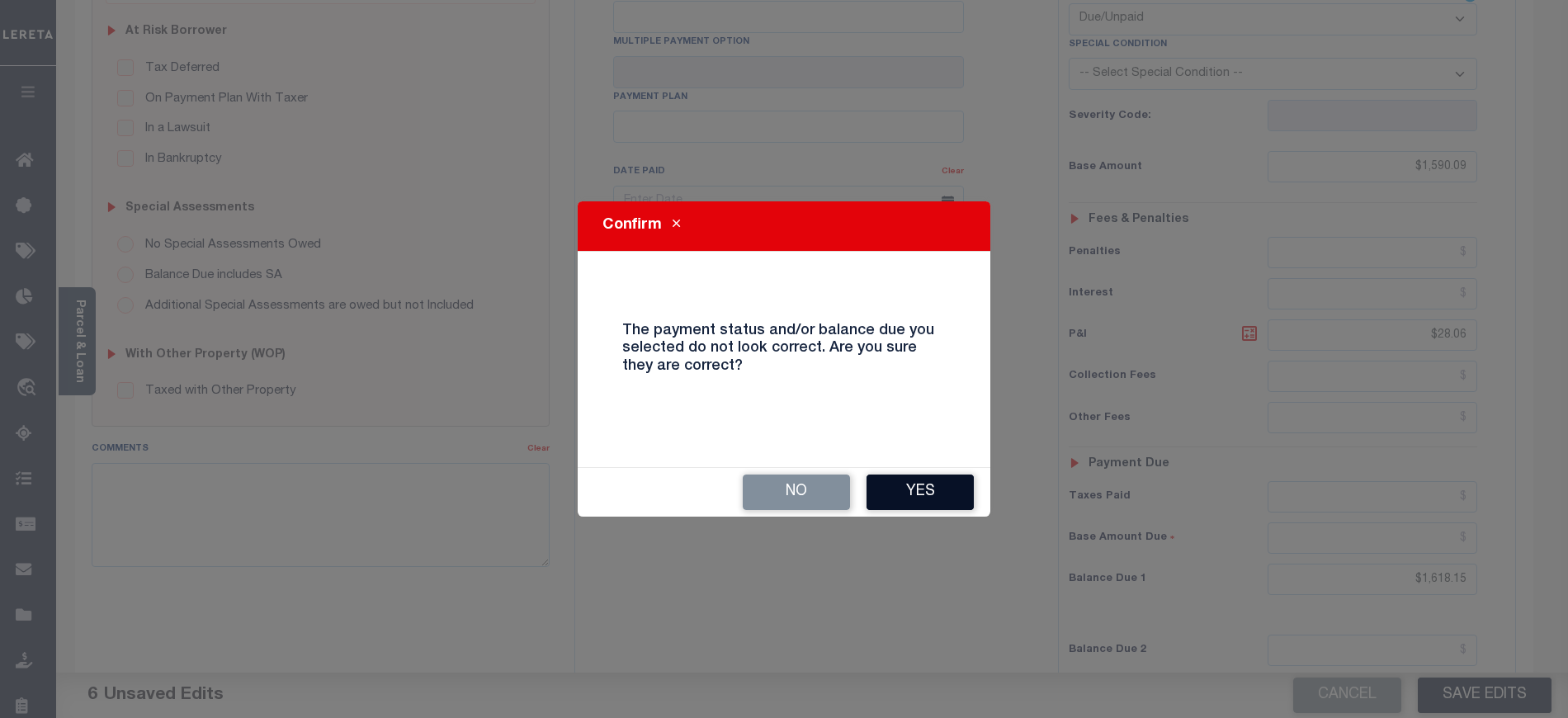
click at [915, 496] on button "Yes" at bounding box center [921, 493] width 108 height 36
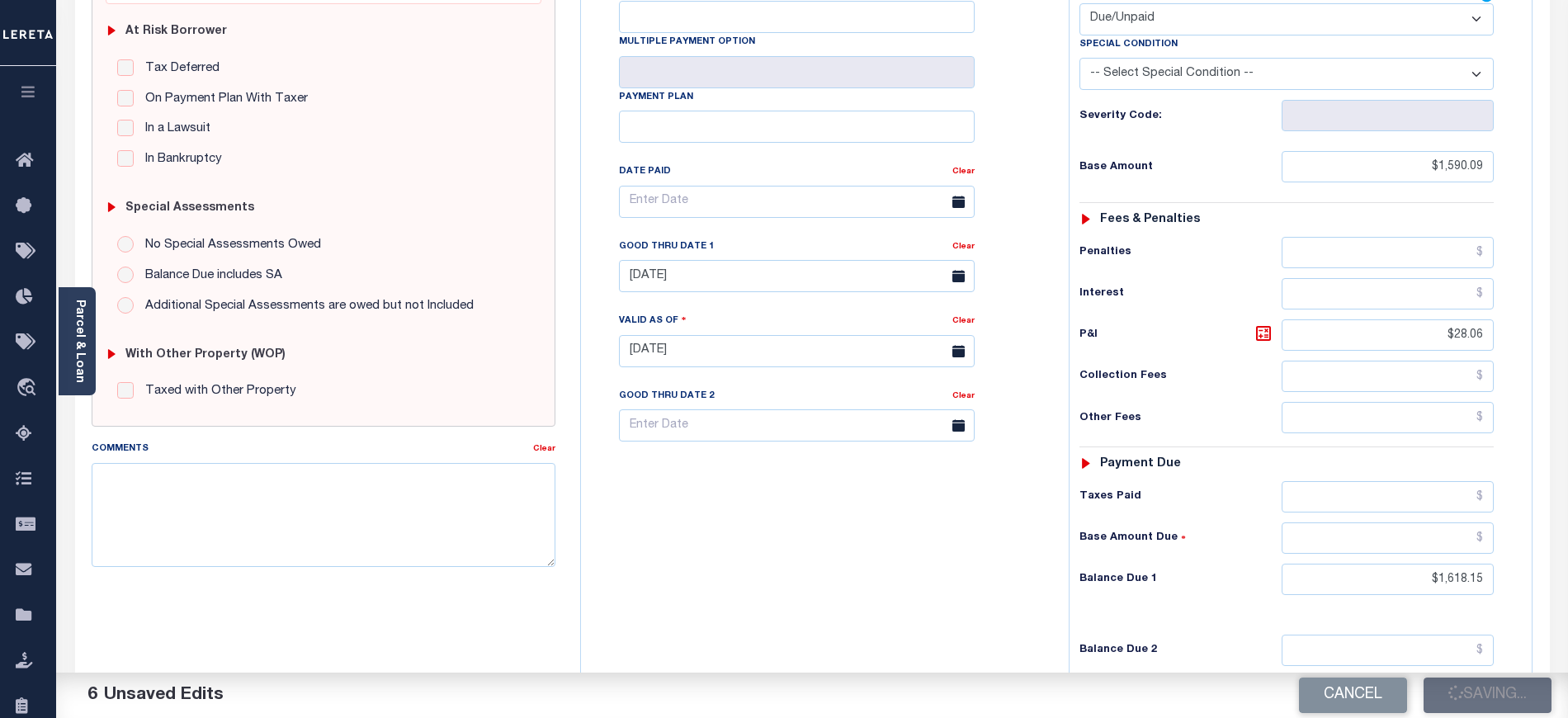
checkbox input "false"
type input "$1,590.09"
type input "$28.06"
type input "$1,618.15"
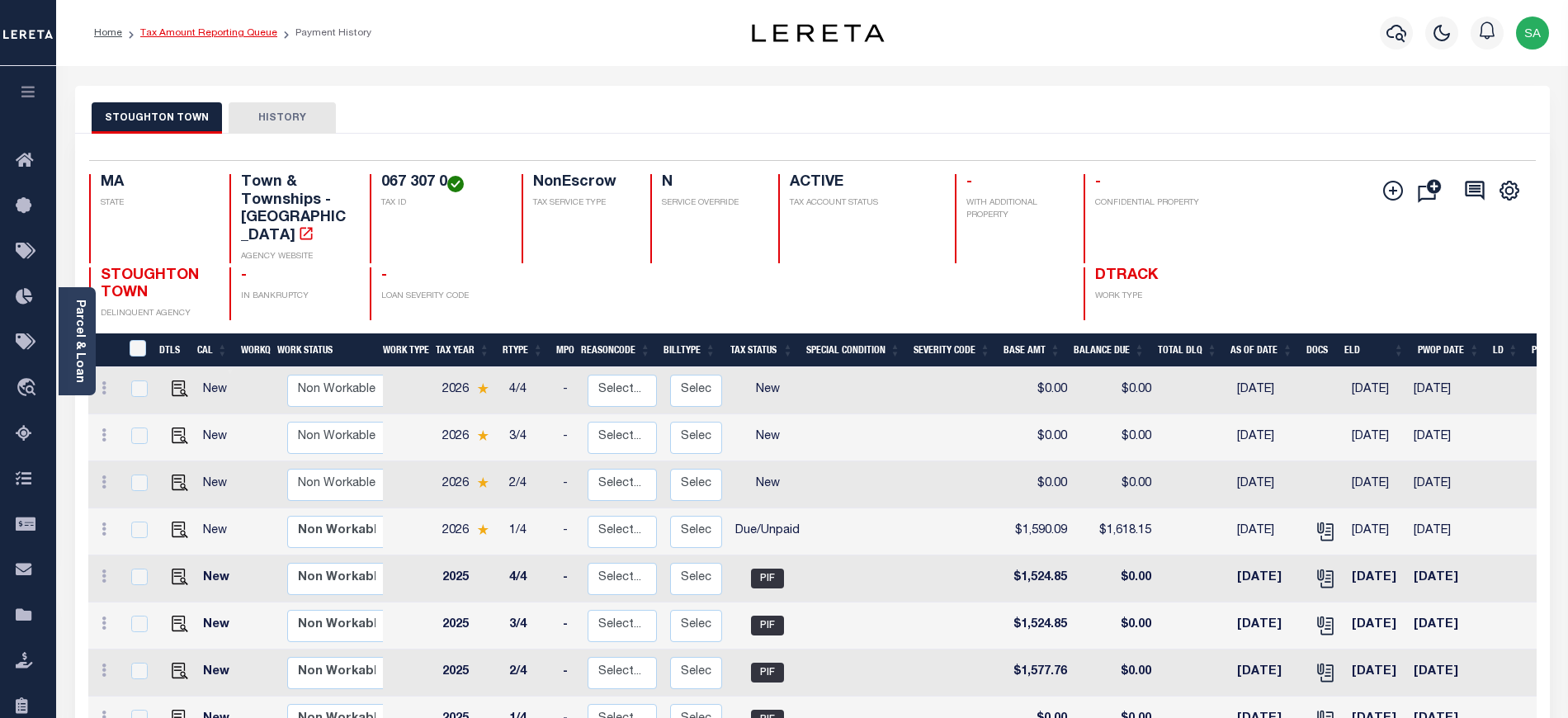
click at [251, 35] on link "Tax Amount Reporting Queue" at bounding box center [209, 33] width 137 height 10
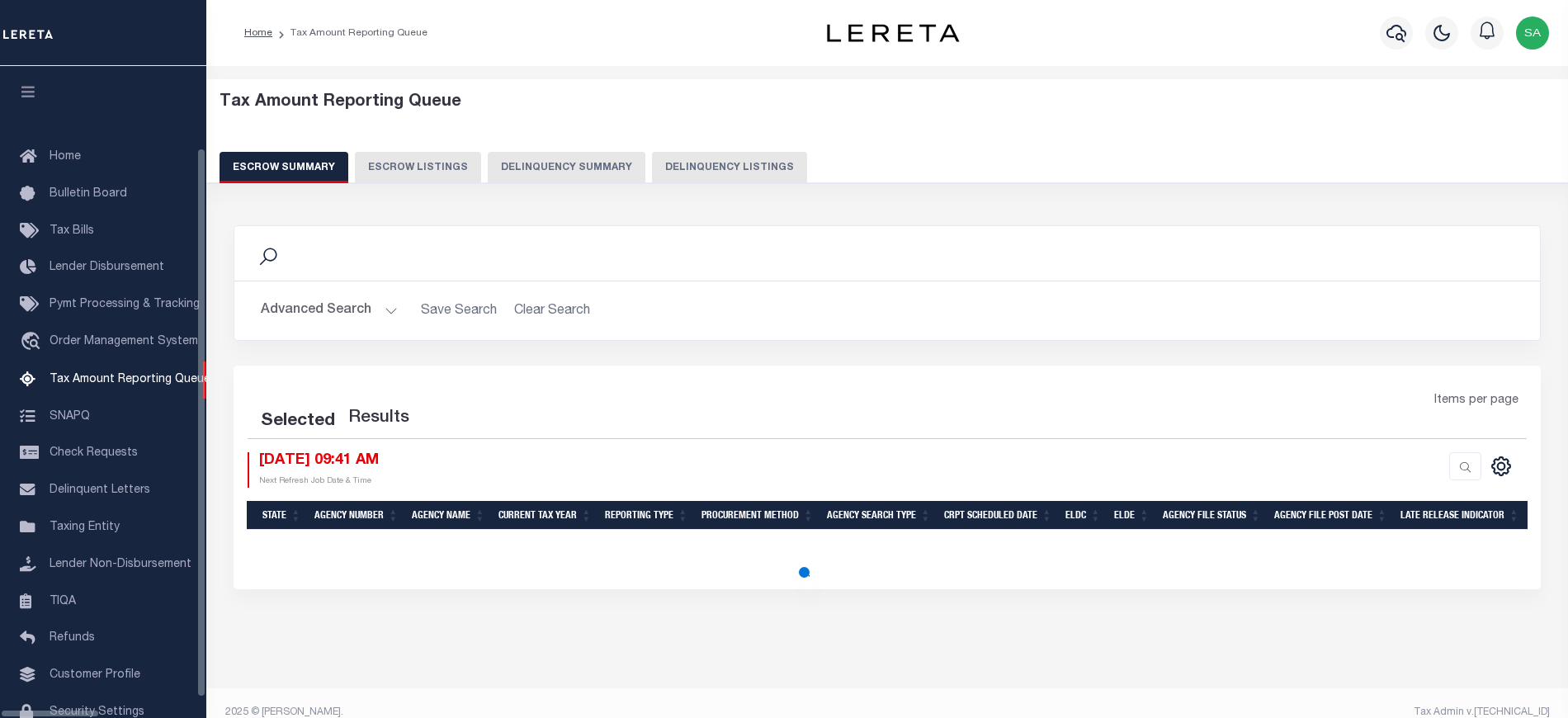
click at [671, 180] on button "Delinquency Listings" at bounding box center [730, 168] width 155 height 32
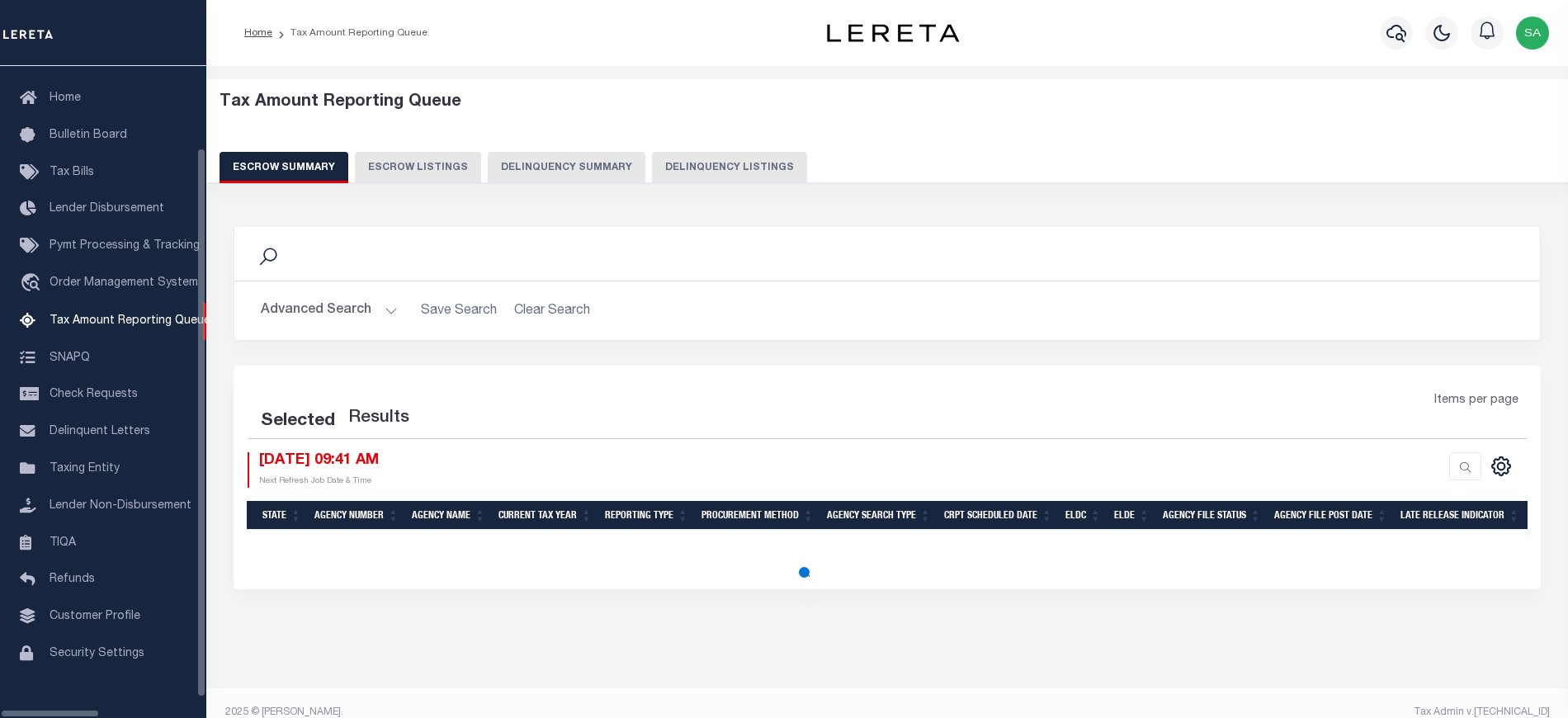
select select "100"
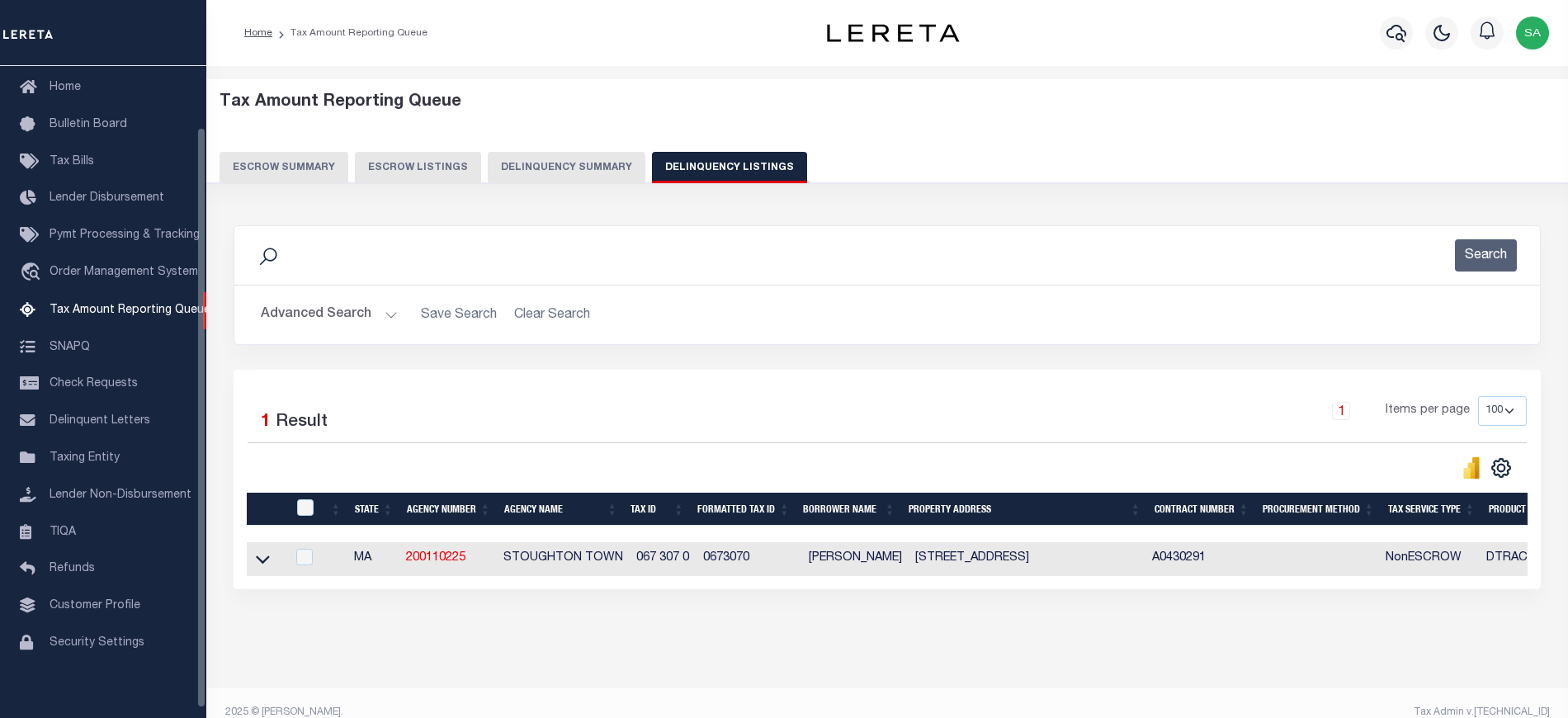
click at [312, 309] on button "Advanced Search" at bounding box center [330, 315] width 137 height 32
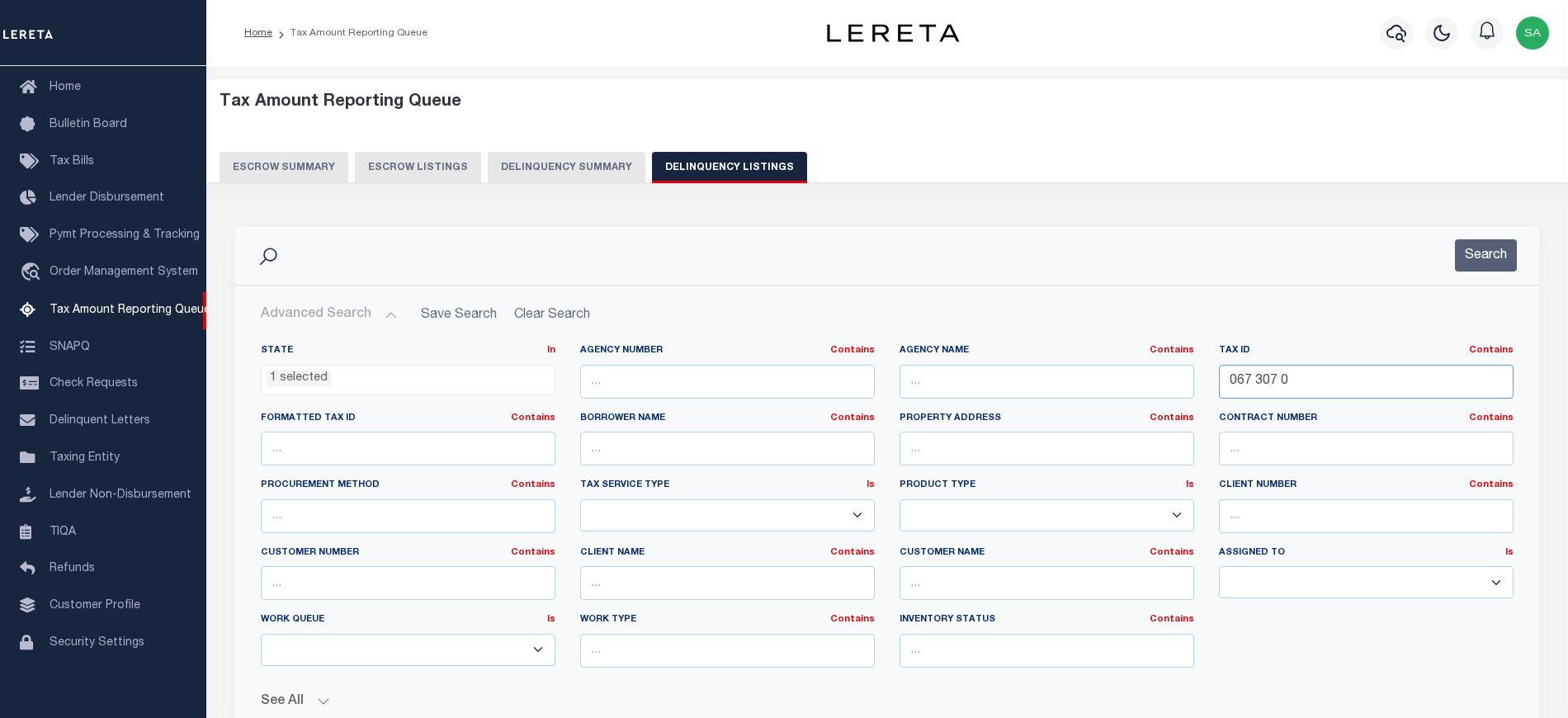
click at [1311, 390] on input "067 307 0" at bounding box center [1367, 381] width 295 height 34
drag, startPoint x: 1302, startPoint y: 380, endPoint x: 1077, endPoint y: 376, distance: 225.0
click at [1077, 376] on div "State In In AK AL AR AZ CA CO CT DC DE FL GA GU HI IA ID IL IN KS KY LA MA MD M…" at bounding box center [887, 513] width 1277 height 337
paste input "94 036"
type input "094 036 0"
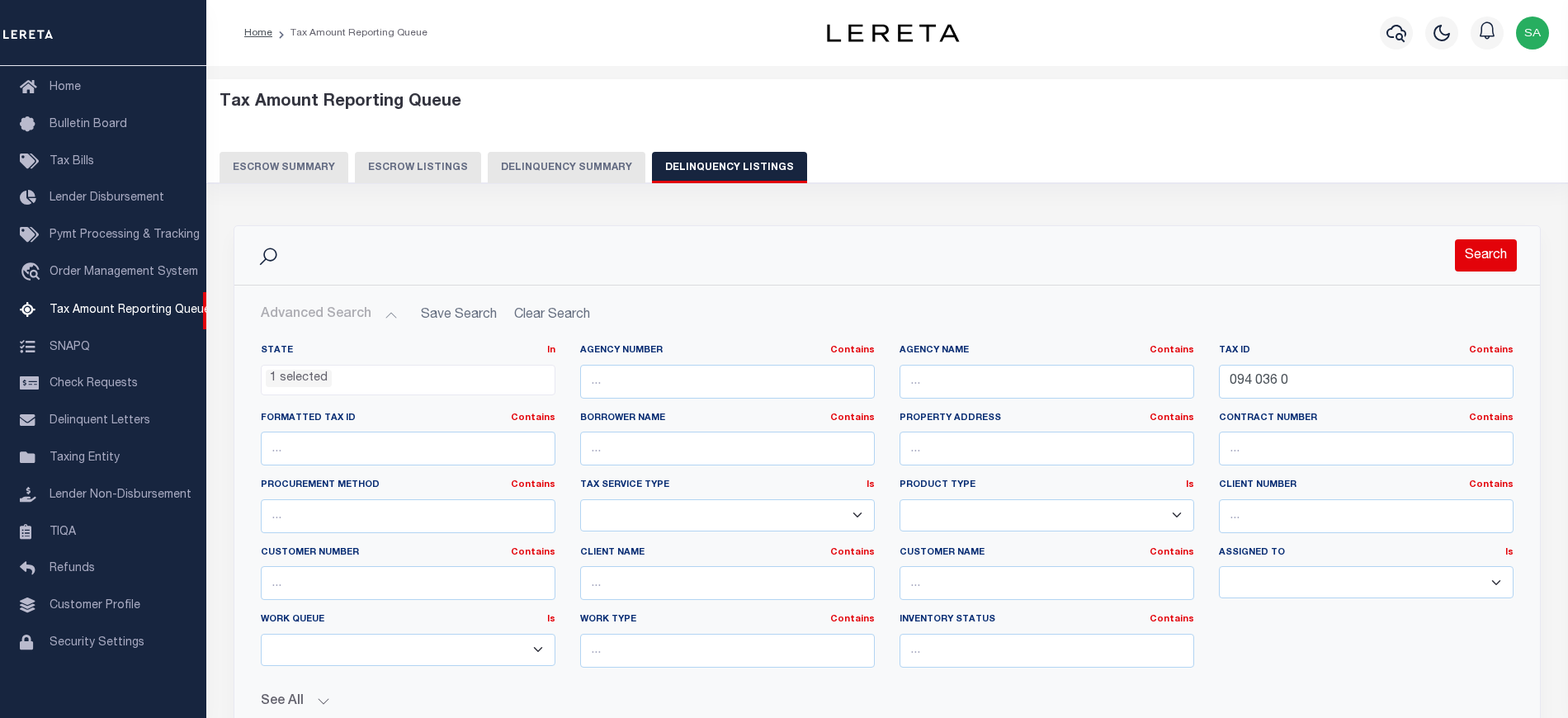
click at [1469, 258] on button "Search" at bounding box center [1486, 255] width 62 height 32
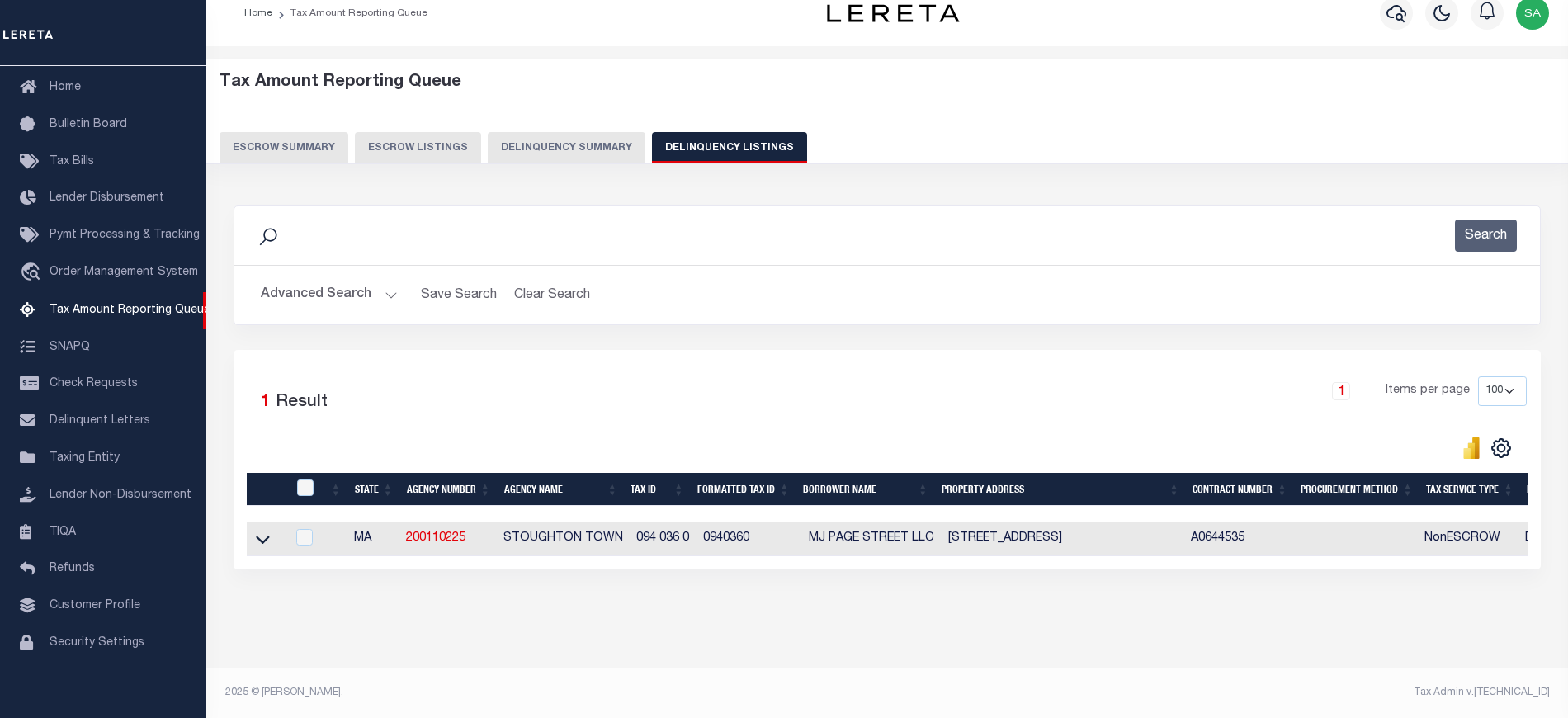
scroll to position [35, 0]
click at [268, 531] on icon at bounding box center [263, 539] width 14 height 17
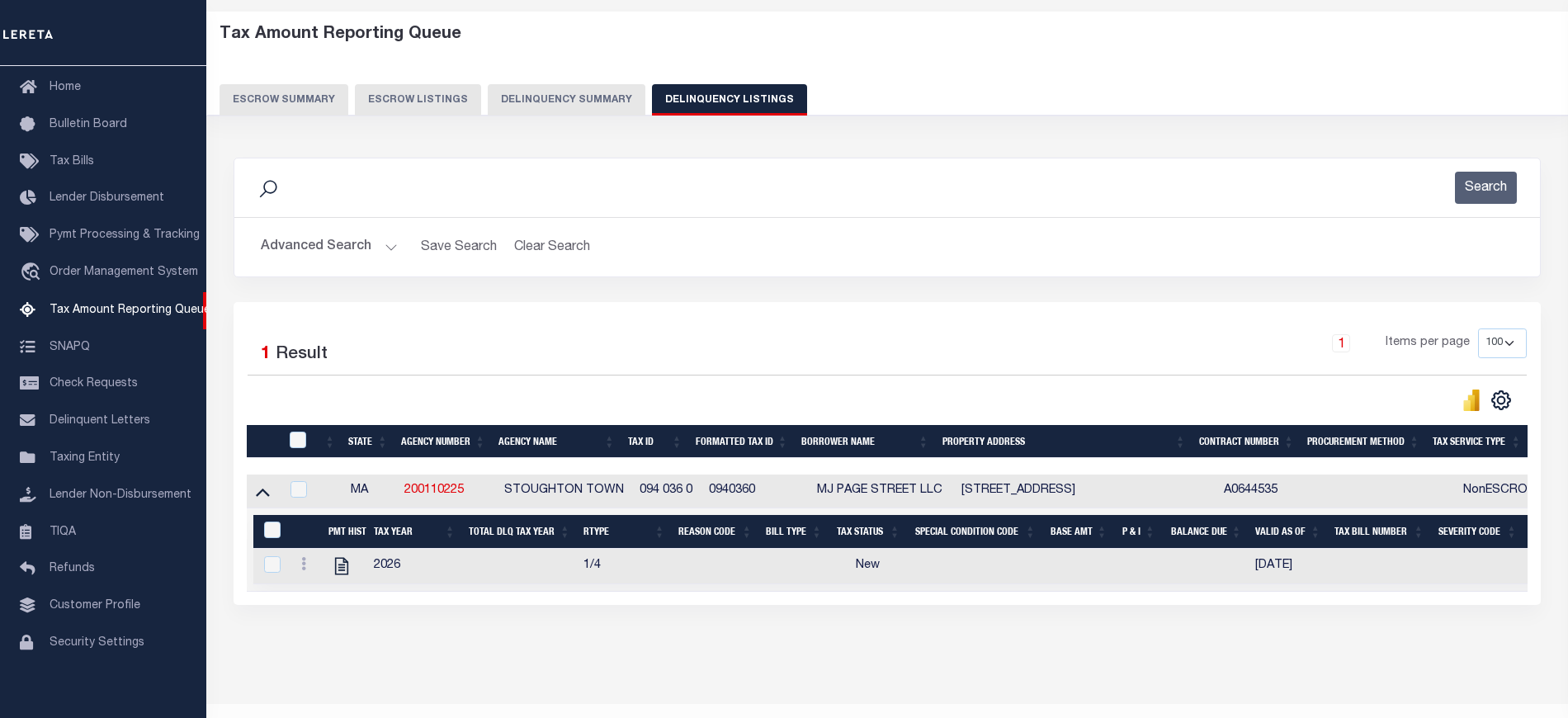
scroll to position [104, 0]
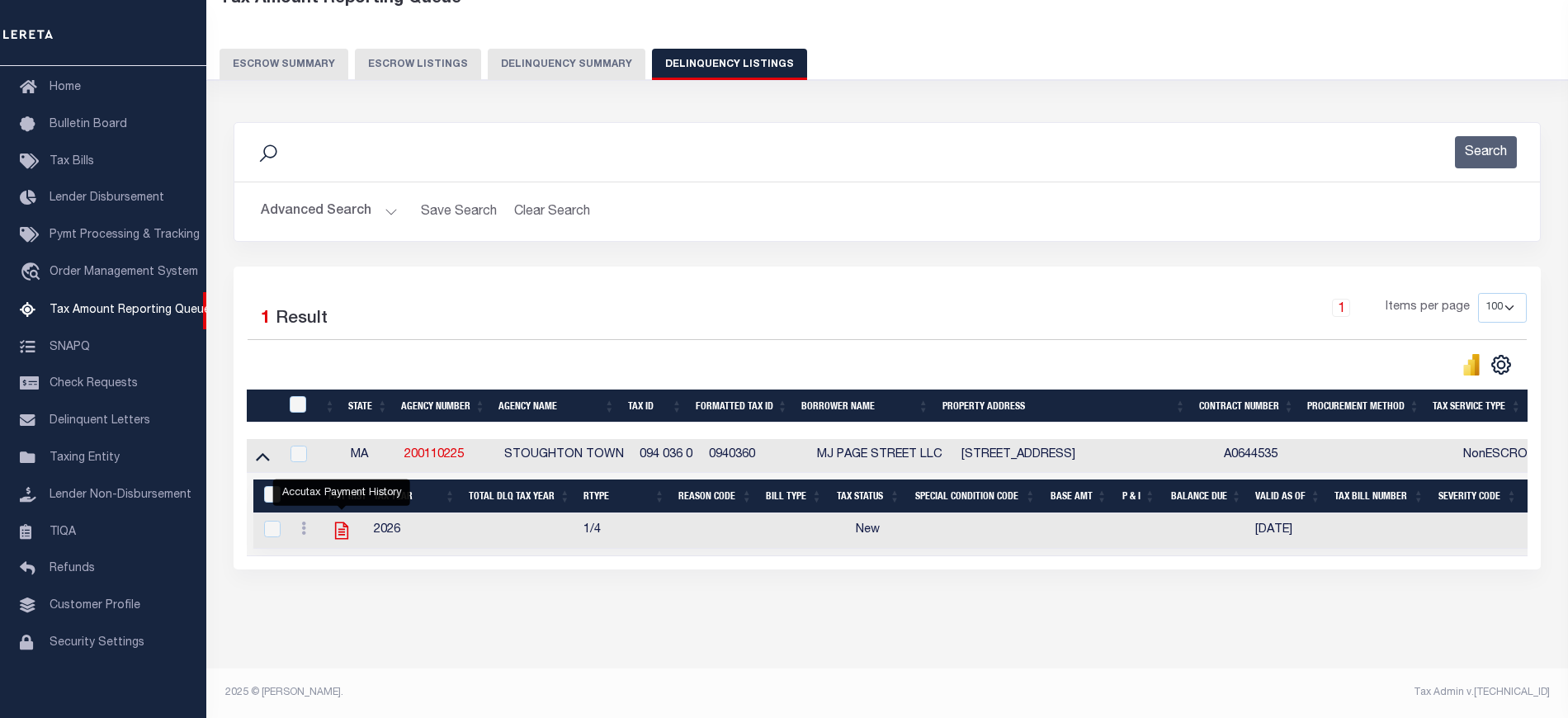
click at [336, 537] on icon "" at bounding box center [340, 531] width 13 height 17
checkbox input "true"
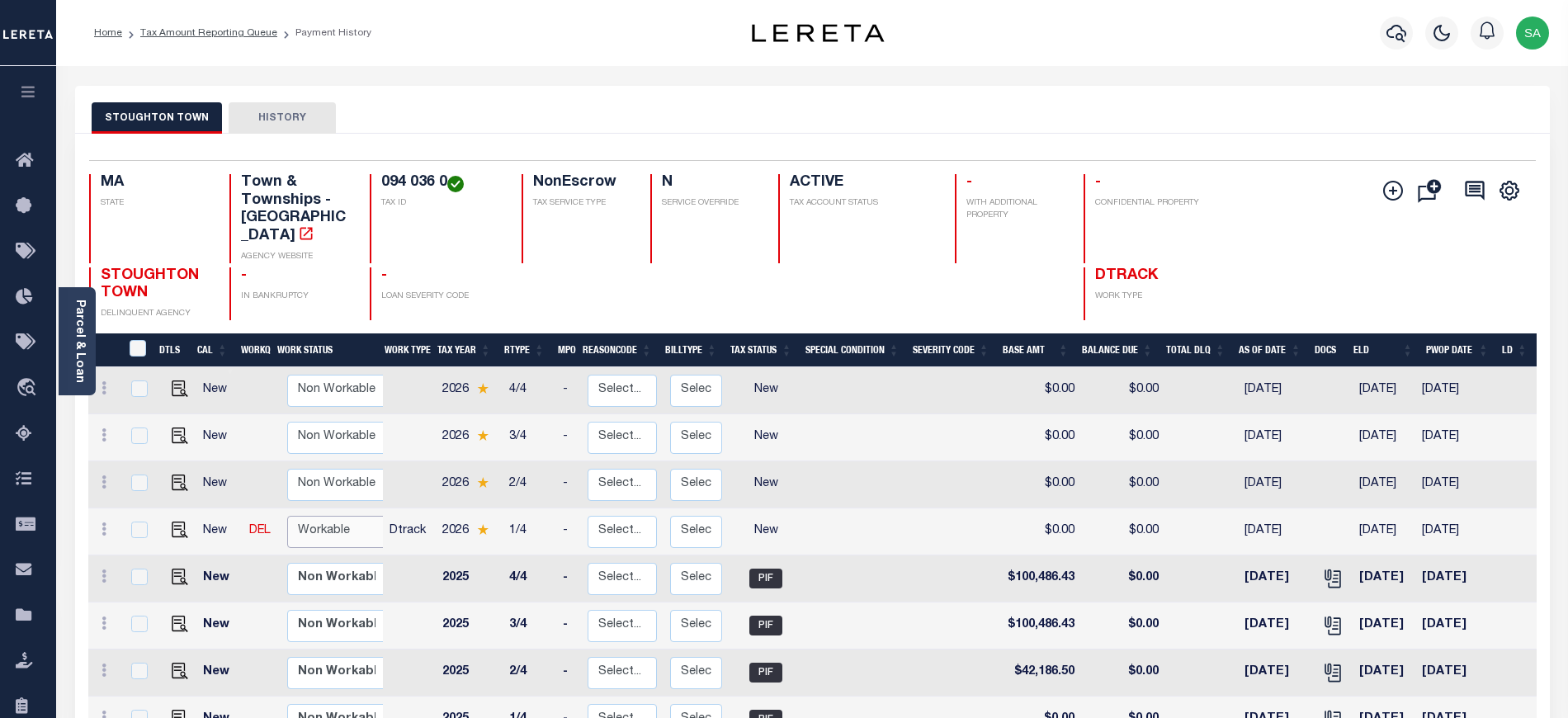
click at [322, 516] on select "Non Workable Workable" at bounding box center [336, 532] width 99 height 32
checkbox input "true"
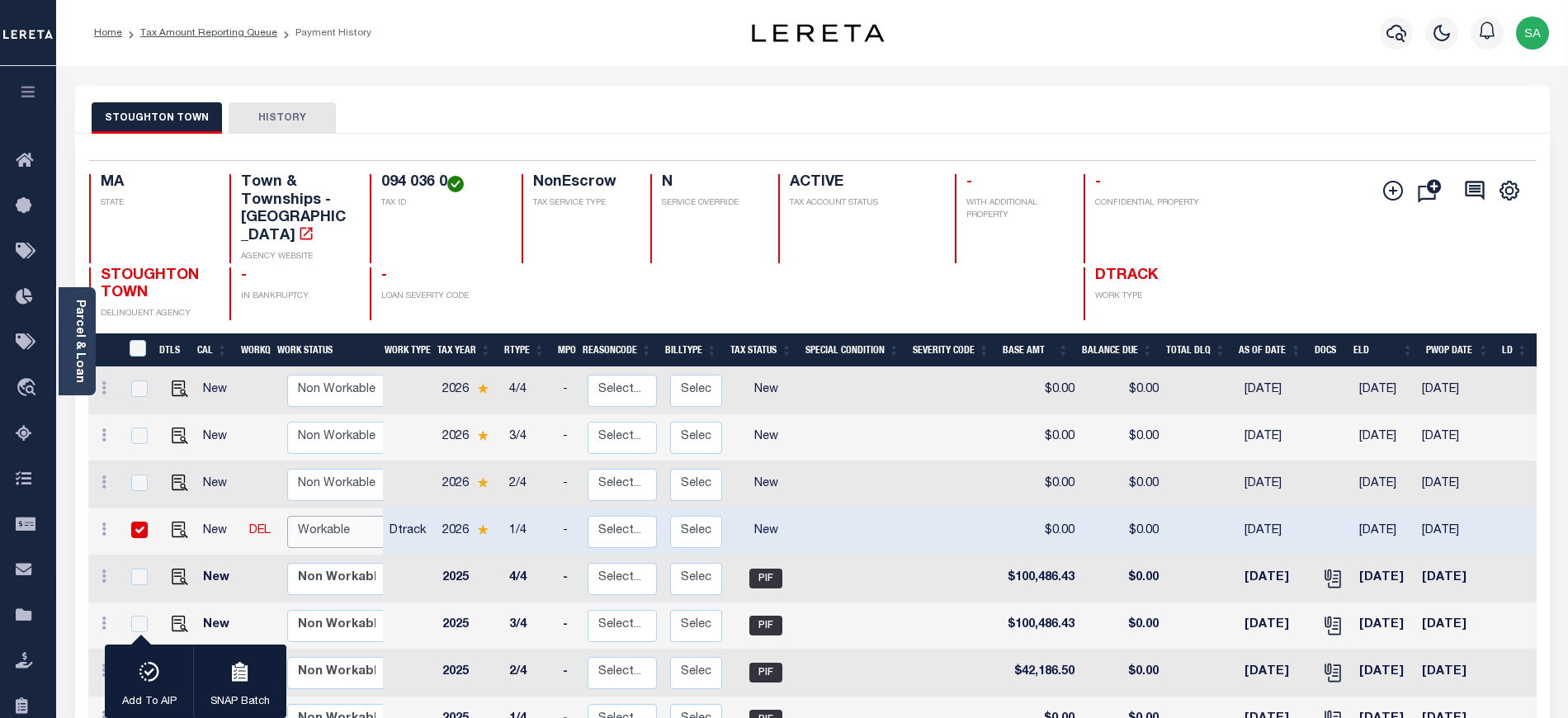
select select "true"
click at [288, 516] on select "Non Workable Workable" at bounding box center [336, 532] width 99 height 32
checkbox input "false"
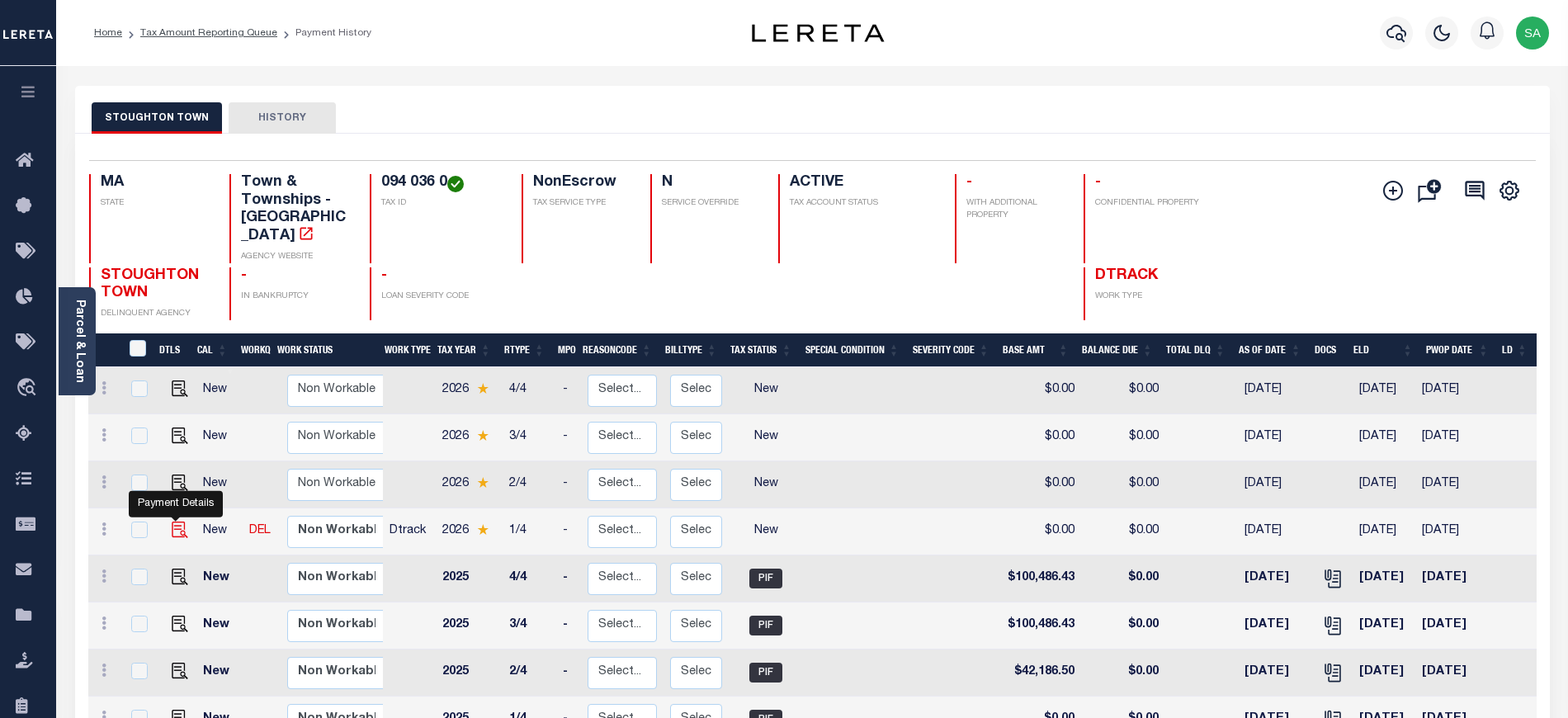
click at [176, 522] on img "" at bounding box center [179, 530] width 17 height 17
checkbox input "true"
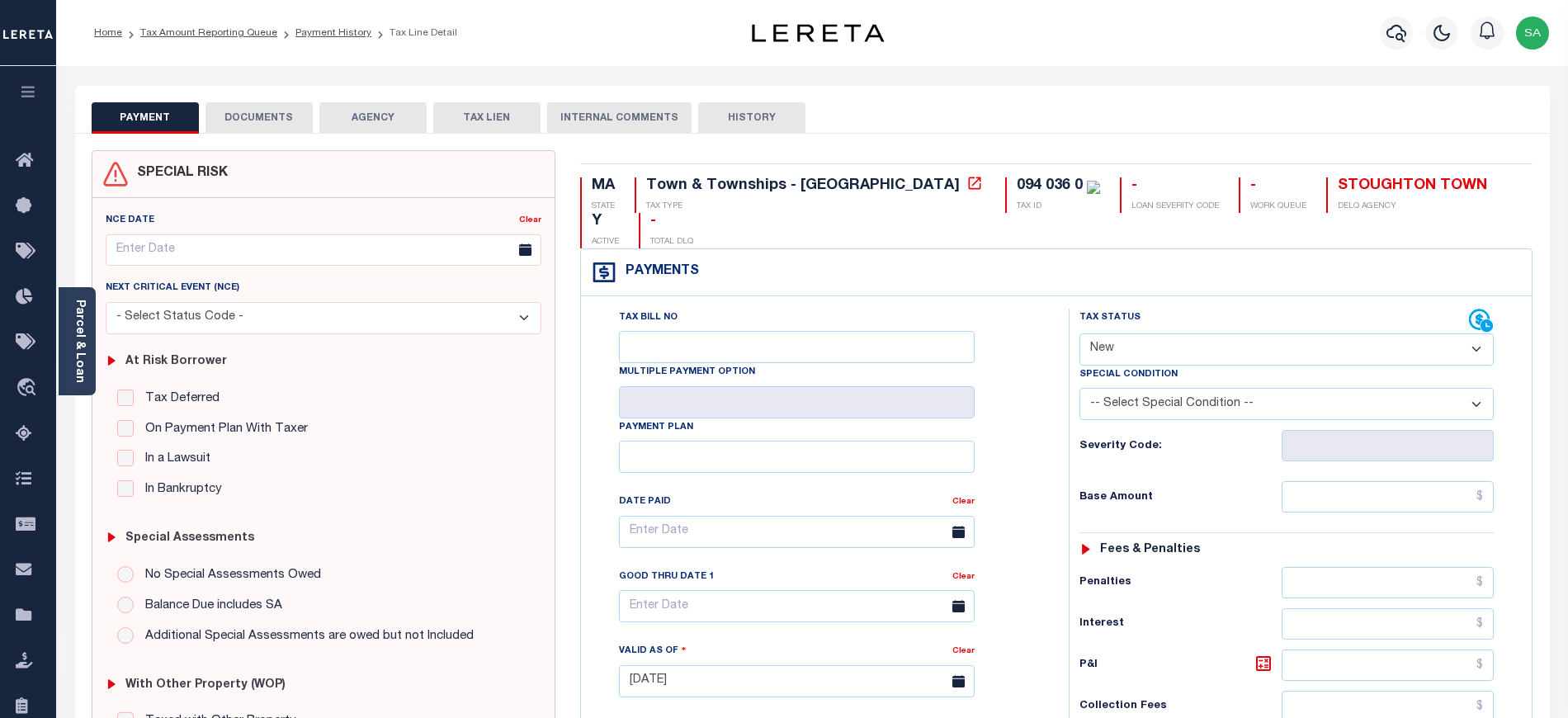
click at [1173, 334] on select "- Select Status Code - Open Due/Unpaid Paid Incomplete No Tax Due Internal Refu…" at bounding box center [1286, 350] width 414 height 32
select select "DUE"
click at [1079, 334] on select "- Select Status Code - Open Due/Unpaid Paid Incomplete No Tax Due Internal Refu…" at bounding box center [1286, 350] width 414 height 32
type input "[DATE]"
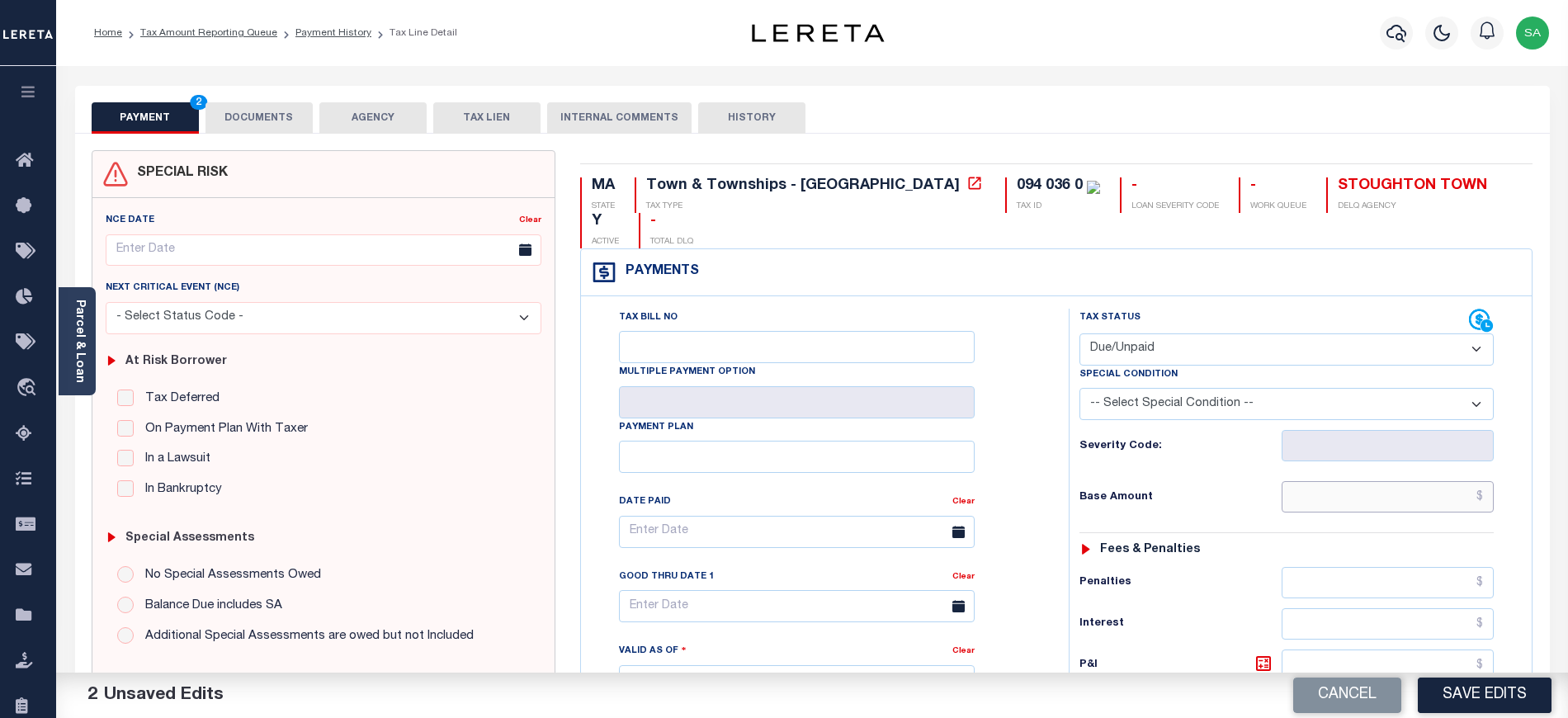
click at [1398, 481] on input "text" at bounding box center [1389, 497] width 213 height 32
paste input "60,353.86"
type input "$60,353.86"
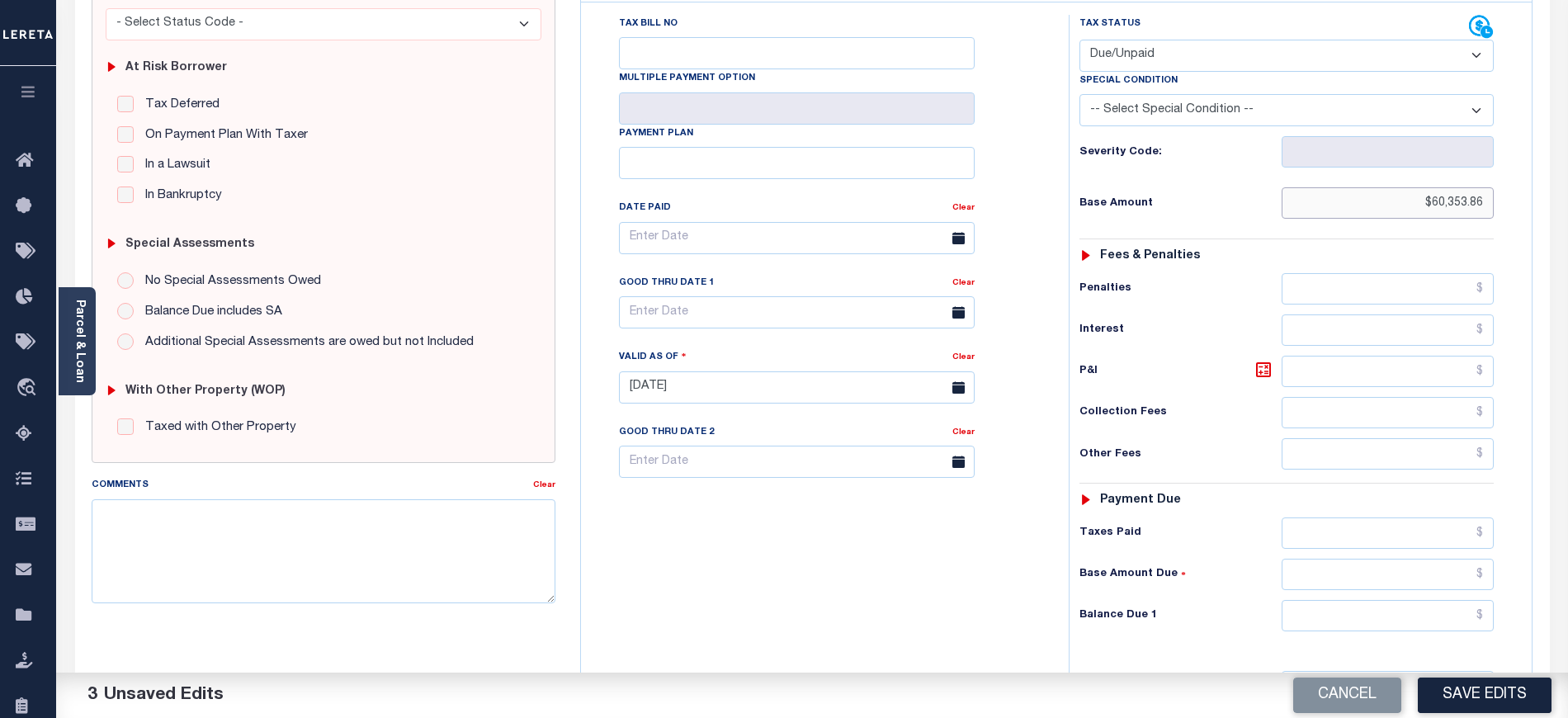
scroll to position [331, 0]
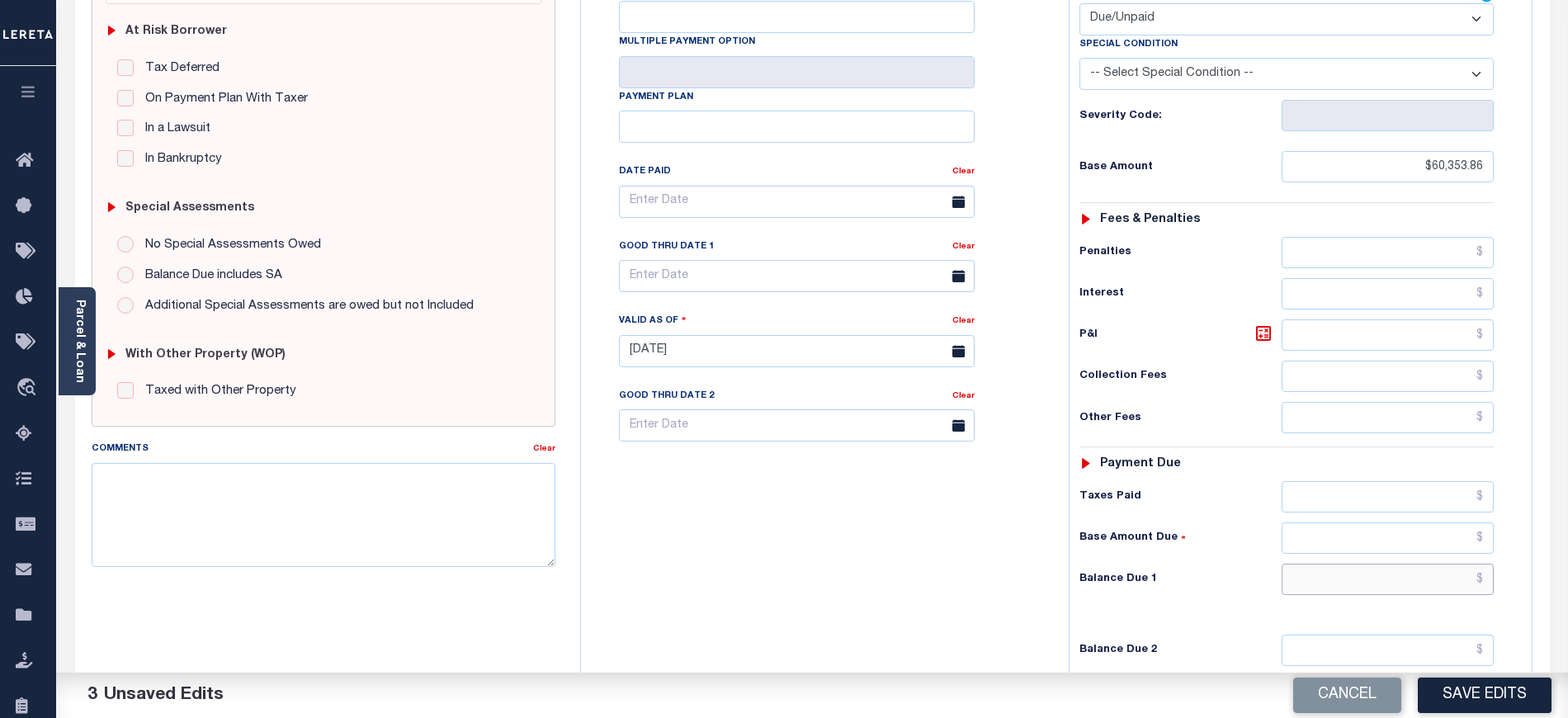
click at [1309, 564] on input "text" at bounding box center [1389, 580] width 213 height 32
paste input "61,418.73"
type input "$61,418.73"
drag, startPoint x: 1264, startPoint y: 309, endPoint x: 1242, endPoint y: 309, distance: 22.0
click at [1264, 329] on icon at bounding box center [1263, 334] width 10 height 10
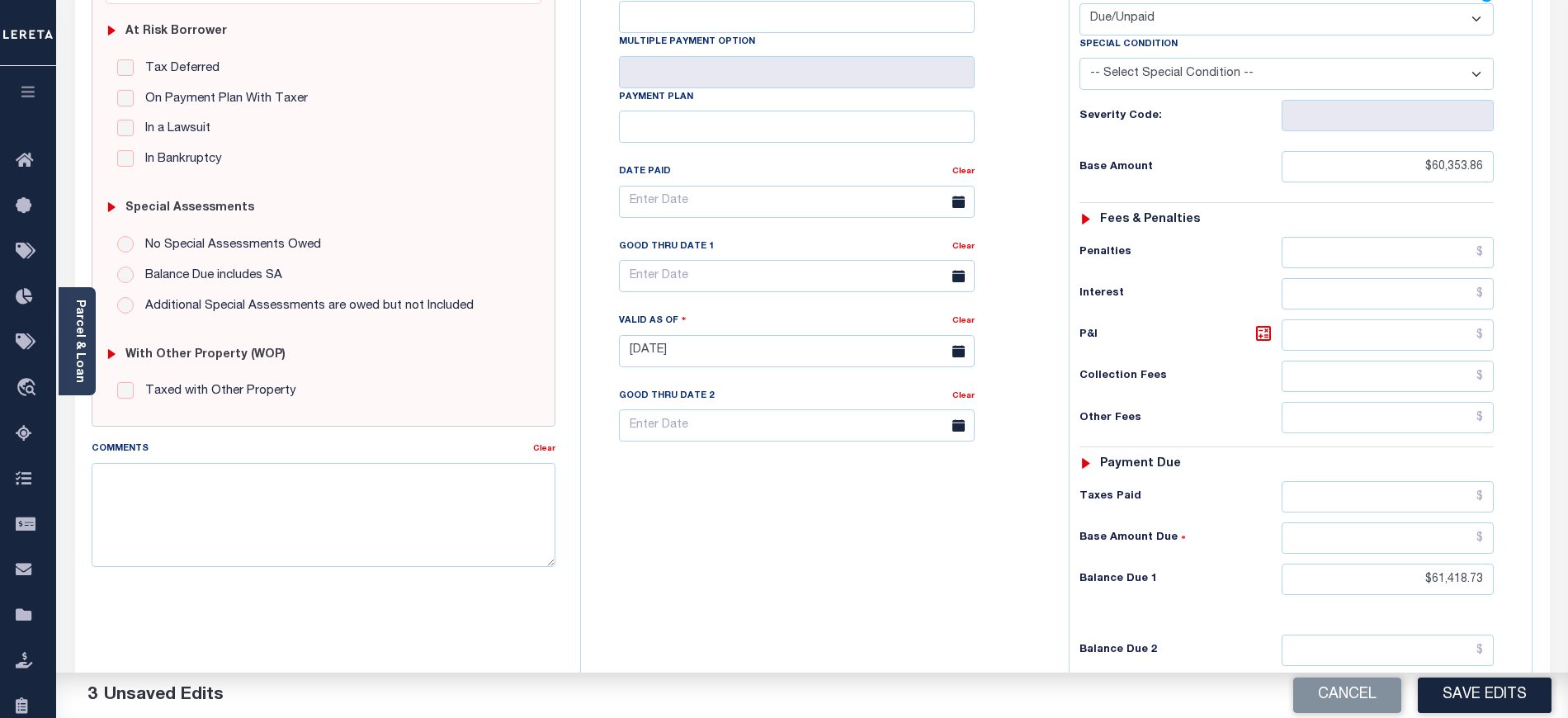
type input "$1,064.87"
click at [817, 260] on input "text" at bounding box center [796, 276] width 355 height 32
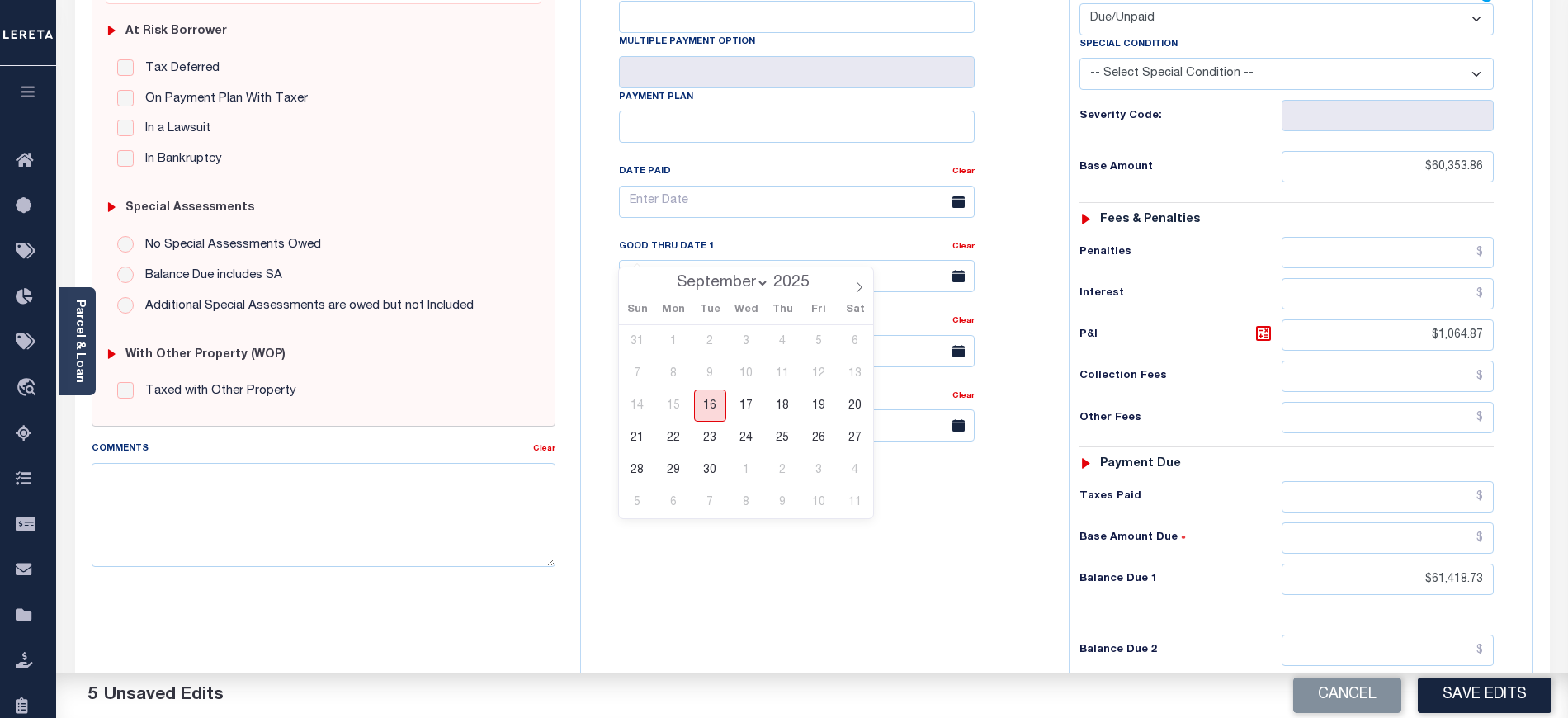
click at [717, 403] on span "16" at bounding box center [710, 405] width 32 height 32
type input "[DATE]"
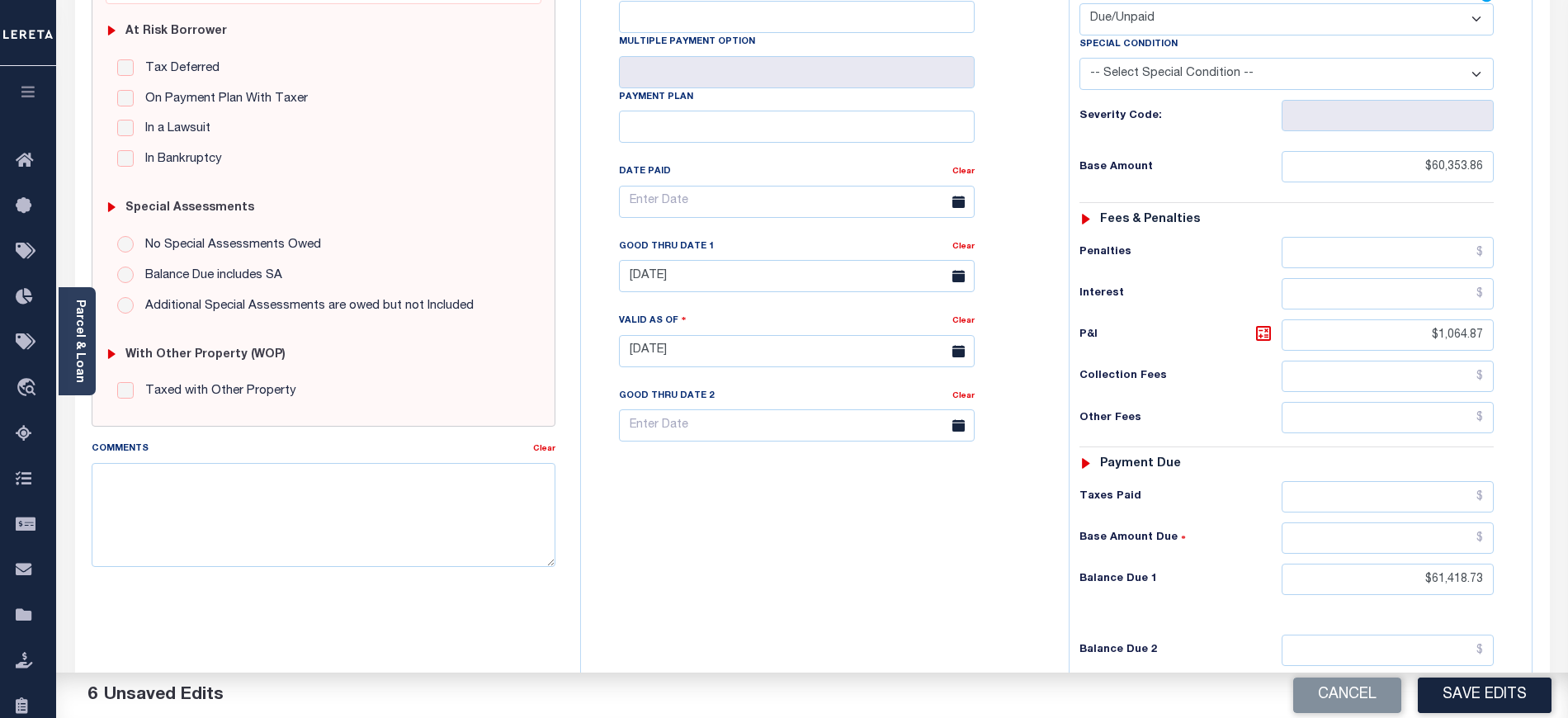
click at [695, 507] on div "Tax Bill No Multiple Payment Option Payment Plan Clear" at bounding box center [820, 343] width 471 height 729
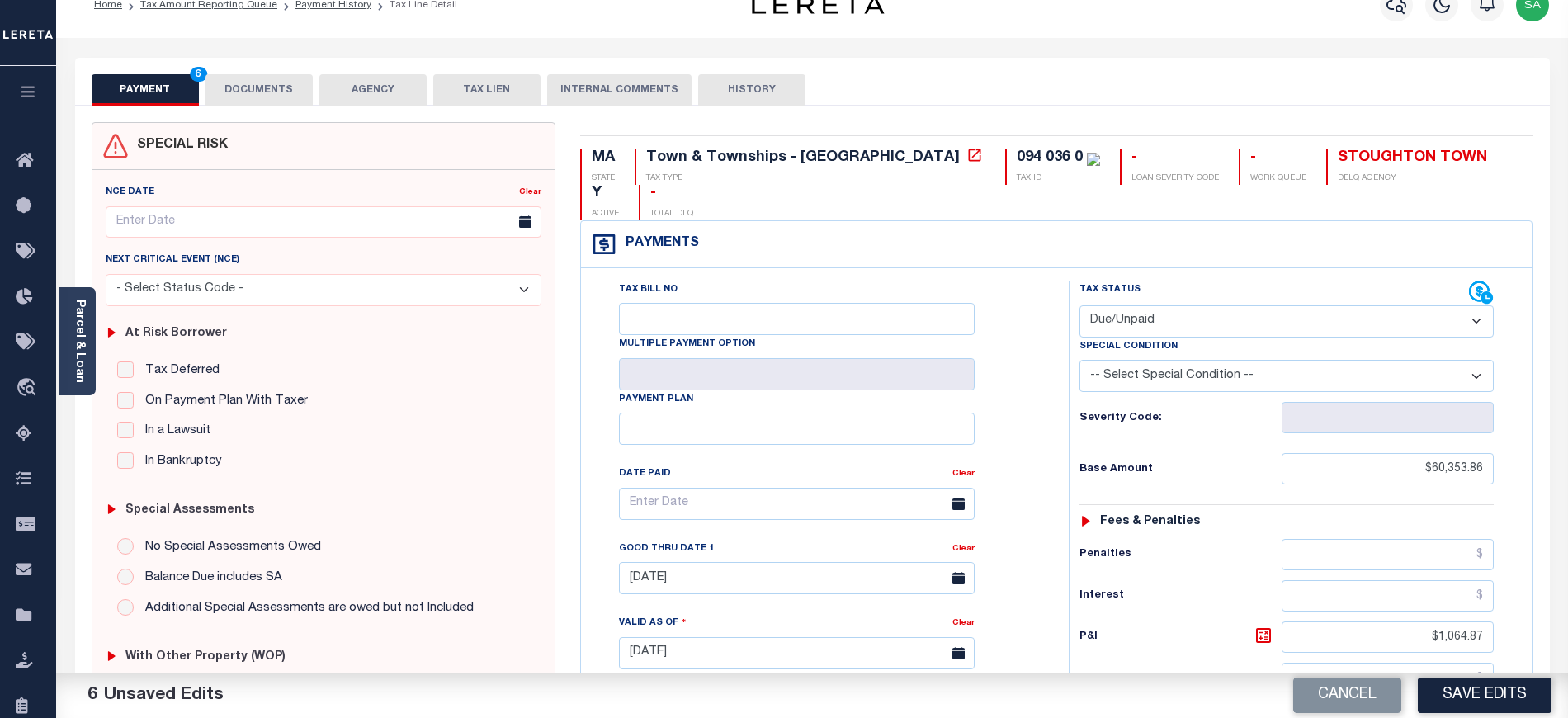
scroll to position [0, 0]
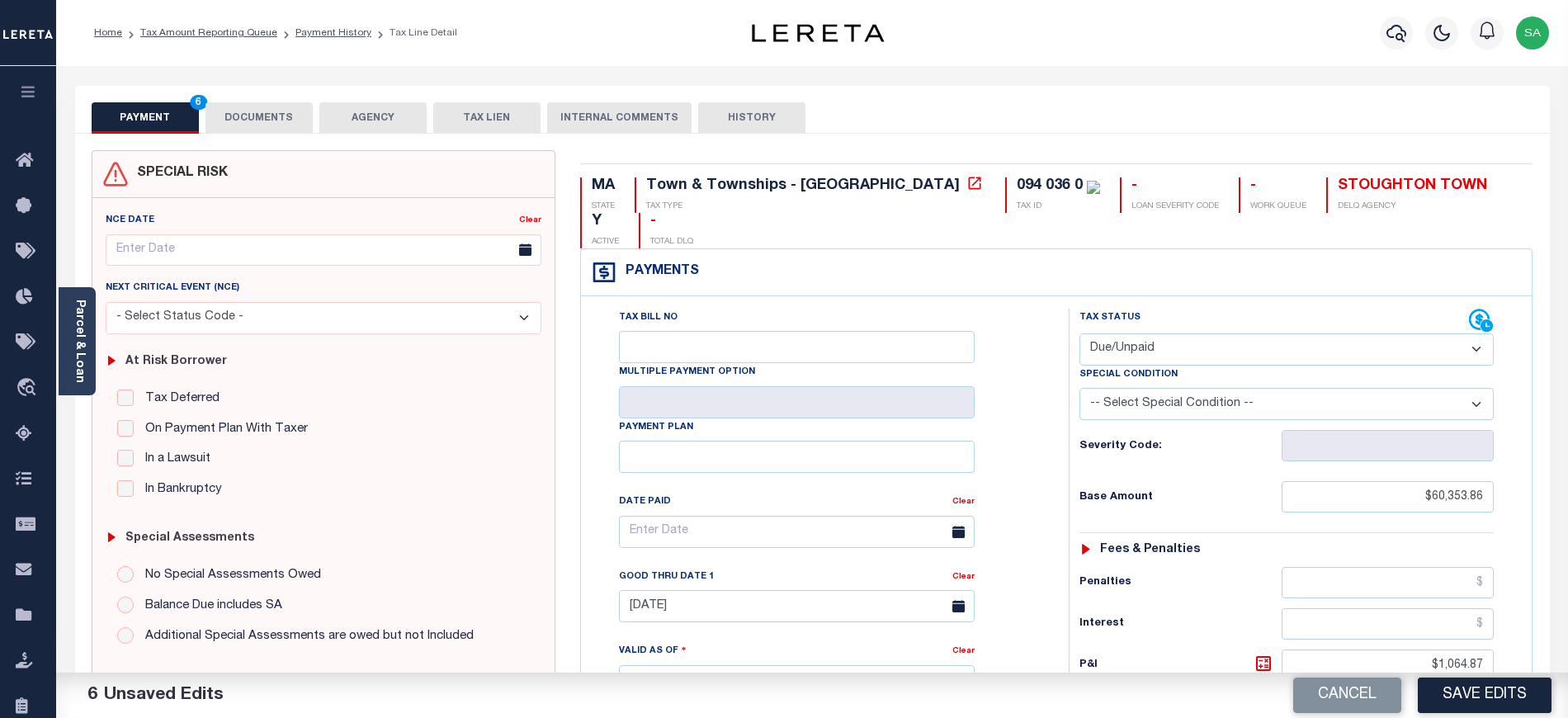
click at [258, 120] on button "DOCUMENTS" at bounding box center [259, 119] width 108 height 32
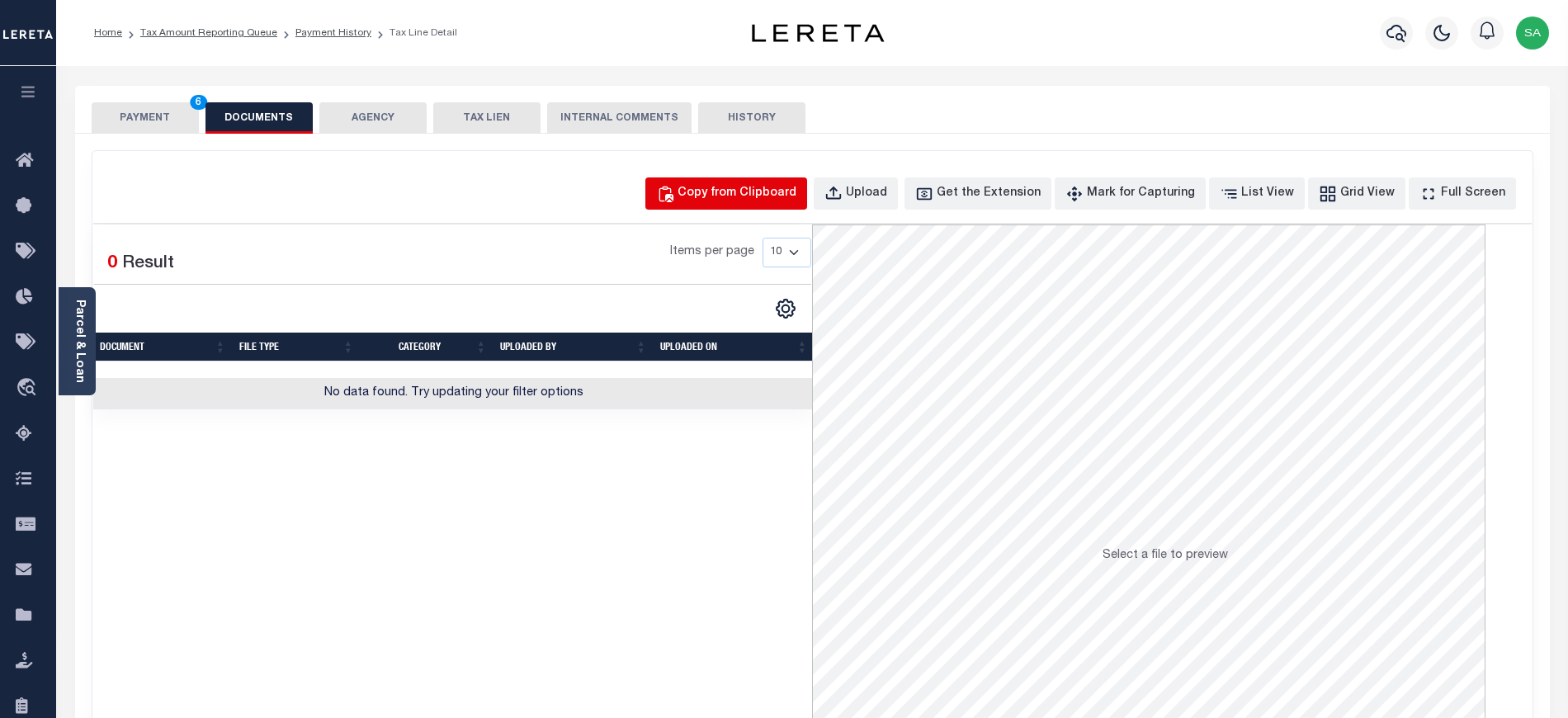
click at [807, 205] on button "Copy from Clipboard" at bounding box center [726, 193] width 161 height 32
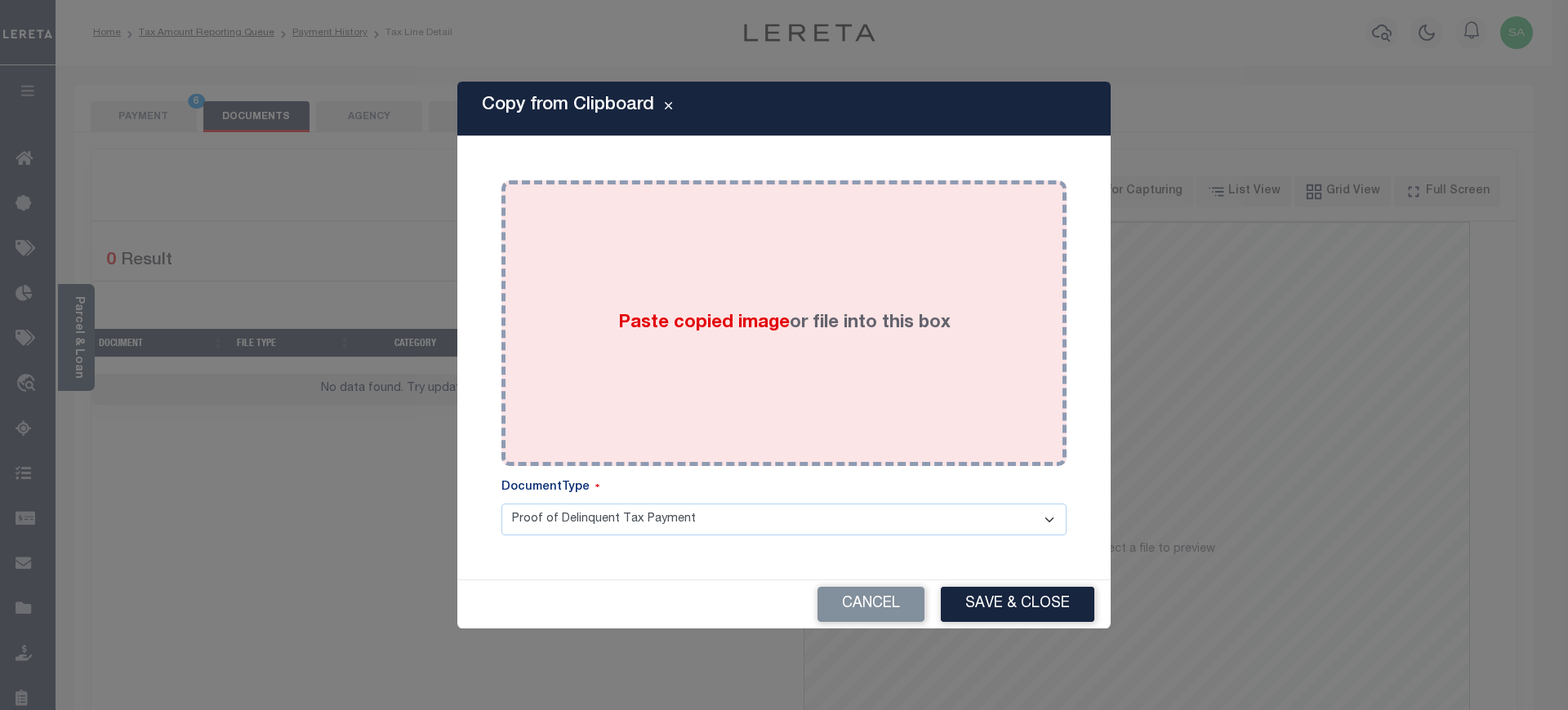
click at [768, 332] on span "Paste copied image" at bounding box center [704, 323] width 171 height 18
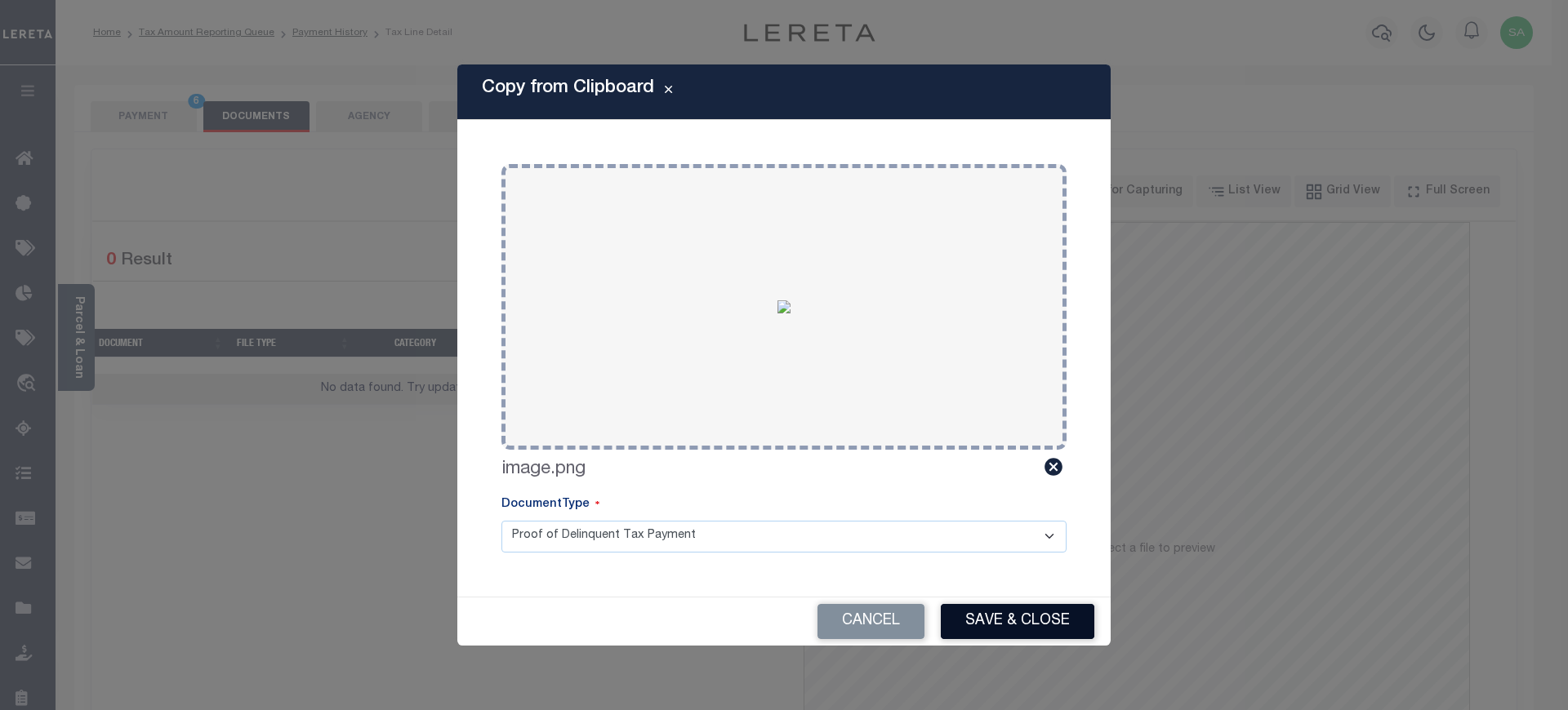
click at [995, 618] on button "Save & Close" at bounding box center [1017, 622] width 154 height 35
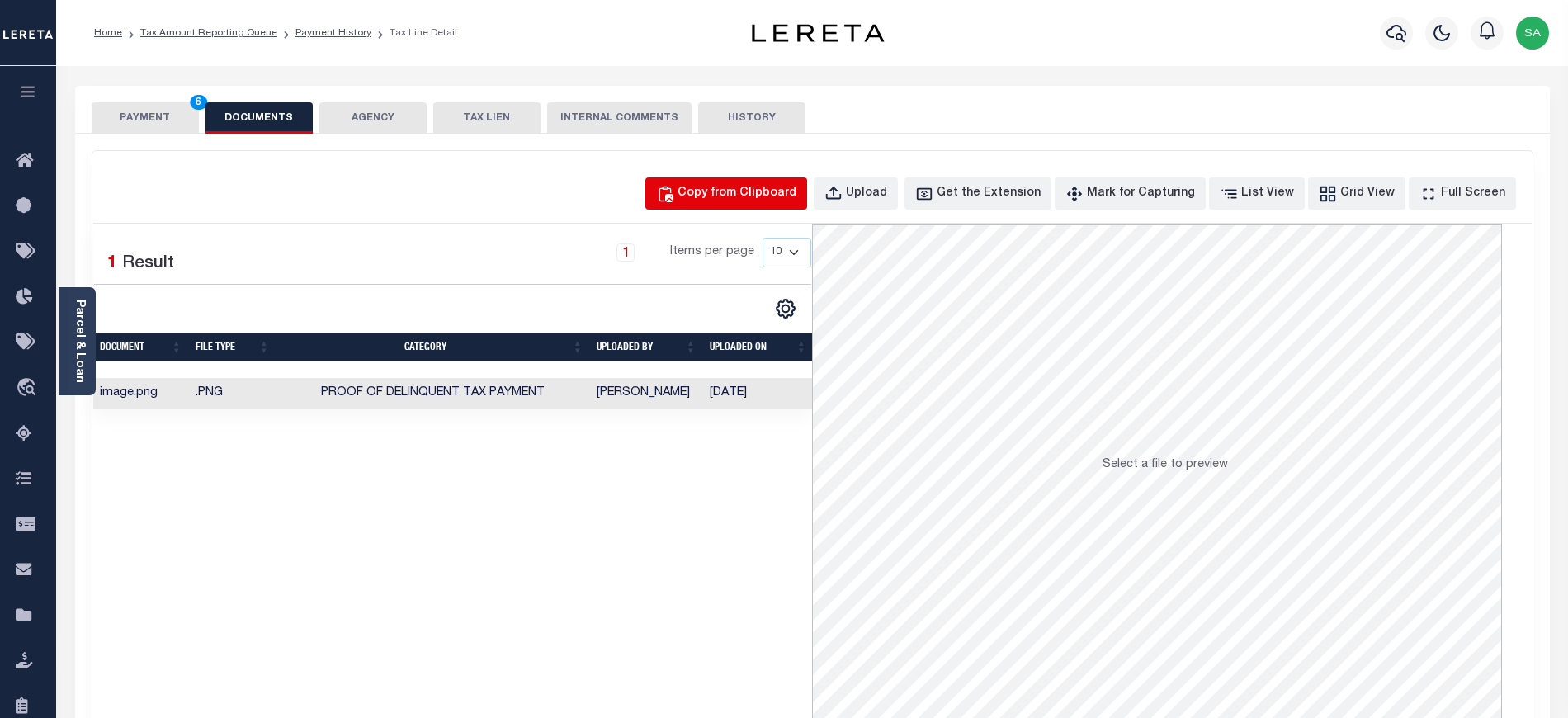
click at [733, 196] on div "Copy from Clipboard" at bounding box center [737, 194] width 118 height 18
select select "POP"
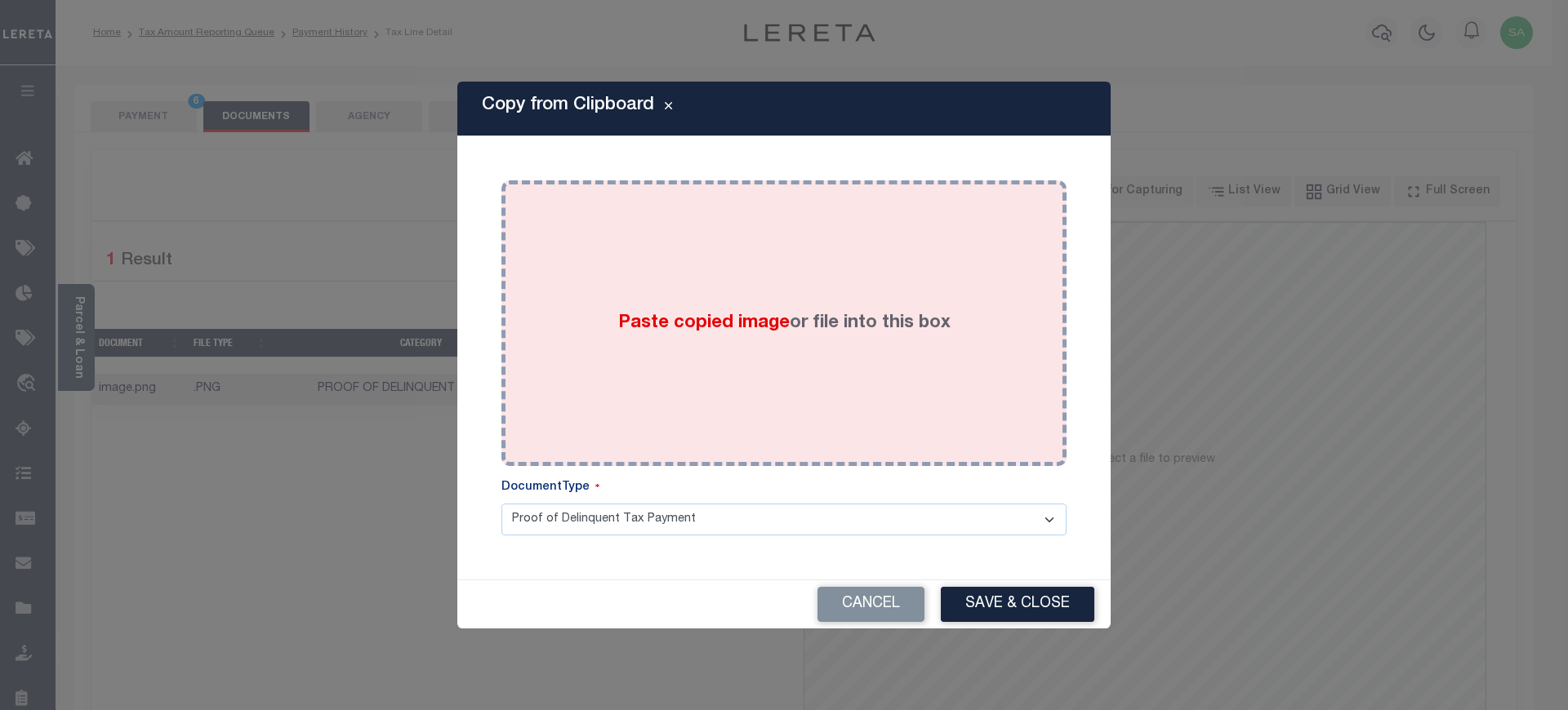
click at [833, 370] on div "Paste copied image or file into this box" at bounding box center [783, 323] width 541 height 261
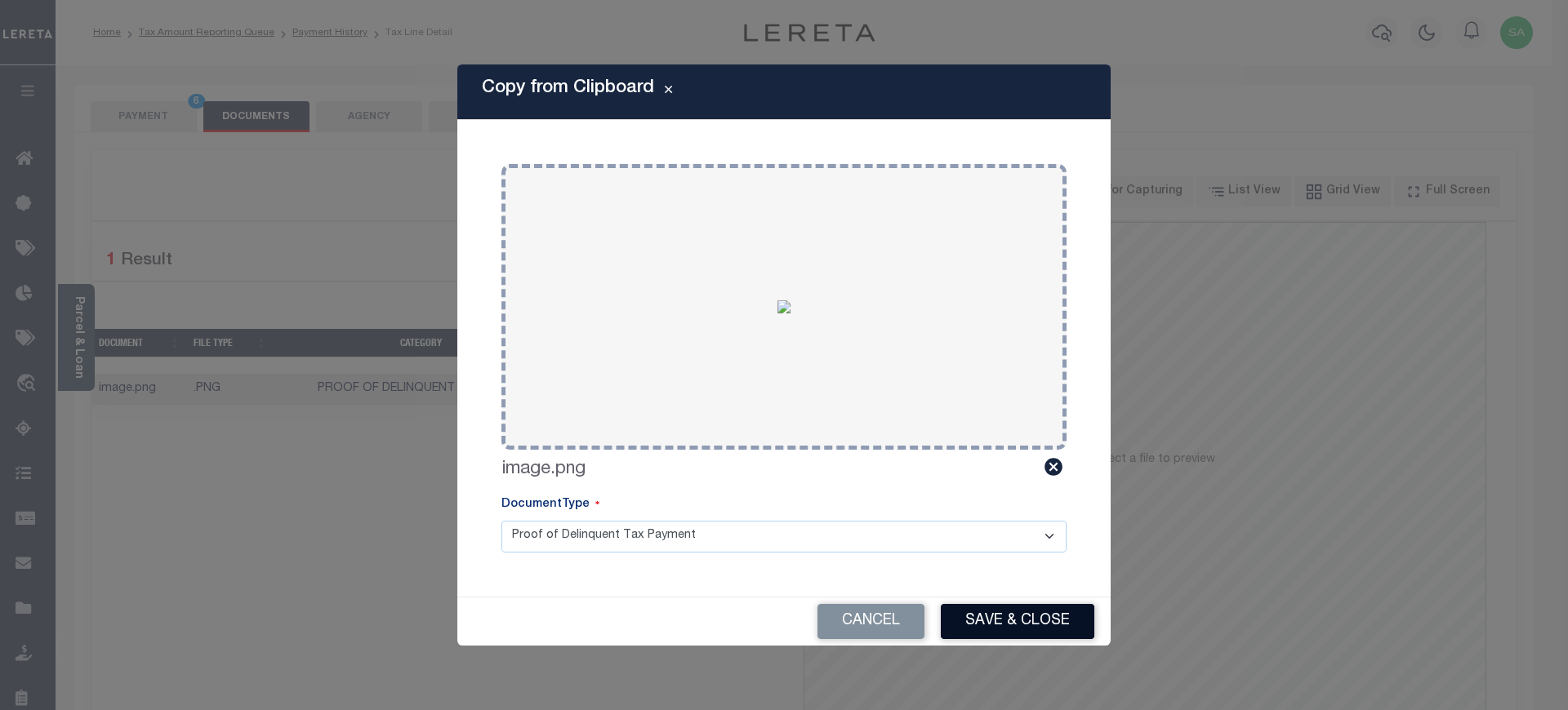
drag, startPoint x: 1032, startPoint y: 615, endPoint x: 890, endPoint y: 561, distance: 151.9
click at [1030, 615] on button "Save & Close" at bounding box center [1017, 622] width 154 height 35
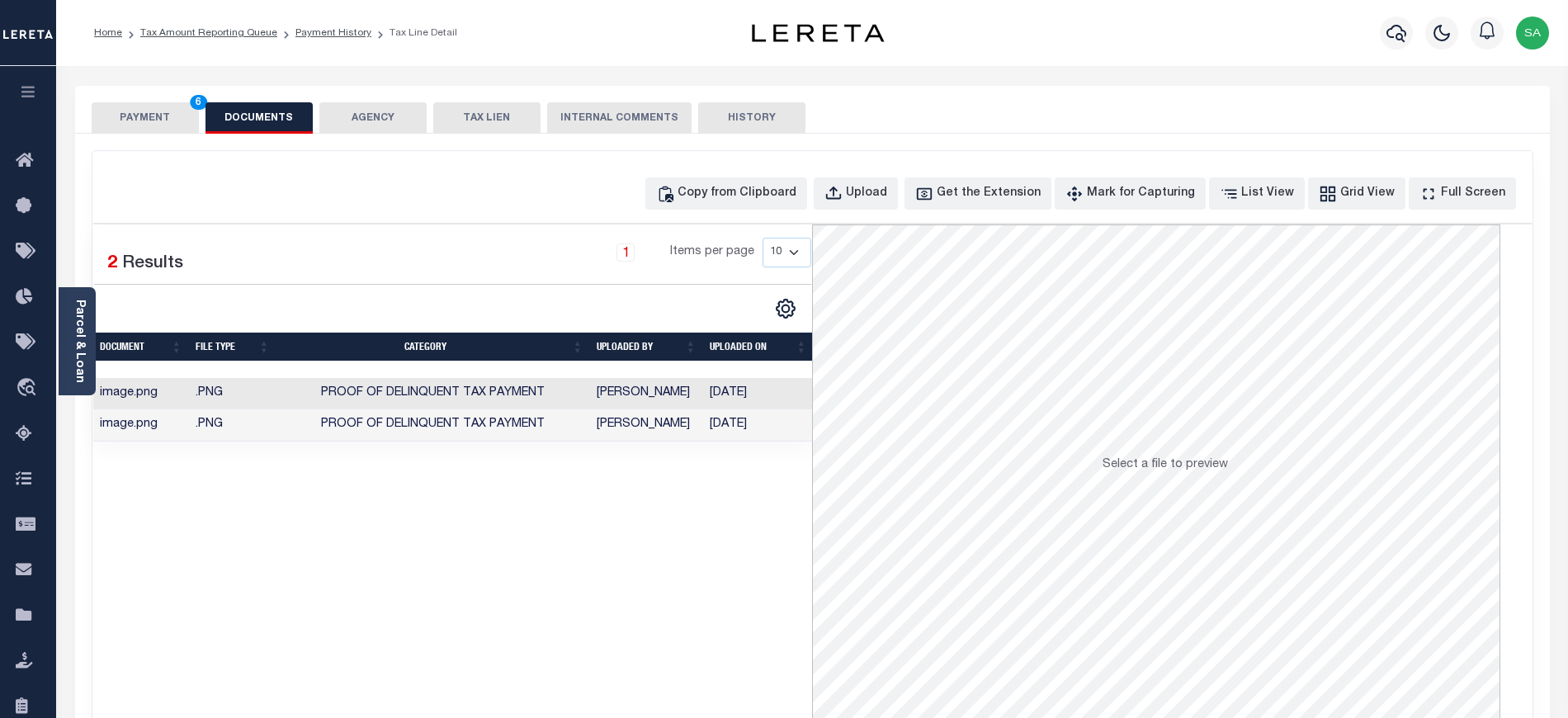
click at [129, 120] on button "PAYMENT 6" at bounding box center [145, 119] width 108 height 32
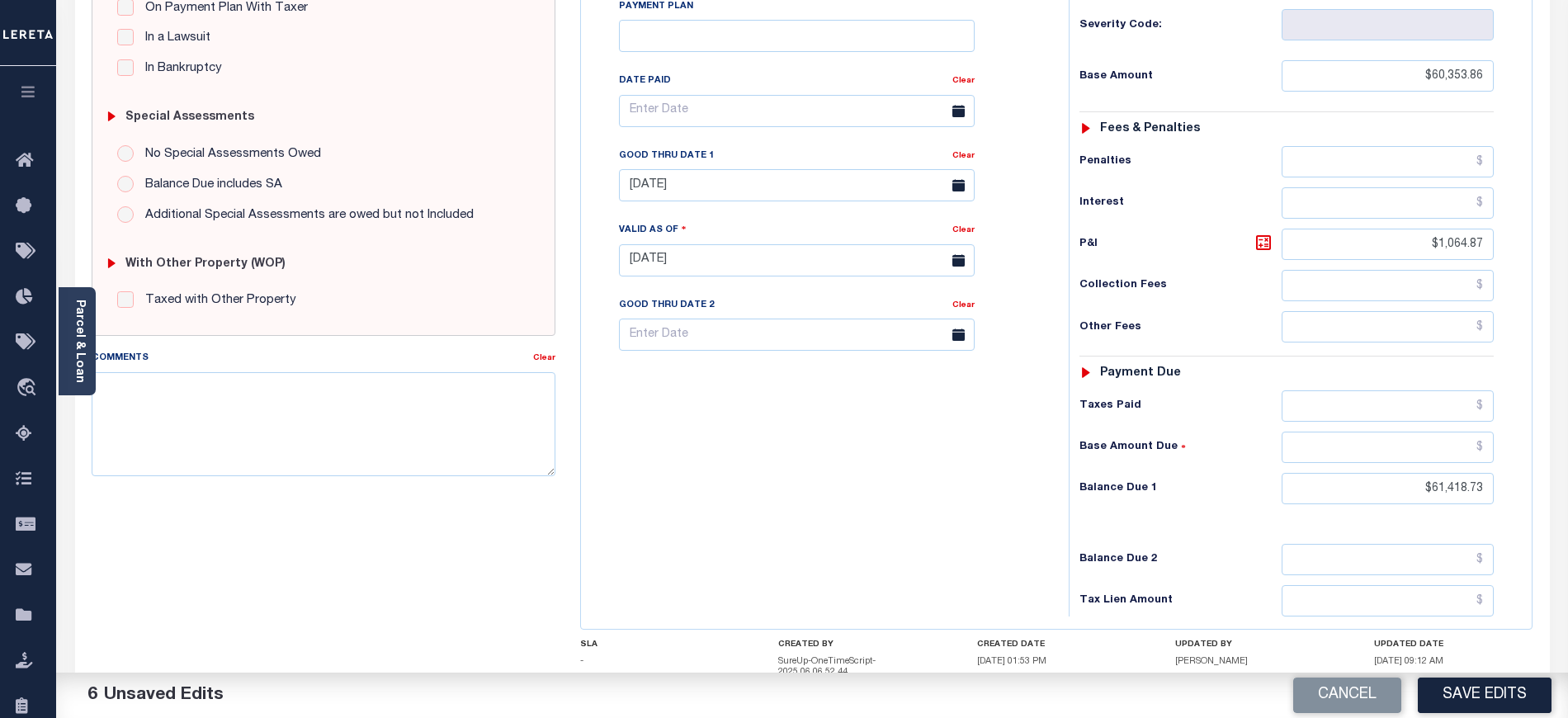
scroll to position [513, 0]
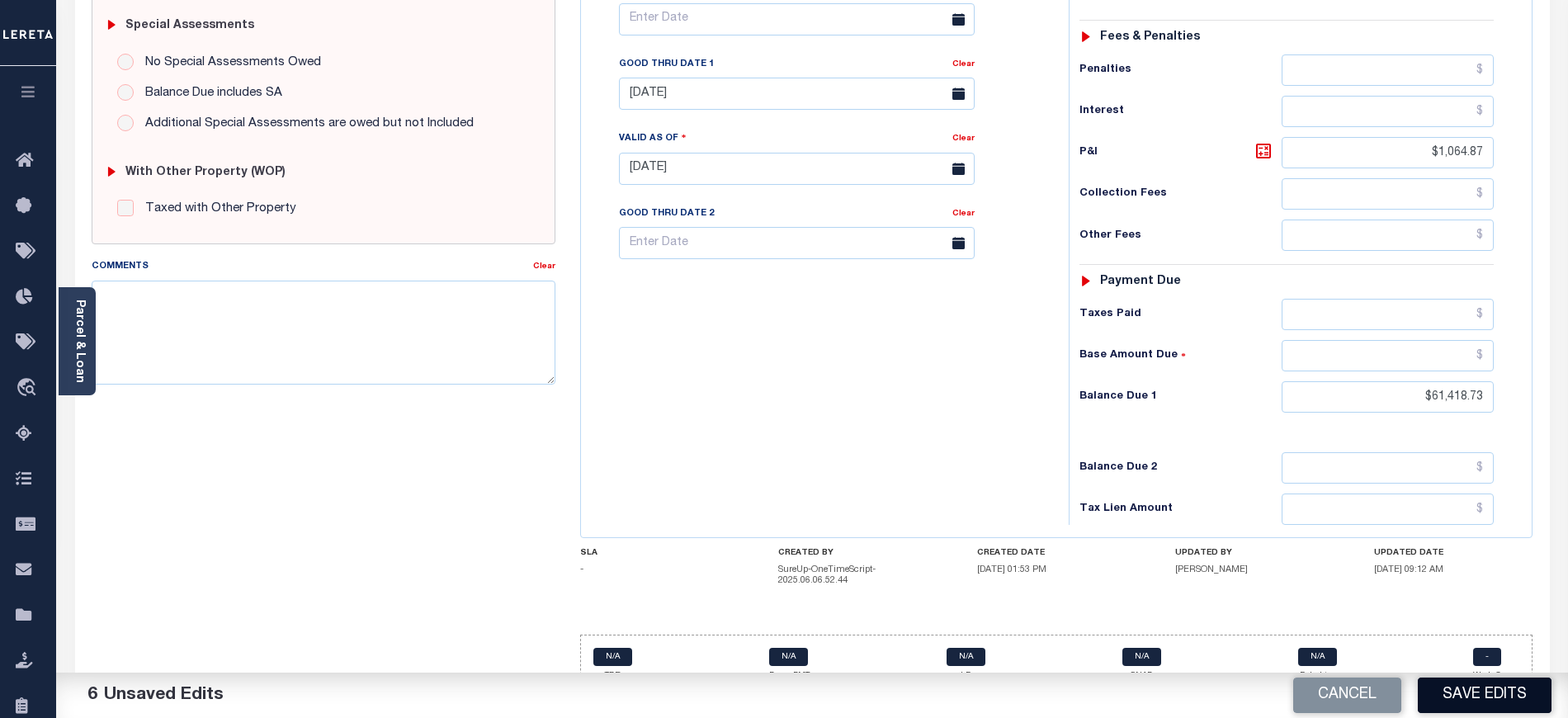
click at [1464, 692] on button "Save Edits" at bounding box center [1484, 696] width 133 height 36
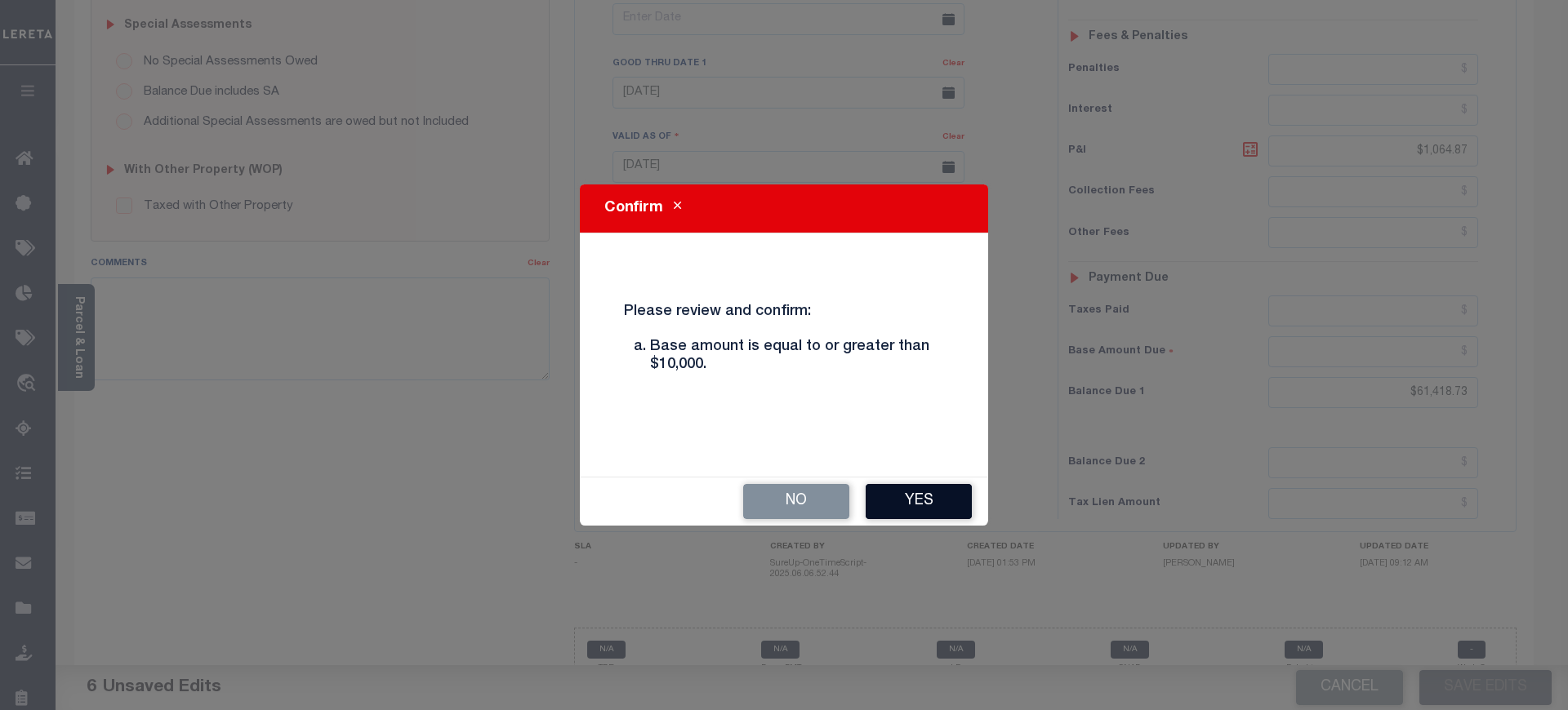
click at [888, 504] on button "Yes" at bounding box center [919, 502] width 106 height 35
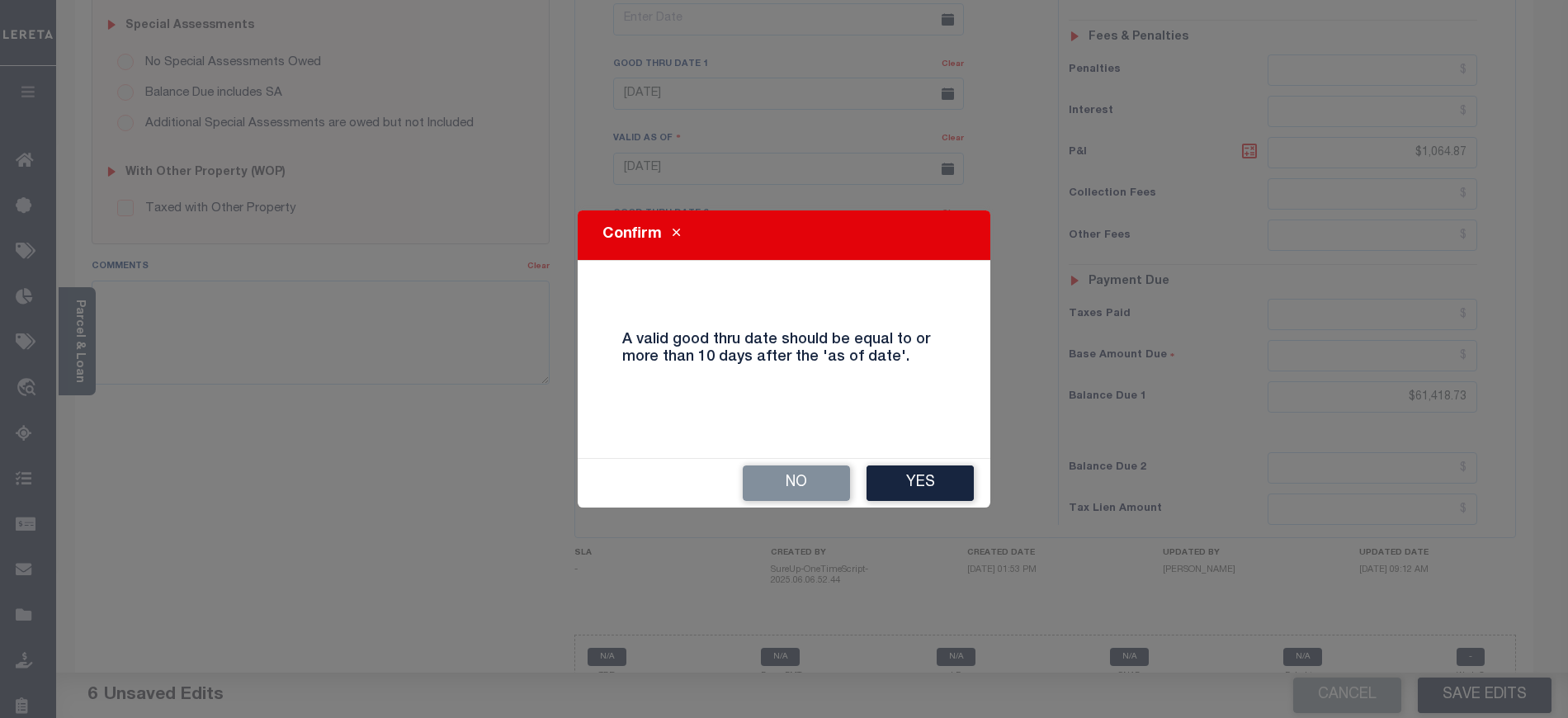
click at [898, 510] on div "Confirm A valid good thru date should be equal to or more than 10 days after th…" at bounding box center [784, 359] width 1568 height 718
click at [902, 494] on button "Yes" at bounding box center [921, 484] width 108 height 36
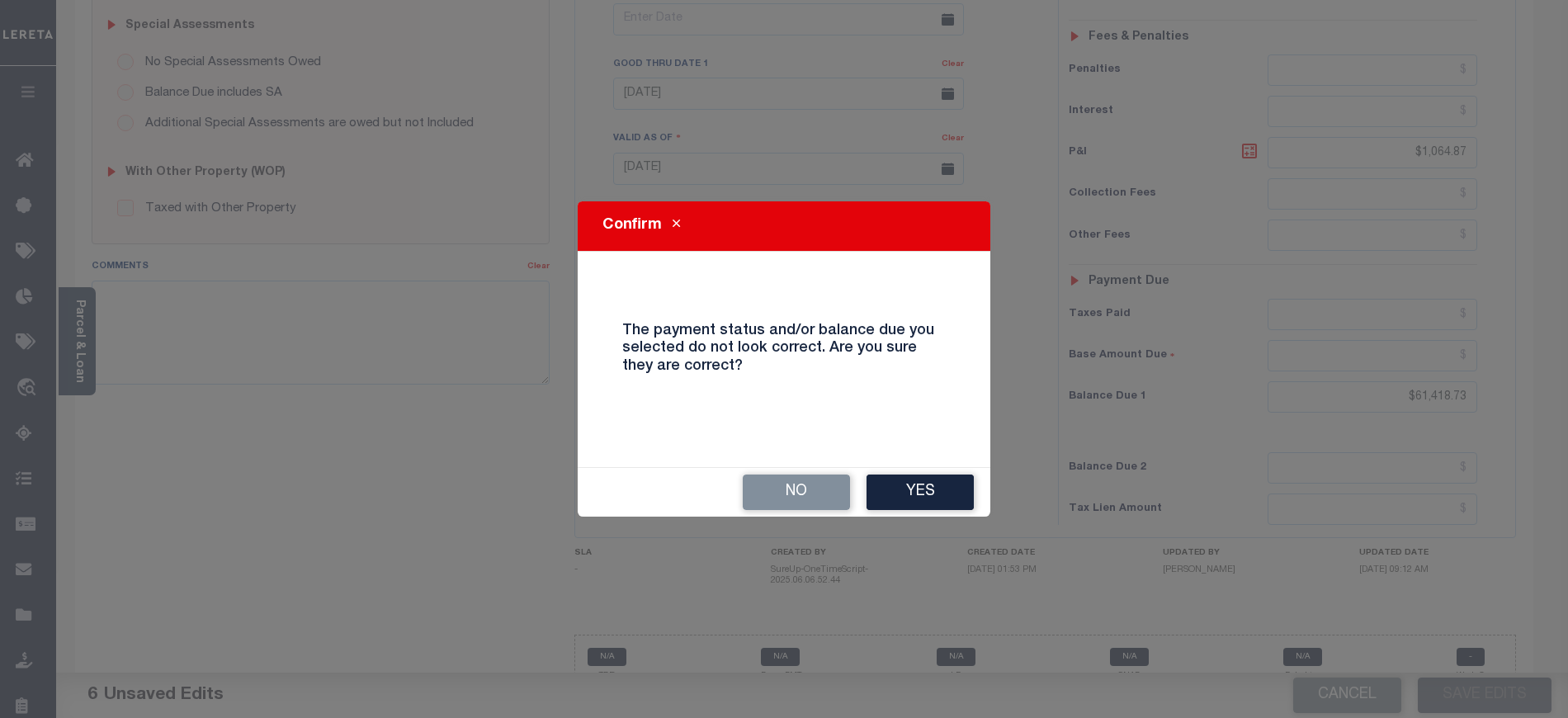
click at [902, 494] on button "Yes" at bounding box center [921, 493] width 108 height 36
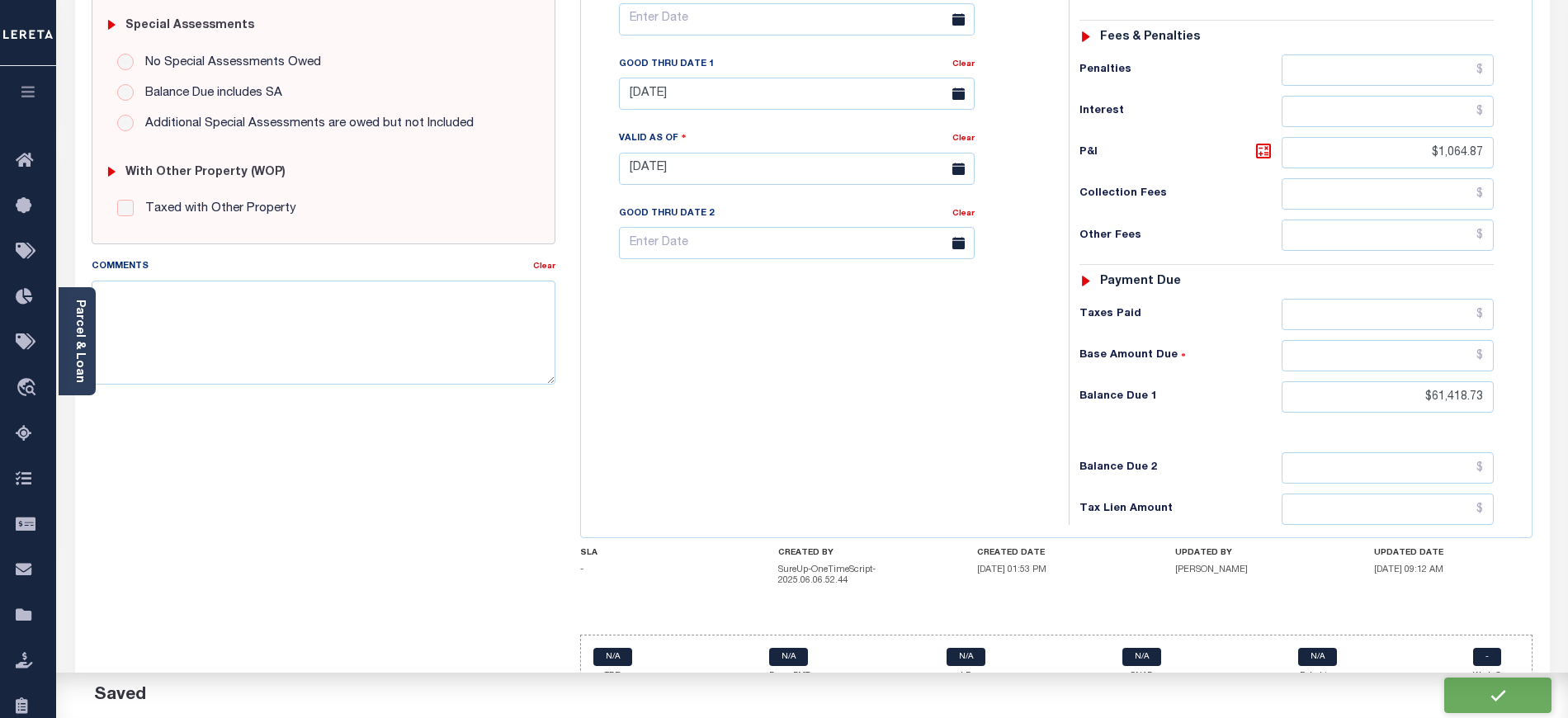
checkbox input "false"
type input "$60,353.86"
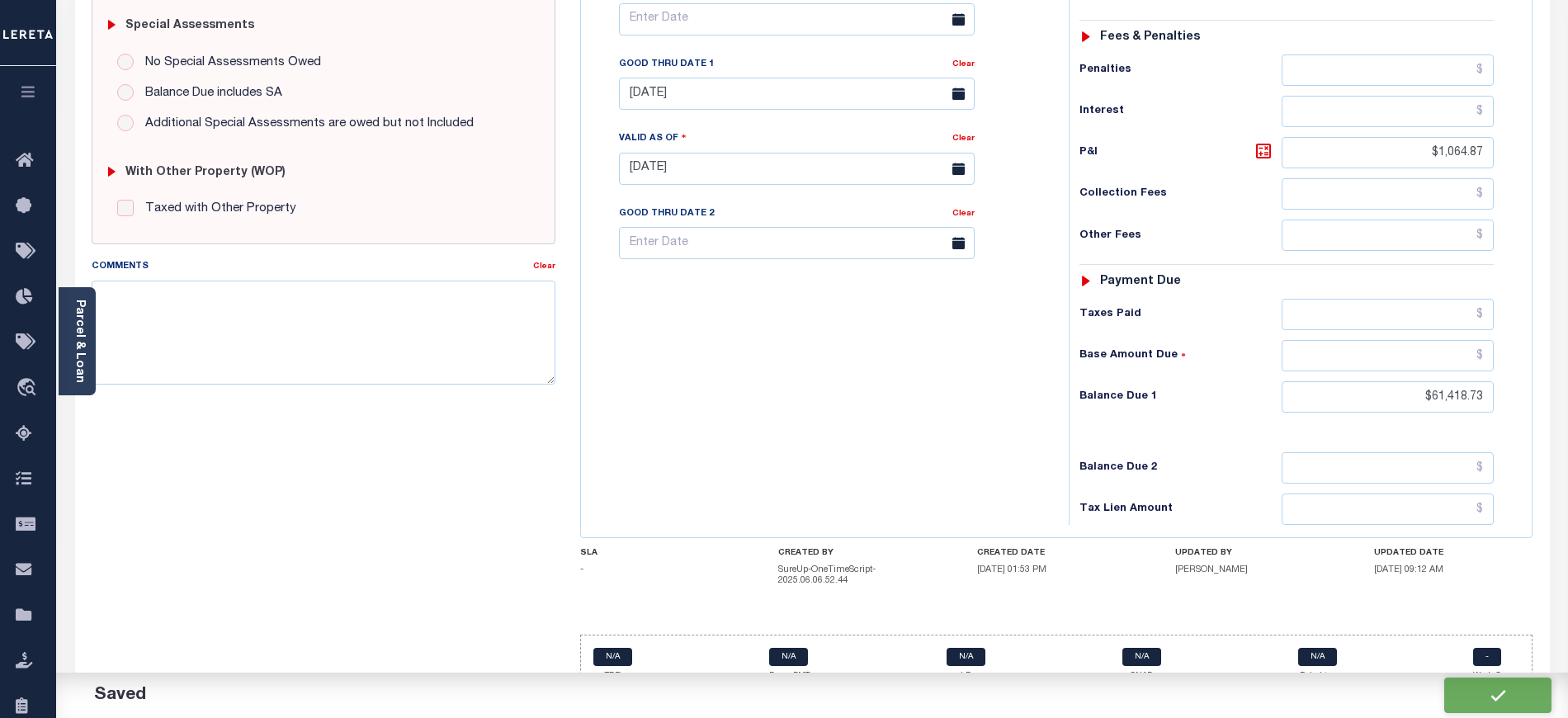
type input "$1,064.87"
type input "$61,418.73"
